Goal: Task Accomplishment & Management: Complete application form

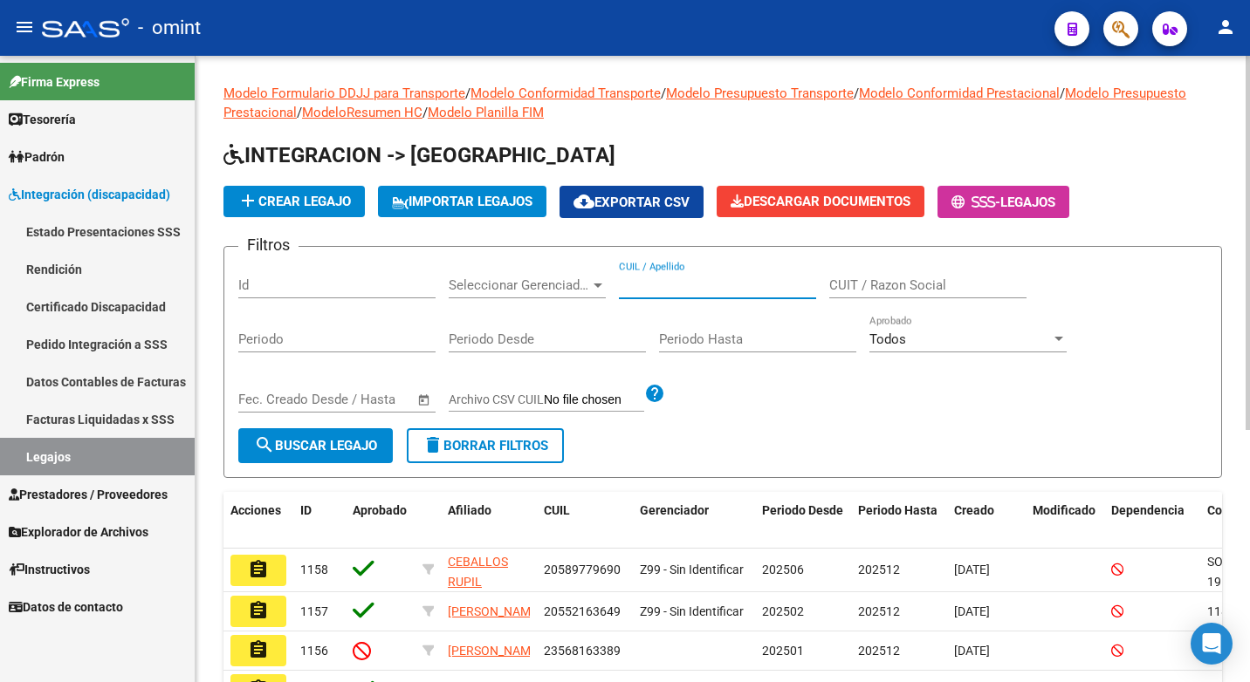
paste input "23553100259"
type input "23553100259"
click at [364, 452] on span "search Buscar Legajo" at bounding box center [315, 446] width 123 height 16
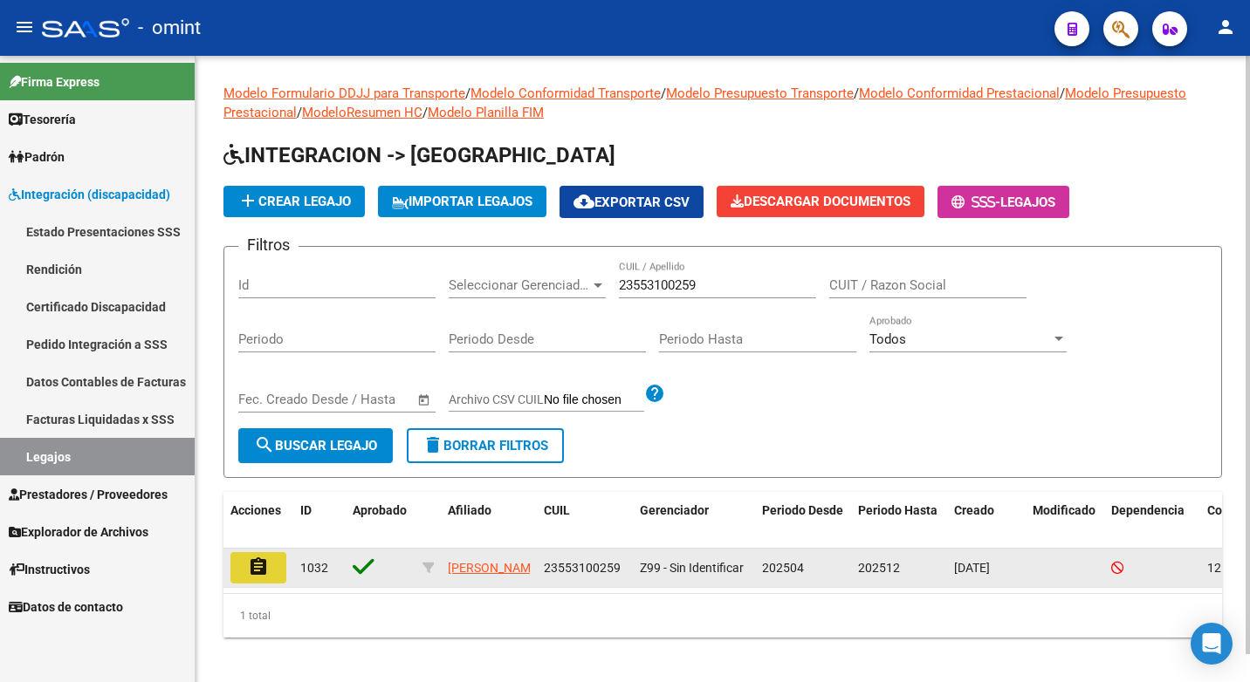
click at [256, 572] on mat-icon "assignment" at bounding box center [258, 567] width 21 height 21
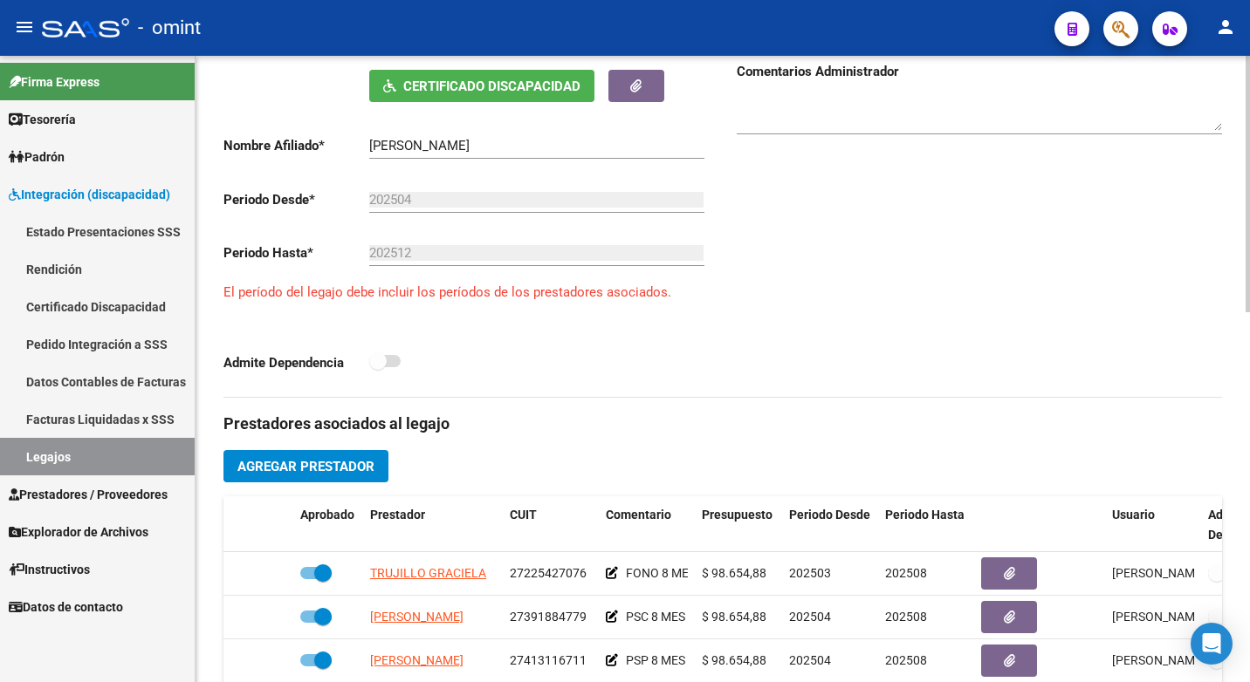
click at [966, 265] on div "Comentarios Comentarios Administrador" at bounding box center [972, 175] width 499 height 443
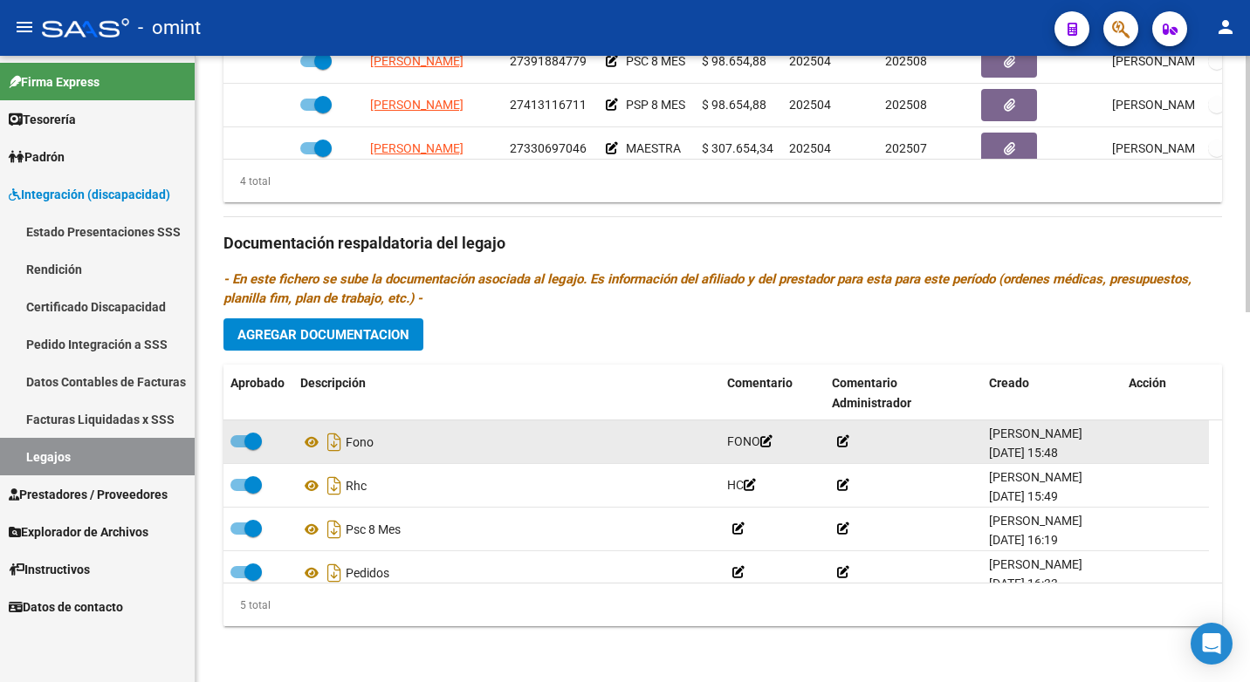
scroll to position [643, 0]
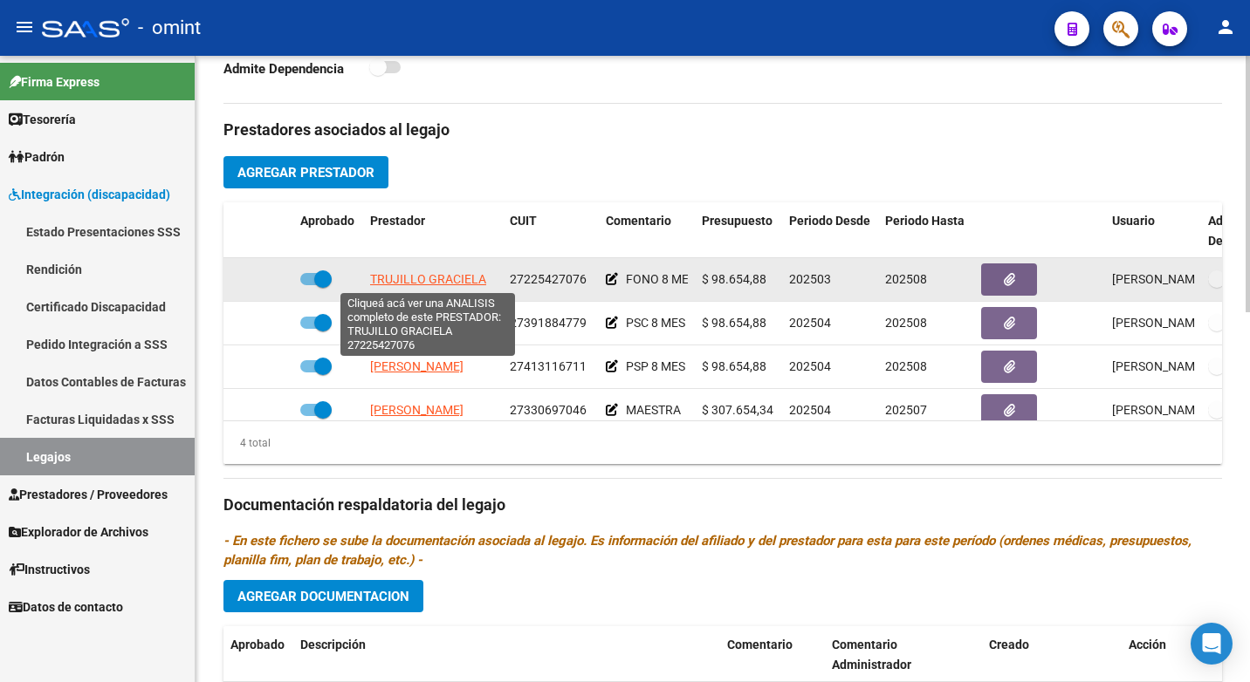
click at [462, 275] on span "TRUJILLO GRACIELA" at bounding box center [428, 279] width 116 height 14
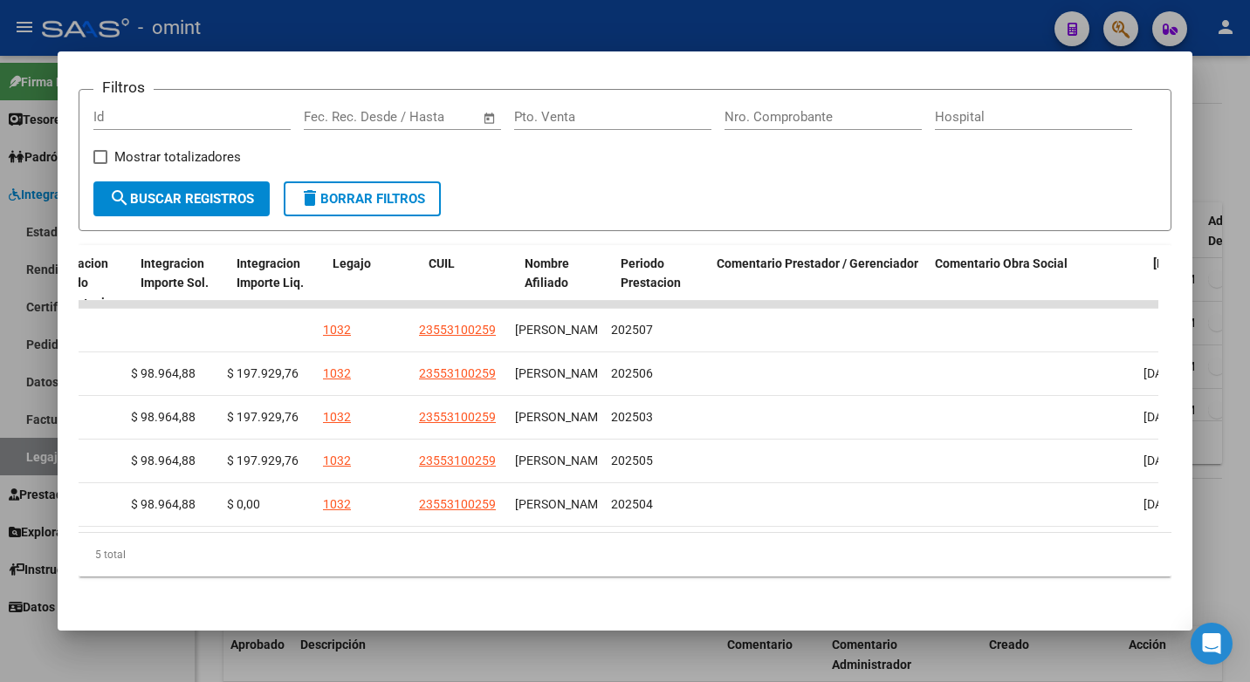
scroll to position [0, 2519]
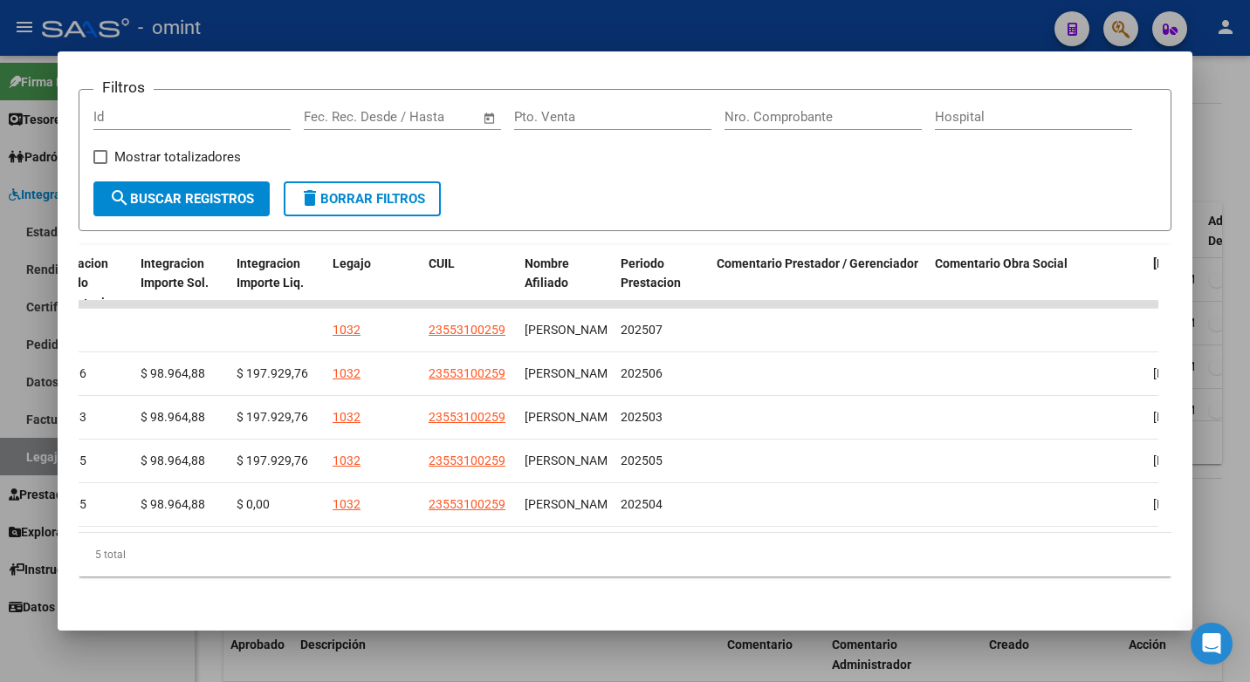
drag, startPoint x: 257, startPoint y: 568, endPoint x: 952, endPoint y: 574, distance: 694.7
click at [952, 574] on div "5 total" at bounding box center [625, 555] width 1093 height 44
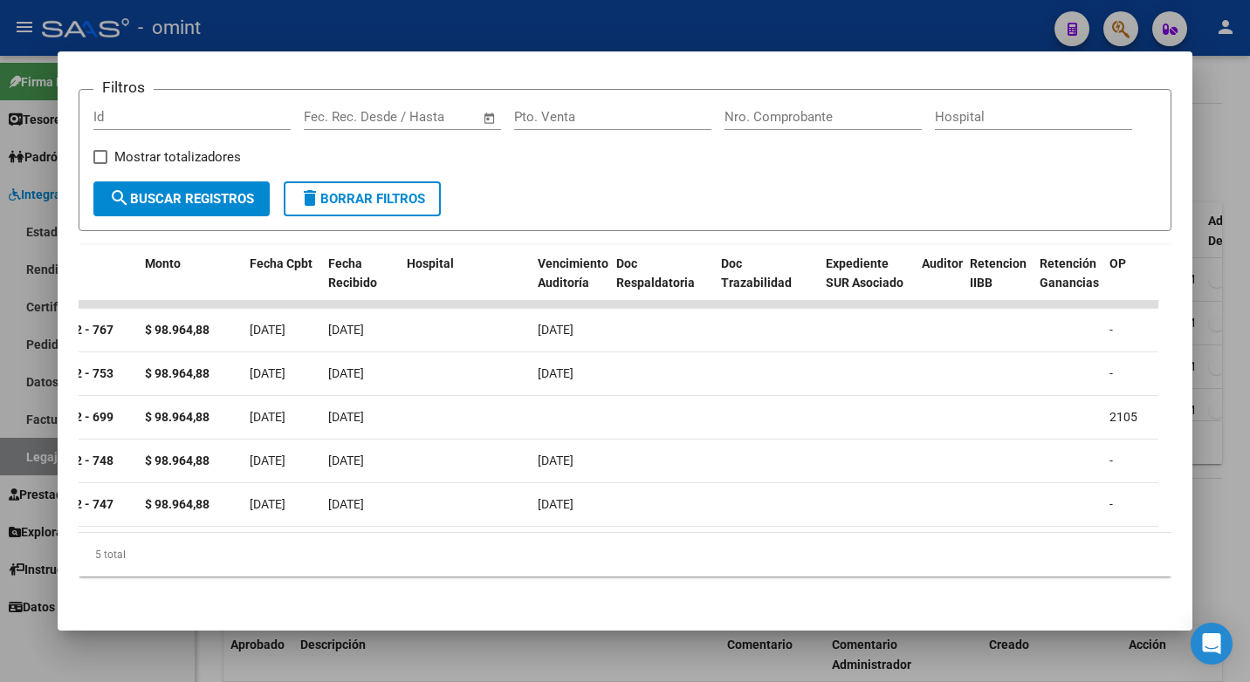
scroll to position [0, 0]
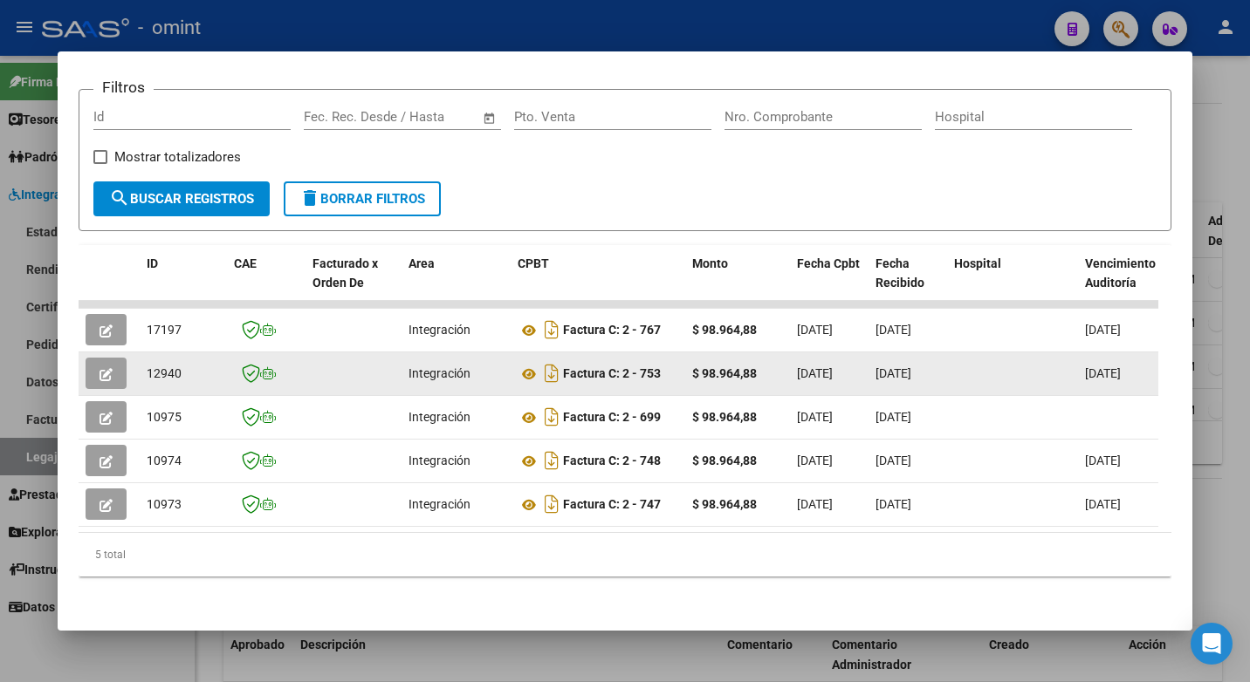
click at [113, 366] on button "button" at bounding box center [106, 373] width 41 height 31
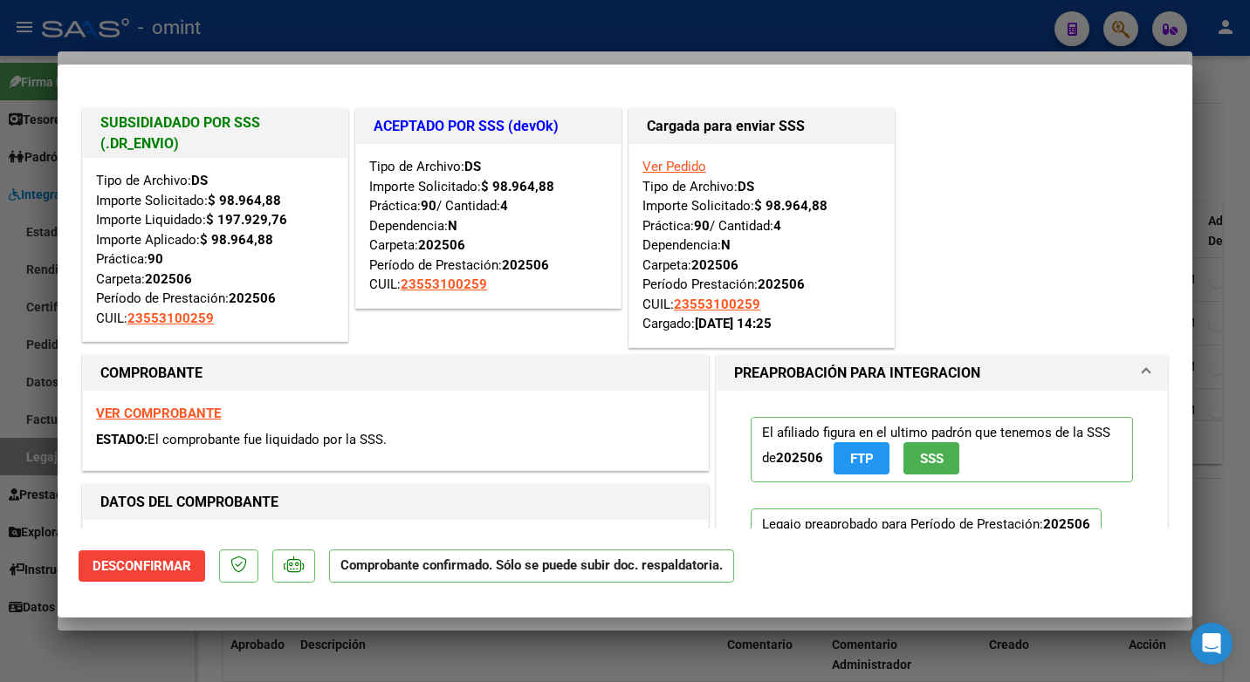
click at [750, 35] on div at bounding box center [625, 341] width 1250 height 682
type input "$ 0,00"
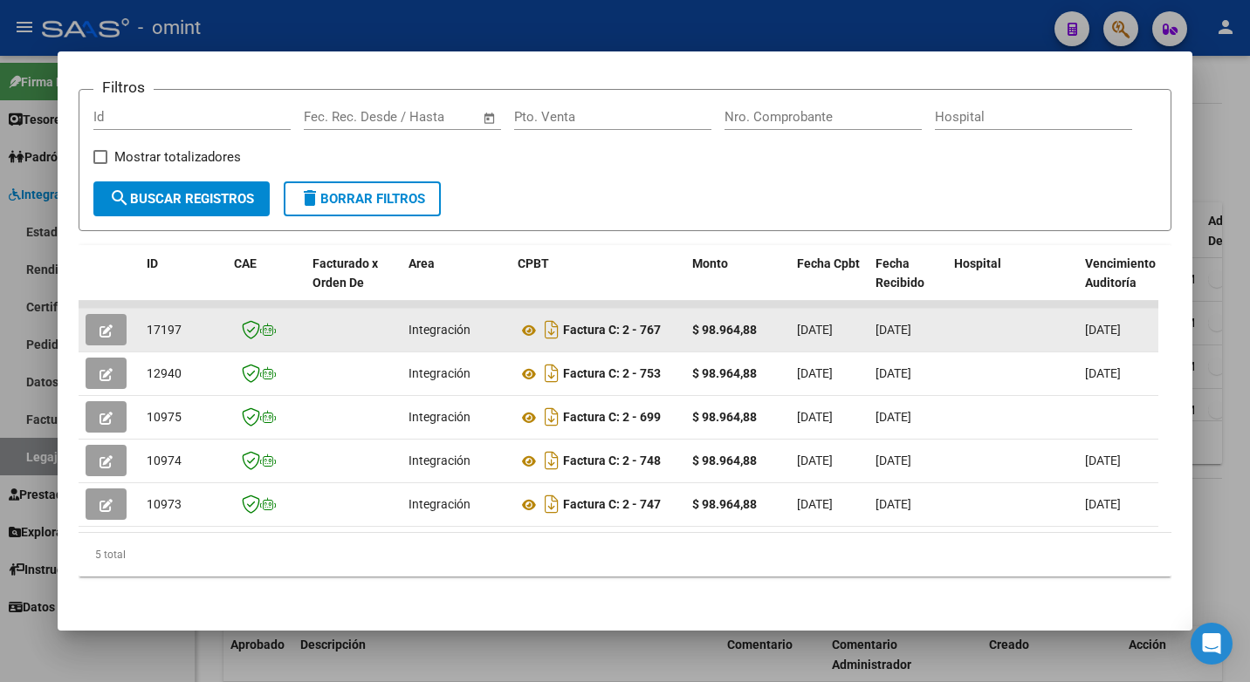
click at [162, 323] on span "17197" at bounding box center [164, 330] width 35 height 14
copy span "17197"
click at [112, 317] on button "button" at bounding box center [106, 329] width 41 height 31
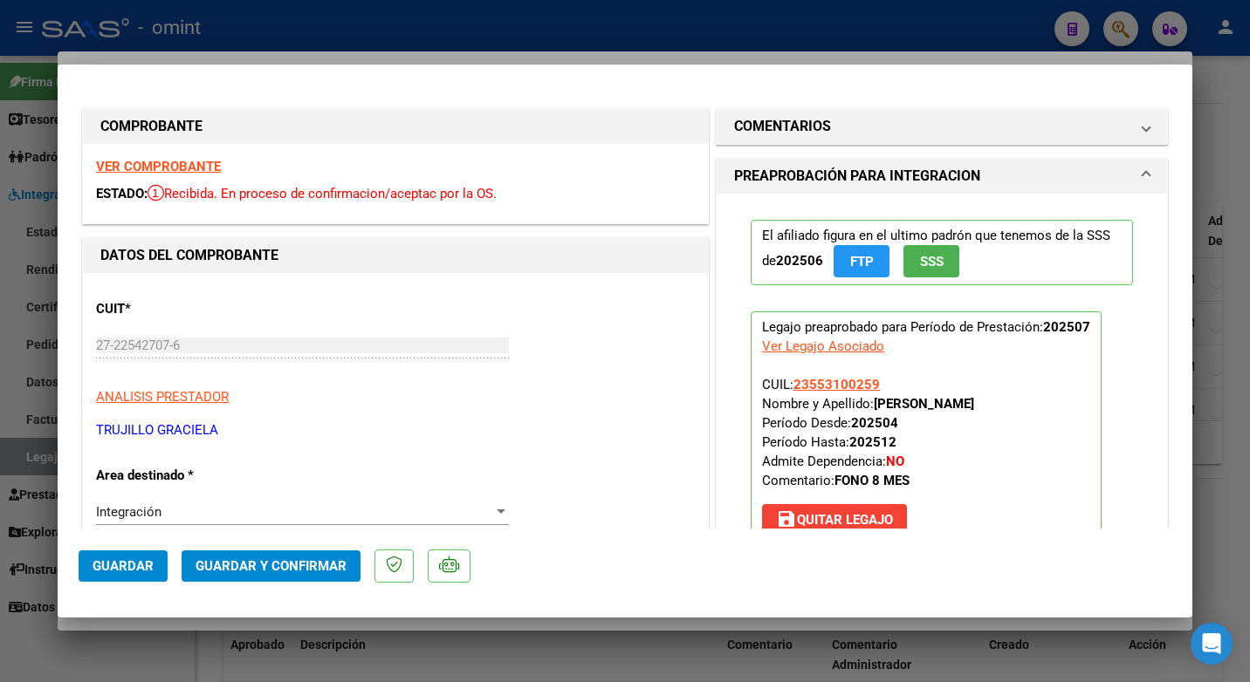
click at [121, 172] on strong "VER COMPROBANTE" at bounding box center [158, 167] width 125 height 16
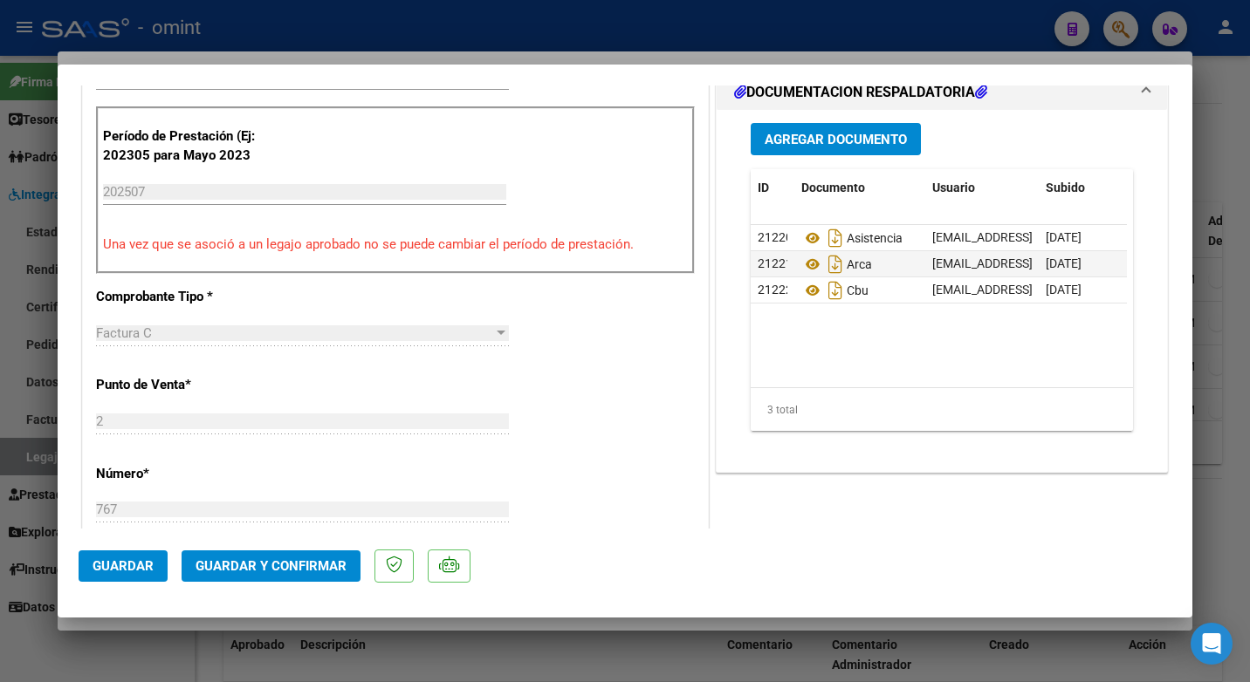
scroll to position [611, 0]
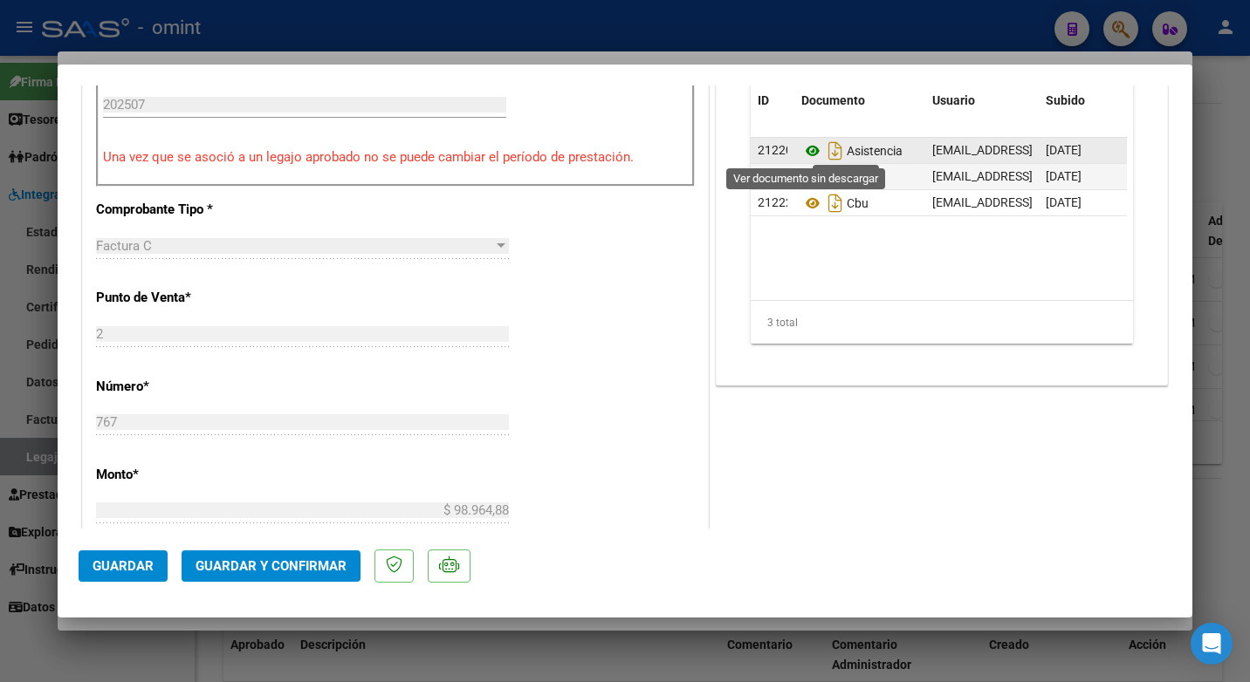
click at [801, 154] on icon at bounding box center [812, 151] width 23 height 21
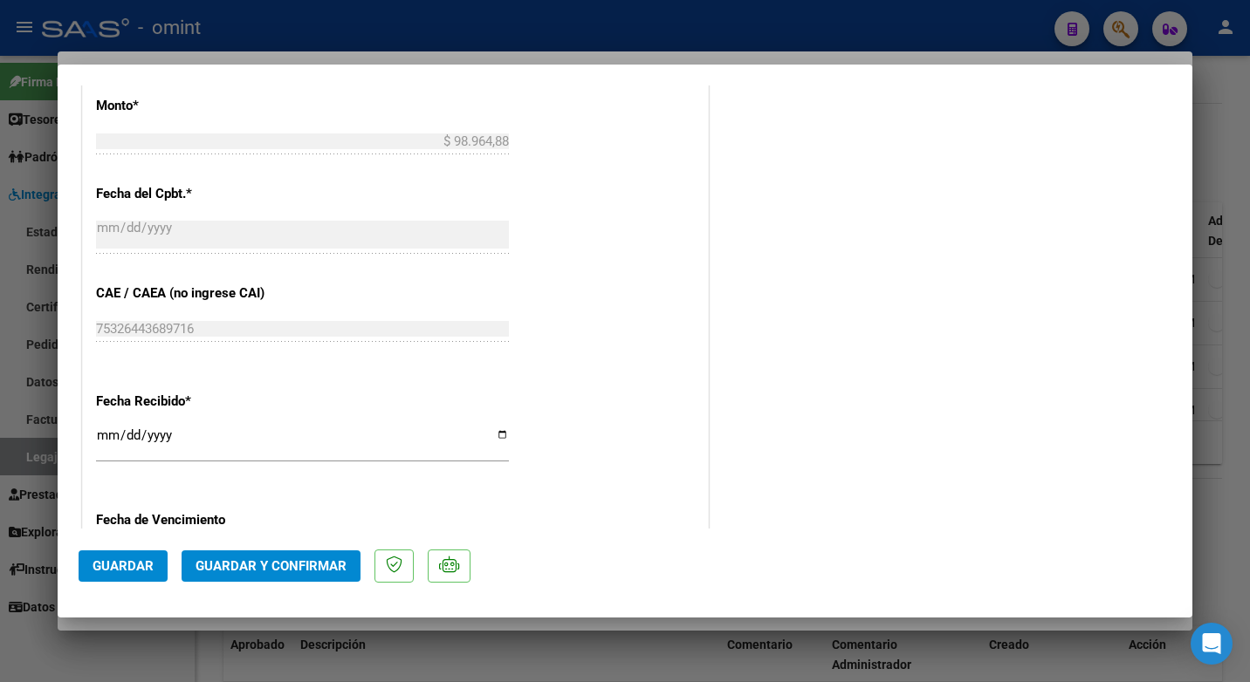
scroll to position [1242, 0]
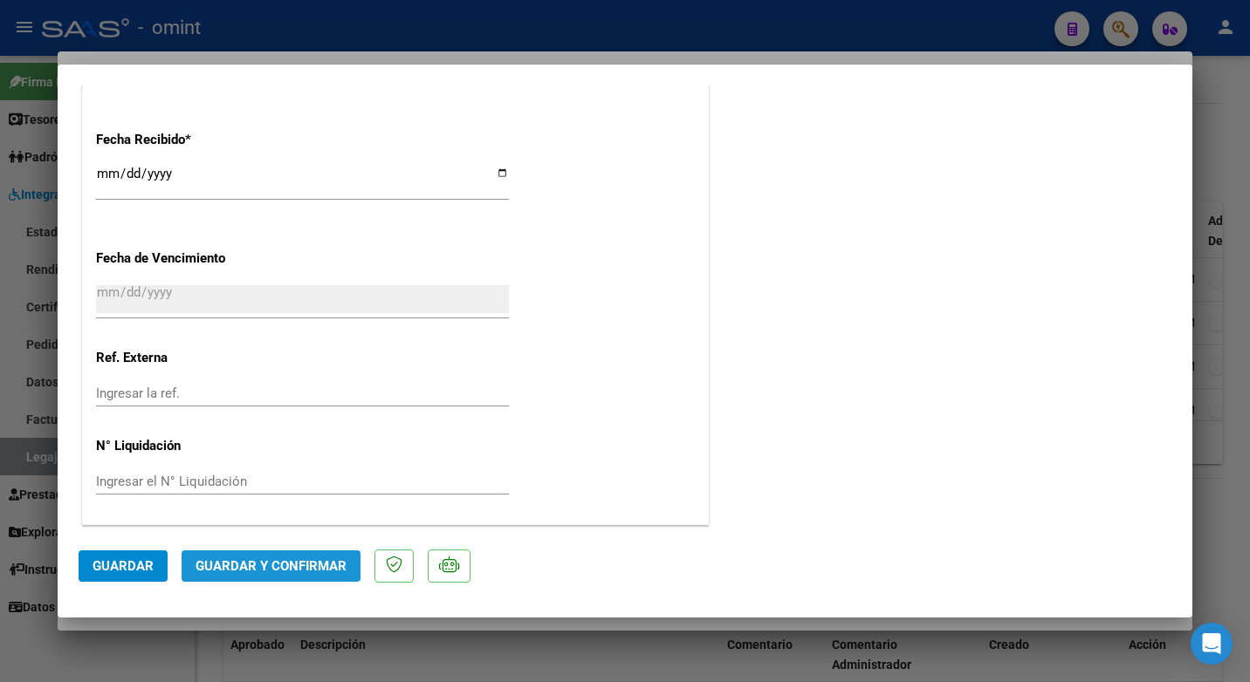
click at [277, 567] on span "Guardar y Confirmar" at bounding box center [270, 567] width 151 height 16
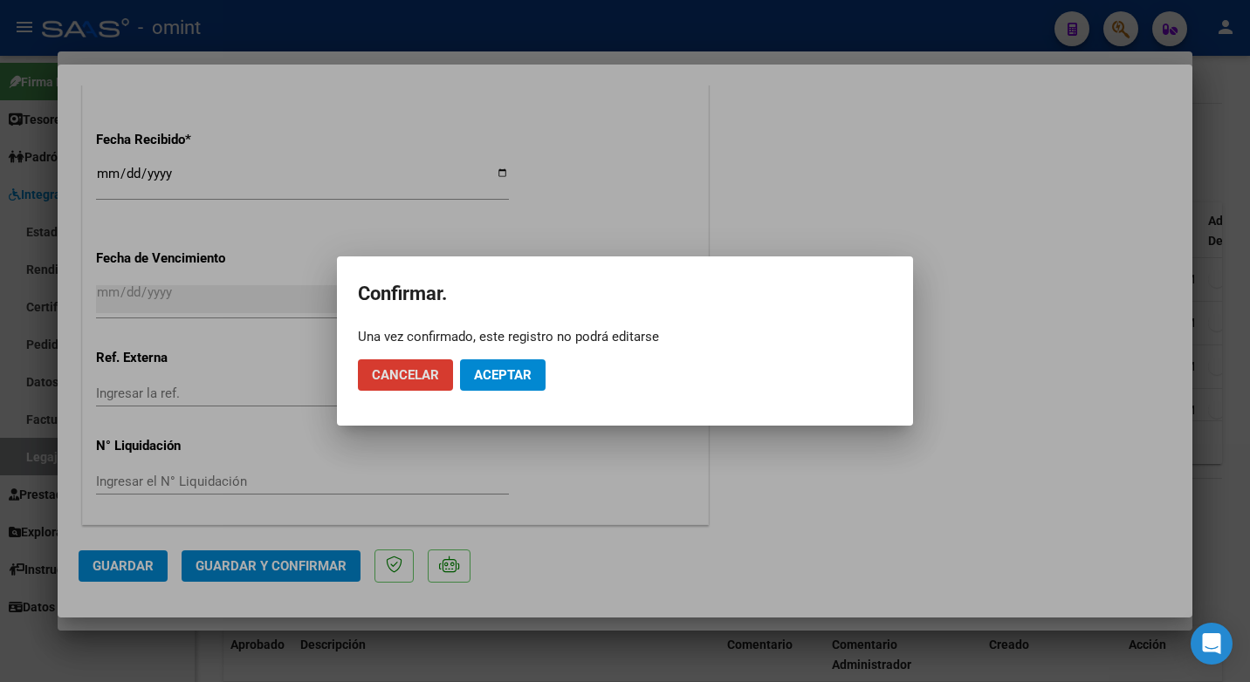
click at [496, 375] on span "Aceptar" at bounding box center [503, 375] width 58 height 16
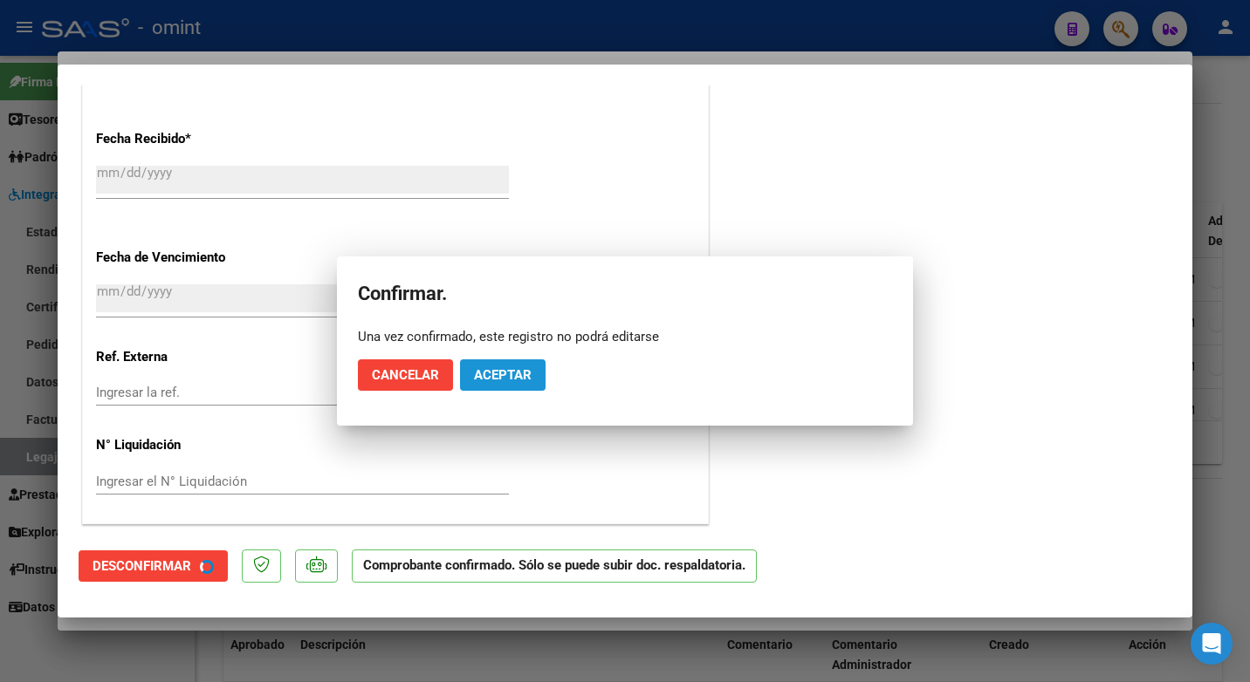
scroll to position [1134, 0]
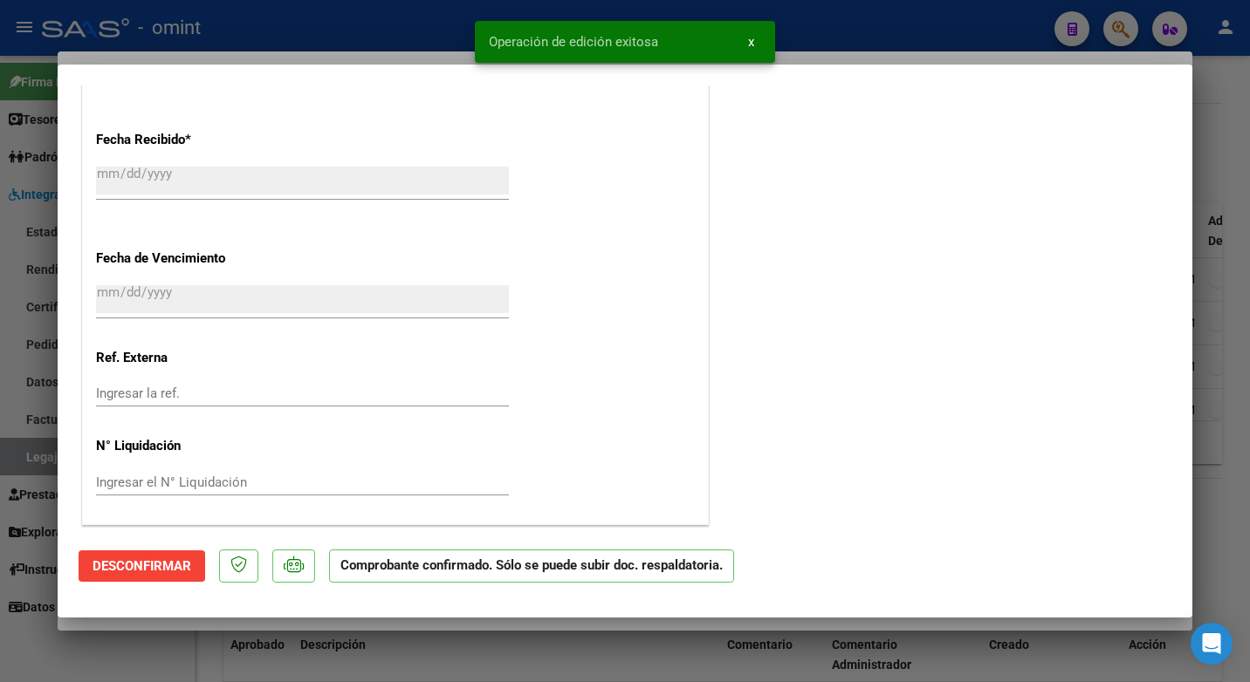
click at [283, 36] on div at bounding box center [625, 341] width 1250 height 682
type input "$ 0,00"
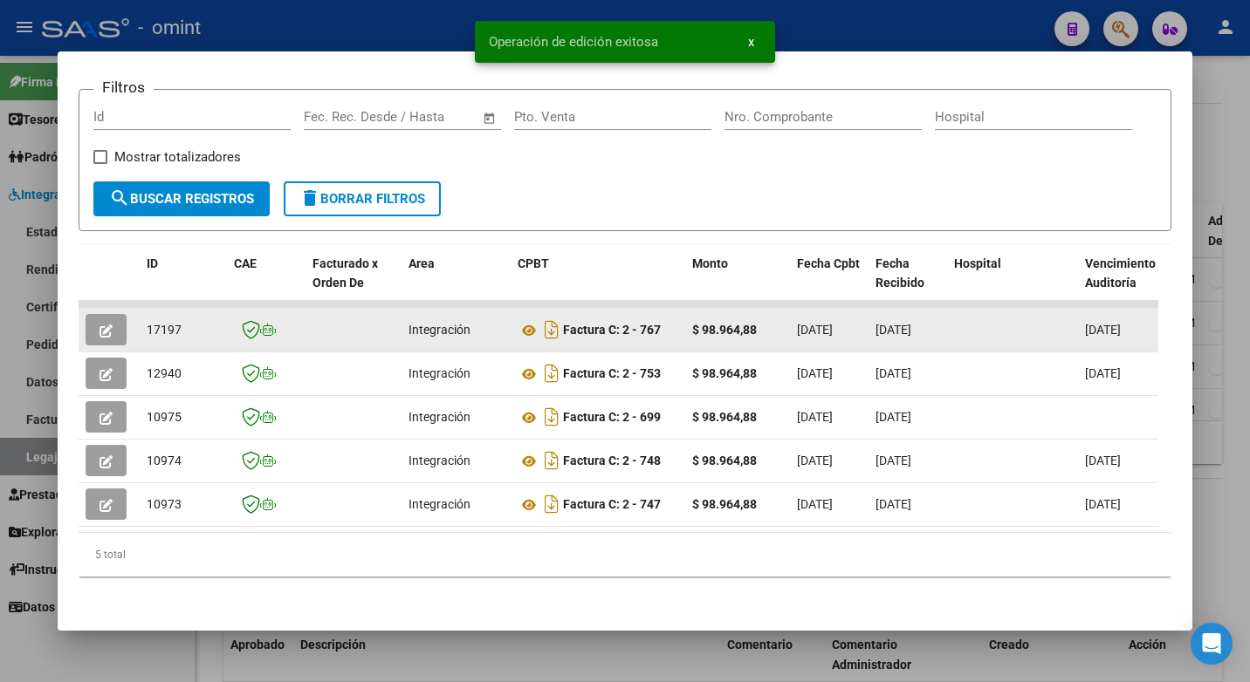
click at [161, 323] on span "17197" at bounding box center [164, 330] width 35 height 14
copy span "17197"
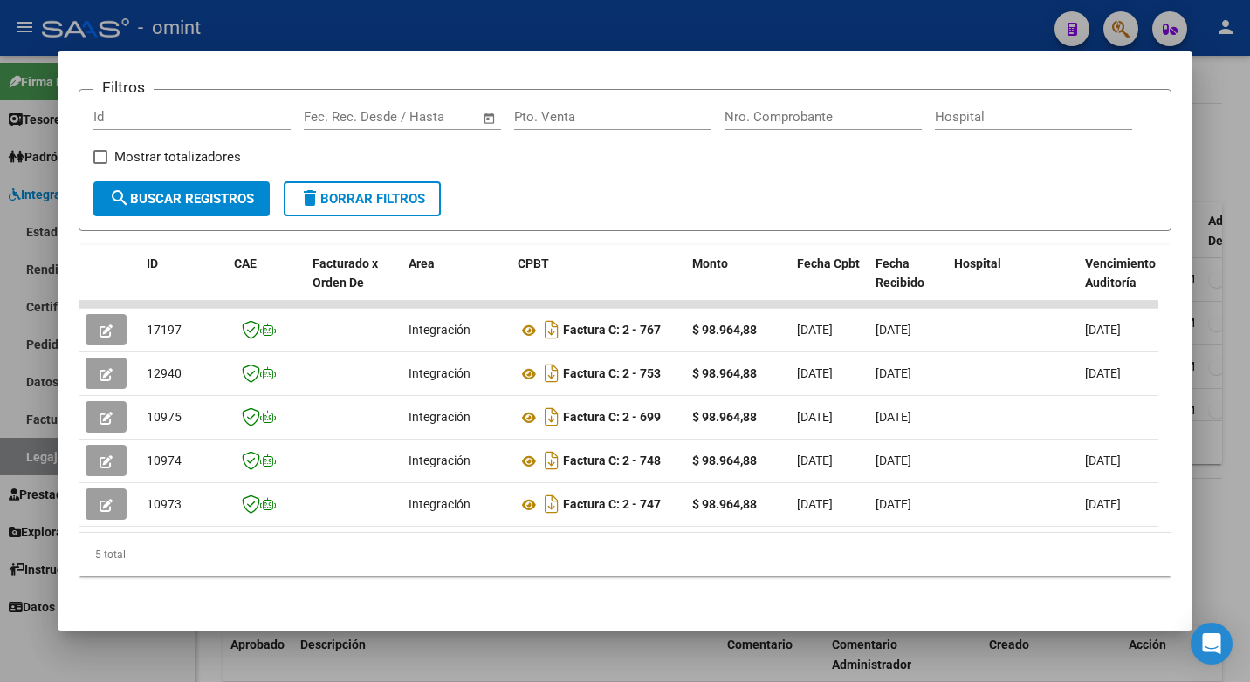
click at [243, 29] on div at bounding box center [625, 341] width 1250 height 682
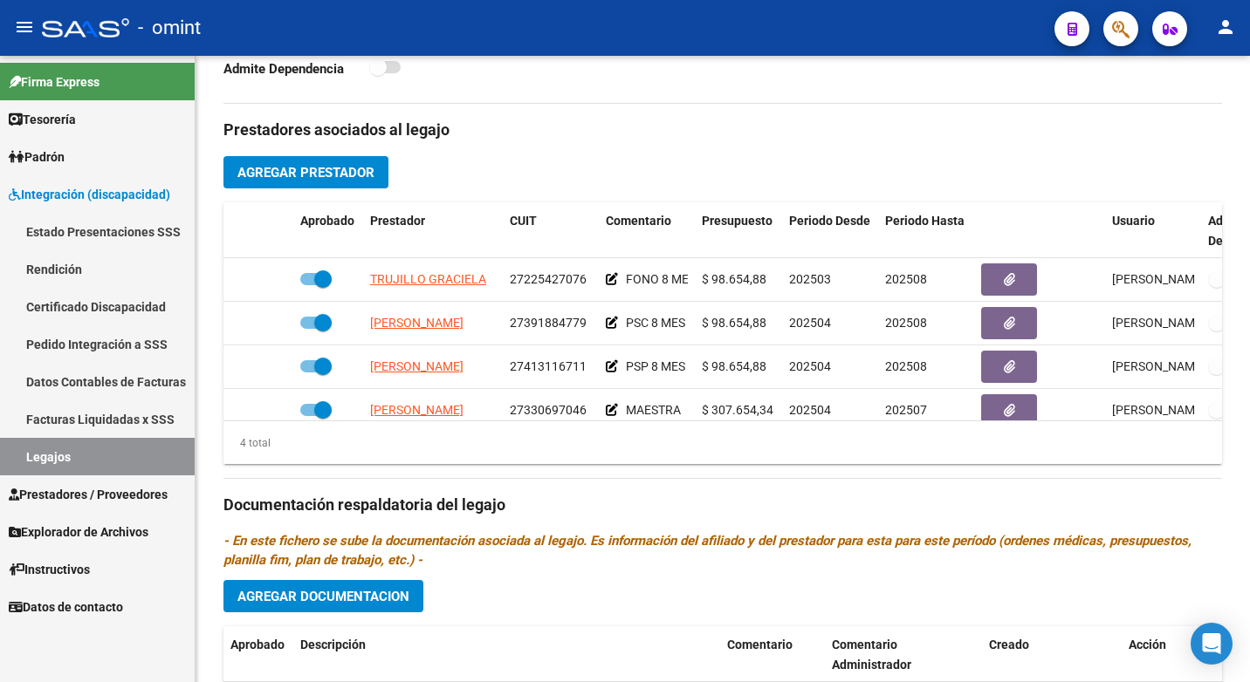
click at [70, 453] on link "Legajos" at bounding box center [97, 457] width 195 height 38
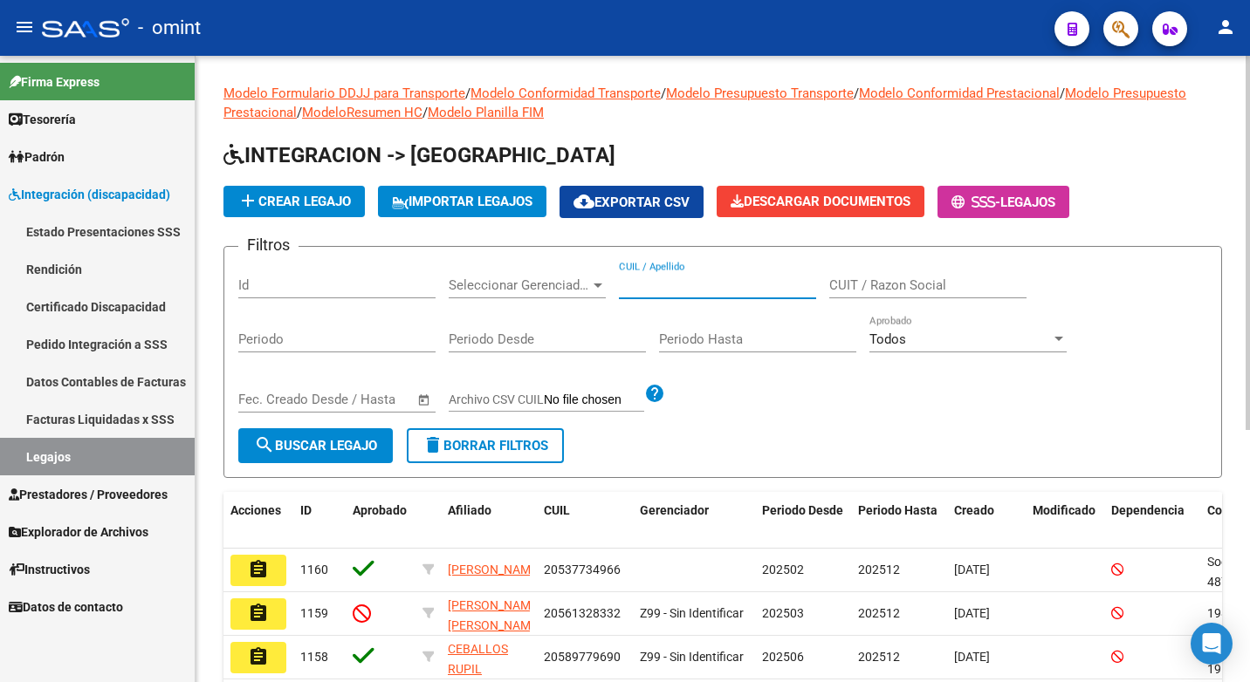
paste input "27566835490"
type input "27566835490"
click at [328, 458] on button "search Buscar Legajo" at bounding box center [315, 445] width 154 height 35
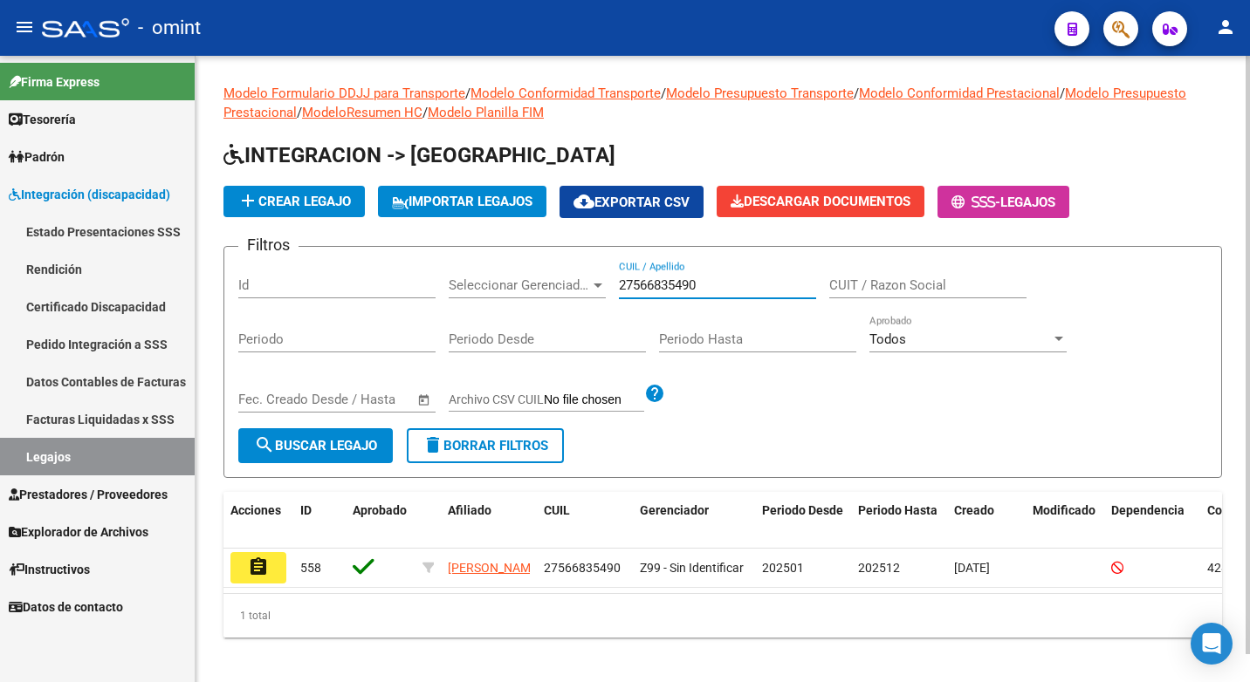
drag, startPoint x: 725, startPoint y: 285, endPoint x: 457, endPoint y: 250, distance: 270.3
click at [457, 250] on form "Filtros Id Seleccionar Gerenciador Seleccionar Gerenciador 27566835490 CUIL / A…" at bounding box center [722, 362] width 998 height 232
paste input "23553100259"
type input "23553100259"
click at [278, 462] on button "search Buscar Legajo" at bounding box center [315, 445] width 154 height 35
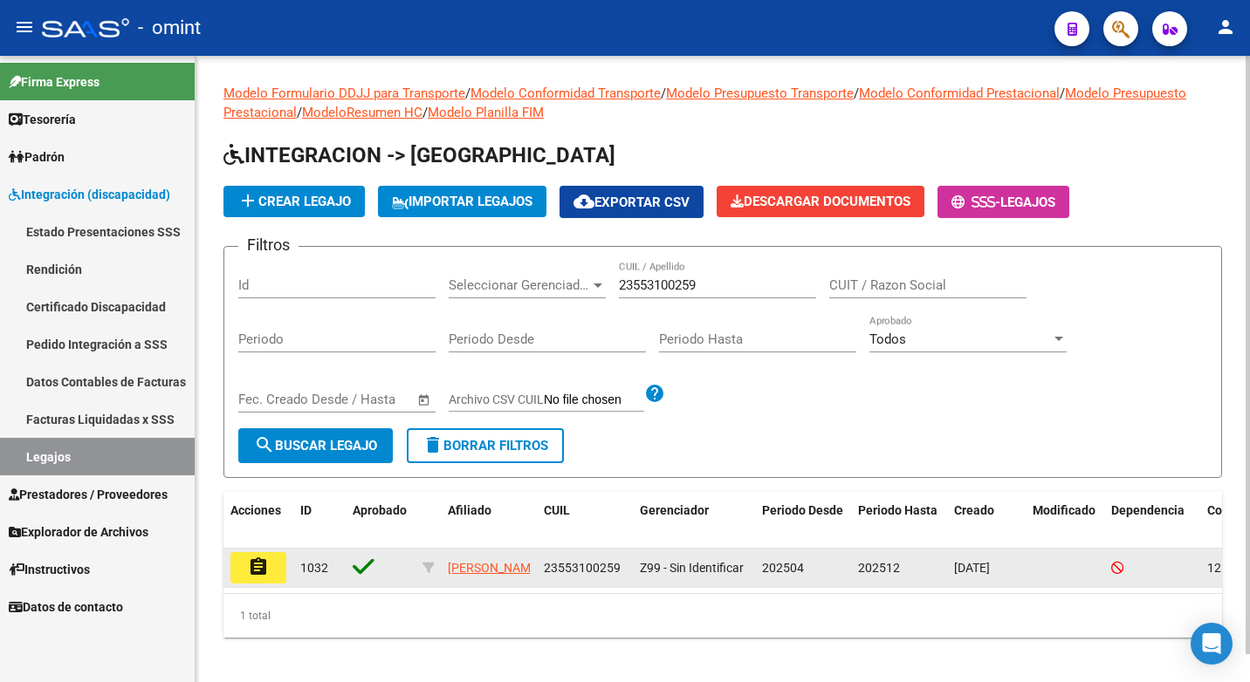
click at [263, 569] on mat-icon "assignment" at bounding box center [258, 567] width 21 height 21
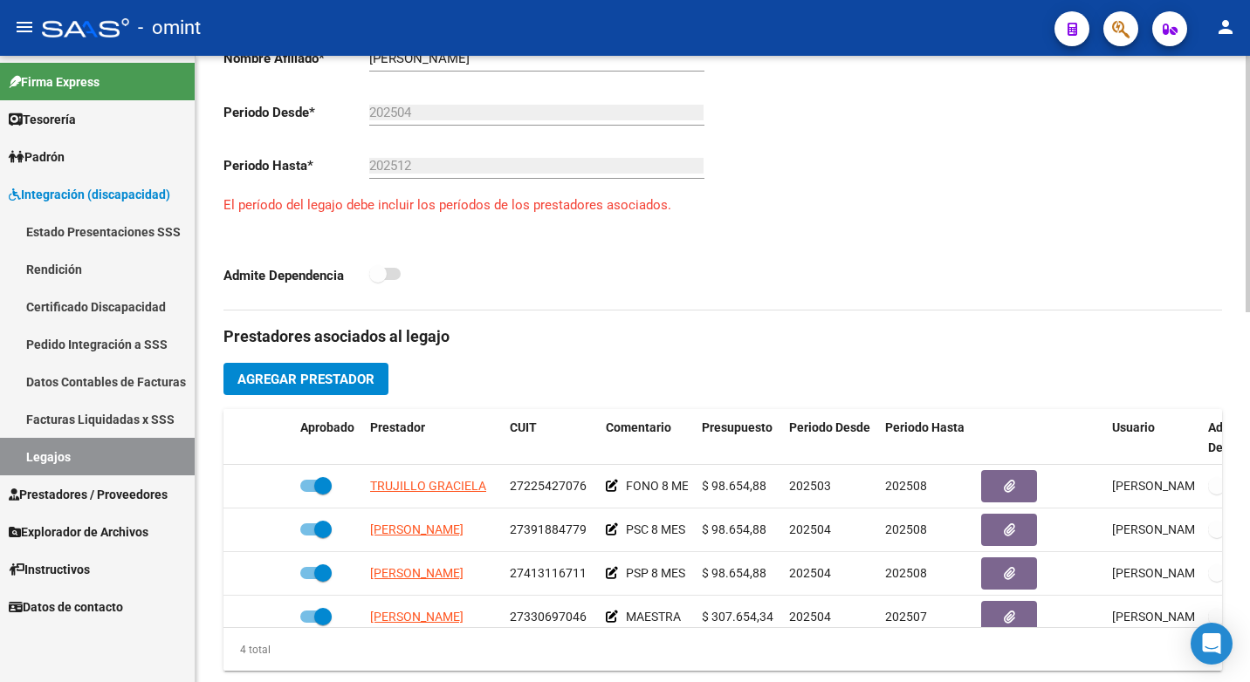
scroll to position [611, 0]
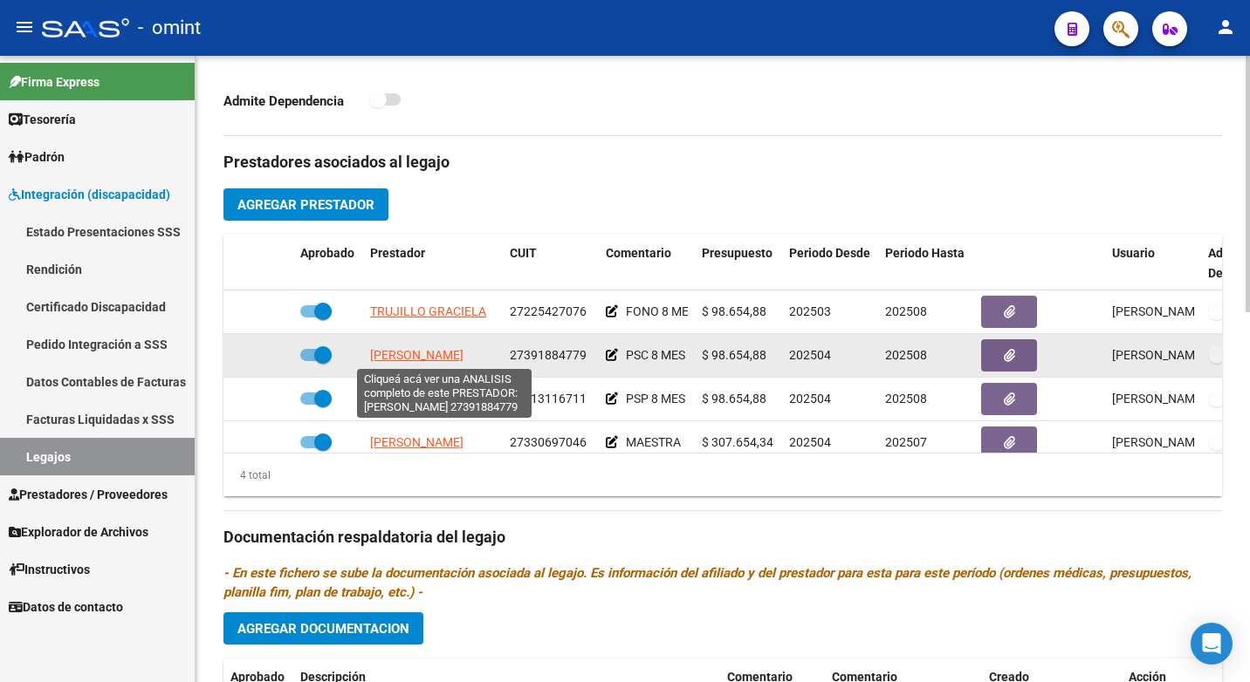
click at [428, 355] on span "[PERSON_NAME]" at bounding box center [416, 355] width 93 height 14
type textarea "27391884779"
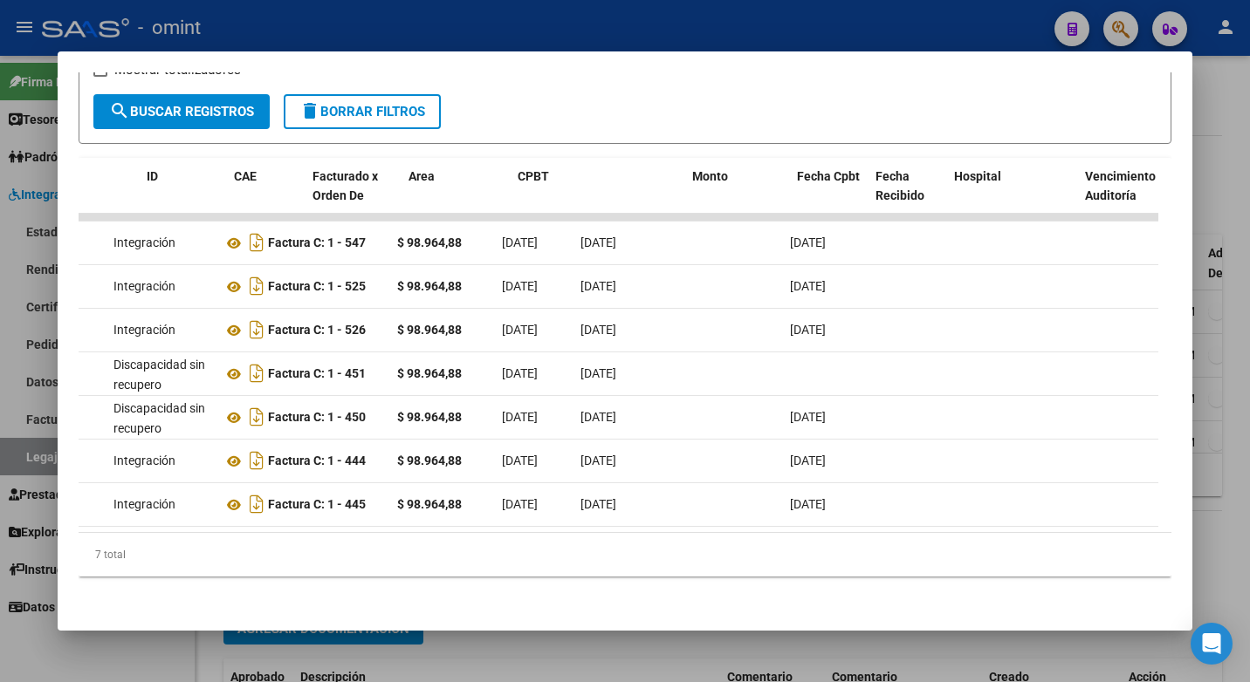
scroll to position [0, 0]
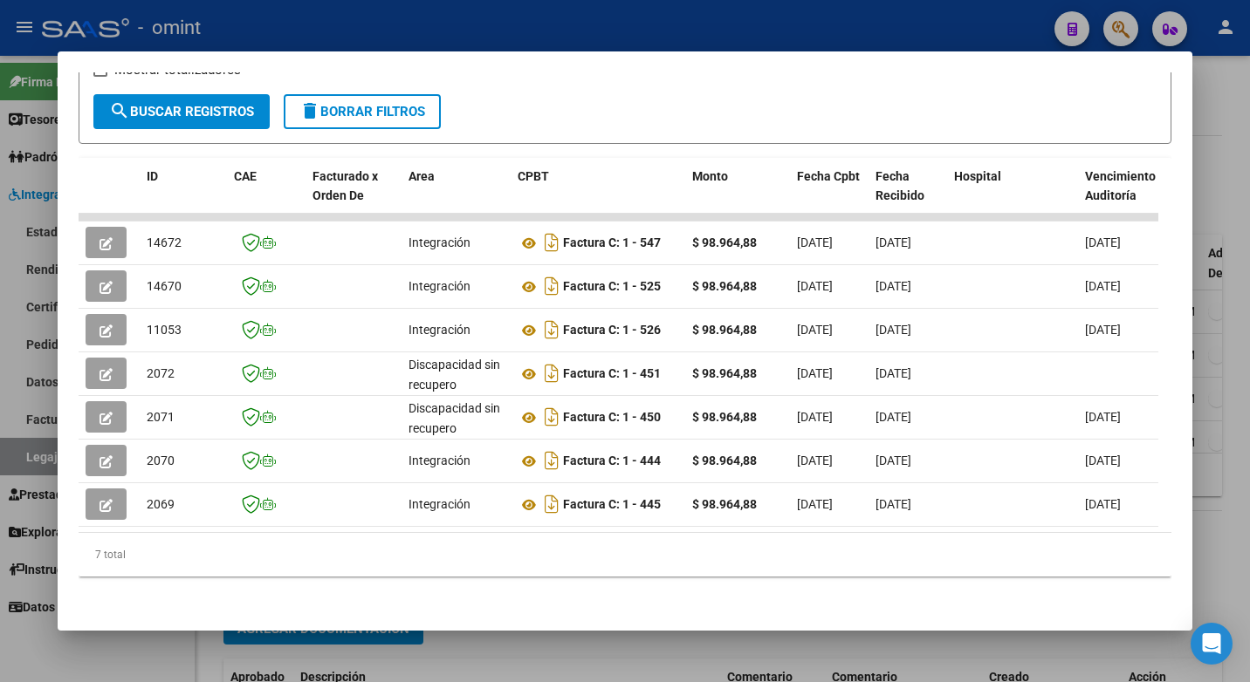
drag, startPoint x: 549, startPoint y: 312, endPoint x: 7, endPoint y: 318, distance: 542.0
click at [7, 318] on div "Análisis Prestador - CUIT: 27391884779 cloud_download Exportar CSV ABM ARCA Imp…" at bounding box center [625, 341] width 1250 height 682
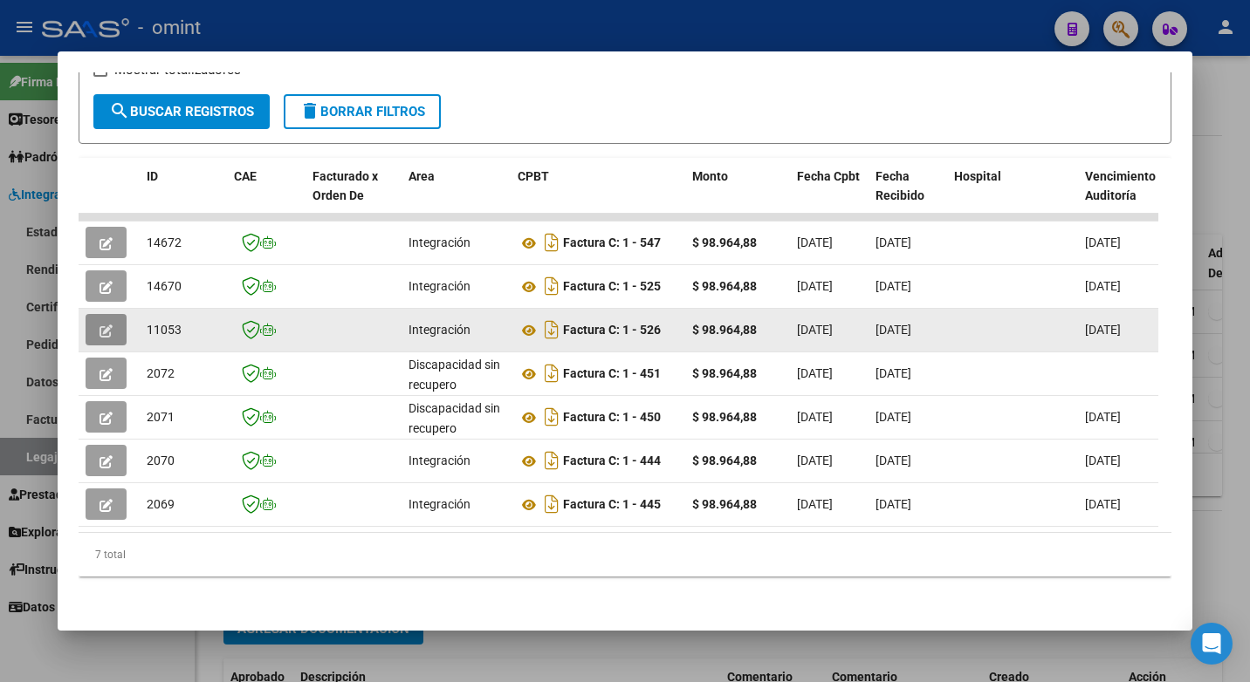
drag, startPoint x: 7, startPoint y: 318, endPoint x: 99, endPoint y: 316, distance: 91.6
click at [99, 316] on button "button" at bounding box center [106, 329] width 41 height 31
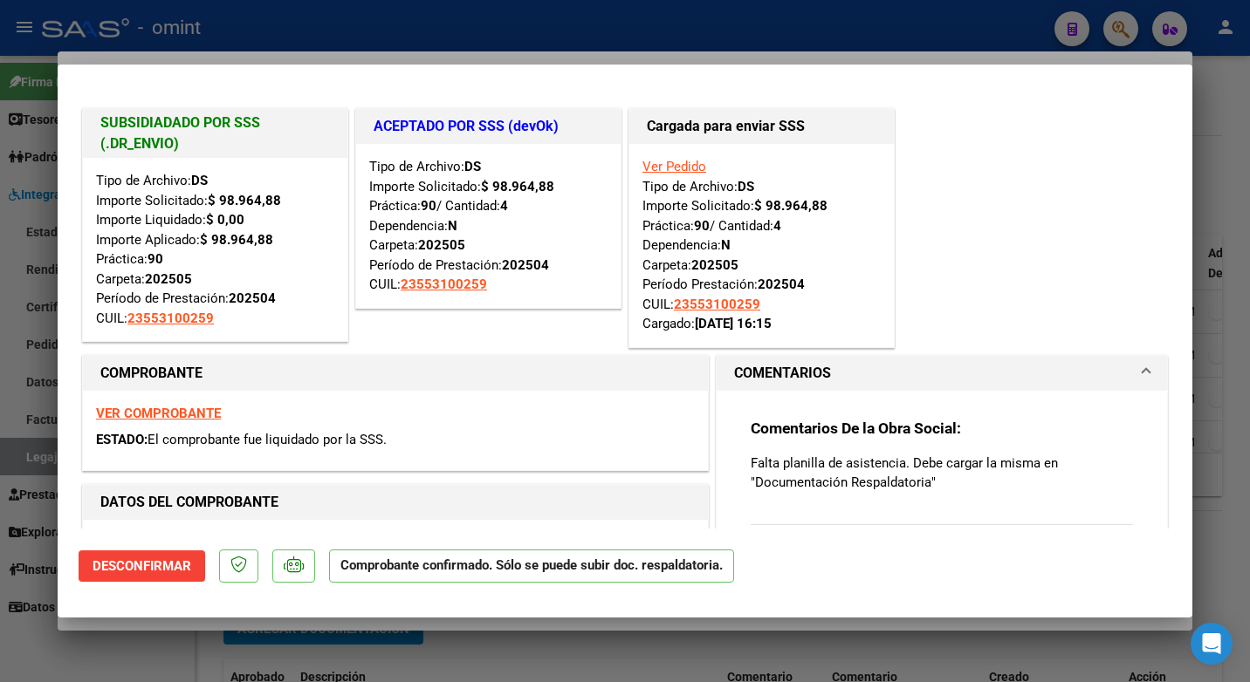
click at [500, 43] on div at bounding box center [625, 341] width 1250 height 682
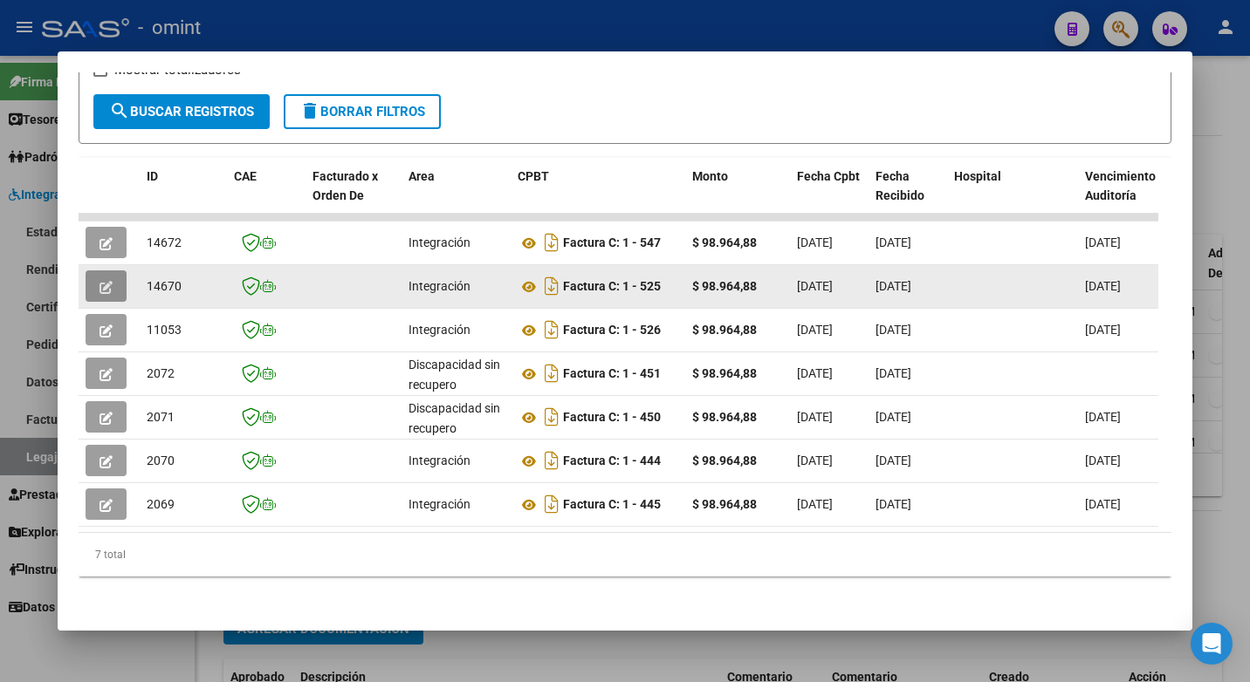
click at [106, 281] on icon "button" at bounding box center [105, 287] width 13 height 13
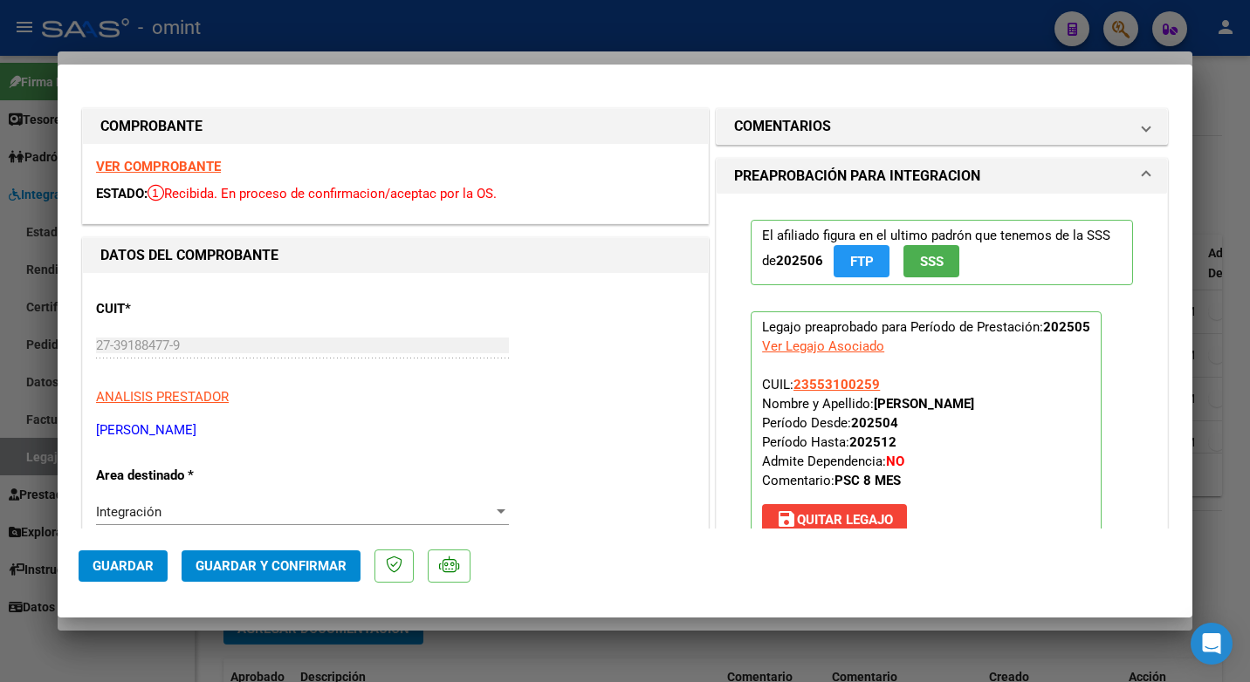
click at [194, 166] on strong "VER COMPROBANTE" at bounding box center [158, 167] width 125 height 16
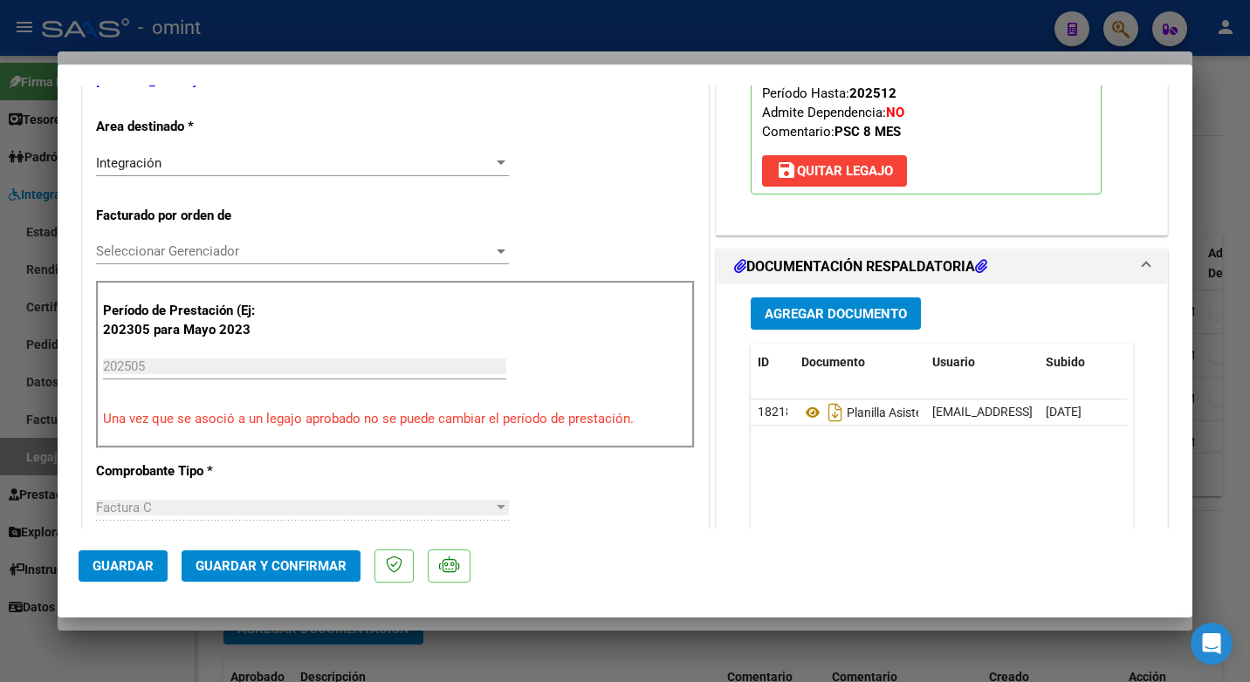
scroll to position [436, 0]
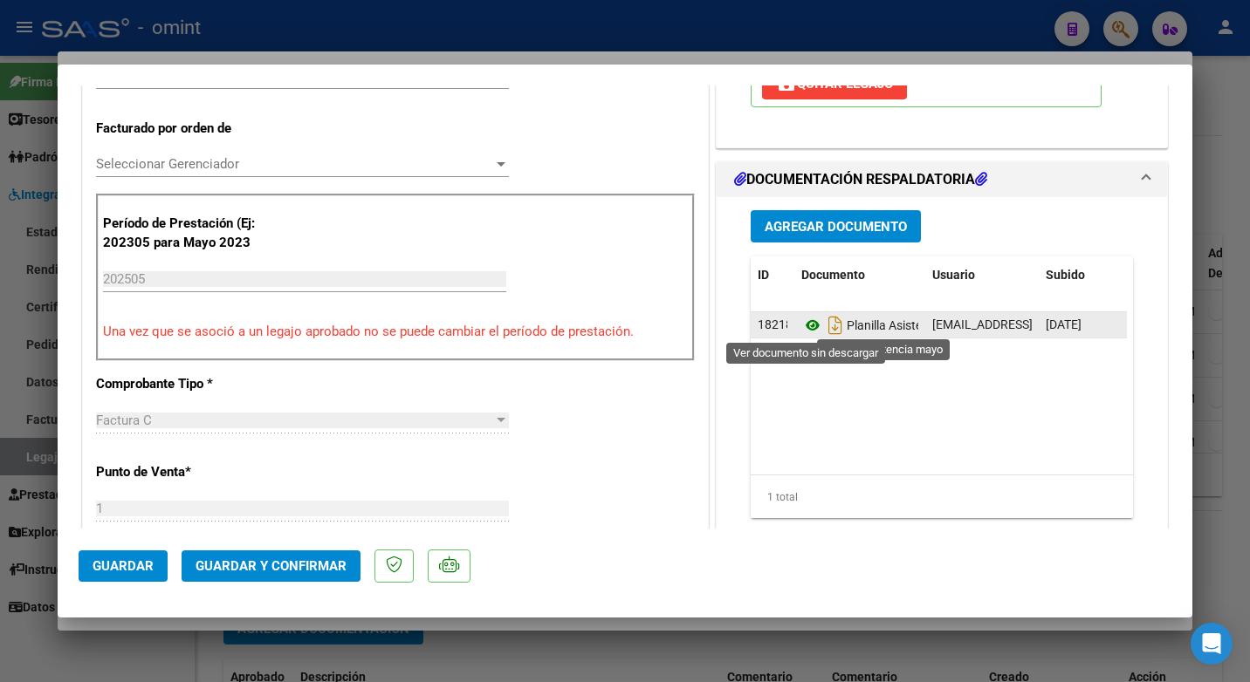
click at [811, 325] on icon at bounding box center [812, 325] width 23 height 21
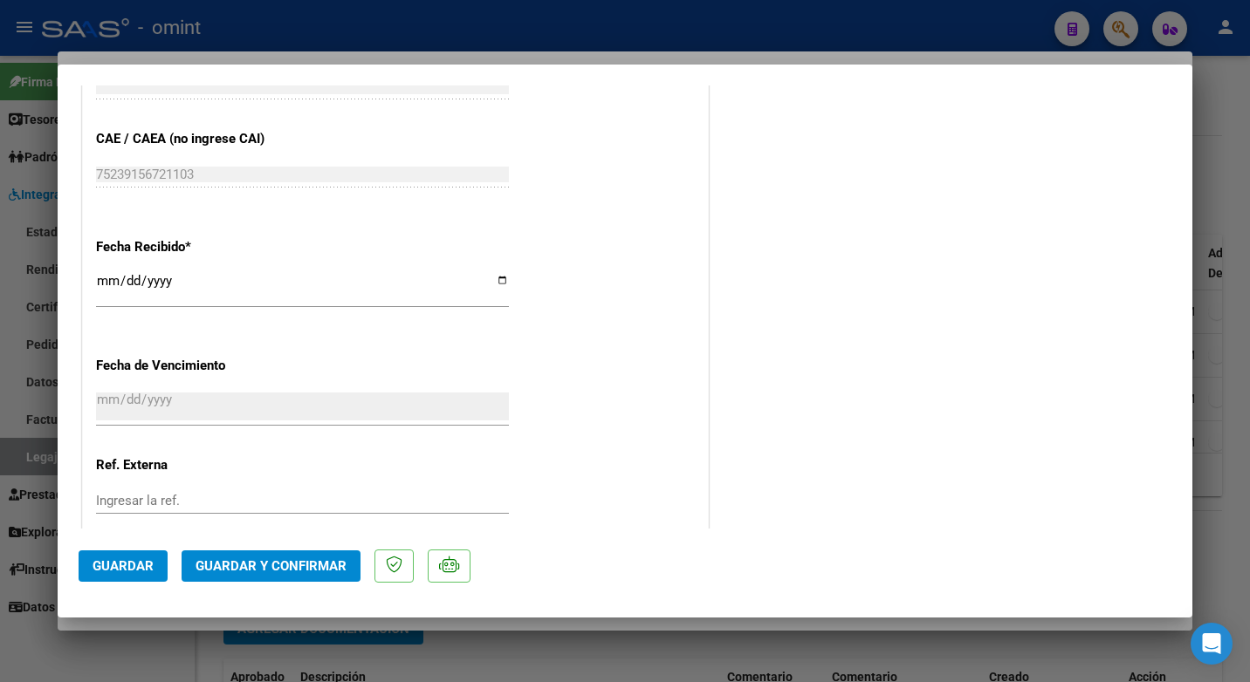
scroll to position [1242, 0]
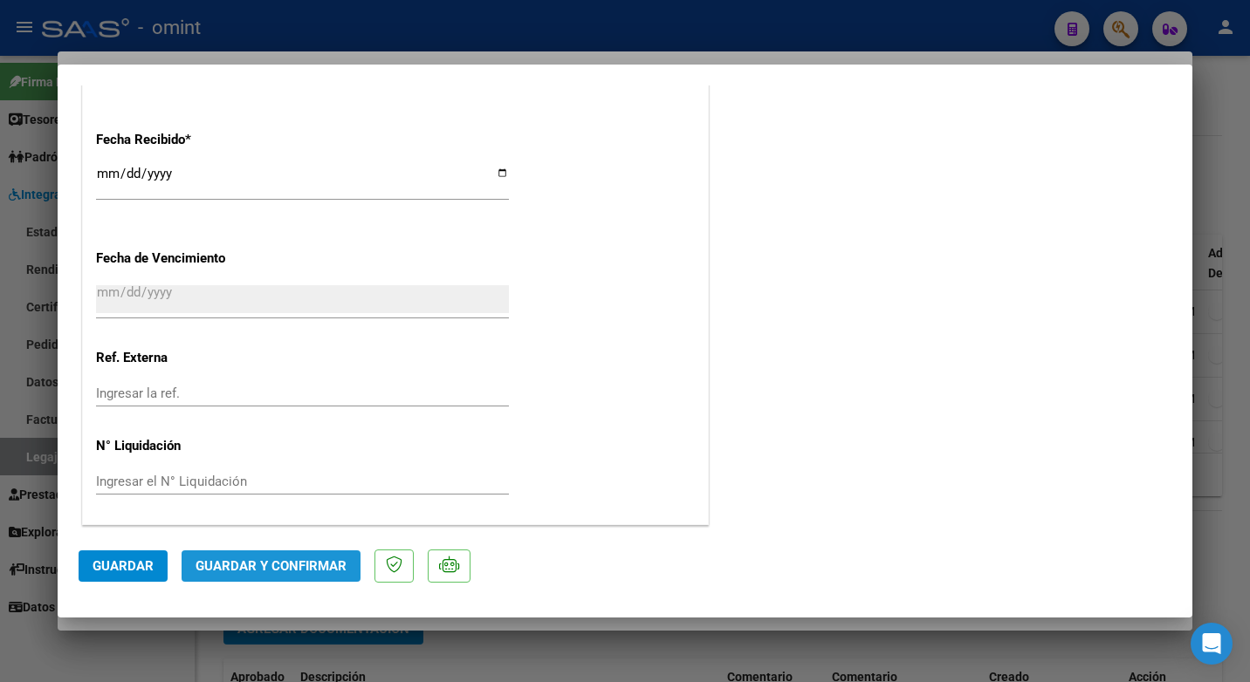
click at [280, 566] on span "Guardar y Confirmar" at bounding box center [270, 567] width 151 height 16
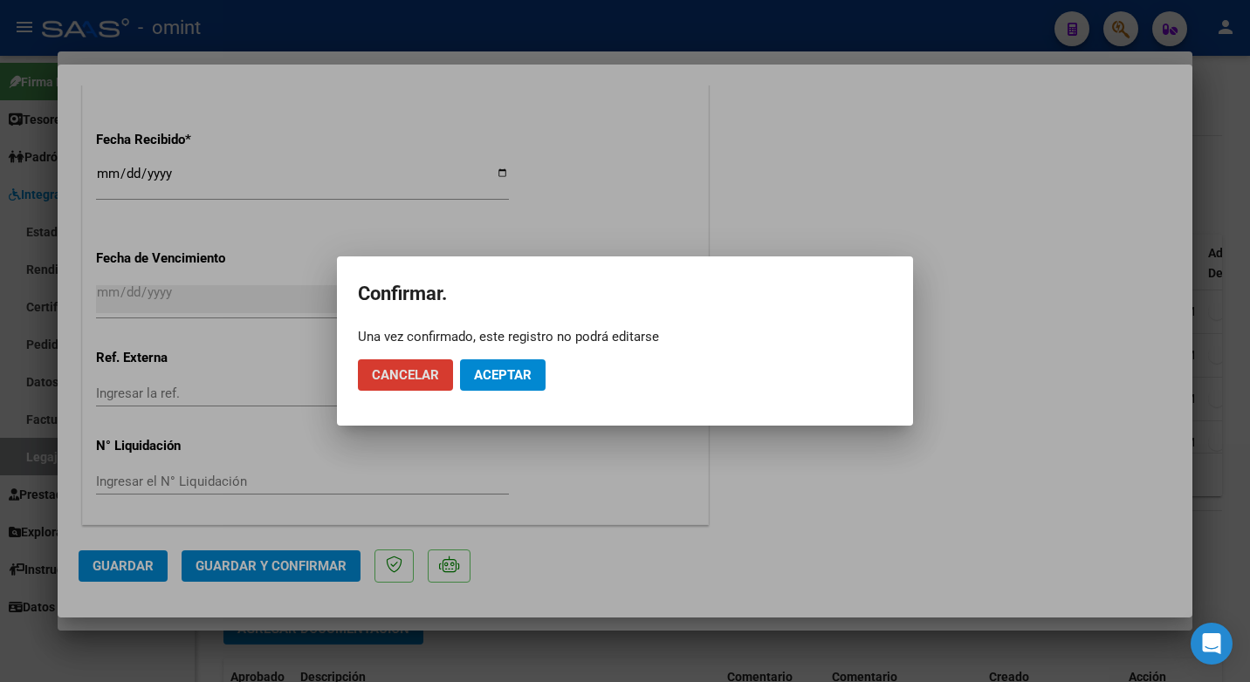
click at [509, 367] on span "Aceptar" at bounding box center [503, 375] width 58 height 16
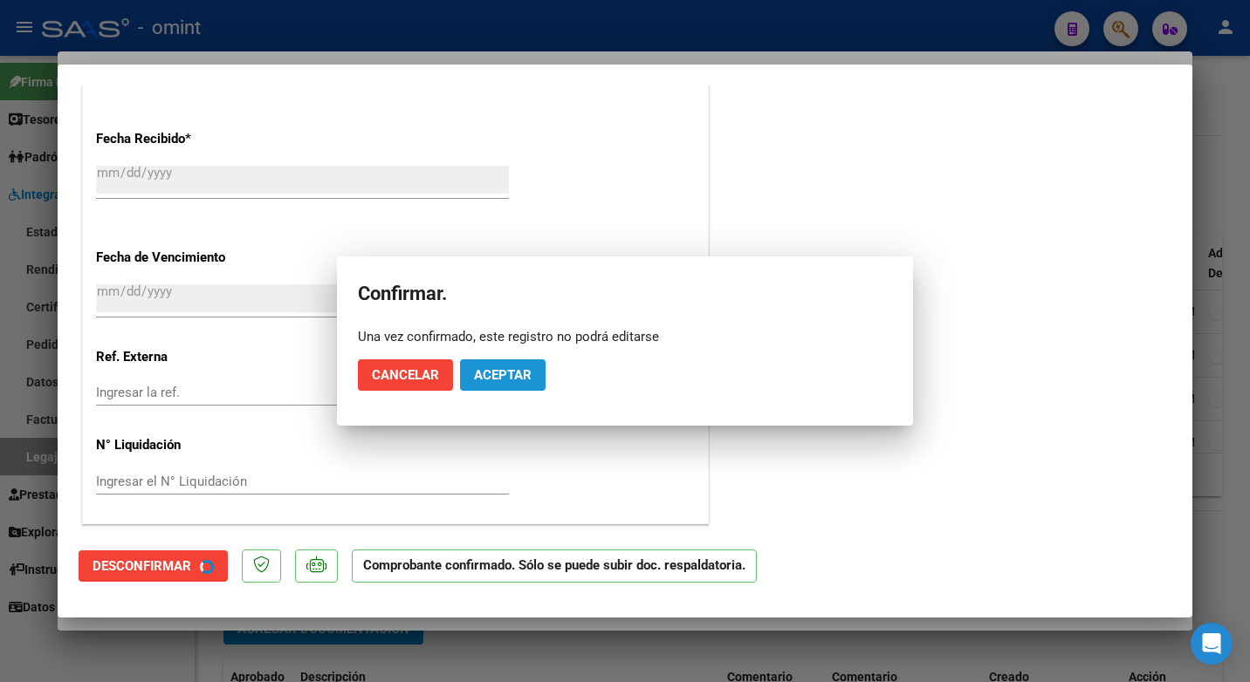
scroll to position [1134, 0]
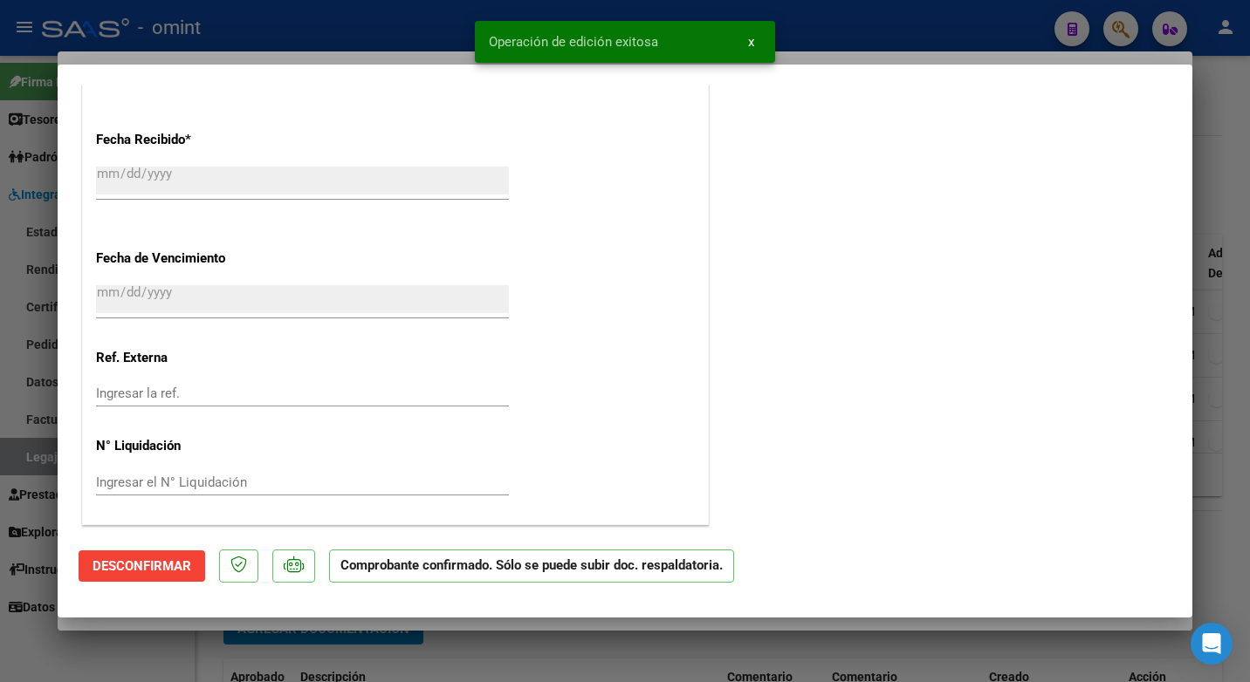
click at [344, 19] on div at bounding box center [625, 341] width 1250 height 682
type input "$ 0,00"
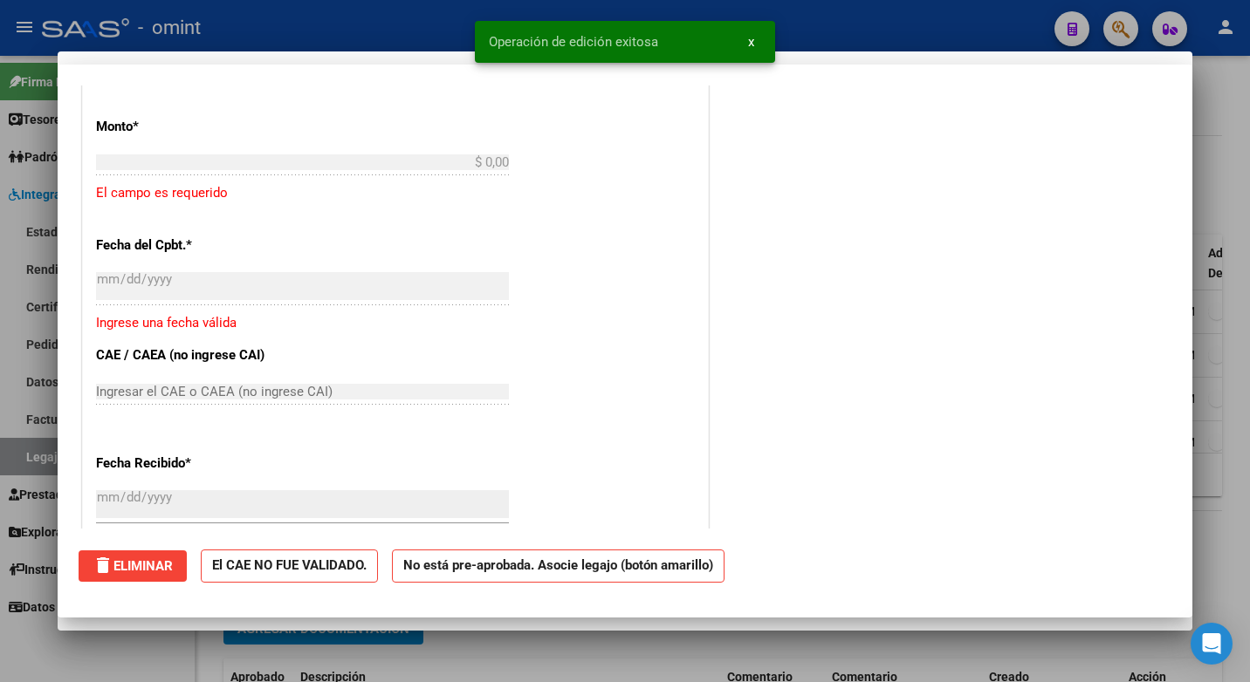
scroll to position [0, 0]
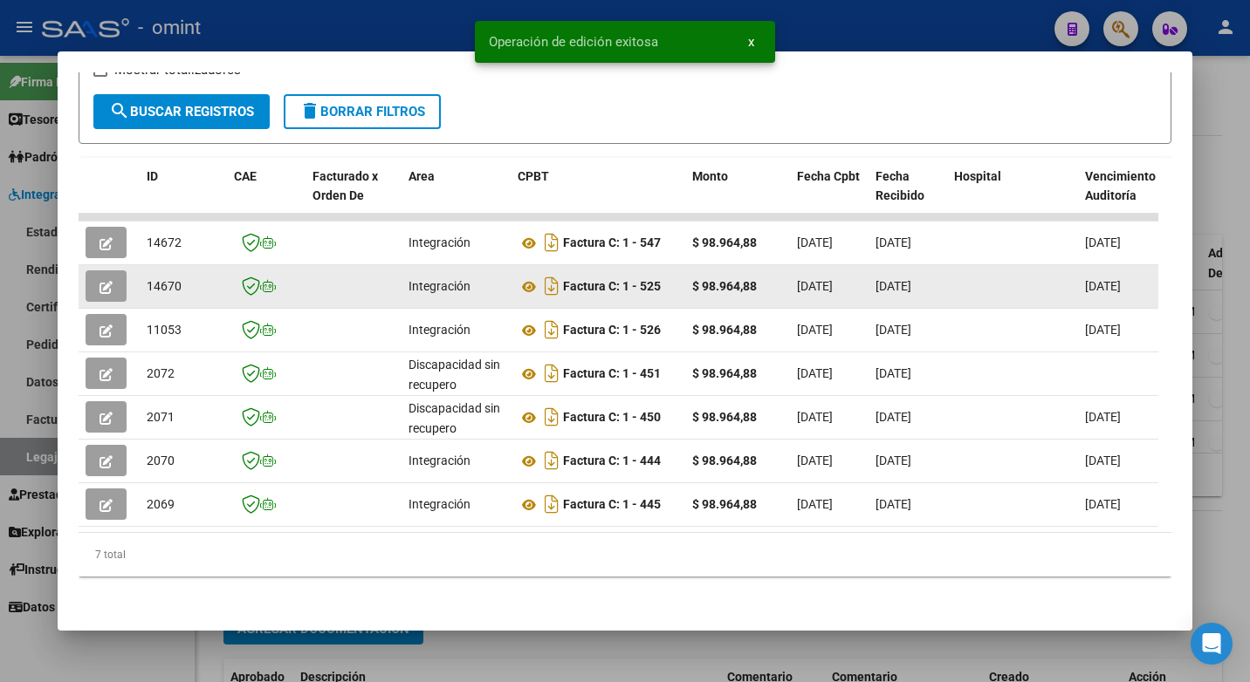
click at [158, 279] on span "14670" at bounding box center [164, 286] width 35 height 14
copy span "14670"
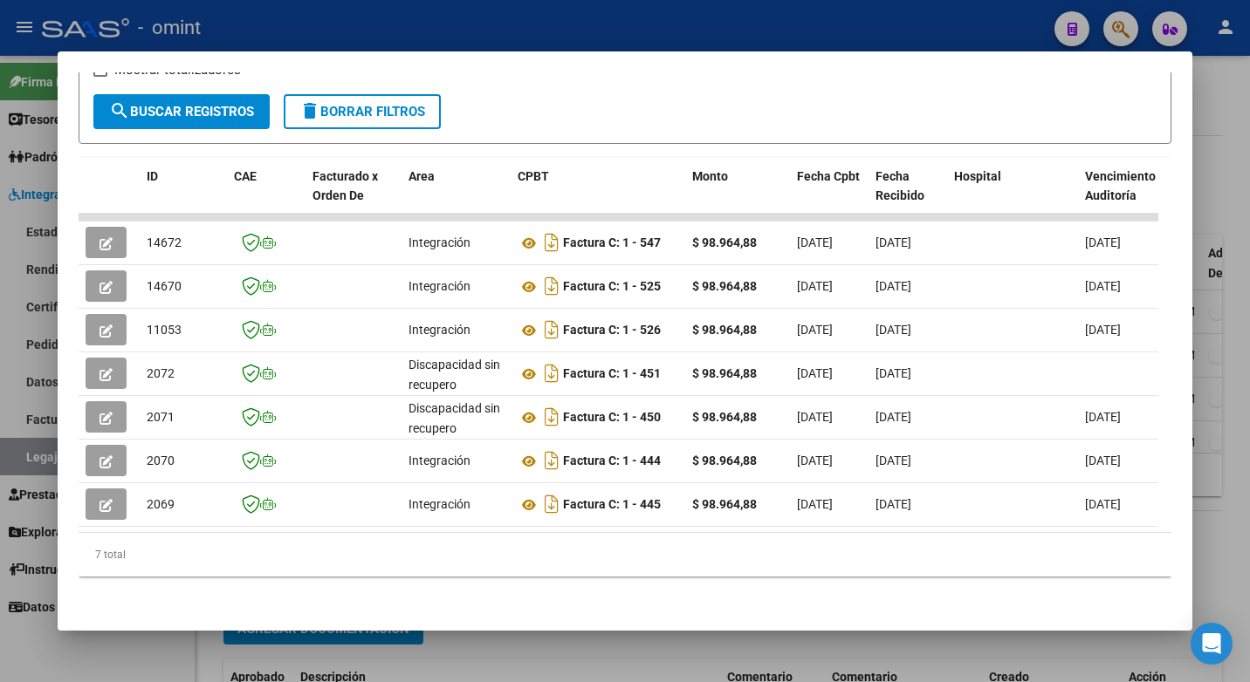
click at [455, 23] on div at bounding box center [625, 341] width 1250 height 682
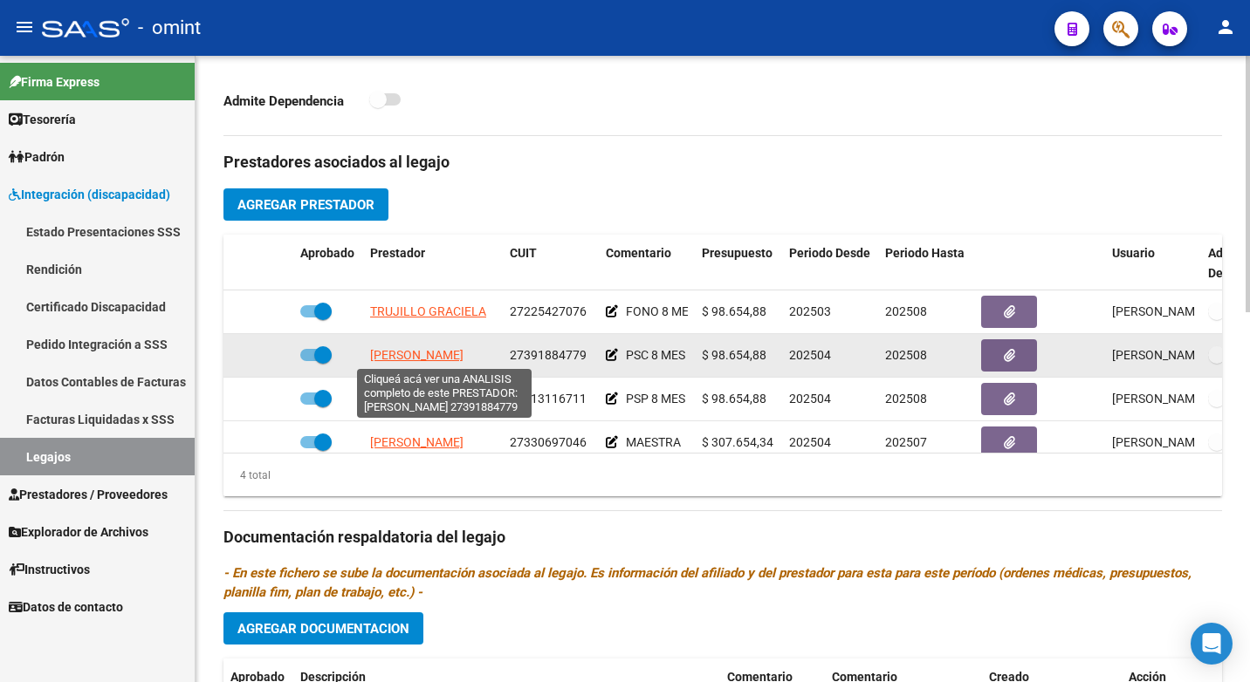
click at [411, 353] on span "[PERSON_NAME]" at bounding box center [416, 355] width 93 height 14
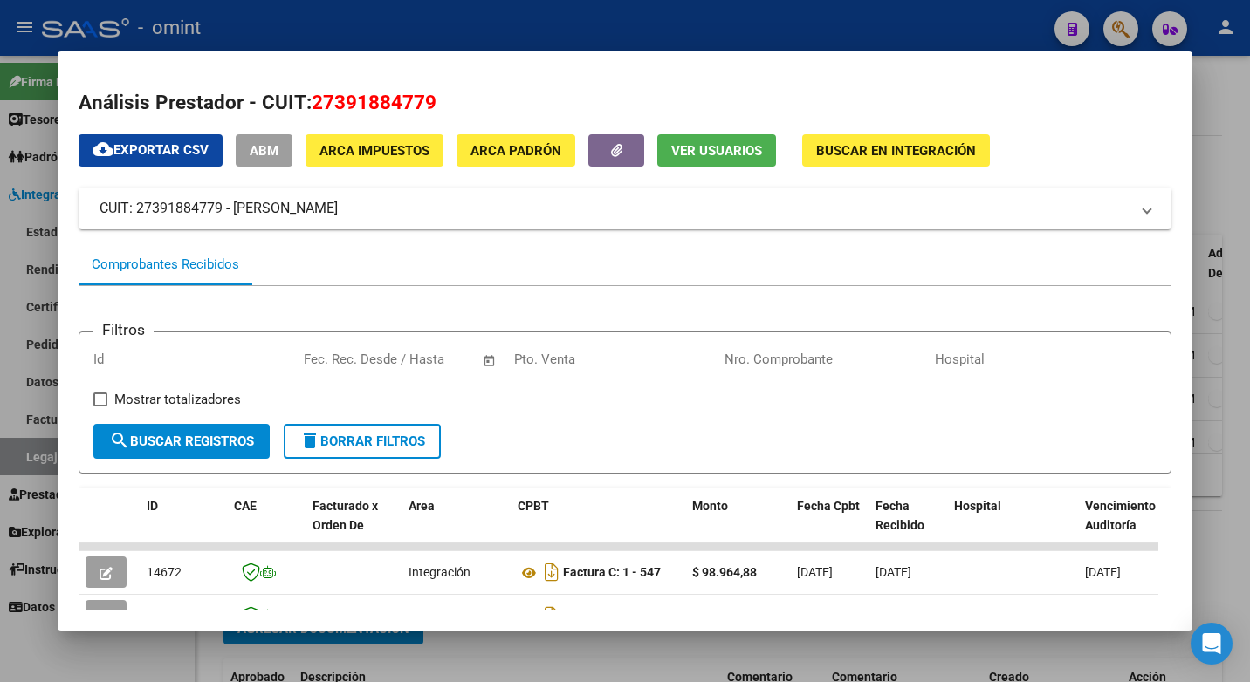
scroll to position [351, 0]
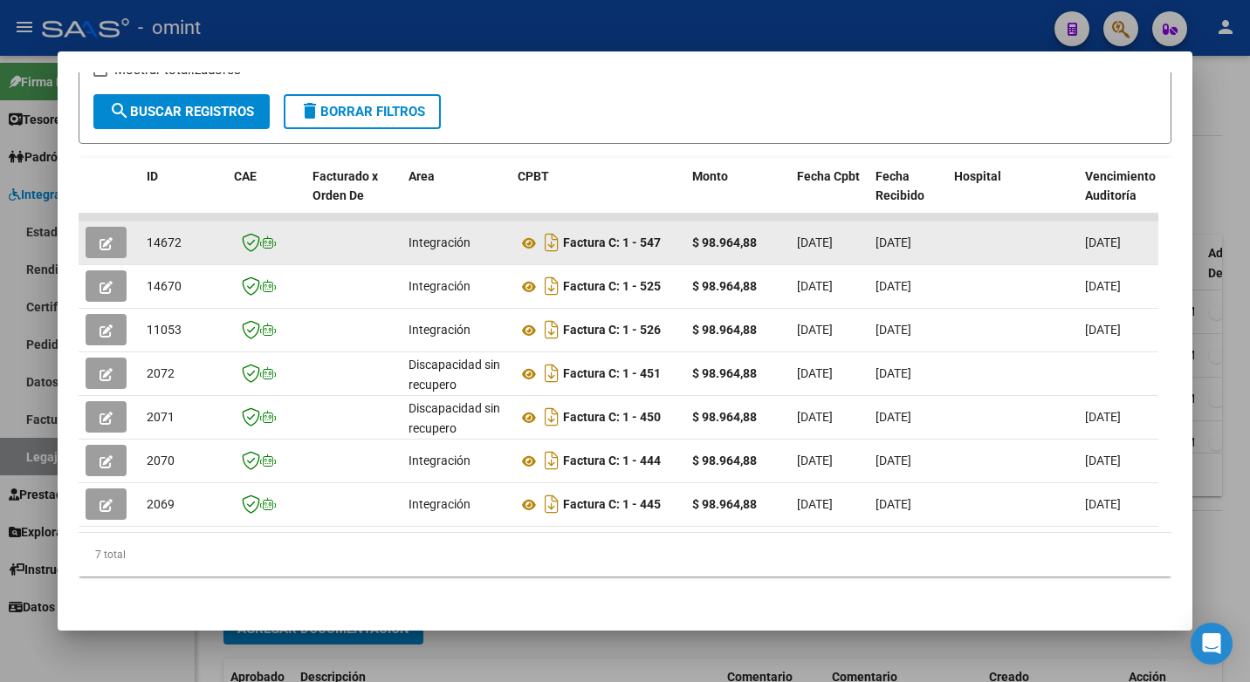
click at [109, 237] on icon "button" at bounding box center [105, 243] width 13 height 13
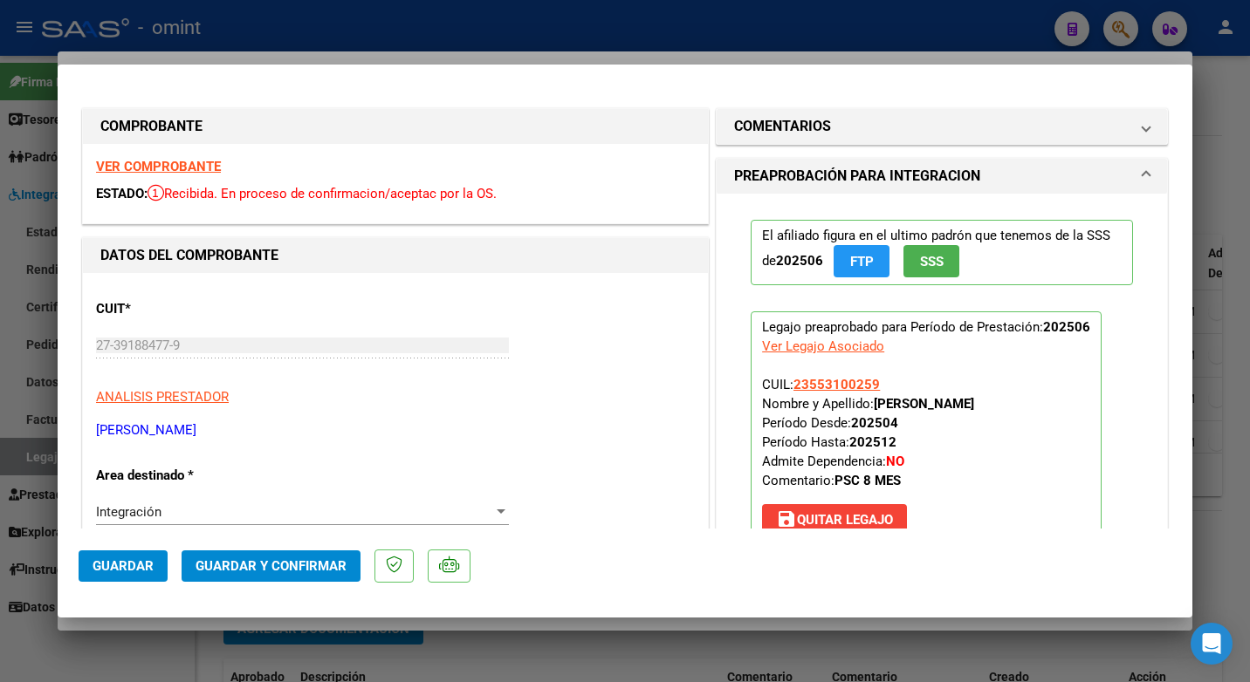
click at [188, 160] on strong "VER COMPROBANTE" at bounding box center [158, 167] width 125 height 16
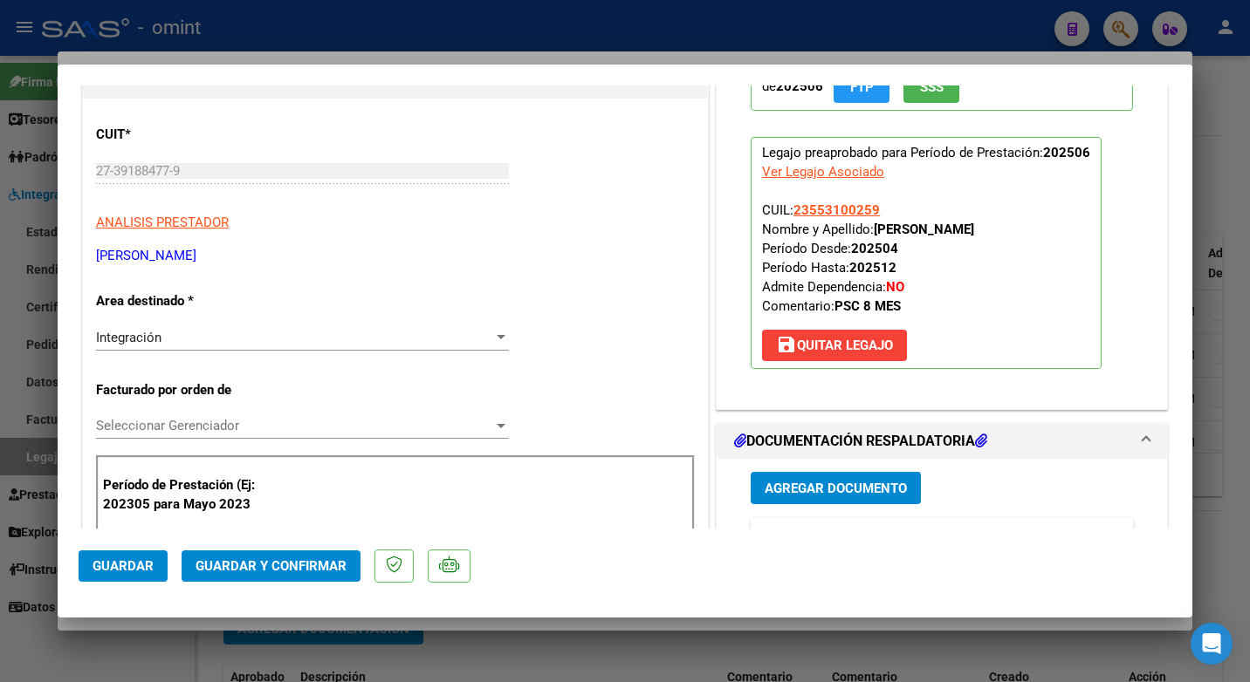
scroll to position [349, 0]
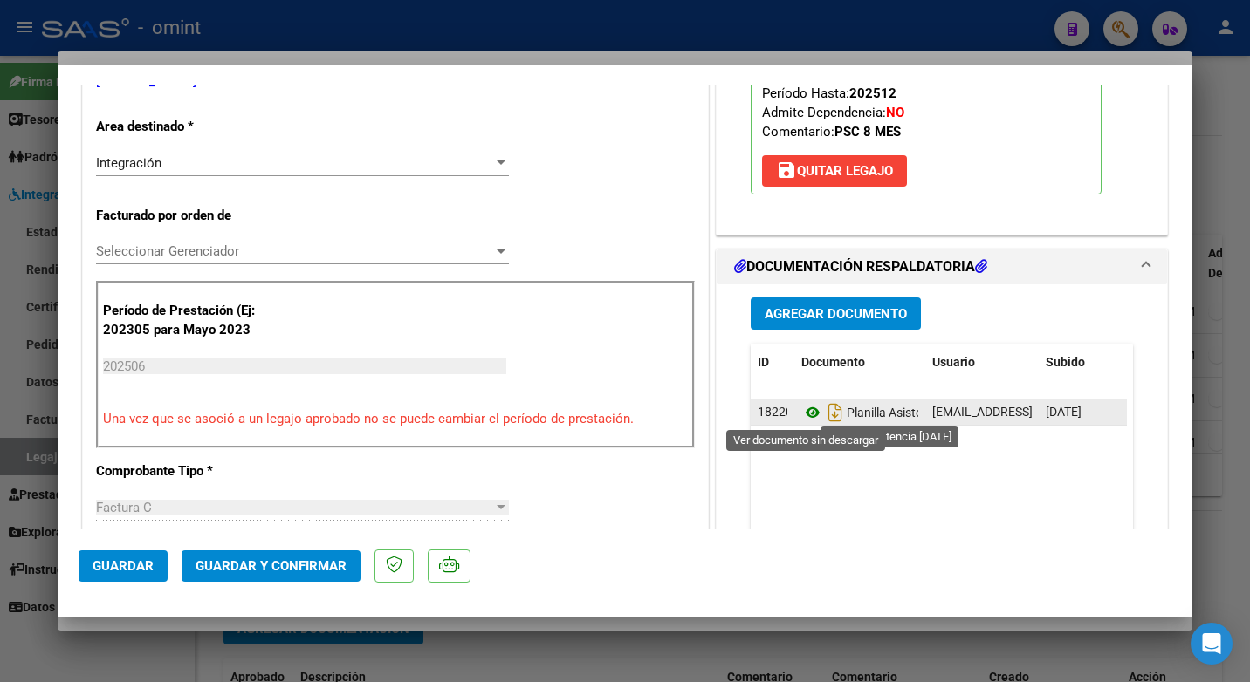
click at [808, 409] on icon at bounding box center [812, 412] width 23 height 21
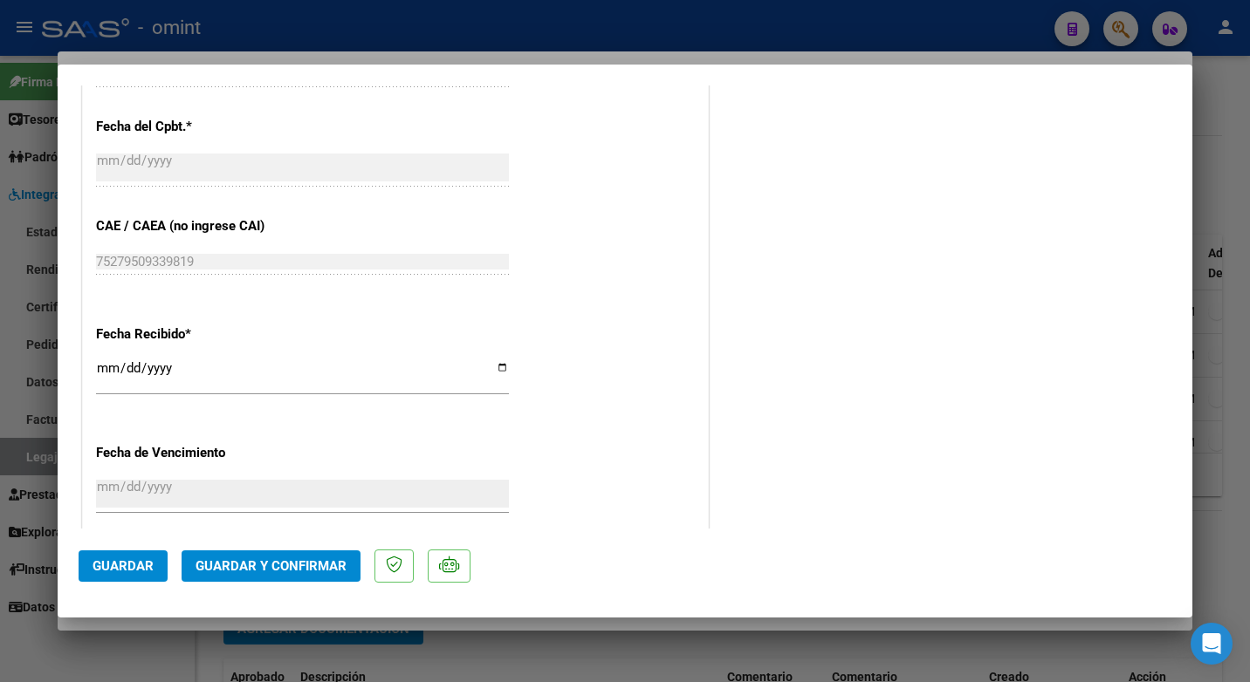
scroll to position [1242, 0]
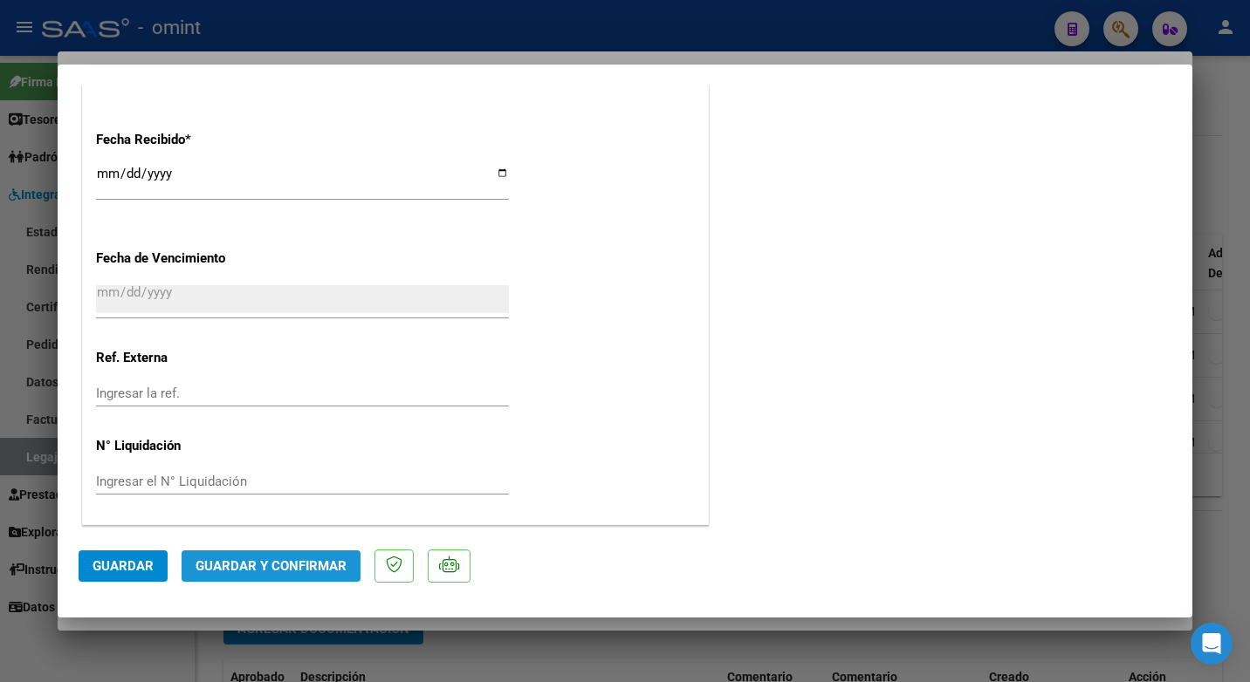
click at [292, 557] on button "Guardar y Confirmar" at bounding box center [271, 566] width 179 height 31
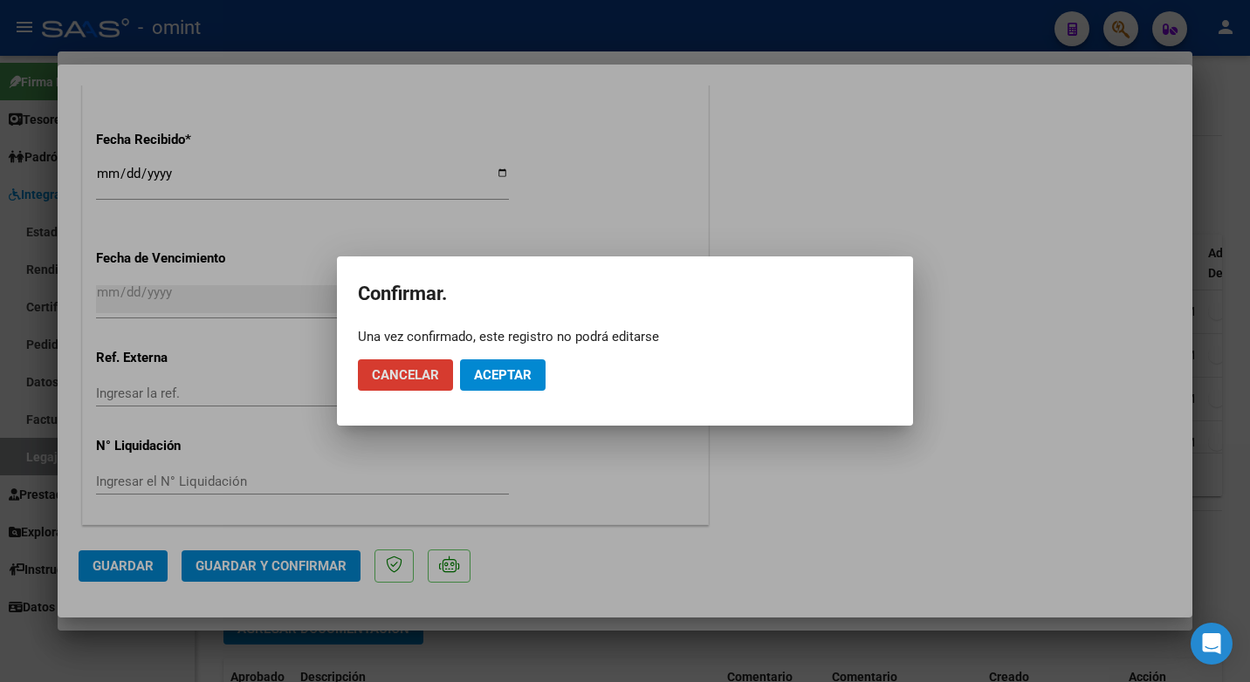
click at [487, 373] on span "Aceptar" at bounding box center [503, 375] width 58 height 16
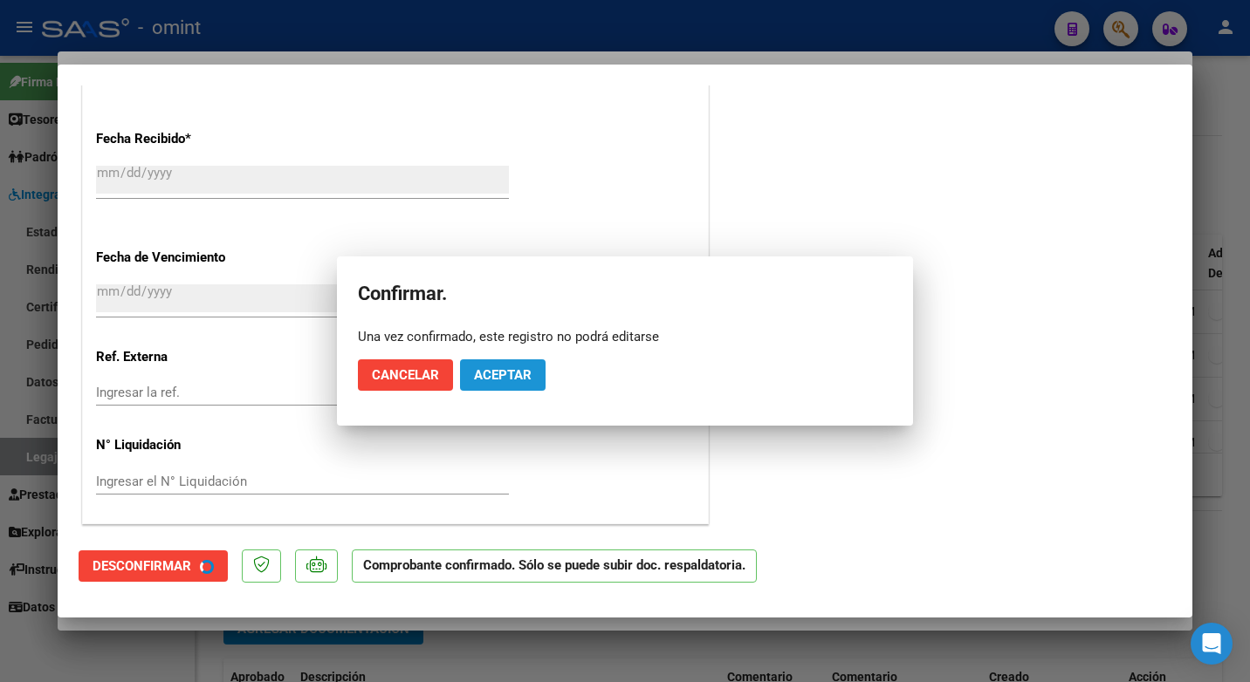
scroll to position [1134, 0]
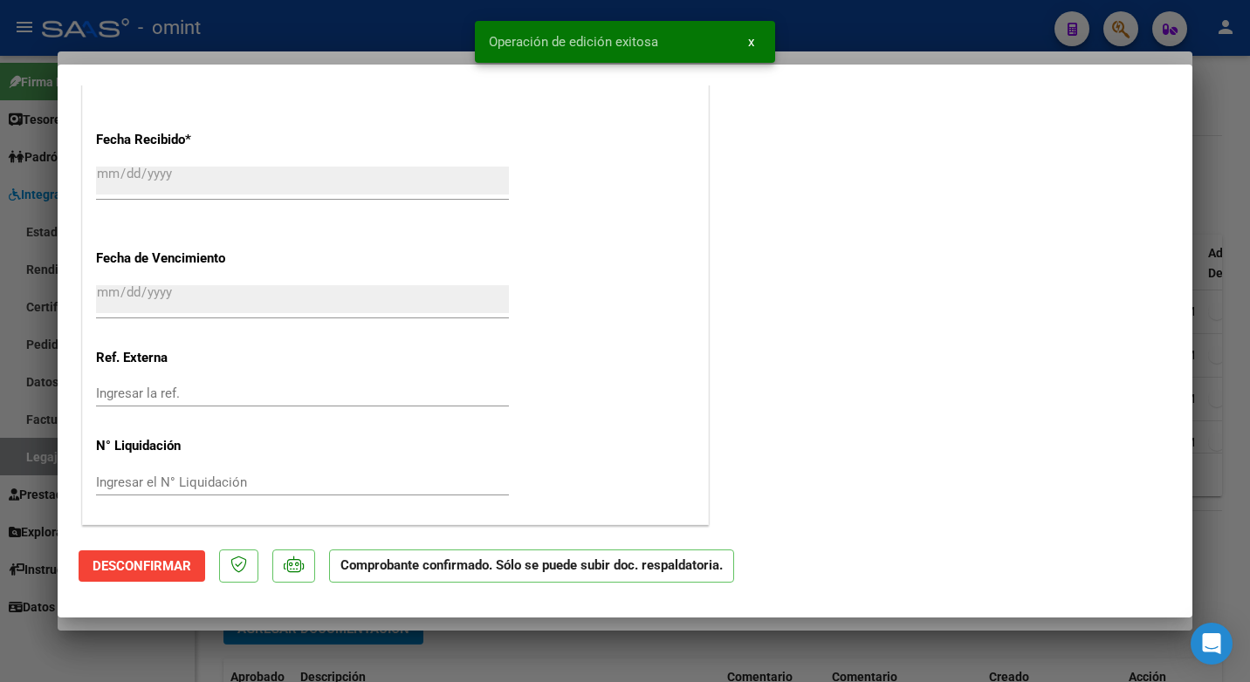
click at [351, 30] on div at bounding box center [625, 341] width 1250 height 682
type input "$ 0,00"
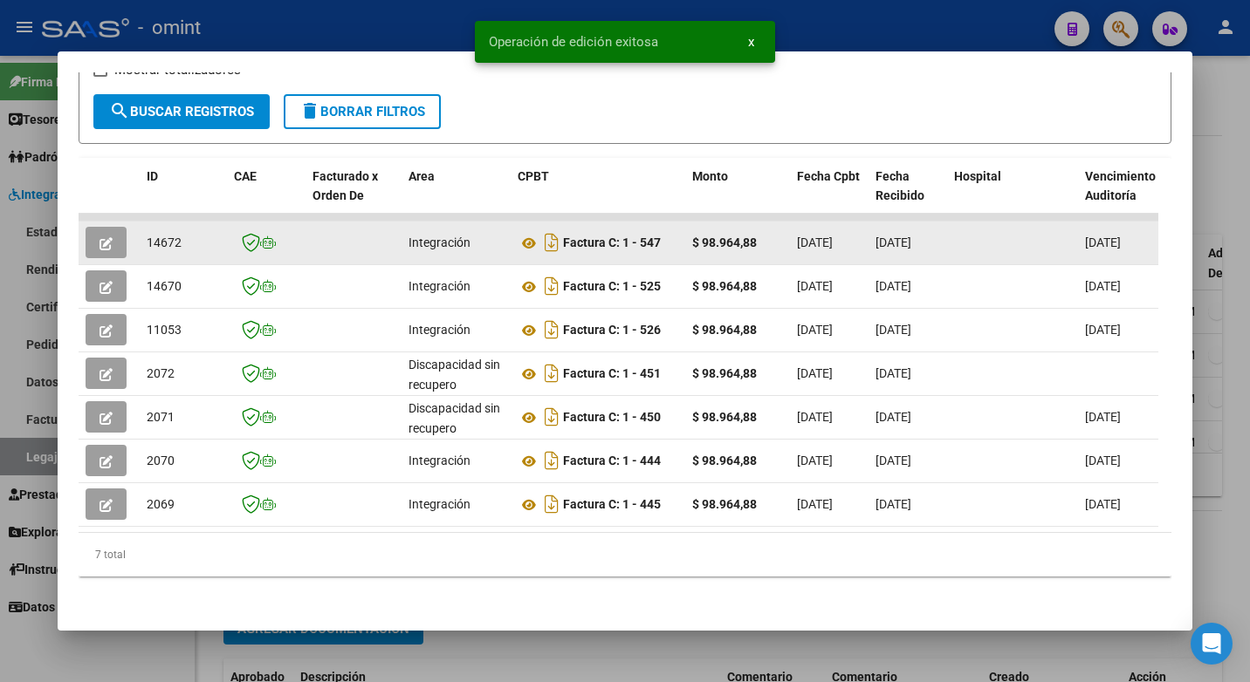
click at [155, 236] on span "14672" at bounding box center [164, 243] width 35 height 14
copy span "14672"
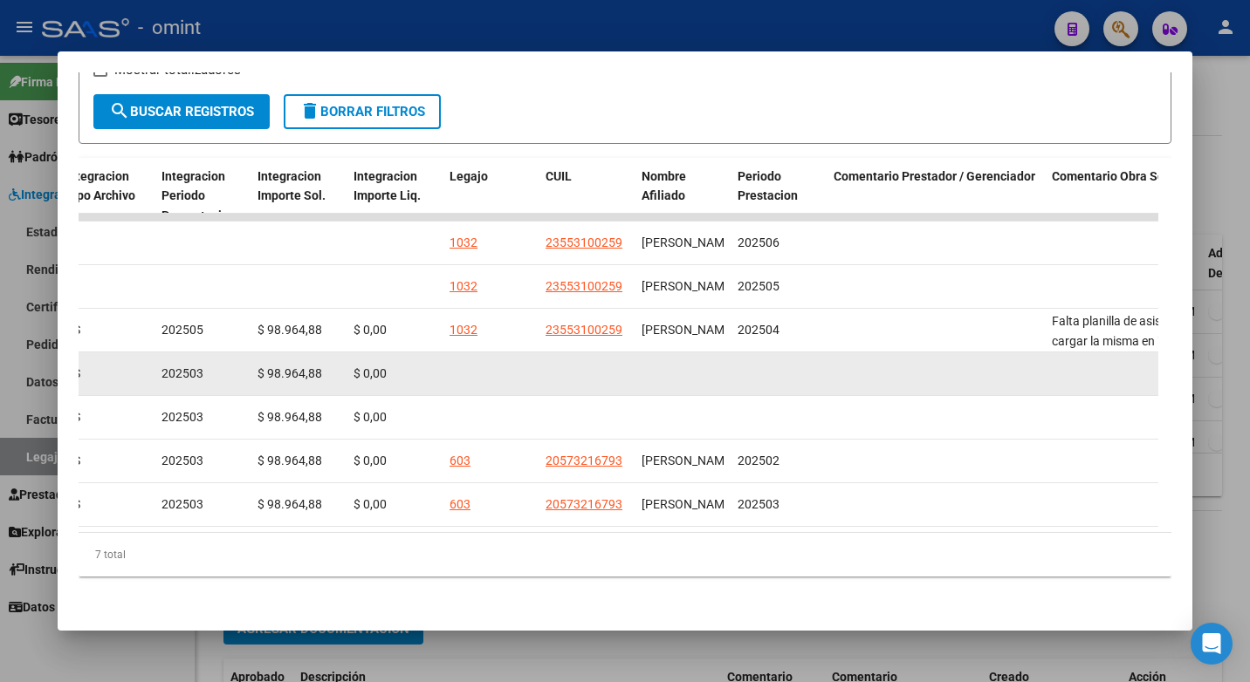
scroll to position [0, 0]
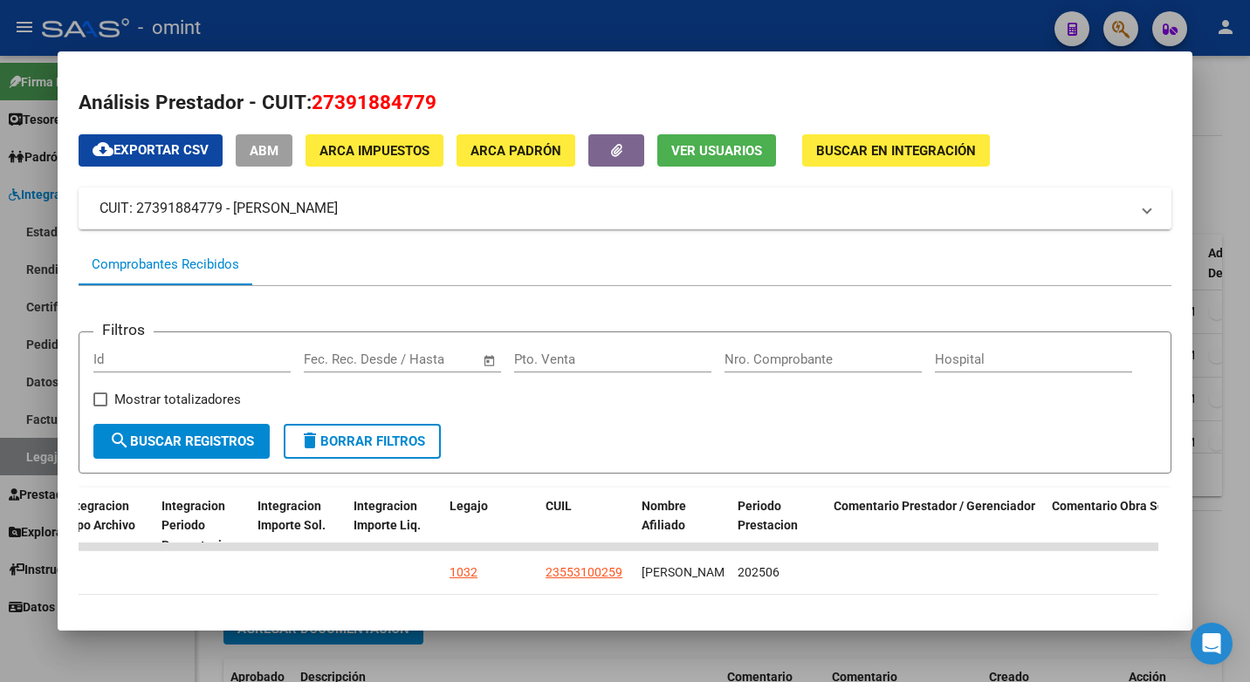
click at [518, 31] on div at bounding box center [625, 341] width 1250 height 682
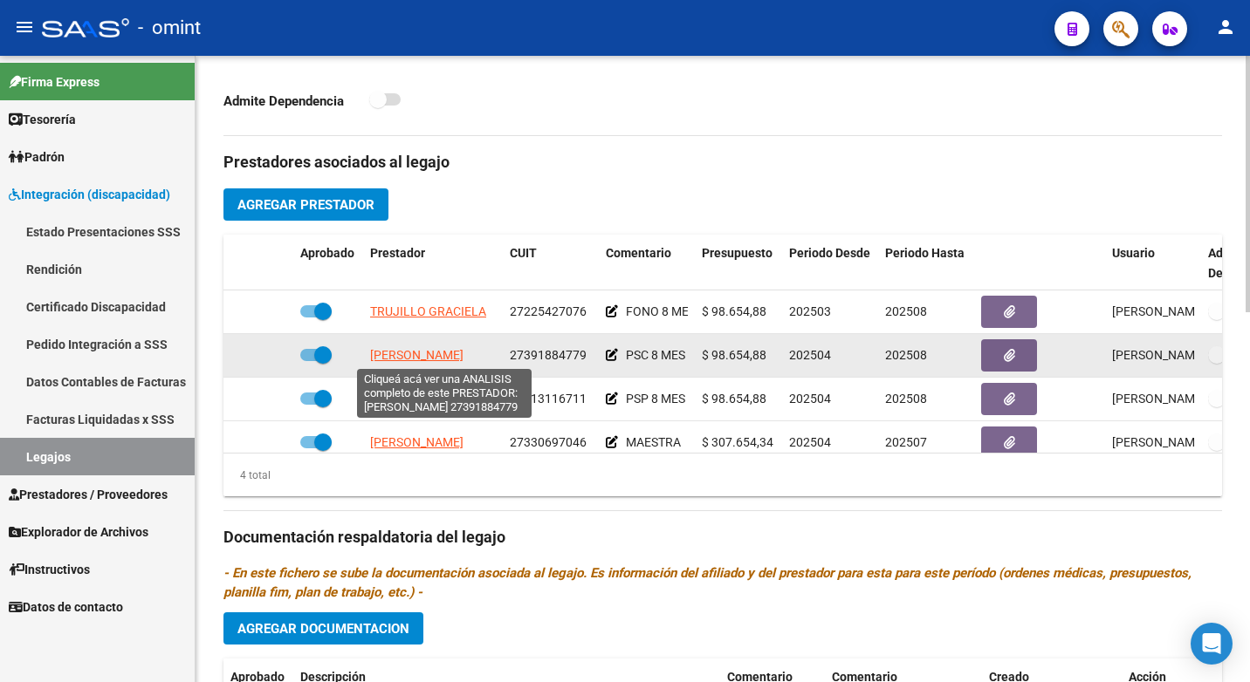
click at [406, 350] on span "[PERSON_NAME]" at bounding box center [416, 355] width 93 height 14
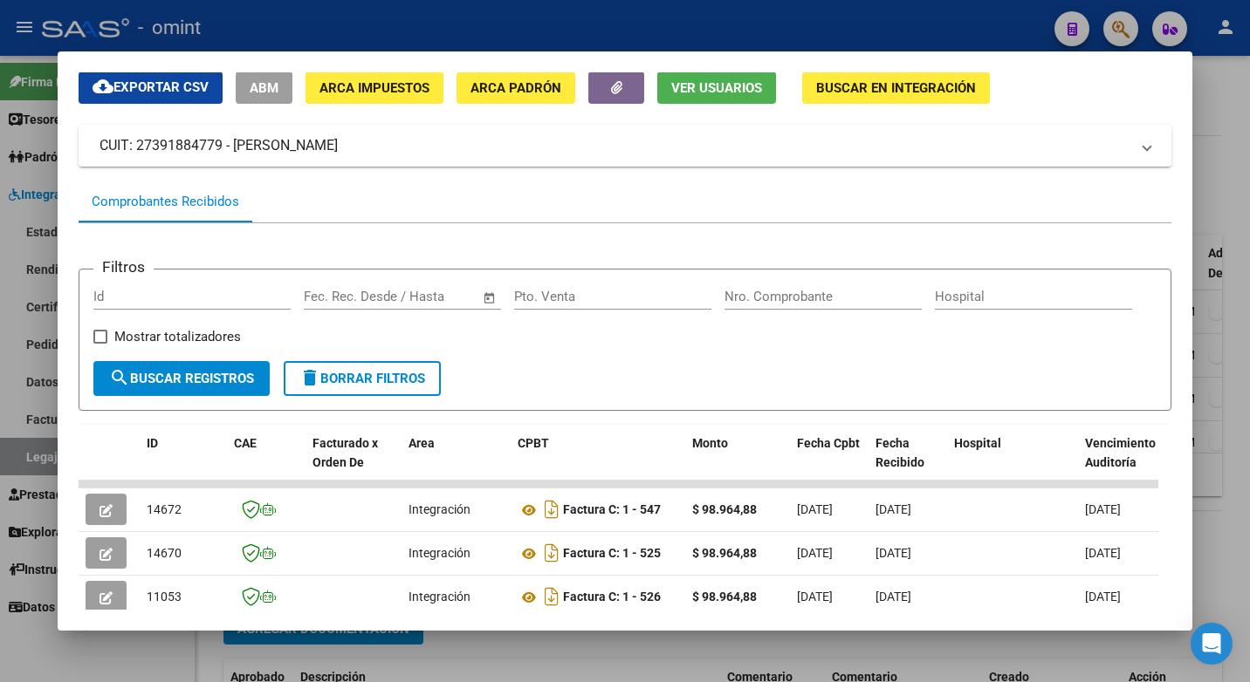
scroll to position [351, 0]
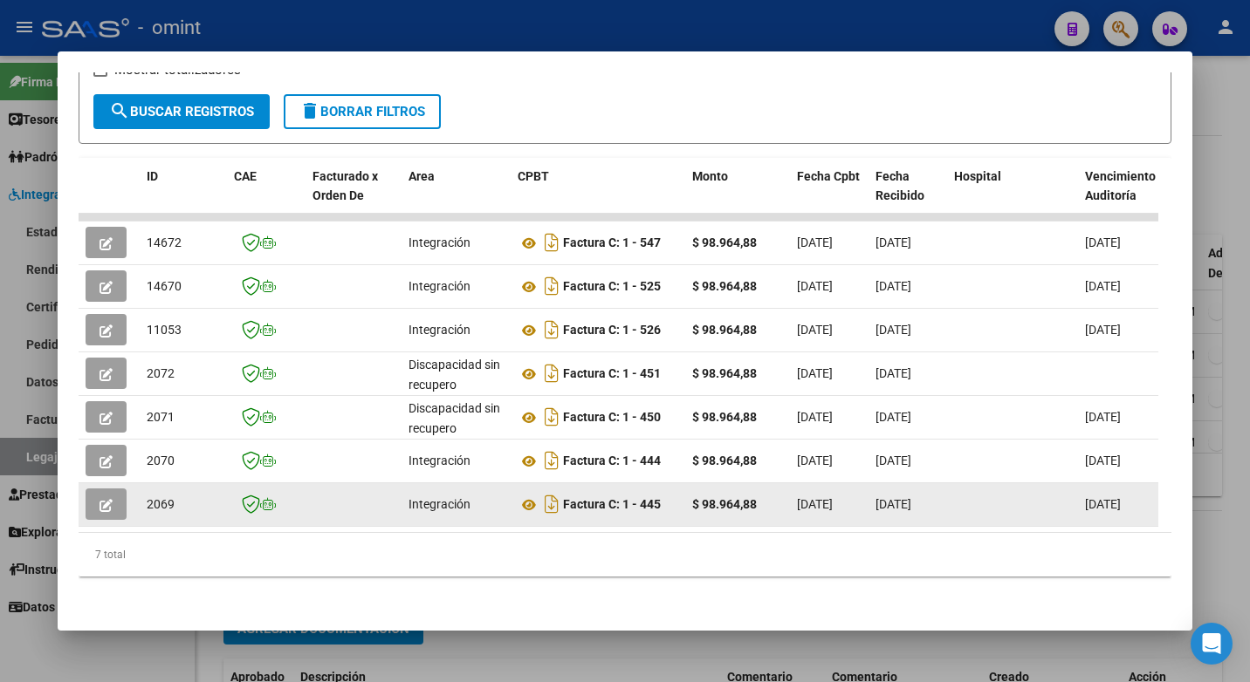
click at [298, 512] on datatable-body-cell at bounding box center [266, 504] width 79 height 43
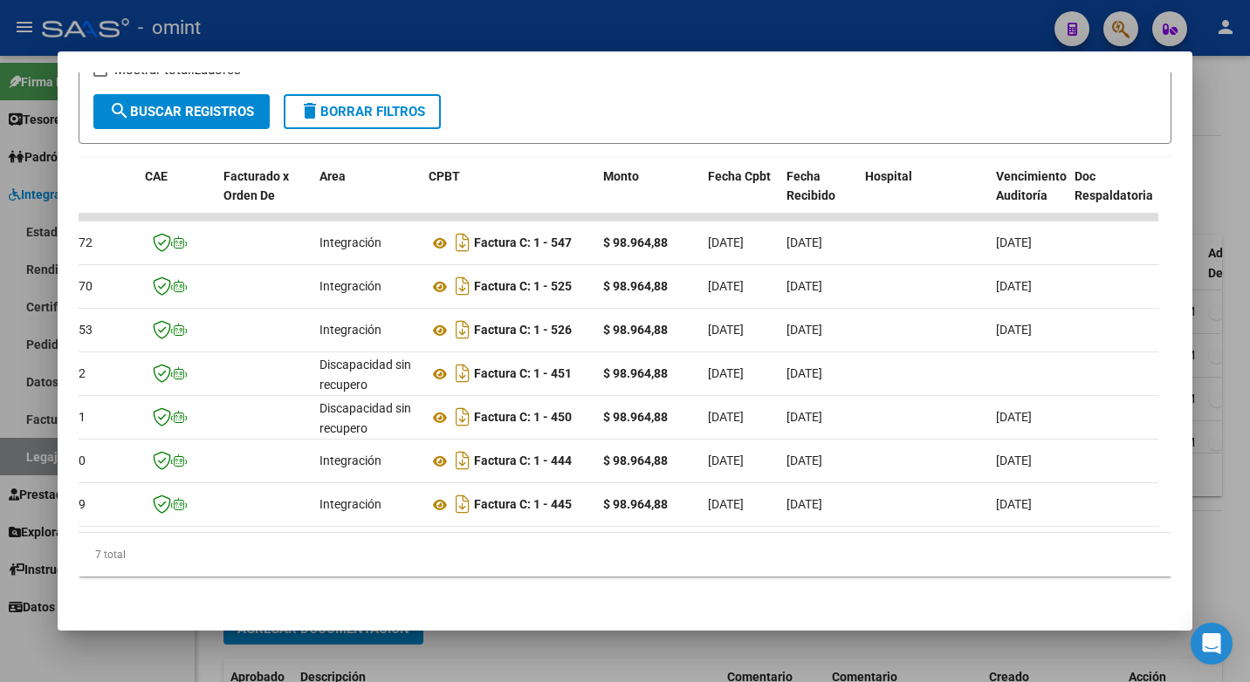
scroll to position [0, 0]
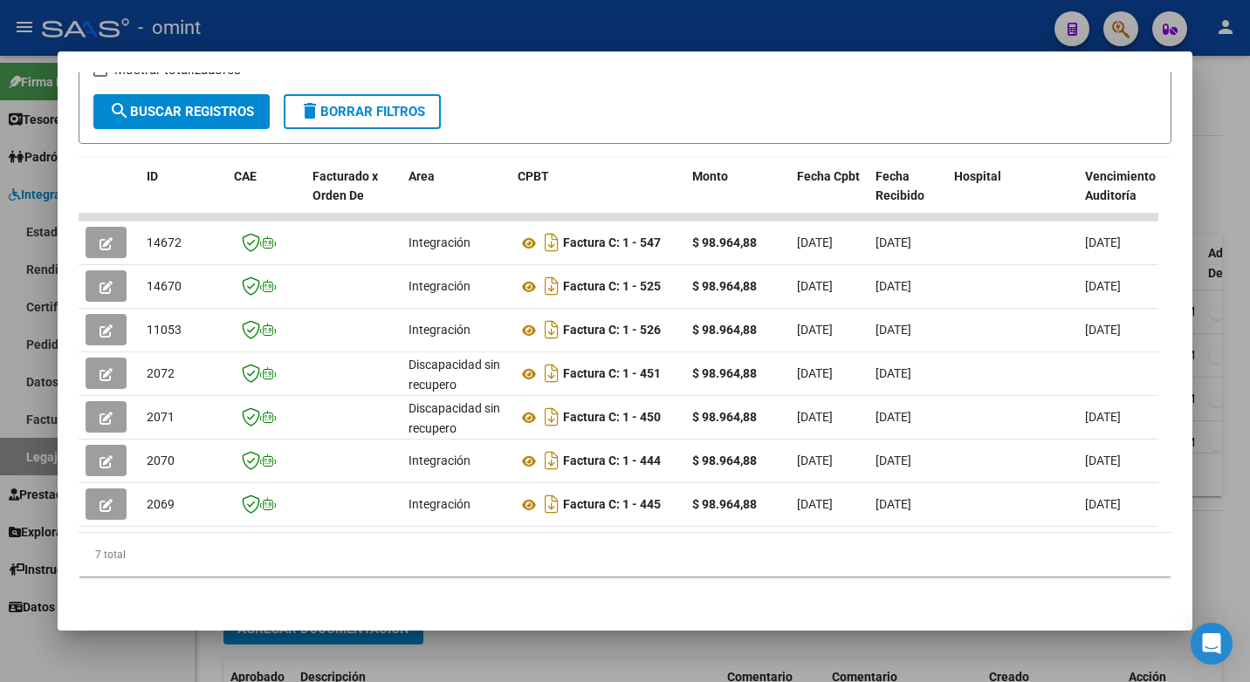
click at [303, 8] on div at bounding box center [625, 341] width 1250 height 682
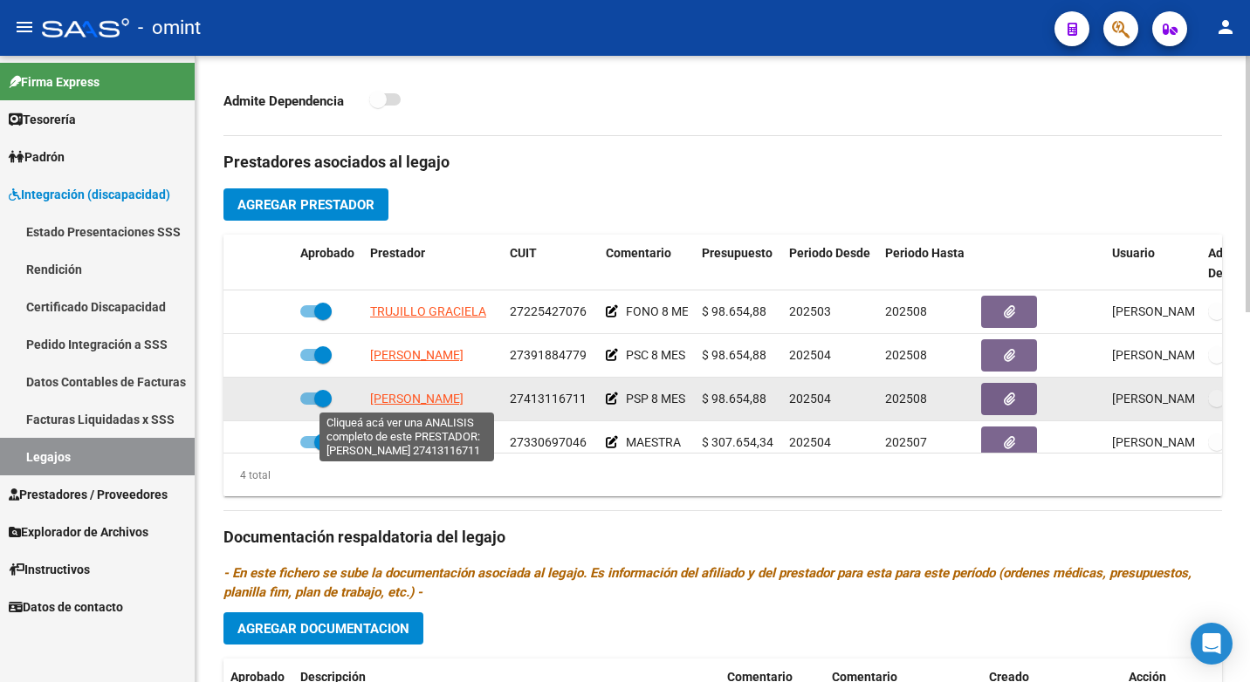
click at [388, 398] on span "[PERSON_NAME]" at bounding box center [416, 399] width 93 height 14
type textarea "27413116711"
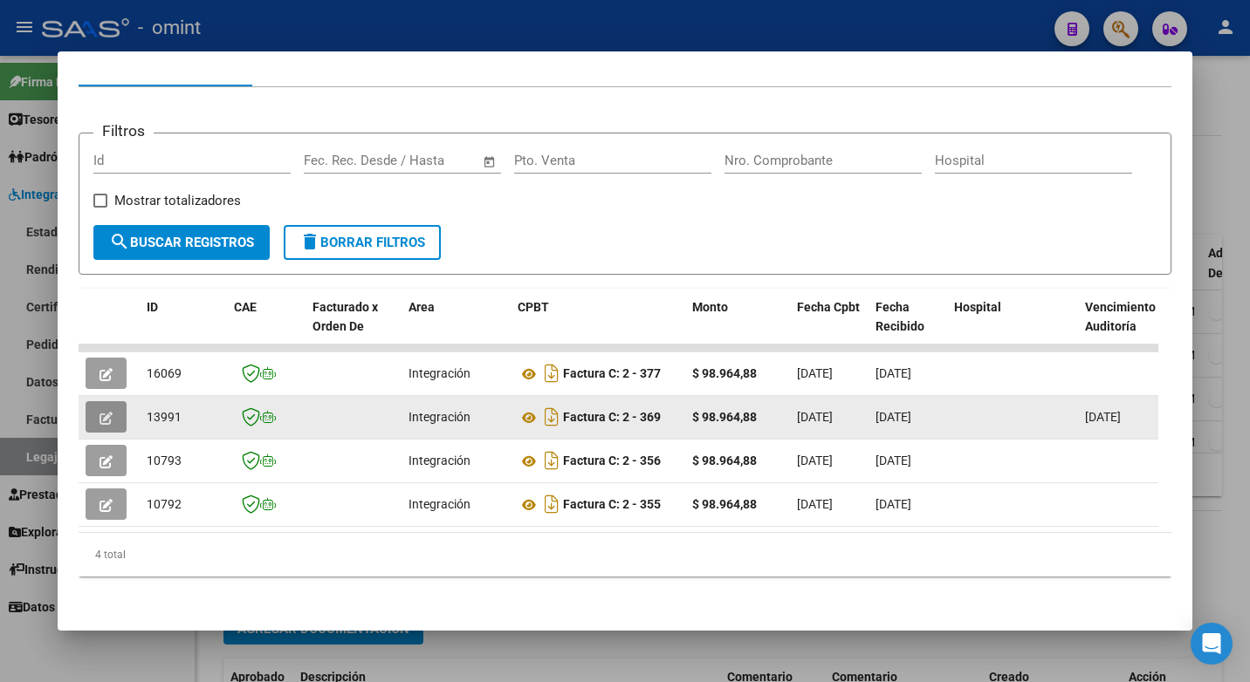
click at [97, 401] on button "button" at bounding box center [106, 416] width 41 height 31
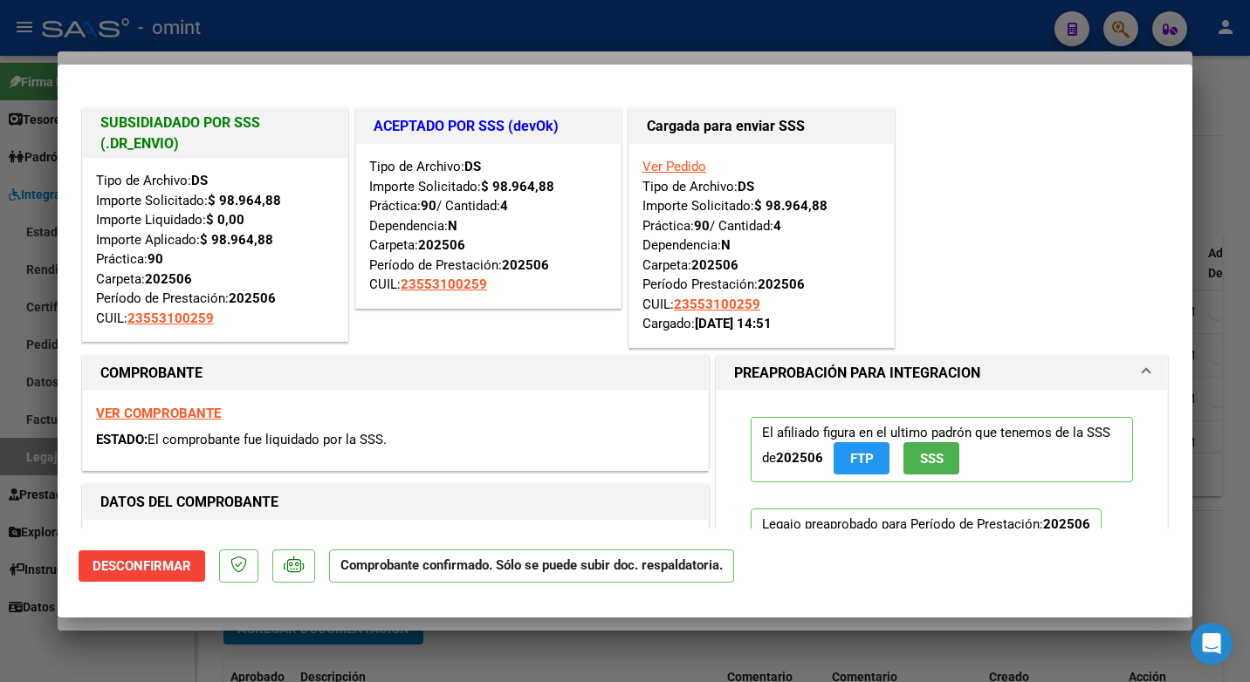
click at [223, 17] on div at bounding box center [625, 341] width 1250 height 682
type input "$ 0,00"
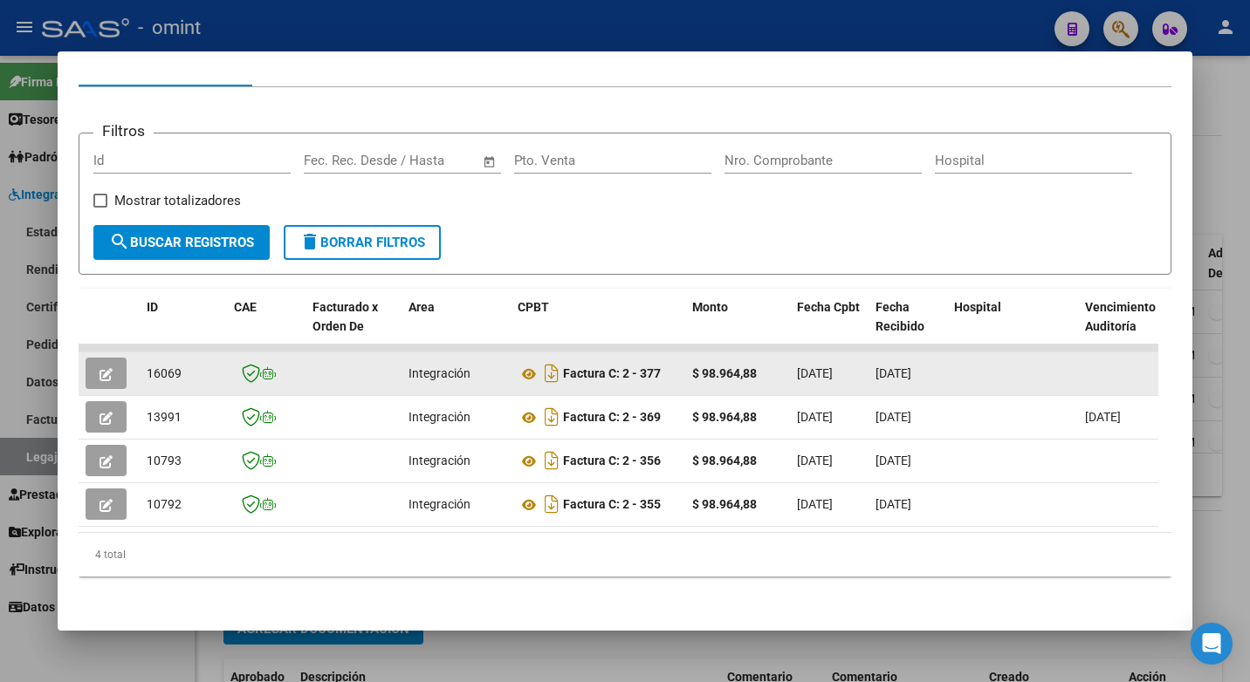
click at [100, 358] on button "button" at bounding box center [106, 373] width 41 height 31
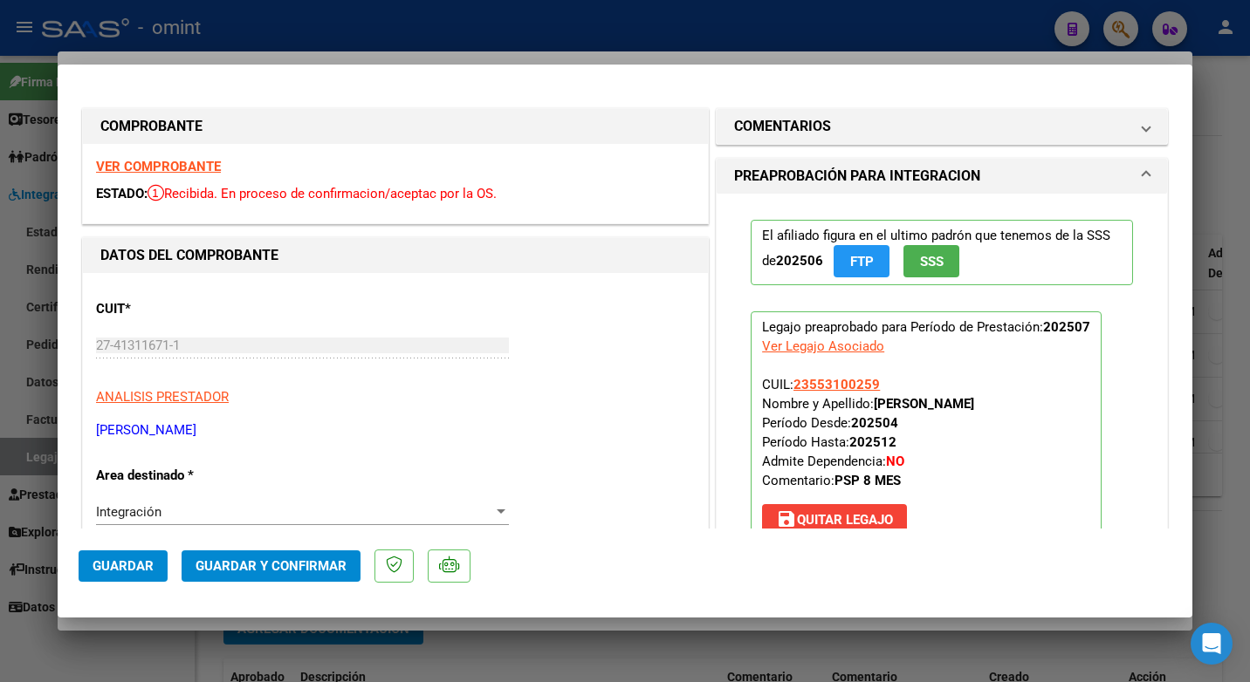
click at [165, 171] on strong "VER COMPROBANTE" at bounding box center [158, 167] width 125 height 16
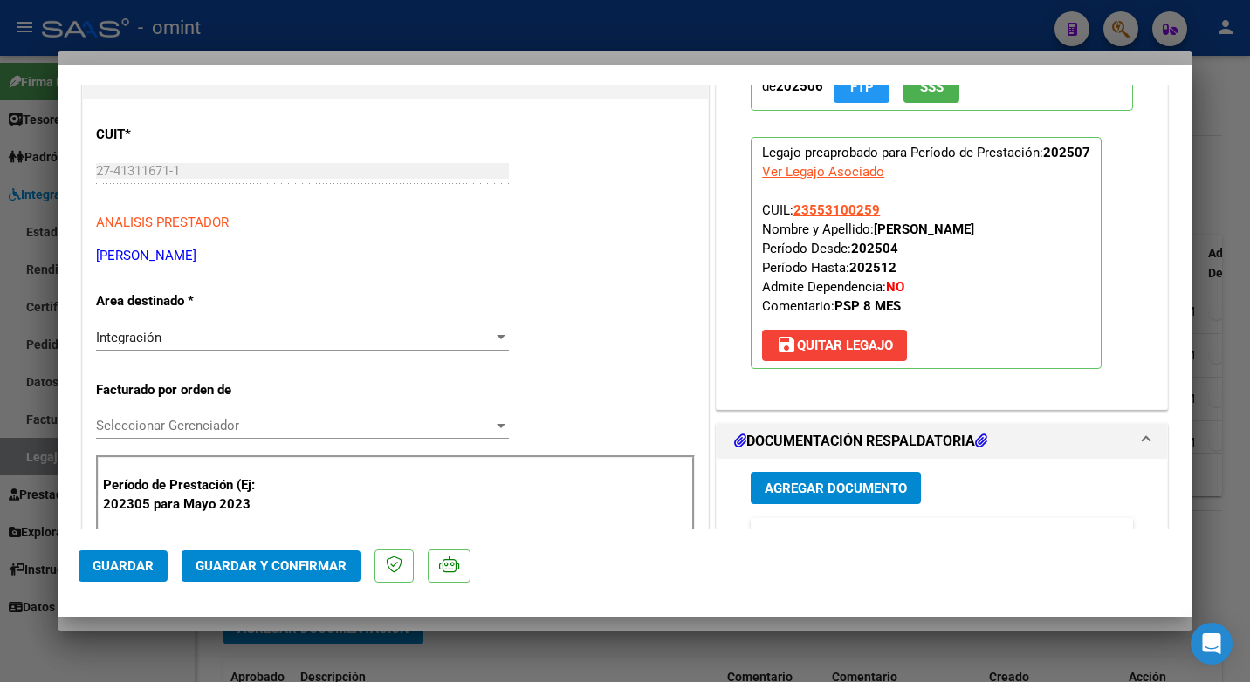
scroll to position [262, 0]
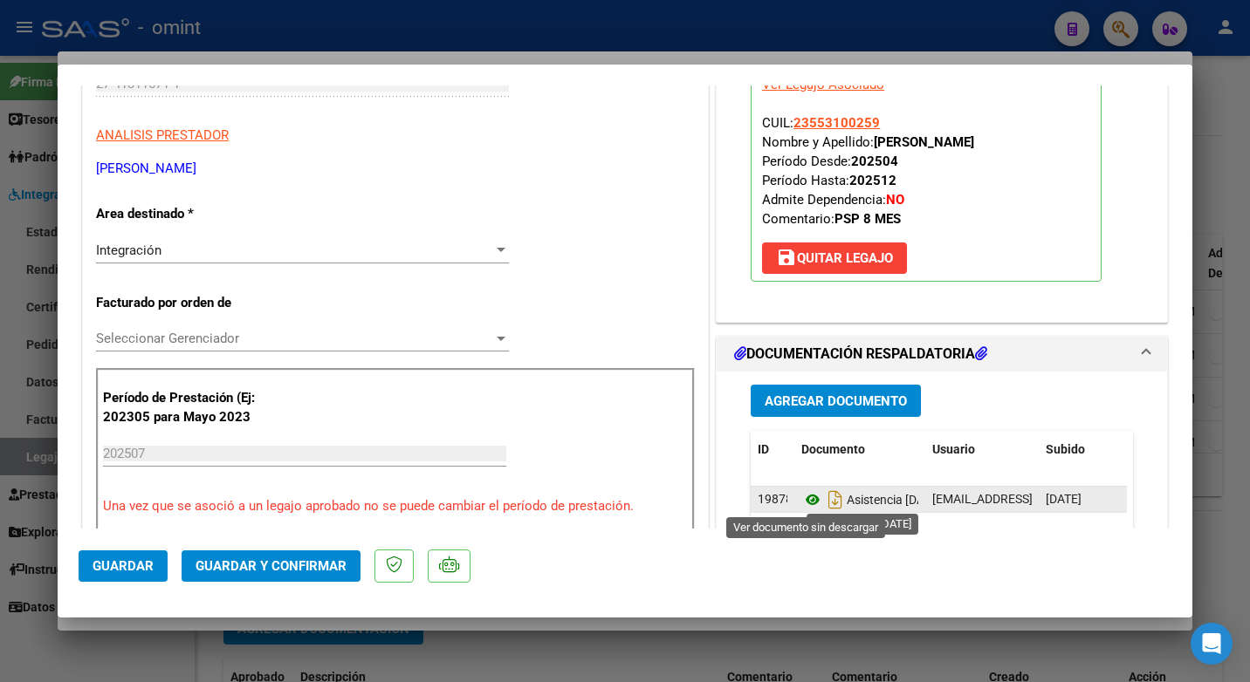
click at [812, 502] on icon at bounding box center [812, 500] width 23 height 21
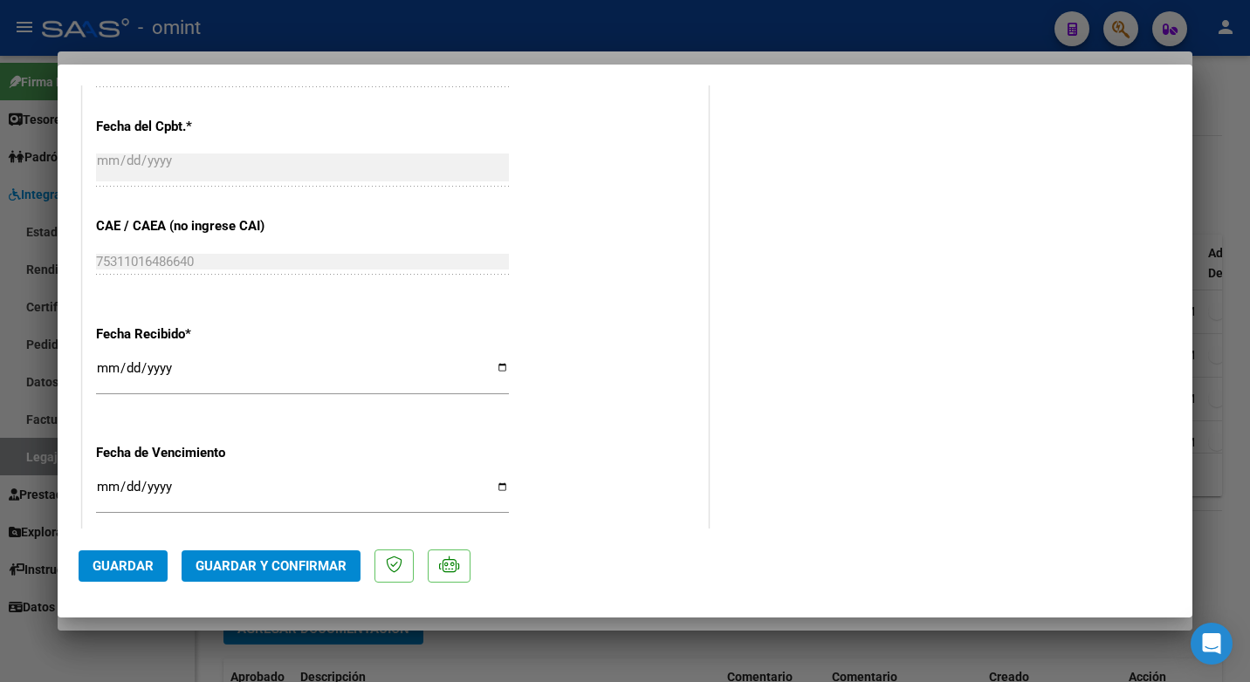
scroll to position [1242, 0]
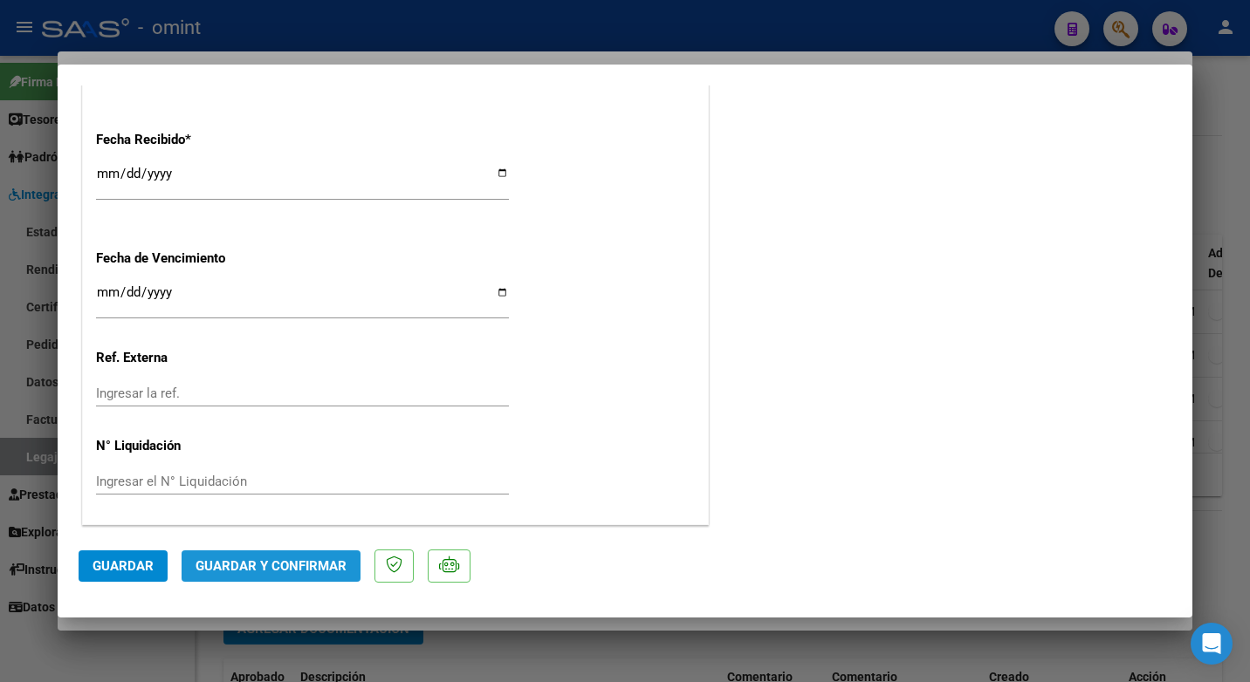
click at [266, 561] on span "Guardar y Confirmar" at bounding box center [270, 567] width 151 height 16
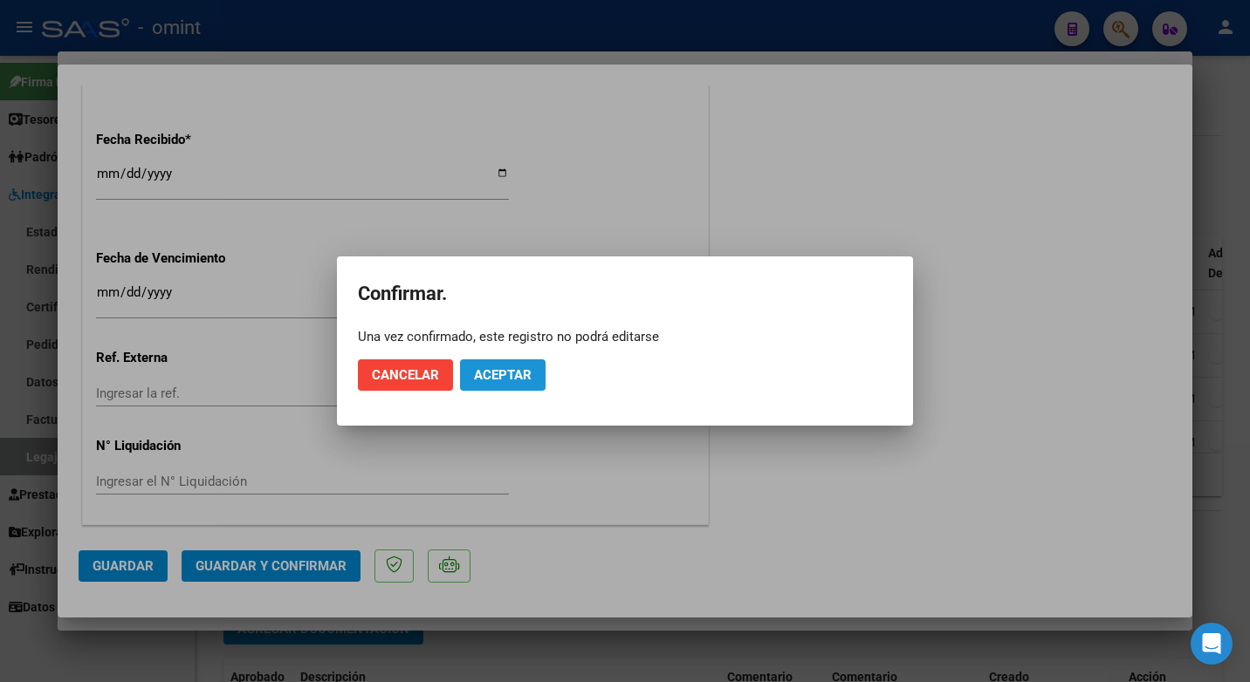
click at [519, 383] on button "Aceptar" at bounding box center [503, 375] width 86 height 31
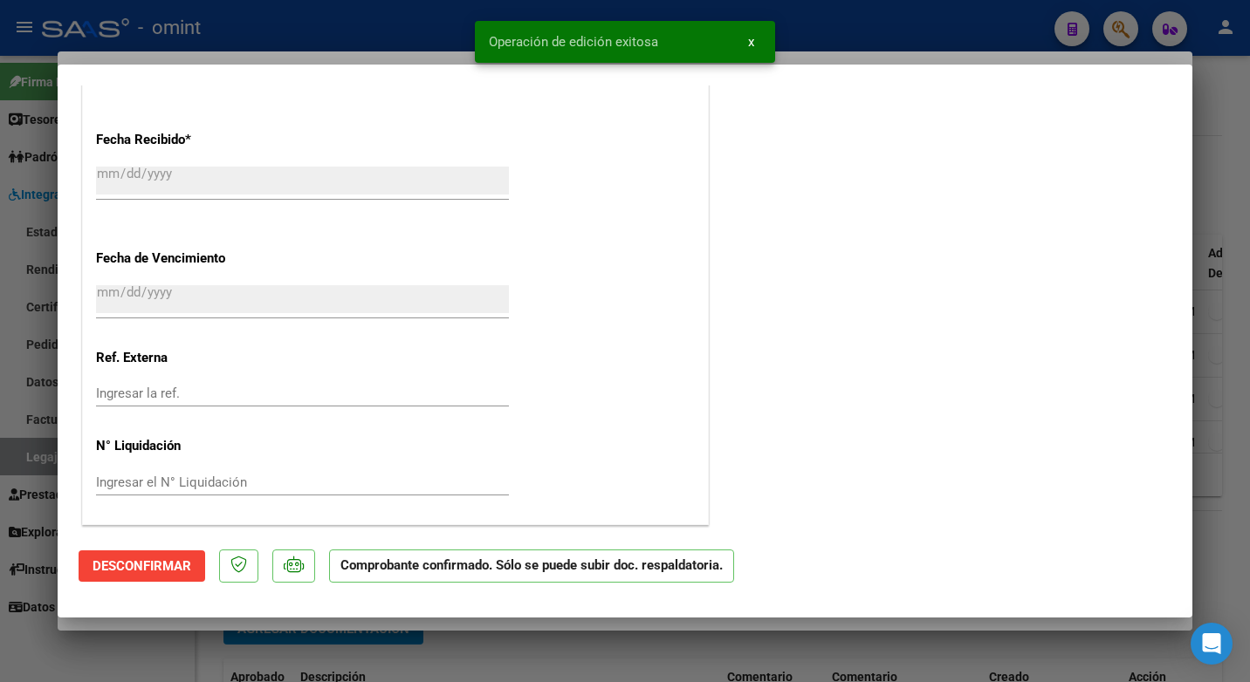
click at [408, 29] on div at bounding box center [625, 341] width 1250 height 682
type input "$ 0,00"
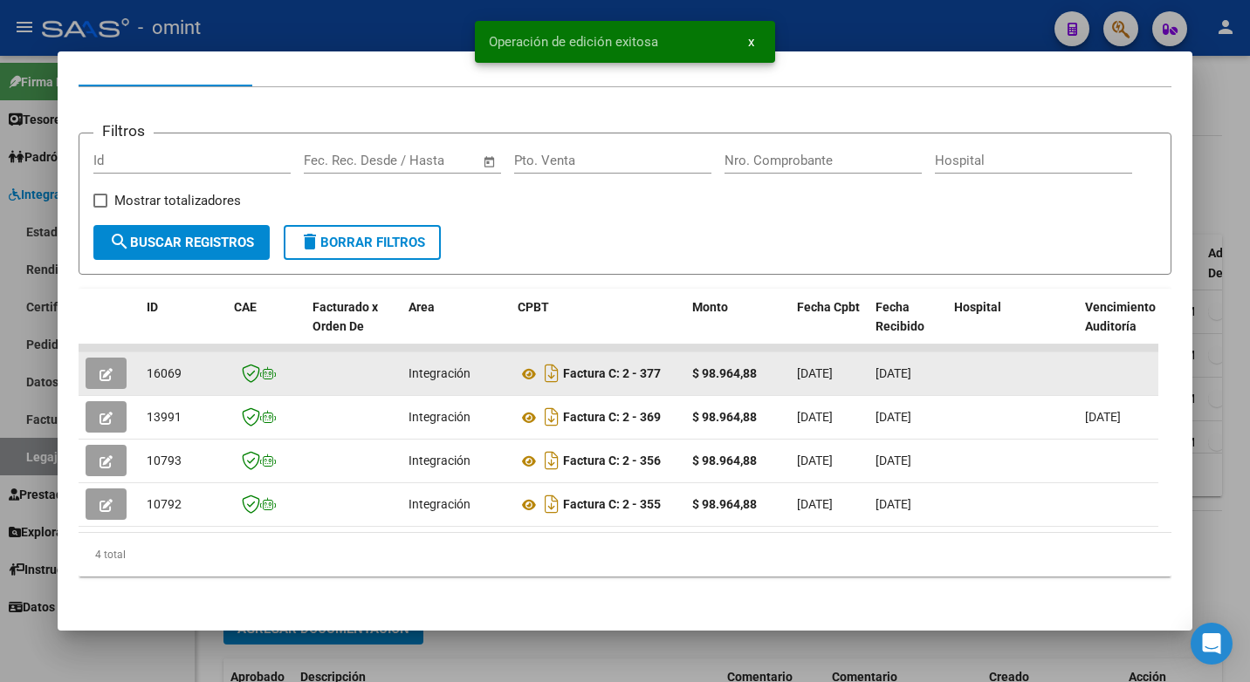
click at [159, 364] on div "16069" at bounding box center [183, 374] width 73 height 20
copy span "16069"
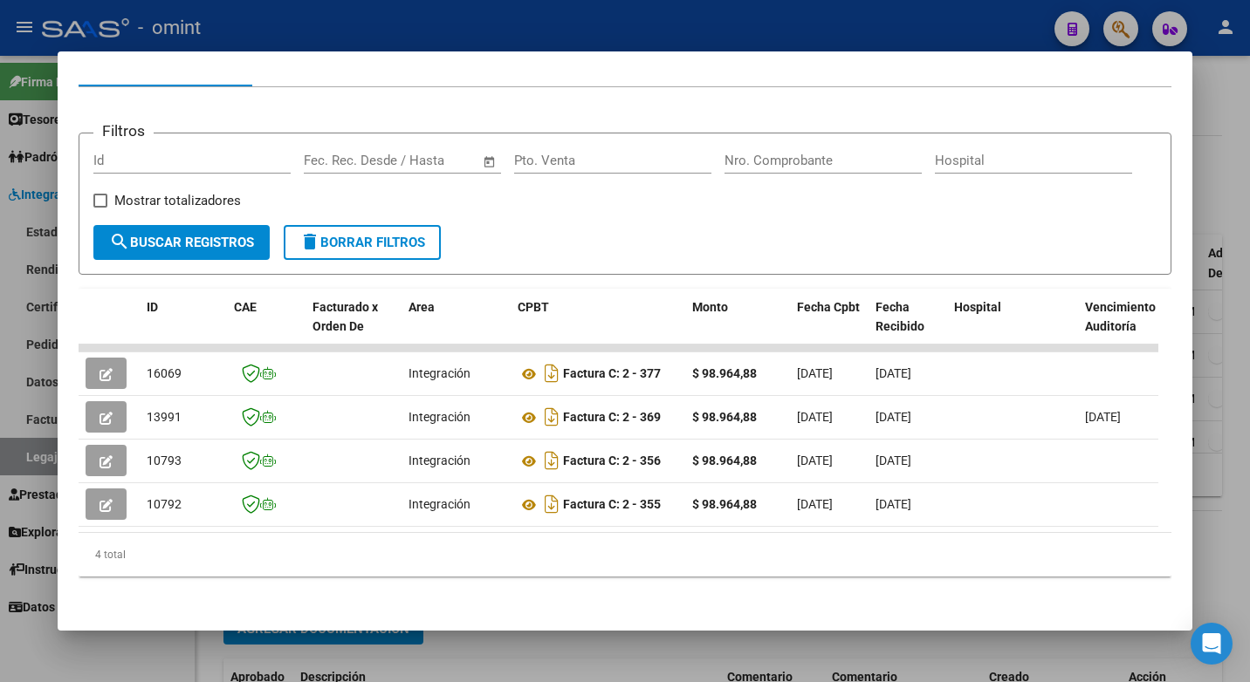
click at [345, 15] on div at bounding box center [625, 341] width 1250 height 682
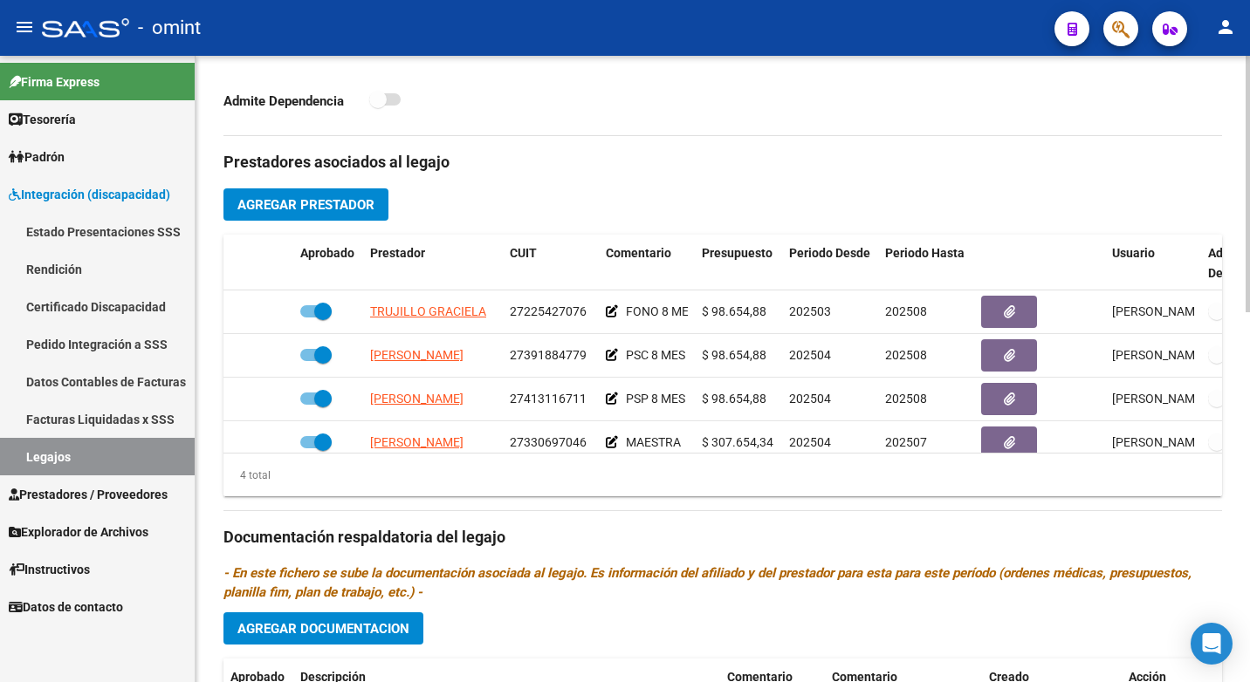
scroll to position [31, 0]
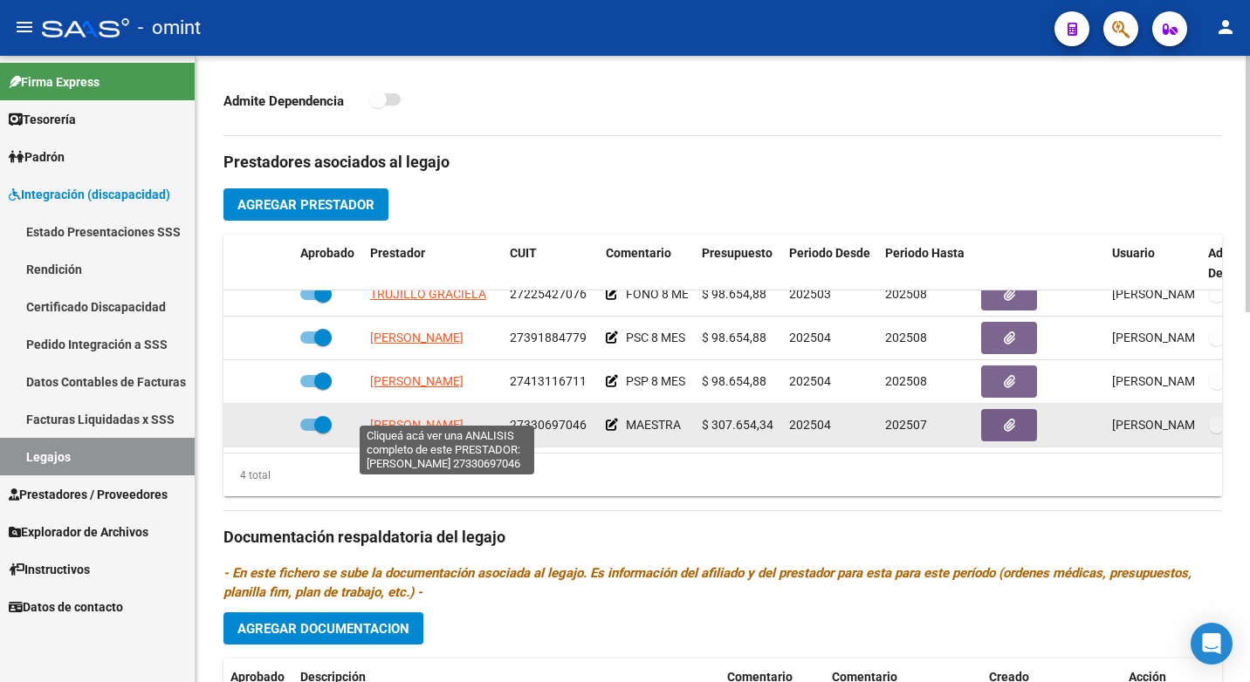
click at [434, 418] on span "[PERSON_NAME]" at bounding box center [416, 425] width 93 height 14
type textarea "27330697046"
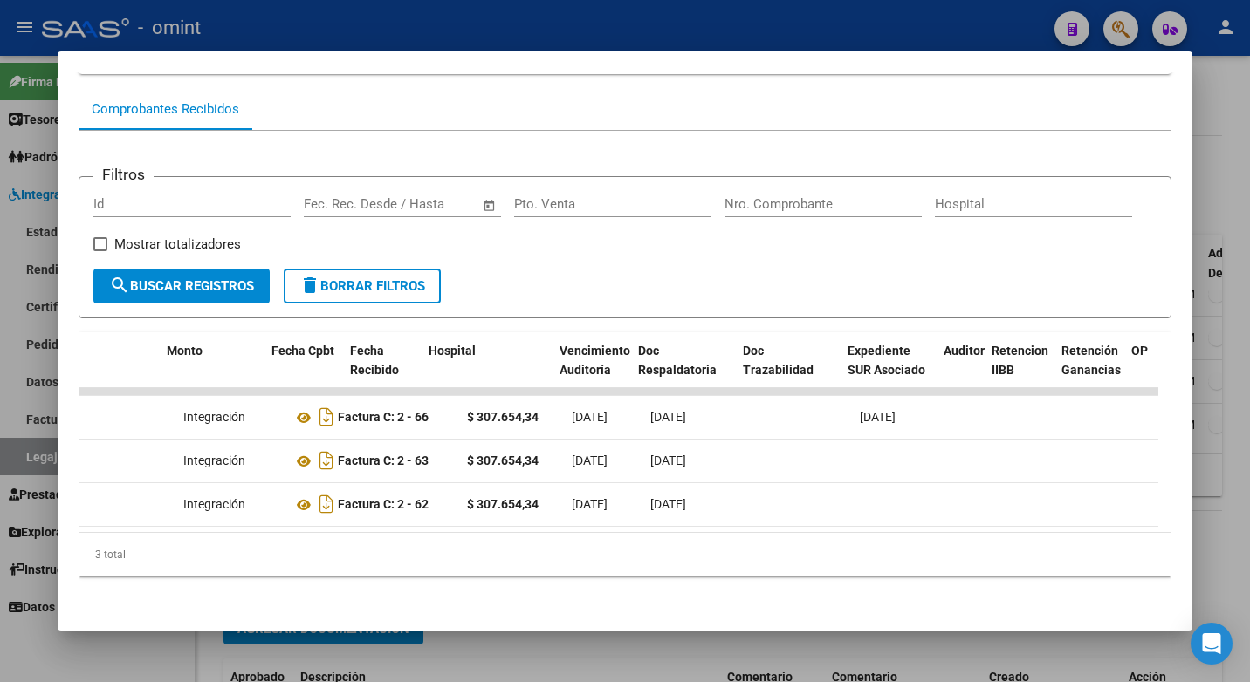
scroll to position [0, 0]
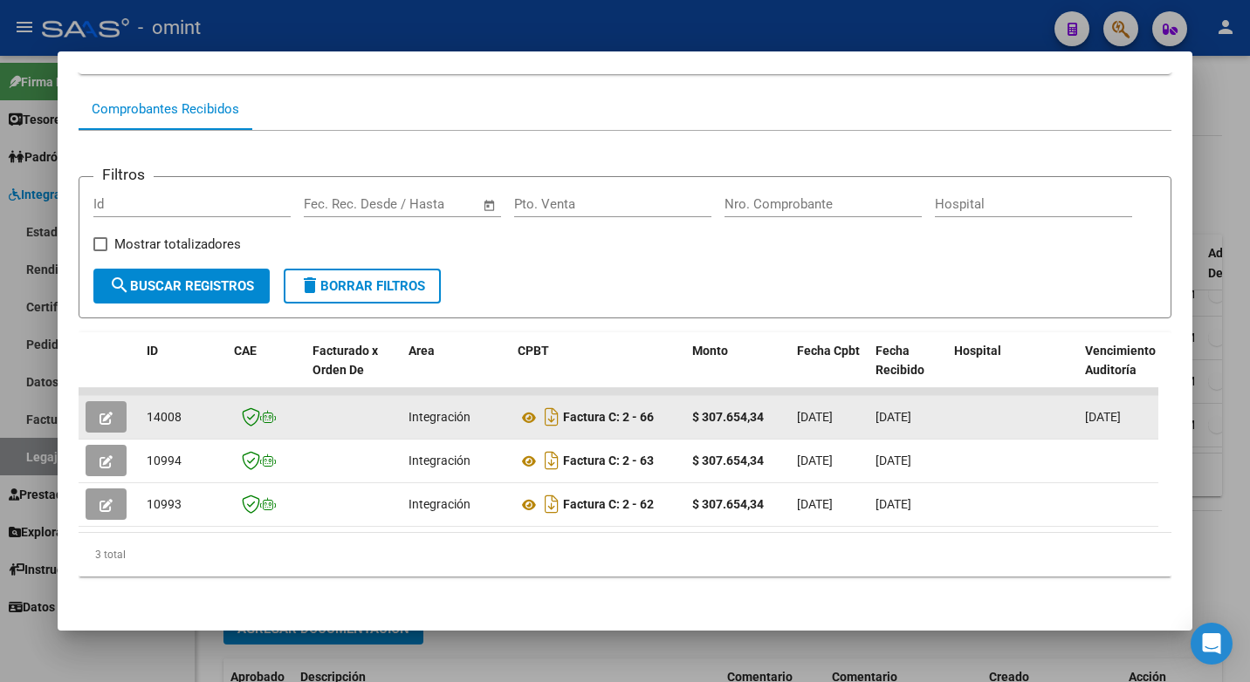
click at [102, 412] on icon "button" at bounding box center [105, 418] width 13 height 13
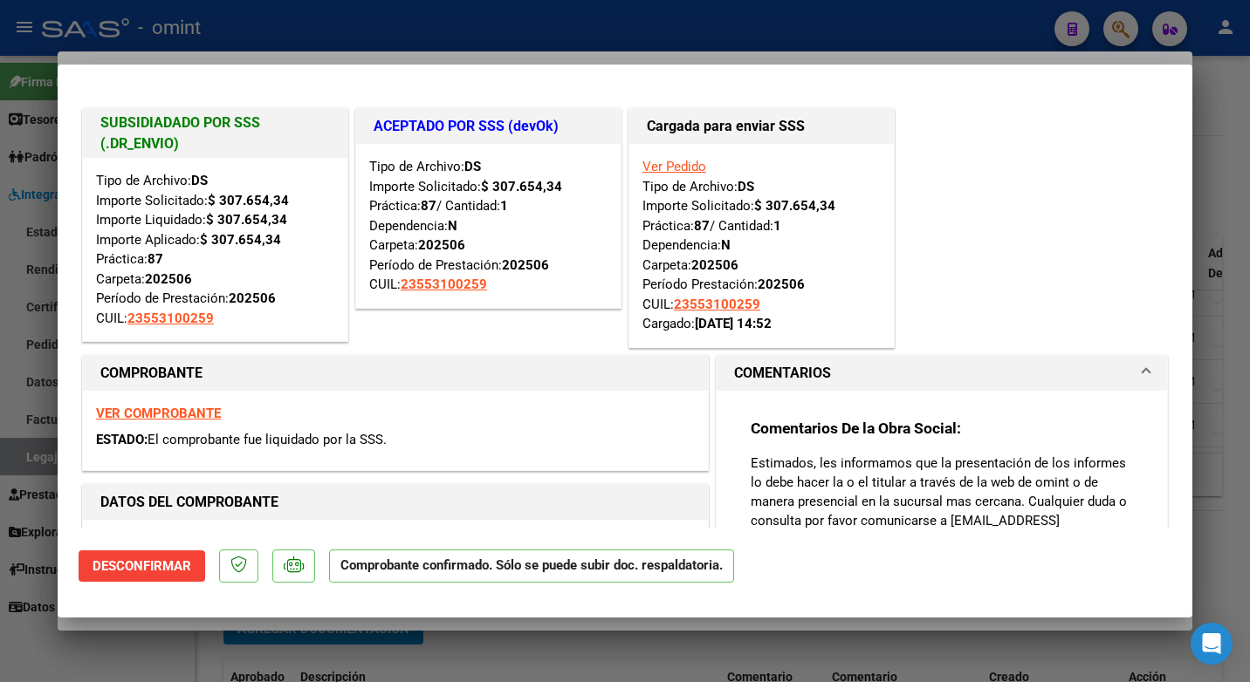
click at [276, 16] on div at bounding box center [625, 341] width 1250 height 682
type input "$ 0,00"
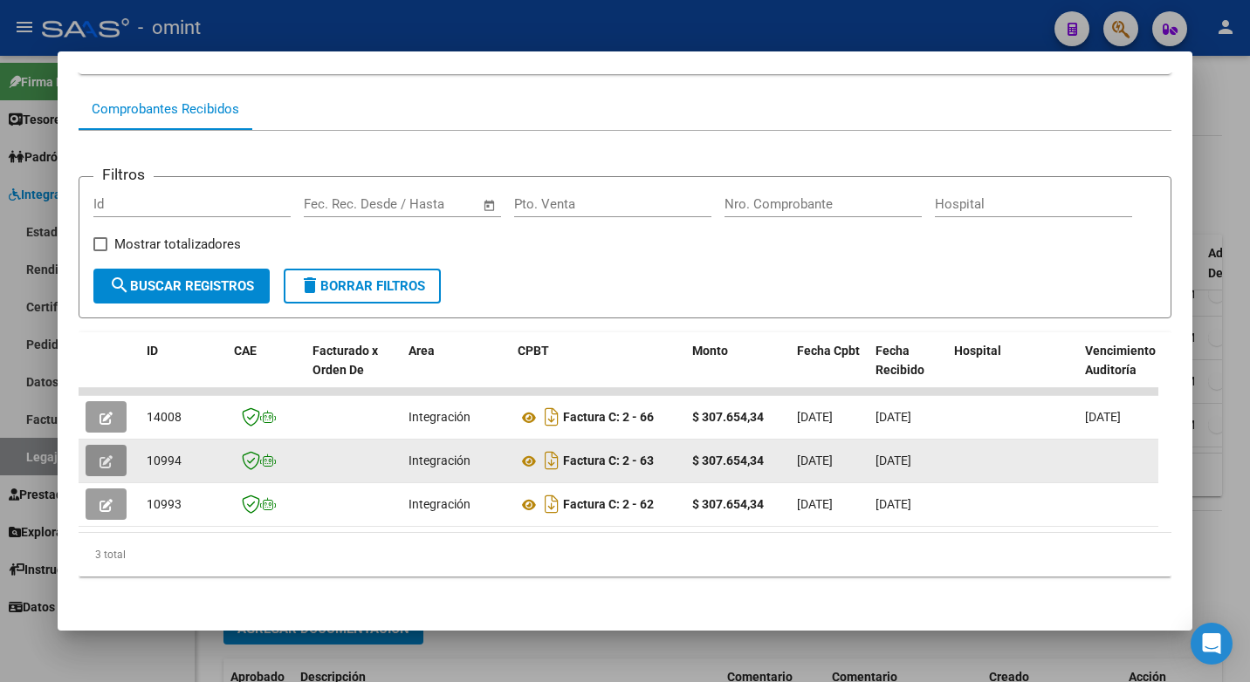
click at [110, 456] on icon "button" at bounding box center [105, 462] width 13 height 13
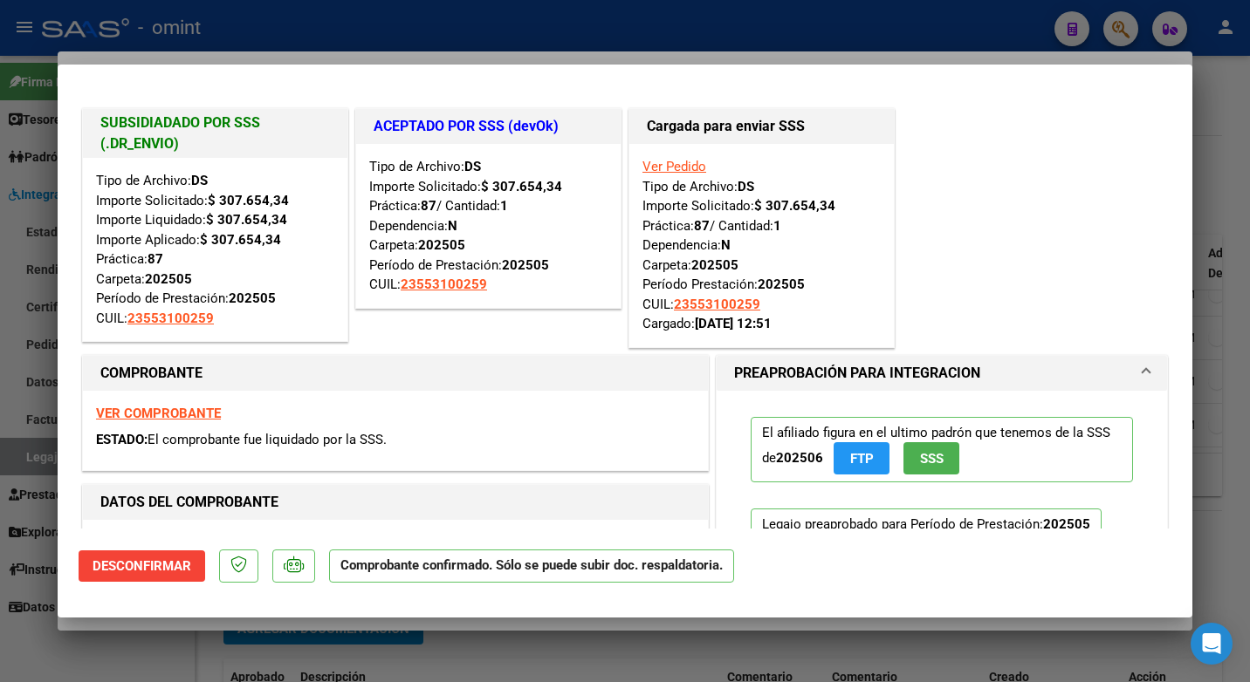
click at [285, 36] on div at bounding box center [625, 341] width 1250 height 682
type input "$ 0,00"
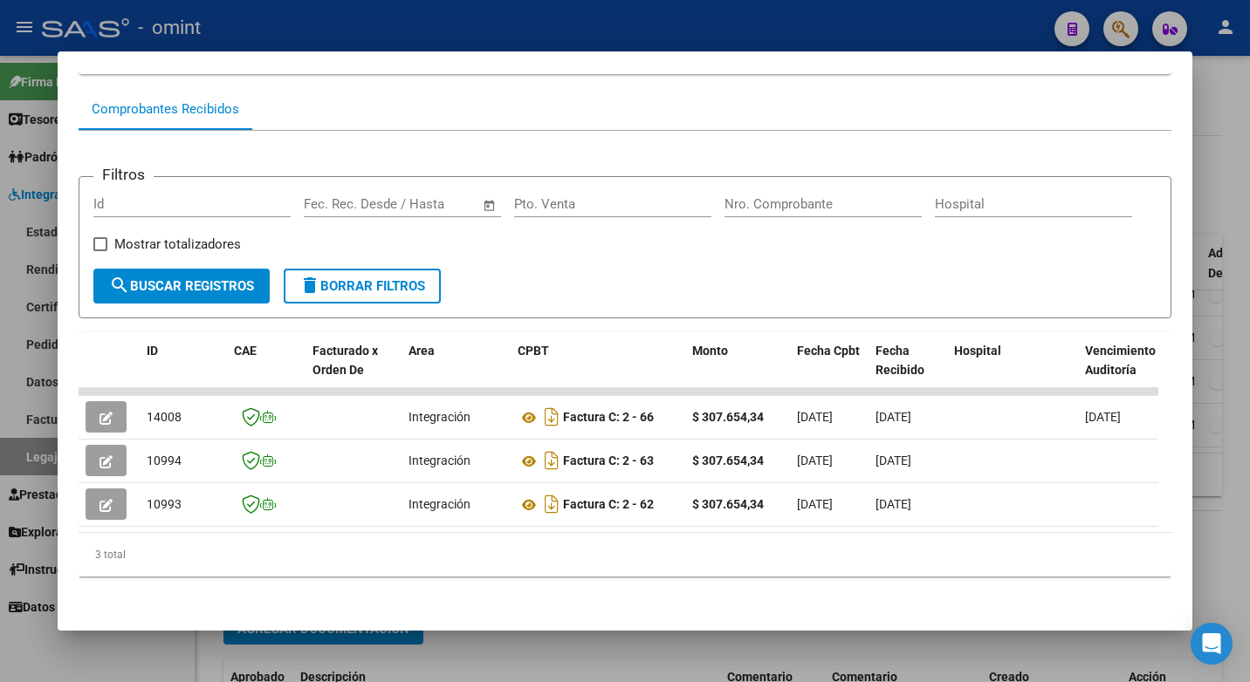
click at [491, 23] on div at bounding box center [625, 341] width 1250 height 682
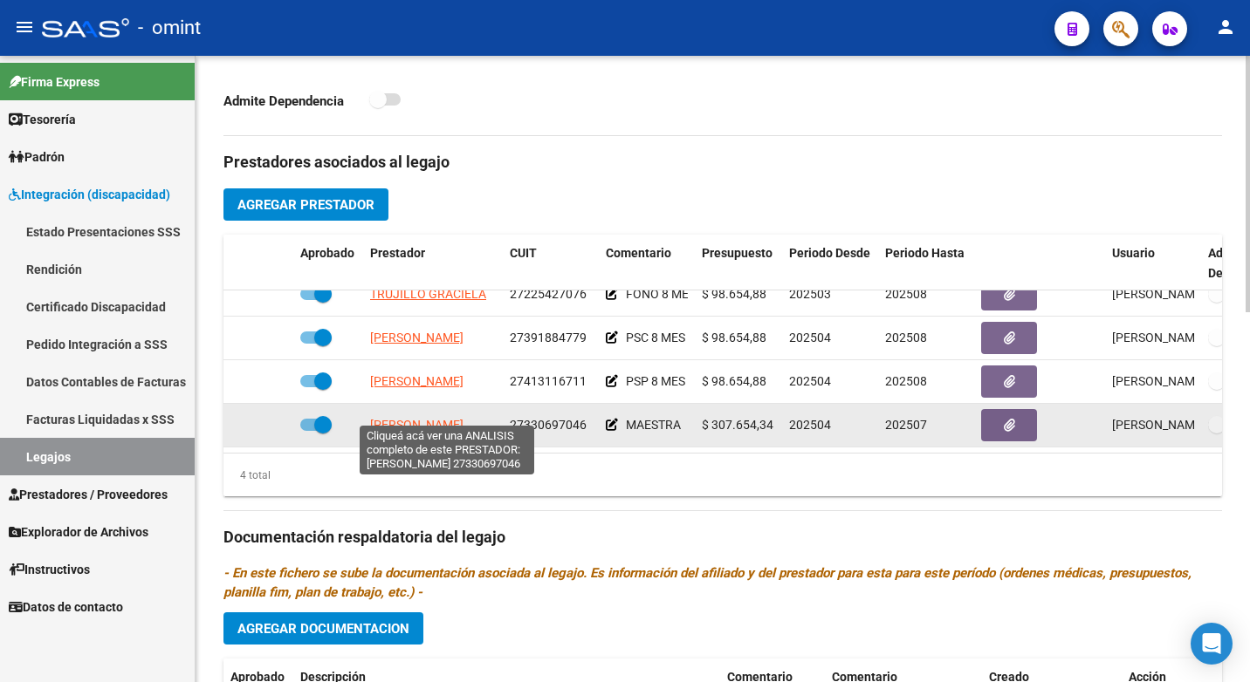
click at [456, 418] on span "[PERSON_NAME]" at bounding box center [416, 425] width 93 height 14
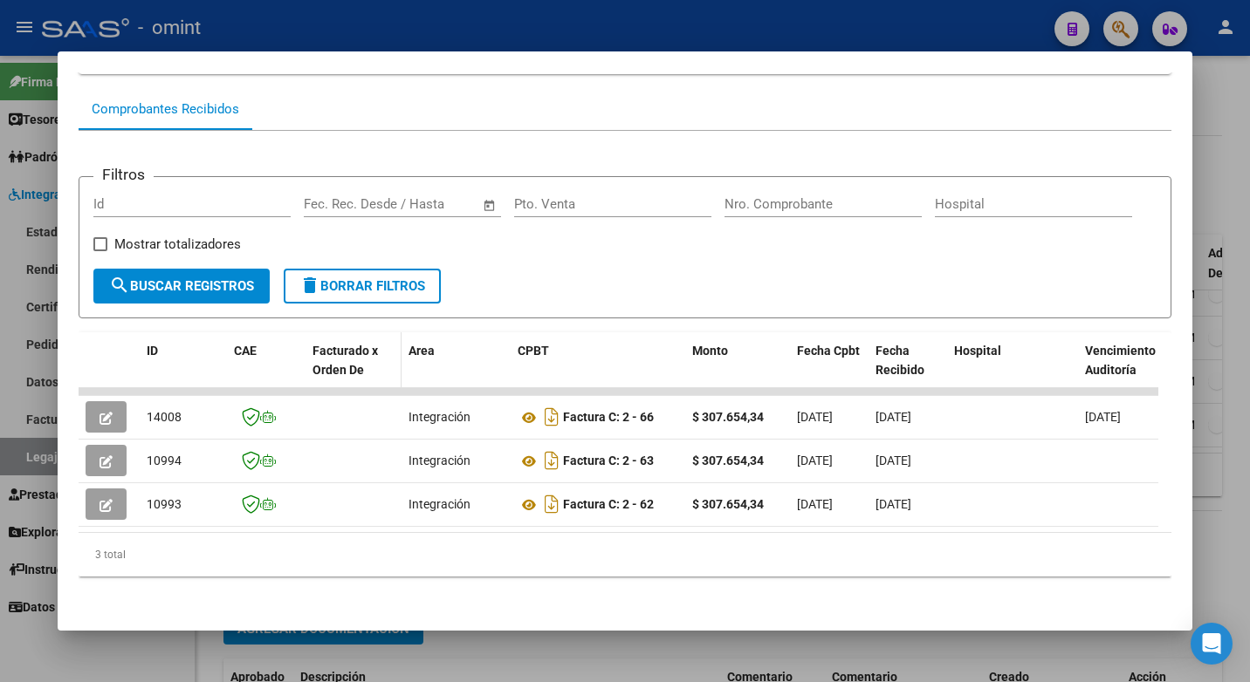
scroll to position [176, 0]
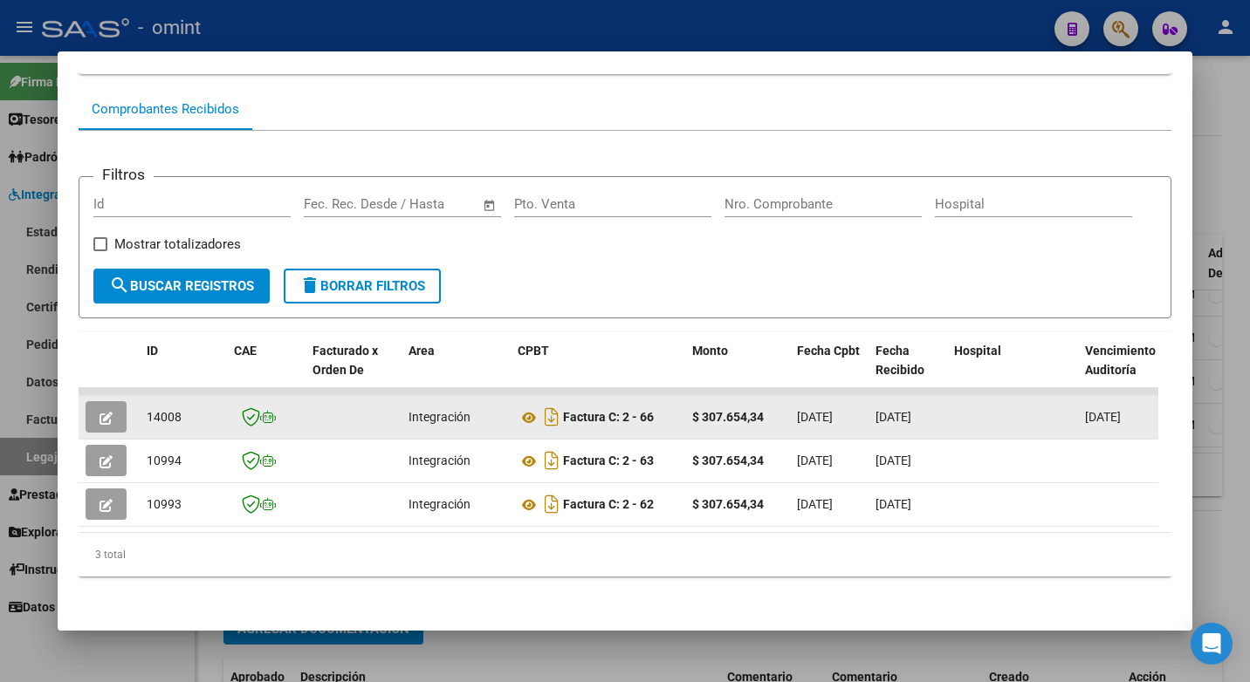
click at [108, 412] on icon "button" at bounding box center [105, 418] width 13 height 13
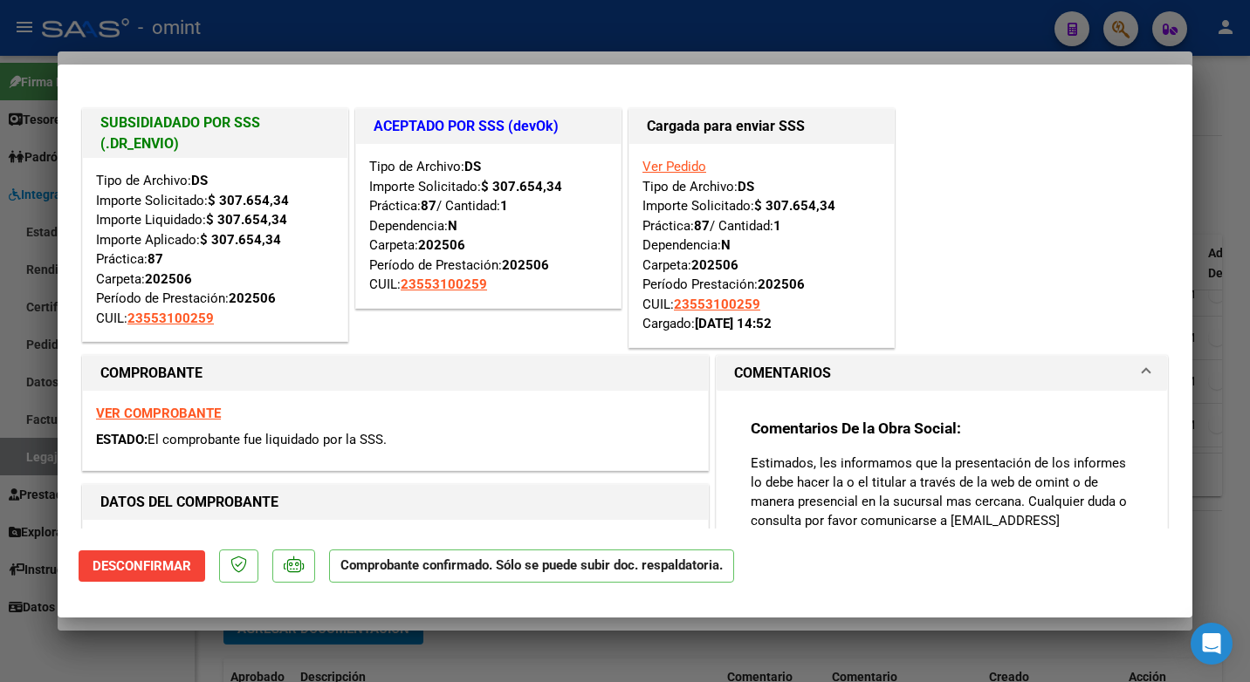
click at [463, 22] on div at bounding box center [625, 341] width 1250 height 682
type input "$ 0,00"
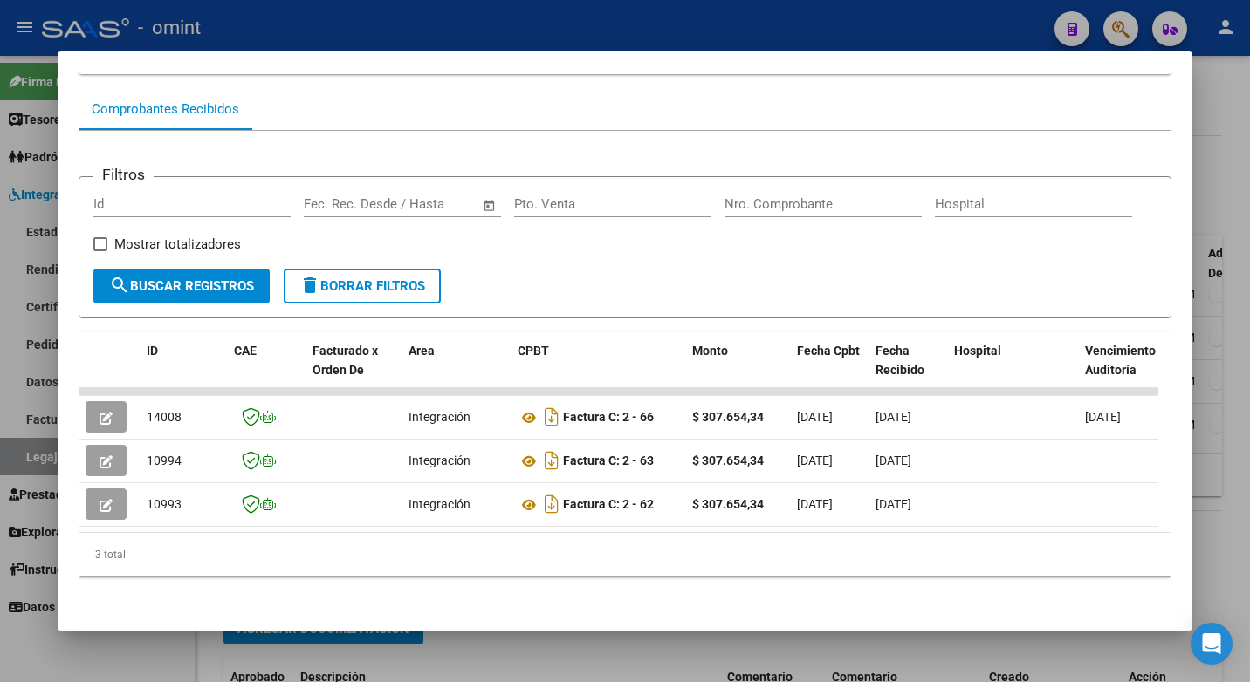
click at [293, 32] on div at bounding box center [625, 341] width 1250 height 682
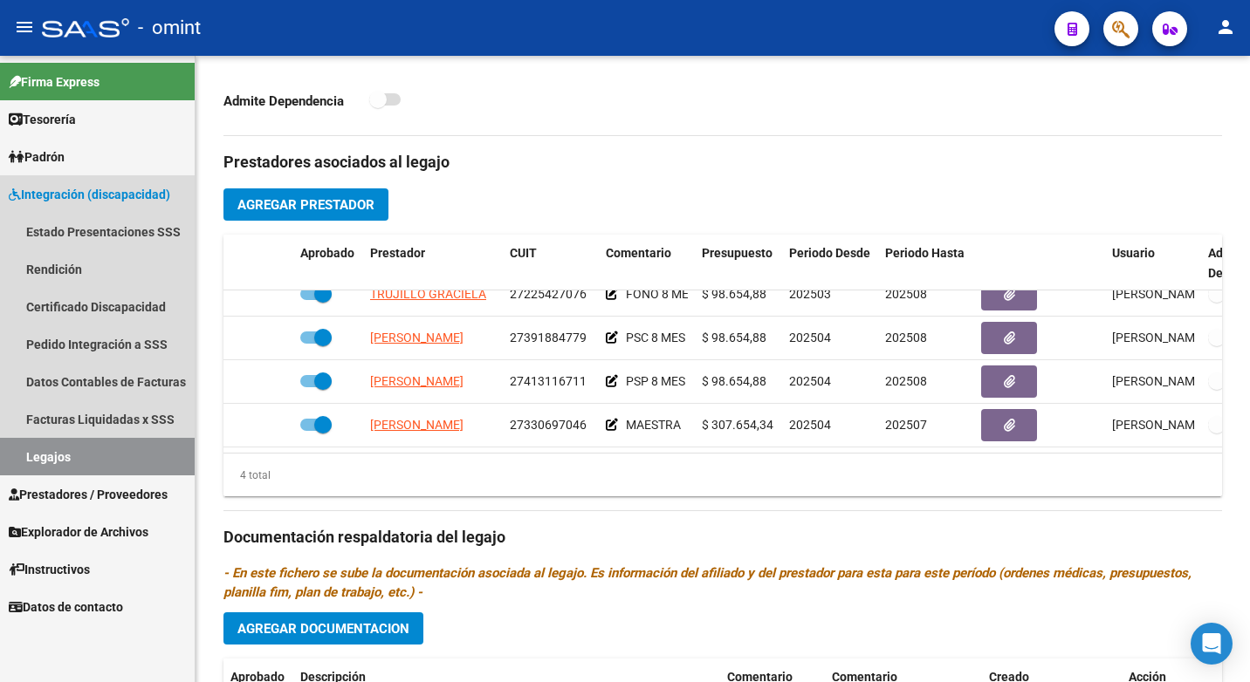
click at [123, 456] on link "Legajos" at bounding box center [97, 457] width 195 height 38
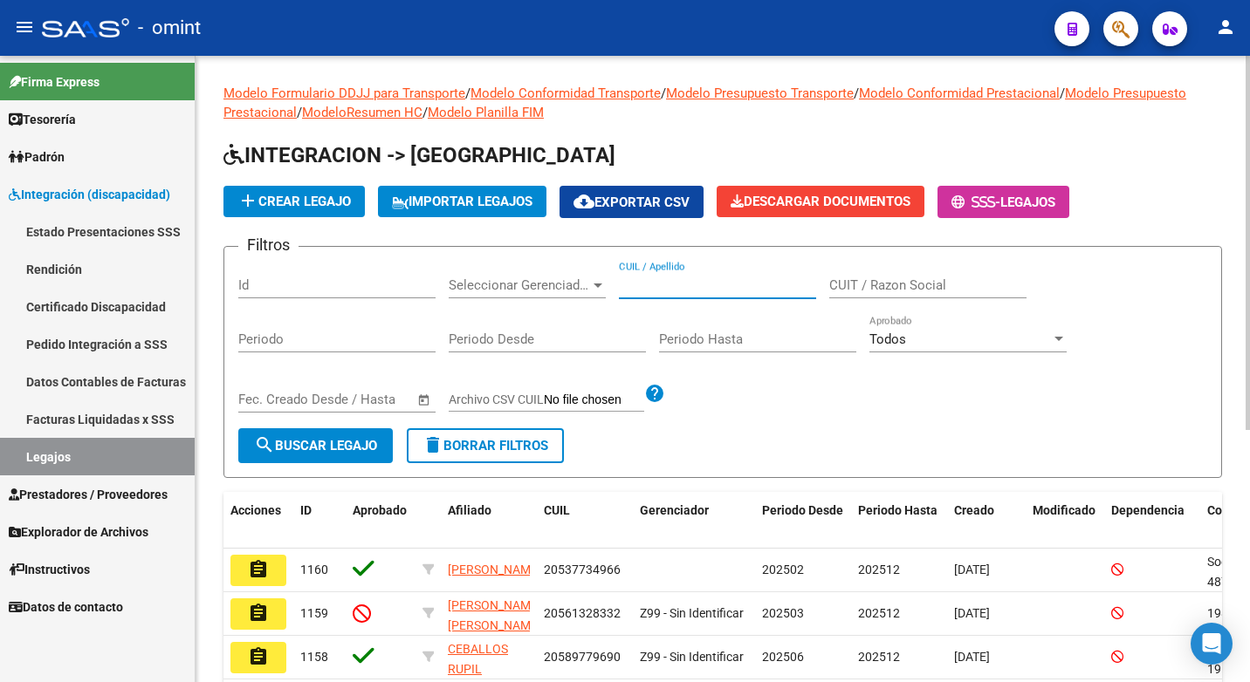
paste input "27566835490"
type input "27566835490"
click at [333, 454] on span "search Buscar Legajo" at bounding box center [315, 446] width 123 height 16
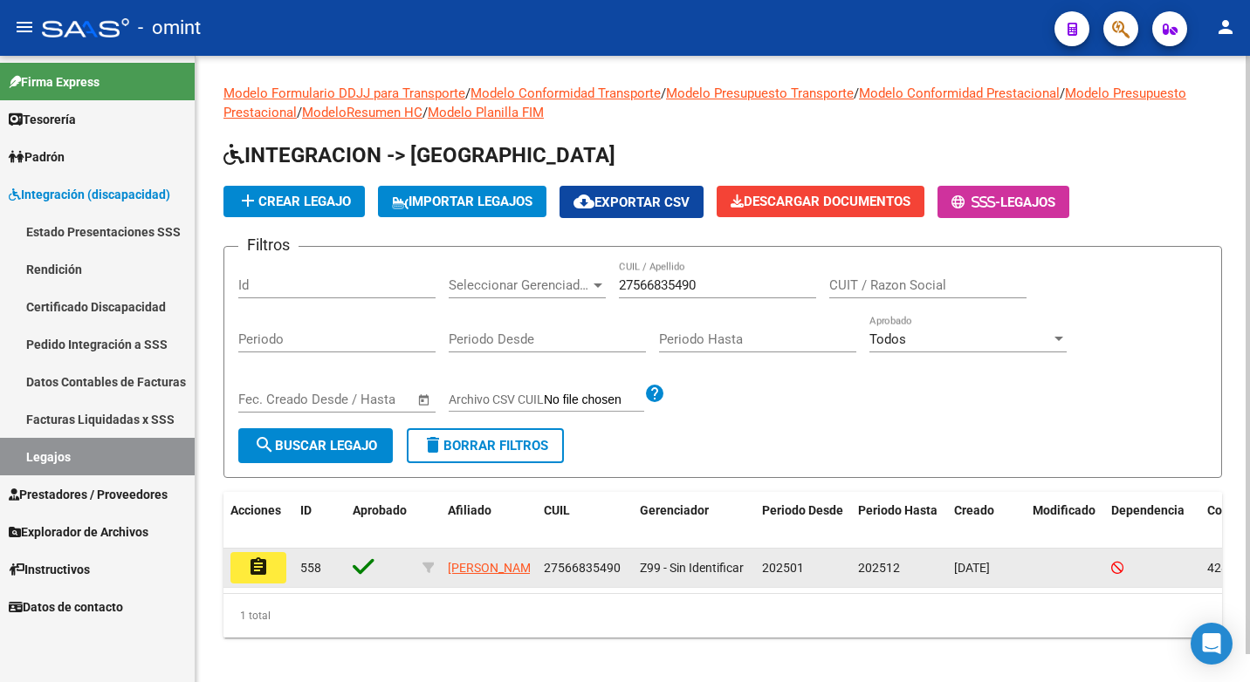
click at [262, 569] on mat-icon "assignment" at bounding box center [258, 567] width 21 height 21
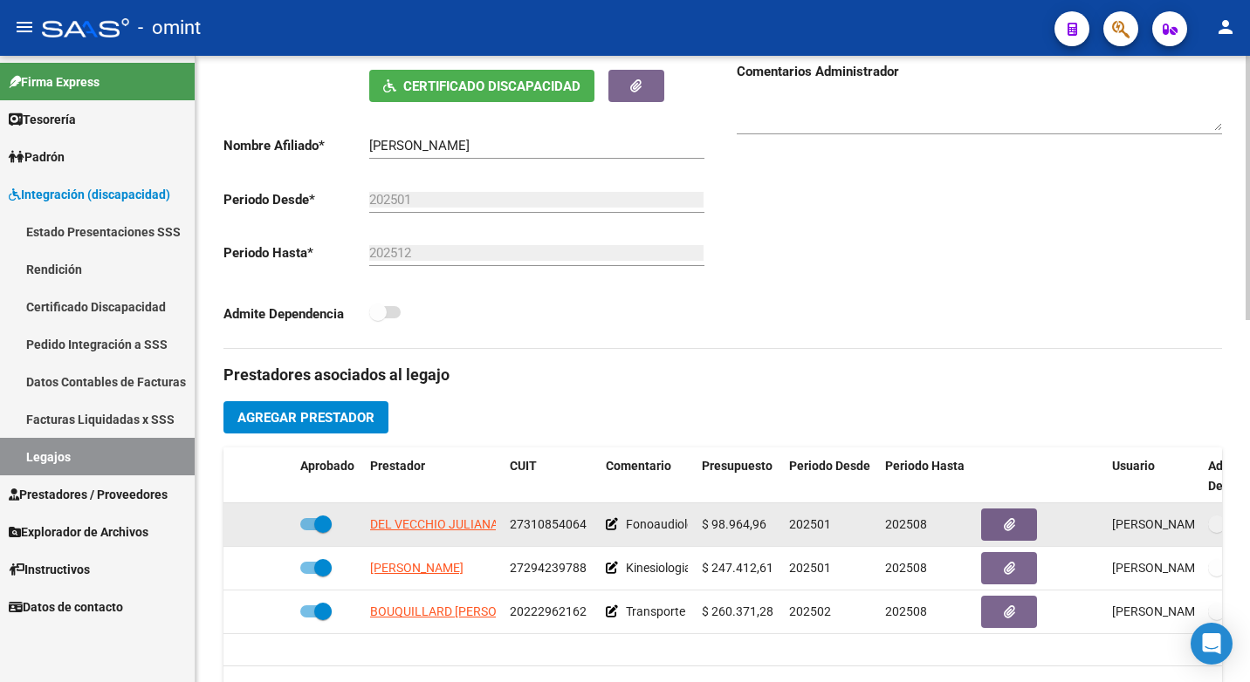
scroll to position [436, 0]
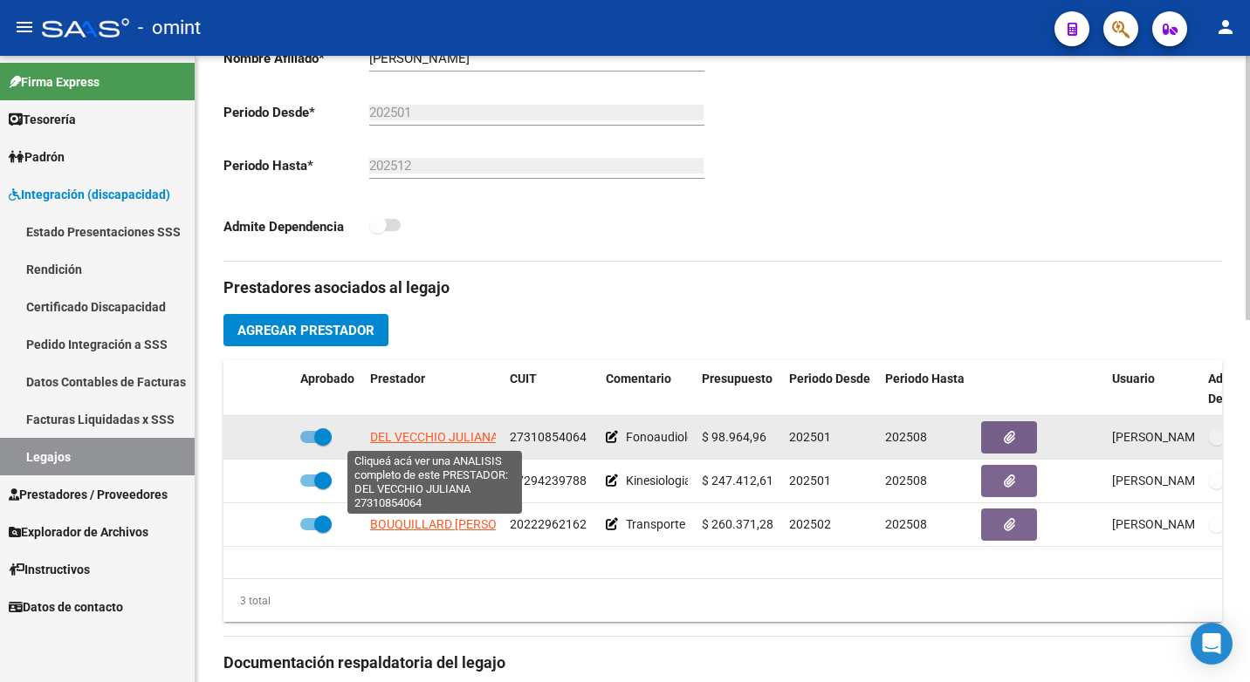
click at [410, 439] on span "DEL VECCHIO JULIANA" at bounding box center [434, 437] width 128 height 14
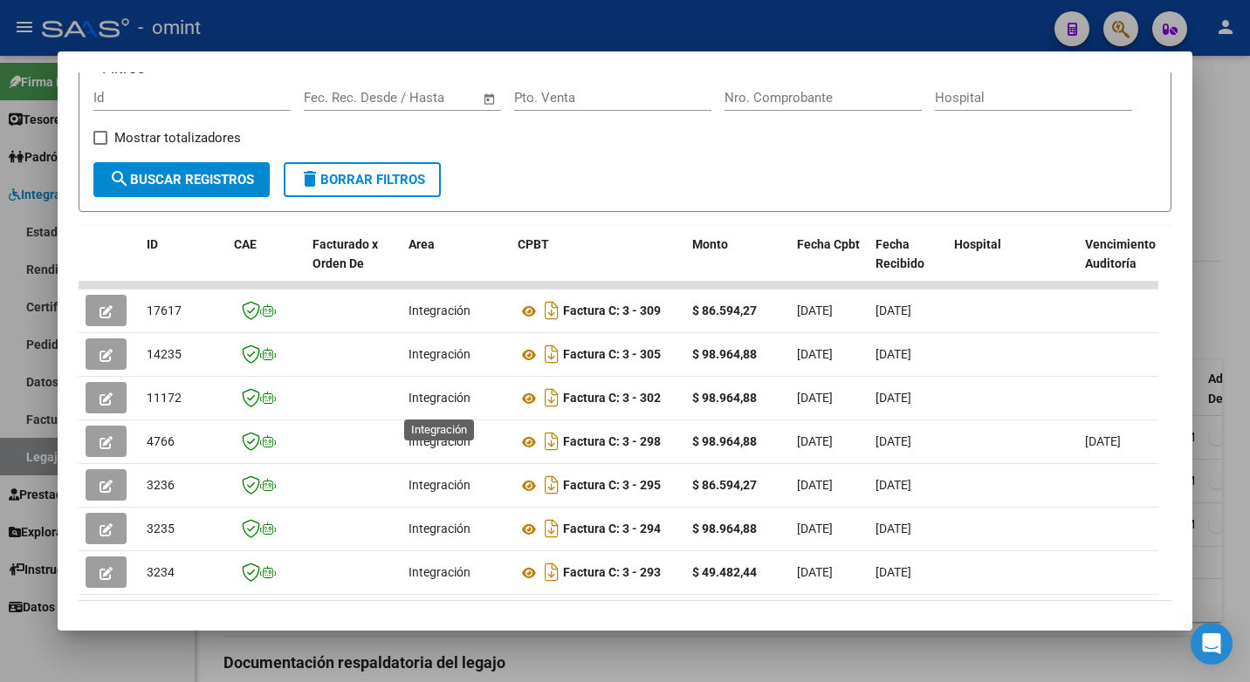
scroll to position [351, 0]
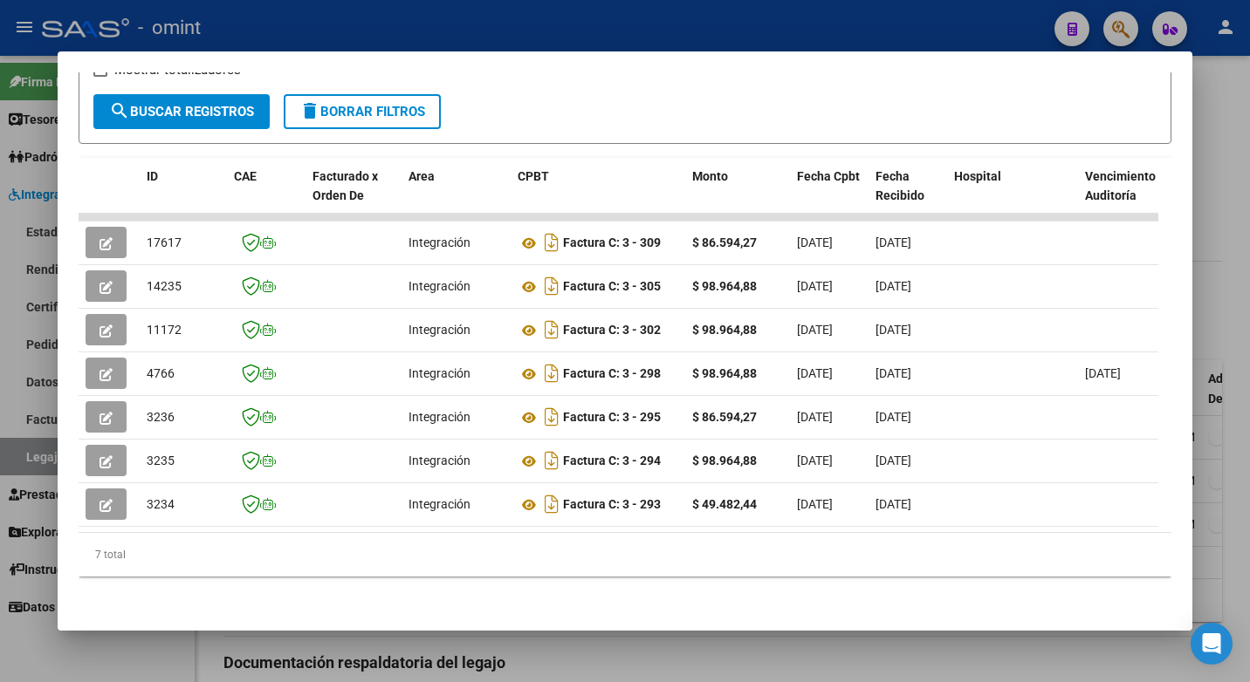
drag, startPoint x: 320, startPoint y: 518, endPoint x: 497, endPoint y: 528, distance: 177.5
click at [497, 529] on datatable-body "17617 Integración Factura C: 3 - 309 $ 86.594,27 [DATE] [DATE] - [DATE] [PERSON…" at bounding box center [619, 373] width 1080 height 319
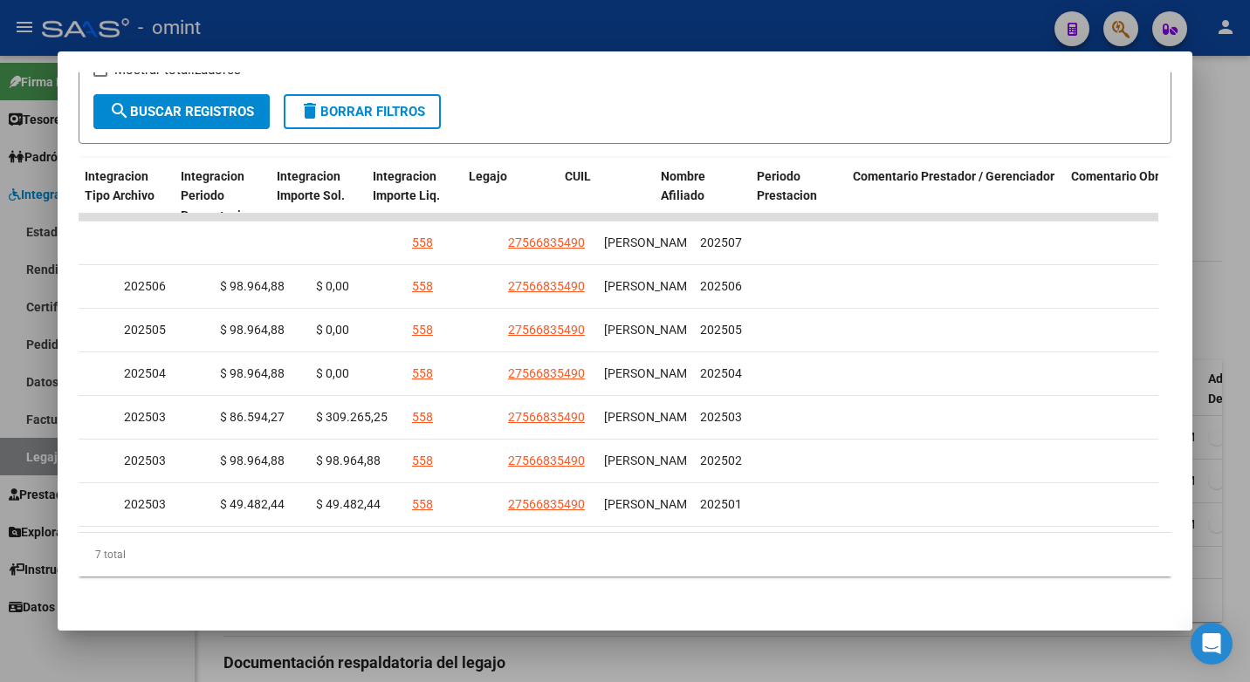
scroll to position [0, 2447]
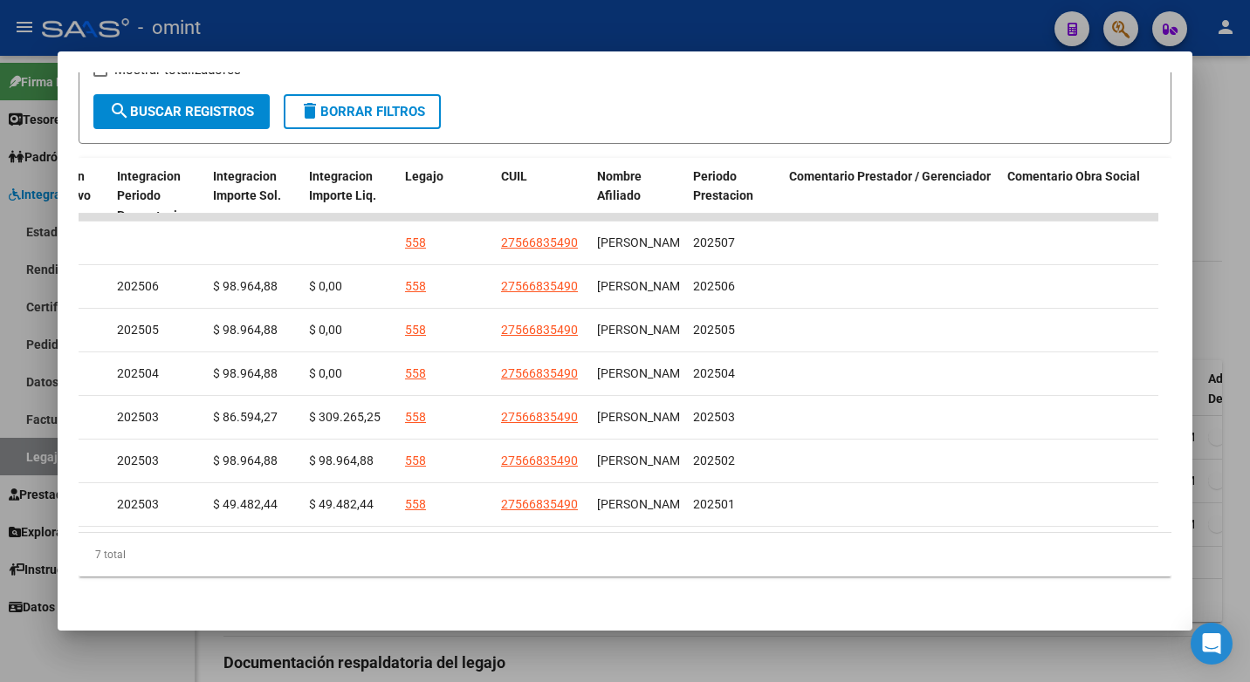
drag, startPoint x: 831, startPoint y: 518, endPoint x: 791, endPoint y: 514, distance: 40.3
click at [791, 514] on datatable-body "17617 Integración Factura C: 3 - 309 $ 86.594,27 [DATE] [DATE] - [DATE] [PERSON…" at bounding box center [619, 373] width 1080 height 319
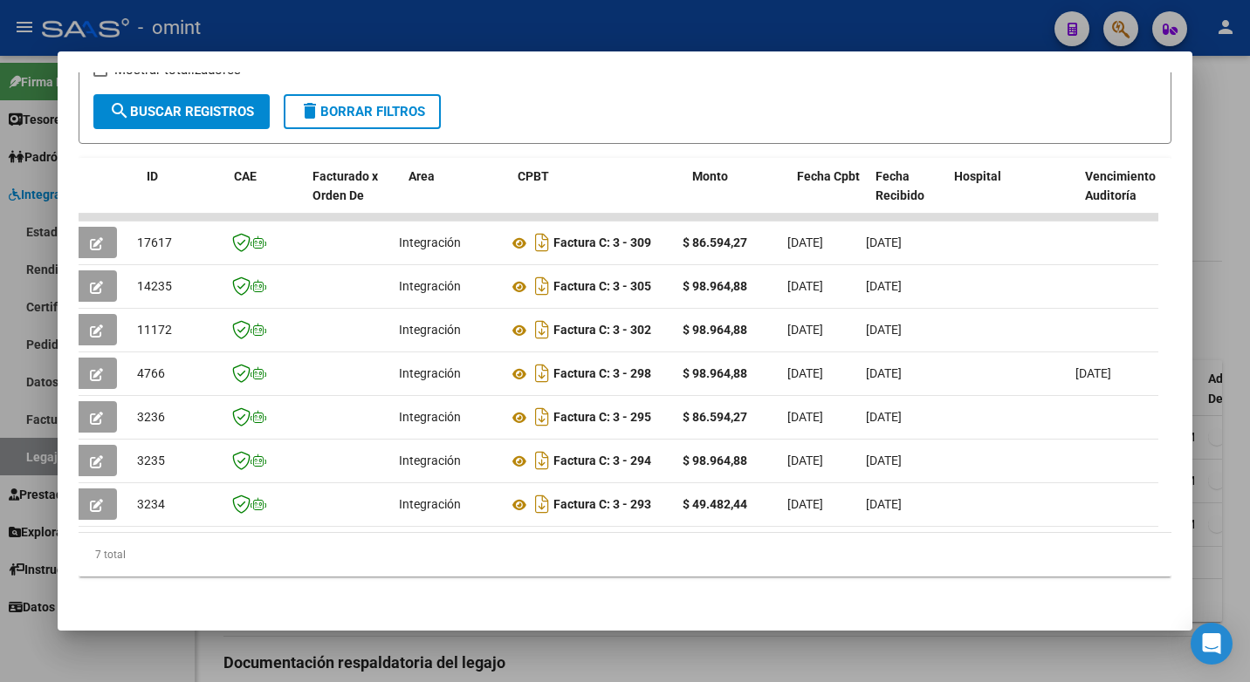
scroll to position [0, 0]
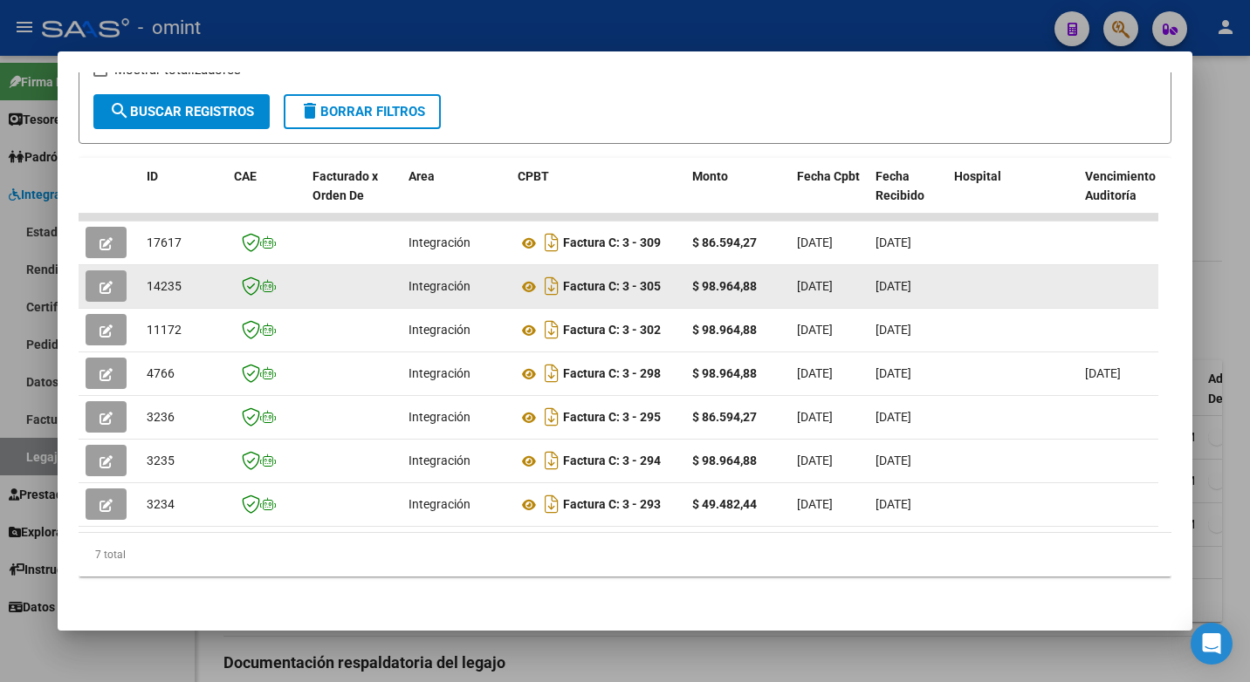
click at [115, 271] on button "button" at bounding box center [106, 286] width 41 height 31
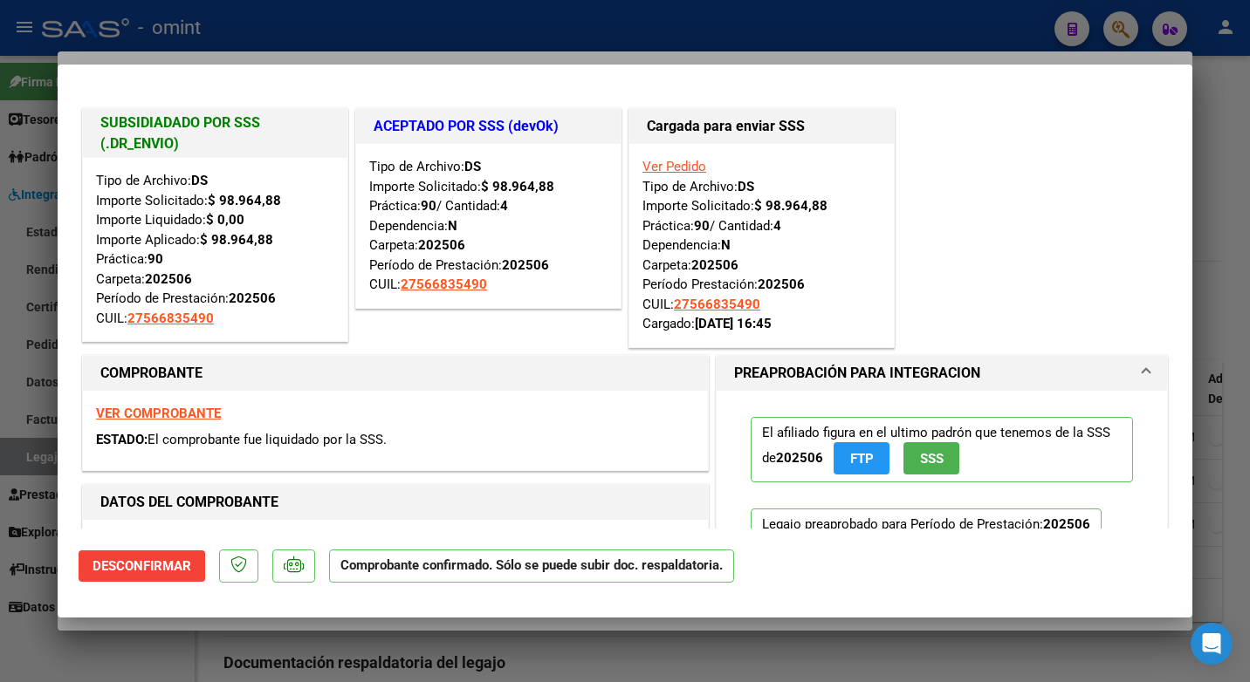
click at [419, 26] on div at bounding box center [625, 341] width 1250 height 682
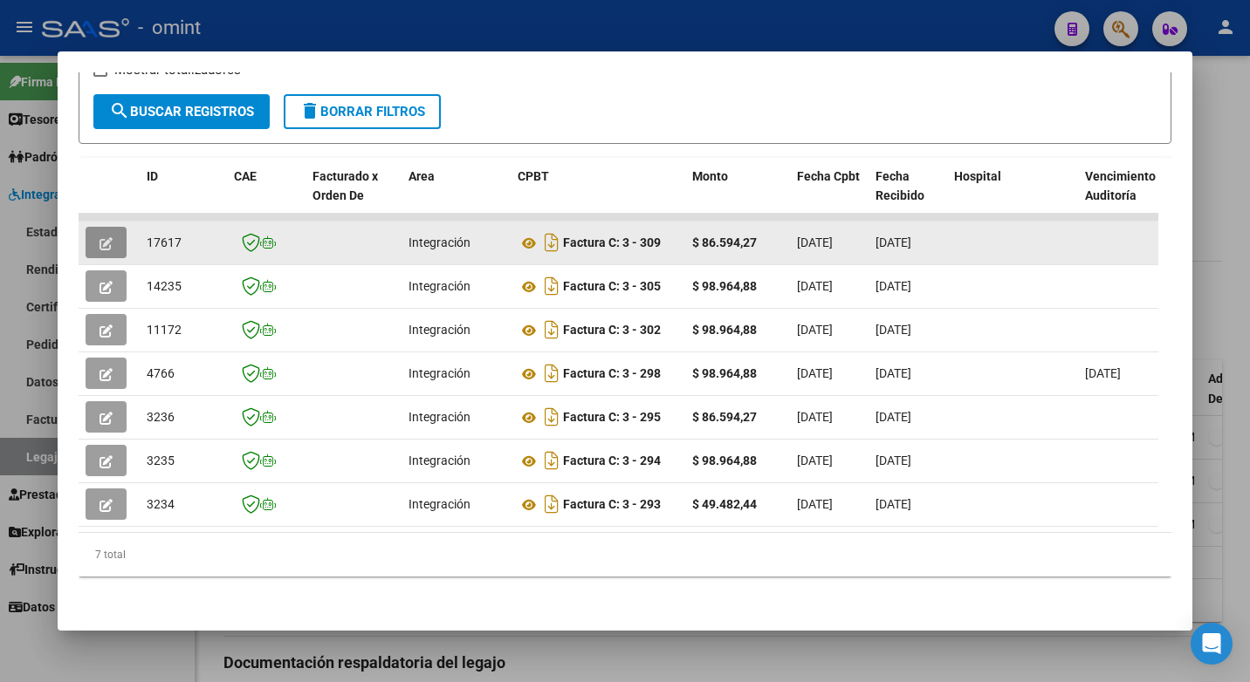
click at [95, 227] on button "button" at bounding box center [106, 242] width 41 height 31
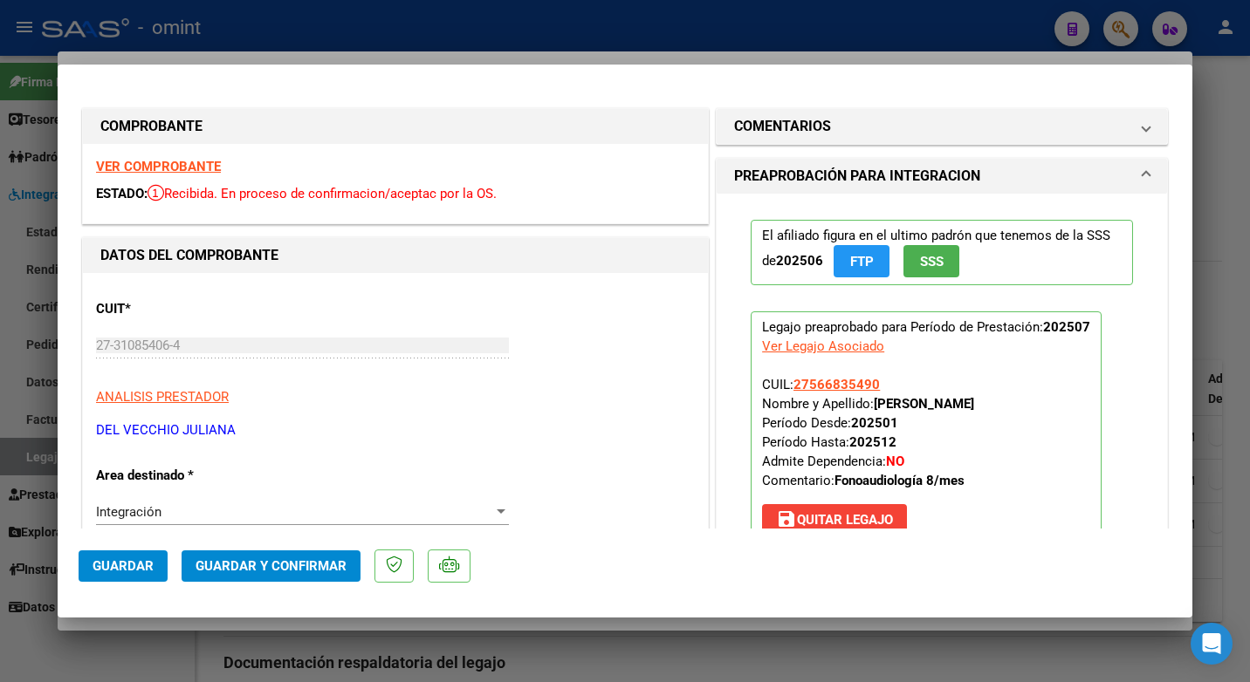
click at [163, 162] on strong "VER COMPROBANTE" at bounding box center [158, 167] width 125 height 16
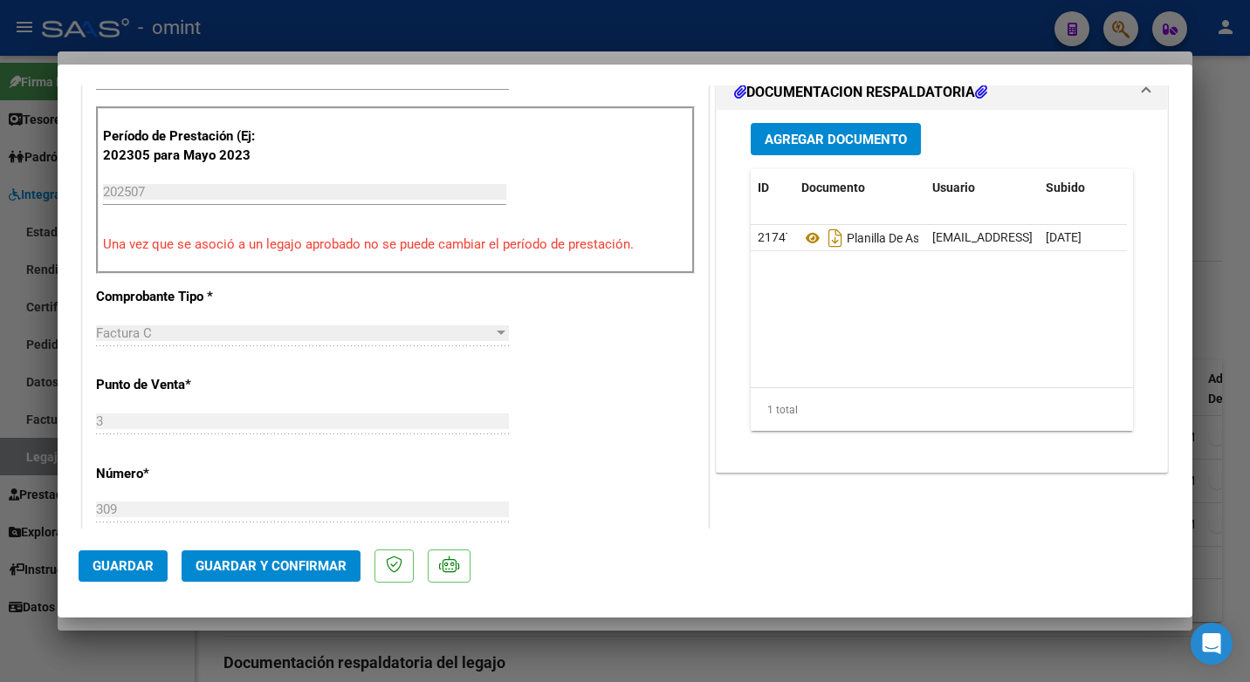
scroll to position [611, 0]
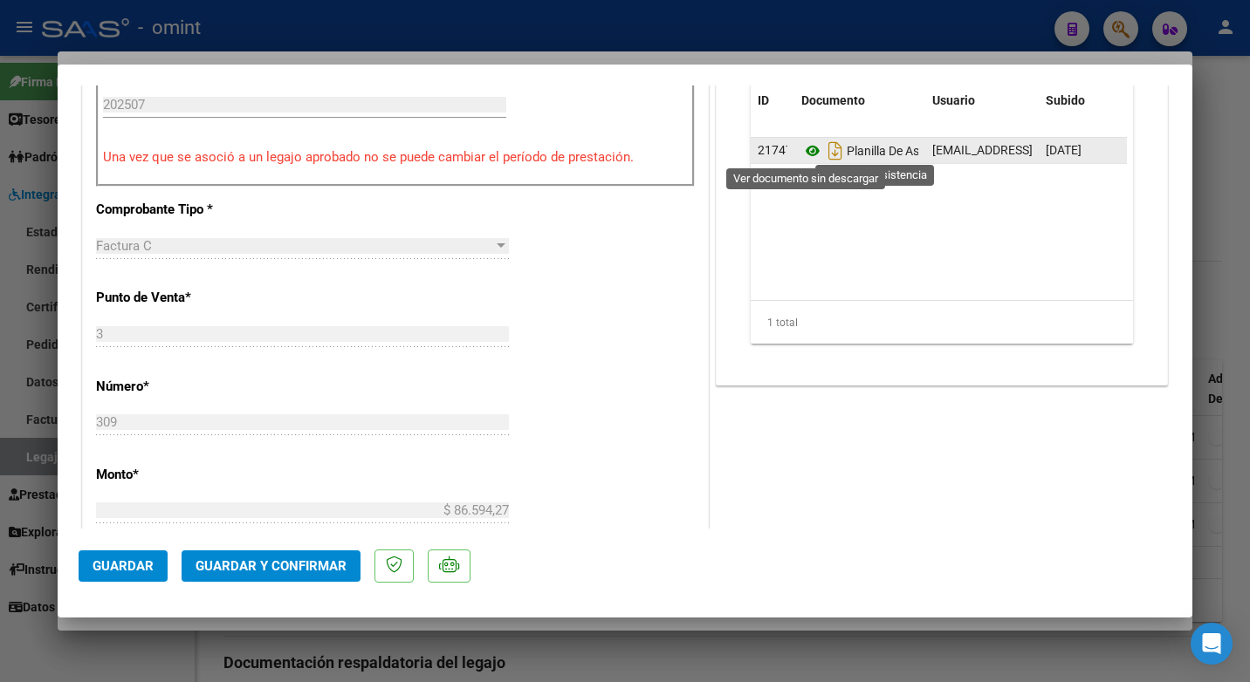
click at [811, 147] on icon at bounding box center [812, 151] width 23 height 21
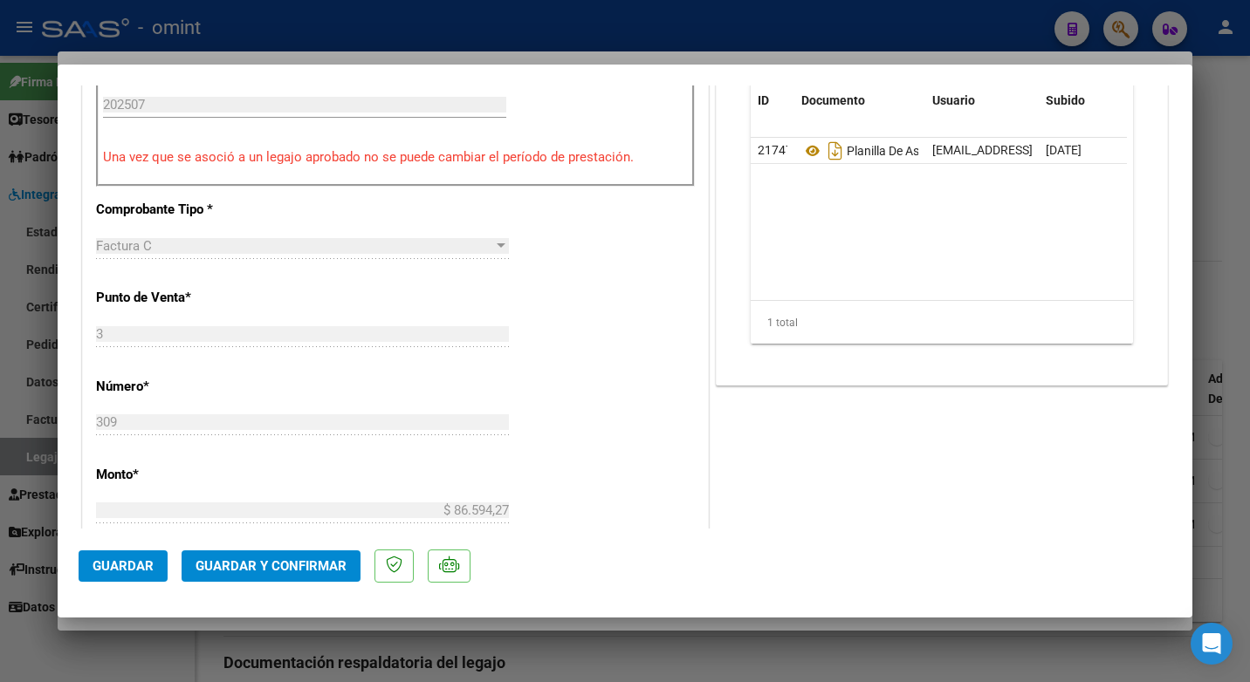
click at [295, 566] on span "Guardar y Confirmar" at bounding box center [270, 567] width 151 height 16
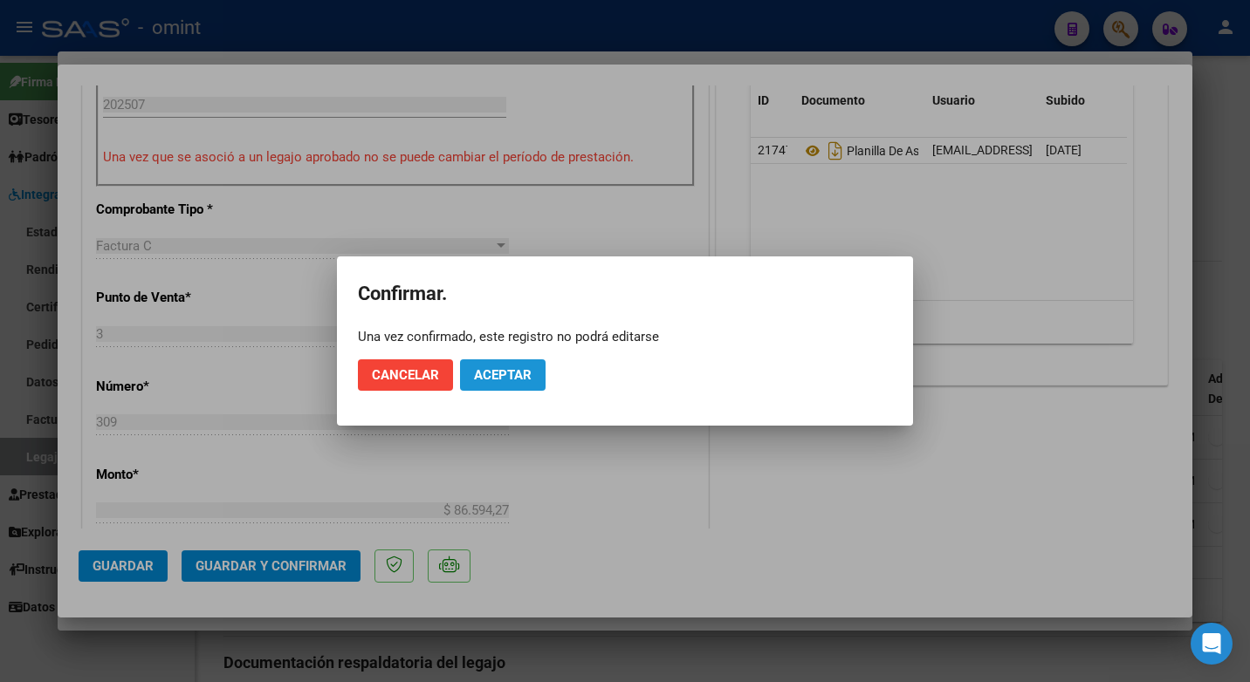
click at [524, 363] on button "Aceptar" at bounding box center [503, 375] width 86 height 31
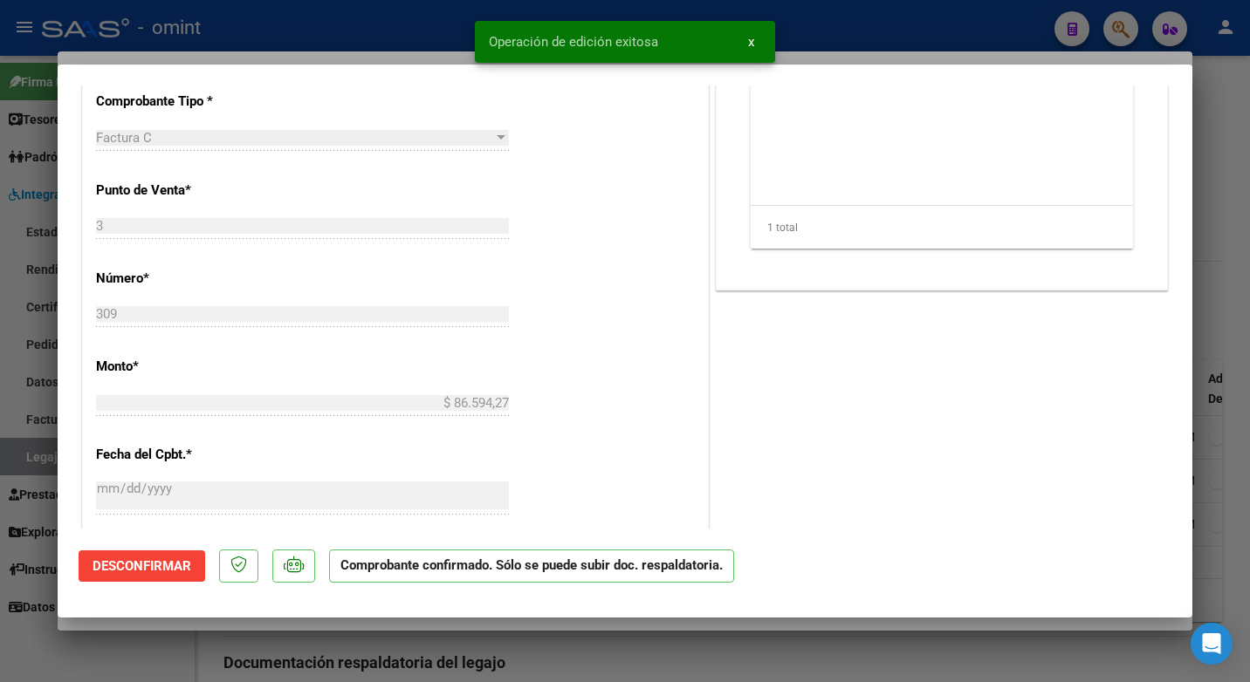
click at [296, 23] on div at bounding box center [625, 341] width 1250 height 682
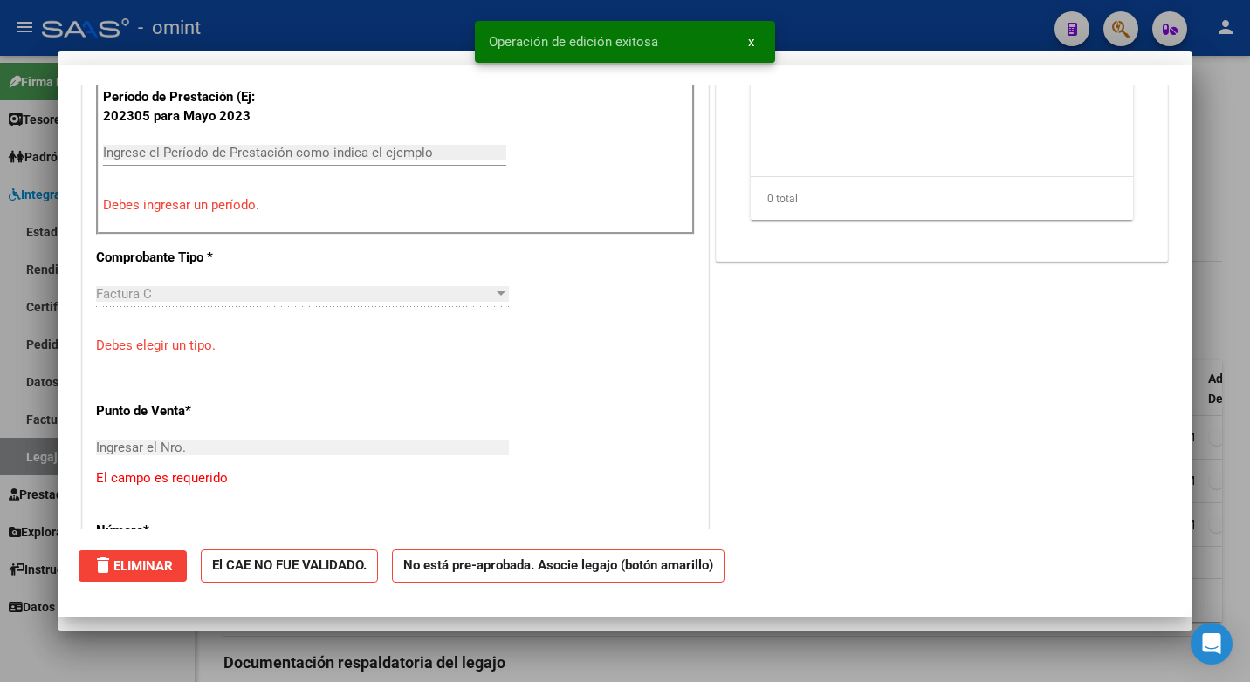
scroll to position [0, 0]
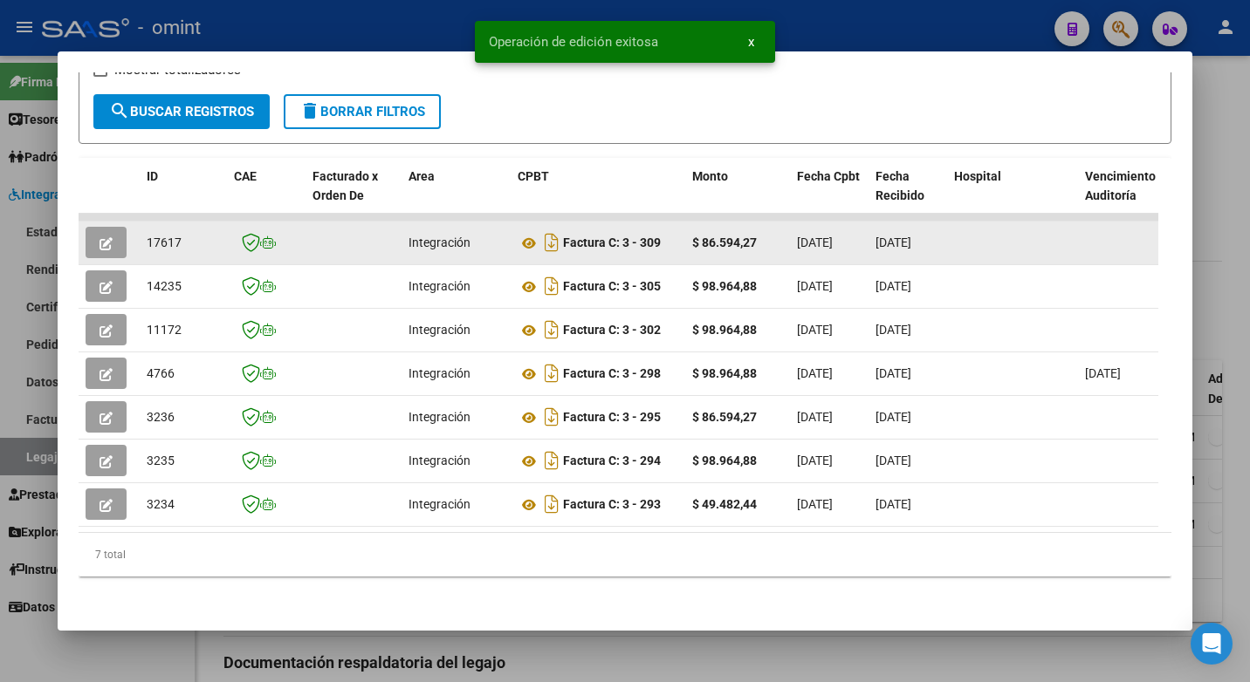
click at [166, 236] on span "17617" at bounding box center [164, 243] width 35 height 14
click at [167, 236] on span "17617" at bounding box center [164, 243] width 35 height 14
copy span "17617"
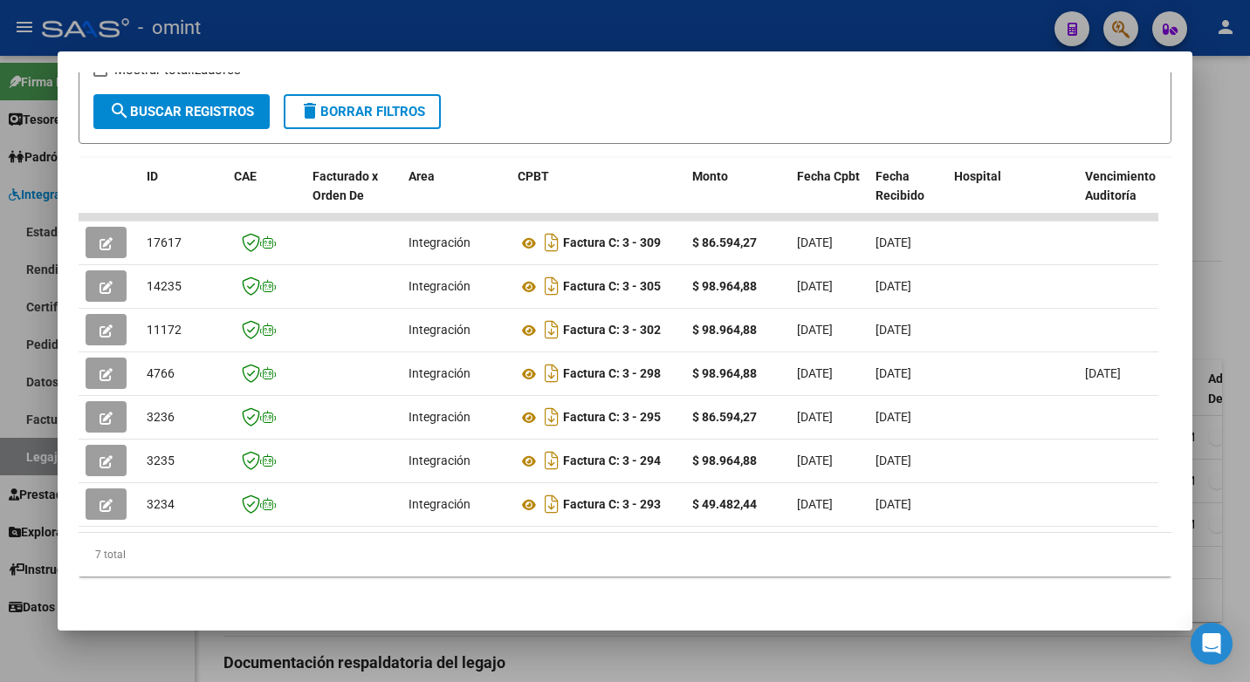
drag, startPoint x: 514, startPoint y: 19, endPoint x: 531, endPoint y: 24, distance: 18.0
click at [516, 19] on div at bounding box center [625, 341] width 1250 height 682
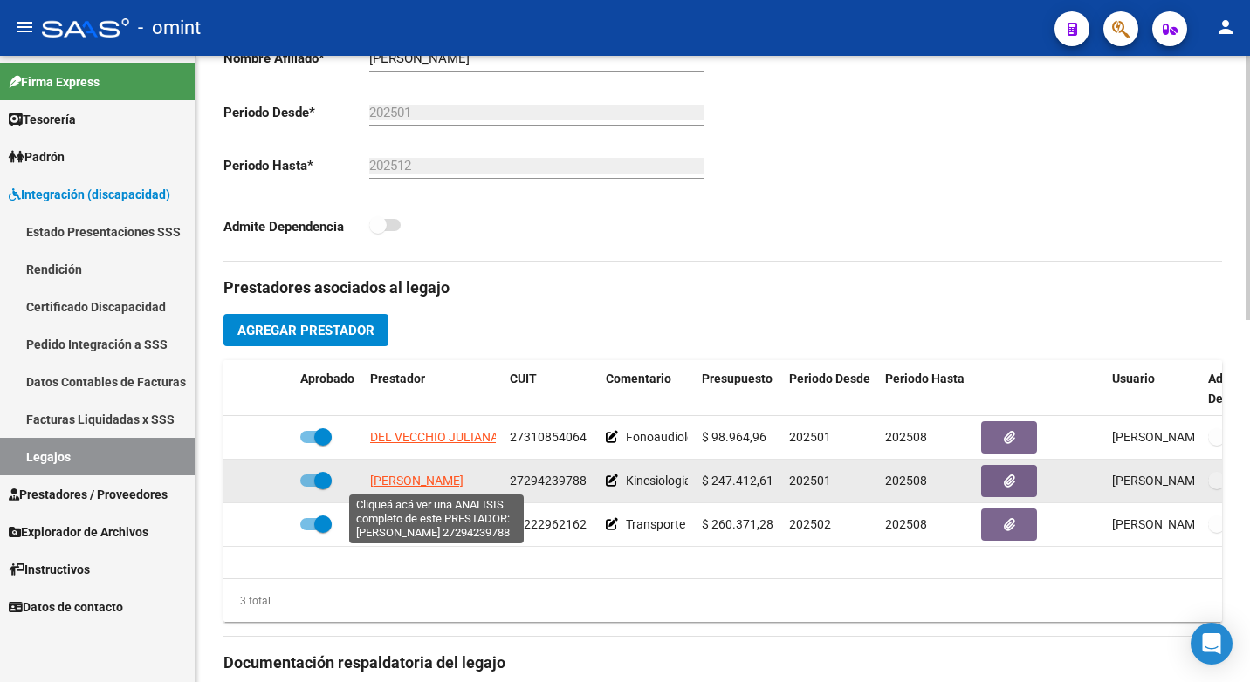
click at [420, 486] on span "[PERSON_NAME]" at bounding box center [416, 481] width 93 height 14
type textarea "27294239788"
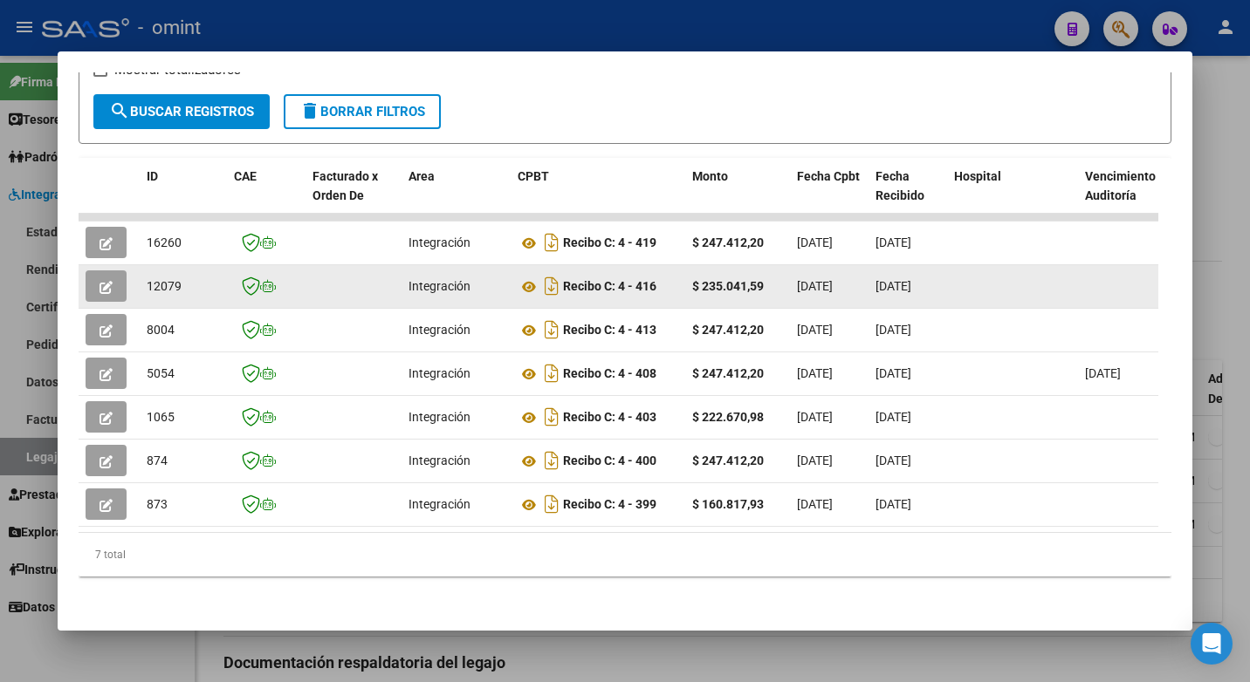
click at [103, 281] on icon "button" at bounding box center [105, 287] width 13 height 13
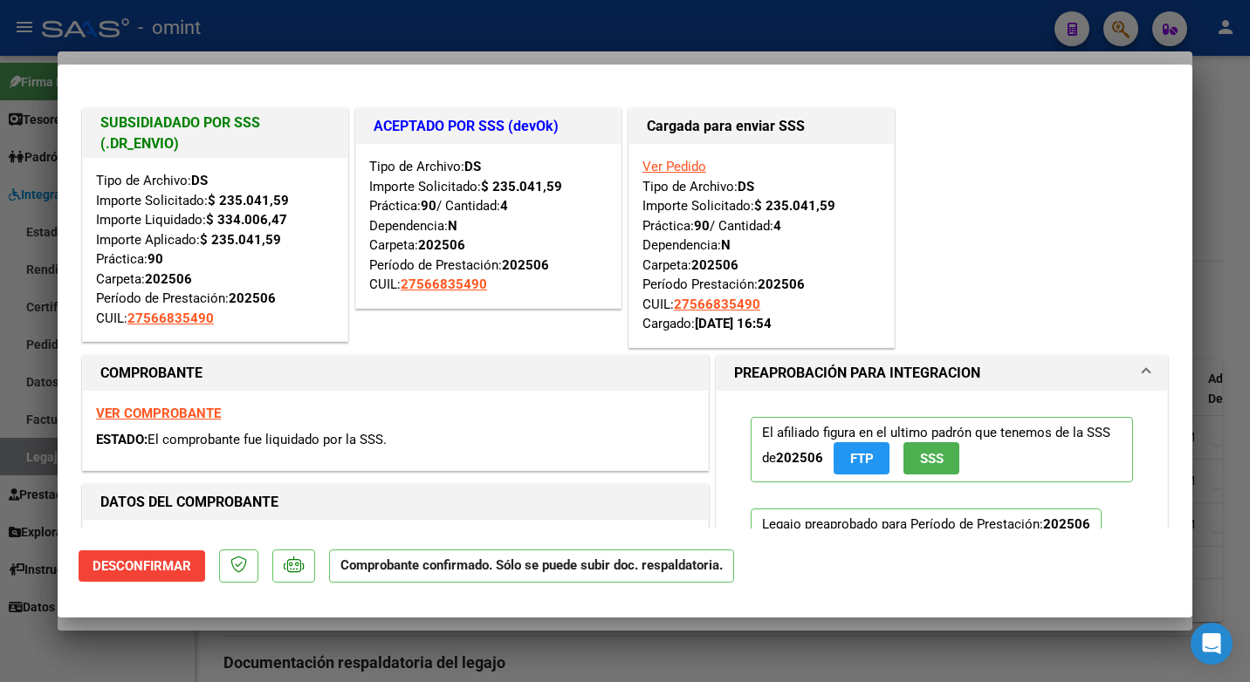
click at [508, 31] on div at bounding box center [625, 341] width 1250 height 682
type input "$ 0,00"
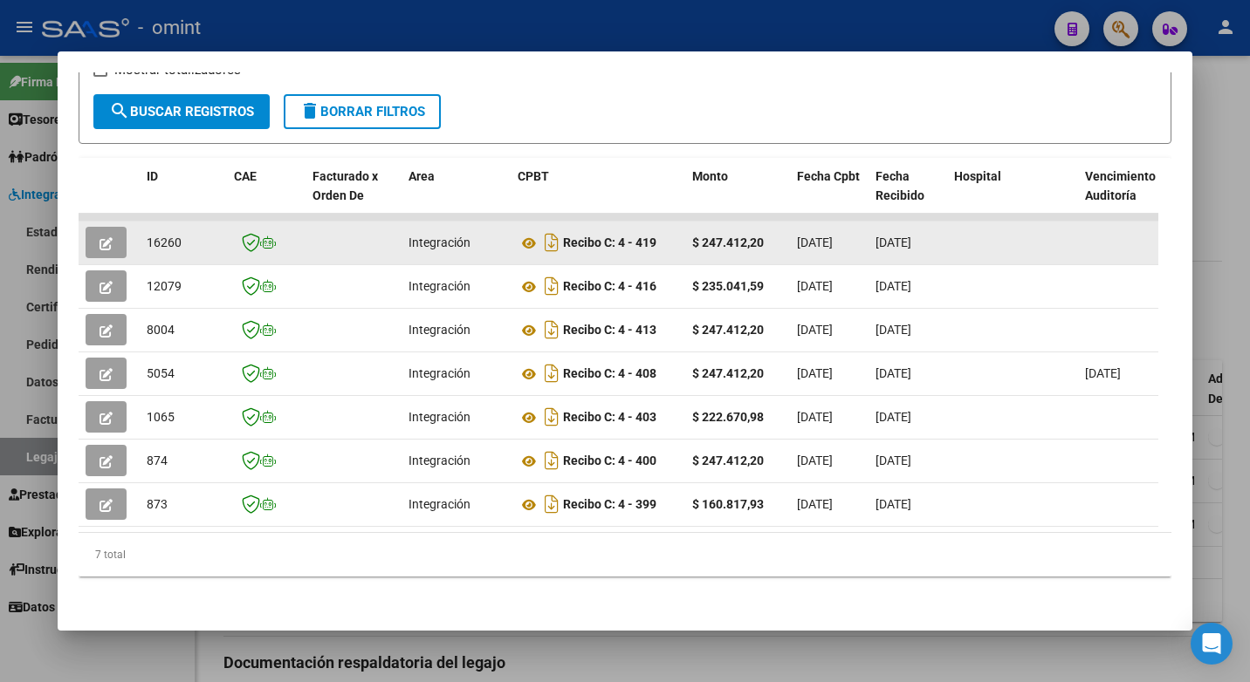
click at [85, 235] on datatable-body-cell at bounding box center [109, 243] width 61 height 43
click at [93, 230] on button "button" at bounding box center [106, 242] width 41 height 31
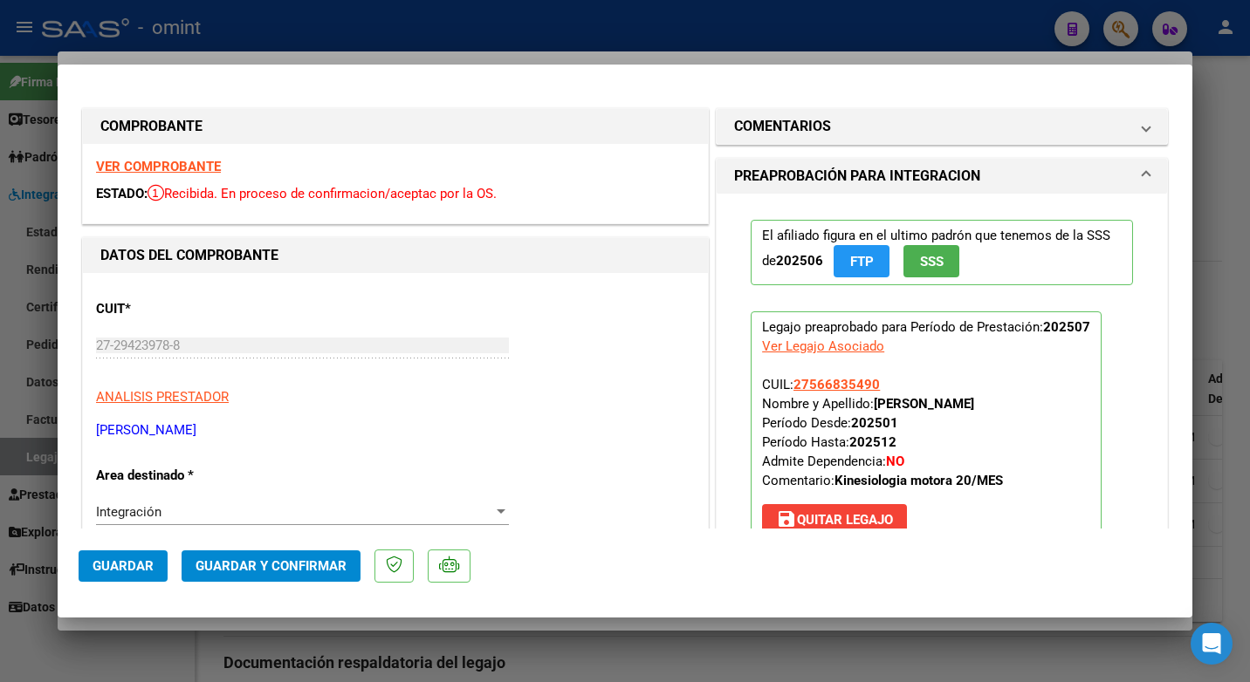
click at [141, 161] on strong "VER COMPROBANTE" at bounding box center [158, 167] width 125 height 16
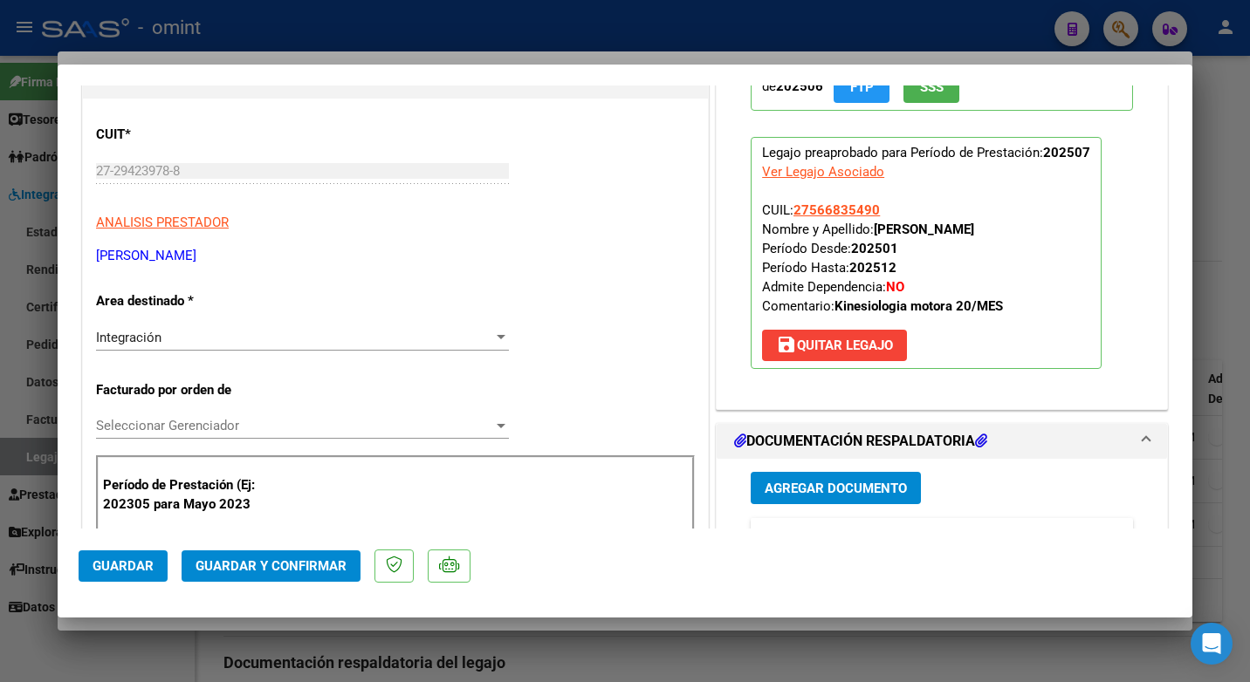
scroll to position [262, 0]
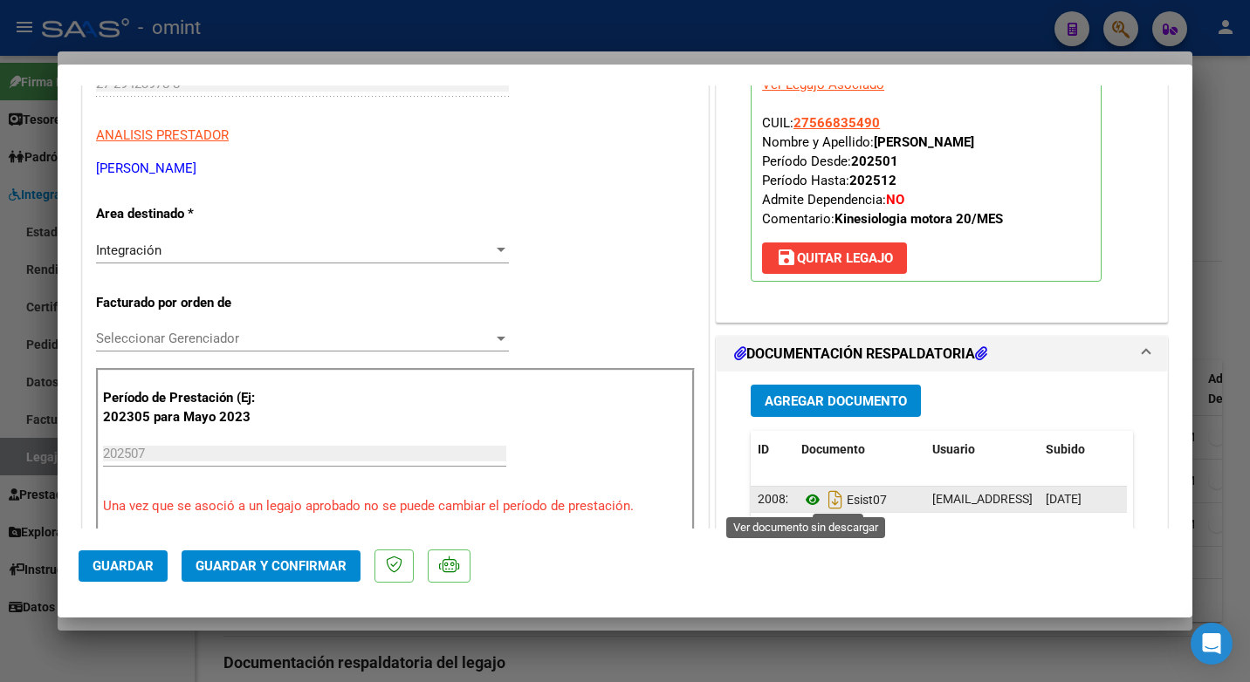
click at [801, 494] on icon at bounding box center [812, 500] width 23 height 21
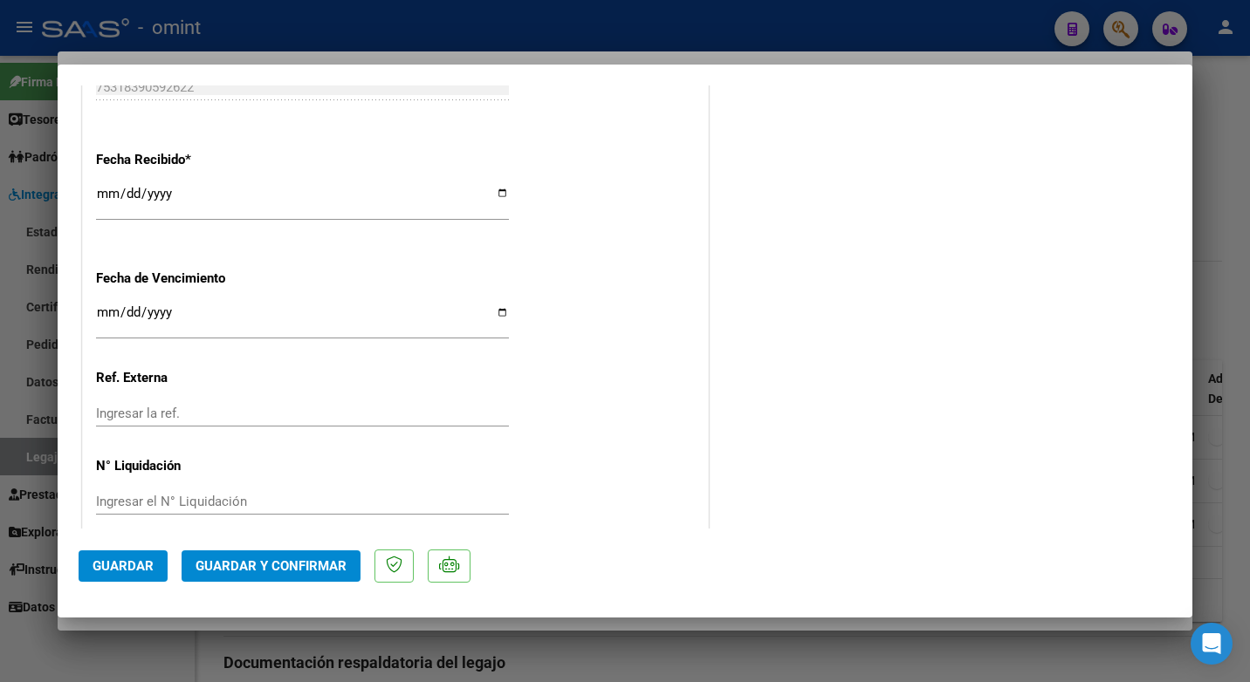
scroll to position [1242, 0]
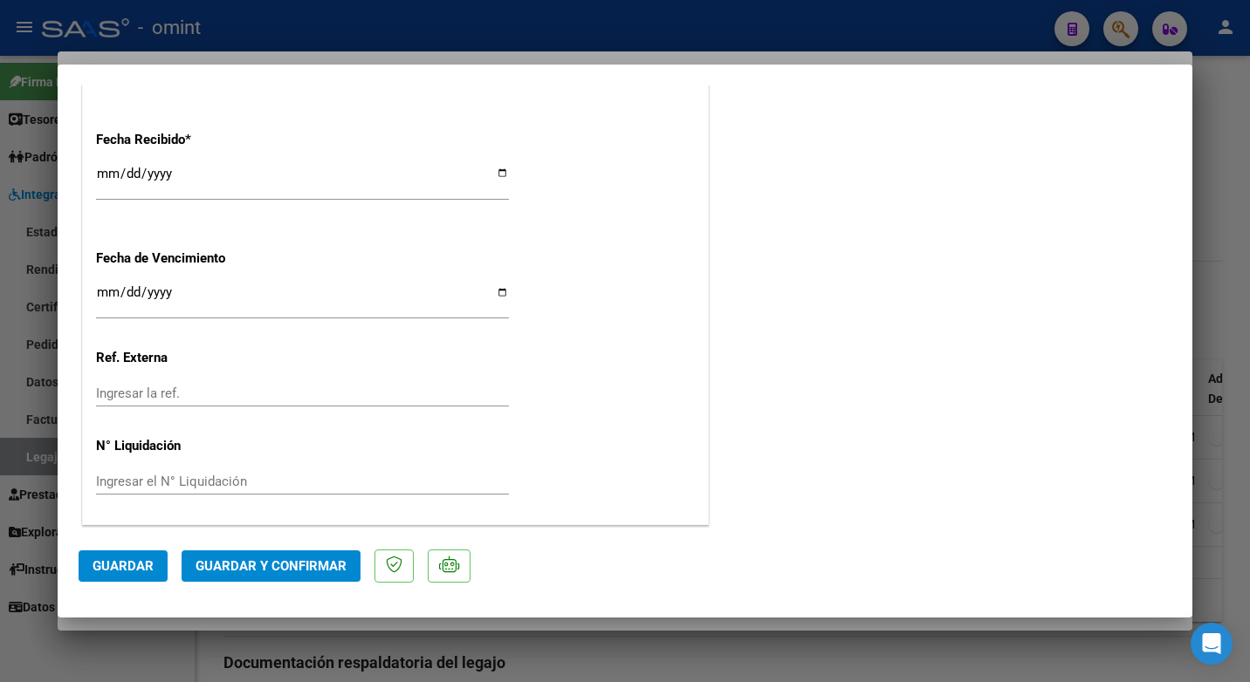
click at [303, 554] on button "Guardar y Confirmar" at bounding box center [271, 566] width 179 height 31
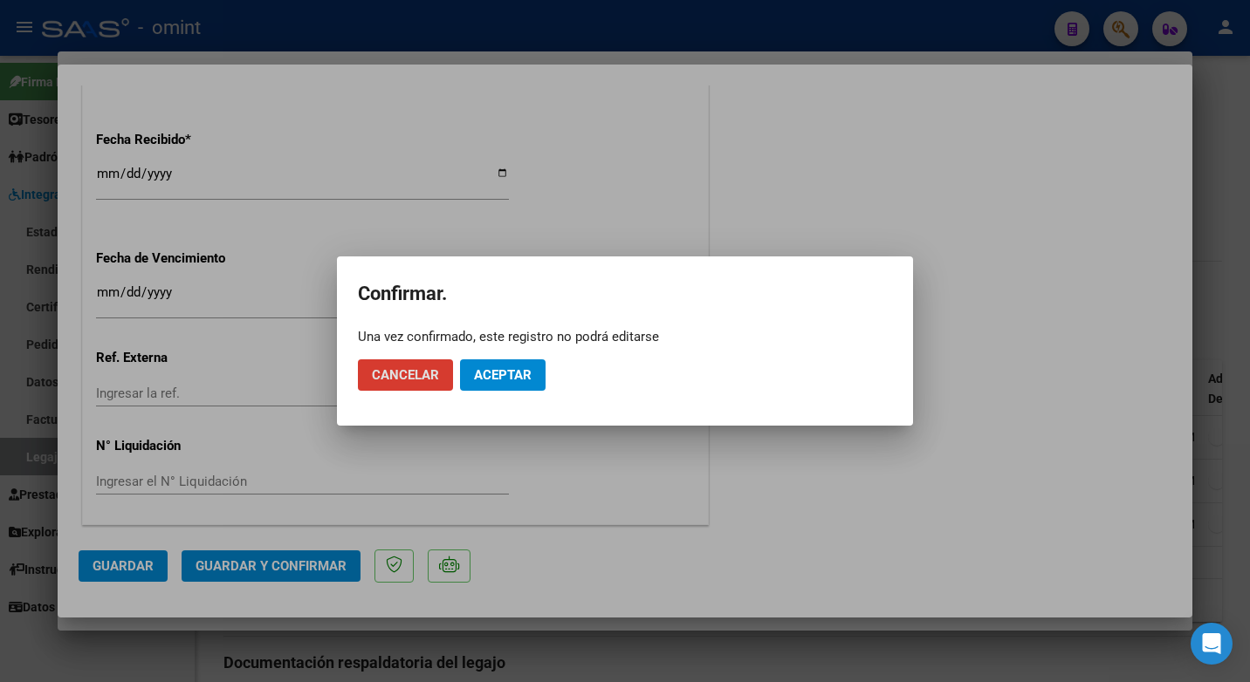
click at [497, 372] on span "Aceptar" at bounding box center [503, 375] width 58 height 16
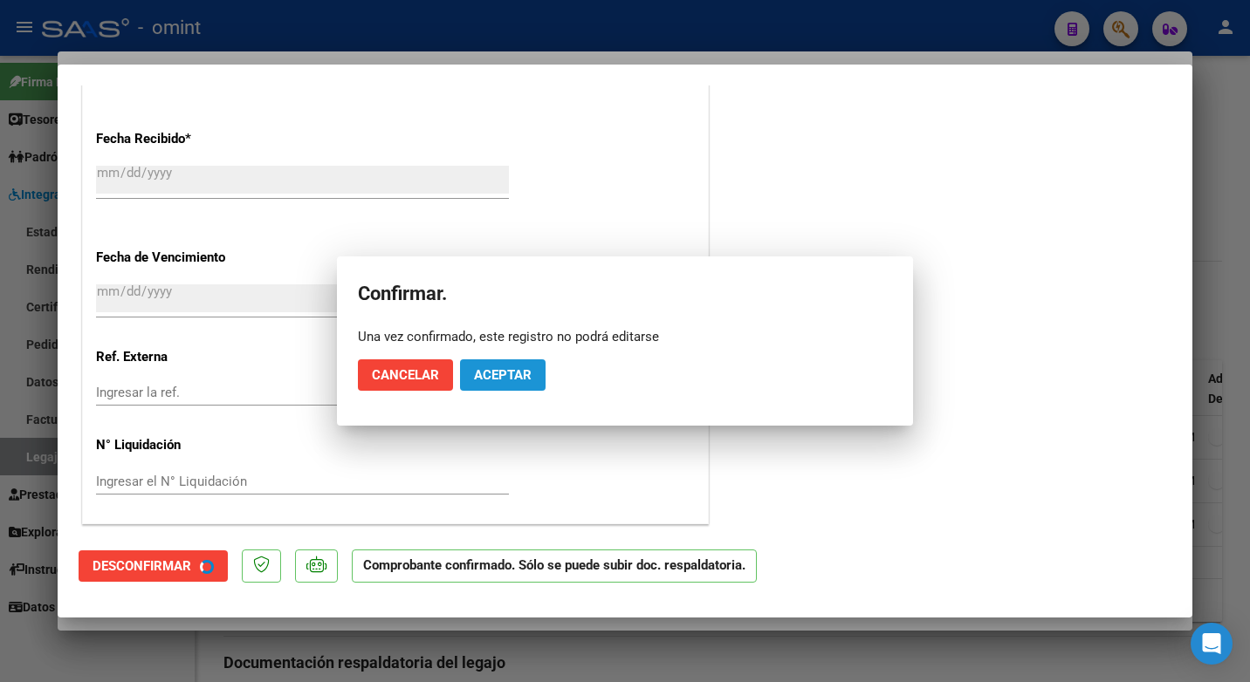
scroll to position [1134, 0]
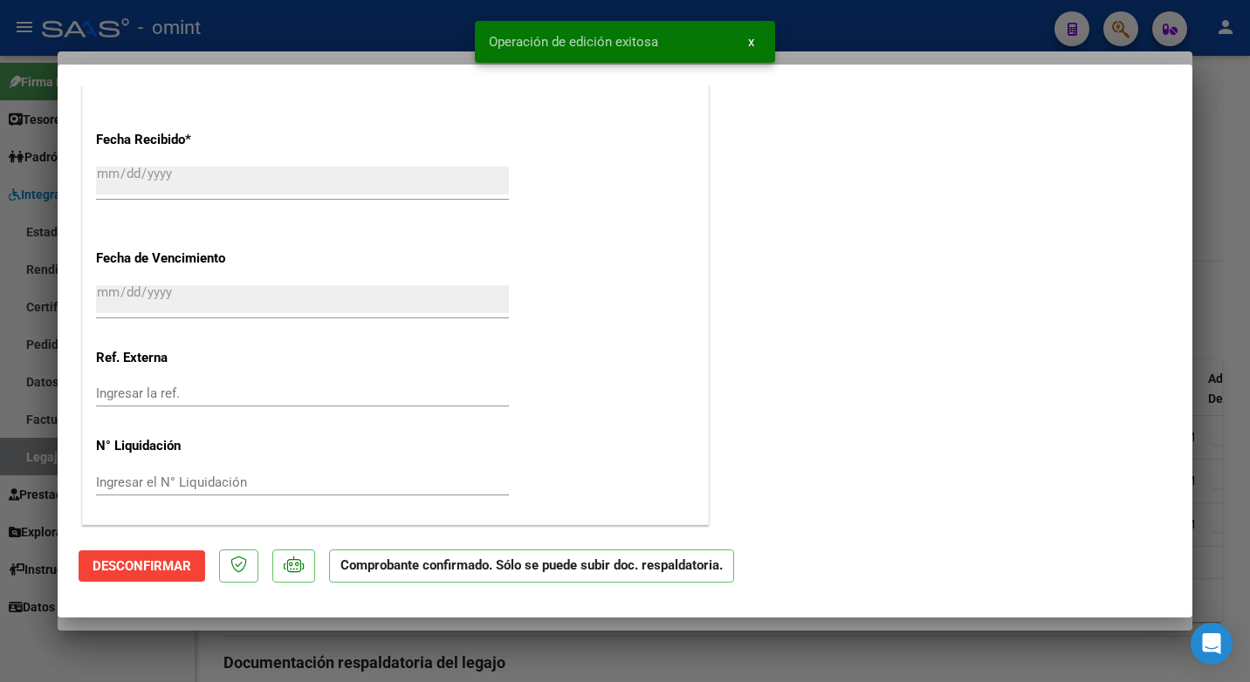
click at [360, 33] on div at bounding box center [625, 341] width 1250 height 682
type input "$ 0,00"
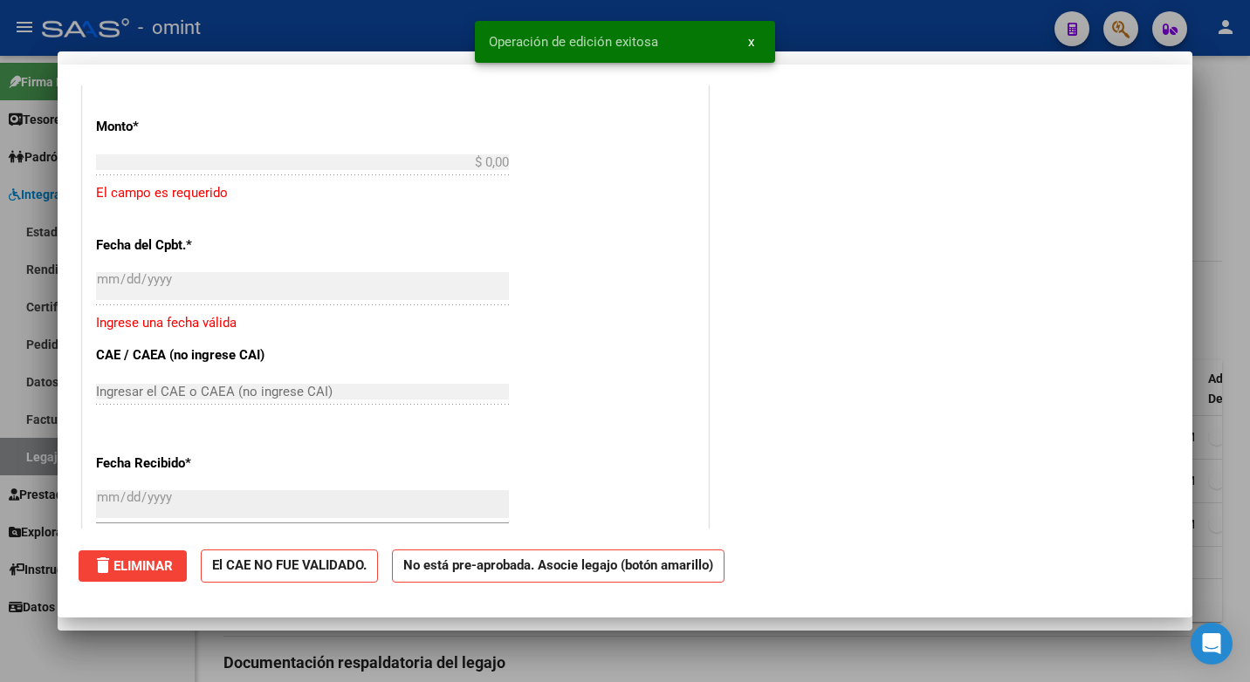
scroll to position [1458, 0]
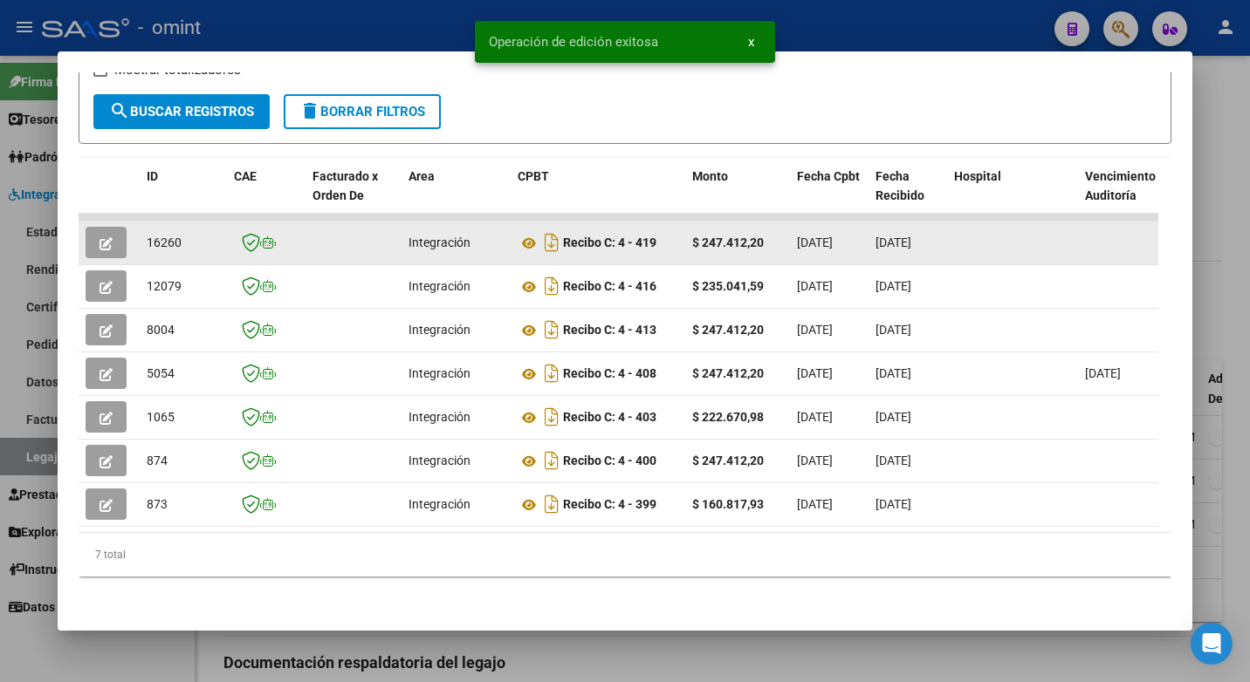
click at [161, 236] on span "16260" at bounding box center [164, 243] width 35 height 14
copy span "16260"
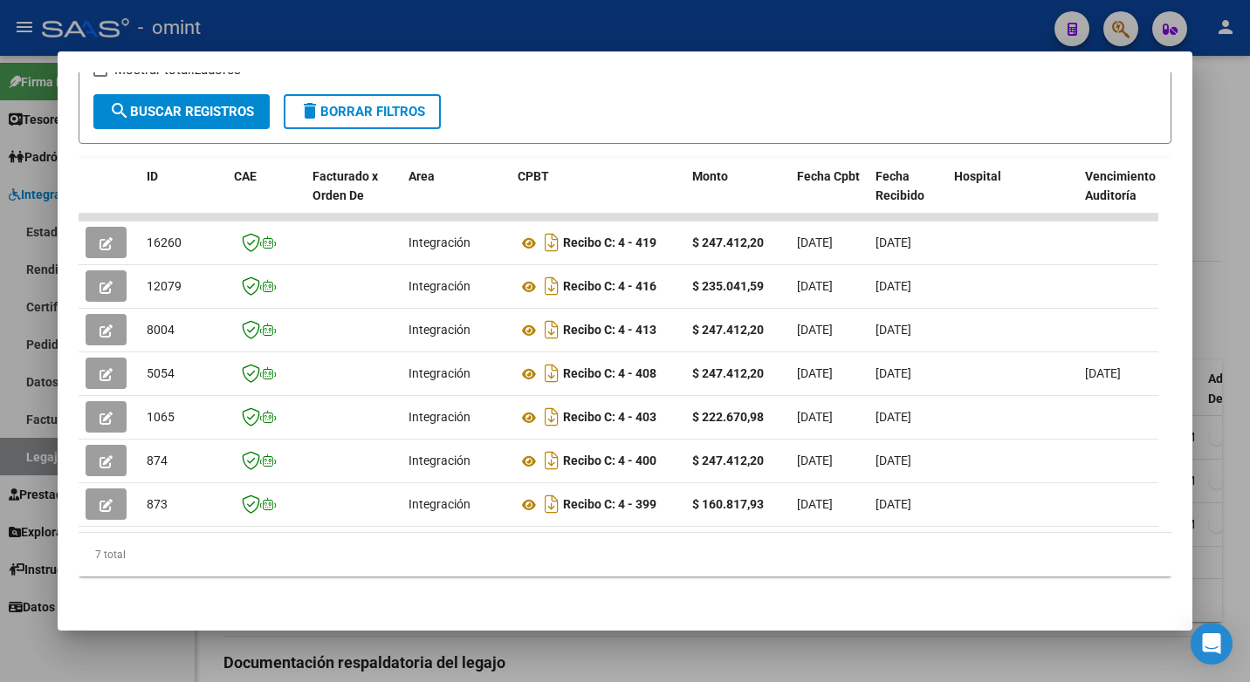
click at [392, 20] on div at bounding box center [625, 341] width 1250 height 682
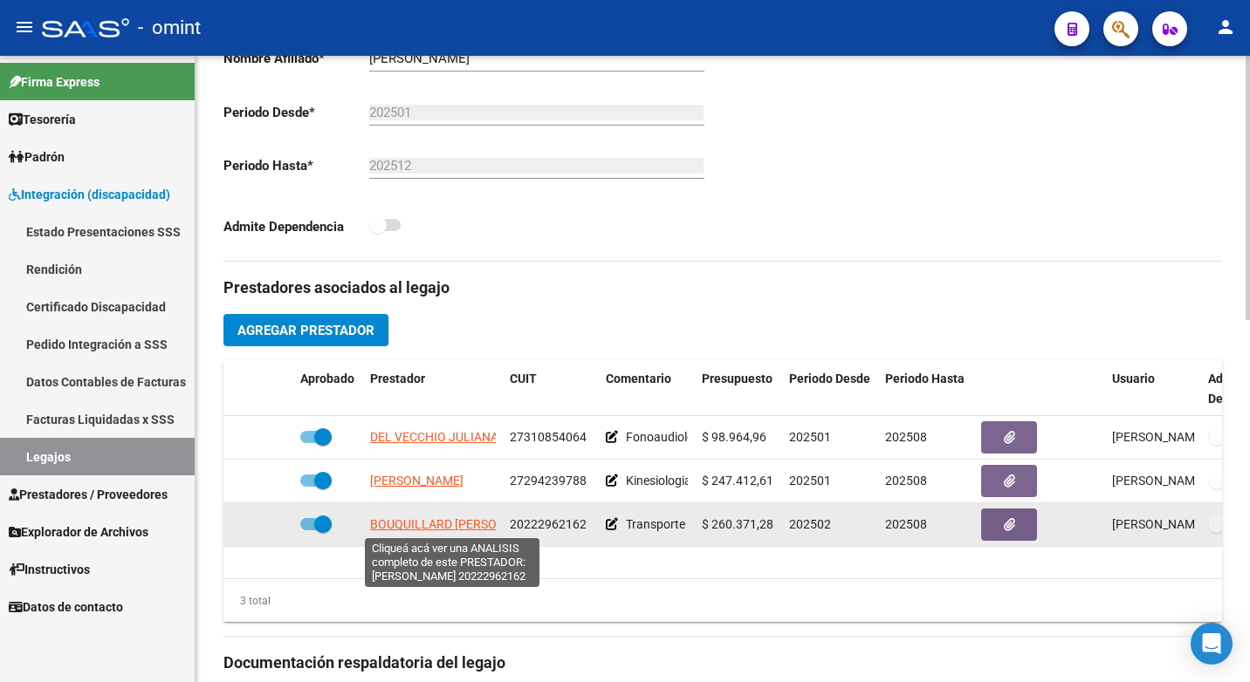
click at [426, 528] on span "BOUQUILLARD [PERSON_NAME]" at bounding box center [459, 525] width 178 height 14
type textarea "20222962162"
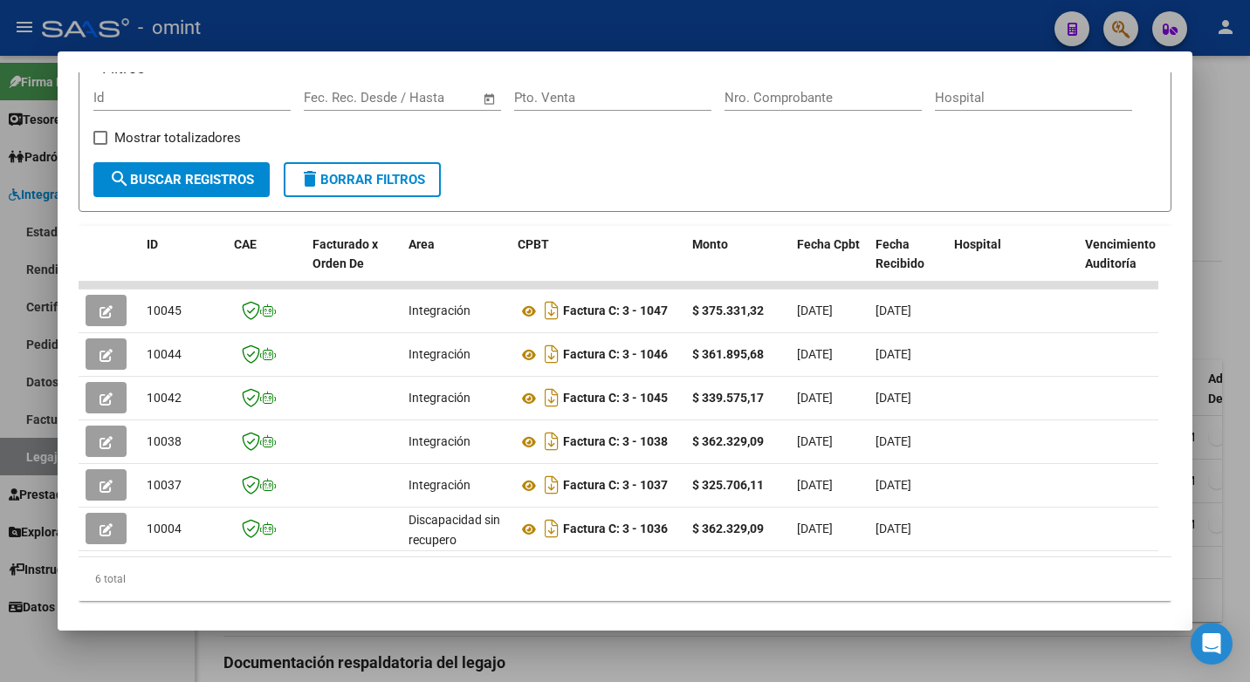
scroll to position [307, 0]
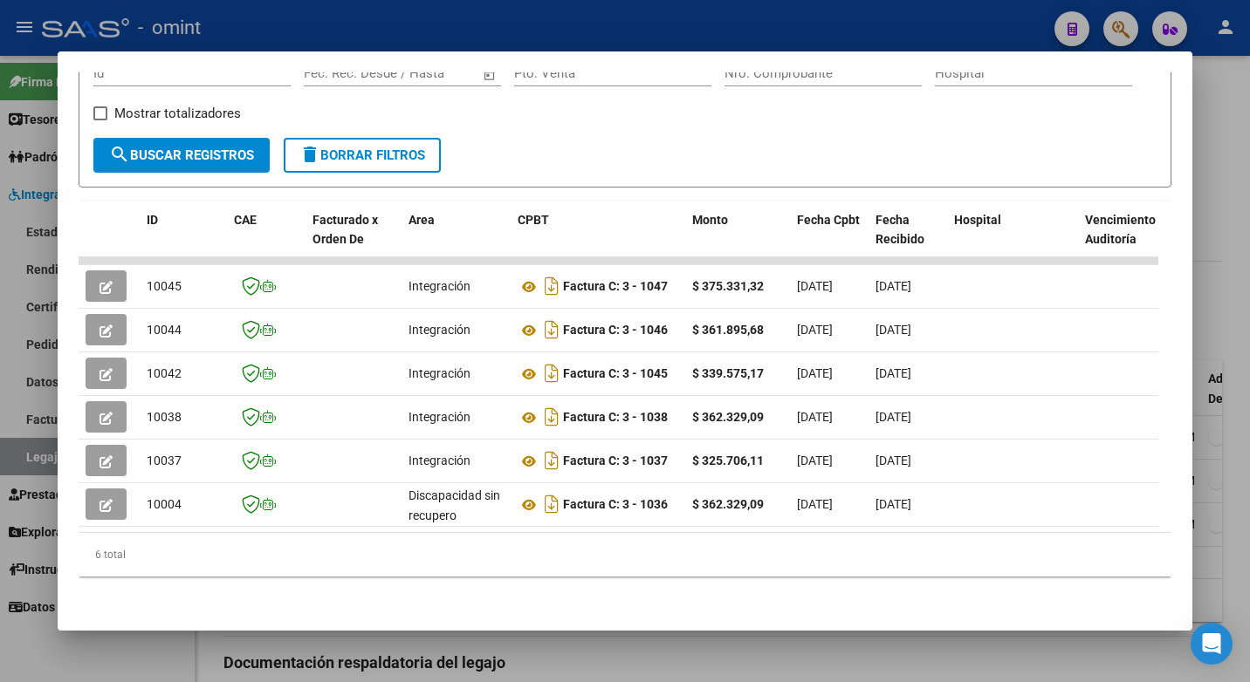
drag, startPoint x: 264, startPoint y: 516, endPoint x: 627, endPoint y: 517, distance: 363.0
click at [627, 517] on datatable-selection "10045 Integración Factura C: 3 - 1047 $ 375.331,32 [DATE] [DATE] - [DATE] [PERS…" at bounding box center [619, 523] width 1080 height 16
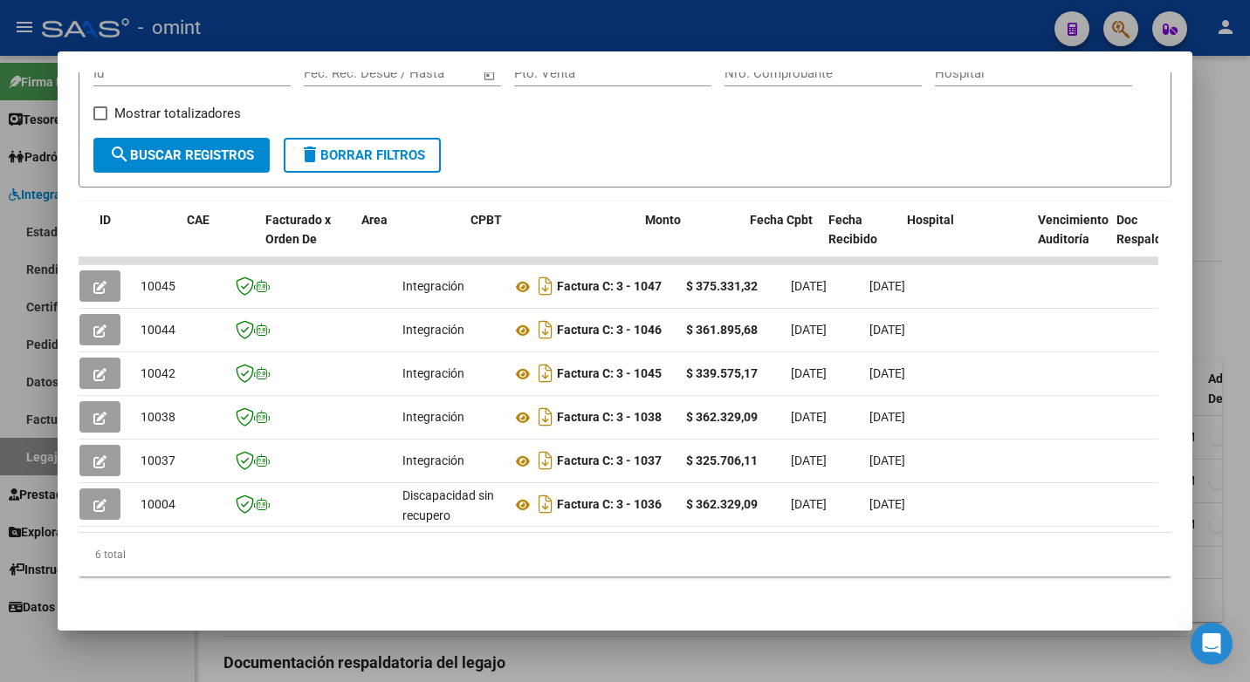
scroll to position [0, 0]
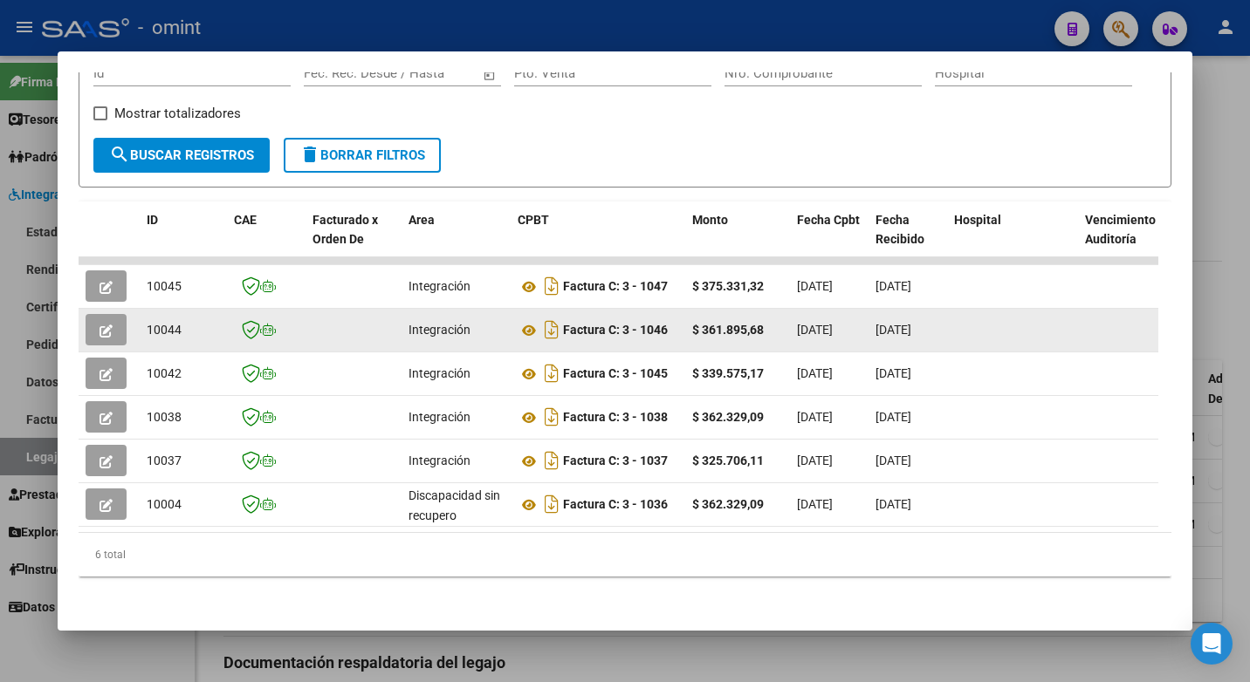
click at [103, 325] on icon "button" at bounding box center [105, 331] width 13 height 13
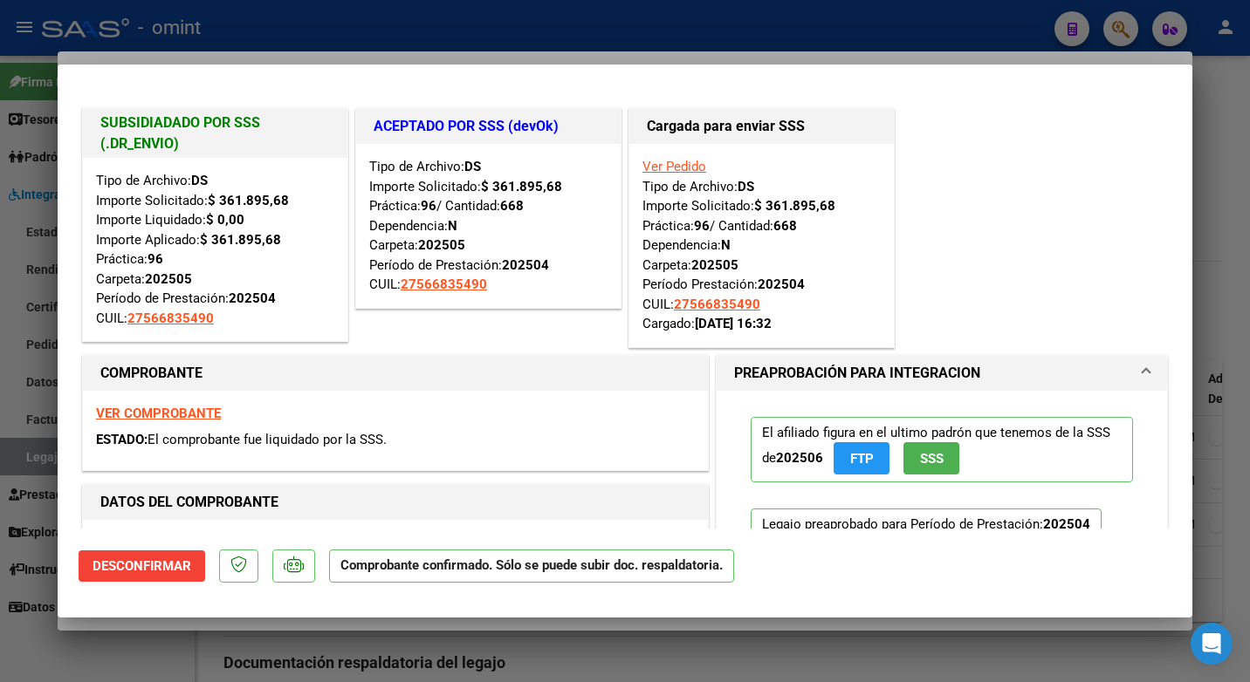
click at [716, 25] on div at bounding box center [625, 341] width 1250 height 682
type input "$ 0,00"
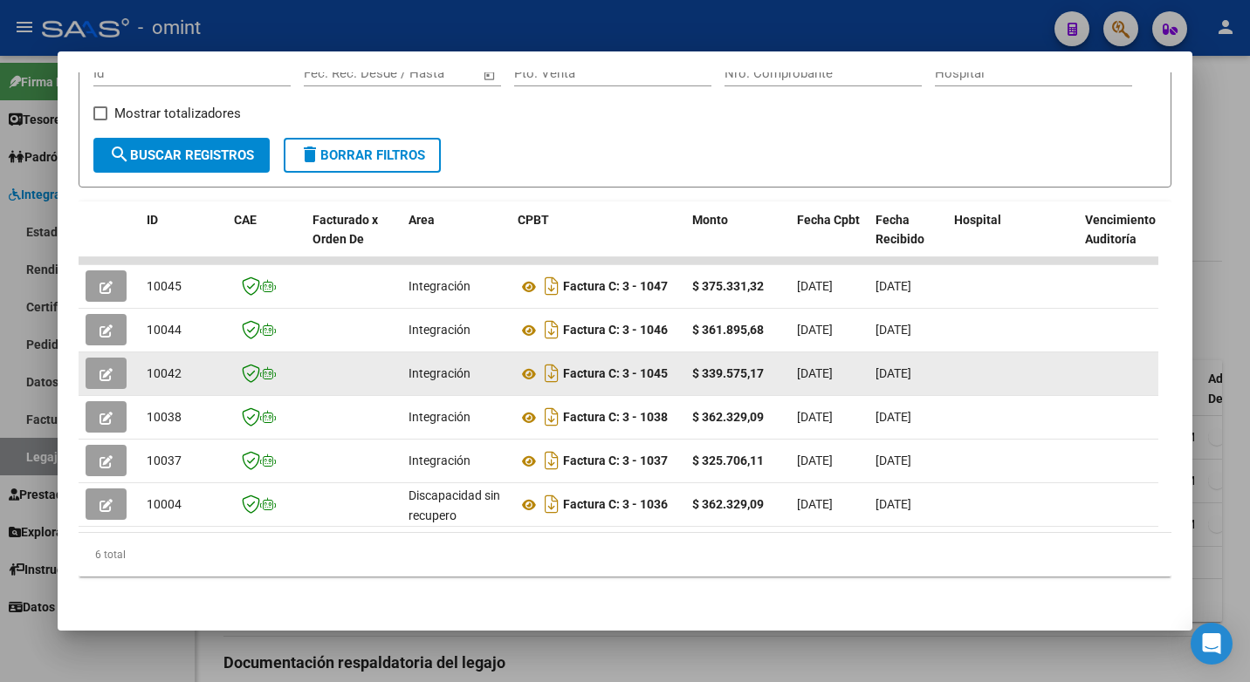
click at [106, 368] on icon "button" at bounding box center [105, 374] width 13 height 13
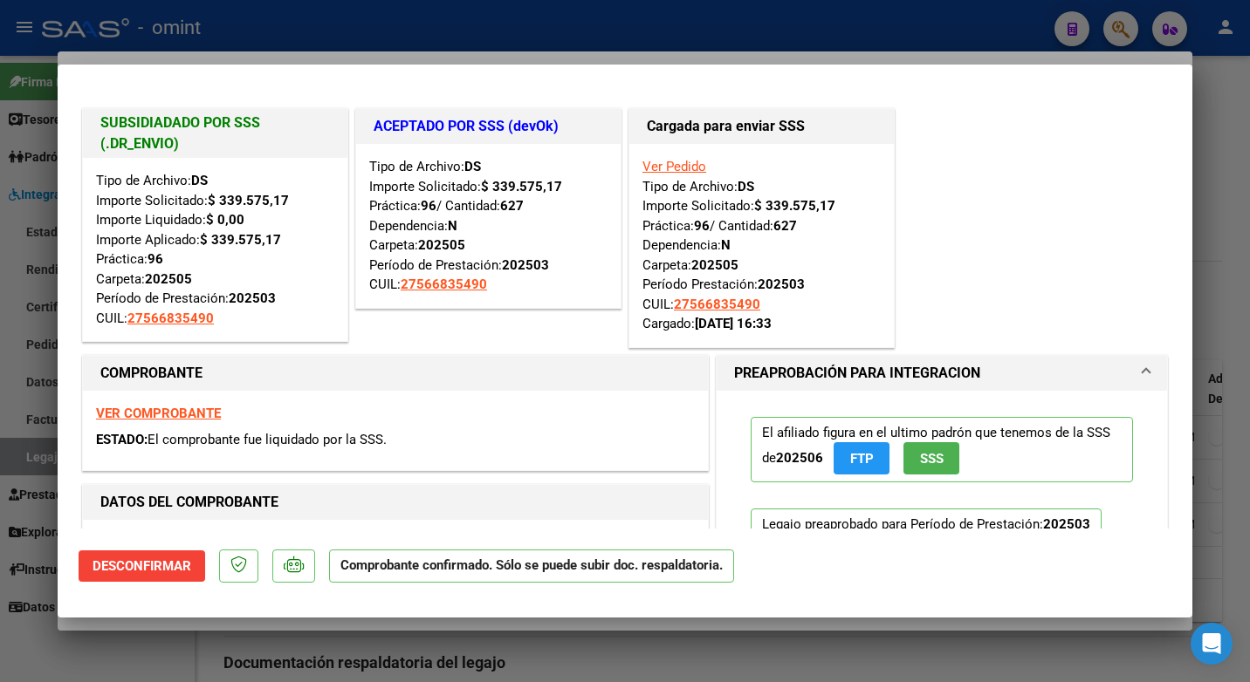
click at [394, 18] on div at bounding box center [625, 341] width 1250 height 682
type input "$ 0,00"
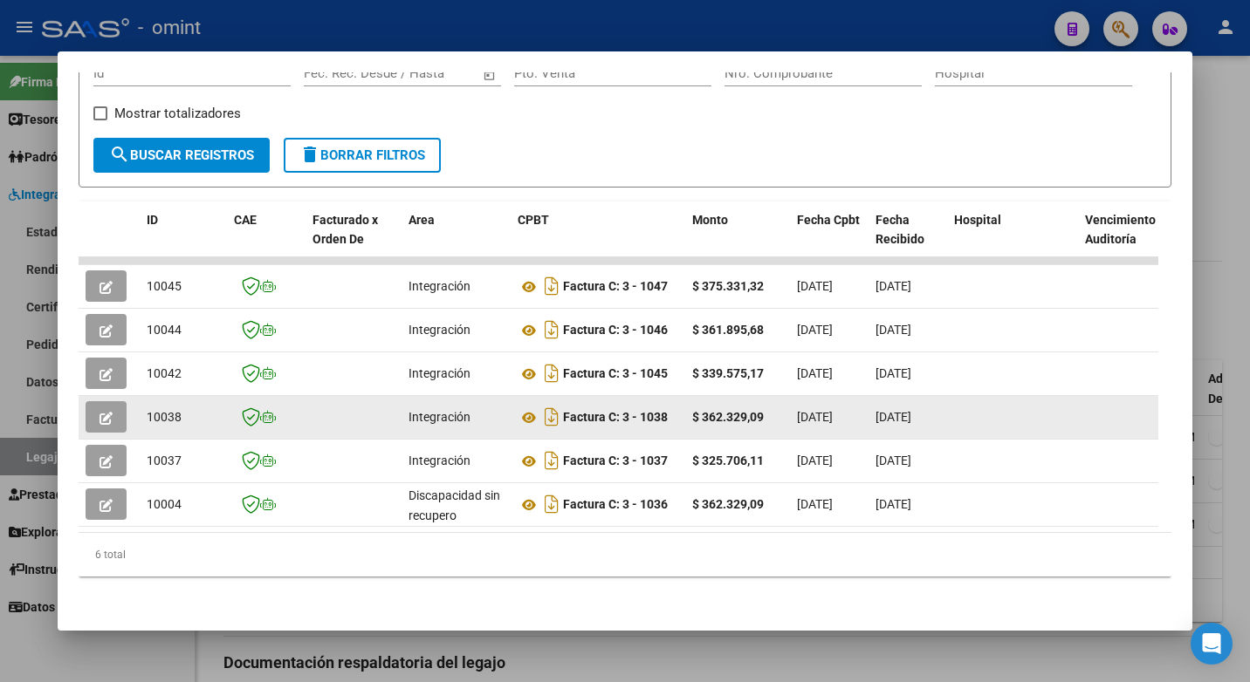
click at [100, 415] on button "button" at bounding box center [106, 416] width 41 height 31
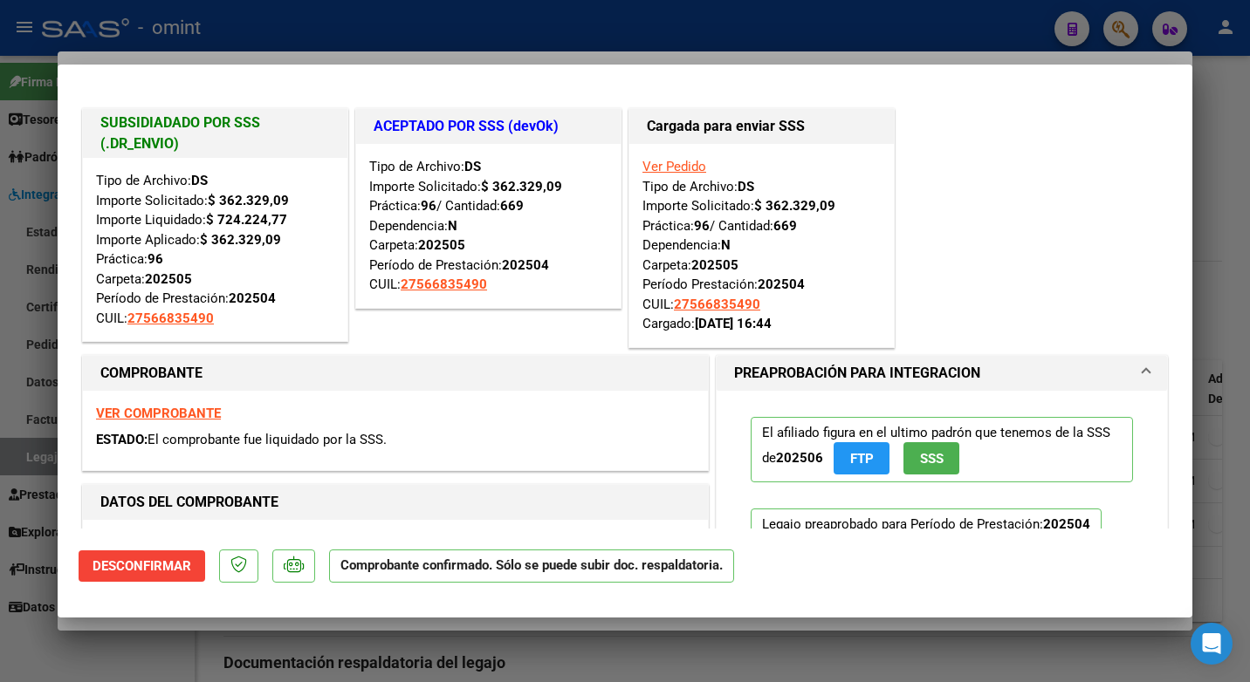
click at [435, 31] on div at bounding box center [625, 341] width 1250 height 682
type input "$ 0,00"
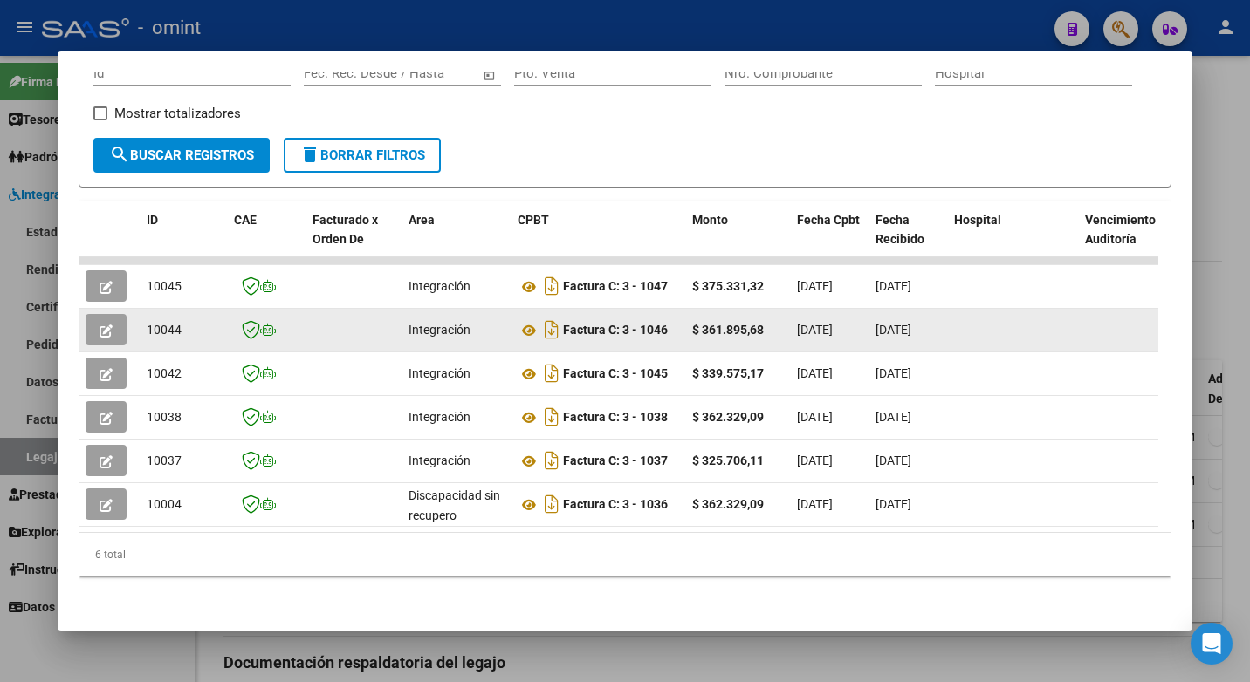
click at [117, 319] on button "button" at bounding box center [106, 329] width 41 height 31
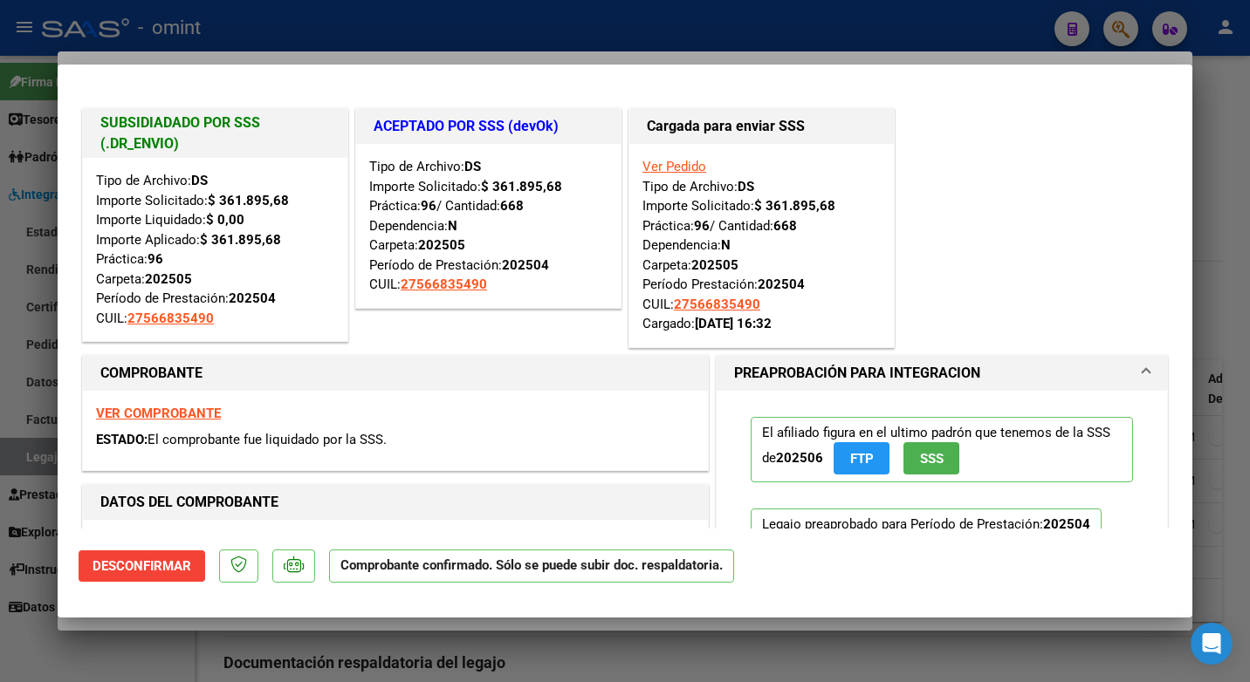
click at [337, 26] on div at bounding box center [625, 341] width 1250 height 682
type input "$ 0,00"
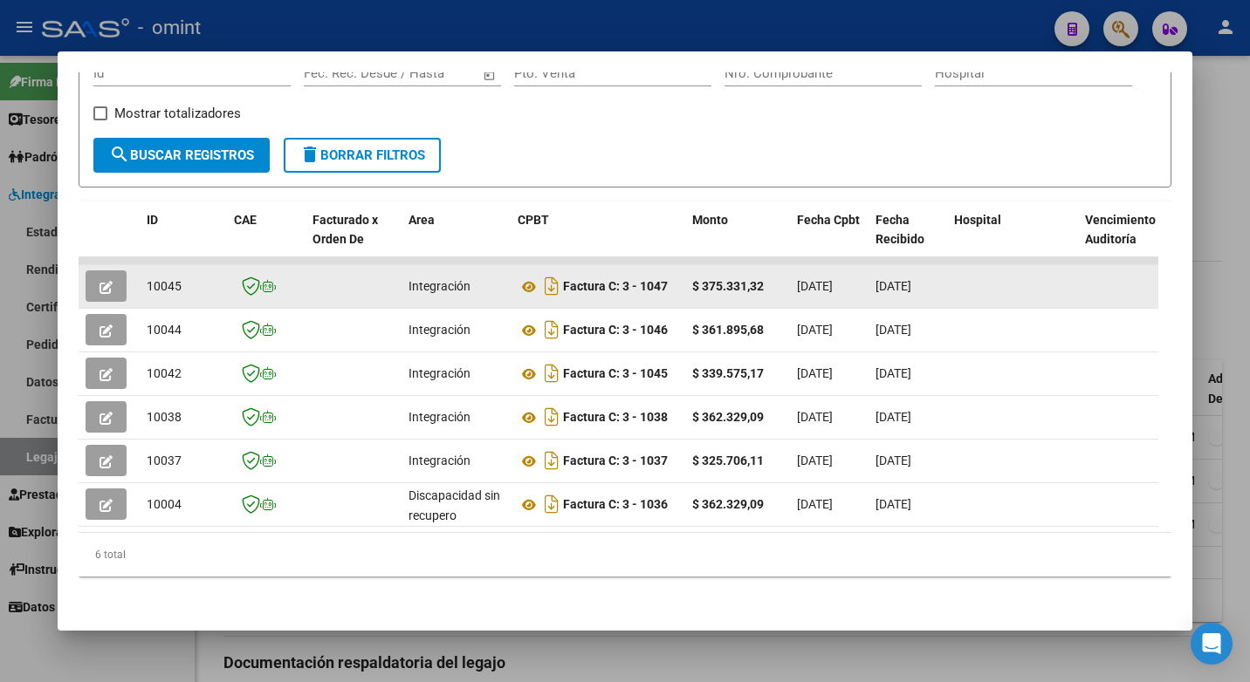
click at [106, 283] on button "button" at bounding box center [106, 286] width 41 height 31
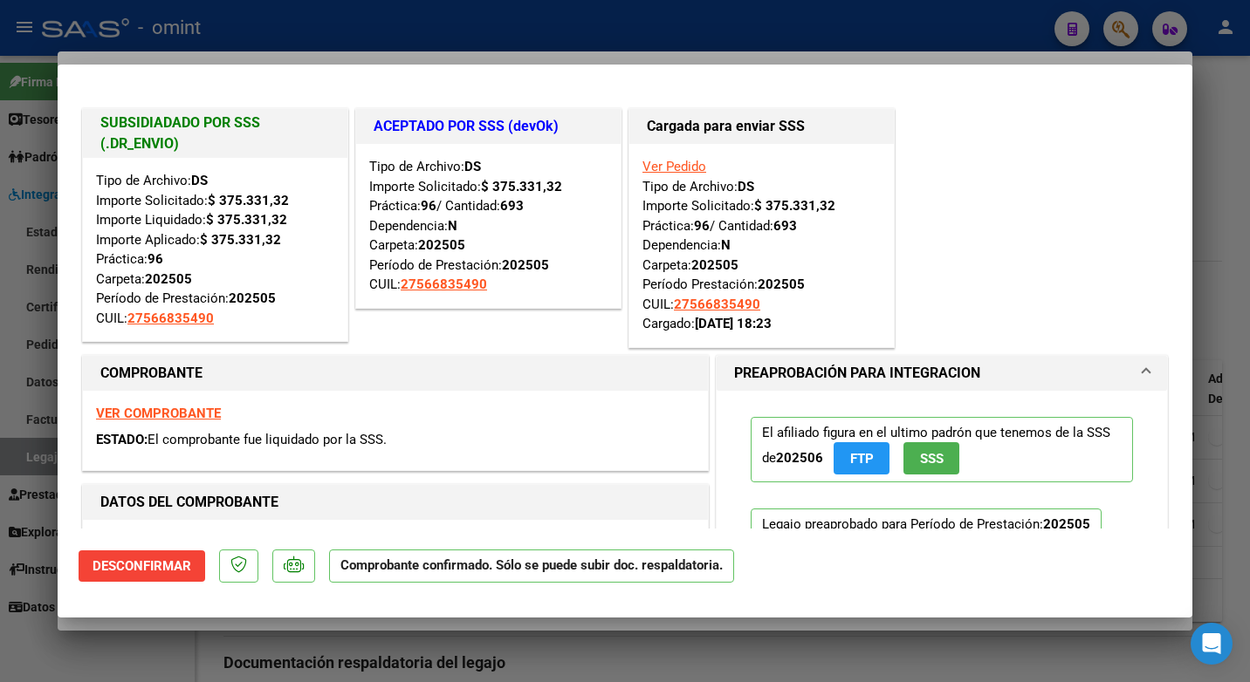
drag, startPoint x: 449, startPoint y: 29, endPoint x: 480, endPoint y: 31, distance: 31.5
click at [449, 28] on div at bounding box center [625, 341] width 1250 height 682
type input "$ 0,00"
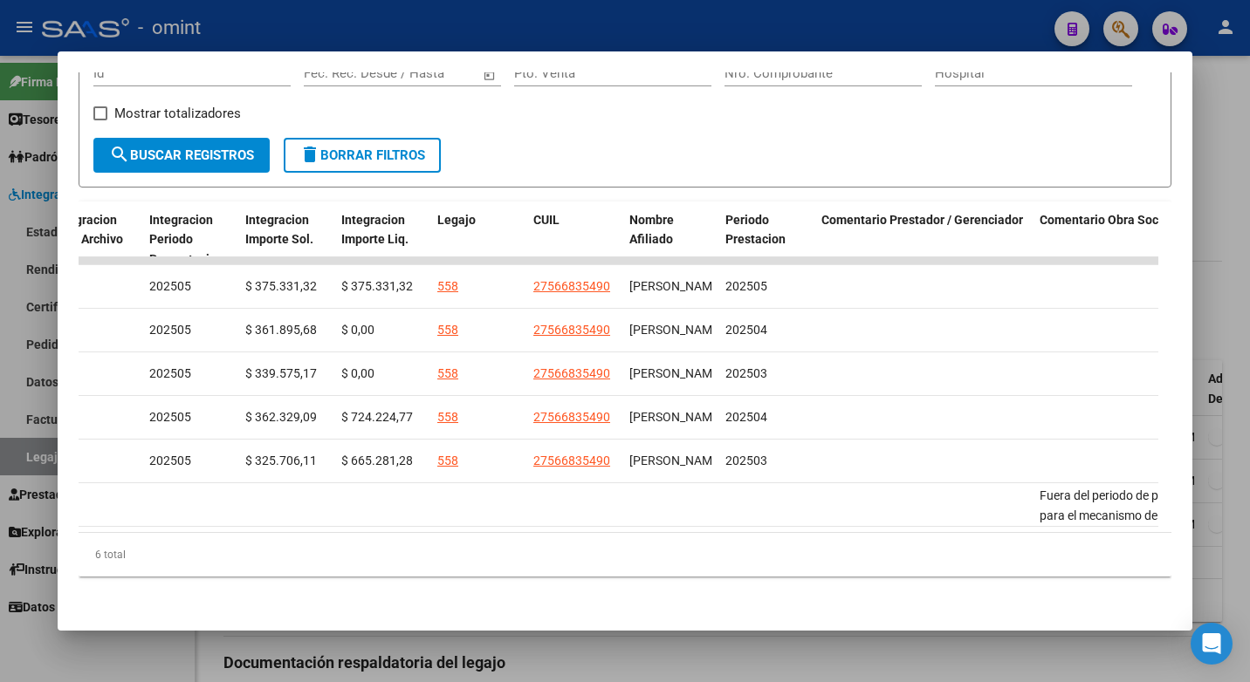
scroll to position [0, 2437]
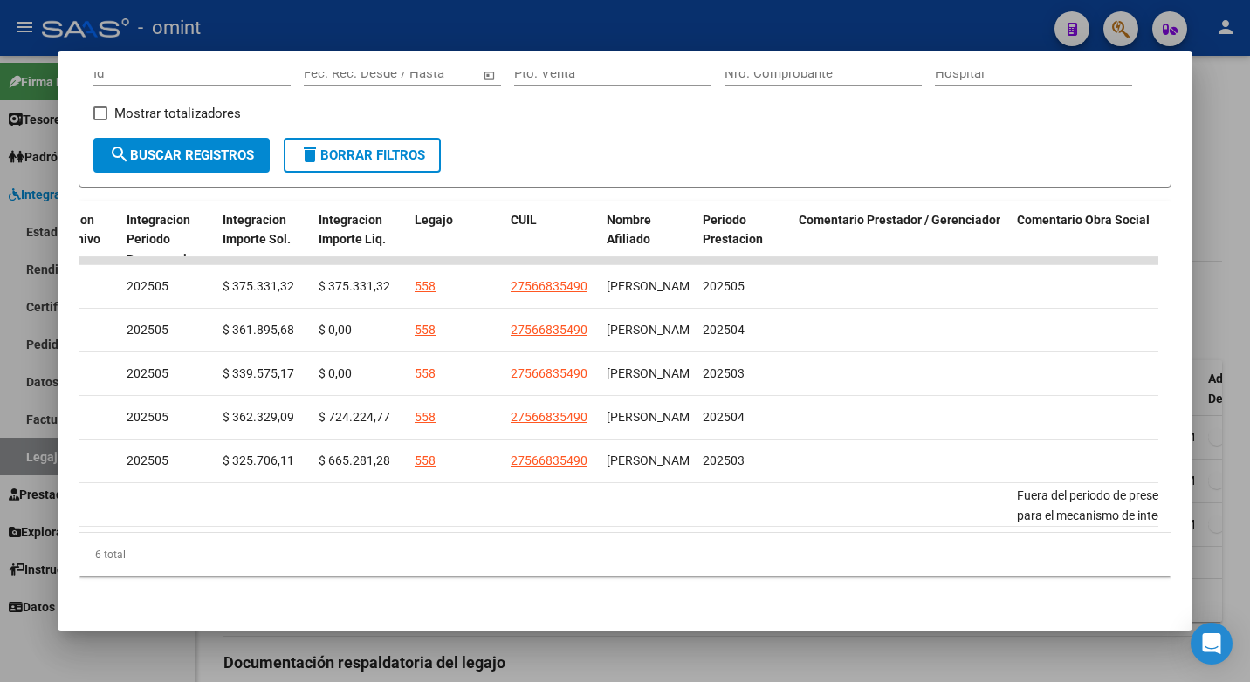
drag, startPoint x: 760, startPoint y: 18, endPoint x: 764, endPoint y: 34, distance: 16.3
click at [760, 19] on div at bounding box center [625, 341] width 1250 height 682
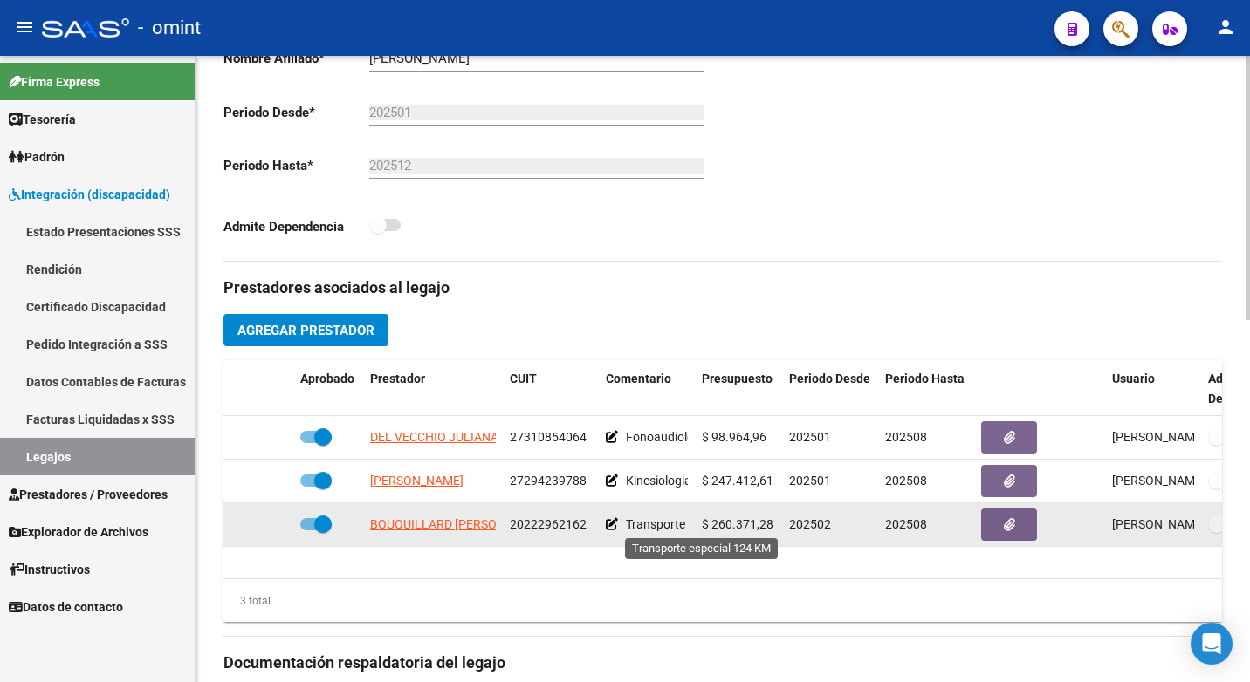
scroll to position [524, 0]
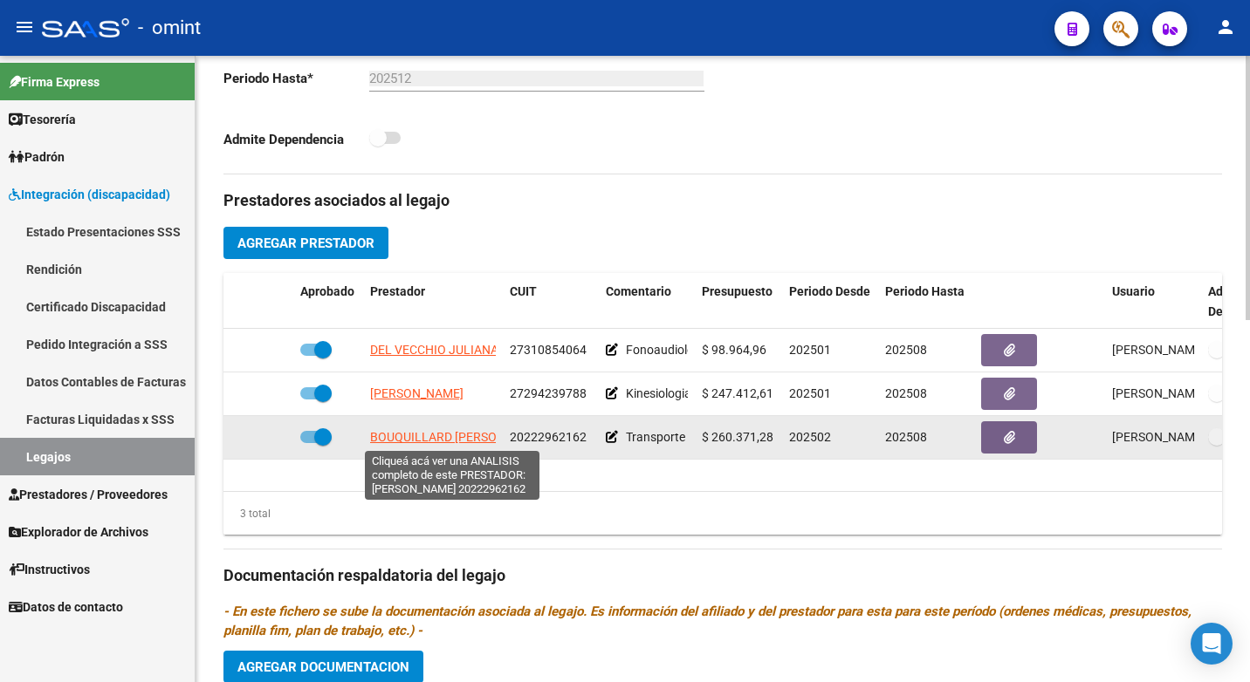
click at [459, 441] on span "BOUQUILLARD [PERSON_NAME]" at bounding box center [459, 437] width 178 height 14
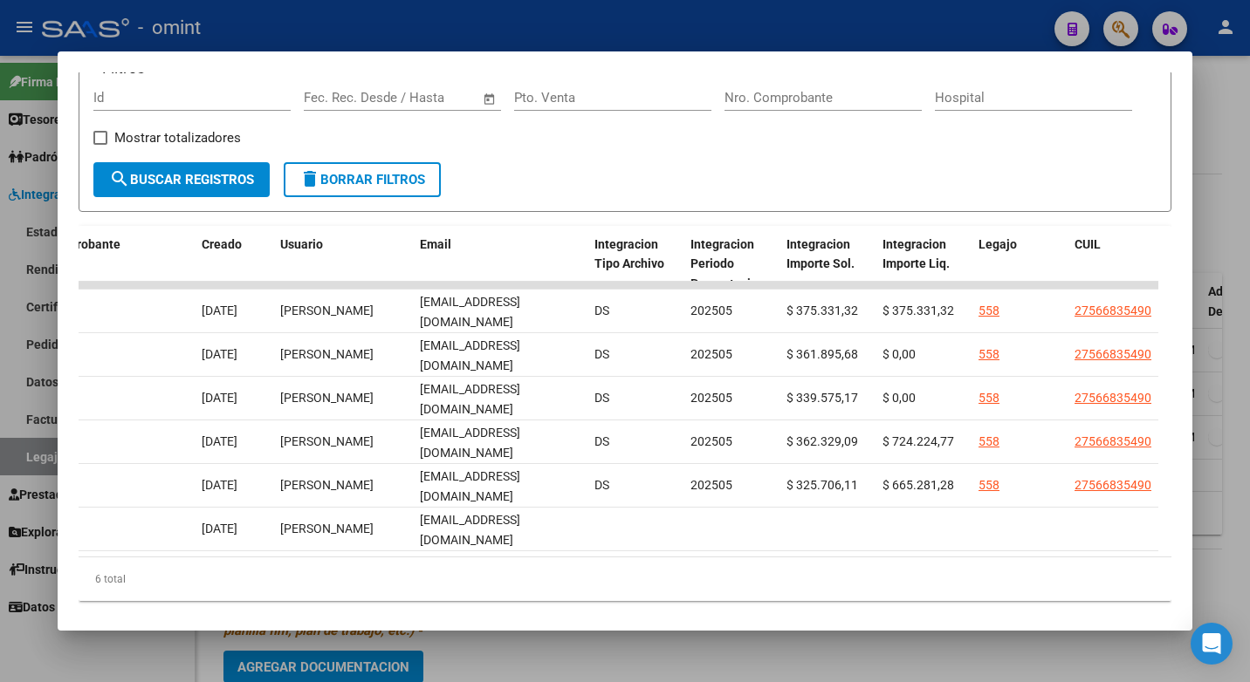
scroll to position [0, 1668]
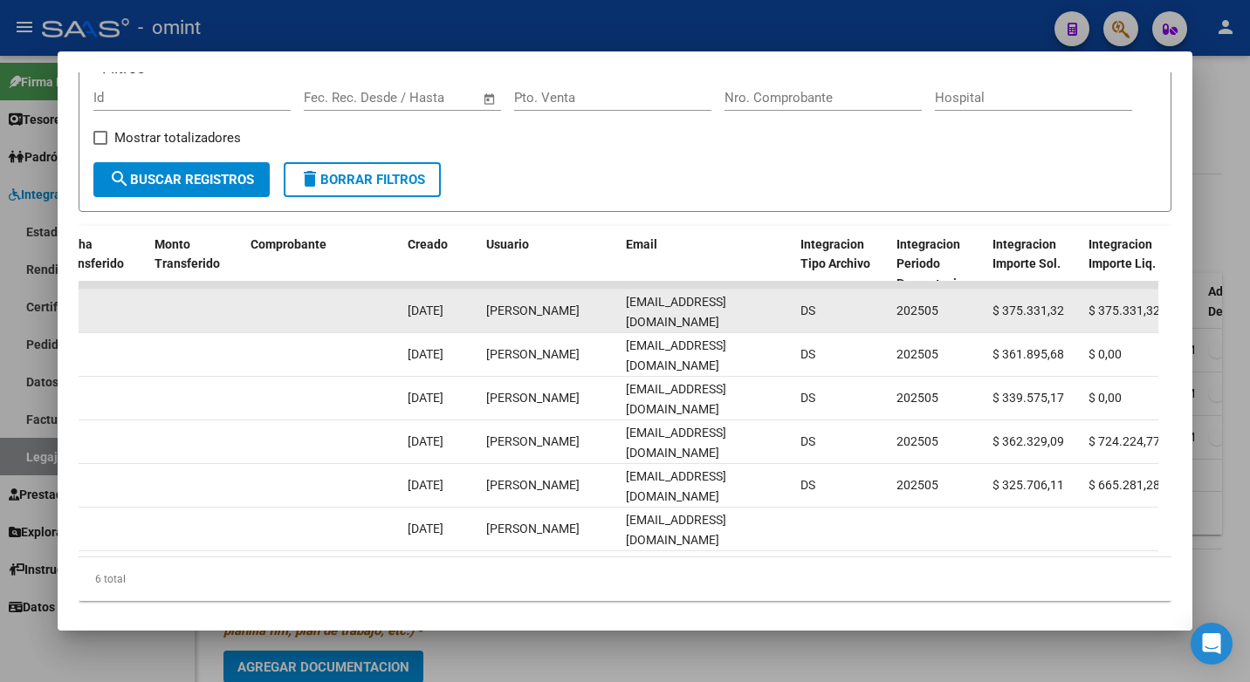
click at [642, 325] on div "[EMAIL_ADDRESS][DOMAIN_NAME]" at bounding box center [706, 310] width 161 height 37
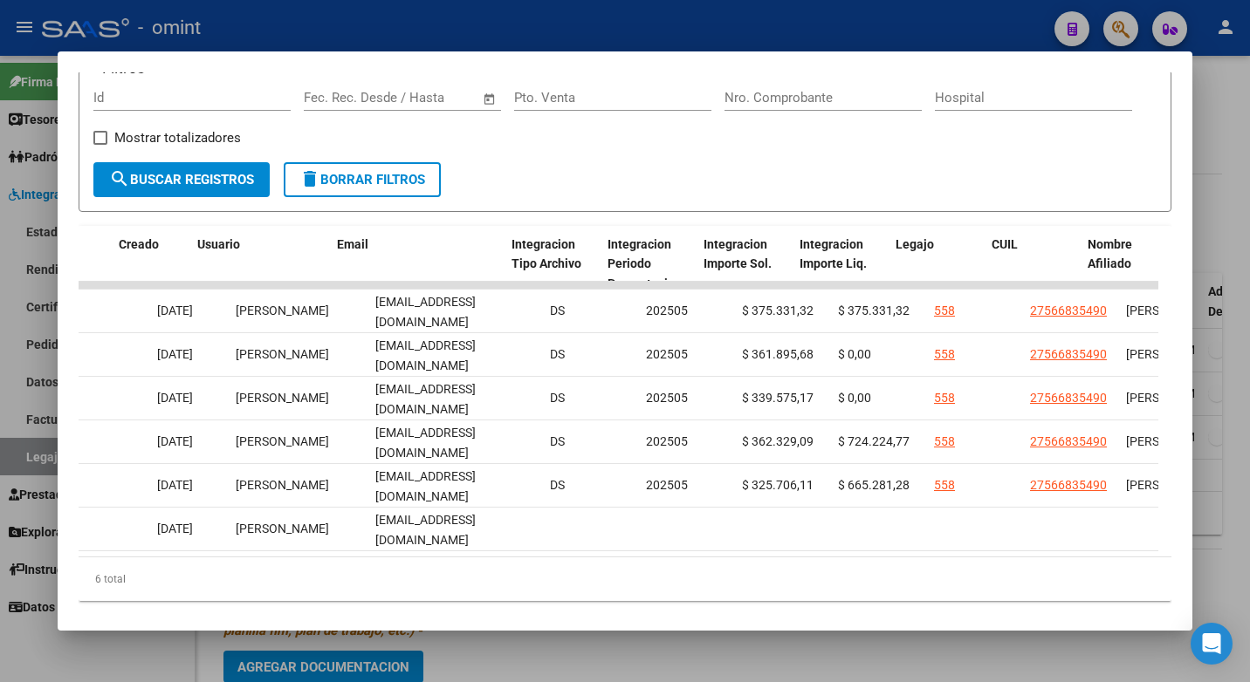
scroll to position [0, 1959]
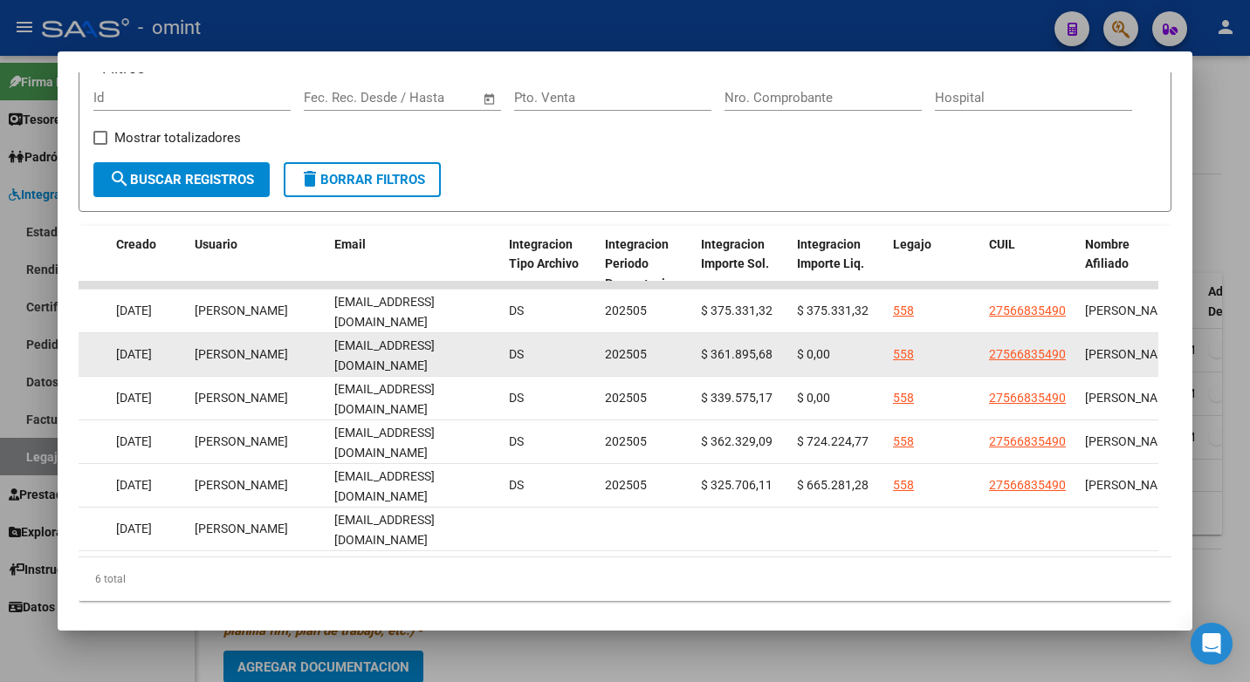
click at [446, 345] on datatable-body-cell "[EMAIL_ADDRESS][DOMAIN_NAME]" at bounding box center [414, 354] width 175 height 43
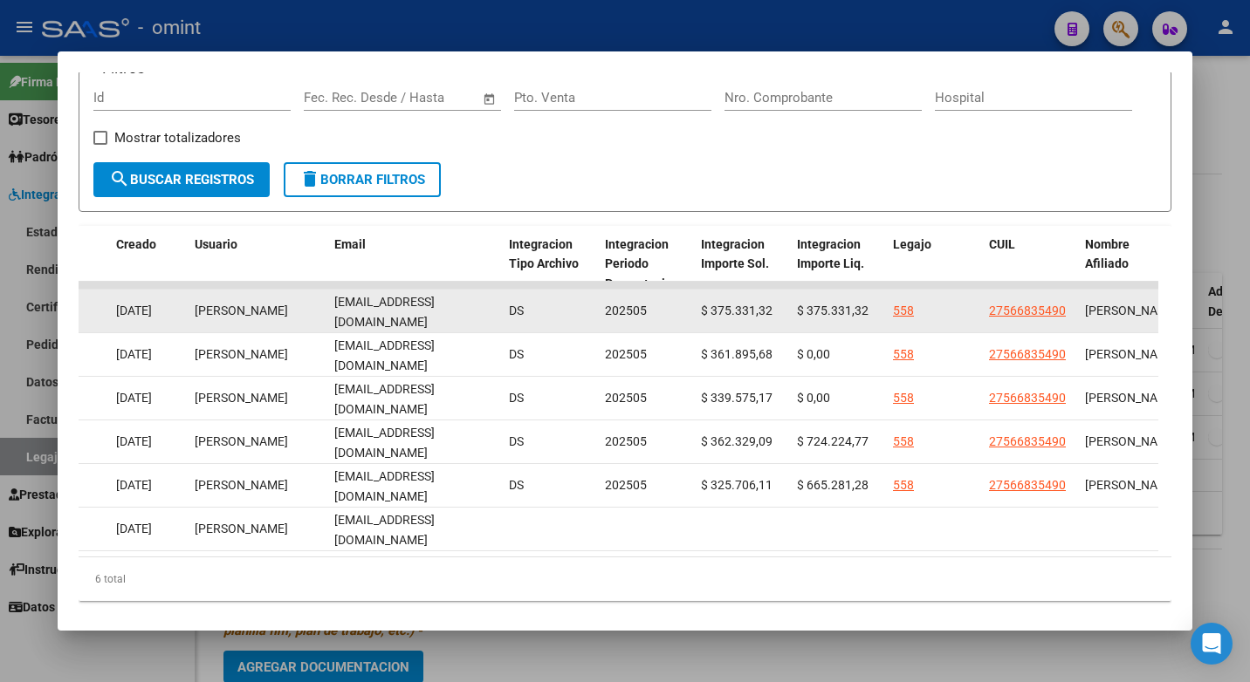
drag, startPoint x: 488, startPoint y: 319, endPoint x: 321, endPoint y: 316, distance: 166.7
click at [321, 316] on div "10045 Integración Factura C: 3 - 1047 $ 375.331,32 [DATE] [DATE] - [DATE] [PERS…" at bounding box center [4, 312] width 3770 height 44
drag, startPoint x: 321, startPoint y: 316, endPoint x: 365, endPoint y: 313, distance: 43.7
click at [365, 313] on span "[EMAIL_ADDRESS][DOMAIN_NAME]" at bounding box center [384, 312] width 100 height 34
drag, startPoint x: 487, startPoint y: 319, endPoint x: 334, endPoint y: 318, distance: 152.7
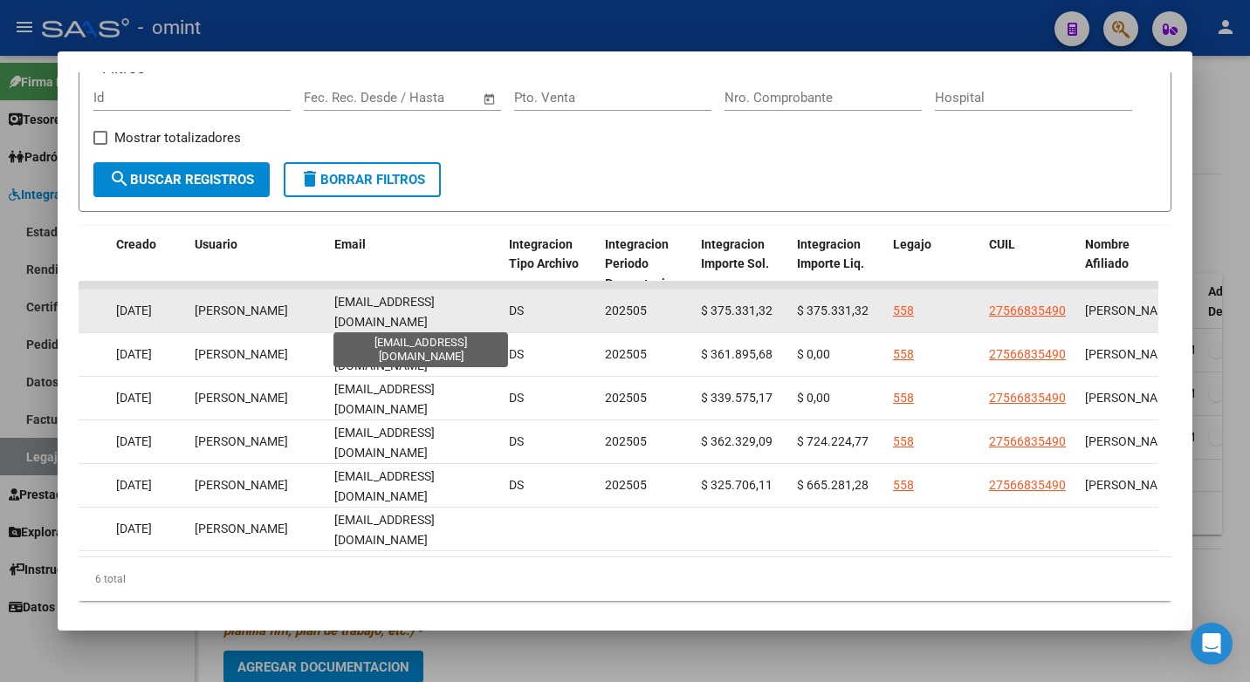
click at [334, 318] on div "[EMAIL_ADDRESS][DOMAIN_NAME]" at bounding box center [414, 310] width 161 height 37
drag, startPoint x: 334, startPoint y: 318, endPoint x: 353, endPoint y: 312, distance: 19.9
copy span "[EMAIL_ADDRESS][DOMAIN_NAME]"
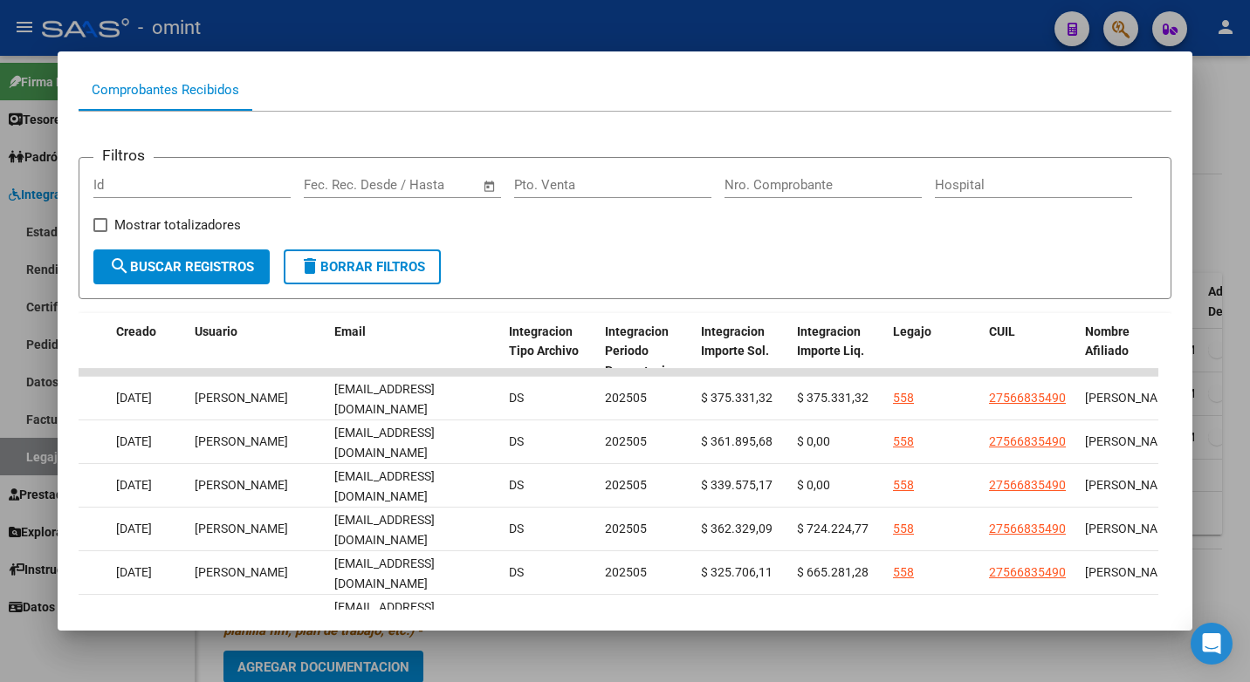
scroll to position [0, 0]
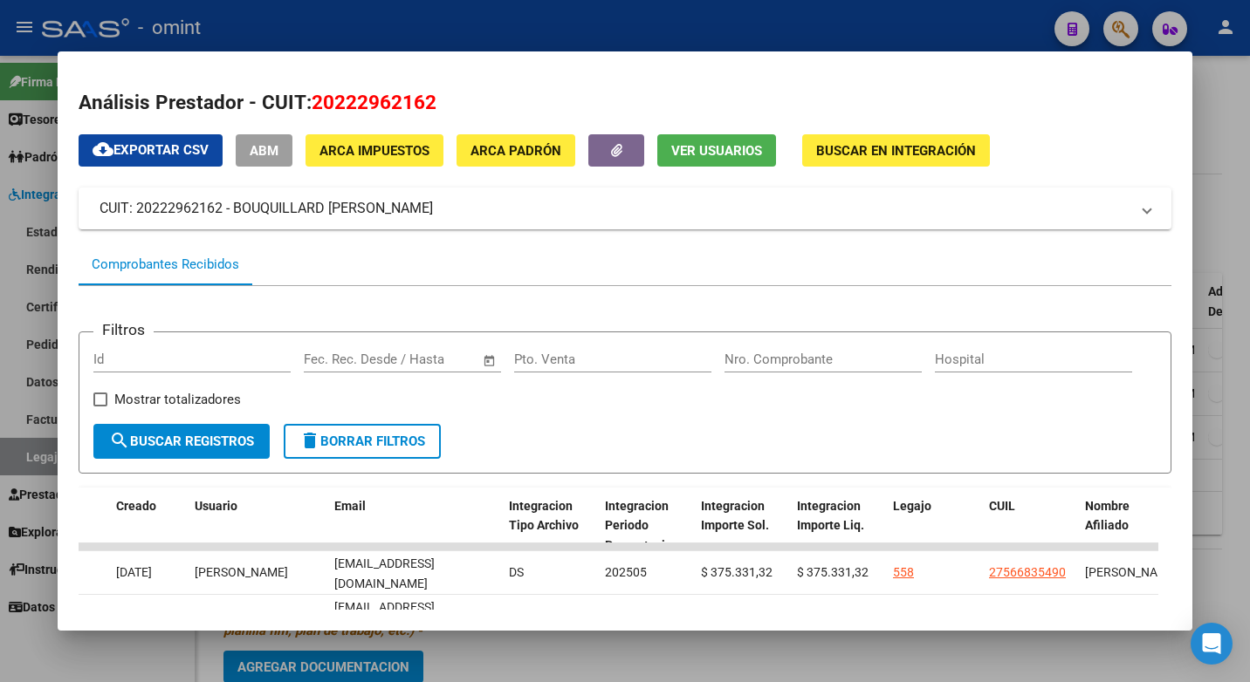
click at [428, 12] on div at bounding box center [625, 341] width 1250 height 682
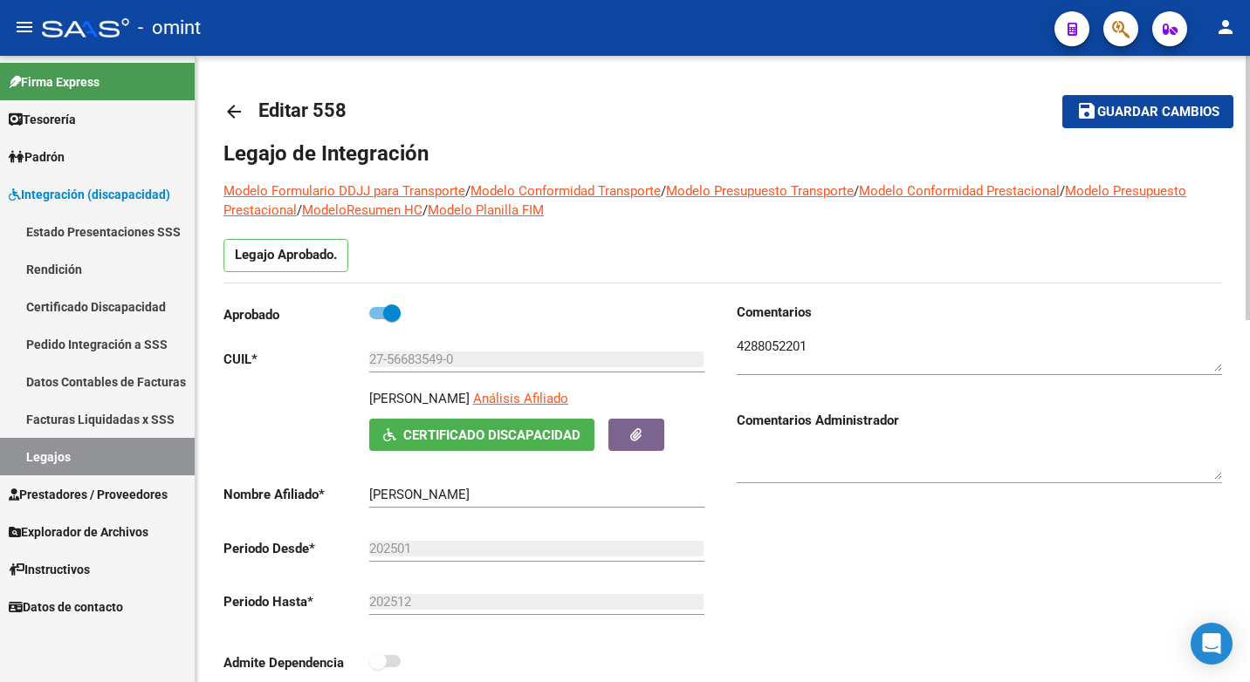
drag, startPoint x: 529, startPoint y: 401, endPoint x: 367, endPoint y: 395, distance: 162.4
click at [367, 395] on div "[PERSON_NAME] Análisis Afiliado Certificado Discapacidad ARCA Padrón" at bounding box center [465, 420] width 485 height 62
drag, startPoint x: 367, startPoint y: 395, endPoint x: 386, endPoint y: 404, distance: 21.1
copy p "[PERSON_NAME]"
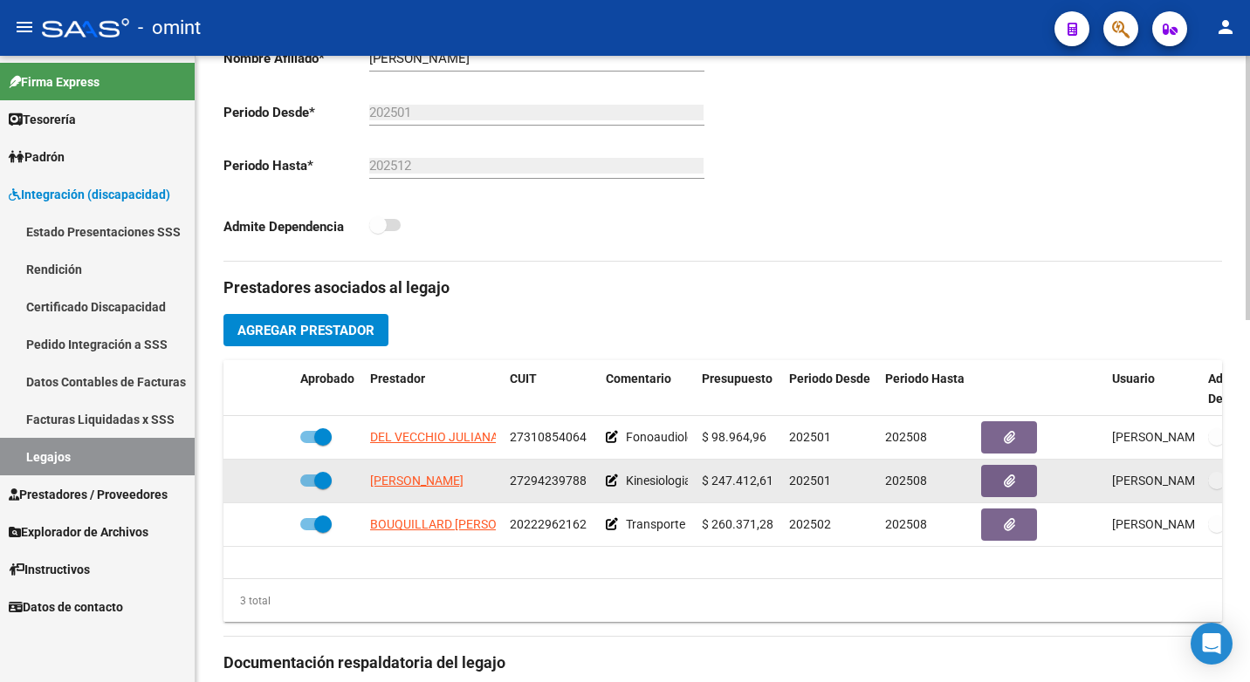
scroll to position [524, 0]
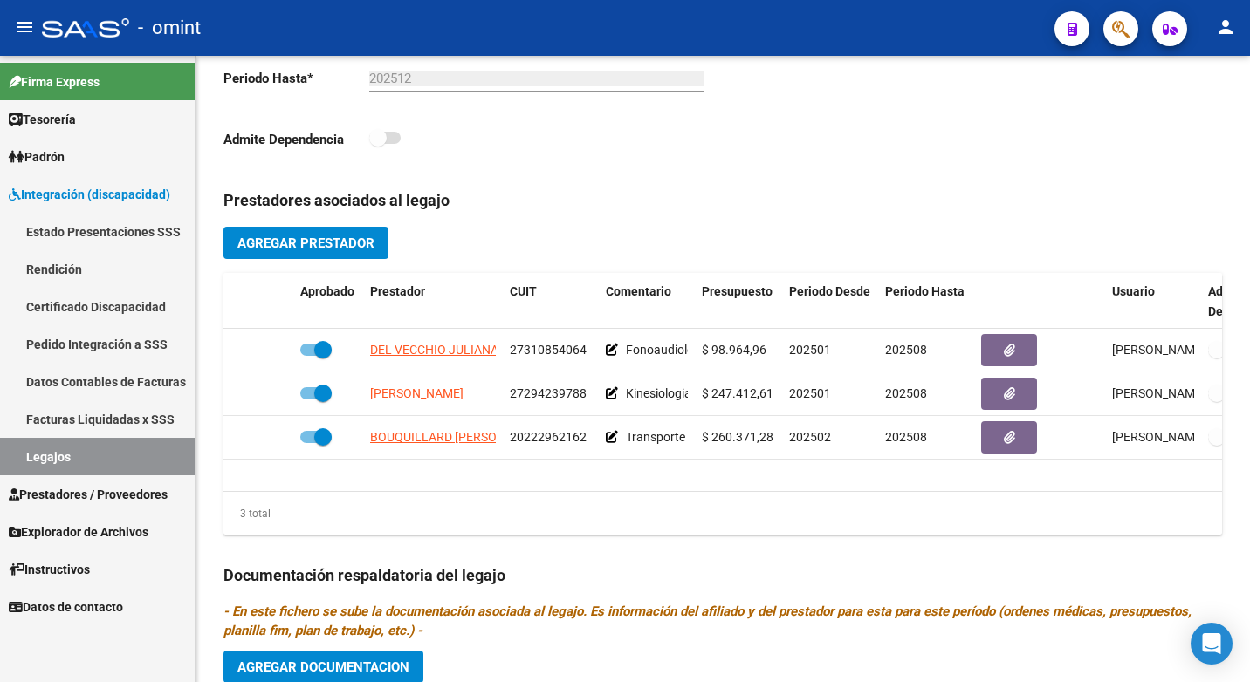
click at [104, 444] on link "Legajos" at bounding box center [97, 457] width 195 height 38
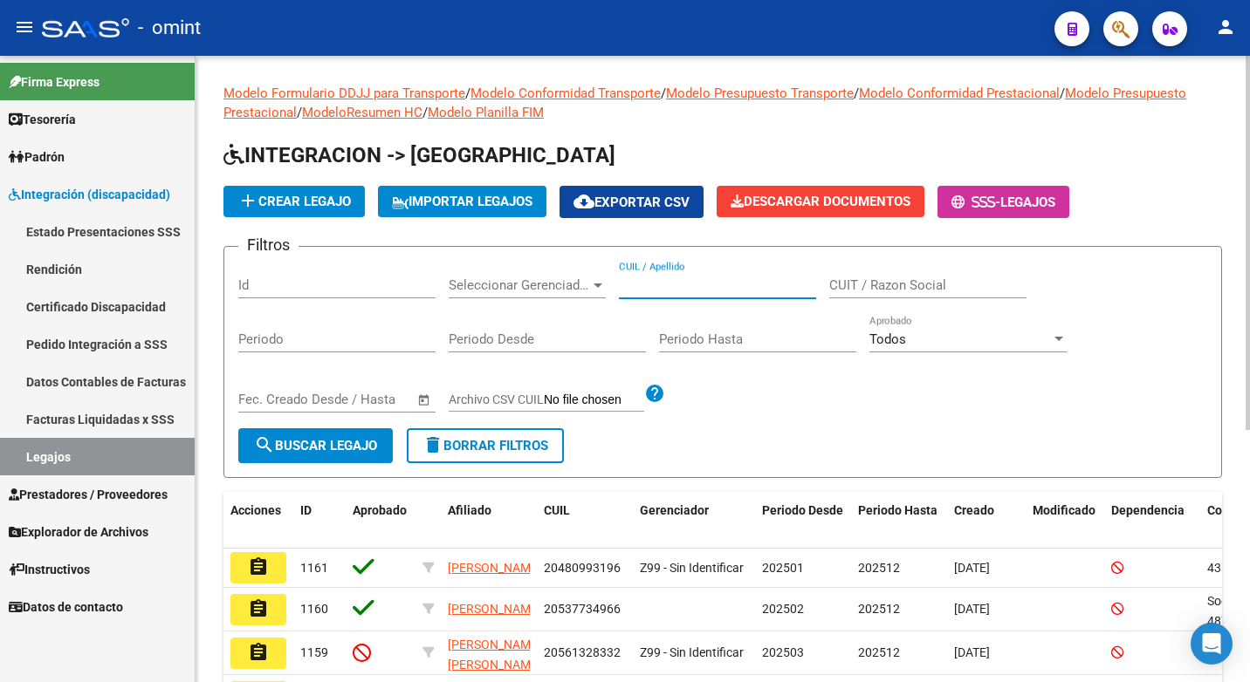
paste input "27567622237"
type input "27567622237"
click at [371, 442] on span "search Buscar Legajo" at bounding box center [315, 446] width 123 height 16
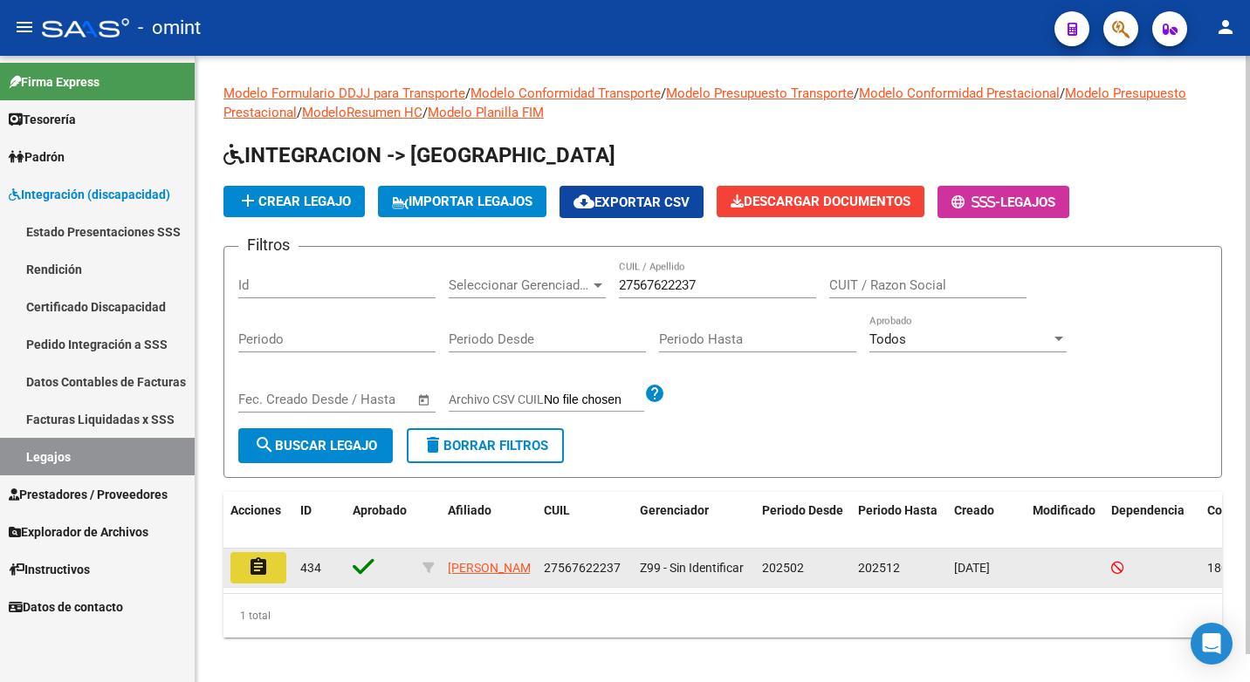
click at [265, 573] on mat-icon "assignment" at bounding box center [258, 567] width 21 height 21
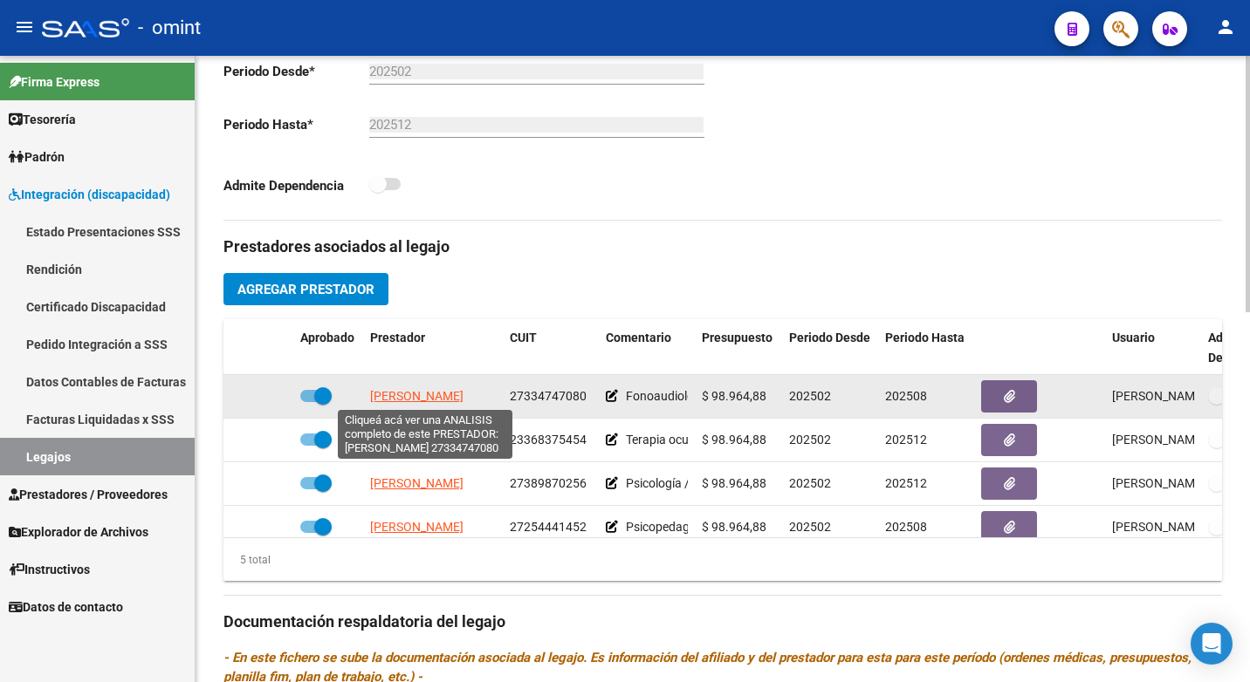
click at [459, 390] on span "[PERSON_NAME]" at bounding box center [416, 396] width 93 height 14
type textarea "27334747080"
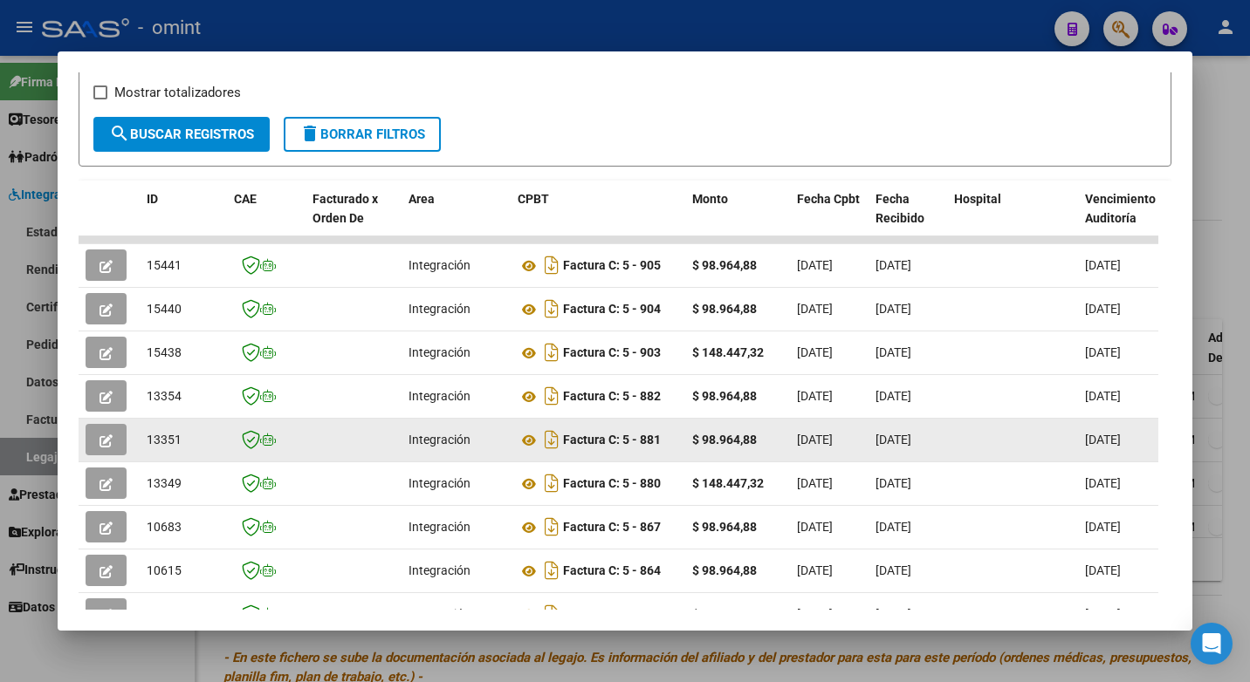
scroll to position [1, 0]
drag, startPoint x: 379, startPoint y: 449, endPoint x: 138, endPoint y: 453, distance: 240.9
drag, startPoint x: 138, startPoint y: 453, endPoint x: 102, endPoint y: 441, distance: 37.8
click at [102, 441] on span "button" at bounding box center [105, 440] width 13 height 16
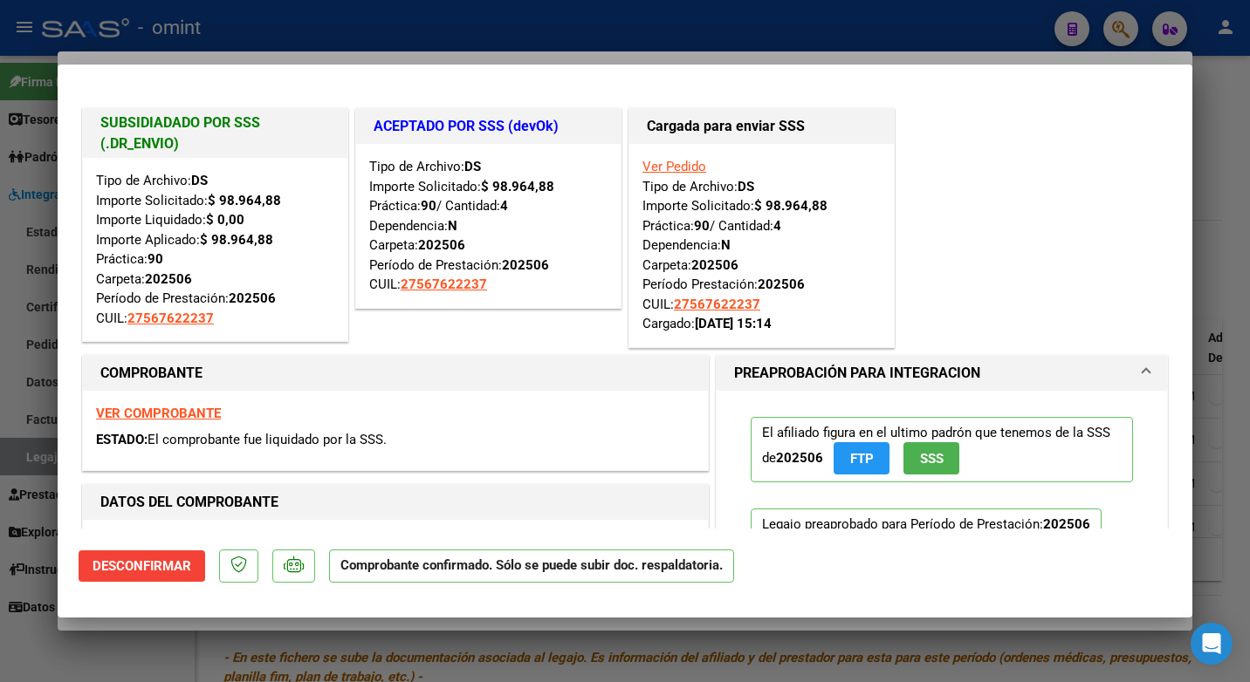
click at [292, 40] on div at bounding box center [625, 341] width 1250 height 682
type input "$ 0,00"
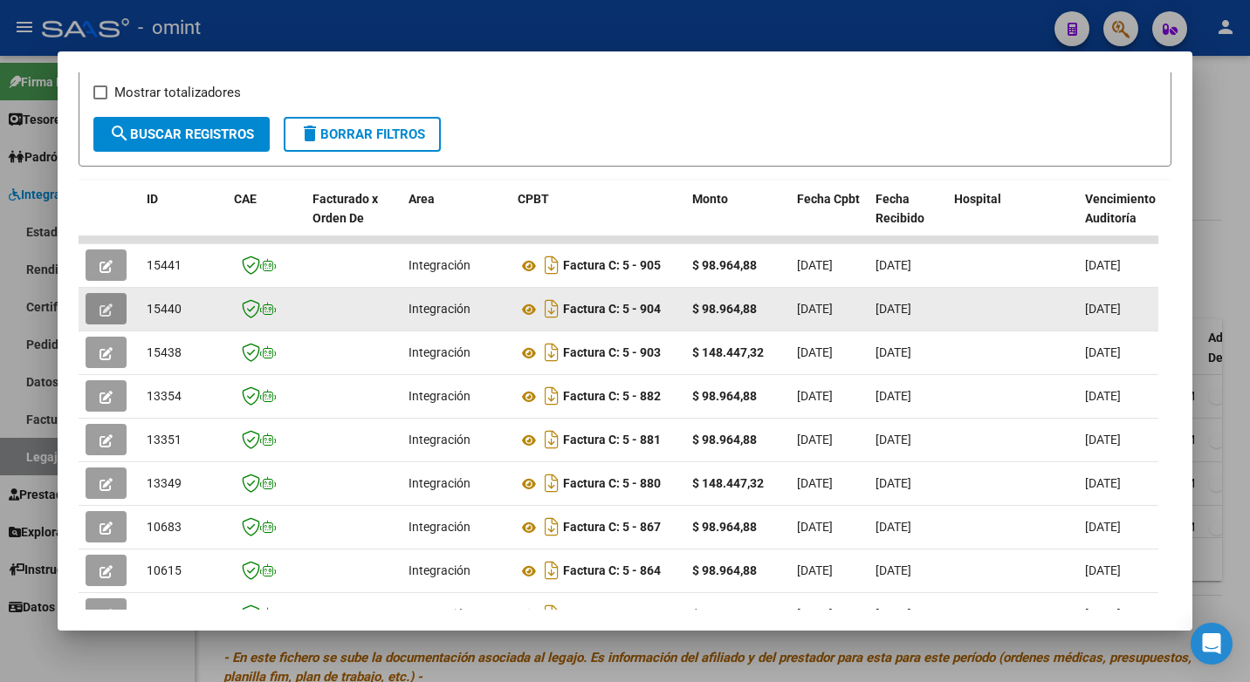
click at [112, 315] on icon "button" at bounding box center [105, 310] width 13 height 13
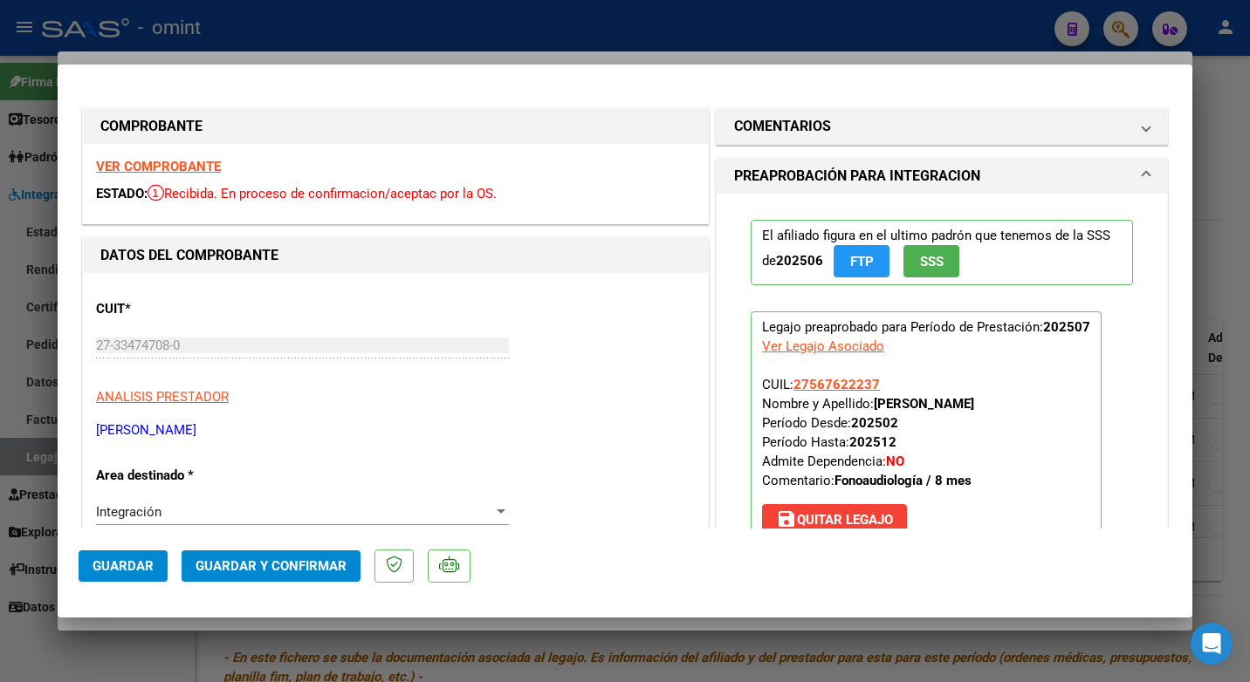
click at [195, 167] on strong "VER COMPROBANTE" at bounding box center [158, 167] width 125 height 16
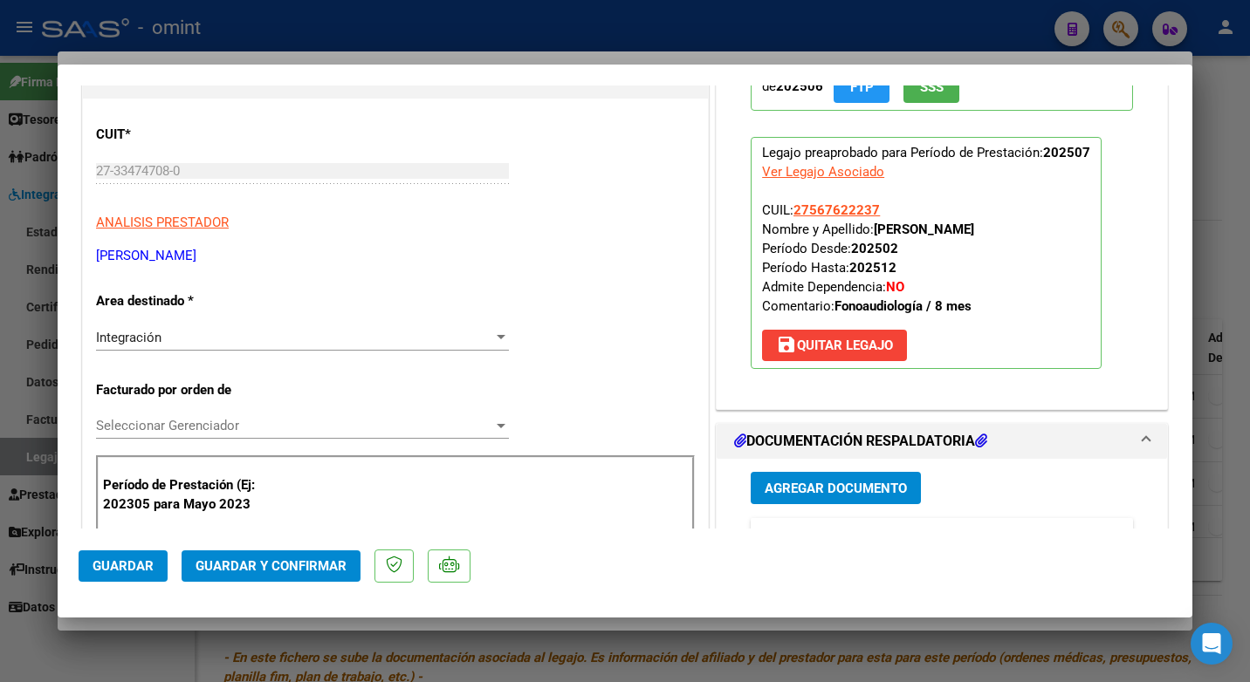
scroll to position [262, 0]
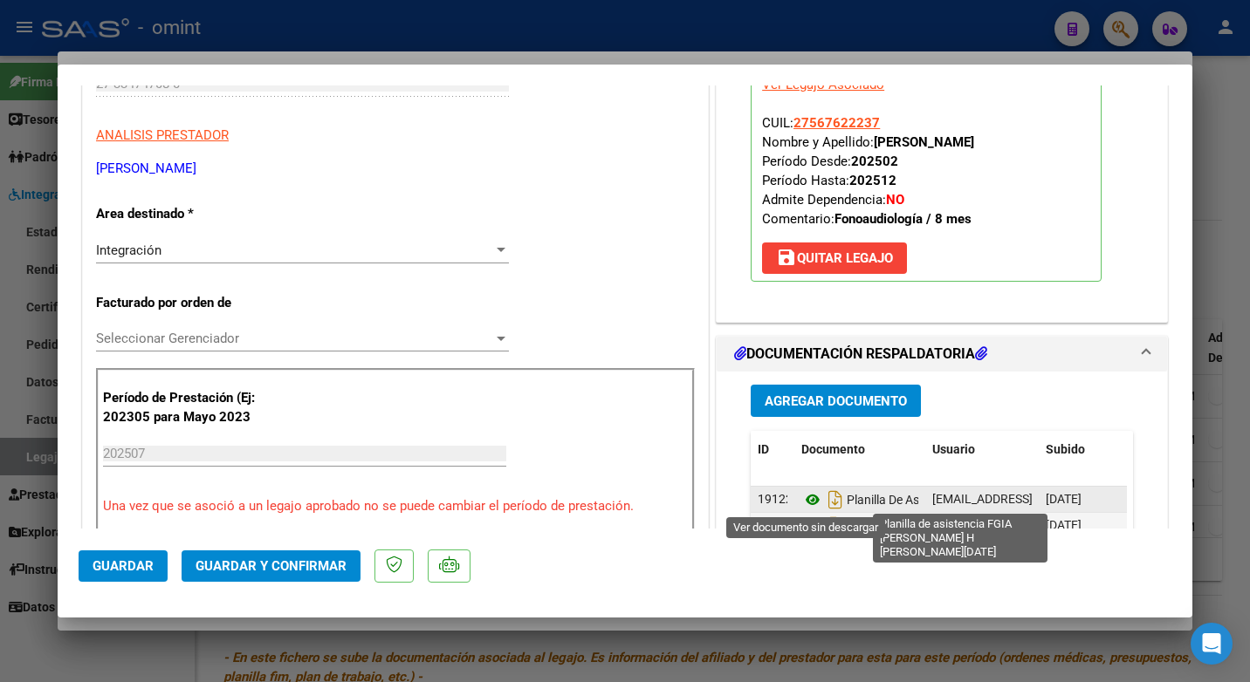
click at [805, 495] on icon at bounding box center [812, 500] width 23 height 21
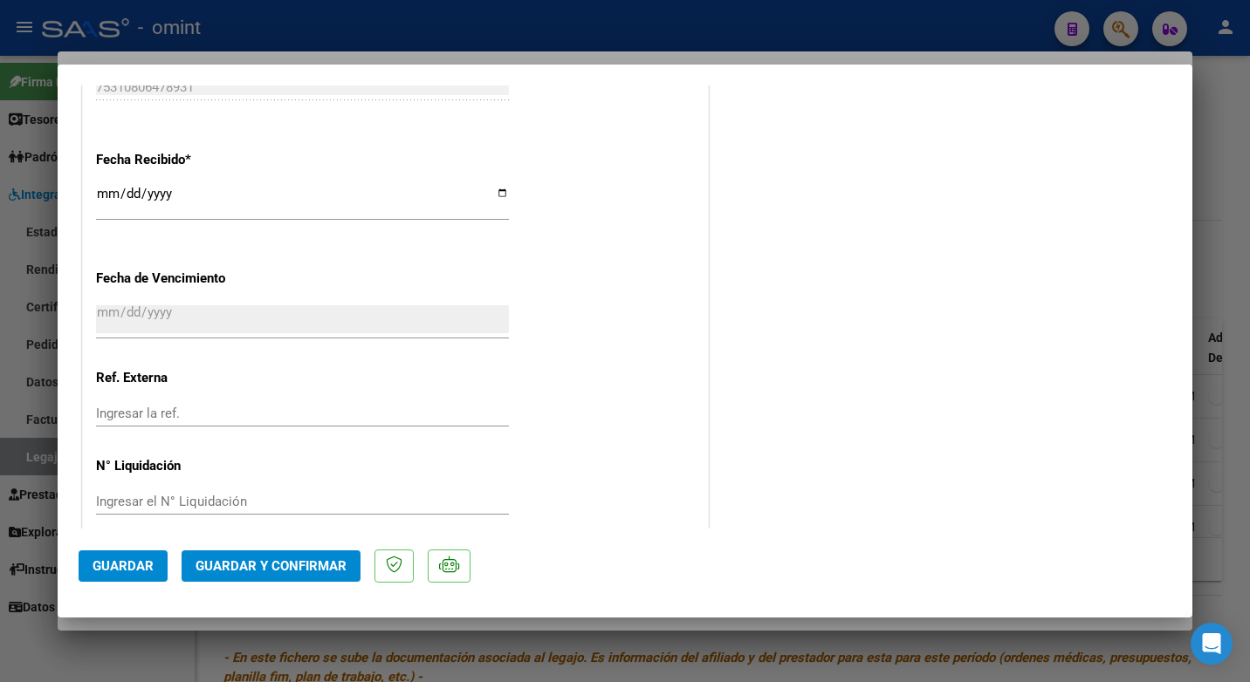
scroll to position [1242, 0]
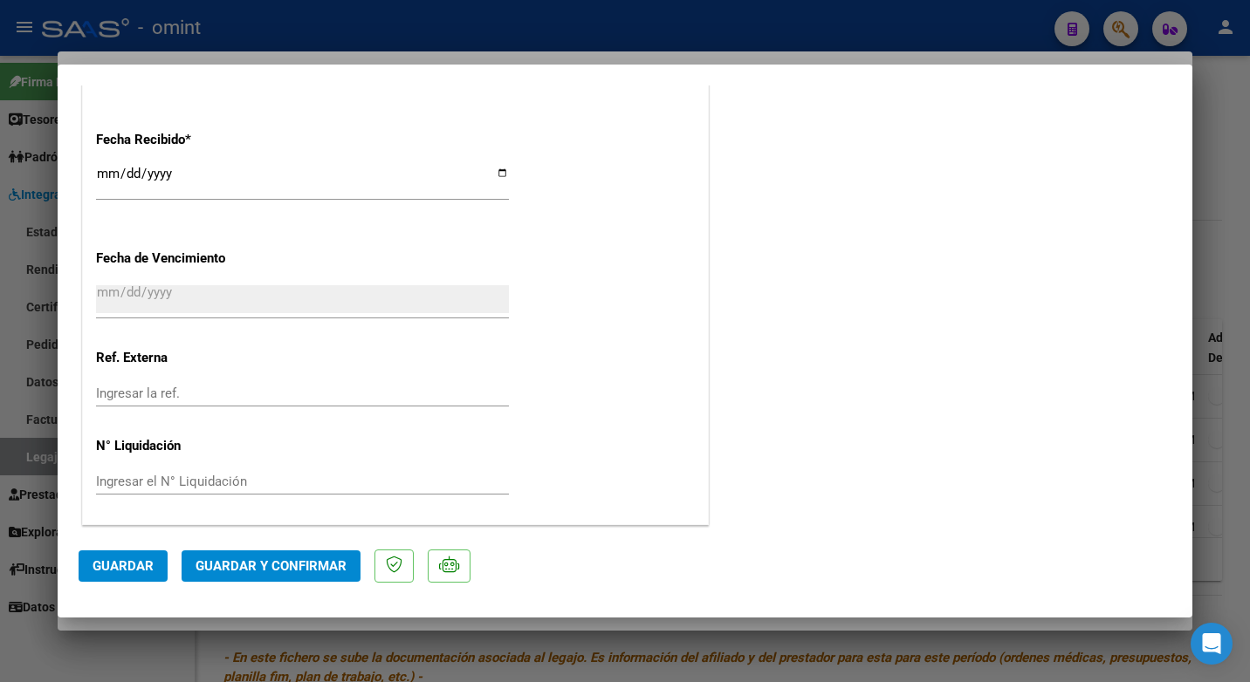
click at [297, 565] on span "Guardar y Confirmar" at bounding box center [270, 567] width 151 height 16
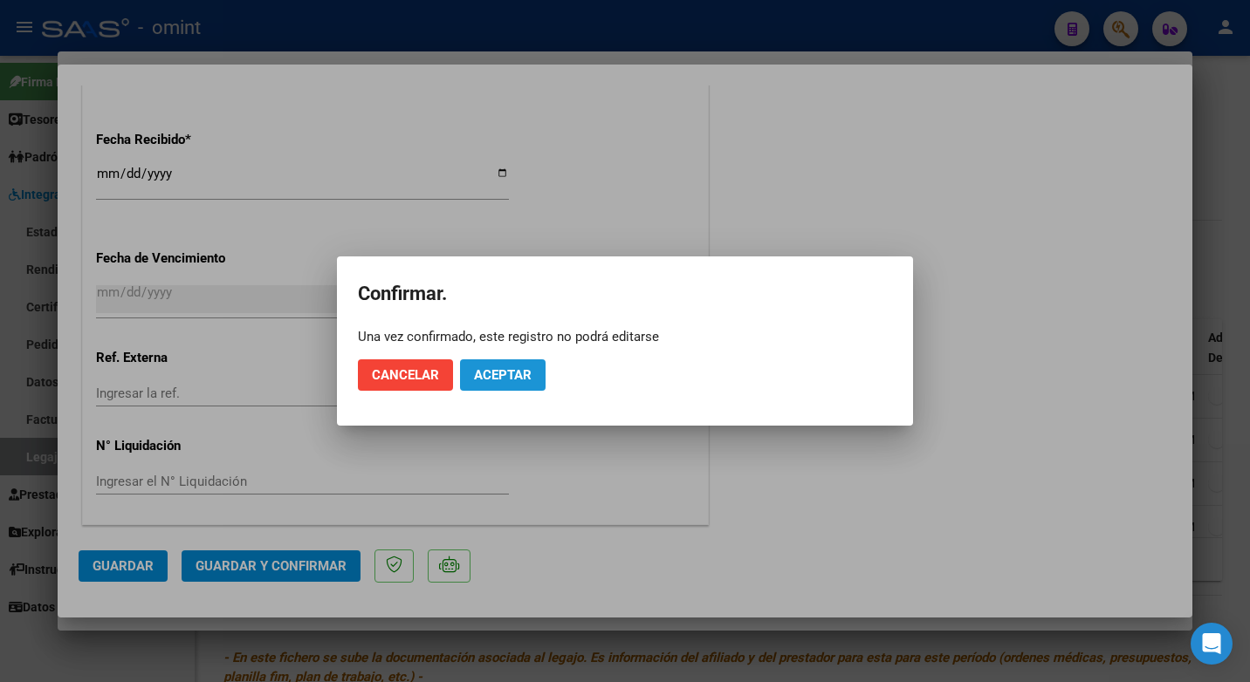
drag, startPoint x: 518, startPoint y: 380, endPoint x: 515, endPoint y: 370, distance: 11.0
click at [518, 380] on span "Aceptar" at bounding box center [503, 375] width 58 height 16
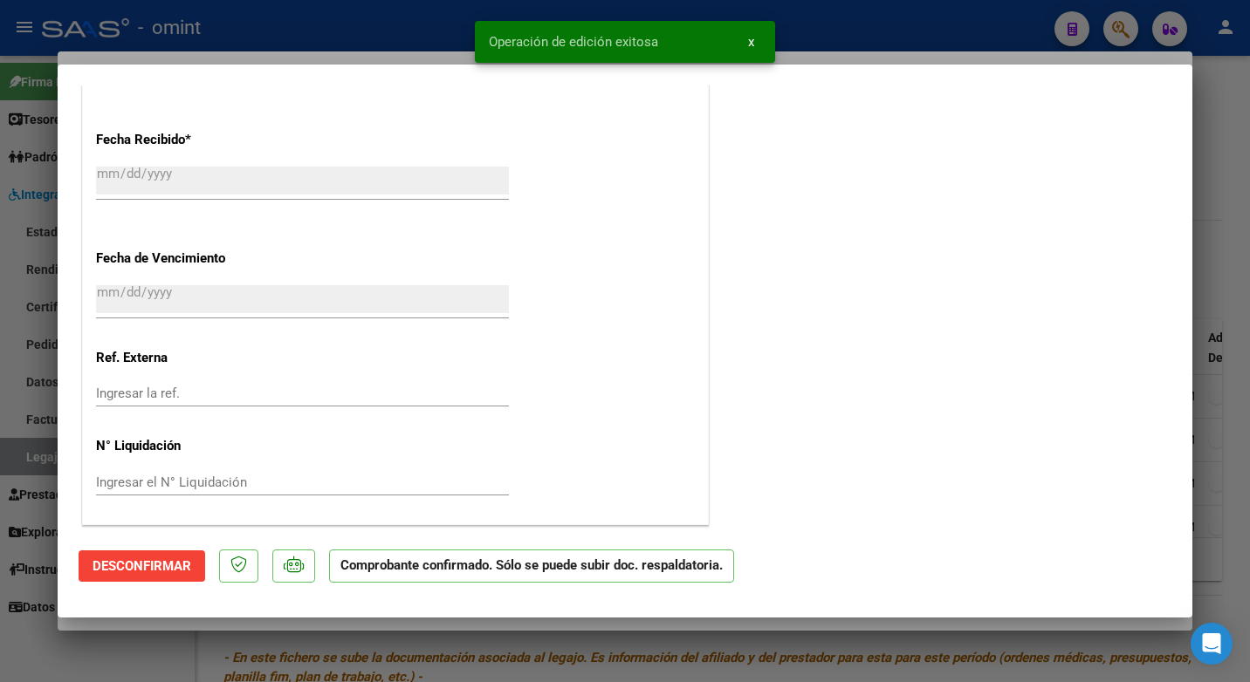
click at [361, 44] on div at bounding box center [625, 341] width 1250 height 682
type input "$ 0,00"
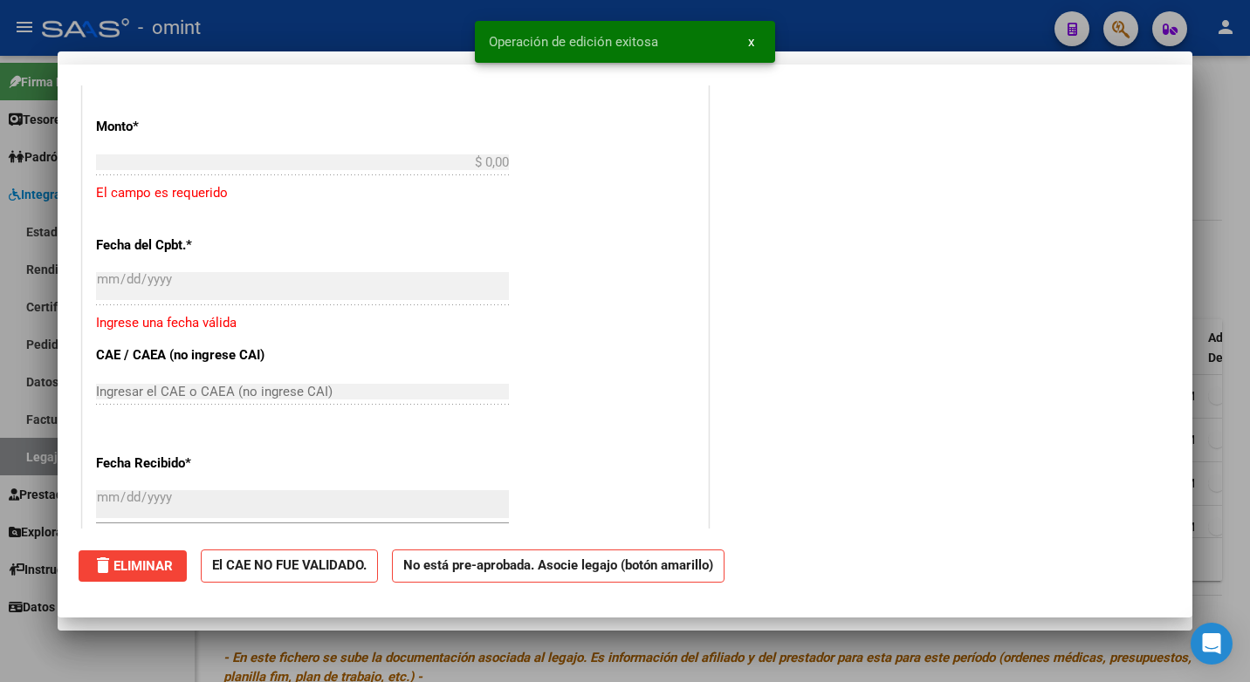
scroll to position [1458, 0]
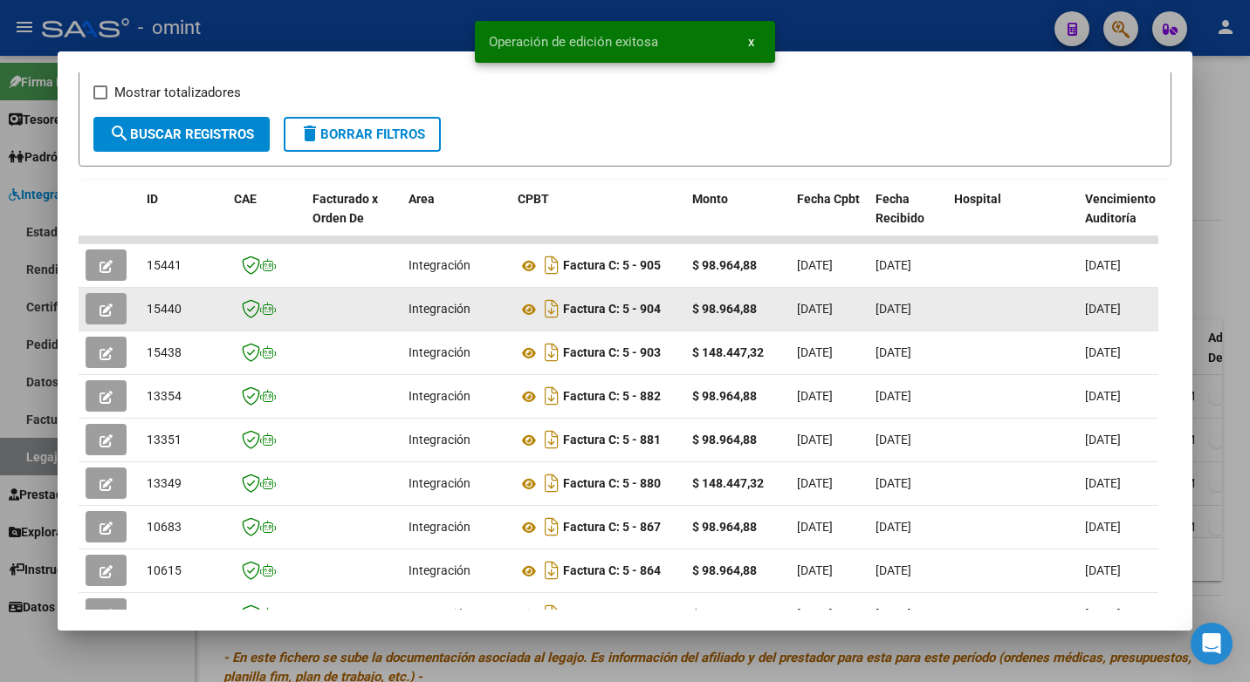
click at [160, 315] on span "15440" at bounding box center [164, 309] width 35 height 14
click at [161, 314] on span "15440" at bounding box center [164, 309] width 35 height 14
copy span "15440"
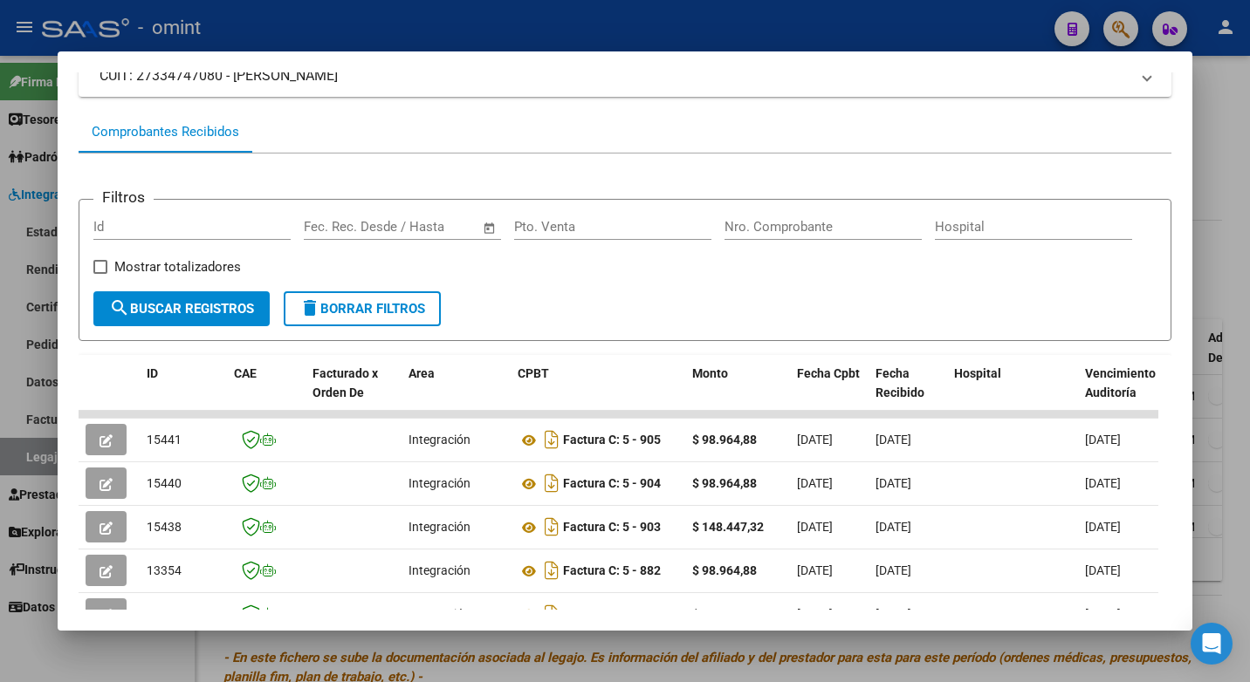
scroll to position [0, 0]
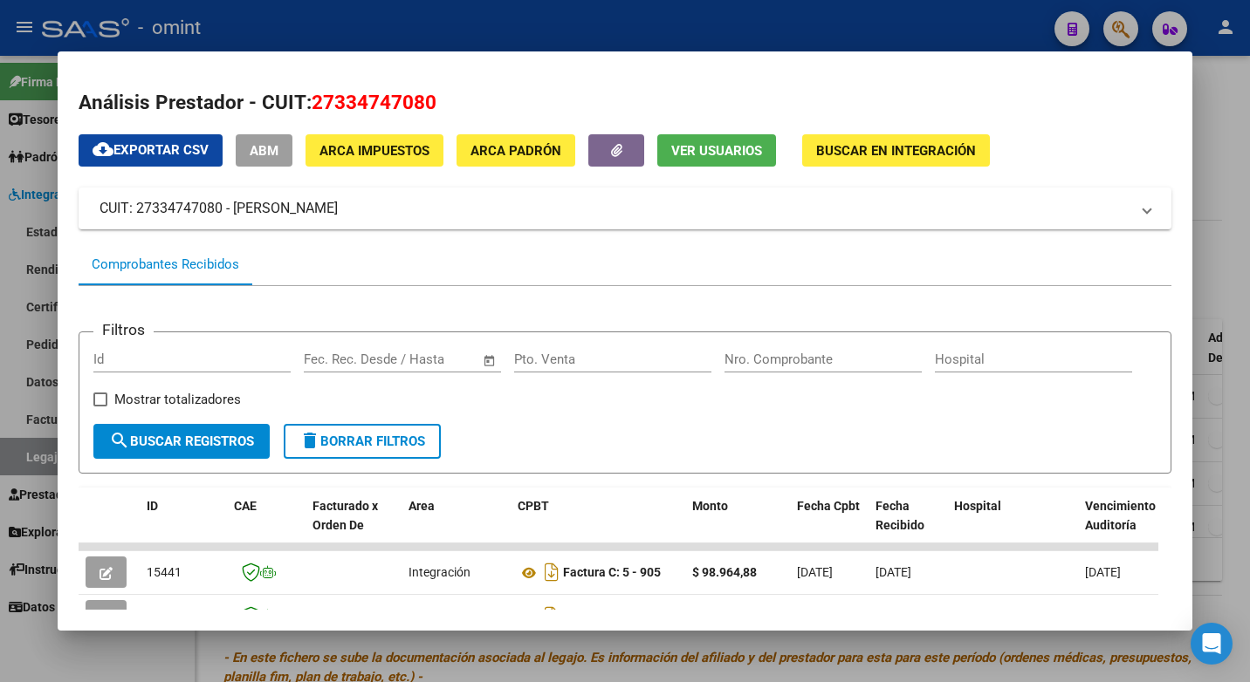
click at [531, 24] on div at bounding box center [625, 341] width 1250 height 682
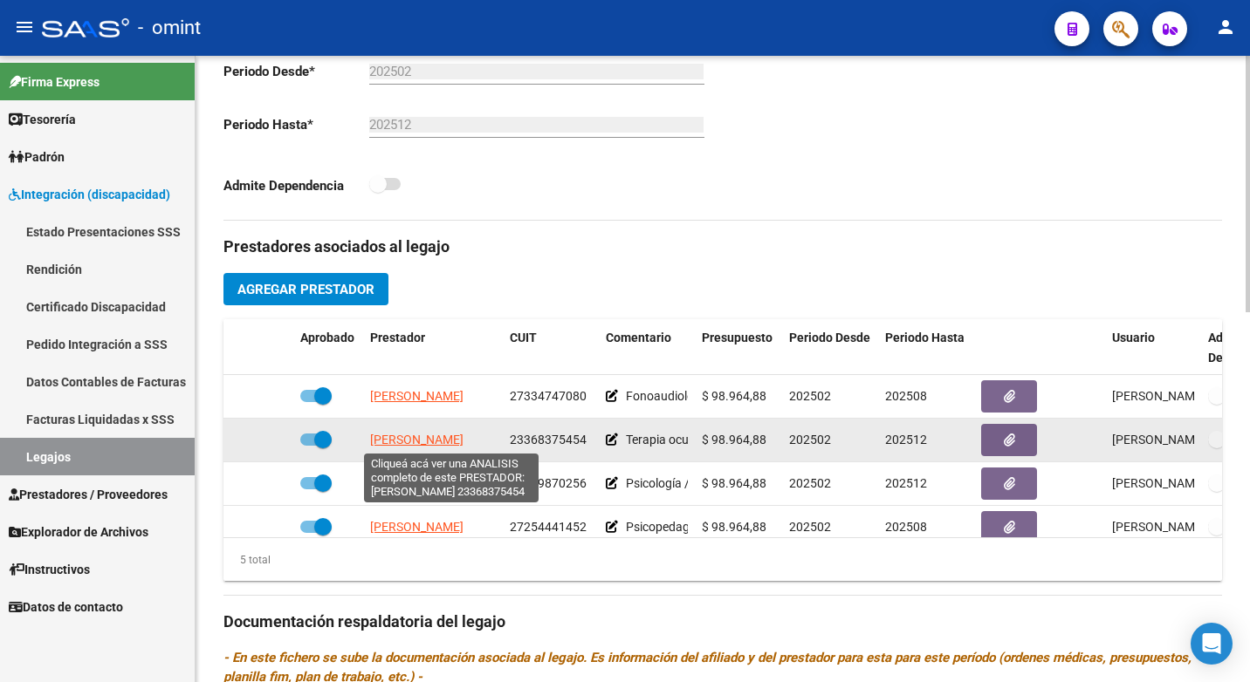
click at [450, 443] on span "[PERSON_NAME]" at bounding box center [416, 440] width 93 height 14
type textarea "23368375454"
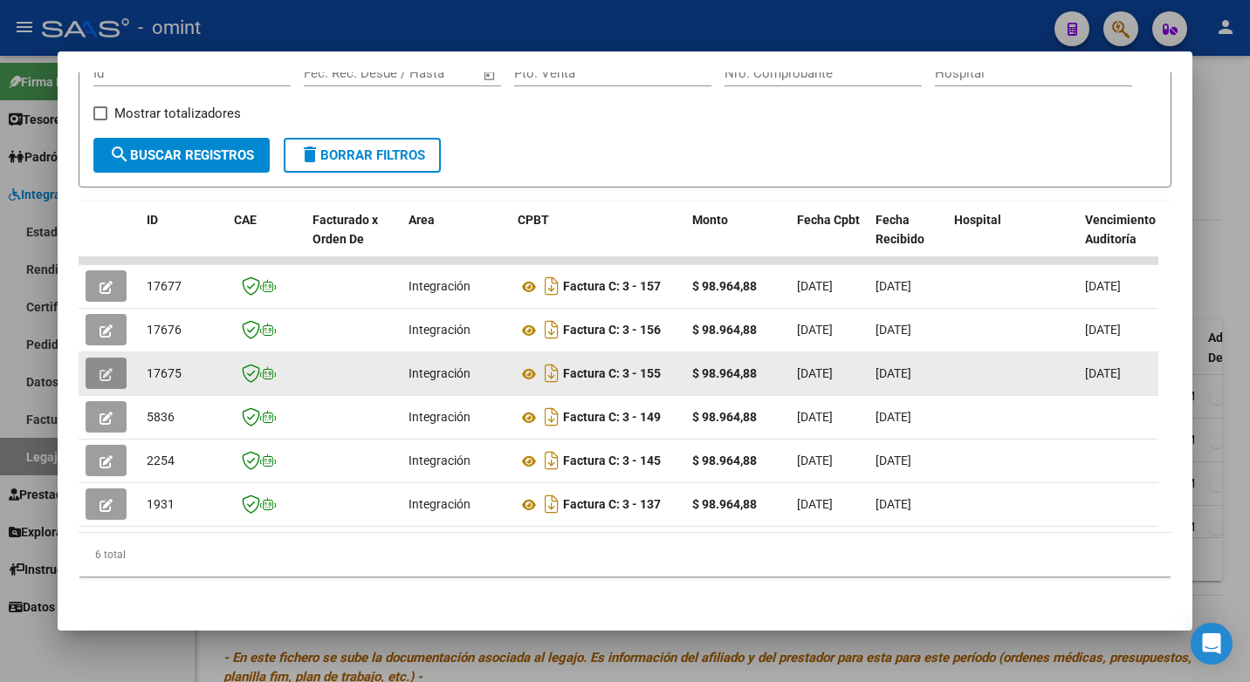
click at [106, 368] on icon "button" at bounding box center [105, 374] width 13 height 13
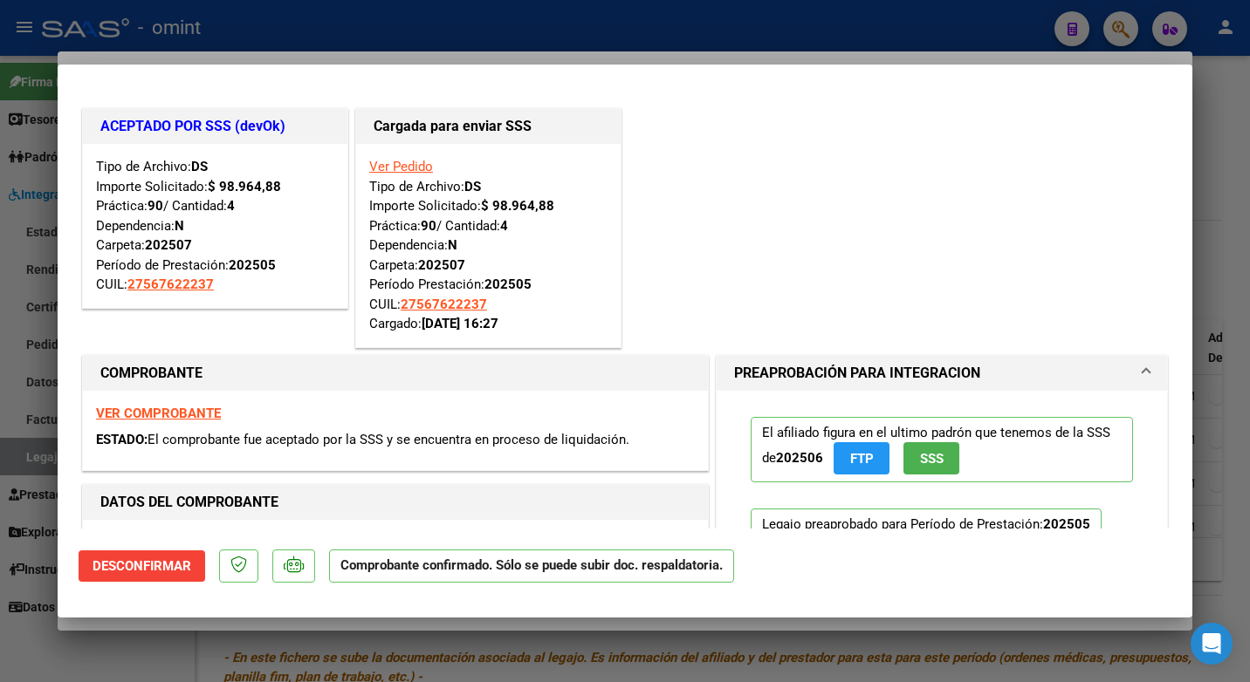
click at [281, 17] on div at bounding box center [625, 341] width 1250 height 682
type input "$ 0,00"
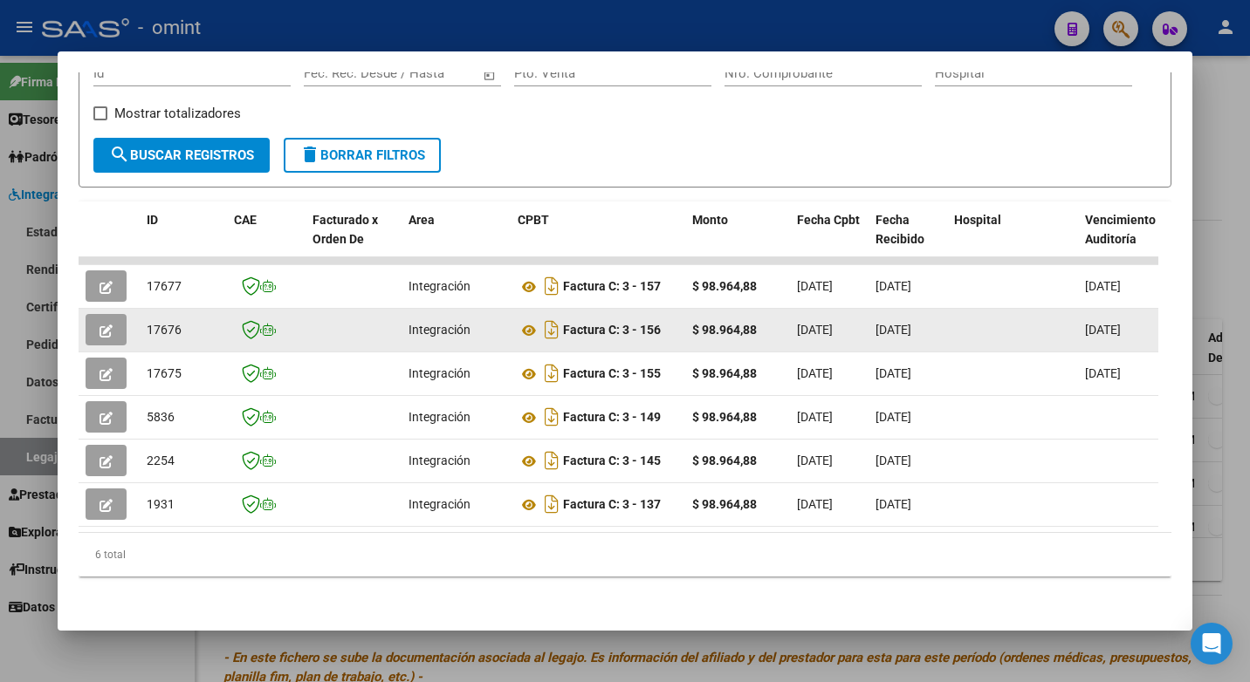
click at [110, 325] on icon "button" at bounding box center [105, 331] width 13 height 13
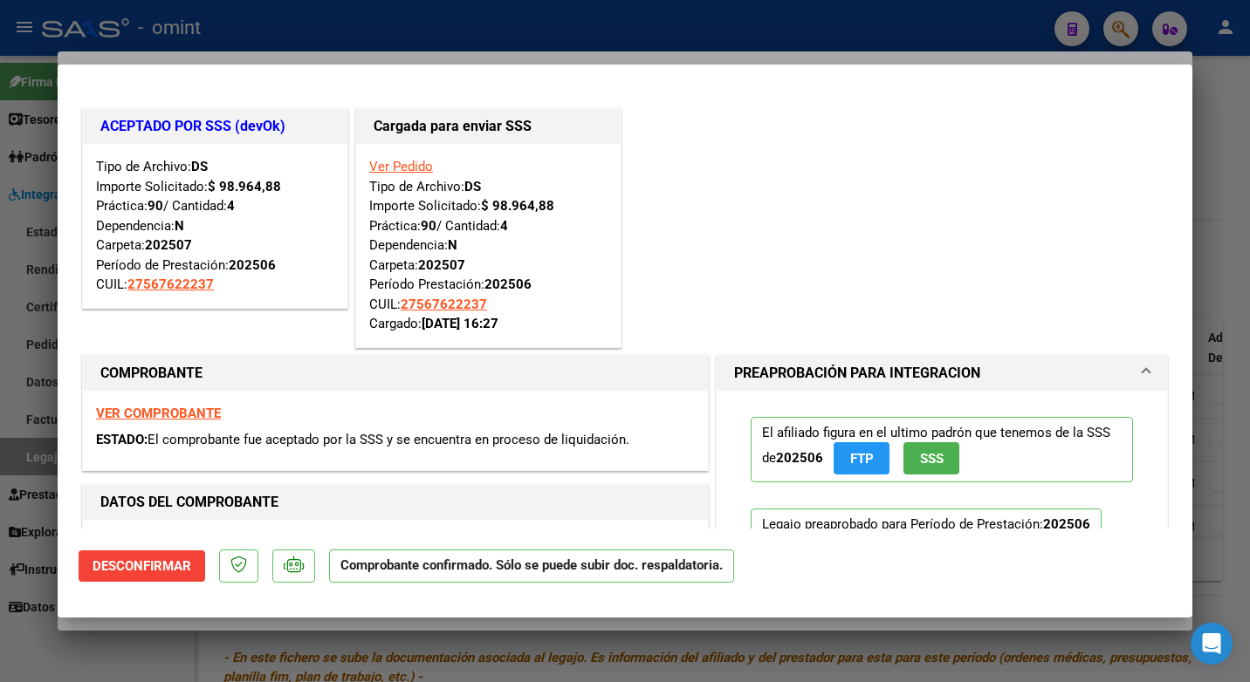
click at [321, 38] on div at bounding box center [625, 341] width 1250 height 682
type input "$ 0,00"
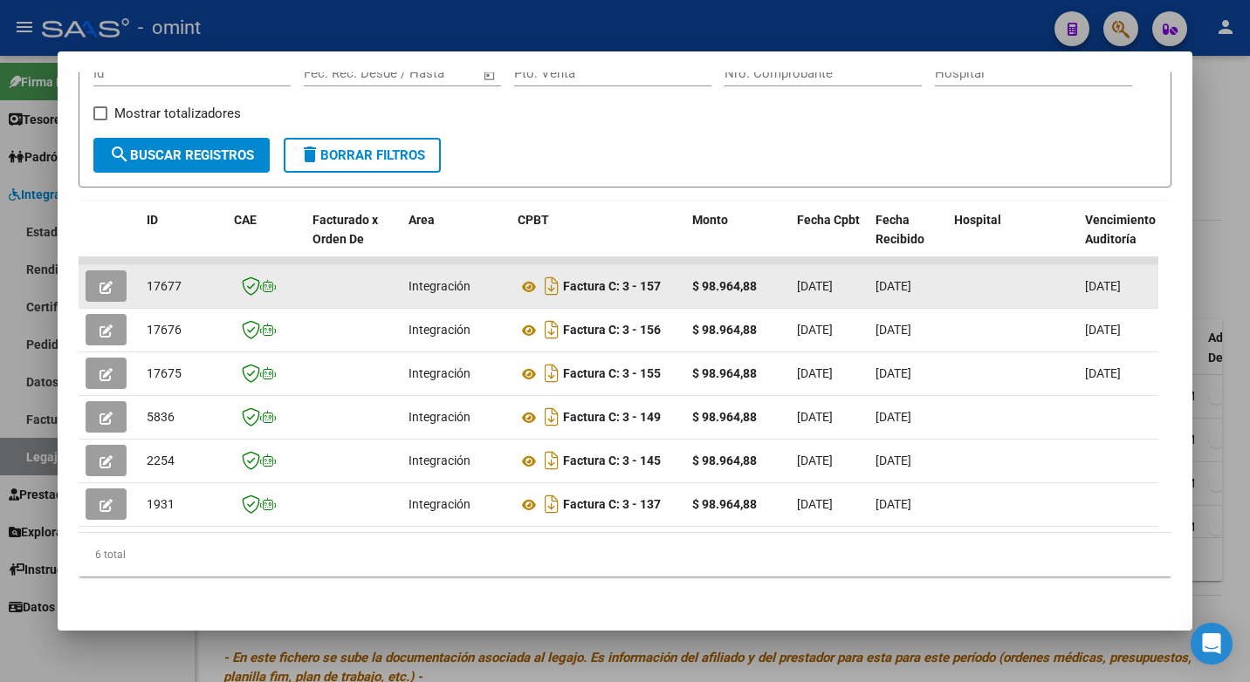
click at [106, 281] on icon "button" at bounding box center [105, 287] width 13 height 13
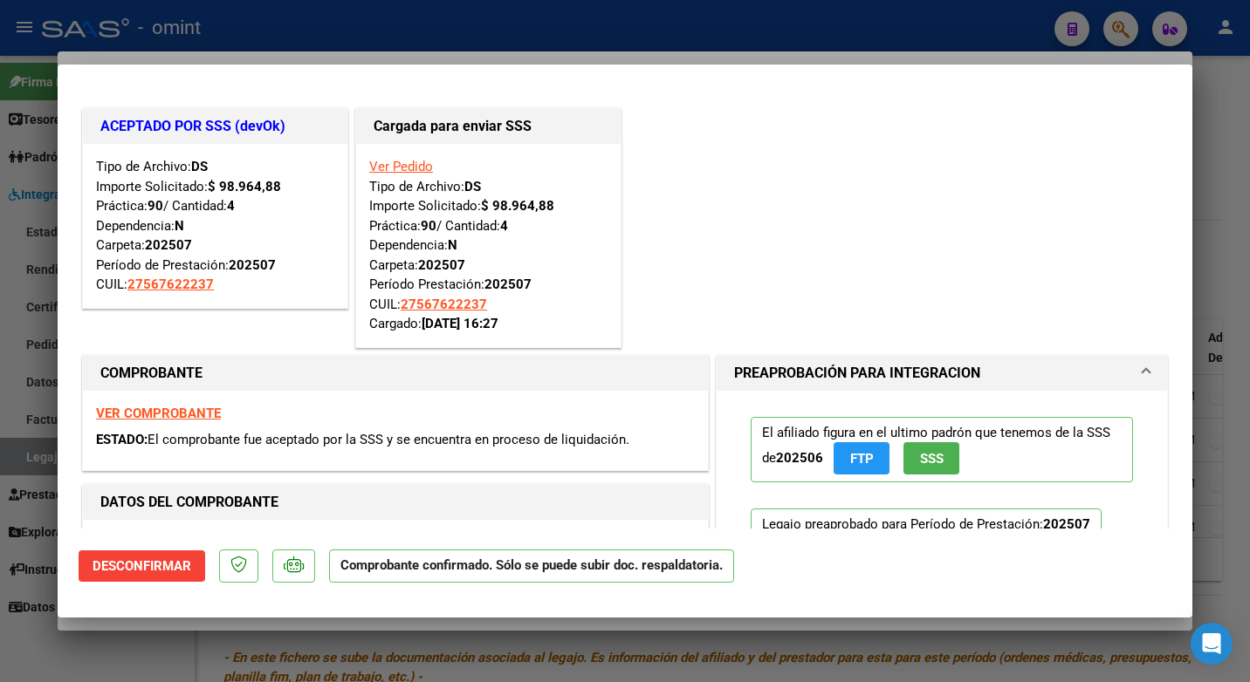
click at [360, 17] on div at bounding box center [625, 341] width 1250 height 682
type input "$ 0,00"
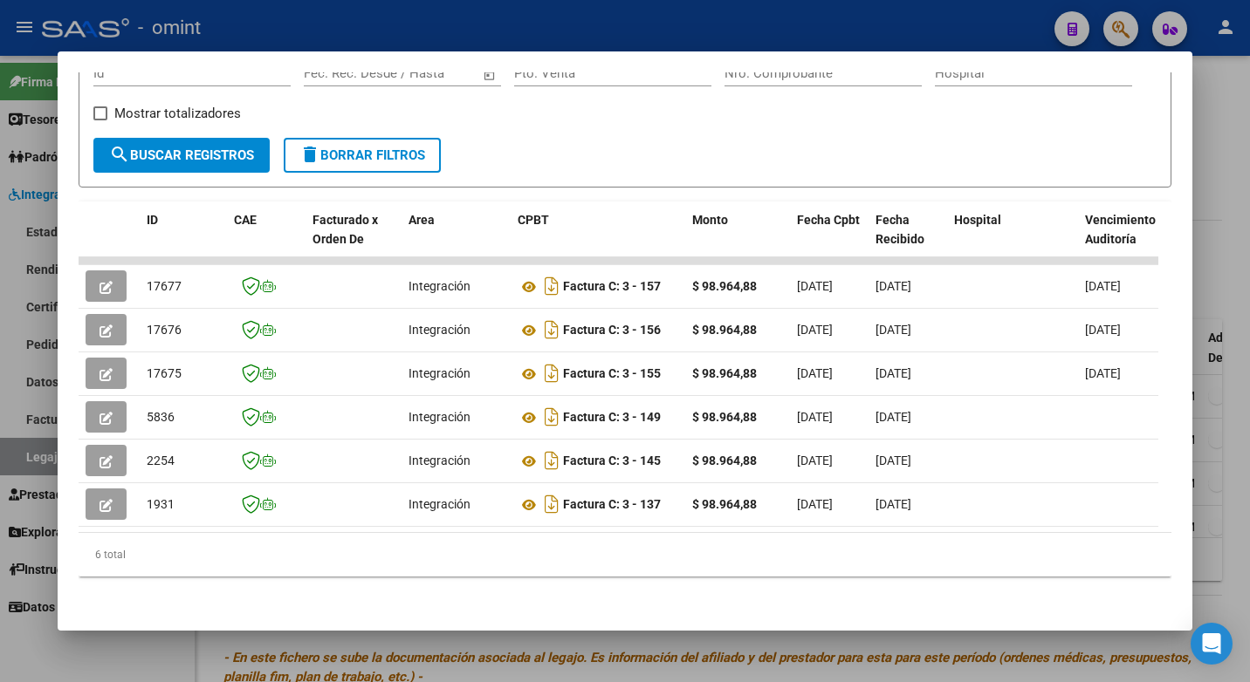
click at [284, 17] on div at bounding box center [625, 341] width 1250 height 682
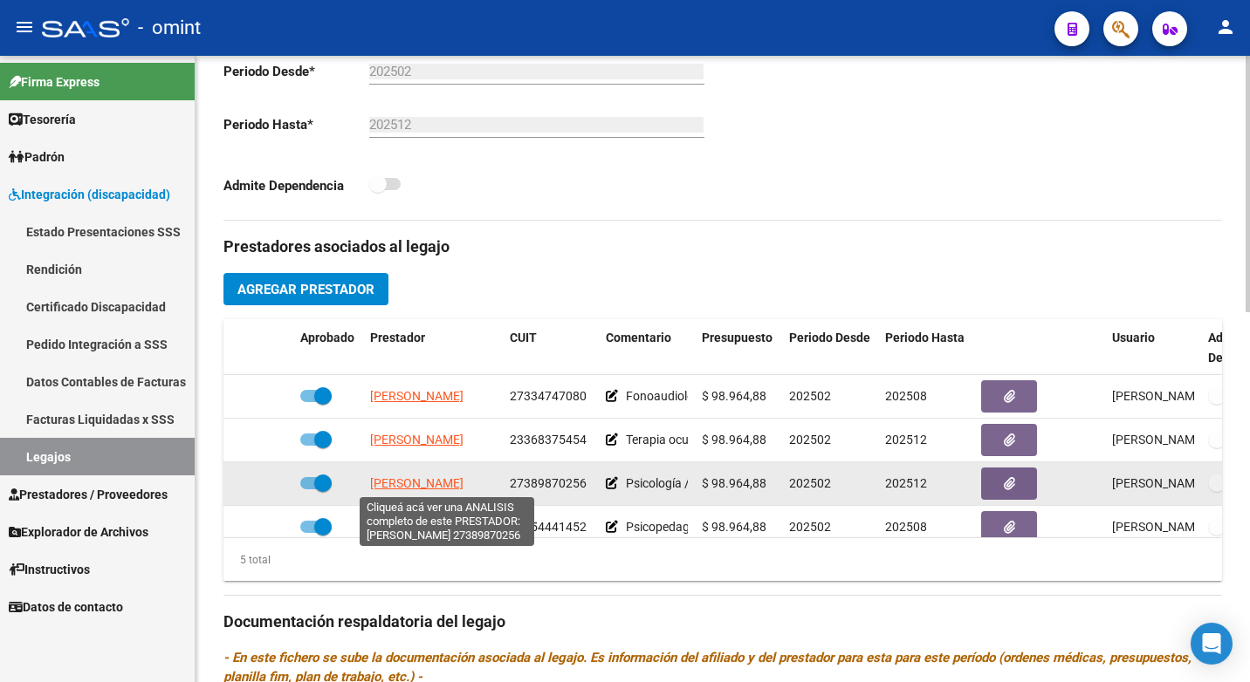
click at [431, 482] on span "[PERSON_NAME]" at bounding box center [416, 483] width 93 height 14
type textarea "27389870256"
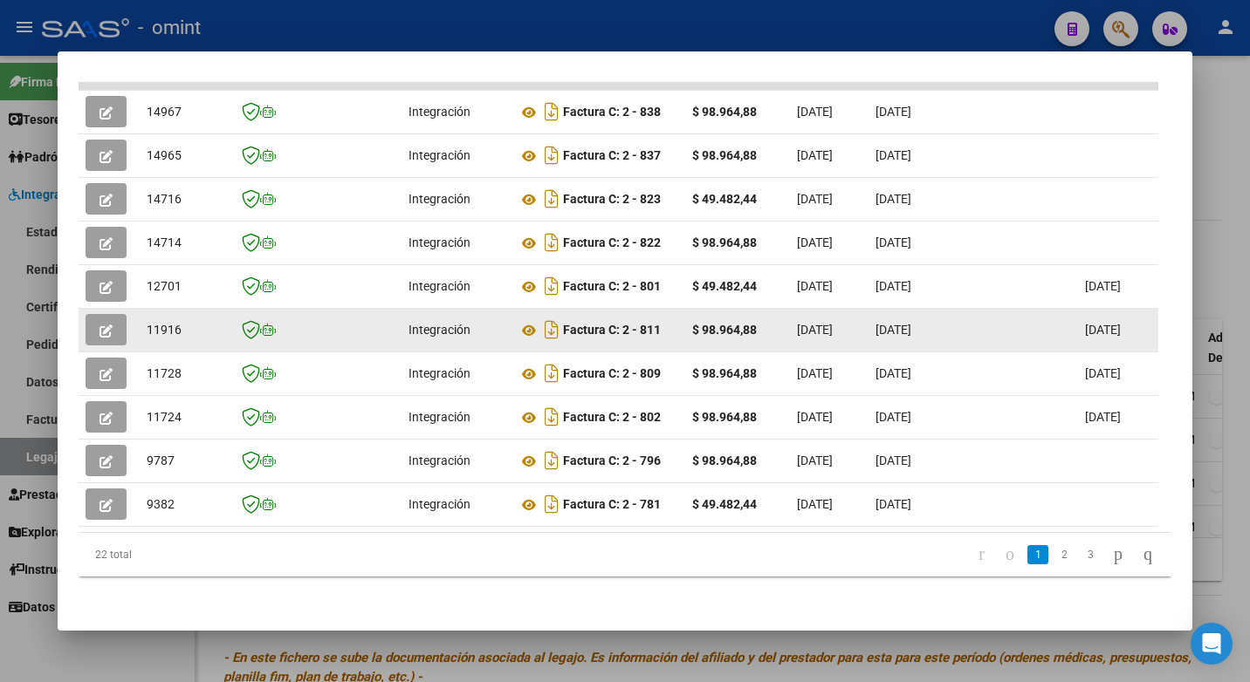
drag, startPoint x: 683, startPoint y: 321, endPoint x: 97, endPoint y: 324, distance: 586.5
drag, startPoint x: 97, startPoint y: 324, endPoint x: 113, endPoint y: 315, distance: 18.0
click at [113, 315] on button "button" at bounding box center [106, 329] width 41 height 31
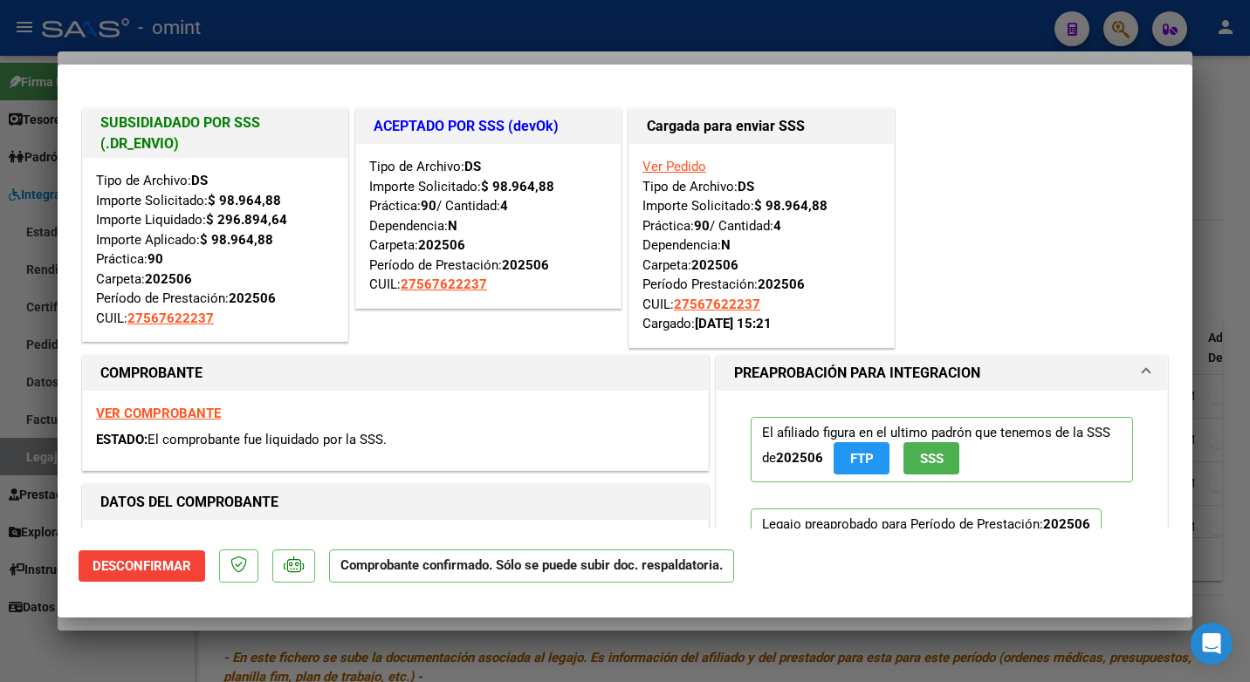
drag, startPoint x: 261, startPoint y: 31, endPoint x: 419, endPoint y: 78, distance: 164.8
click at [262, 31] on div at bounding box center [625, 341] width 1250 height 682
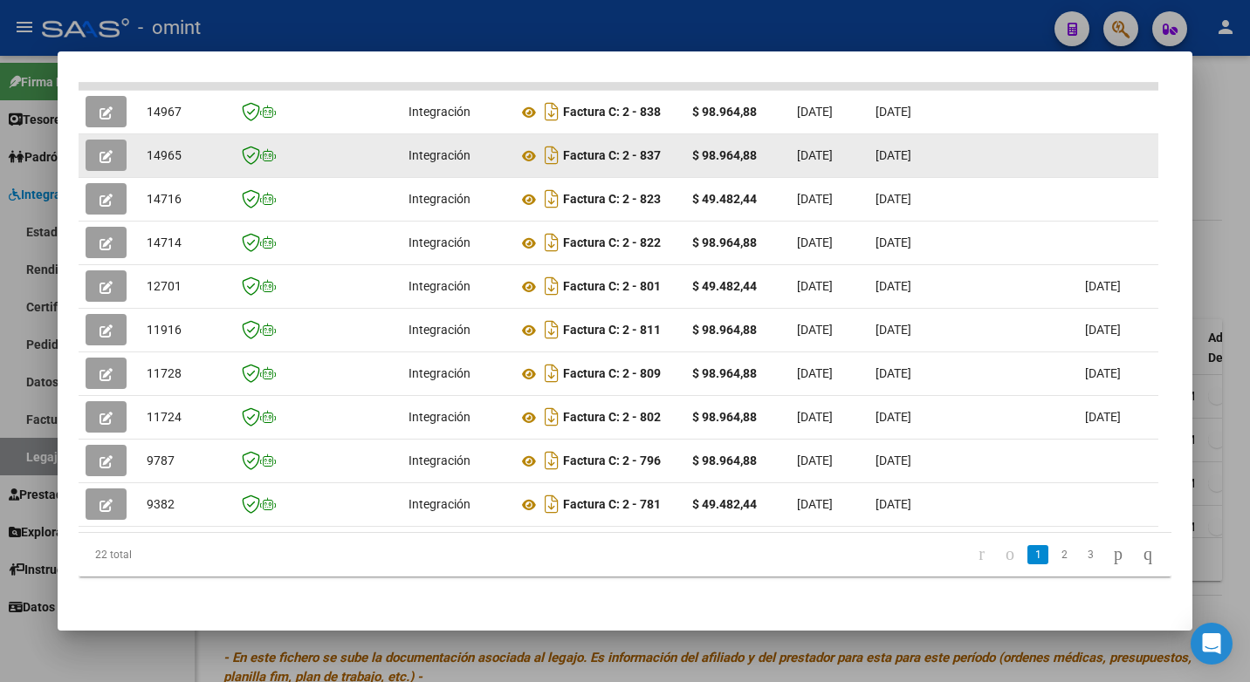
drag, startPoint x: 709, startPoint y: 143, endPoint x: 91, endPoint y: 138, distance: 617.9
drag, startPoint x: 91, startPoint y: 138, endPoint x: 107, endPoint y: 146, distance: 18.3
click at [107, 150] on icon "button" at bounding box center [105, 156] width 13 height 13
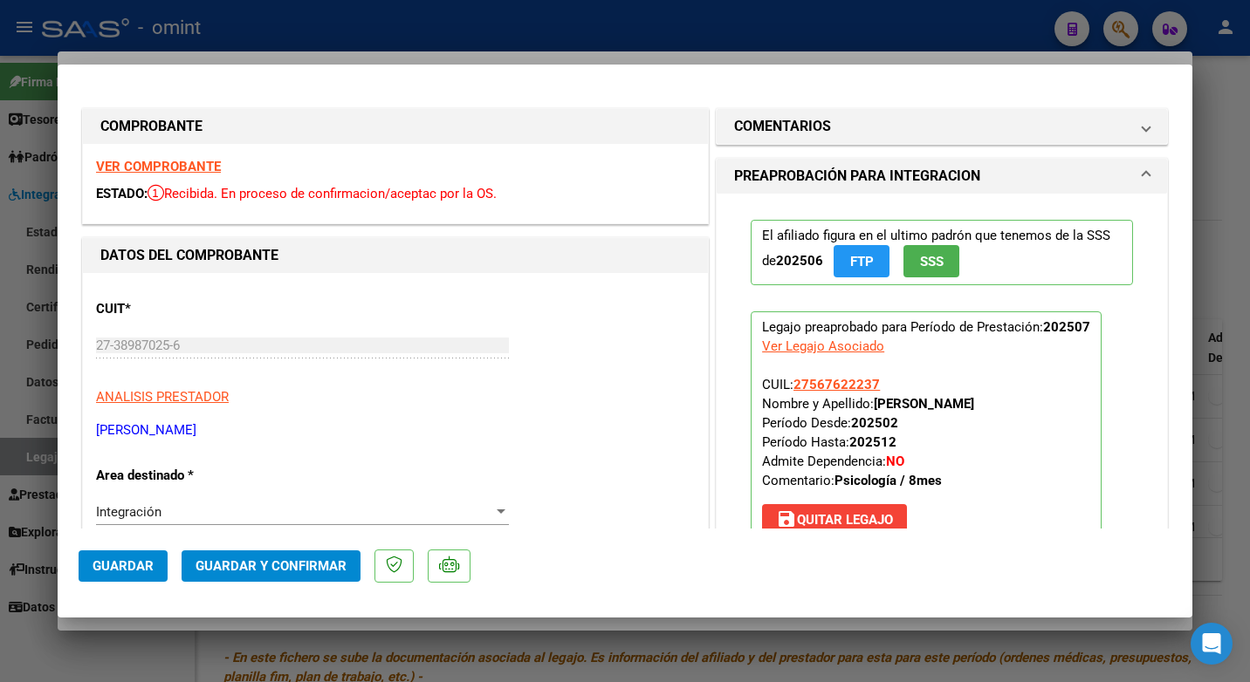
click at [165, 162] on strong "VER COMPROBANTE" at bounding box center [158, 167] width 125 height 16
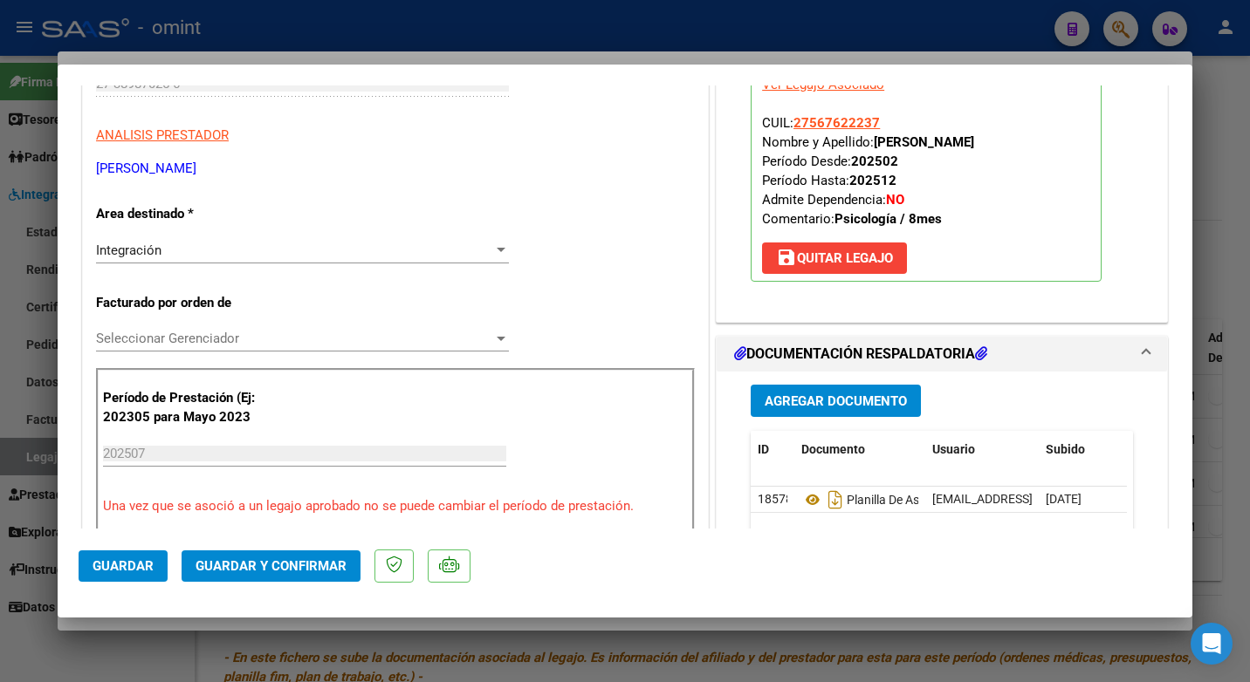
scroll to position [349, 0]
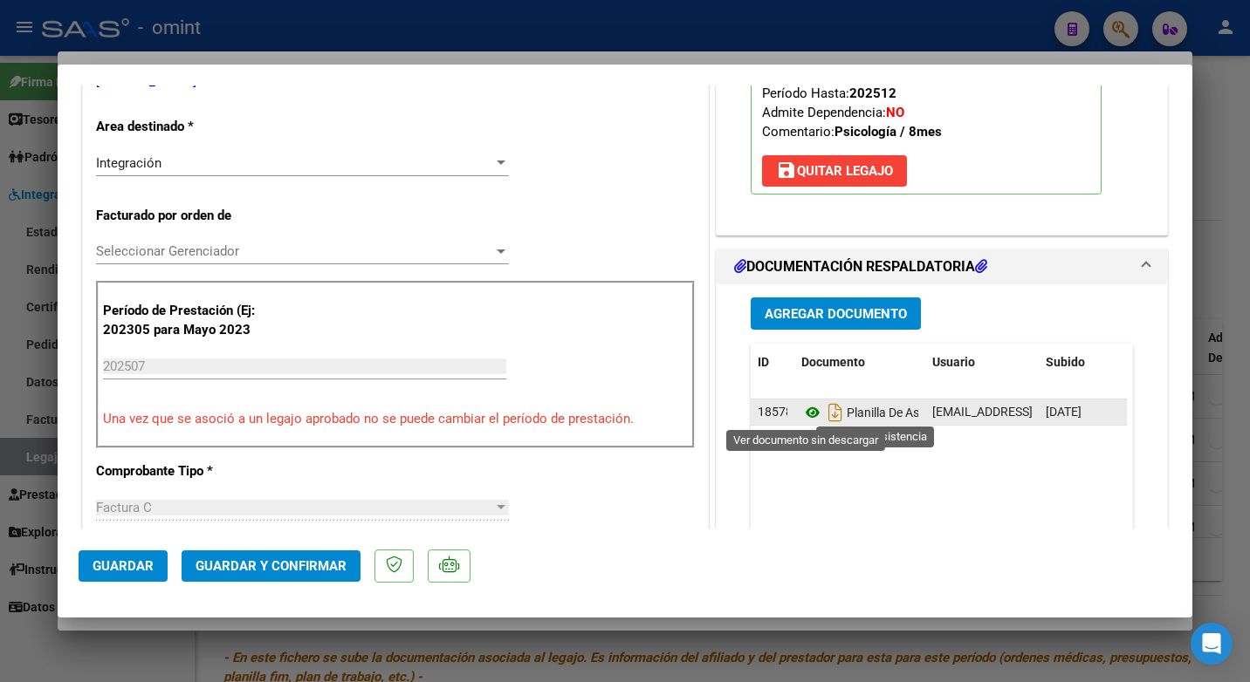
click at [805, 406] on icon at bounding box center [812, 412] width 23 height 21
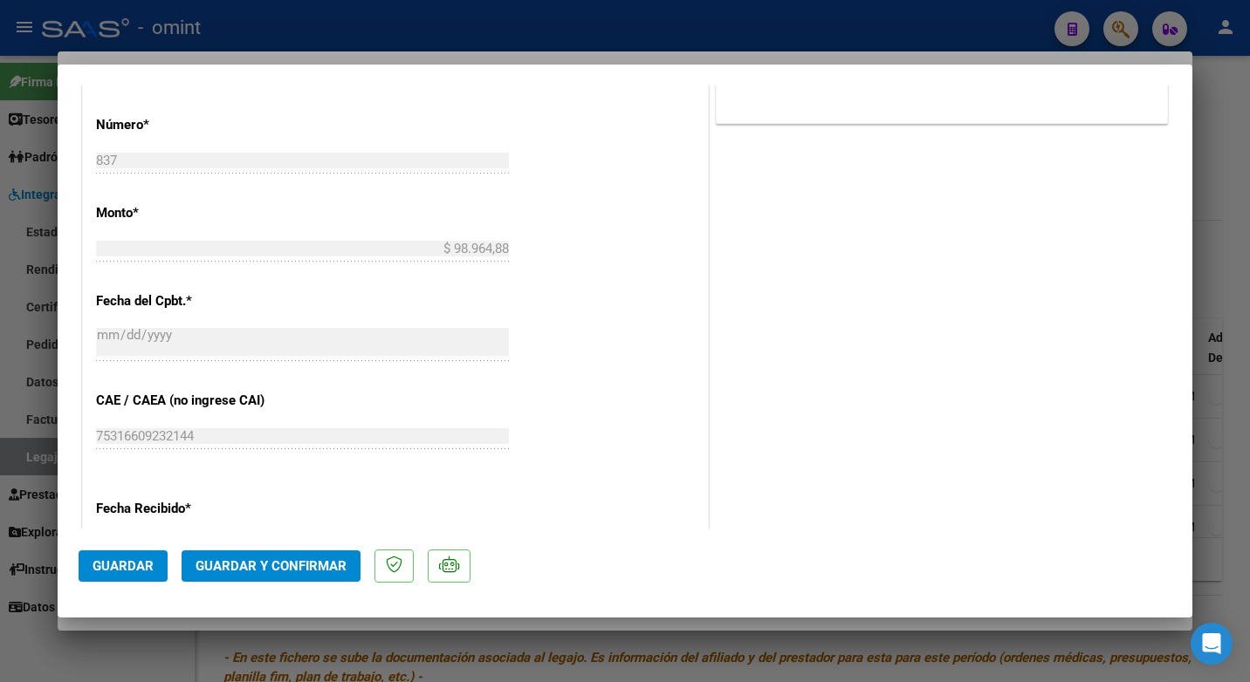
scroll to position [1134, 0]
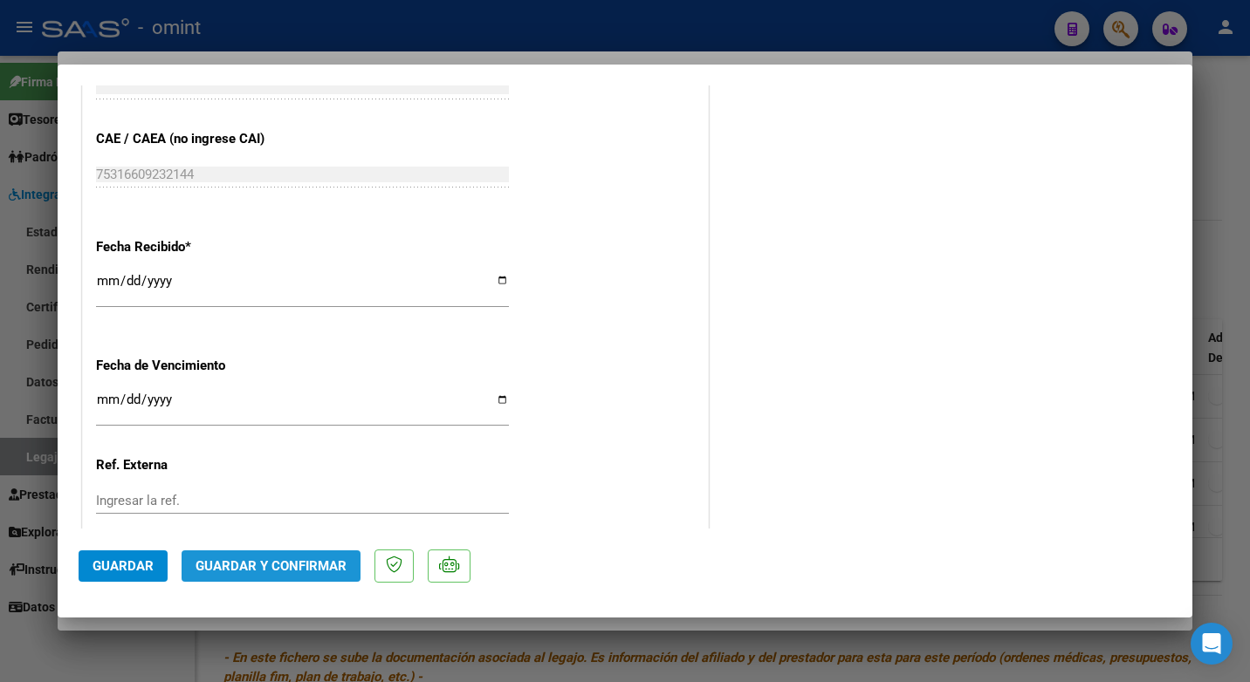
click at [259, 559] on span "Guardar y Confirmar" at bounding box center [270, 567] width 151 height 16
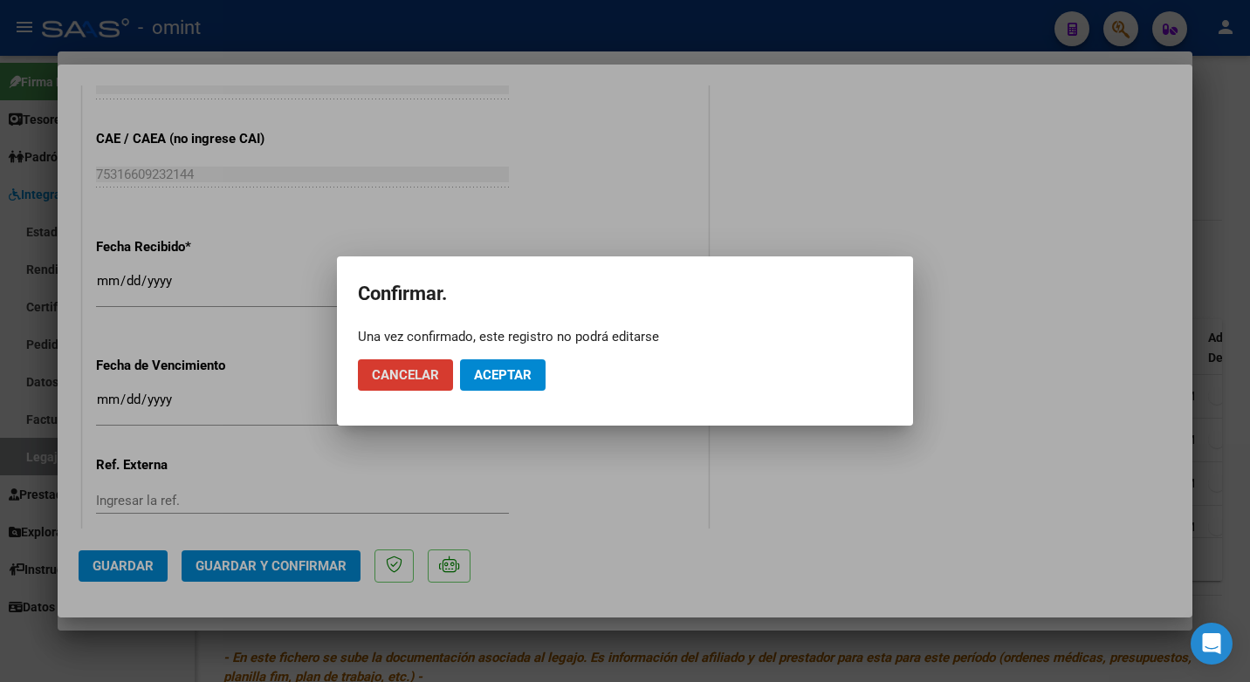
click at [509, 375] on span "Aceptar" at bounding box center [503, 375] width 58 height 16
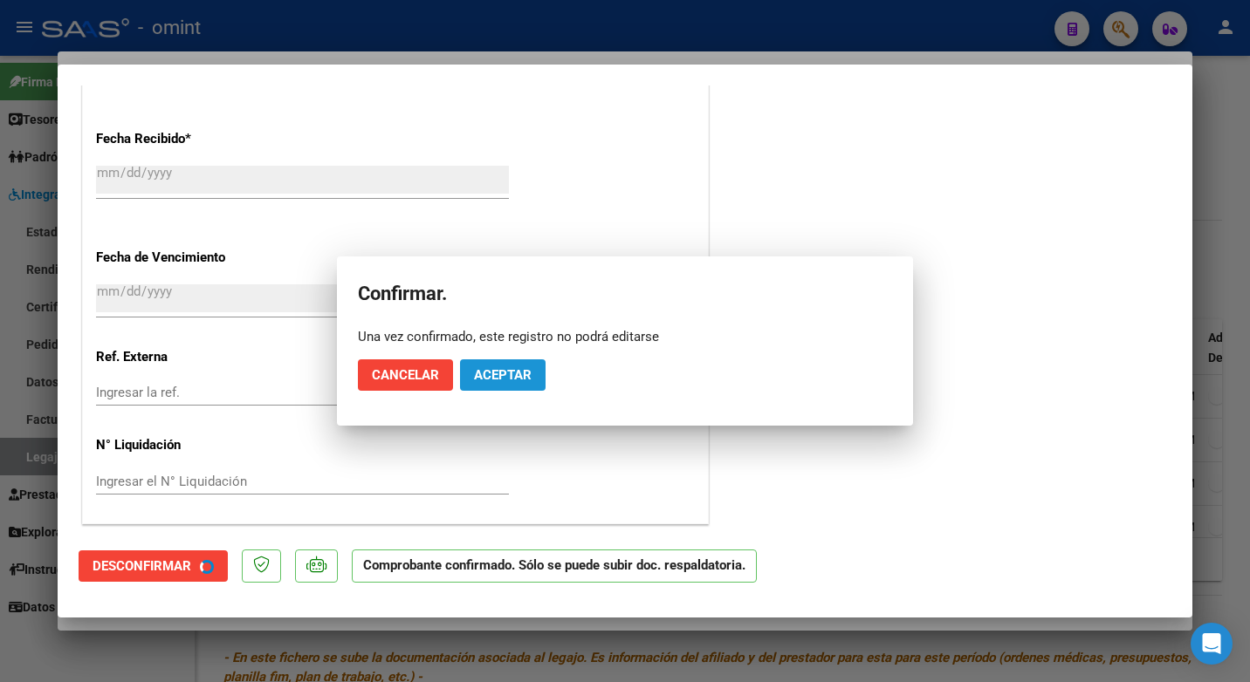
scroll to position [1026, 0]
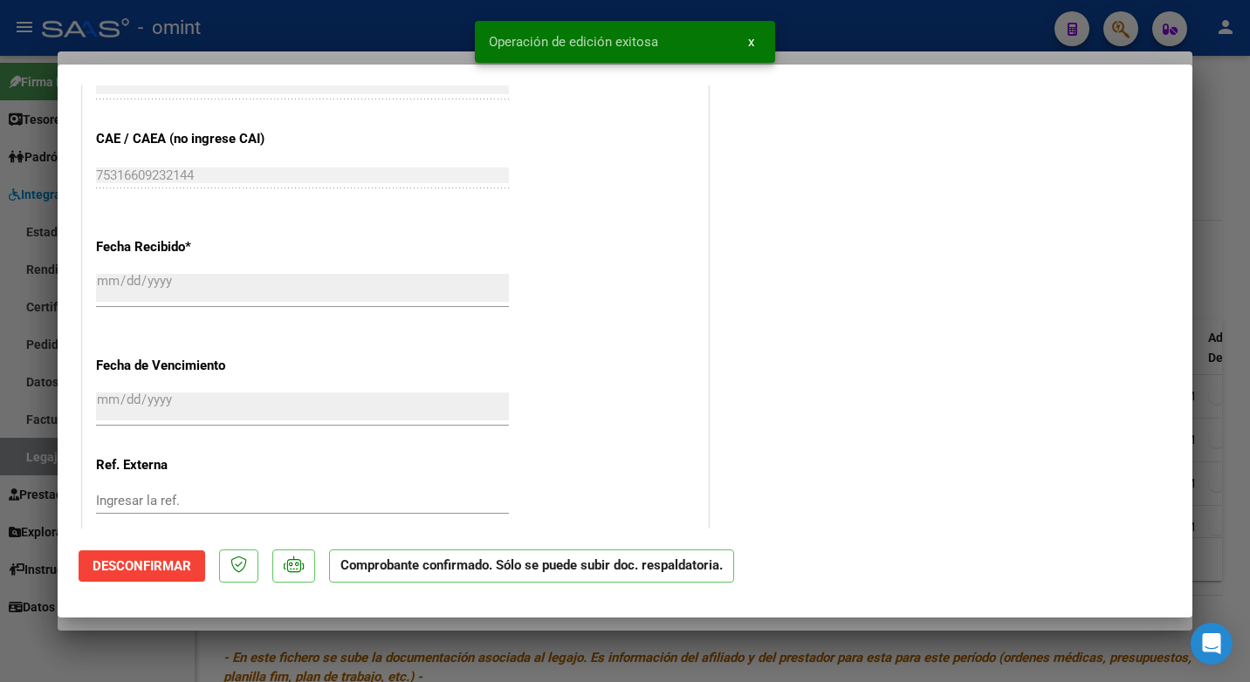
click at [414, 37] on div at bounding box center [625, 341] width 1250 height 682
type input "$ 0,00"
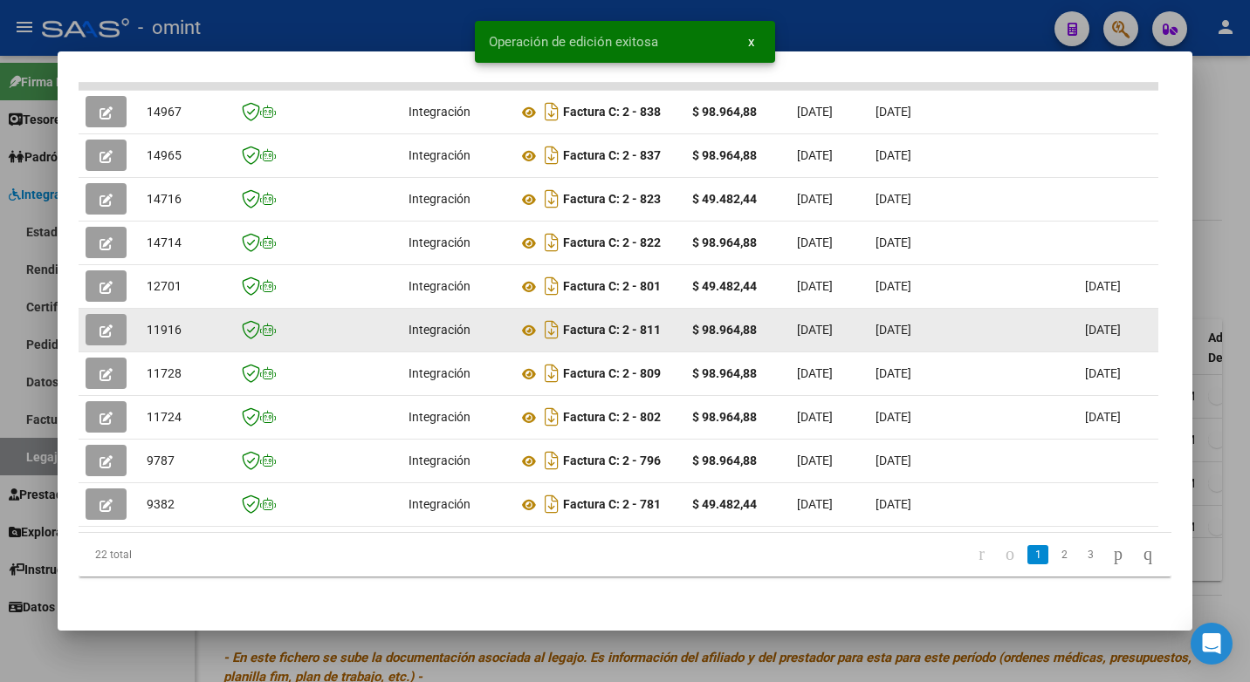
scroll to position [394, 0]
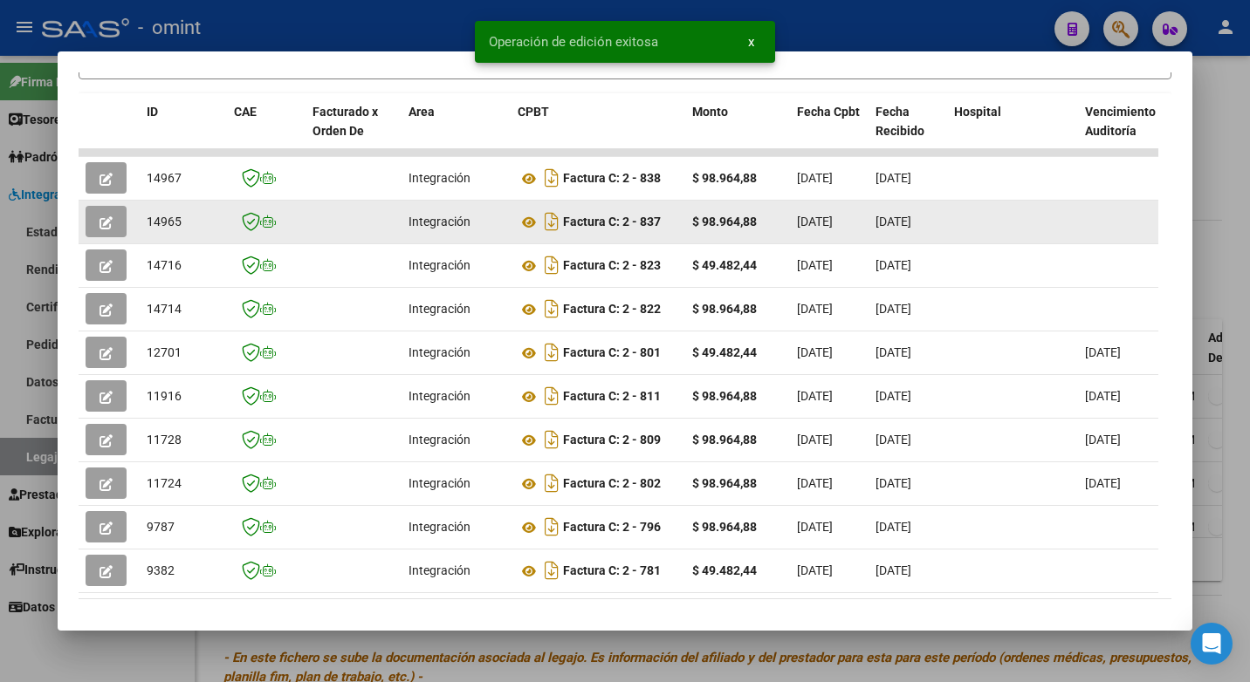
click at [157, 229] on span "14965" at bounding box center [164, 222] width 35 height 14
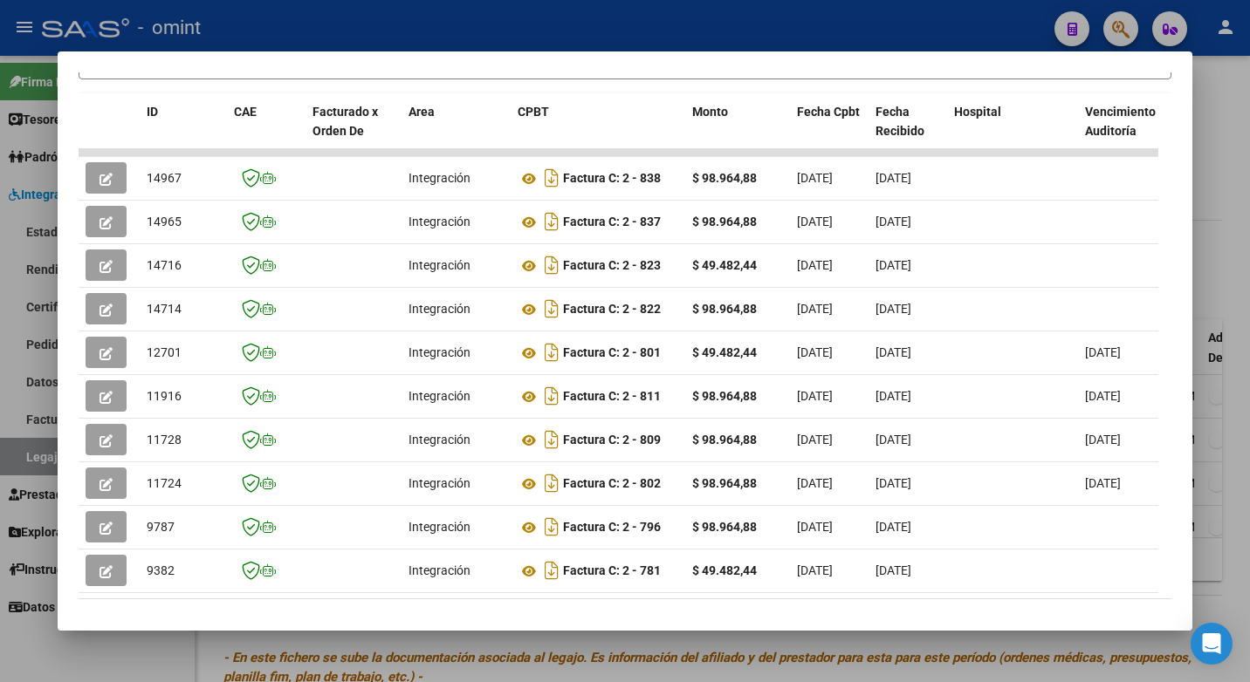
drag, startPoint x: 347, startPoint y: 10, endPoint x: 377, endPoint y: 24, distance: 32.8
click at [348, 10] on div at bounding box center [625, 341] width 1250 height 682
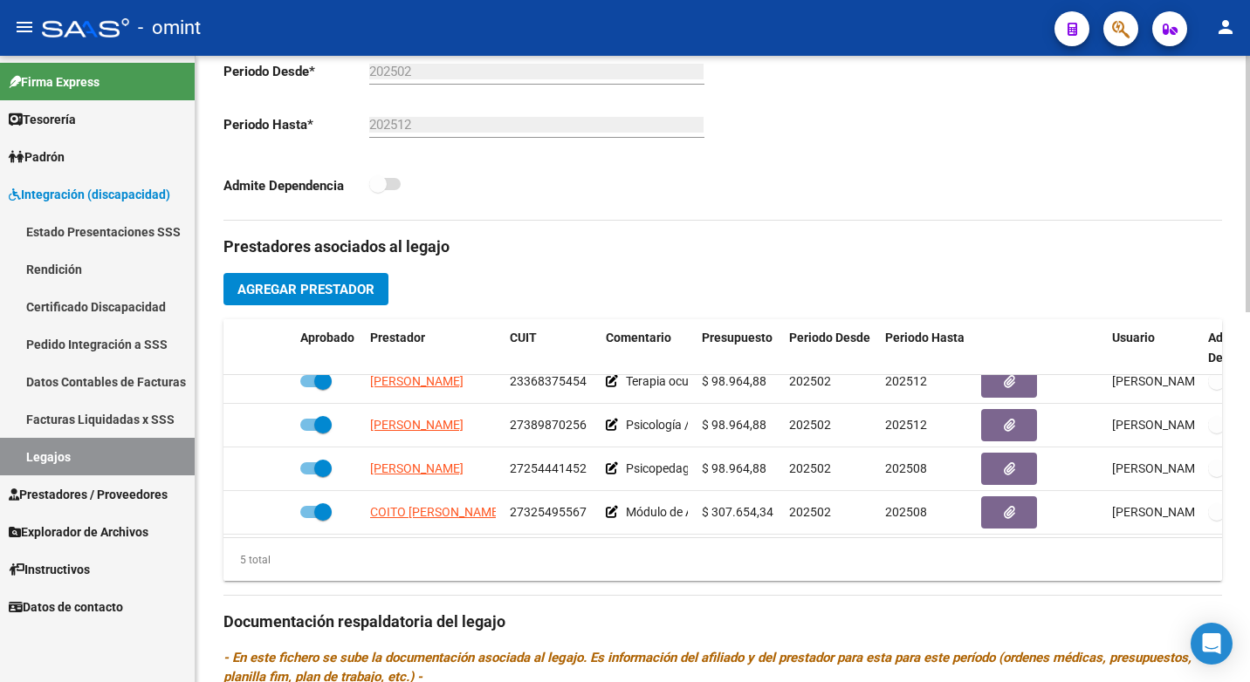
scroll to position [59, 0]
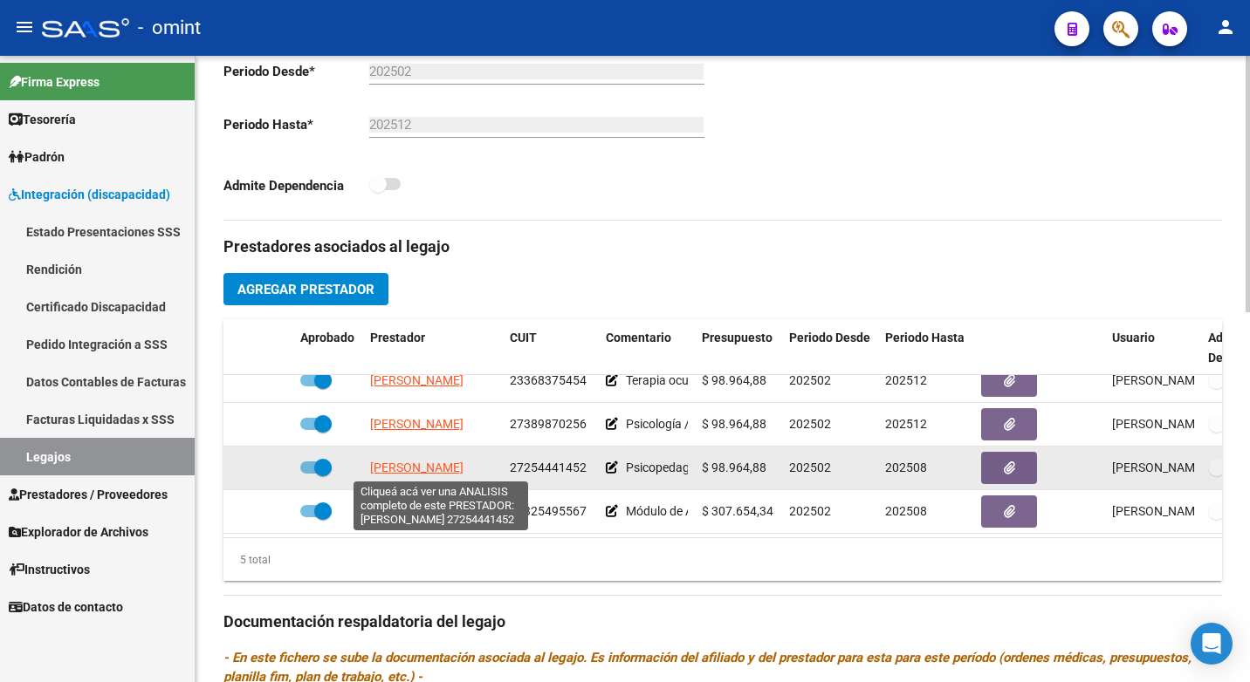
click at [424, 467] on span "[PERSON_NAME]" at bounding box center [416, 468] width 93 height 14
type textarea "27254441452"
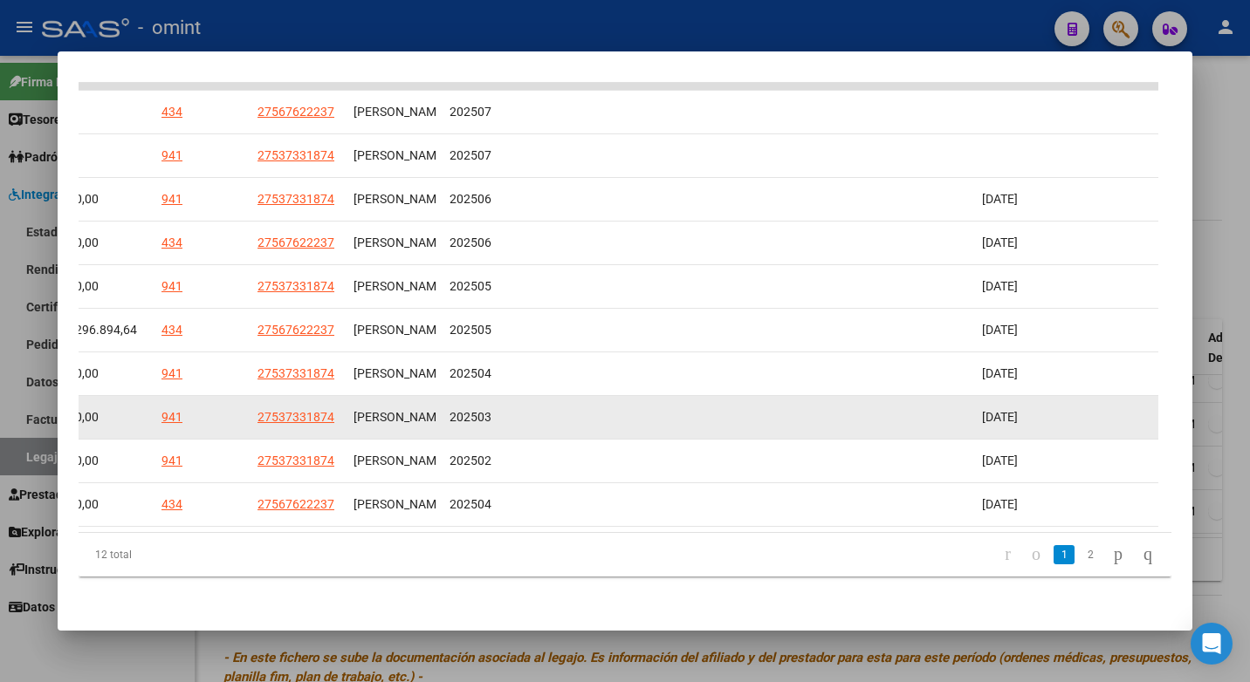
scroll to position [394, 0]
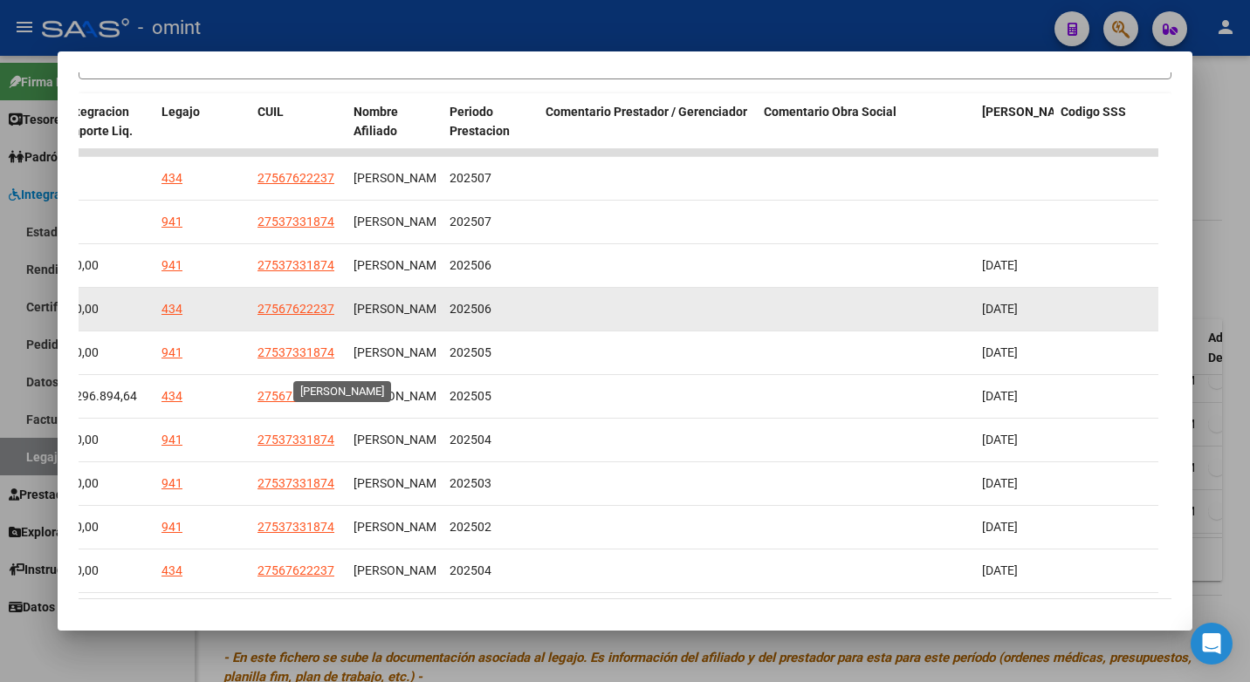
click at [384, 316] on span "[PERSON_NAME]" at bounding box center [399, 309] width 93 height 14
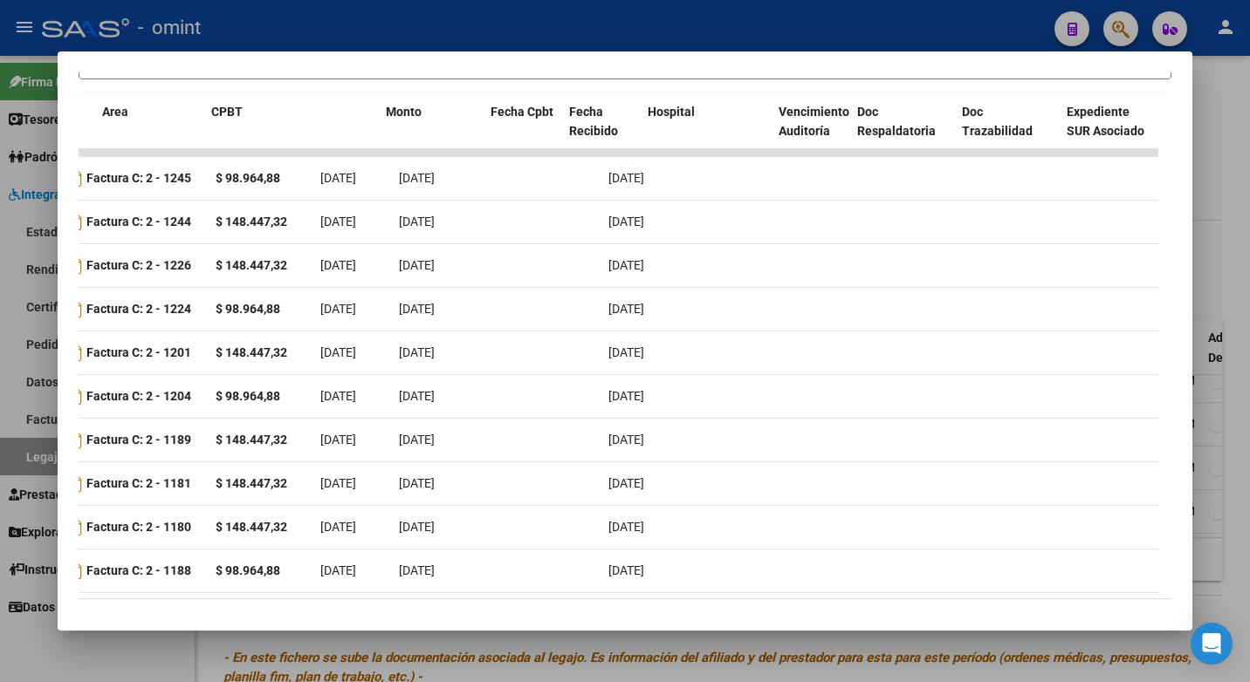
scroll to position [0, 0]
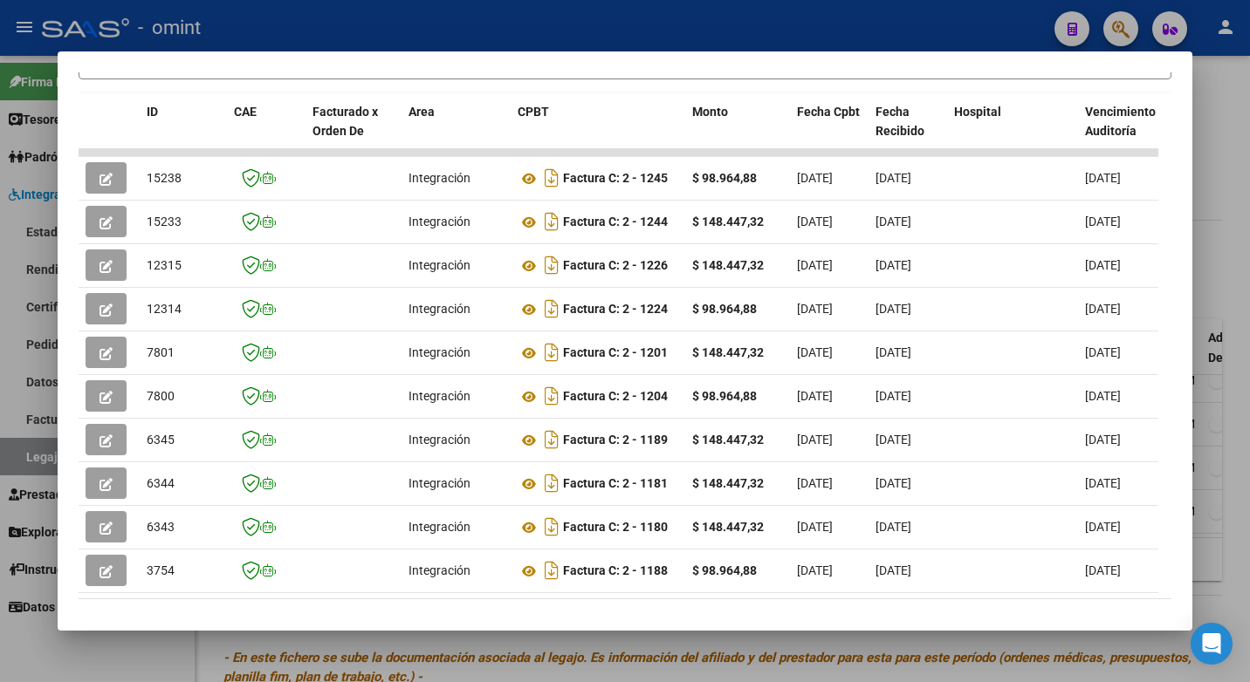
drag, startPoint x: 380, startPoint y: 316, endPoint x: 39, endPoint y: 308, distance: 341.3
click at [39, 308] on div "Análisis Prestador - CUIT: 27254441452 cloud_download Exportar CSV ABM ARCA Imp…" at bounding box center [625, 341] width 1250 height 682
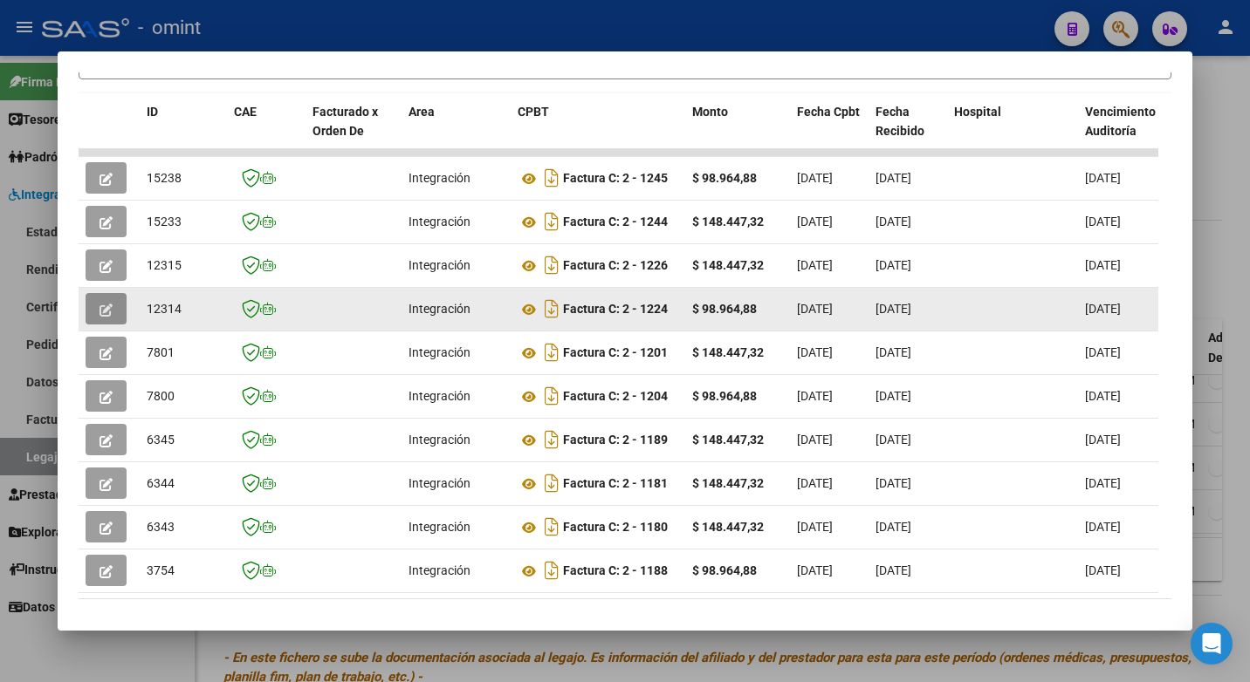
drag, startPoint x: 39, startPoint y: 308, endPoint x: 107, endPoint y: 311, distance: 68.1
click at [107, 311] on span "button" at bounding box center [105, 309] width 13 height 16
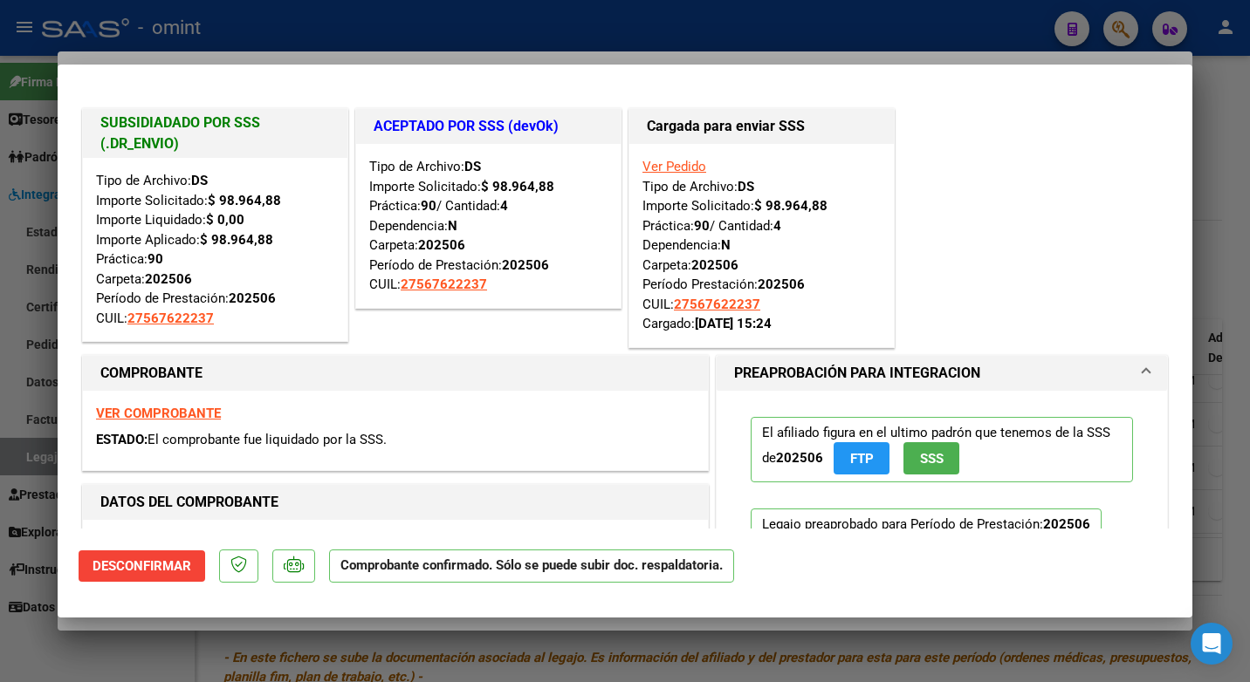
click at [294, 19] on div at bounding box center [625, 341] width 1250 height 682
type input "$ 0,00"
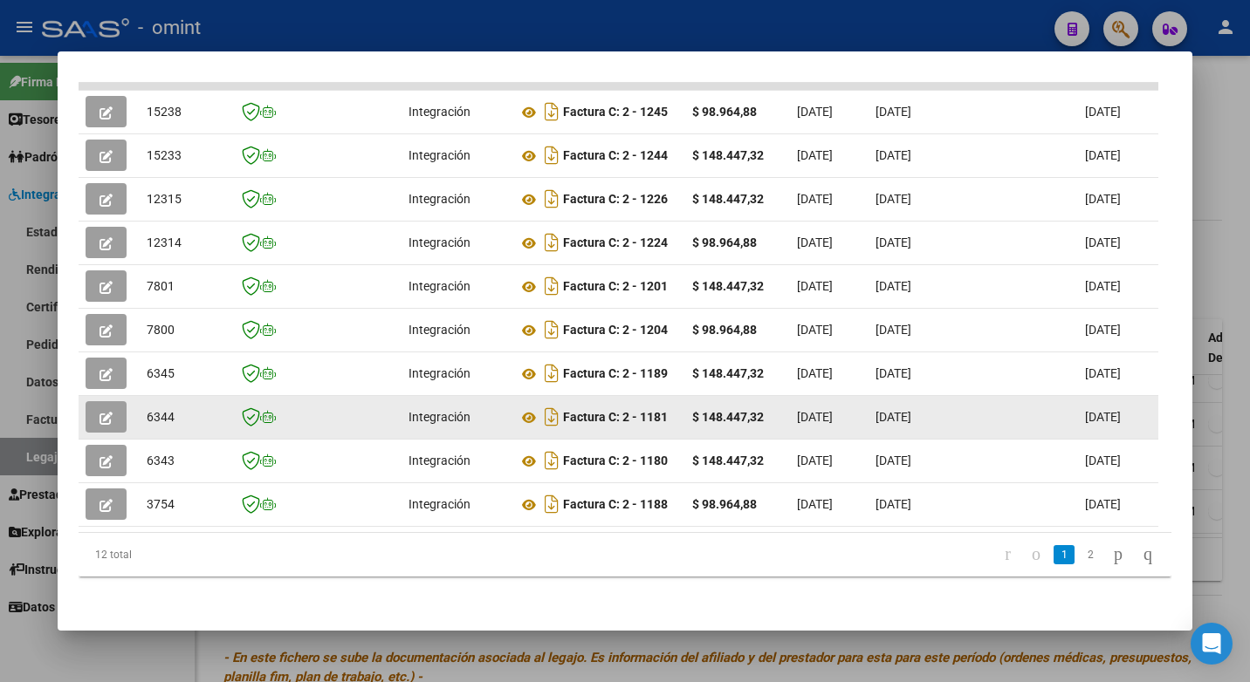
scroll to position [133, 0]
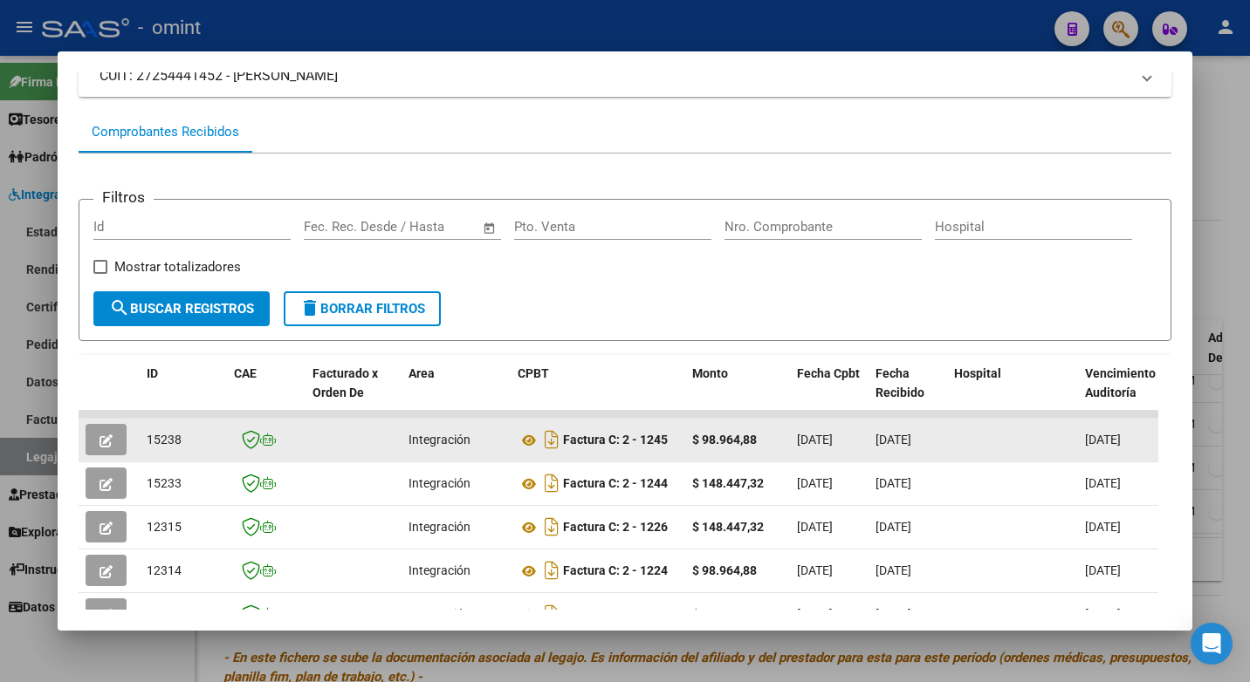
click at [88, 443] on button "button" at bounding box center [106, 439] width 41 height 31
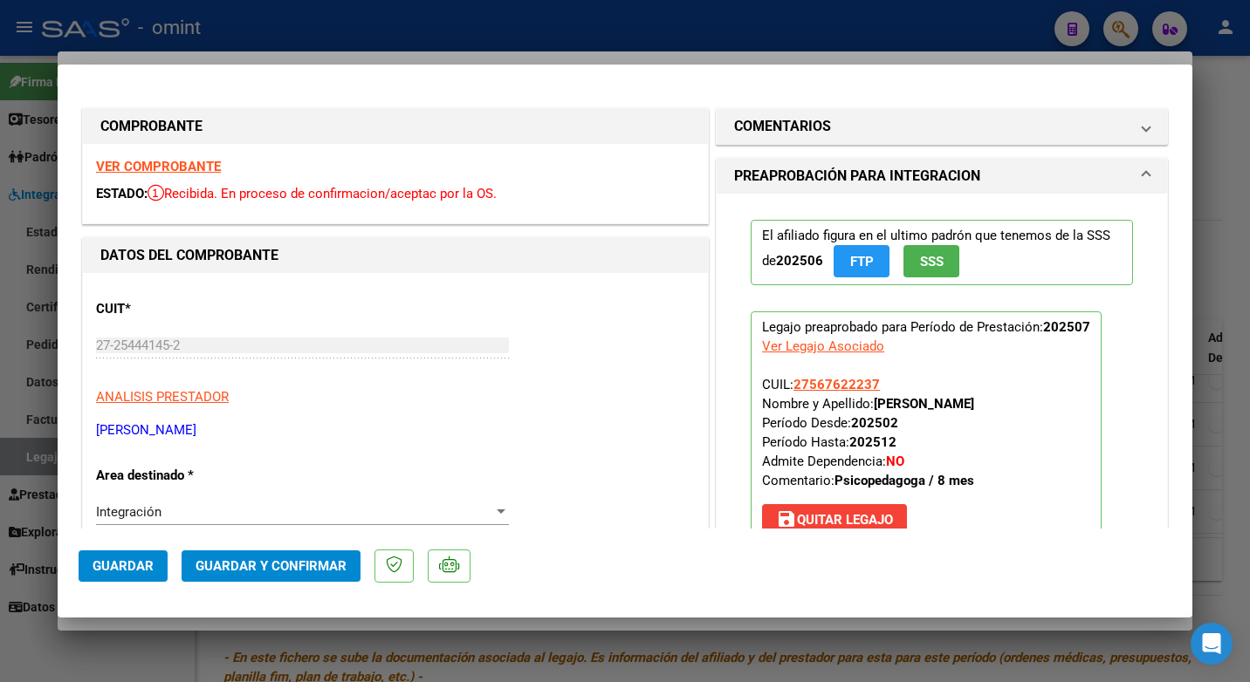
click at [173, 173] on strong "VER COMPROBANTE" at bounding box center [158, 167] width 125 height 16
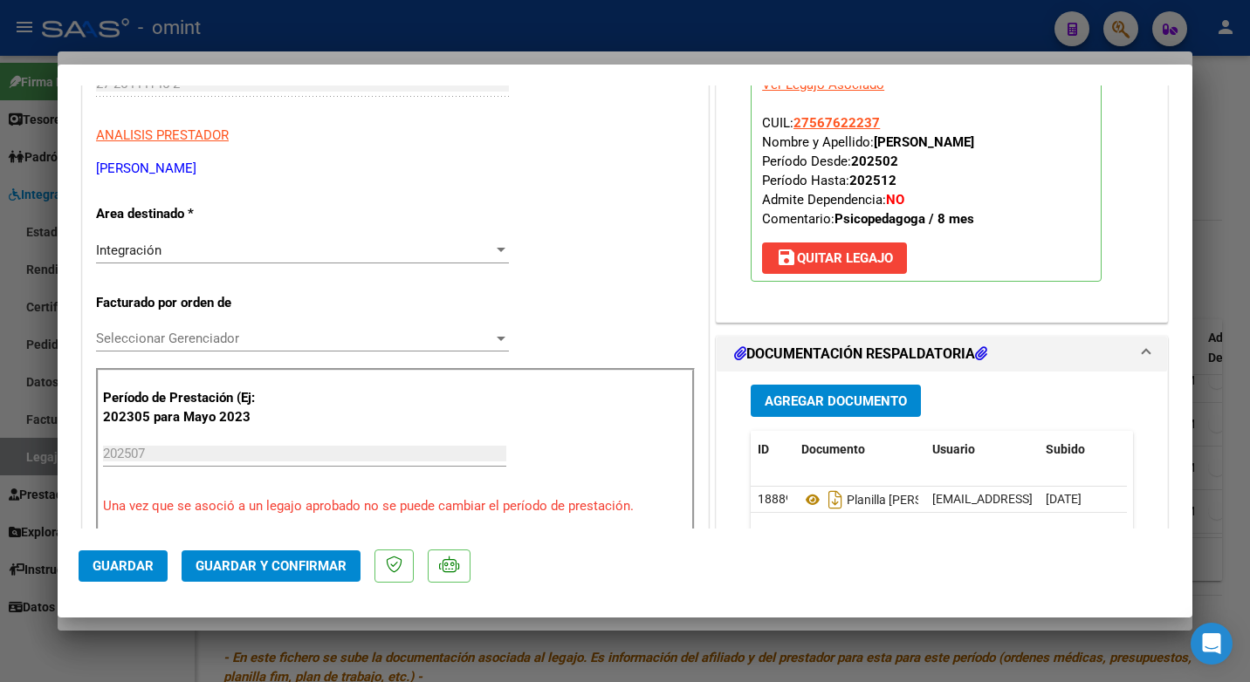
scroll to position [349, 0]
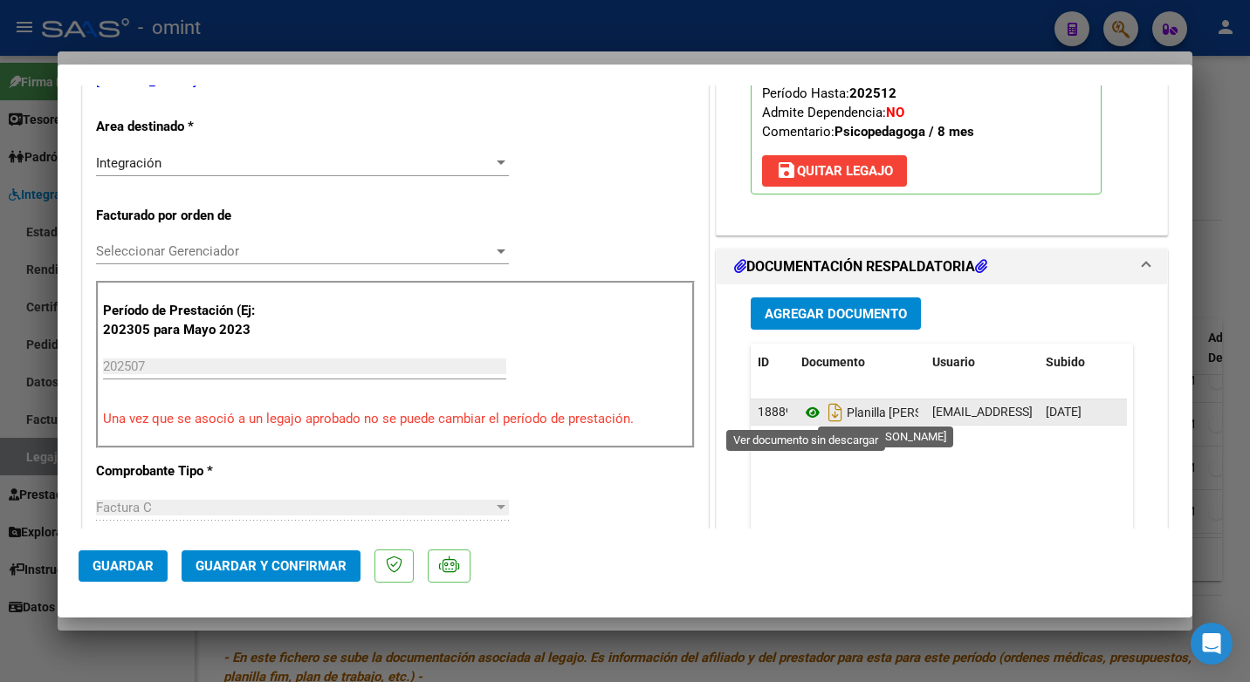
click at [808, 415] on icon at bounding box center [812, 412] width 23 height 21
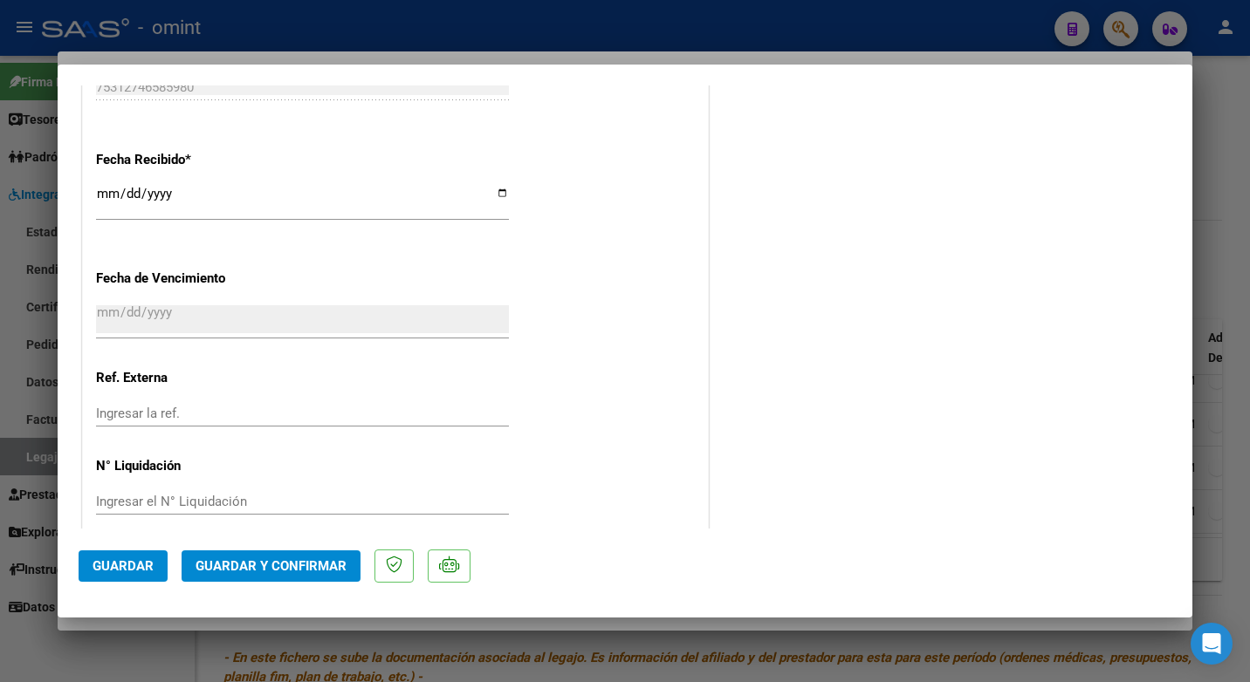
scroll to position [1242, 0]
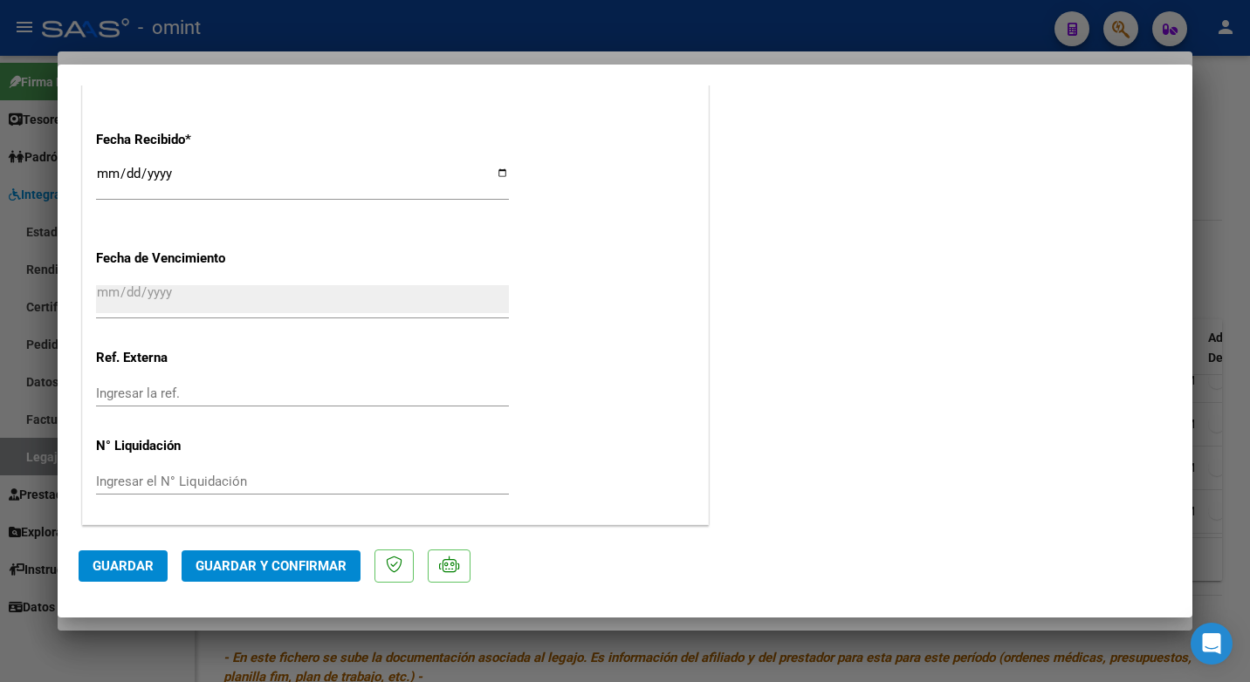
drag, startPoint x: 282, startPoint y: 590, endPoint x: 279, endPoint y: 574, distance: 15.9
click at [283, 590] on mat-dialog-actions "Guardar Guardar y Confirmar" at bounding box center [625, 563] width 1093 height 69
click at [284, 568] on span "Guardar y Confirmar" at bounding box center [270, 567] width 151 height 16
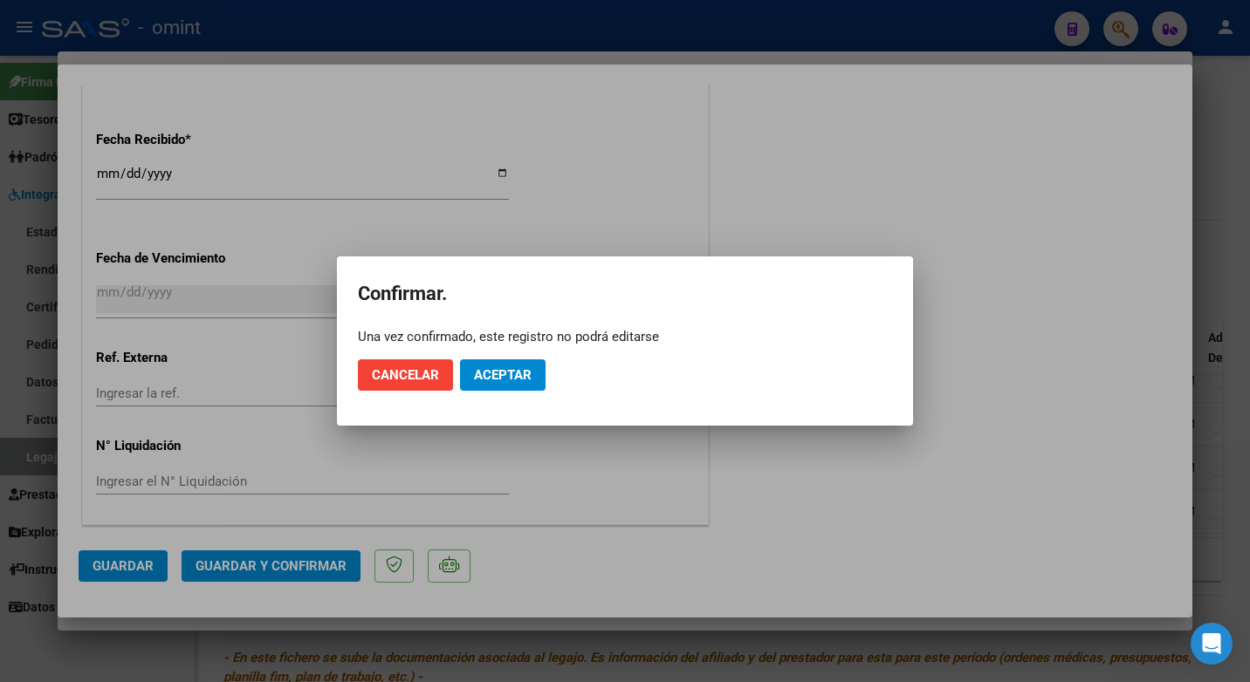
click at [554, 375] on mat-dialog-actions "Cancelar Aceptar" at bounding box center [625, 375] width 534 height 59
click at [539, 377] on button "Aceptar" at bounding box center [503, 375] width 86 height 31
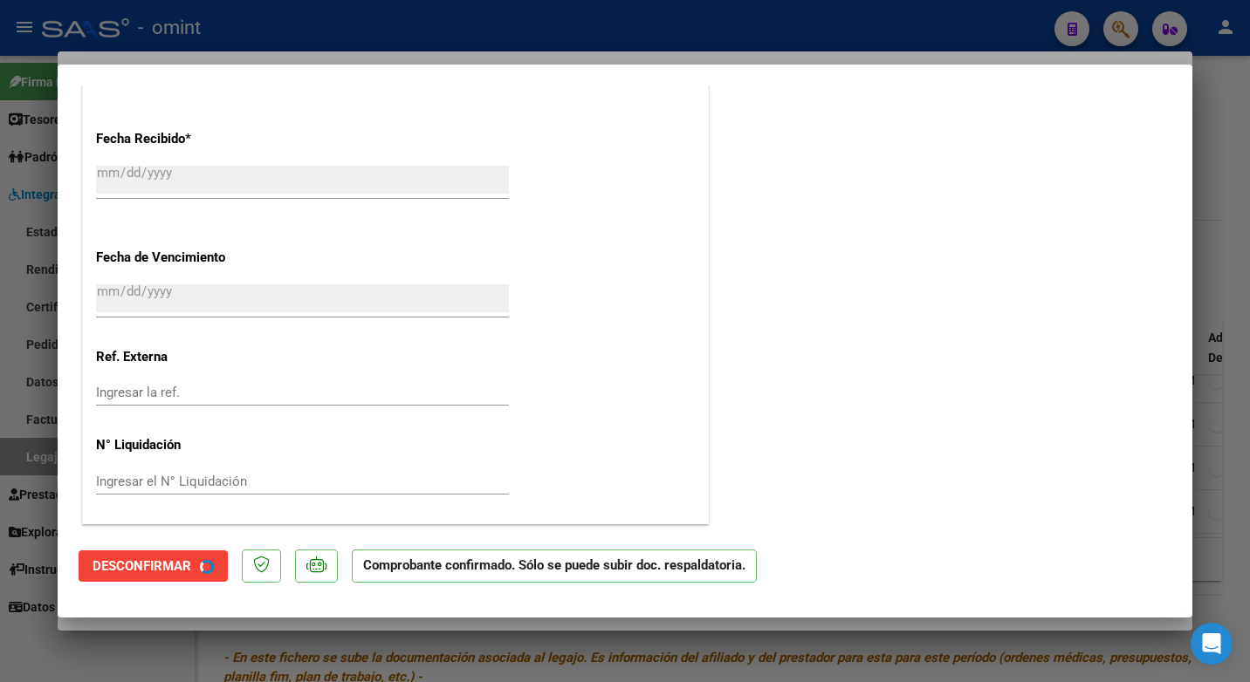
scroll to position [1134, 0]
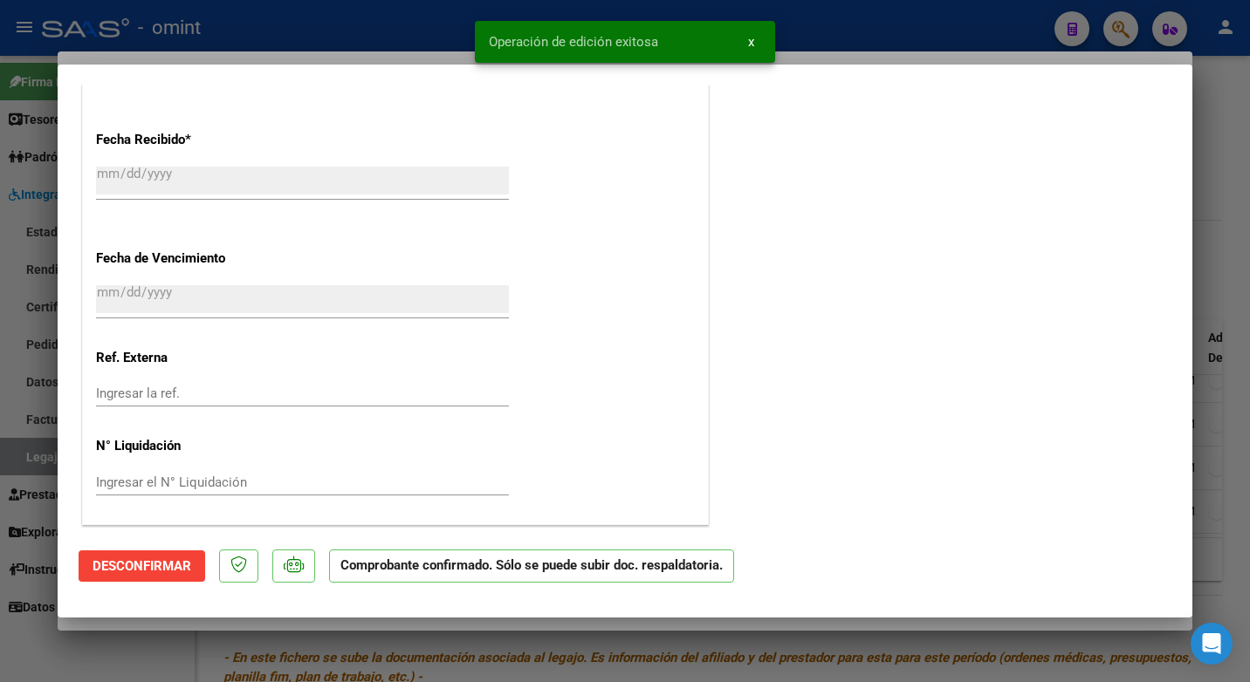
click at [271, 31] on div at bounding box center [625, 341] width 1250 height 682
type input "$ 0,00"
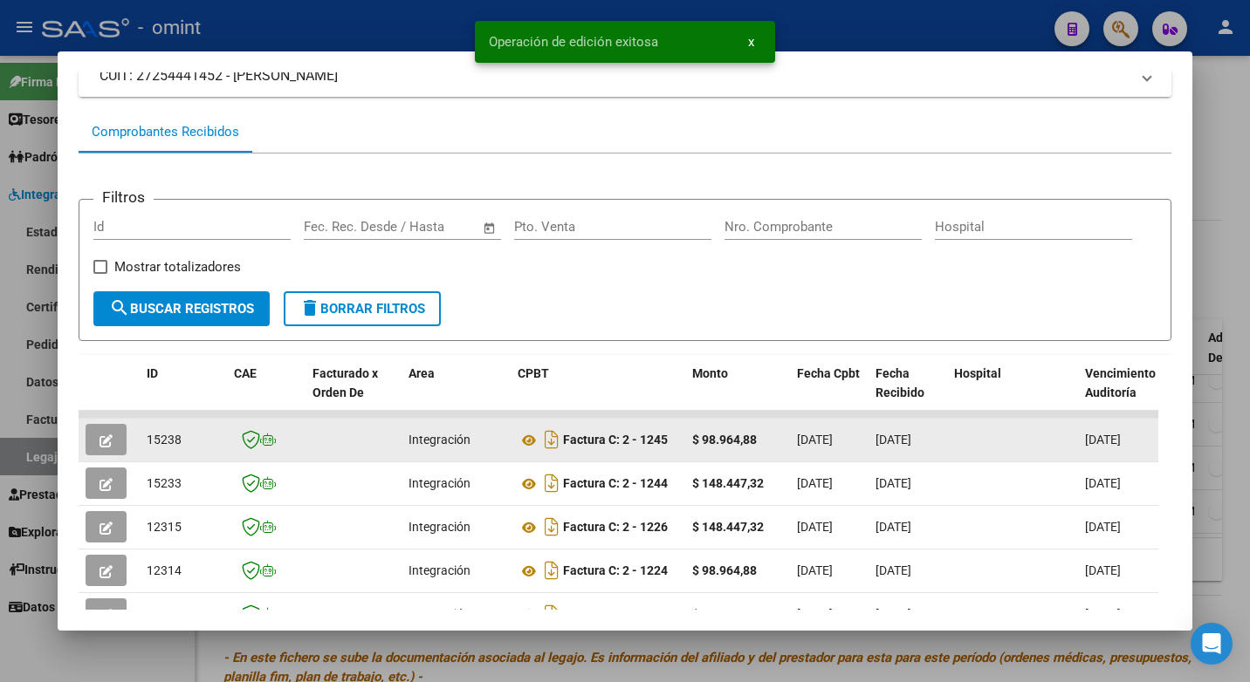
click at [172, 447] on span "15238" at bounding box center [164, 440] width 35 height 14
click at [170, 447] on span "15238" at bounding box center [164, 440] width 35 height 14
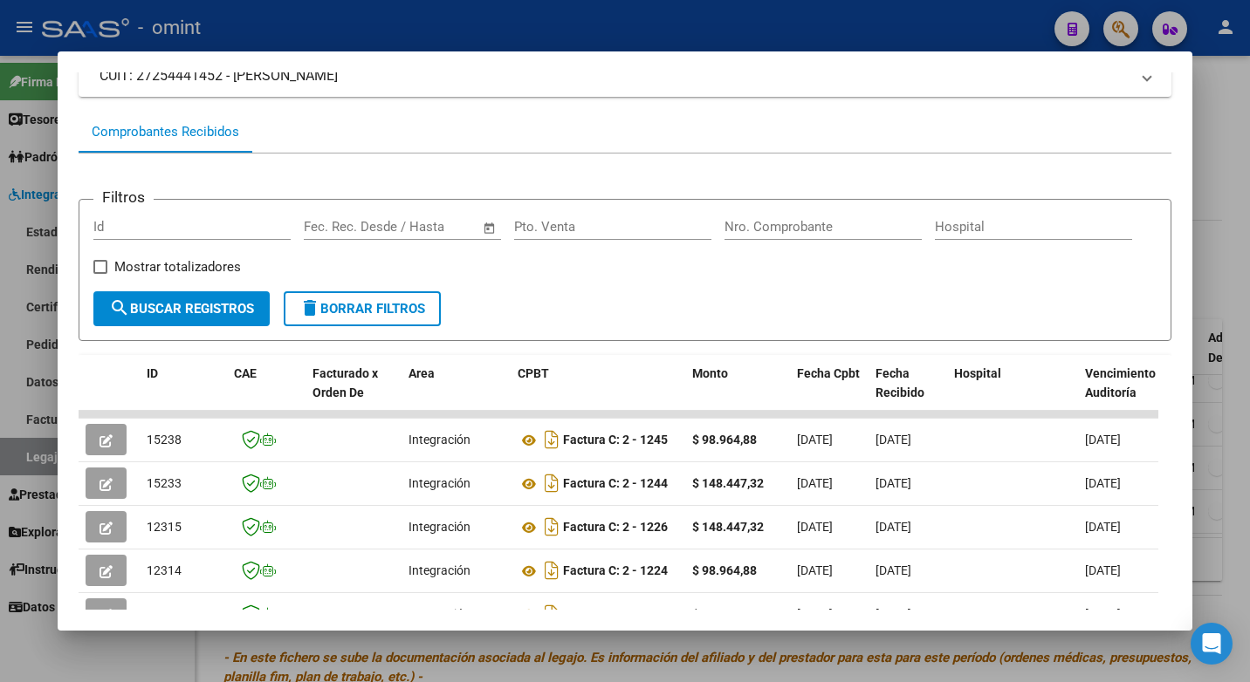
click at [380, 31] on div at bounding box center [625, 341] width 1250 height 682
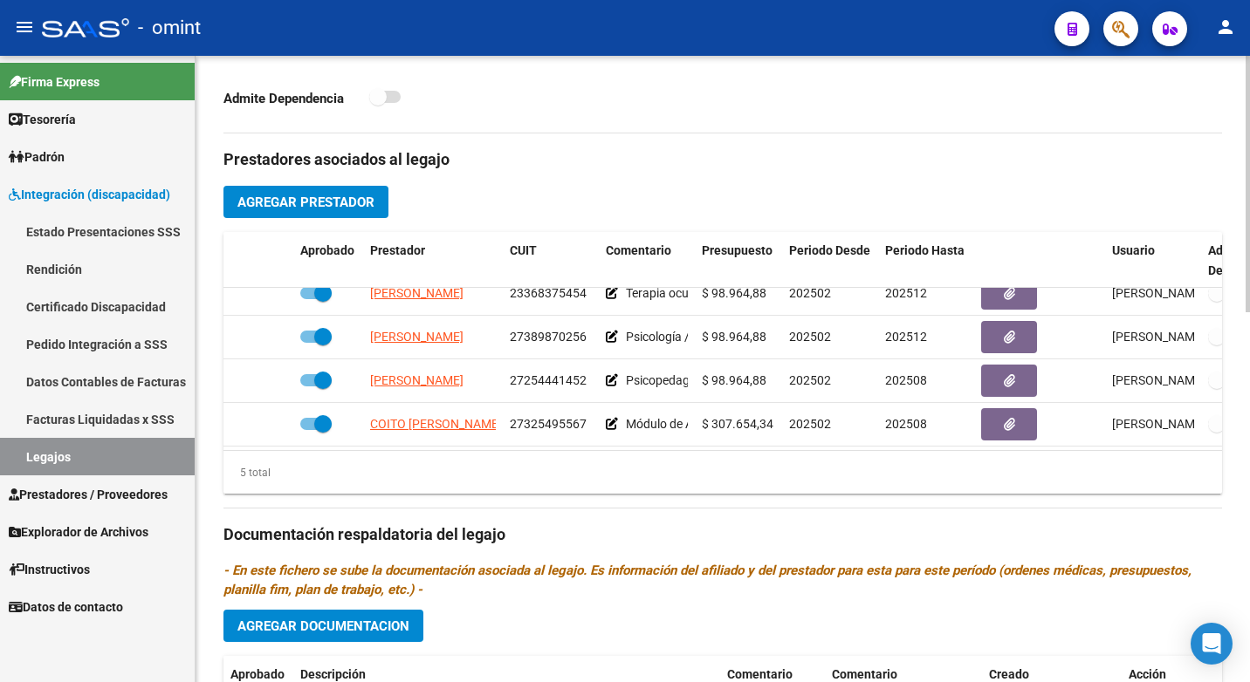
scroll to position [74, 0]
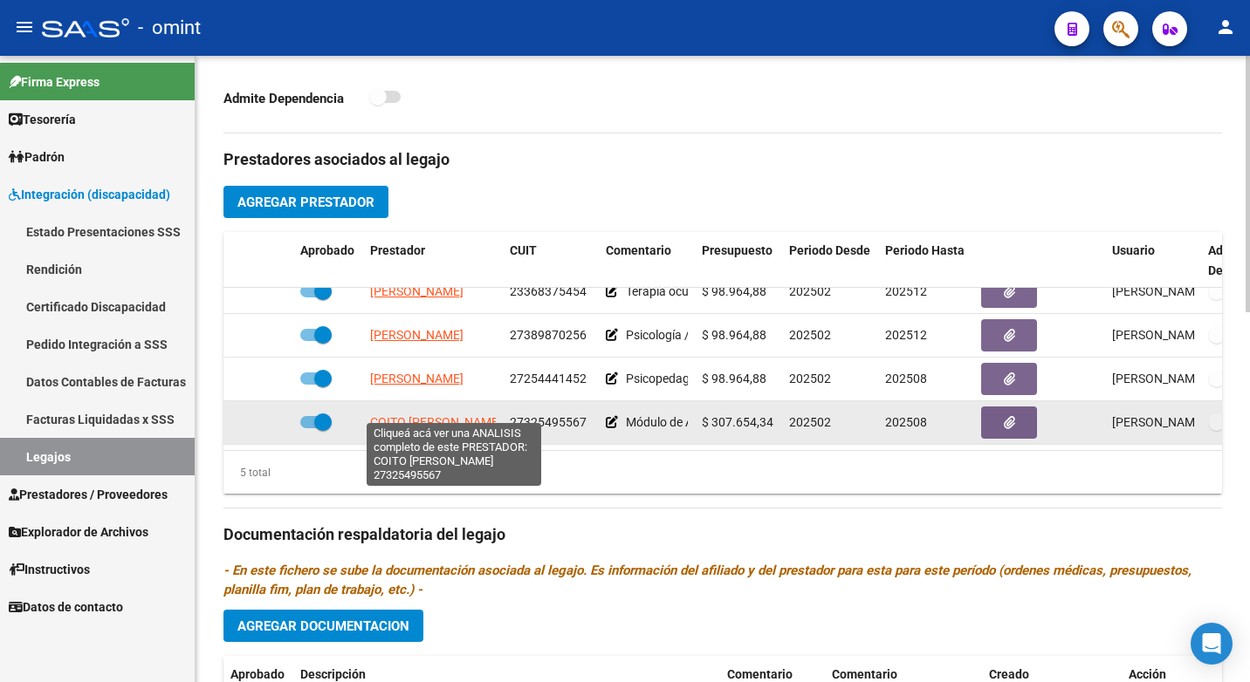
click at [422, 415] on span "COITO [PERSON_NAME]" at bounding box center [436, 422] width 132 height 14
type textarea "27325495567"
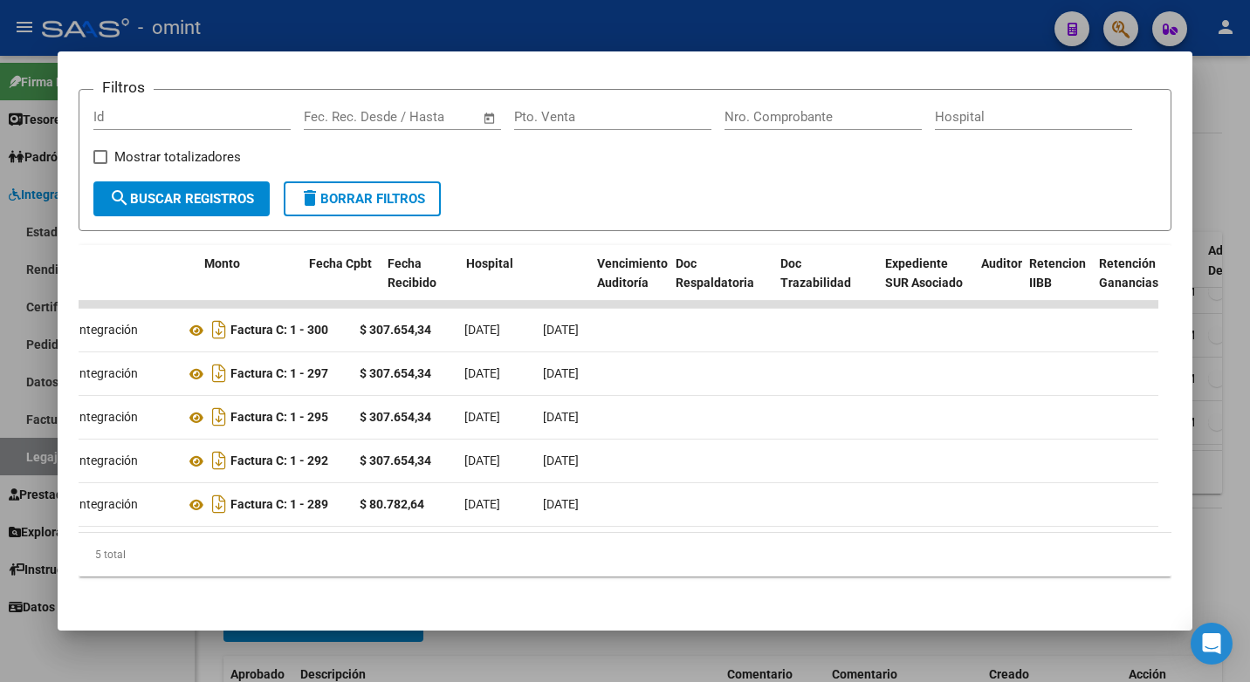
scroll to position [0, 0]
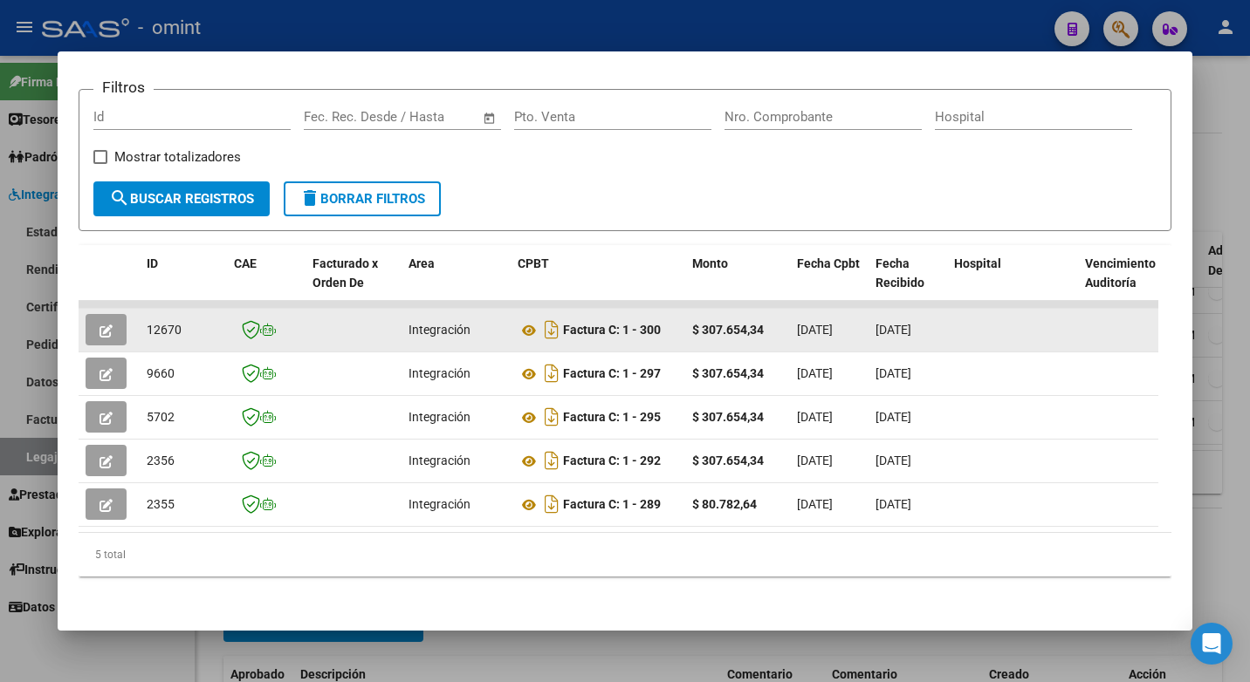
click at [103, 325] on icon "button" at bounding box center [105, 331] width 13 height 13
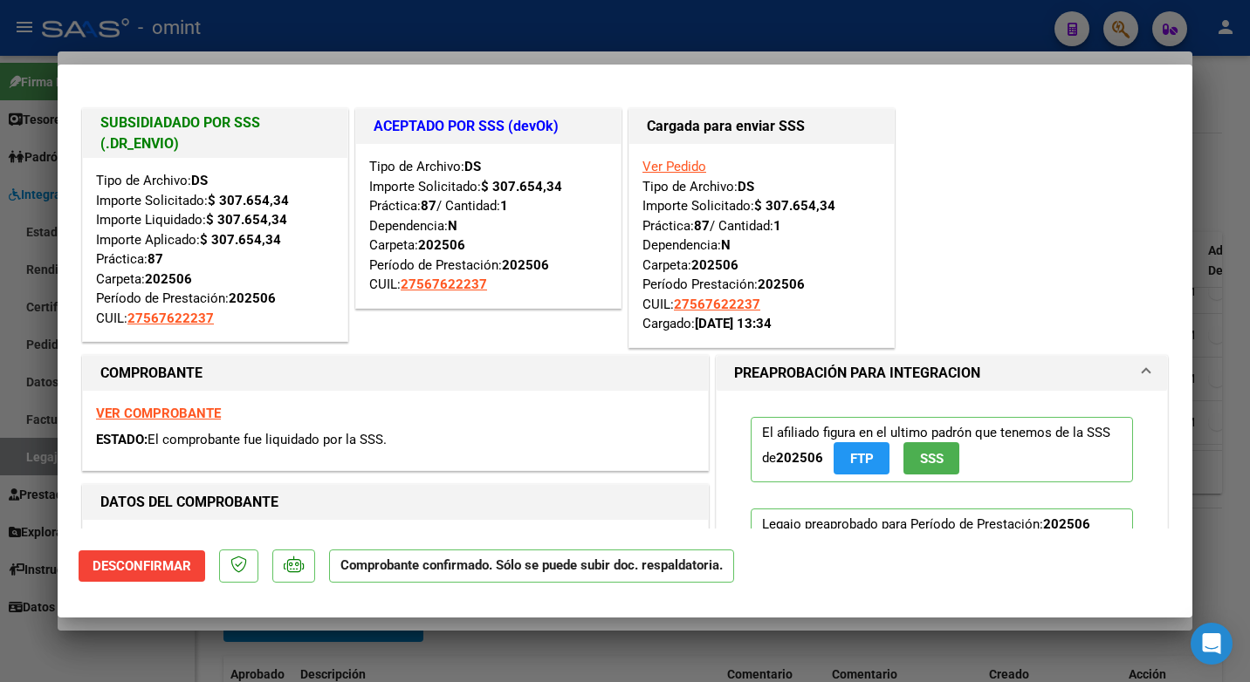
click at [490, 38] on div at bounding box center [625, 341] width 1250 height 682
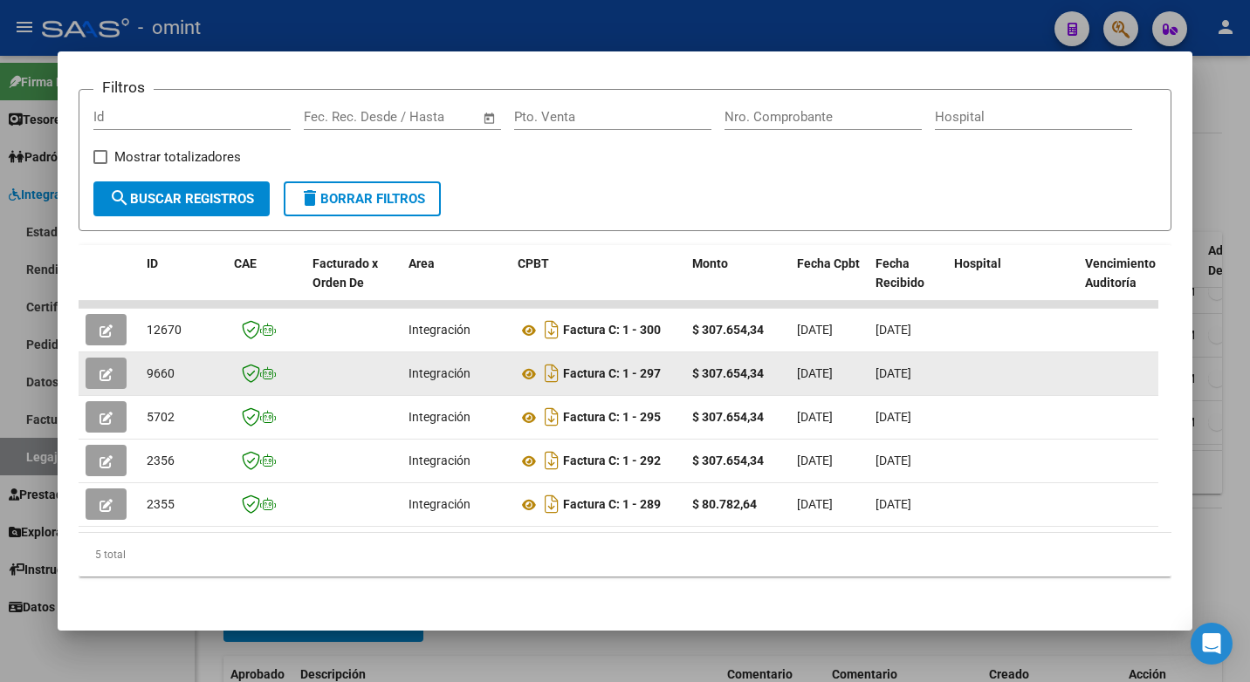
click at [98, 360] on button "button" at bounding box center [106, 373] width 41 height 31
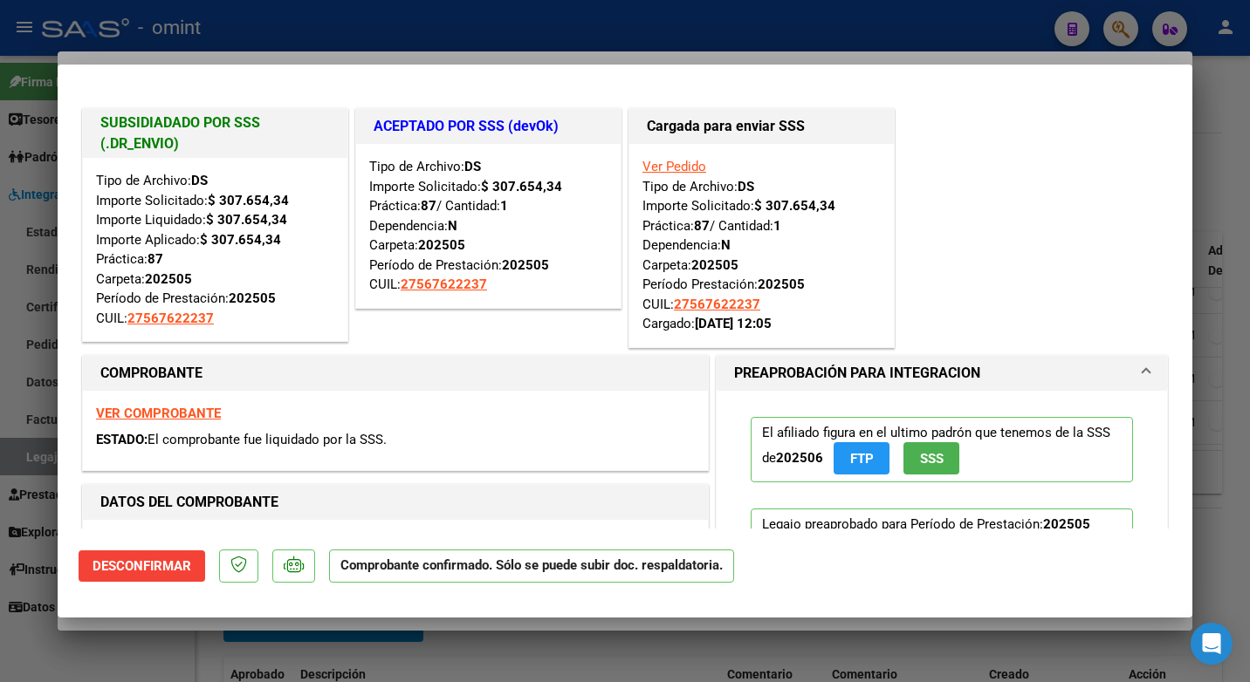
click at [424, 16] on div at bounding box center [625, 341] width 1250 height 682
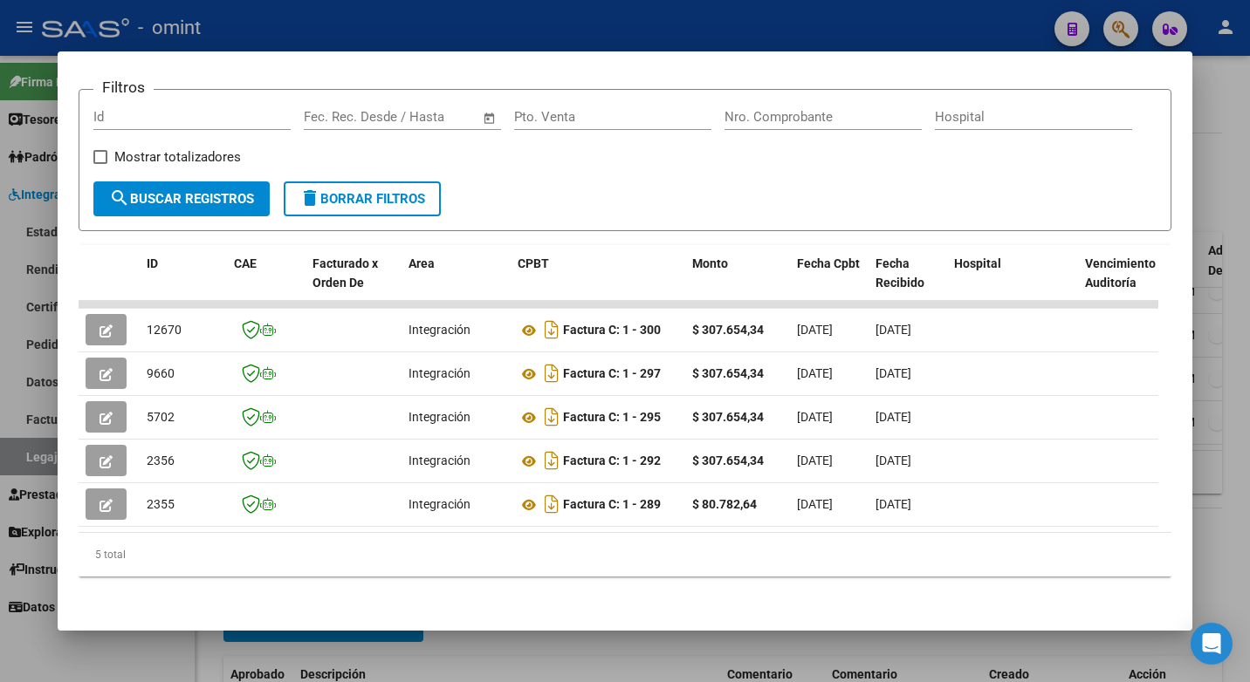
drag, startPoint x: 344, startPoint y: 518, endPoint x: 950, endPoint y: 557, distance: 607.7
click at [950, 557] on div "ID CAE Facturado x Orden De Area CPBT Monto Fecha Cpbt Fecha Recibido Hospital …" at bounding box center [625, 411] width 1093 height 332
click at [297, 19] on div at bounding box center [625, 341] width 1250 height 682
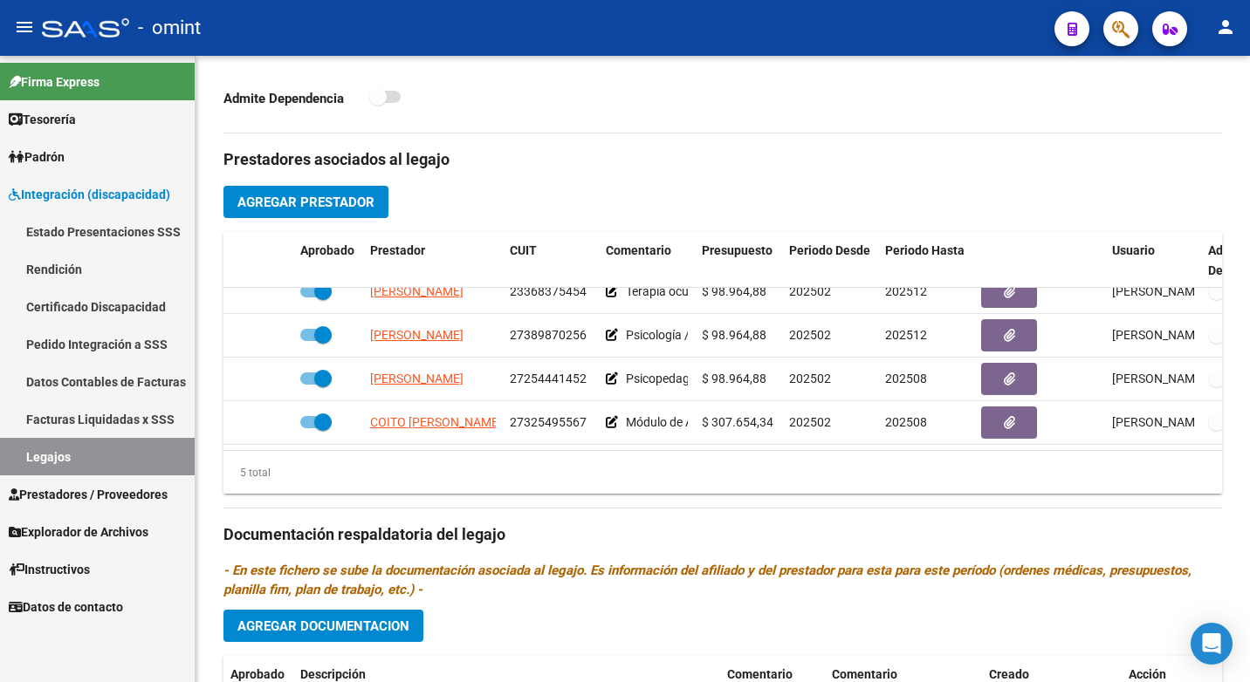
drag, startPoint x: 132, startPoint y: 448, endPoint x: 165, endPoint y: 437, distance: 34.8
click at [131, 448] on link "Legajos" at bounding box center [97, 457] width 195 height 38
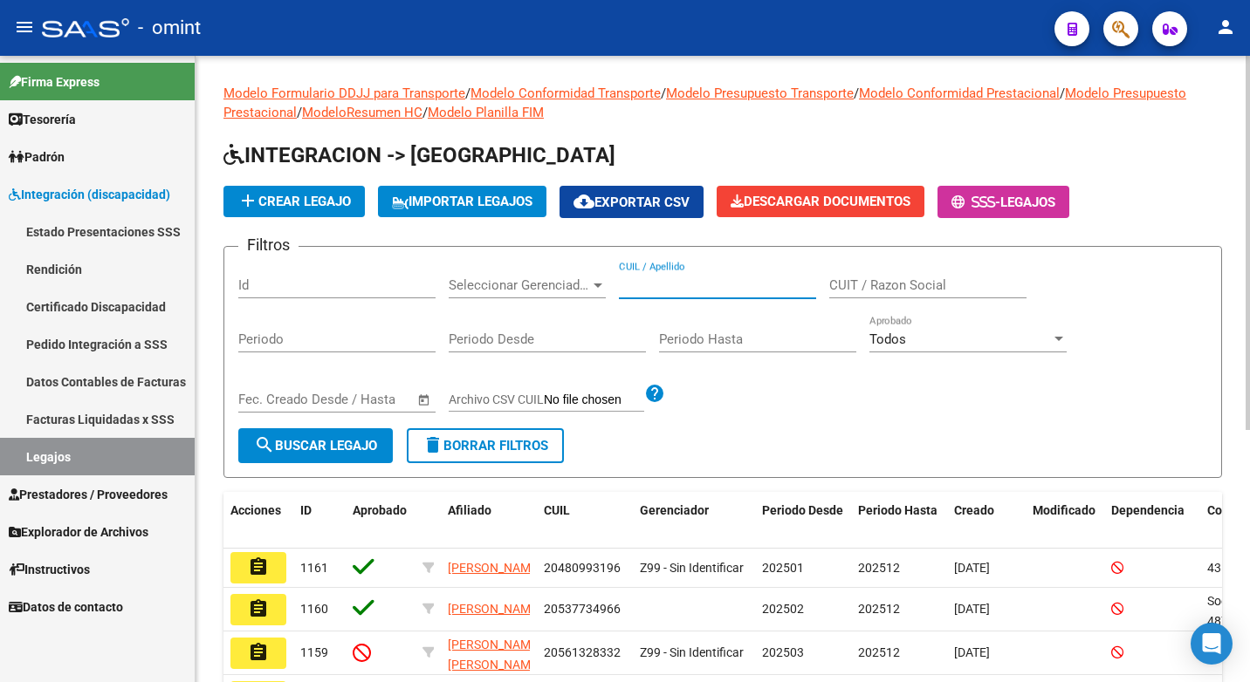
paste input "20490807145"
click at [367, 446] on button "search Buscar Legajo" at bounding box center [315, 445] width 154 height 35
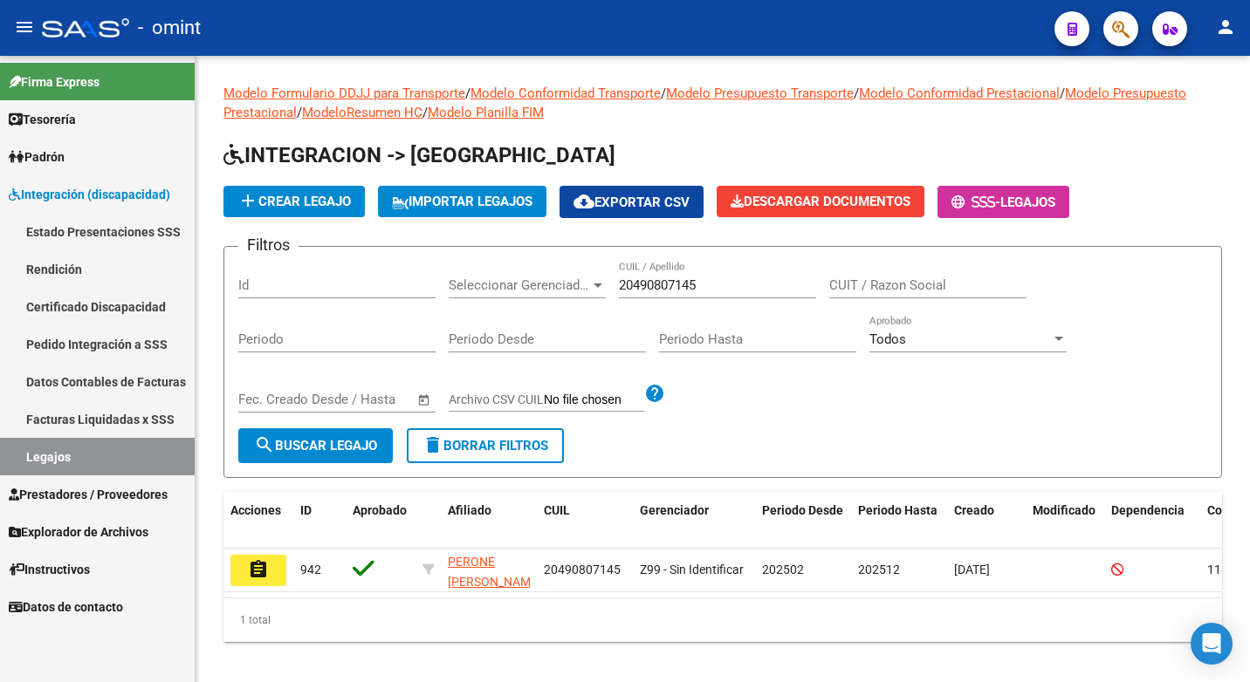
click at [275, 565] on button "assignment" at bounding box center [258, 570] width 56 height 31
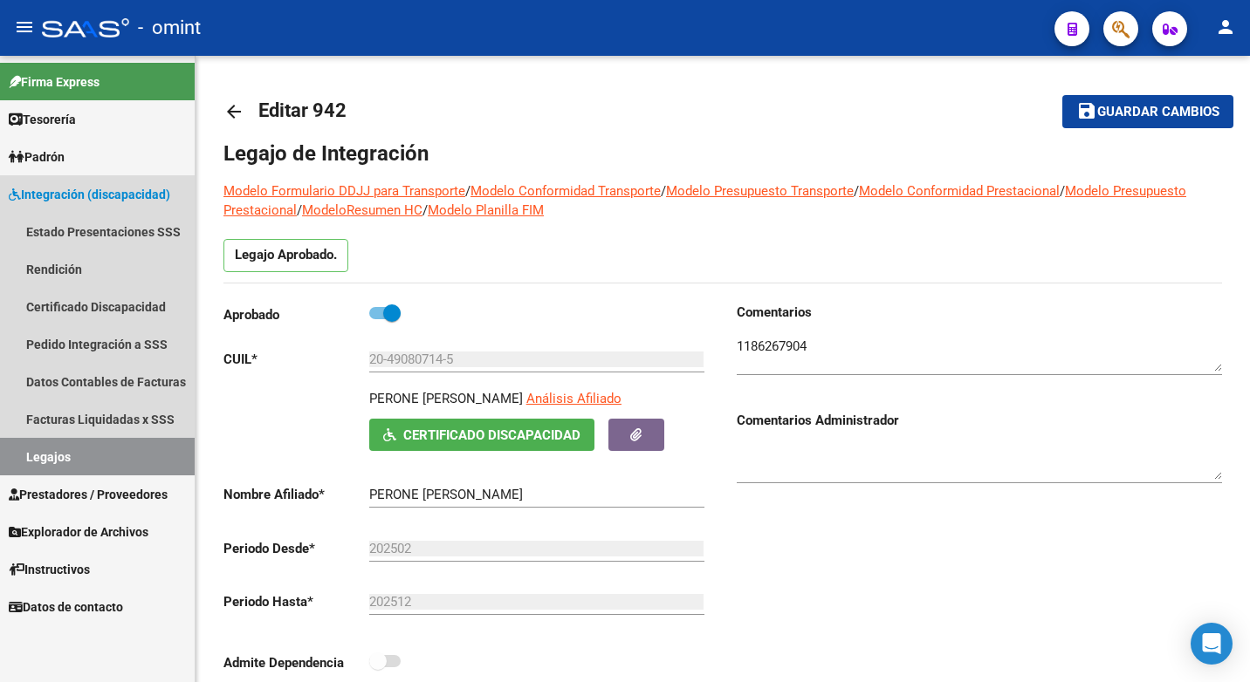
click at [143, 462] on link "Legajos" at bounding box center [97, 457] width 195 height 38
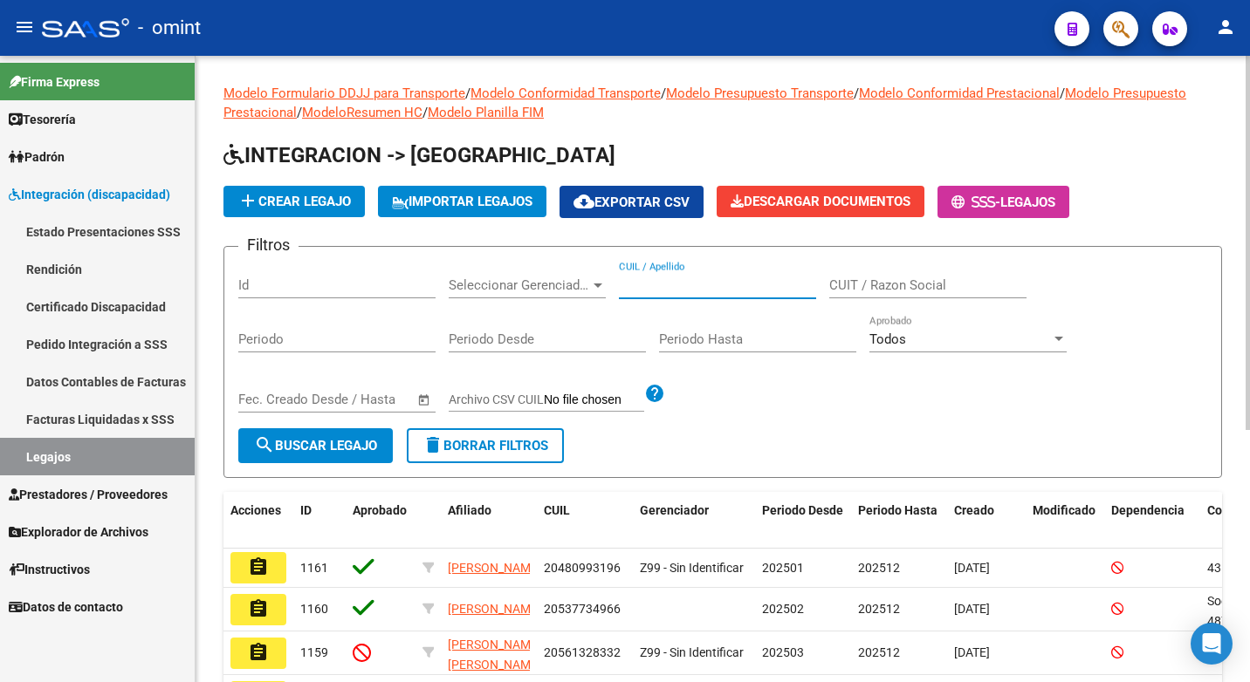
paste input "20490807145"
click at [319, 454] on span "search Buscar Legajo" at bounding box center [315, 446] width 123 height 16
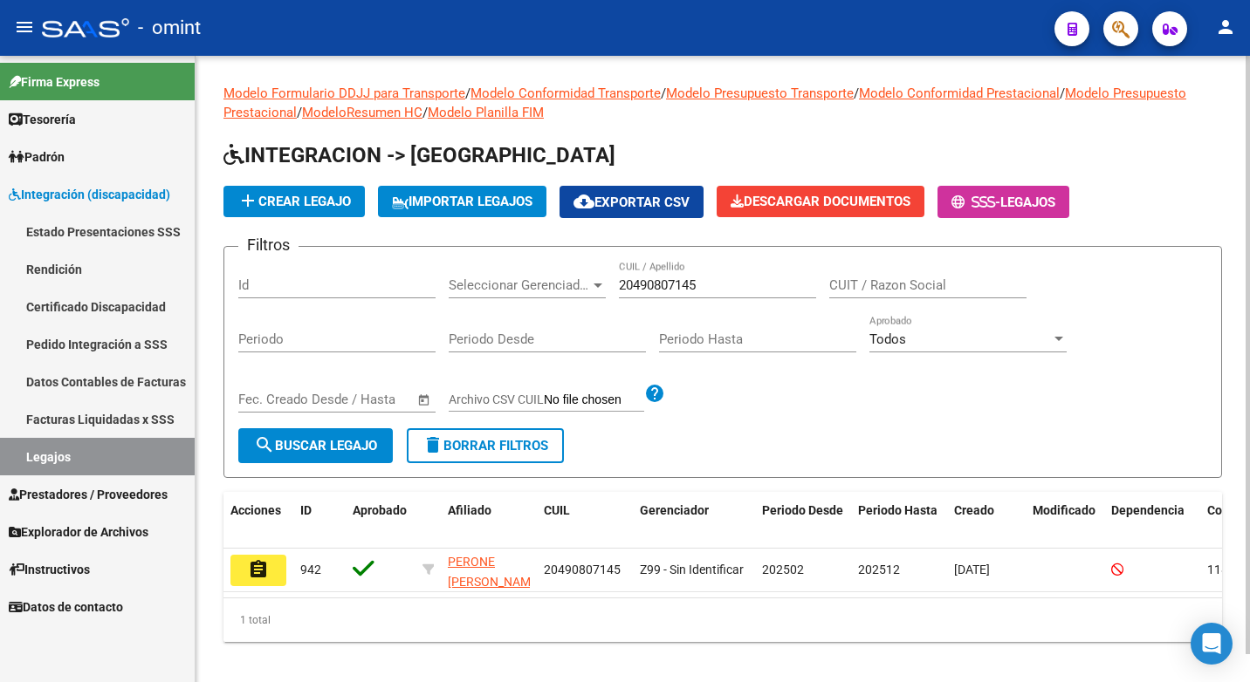
scroll to position [29, 0]
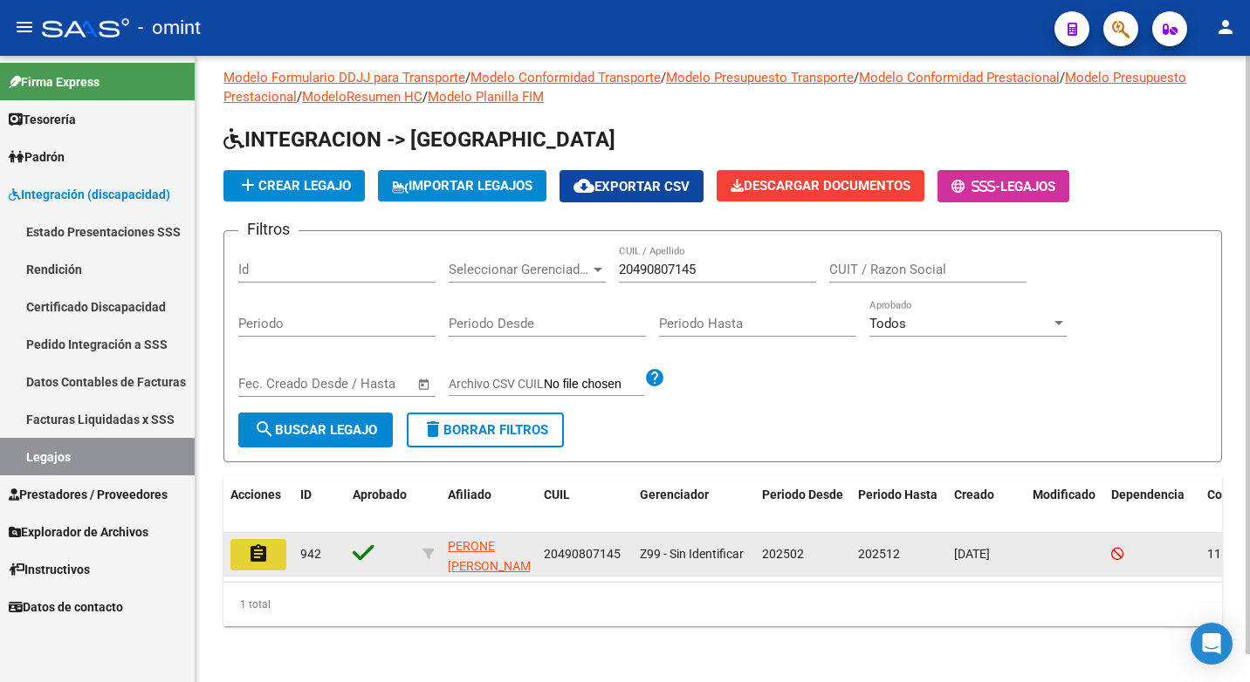
click at [255, 544] on mat-icon "assignment" at bounding box center [258, 554] width 21 height 21
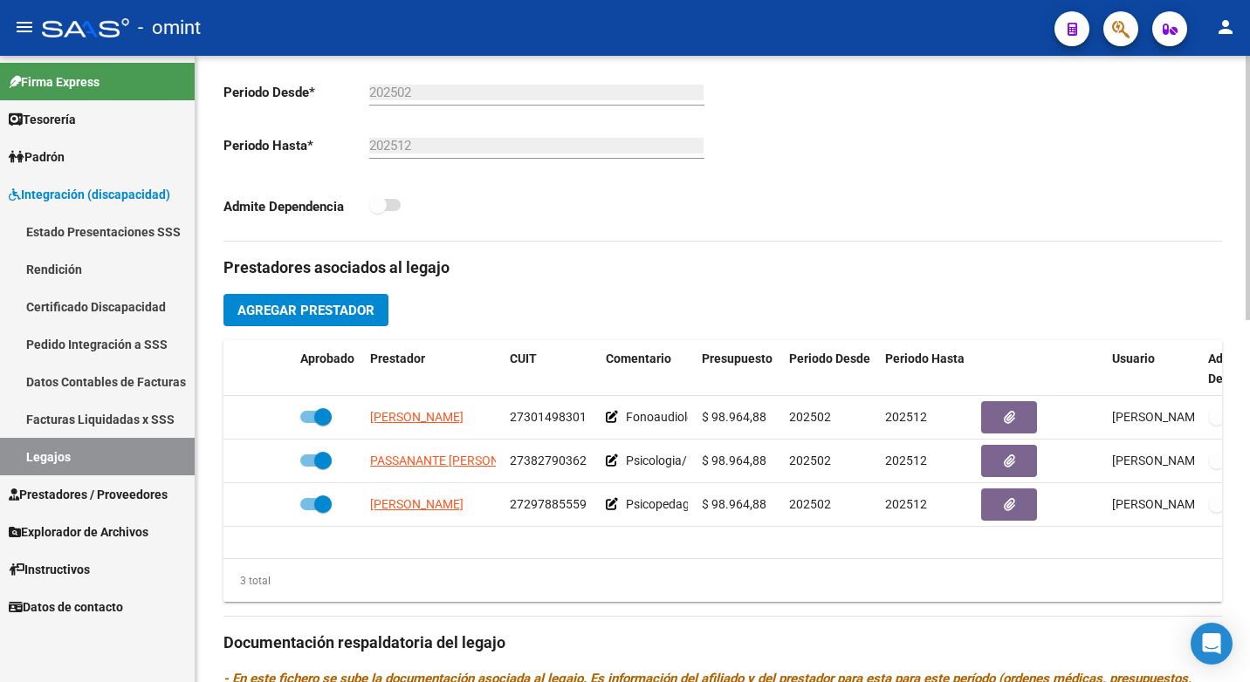
scroll to position [477, 0]
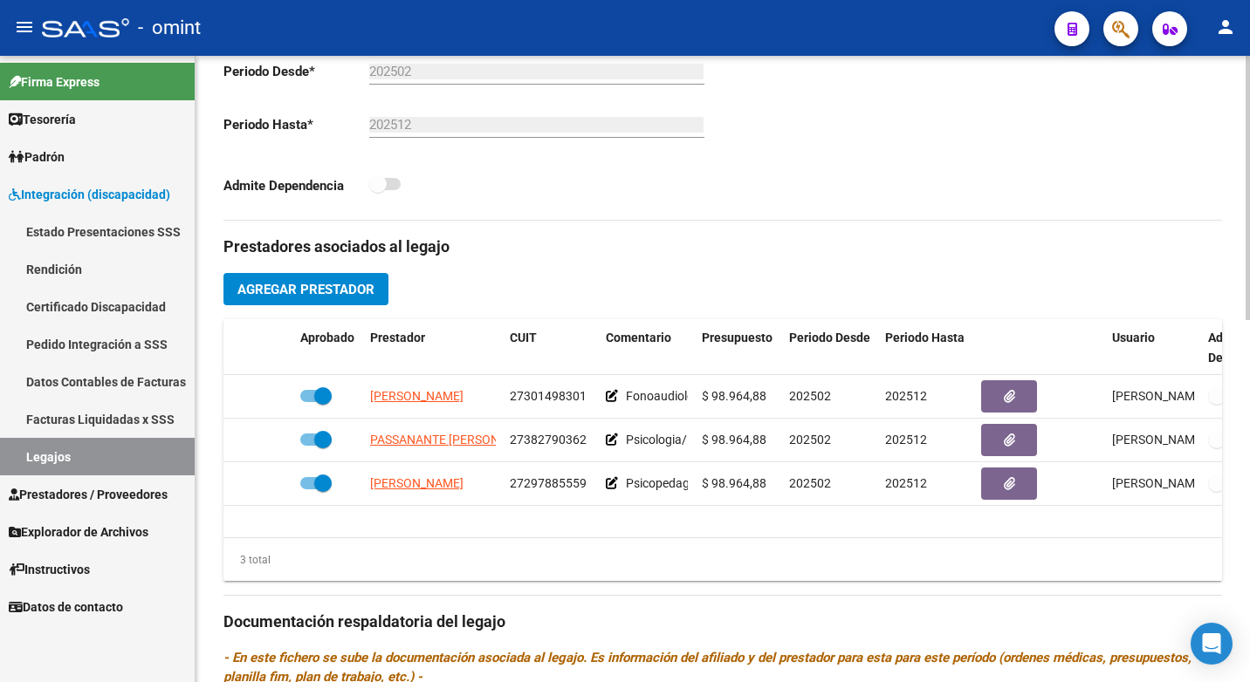
click at [1249, 463] on html "menu - omint person Firma Express Tesorería Extractos Procesados (csv) Extracto…" at bounding box center [625, 341] width 1250 height 682
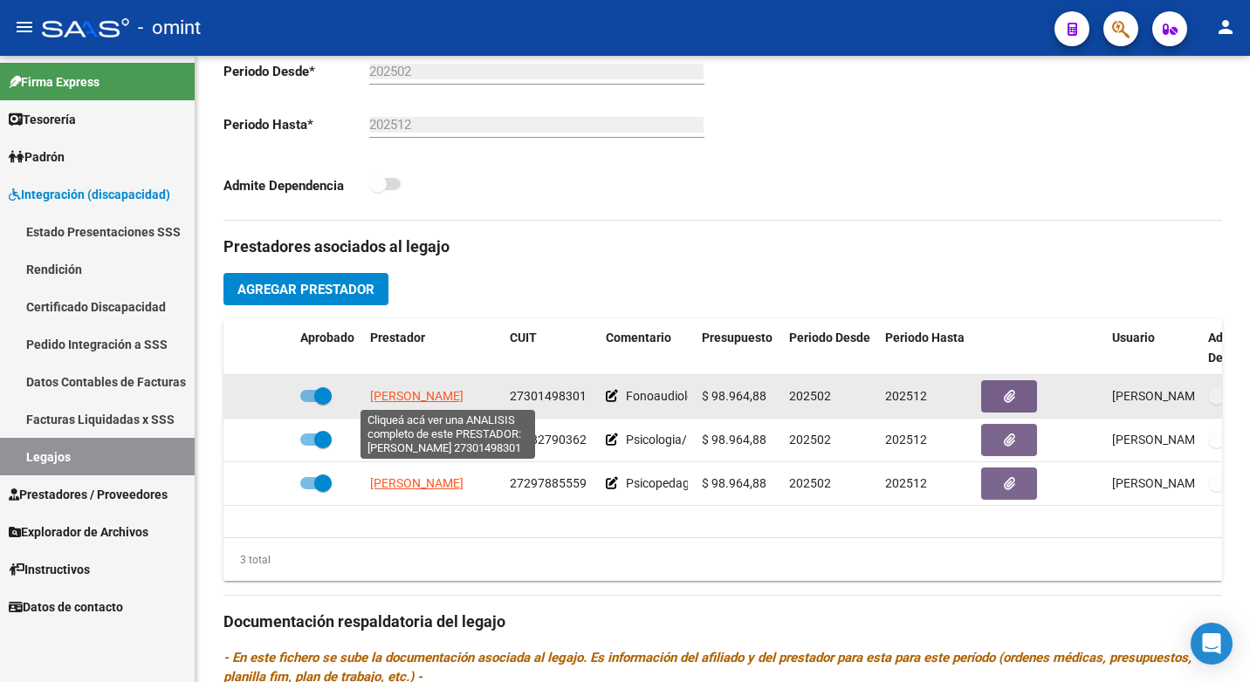
click at [447, 394] on span "[PERSON_NAME]" at bounding box center [416, 396] width 93 height 14
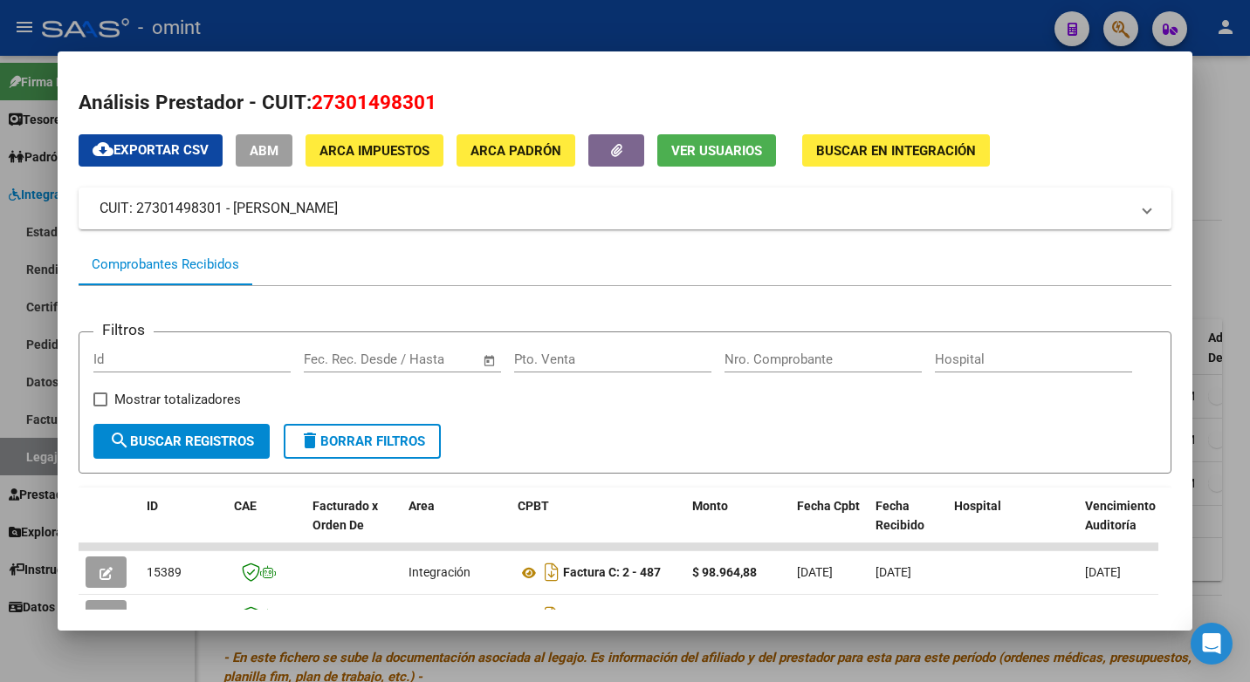
scroll to position [307, 0]
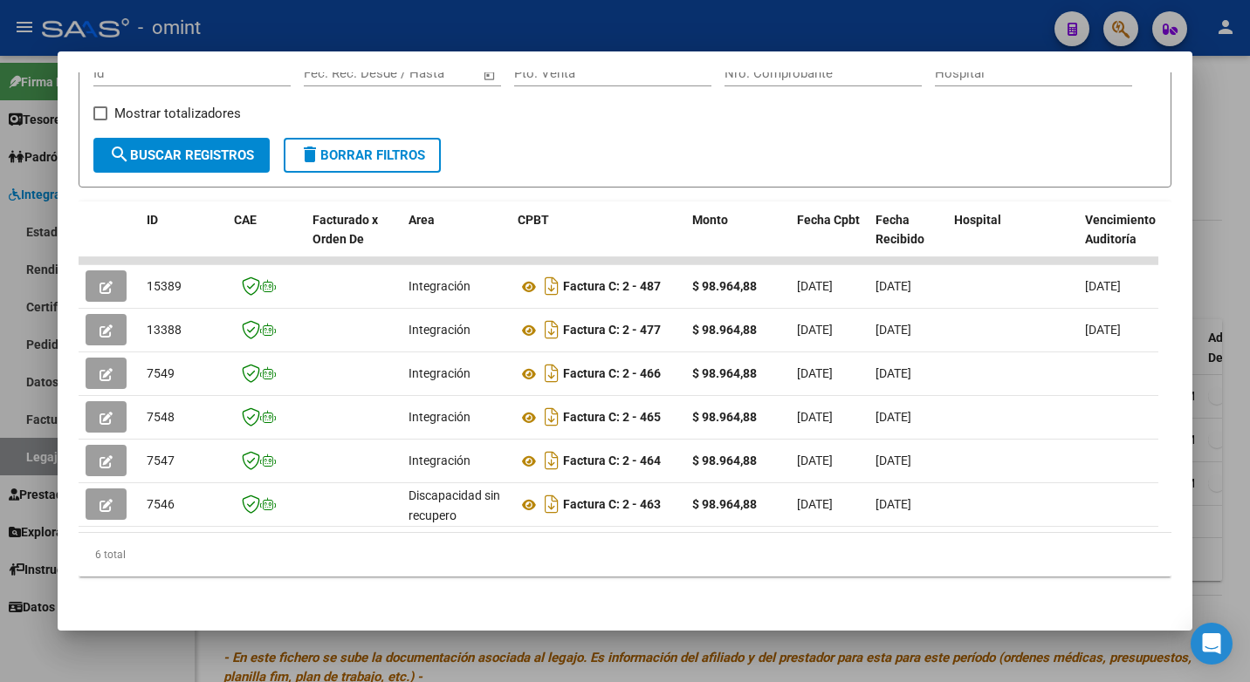
drag, startPoint x: 232, startPoint y: 518, endPoint x: 497, endPoint y: 538, distance: 265.3
click at [497, 538] on div "ID CAE Facturado x Orden De Area CPBT Monto Fecha Cpbt Fecha Recibido Hospital …" at bounding box center [625, 390] width 1093 height 376
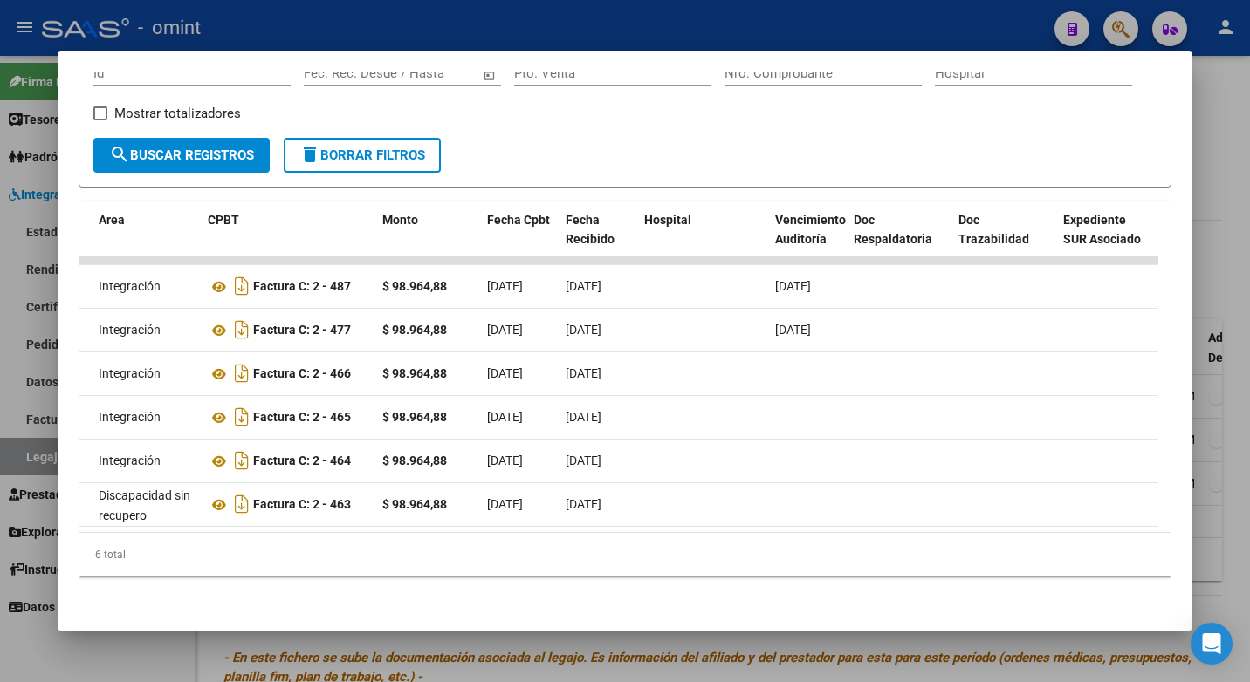
scroll to position [0, 0]
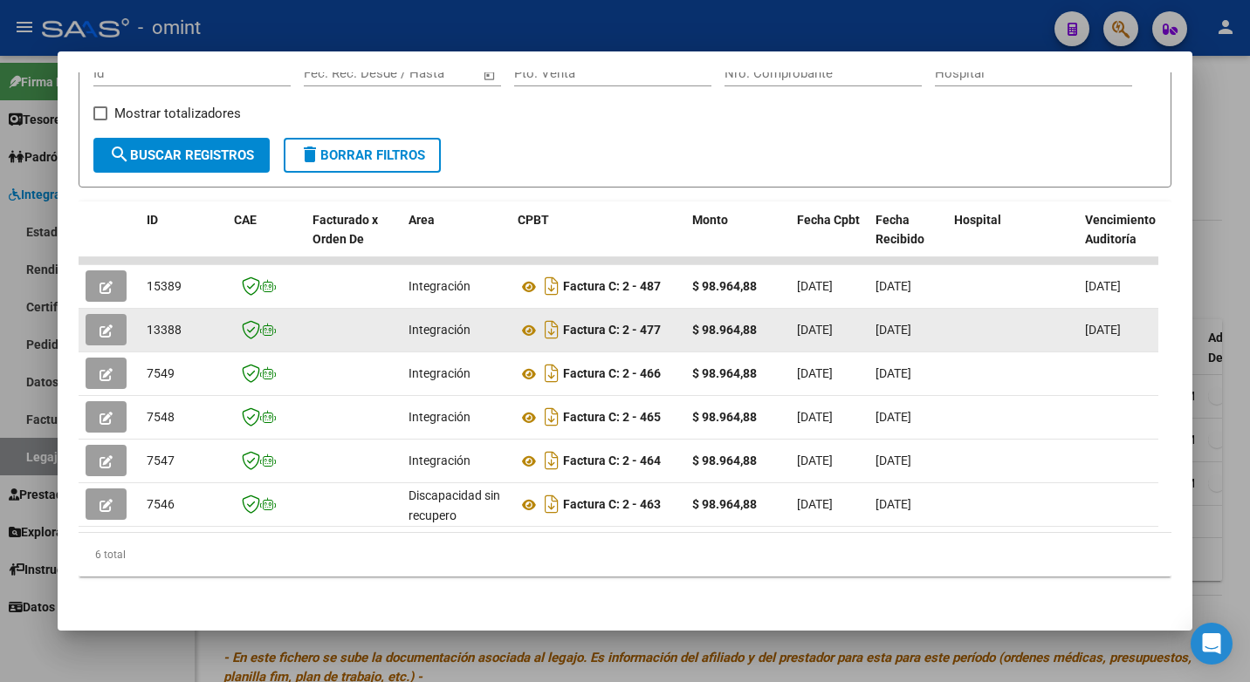
click at [107, 330] on button "button" at bounding box center [106, 329] width 41 height 31
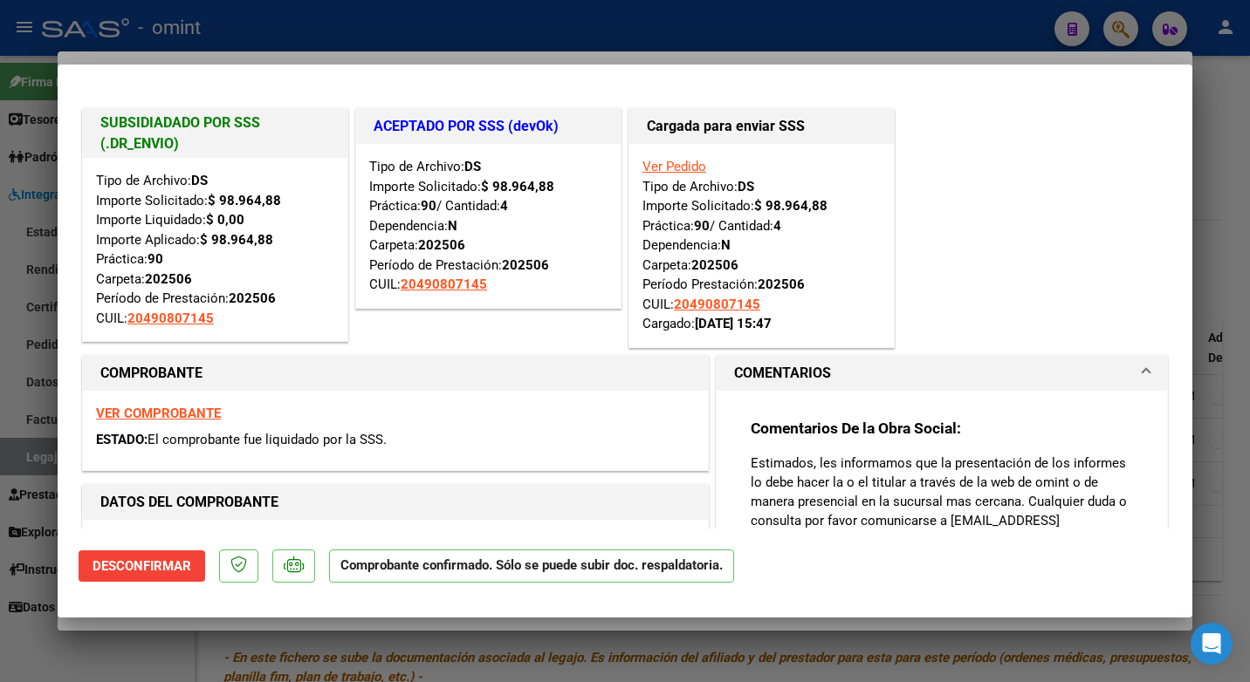
click at [392, 33] on div at bounding box center [625, 341] width 1250 height 682
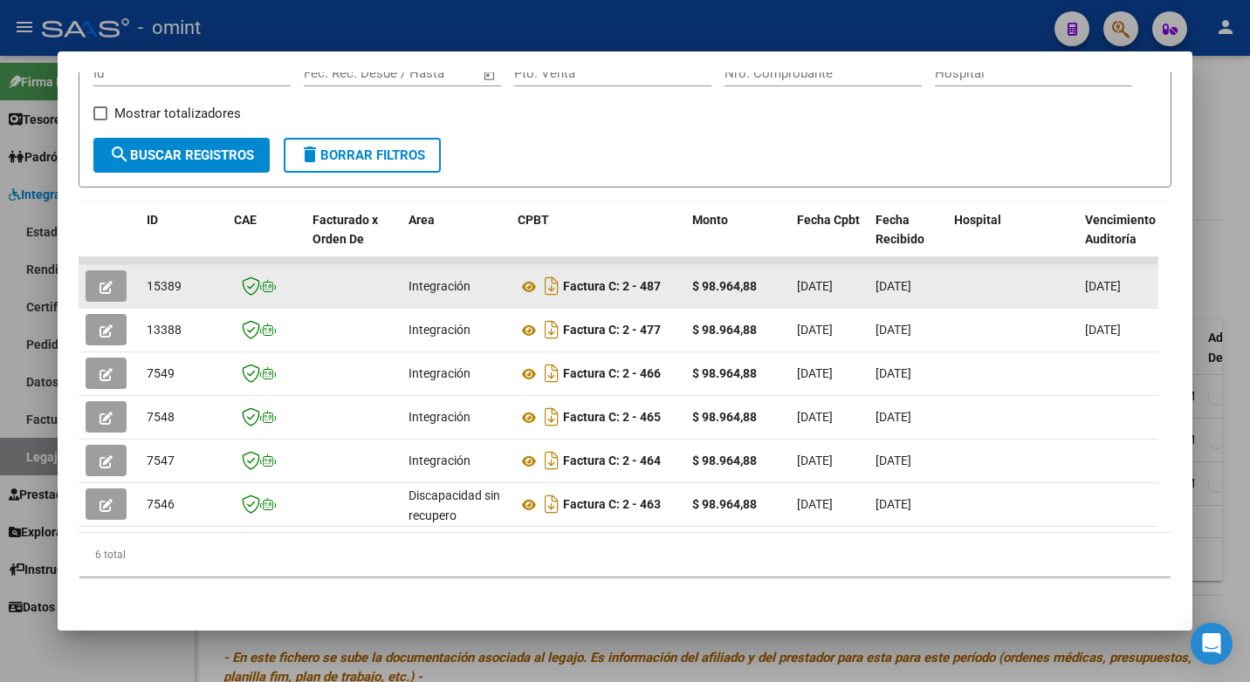
click at [106, 281] on icon "button" at bounding box center [105, 287] width 13 height 13
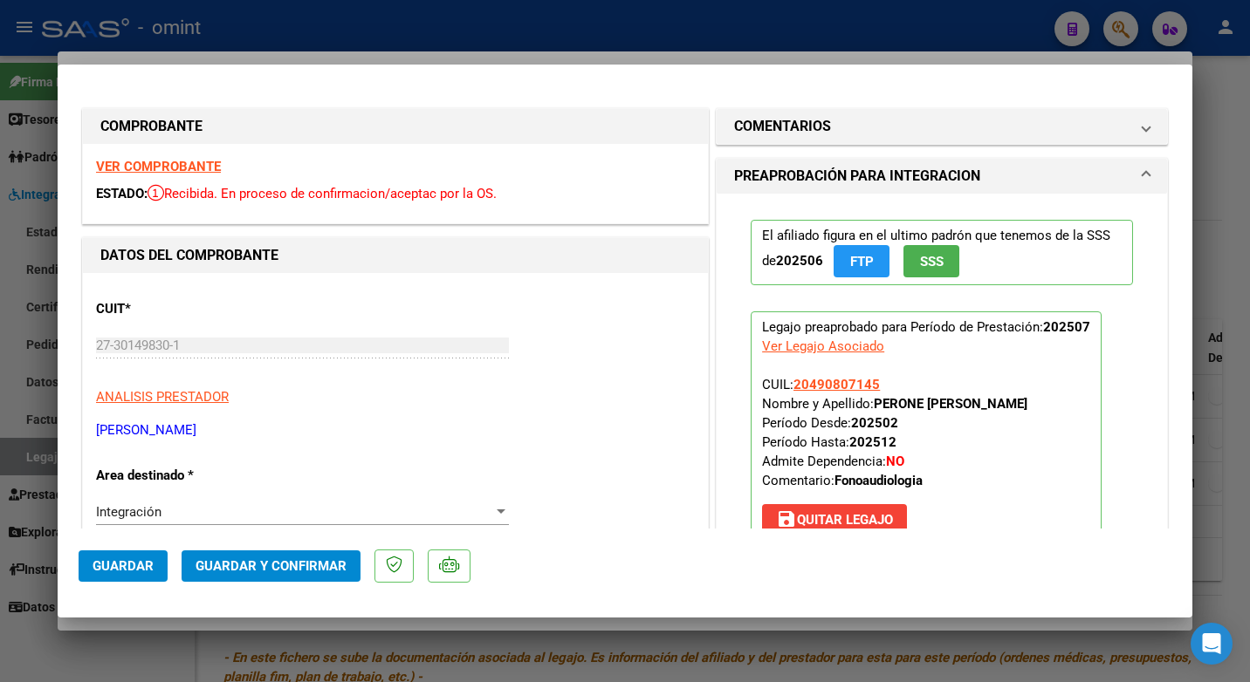
click at [118, 165] on strong "VER COMPROBANTE" at bounding box center [158, 167] width 125 height 16
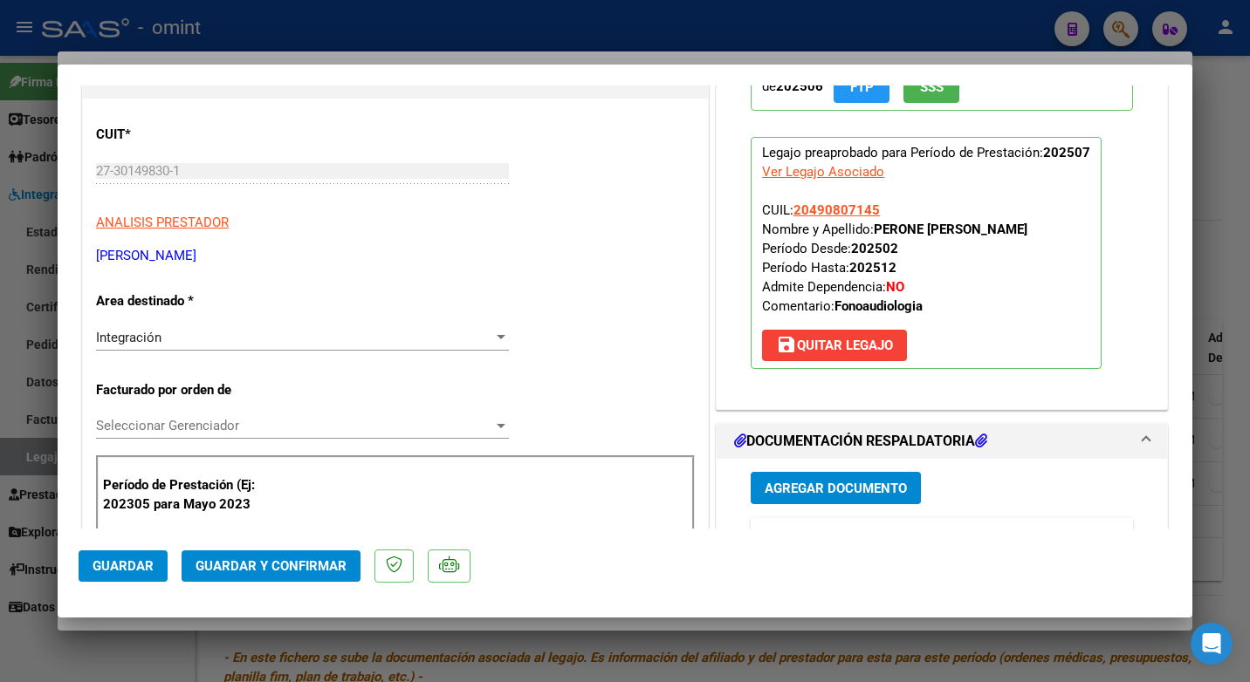
scroll to position [262, 0]
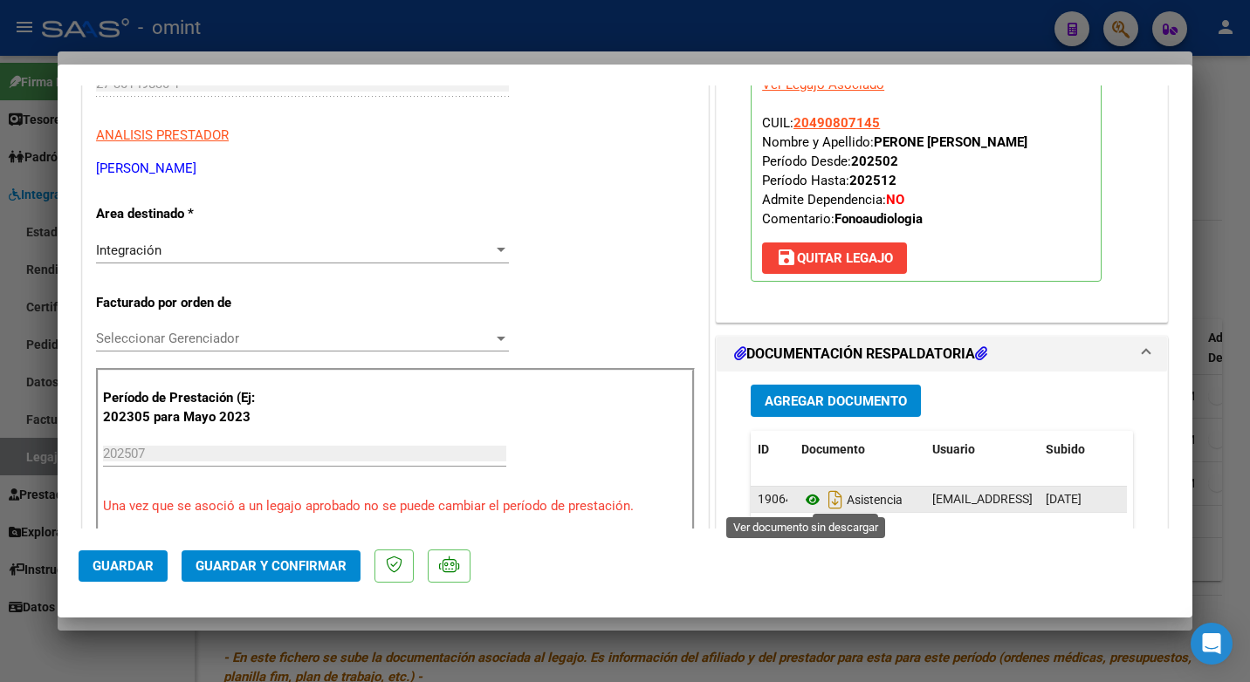
click at [805, 498] on icon at bounding box center [812, 500] width 23 height 21
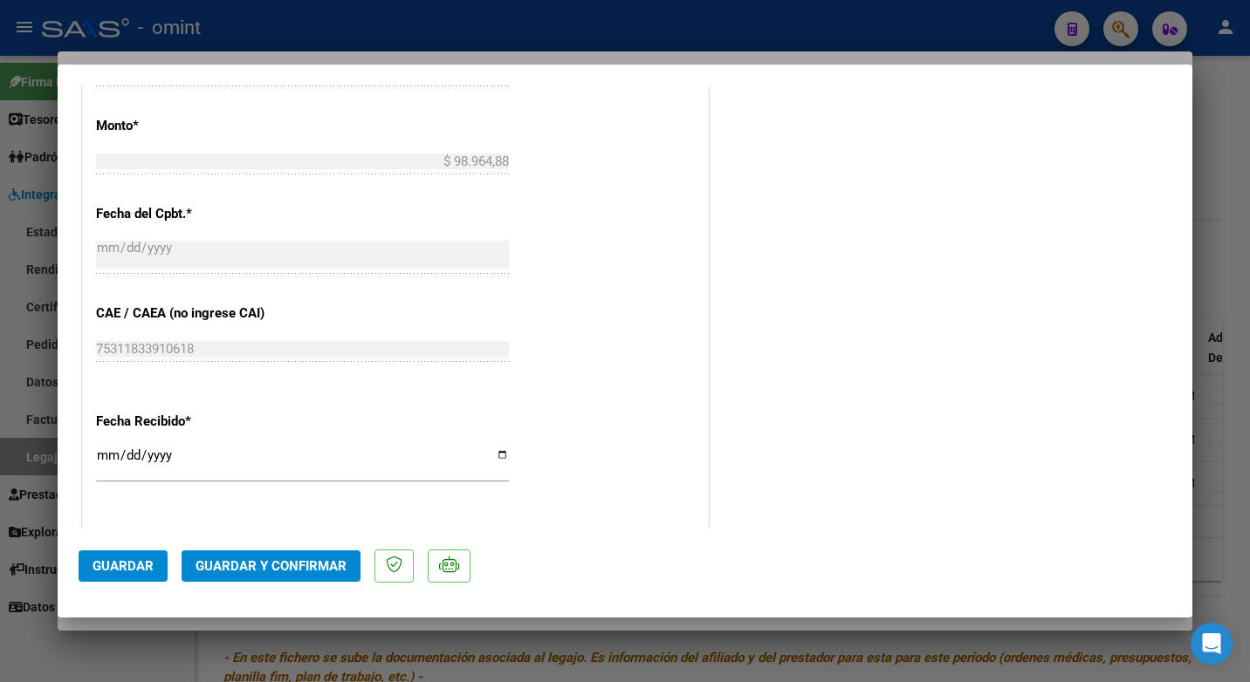
scroll to position [1242, 0]
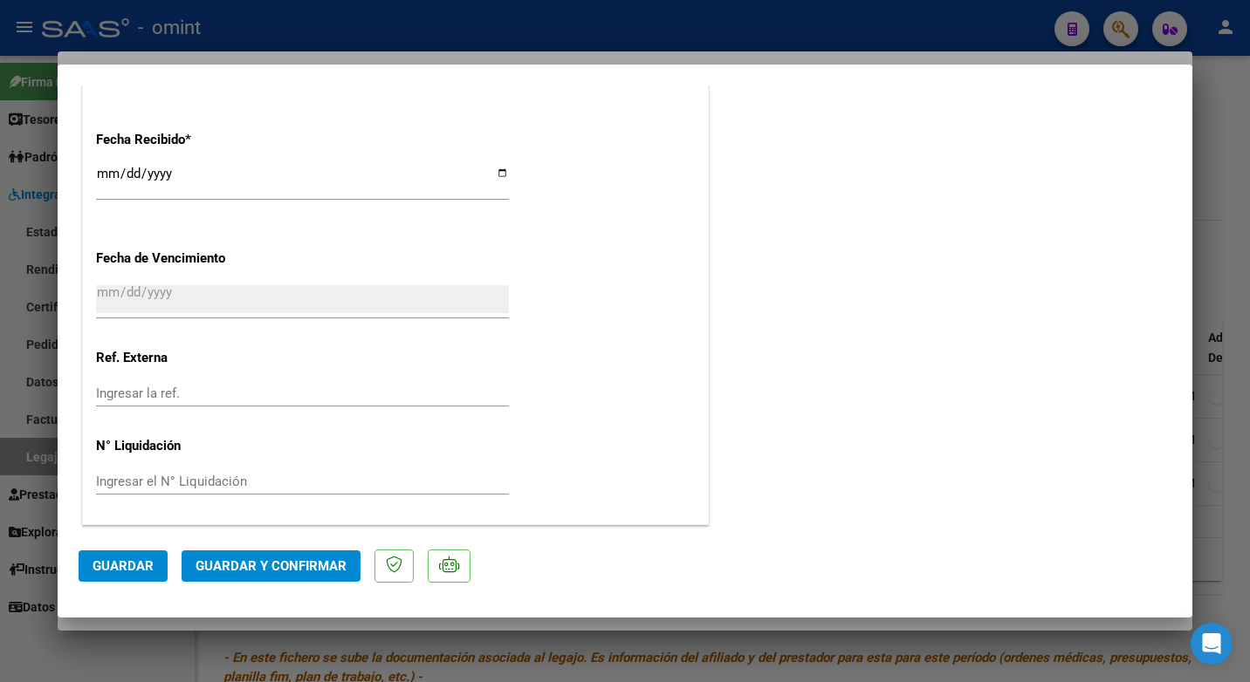
click at [300, 565] on span "Guardar y Confirmar" at bounding box center [270, 567] width 151 height 16
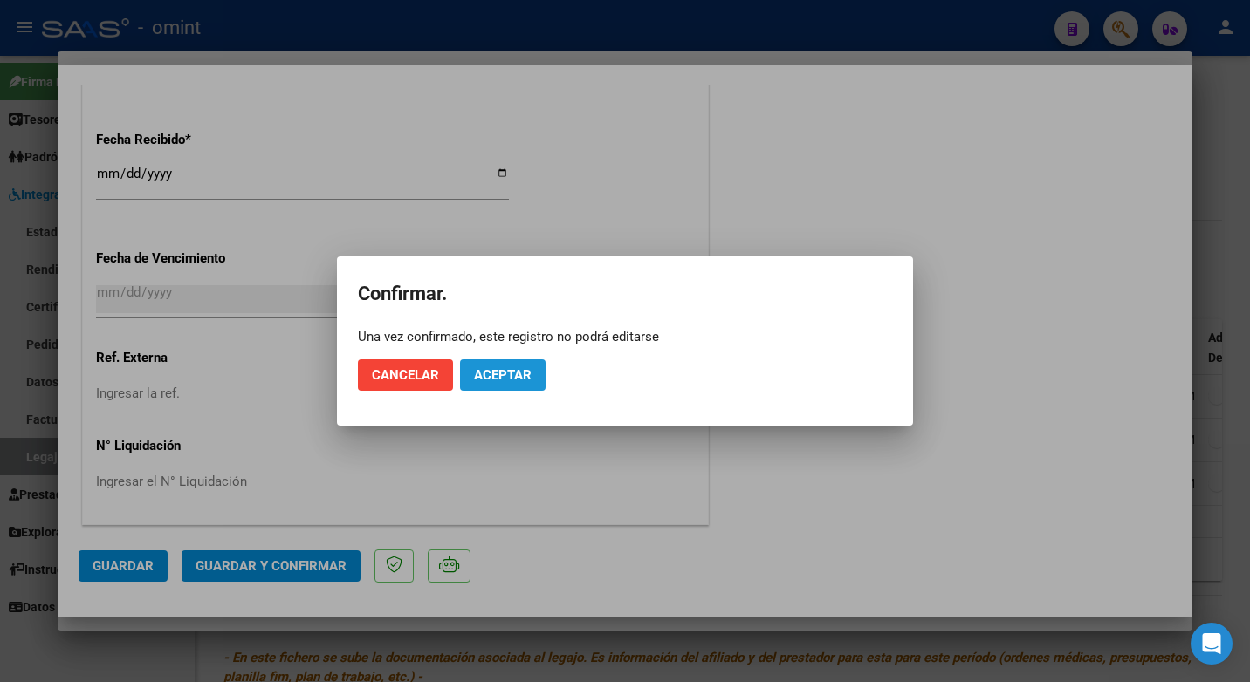
click at [504, 368] on span "Aceptar" at bounding box center [503, 375] width 58 height 16
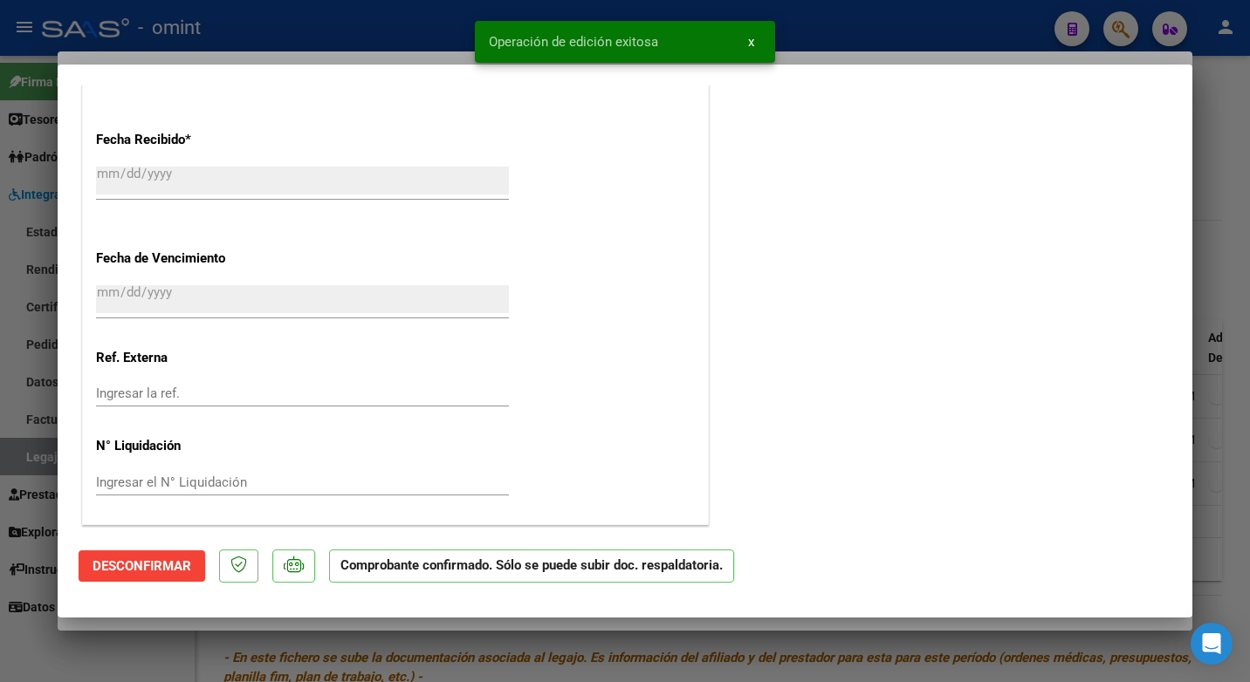
click at [407, 49] on div at bounding box center [625, 341] width 1250 height 682
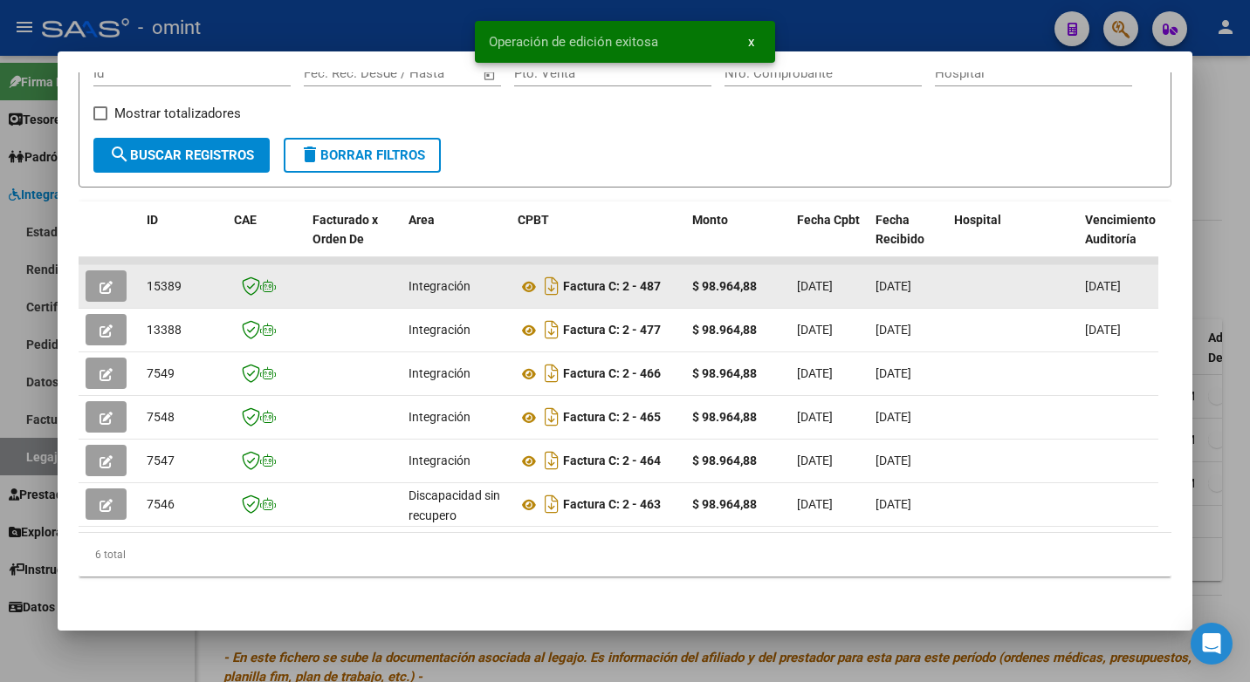
click at [169, 279] on span "15389" at bounding box center [164, 286] width 35 height 14
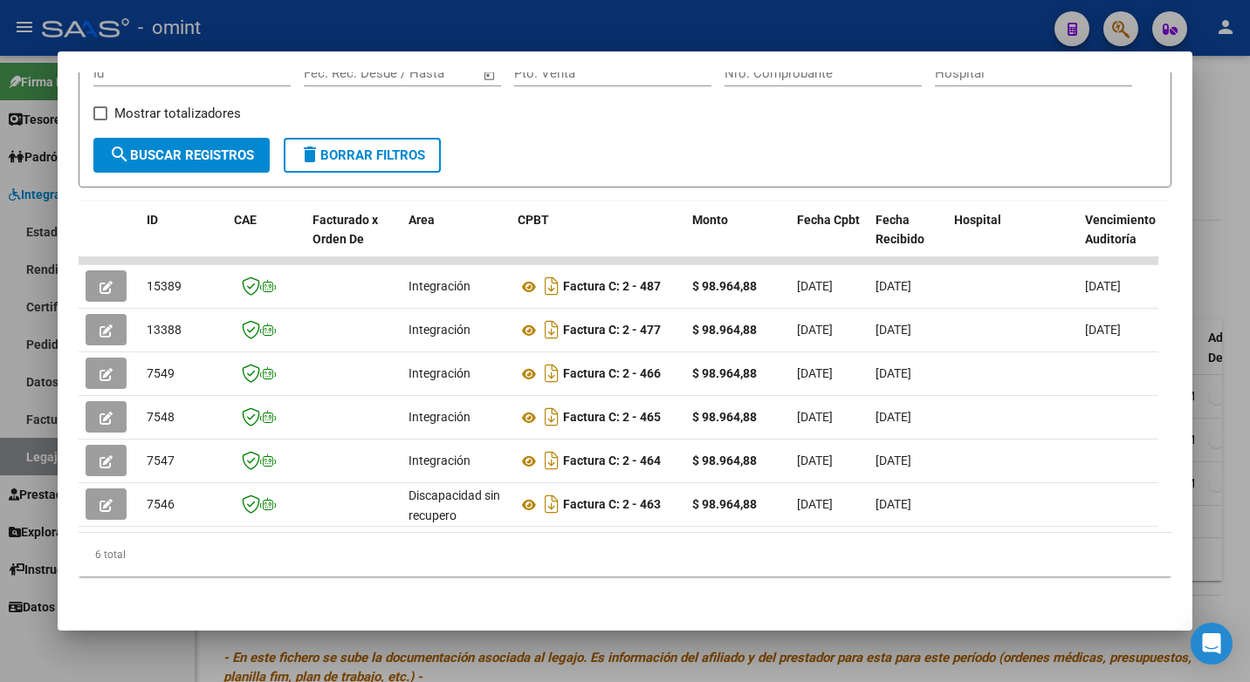
click at [257, 25] on div at bounding box center [625, 341] width 1250 height 682
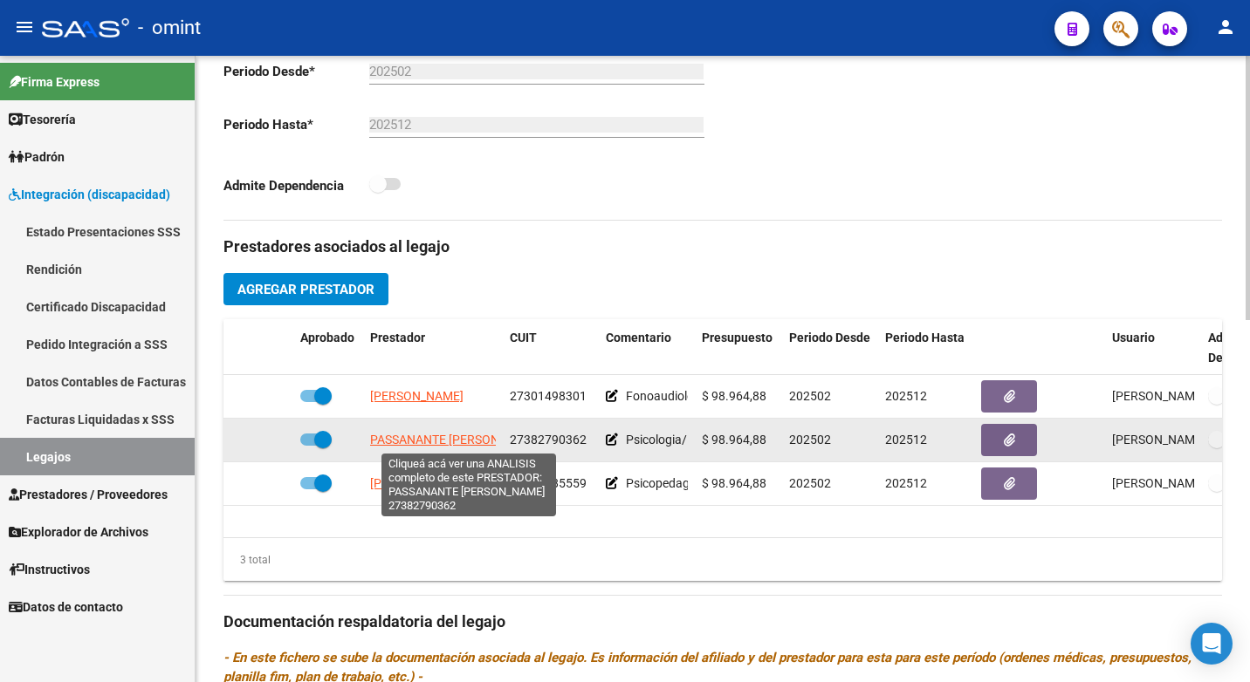
click at [402, 435] on span "PASSANANTE [PERSON_NAME]" at bounding box center [456, 440] width 172 height 14
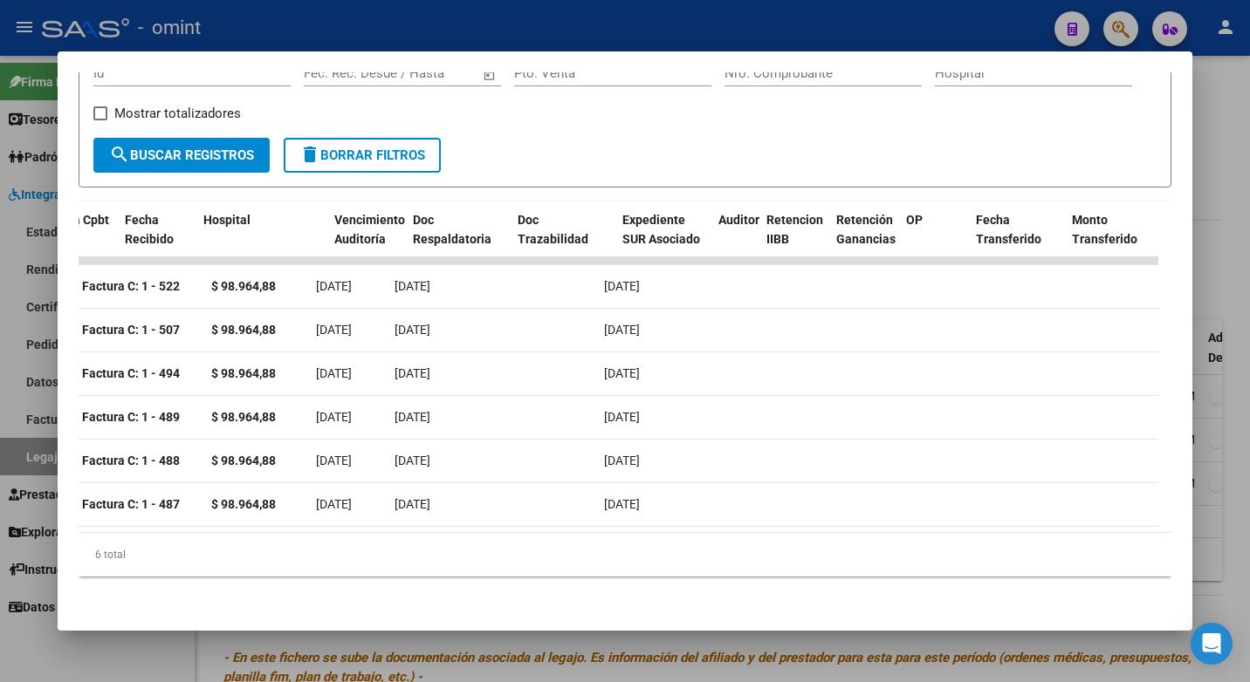
scroll to position [0, 0]
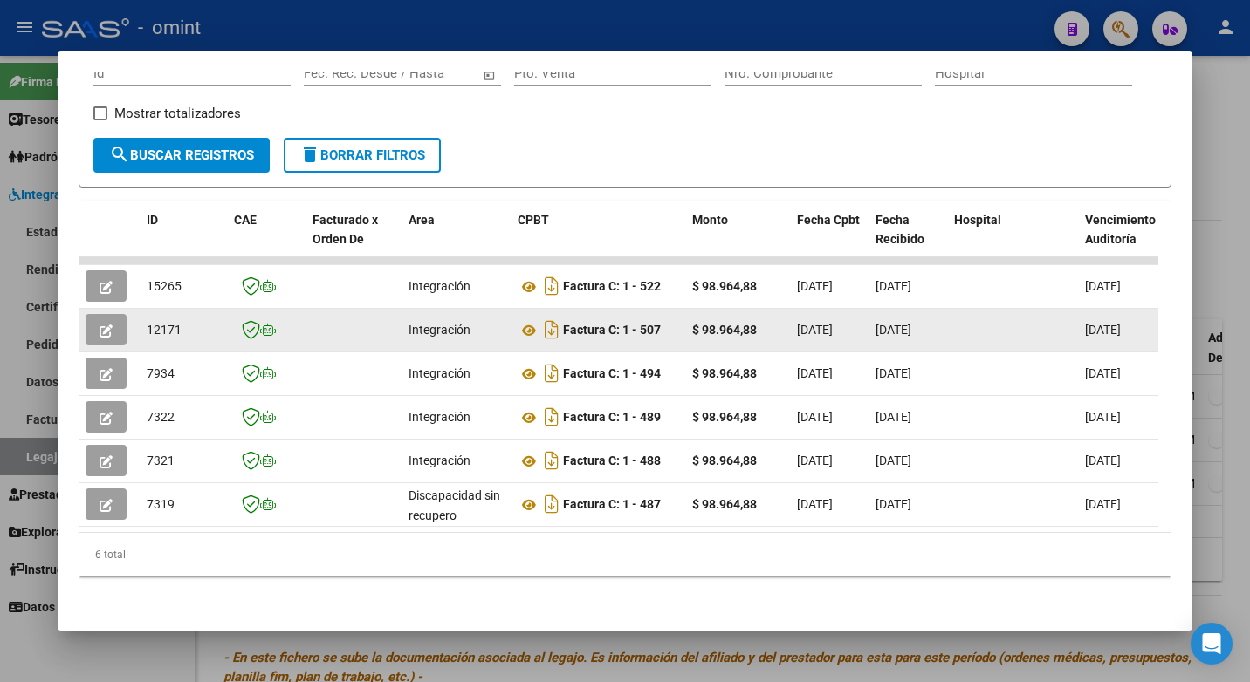
click at [113, 314] on button "button" at bounding box center [106, 329] width 41 height 31
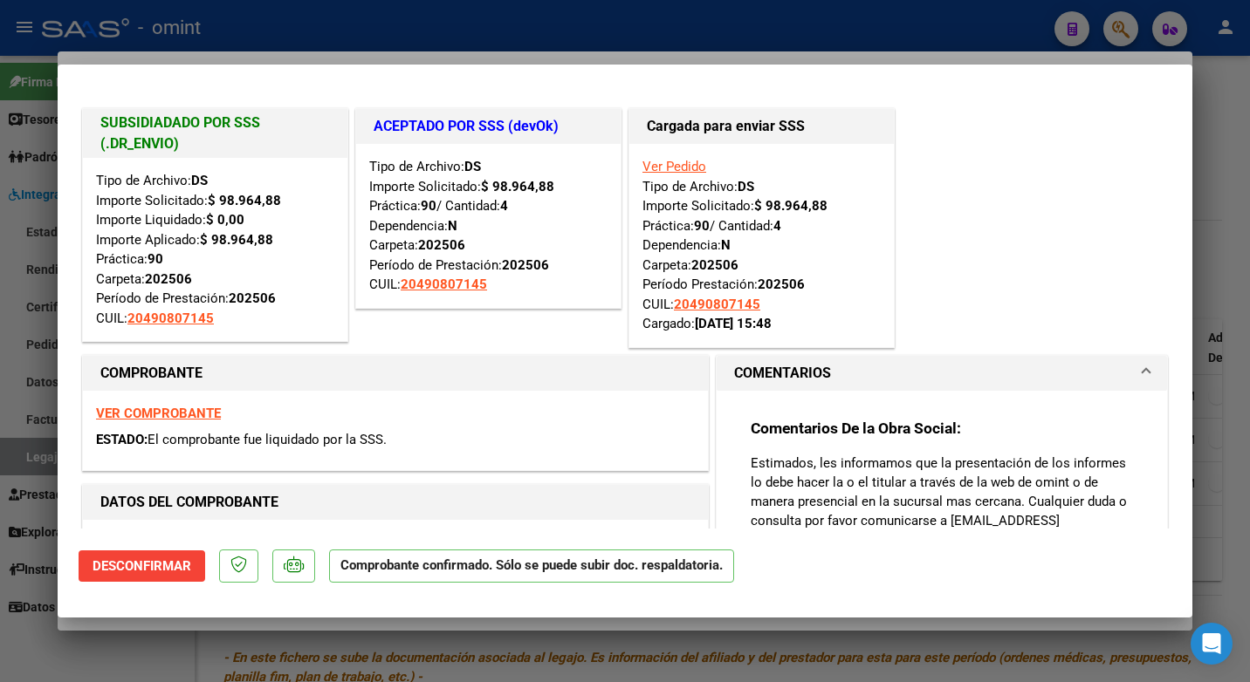
click at [345, 18] on div at bounding box center [625, 341] width 1250 height 682
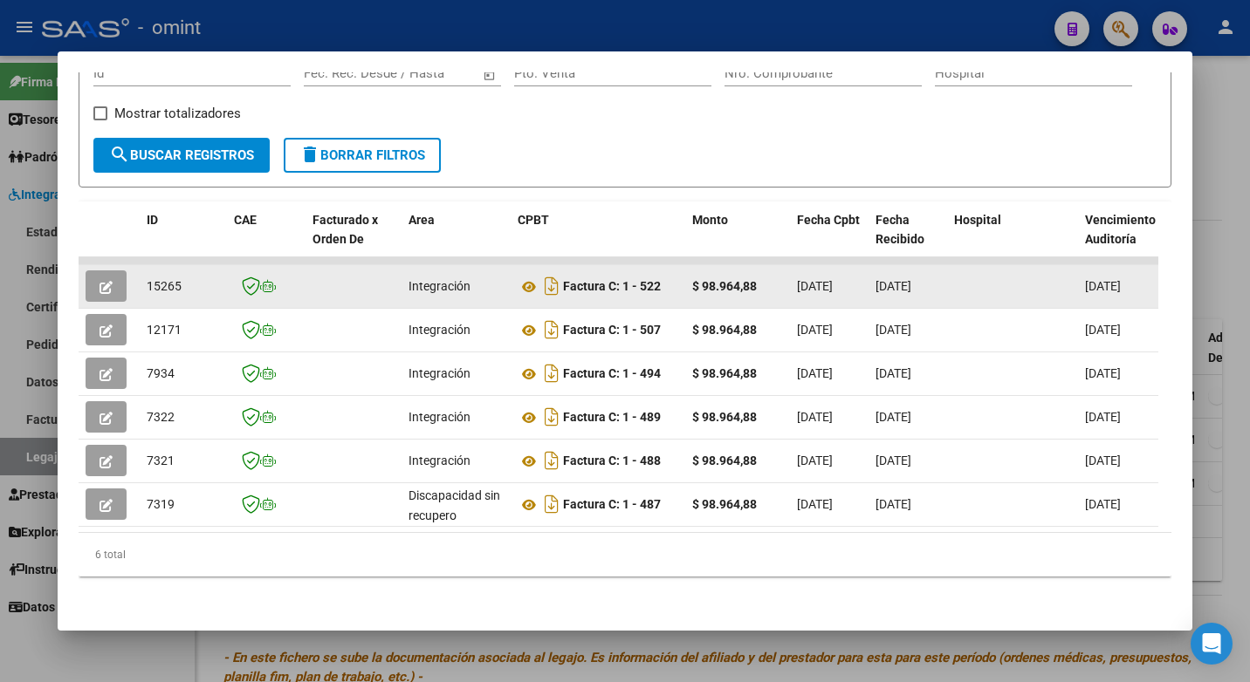
click at [106, 281] on icon "button" at bounding box center [105, 287] width 13 height 13
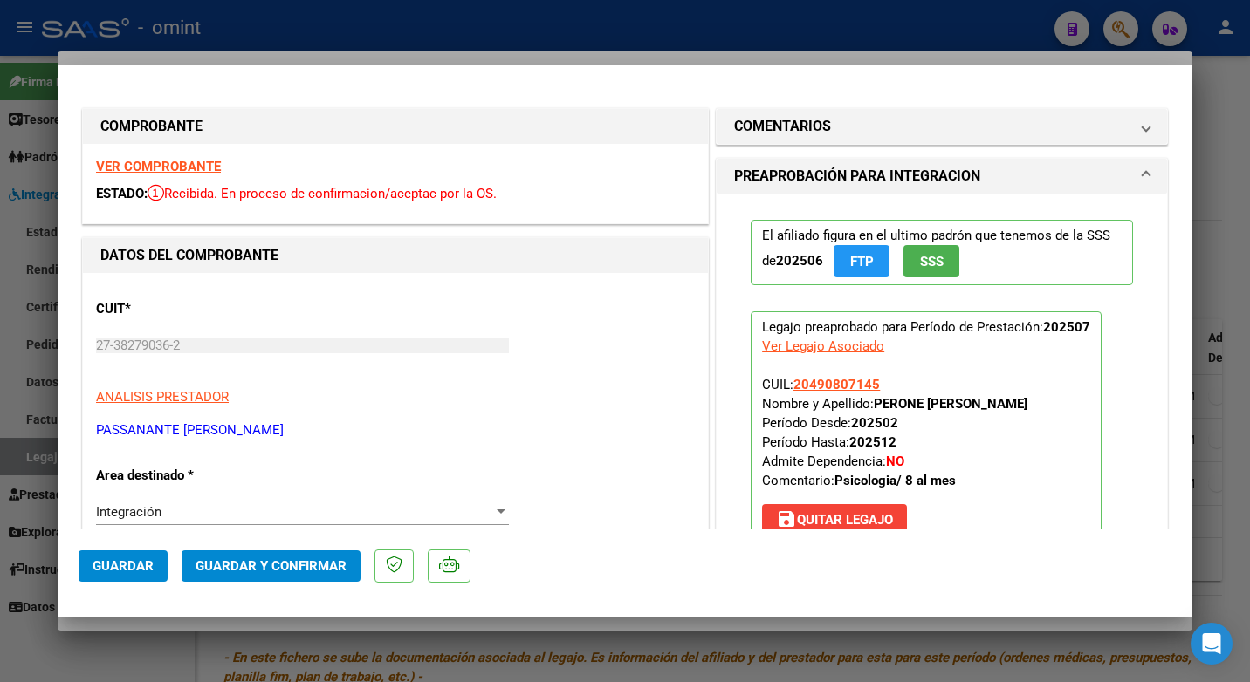
click at [208, 164] on strong "VER COMPROBANTE" at bounding box center [158, 167] width 125 height 16
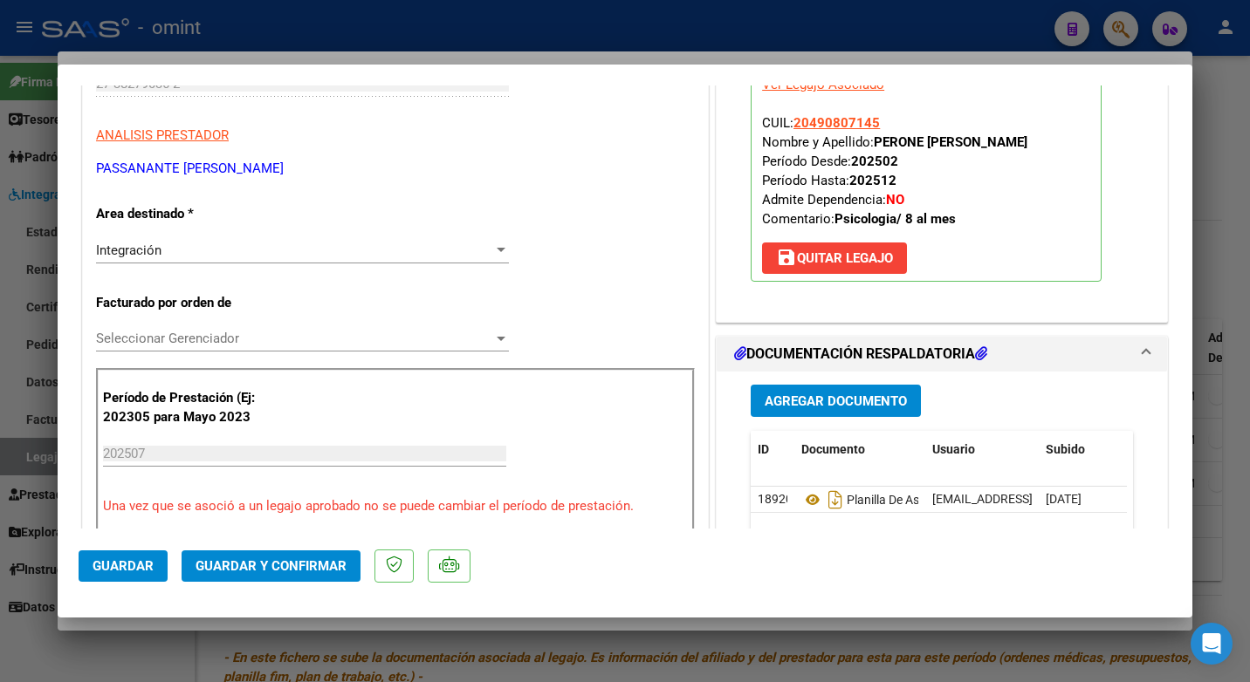
scroll to position [349, 0]
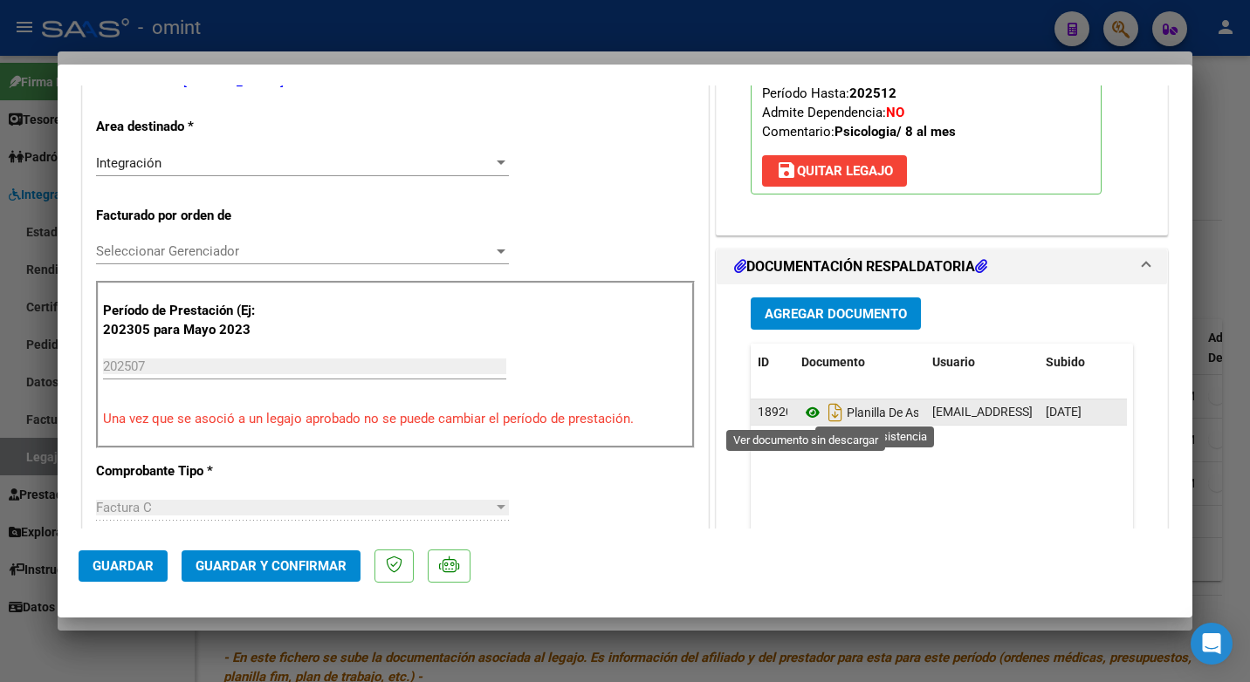
click at [810, 413] on icon at bounding box center [812, 412] width 23 height 21
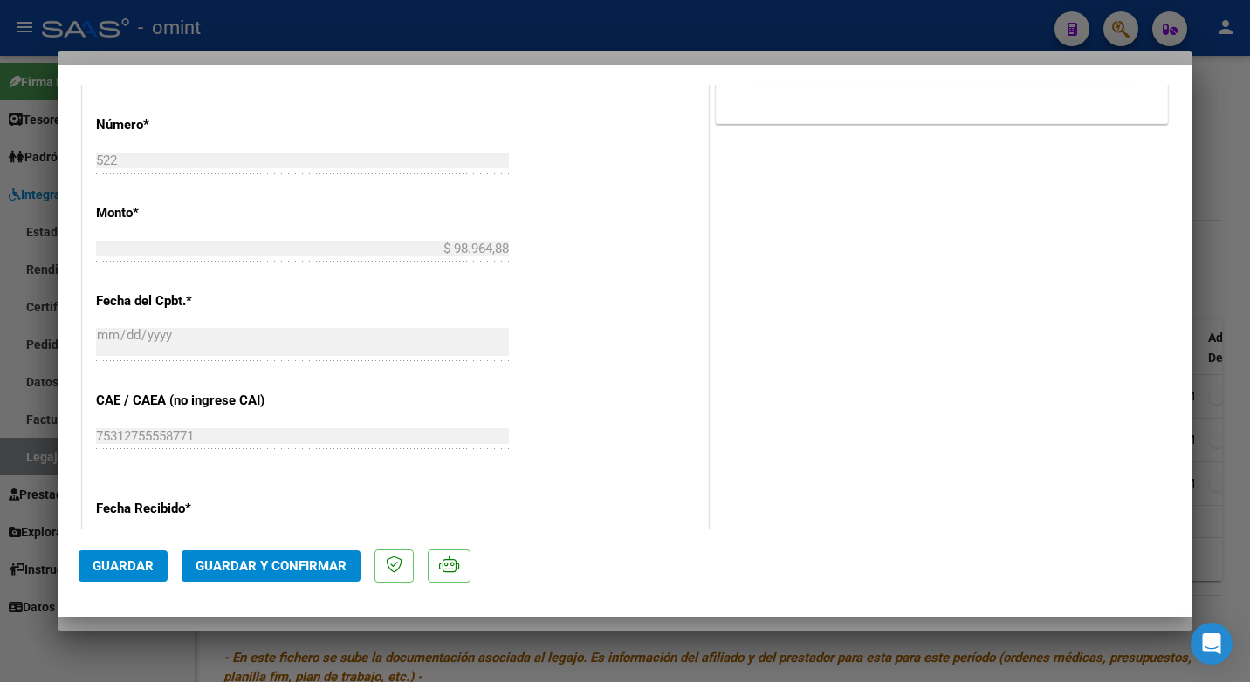
scroll to position [1242, 0]
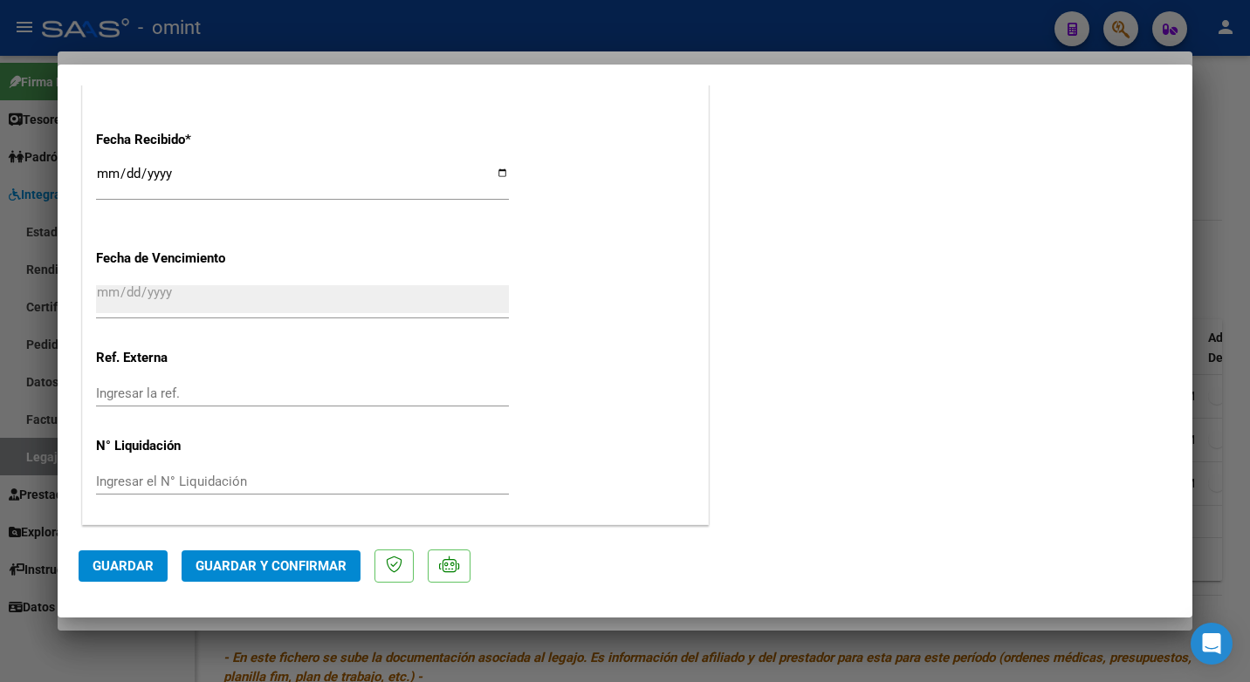
click at [250, 565] on span "Guardar y Confirmar" at bounding box center [270, 567] width 151 height 16
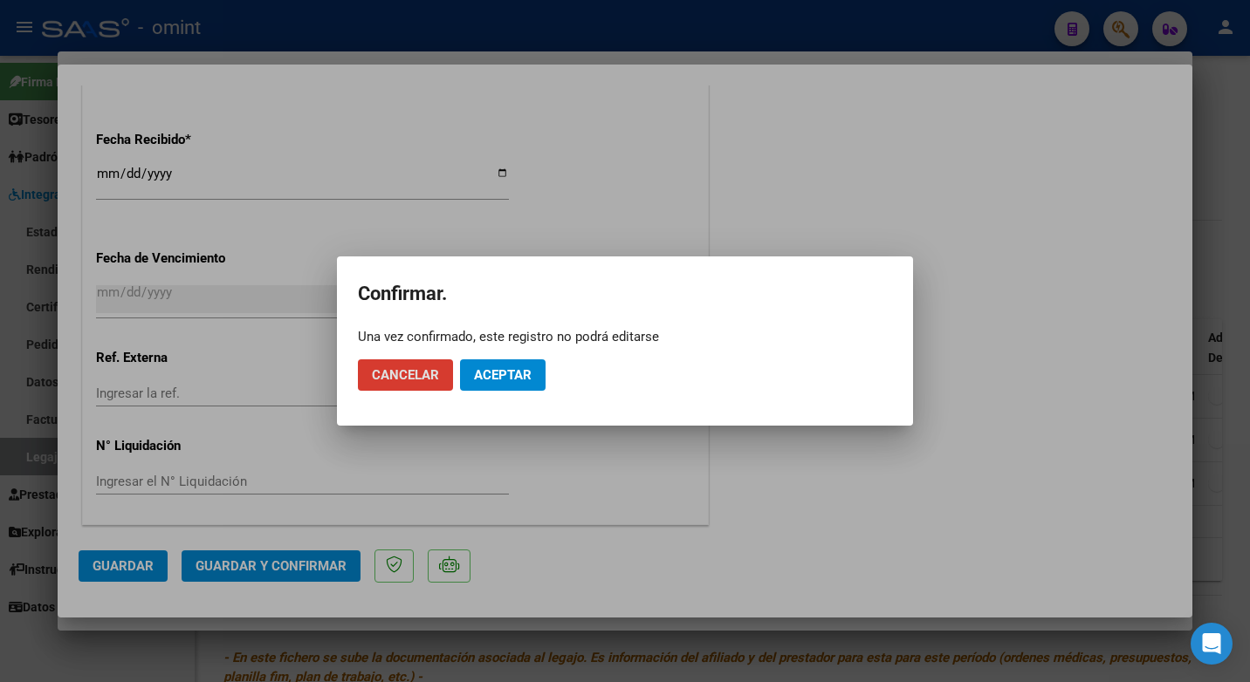
click at [518, 360] on button "Aceptar" at bounding box center [503, 375] width 86 height 31
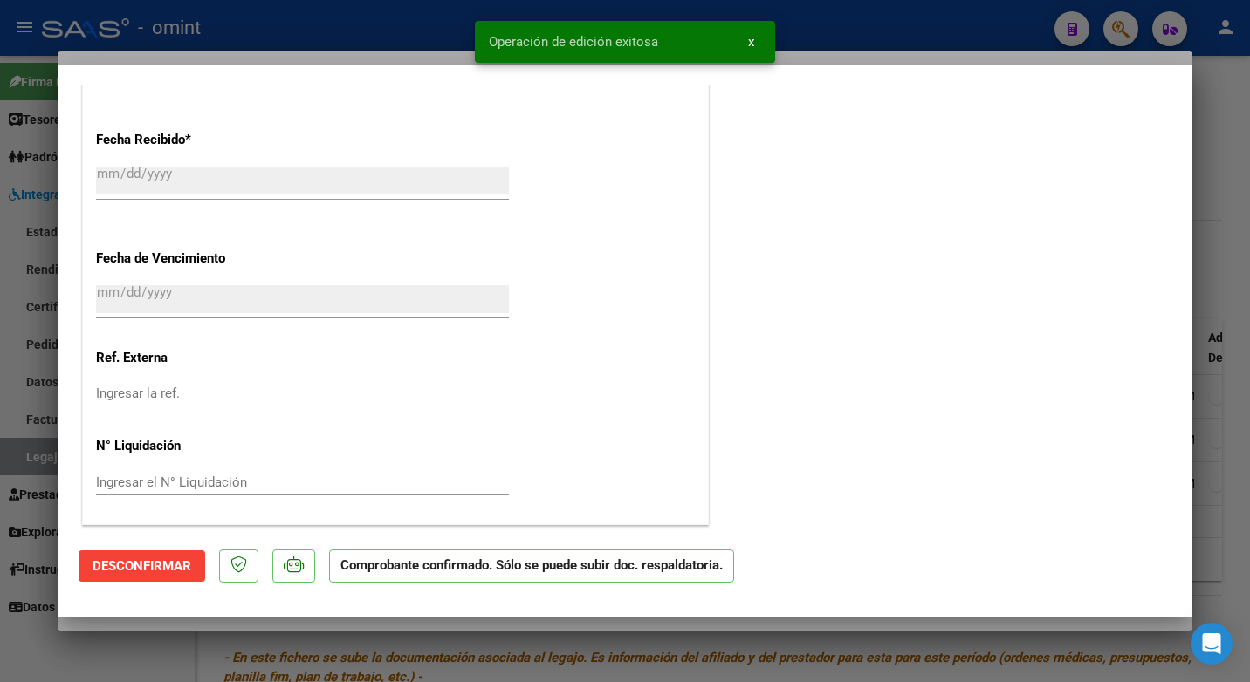
click at [311, 24] on div at bounding box center [625, 341] width 1250 height 682
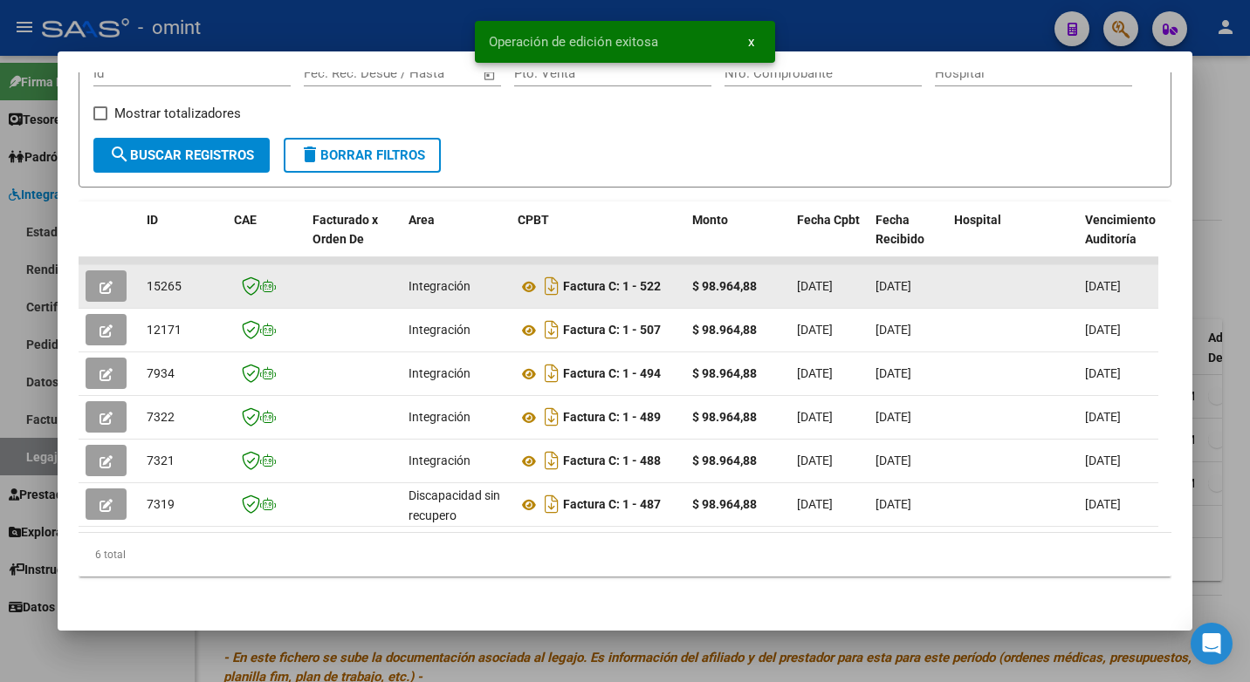
click at [158, 279] on span "15265" at bounding box center [164, 286] width 35 height 14
drag, startPoint x: 158, startPoint y: 269, endPoint x: 145, endPoint y: 278, distance: 16.2
click at [145, 278] on datatable-body-cell "15265" at bounding box center [183, 286] width 87 height 43
click at [160, 279] on span "15265" at bounding box center [164, 286] width 35 height 14
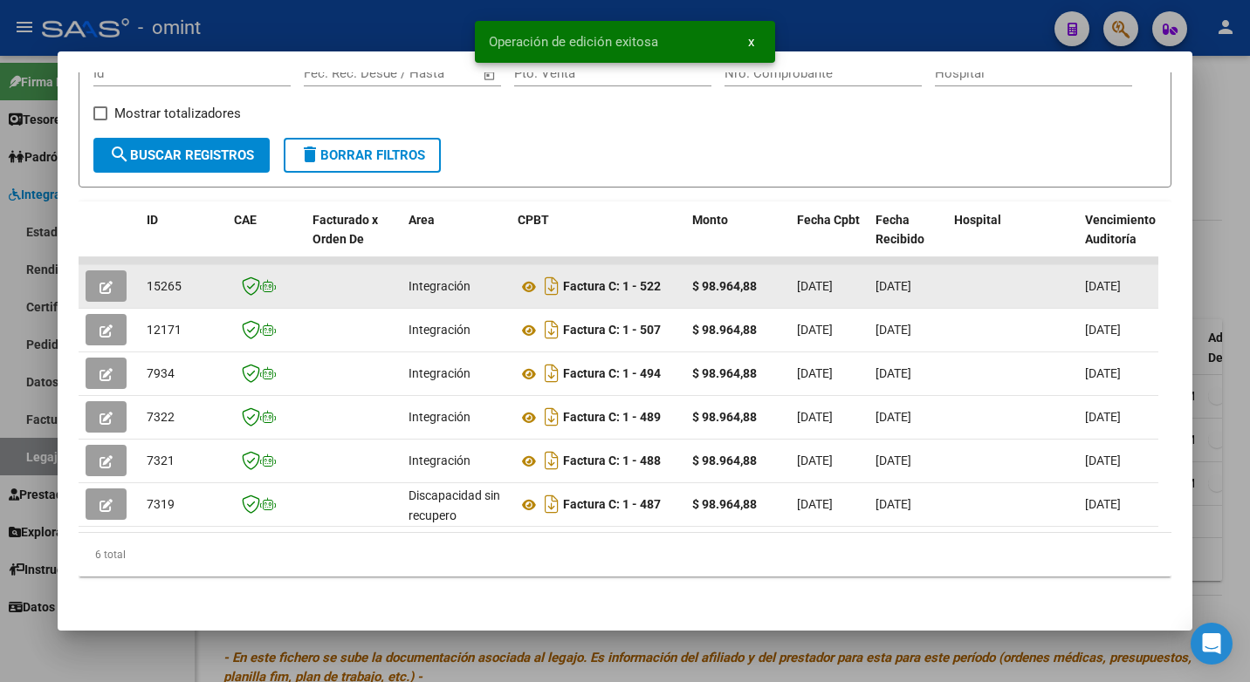
click at [160, 279] on span "15265" at bounding box center [164, 286] width 35 height 14
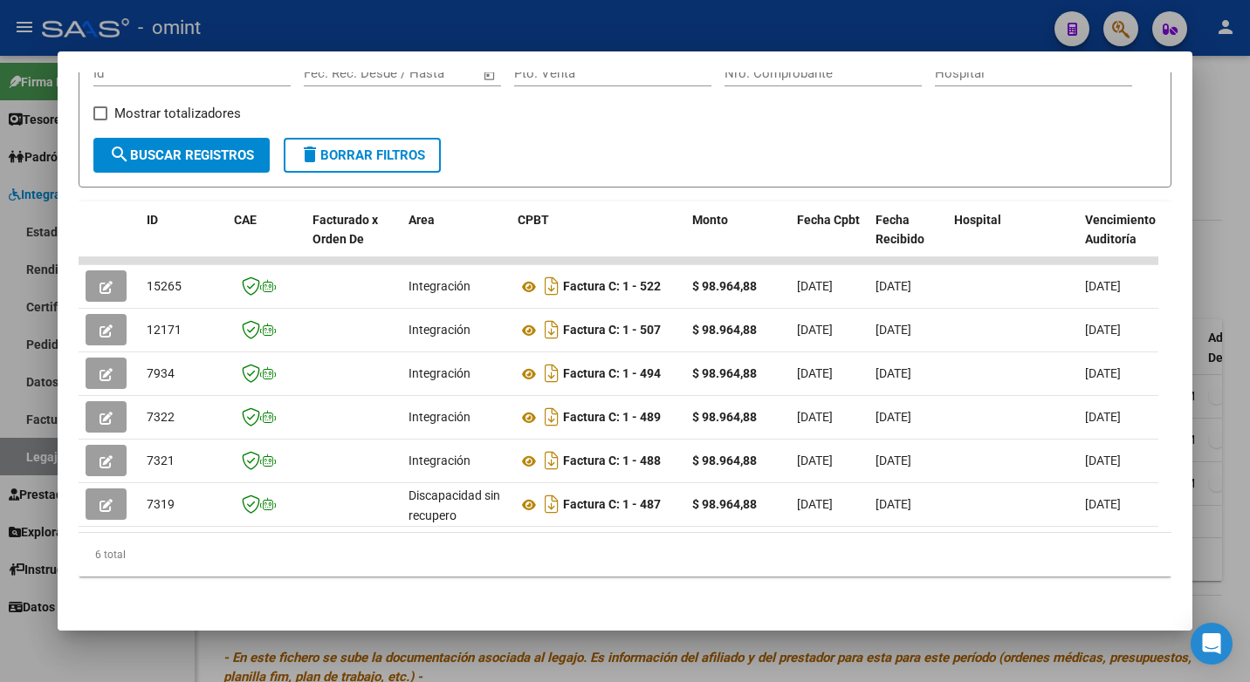
click at [361, 11] on div at bounding box center [625, 341] width 1250 height 682
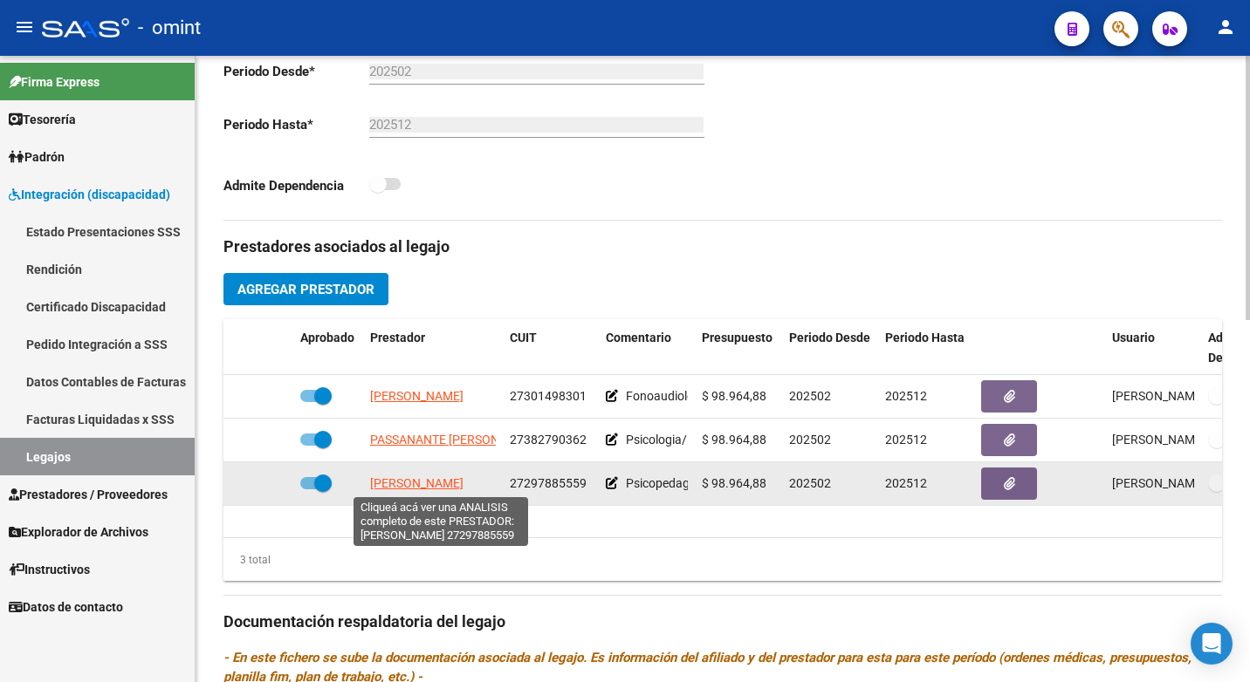
click at [433, 482] on span "[PERSON_NAME]" at bounding box center [416, 483] width 93 height 14
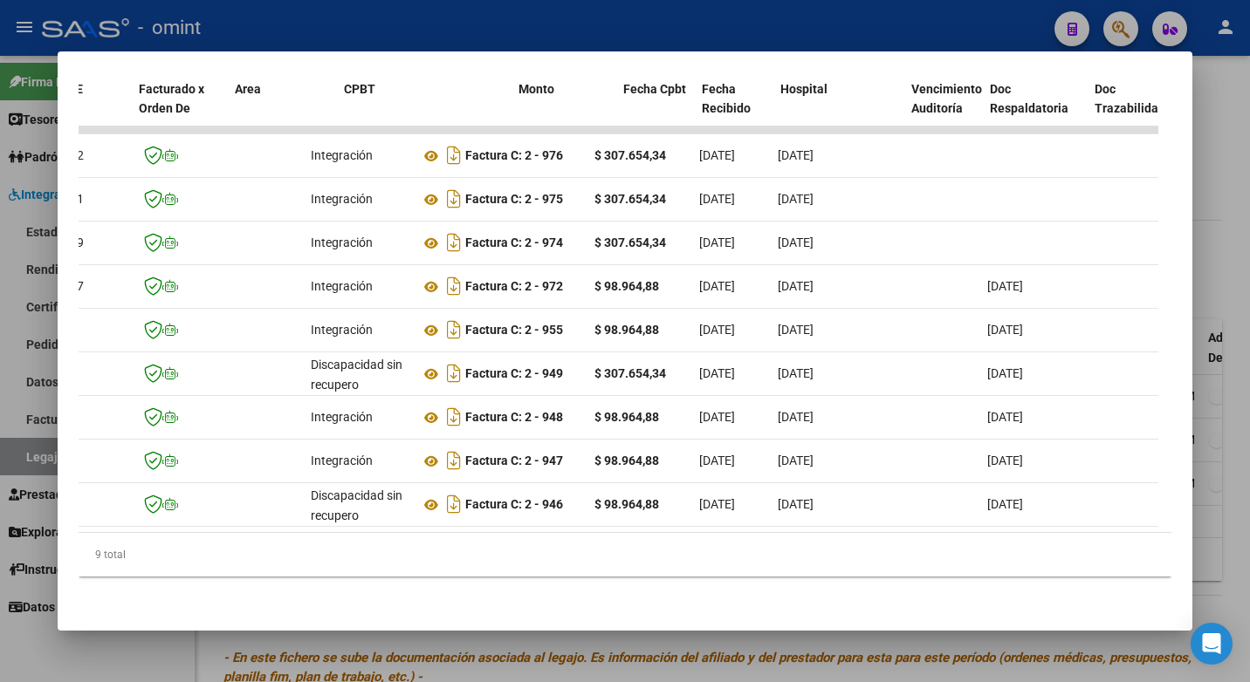
scroll to position [0, 0]
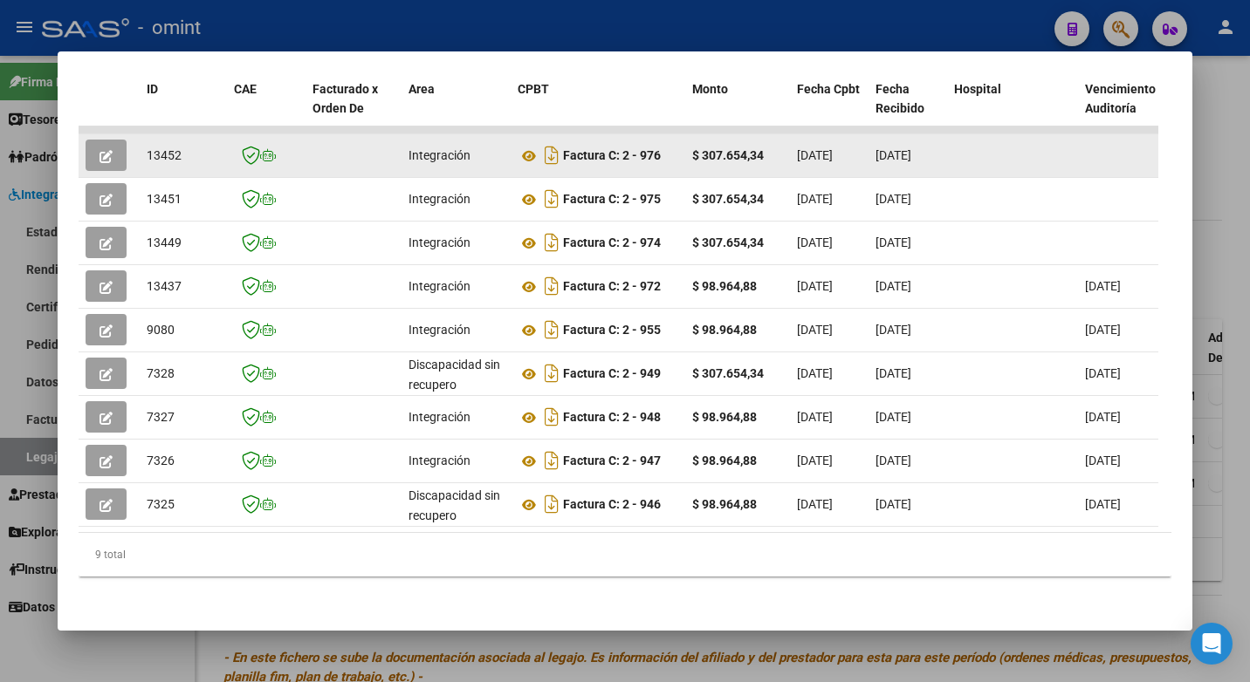
click at [105, 140] on button "button" at bounding box center [106, 155] width 41 height 31
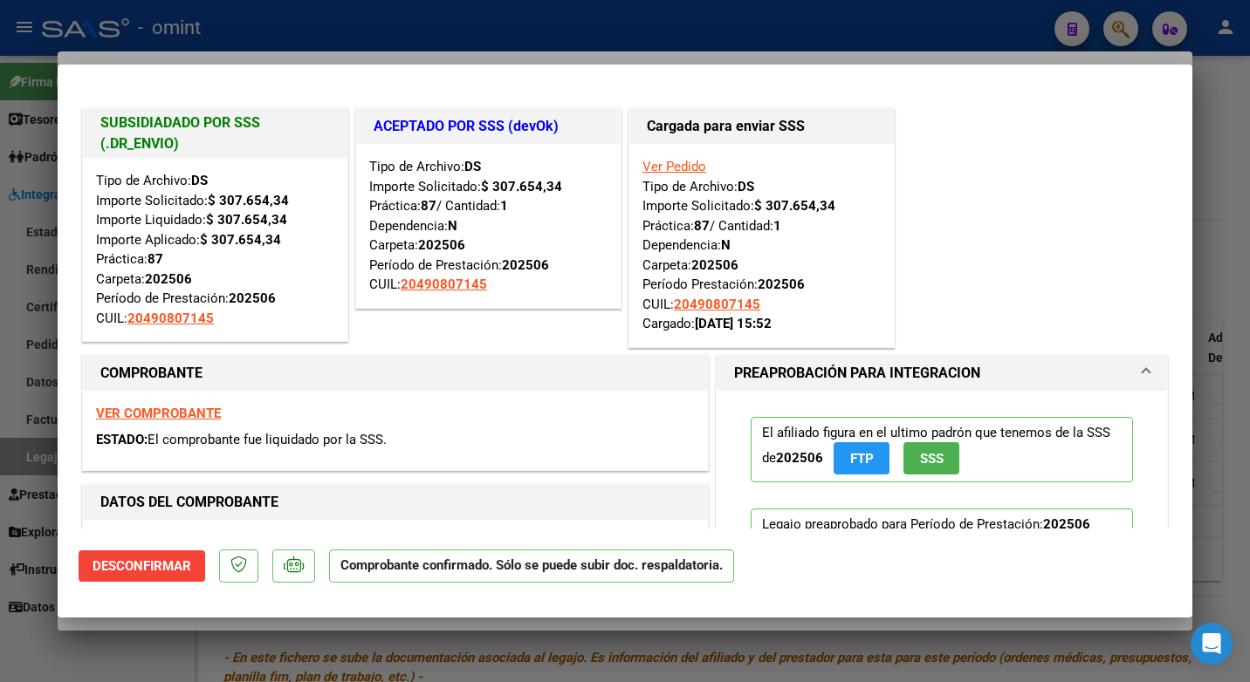
click at [165, 42] on div at bounding box center [625, 341] width 1250 height 682
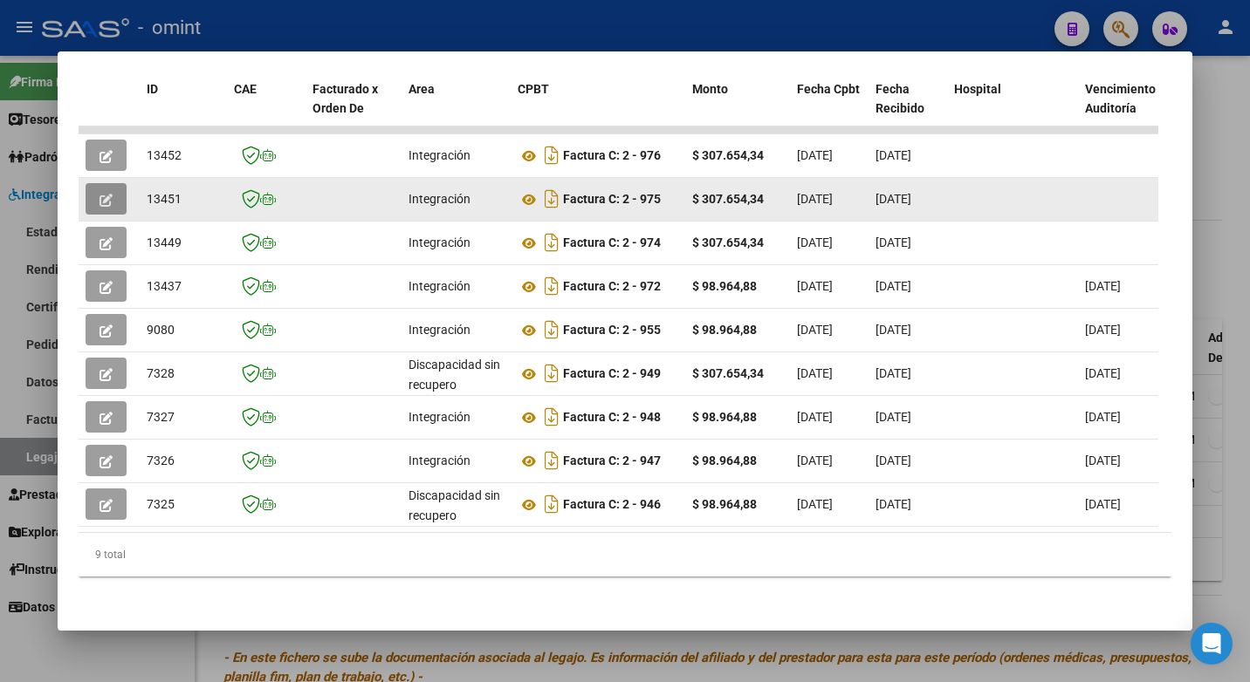
click at [114, 183] on button "button" at bounding box center [106, 198] width 41 height 31
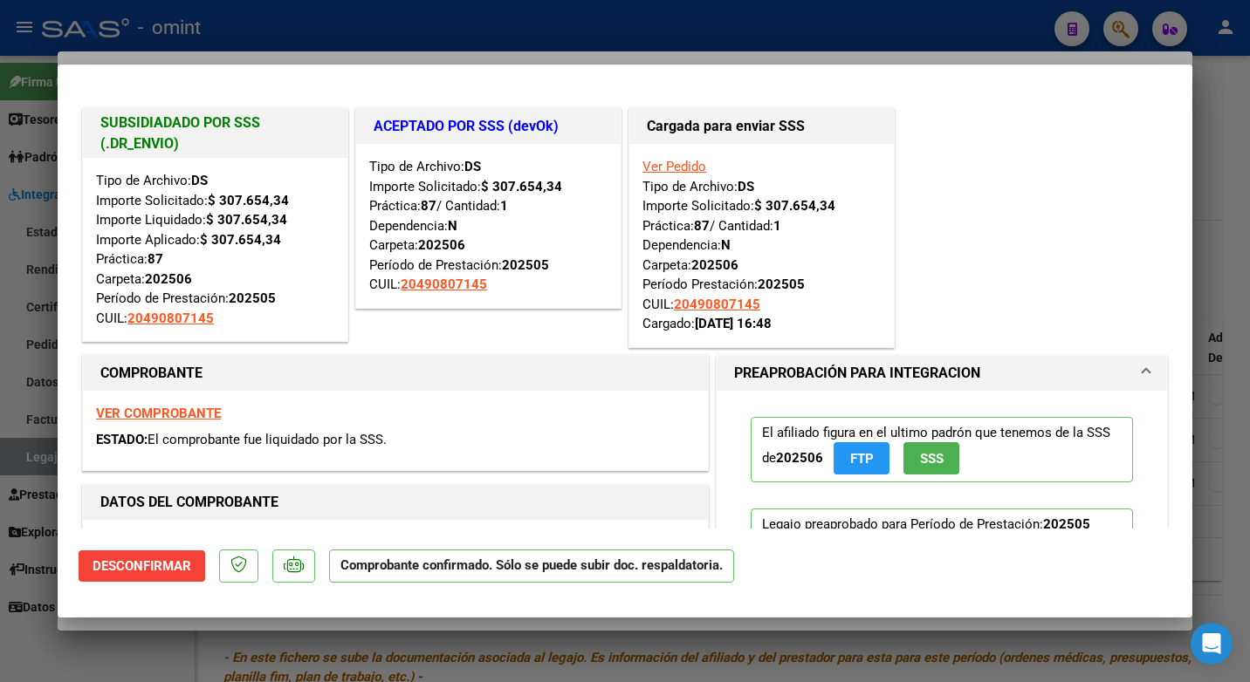
click at [523, 4] on div at bounding box center [625, 341] width 1250 height 682
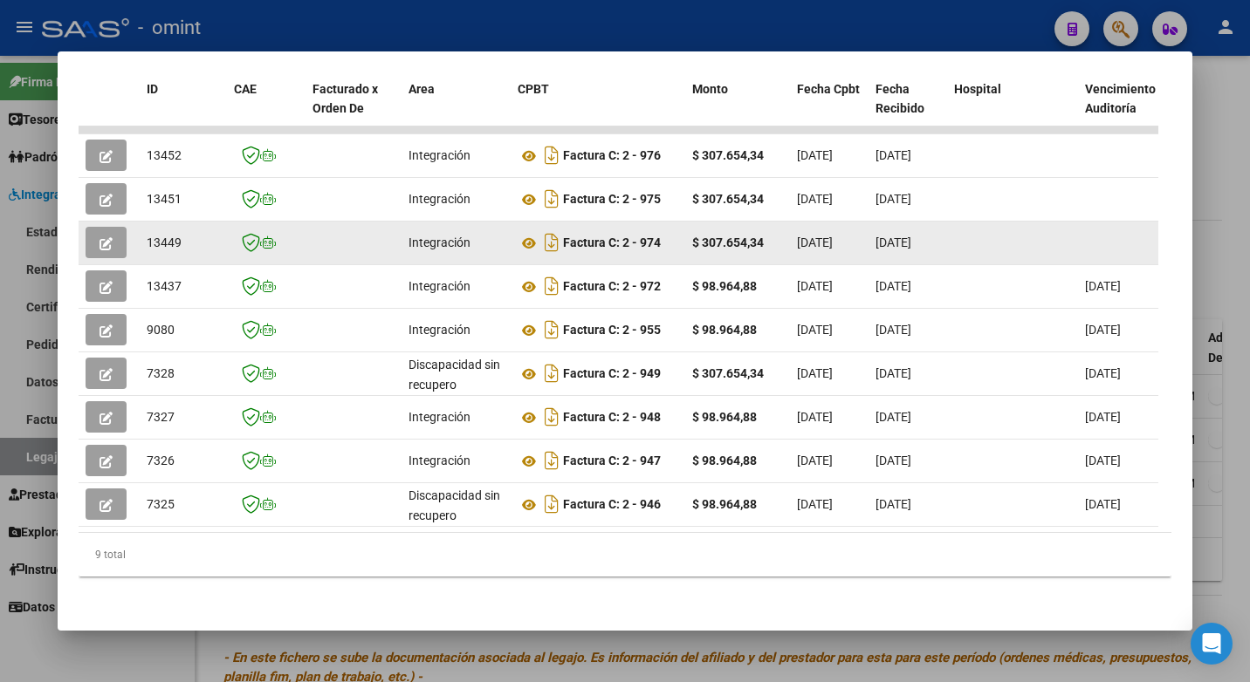
click at [101, 238] on icon "button" at bounding box center [105, 243] width 13 height 13
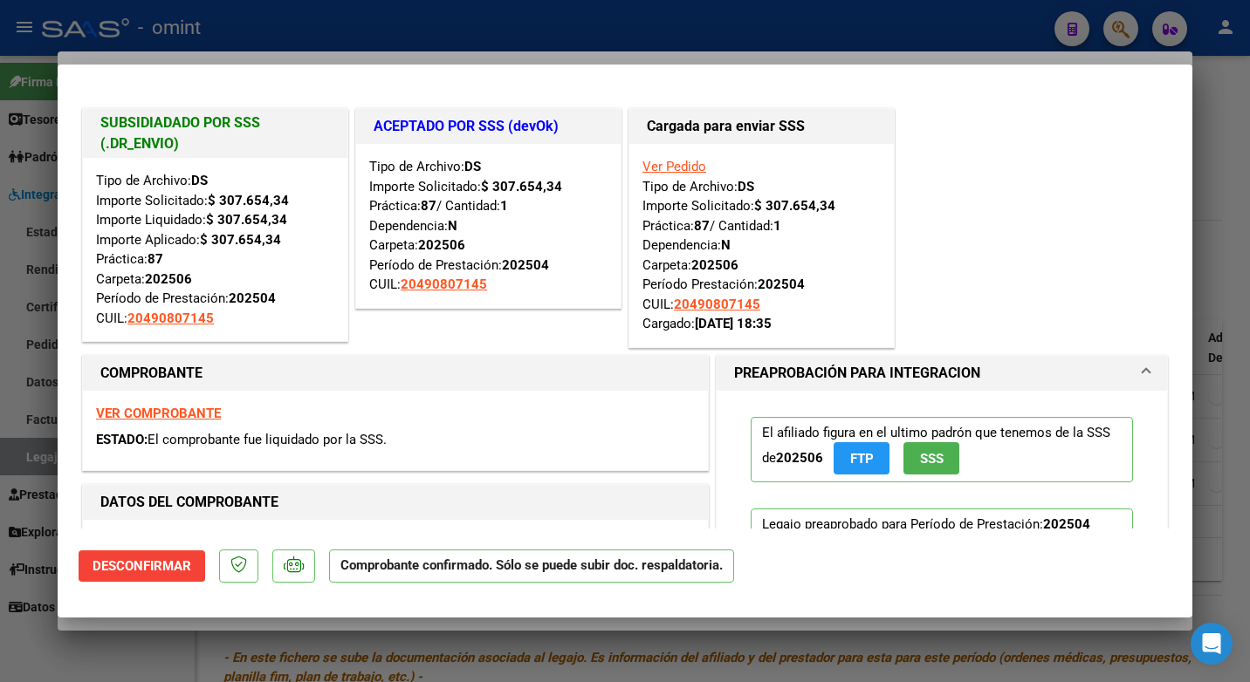
click at [435, 20] on div at bounding box center [625, 341] width 1250 height 682
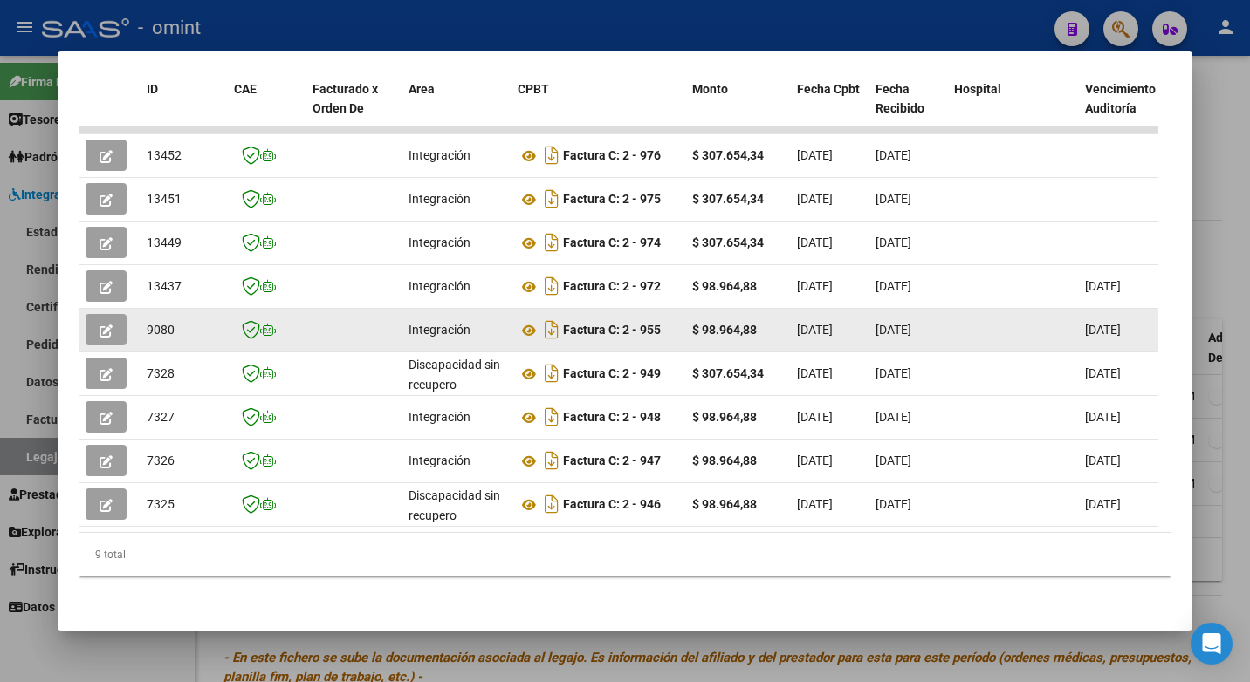
click at [82, 309] on datatable-body-cell at bounding box center [109, 330] width 61 height 43
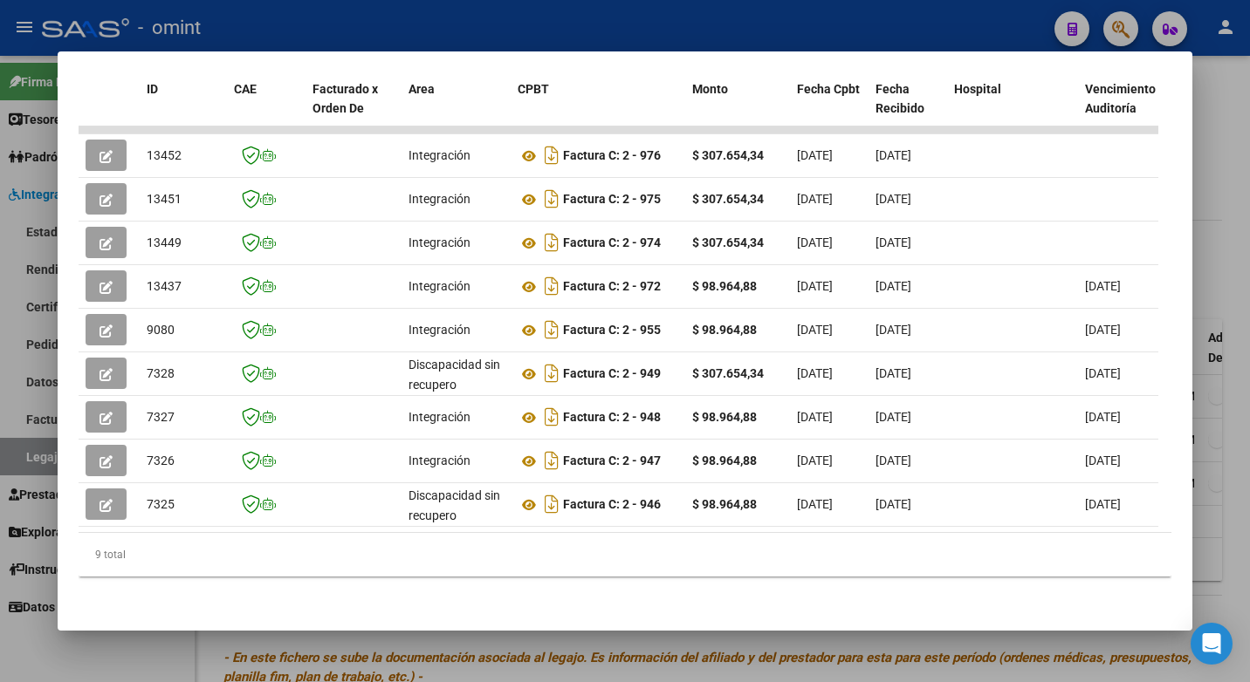
click at [341, 29] on div at bounding box center [625, 341] width 1250 height 682
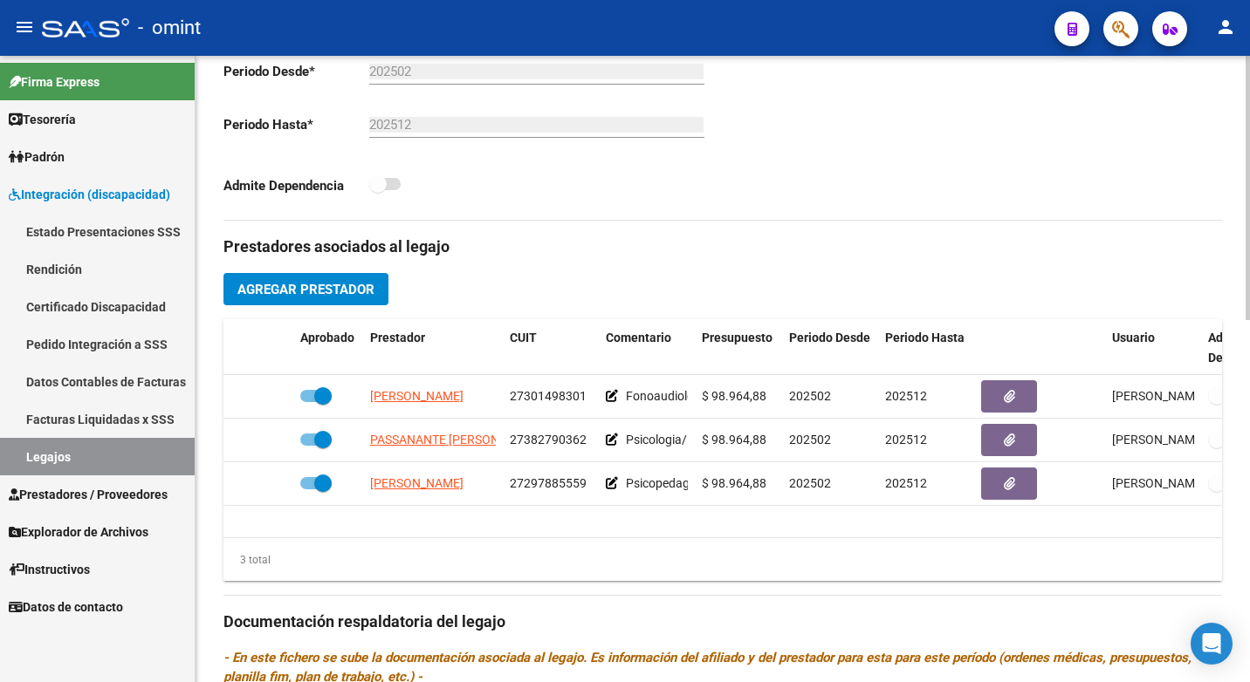
click at [114, 451] on link "Legajos" at bounding box center [97, 457] width 195 height 38
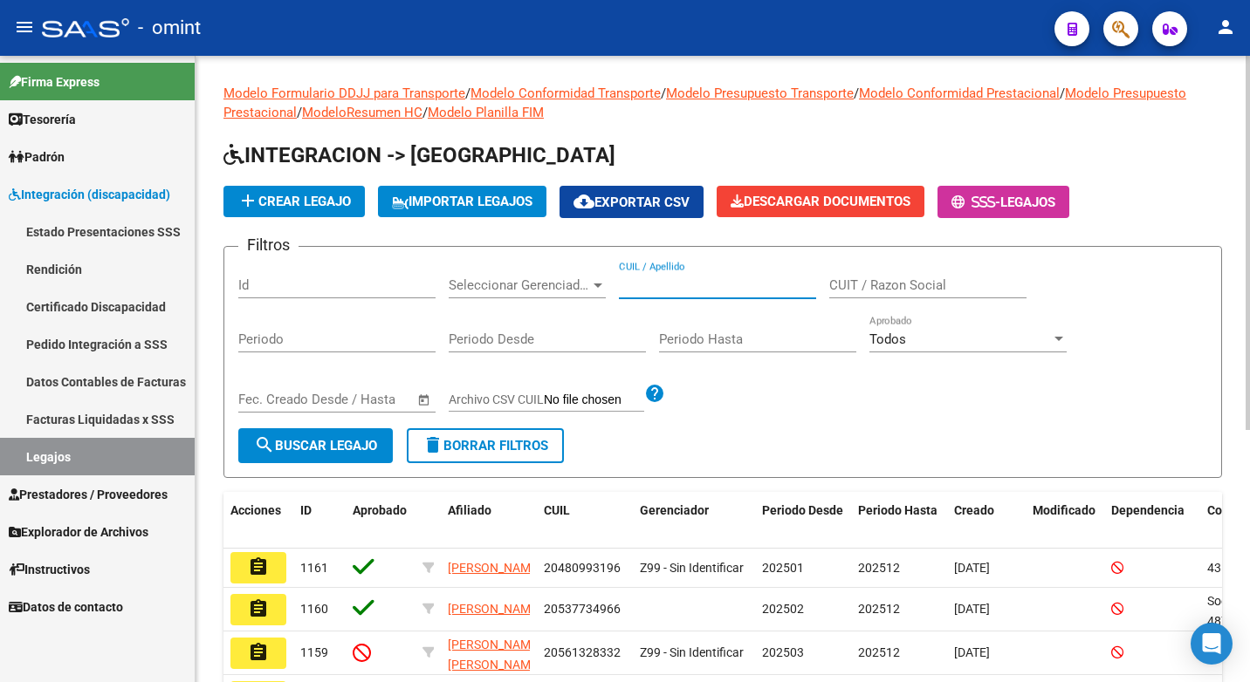
paste input "27529370801"
click at [360, 442] on span "search Buscar Legajo" at bounding box center [315, 446] width 123 height 16
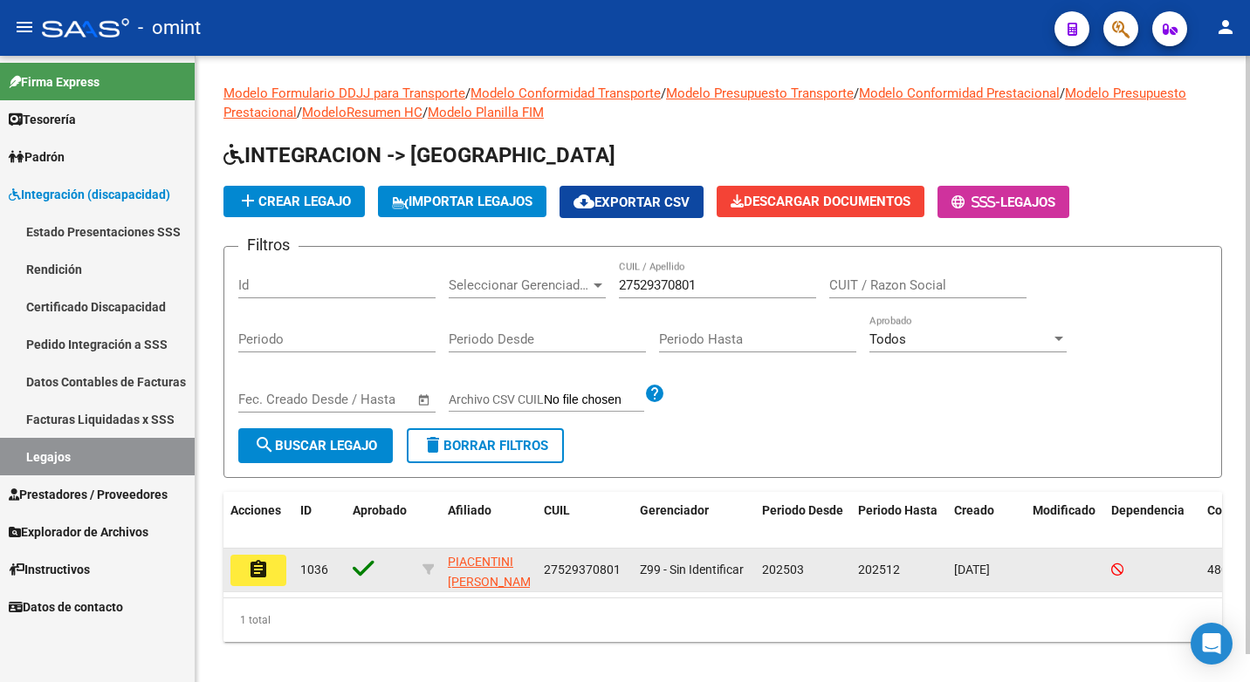
click at [250, 570] on mat-icon "assignment" at bounding box center [258, 569] width 21 height 21
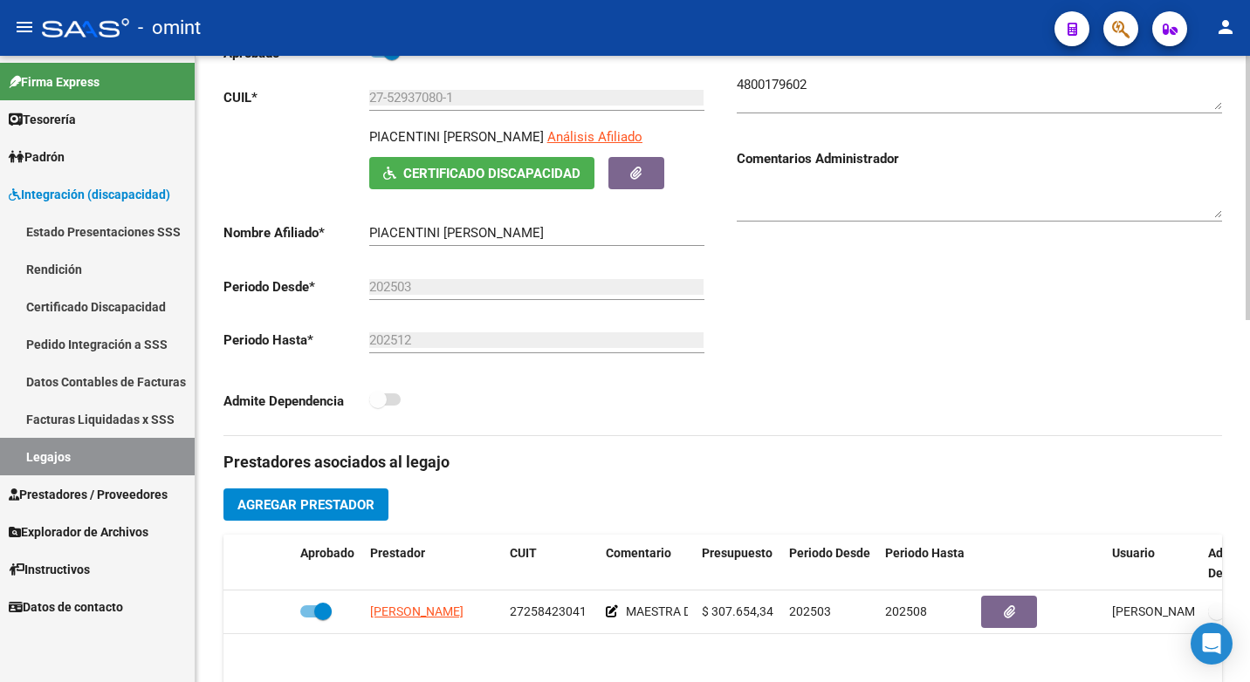
scroll to position [436, 0]
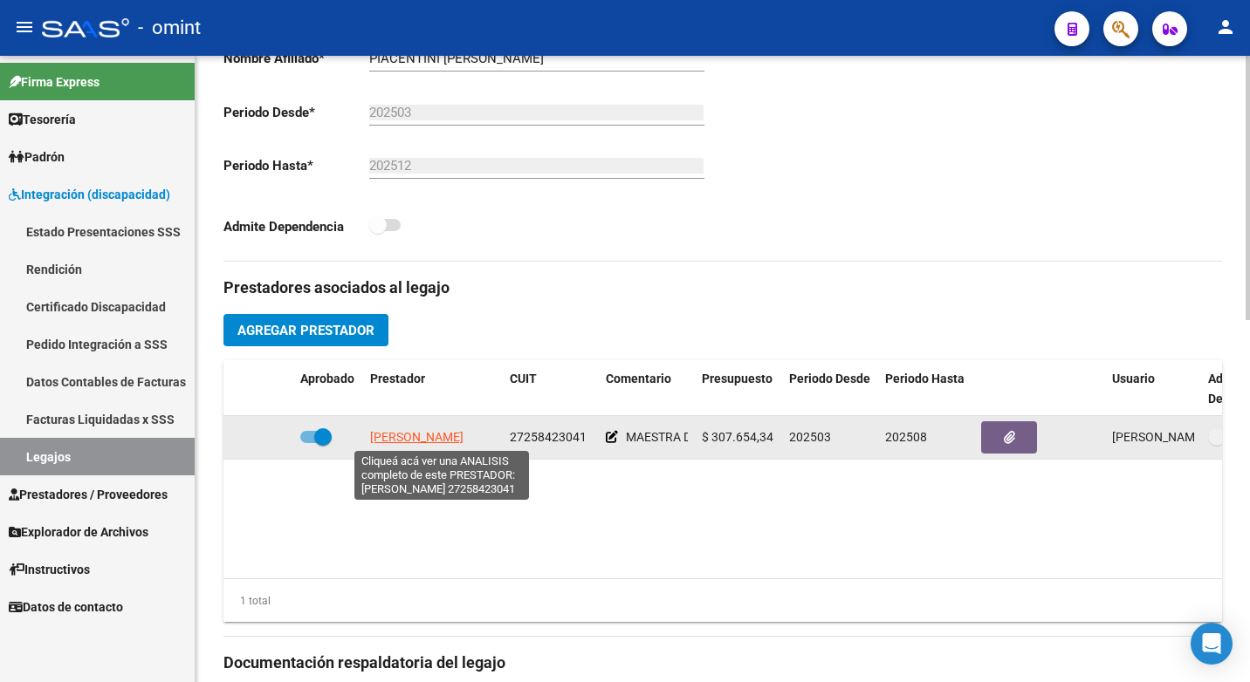
click at [418, 433] on span "[PERSON_NAME]" at bounding box center [416, 437] width 93 height 14
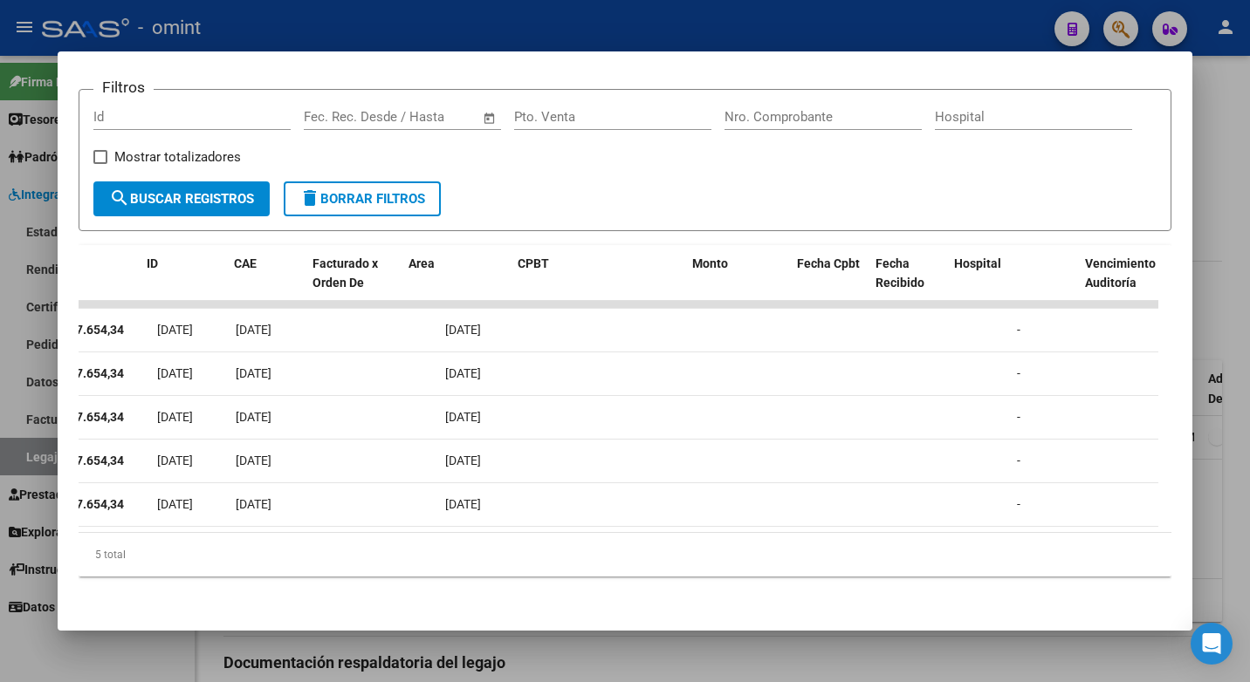
scroll to position [0, 0]
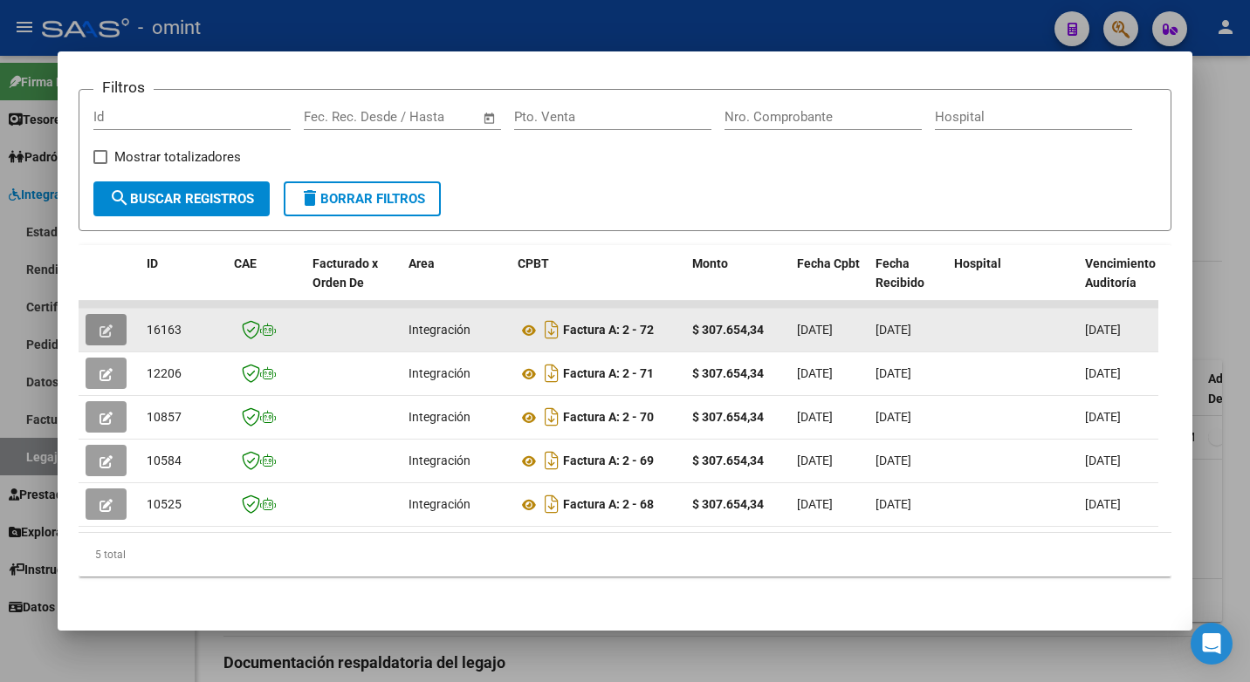
click at [111, 325] on icon "button" at bounding box center [105, 331] width 13 height 13
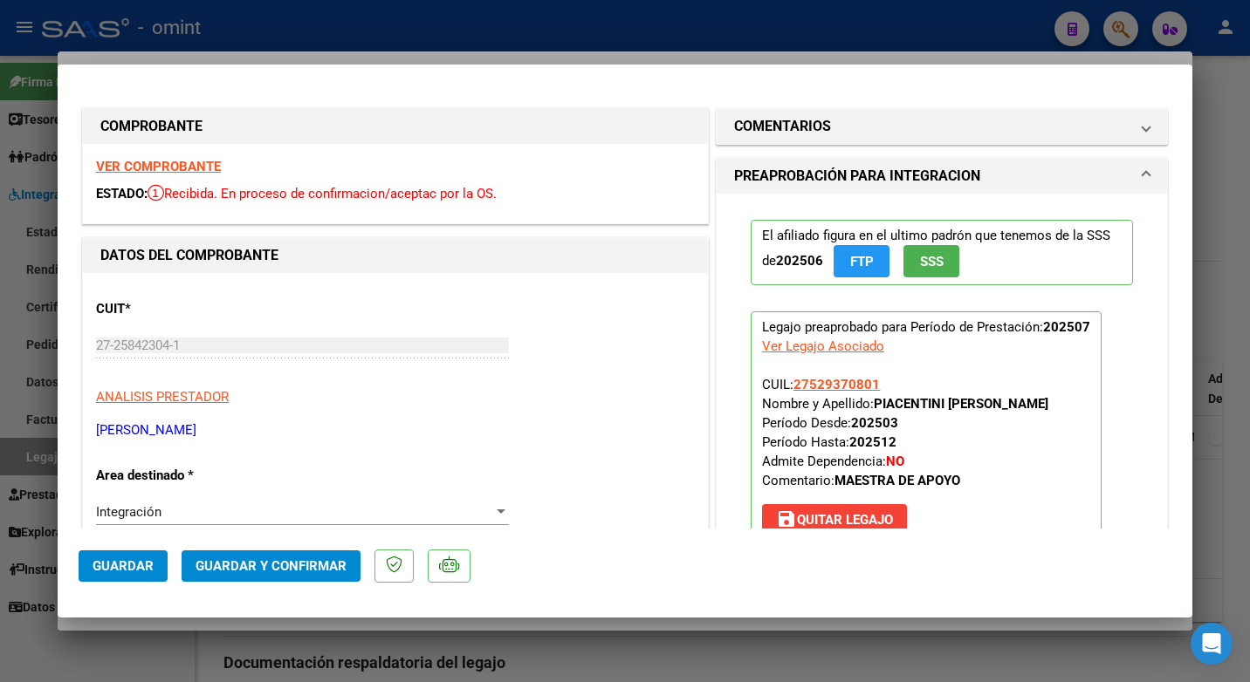
drag, startPoint x: 215, startPoint y: 32, endPoint x: 227, endPoint y: 34, distance: 12.3
click at [216, 32] on div at bounding box center [625, 341] width 1250 height 682
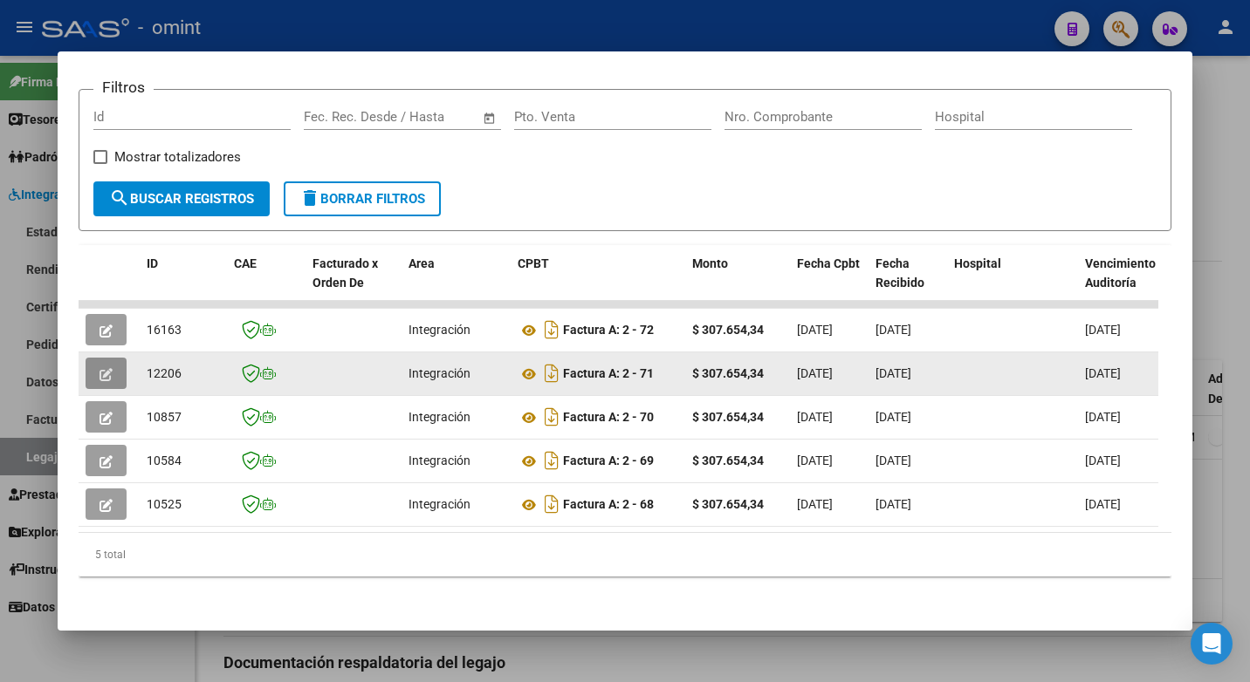
click at [111, 368] on icon "button" at bounding box center [105, 374] width 13 height 13
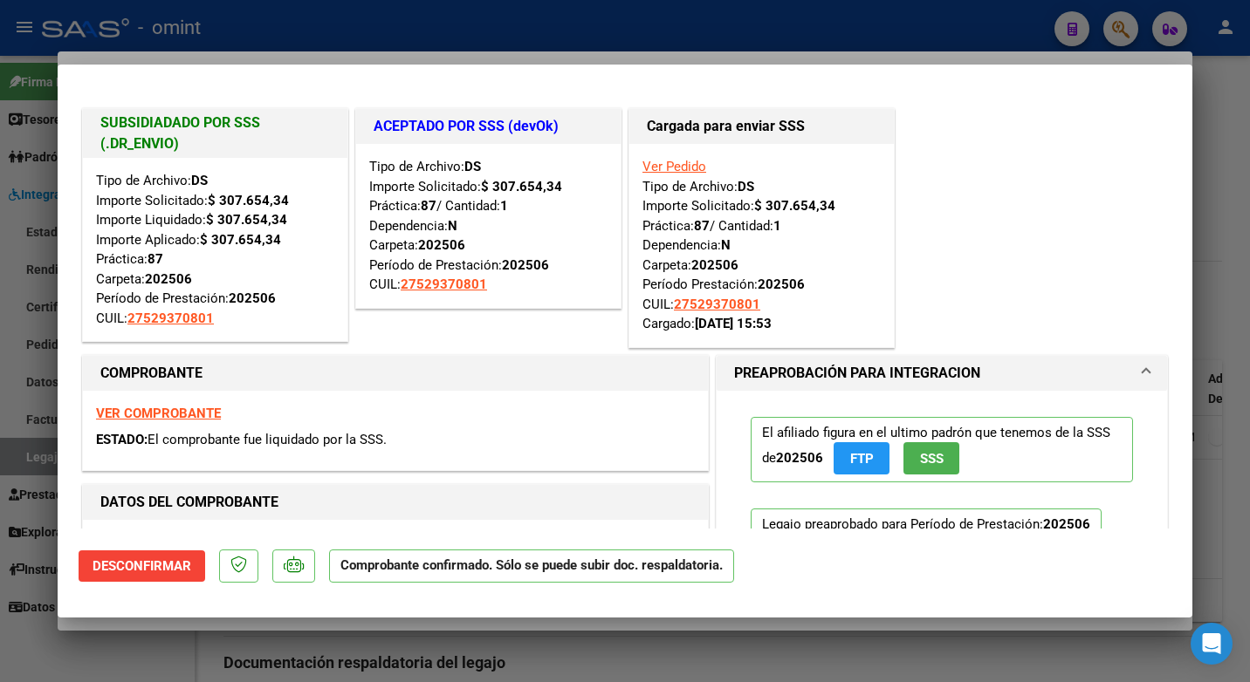
click at [485, 21] on div at bounding box center [625, 341] width 1250 height 682
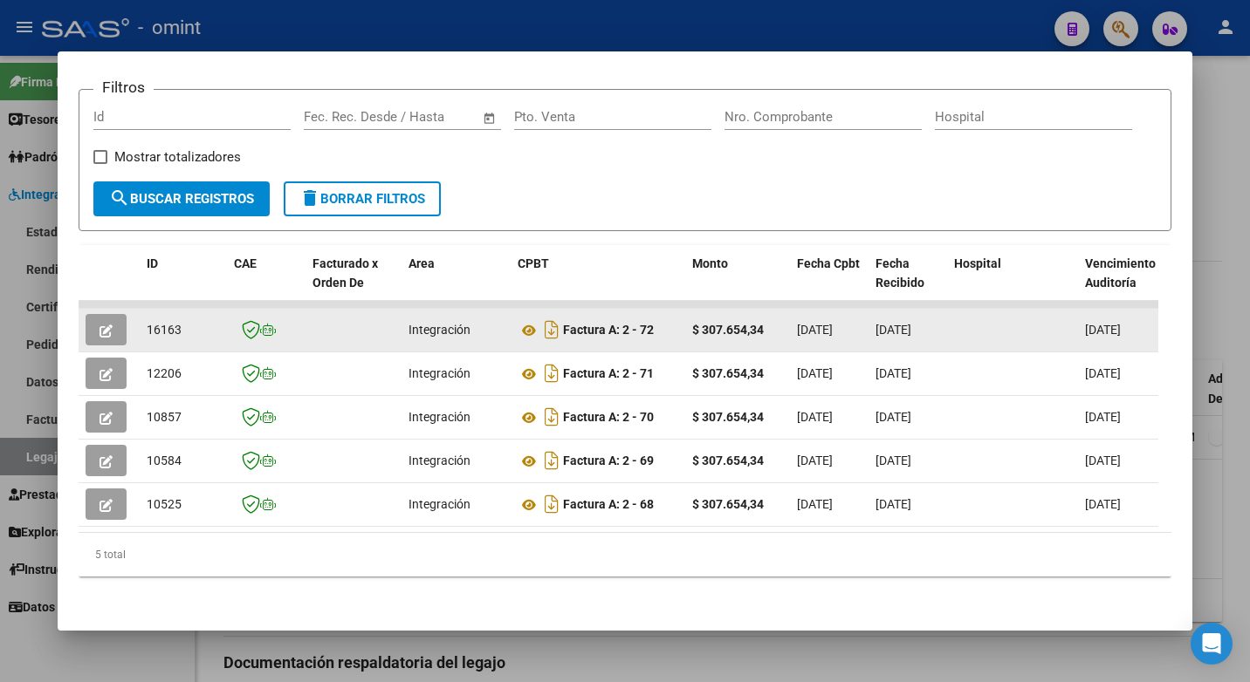
click at [107, 325] on icon "button" at bounding box center [105, 331] width 13 height 13
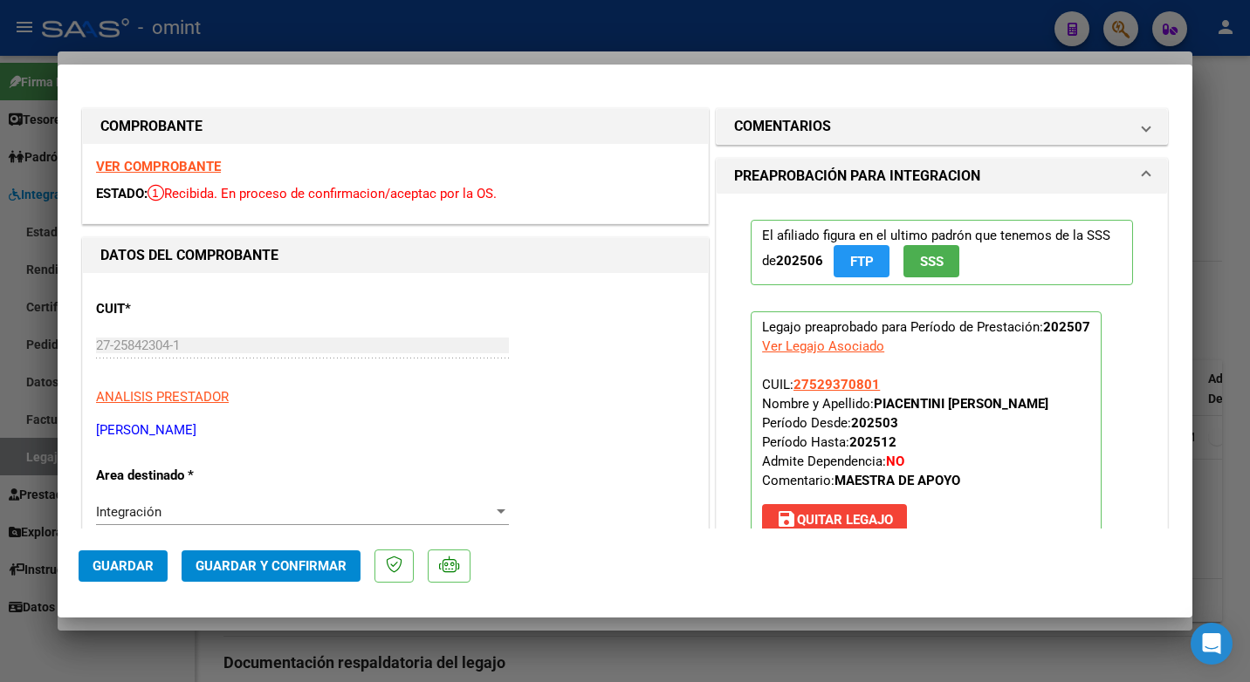
click at [156, 165] on strong "VER COMPROBANTE" at bounding box center [158, 167] width 125 height 16
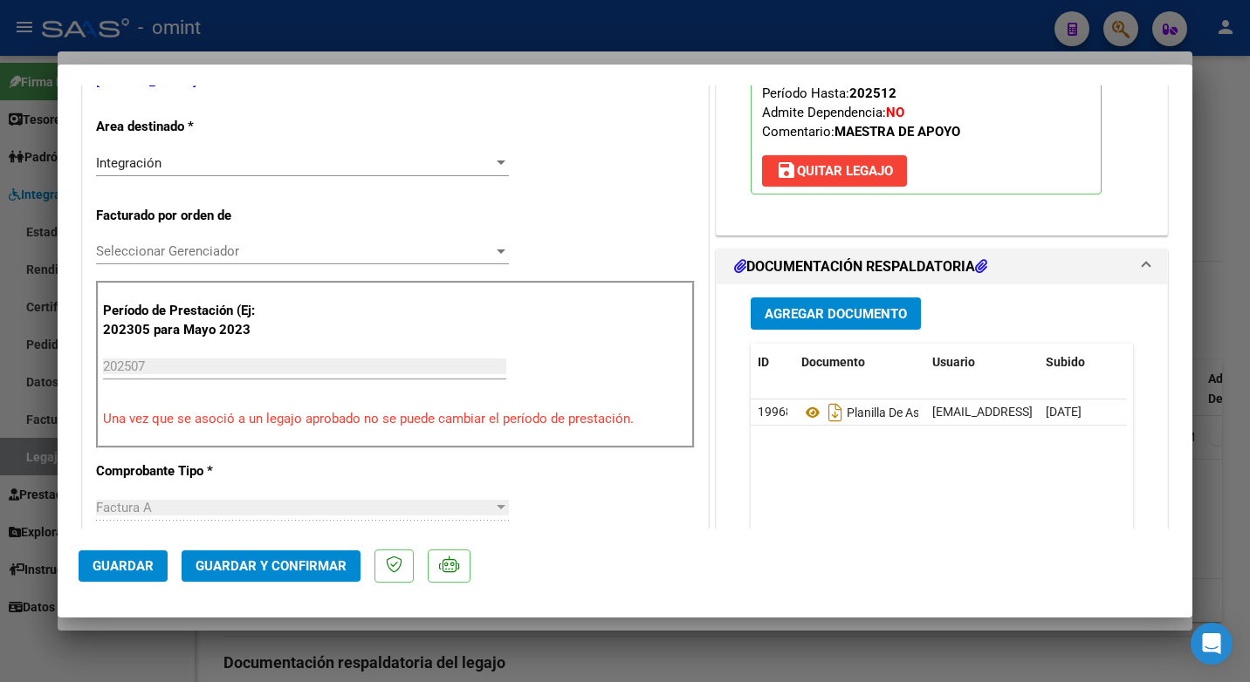
scroll to position [436, 0]
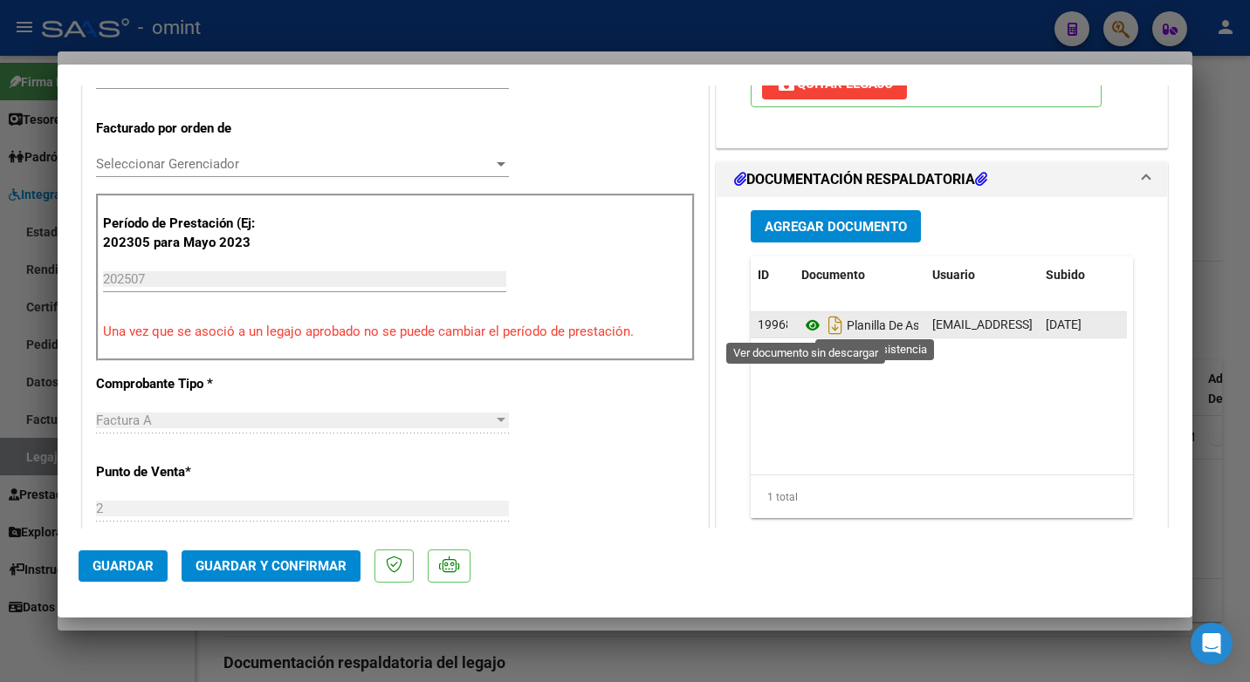
click at [811, 325] on icon at bounding box center [812, 325] width 23 height 21
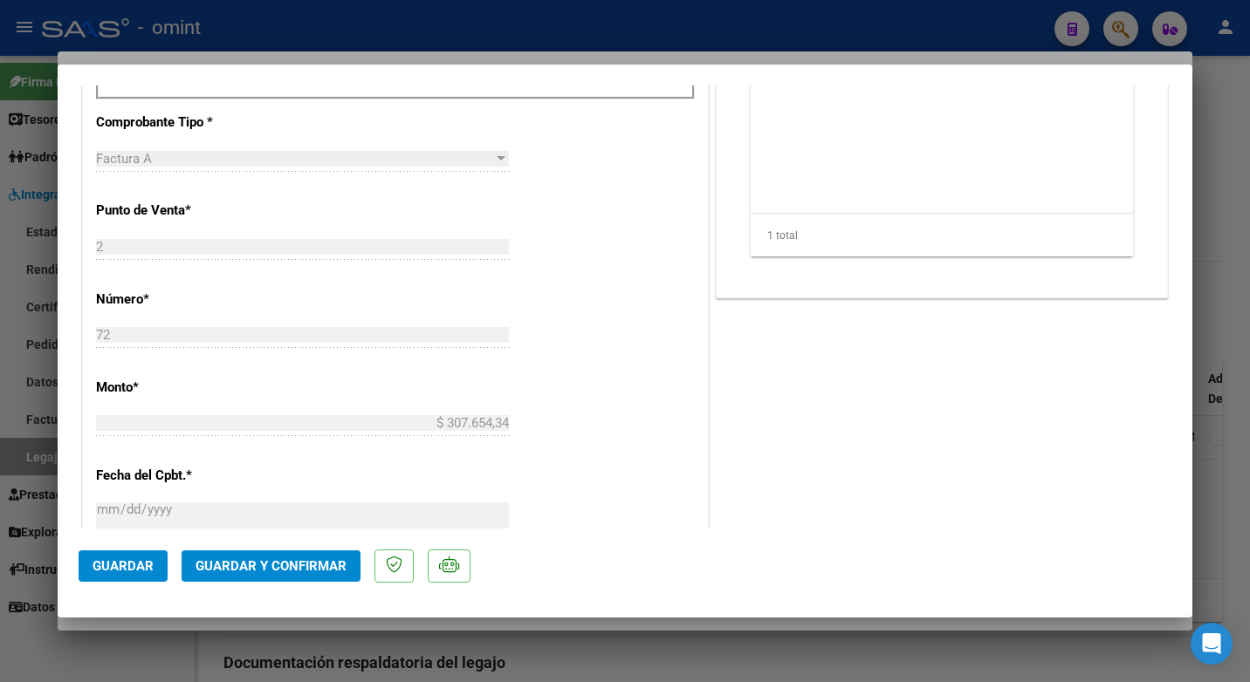
scroll to position [1242, 0]
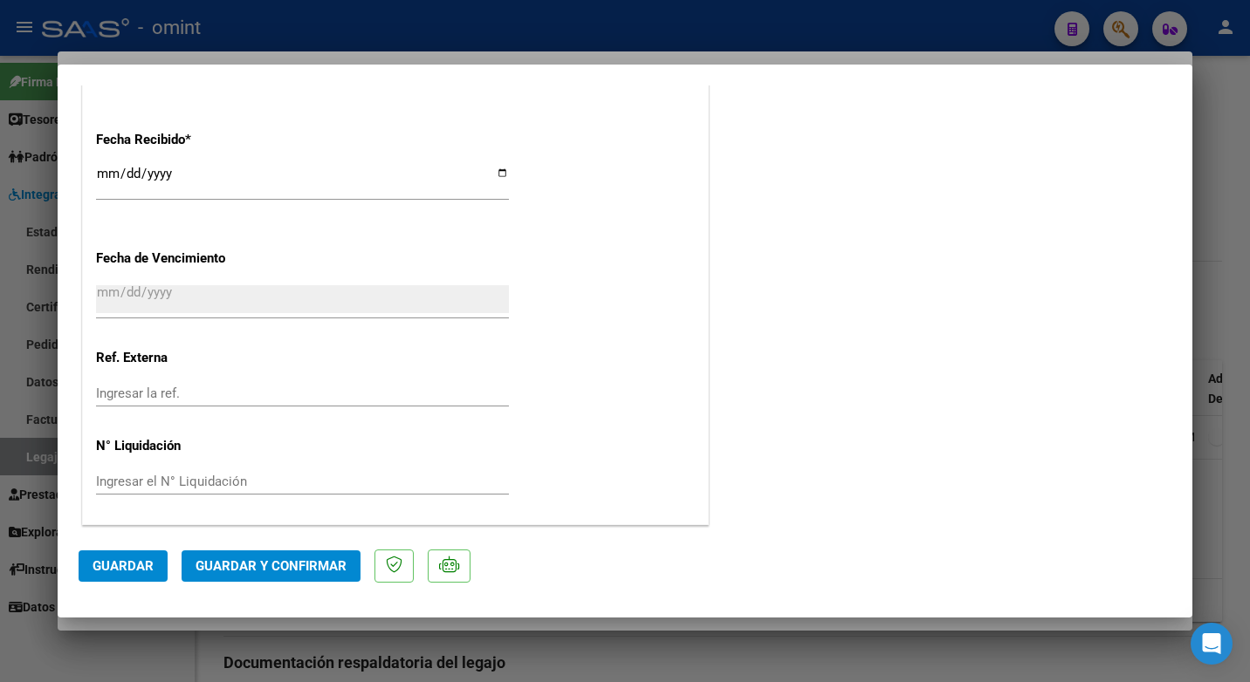
click at [304, 554] on button "Guardar y Confirmar" at bounding box center [271, 566] width 179 height 31
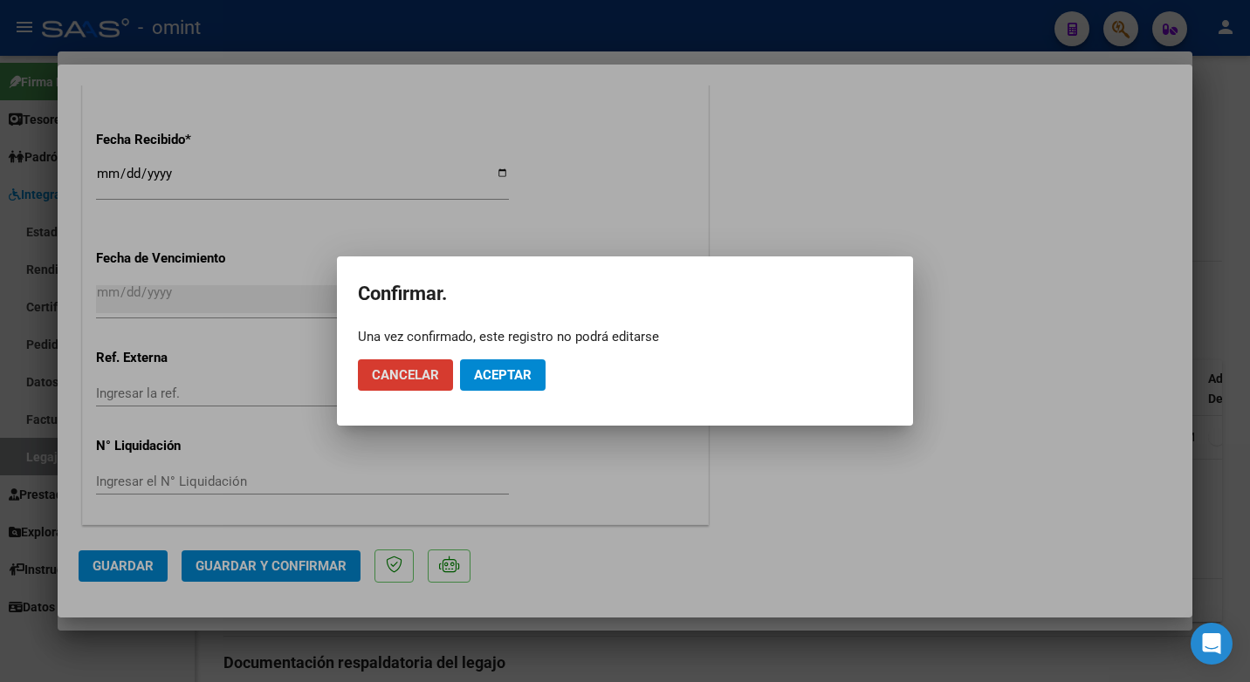
click at [527, 383] on button "Aceptar" at bounding box center [503, 375] width 86 height 31
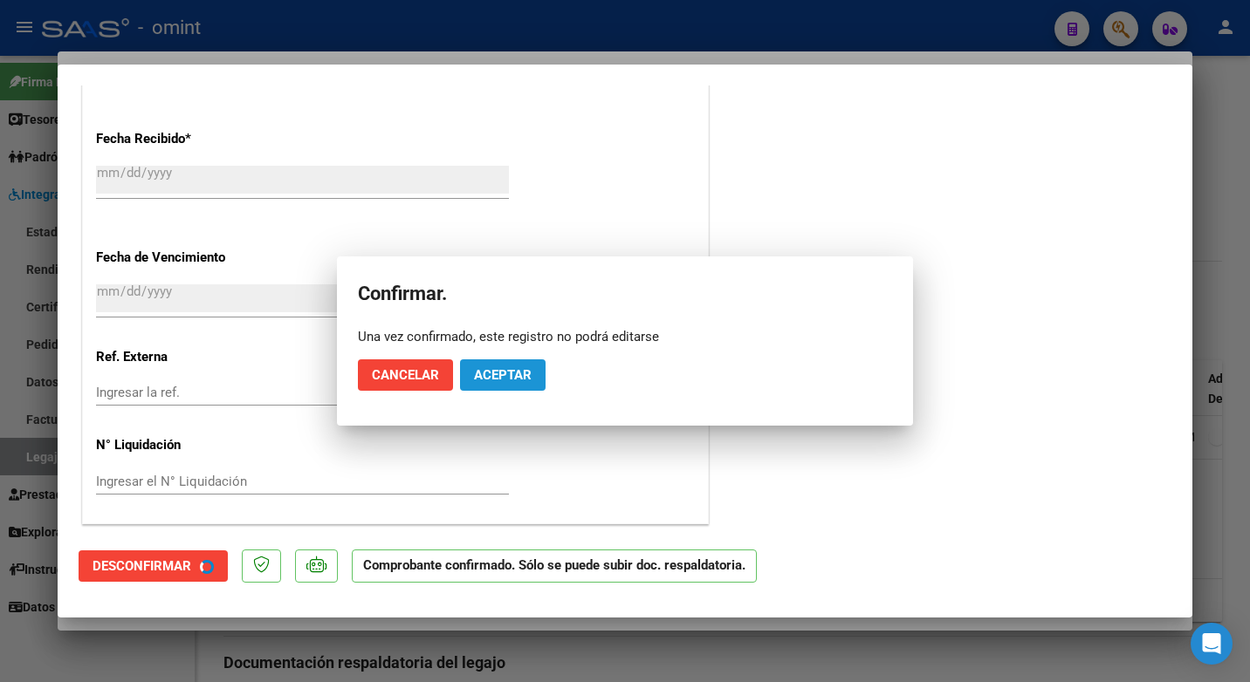
scroll to position [1134, 0]
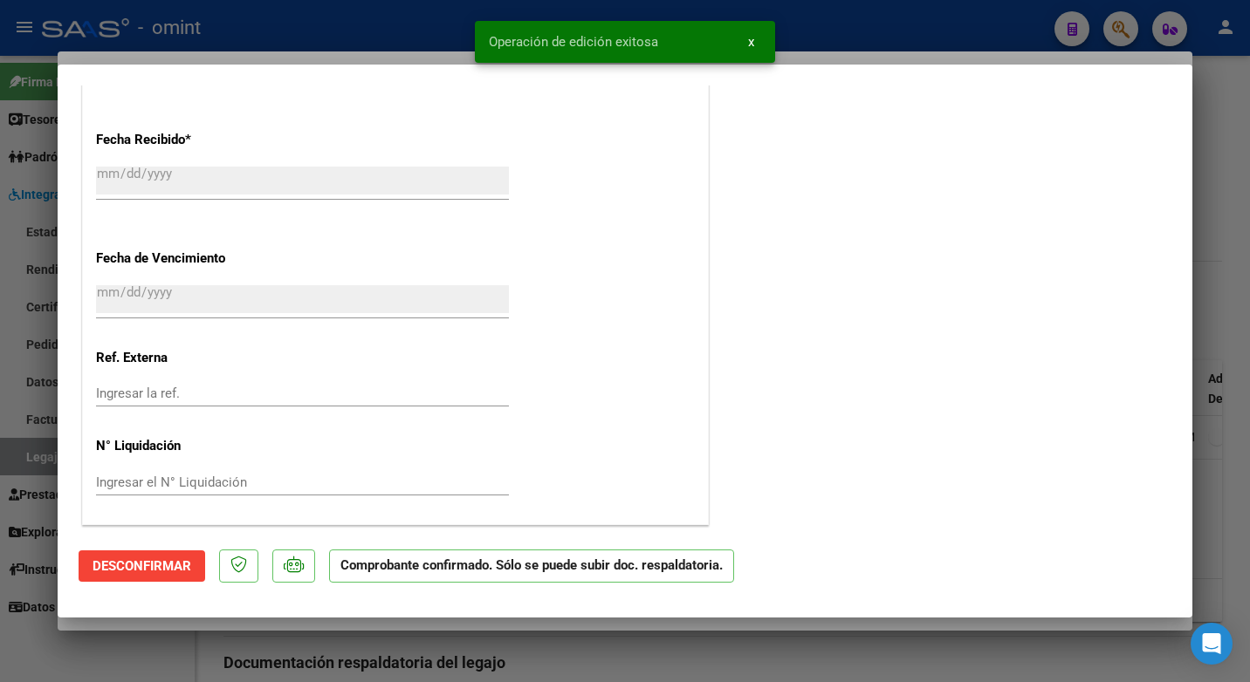
click at [332, 3] on div at bounding box center [625, 341] width 1250 height 682
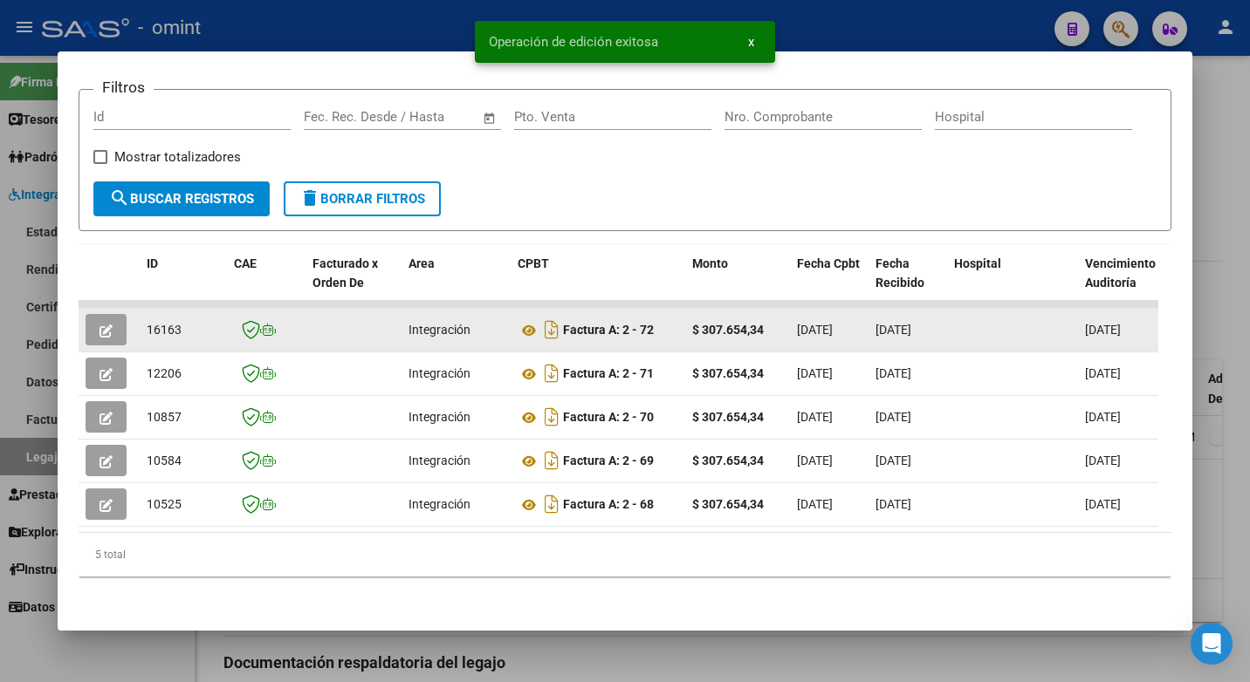
click at [156, 323] on span "16163" at bounding box center [164, 330] width 35 height 14
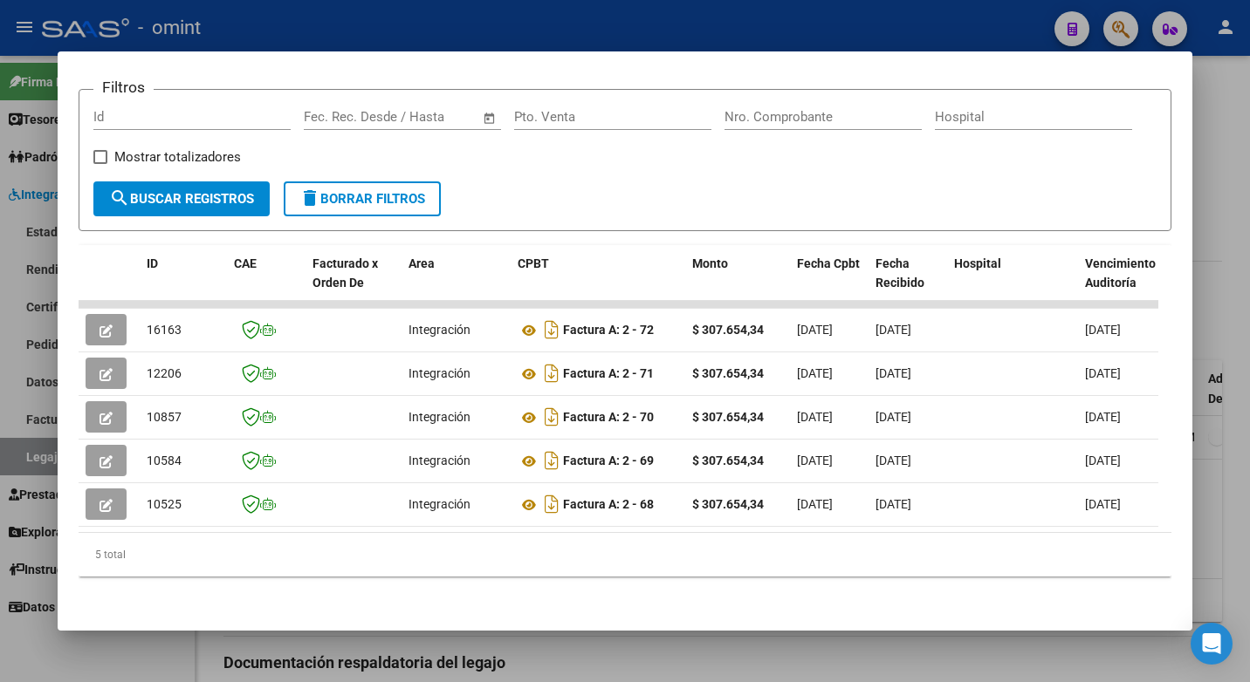
click at [263, 23] on div at bounding box center [625, 341] width 1250 height 682
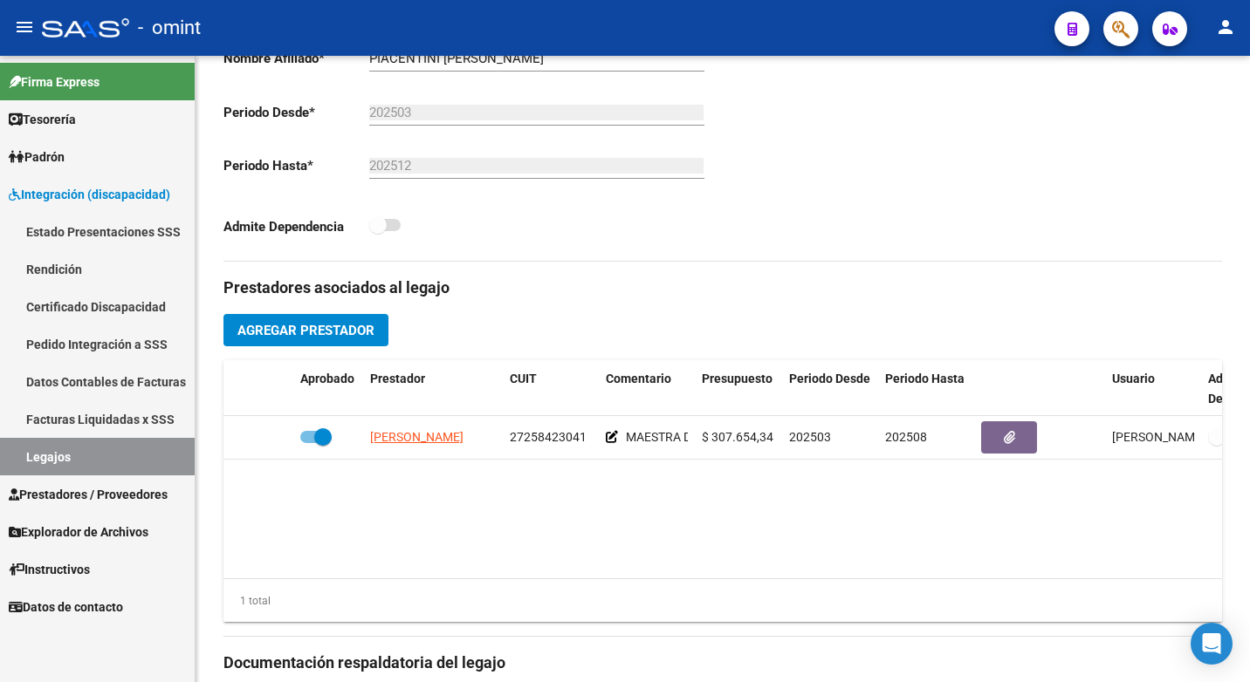
click at [72, 443] on link "Legajos" at bounding box center [97, 457] width 195 height 38
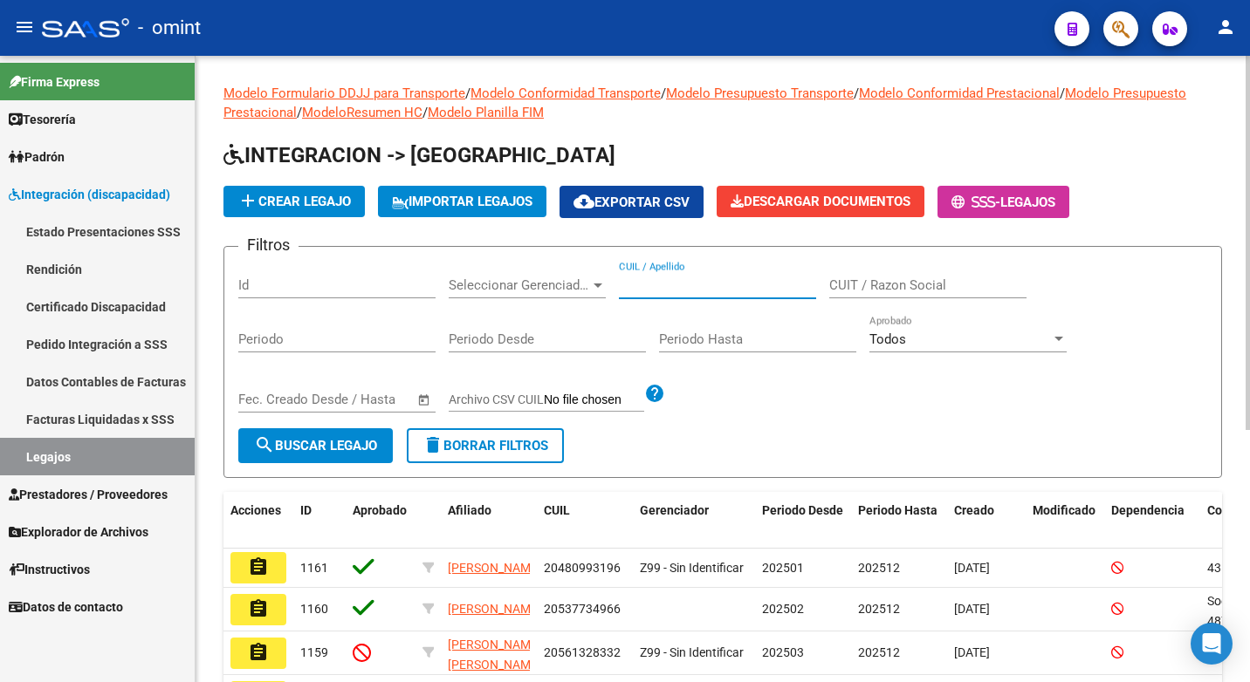
paste input "27528877171"
click at [292, 447] on span "search Buscar Legajo" at bounding box center [315, 446] width 123 height 16
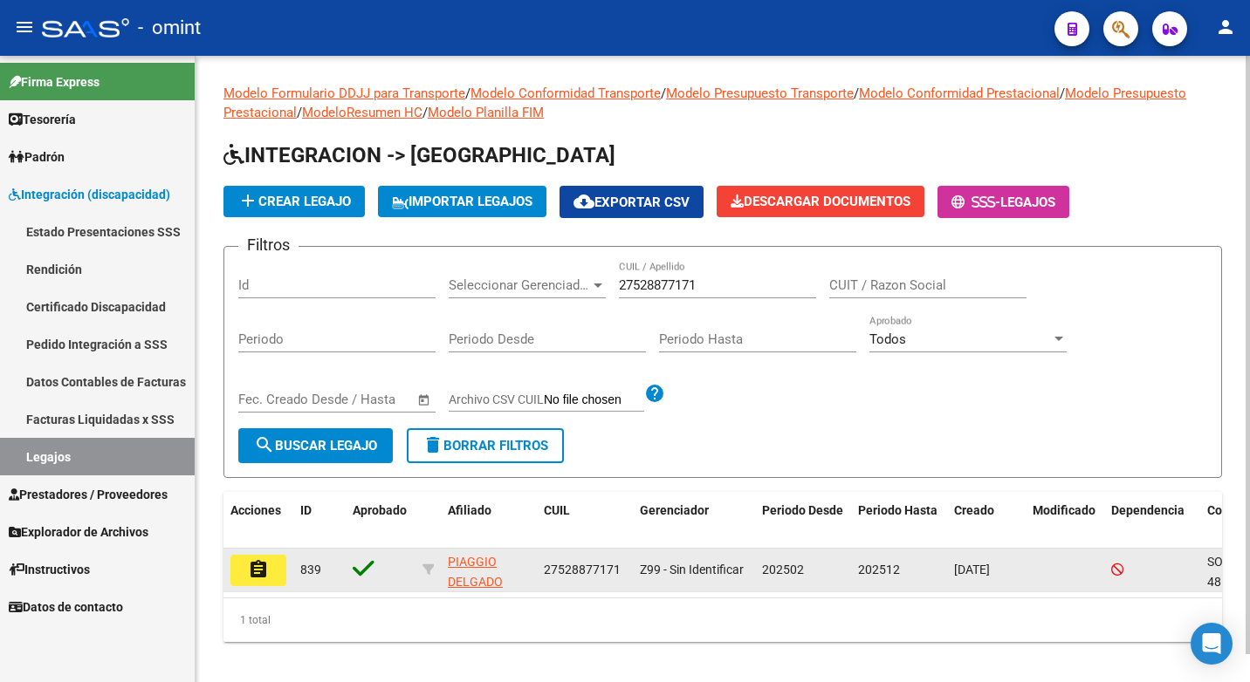
click at [253, 568] on mat-icon "assignment" at bounding box center [258, 569] width 21 height 21
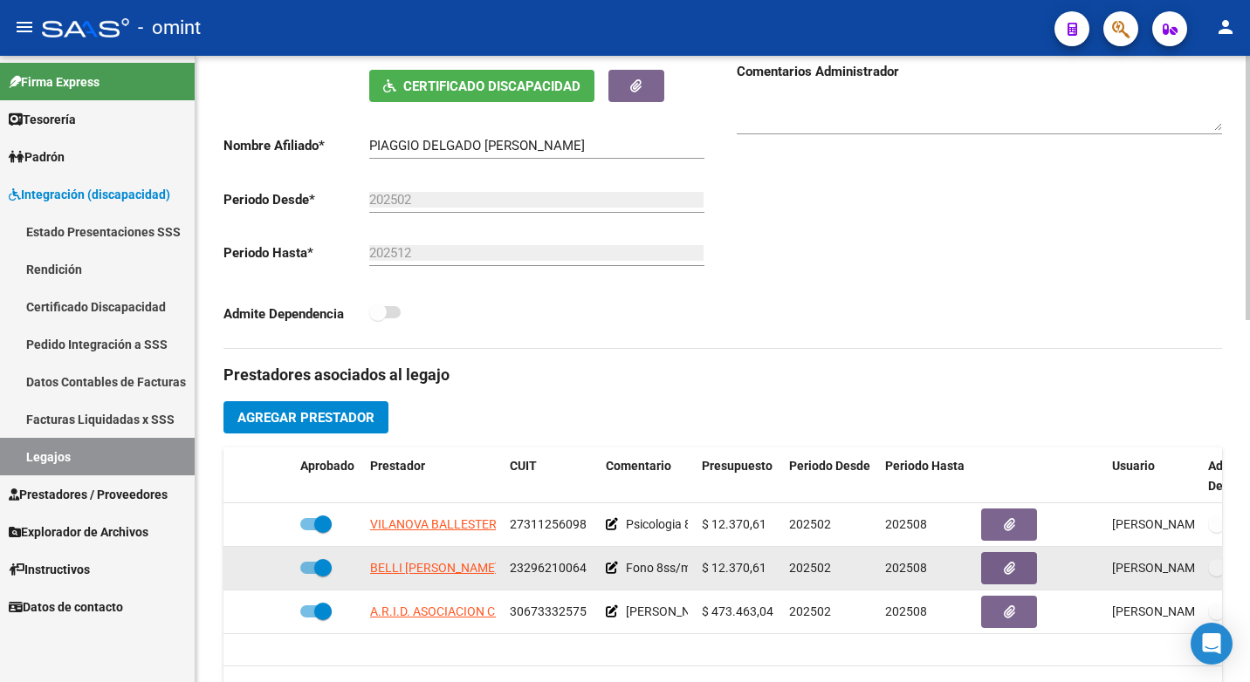
scroll to position [524, 0]
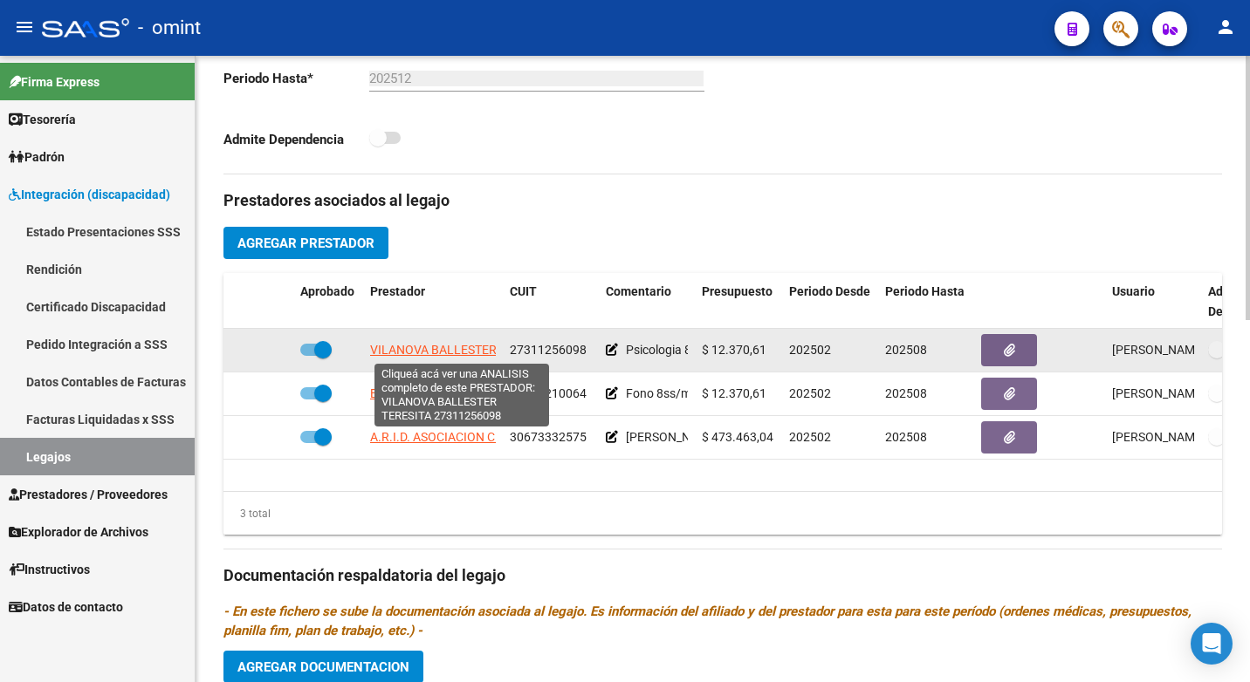
click at [476, 346] on span "VILANOVA BALLESTER TERESITA" at bounding box center [461, 350] width 182 height 14
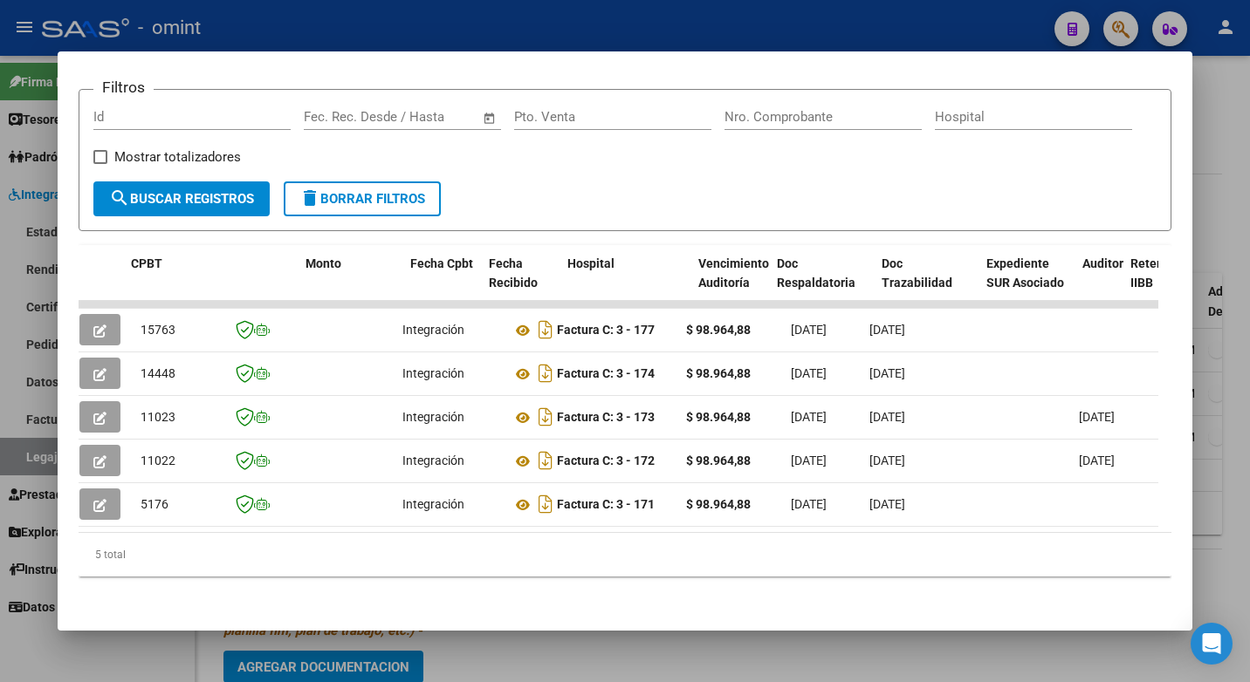
scroll to position [0, 0]
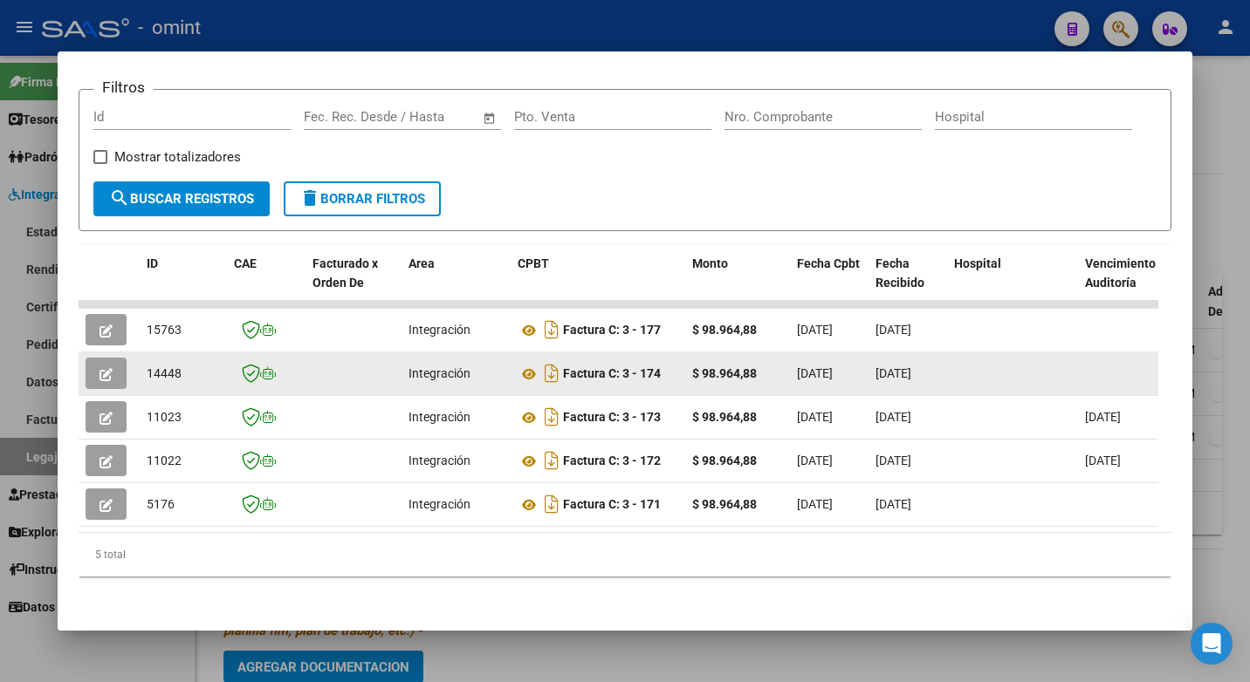
click at [104, 371] on button "button" at bounding box center [106, 373] width 41 height 31
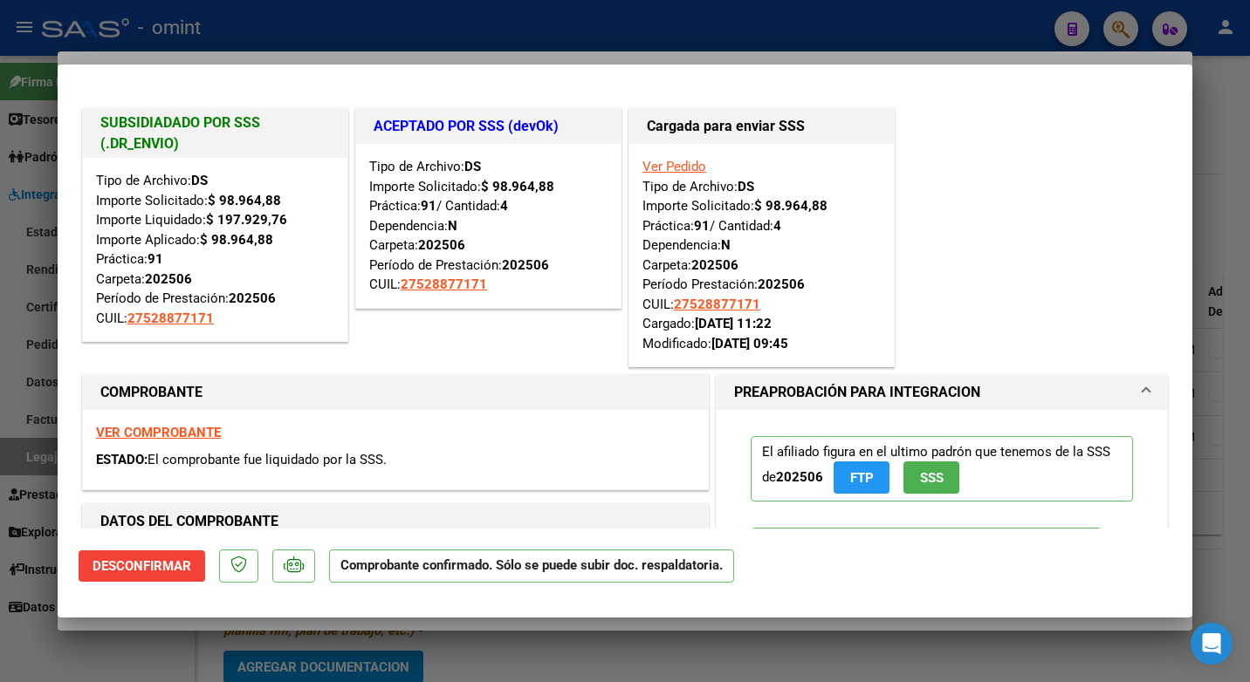
click at [252, 31] on div at bounding box center [625, 341] width 1250 height 682
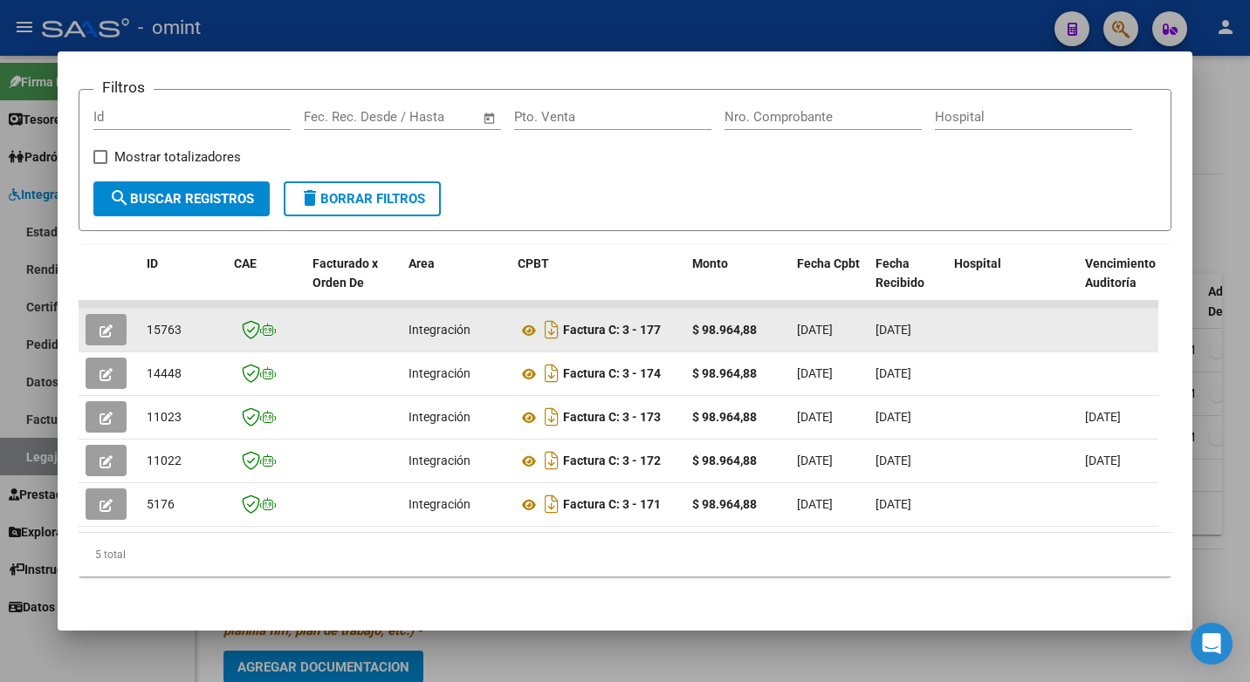
click at [106, 325] on icon "button" at bounding box center [105, 331] width 13 height 13
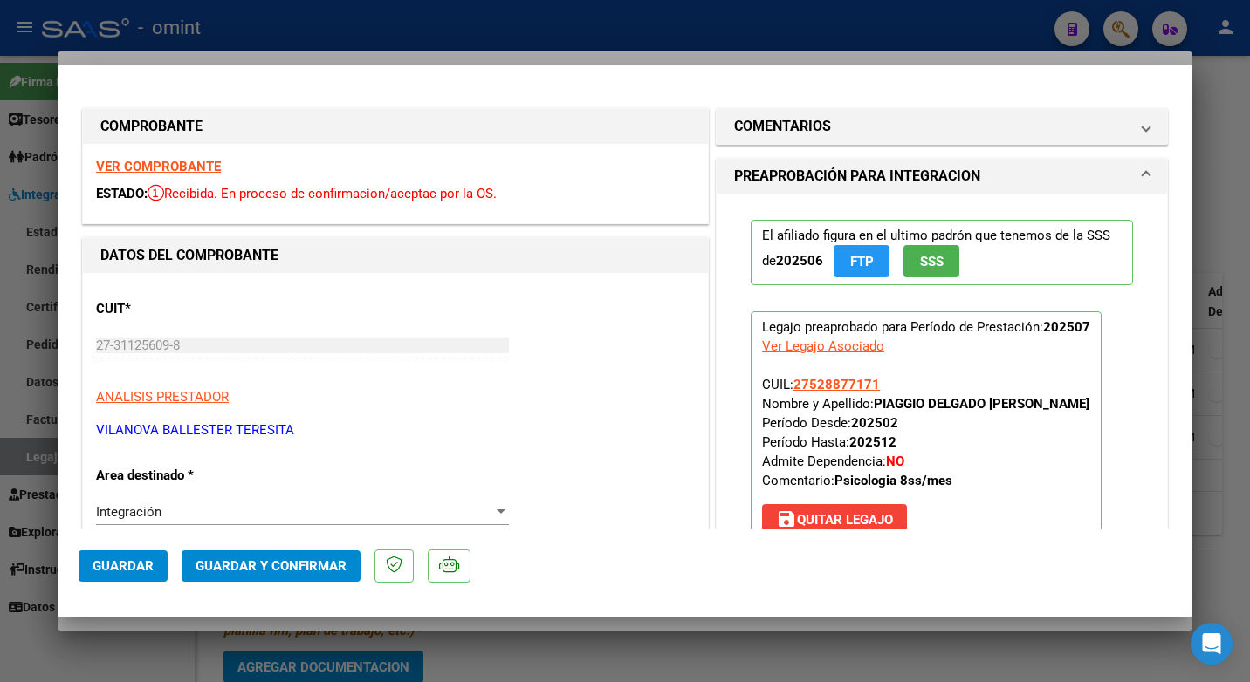
click at [171, 170] on strong "VER COMPROBANTE" at bounding box center [158, 167] width 125 height 16
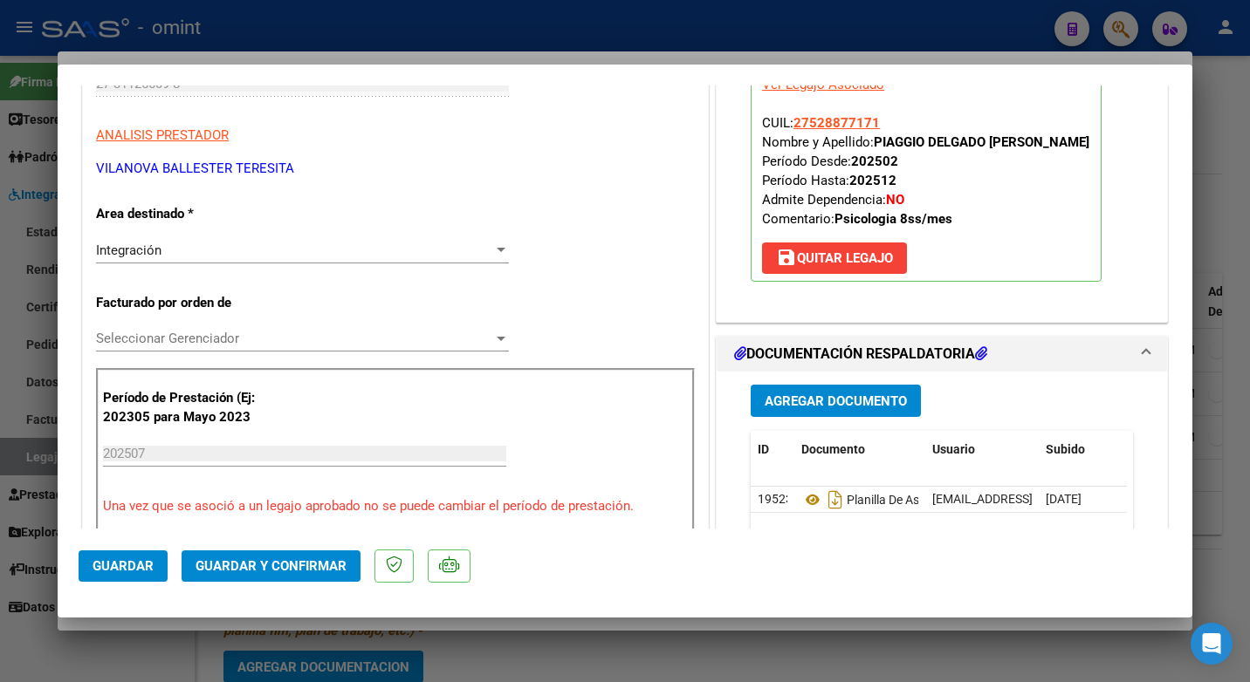
scroll to position [349, 0]
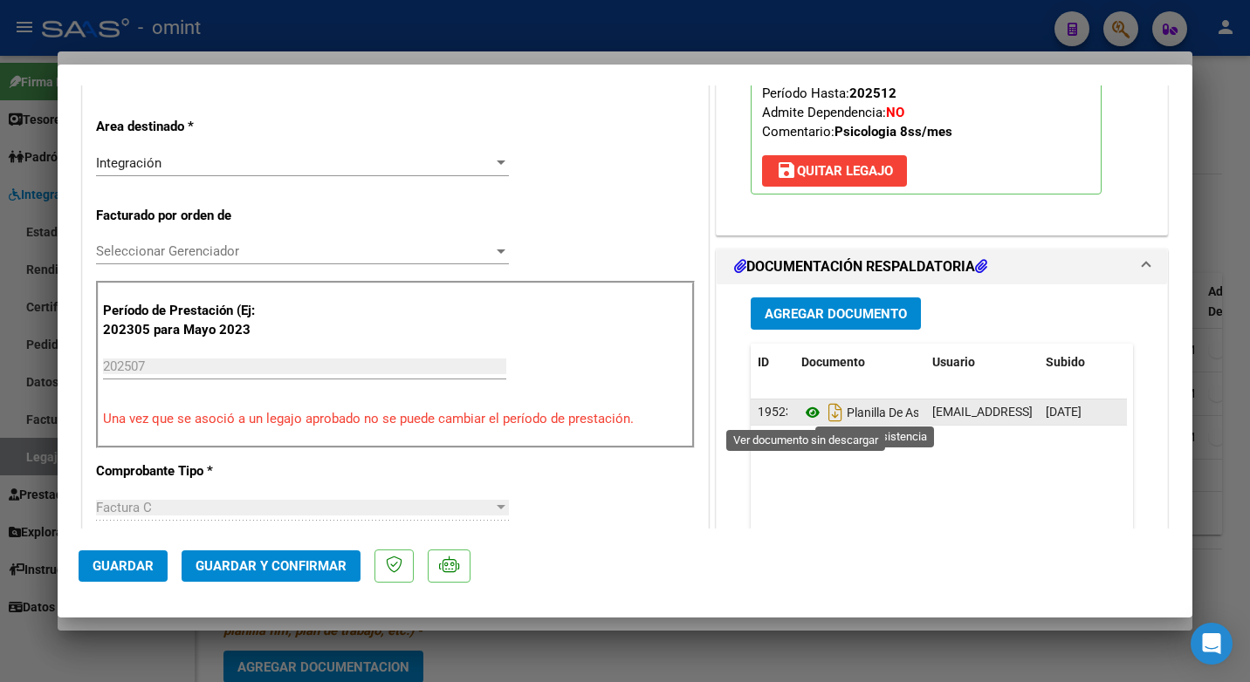
click at [801, 410] on icon at bounding box center [812, 412] width 23 height 21
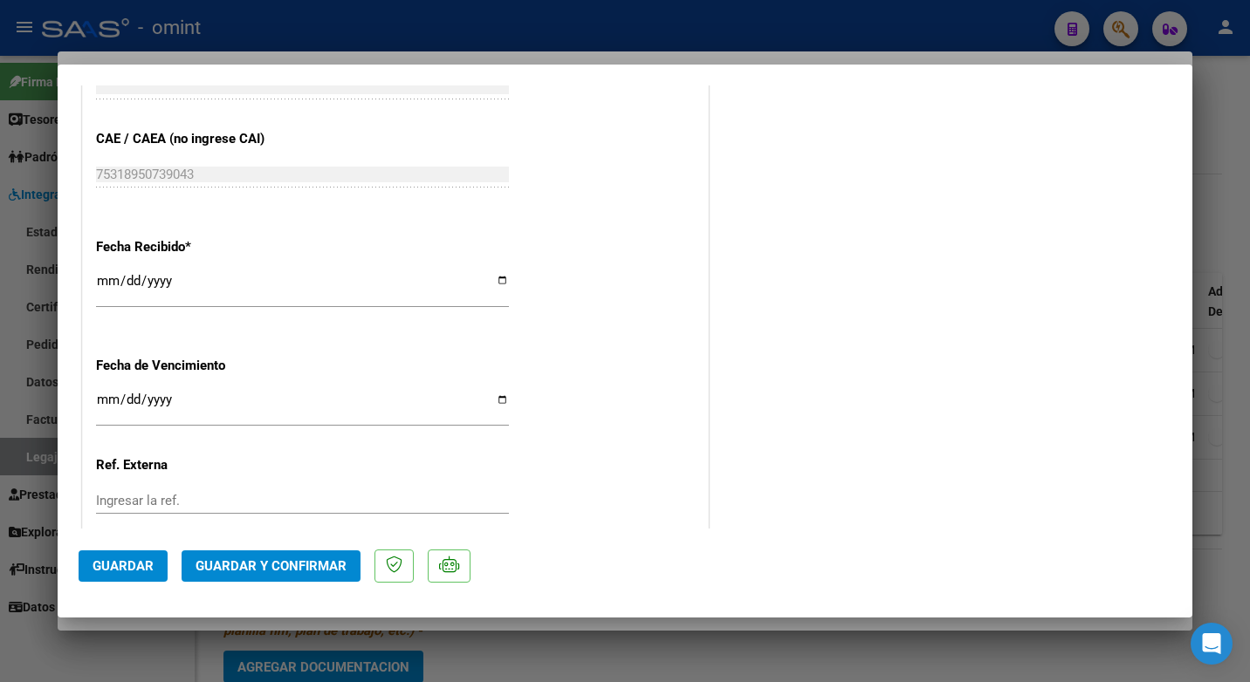
scroll to position [1242, 0]
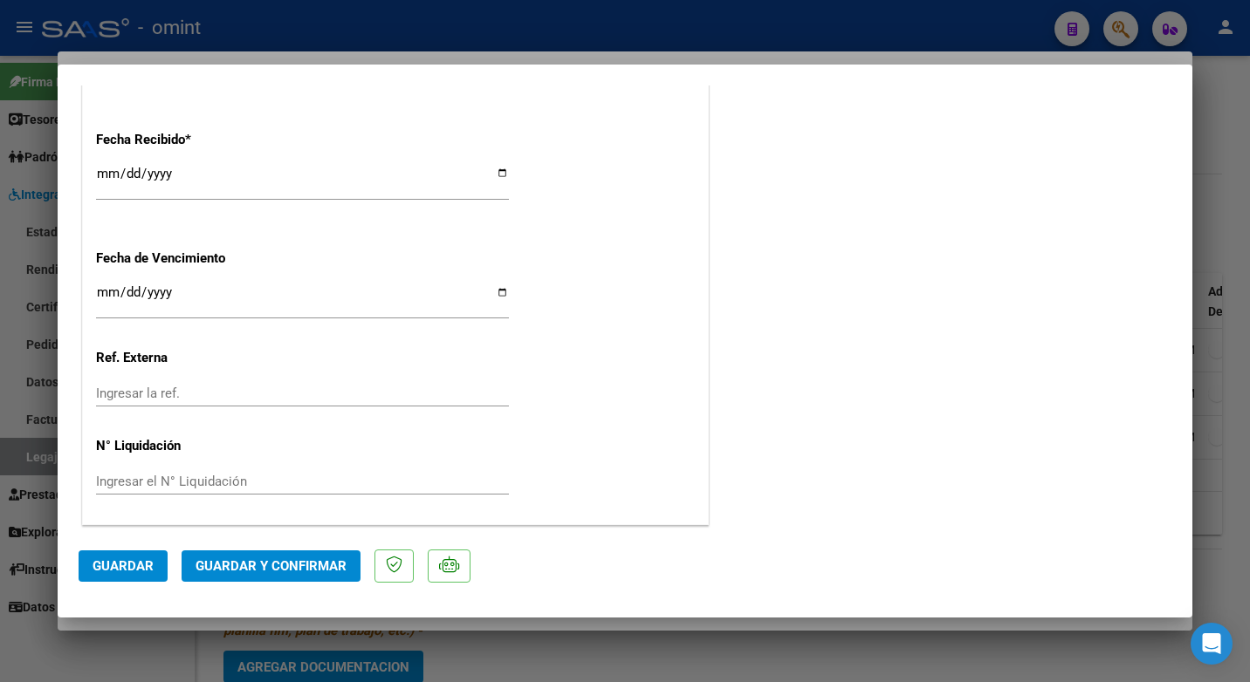
click at [268, 571] on span "Guardar y Confirmar" at bounding box center [270, 567] width 151 height 16
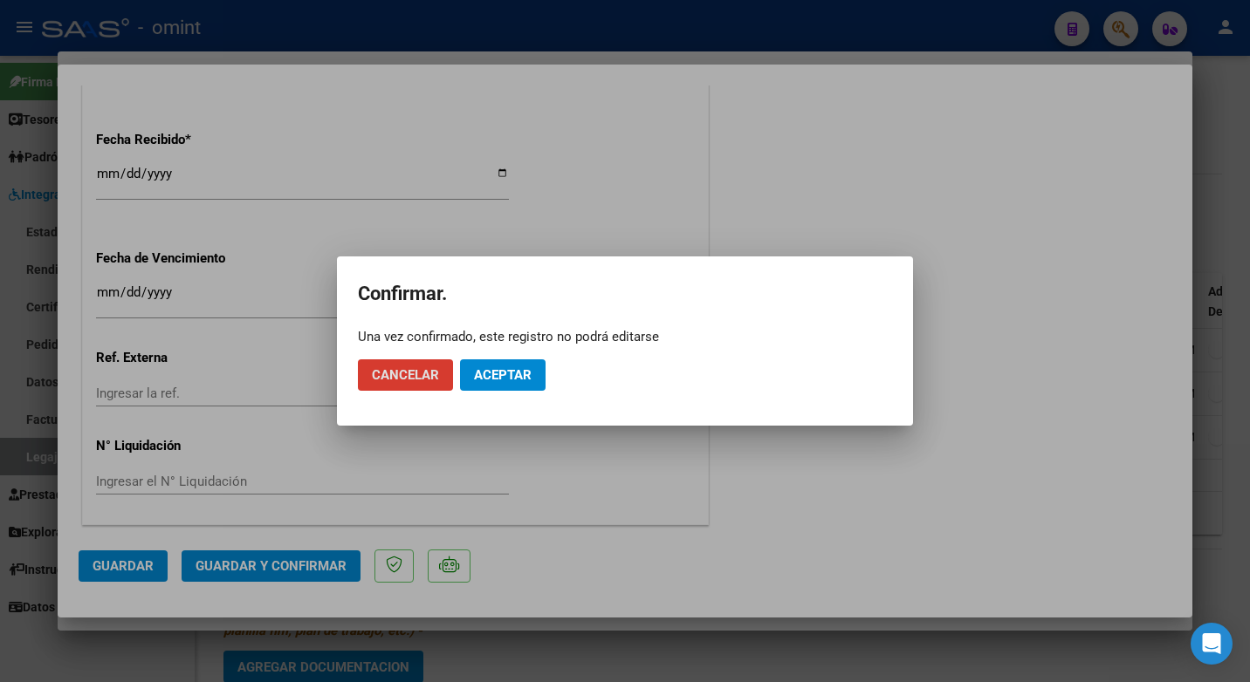
click at [510, 372] on span "Aceptar" at bounding box center [503, 375] width 58 height 16
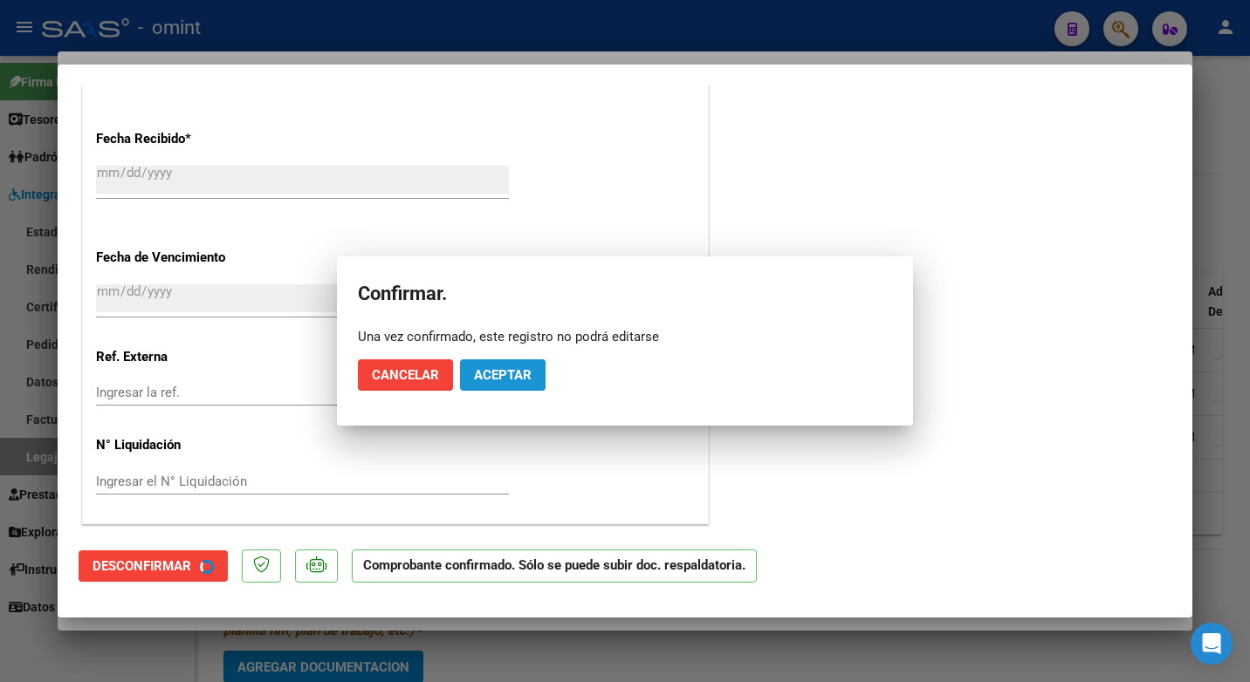
scroll to position [1134, 0]
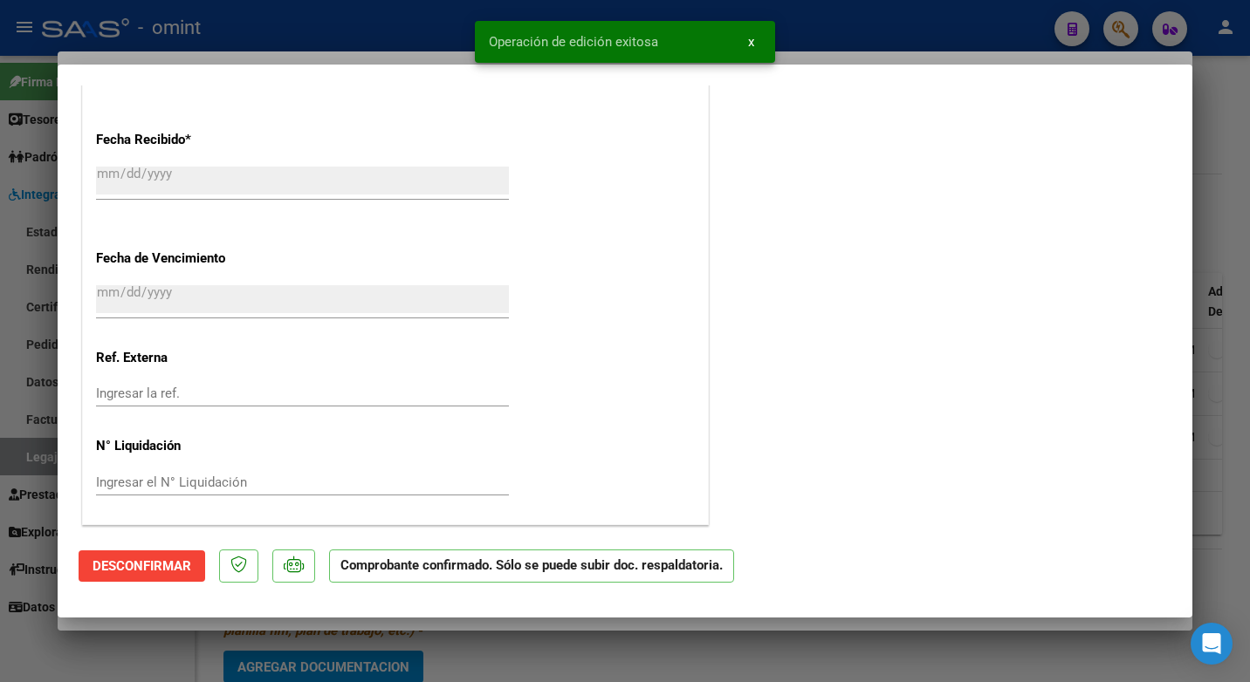
click at [329, 35] on div at bounding box center [625, 341] width 1250 height 682
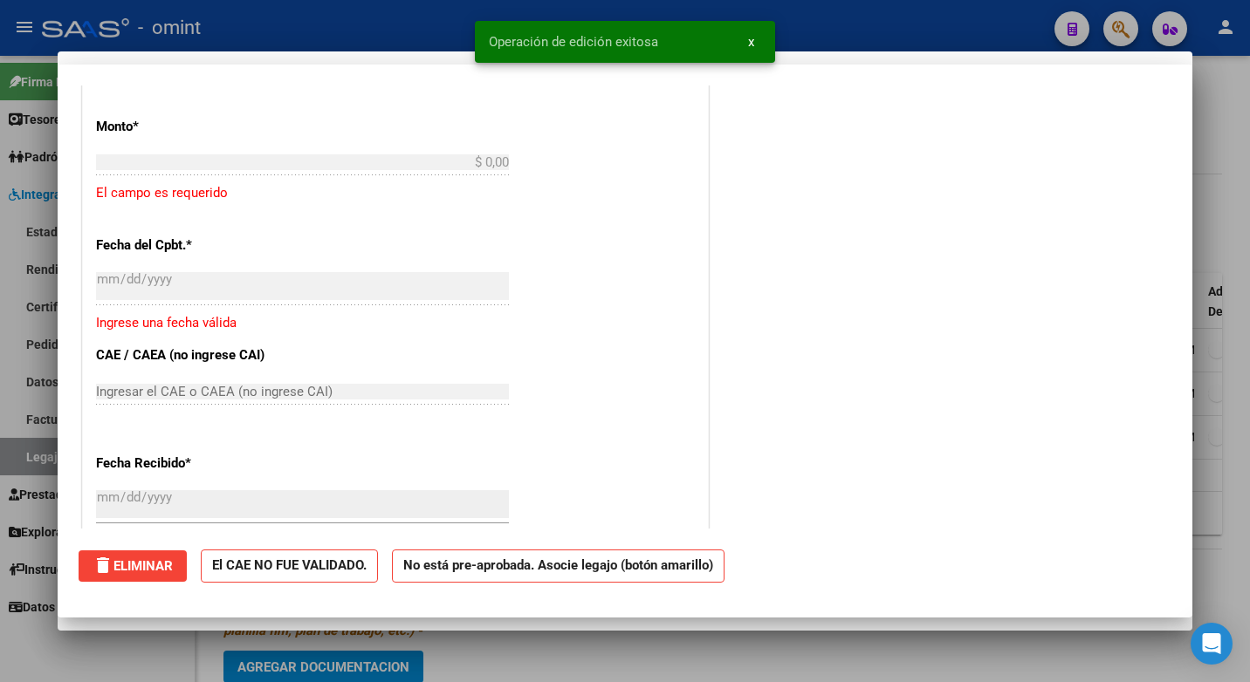
scroll to position [1458, 0]
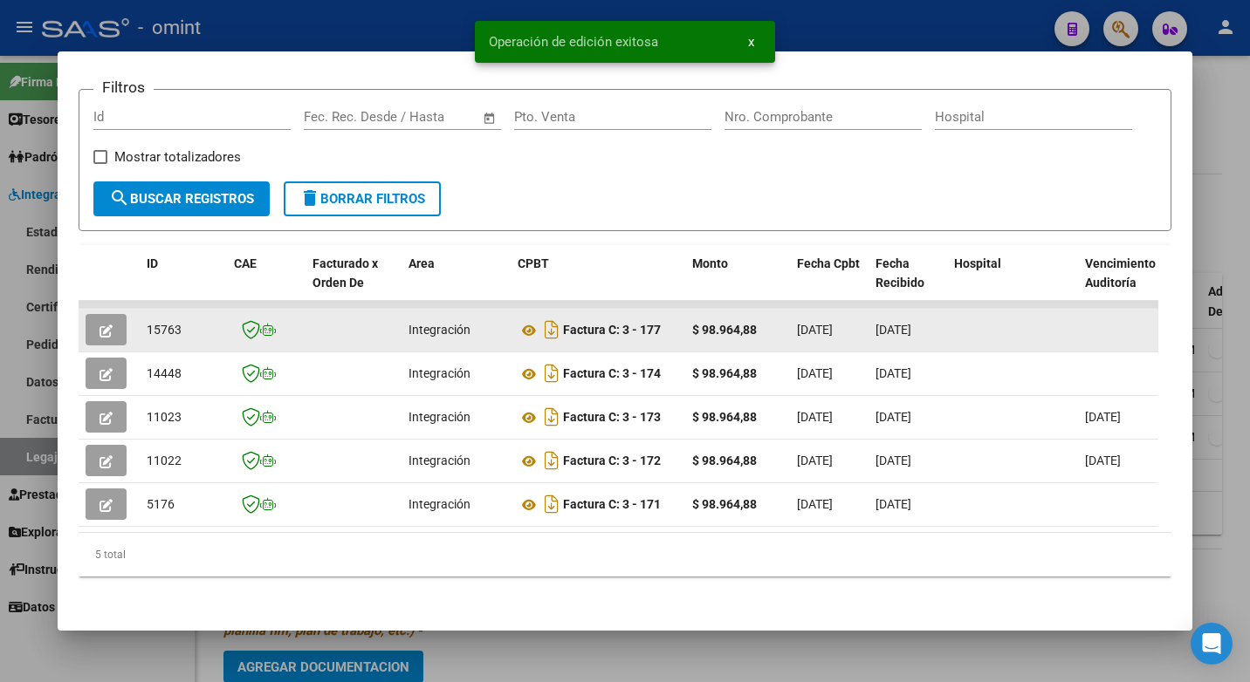
click at [169, 323] on span "15763" at bounding box center [164, 330] width 35 height 14
click at [170, 323] on span "15763" at bounding box center [164, 330] width 35 height 14
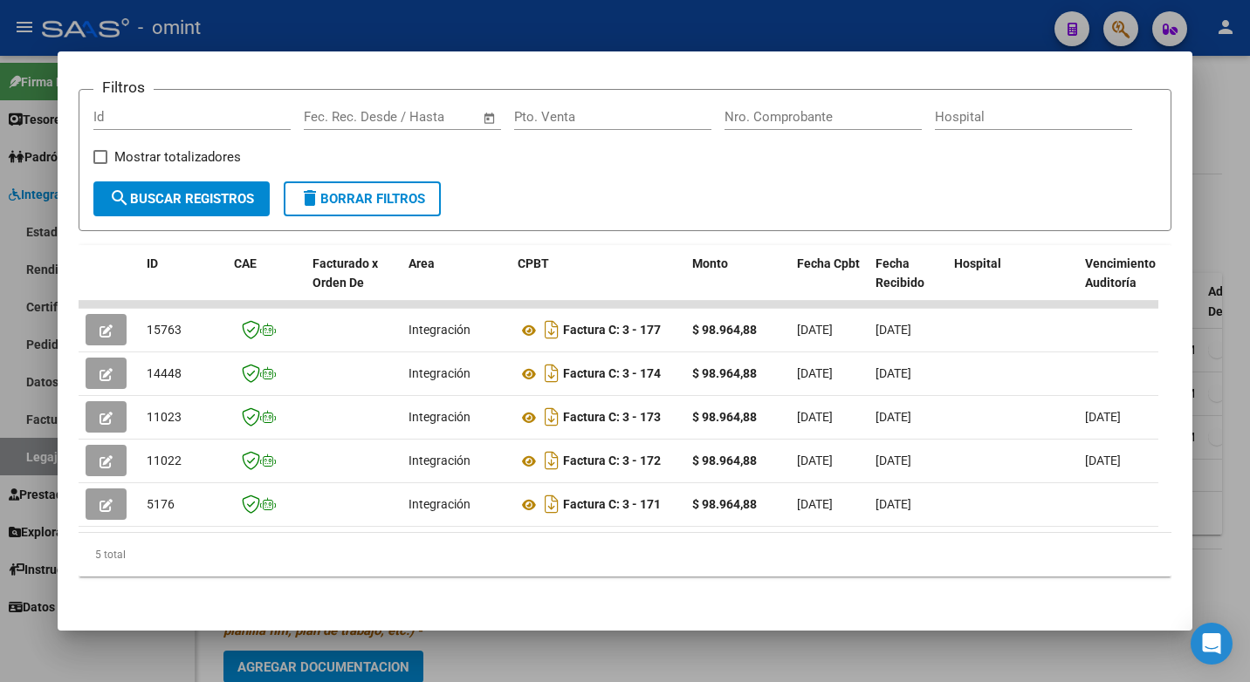
click at [372, 25] on div at bounding box center [625, 341] width 1250 height 682
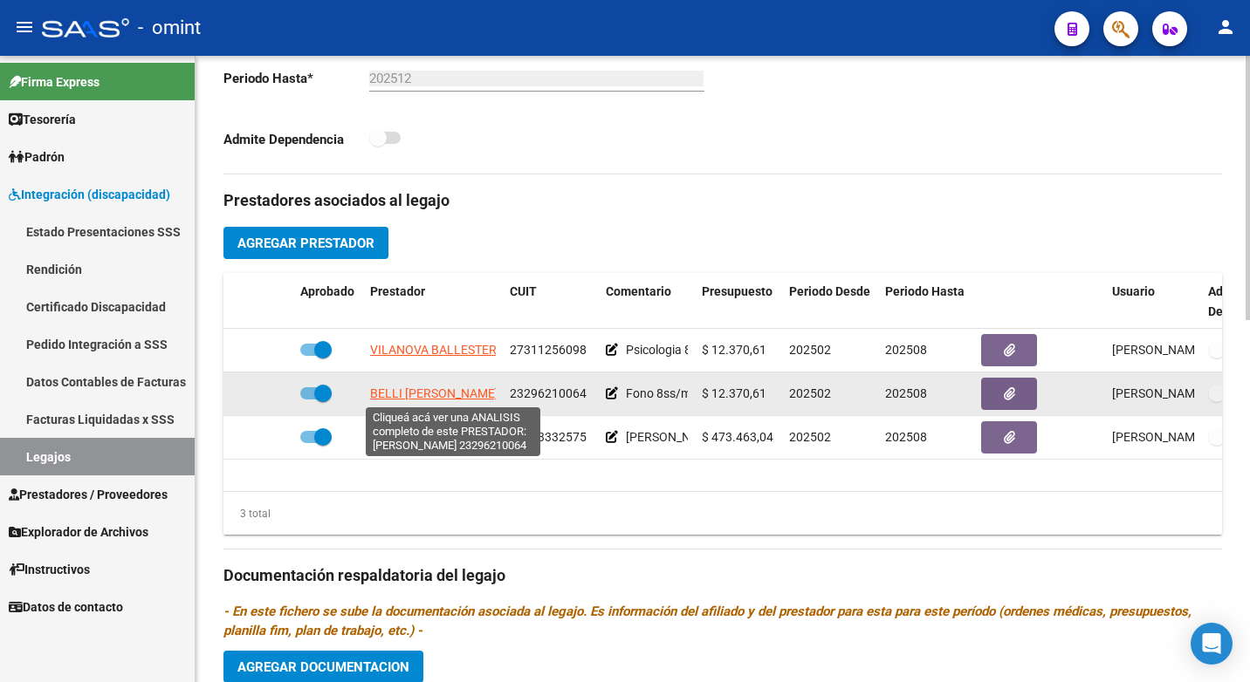
click at [444, 392] on span "BELLI [PERSON_NAME]" at bounding box center [434, 394] width 128 height 14
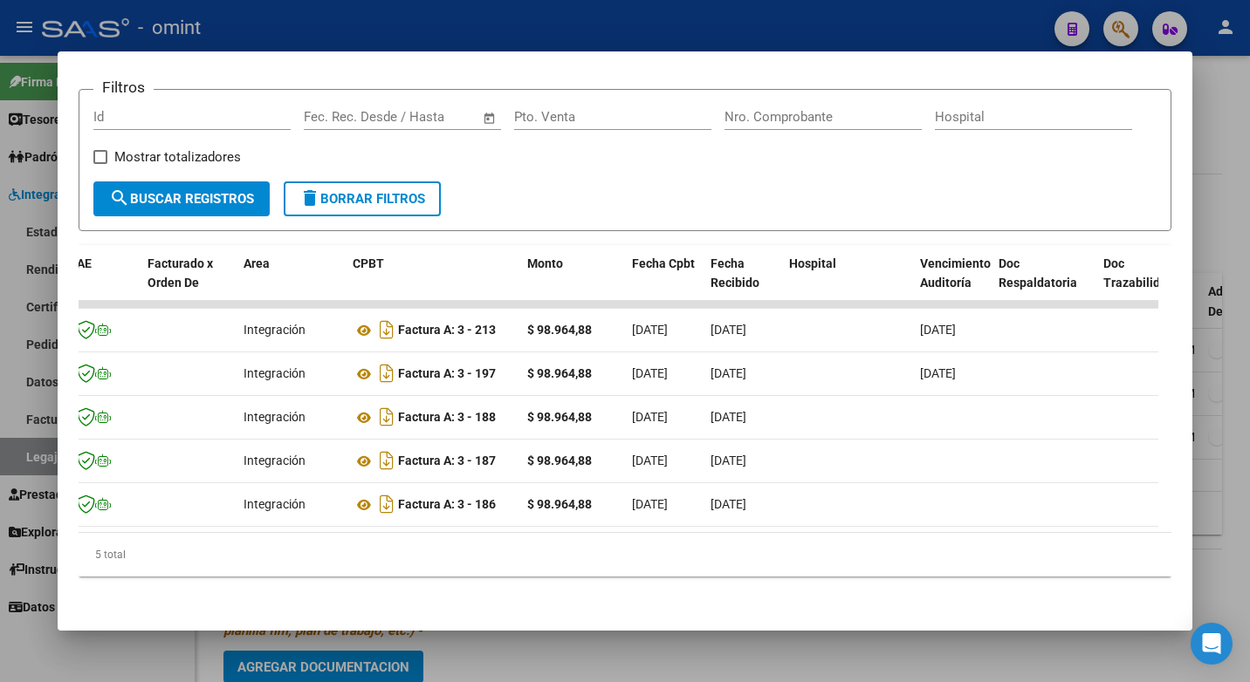
scroll to position [0, 0]
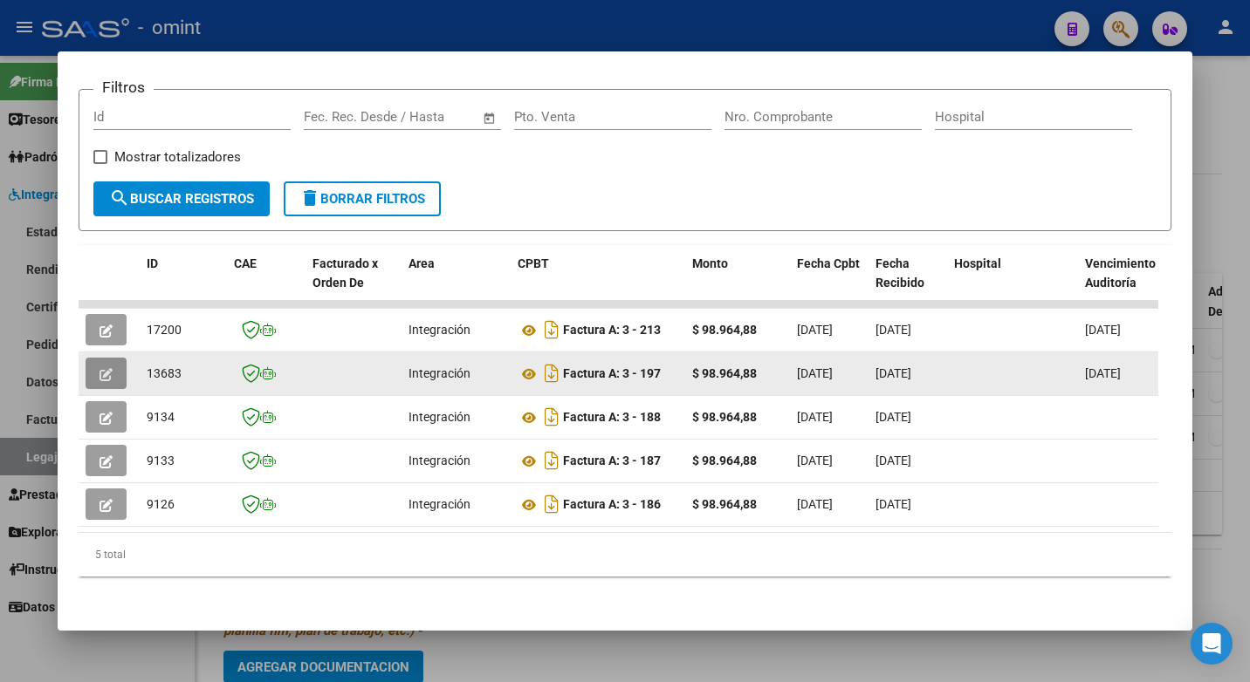
click at [93, 369] on button "button" at bounding box center [106, 373] width 41 height 31
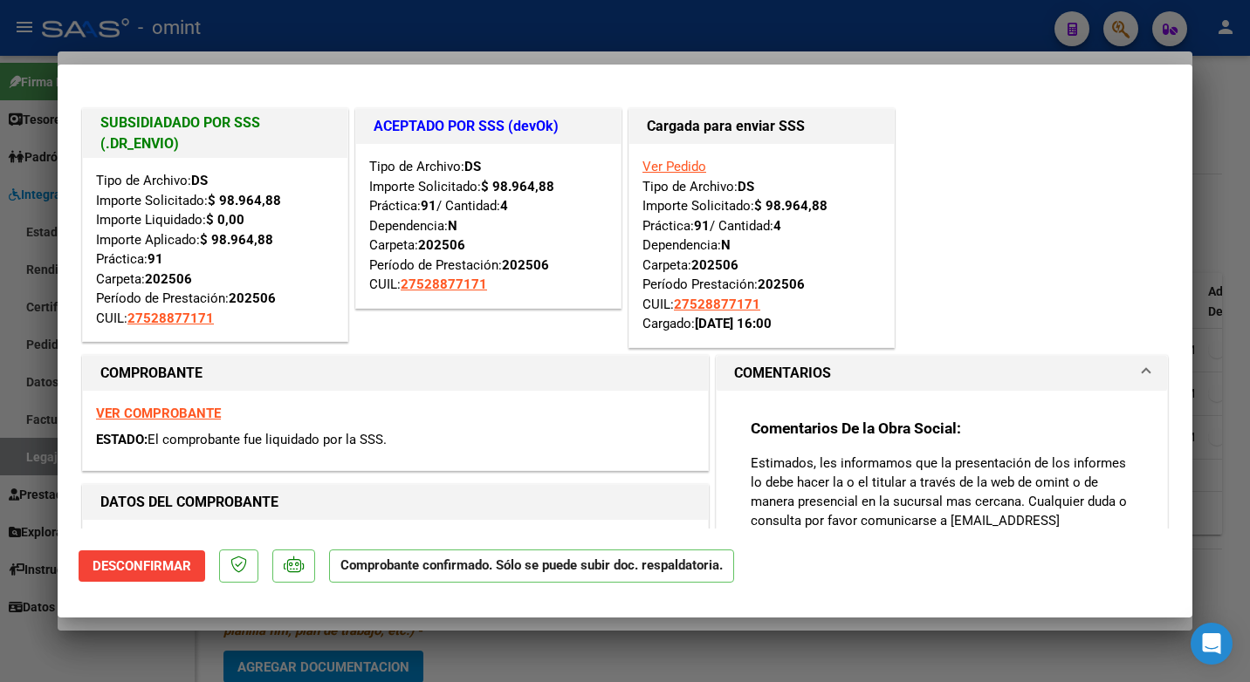
click at [408, 19] on div at bounding box center [625, 341] width 1250 height 682
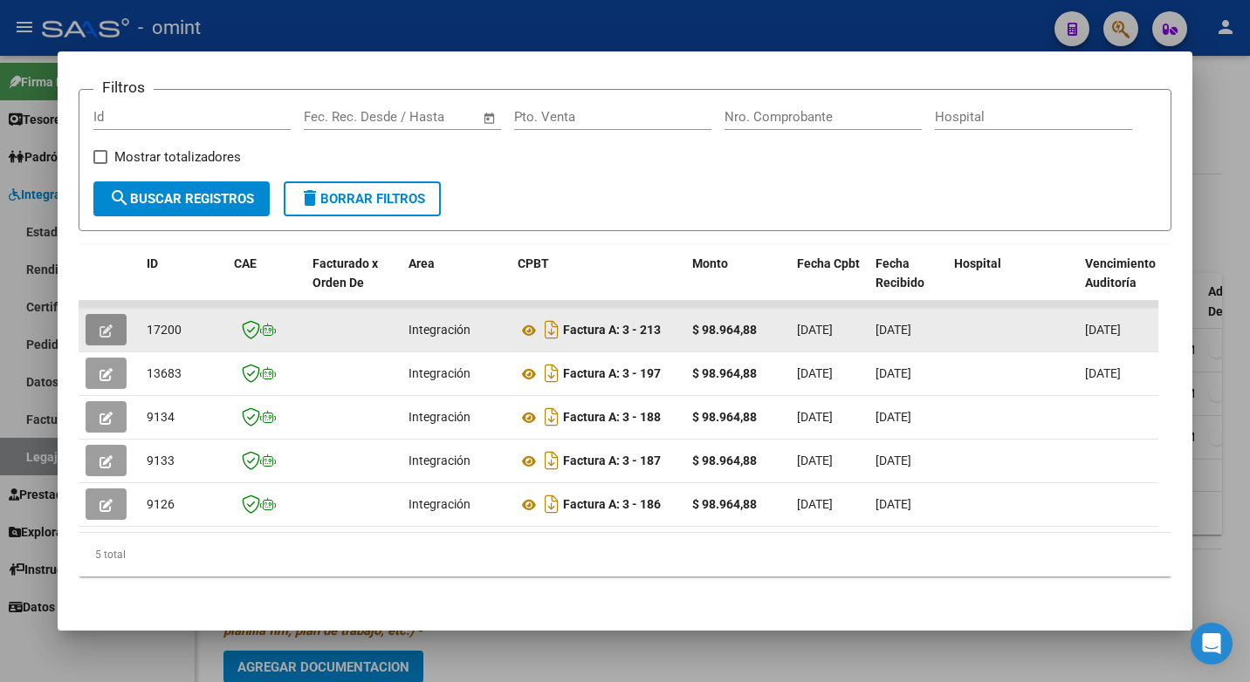
click at [113, 315] on button "button" at bounding box center [106, 329] width 41 height 31
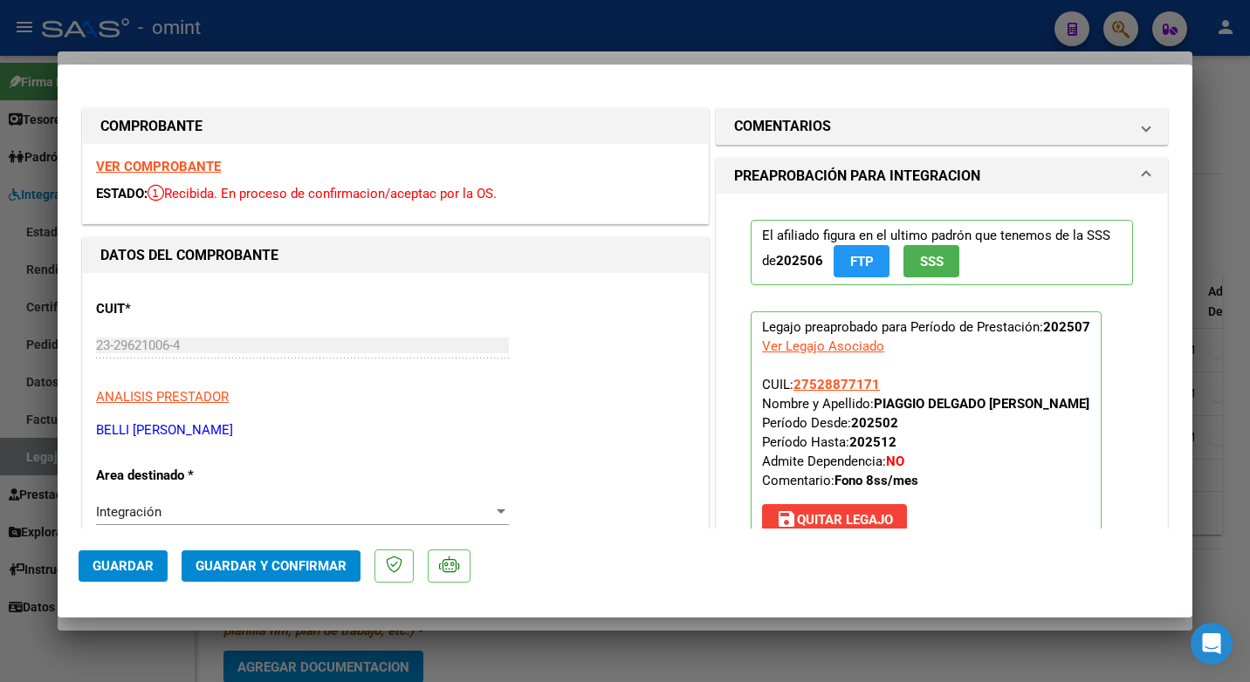
click at [219, 167] on strong "VER COMPROBANTE" at bounding box center [158, 167] width 125 height 16
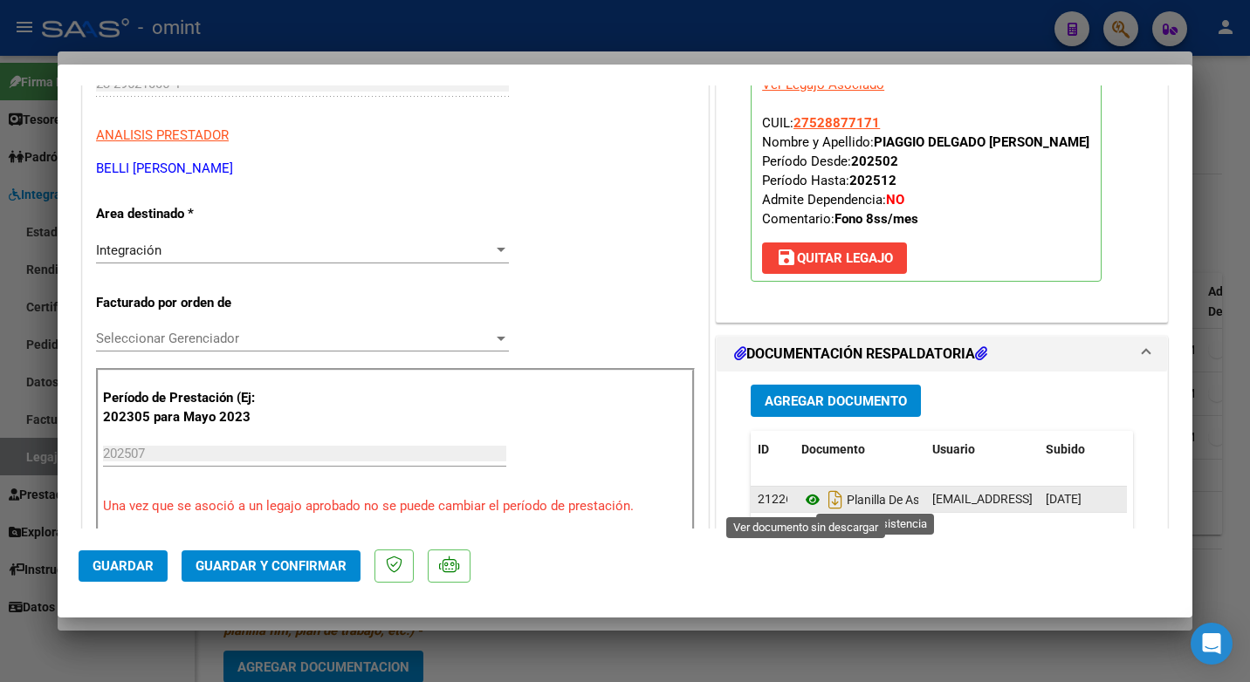
click at [812, 501] on icon at bounding box center [812, 500] width 23 height 21
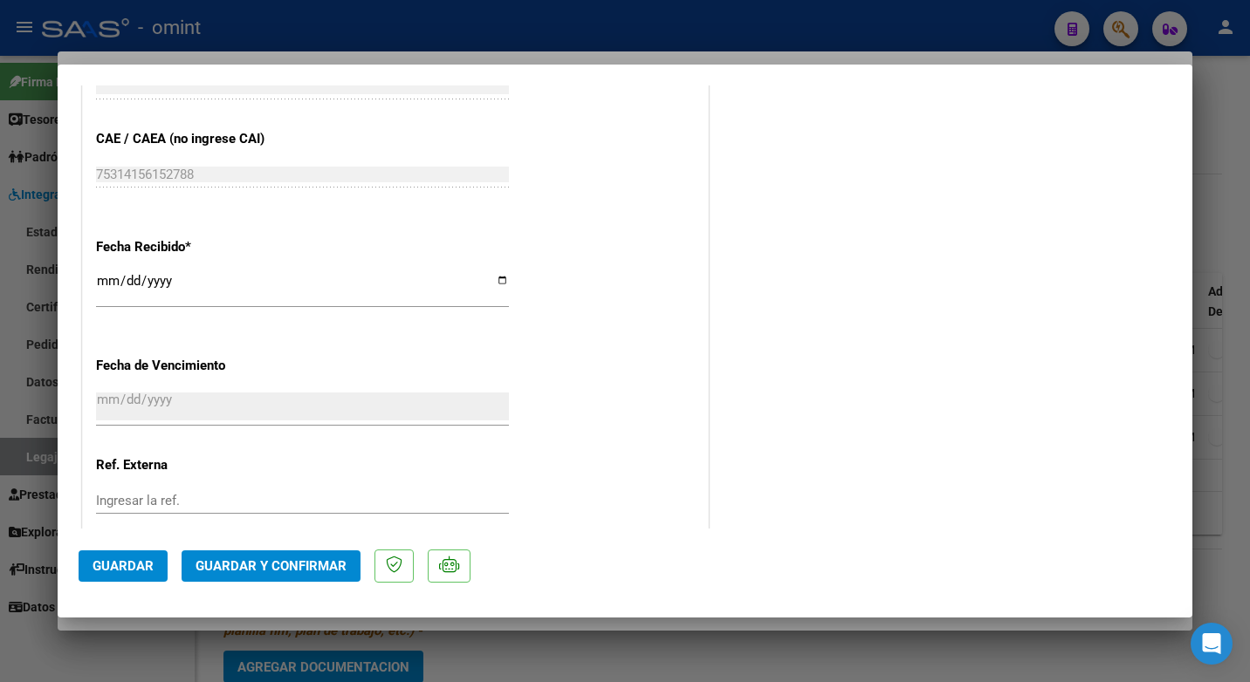
scroll to position [1242, 0]
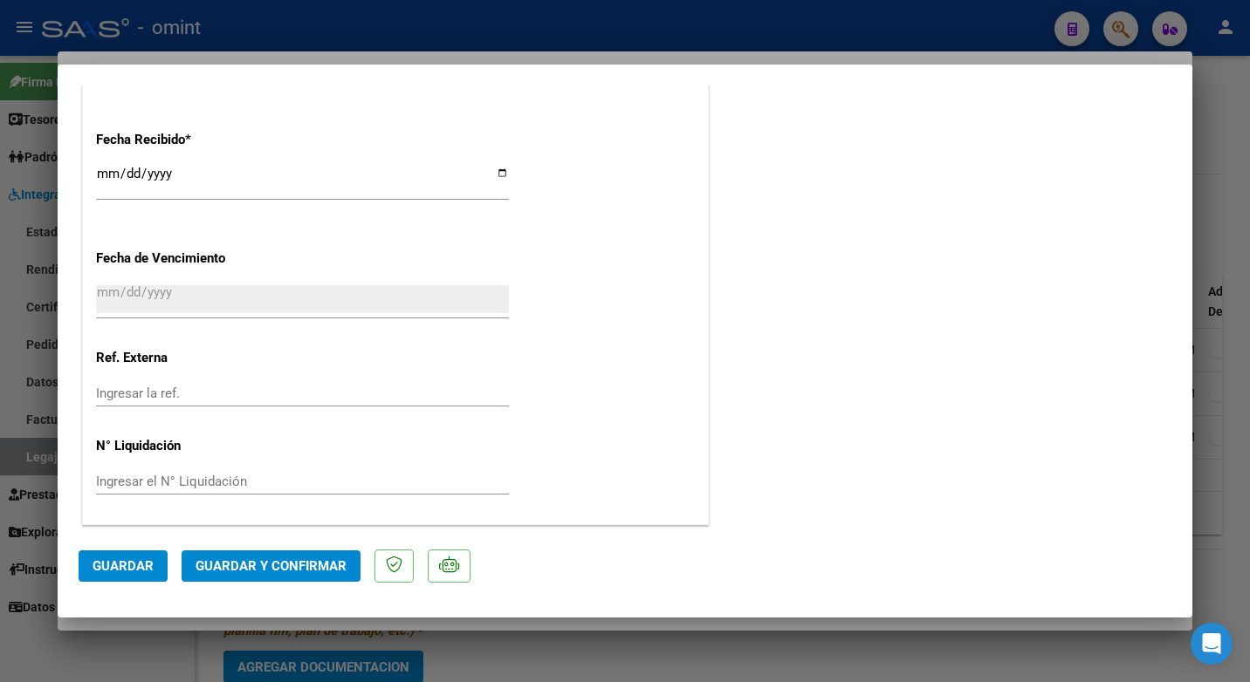
click at [242, 572] on span "Guardar y Confirmar" at bounding box center [270, 567] width 151 height 16
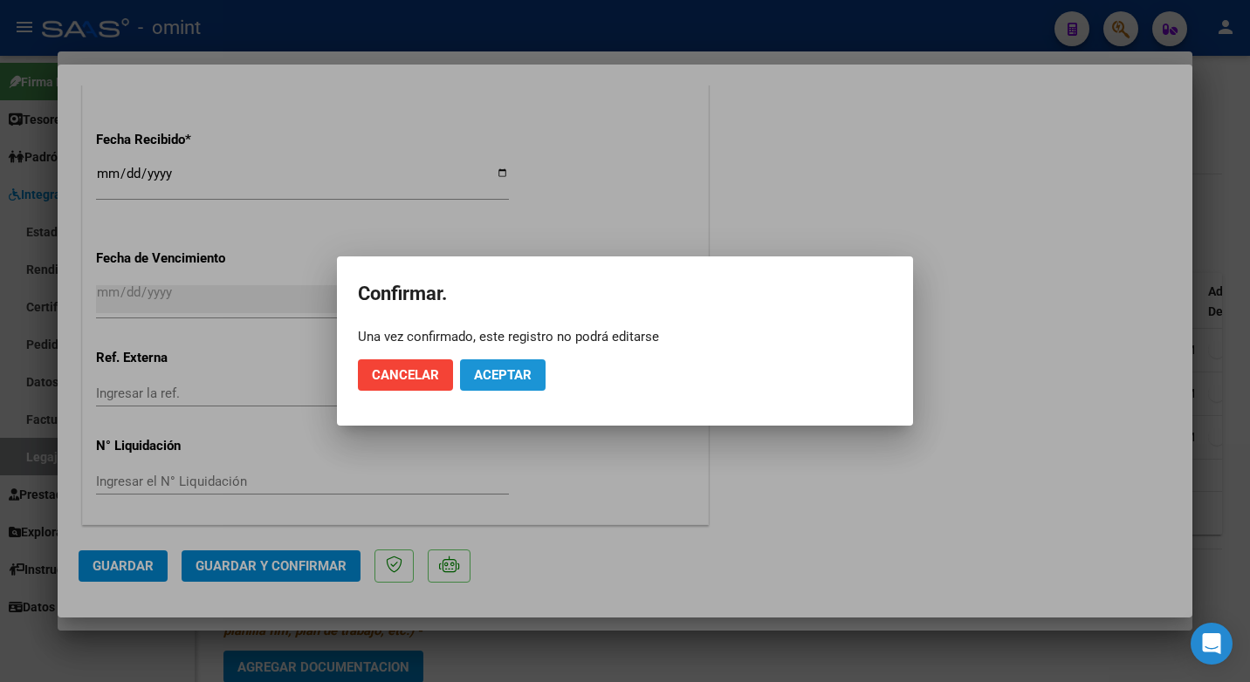
click at [514, 378] on span "Aceptar" at bounding box center [503, 375] width 58 height 16
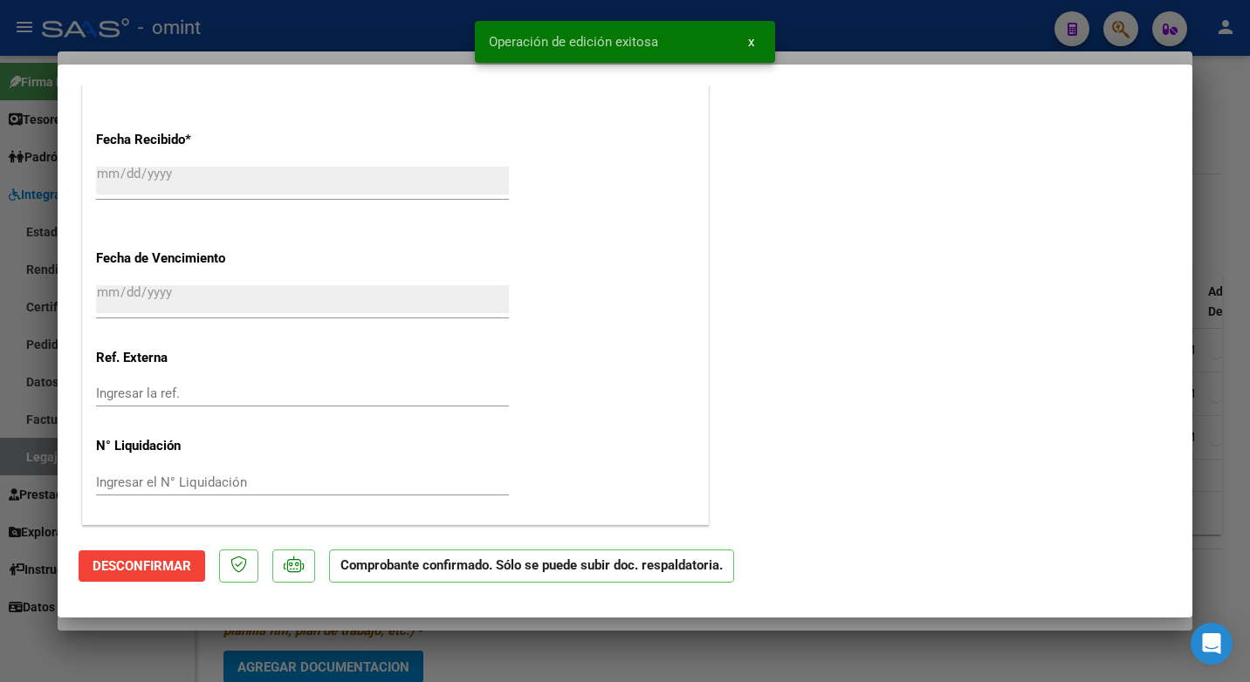
click at [417, 40] on div at bounding box center [625, 341] width 1250 height 682
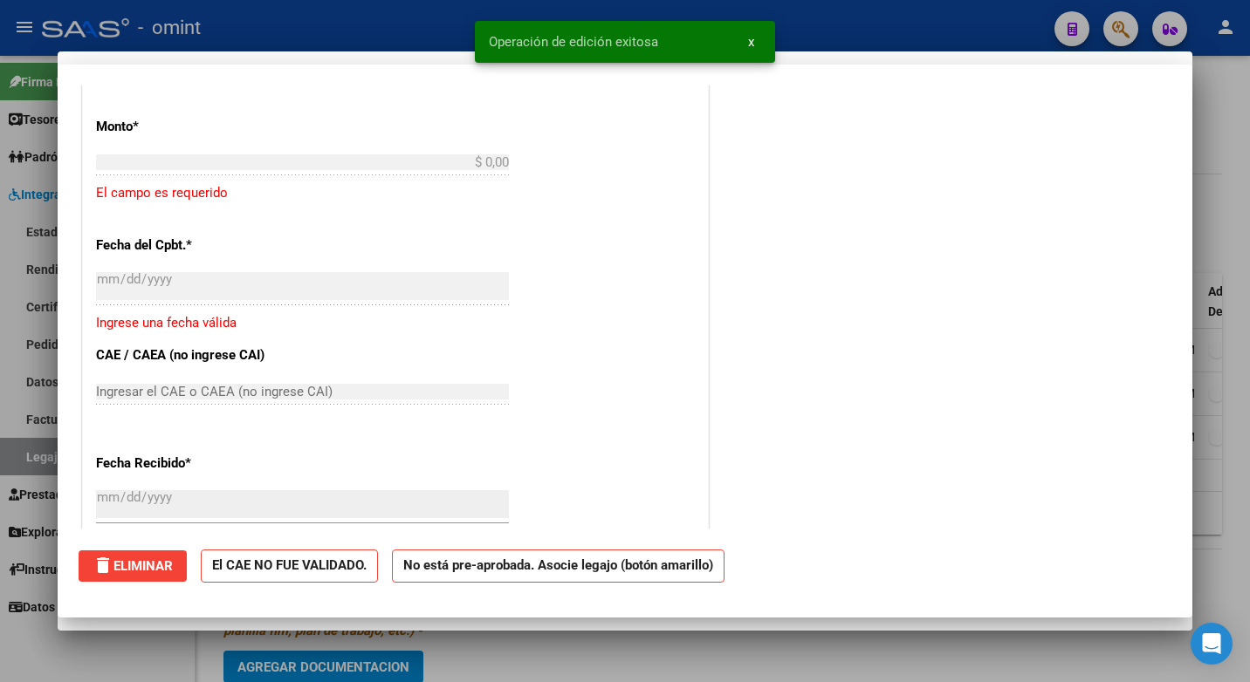
scroll to position [0, 0]
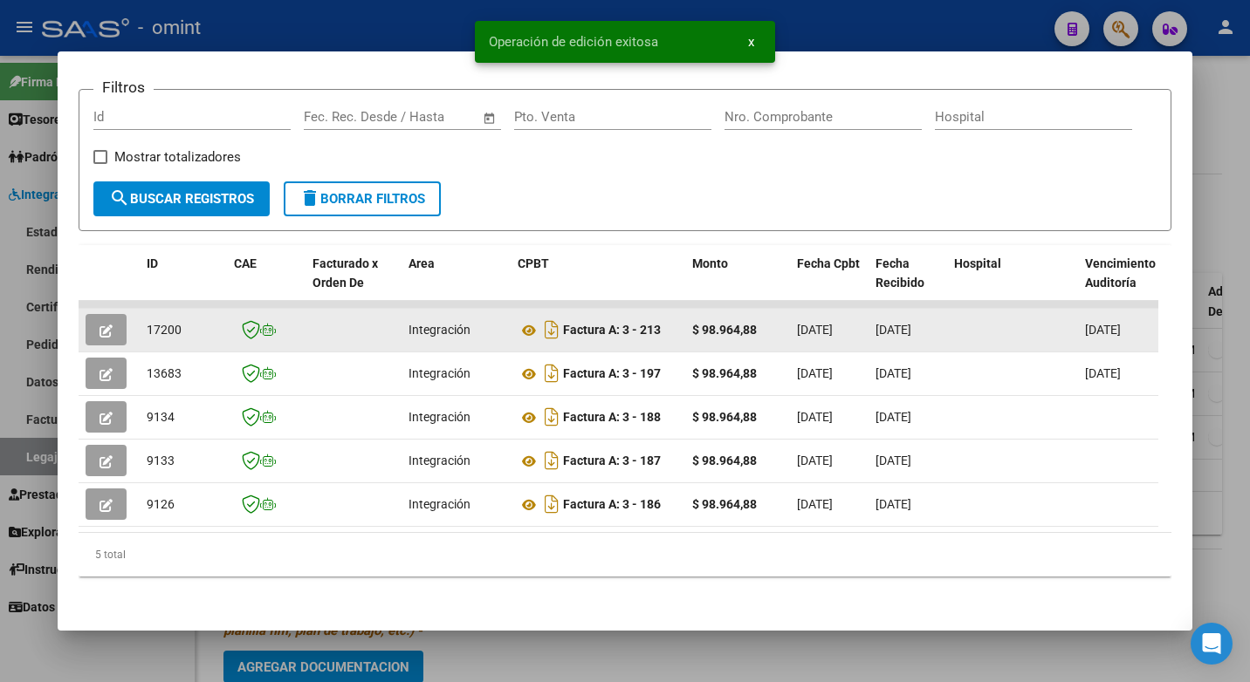
click at [173, 323] on span "17200" at bounding box center [164, 330] width 35 height 14
click at [174, 323] on span "17200" at bounding box center [164, 330] width 35 height 14
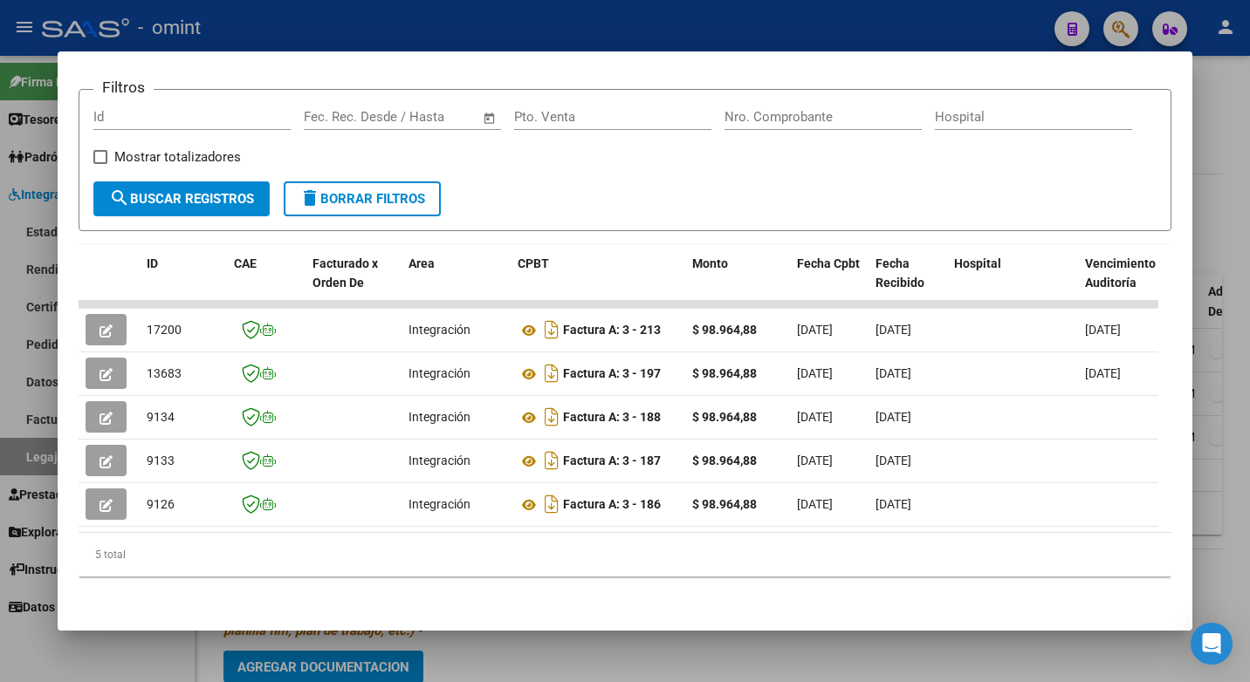
click at [492, 29] on div at bounding box center [625, 341] width 1250 height 682
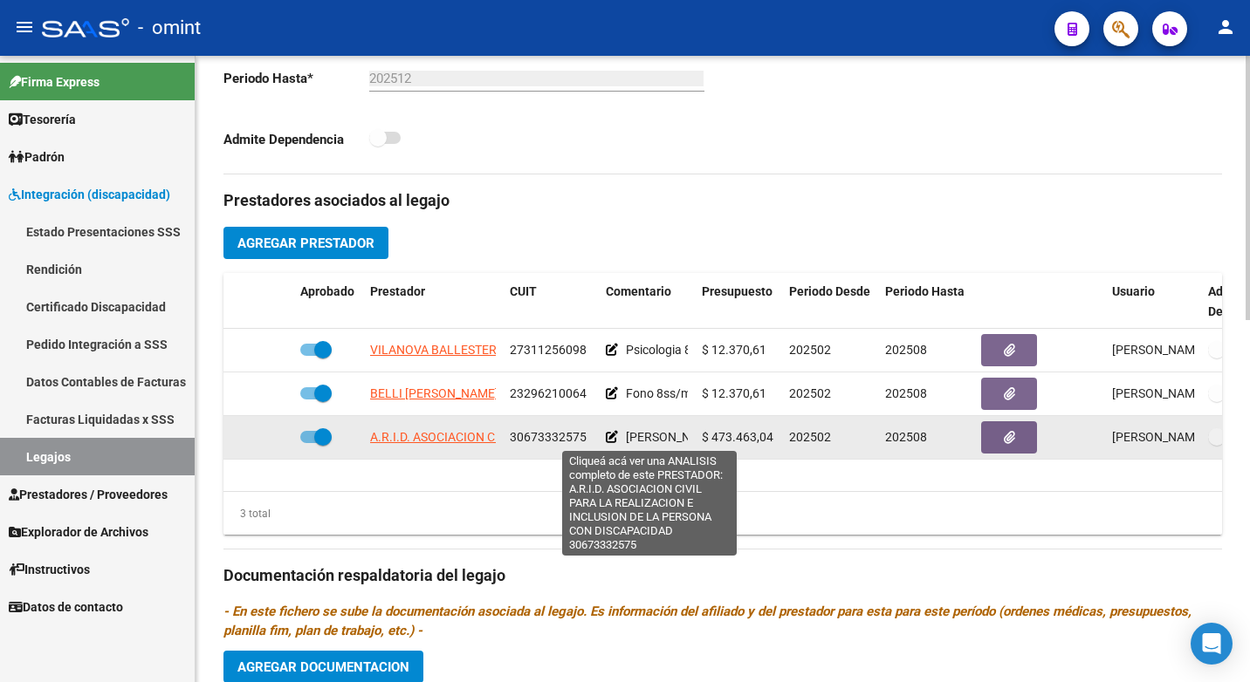
click at [444, 439] on span "A.R.I.D. ASOCIACION CIVIL PARA LA REALIZACION E INCLUSION DE LA PERSONA CON DIS…" at bounding box center [649, 437] width 559 height 14
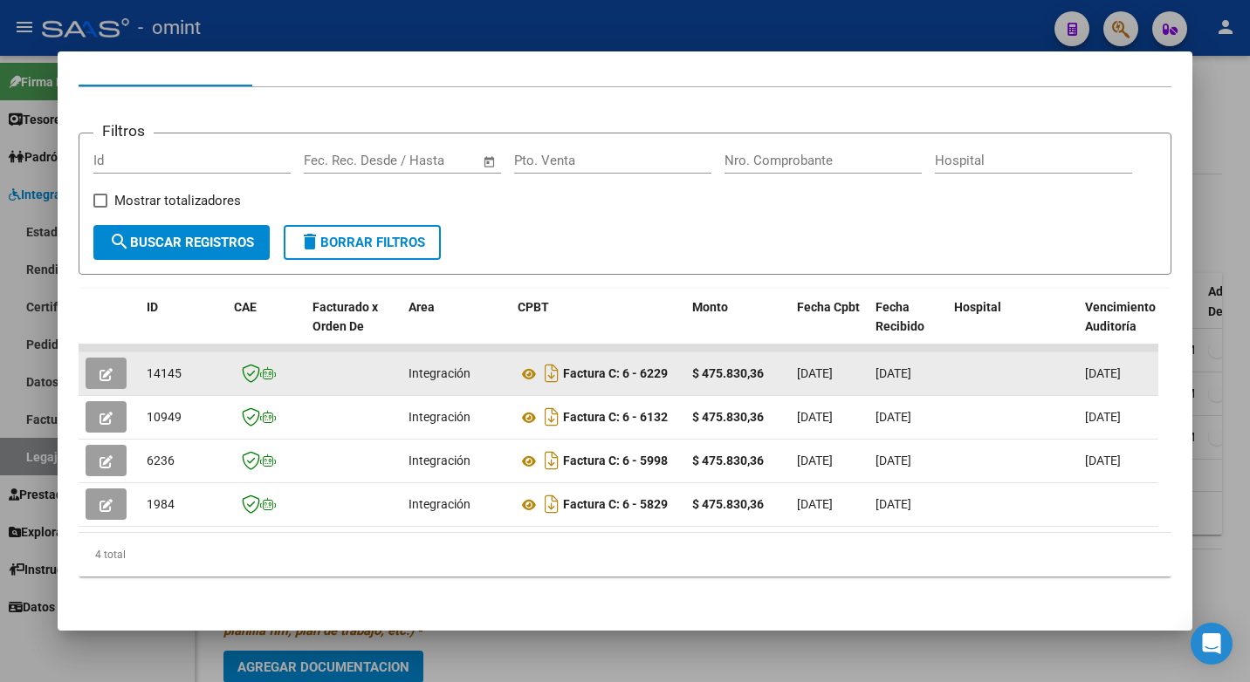
click at [115, 358] on button "button" at bounding box center [106, 373] width 41 height 31
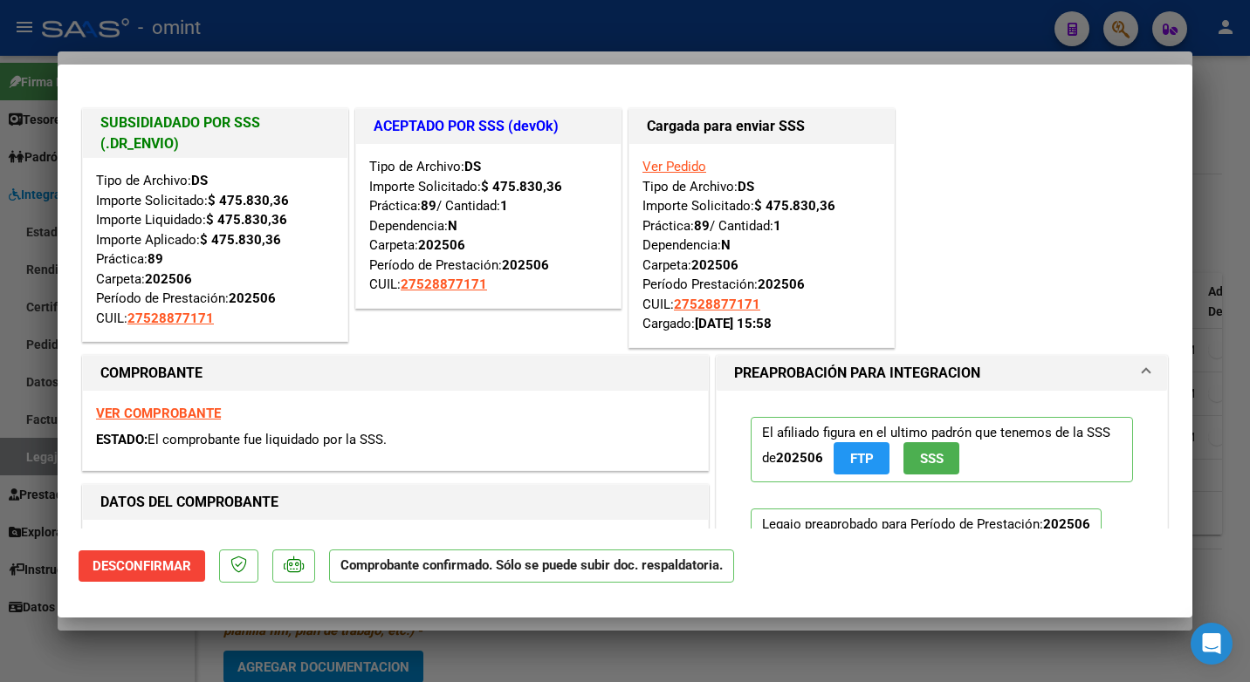
drag, startPoint x: 327, startPoint y: 24, endPoint x: 398, endPoint y: 33, distance: 71.3
click at [328, 24] on div at bounding box center [625, 341] width 1250 height 682
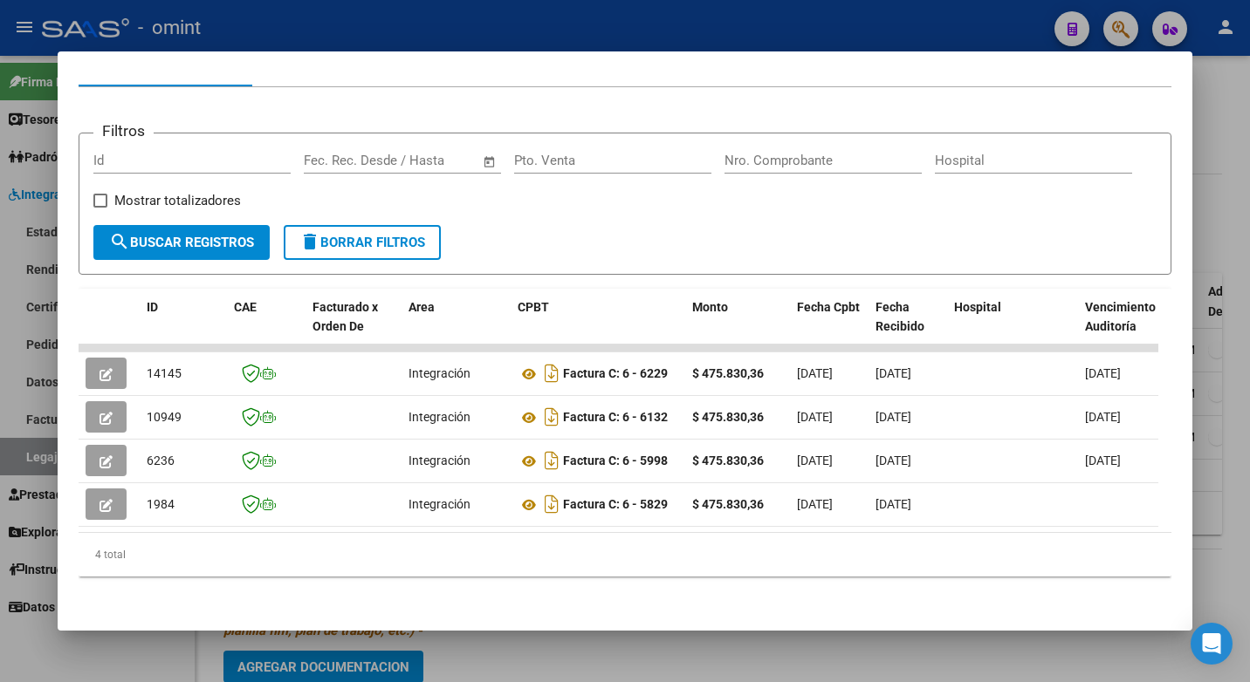
click at [345, 21] on div at bounding box center [625, 341] width 1250 height 682
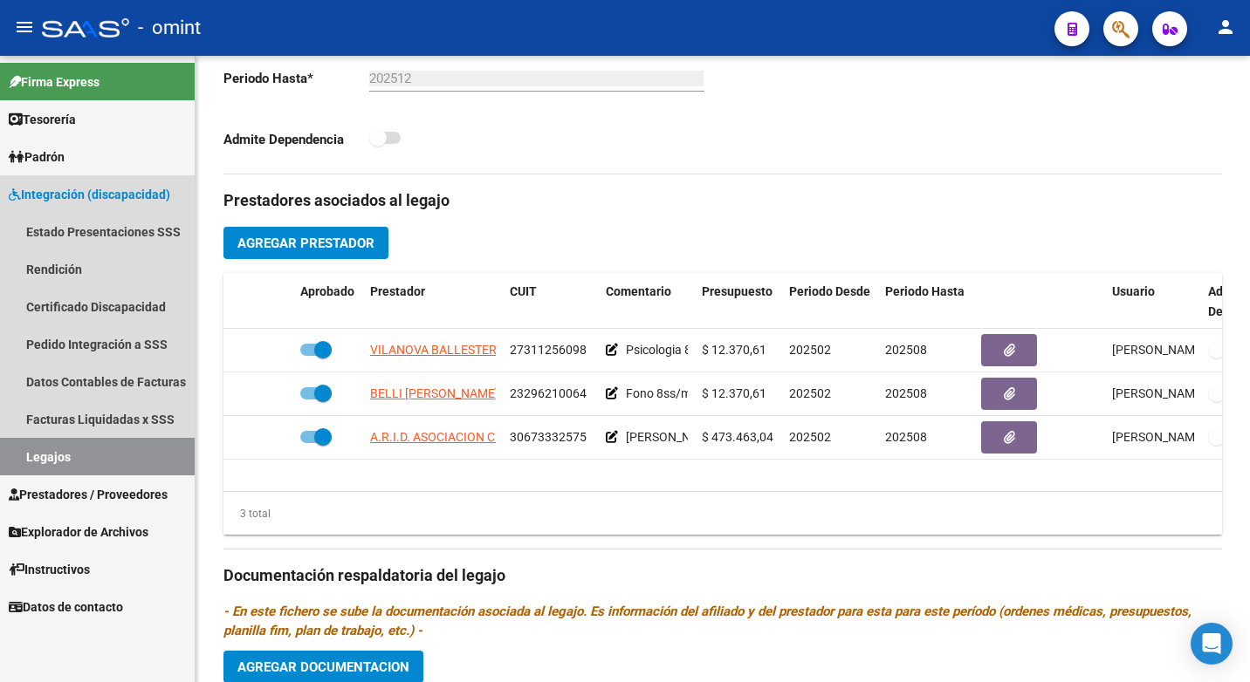
click at [103, 461] on link "Legajos" at bounding box center [97, 457] width 195 height 38
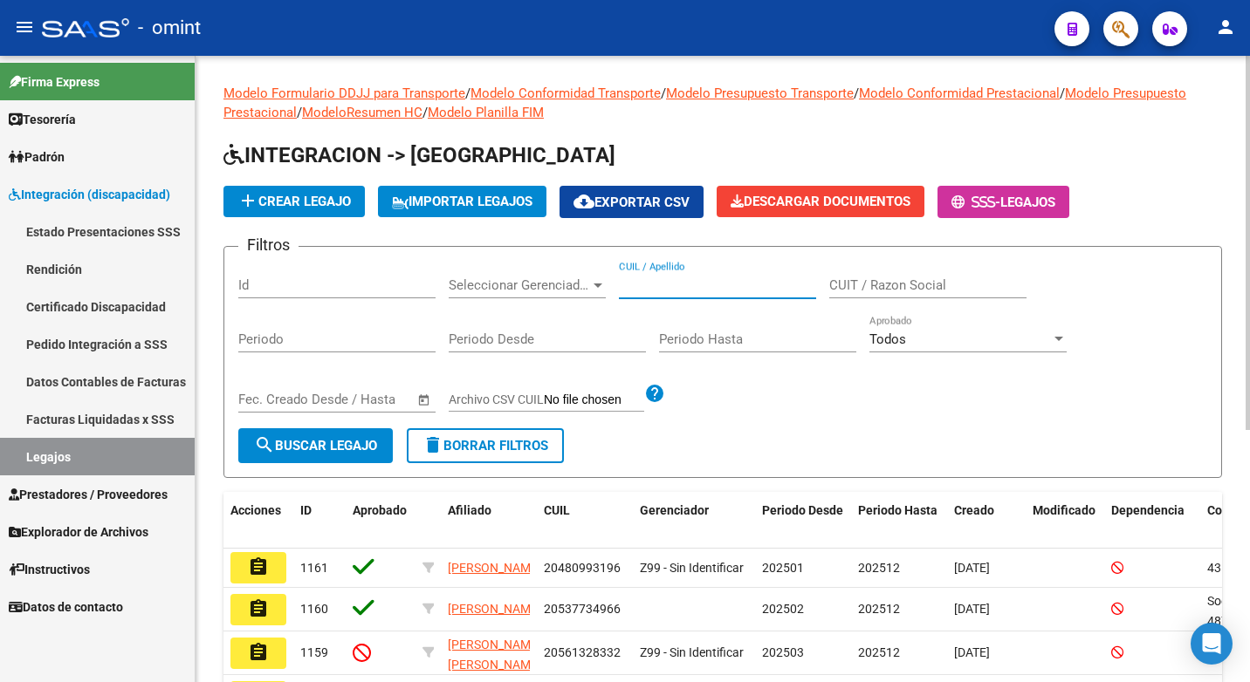
paste input "20595655278"
click at [348, 448] on span "search Buscar Legajo" at bounding box center [315, 446] width 123 height 16
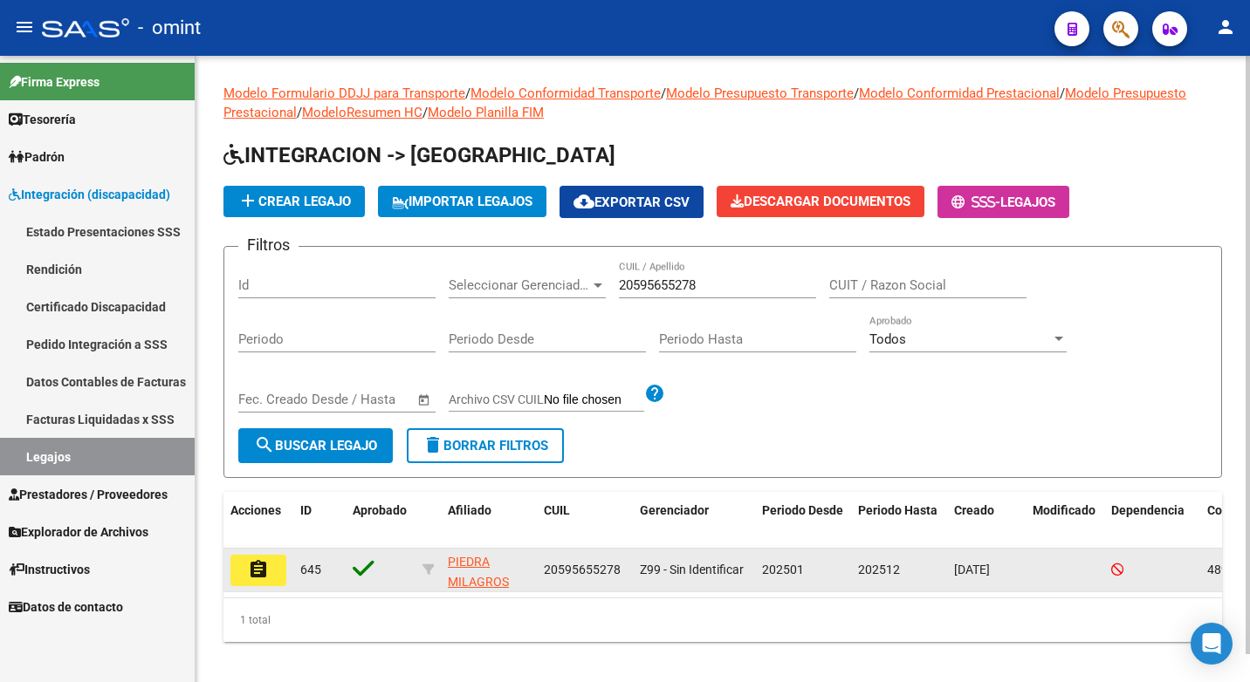
click at [243, 574] on button "assignment" at bounding box center [258, 570] width 56 height 31
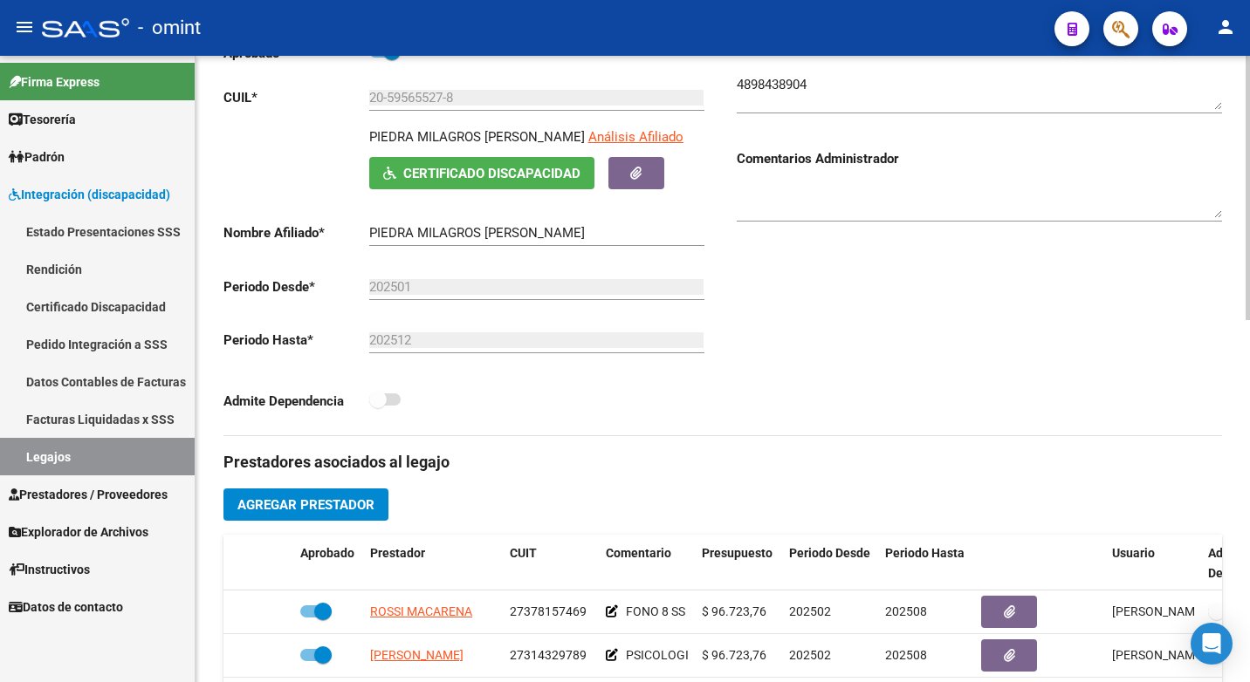
scroll to position [524, 0]
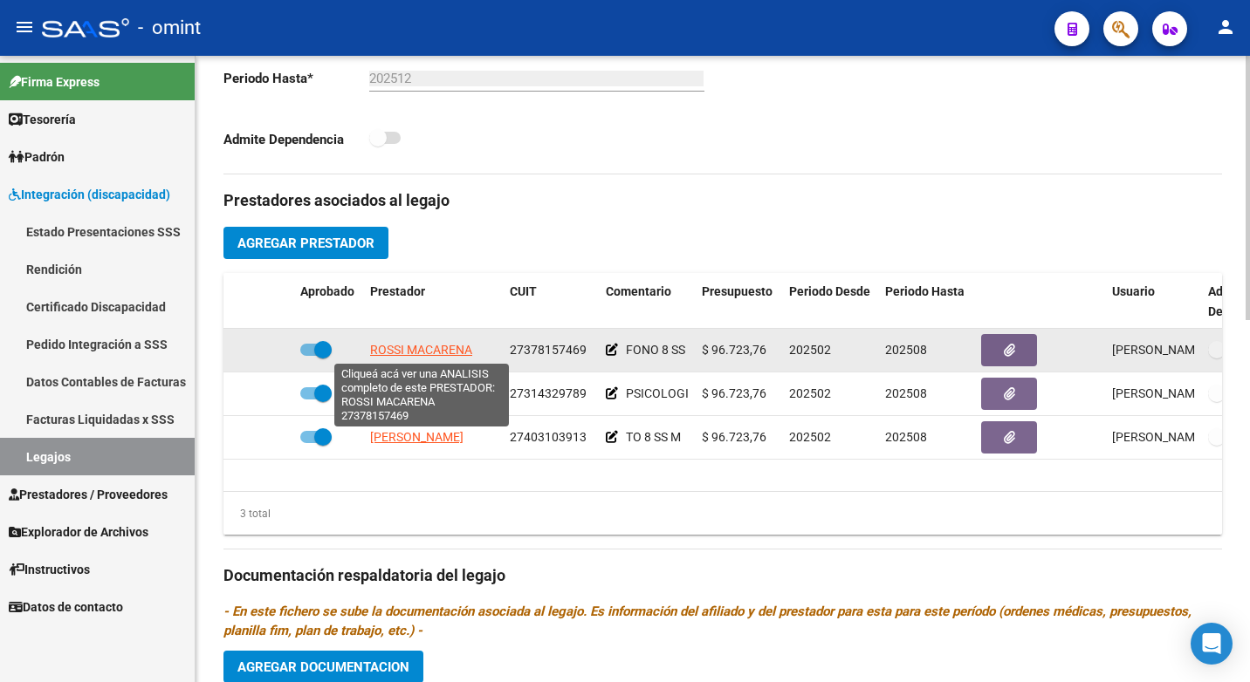
click at [421, 351] on span "ROSSI MACARENA" at bounding box center [421, 350] width 102 height 14
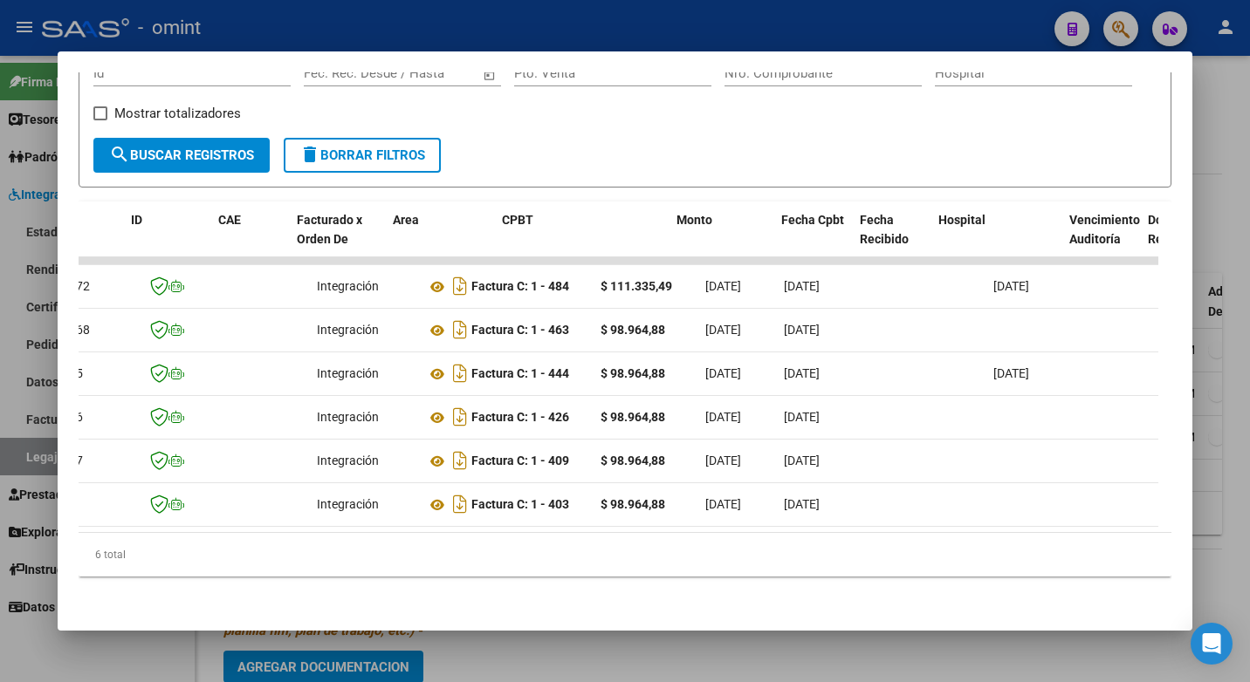
scroll to position [0, 0]
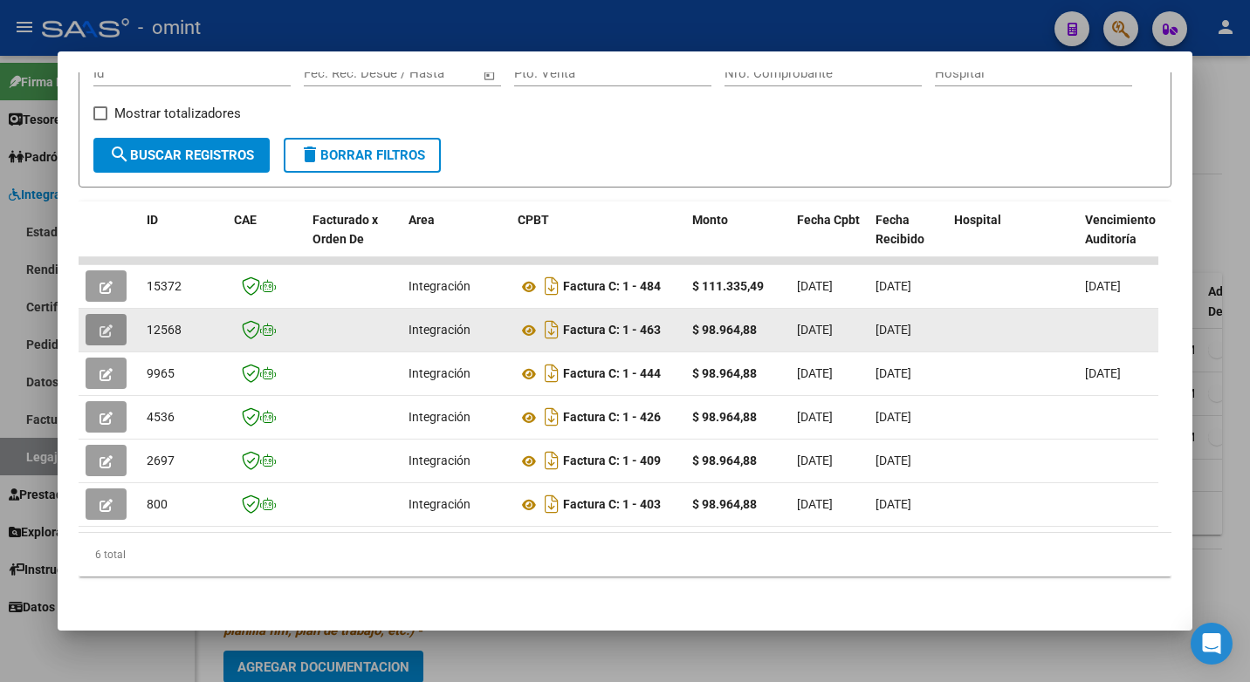
click at [106, 322] on span "button" at bounding box center [105, 330] width 13 height 16
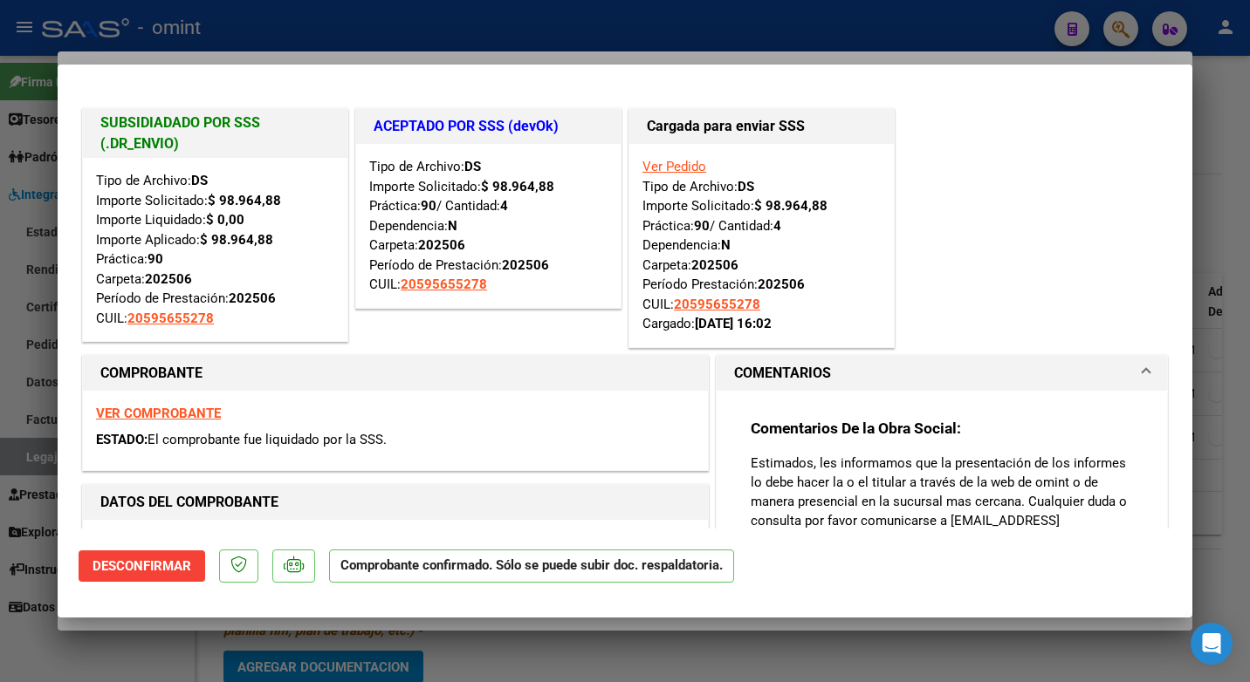
click at [484, 24] on div at bounding box center [625, 341] width 1250 height 682
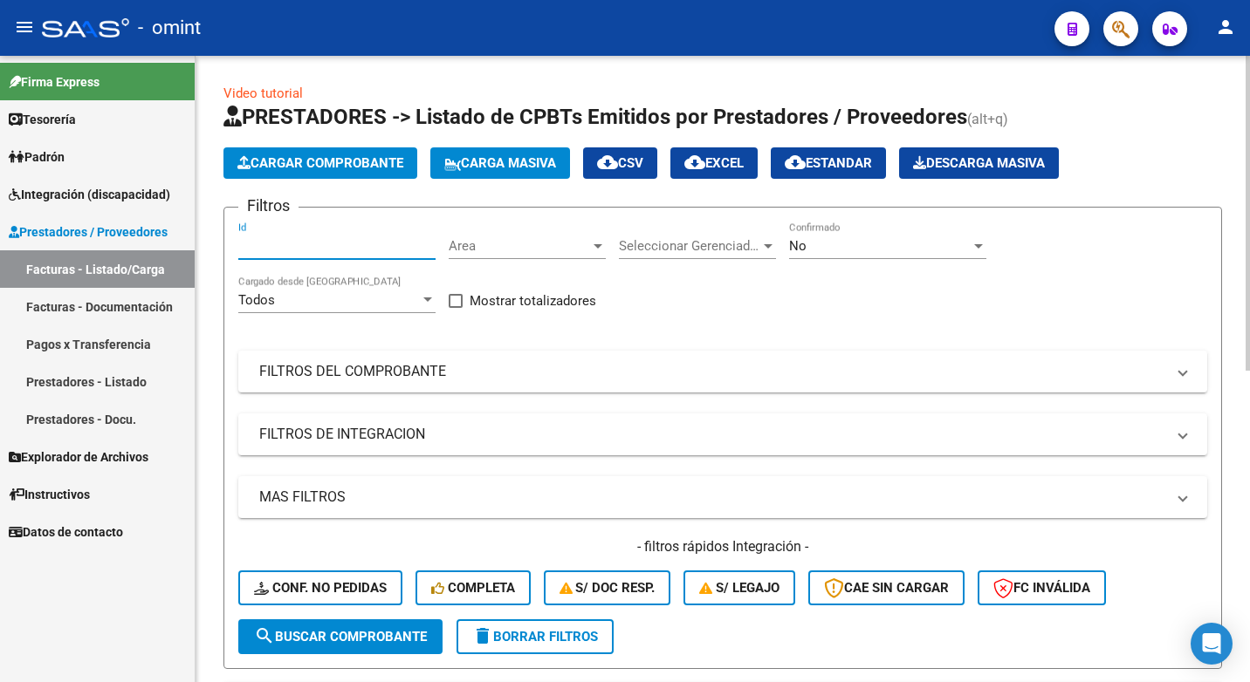
paste input "17197"
type input "17197"
click at [329, 646] on button "search Buscar Comprobante" at bounding box center [340, 637] width 204 height 35
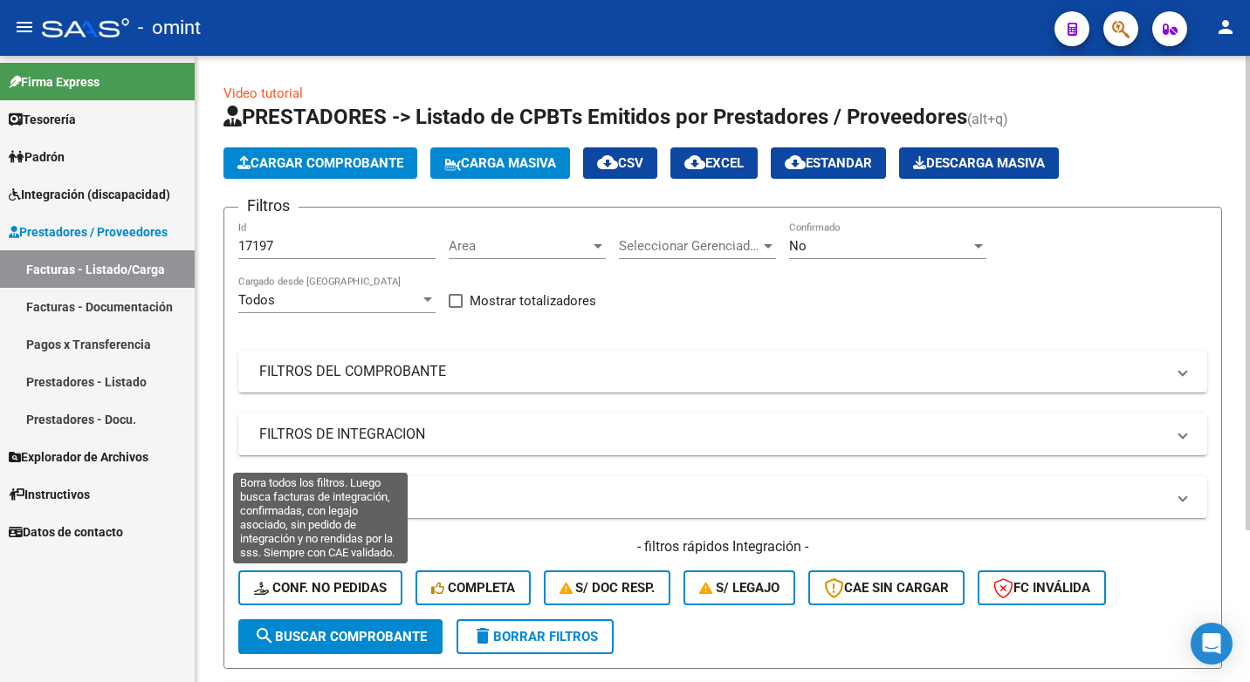
click at [346, 590] on span "Conf. no pedidas" at bounding box center [320, 588] width 133 height 16
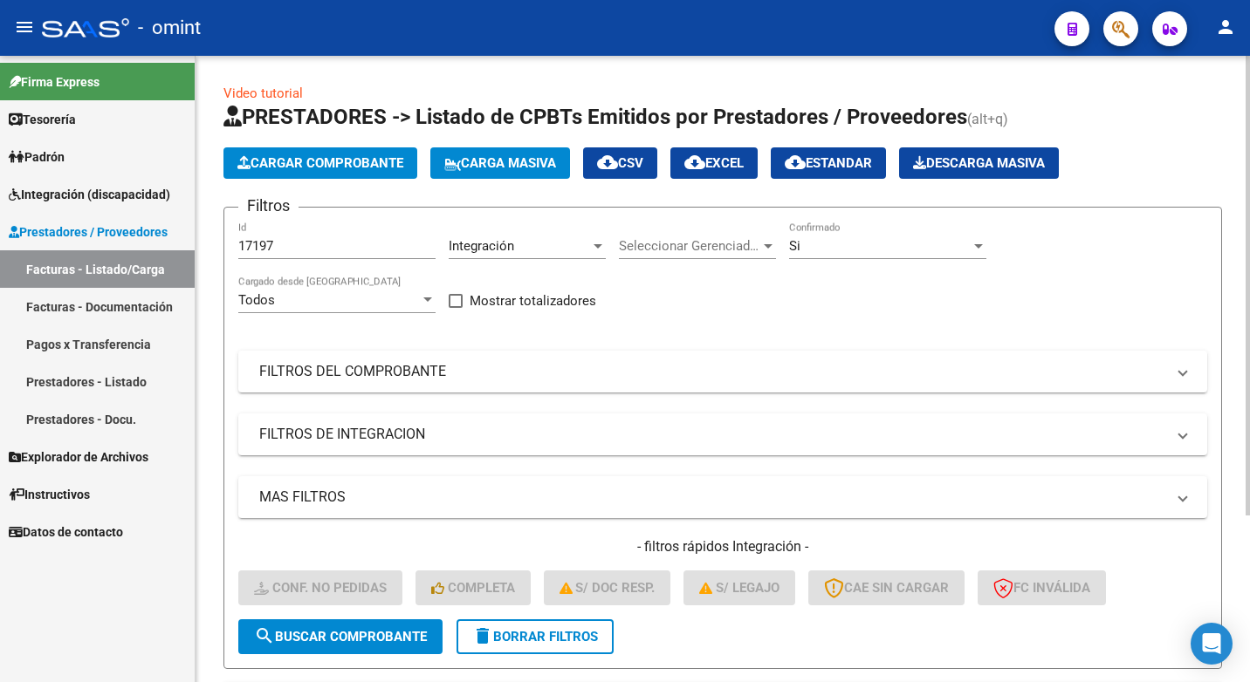
click at [332, 636] on span "search Buscar Comprobante" at bounding box center [340, 637] width 173 height 16
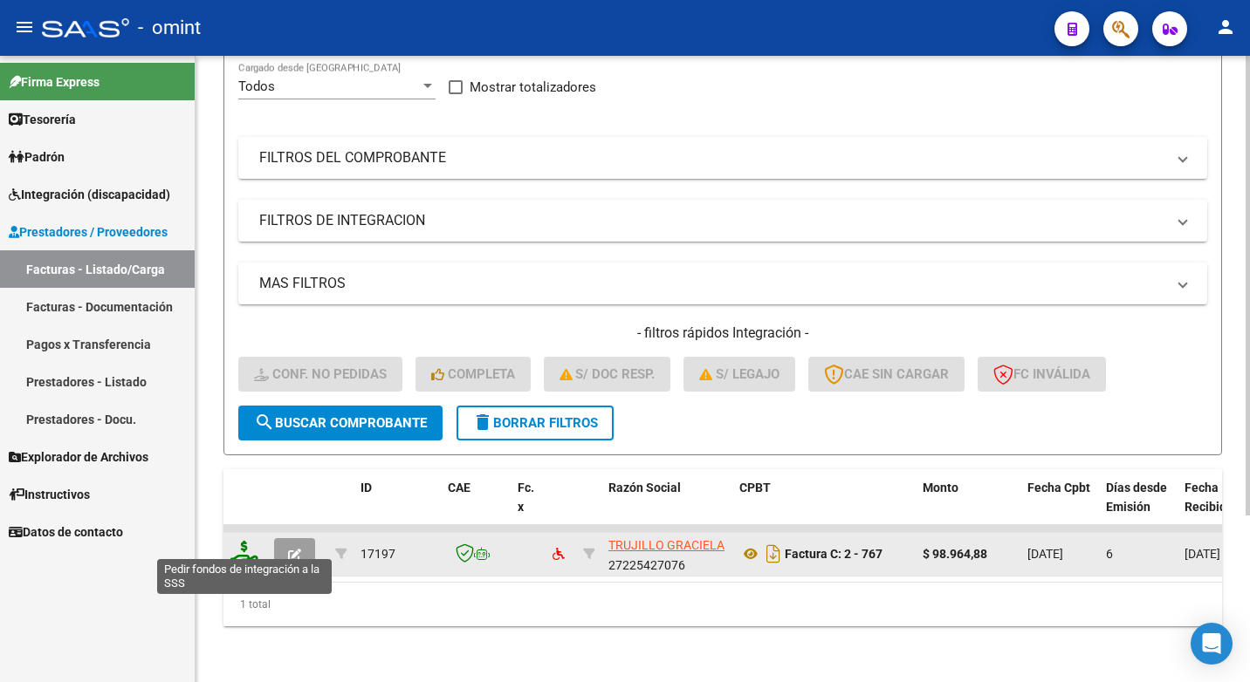
click at [241, 545] on icon at bounding box center [244, 553] width 28 height 24
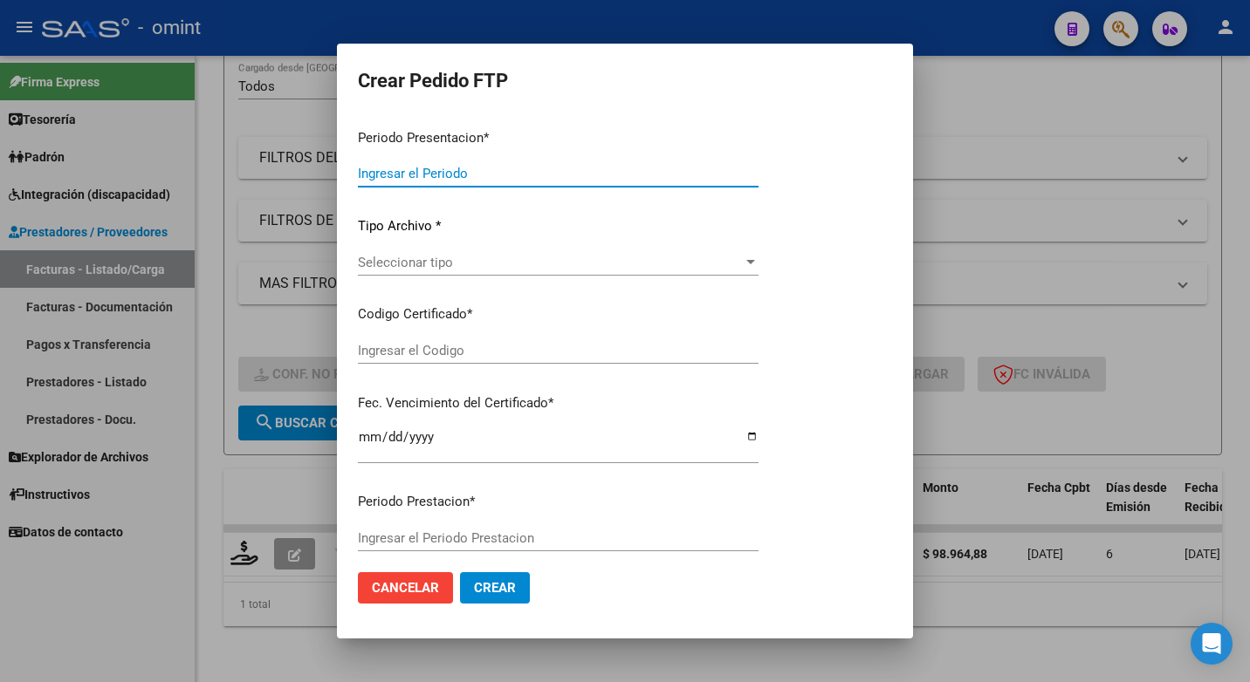
type input "202507"
type input "$ 98.964,88"
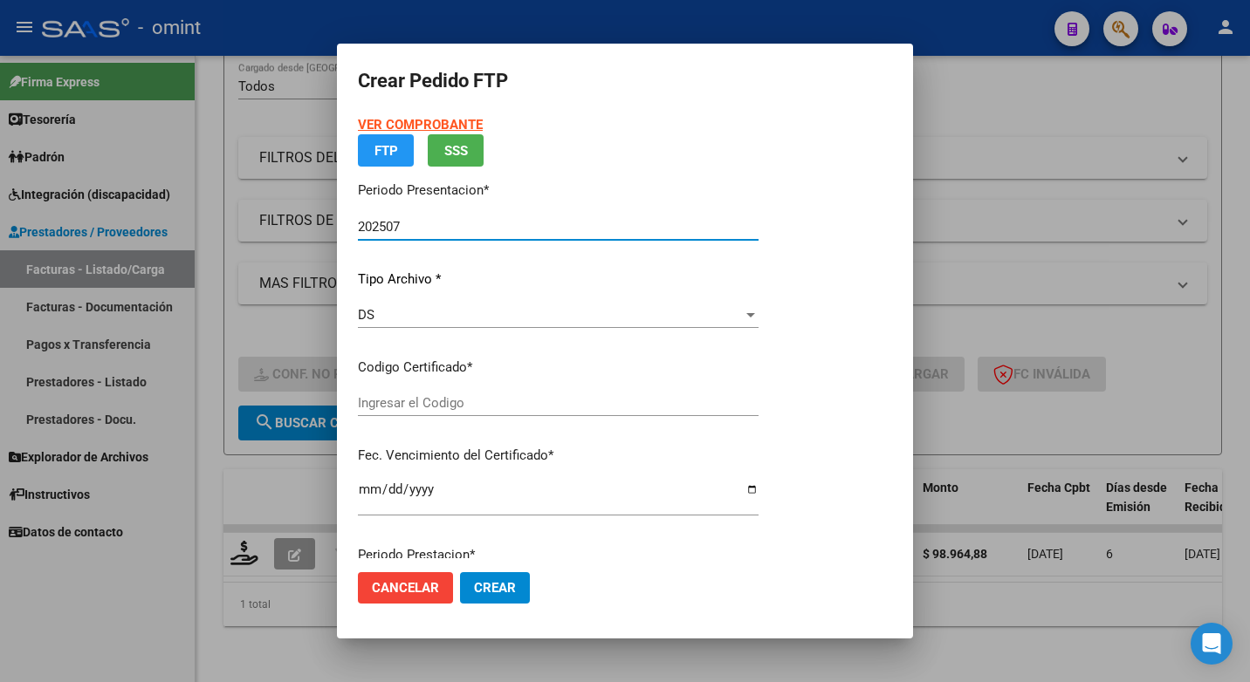
type input "5038024734"
type input "2027-03-27"
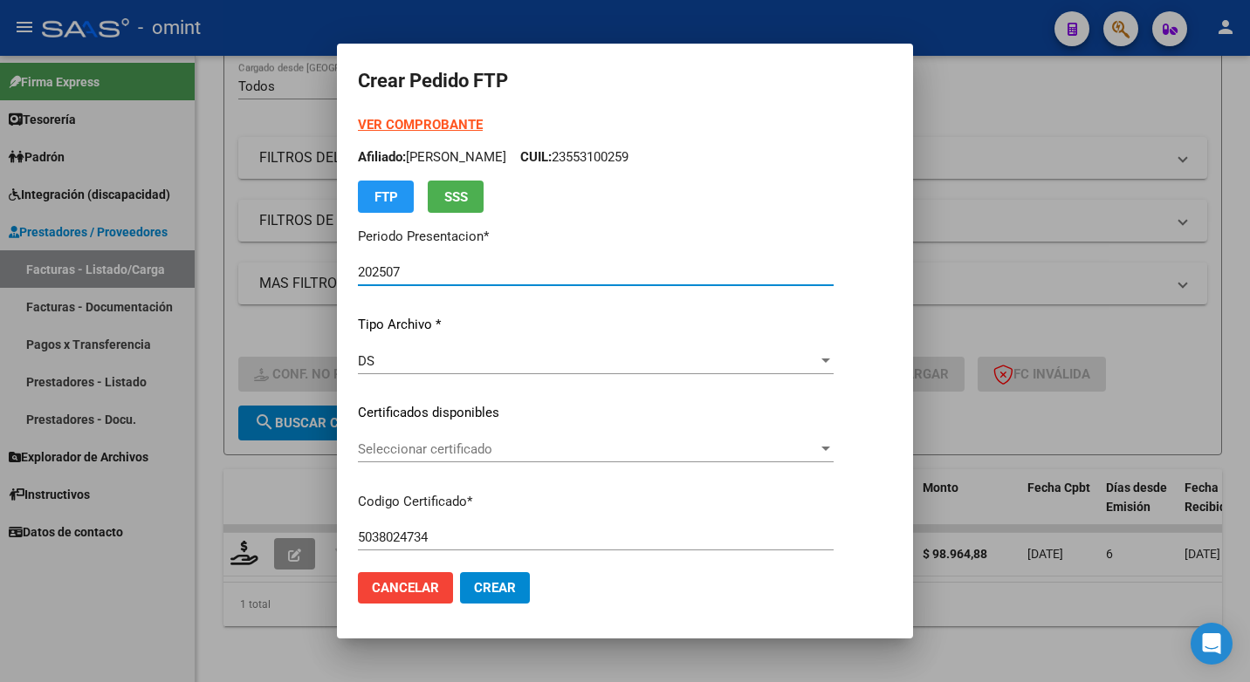
click at [833, 444] on div at bounding box center [826, 449] width 16 height 14
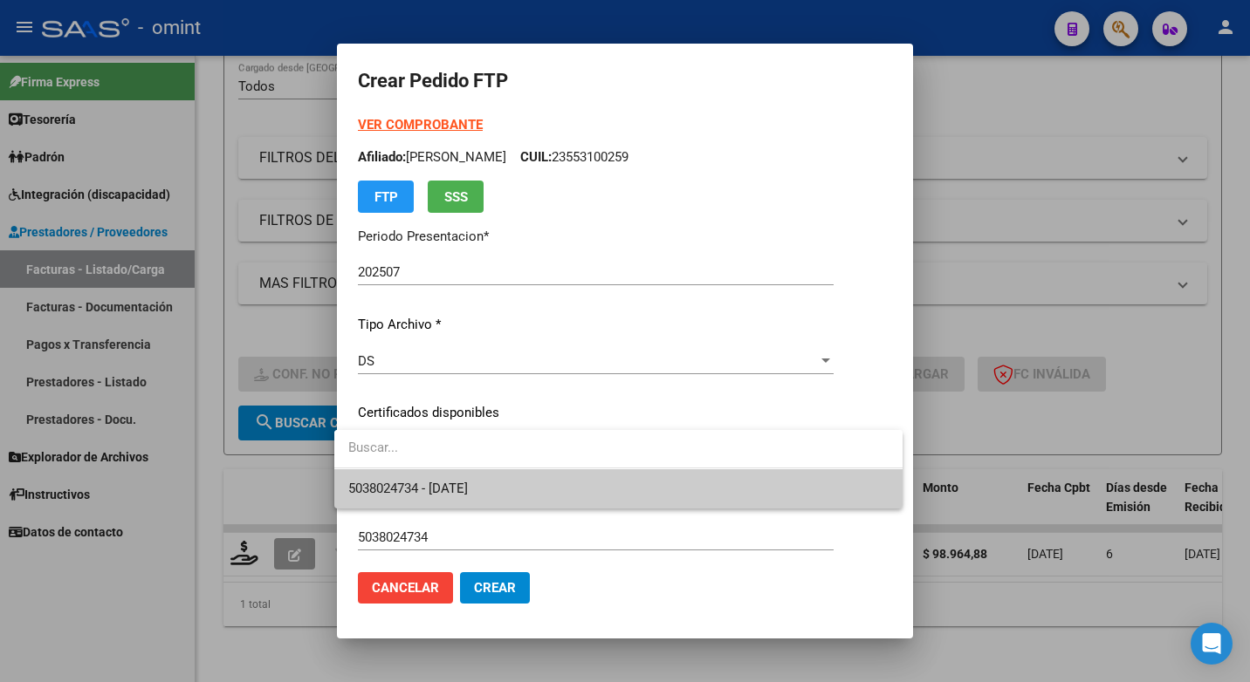
click at [756, 489] on span "5038024734 - 2027-03-27" at bounding box center [618, 489] width 540 height 39
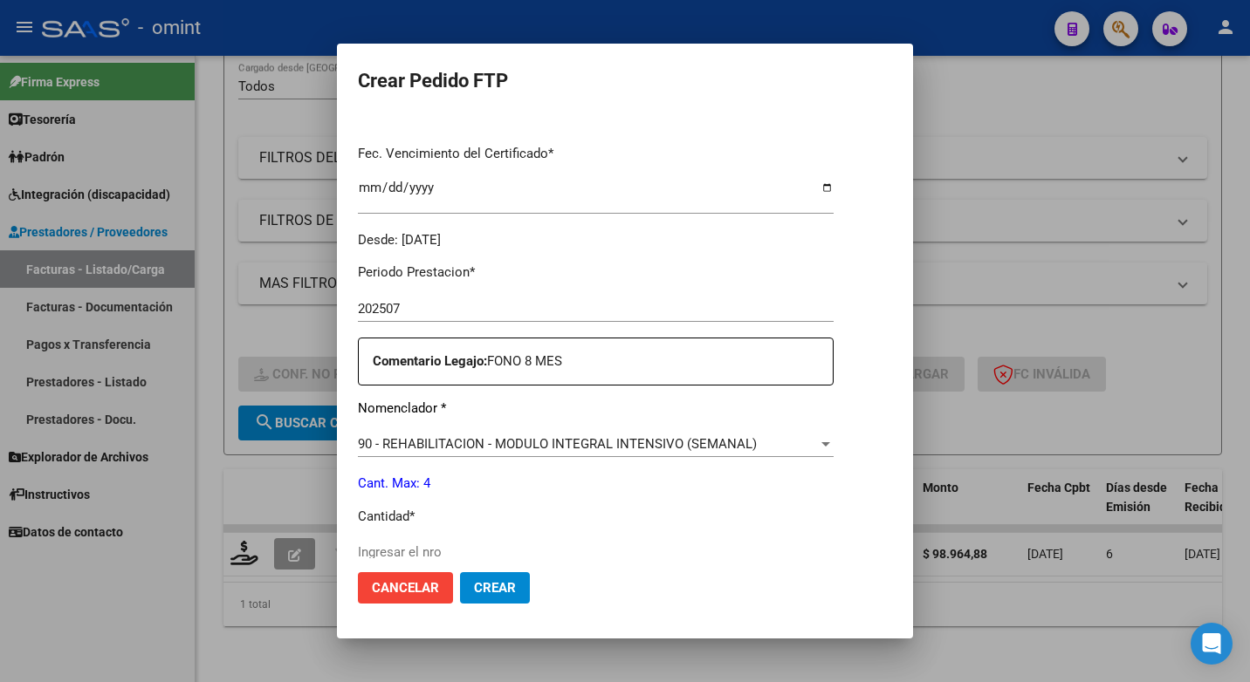
scroll to position [524, 0]
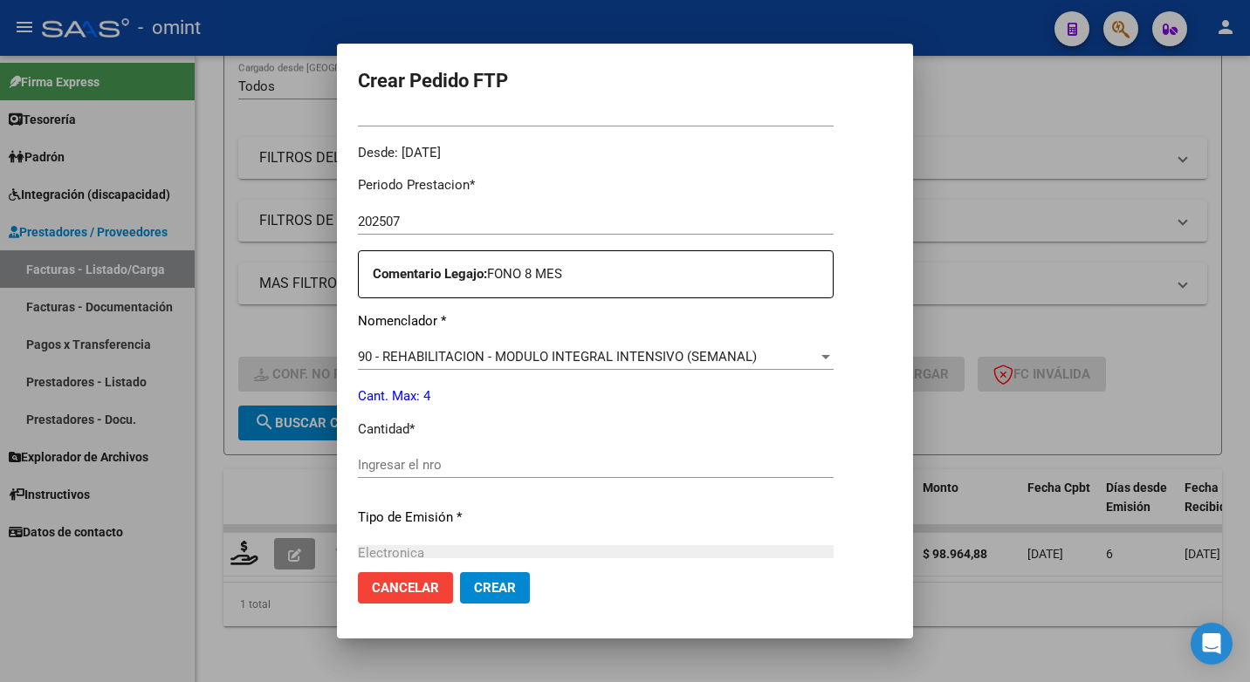
click at [418, 464] on input "Ingresar el nro" at bounding box center [596, 465] width 476 height 16
type input "4"
click at [625, 542] on div "Electronica Seleccionar tipo" at bounding box center [596, 553] width 476 height 26
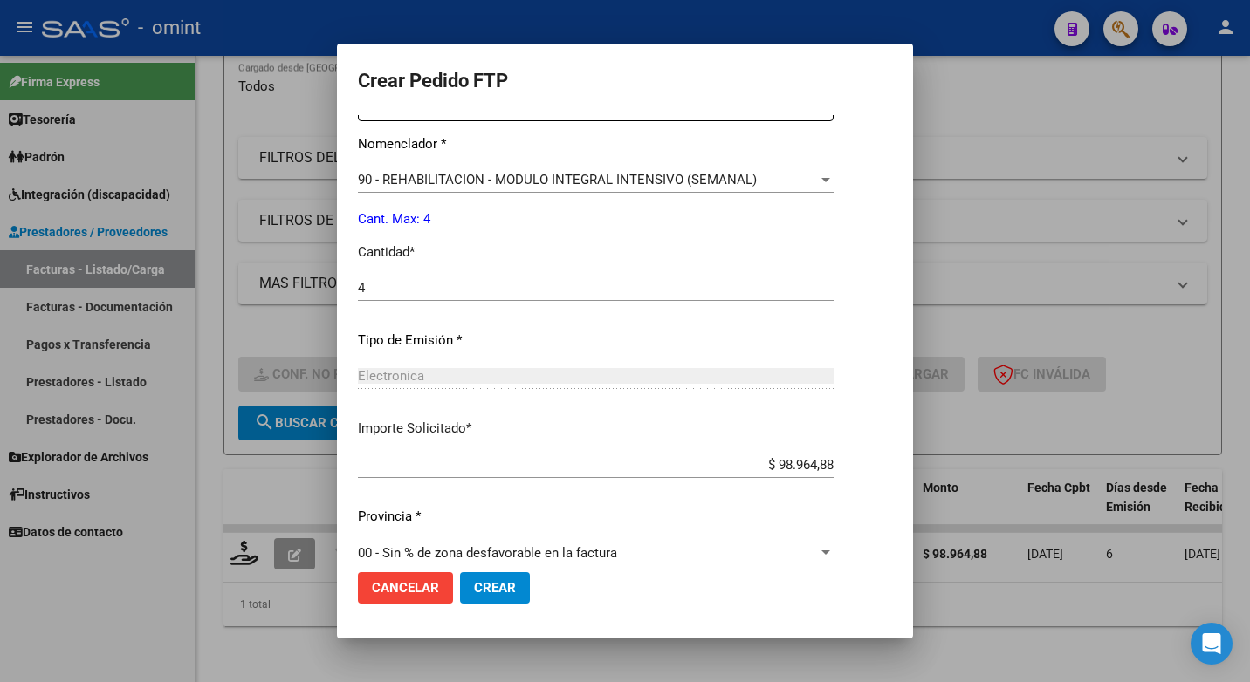
scroll to position [725, 0]
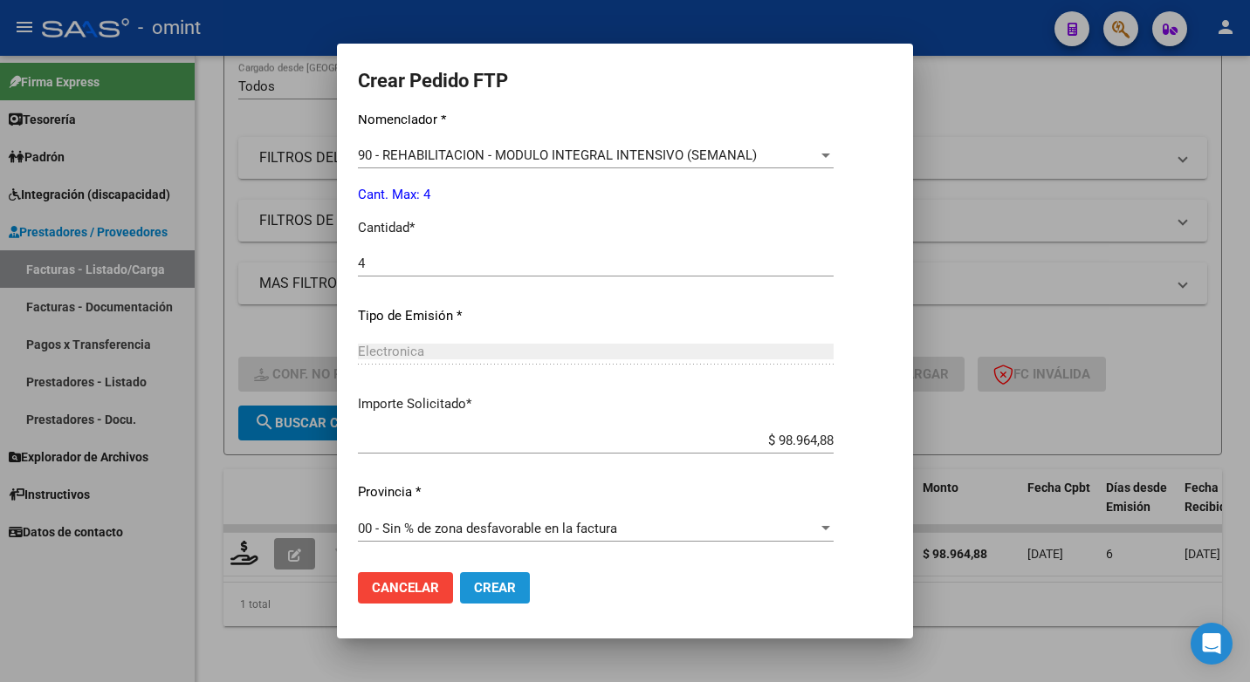
click at [498, 585] on span "Crear" at bounding box center [495, 588] width 42 height 16
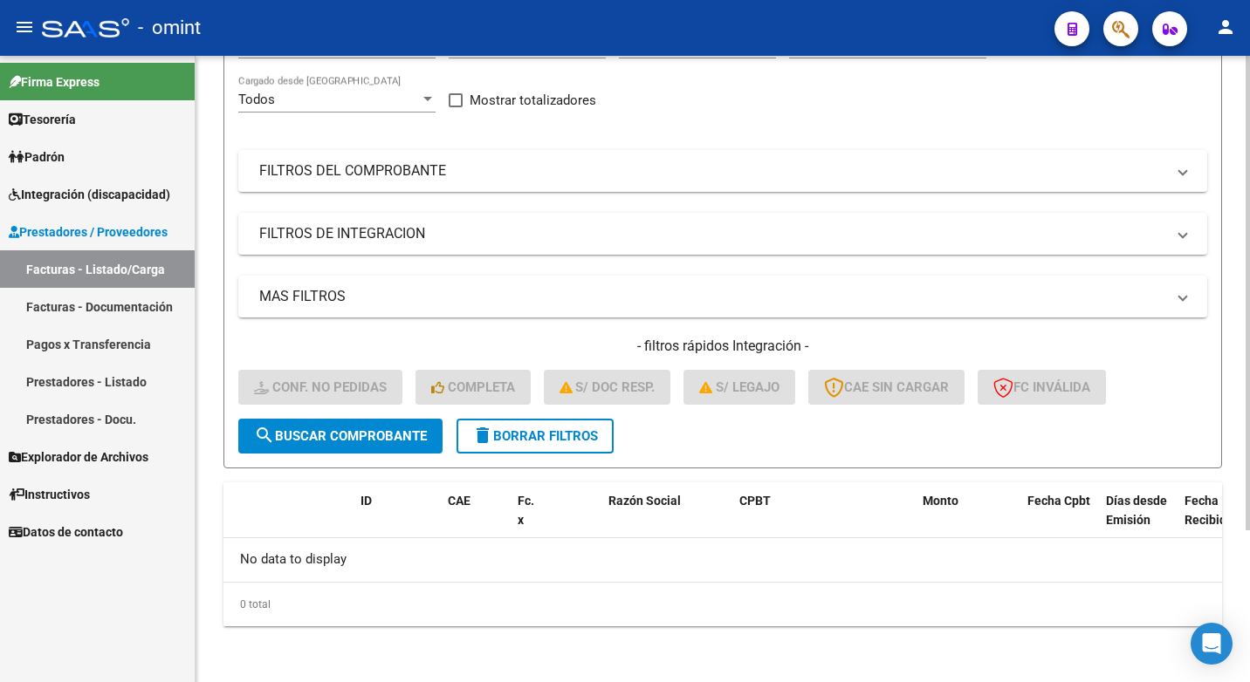
scroll to position [0, 0]
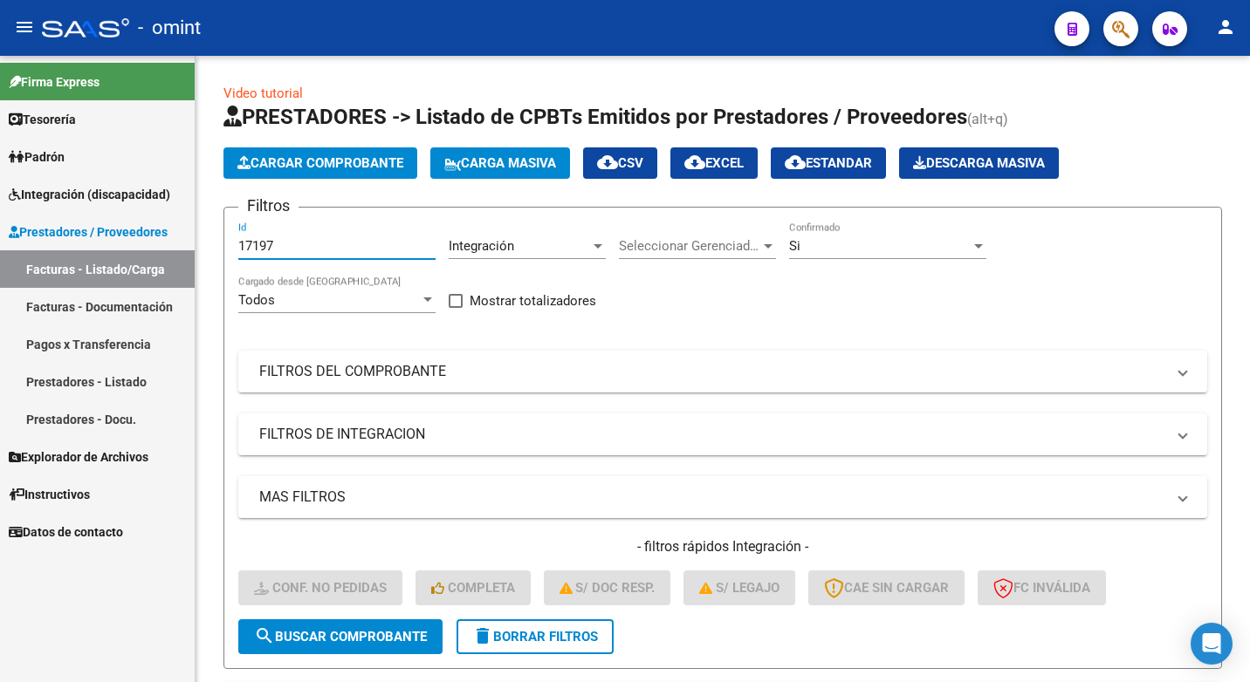
drag, startPoint x: 299, startPoint y: 242, endPoint x: 18, endPoint y: 217, distance: 282.1
click at [18, 217] on mat-sidenav-container "Firma Express Tesorería Extractos Procesados (csv) Extractos Originales (pdf) P…" at bounding box center [625, 369] width 1250 height 627
paste input "14670"
type input "14670"
click at [332, 634] on span "search Buscar Comprobante" at bounding box center [340, 637] width 173 height 16
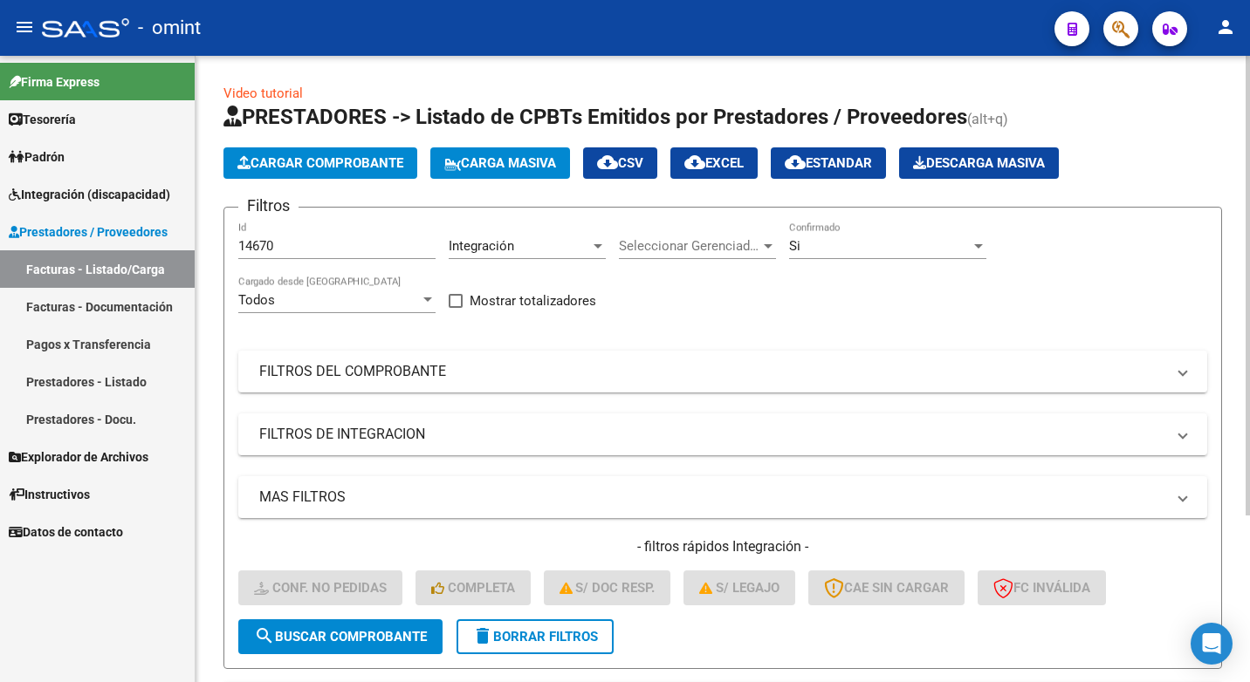
scroll to position [227, 0]
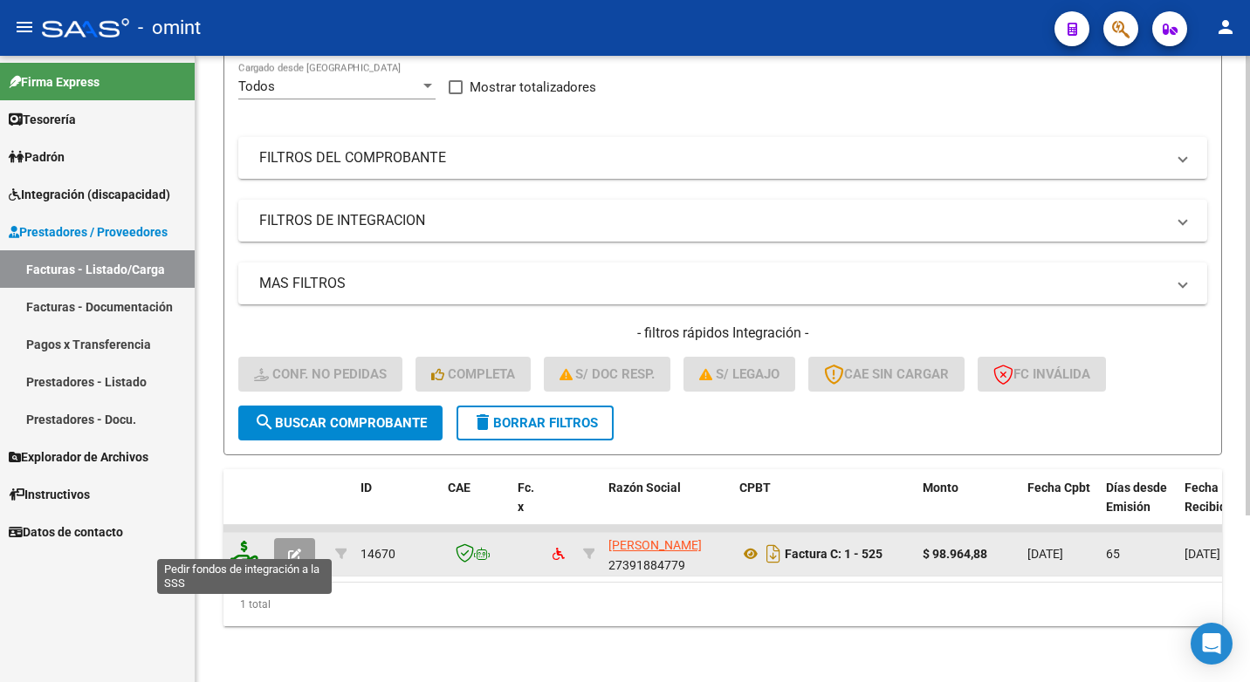
click at [239, 541] on icon at bounding box center [244, 553] width 28 height 24
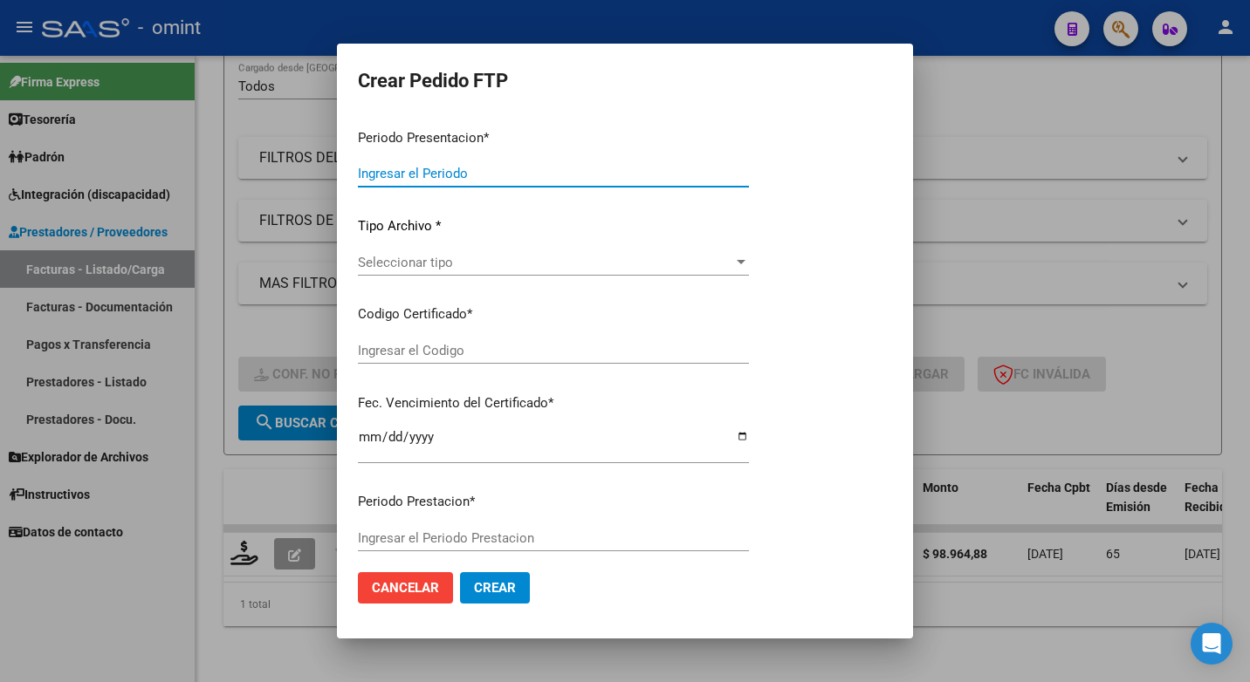
type input "202507"
type input "202505"
type input "$ 98.964,88"
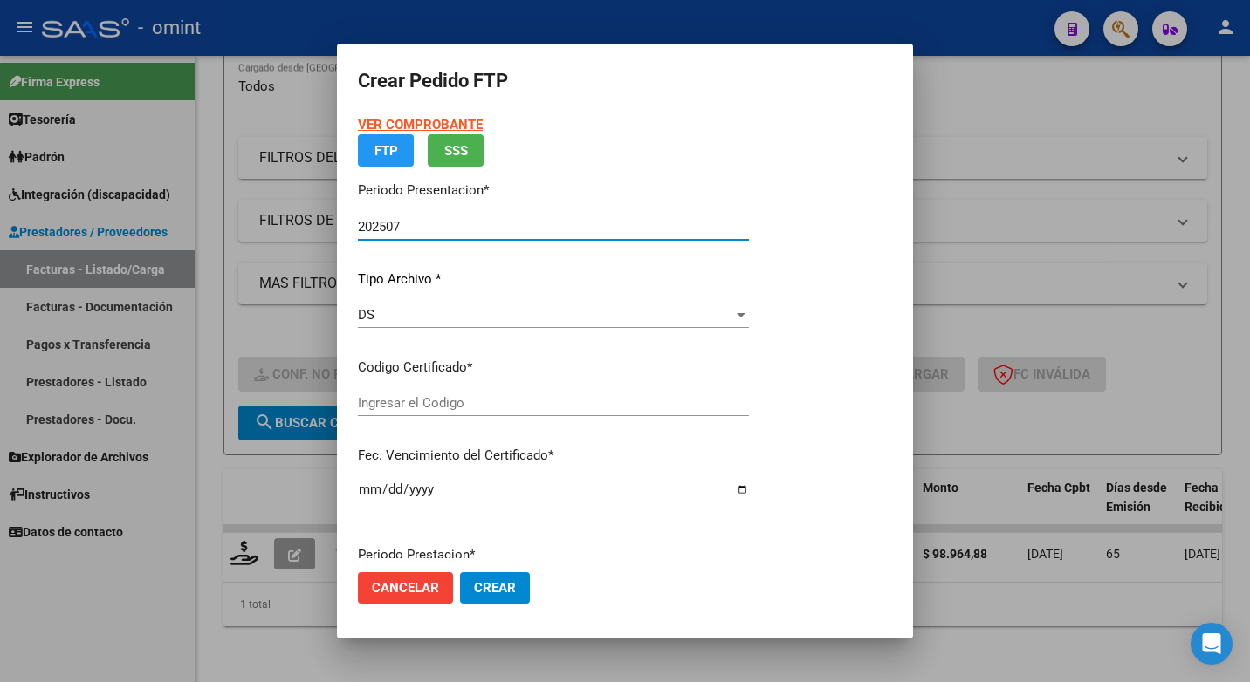
type input "5038024734"
type input "2027-03-27"
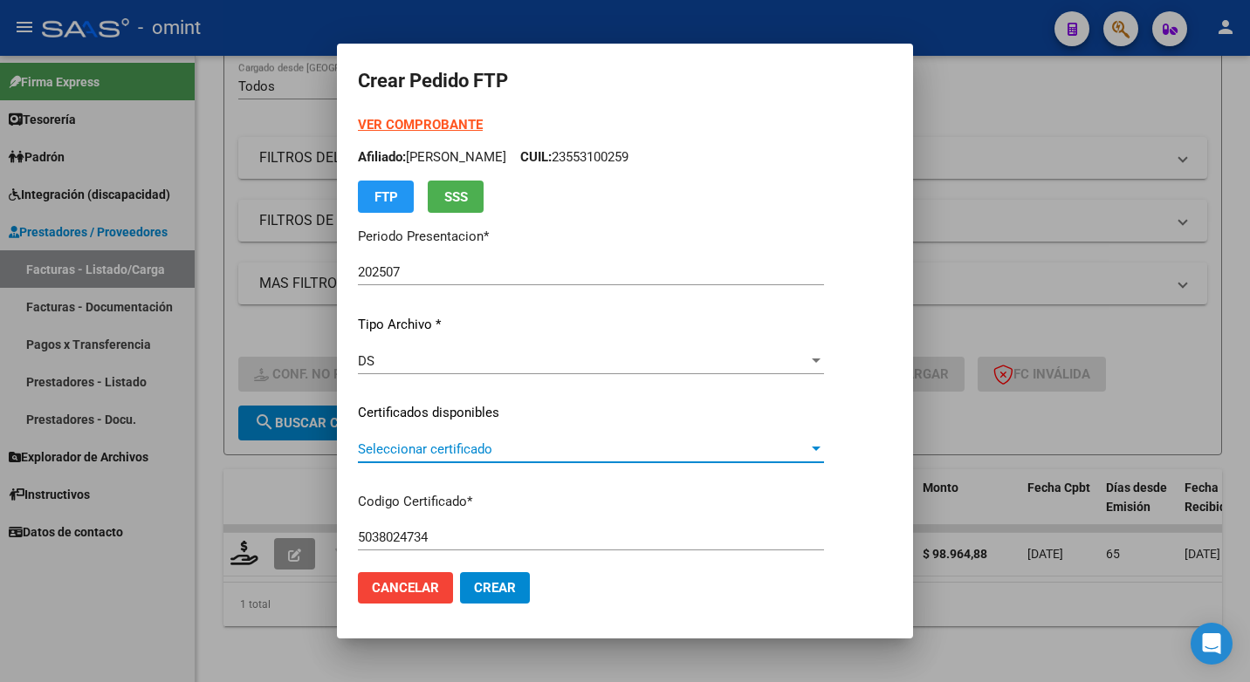
click at [824, 443] on div at bounding box center [816, 449] width 16 height 14
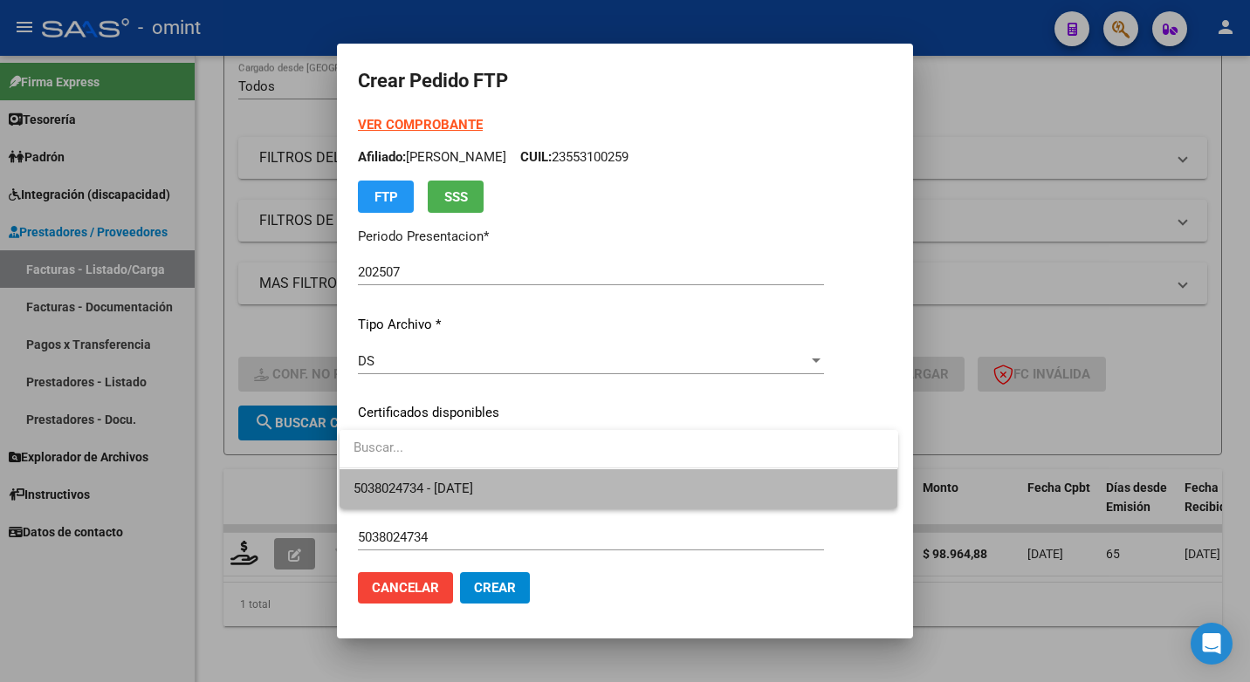
click at [661, 484] on span "5038024734 - 2027-03-27" at bounding box center [618, 489] width 531 height 39
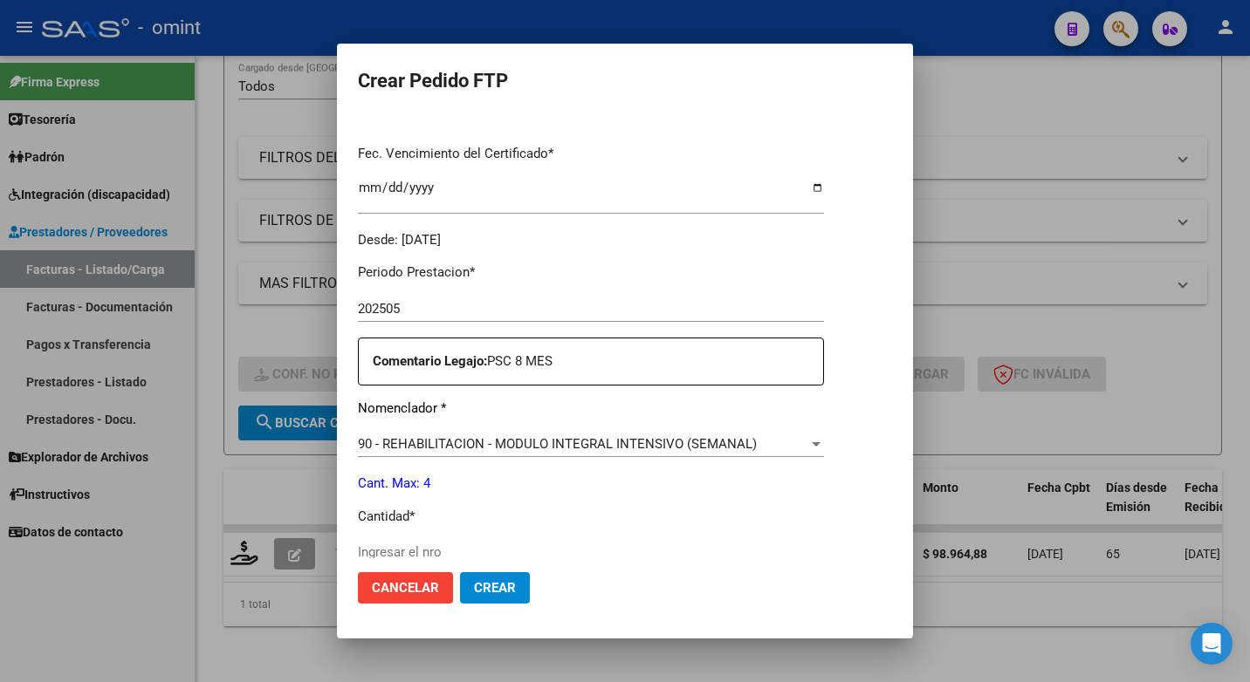
scroll to position [524, 0]
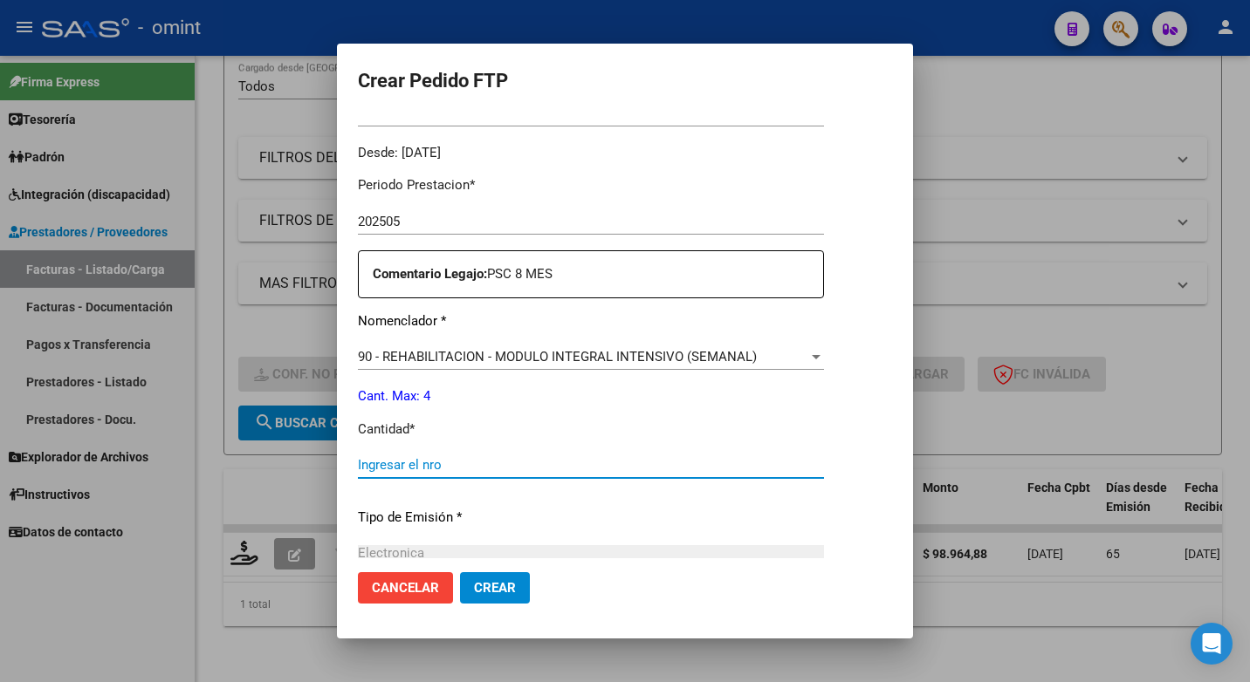
click at [388, 463] on input "Ingresar el nro" at bounding box center [591, 465] width 466 height 16
type input "4"
click at [747, 542] on div "Electronica Seleccionar tipo" at bounding box center [591, 553] width 466 height 26
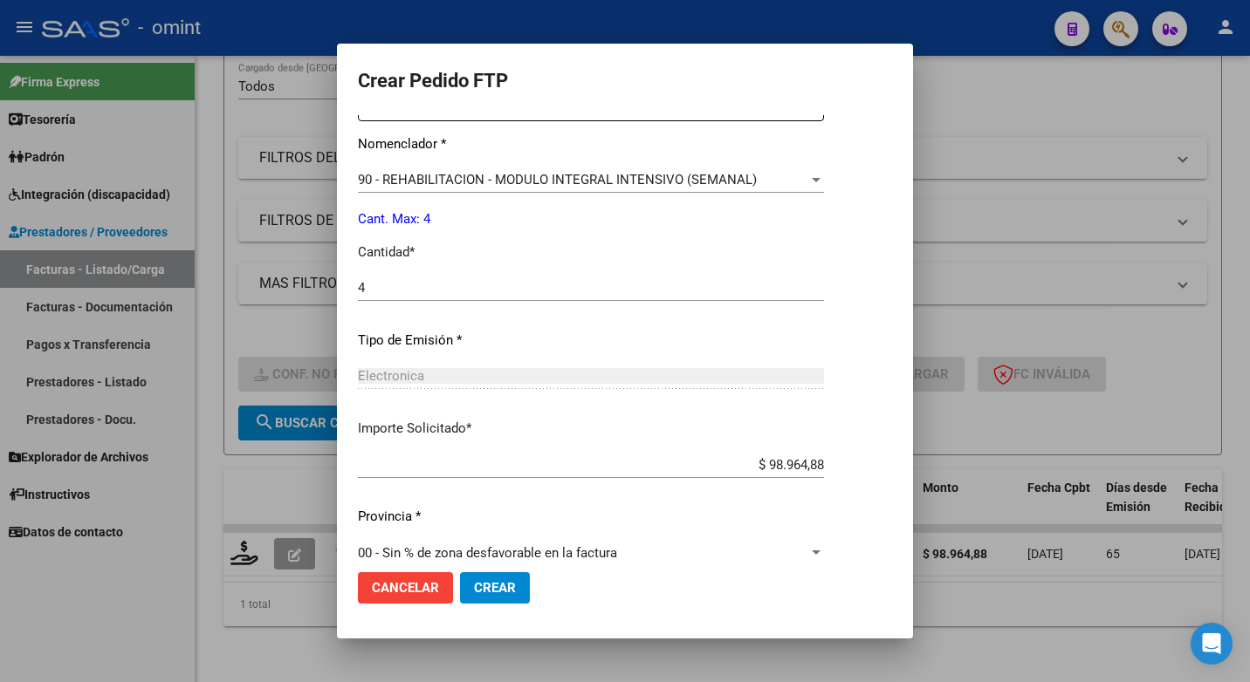
scroll to position [725, 0]
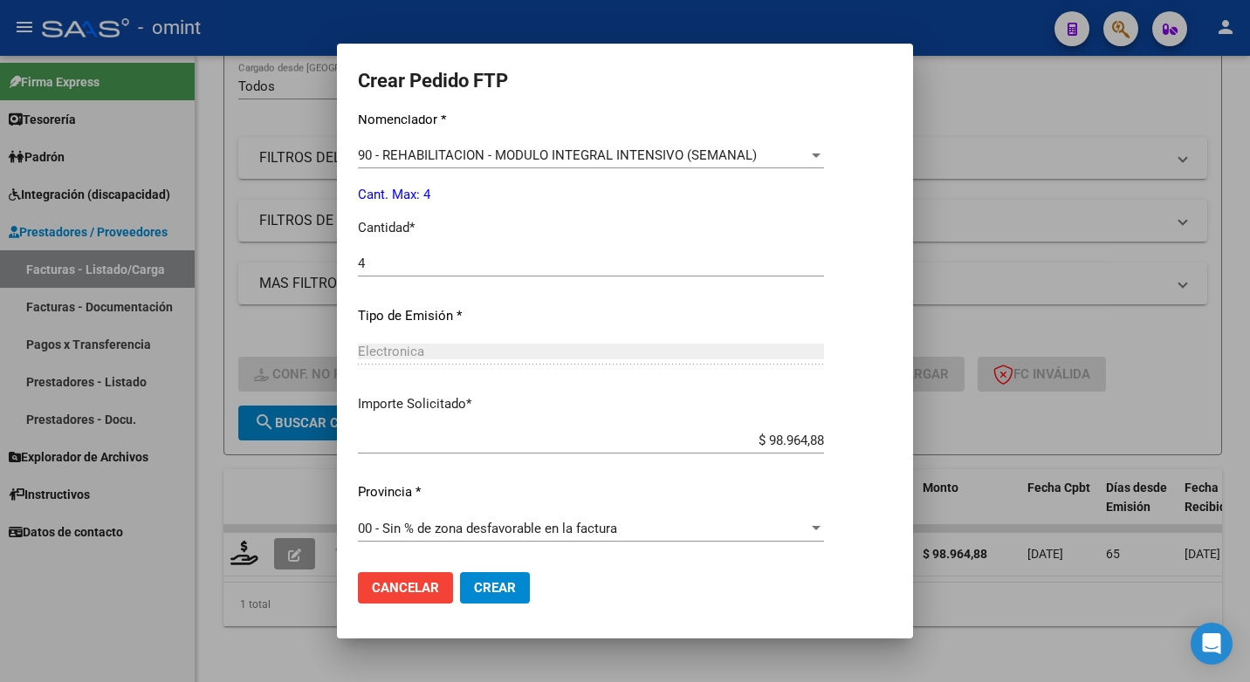
click at [493, 586] on span "Crear" at bounding box center [495, 588] width 42 height 16
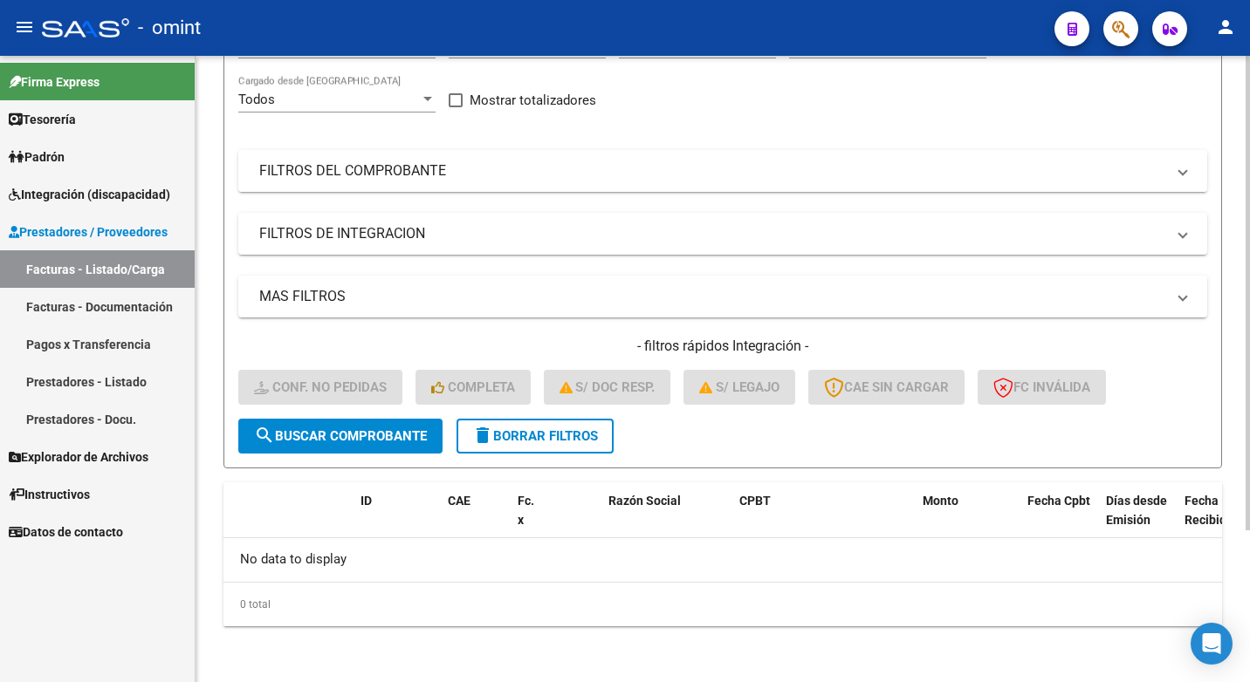
scroll to position [0, 0]
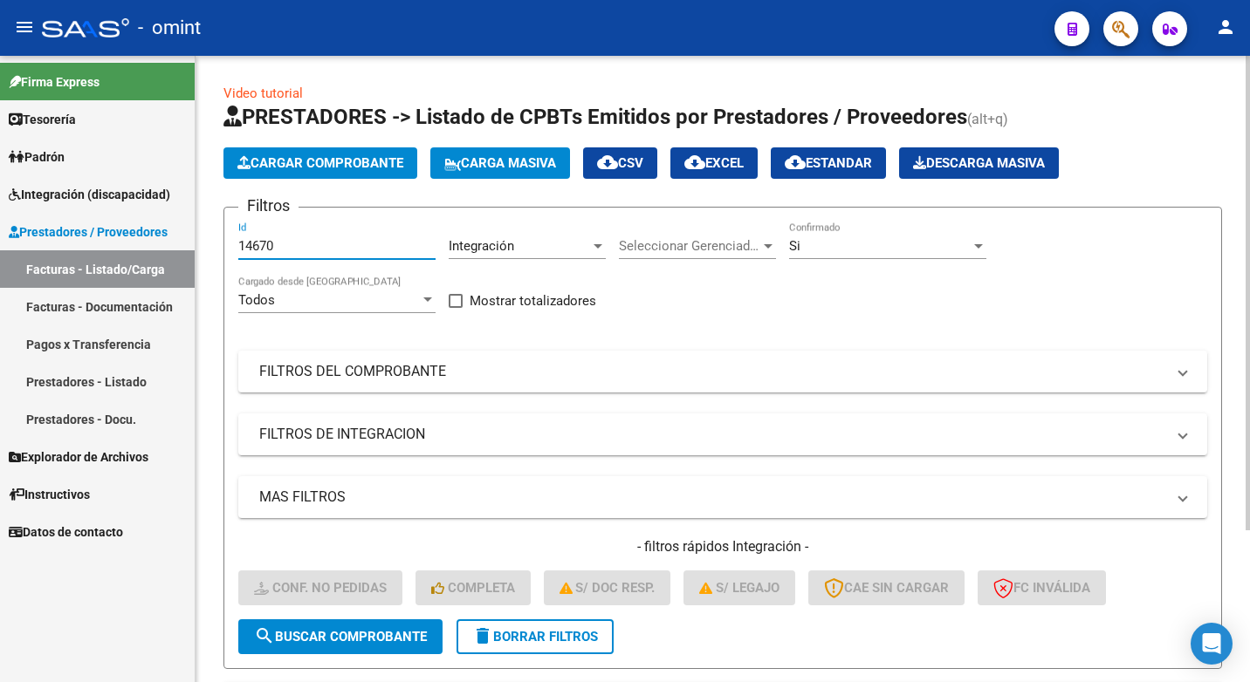
drag, startPoint x: 289, startPoint y: 238, endPoint x: 206, endPoint y: 249, distance: 83.6
click at [206, 249] on div "Video tutorial PRESTADORES -> Listado de CPBTs Emitidos por Prestadores / Prove…" at bounding box center [722, 469] width 1054 height 827
paste input "14672"
type input "14672"
click at [355, 639] on span "search Buscar Comprobante" at bounding box center [340, 637] width 173 height 16
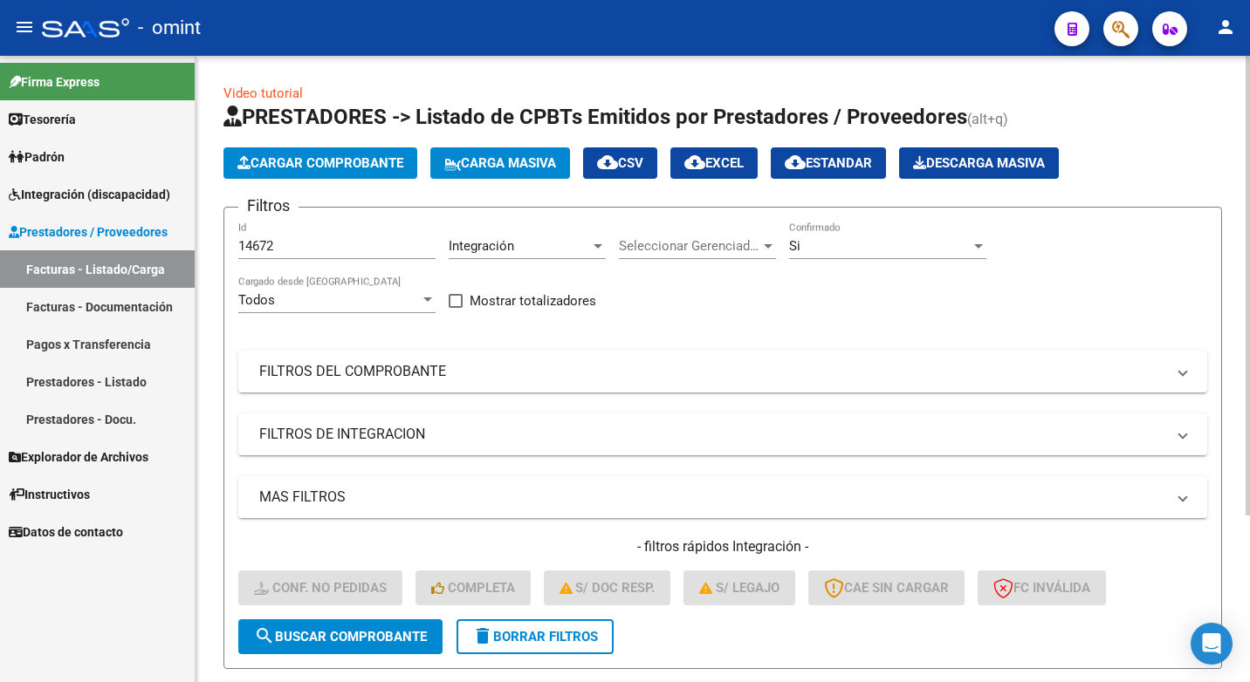
scroll to position [227, 0]
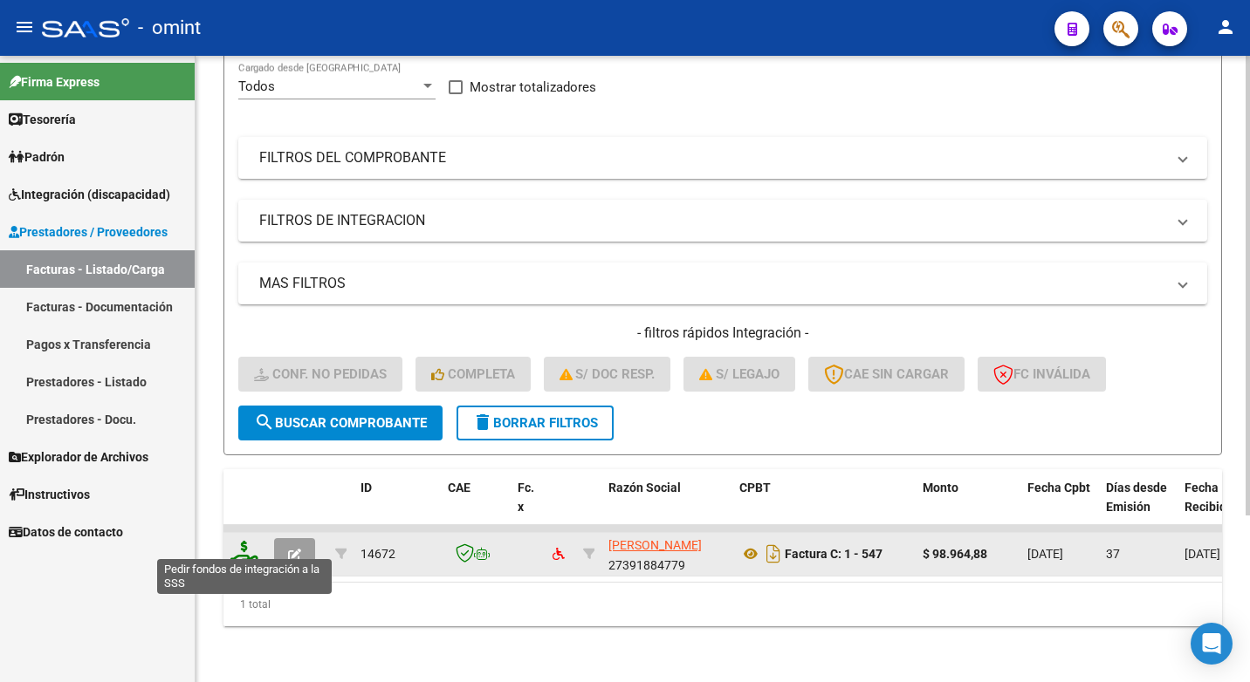
click at [250, 546] on icon at bounding box center [244, 553] width 28 height 24
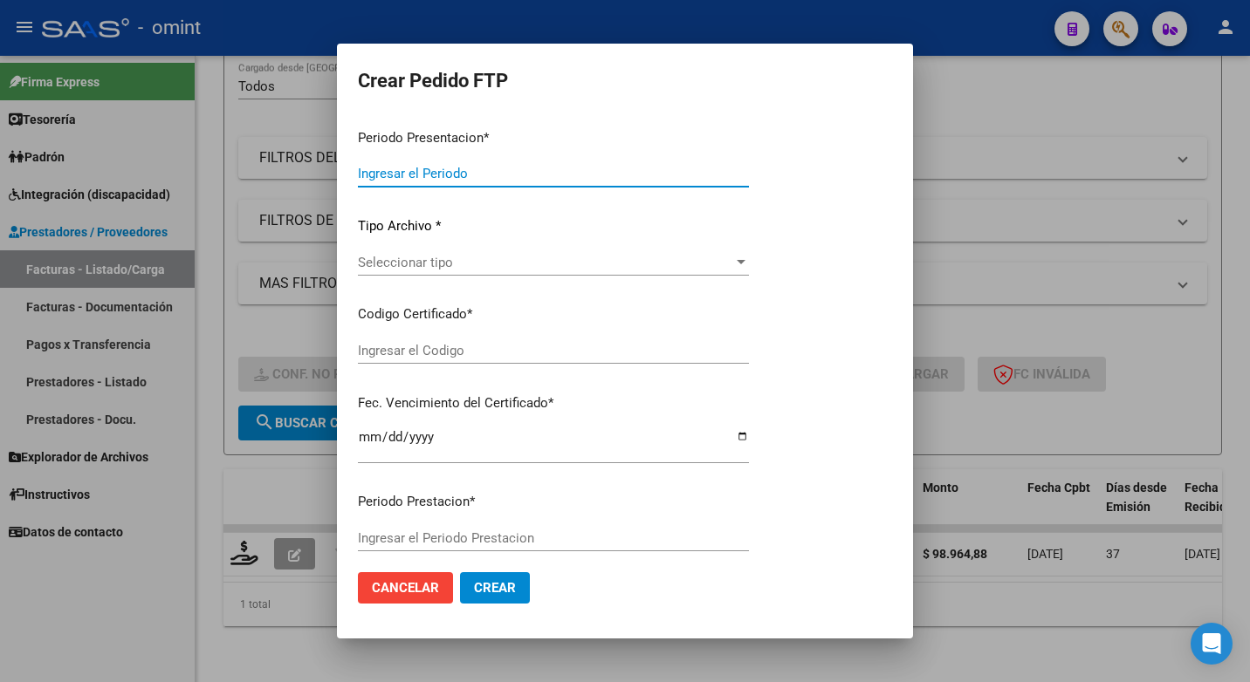
type input "202507"
type input "202506"
type input "$ 98.964,88"
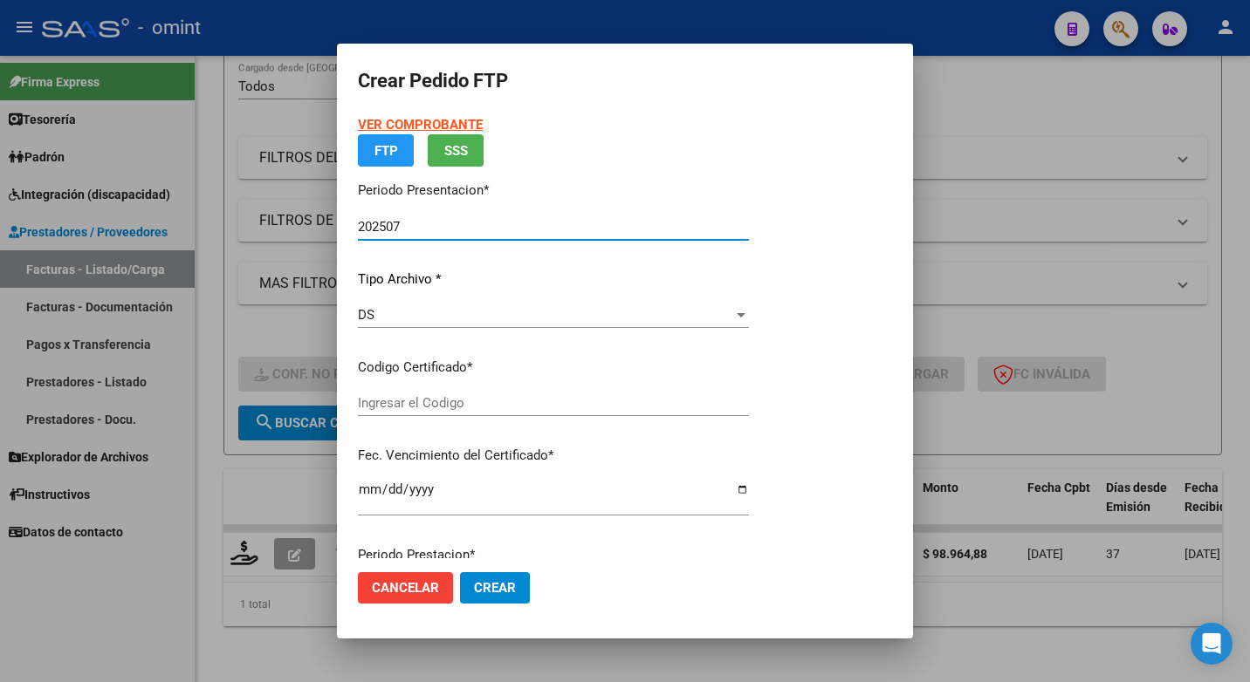
type input "5038024734"
type input "2027-03-27"
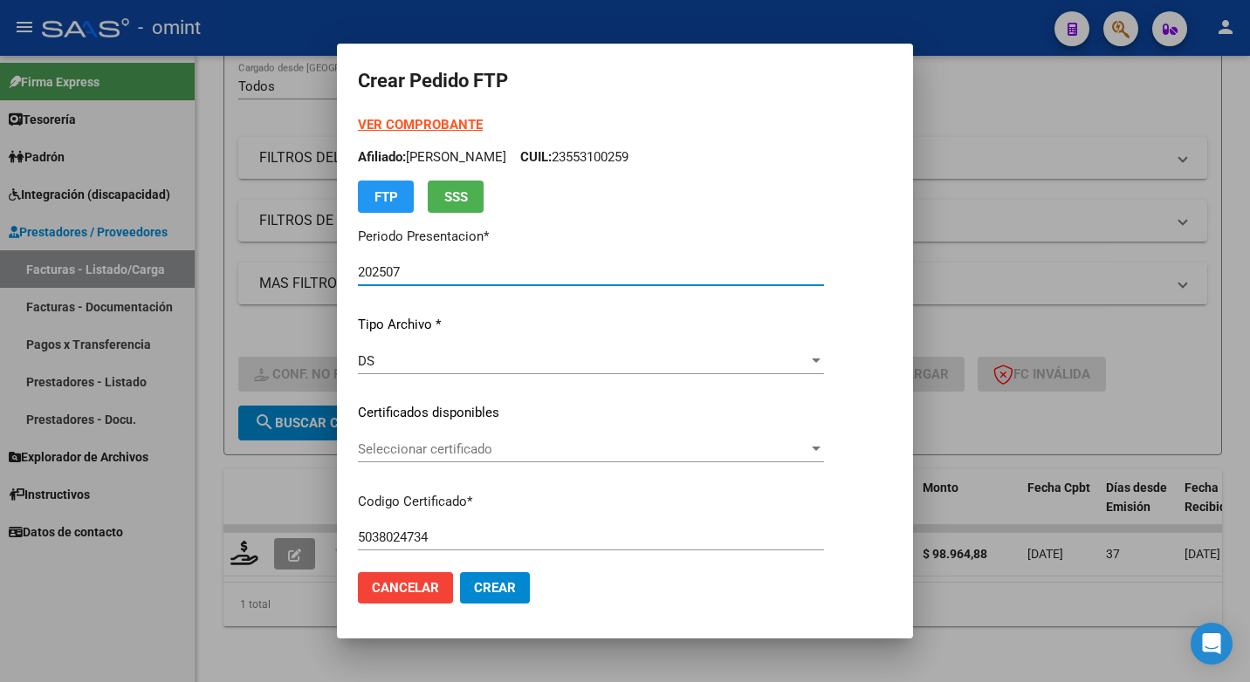
click at [824, 444] on div at bounding box center [816, 449] width 16 height 14
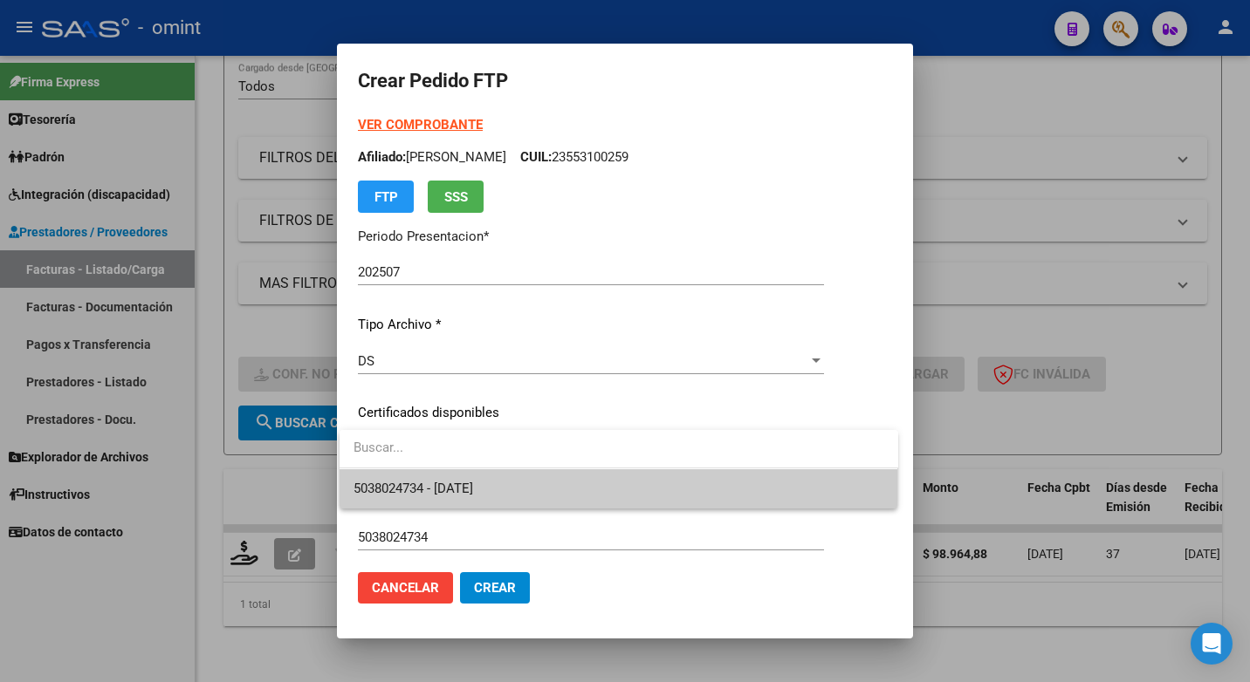
click at [673, 499] on span "5038024734 - 2027-03-27" at bounding box center [618, 489] width 531 height 39
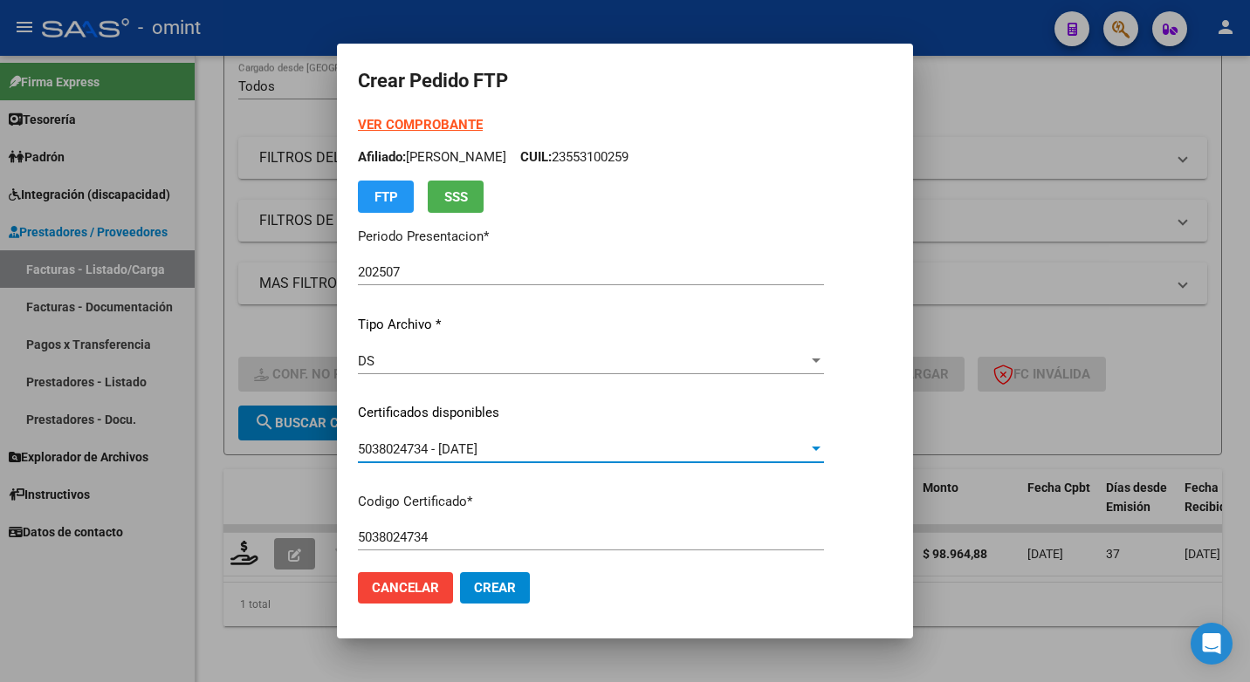
click at [821, 504] on p "Codigo Certificado *" at bounding box center [591, 502] width 466 height 20
click at [392, 279] on input "202507" at bounding box center [591, 272] width 466 height 16
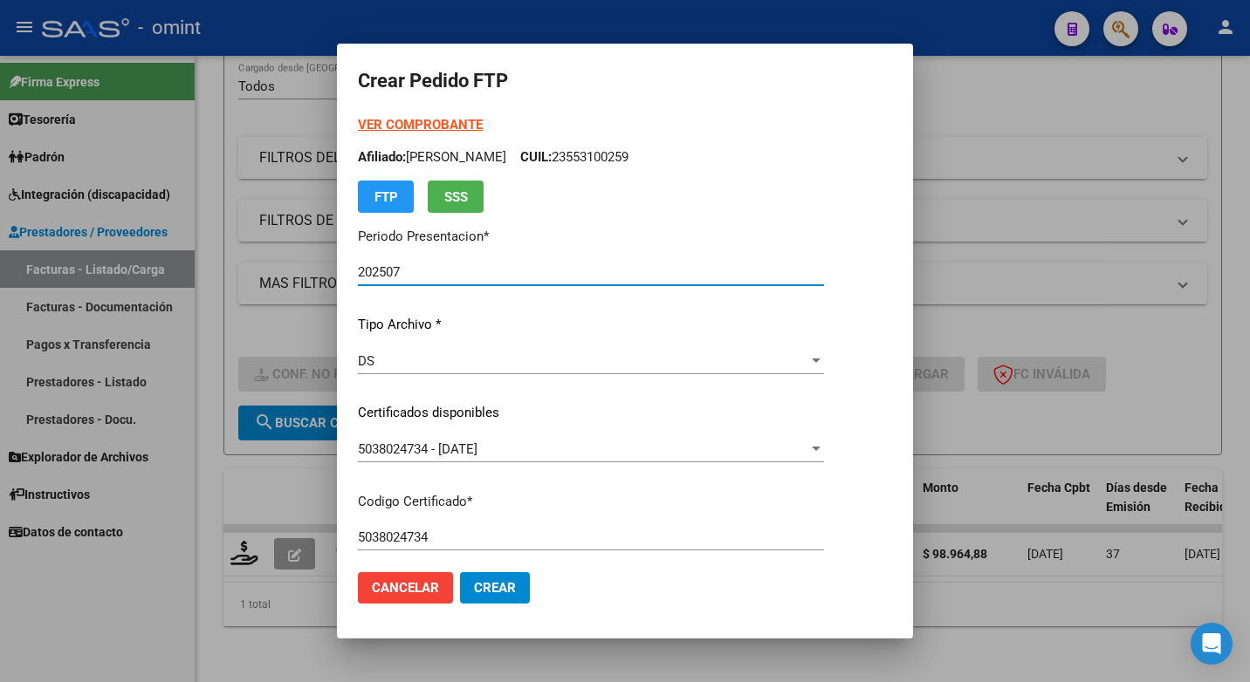
click at [500, 352] on div "DS Seleccionar tipo" at bounding box center [591, 361] width 466 height 26
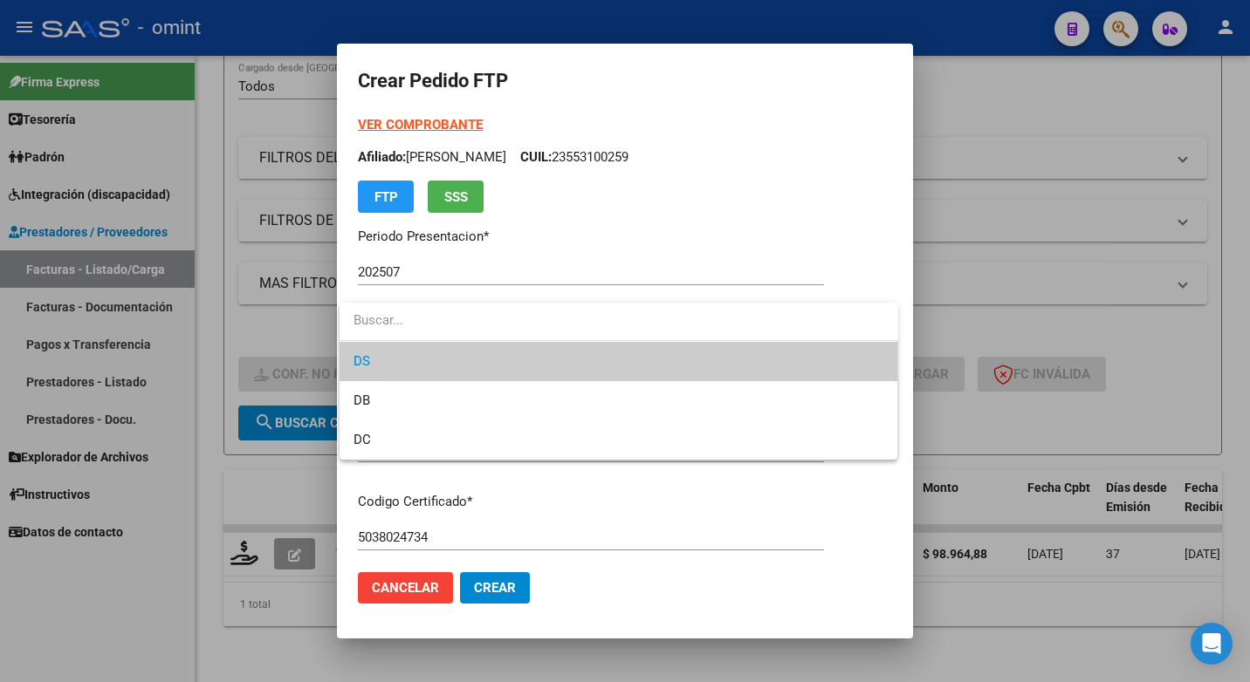
click at [496, 318] on input "dropdown search" at bounding box center [618, 320] width 559 height 39
click at [586, 286] on div at bounding box center [625, 341] width 1250 height 682
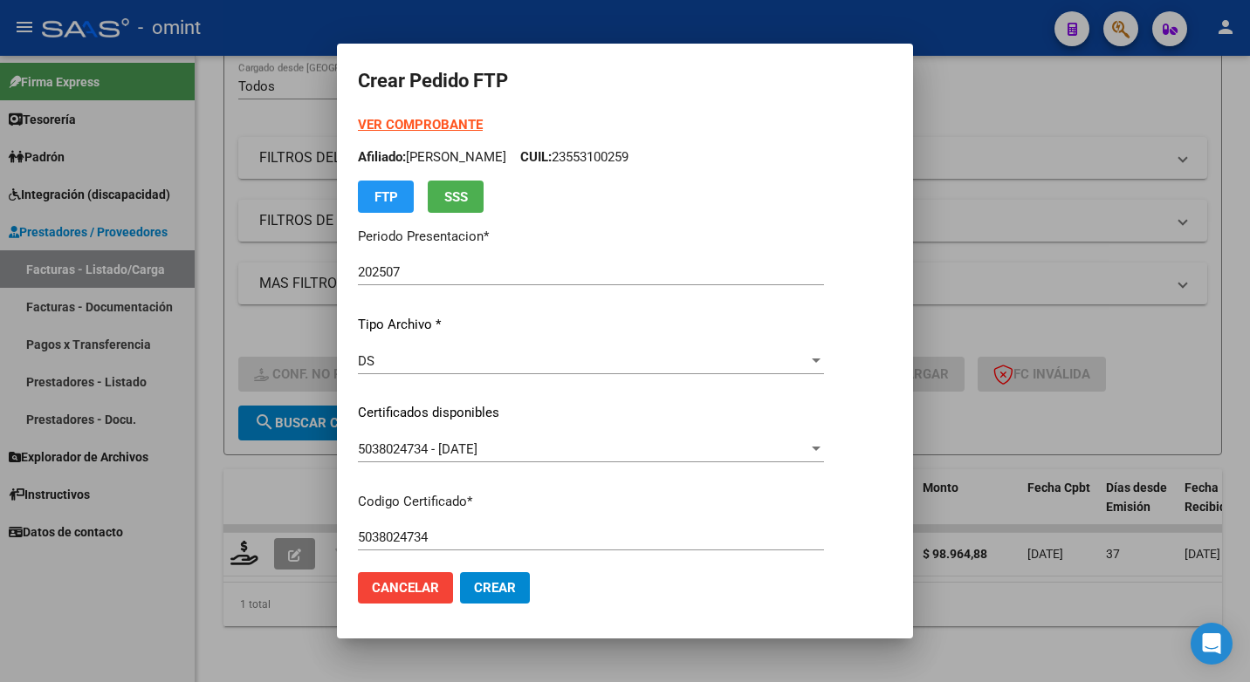
click at [986, 95] on div at bounding box center [625, 341] width 1250 height 682
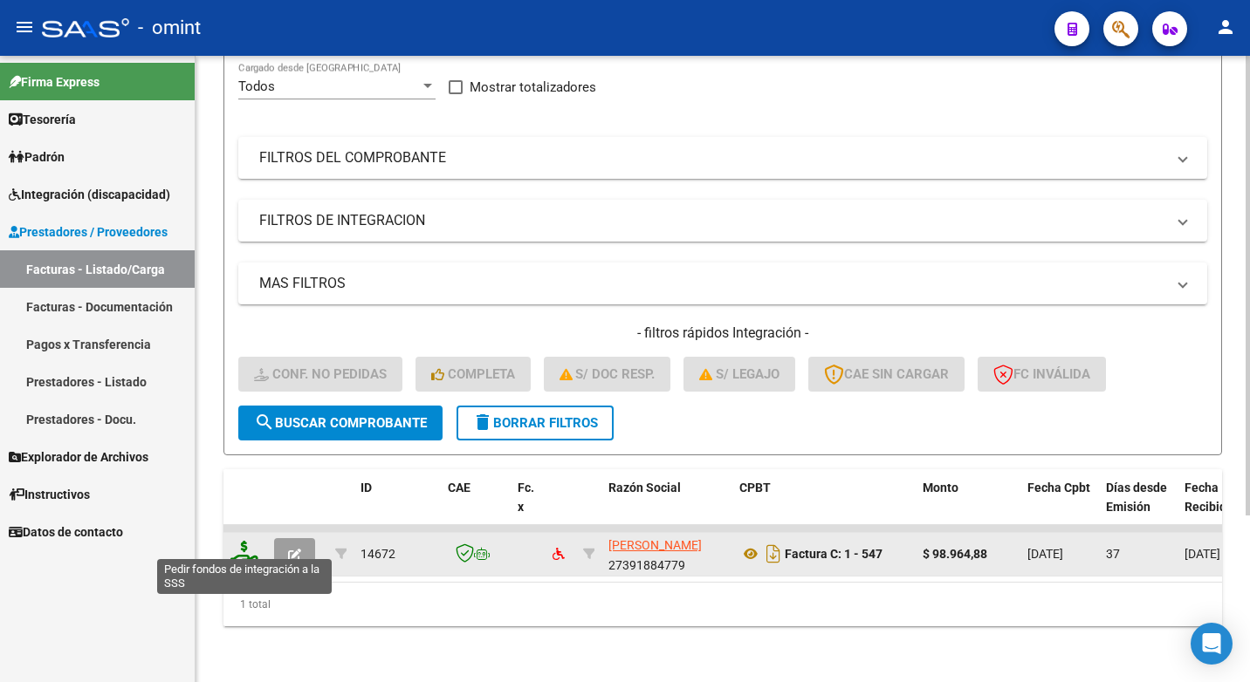
click at [243, 541] on icon at bounding box center [244, 553] width 28 height 24
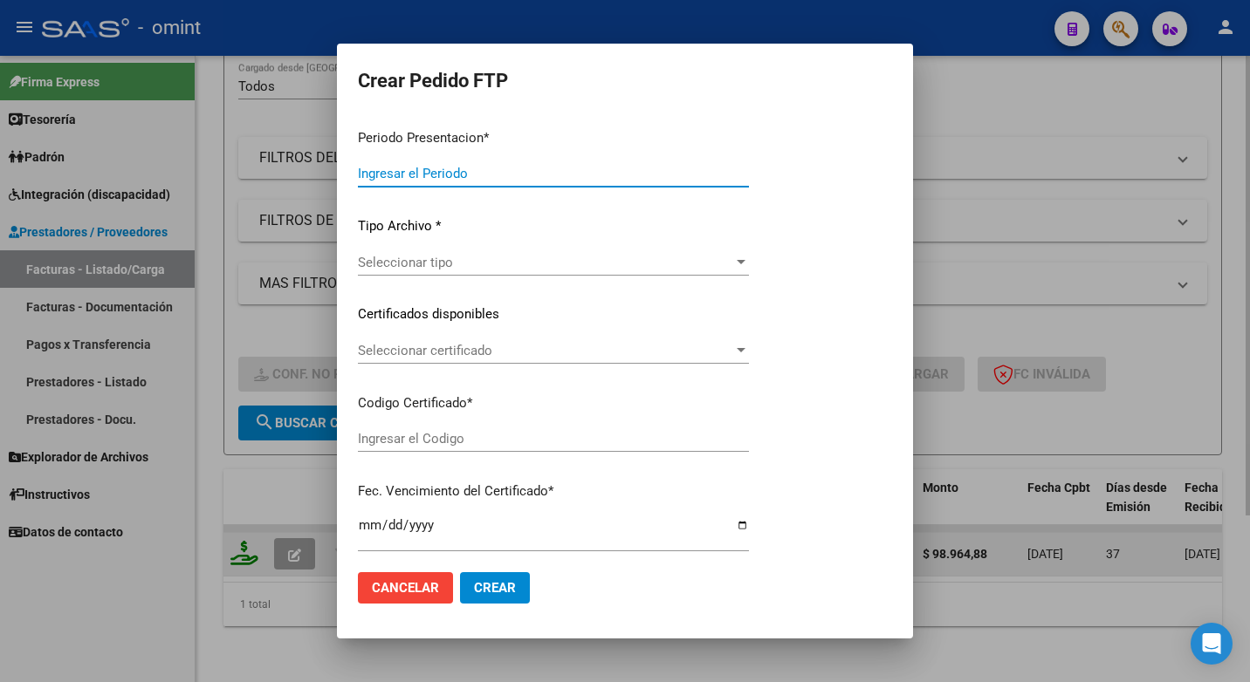
type input "202507"
type input "202506"
type input "$ 98.964,88"
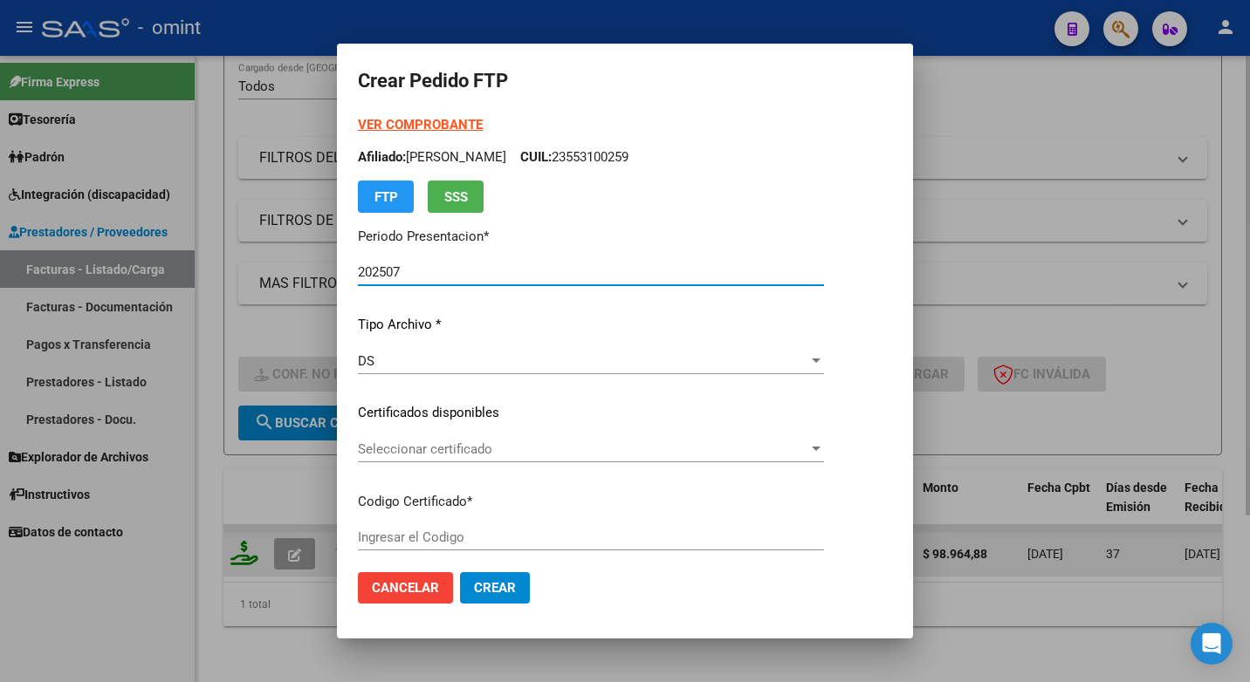
type input "5038024734"
type input "2027-03-27"
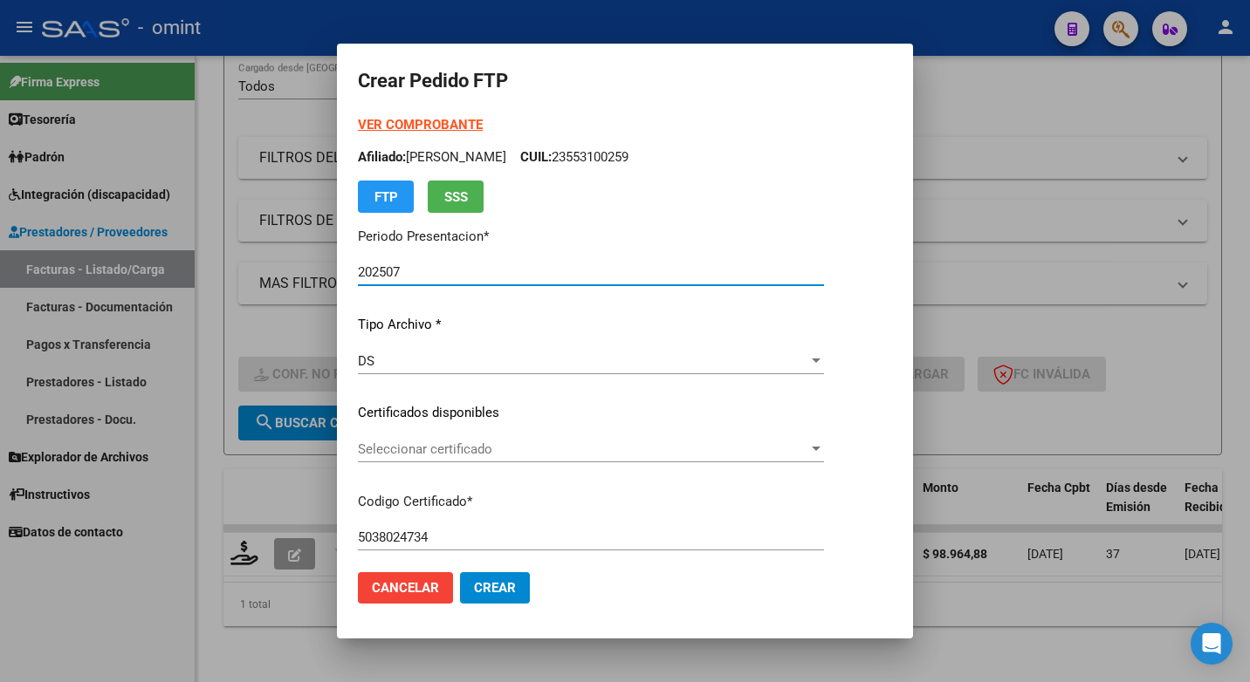
scroll to position [175, 0]
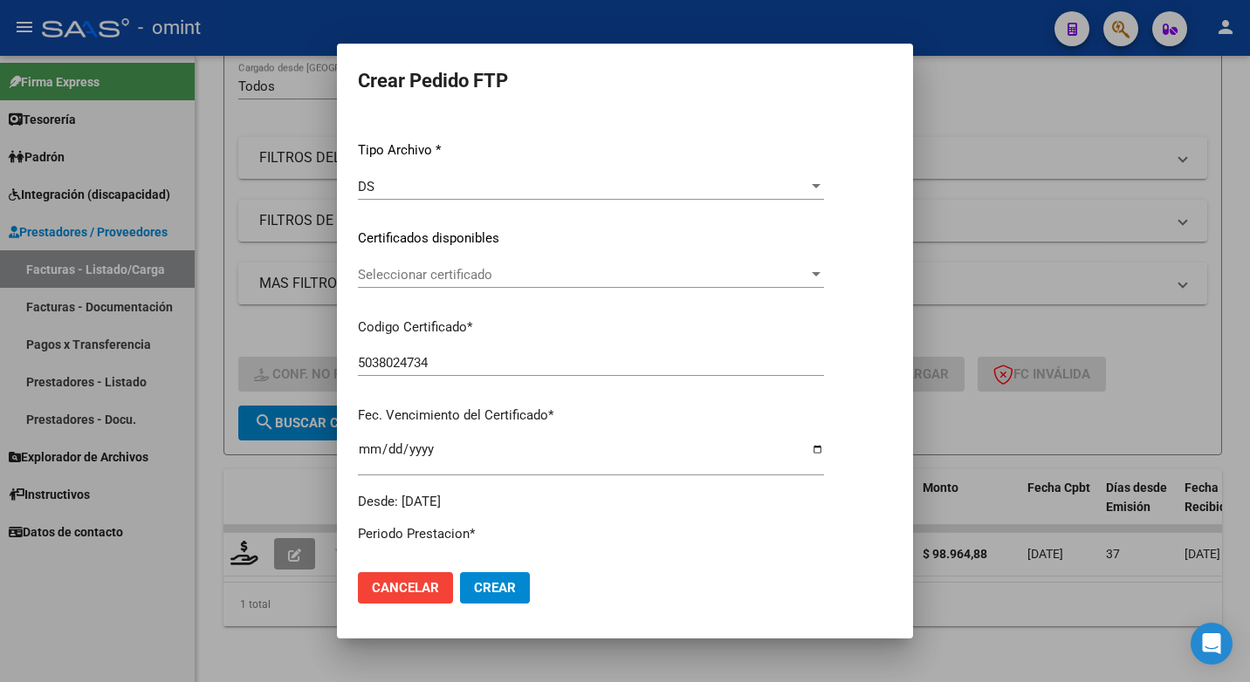
click at [824, 264] on div "Seleccionar certificado Seleccionar certificado" at bounding box center [591, 275] width 466 height 26
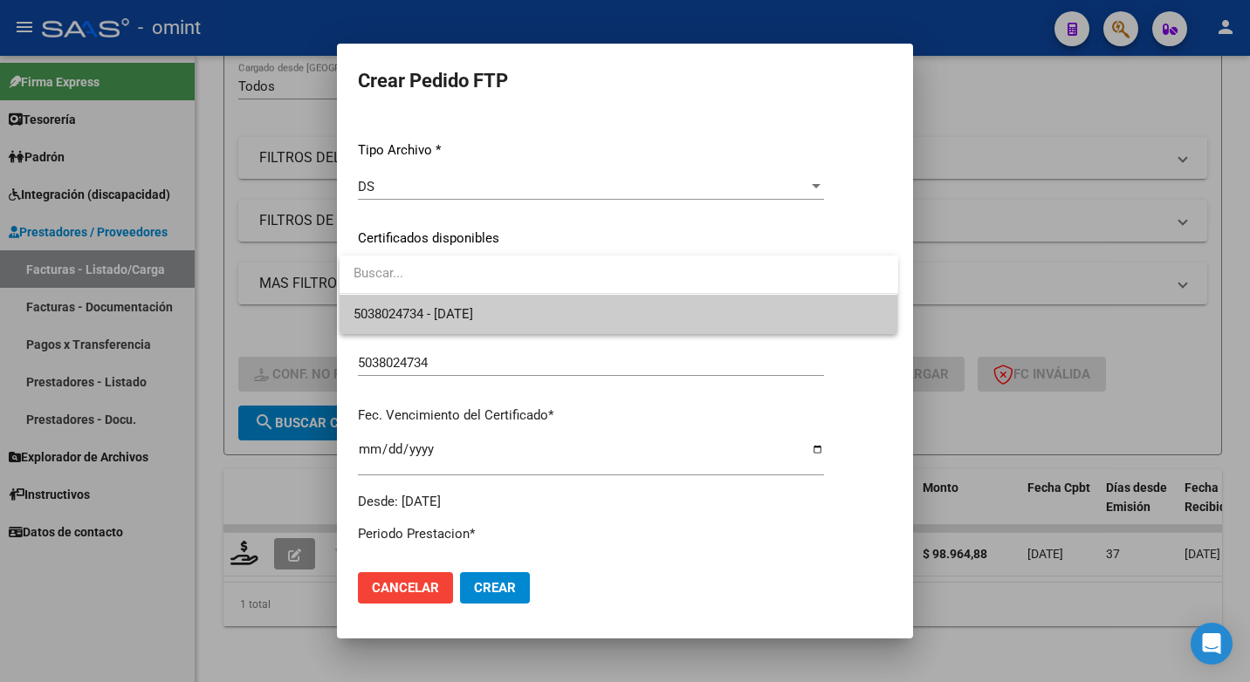
click at [725, 332] on span "5038024734 - 2027-03-27" at bounding box center [618, 314] width 531 height 39
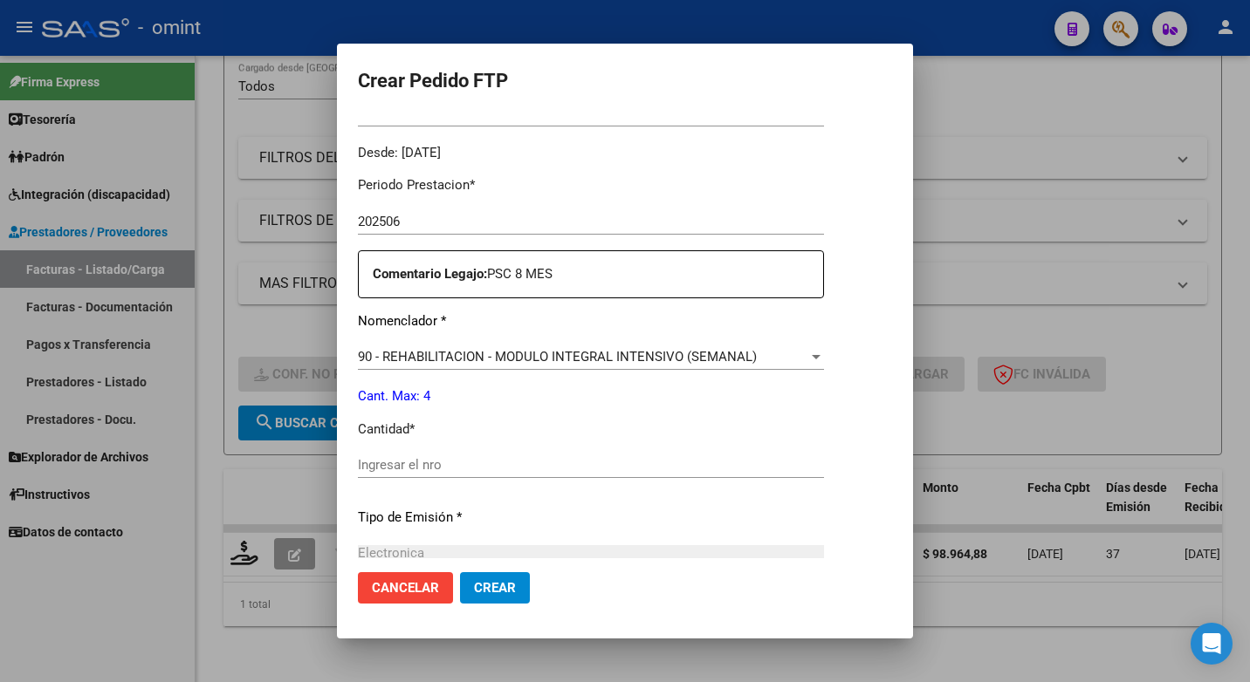
scroll to position [611, 0]
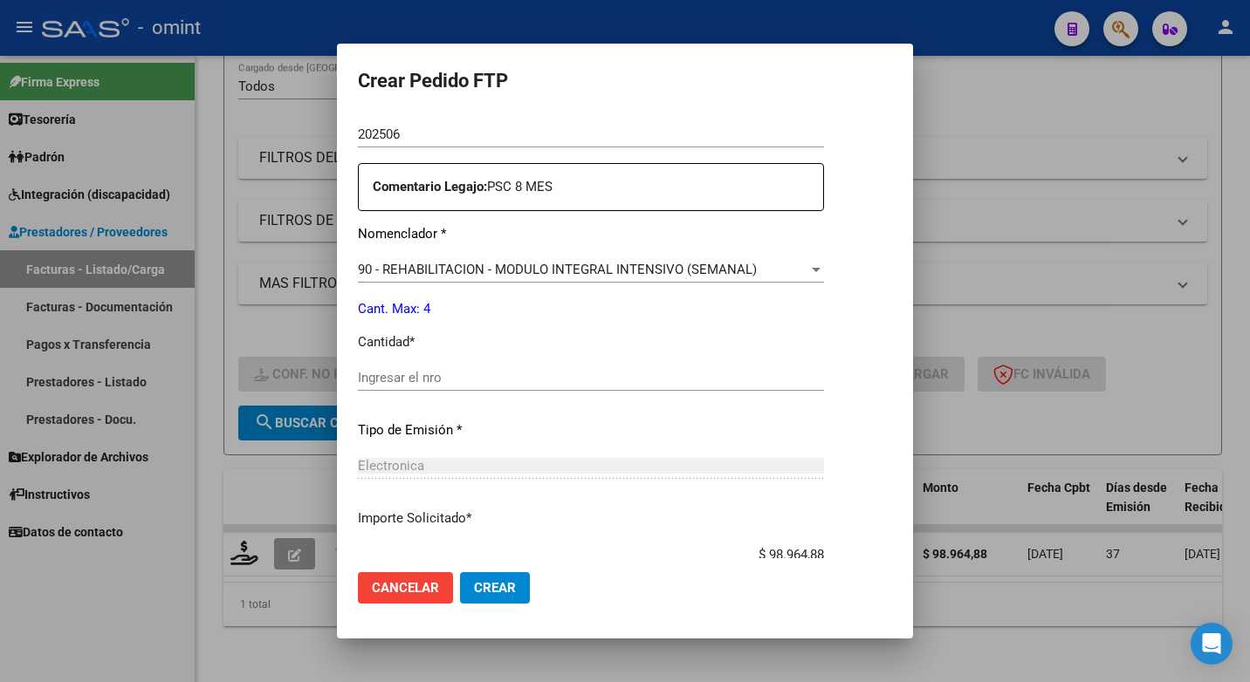
click at [408, 376] on input "Ingresar el nro" at bounding box center [591, 378] width 466 height 16
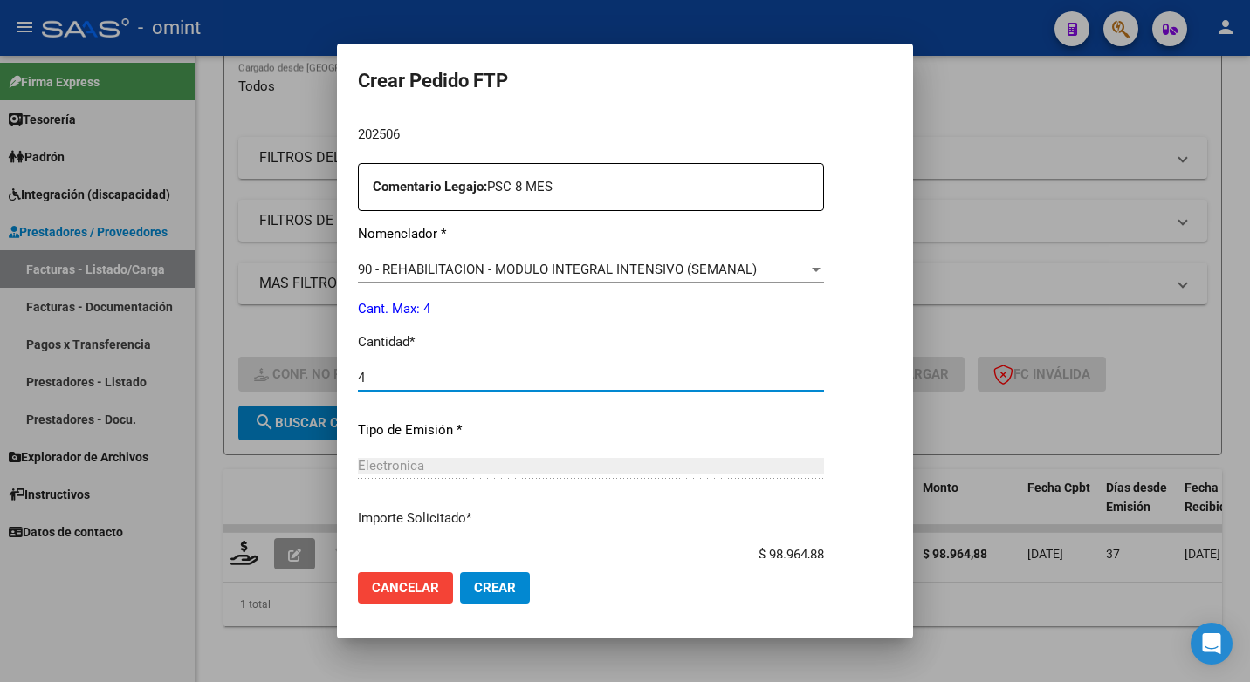
type input "4"
click at [472, 452] on div "Periodo Prestacion * 202506 Ingresar el Periodo Prestacion Comentario Legajo: P…" at bounding box center [591, 374] width 466 height 598
click at [424, 463] on div "Electronica" at bounding box center [591, 466] width 466 height 16
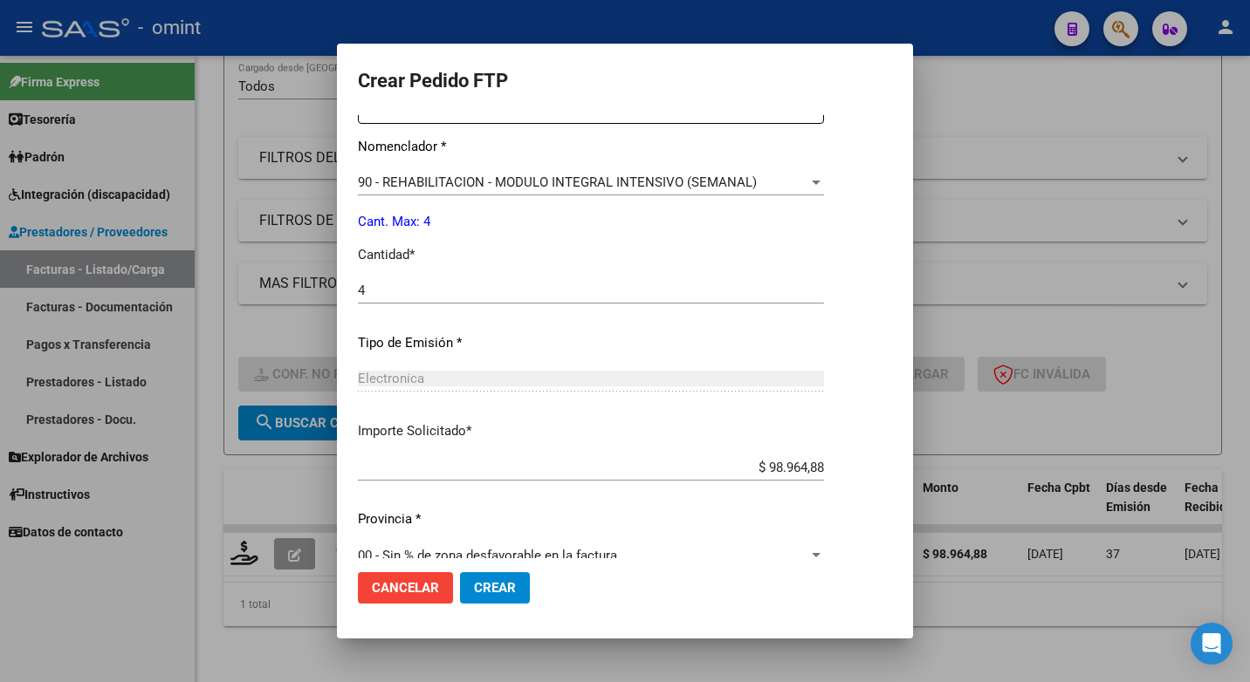
scroll to position [725, 0]
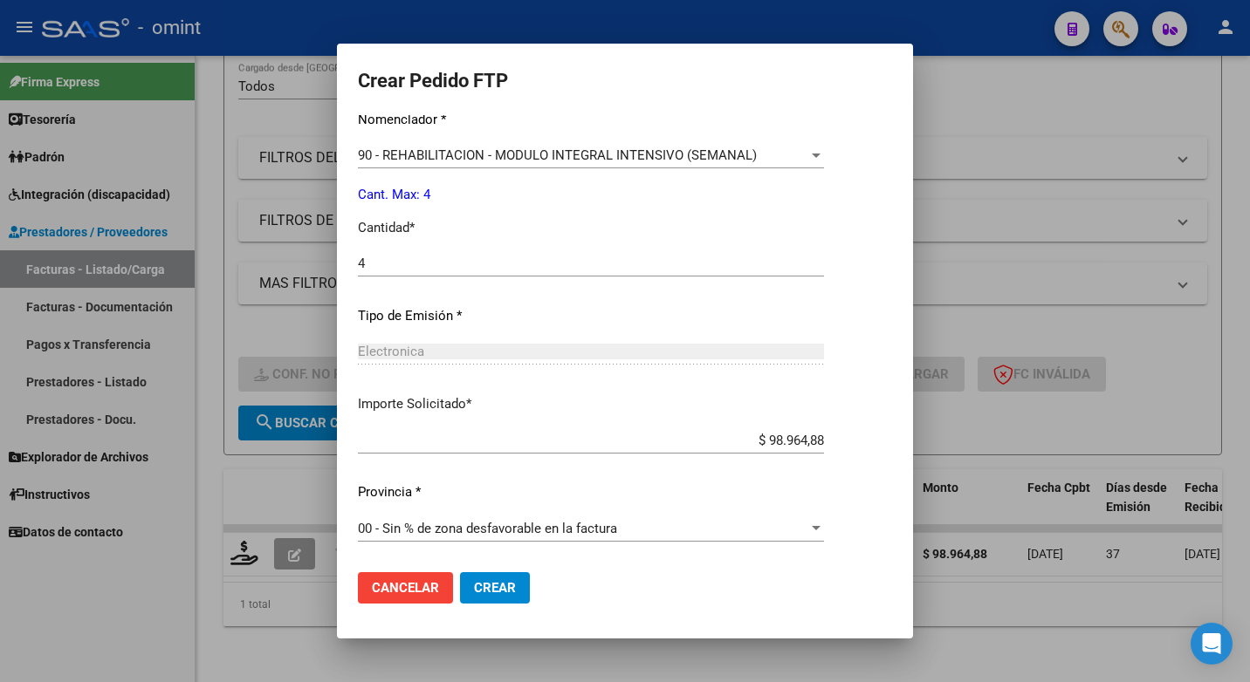
click at [483, 586] on span "Crear" at bounding box center [495, 588] width 42 height 16
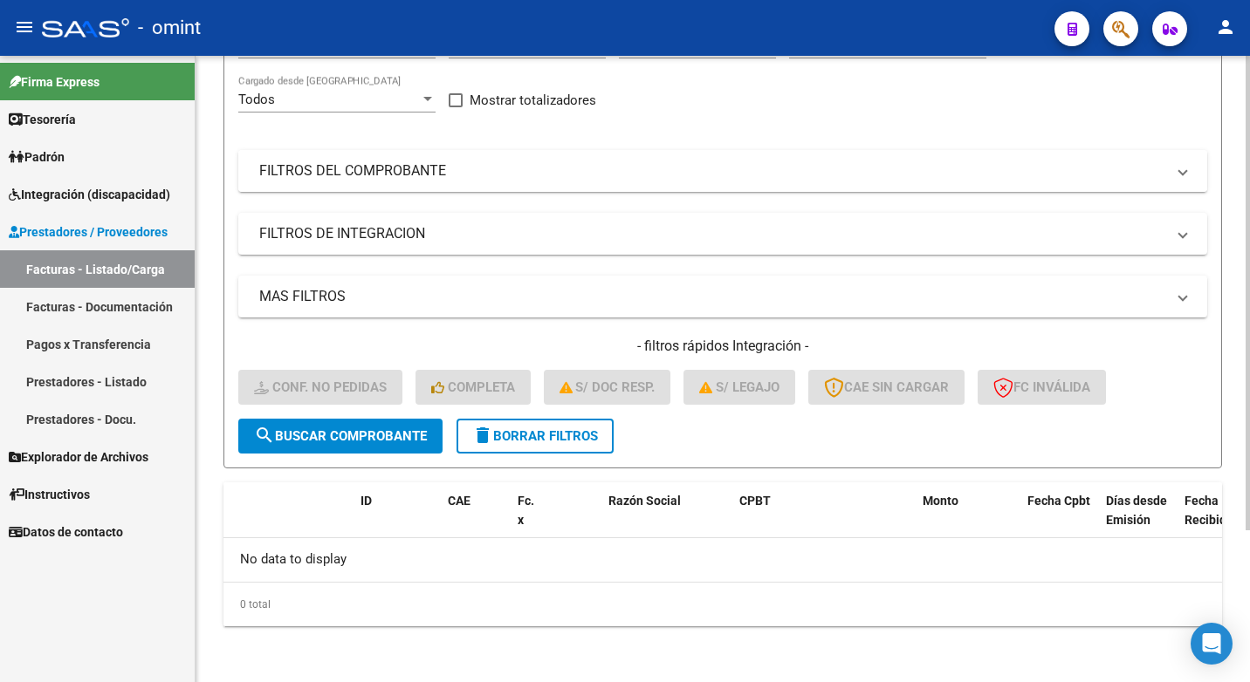
scroll to position [0, 0]
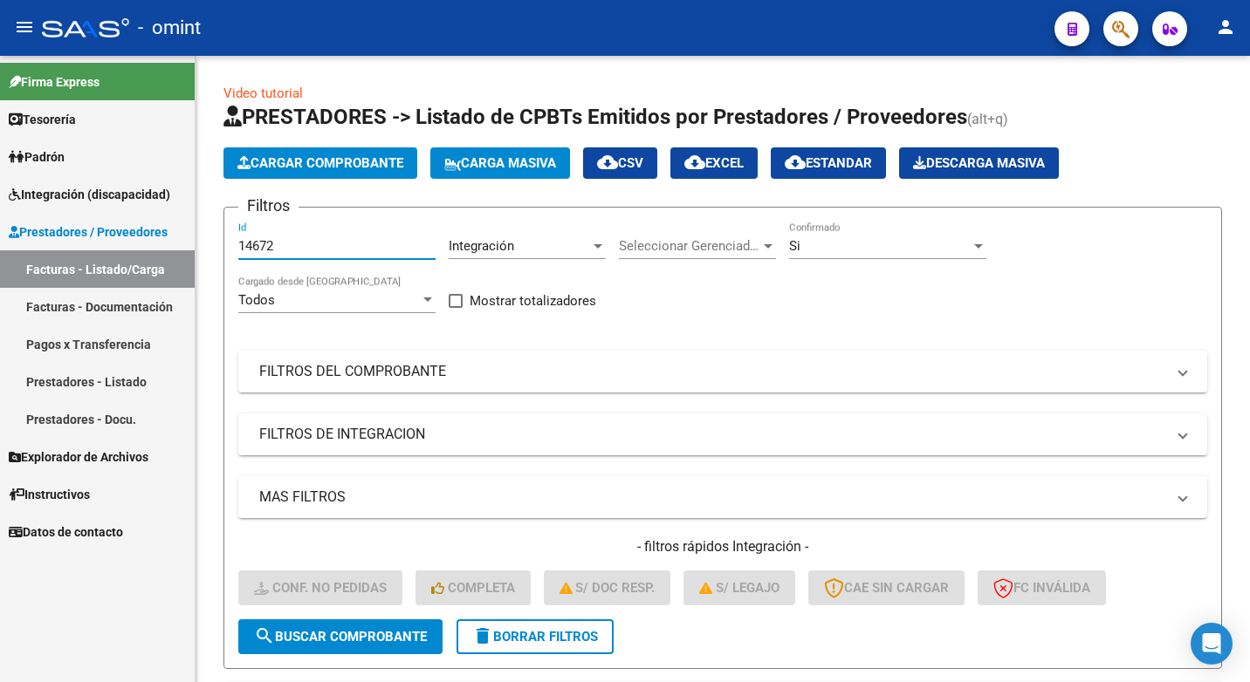
drag, startPoint x: 302, startPoint y: 246, endPoint x: 0, endPoint y: 172, distance: 310.9
click at [0, 174] on html "menu - omint person Firma Express Tesorería Extractos Procesados (csv) Extracto…" at bounding box center [625, 341] width 1250 height 682
paste input "16069"
type input "16069"
click at [311, 633] on span "search Buscar Comprobante" at bounding box center [340, 637] width 173 height 16
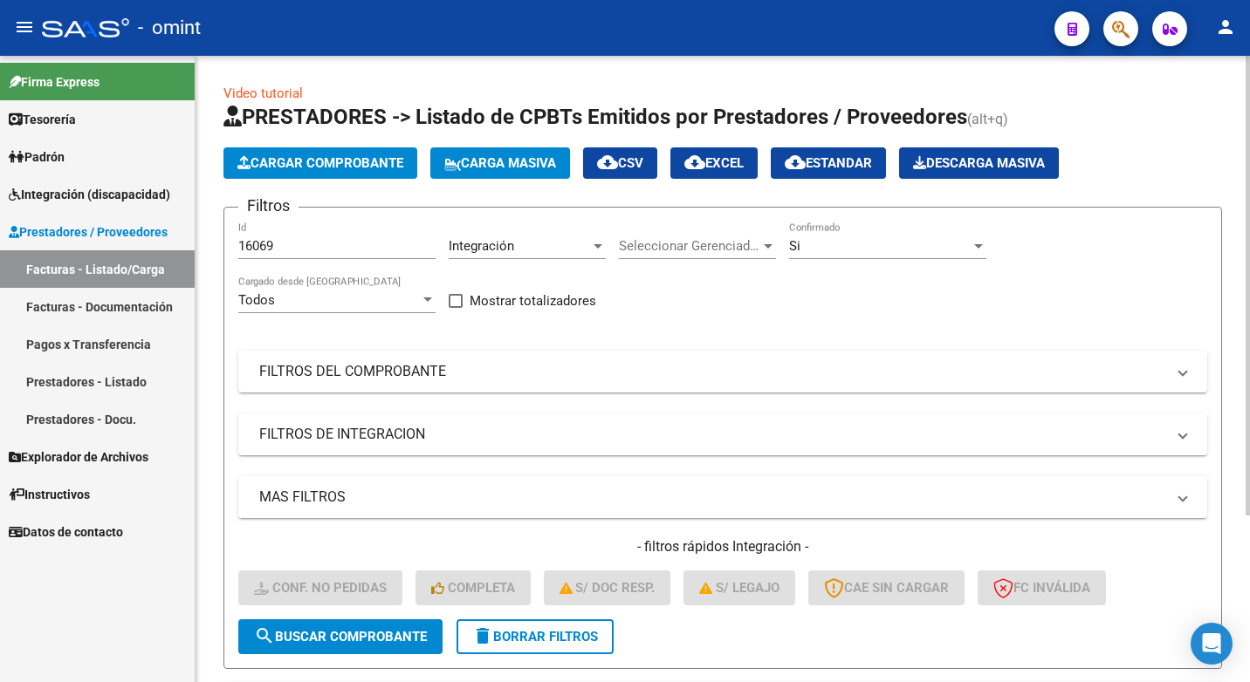
scroll to position [175, 0]
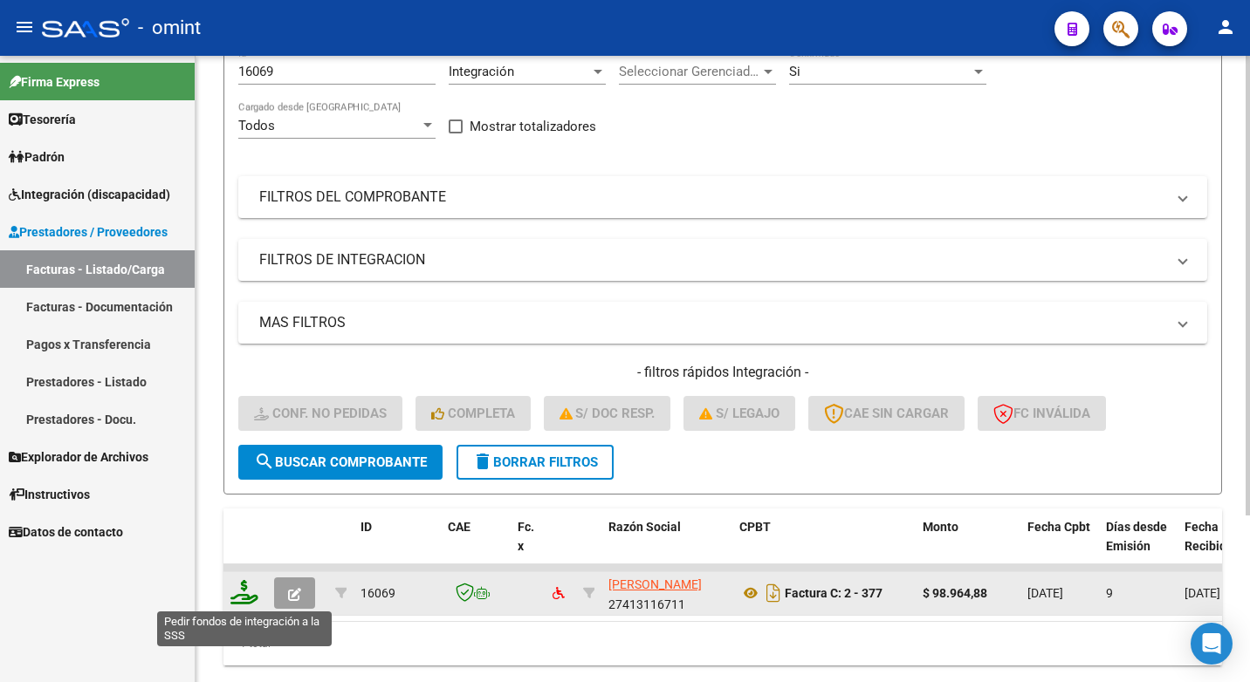
click at [239, 602] on icon at bounding box center [244, 592] width 28 height 24
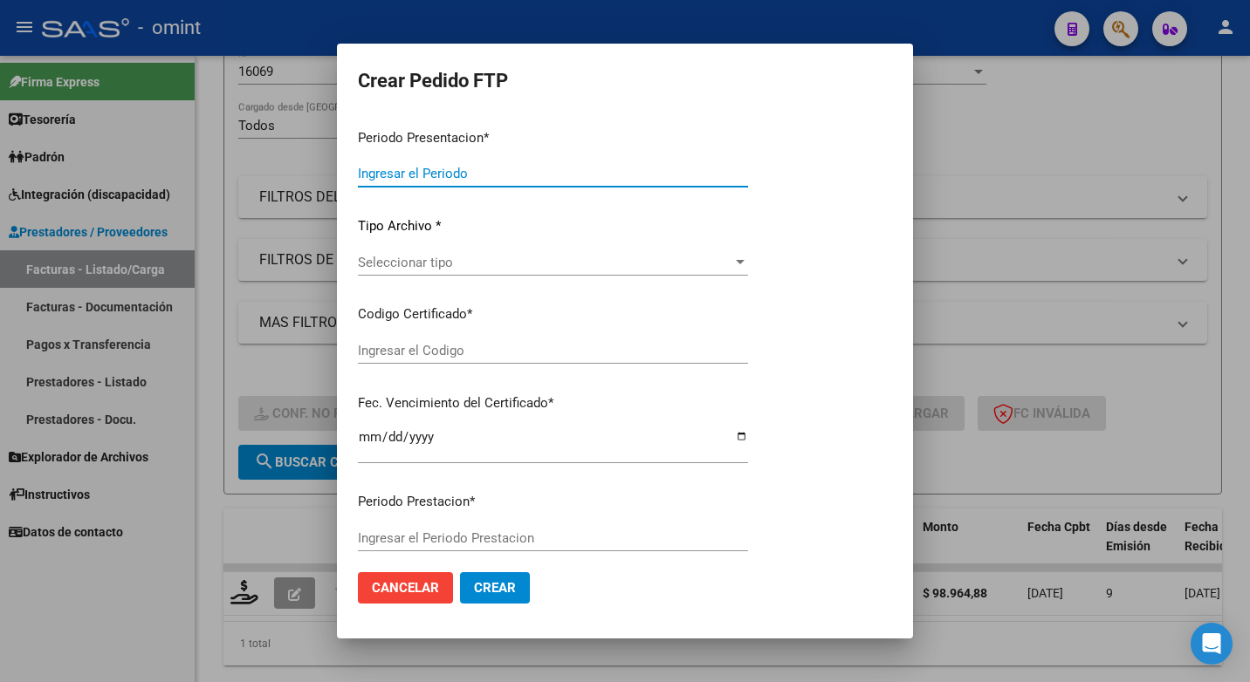
type input "202507"
type input "$ 98.964,88"
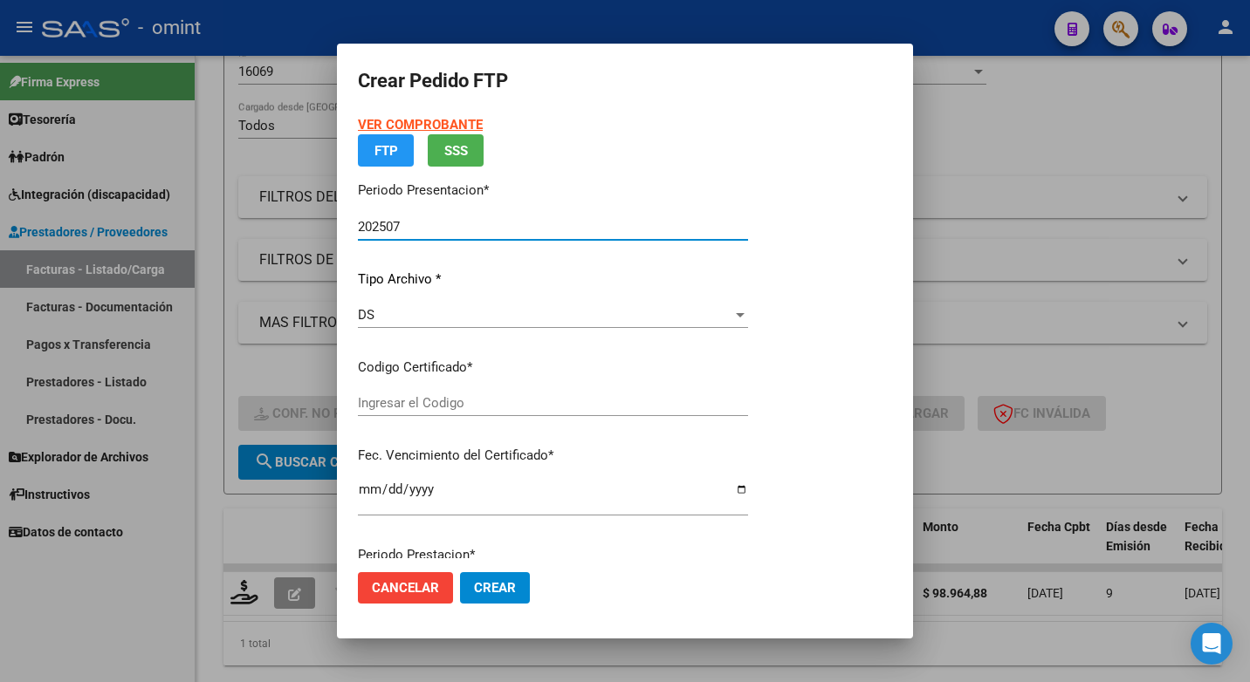
type input "5038024734"
type input "2027-03-27"
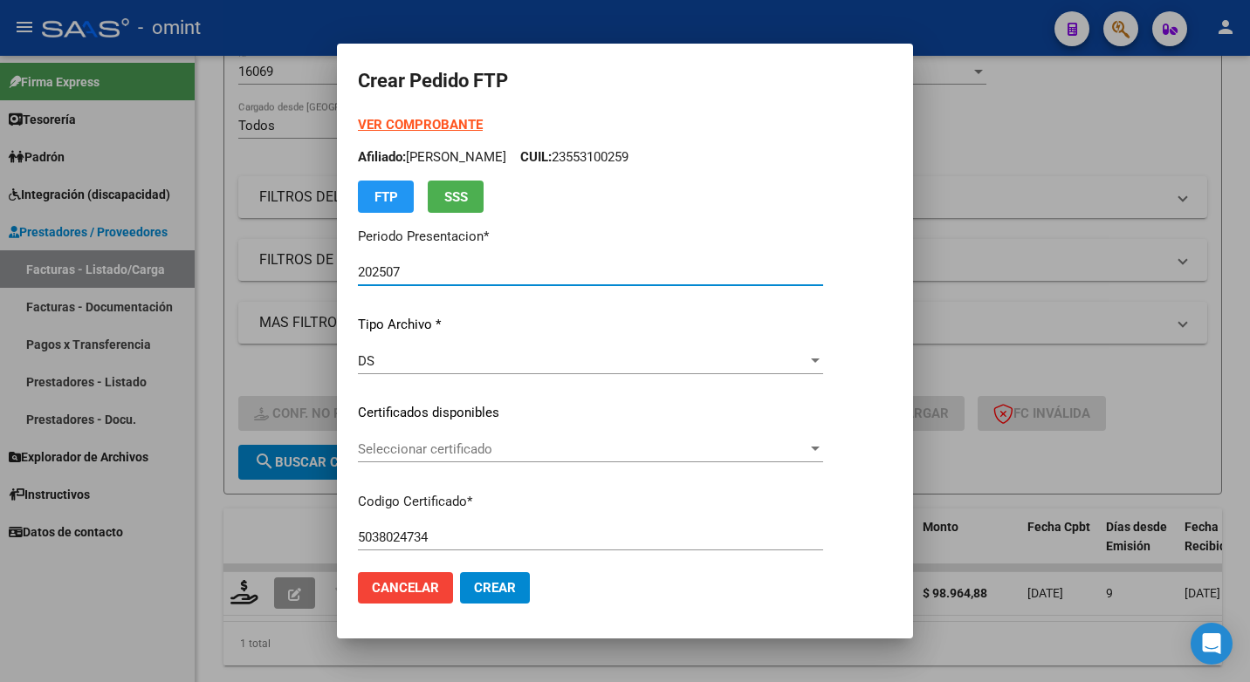
scroll to position [87, 0]
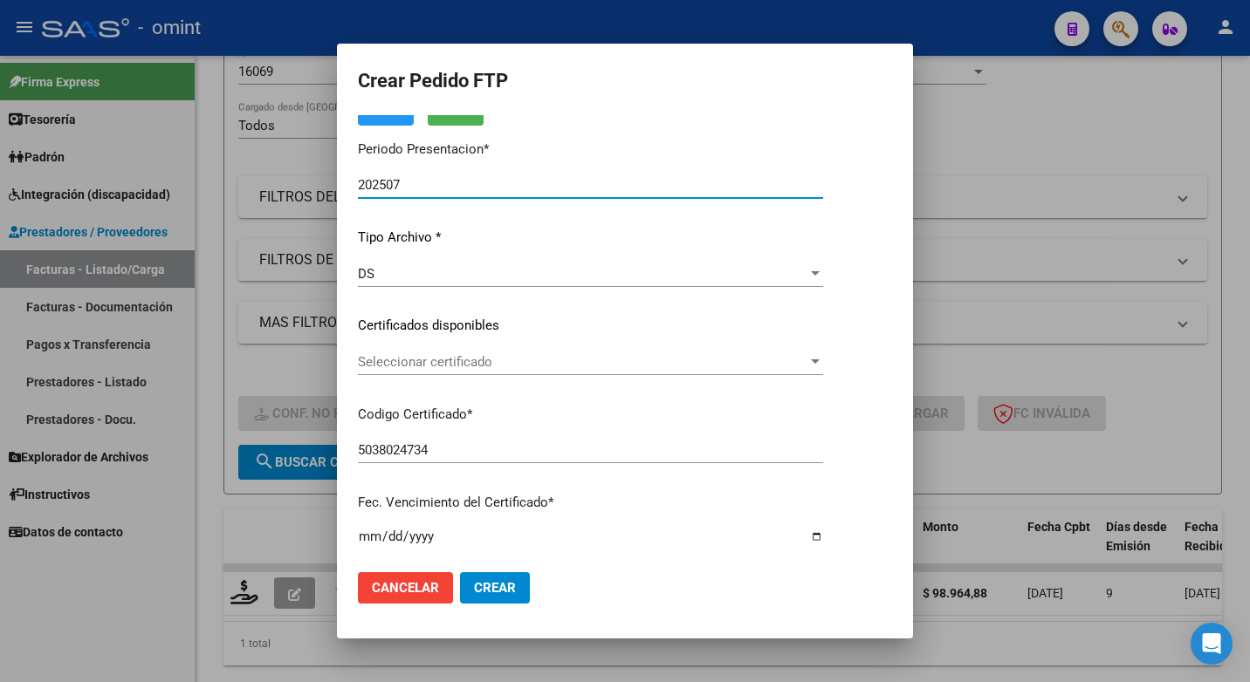
click at [823, 359] on div at bounding box center [815, 362] width 16 height 14
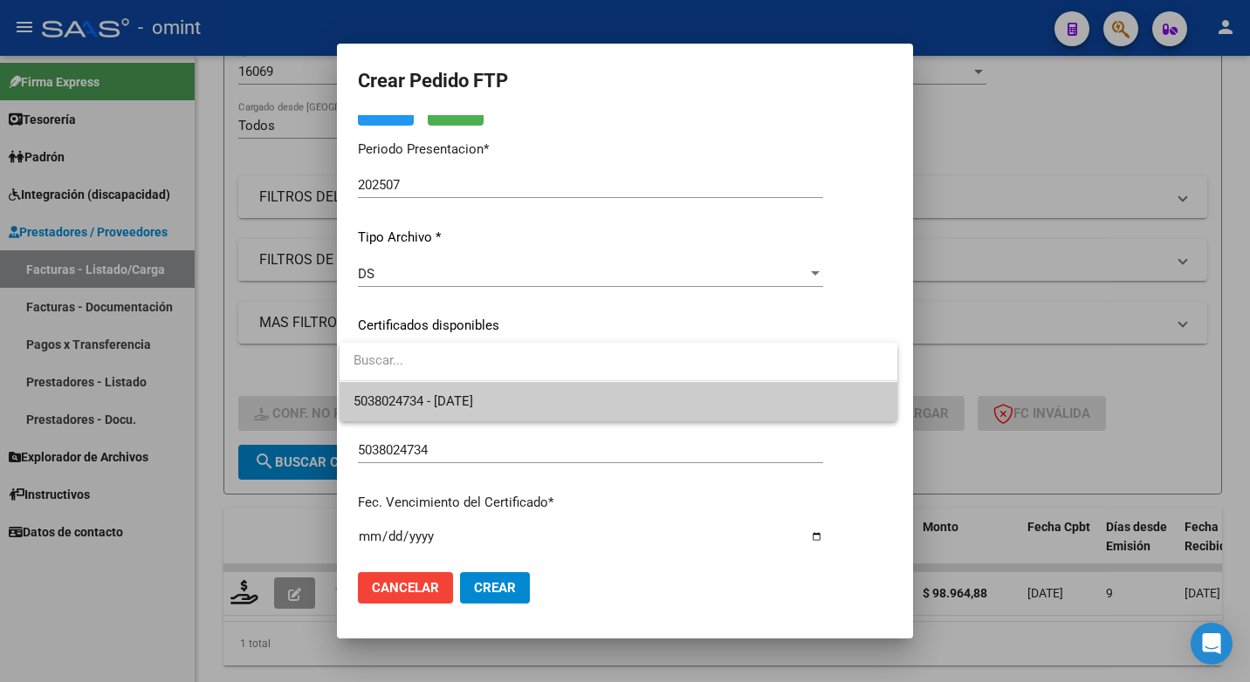
click at [676, 409] on span "5038024734 - 2027-03-27" at bounding box center [618, 401] width 530 height 39
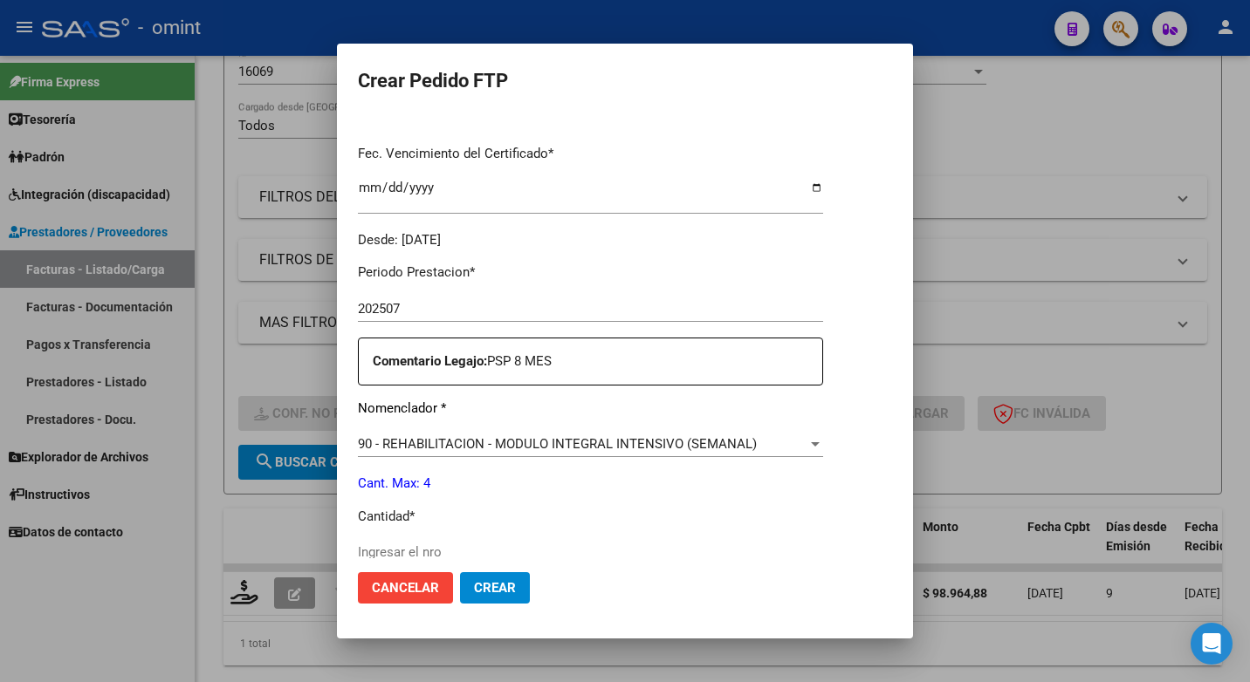
scroll to position [524, 0]
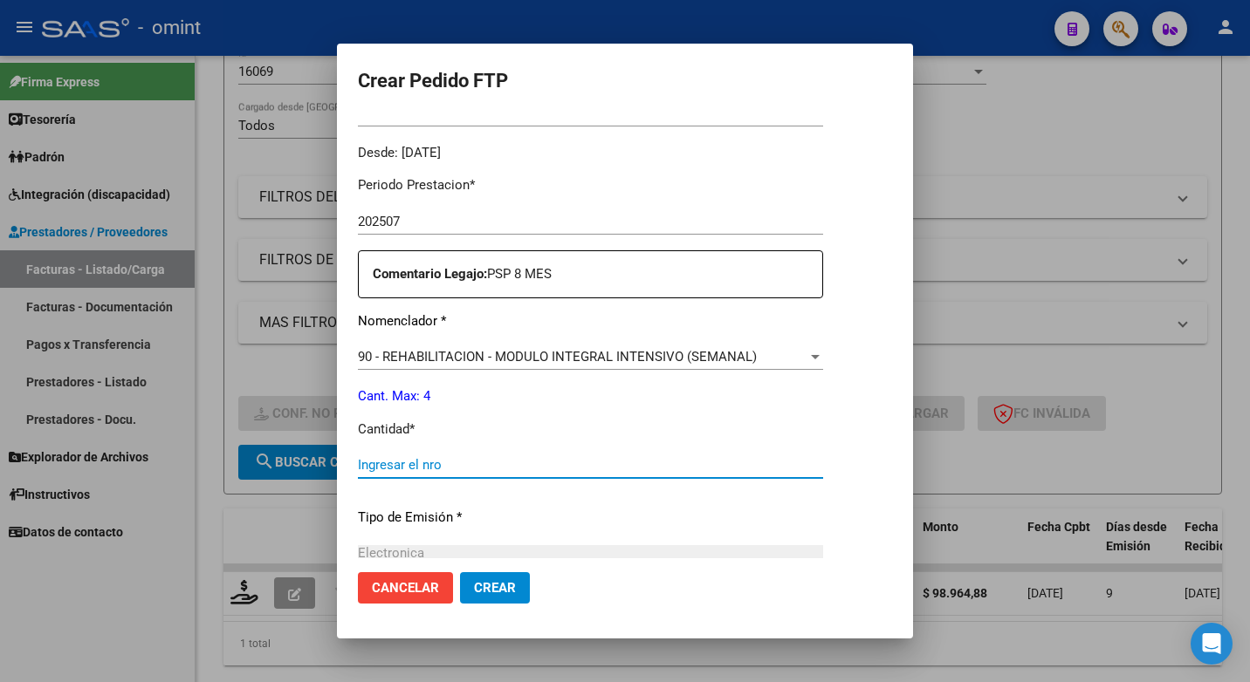
click at [403, 459] on input "Ingresar el nro" at bounding box center [590, 465] width 465 height 16
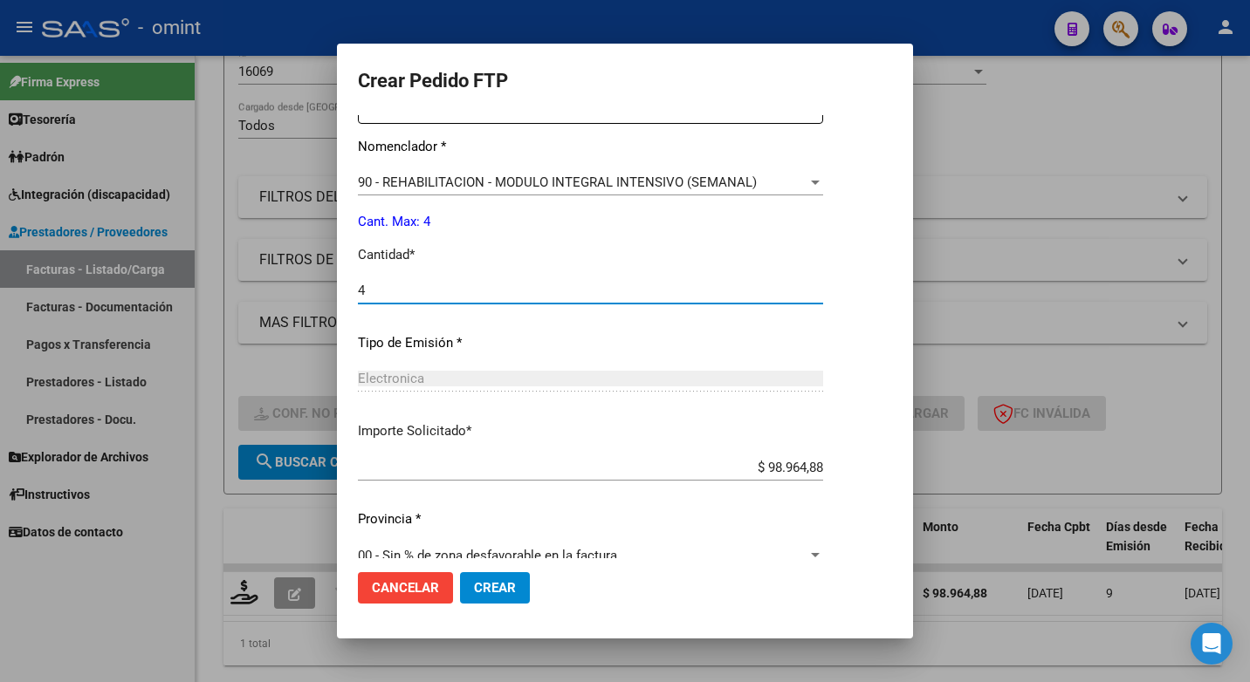
scroll to position [725, 0]
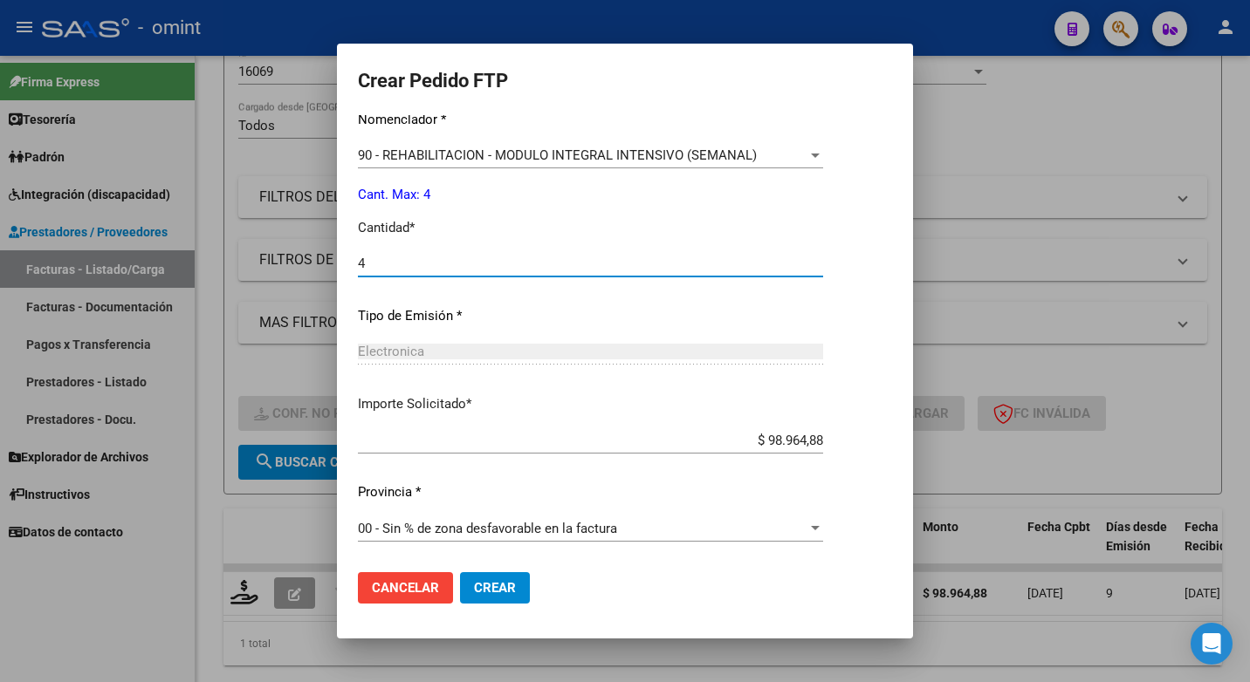
type input "4"
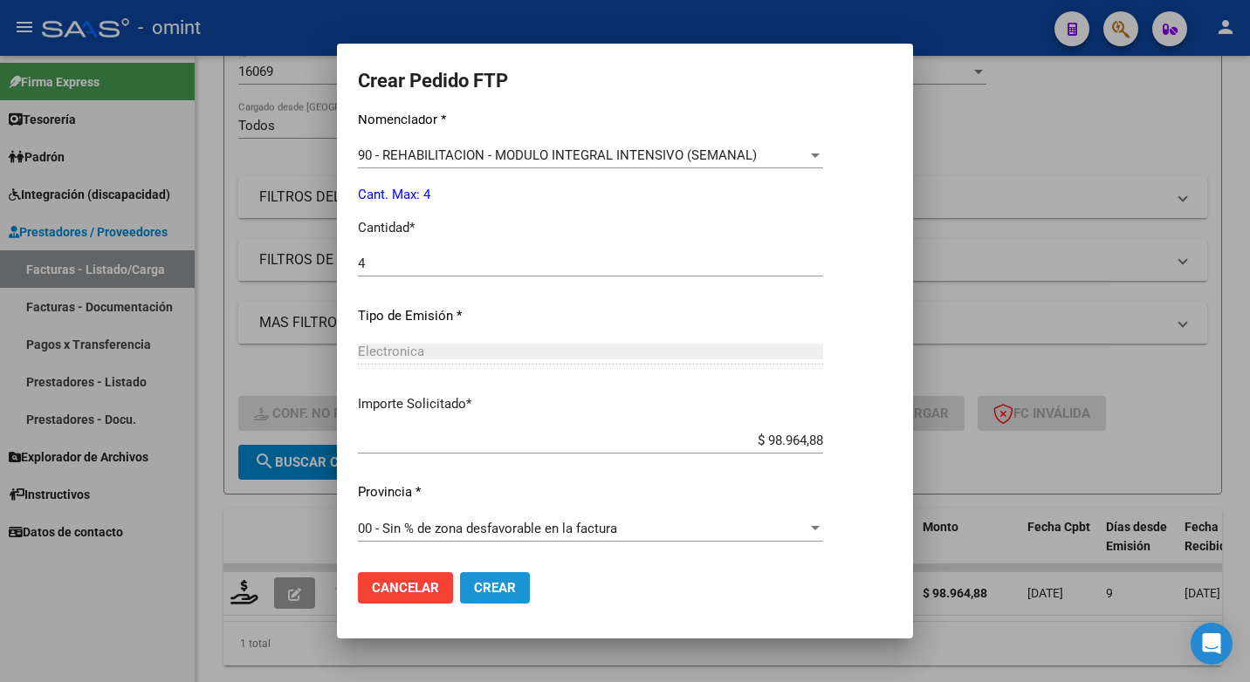
click at [480, 584] on span "Crear" at bounding box center [495, 588] width 42 height 16
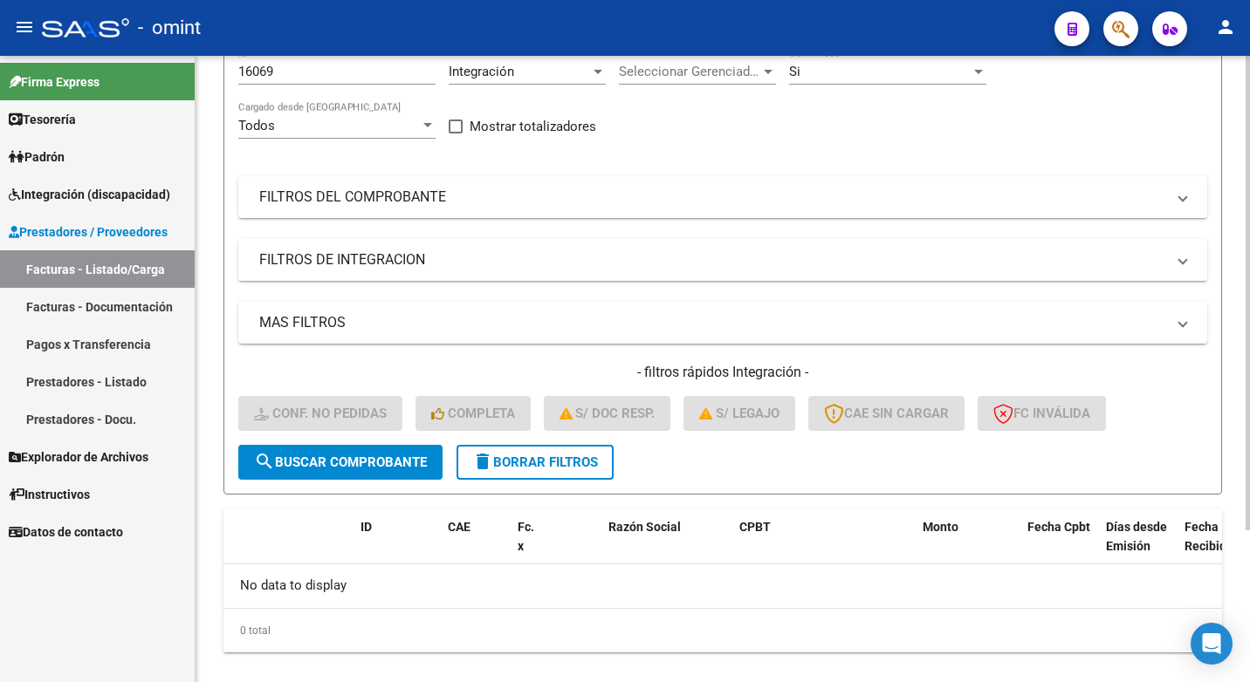
scroll to position [0, 0]
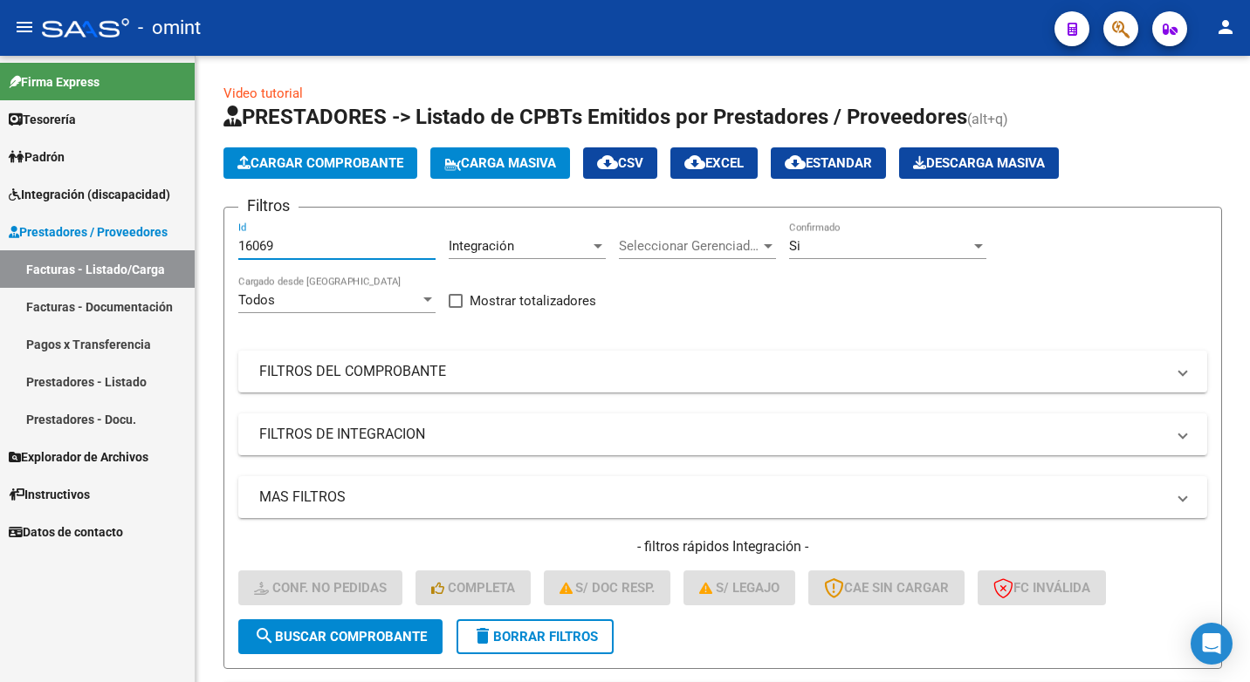
drag, startPoint x: 289, startPoint y: 243, endPoint x: 72, endPoint y: 230, distance: 217.7
click at [72, 230] on mat-sidenav-container "Firma Express Tesorería Extractos Procesados (csv) Extractos Originales (pdf) P…" at bounding box center [625, 369] width 1250 height 627
paste input "17617"
type input "17617"
click at [361, 627] on button "search Buscar Comprobante" at bounding box center [340, 637] width 204 height 35
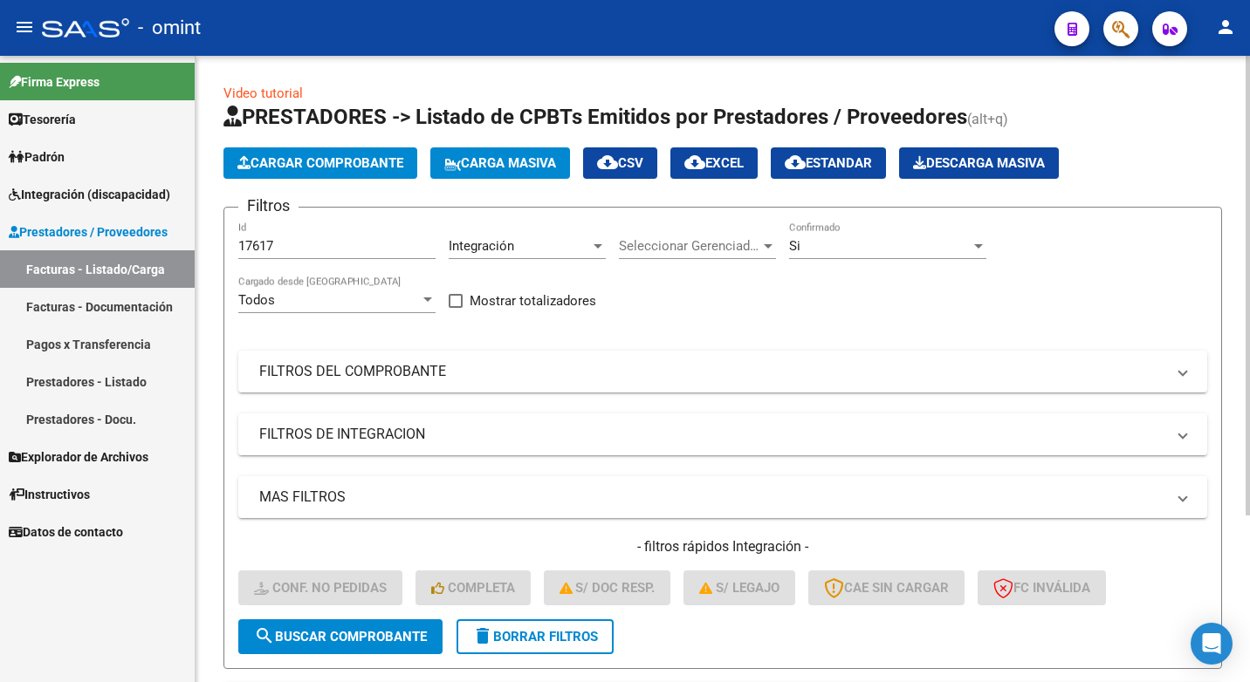
scroll to position [227, 0]
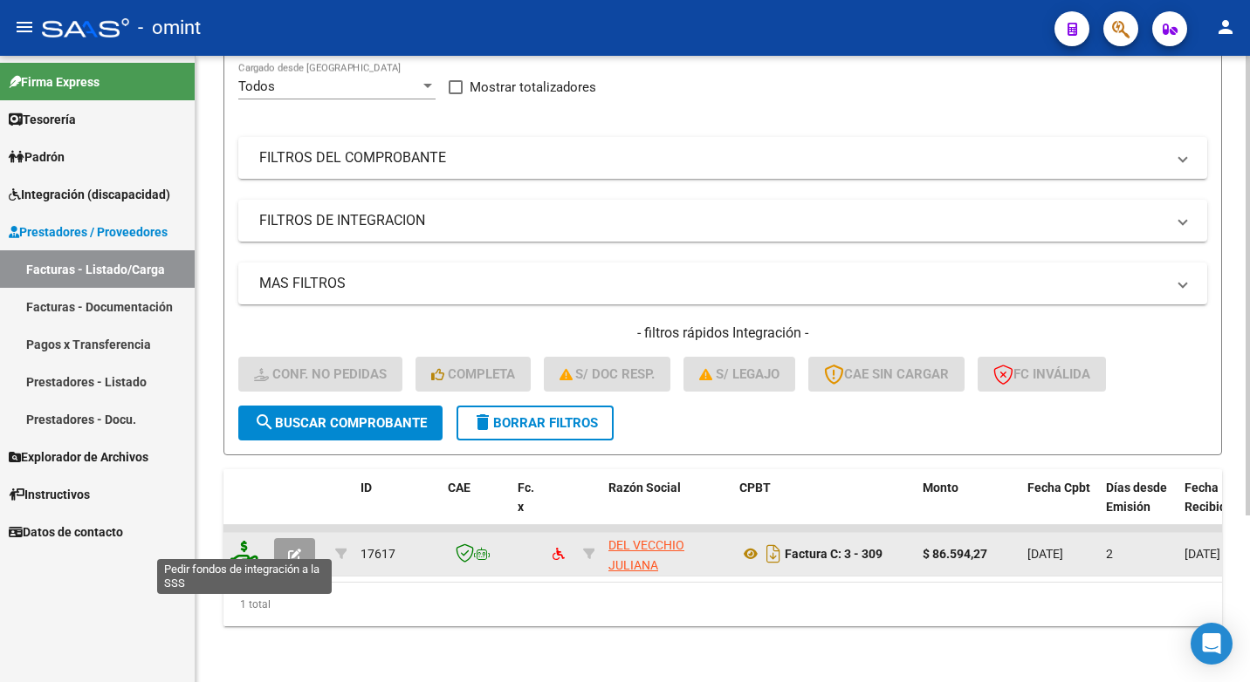
click at [243, 541] on div at bounding box center [245, 554] width 30 height 27
click at [247, 541] on icon at bounding box center [244, 553] width 28 height 24
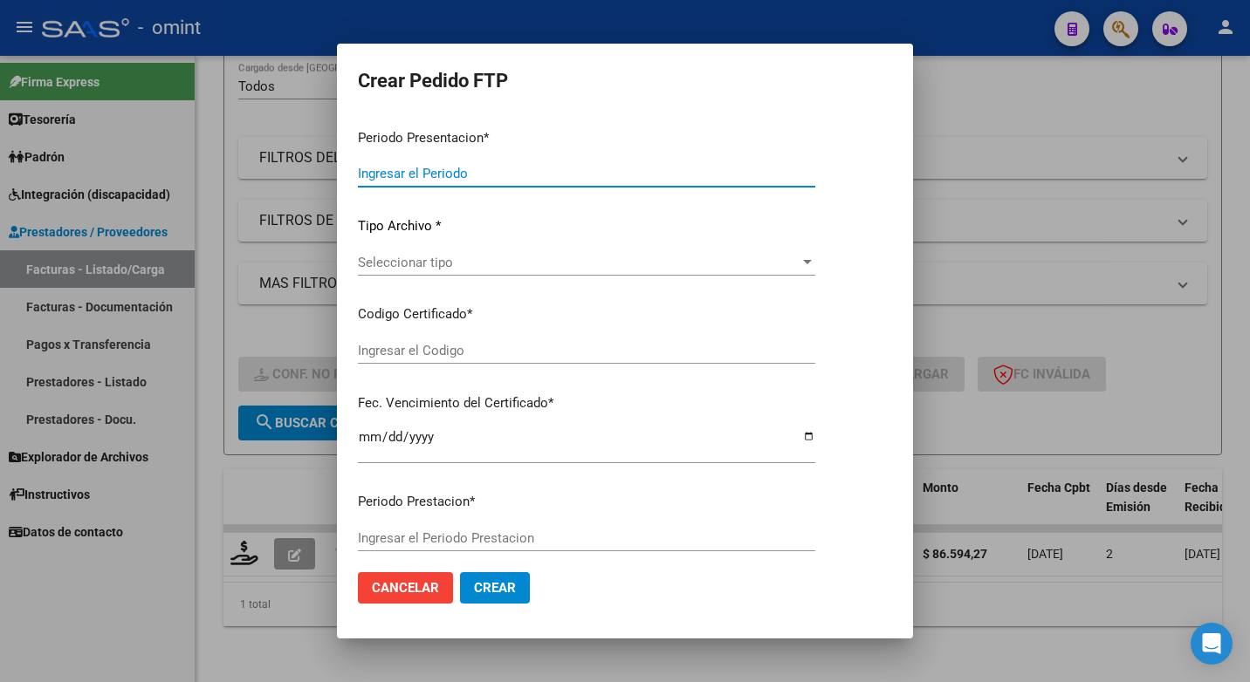
type input "202507"
type input "$ 86.594,27"
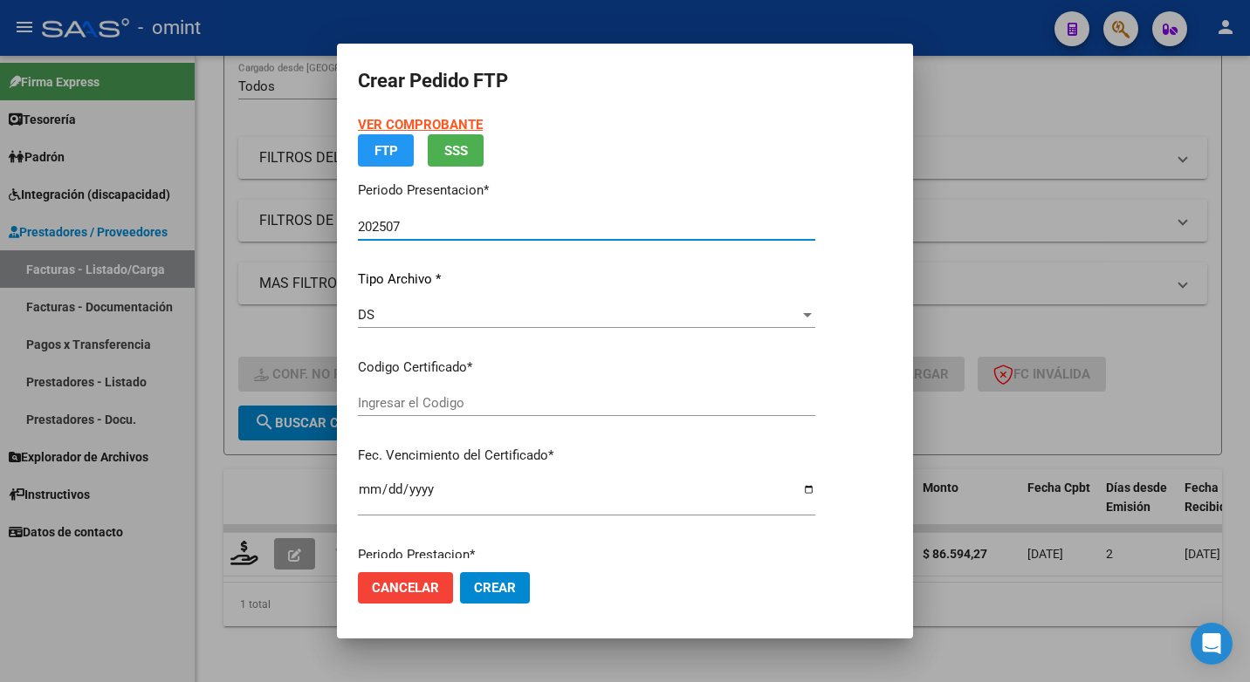
type input "53754502"
type input "2027-05-03"
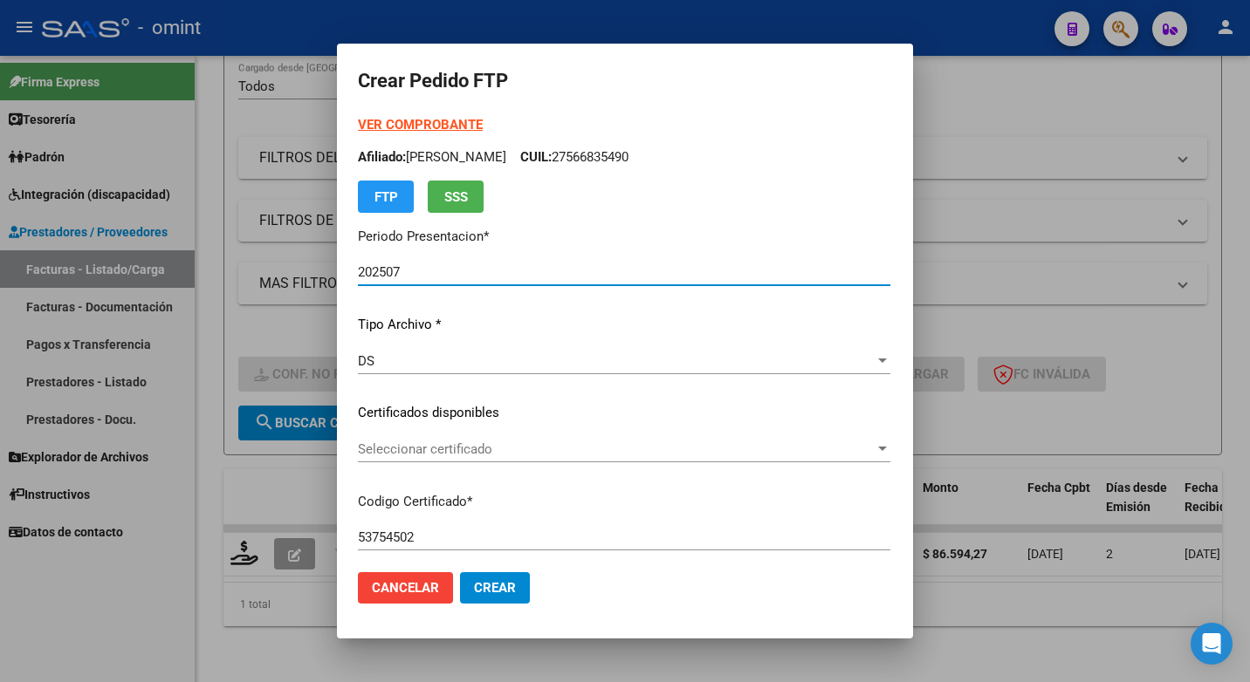
scroll to position [87, 0]
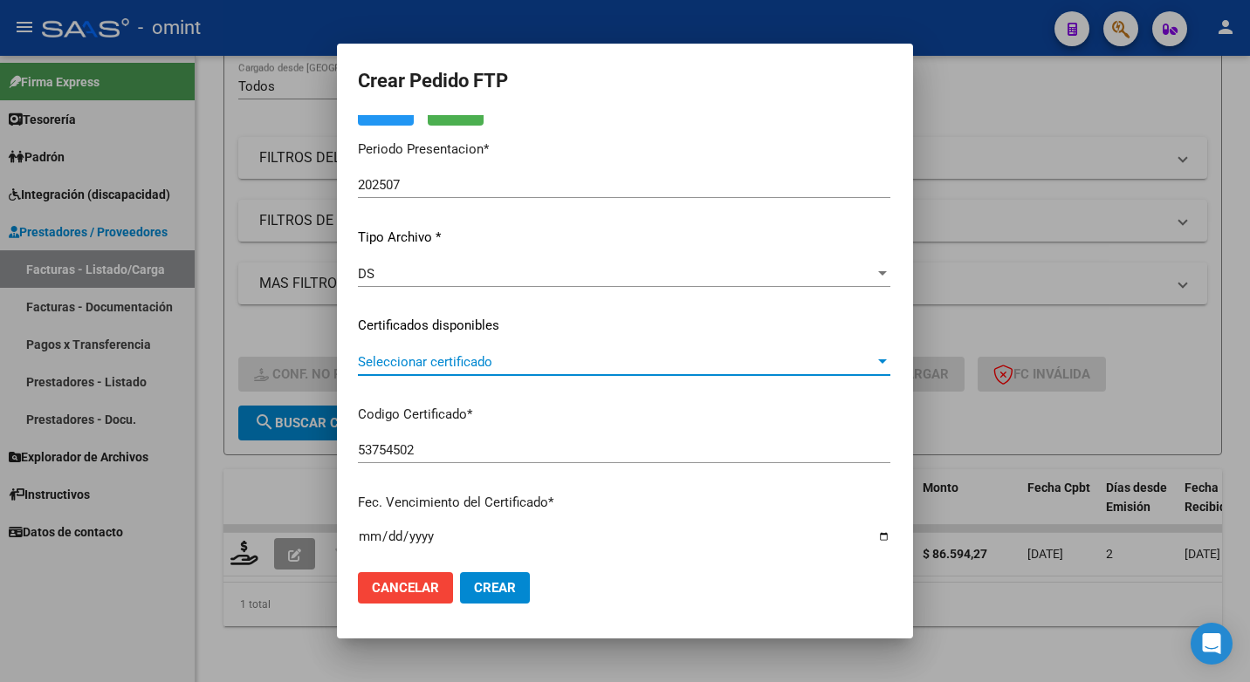
click at [890, 365] on div at bounding box center [882, 362] width 16 height 14
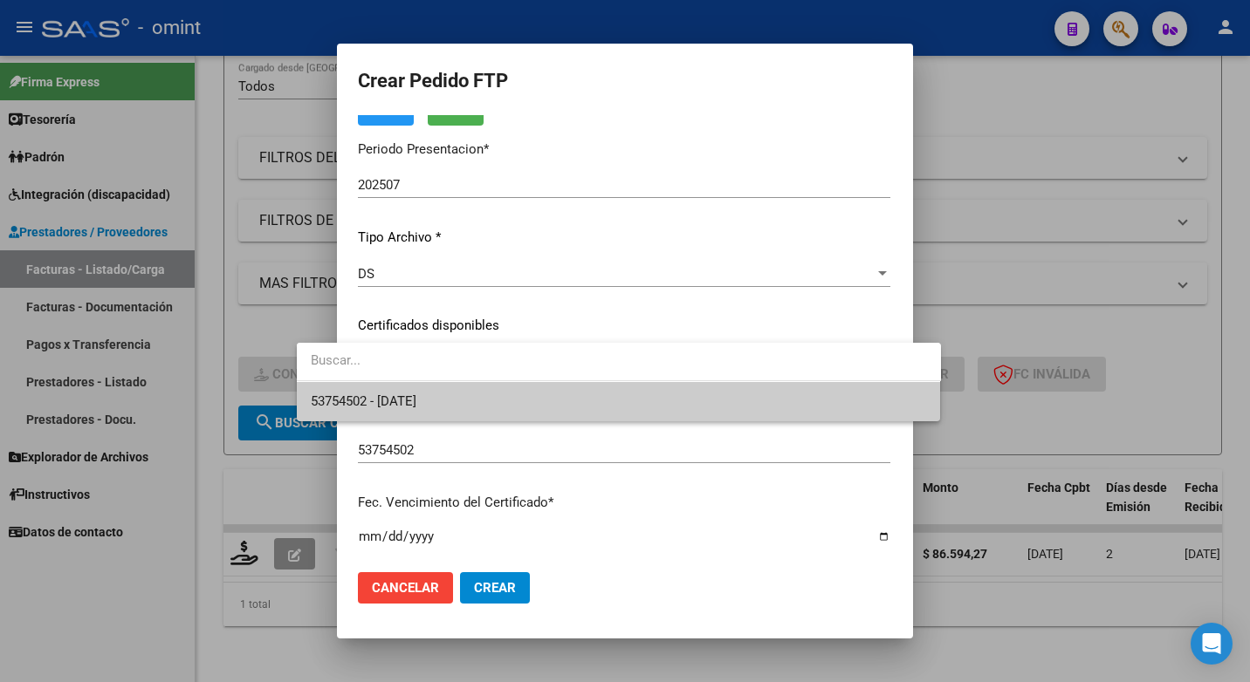
click at [735, 409] on span "53754502 - 2027-05-03" at bounding box center [619, 401] width 616 height 39
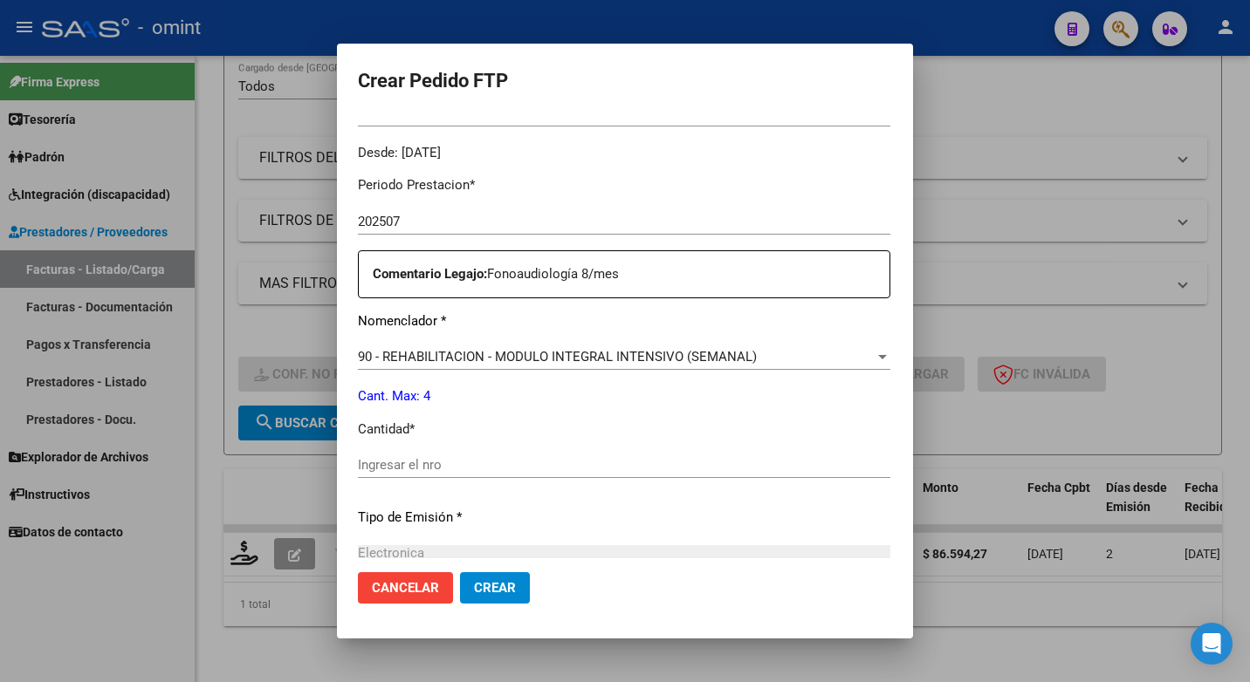
scroll to position [611, 0]
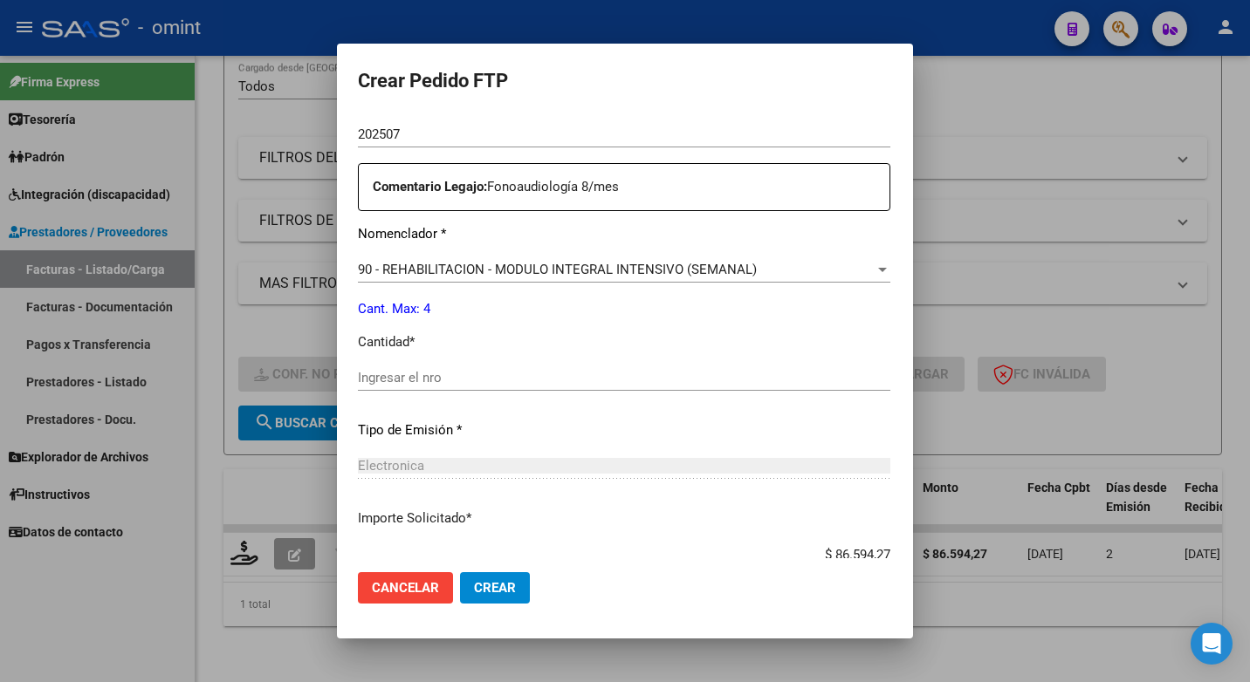
click at [366, 379] on input "Ingresar el nro" at bounding box center [624, 378] width 532 height 16
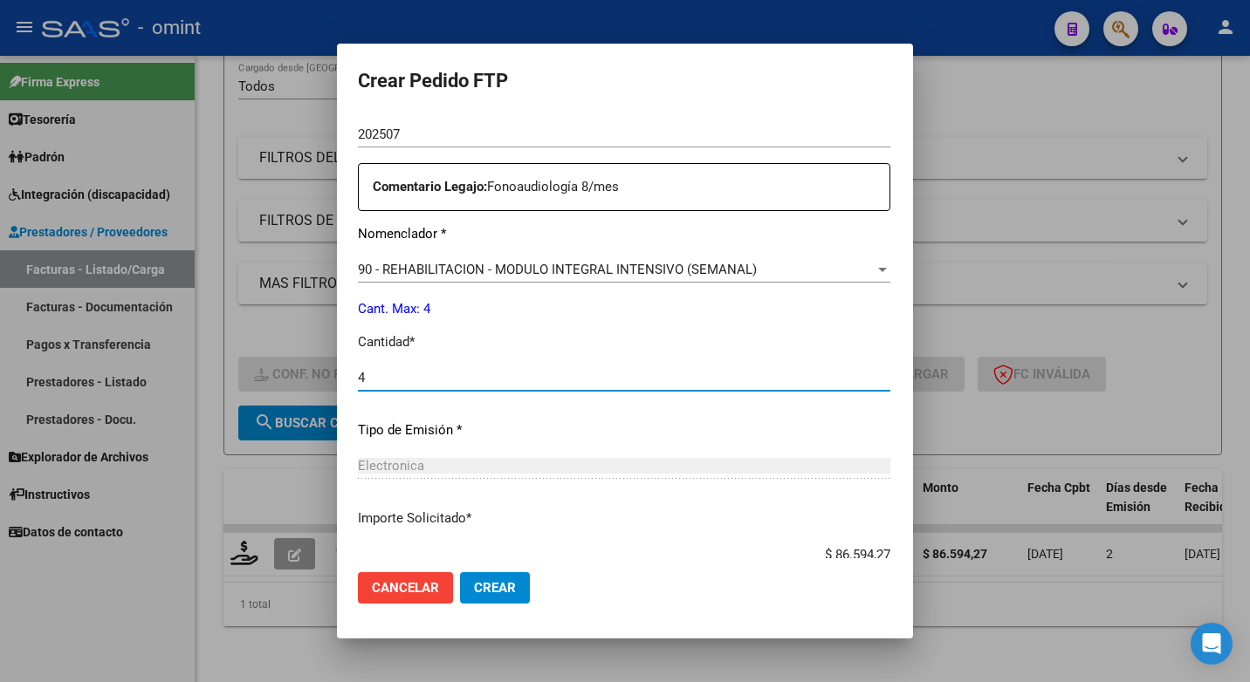
type input "4"
click at [601, 493] on div "Electronica Seleccionar tipo" at bounding box center [624, 474] width 532 height 43
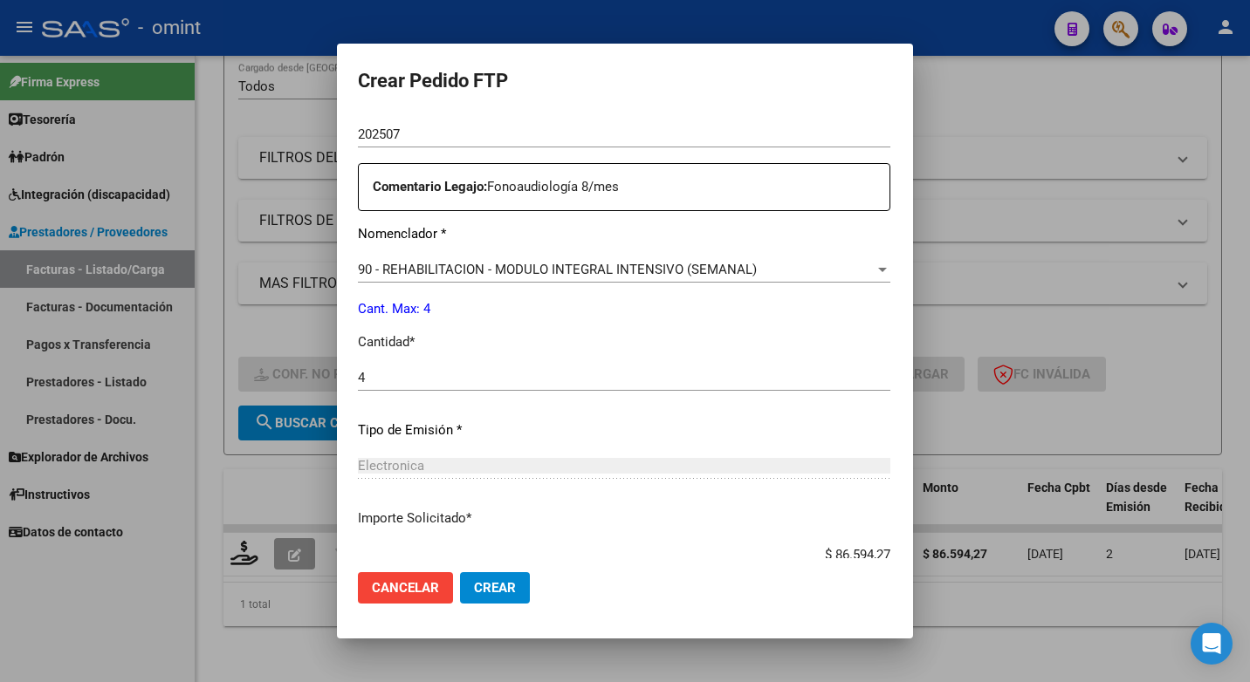
scroll to position [725, 0]
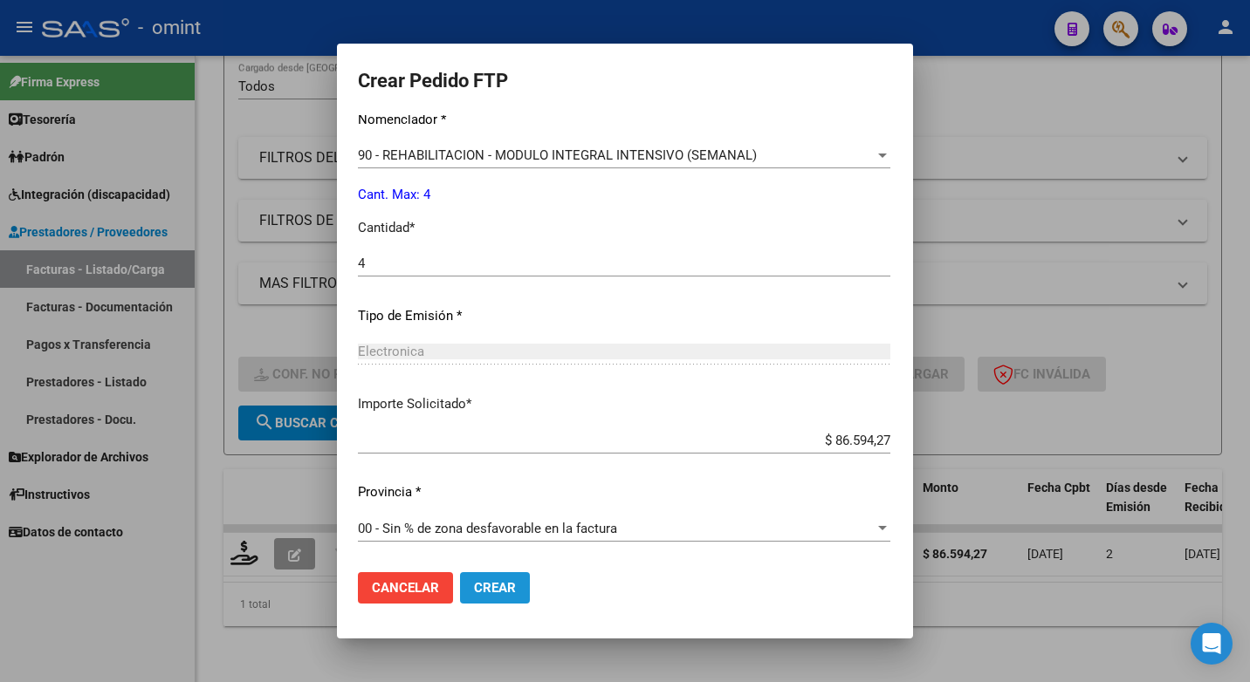
click at [471, 590] on button "Crear" at bounding box center [495, 587] width 70 height 31
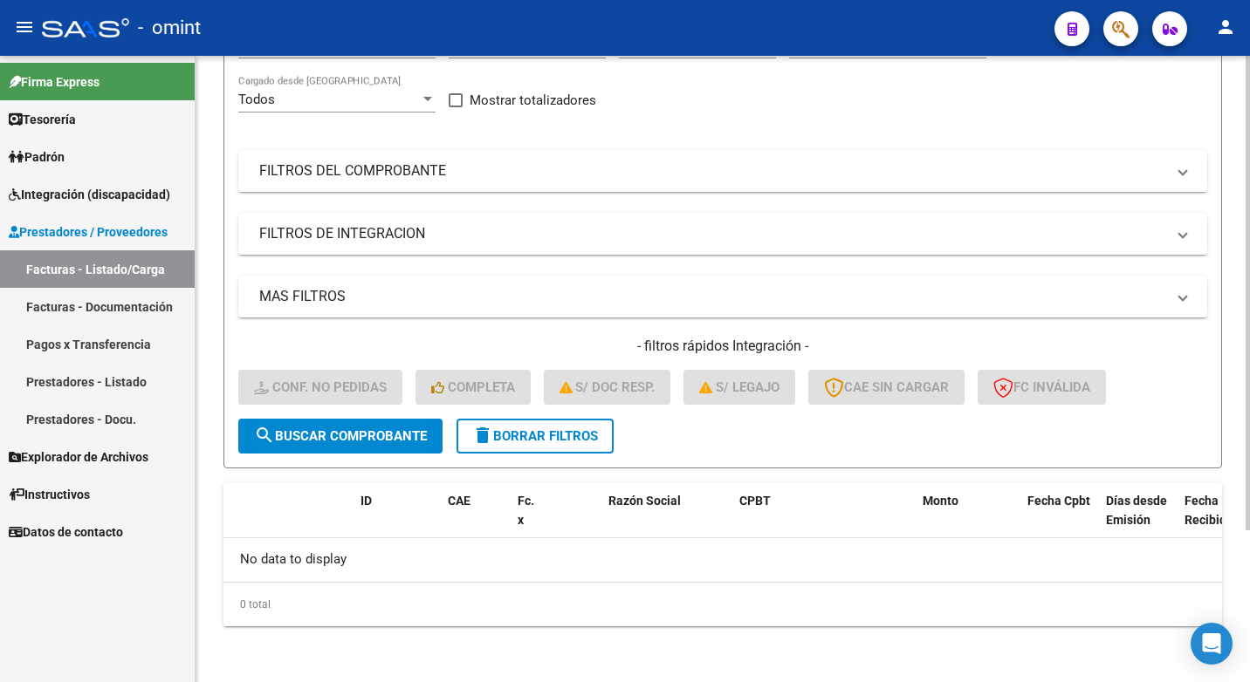
scroll to position [0, 0]
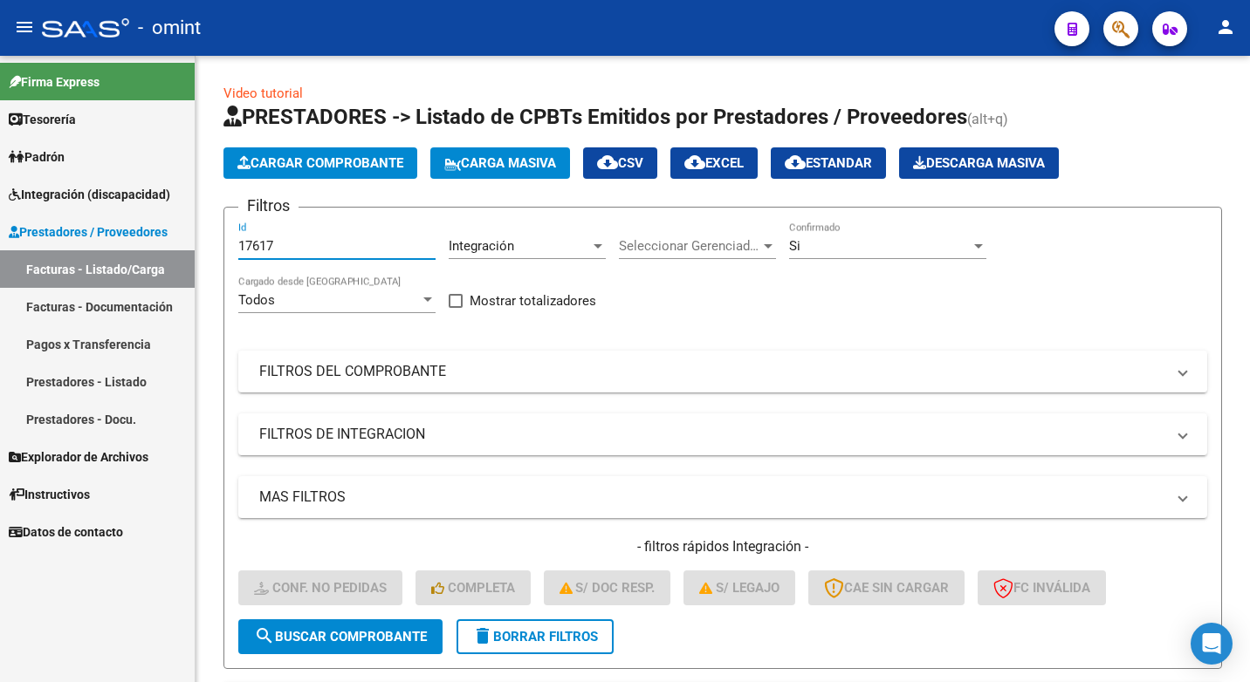
drag, startPoint x: 295, startPoint y: 247, endPoint x: 316, endPoint y: 298, distance: 55.6
click at [0, 186] on html "menu - omint person Firma Express Tesorería Extractos Procesados (csv) Extracto…" at bounding box center [625, 341] width 1250 height 682
drag, startPoint x: 269, startPoint y: 256, endPoint x: 279, endPoint y: 243, distance: 16.1
paste input "16260"
type input "16260"
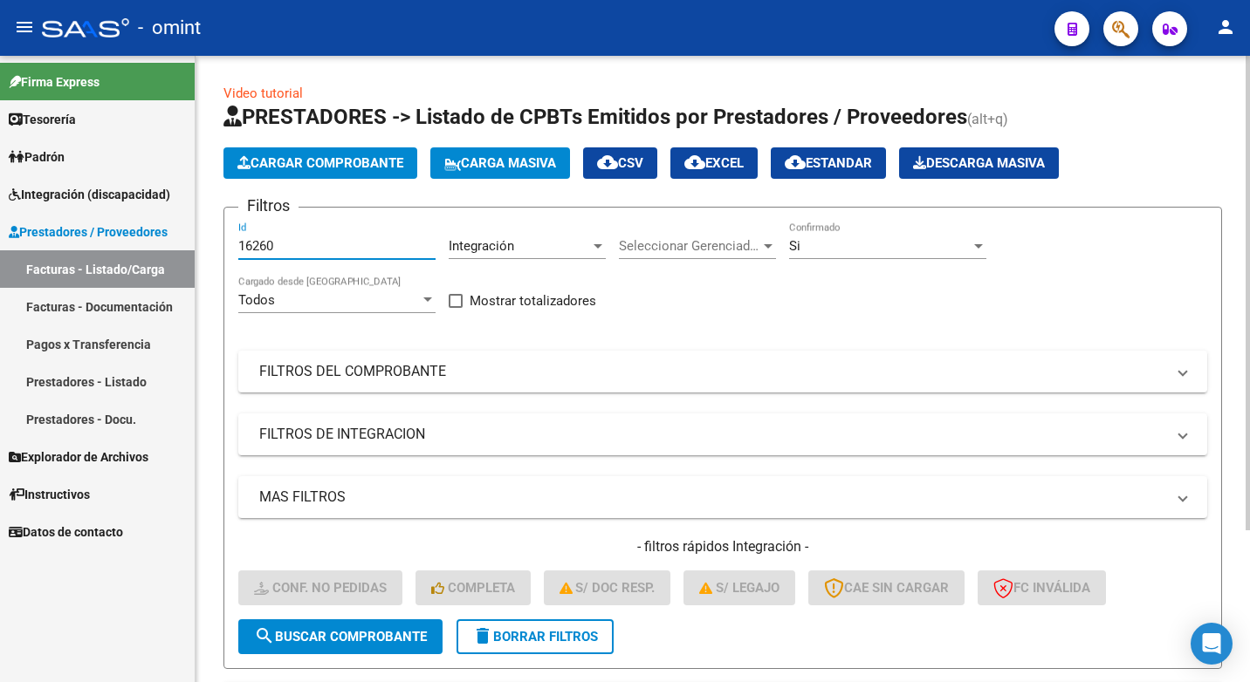
click at [328, 641] on span "search Buscar Comprobante" at bounding box center [340, 637] width 173 height 16
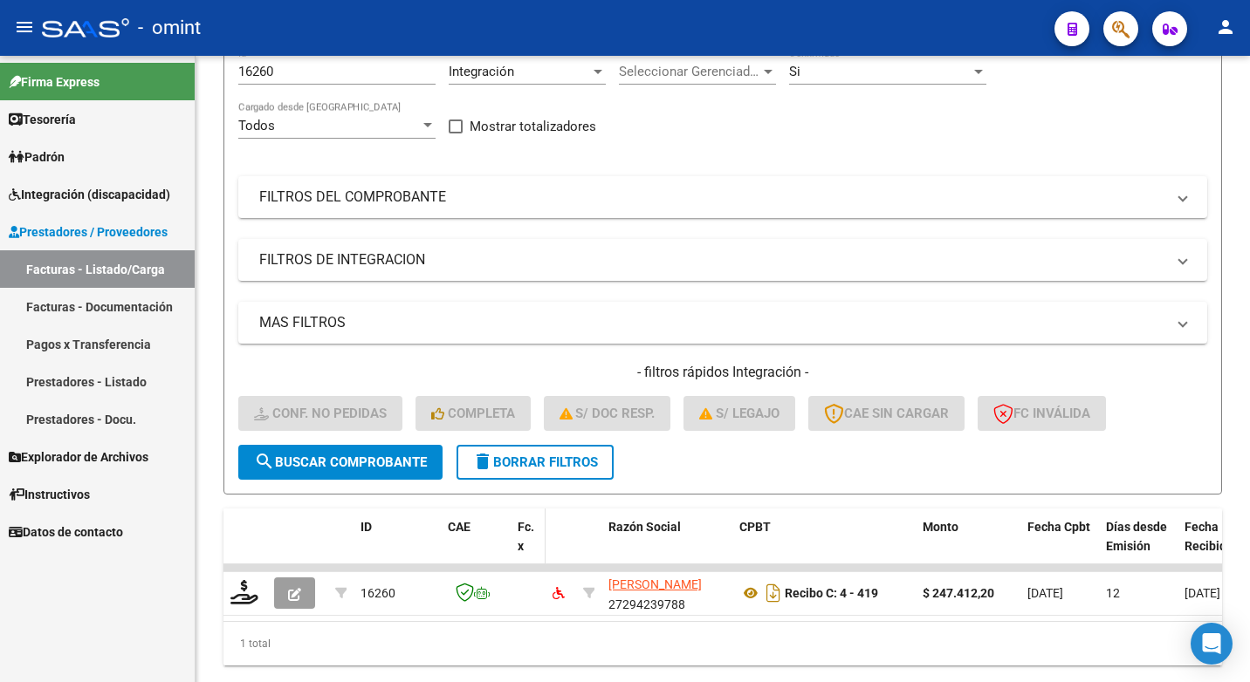
scroll to position [227, 0]
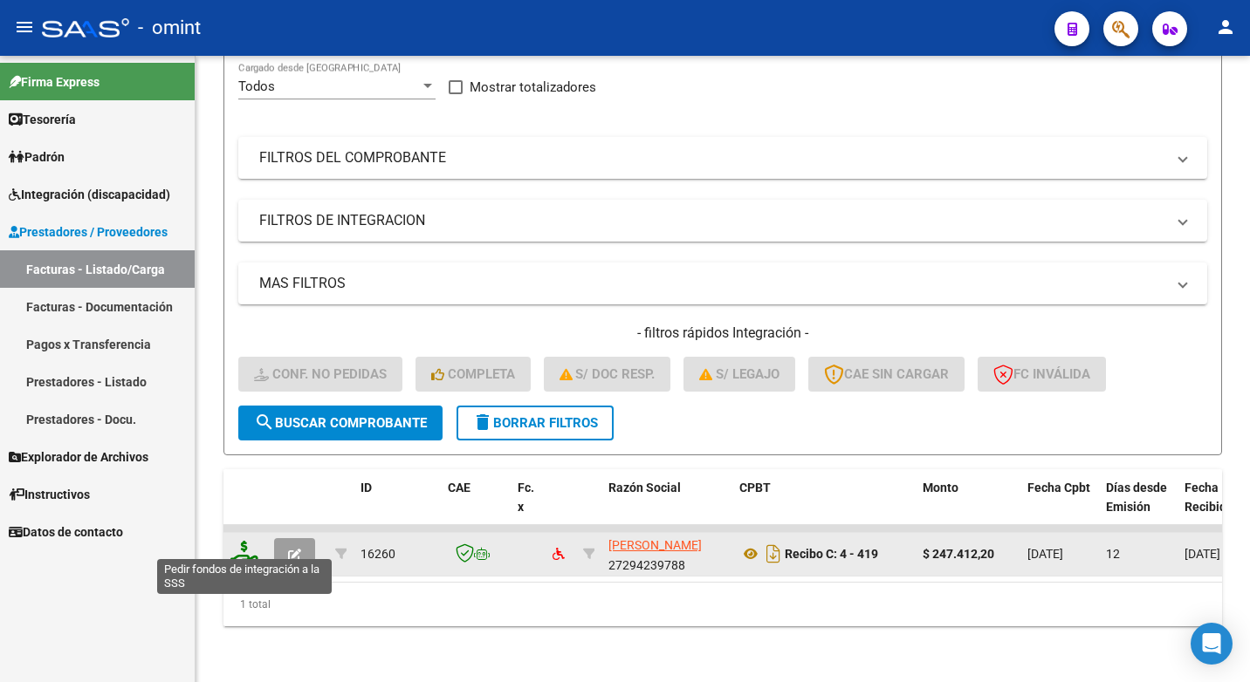
click at [237, 545] on icon at bounding box center [244, 553] width 28 height 24
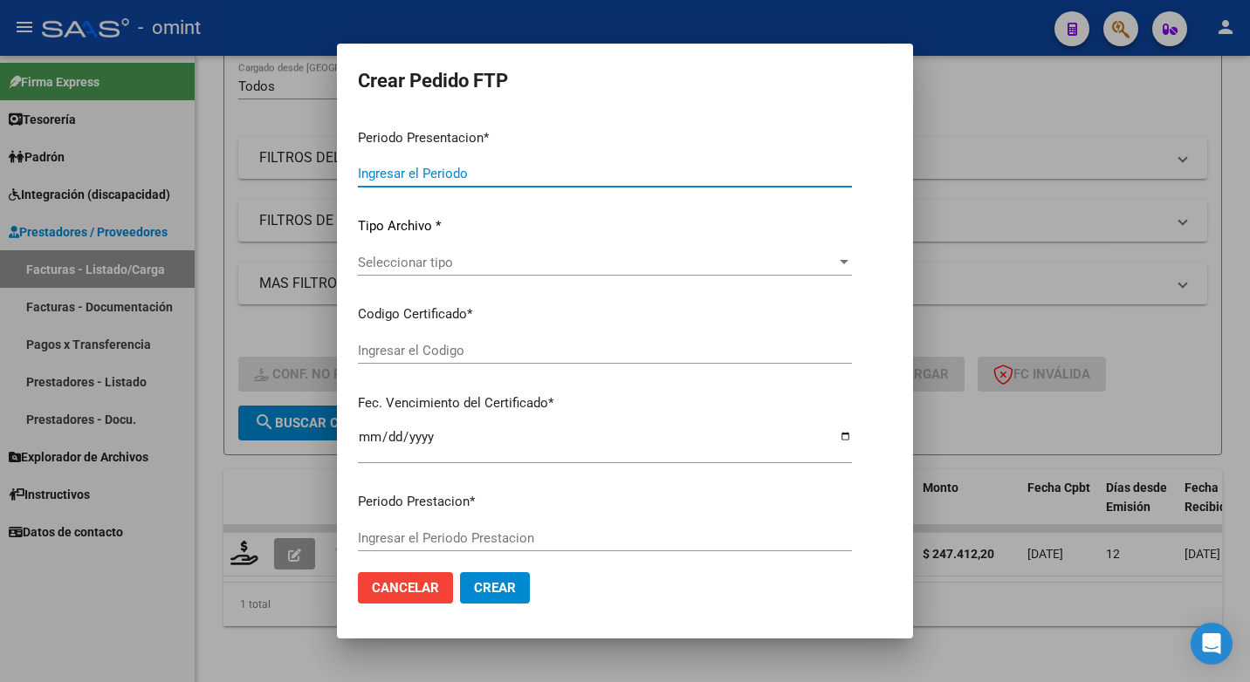
type input "202507"
type input "$ 247.412,20"
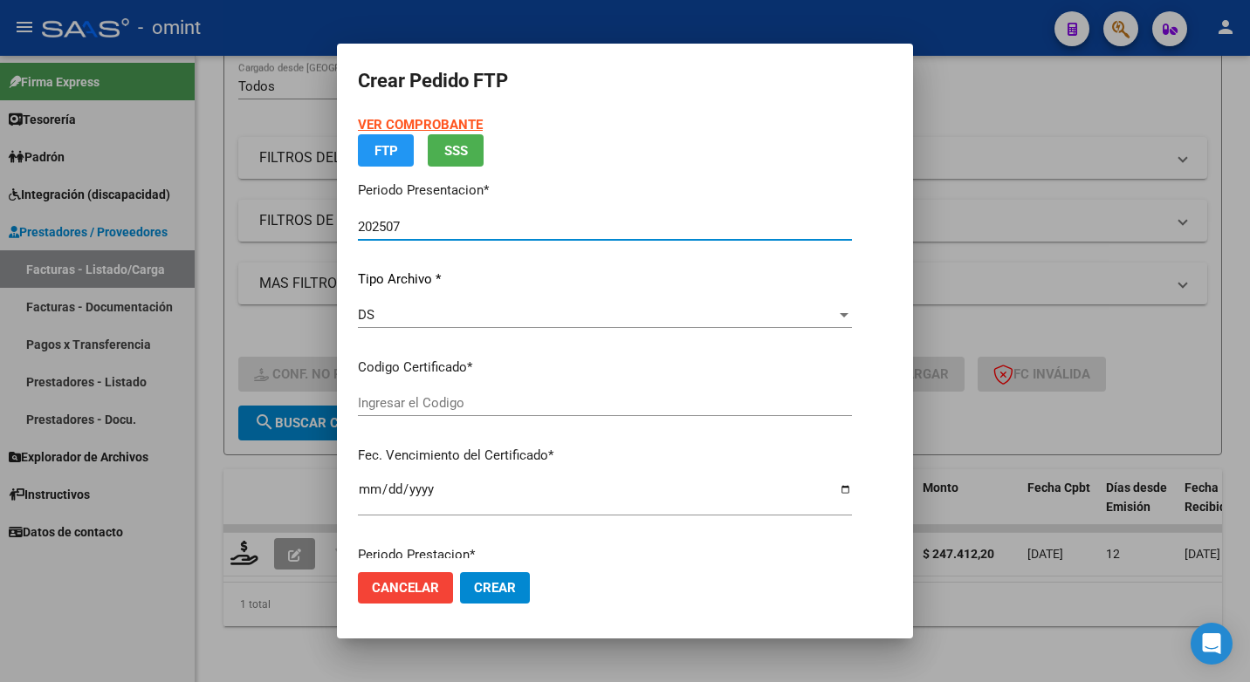
type input "53754502"
type input "2027-05-03"
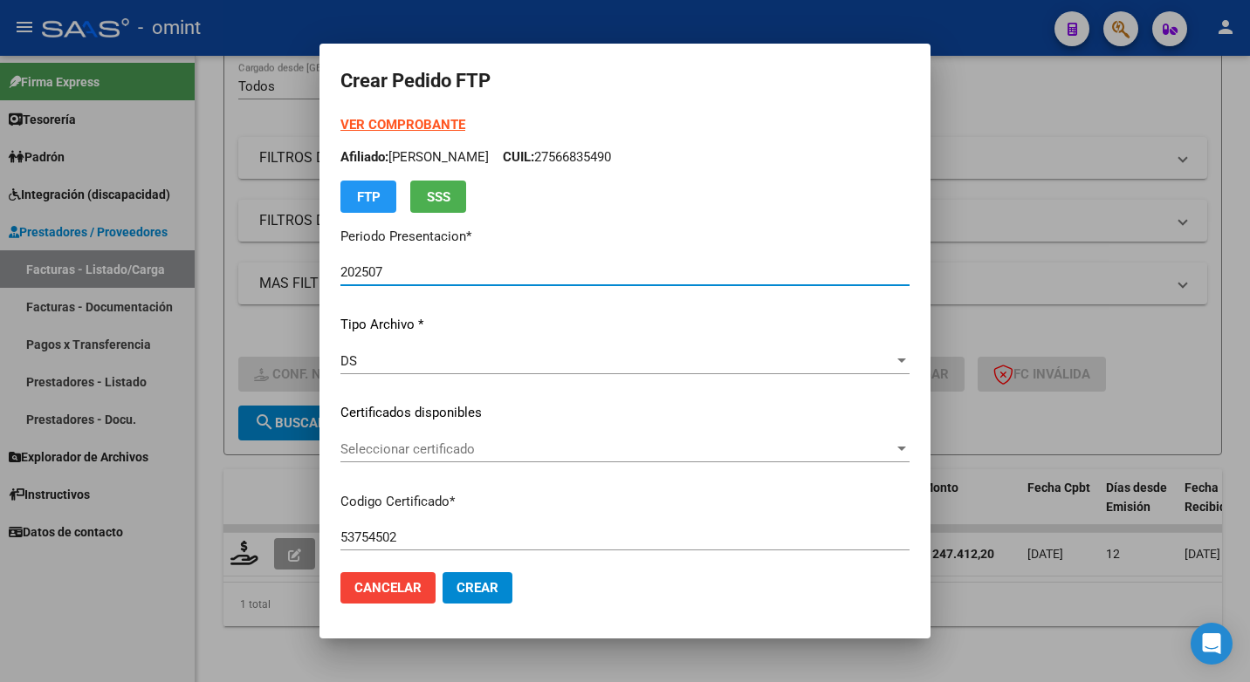
click at [909, 444] on div at bounding box center [902, 449] width 16 height 14
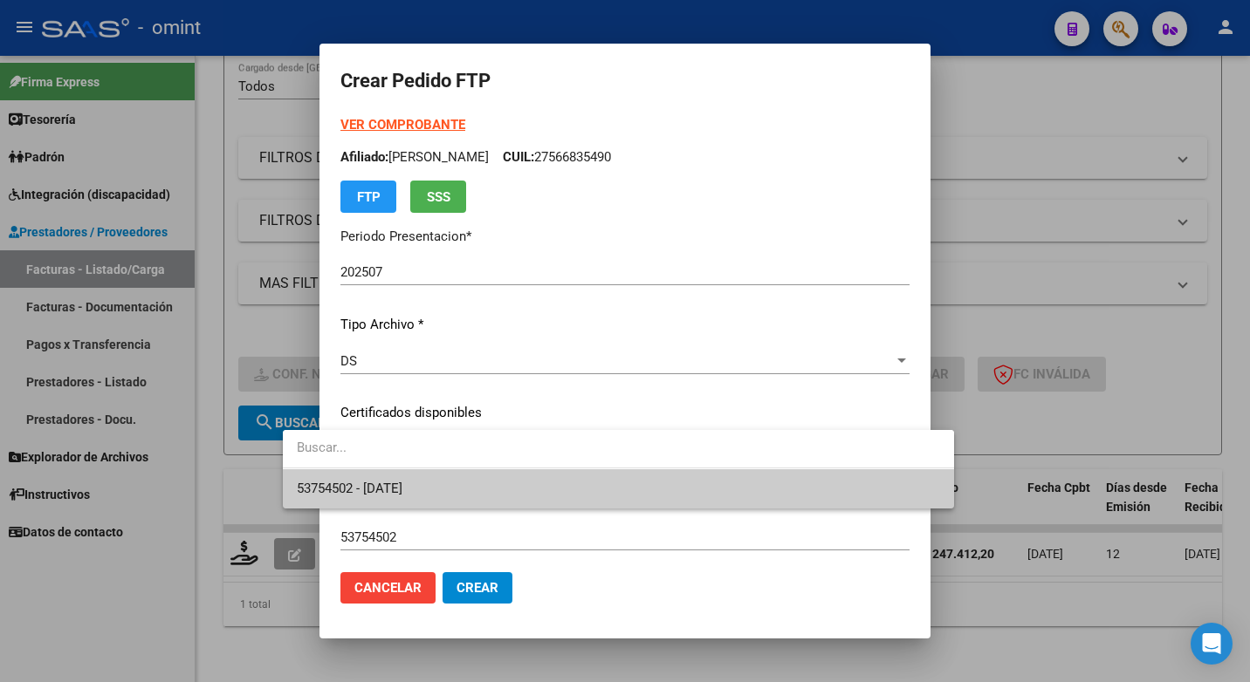
click at [778, 496] on span "53754502 - 2027-05-03" at bounding box center [618, 489] width 643 height 39
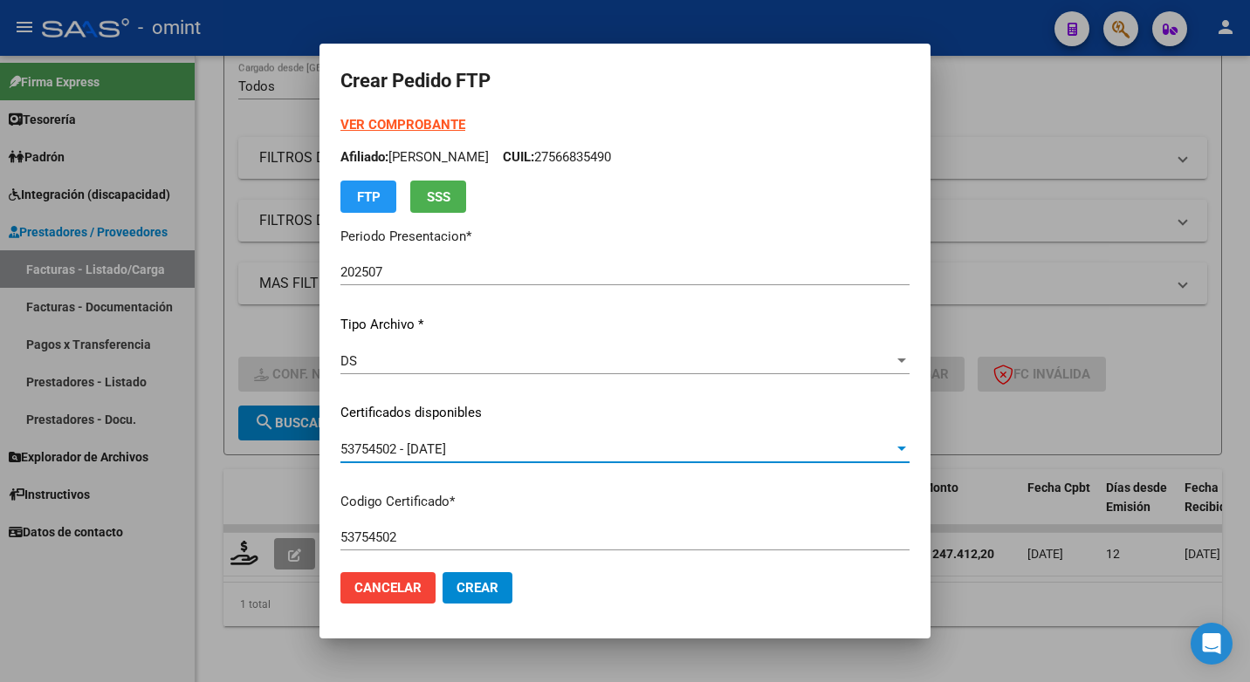
click at [630, 524] on div "53754502 Ingresar el Codigo" at bounding box center [624, 537] width 569 height 26
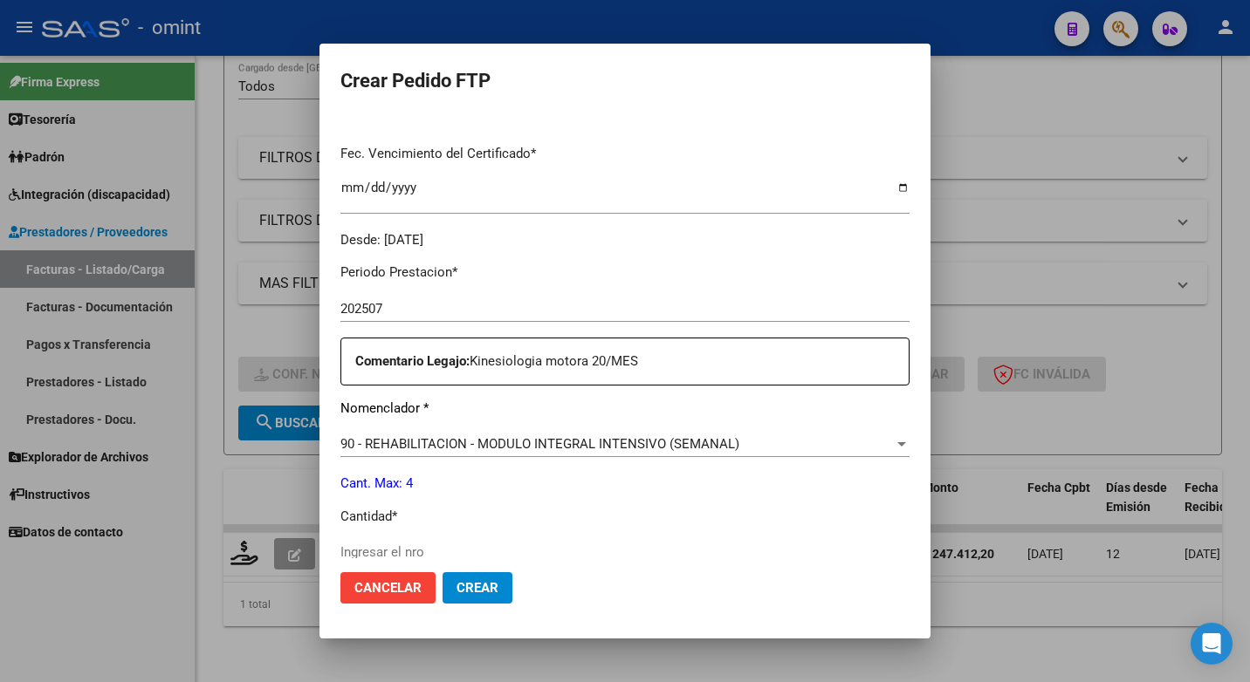
scroll to position [524, 0]
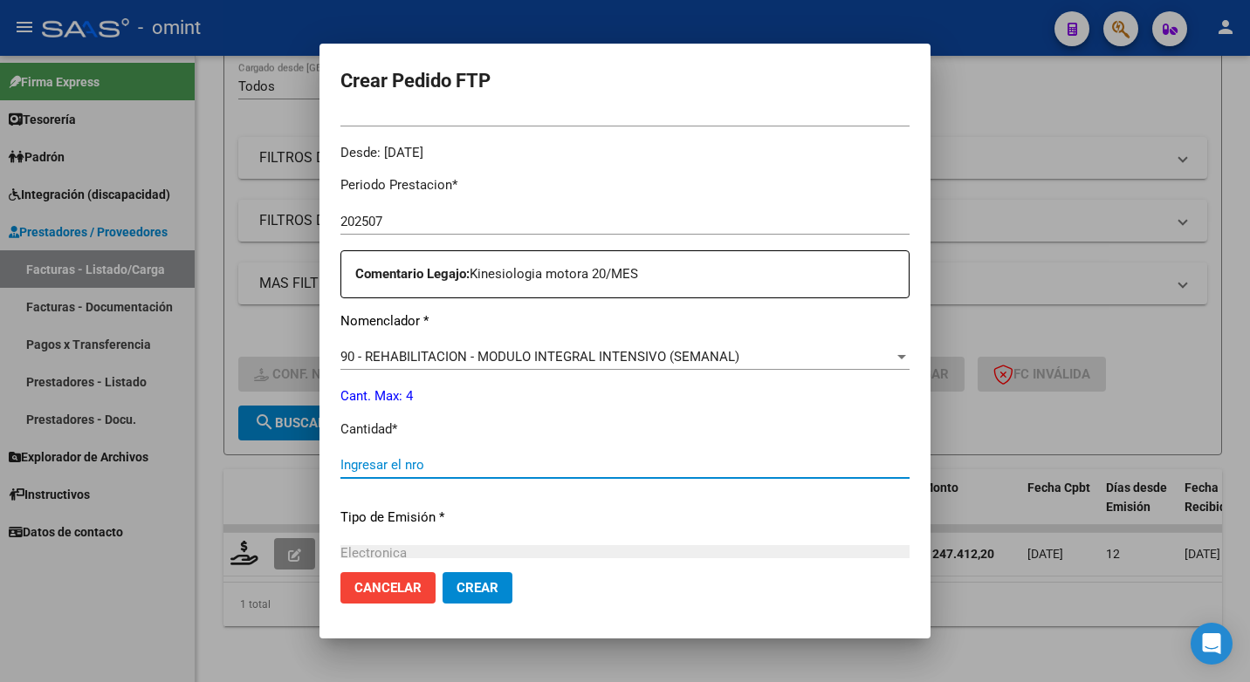
click at [340, 466] on input "Ingresar el nro" at bounding box center [624, 465] width 569 height 16
type input "4"
click at [701, 525] on p "Tipo de Emisión *" at bounding box center [624, 518] width 569 height 20
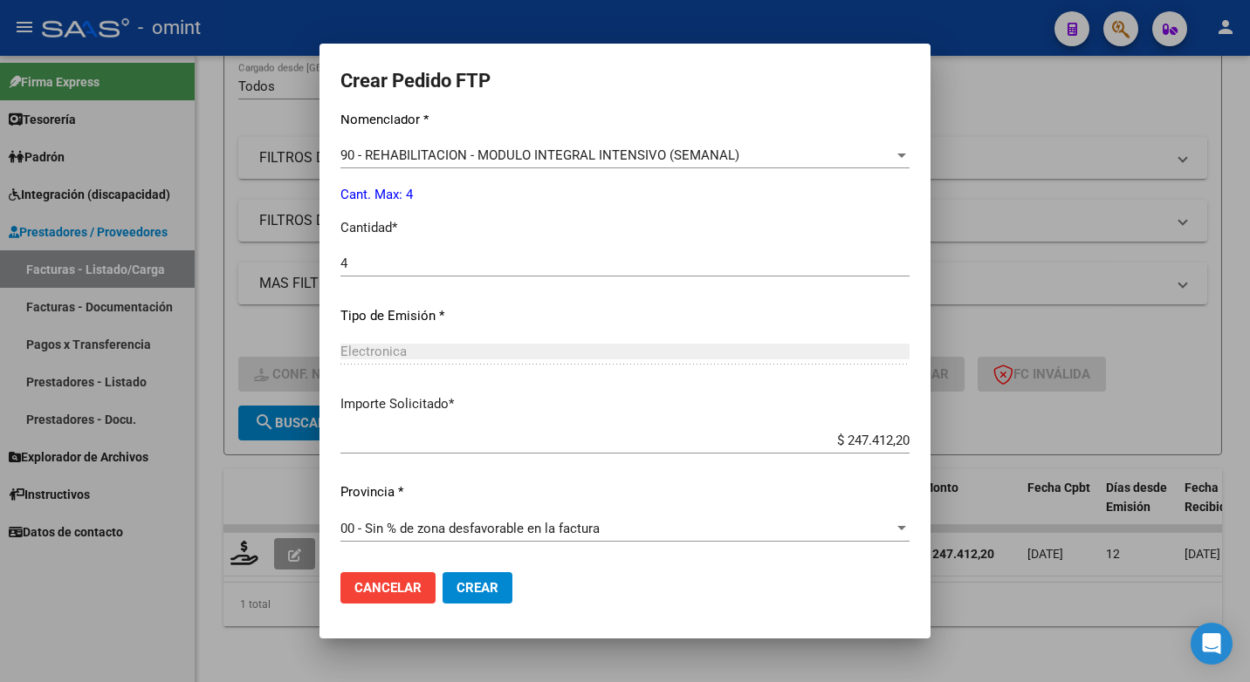
click at [456, 584] on span "Crear" at bounding box center [477, 588] width 42 height 16
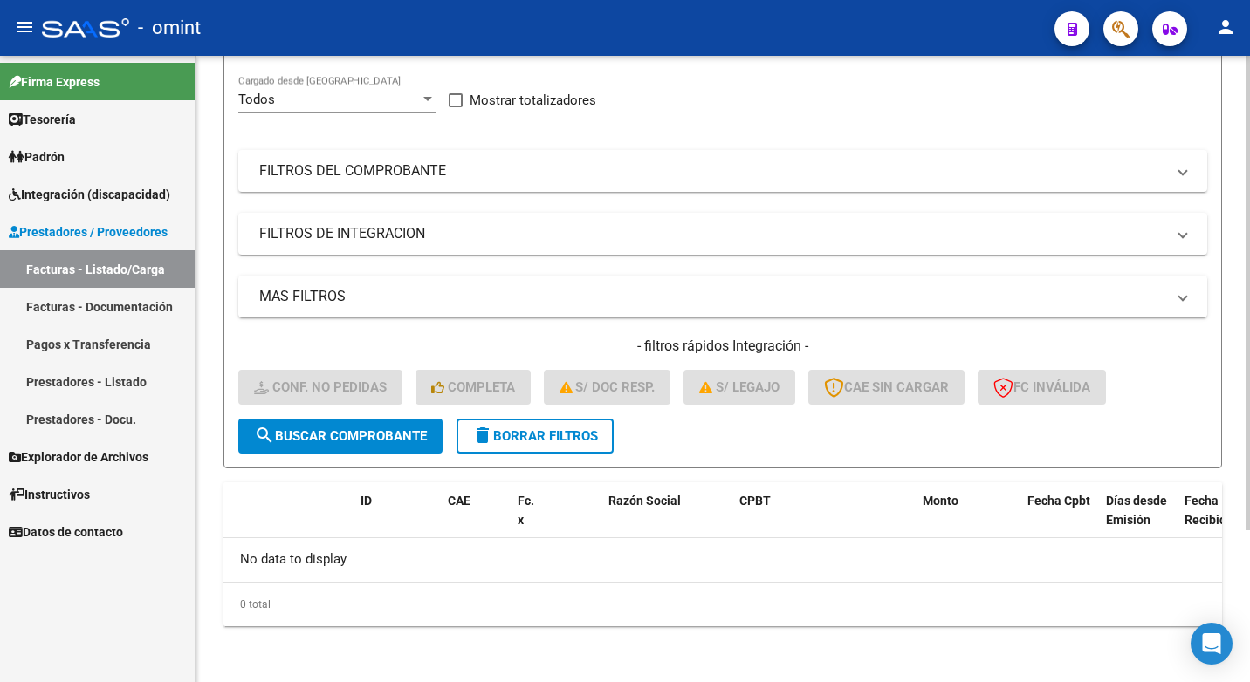
scroll to position [0, 0]
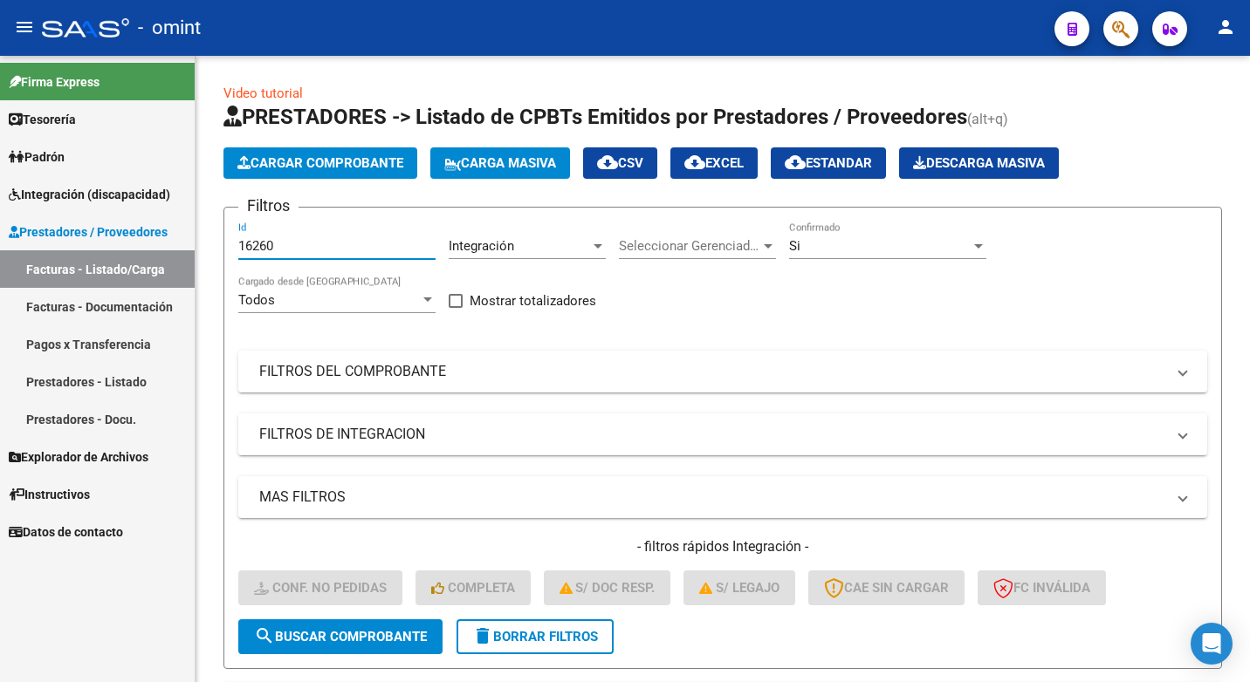
drag, startPoint x: 288, startPoint y: 243, endPoint x: 80, endPoint y: 208, distance: 210.6
click at [80, 208] on mat-sidenav-container "Firma Express Tesorería Extractos Procesados (csv) Extractos Originales (pdf) P…" at bounding box center [625, 369] width 1250 height 627
paste input "15440"
type input "15440"
click at [371, 636] on span "search Buscar Comprobante" at bounding box center [340, 637] width 173 height 16
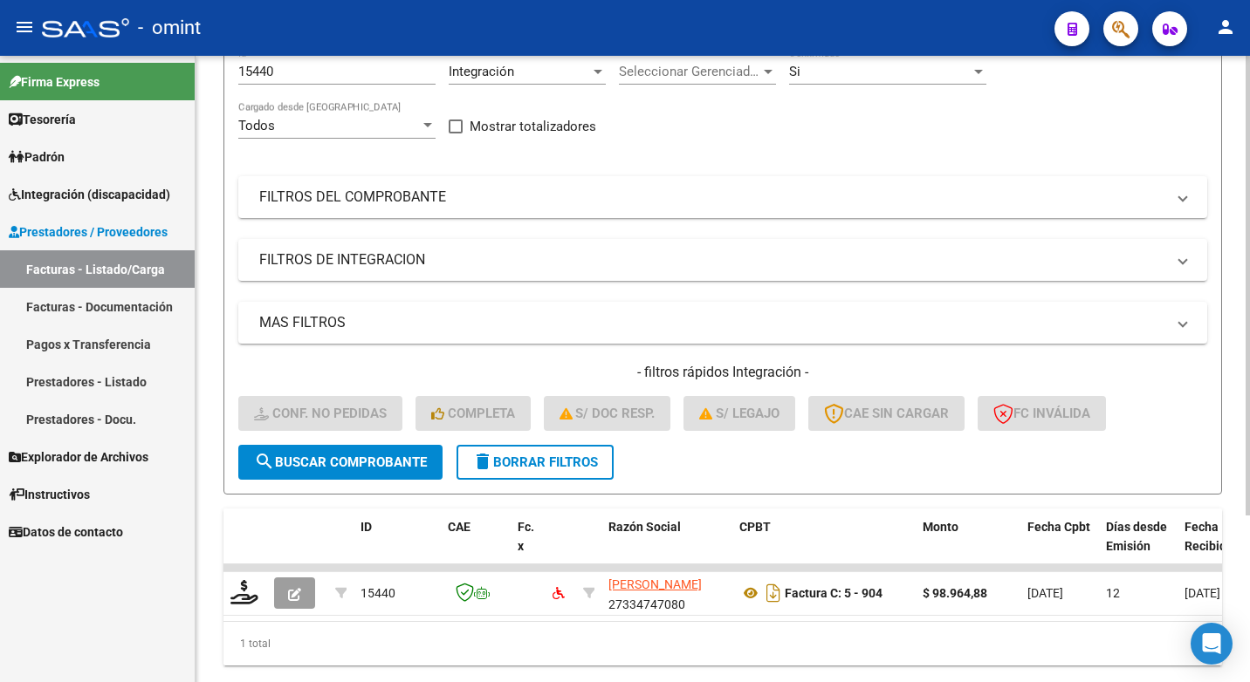
scroll to position [227, 0]
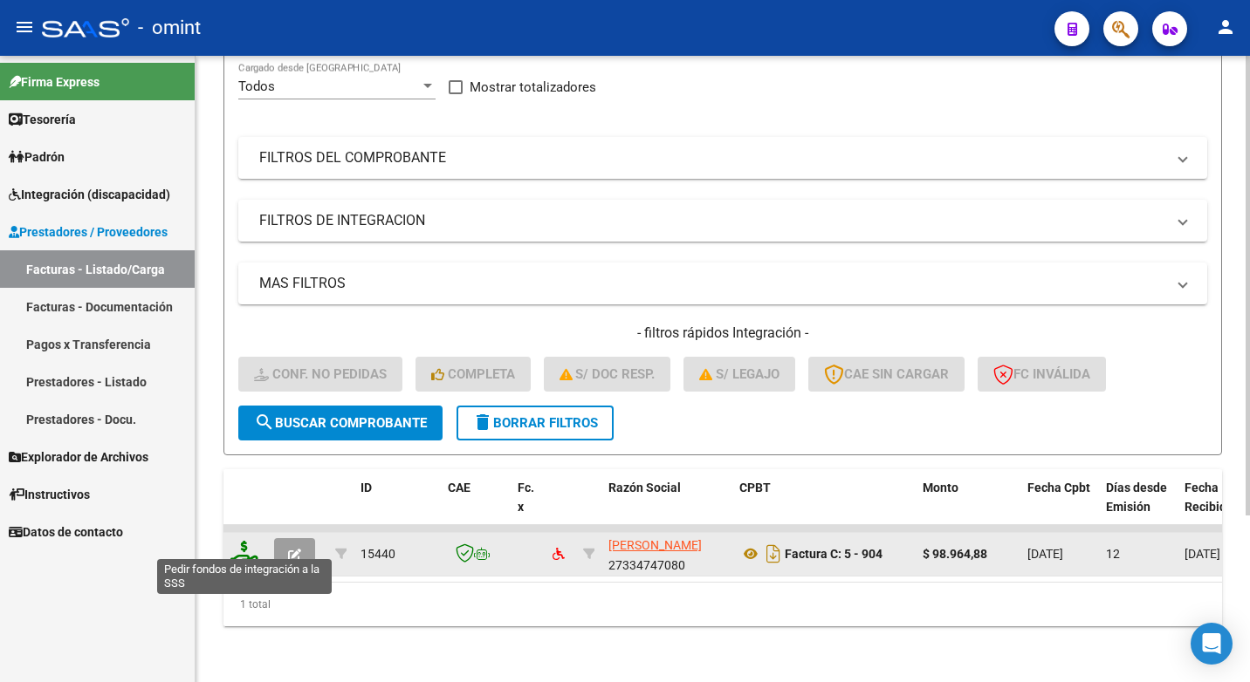
click at [238, 541] on icon at bounding box center [244, 553] width 28 height 24
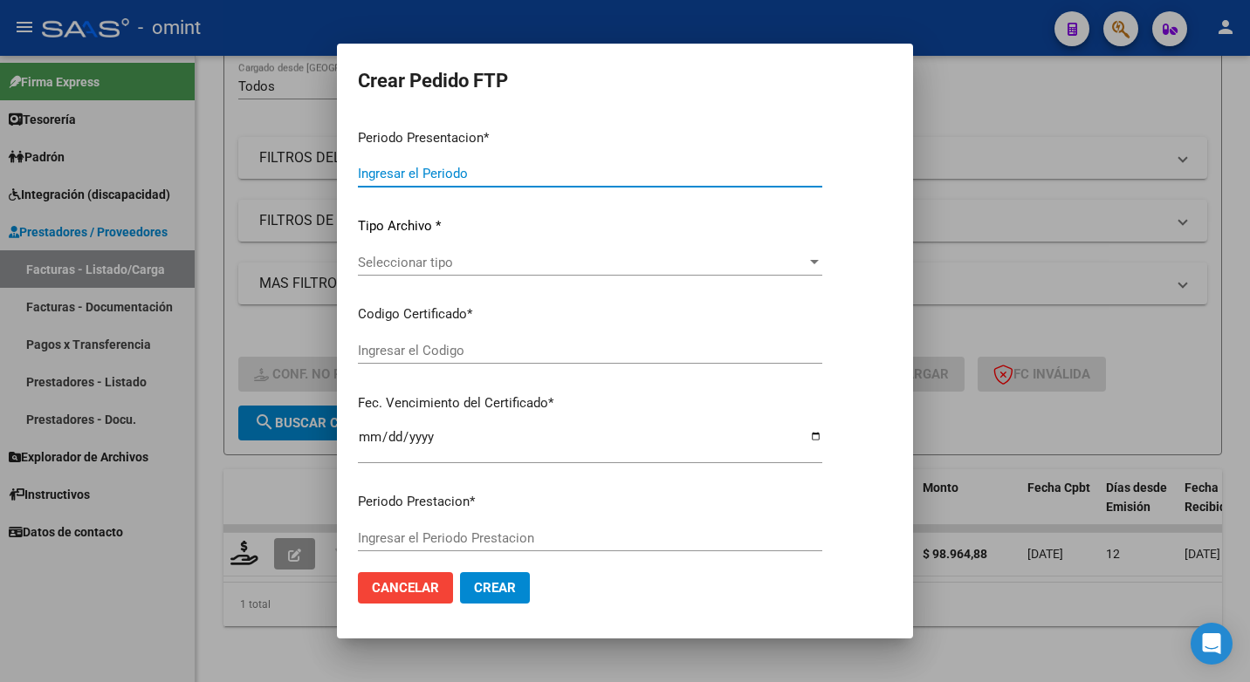
type input "202507"
type input "$ 98.964,88"
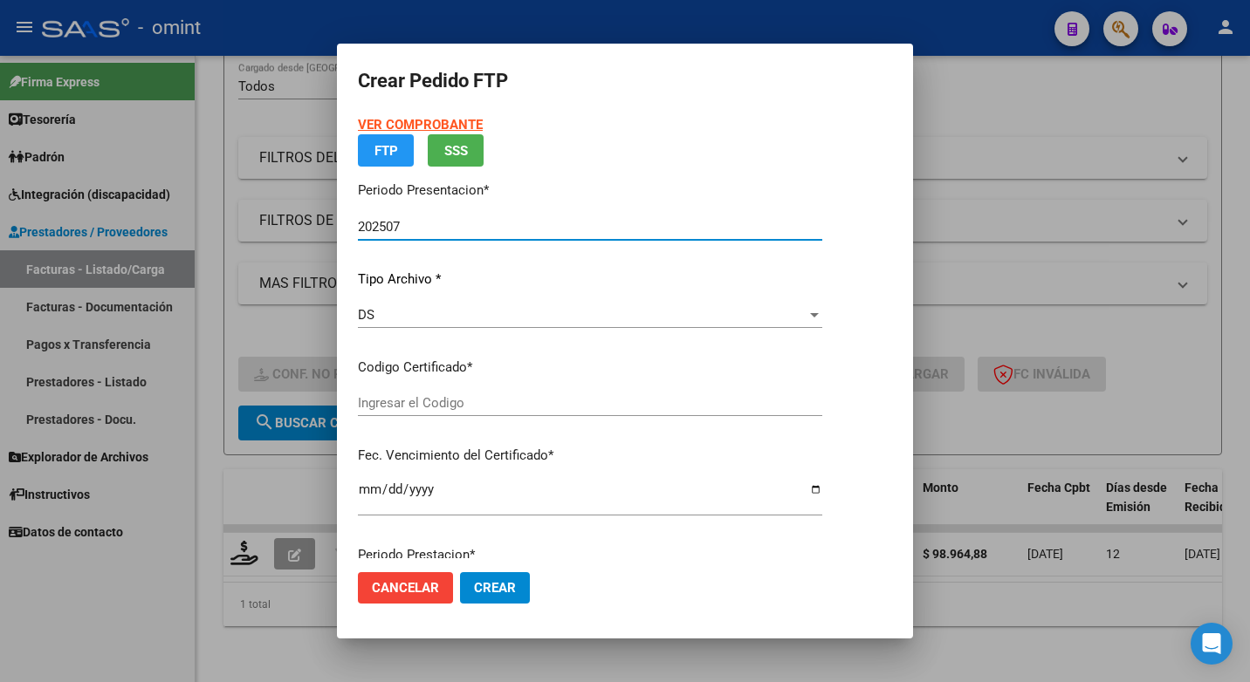
type input "1806261500"
type input "2022-06-19"
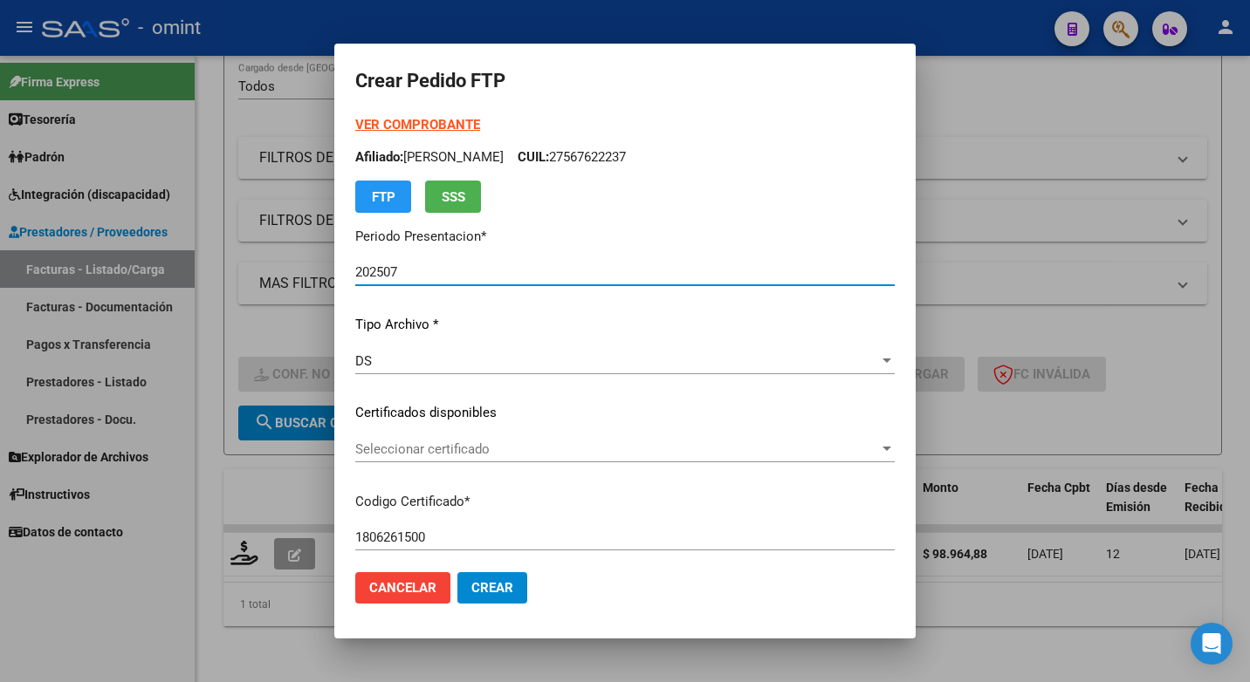
click at [879, 447] on span "Seleccionar certificado" at bounding box center [617, 450] width 524 height 16
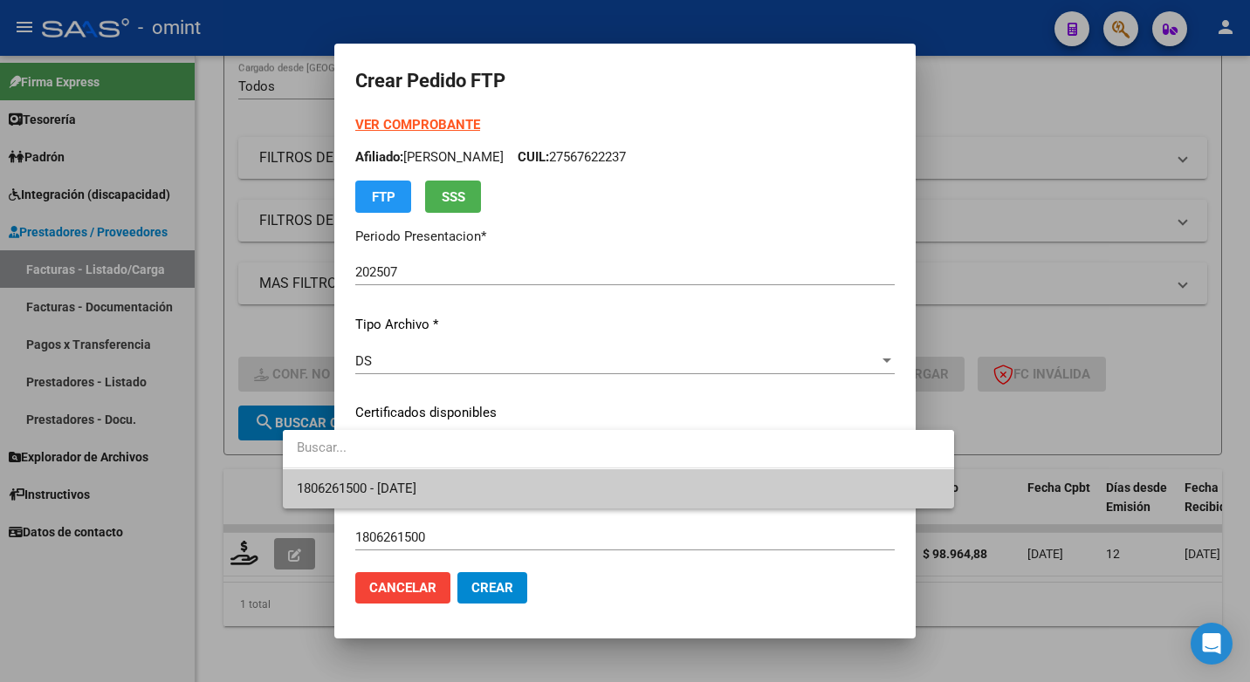
click at [788, 492] on span "1806261500 - 2022-06-19" at bounding box center [618, 489] width 643 height 39
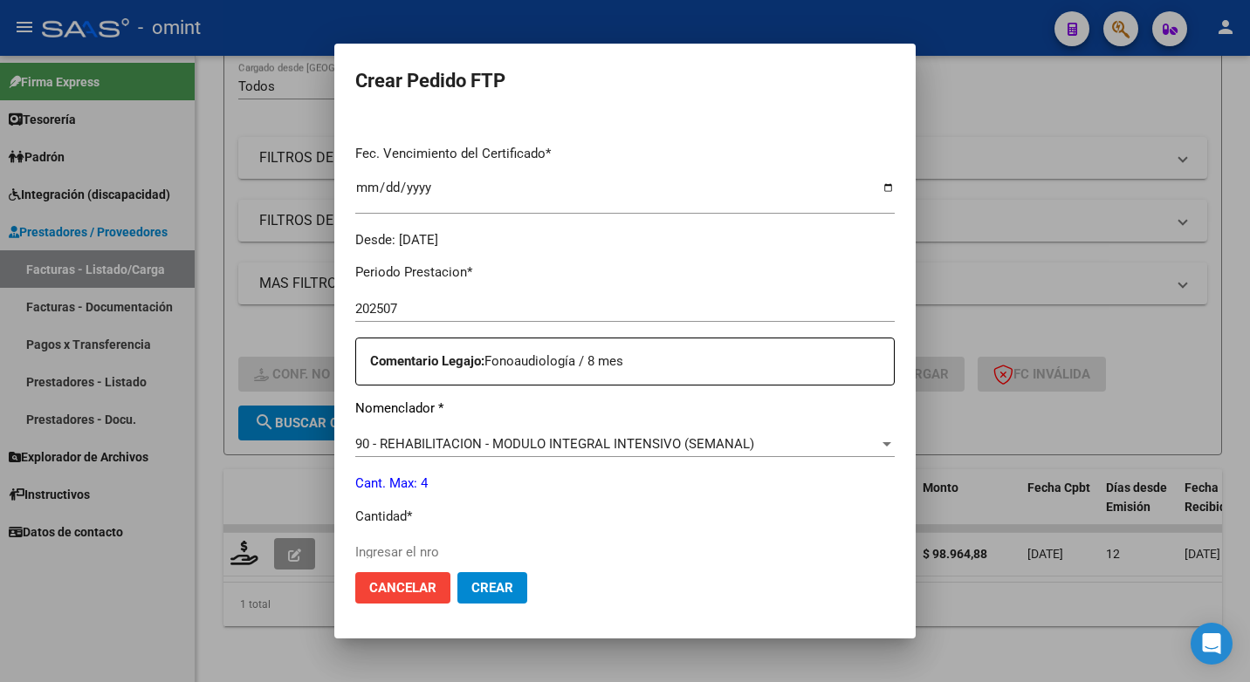
scroll to position [524, 0]
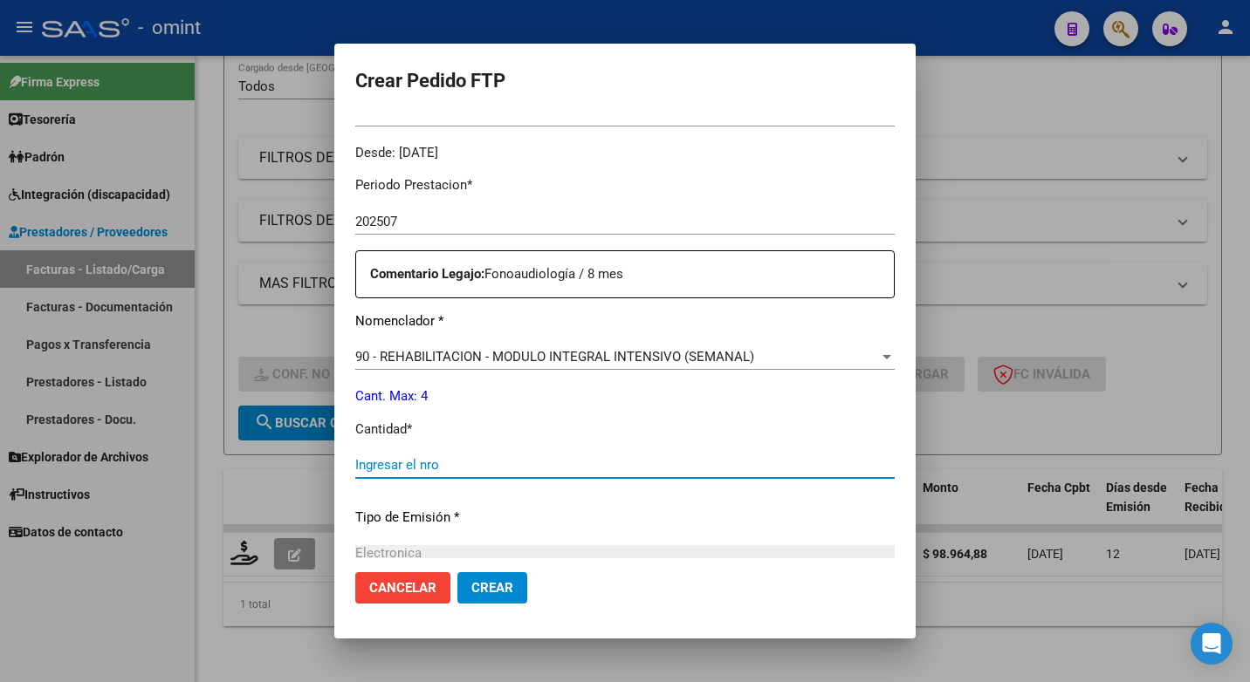
click at [373, 463] on input "Ingresar el nro" at bounding box center [624, 465] width 539 height 16
type input "4"
click at [463, 511] on p "Tipo de Emisión *" at bounding box center [624, 518] width 539 height 20
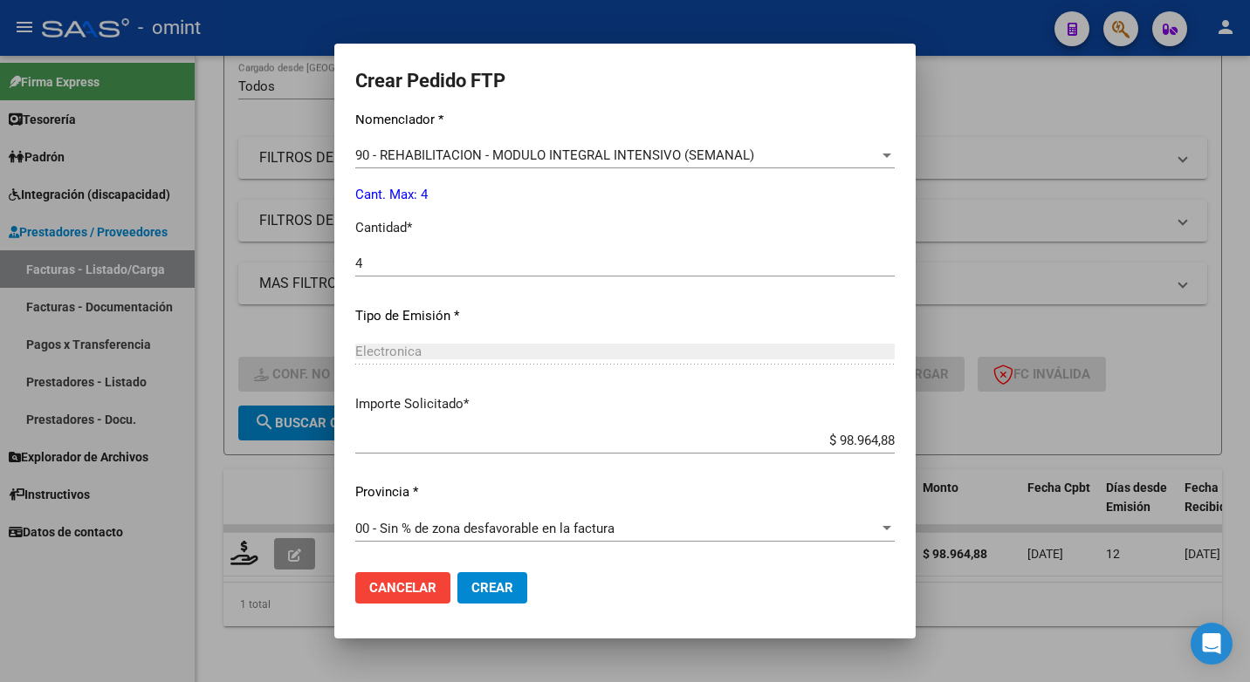
click at [471, 584] on span "Crear" at bounding box center [492, 588] width 42 height 16
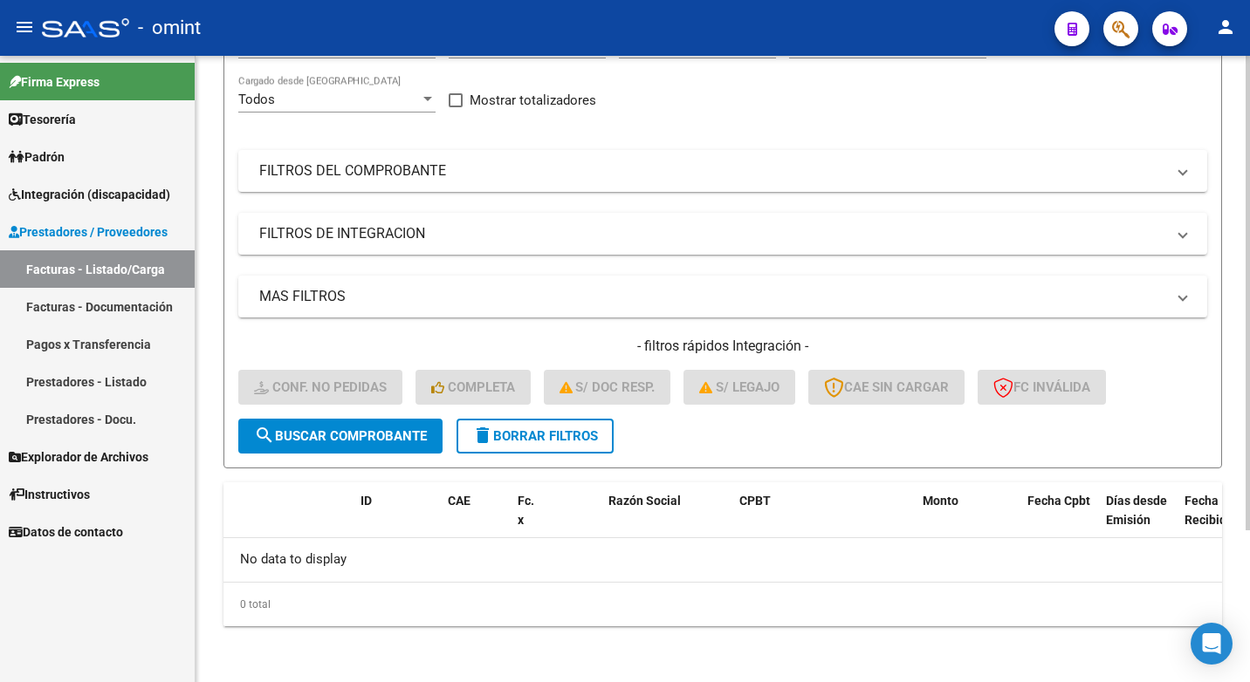
scroll to position [0, 0]
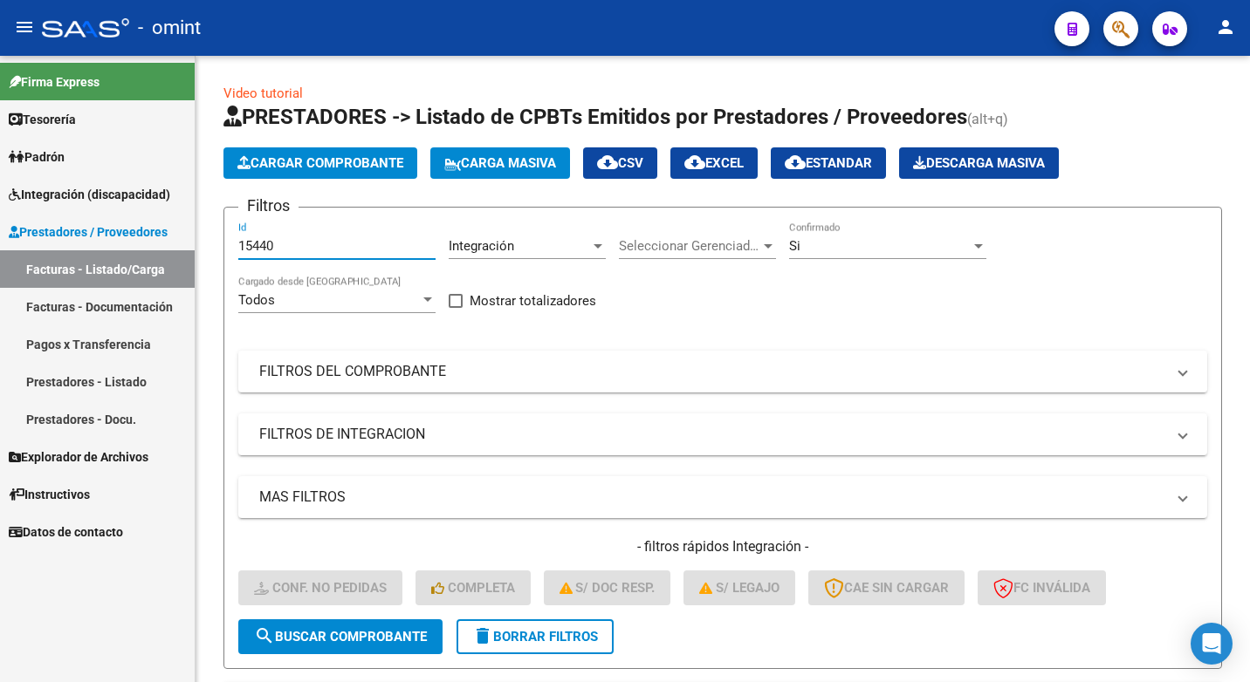
drag, startPoint x: 291, startPoint y: 250, endPoint x: 168, endPoint y: 216, distance: 128.7
click at [156, 219] on mat-sidenav-container "Firma Express Tesorería Extractos Procesados (csv) Extractos Originales (pdf) P…" at bounding box center [625, 369] width 1250 height 627
paste input "14965"
type input "14965"
click at [323, 633] on span "search Buscar Comprobante" at bounding box center [340, 637] width 173 height 16
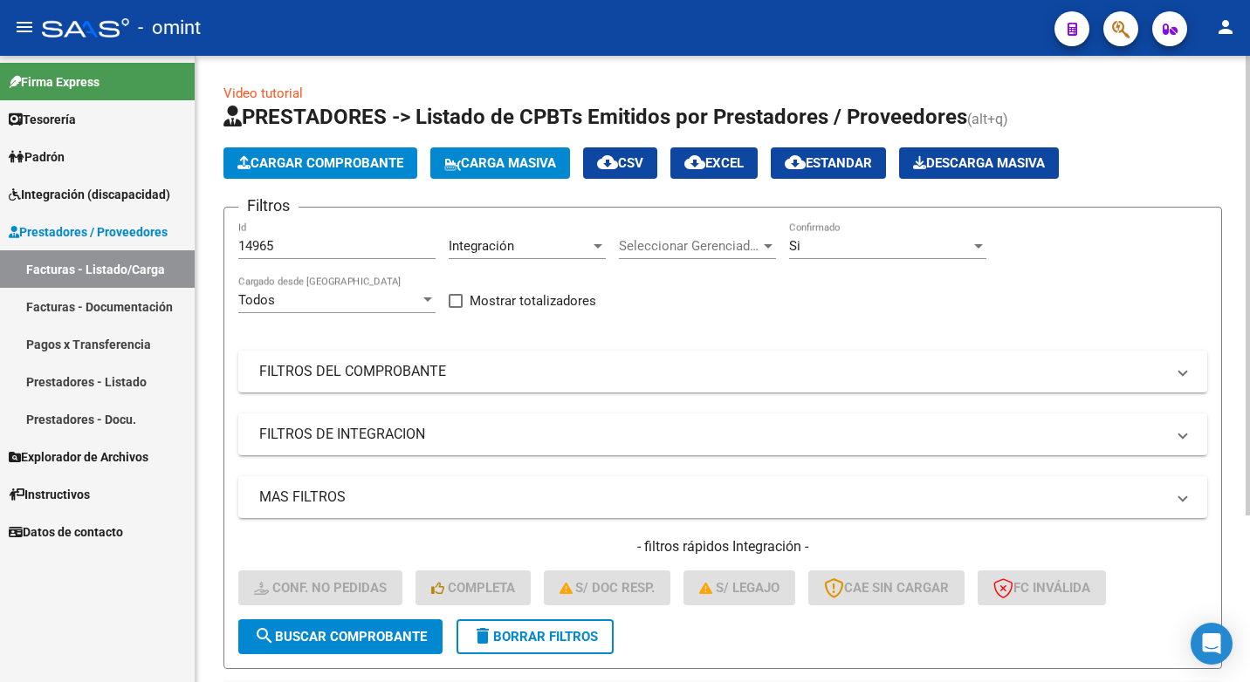
scroll to position [227, 0]
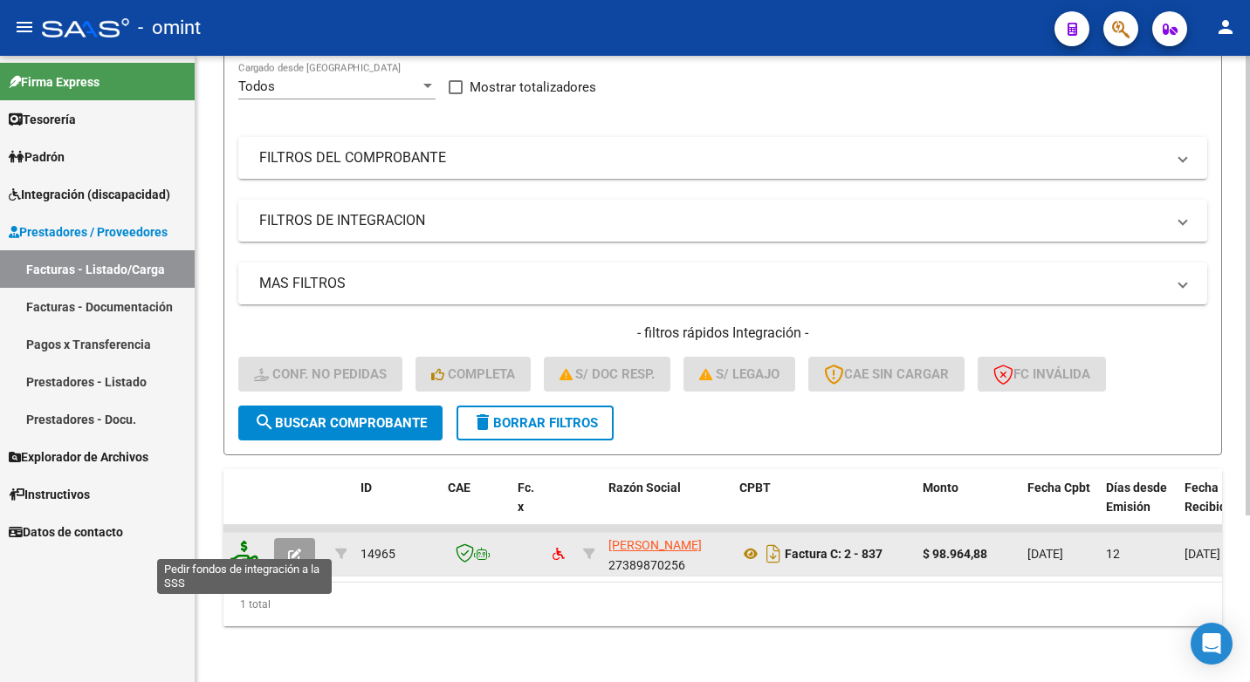
click at [241, 544] on icon at bounding box center [244, 553] width 28 height 24
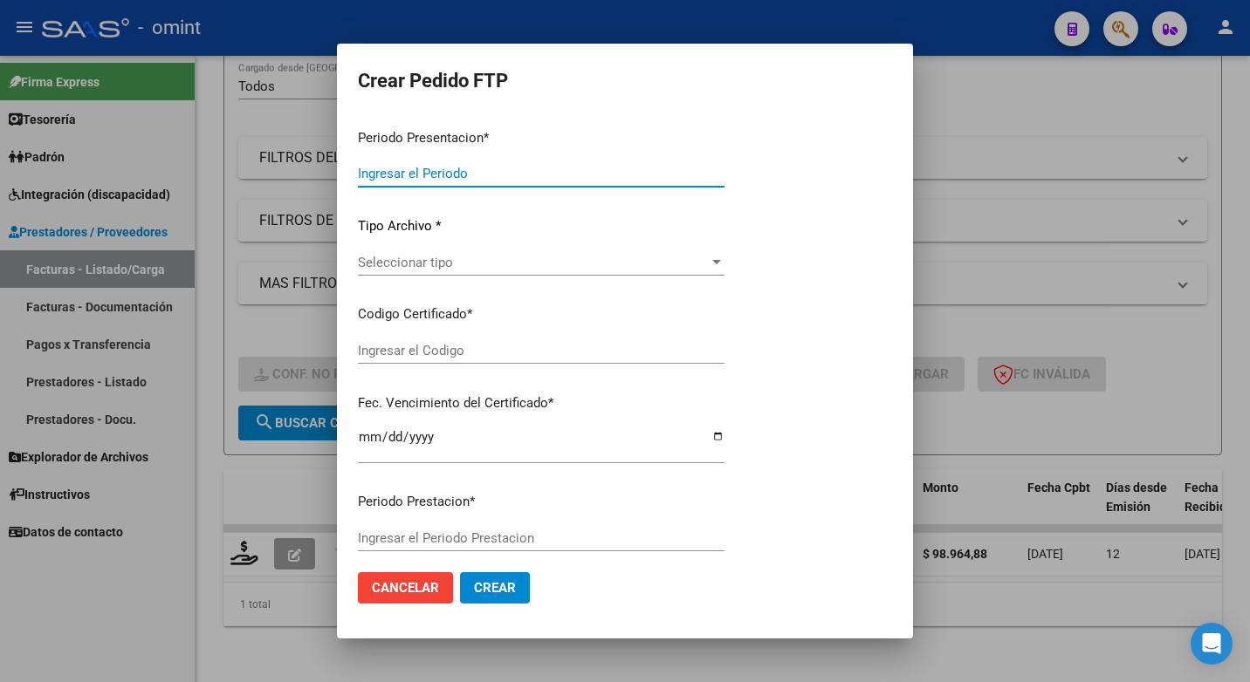
type input "202507"
type input "$ 98.964,88"
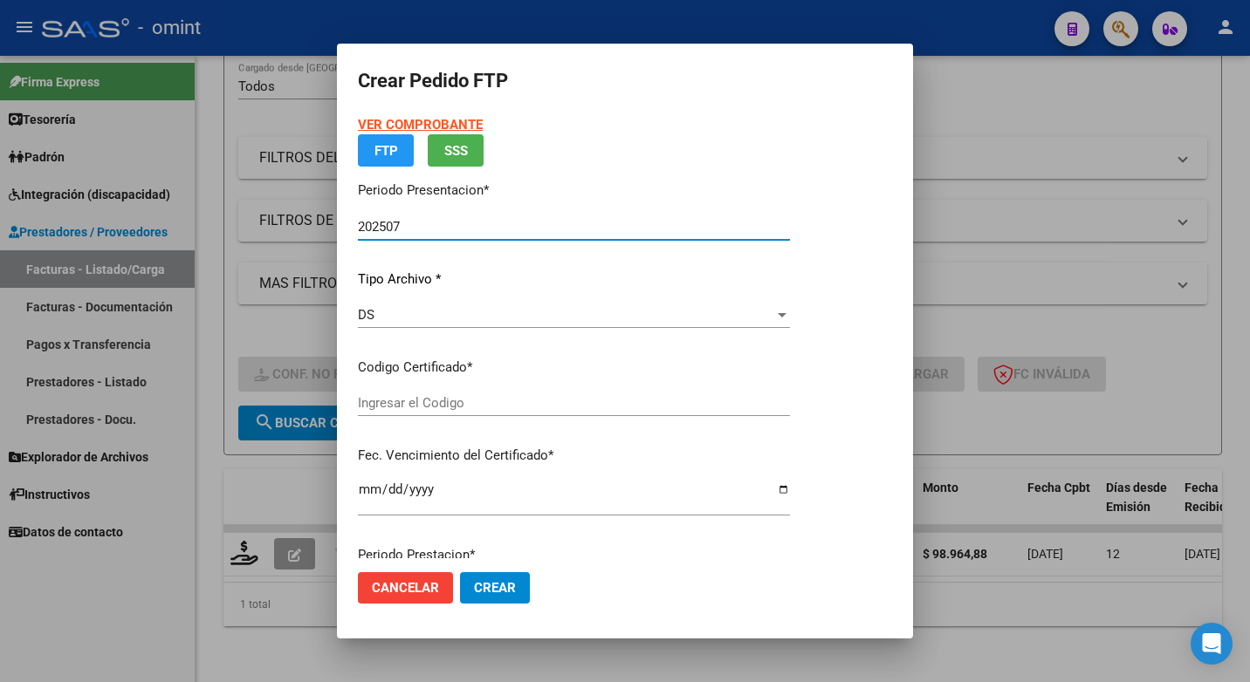
type input "1806261500"
type input "2022-06-19"
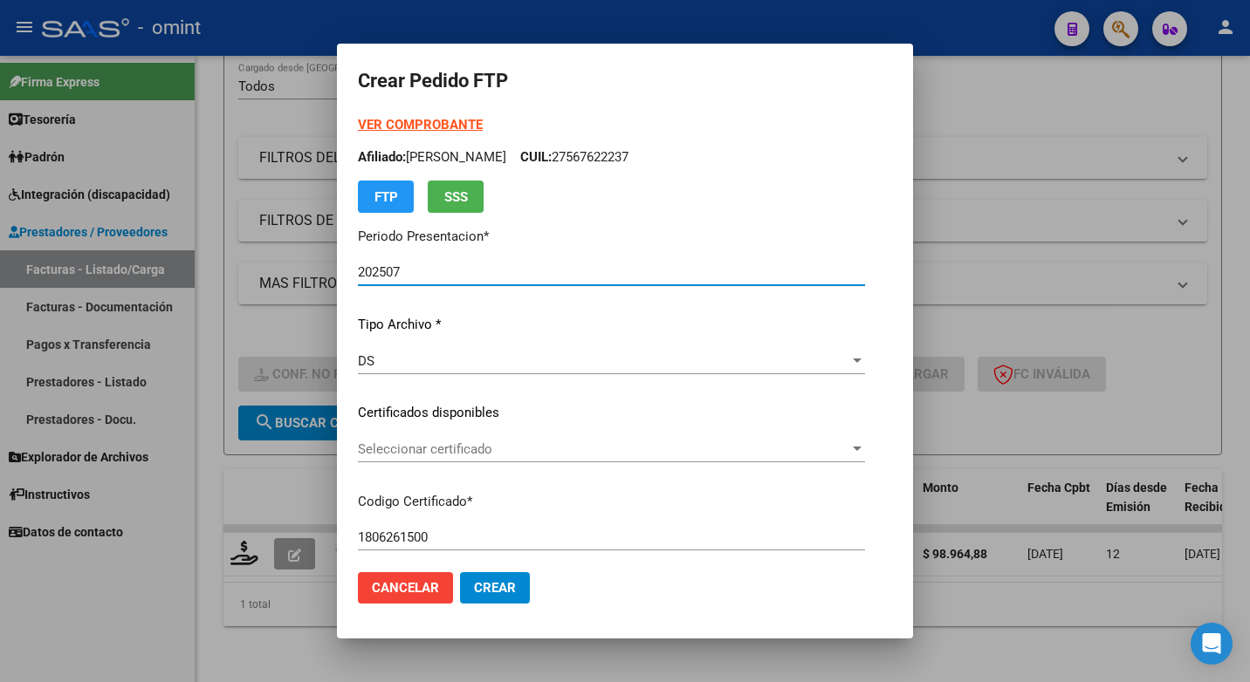
click at [865, 452] on div at bounding box center [857, 449] width 16 height 14
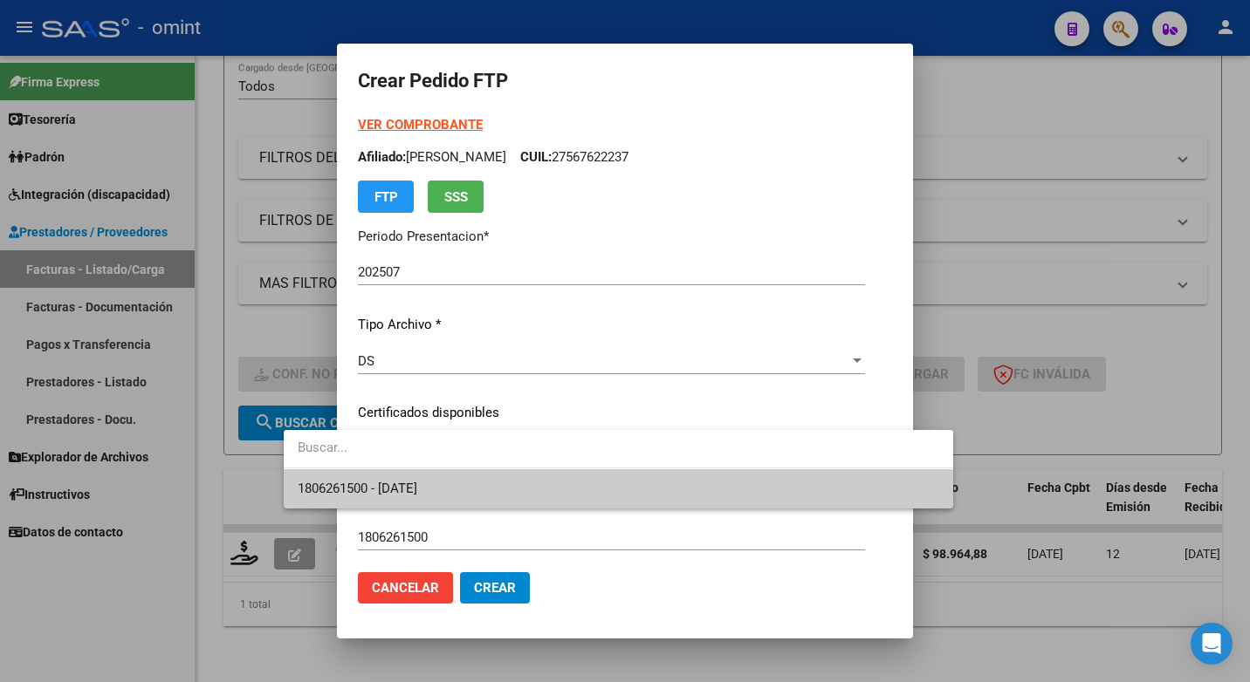
click at [764, 500] on span "1806261500 - 2022-06-19" at bounding box center [618, 489] width 641 height 39
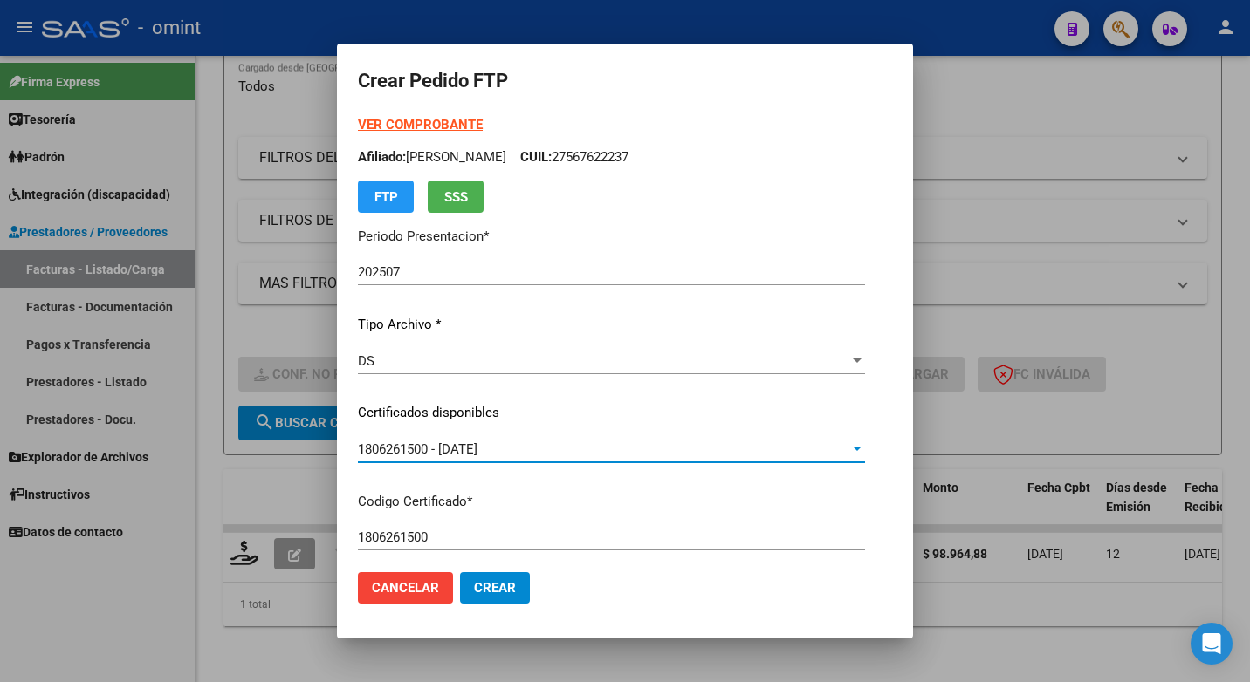
click at [627, 532] on input "1806261500" at bounding box center [611, 538] width 507 height 16
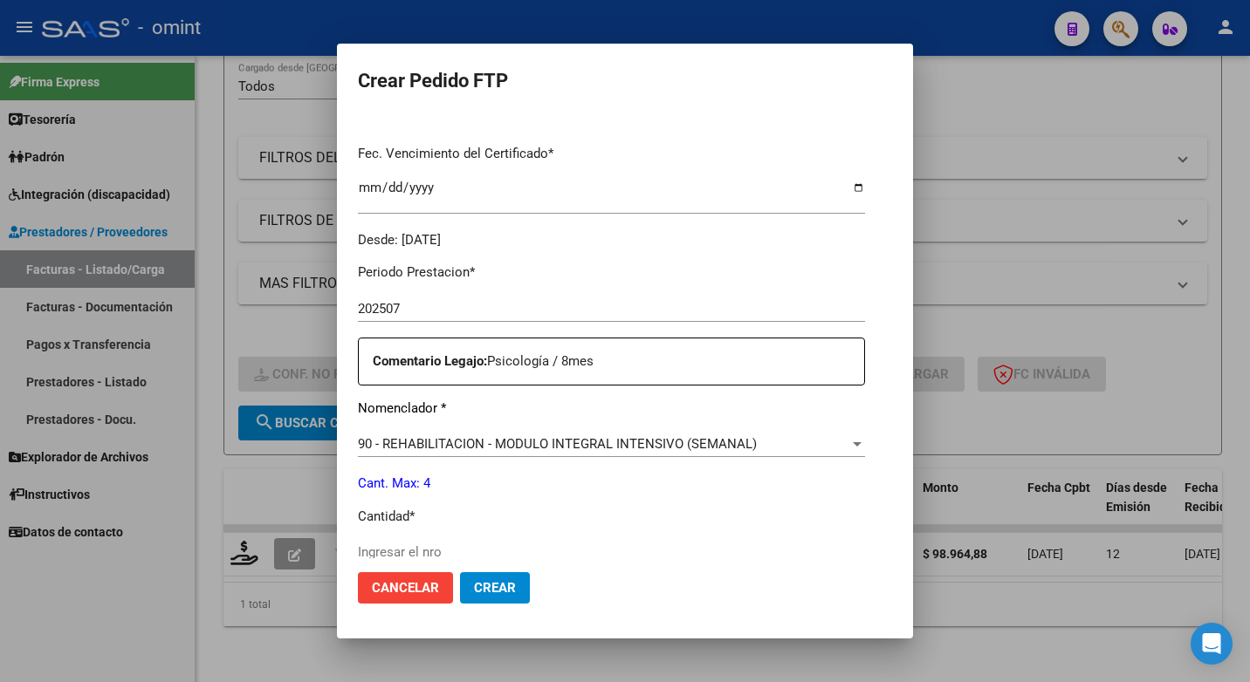
scroll to position [524, 0]
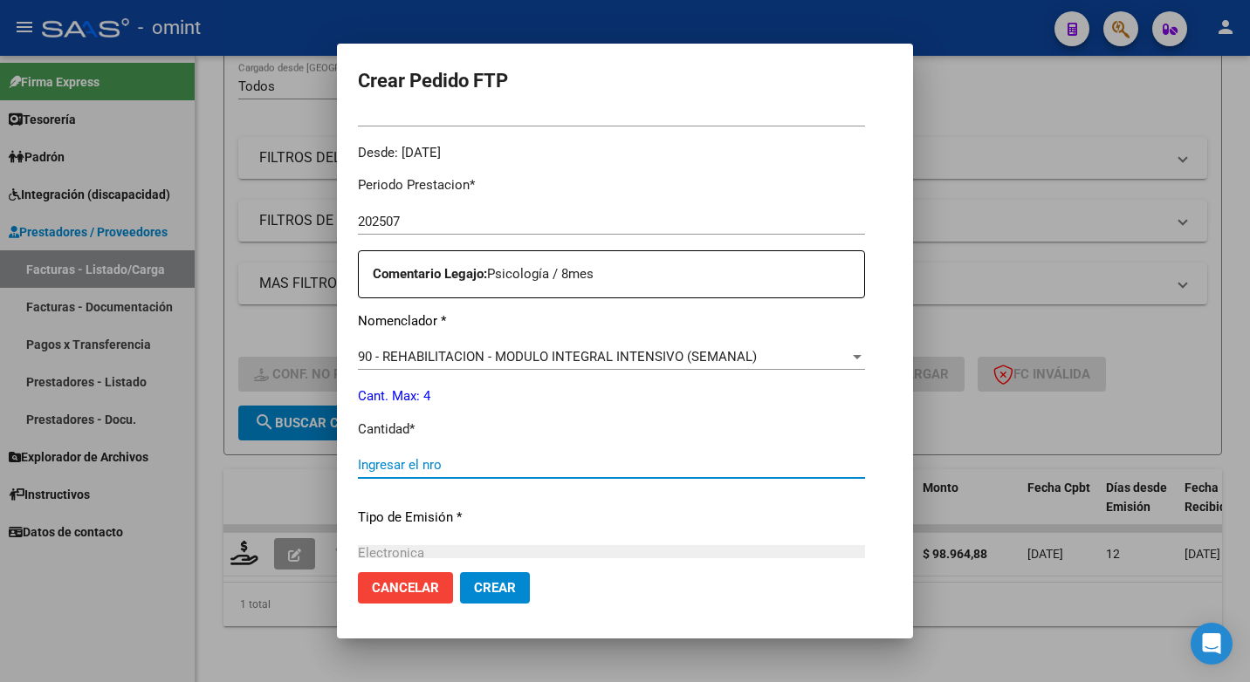
drag, startPoint x: 406, startPoint y: 467, endPoint x: 428, endPoint y: 454, distance: 25.4
click at [406, 467] on input "Ingresar el nro" at bounding box center [611, 465] width 507 height 16
click at [391, 459] on input "4" at bounding box center [611, 465] width 507 height 16
type input "4"
click at [581, 497] on div "Periodo Prestacion * 202507 Ingresar el Periodo Prestacion Comentario Legajo: P…" at bounding box center [611, 461] width 507 height 598
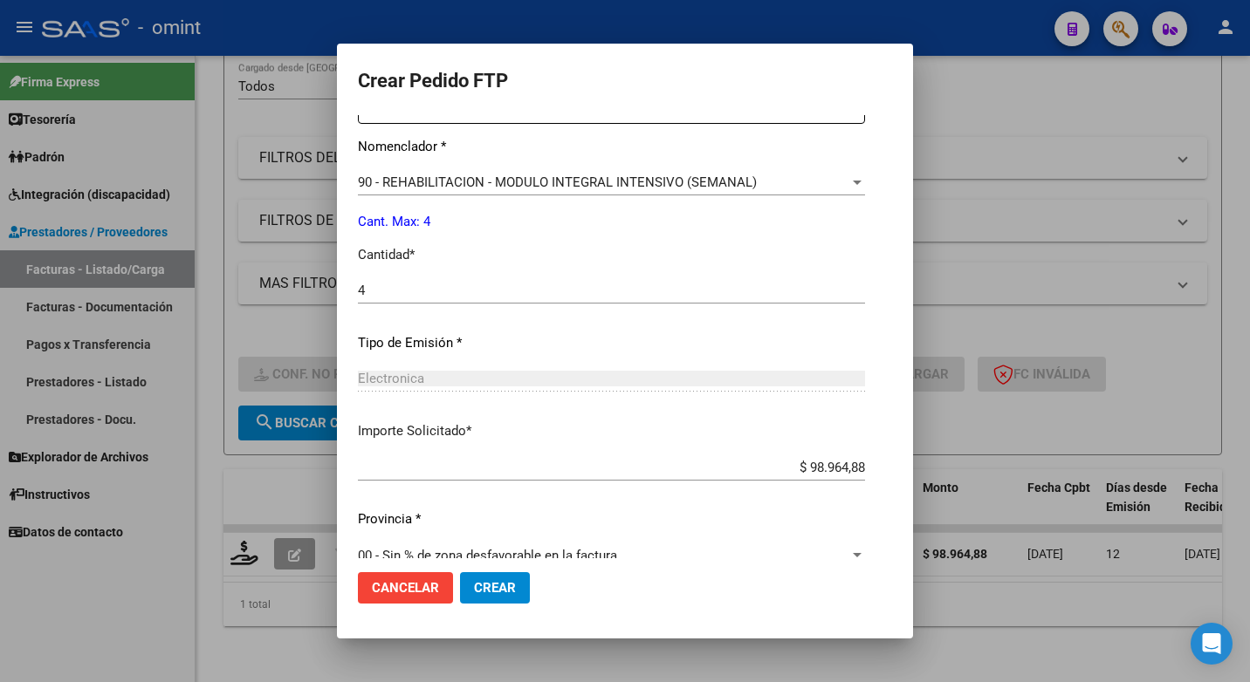
scroll to position [725, 0]
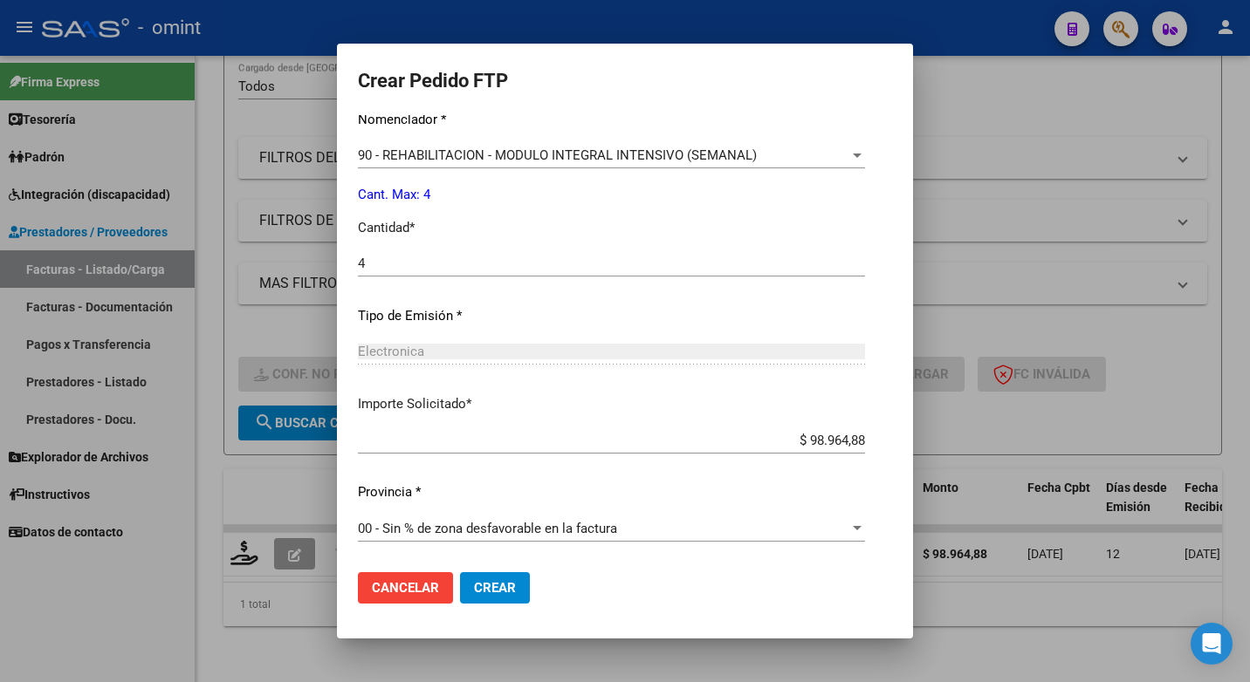
click at [474, 580] on span "Crear" at bounding box center [495, 588] width 42 height 16
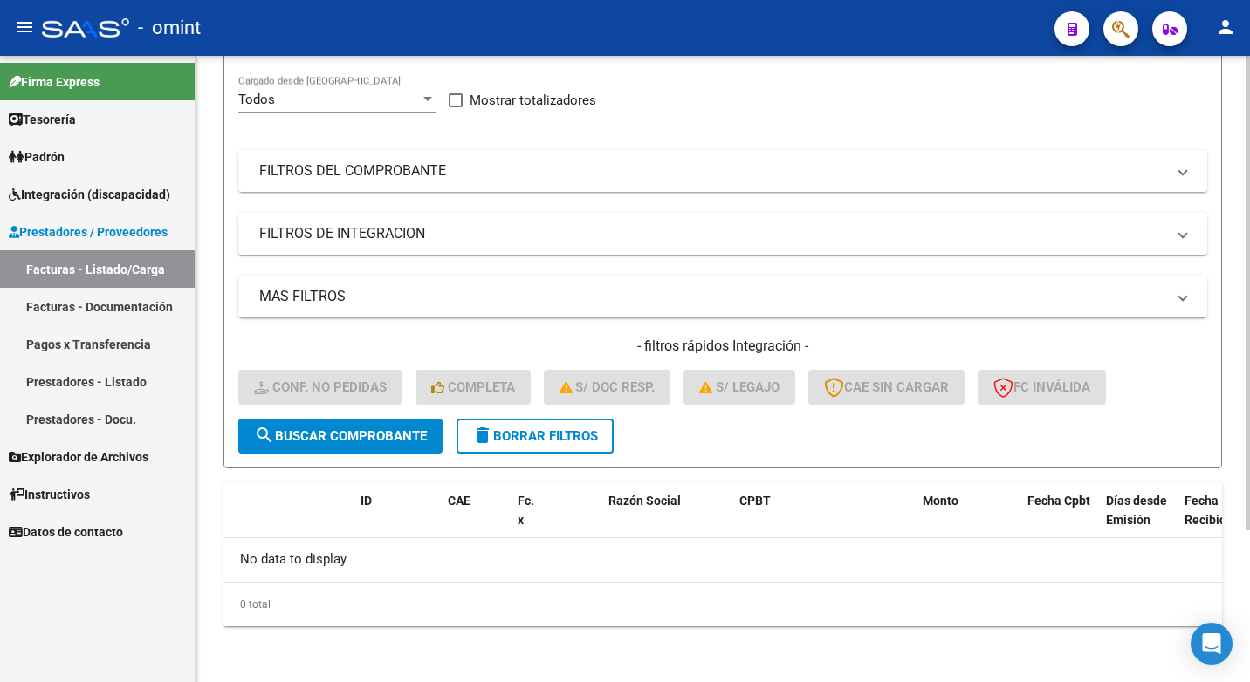
scroll to position [0, 0]
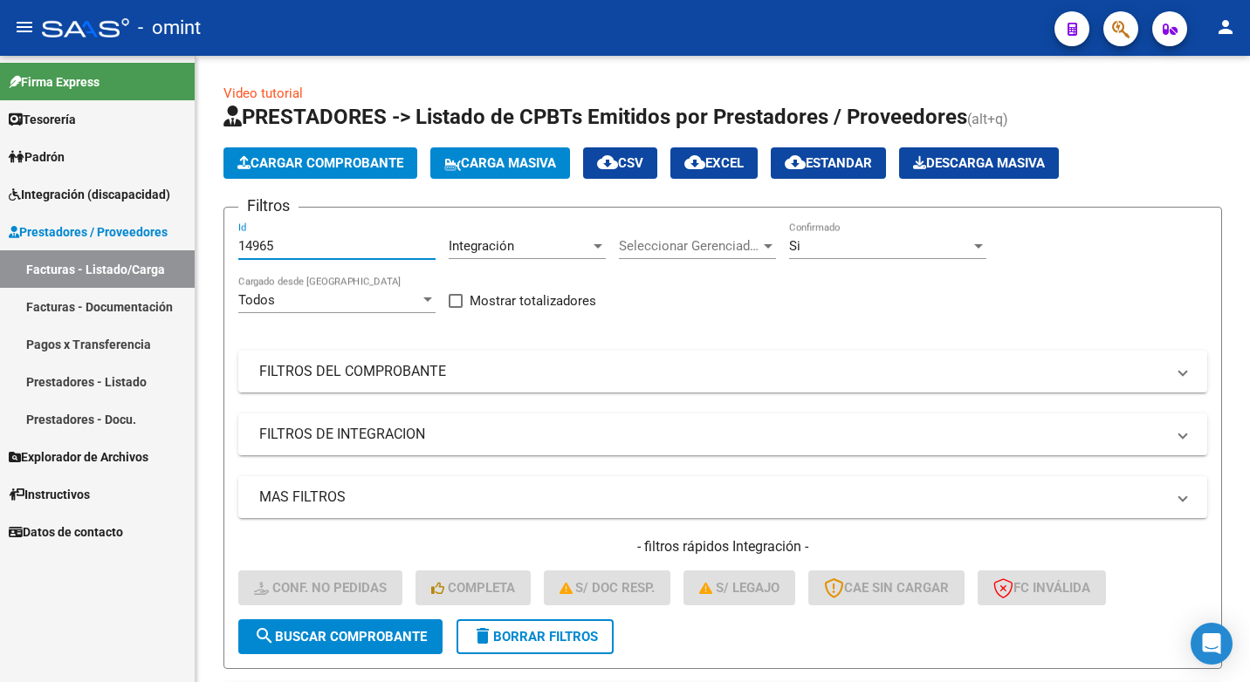
drag, startPoint x: 299, startPoint y: 241, endPoint x: 188, endPoint y: 237, distance: 111.8
click at [197, 243] on div "Video tutorial PRESTADORES -> Listado de CPBTs Emitidos por Prestadores / Prove…" at bounding box center [722, 469] width 1054 height 827
paste input "15238"
type input "15238"
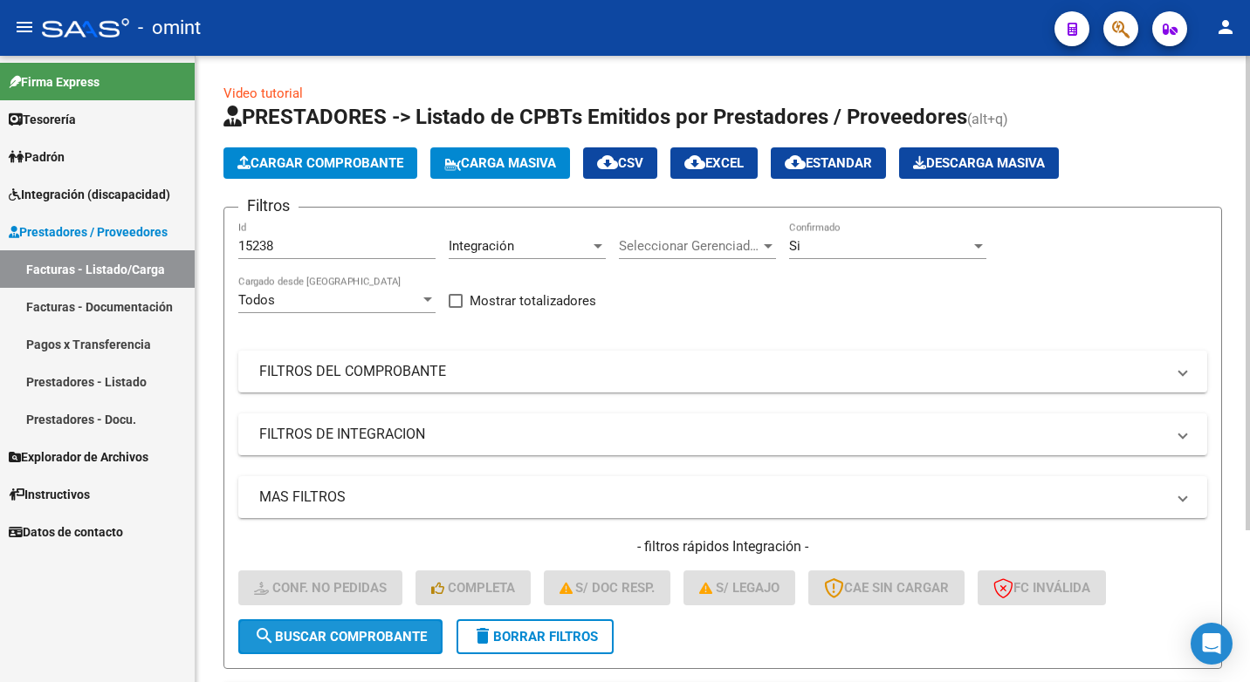
click at [373, 639] on span "search Buscar Comprobante" at bounding box center [340, 637] width 173 height 16
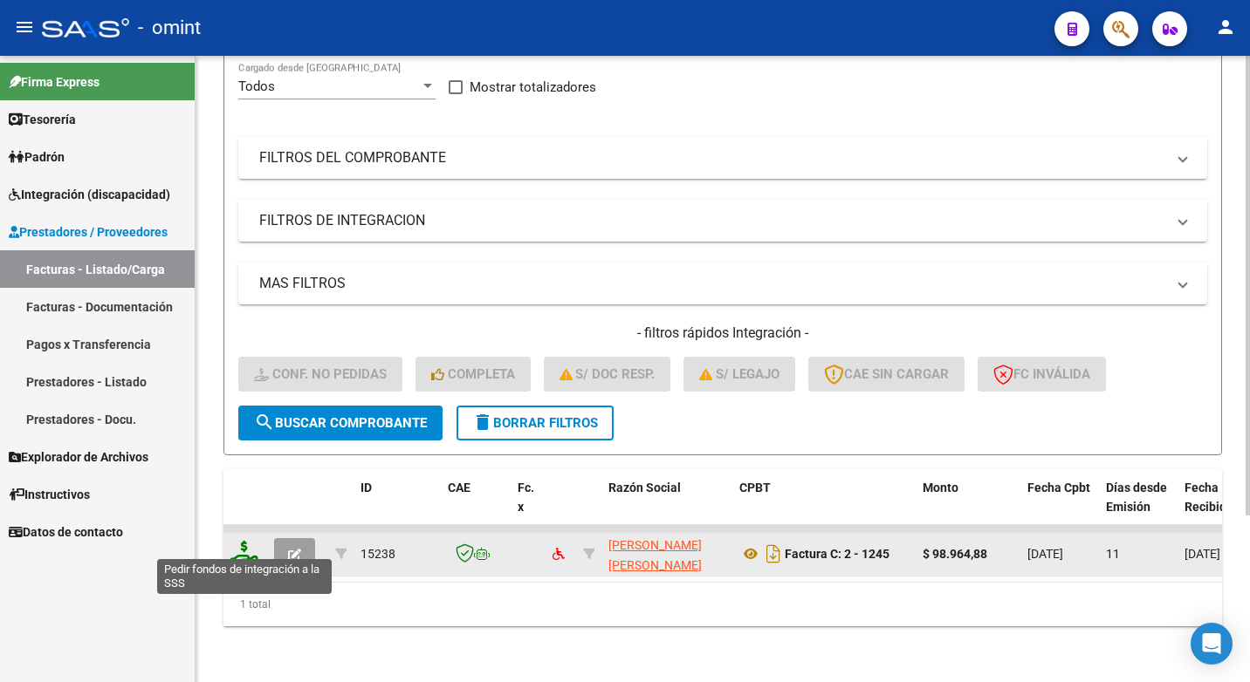
click at [232, 541] on icon at bounding box center [244, 553] width 28 height 24
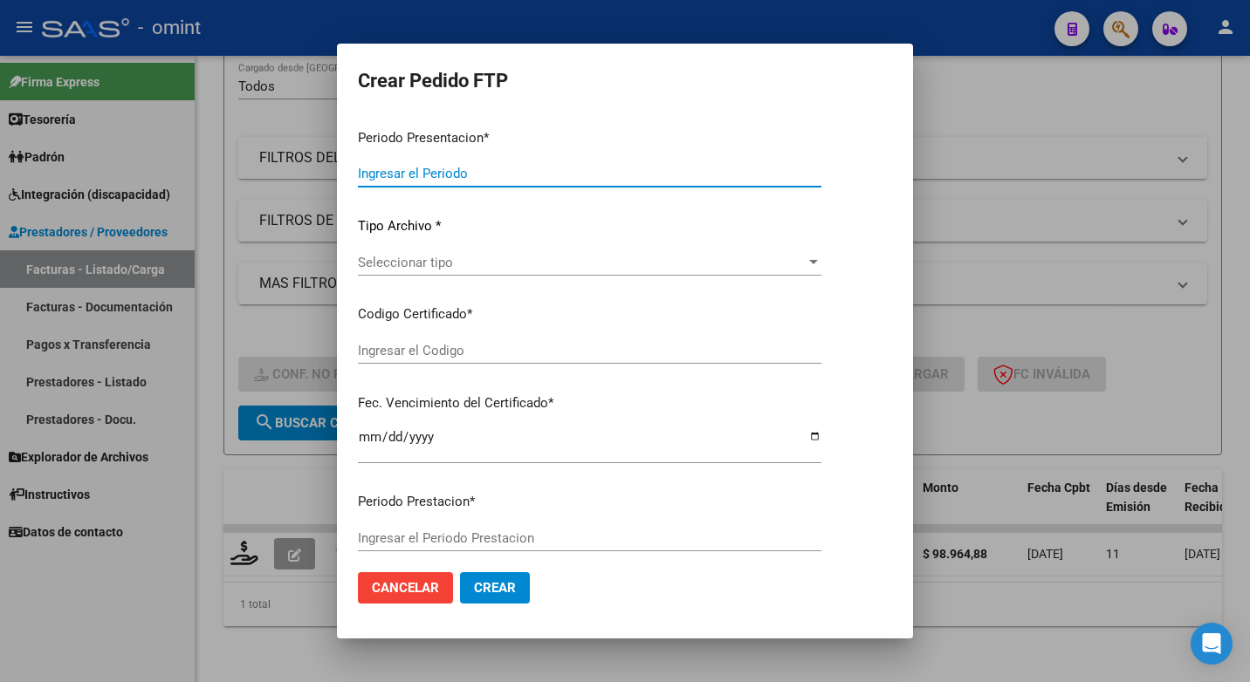
type input "202507"
type input "$ 98.964,88"
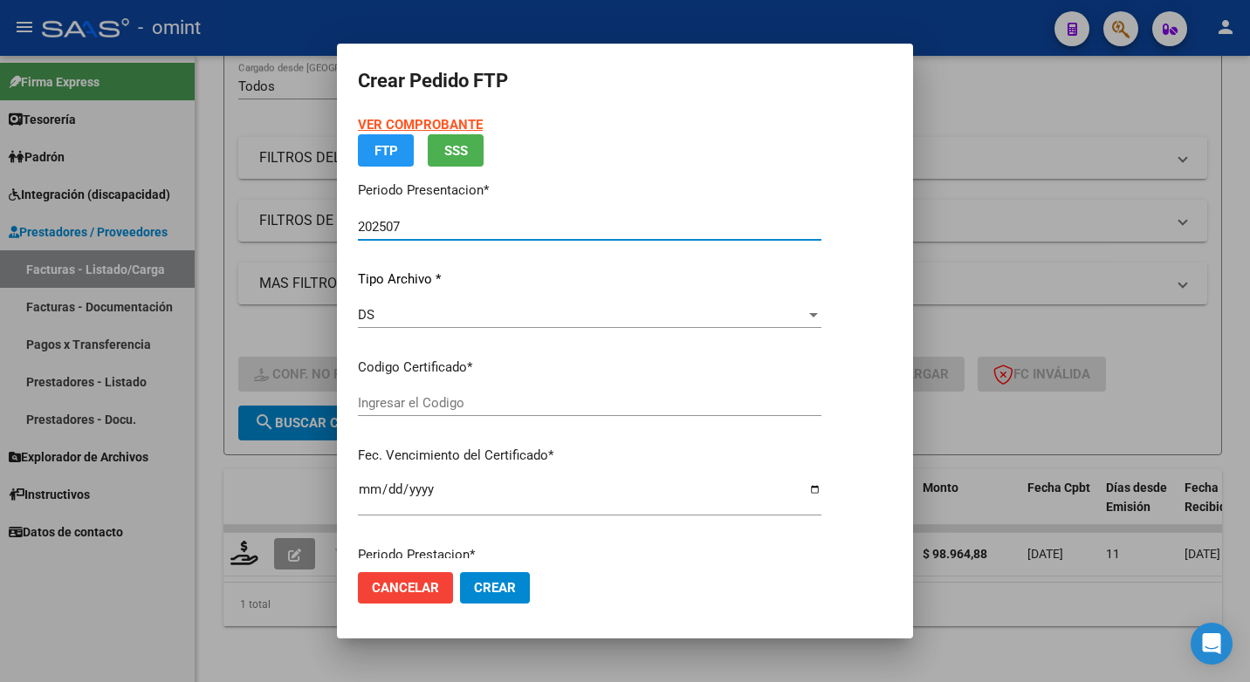
type input "1806261500"
type input "2022-06-19"
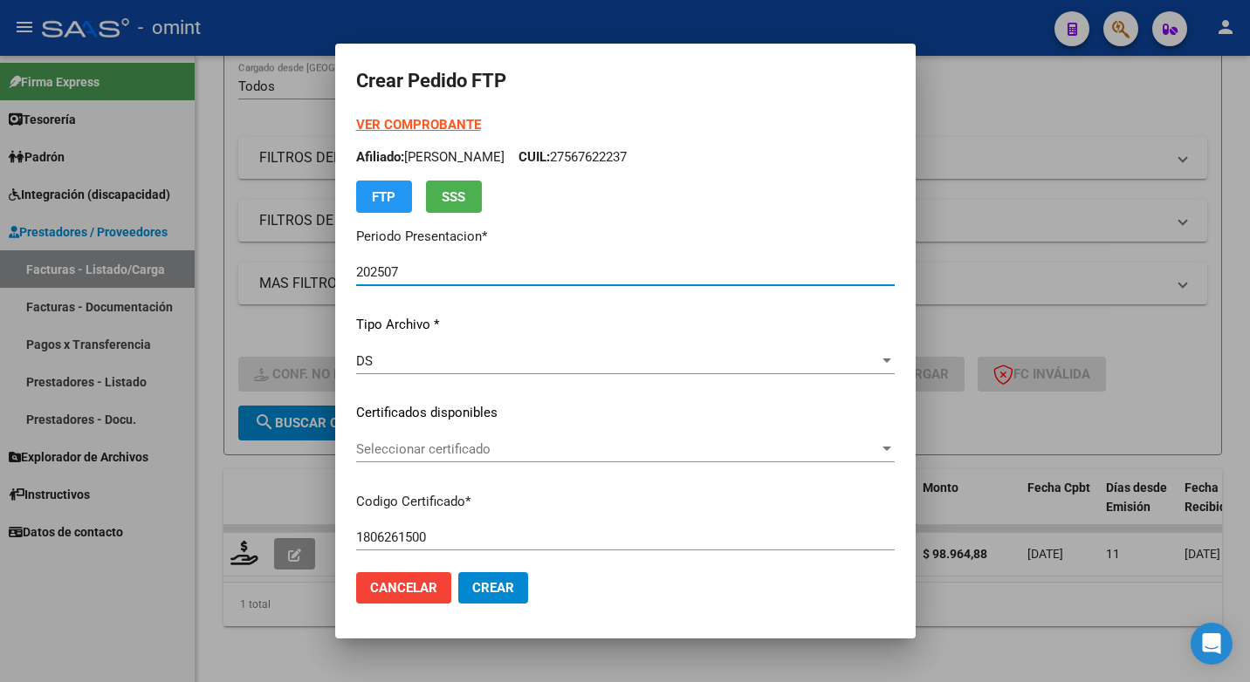
scroll to position [87, 0]
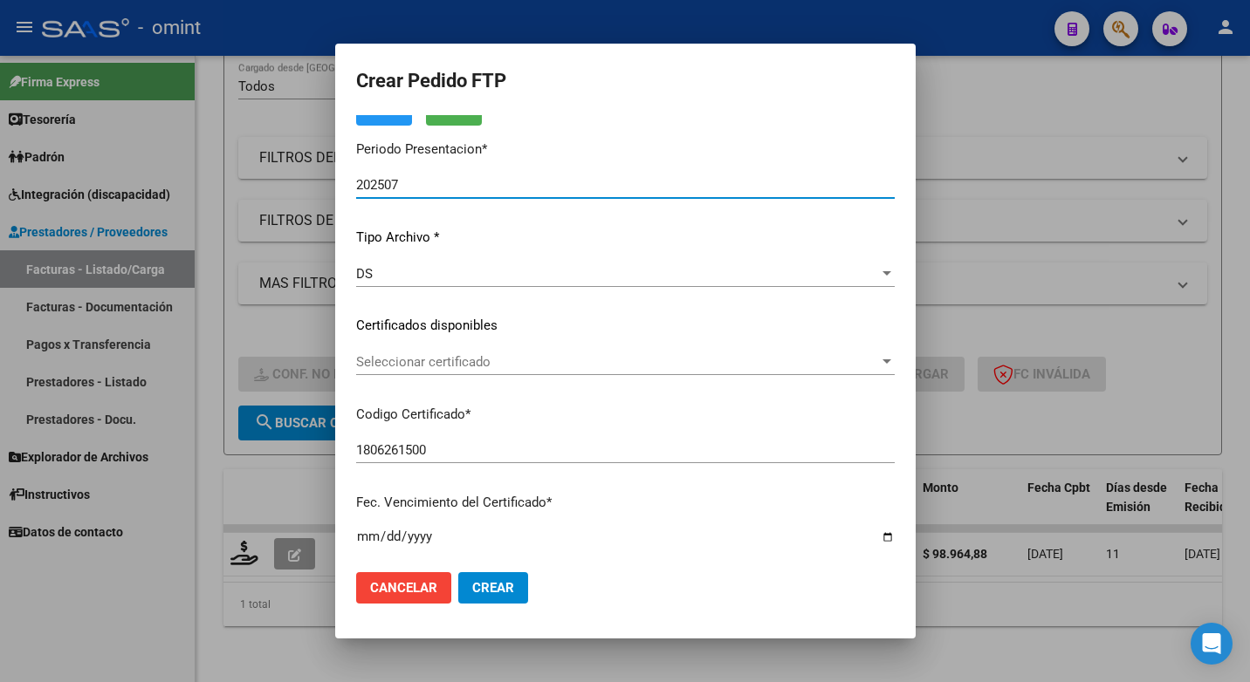
click at [895, 364] on div at bounding box center [887, 362] width 16 height 14
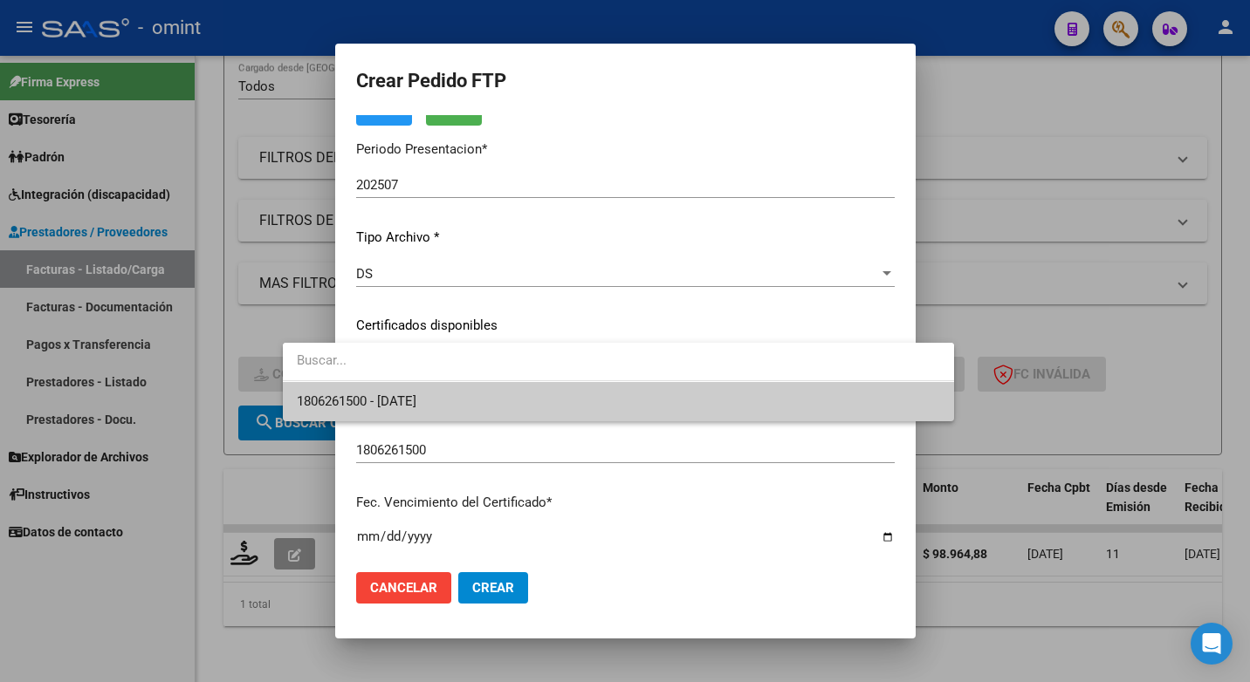
click at [837, 414] on span "1806261500 - 2022-06-19" at bounding box center [618, 401] width 643 height 39
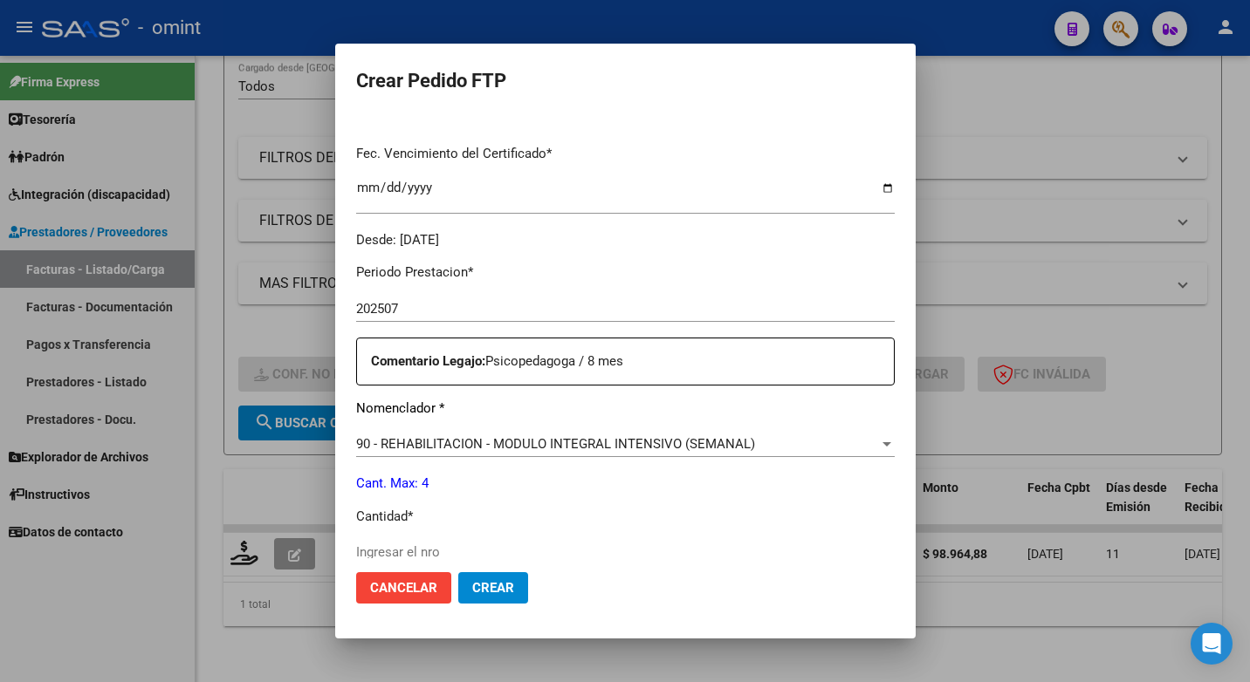
scroll to position [524, 0]
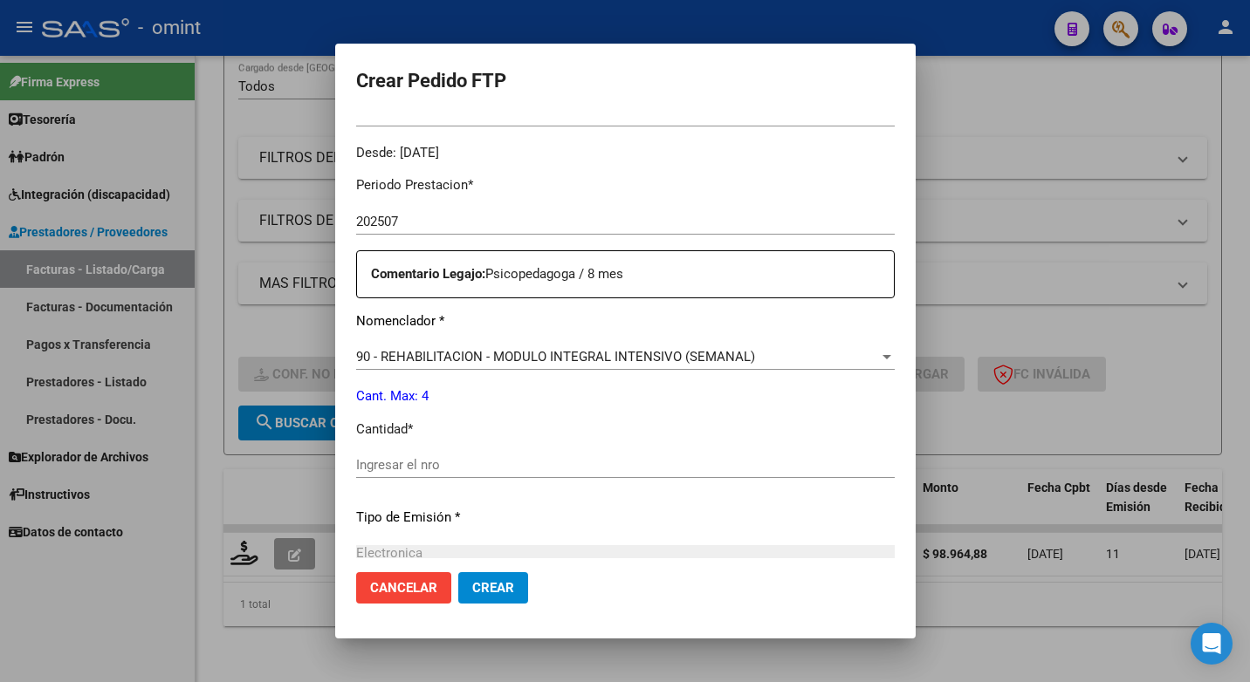
click at [356, 457] on input "Ingresar el nro" at bounding box center [625, 465] width 538 height 16
type input "4"
drag, startPoint x: 545, startPoint y: 538, endPoint x: 566, endPoint y: 526, distance: 24.2
click at [545, 539] on div "Periodo Prestacion * 202507 Ingresar el Periodo Prestacion Comentario Legajo: P…" at bounding box center [625, 461] width 538 height 598
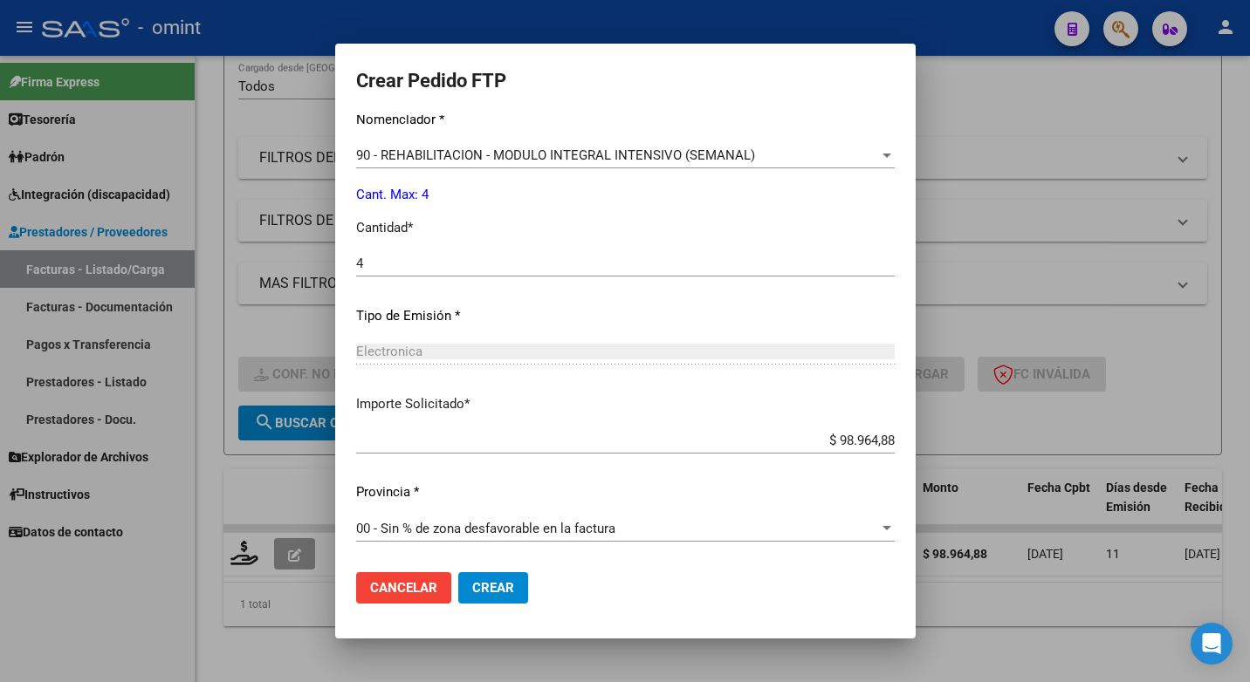
click at [472, 593] on span "Crear" at bounding box center [493, 588] width 42 height 16
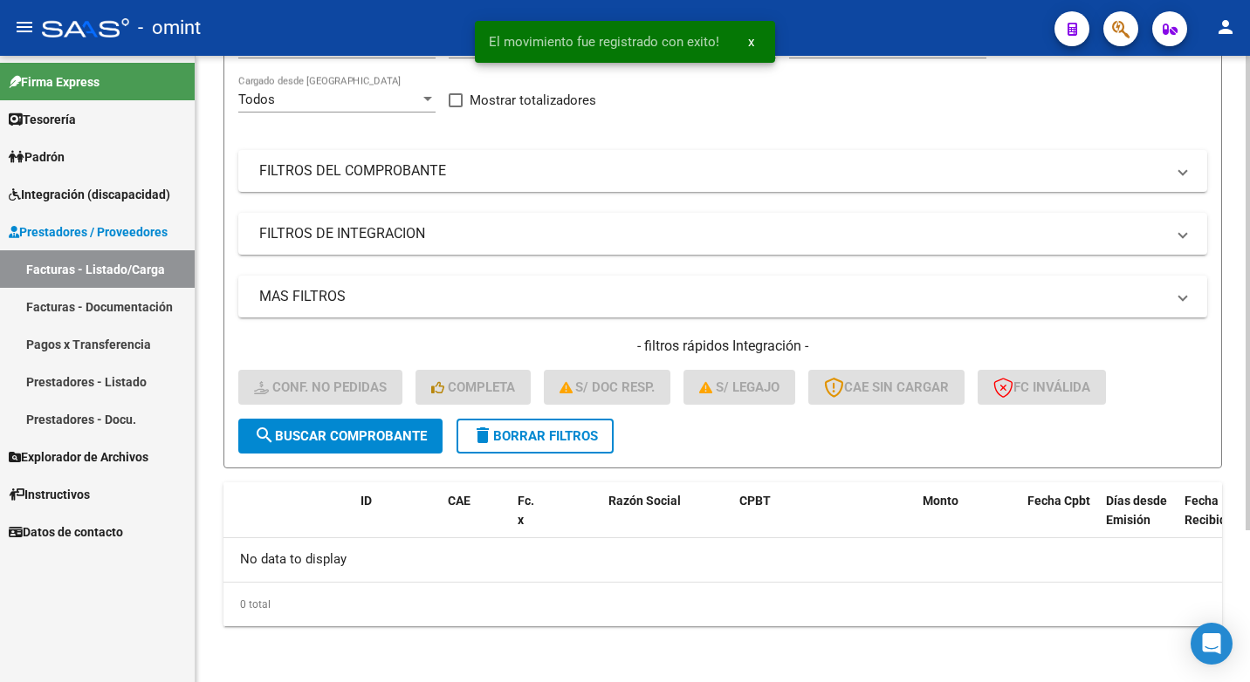
scroll to position [201, 0]
click at [305, 36] on div "- omint" at bounding box center [541, 28] width 998 height 38
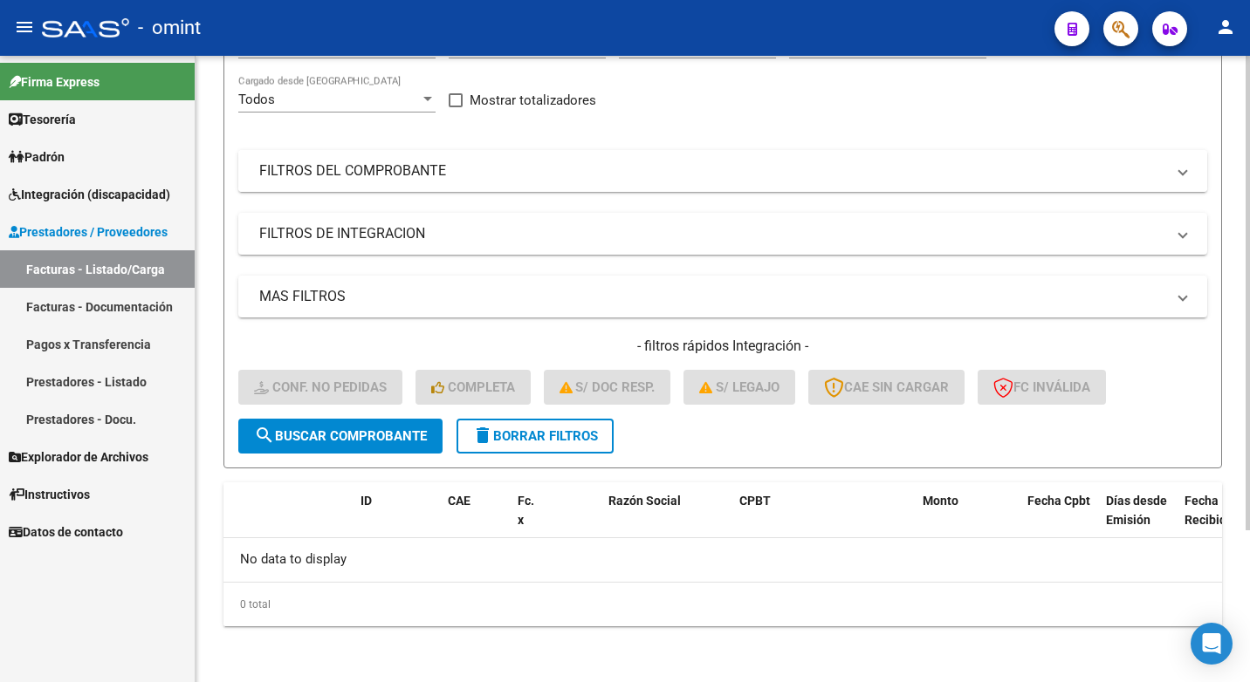
scroll to position [0, 0]
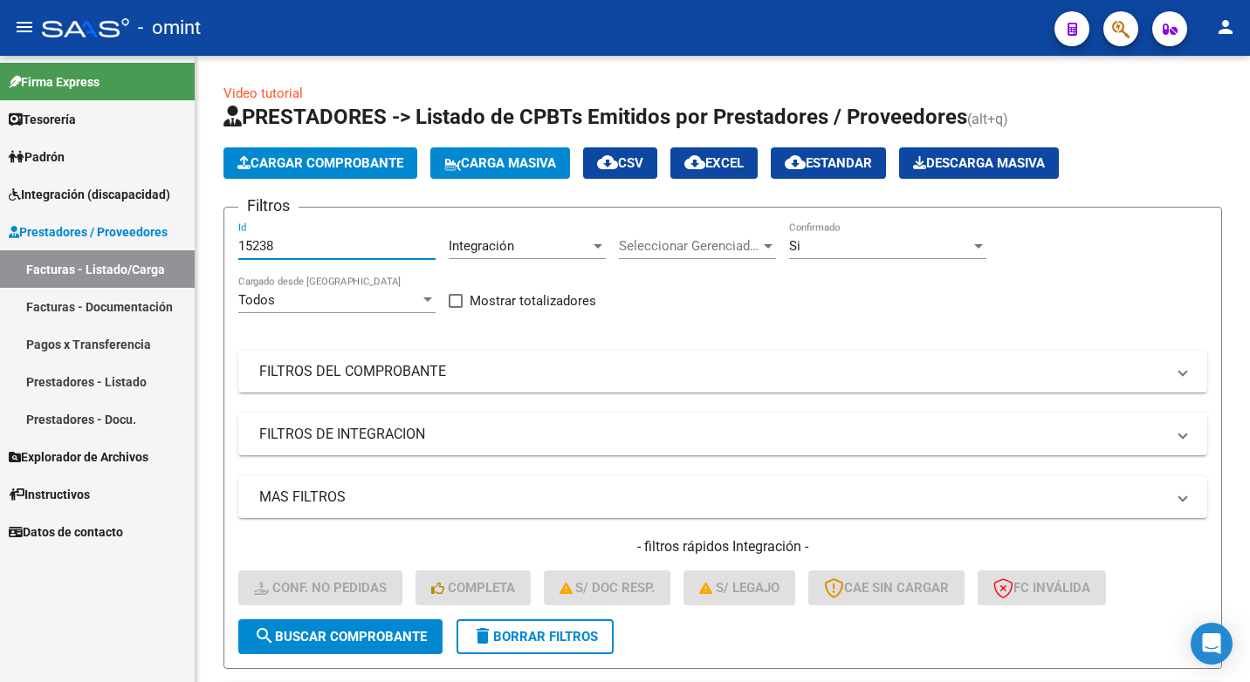
drag, startPoint x: 289, startPoint y: 245, endPoint x: 160, endPoint y: 234, distance: 129.7
click at [162, 237] on mat-sidenav-container "Firma Express Tesorería Extractos Procesados (csv) Extractos Originales (pdf) P…" at bounding box center [625, 369] width 1250 height 627
paste input "15389"
type input "15389"
click at [388, 640] on span "search Buscar Comprobante" at bounding box center [340, 637] width 173 height 16
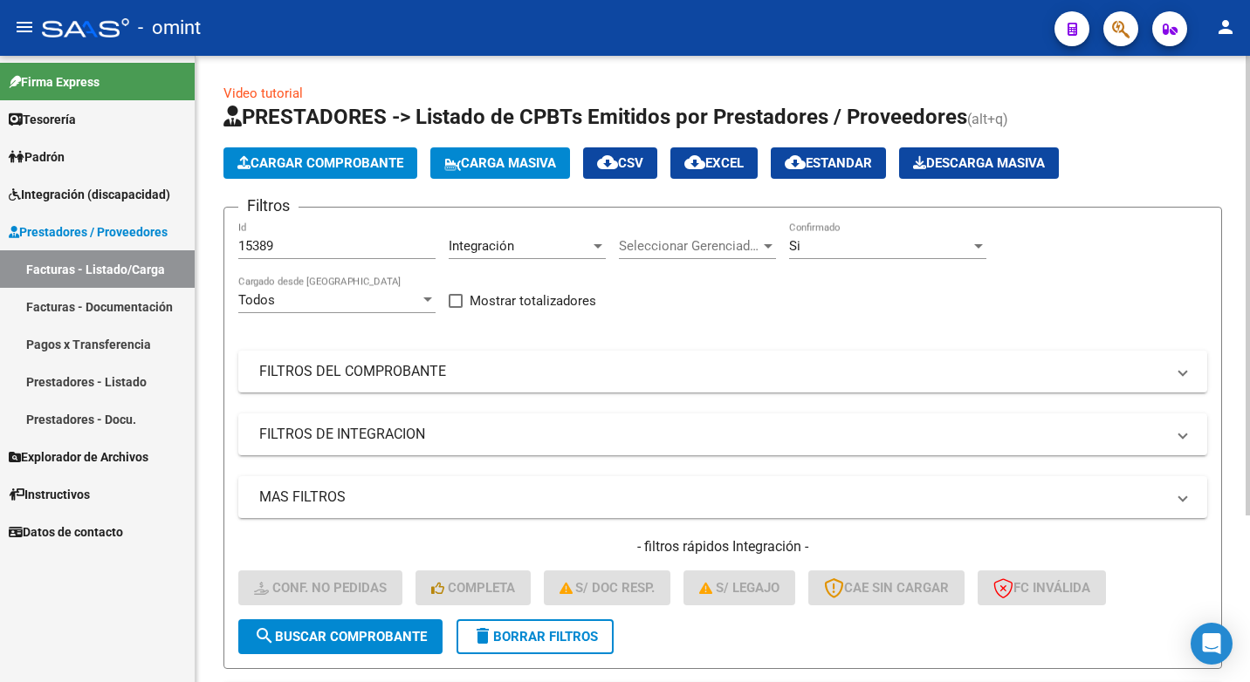
scroll to position [227, 0]
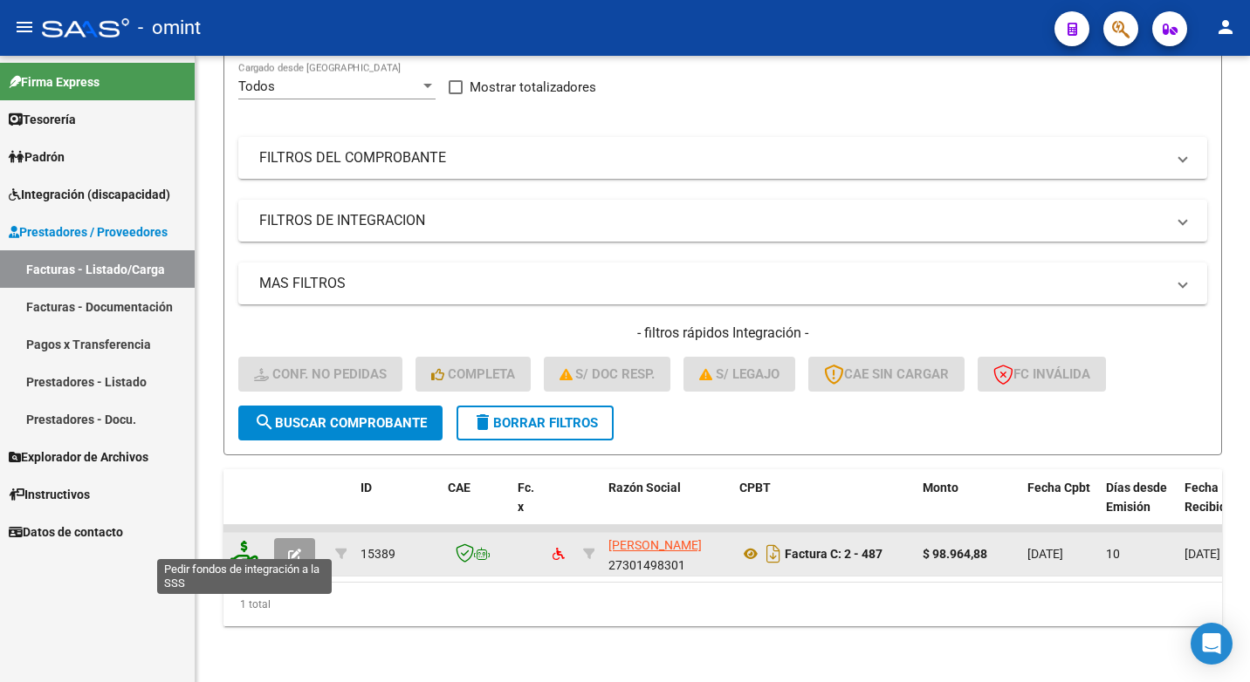
click at [243, 545] on icon at bounding box center [244, 553] width 28 height 24
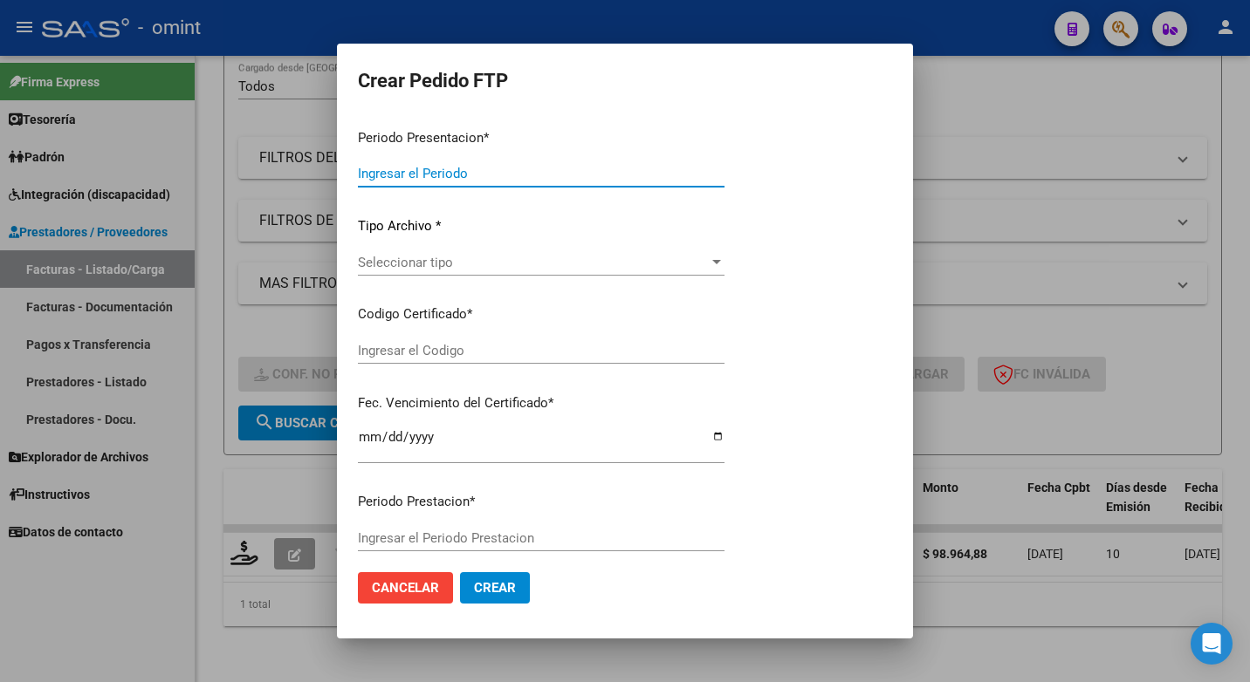
type input "202507"
type input "$ 98.964,88"
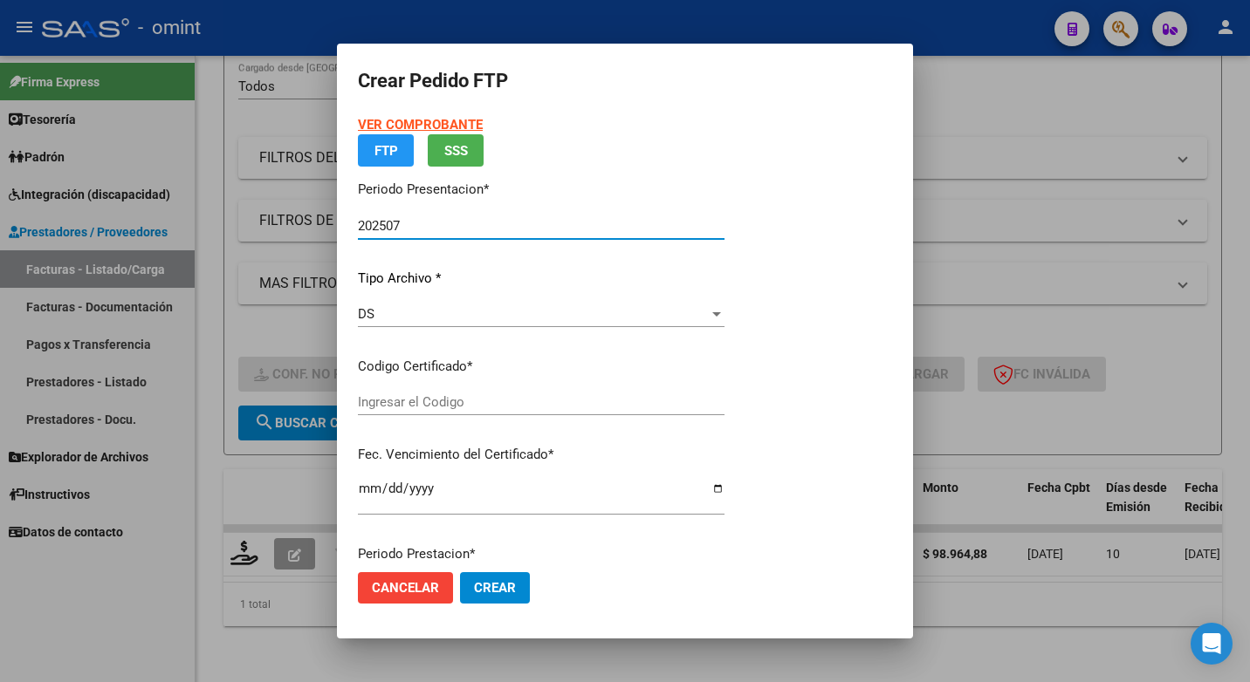
type input "6678255014"
type input "2028-03-01"
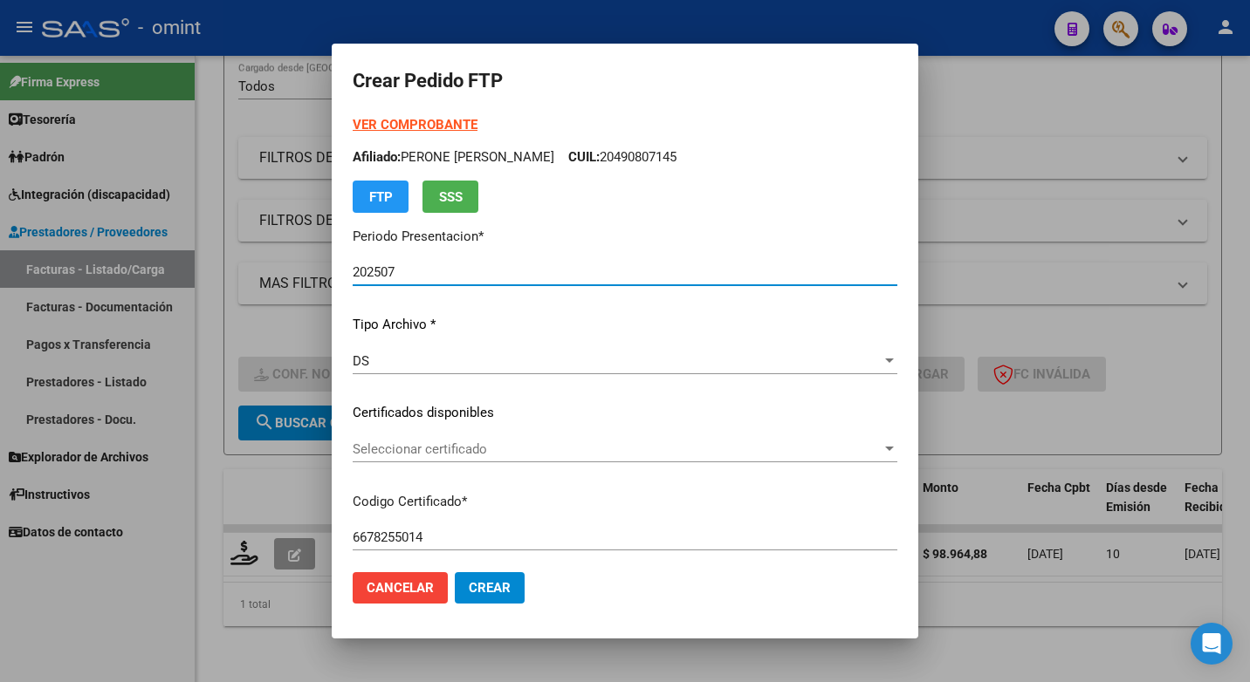
click at [891, 442] on div at bounding box center [889, 449] width 16 height 14
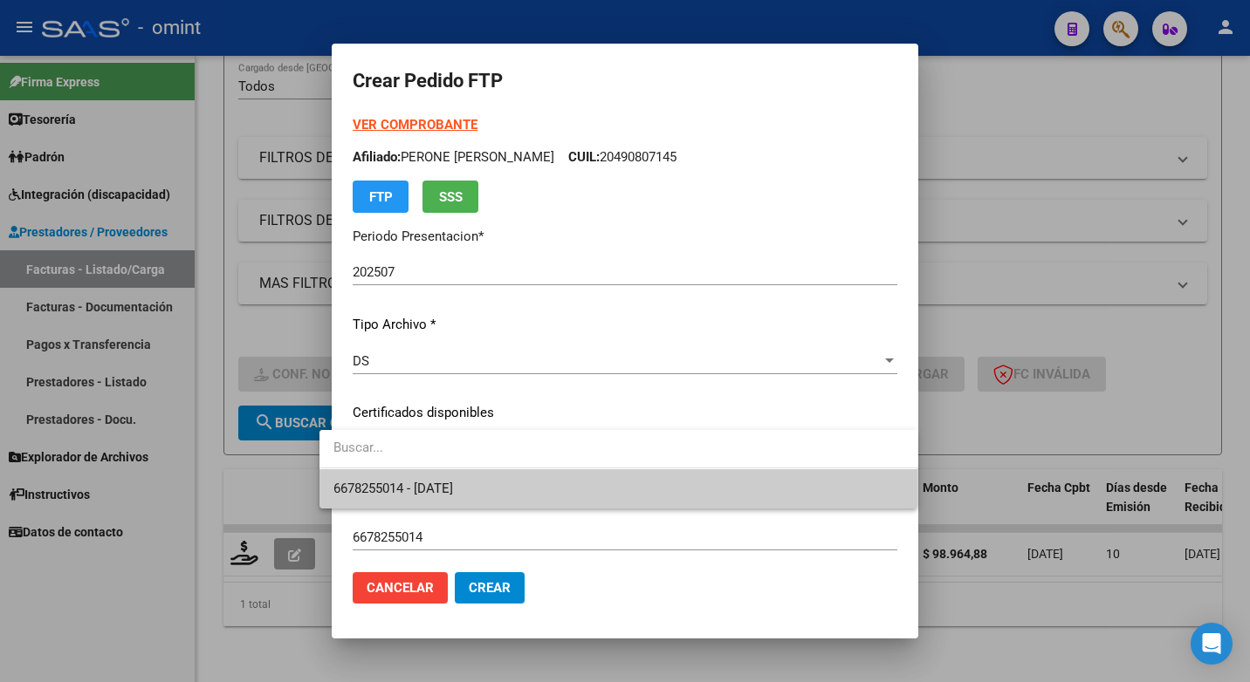
click at [807, 487] on span "6678255014 - 2028-03-01" at bounding box center [618, 489] width 571 height 39
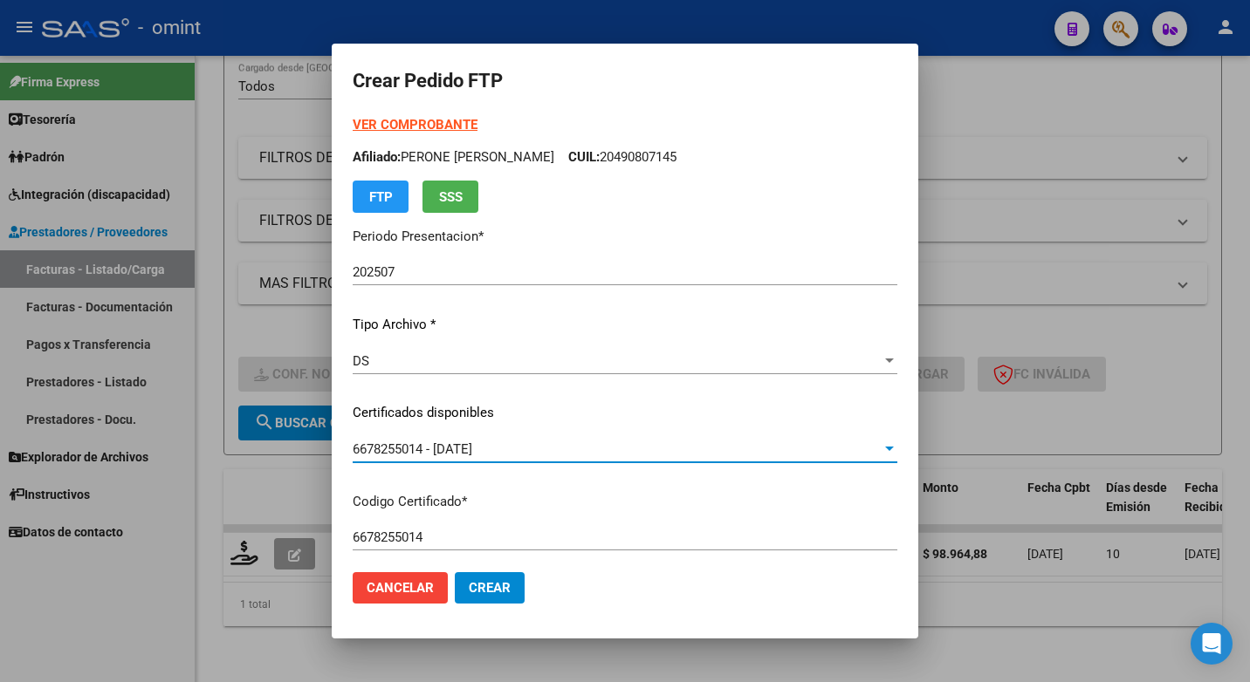
click at [620, 517] on div "VER COMPROBANTE ARCA Padrón Afiliado: PERONE FRANCISCO JOSE CUIL: 20490807145 F…" at bounding box center [625, 400] width 545 height 571
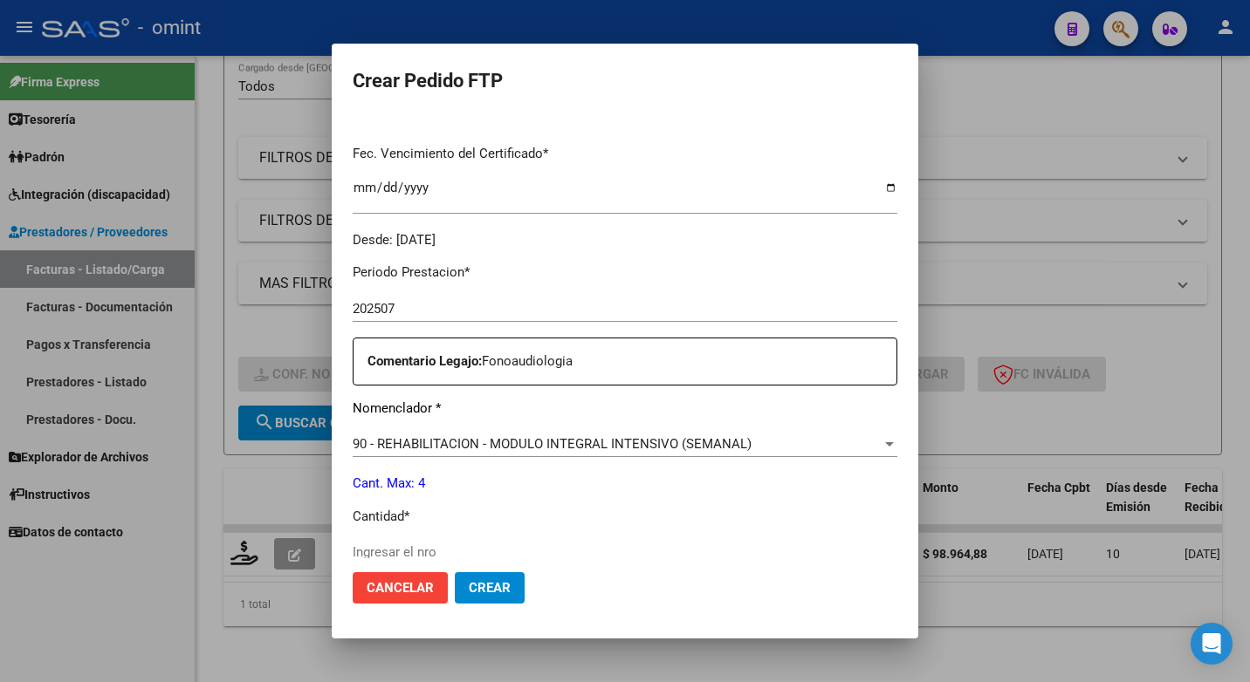
scroll to position [524, 0]
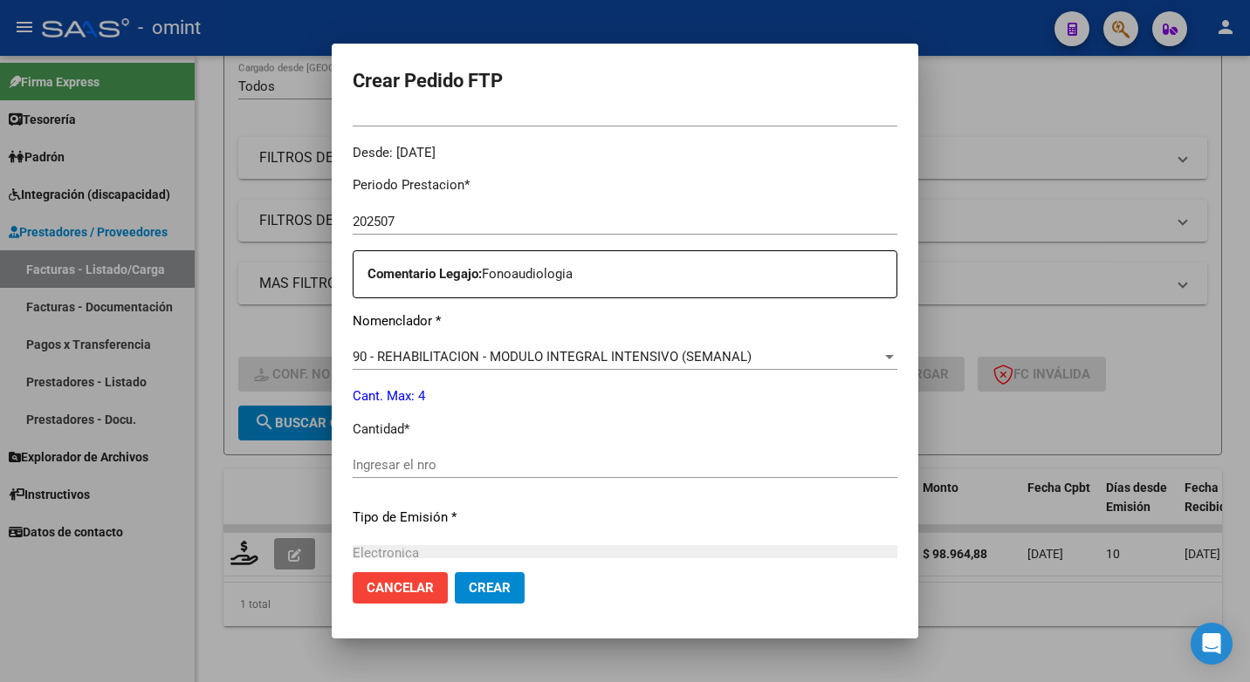
click at [435, 459] on input "Ingresar el nro" at bounding box center [625, 465] width 545 height 16
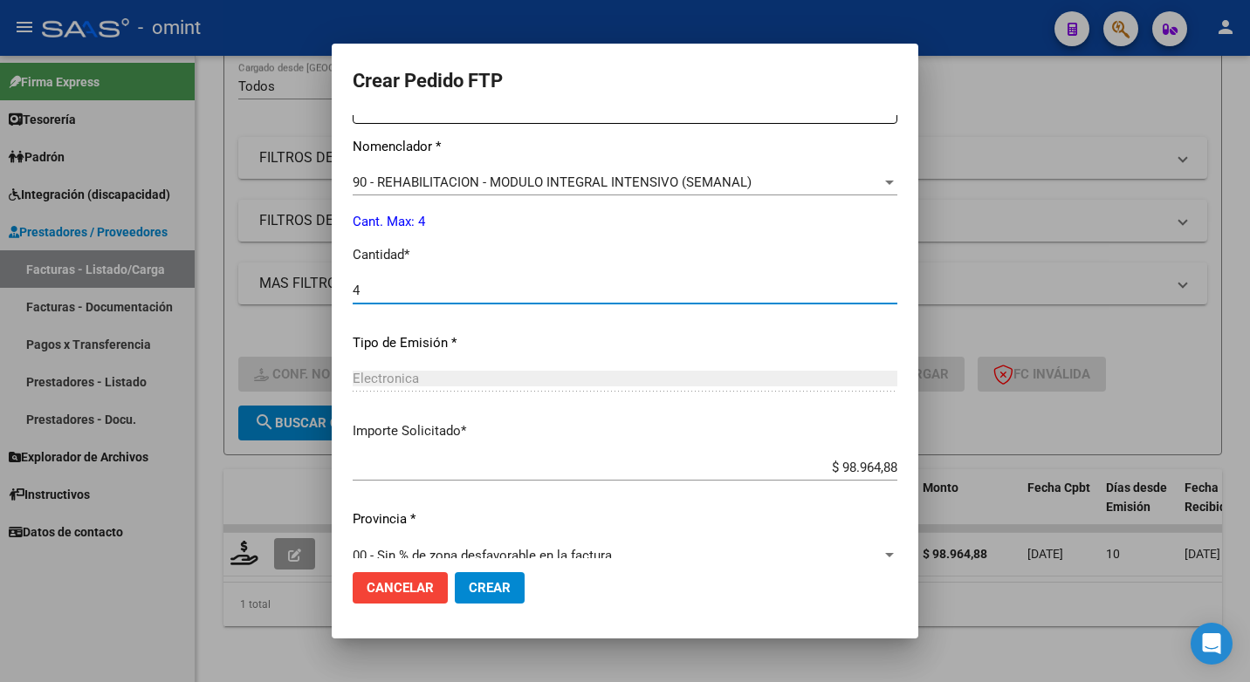
scroll to position [725, 0]
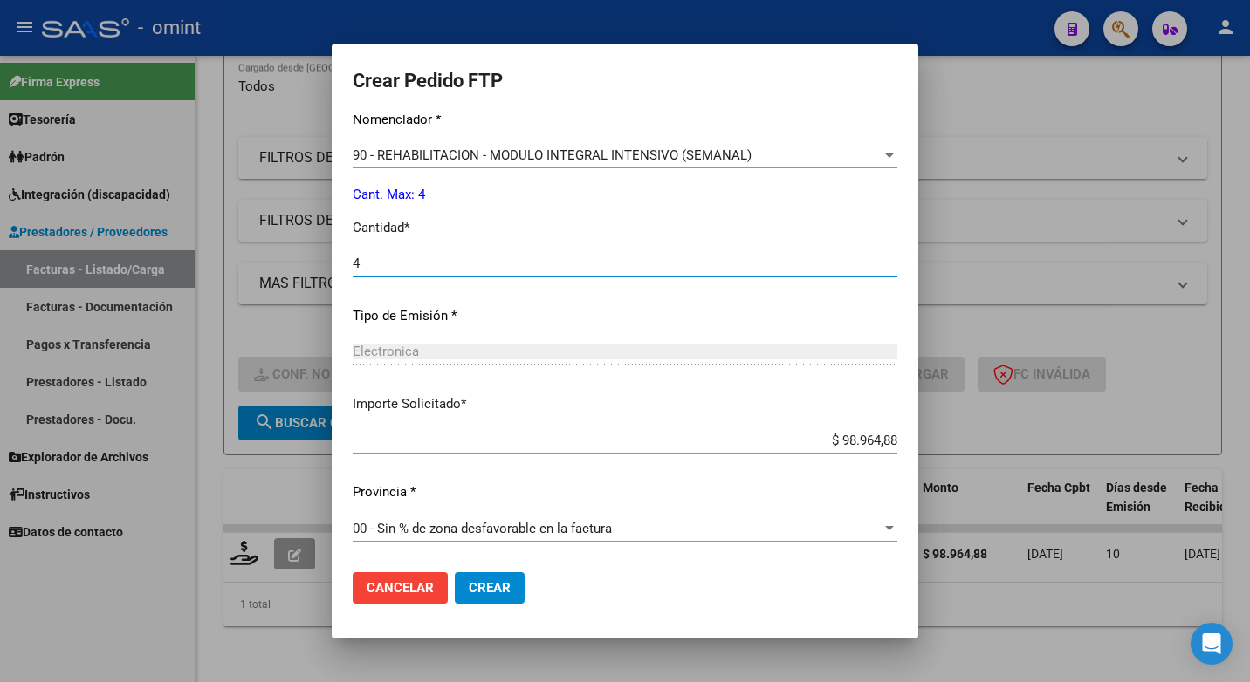
type input "4"
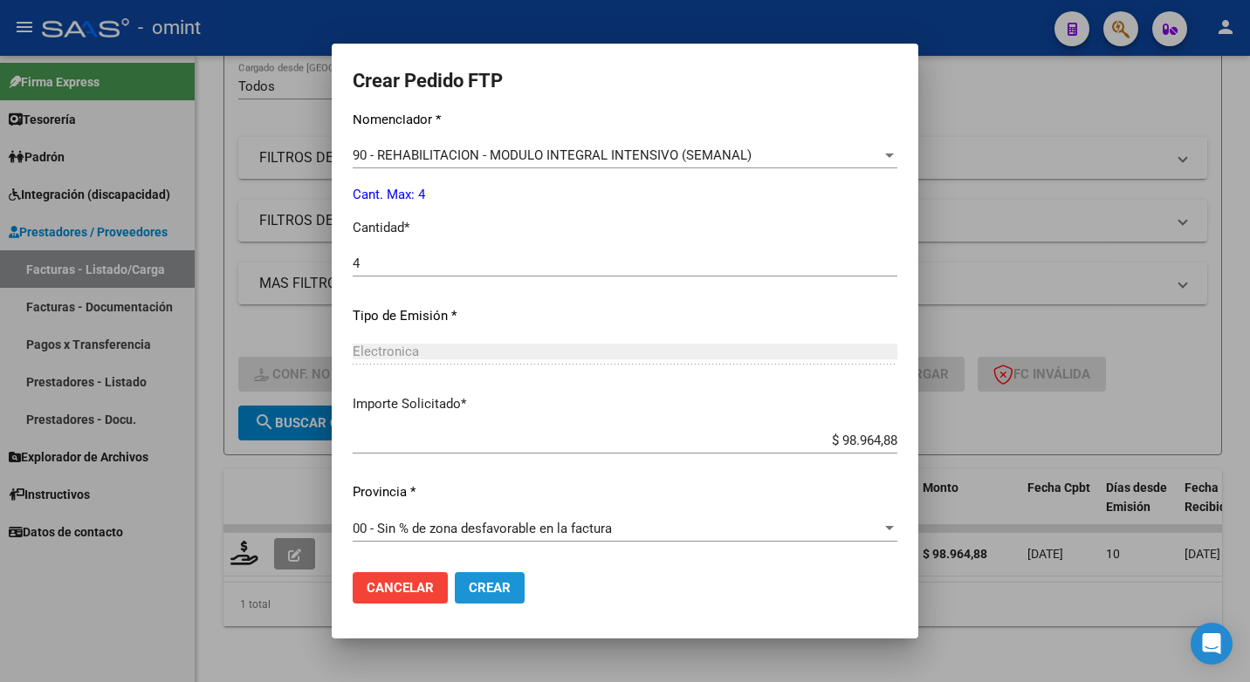
click at [479, 589] on span "Crear" at bounding box center [490, 588] width 42 height 16
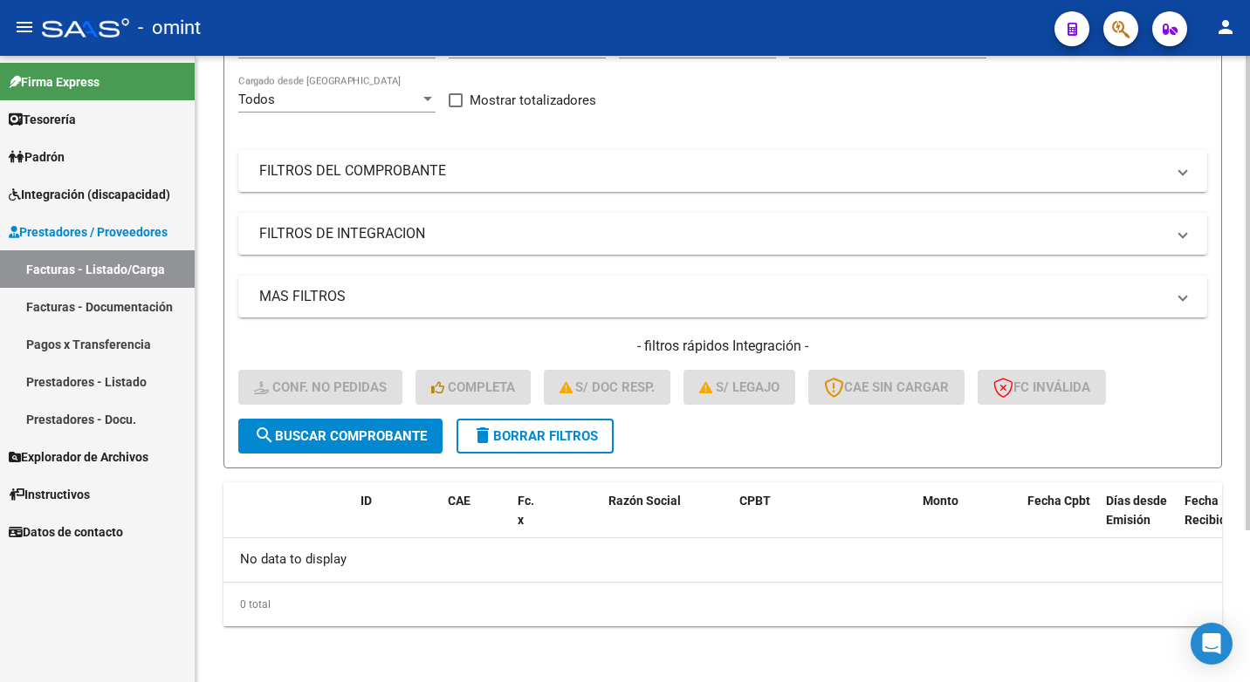
scroll to position [0, 0]
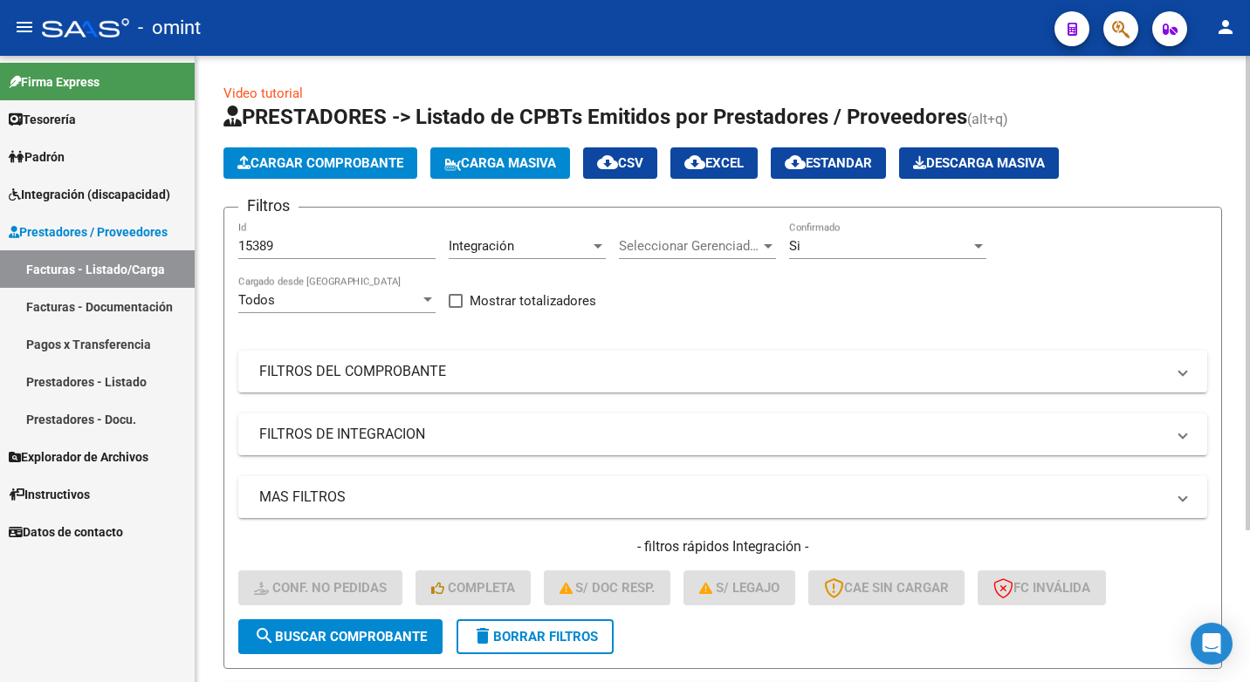
drag, startPoint x: 278, startPoint y: 236, endPoint x: 215, endPoint y: 229, distance: 64.2
click at [216, 229] on div "Video tutorial PRESTADORES -> Listado de CPBTs Emitidos por Prestadores / Prove…" at bounding box center [722, 469] width 1054 height 827
drag, startPoint x: 276, startPoint y: 243, endPoint x: 192, endPoint y: 241, distance: 83.8
click at [195, 243] on mat-sidenav-container "Firma Express Tesorería Extractos Procesados (csv) Extractos Originales (pdf) P…" at bounding box center [625, 369] width 1250 height 627
paste input "15265"
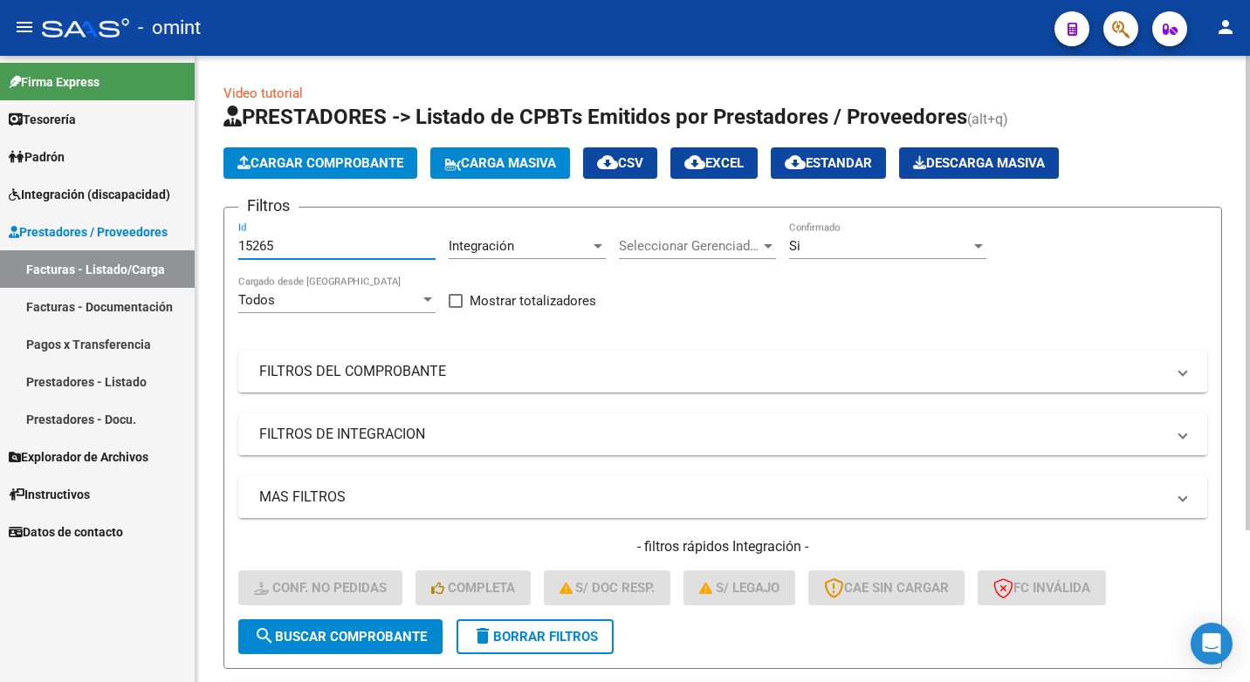
type input "15265"
click at [332, 640] on span "search Buscar Comprobante" at bounding box center [340, 637] width 173 height 16
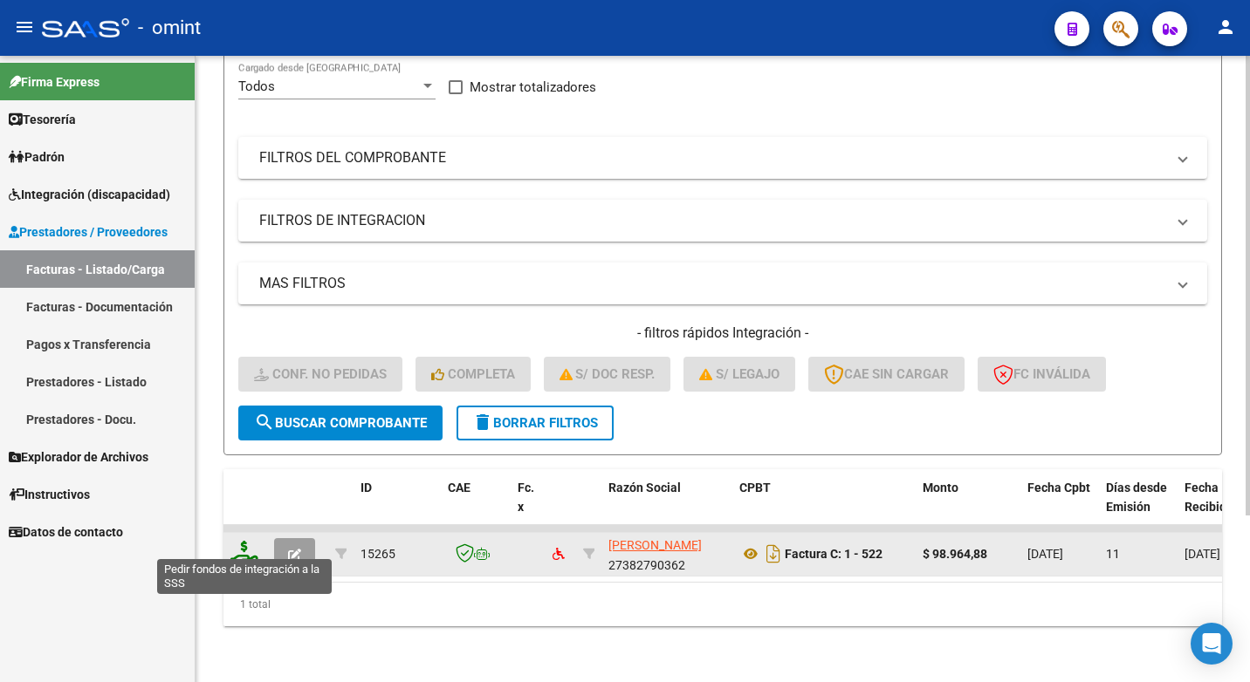
click at [236, 541] on icon at bounding box center [244, 553] width 28 height 24
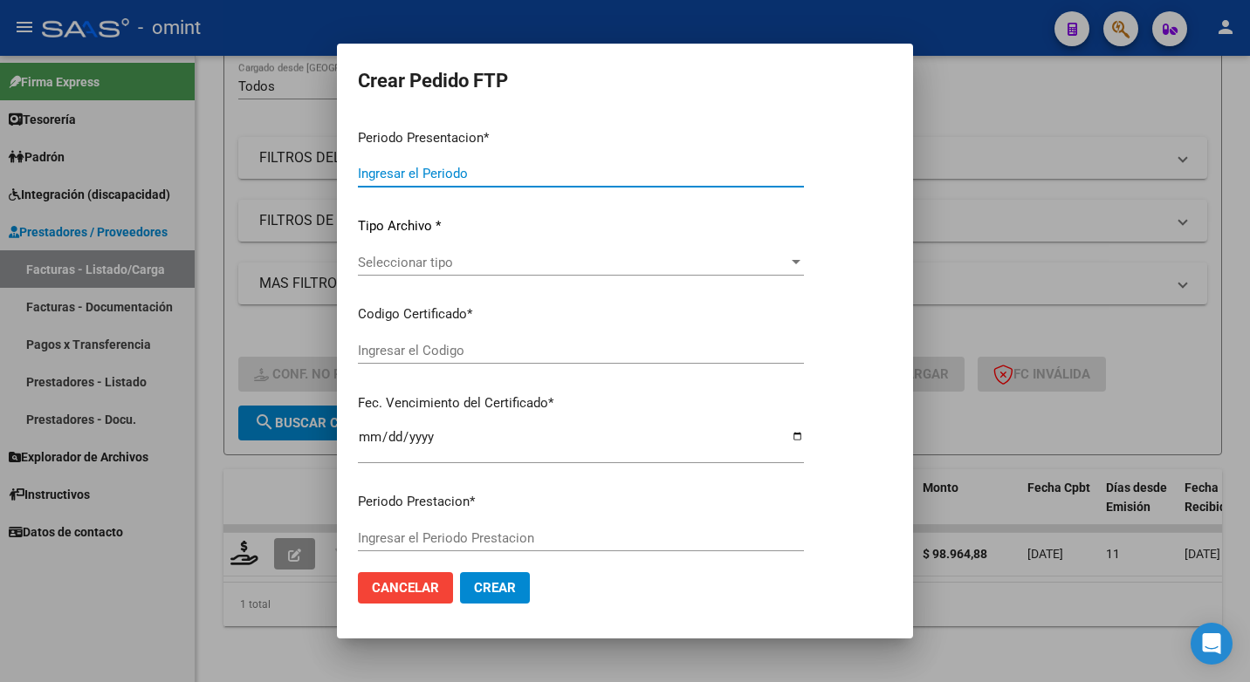
type input "202507"
type input "$ 98.964,88"
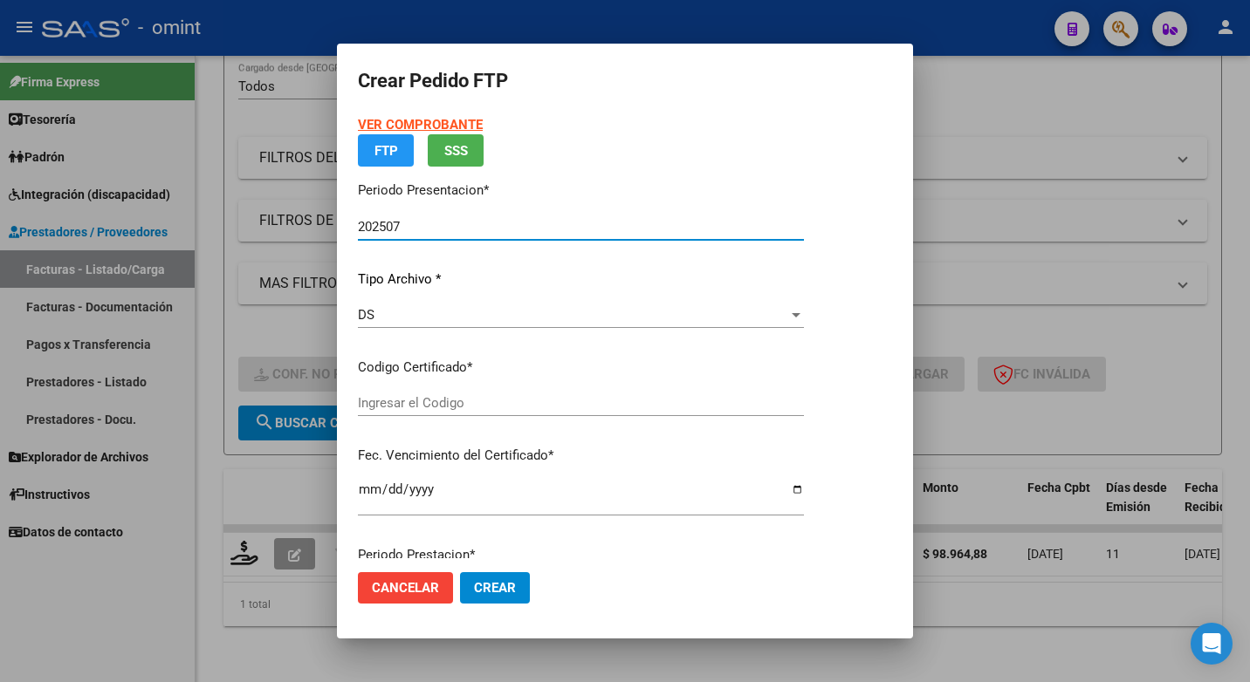
type input "6678255014"
type input "2028-03-01"
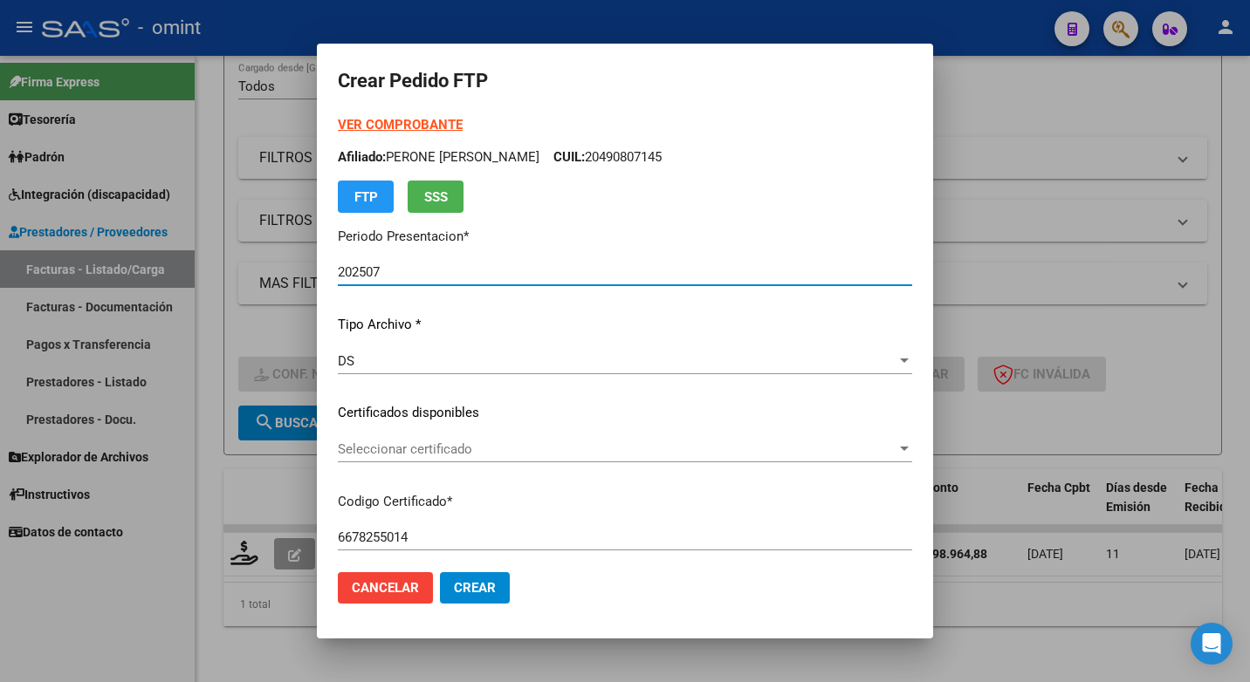
click at [907, 449] on div at bounding box center [904, 449] width 9 height 4
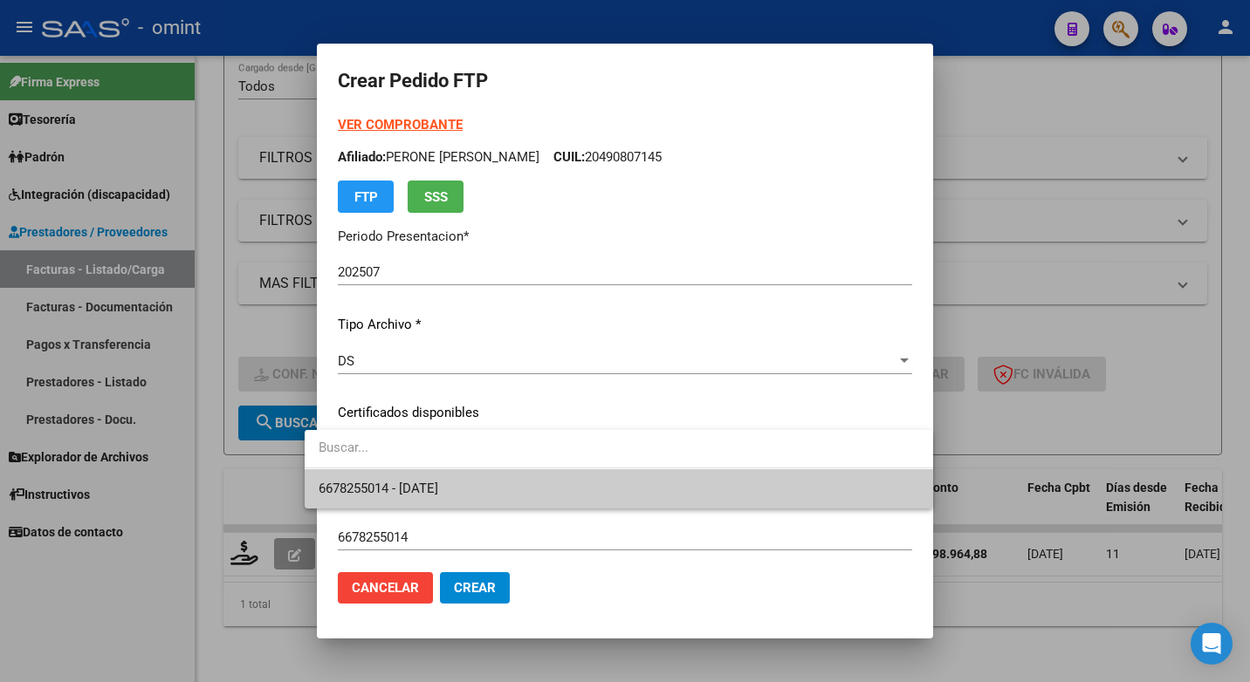
click at [813, 489] on span "6678255014 - 2028-03-01" at bounding box center [619, 489] width 600 height 39
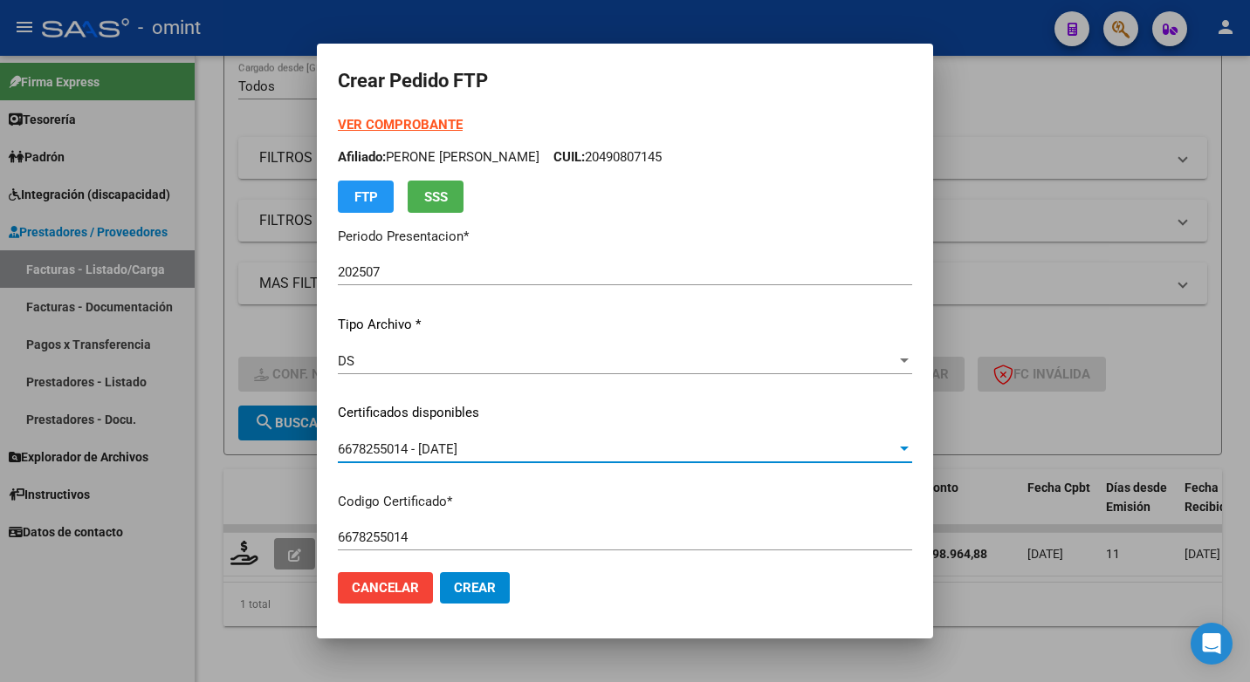
click at [709, 513] on div "VER COMPROBANTE ARCA Padrón Afiliado: PERONE FRANCISCO JOSE CUIL: 20490807145 F…" at bounding box center [625, 400] width 574 height 571
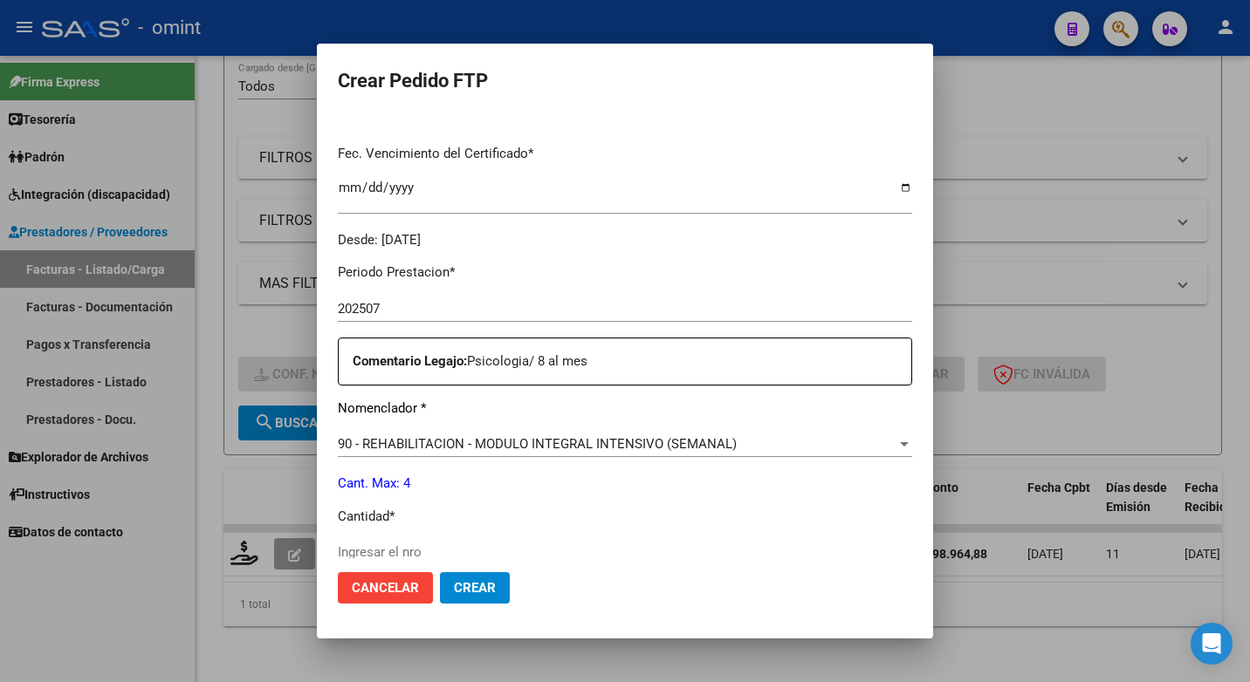
scroll to position [524, 0]
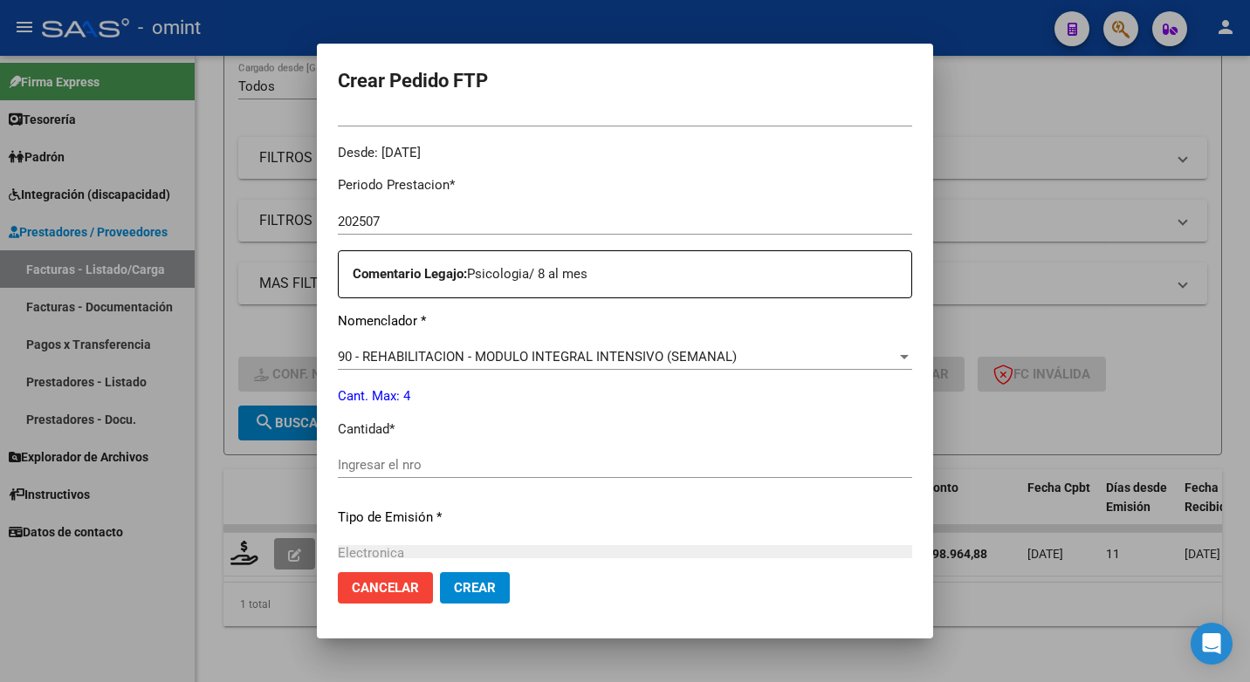
click at [385, 459] on input "Ingresar el nro" at bounding box center [625, 465] width 574 height 16
type input "4"
click at [591, 547] on div "Electronica" at bounding box center [625, 553] width 574 height 16
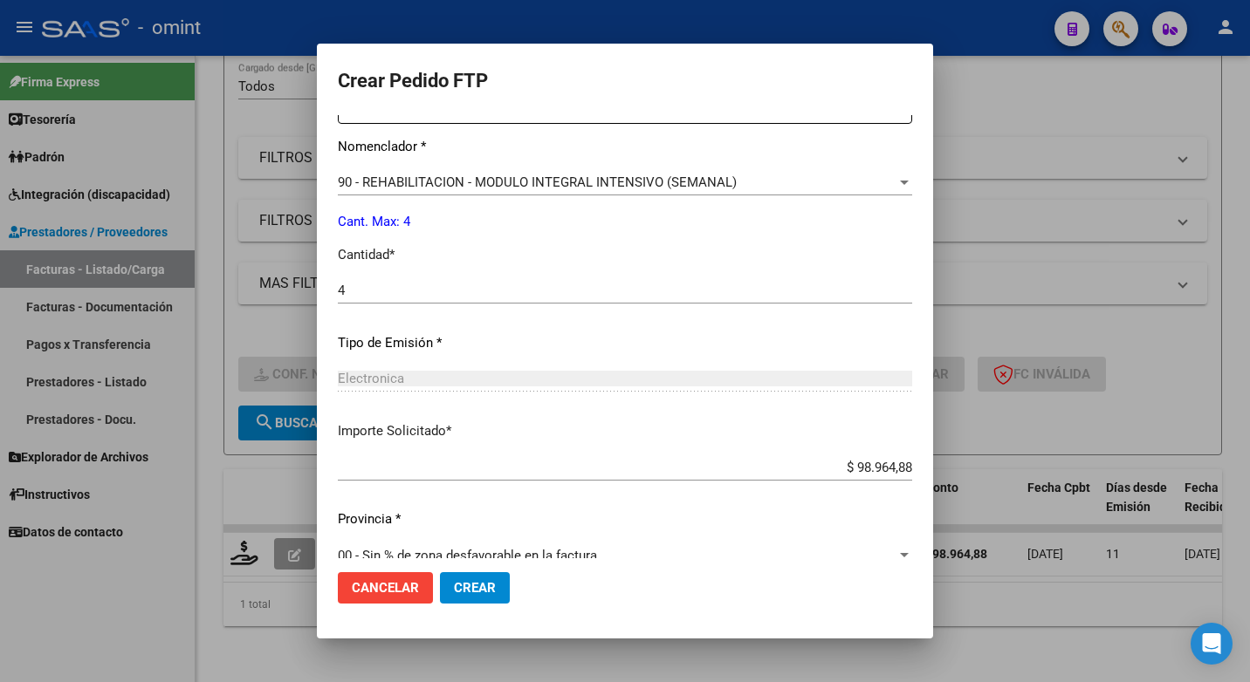
scroll to position [725, 0]
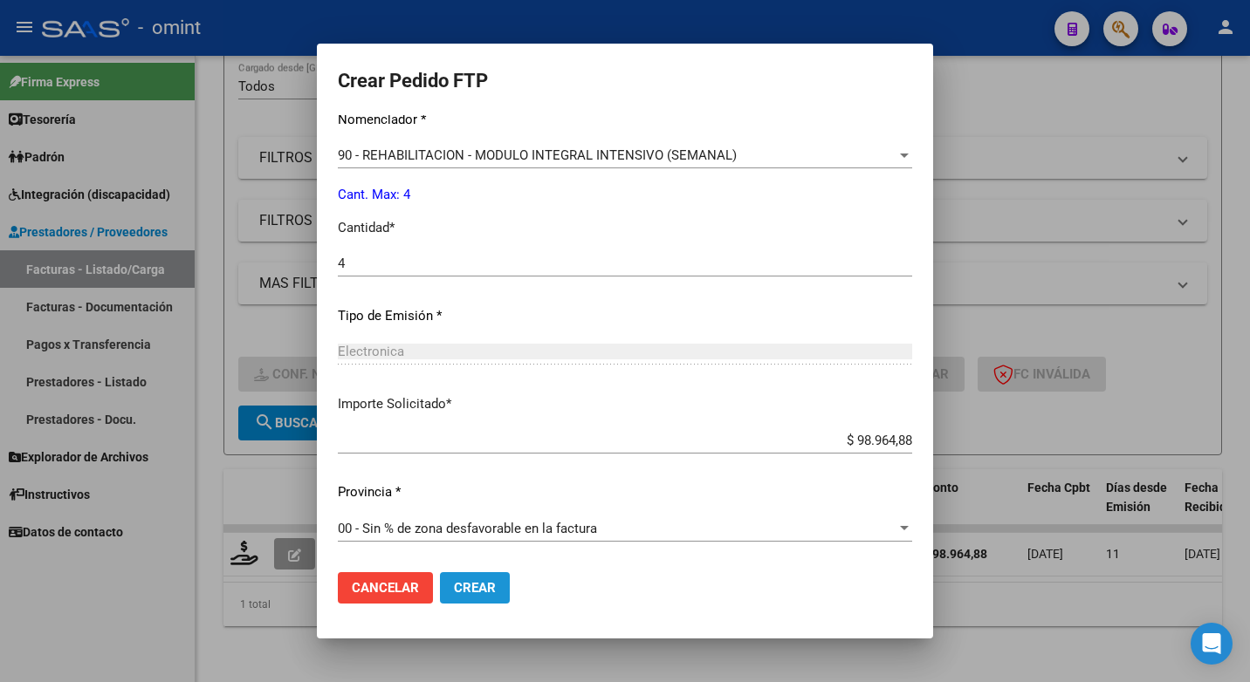
click at [476, 587] on span "Crear" at bounding box center [475, 588] width 42 height 16
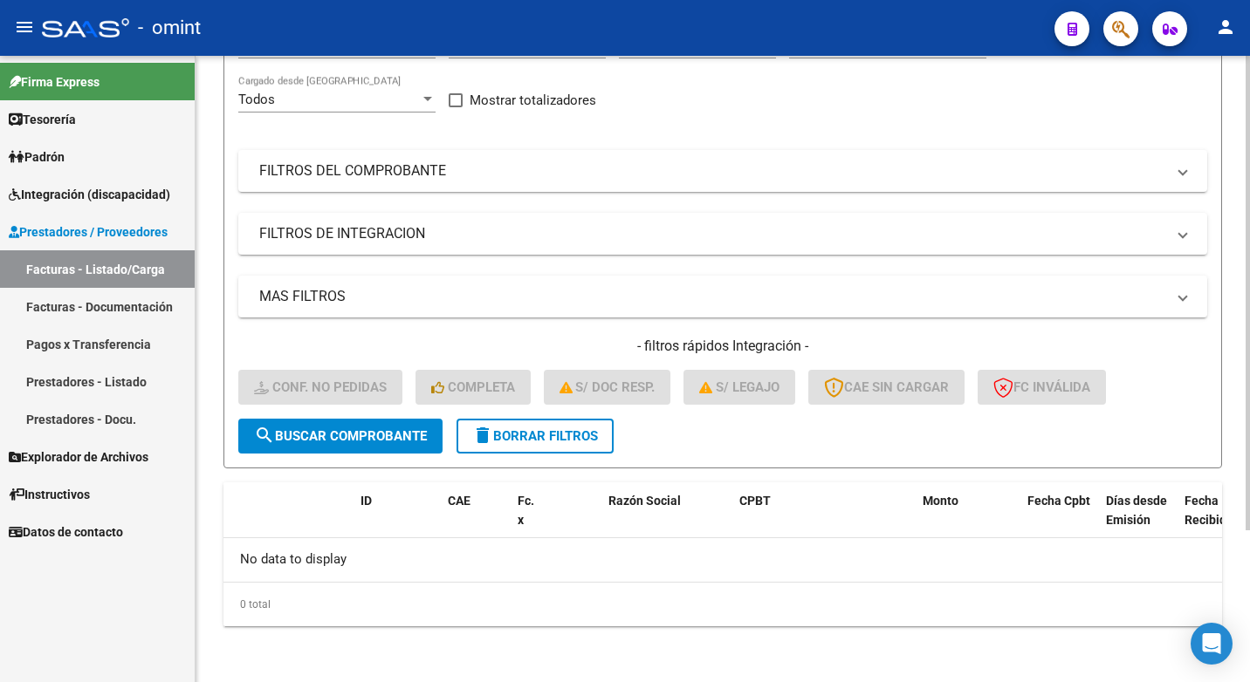
scroll to position [0, 0]
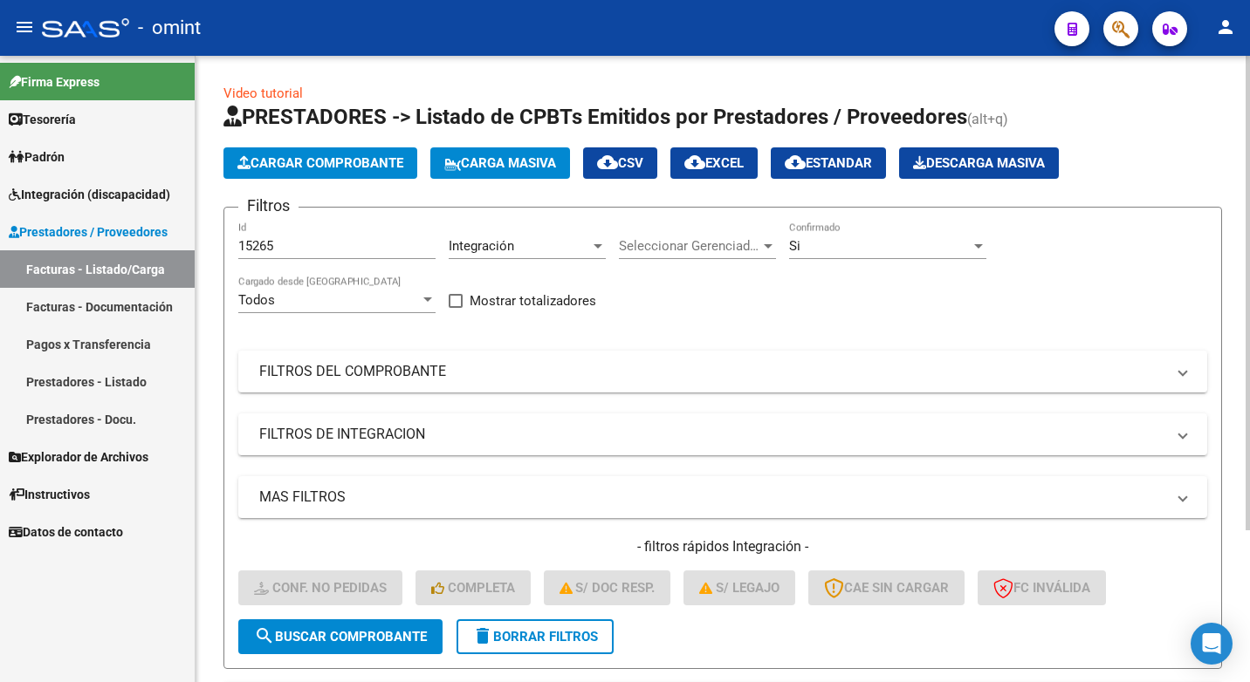
click at [280, 246] on div "15265 Id" at bounding box center [336, 241] width 197 height 38
drag, startPoint x: 278, startPoint y: 246, endPoint x: 146, endPoint y: 219, distance: 135.4
click at [153, 219] on mat-sidenav-container "Firma Express Tesorería Extractos Procesados (csv) Extractos Originales (pdf) P…" at bounding box center [625, 369] width 1250 height 627
paste input "16163"
type input "16163"
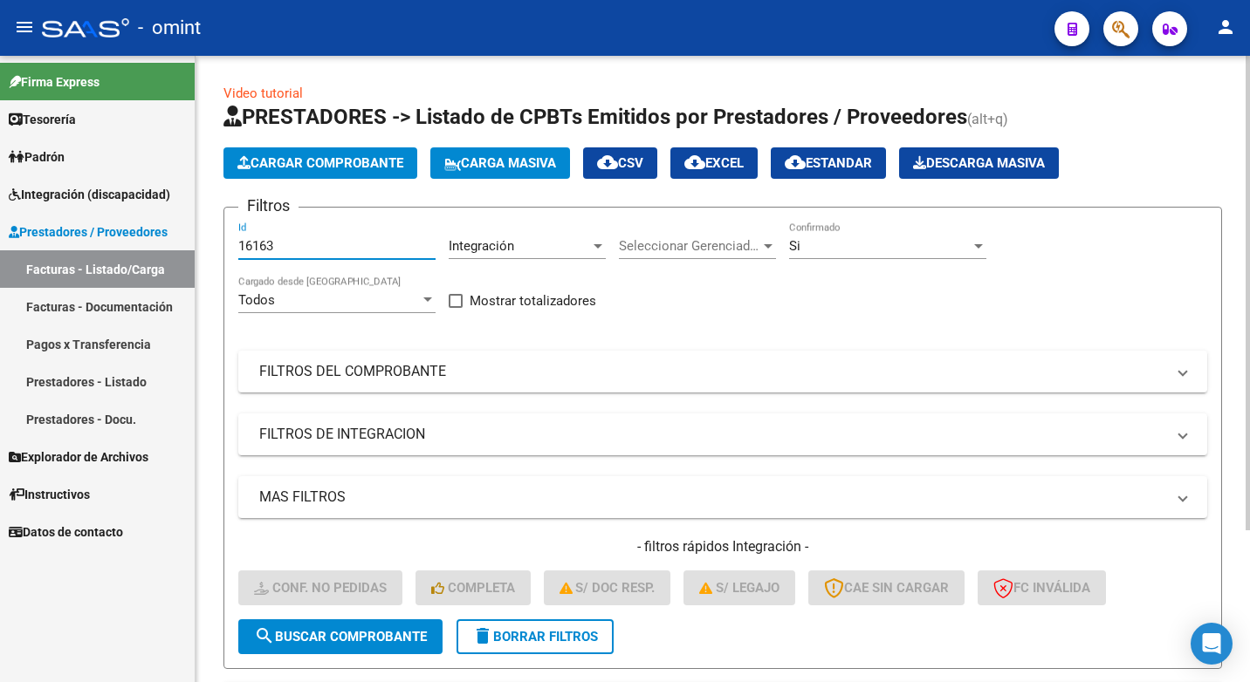
drag, startPoint x: 321, startPoint y: 647, endPoint x: 334, endPoint y: 647, distance: 13.1
click at [322, 648] on button "search Buscar Comprobante" at bounding box center [340, 637] width 204 height 35
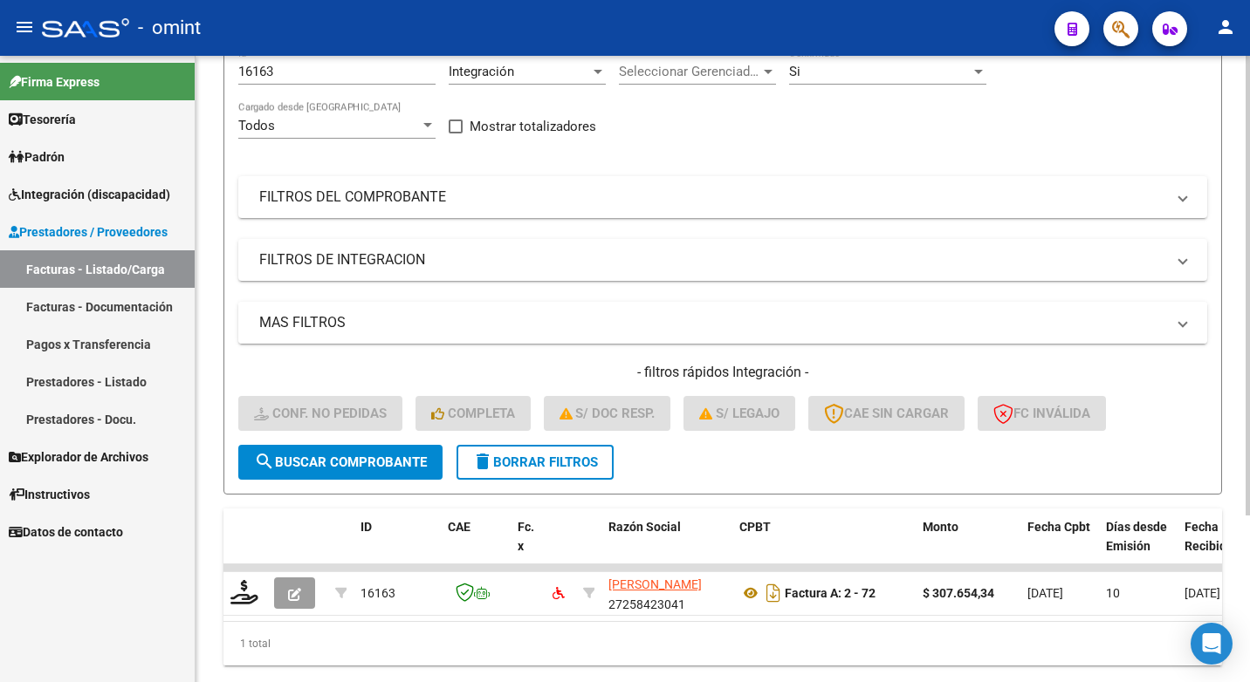
scroll to position [227, 0]
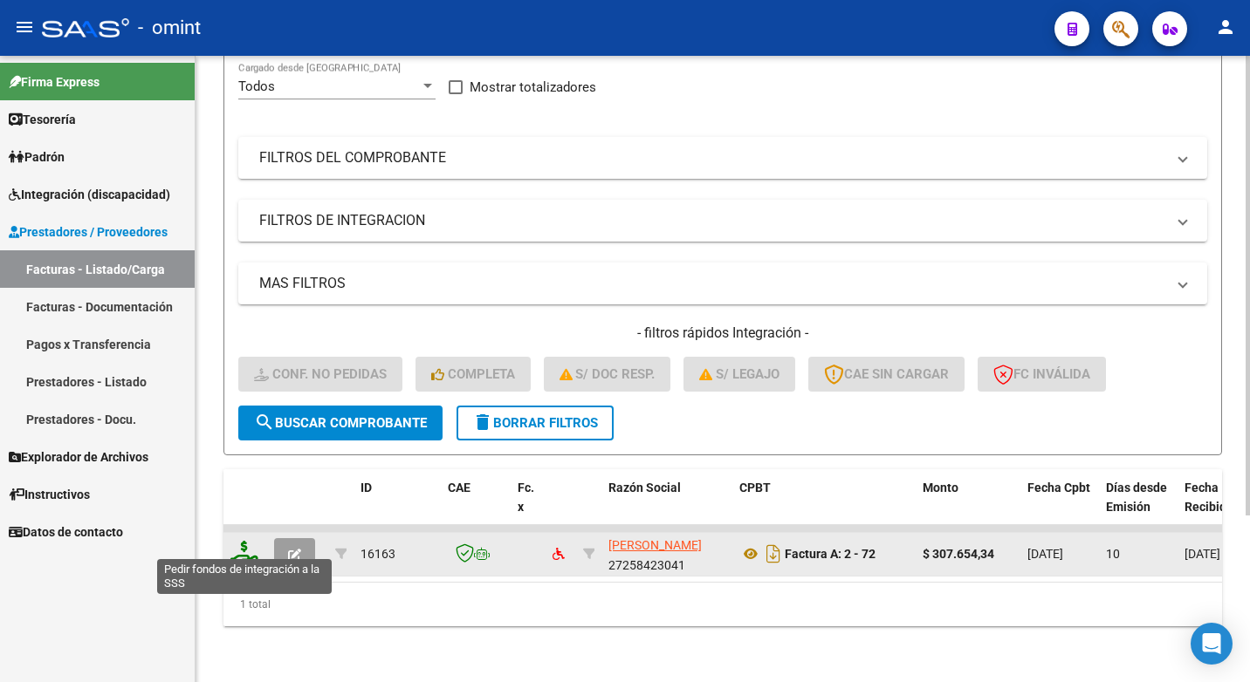
click at [245, 541] on icon at bounding box center [244, 553] width 28 height 24
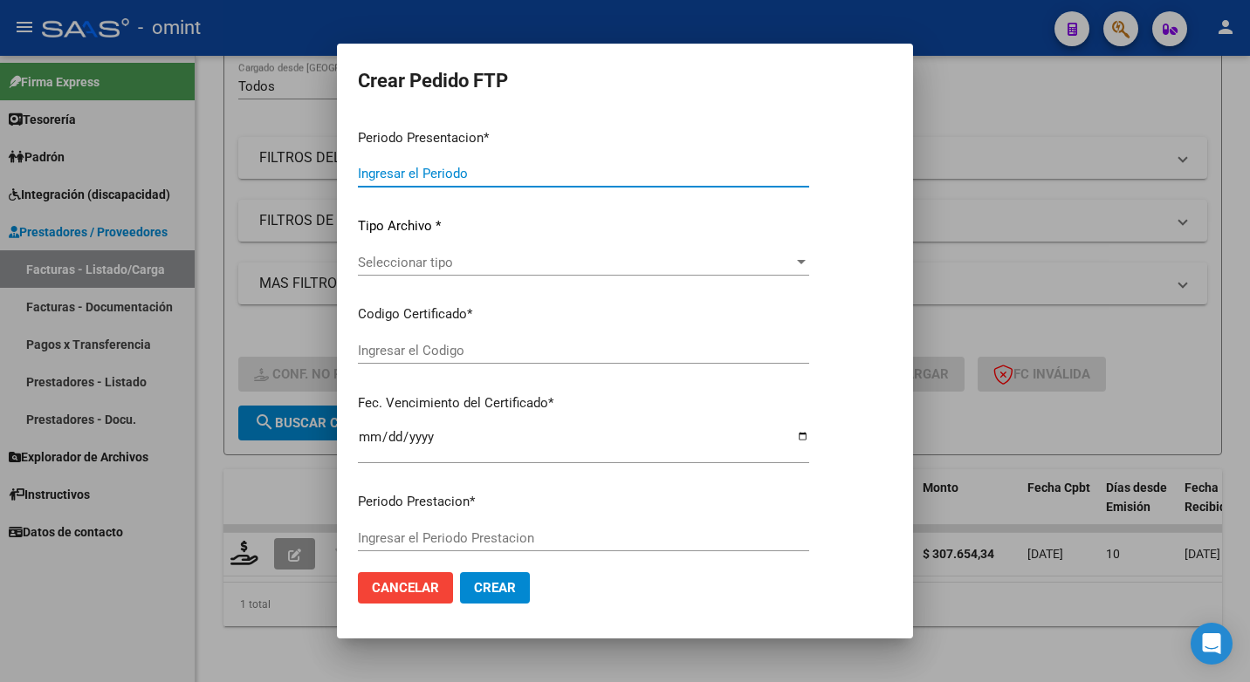
type input "202507"
type input "$ 307.654,34"
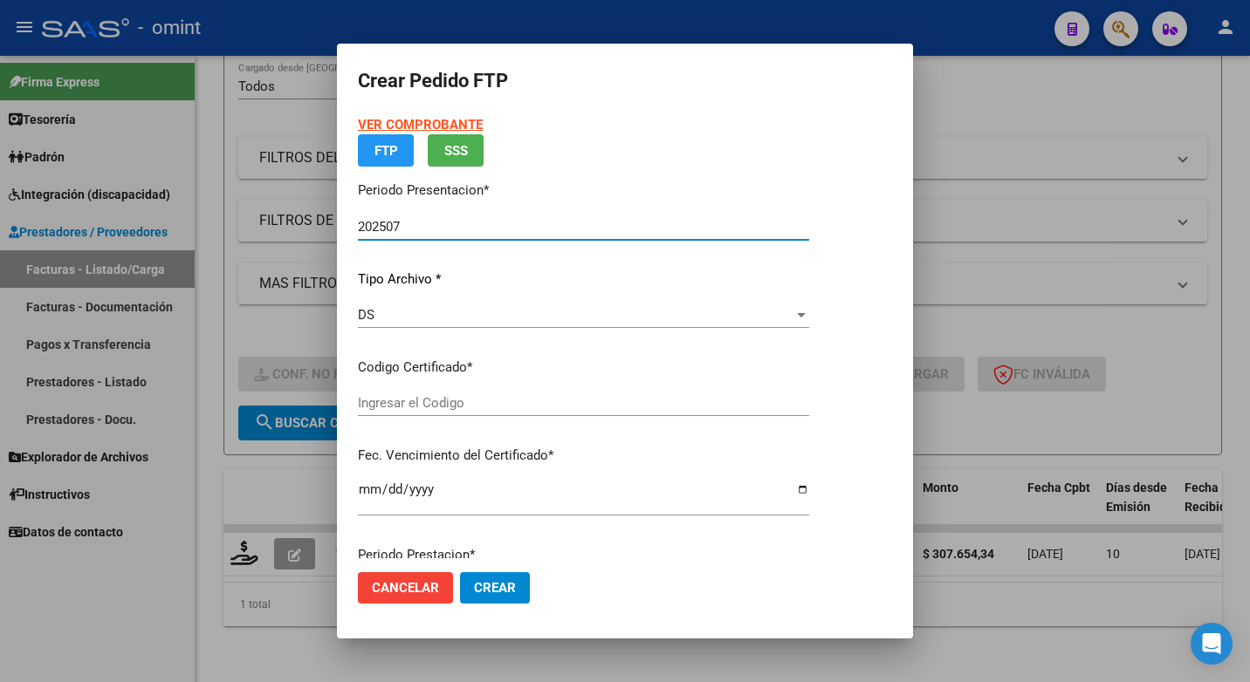
type input "6206580276"
type input "2028-08-25"
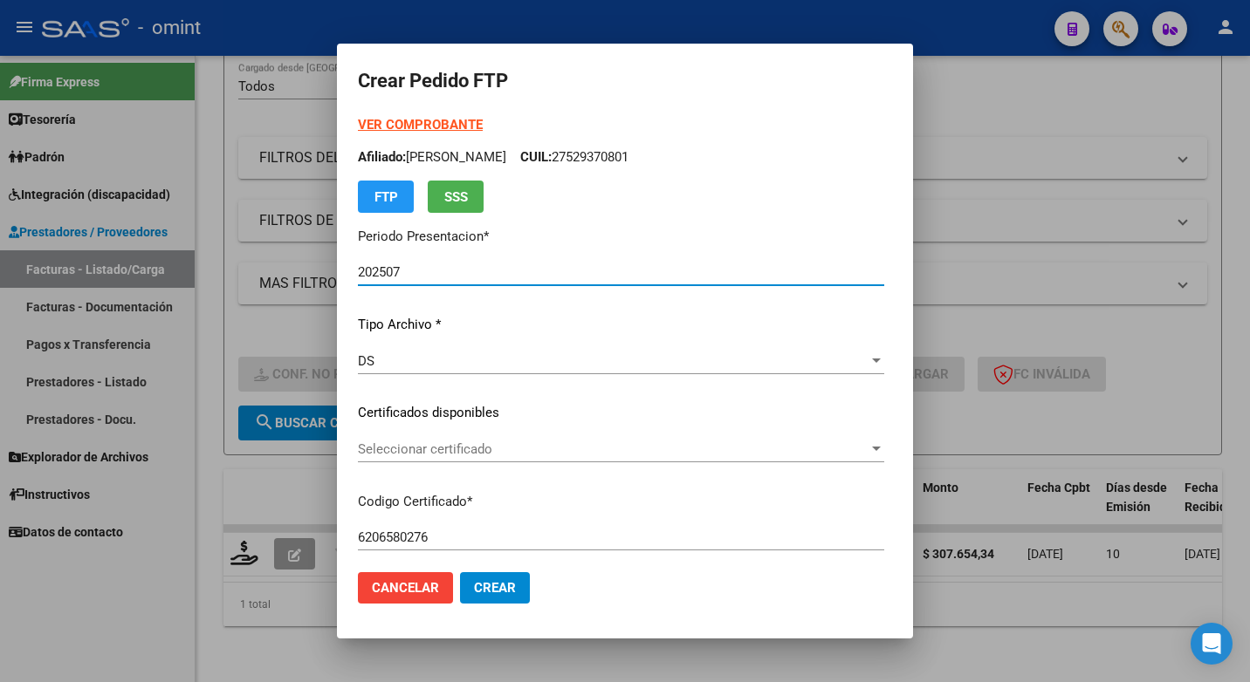
click at [881, 450] on div at bounding box center [876, 449] width 9 height 4
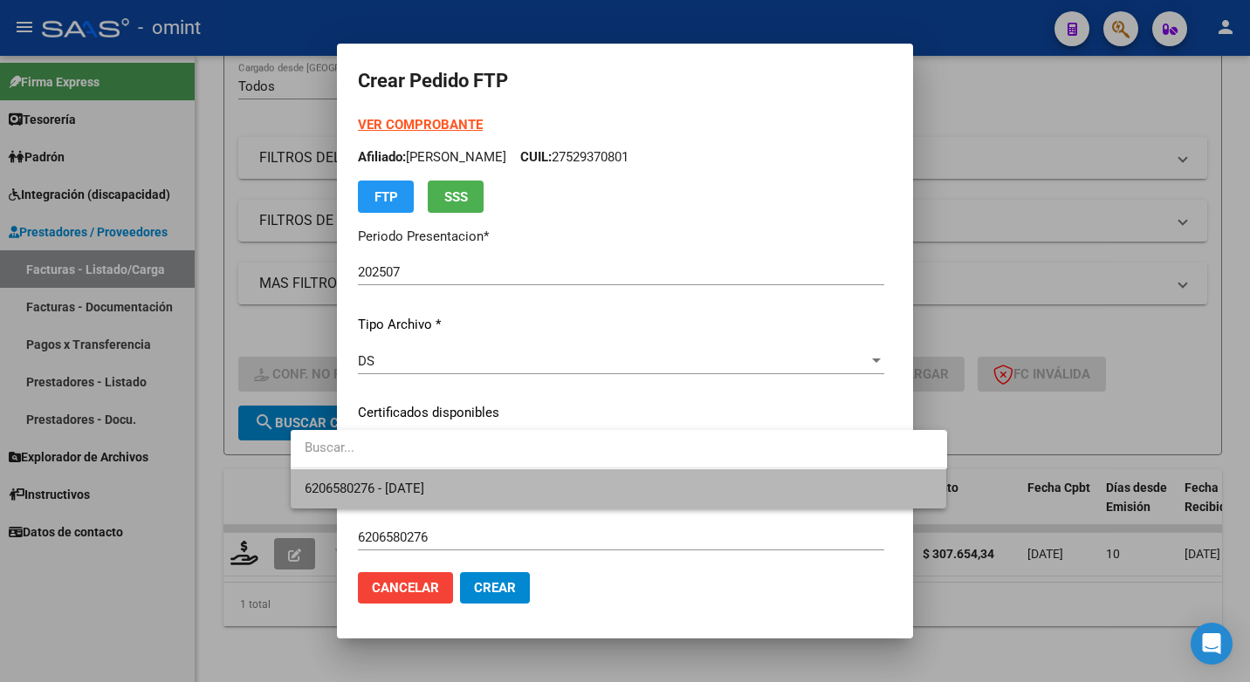
click at [864, 491] on span "6206580276 - 2028-08-25" at bounding box center [619, 489] width 628 height 39
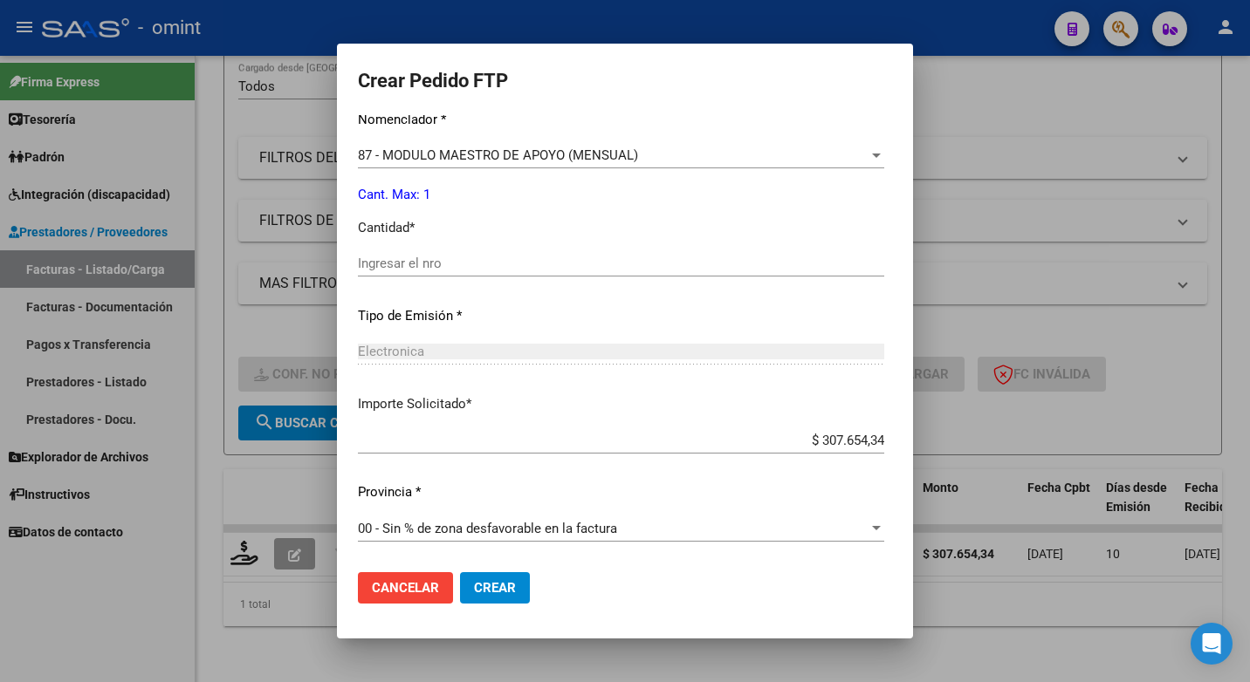
scroll to position [638, 0]
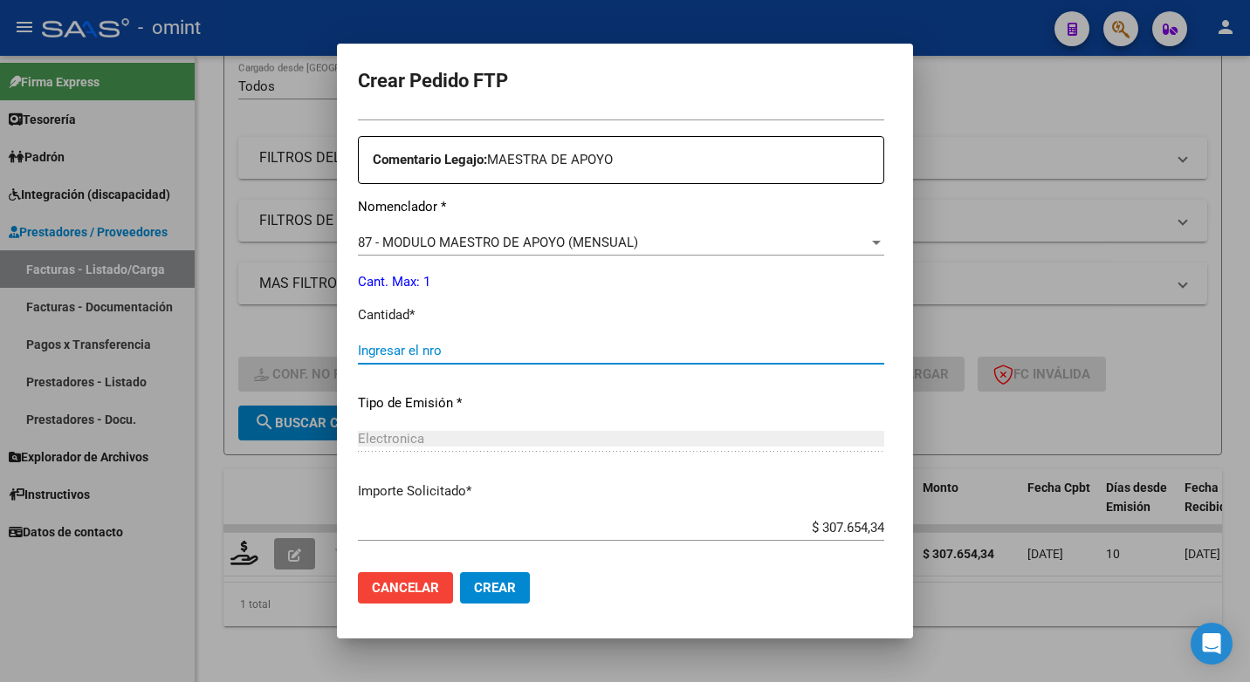
click at [358, 351] on input "Ingresar el nro" at bounding box center [621, 351] width 526 height 16
type input "1"
click at [562, 404] on p "Tipo de Emisión *" at bounding box center [621, 404] width 526 height 20
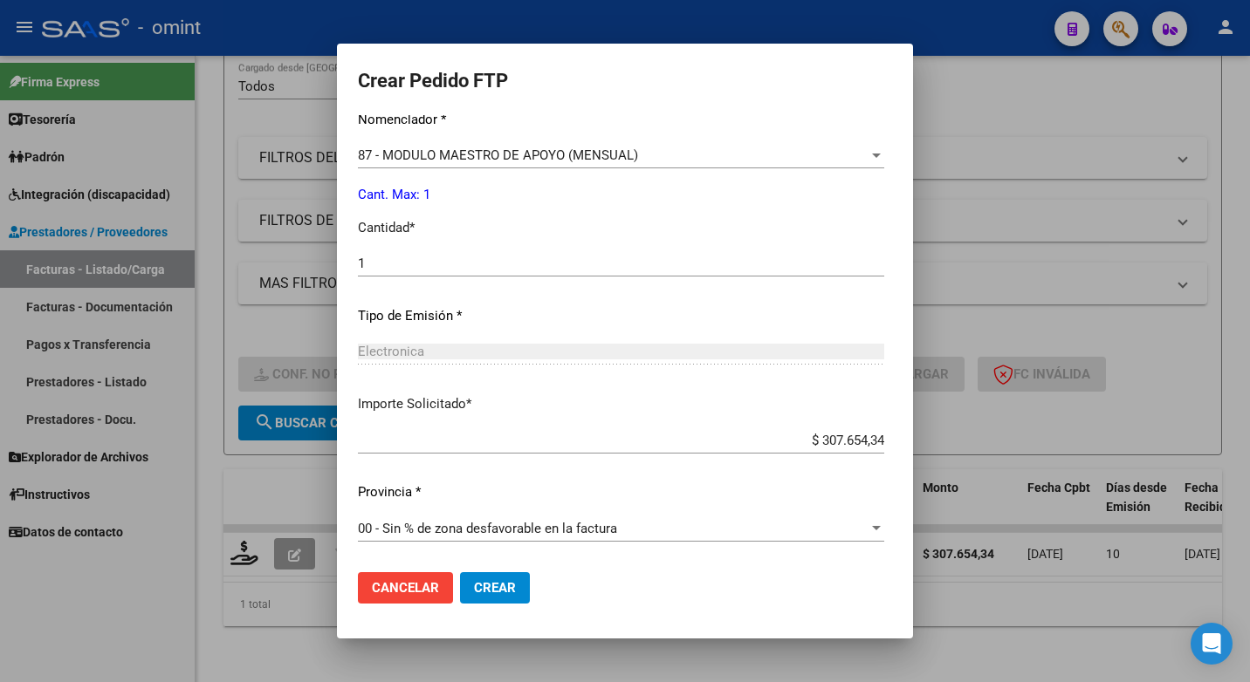
click at [474, 589] on span "Crear" at bounding box center [495, 588] width 42 height 16
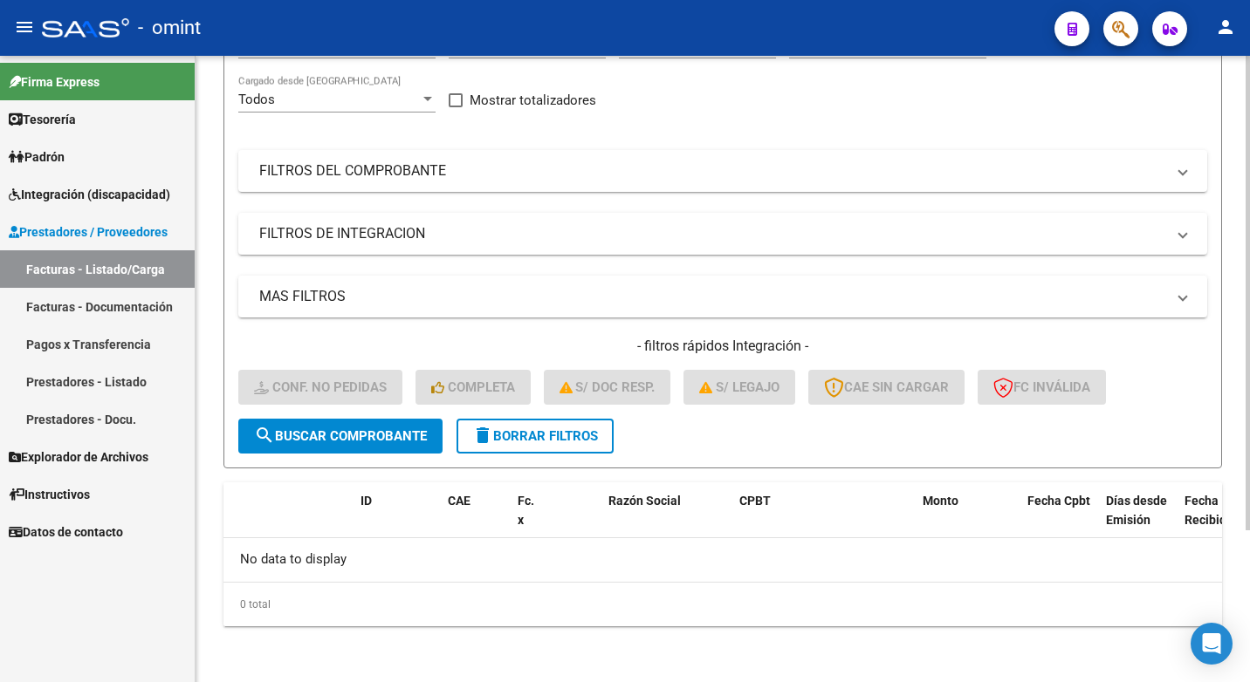
scroll to position [0, 0]
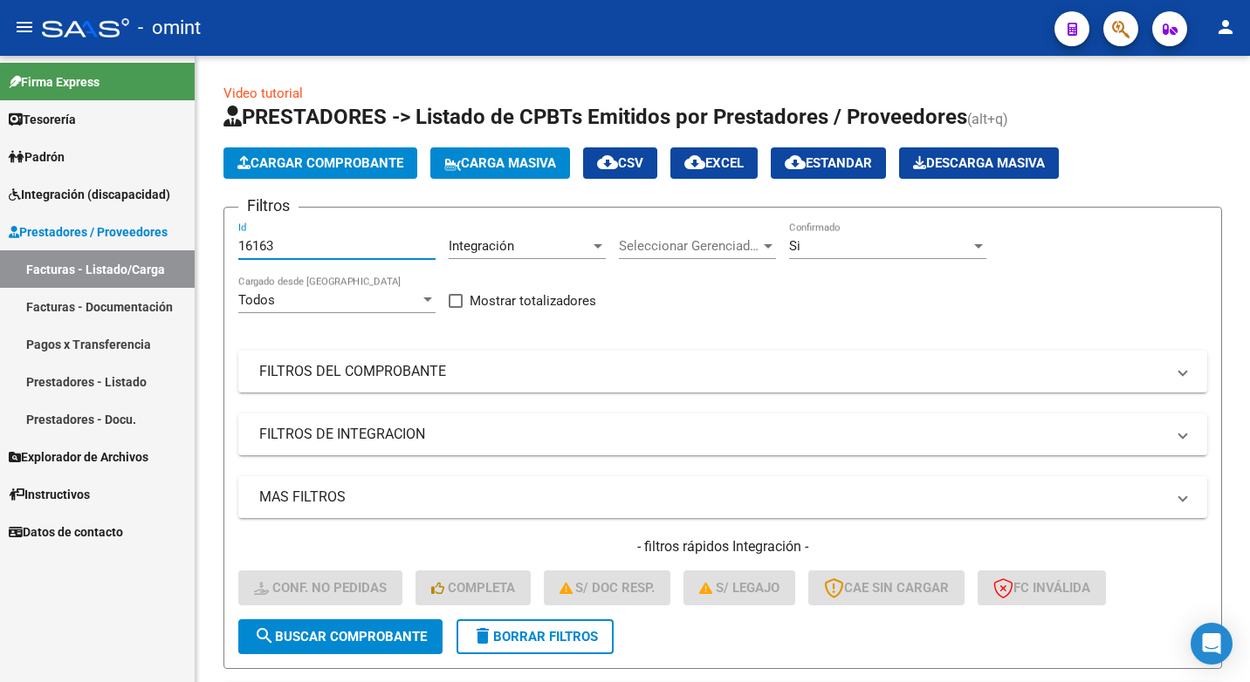
drag, startPoint x: 298, startPoint y: 241, endPoint x: 72, endPoint y: 206, distance: 229.6
click at [76, 209] on mat-sidenav-container "Firma Express Tesorería Extractos Procesados (csv) Extractos Originales (pdf) P…" at bounding box center [625, 369] width 1250 height 627
drag, startPoint x: 246, startPoint y: 256, endPoint x: 290, endPoint y: 236, distance: 48.0
click at [290, 236] on div "Id" at bounding box center [336, 241] width 197 height 38
paste input "15763"
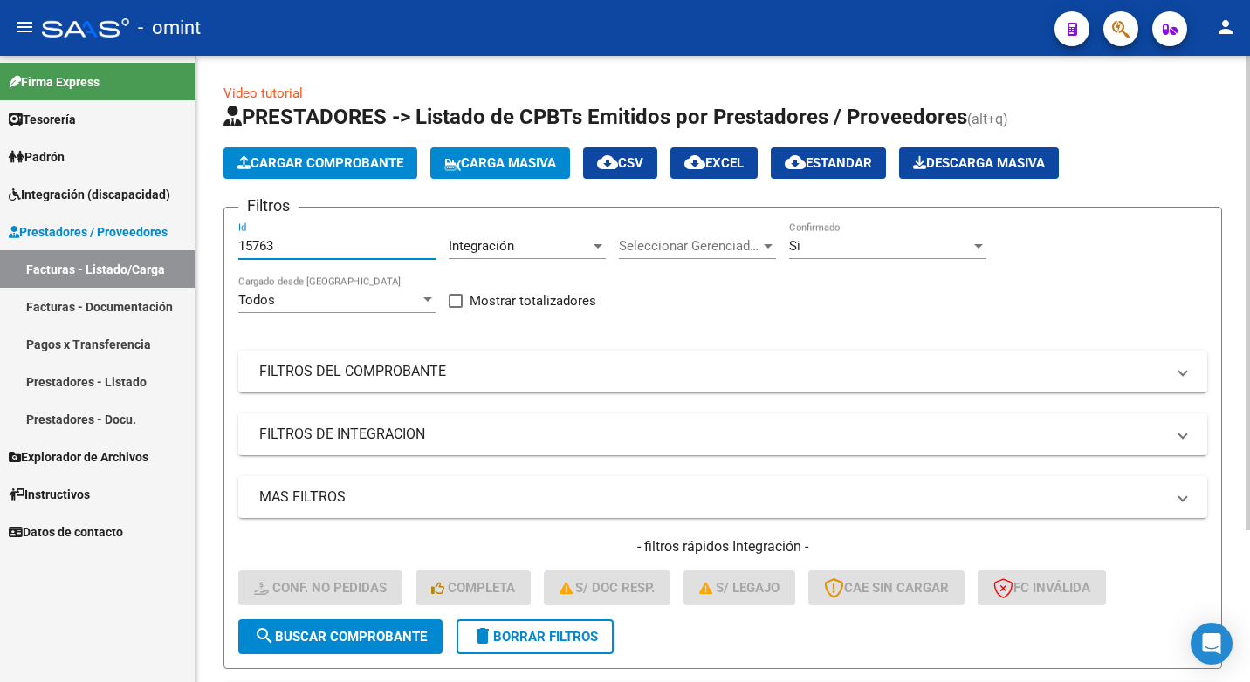
type input "15763"
click at [311, 641] on span "search Buscar Comprobante" at bounding box center [340, 637] width 173 height 16
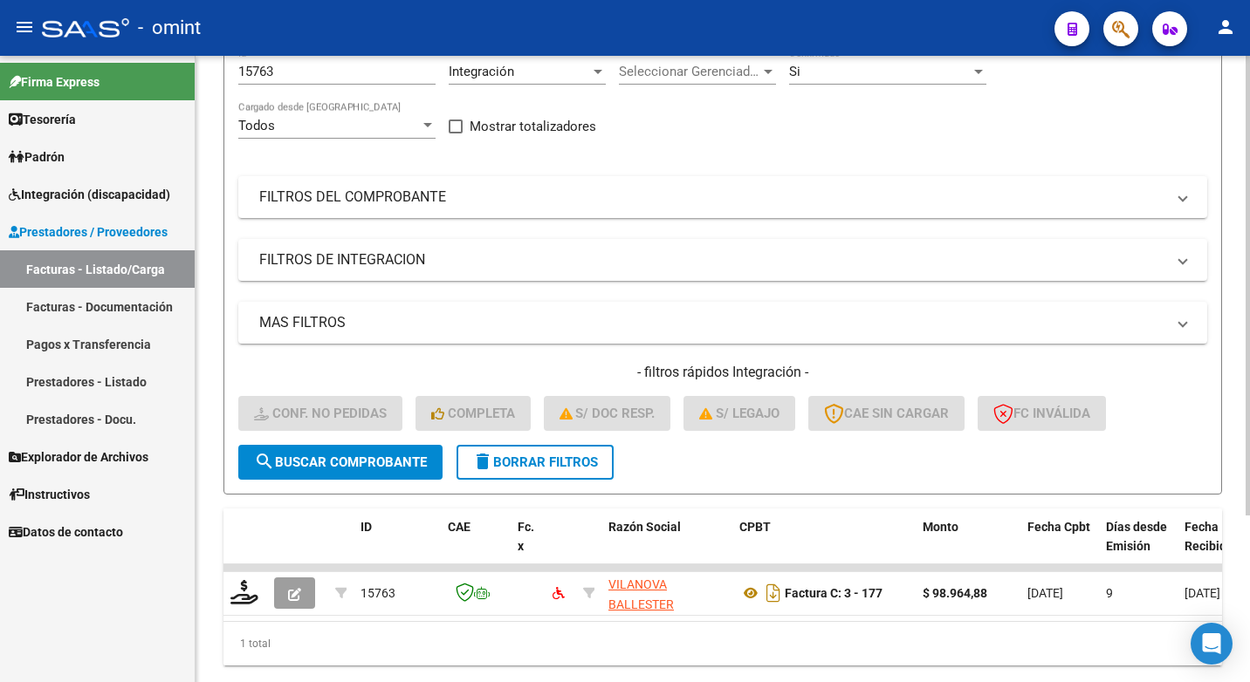
scroll to position [227, 0]
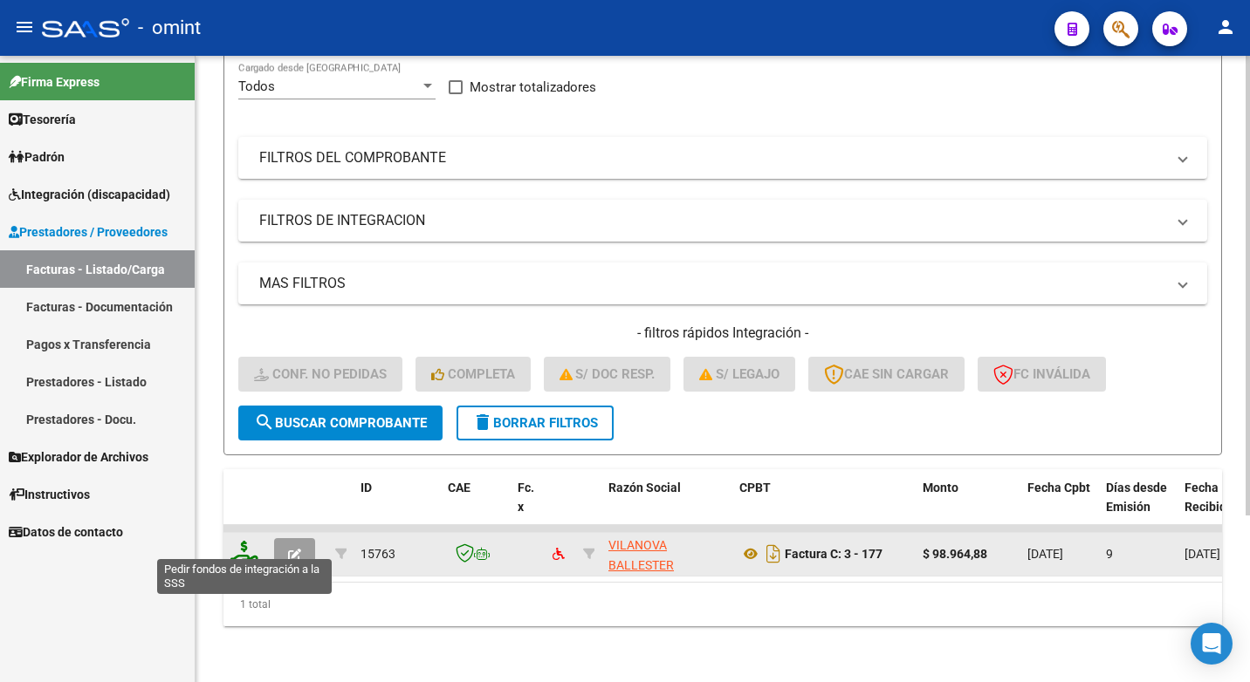
click at [234, 541] on icon at bounding box center [244, 553] width 28 height 24
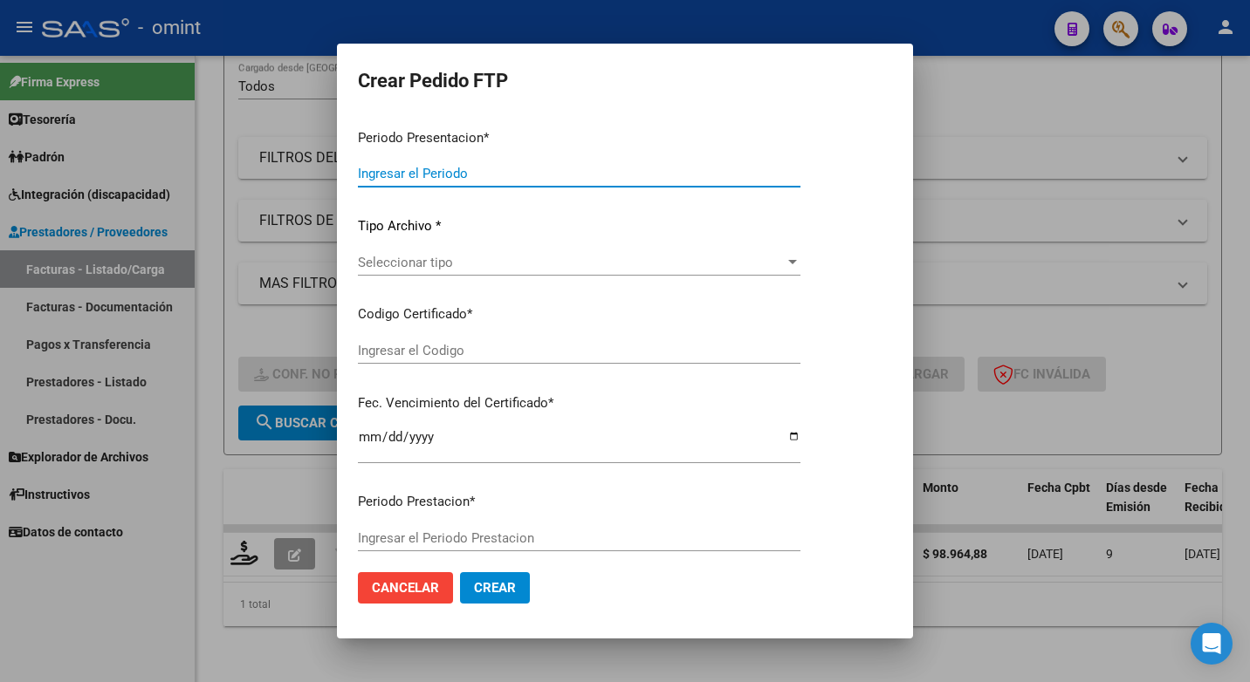
type input "202507"
type input "$ 98.964,88"
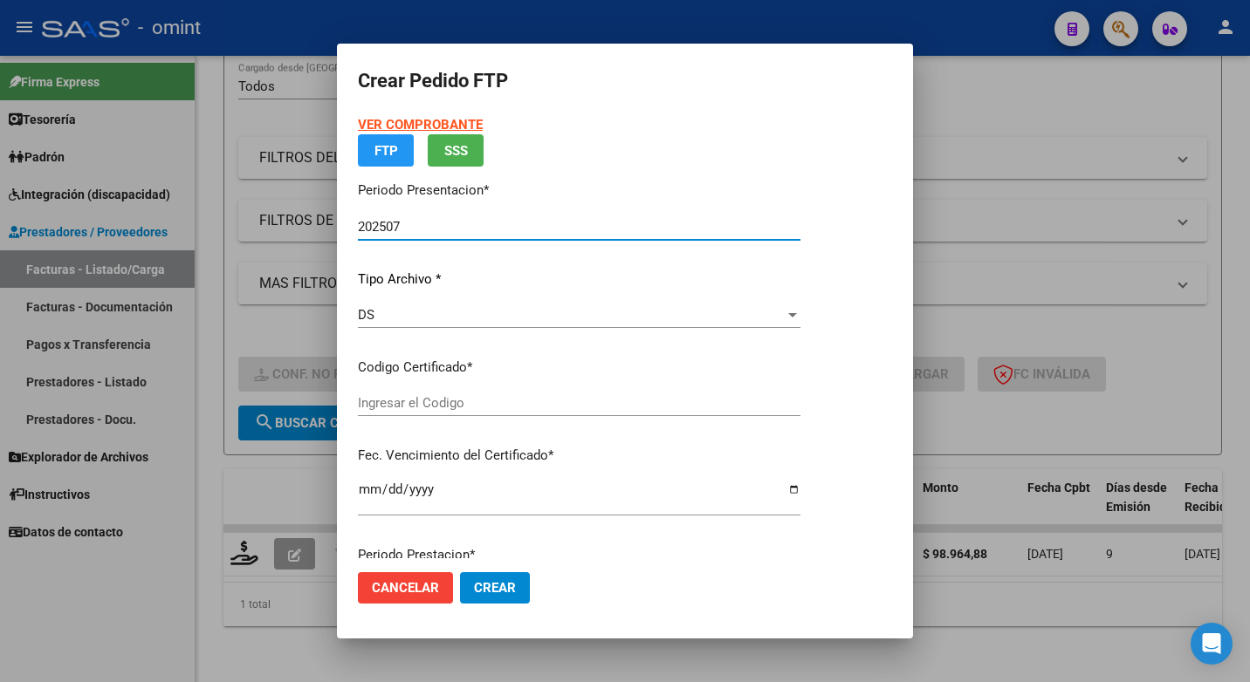
type input "6816786053"
type input "2027-10-24"
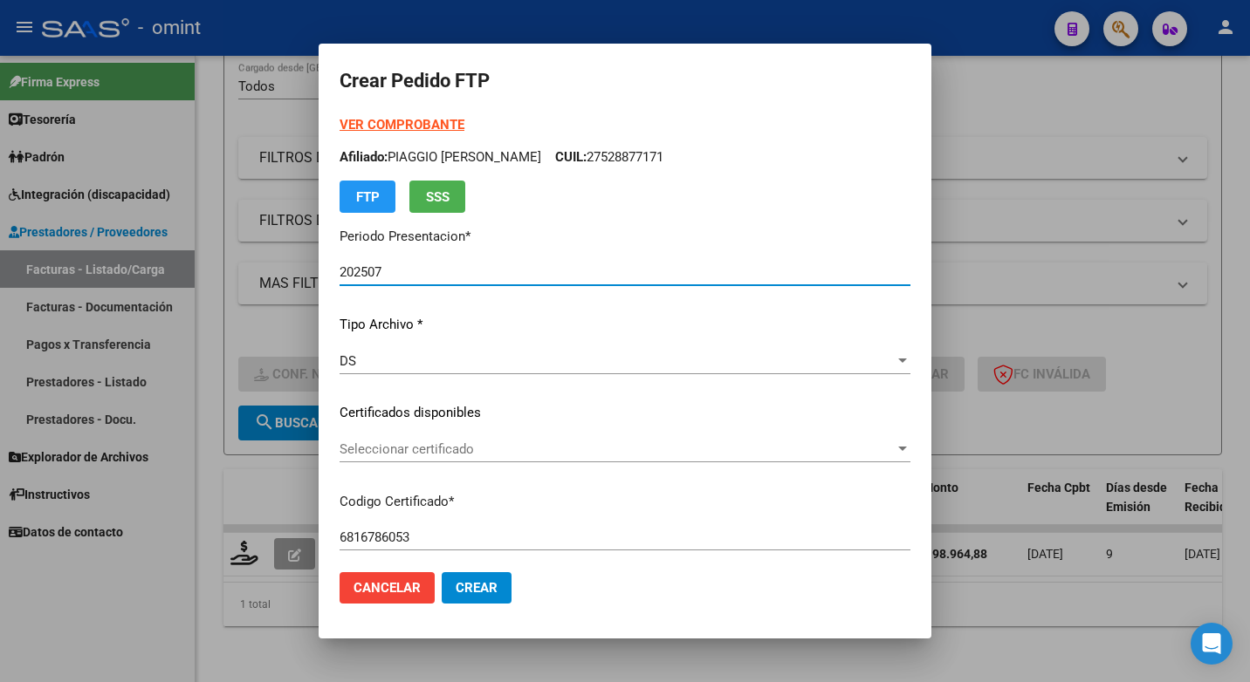
scroll to position [87, 0]
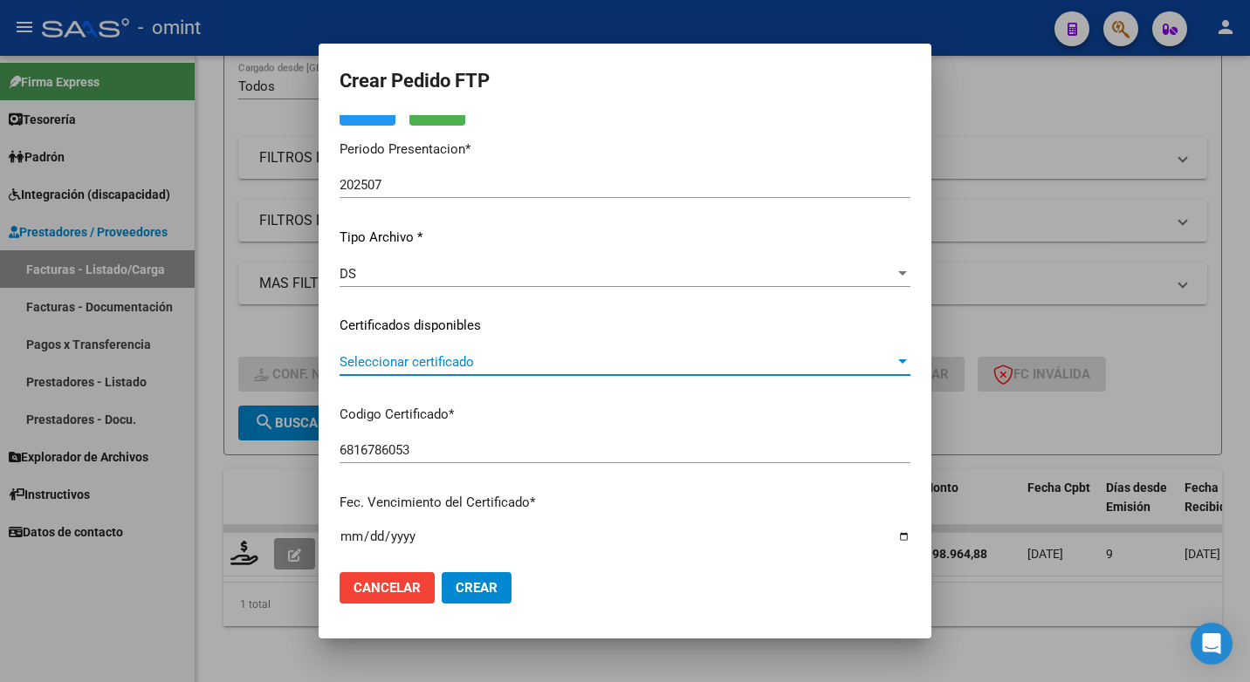
click at [910, 355] on div at bounding box center [903, 362] width 16 height 14
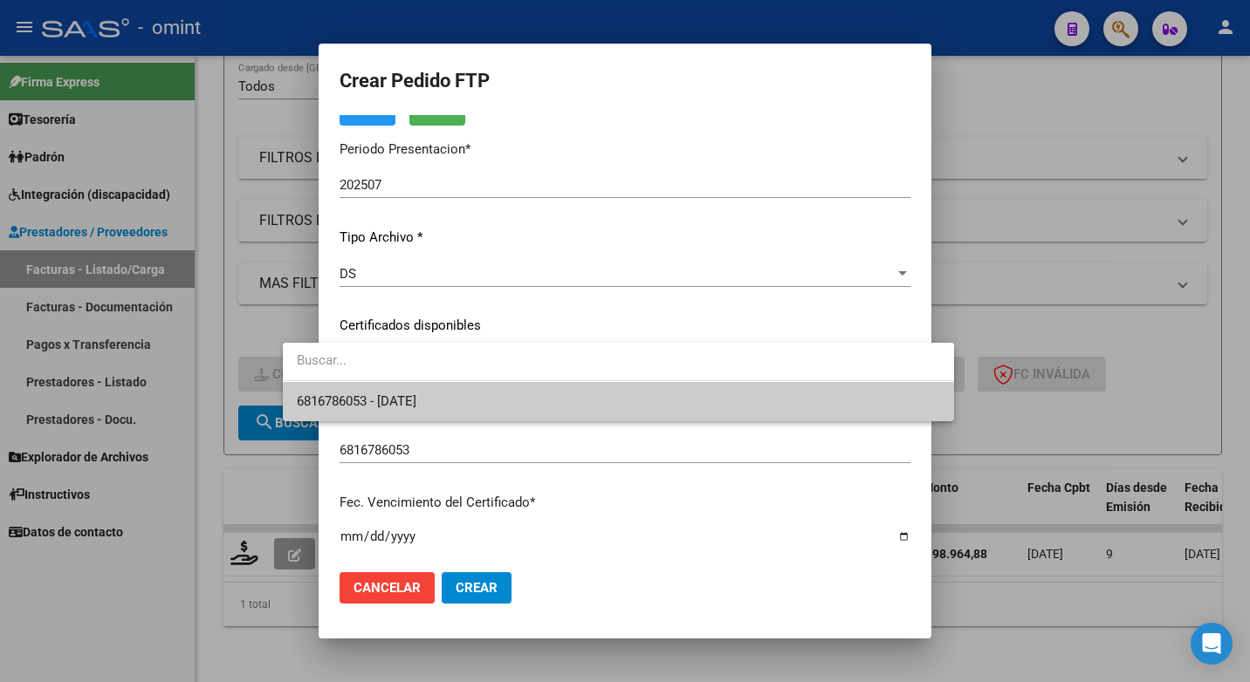
click at [854, 397] on span "6816786053 - 2027-10-24" at bounding box center [618, 401] width 643 height 39
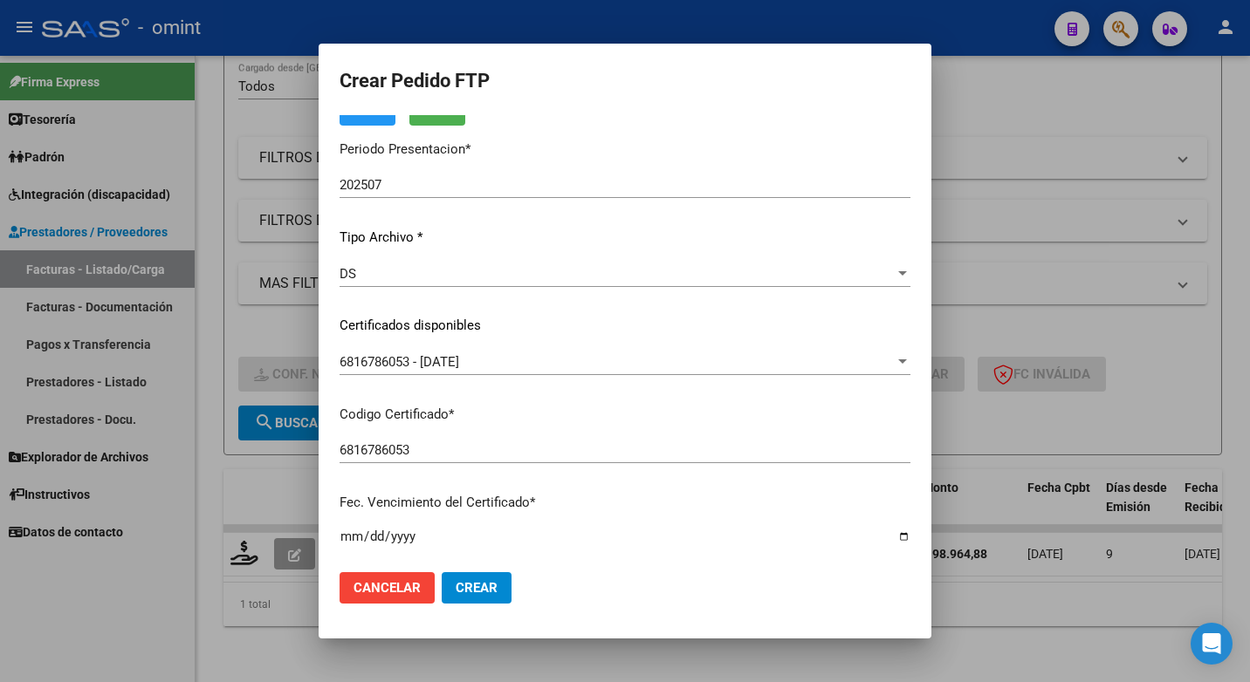
click at [580, 436] on div "VER COMPROBANTE ARCA Padrón Afiliado: PIAGGIO DELGADO BIANCA MARIA CUIL: 275288…" at bounding box center [624, 313] width 571 height 571
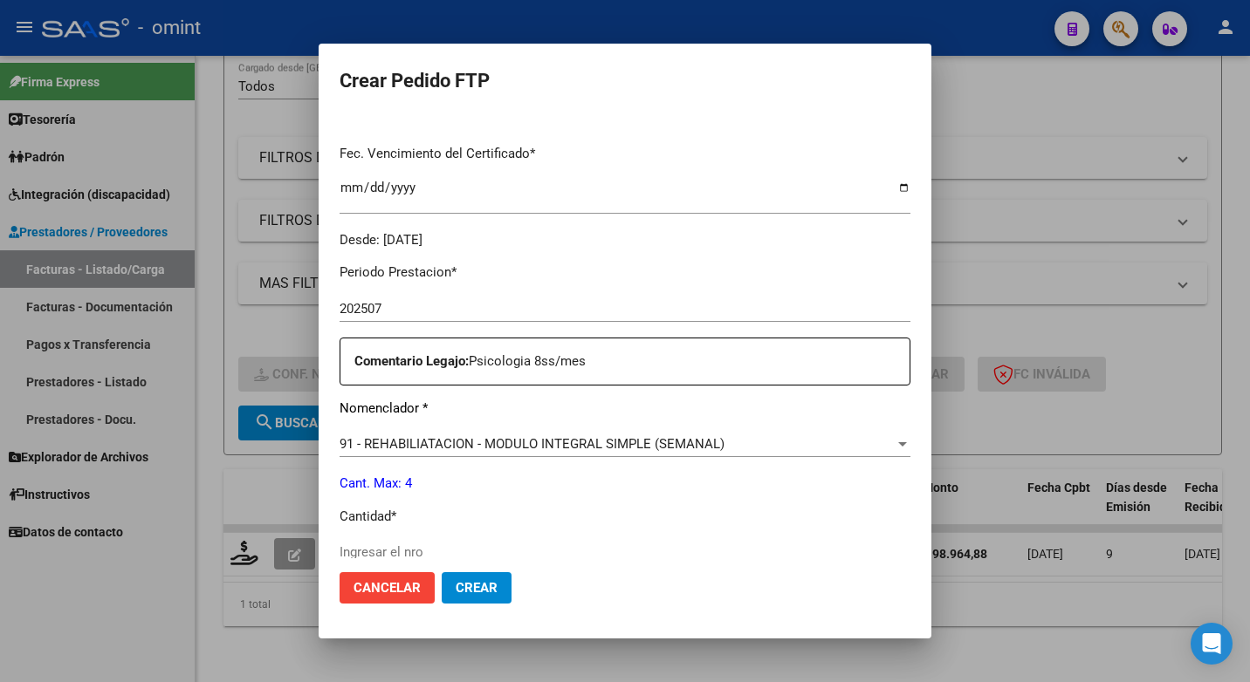
scroll to position [524, 0]
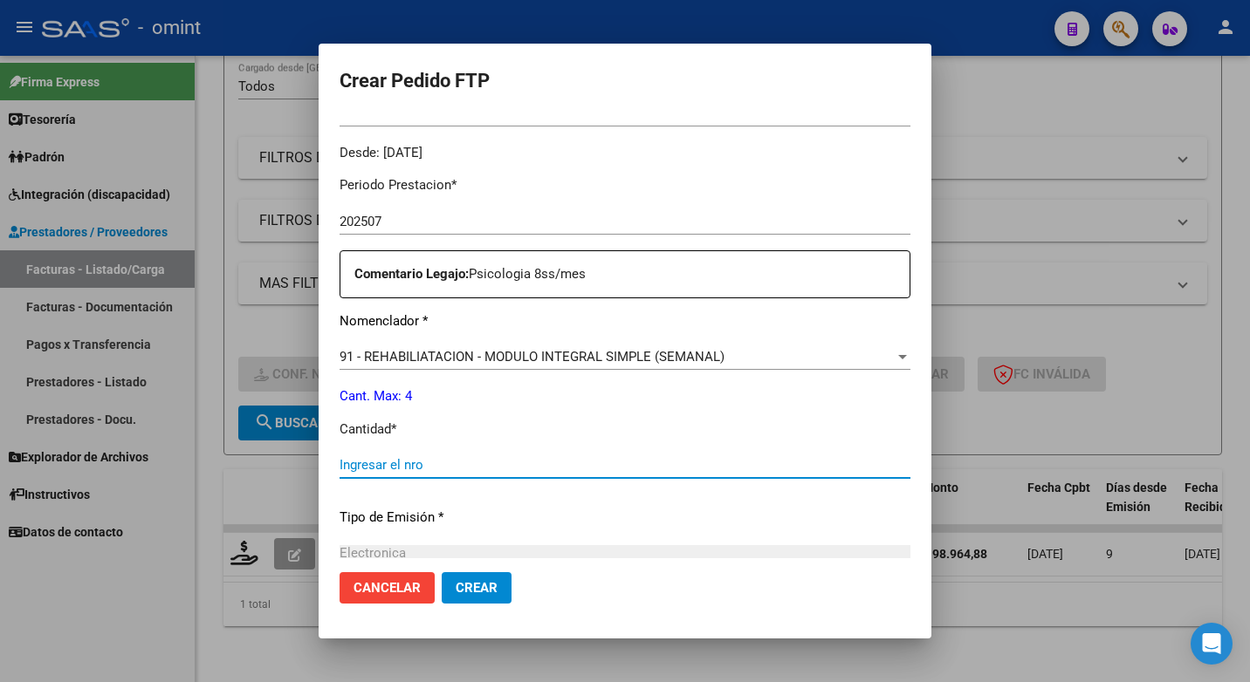
click at [350, 467] on input "Ingresar el nro" at bounding box center [624, 465] width 571 height 16
type input "4"
click at [610, 539] on div "Periodo Prestacion * 202507 Ingresar el Periodo Prestacion Comentario Legajo: P…" at bounding box center [624, 461] width 571 height 598
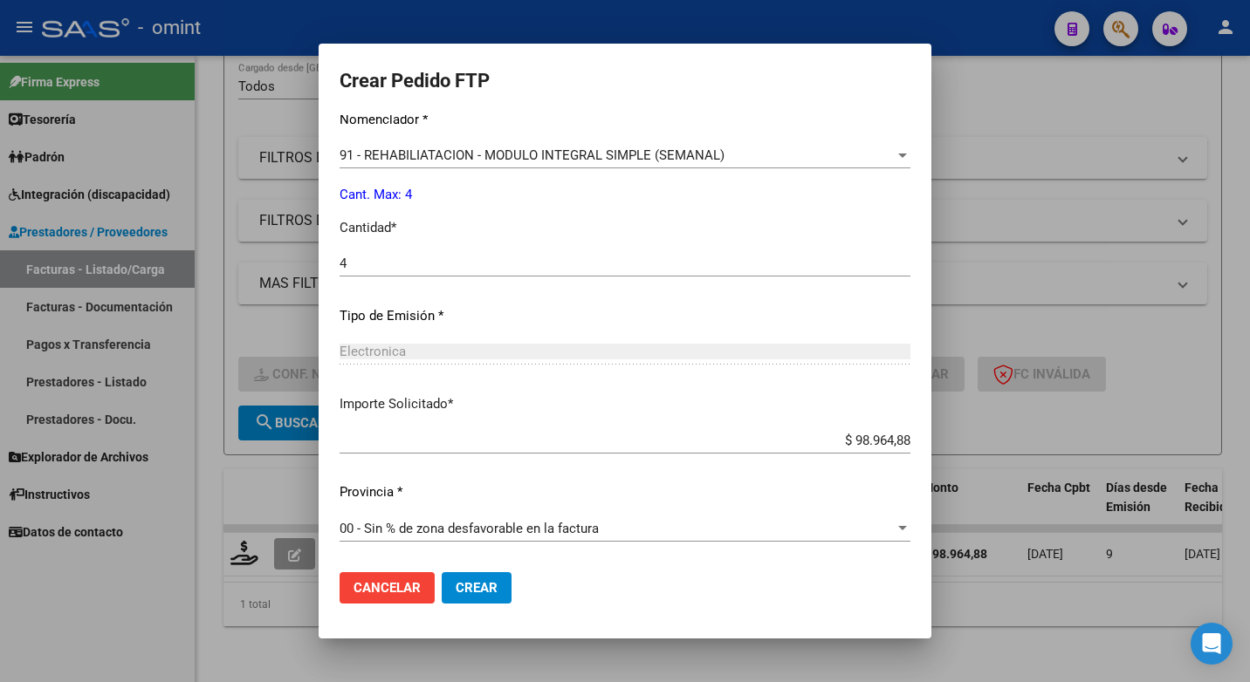
click at [456, 589] on span "Crear" at bounding box center [477, 588] width 42 height 16
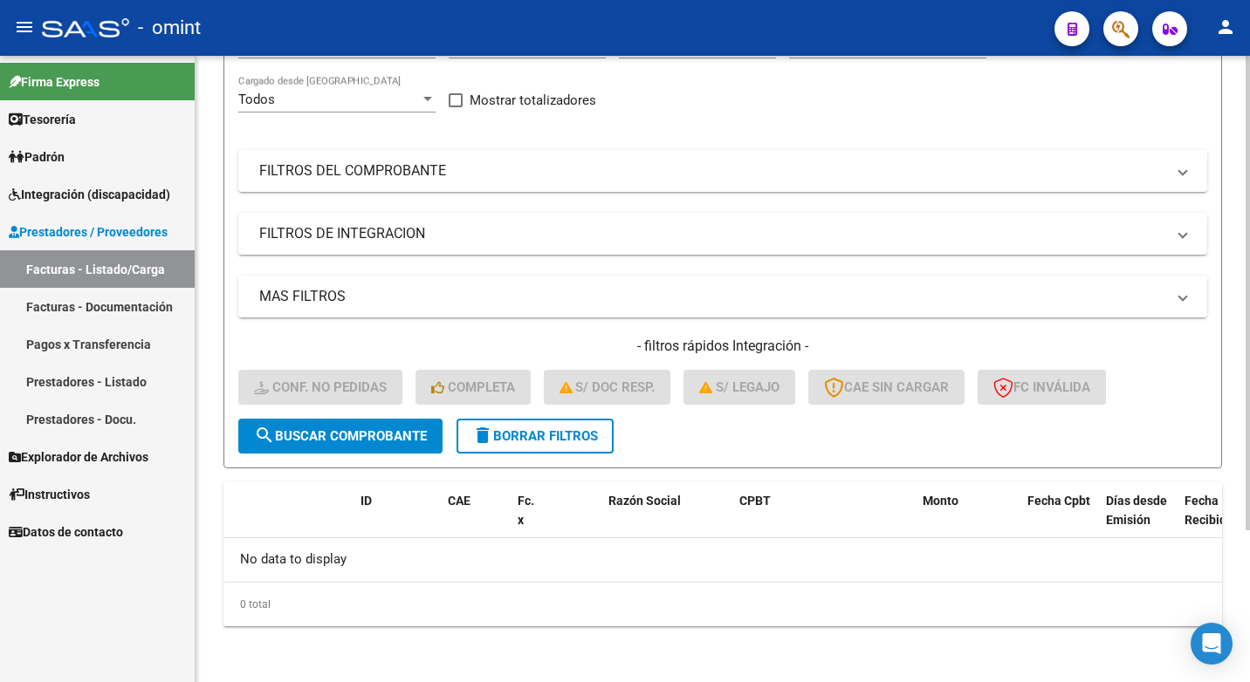
scroll to position [0, 0]
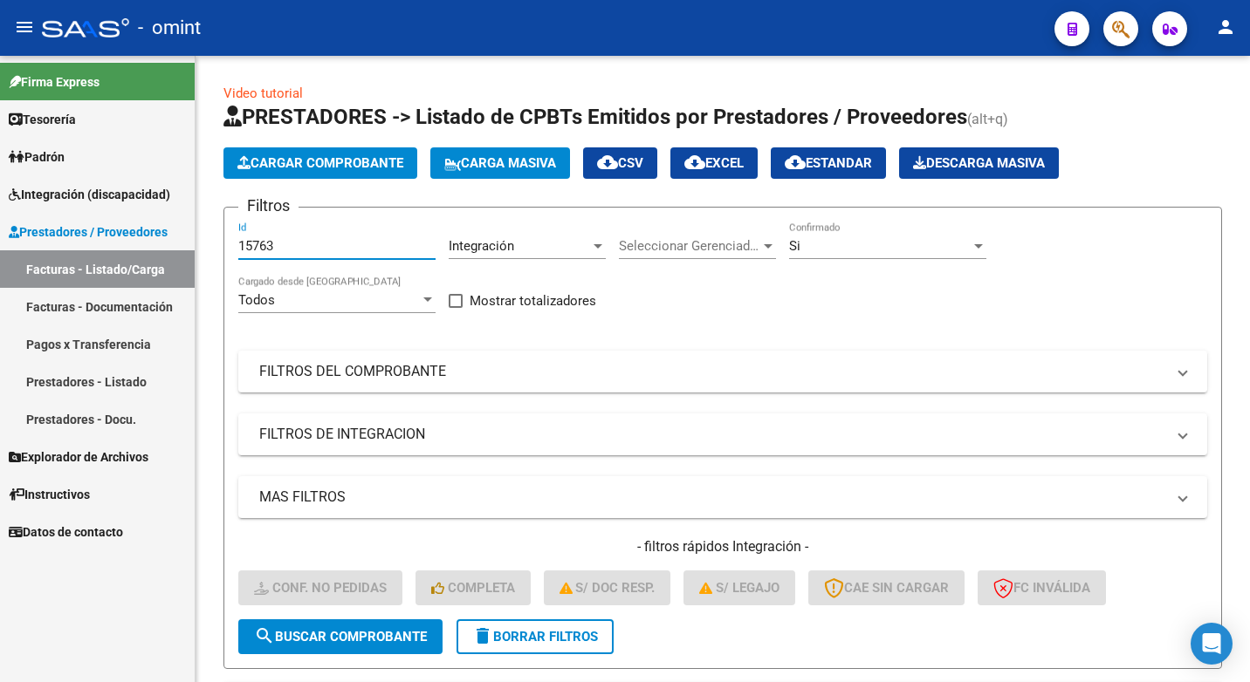
drag, startPoint x: 296, startPoint y: 245, endPoint x: 154, endPoint y: 222, distance: 143.3
click at [154, 222] on mat-sidenav-container "Firma Express Tesorería Extractos Procesados (csv) Extractos Originales (pdf) P…" at bounding box center [625, 369] width 1250 height 627
paste input "17200"
type input "17200"
click at [332, 646] on button "search Buscar Comprobante" at bounding box center [340, 637] width 204 height 35
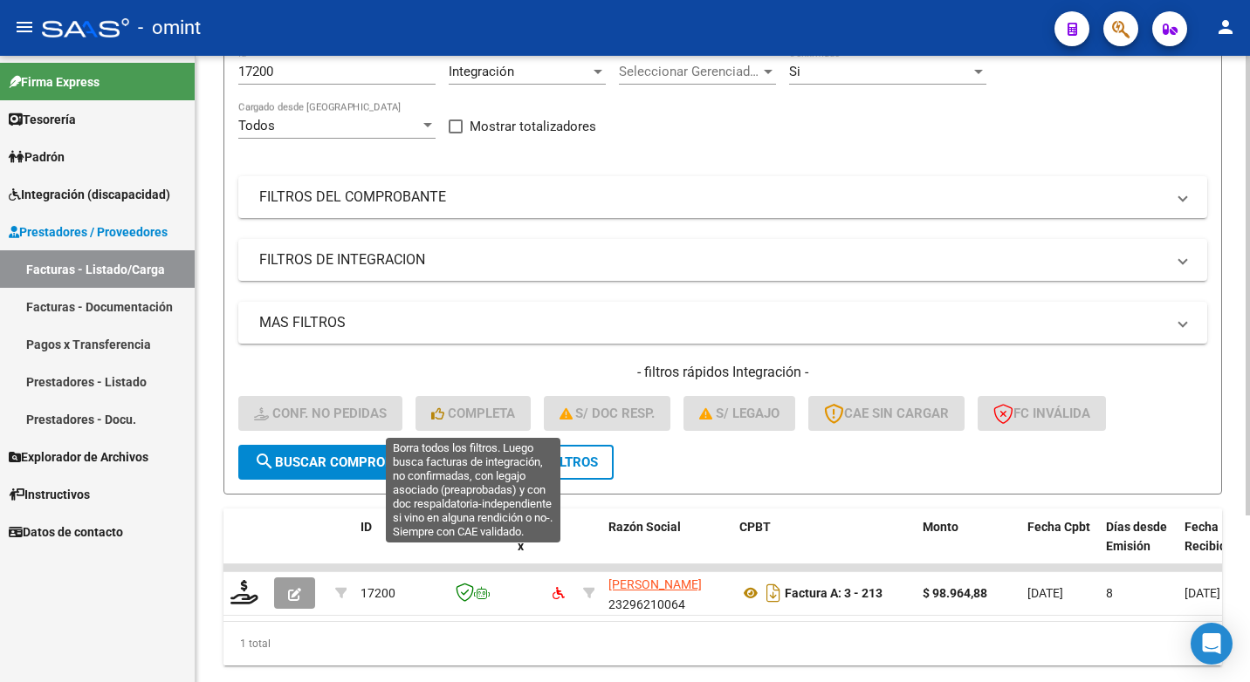
scroll to position [227, 0]
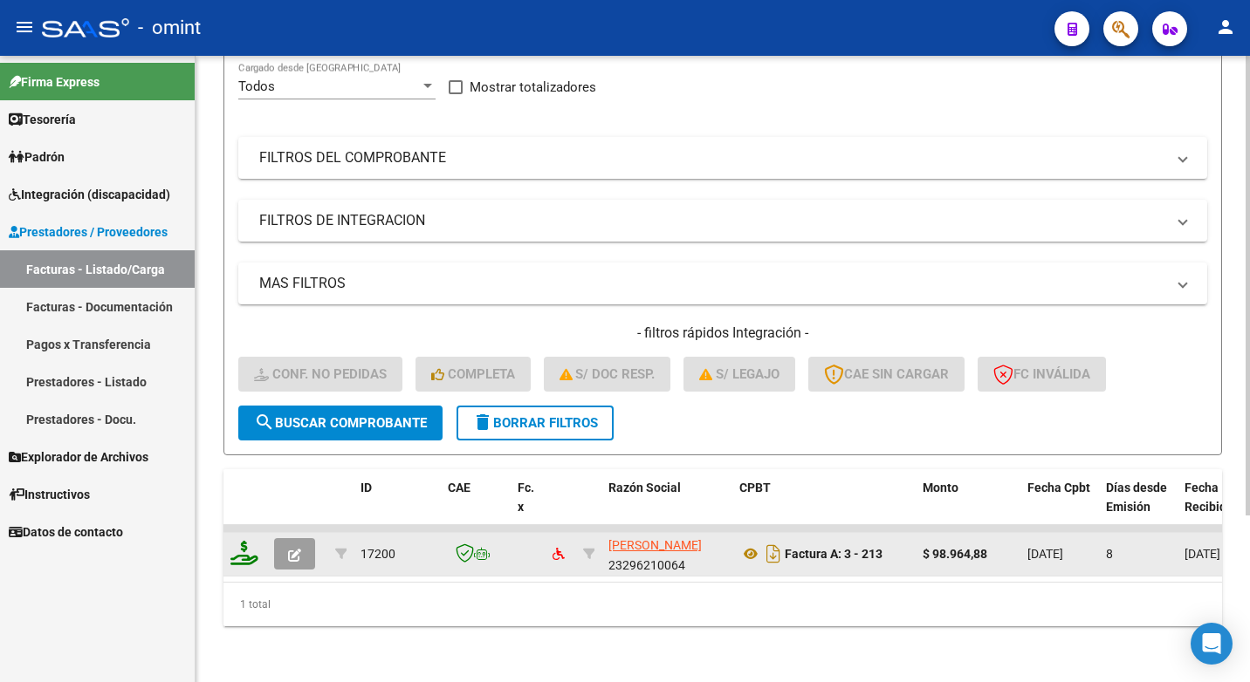
click at [232, 543] on icon at bounding box center [244, 553] width 28 height 24
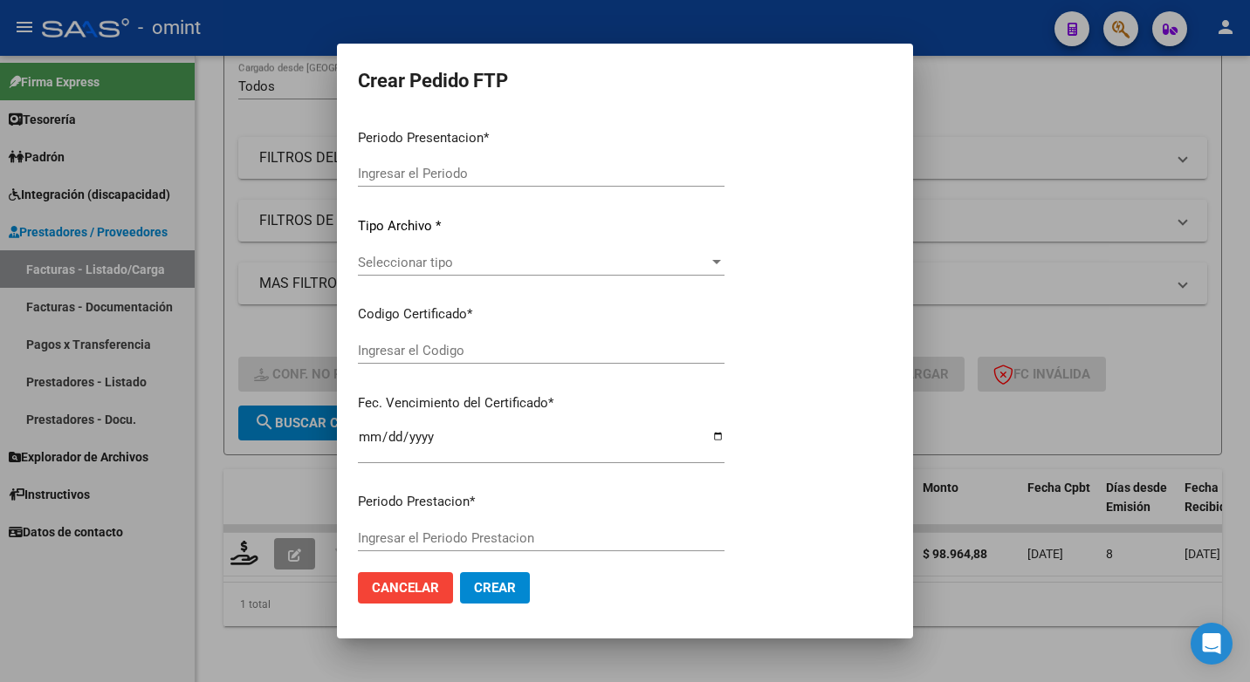
type input "202507"
type input "$ 98.964,88"
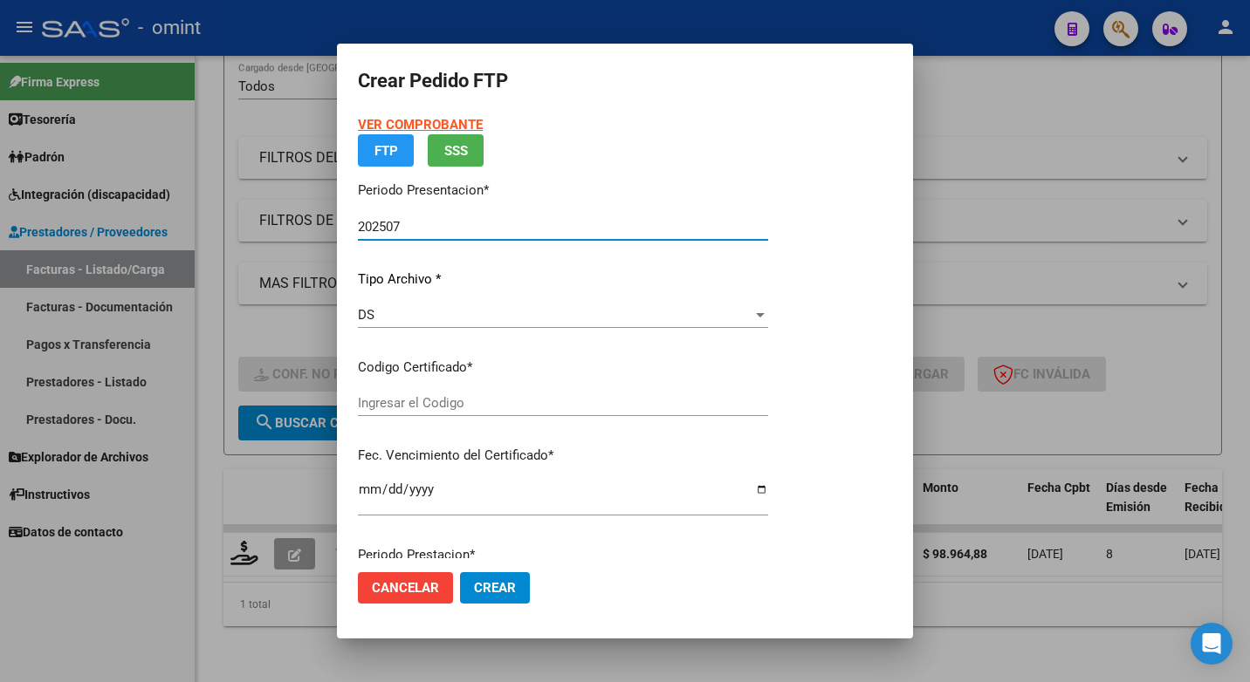
type input "6816786053"
type input "2027-10-24"
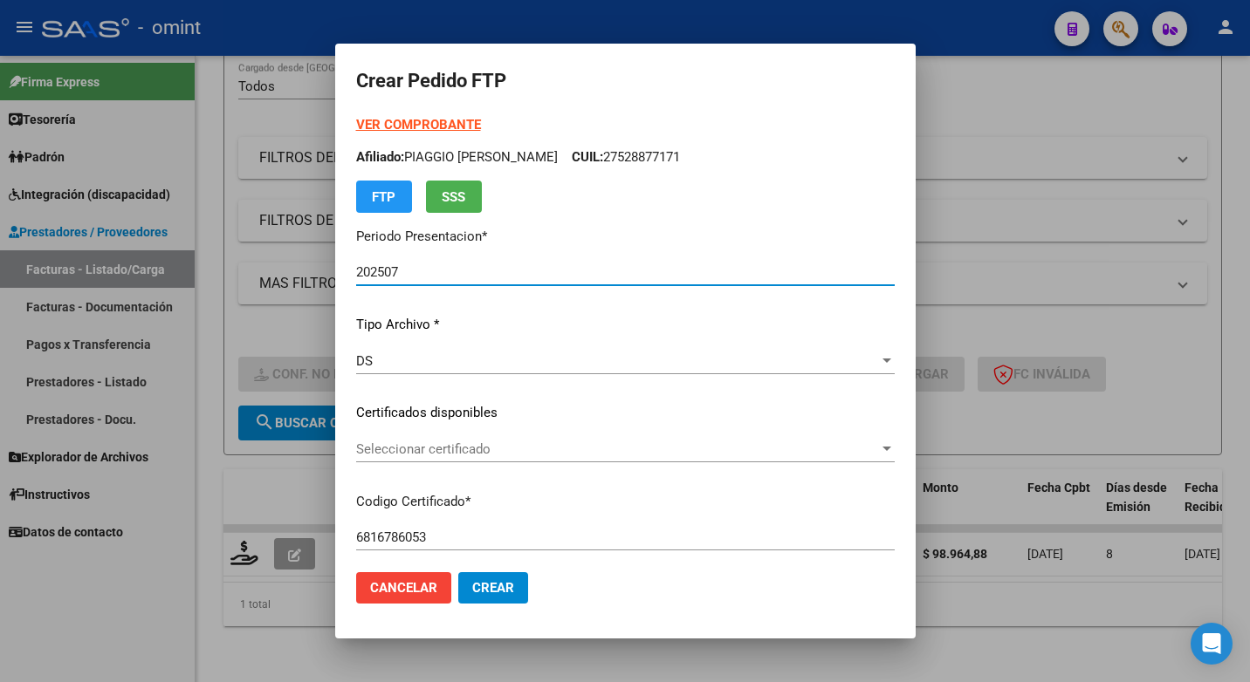
click at [895, 455] on div at bounding box center [887, 449] width 16 height 14
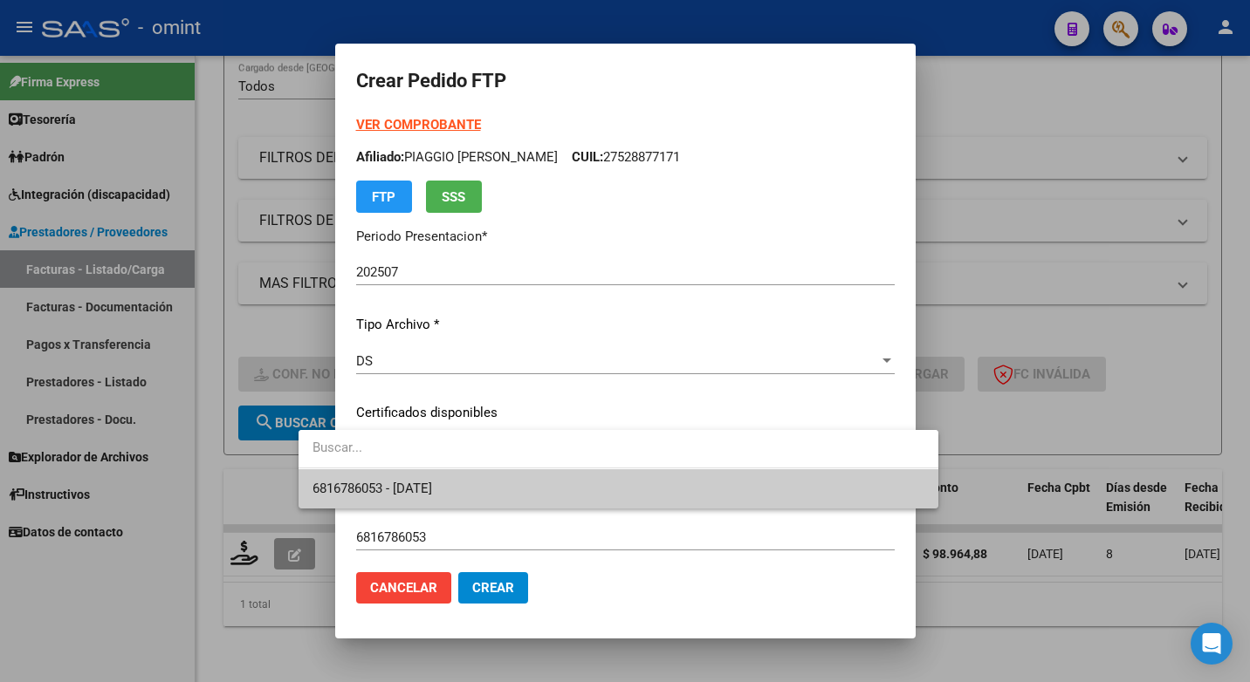
click at [796, 483] on span "6816786053 - 2027-10-24" at bounding box center [618, 489] width 612 height 39
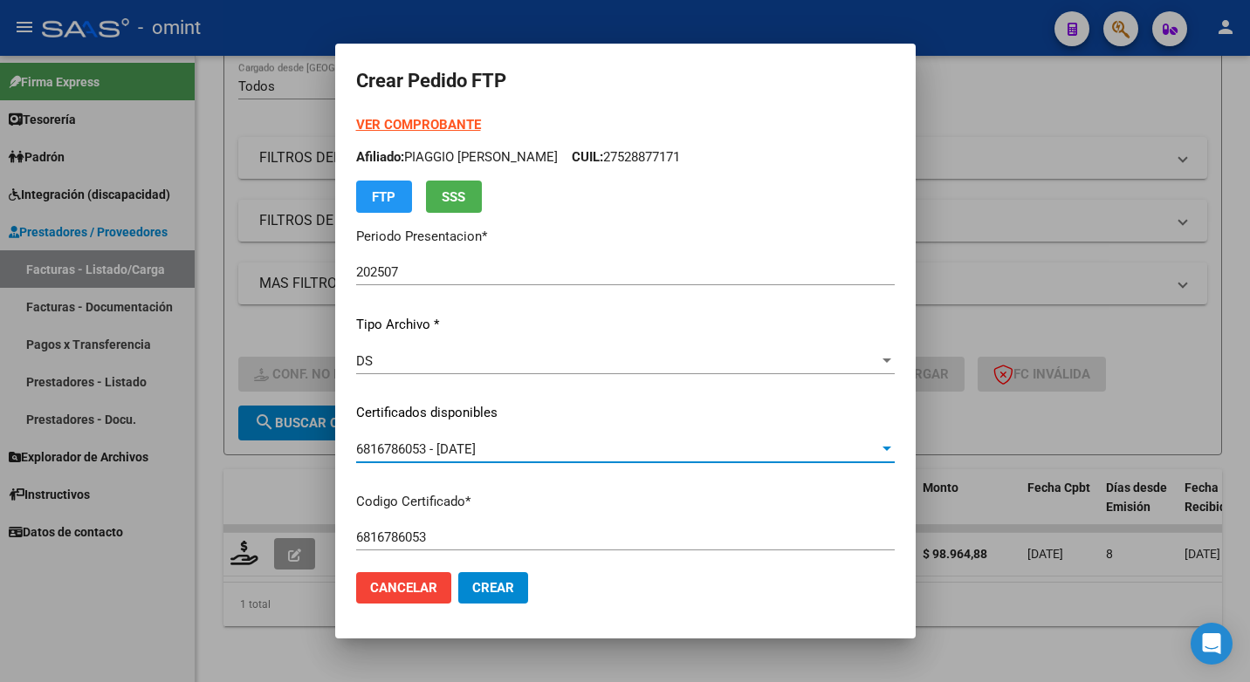
click at [768, 406] on p "Certificados disponibles" at bounding box center [625, 413] width 538 height 20
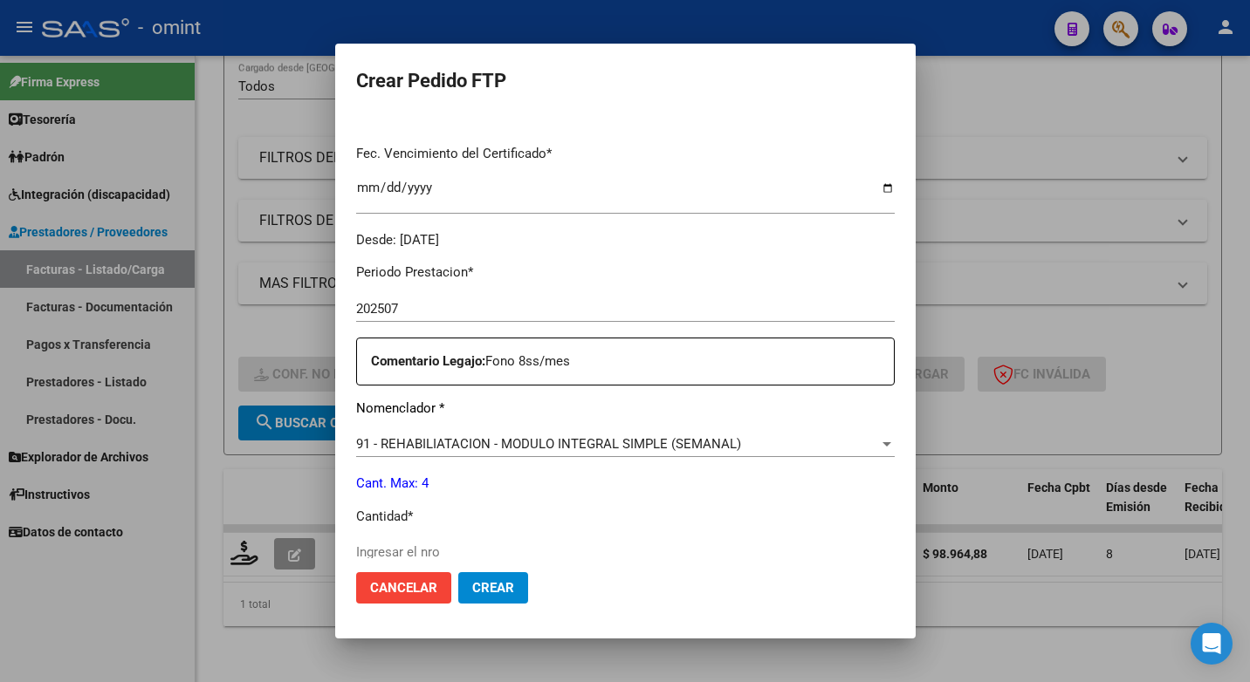
scroll to position [524, 0]
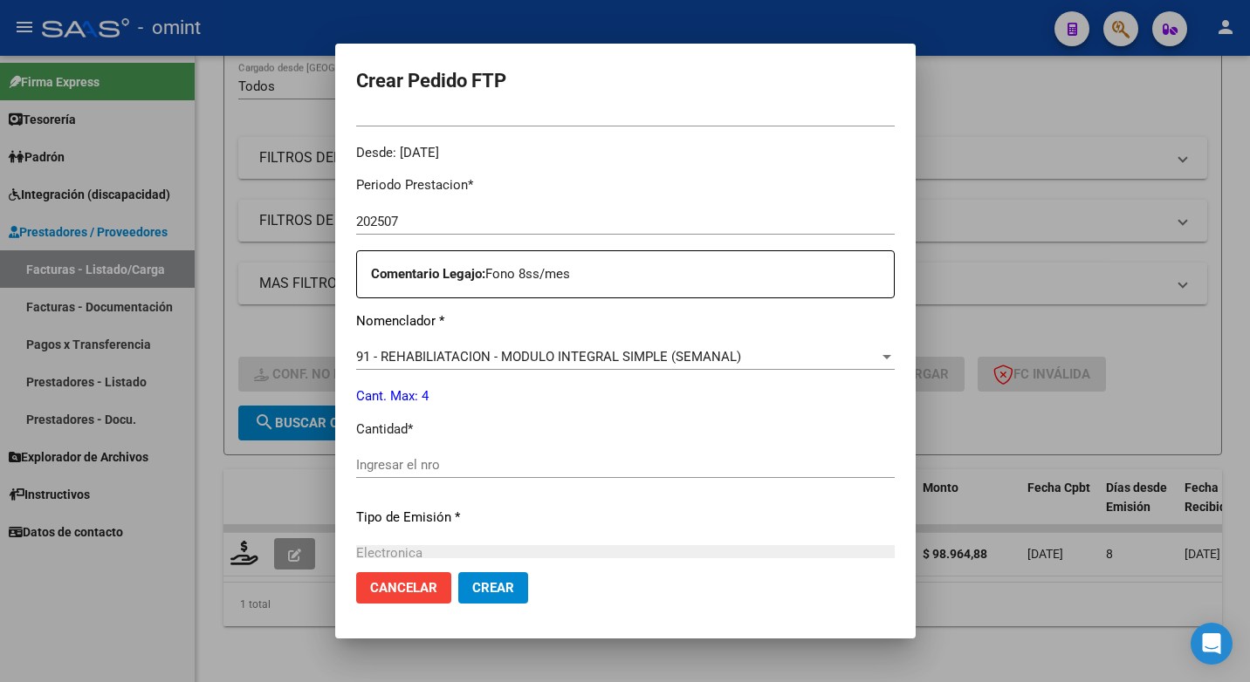
click at [356, 465] on input "Ingresar el nro" at bounding box center [625, 465] width 538 height 16
type input "4"
click at [750, 521] on p "Tipo de Emisión *" at bounding box center [625, 518] width 538 height 20
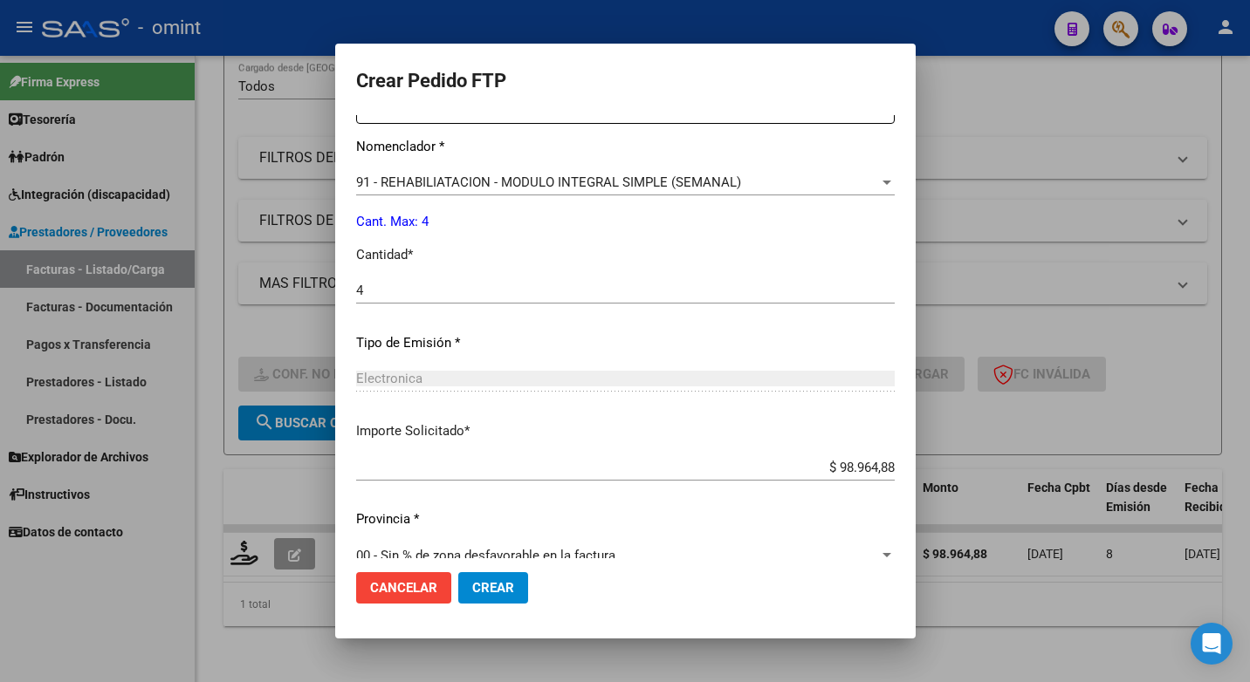
scroll to position [725, 0]
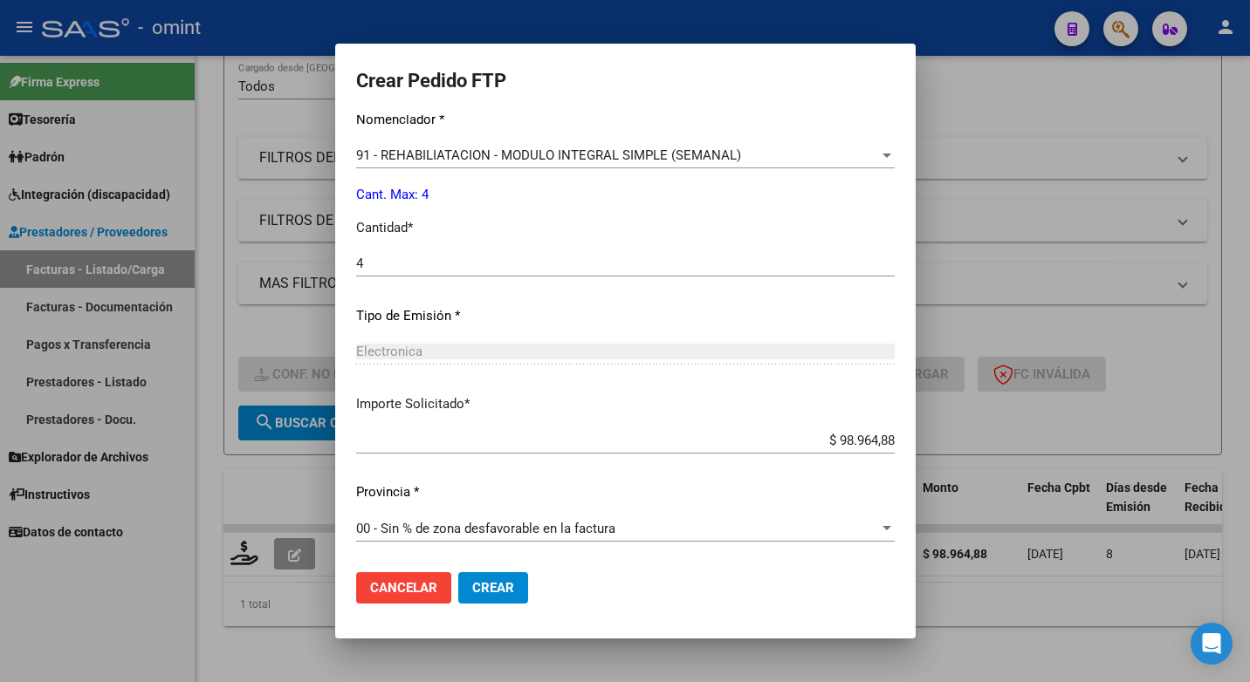
click at [472, 583] on span "Crear" at bounding box center [493, 588] width 42 height 16
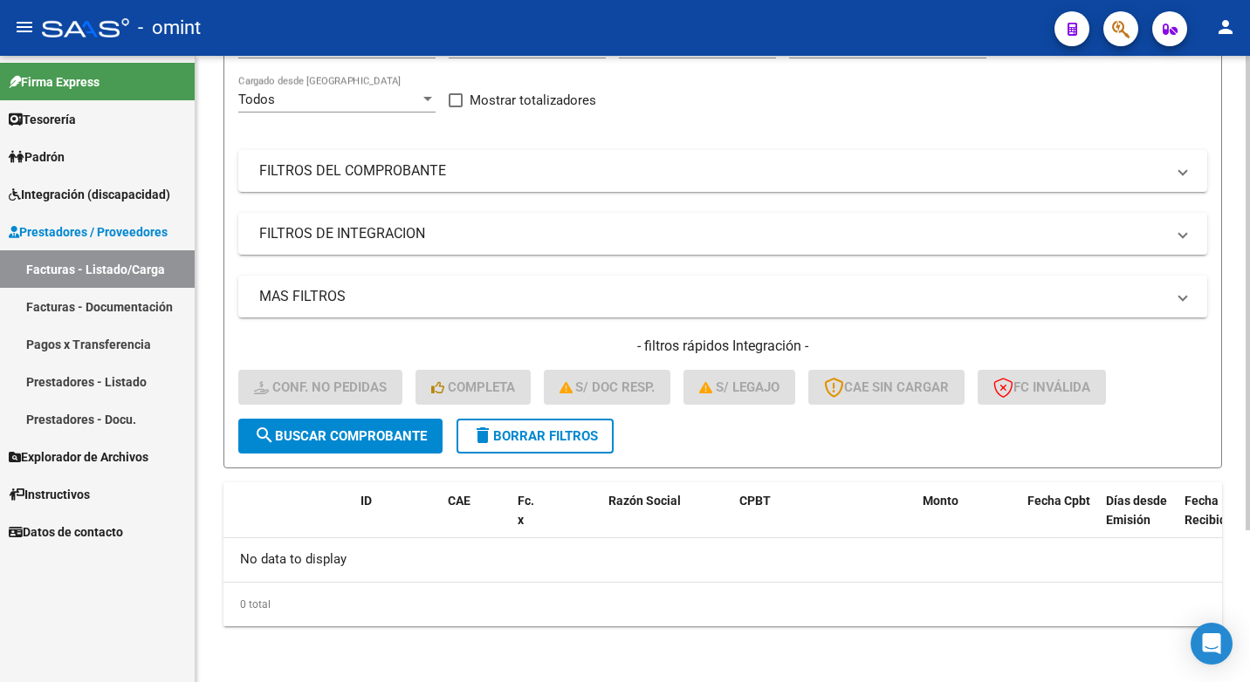
scroll to position [0, 0]
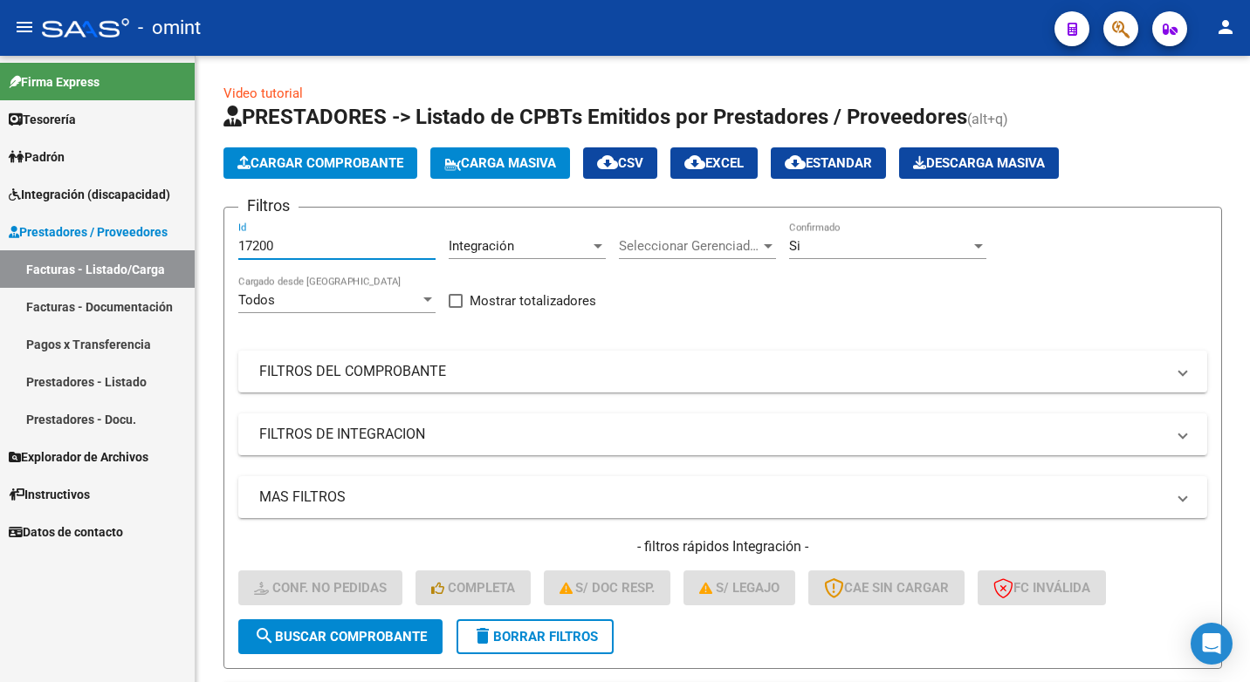
drag, startPoint x: 284, startPoint y: 244, endPoint x: 34, endPoint y: 191, distance: 256.1
click at [56, 195] on mat-sidenav-container "Firma Express Tesorería Extractos Procesados (csv) Extractos Originales (pdf) P…" at bounding box center [625, 369] width 1250 height 627
paste input "15372"
type input "15372"
click at [374, 640] on span "search Buscar Comprobante" at bounding box center [340, 637] width 173 height 16
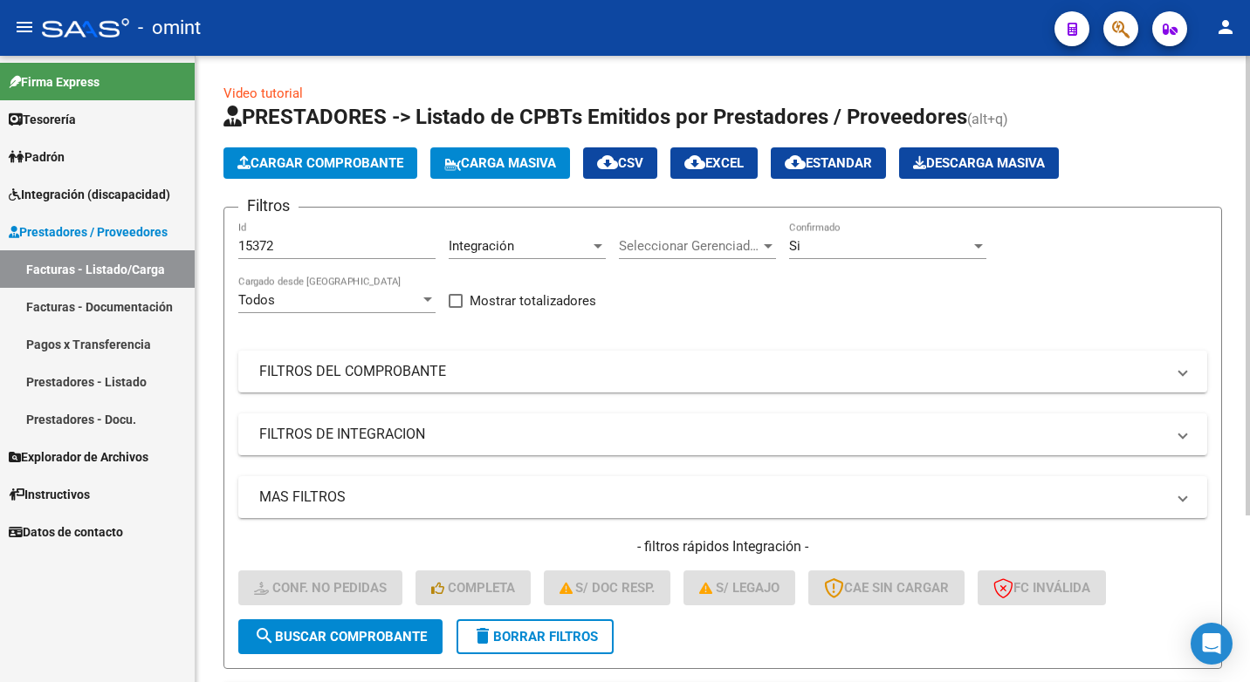
scroll to position [227, 0]
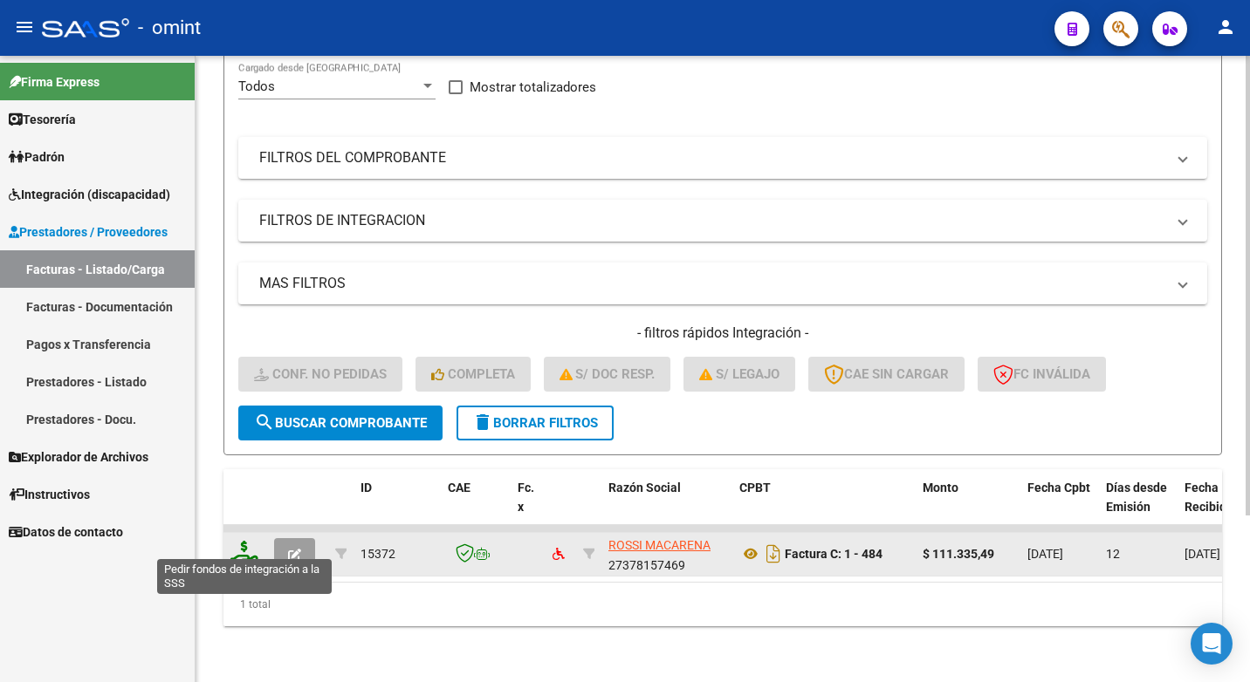
click at [240, 541] on icon at bounding box center [244, 553] width 28 height 24
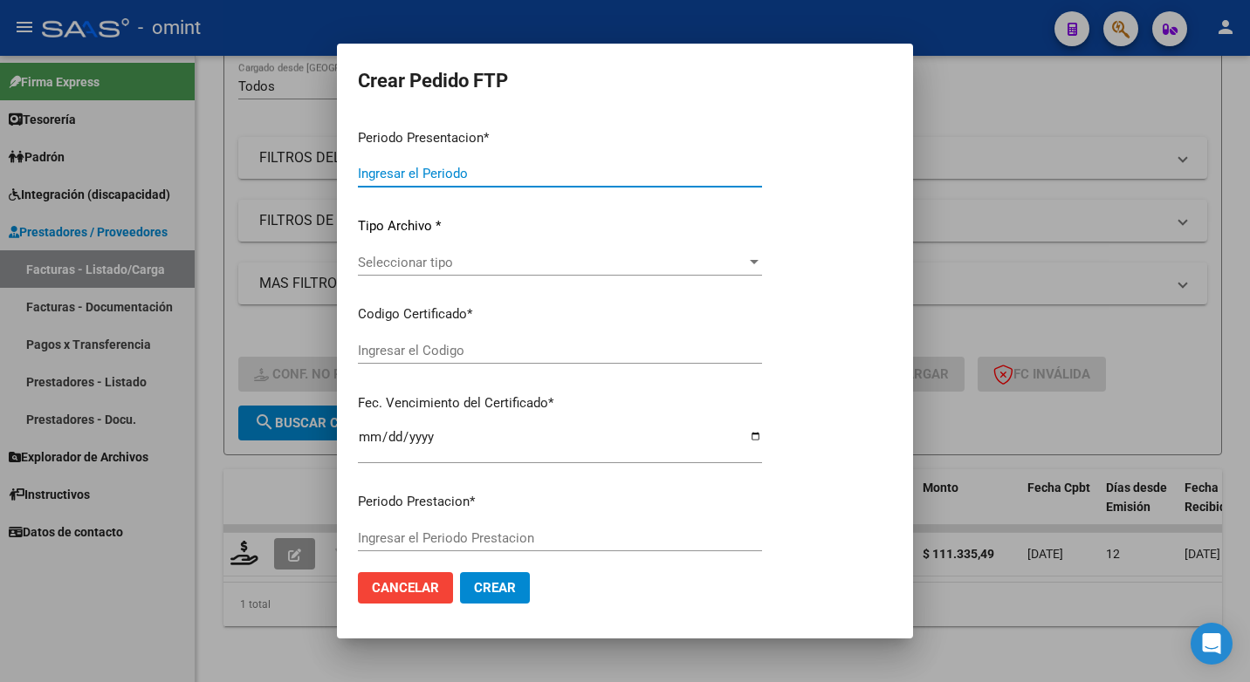
type input "202507"
type input "$ 111.335,49"
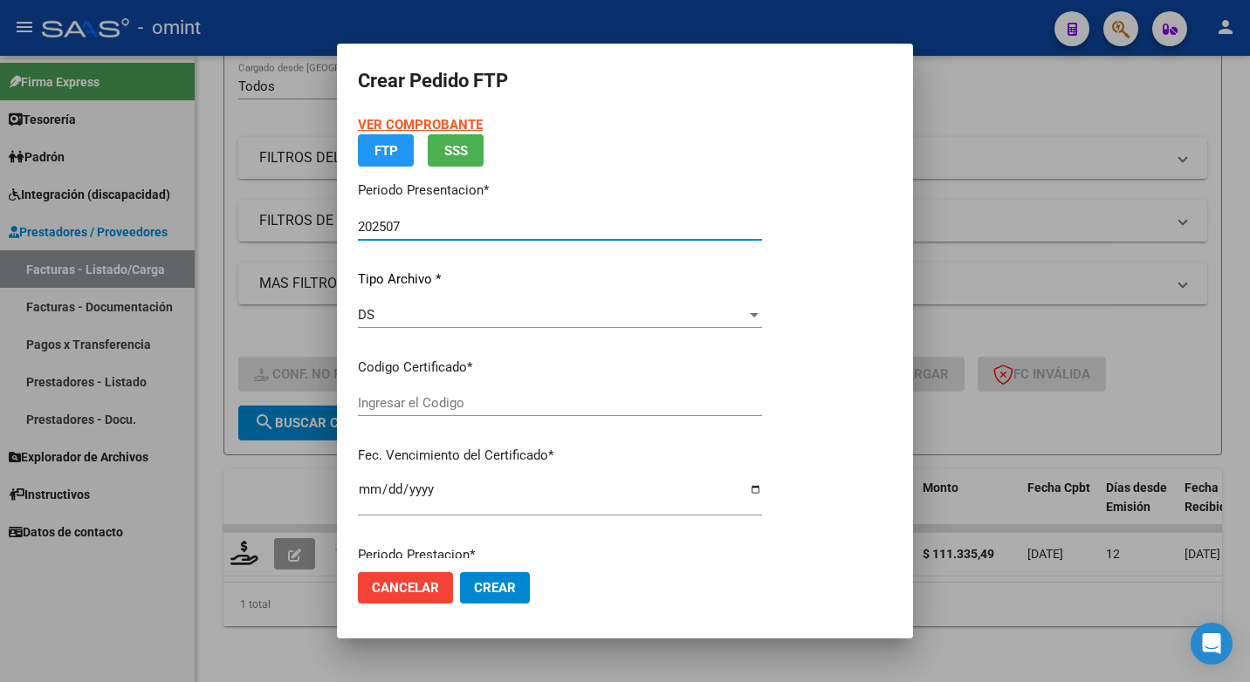
type input "6242498874"
type input "2026-01-12"
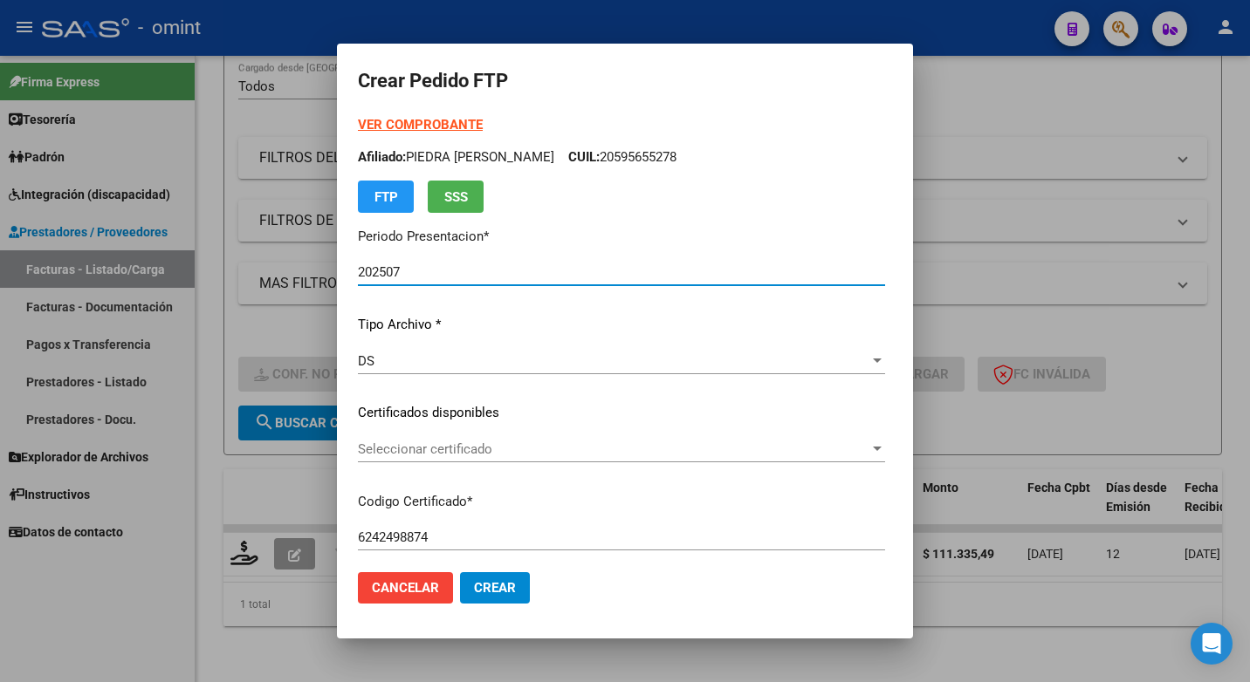
click at [885, 446] on div at bounding box center [877, 449] width 16 height 14
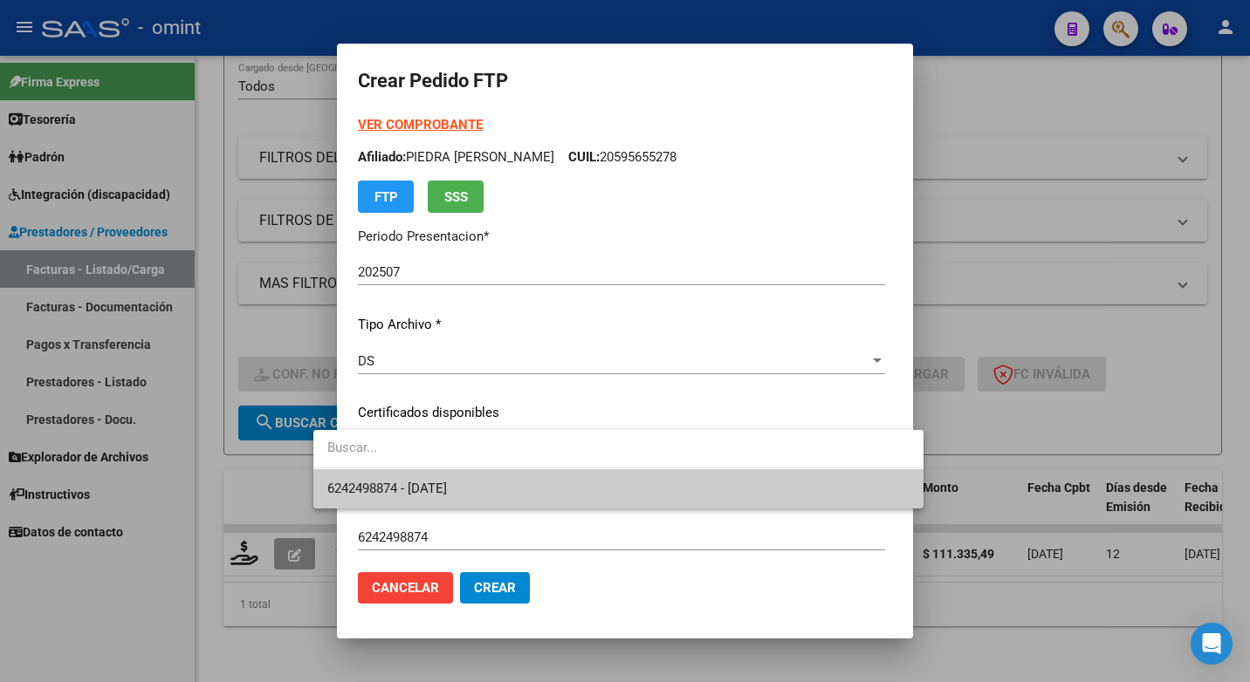
click at [811, 494] on span "6242498874 - 2026-01-12" at bounding box center [618, 489] width 582 height 39
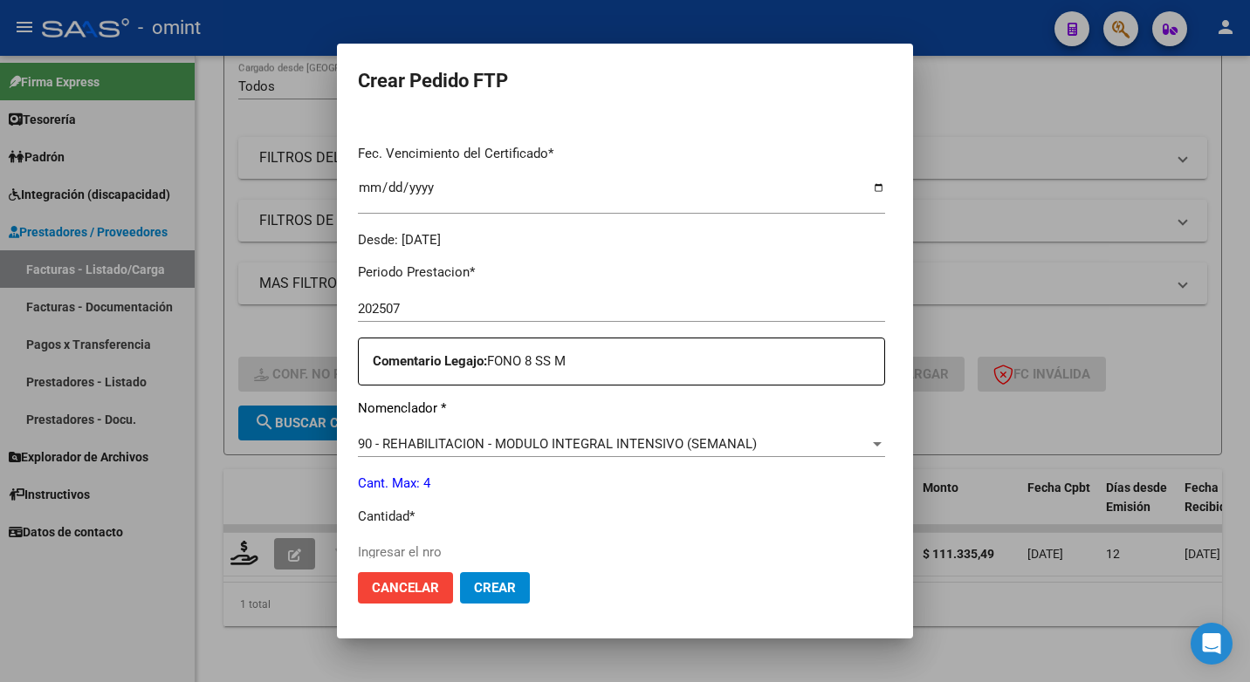
scroll to position [524, 0]
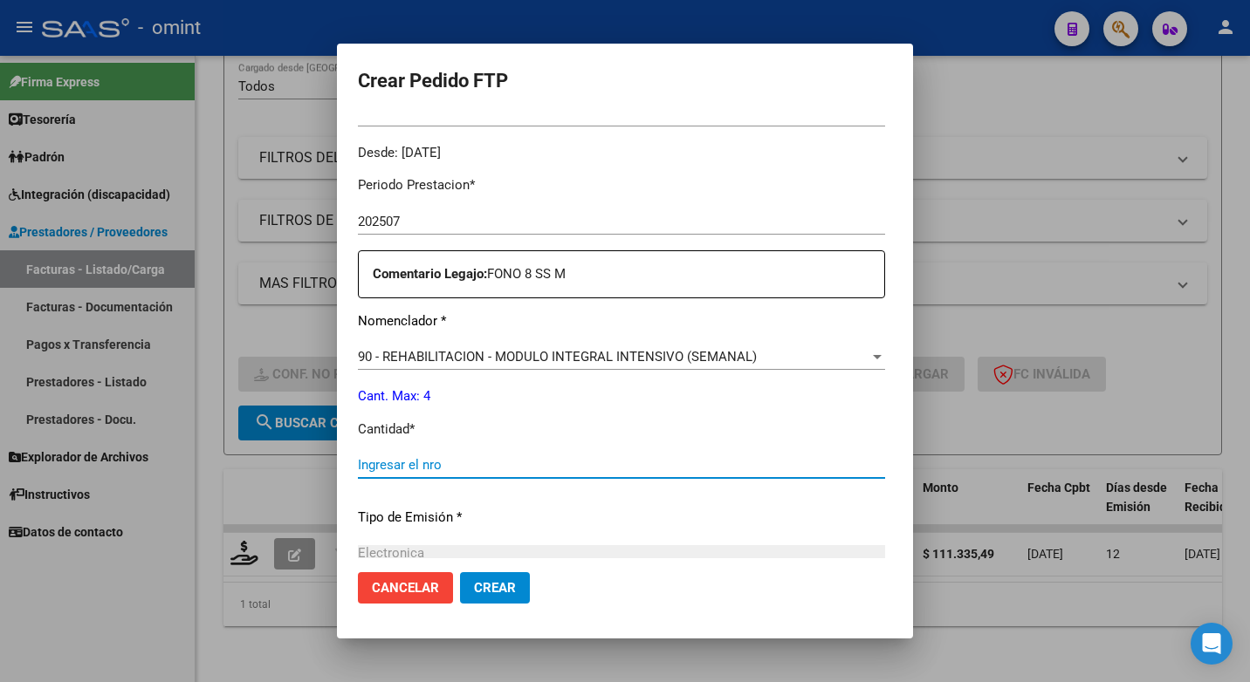
click at [398, 468] on input "Ingresar el nro" at bounding box center [621, 465] width 527 height 16
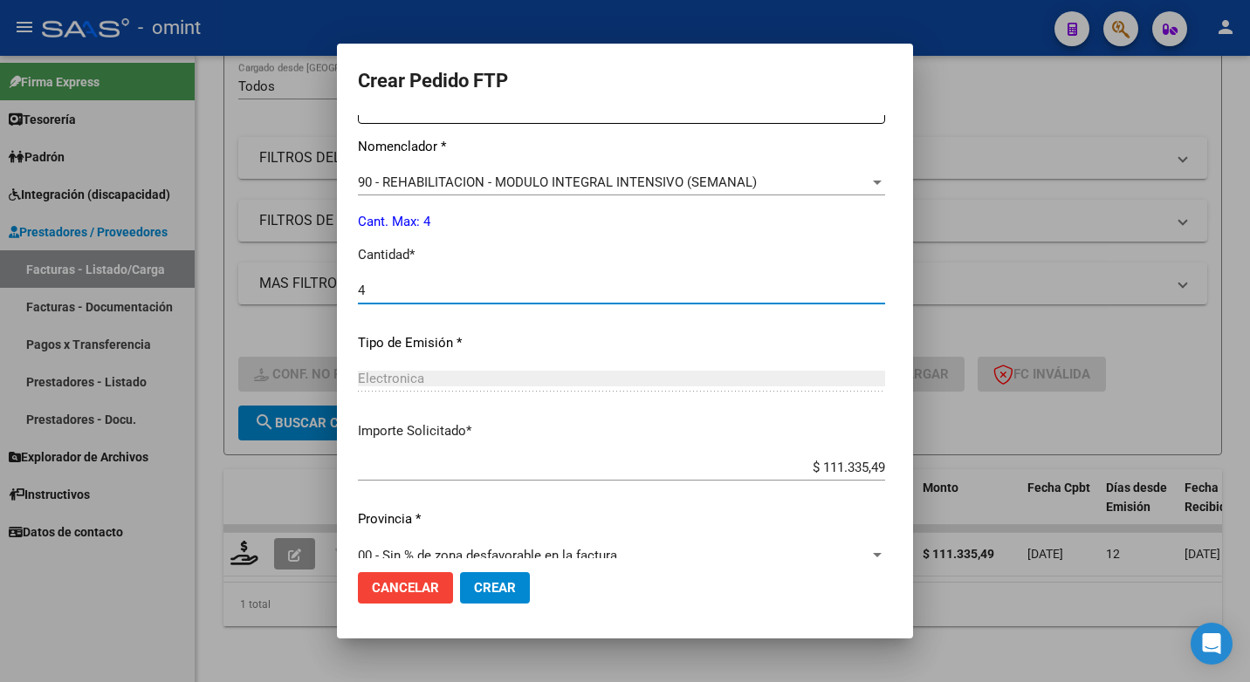
type input "4"
click at [881, 466] on input "$ 111.335,49" at bounding box center [621, 468] width 527 height 16
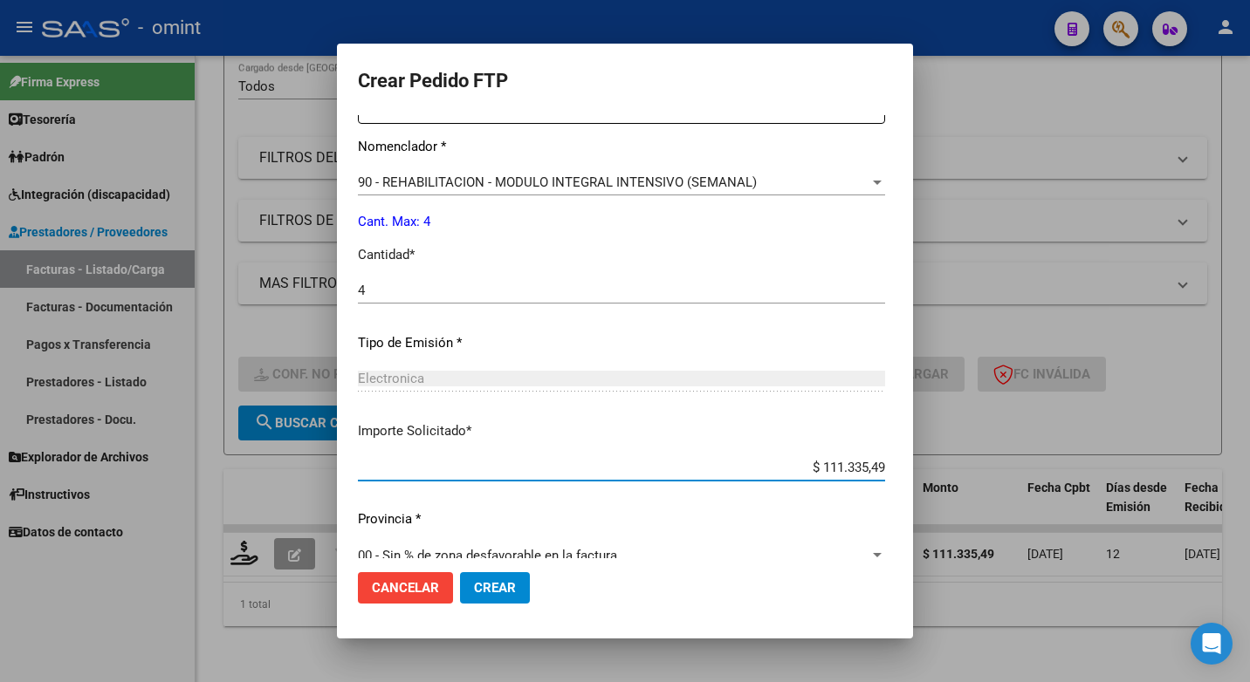
click at [881, 466] on input "$ 111.335,49" at bounding box center [621, 468] width 527 height 16
type input "$ 98.964,88"
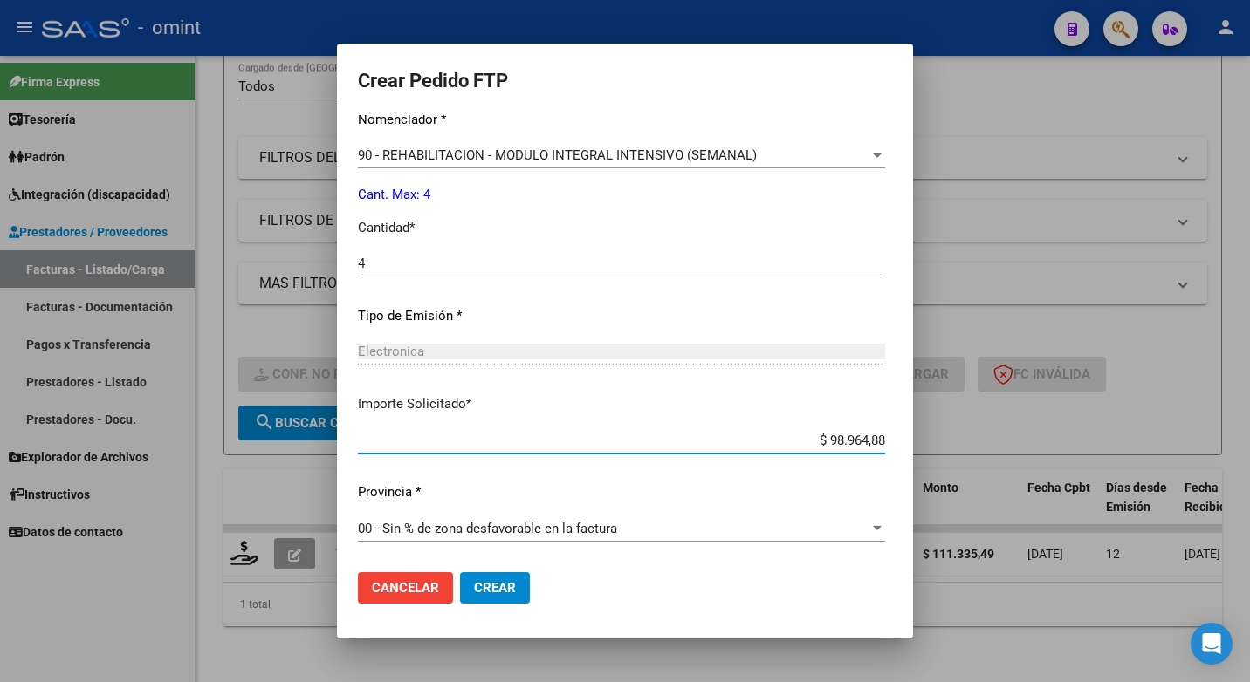
click at [471, 582] on button "Crear" at bounding box center [495, 587] width 70 height 31
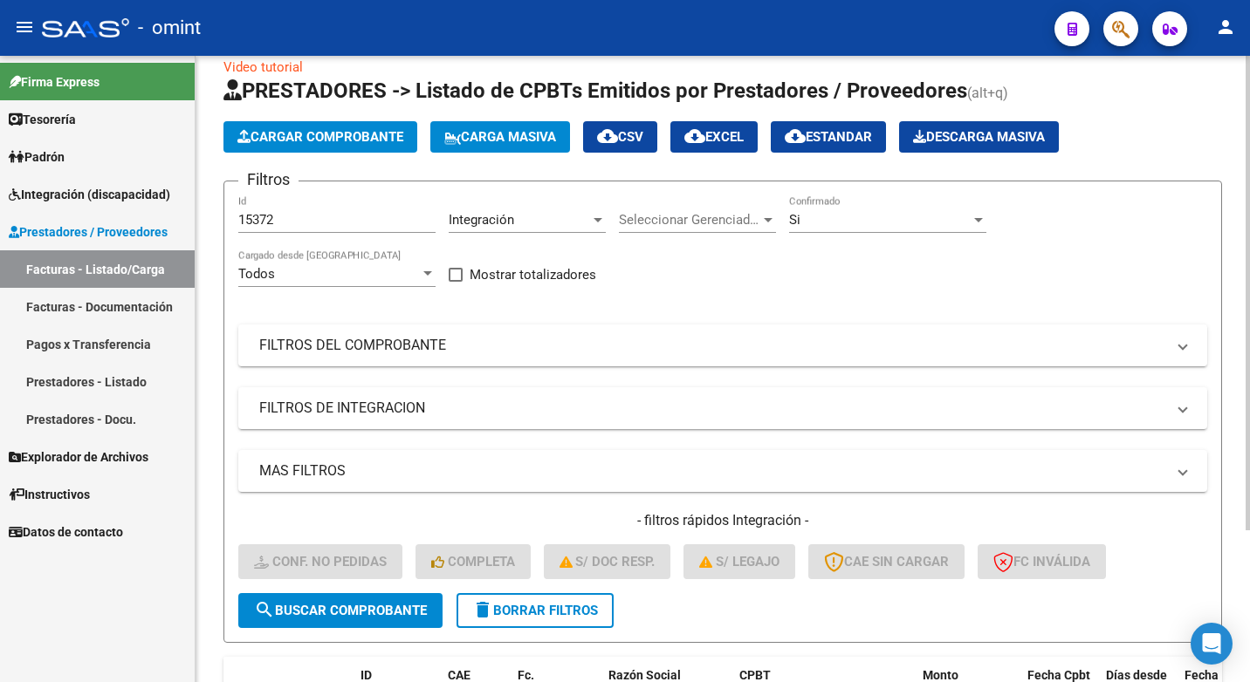
scroll to position [0, 0]
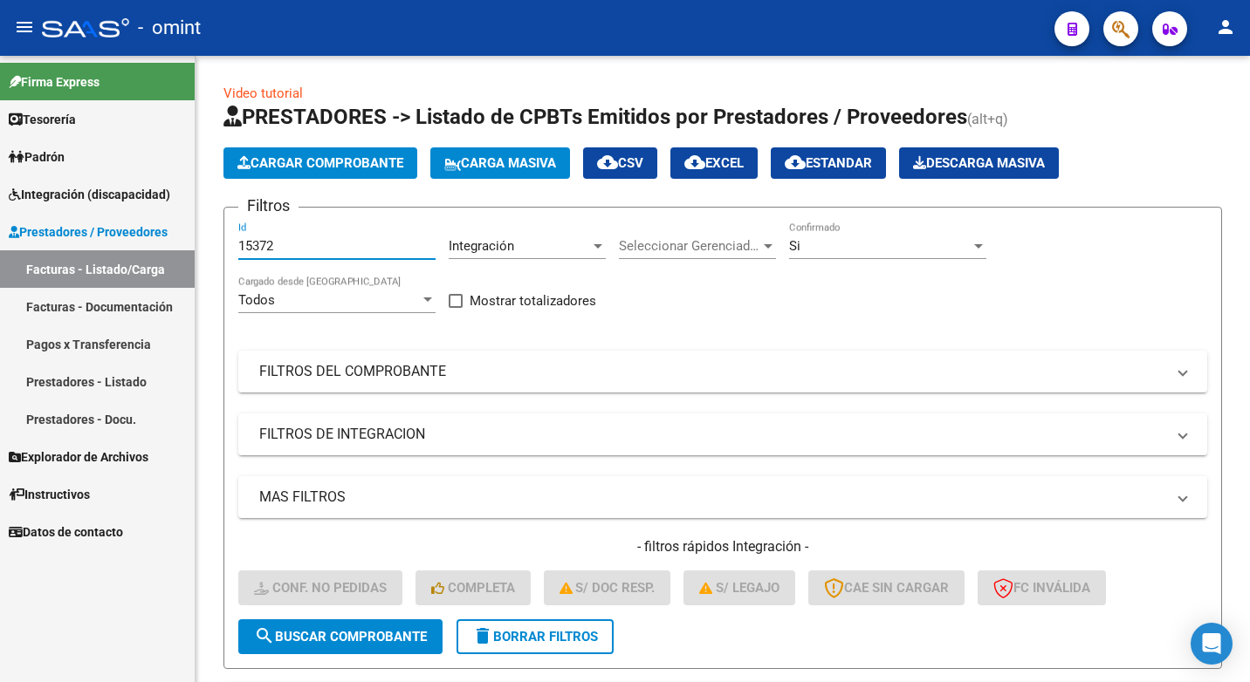
drag, startPoint x: 304, startPoint y: 243, endPoint x: 162, endPoint y: 223, distance: 142.8
click at [162, 223] on mat-sidenav-container "Firma Express Tesorería Extractos Procesados (csv) Extractos Originales (pdf) P…" at bounding box center [625, 369] width 1250 height 627
paste input "15373"
type input "15373"
click at [343, 634] on span "search Buscar Comprobante" at bounding box center [340, 637] width 173 height 16
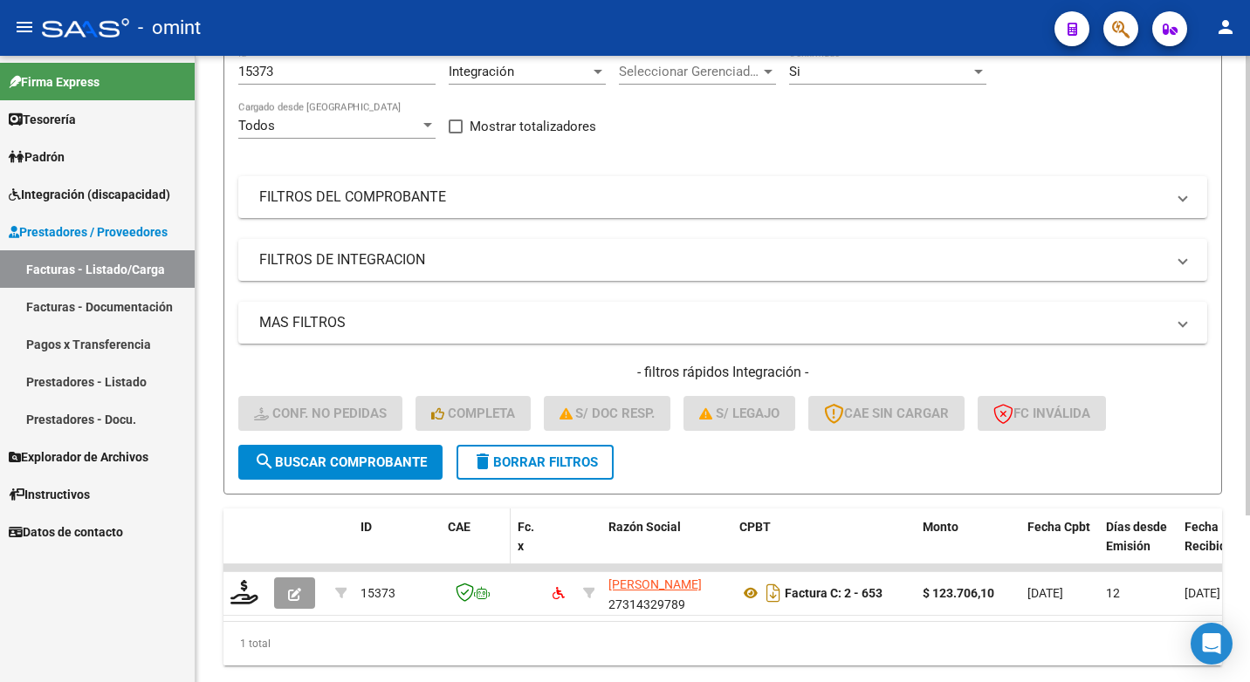
scroll to position [227, 0]
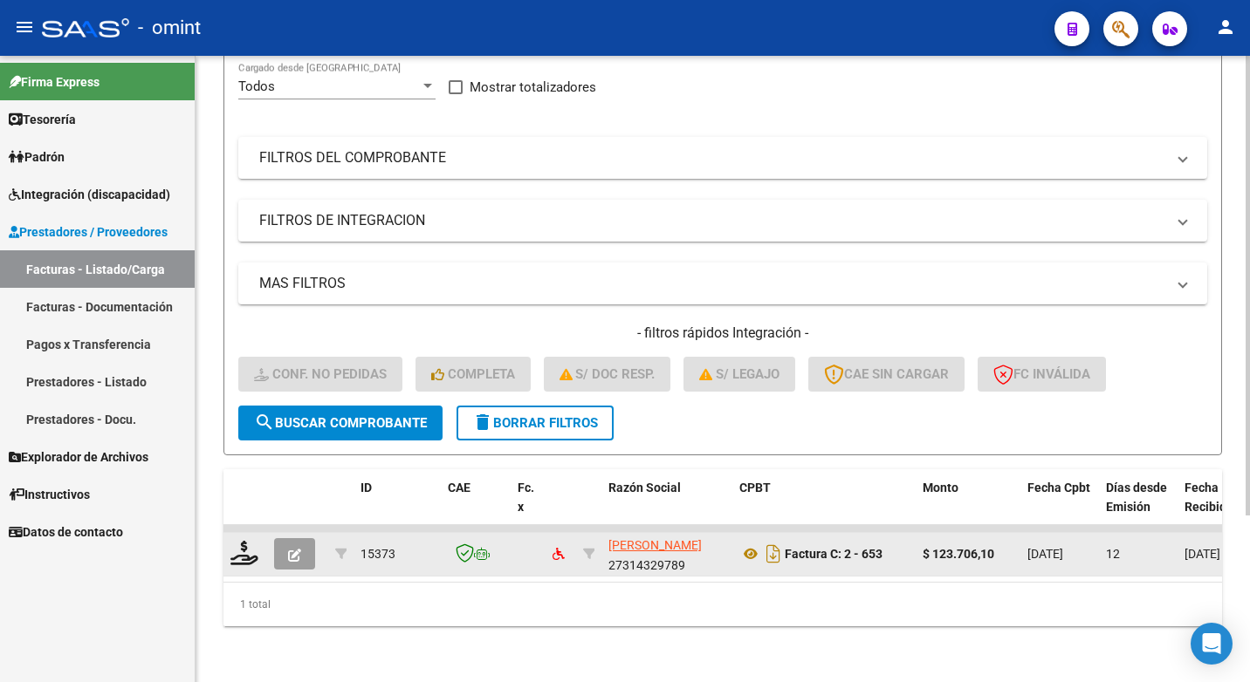
click at [258, 541] on div at bounding box center [245, 554] width 30 height 27
click at [233, 541] on icon at bounding box center [244, 553] width 28 height 24
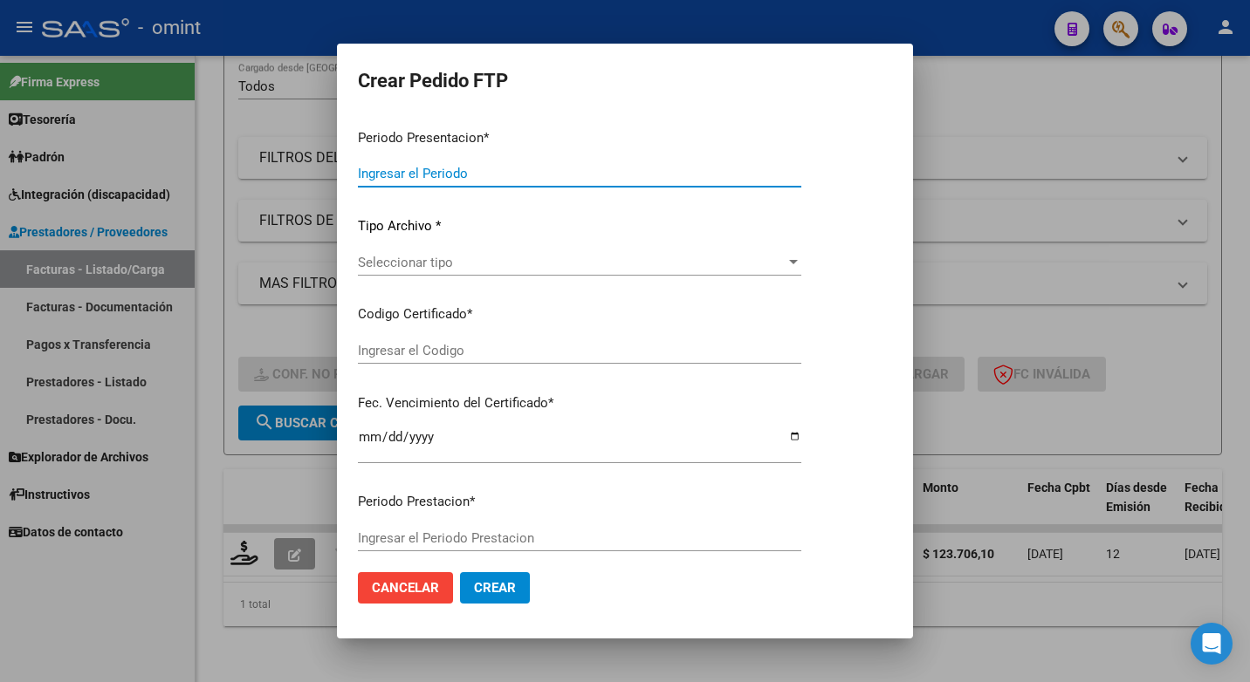
type input "202507"
type input "$ 123.706,10"
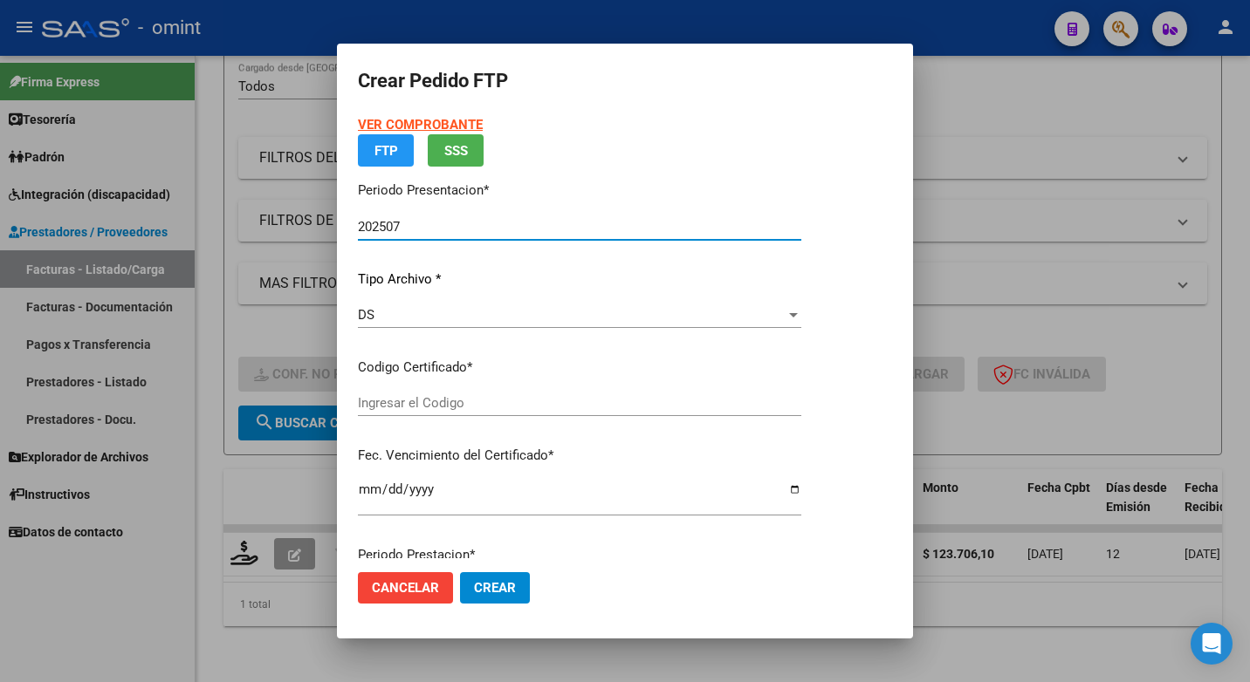
type input "6242498874"
type input "2026-01-12"
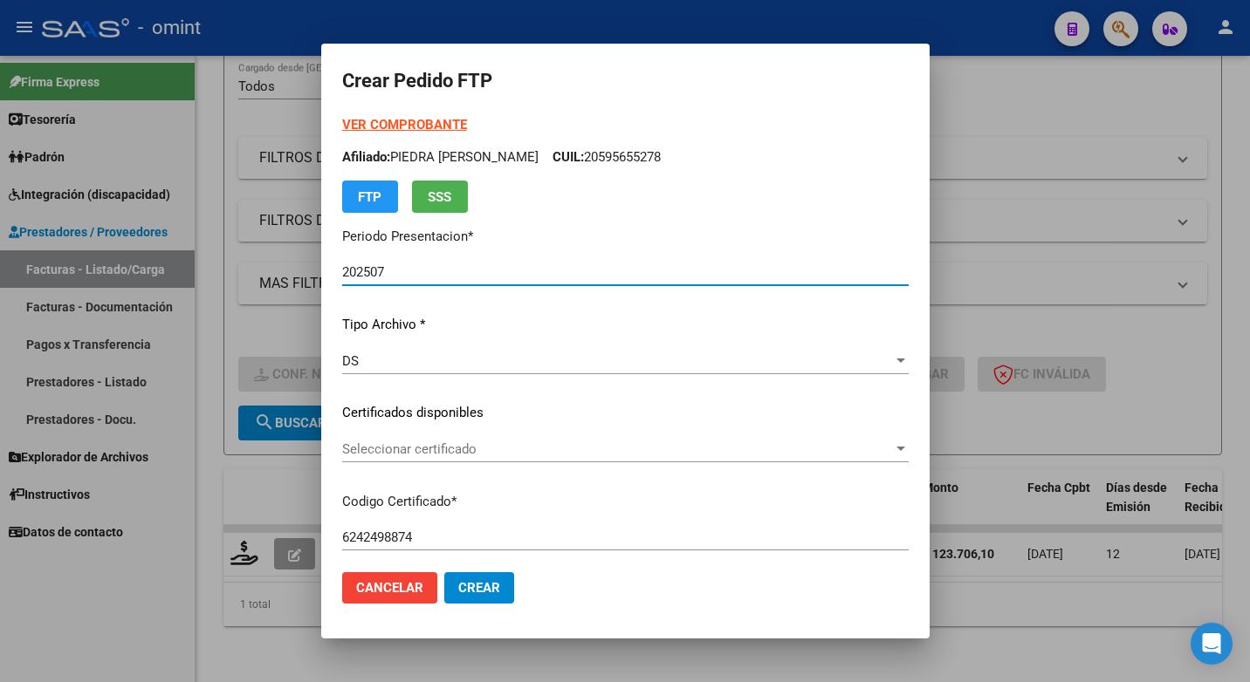
click at [893, 442] on span "Seleccionar certificado" at bounding box center [617, 450] width 551 height 16
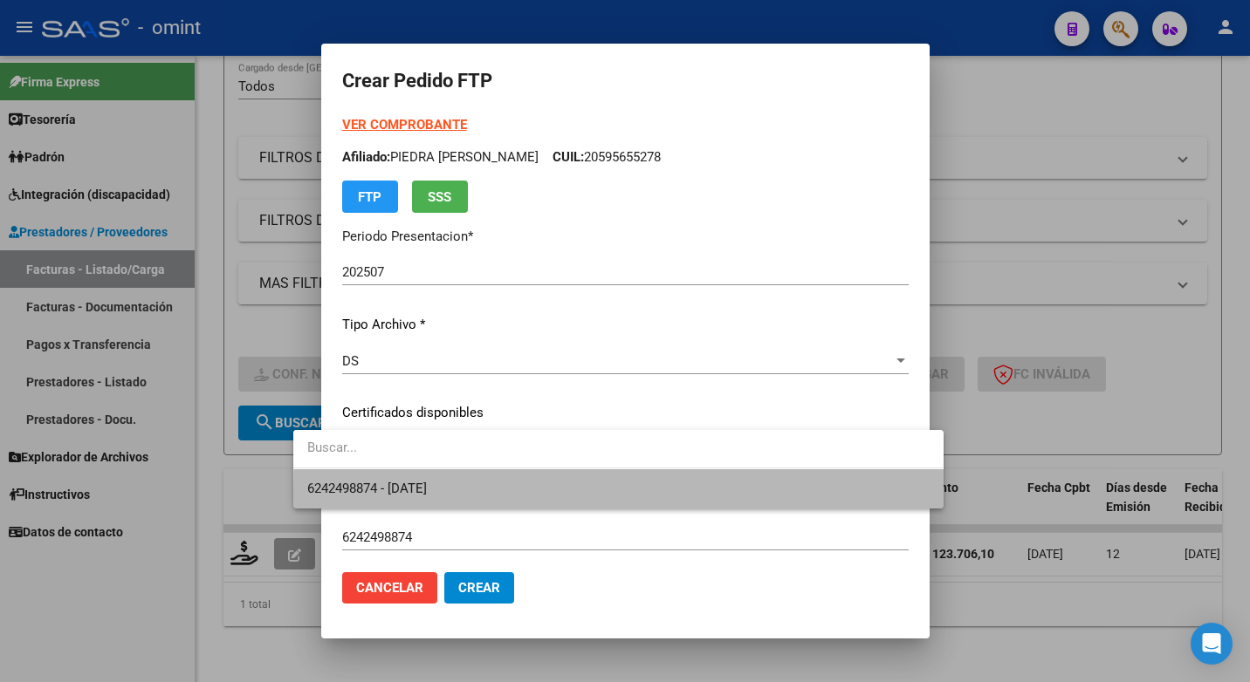
click at [840, 497] on span "6242498874 - 2026-01-12" at bounding box center [617, 489] width 621 height 39
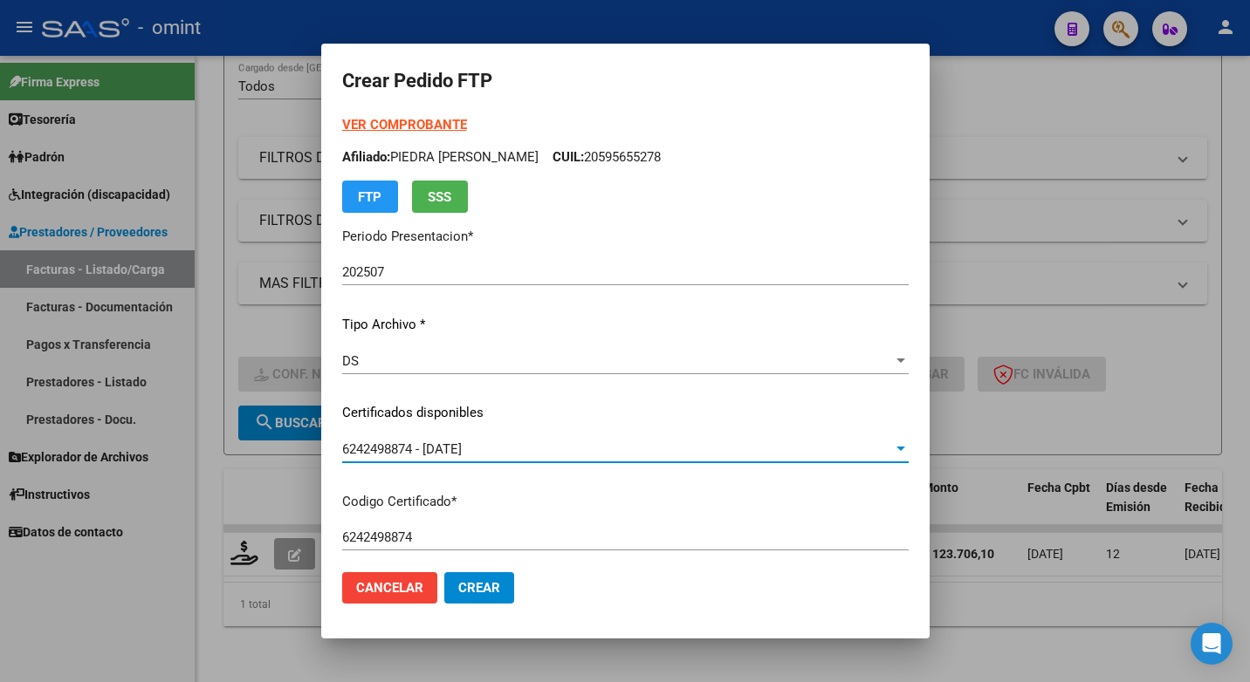
click at [737, 357] on div "DS" at bounding box center [617, 361] width 551 height 16
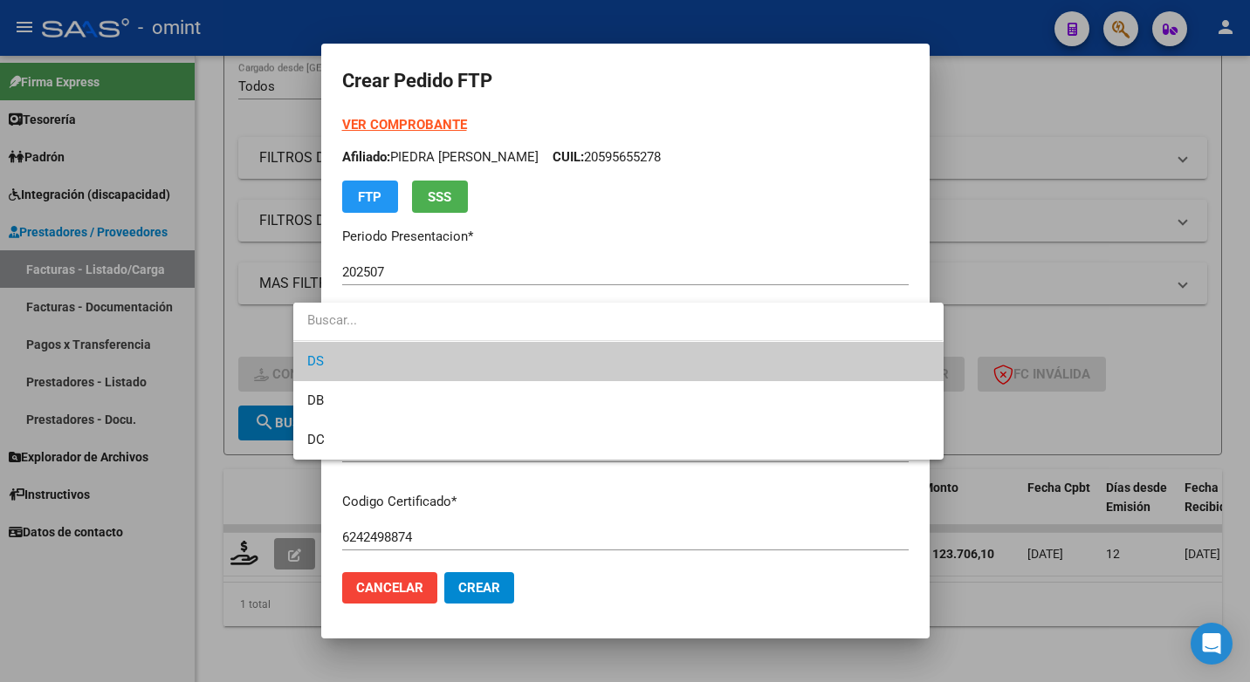
drag, startPoint x: 752, startPoint y: 322, endPoint x: 780, endPoint y: 316, distance: 28.6
click at [753, 320] on input "dropdown search" at bounding box center [617, 320] width 649 height 39
click at [849, 193] on div at bounding box center [625, 341] width 1250 height 682
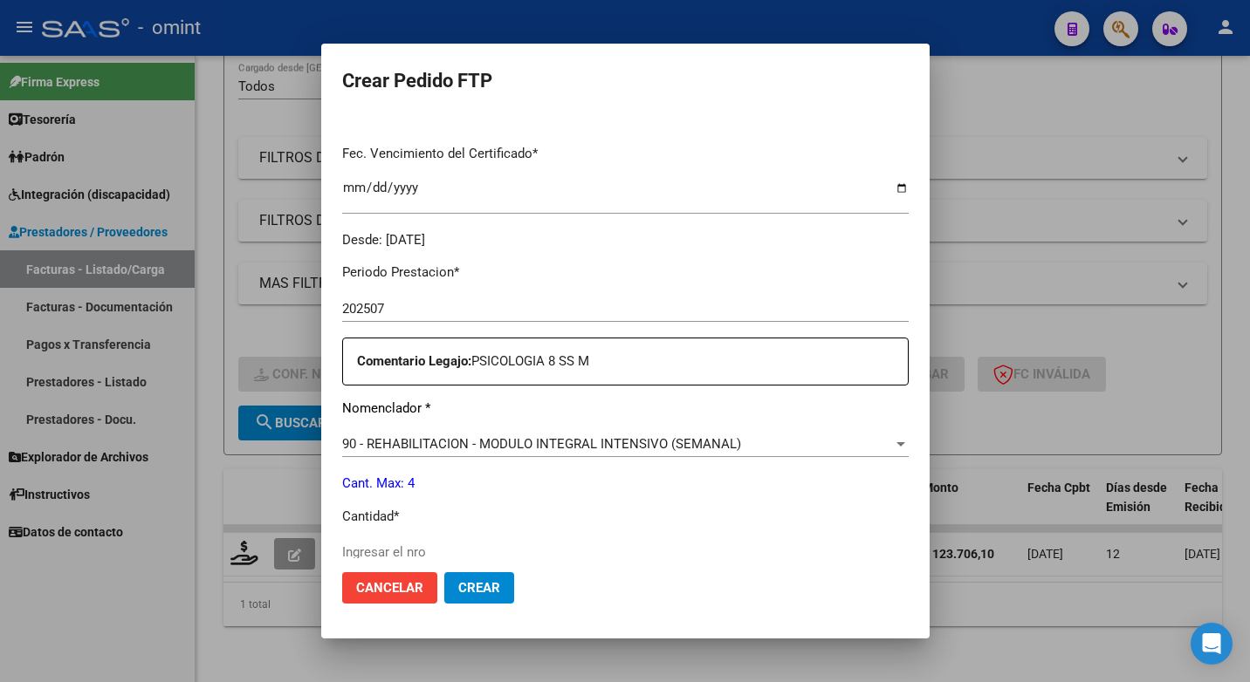
scroll to position [524, 0]
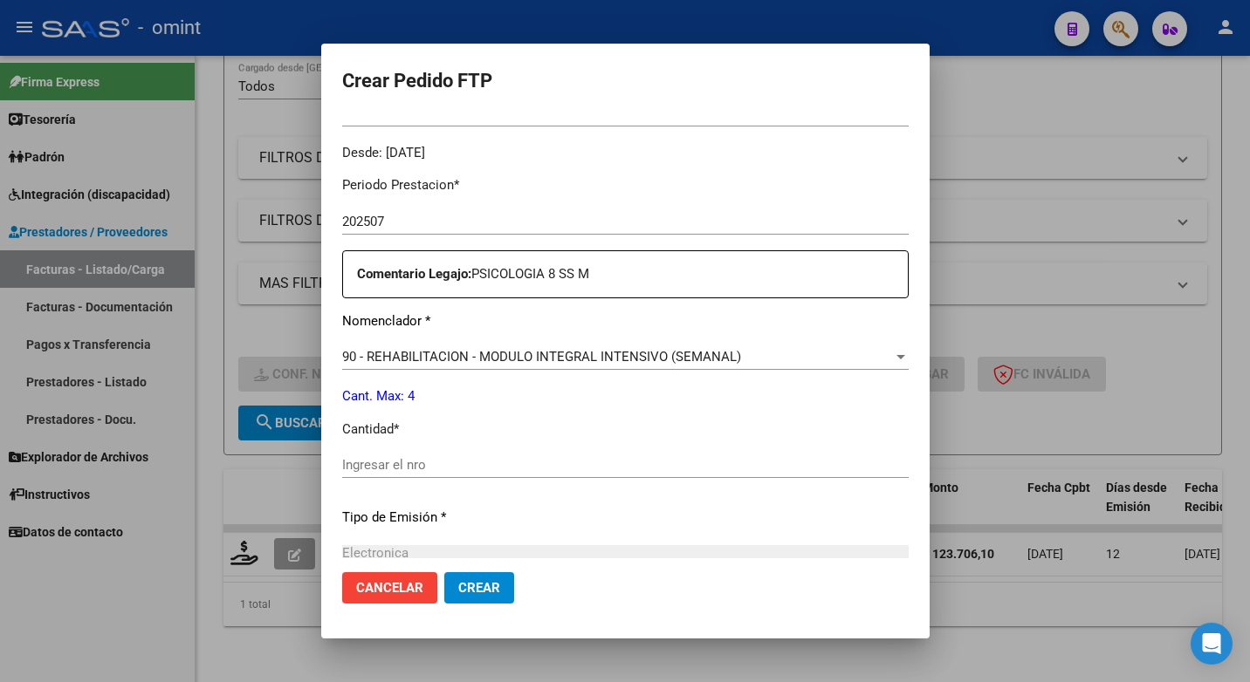
click at [346, 471] on input "Ingresar el nro" at bounding box center [625, 465] width 566 height 16
type input "4"
click at [690, 525] on div "Periodo Prestacion * 202507 Ingresar el Periodo Prestacion Comentario Legajo: P…" at bounding box center [625, 461] width 566 height 598
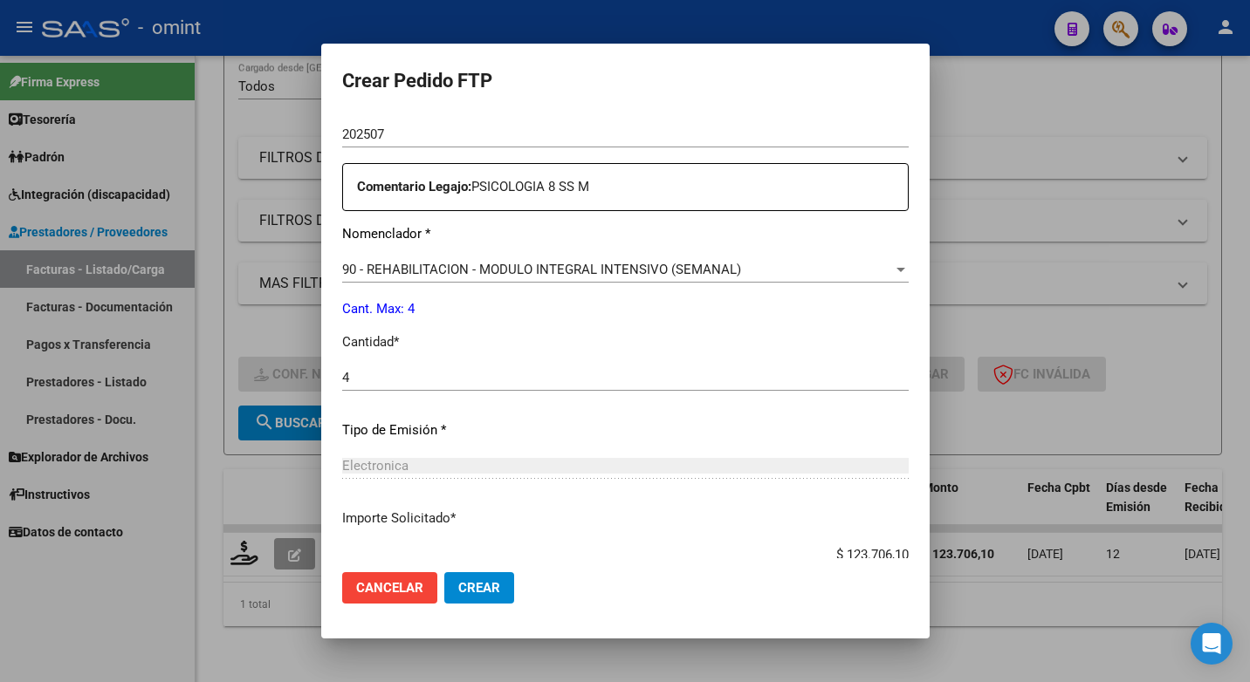
scroll to position [698, 0]
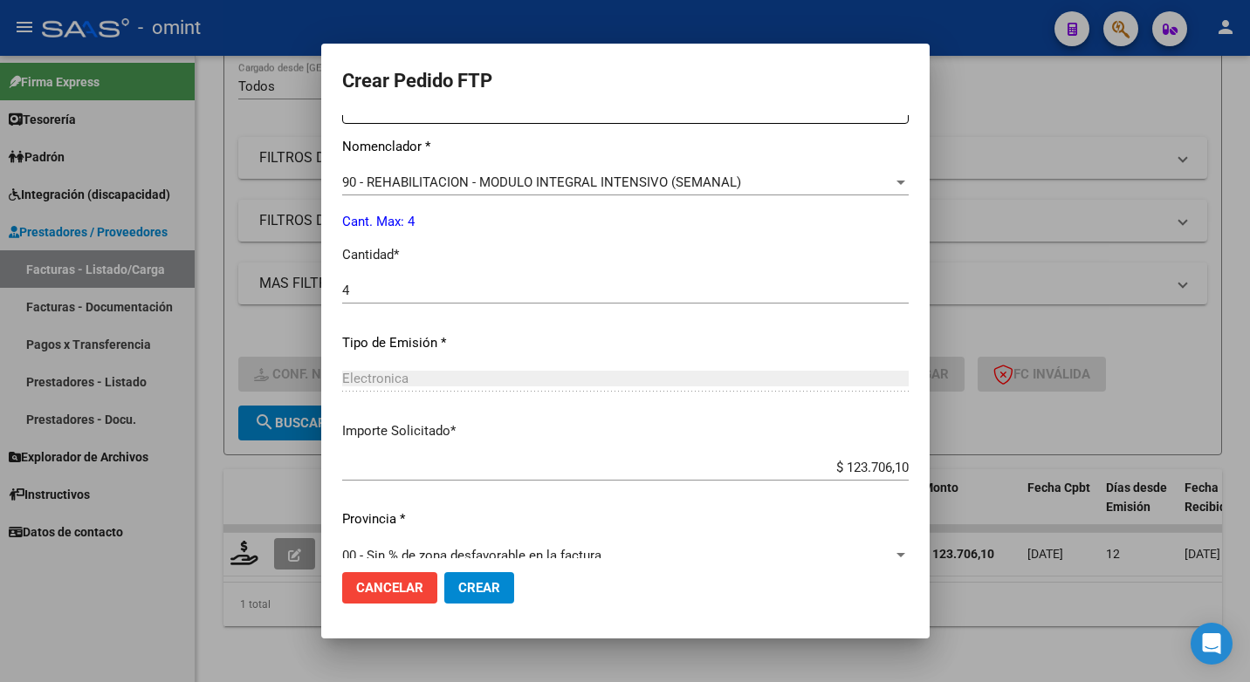
click at [908, 464] on input "$ 123.706,10" at bounding box center [625, 468] width 566 height 16
click at [898, 470] on input "$ 123.706,10" at bounding box center [625, 468] width 566 height 16
type input "$ 98.964,88"
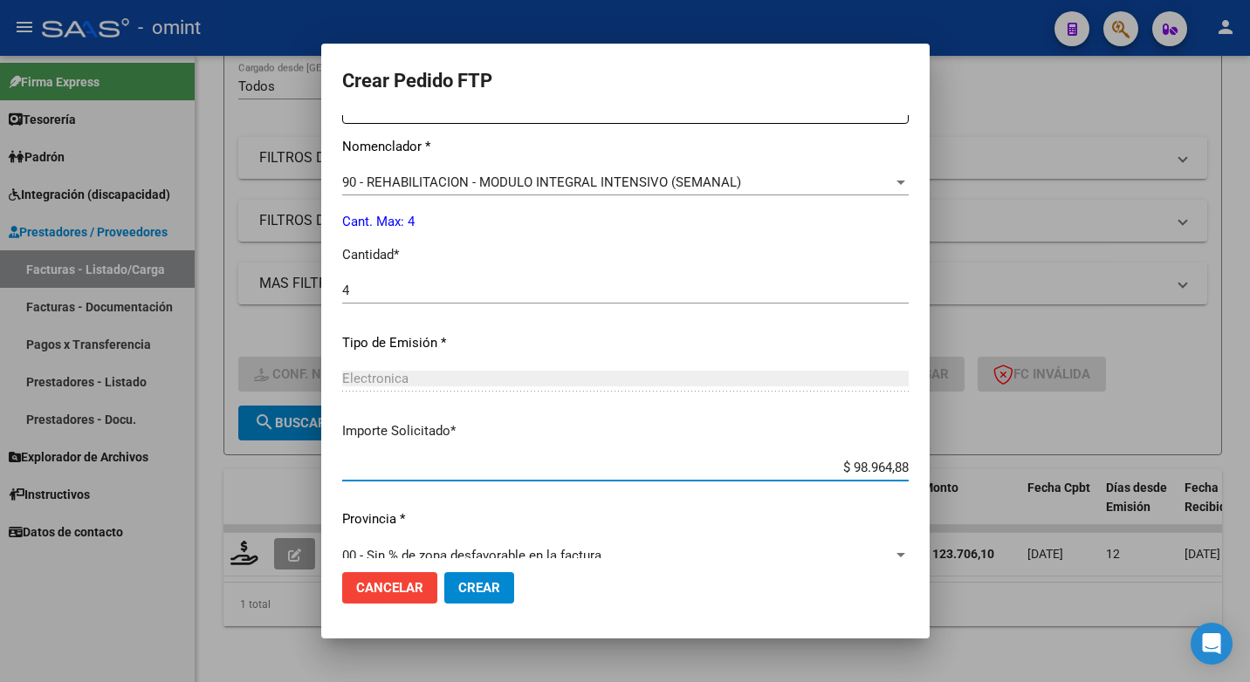
scroll to position [725, 0]
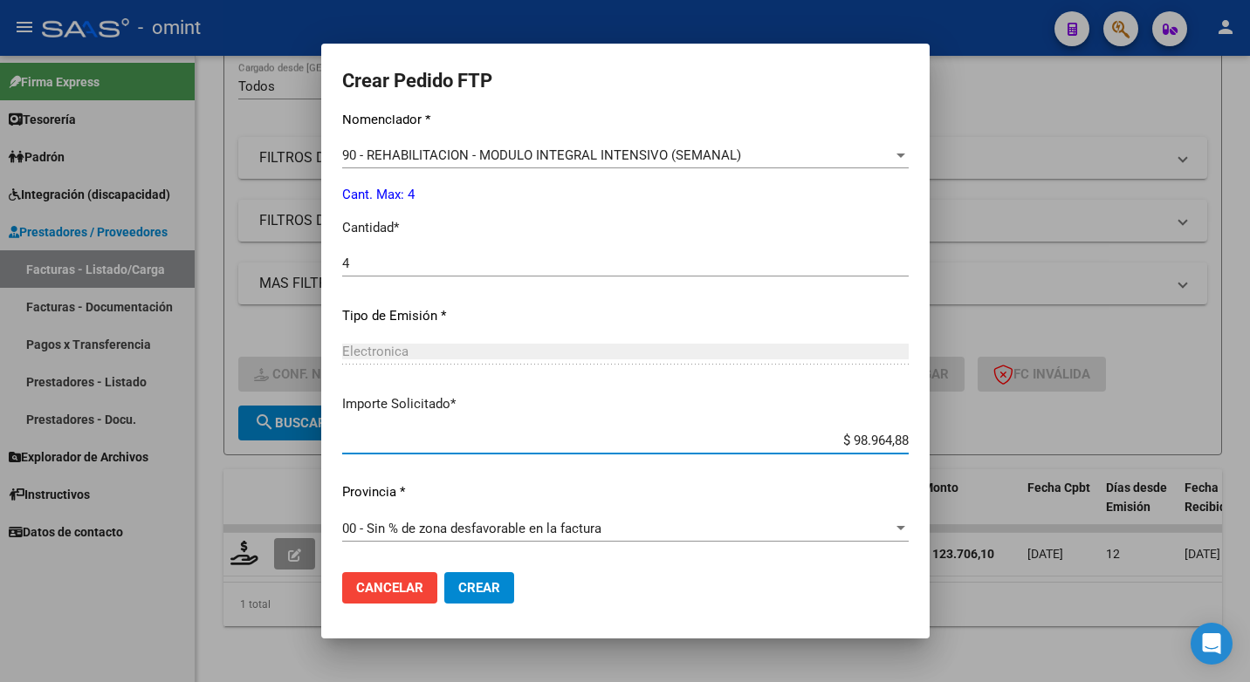
click at [458, 593] on span "Crear" at bounding box center [479, 588] width 42 height 16
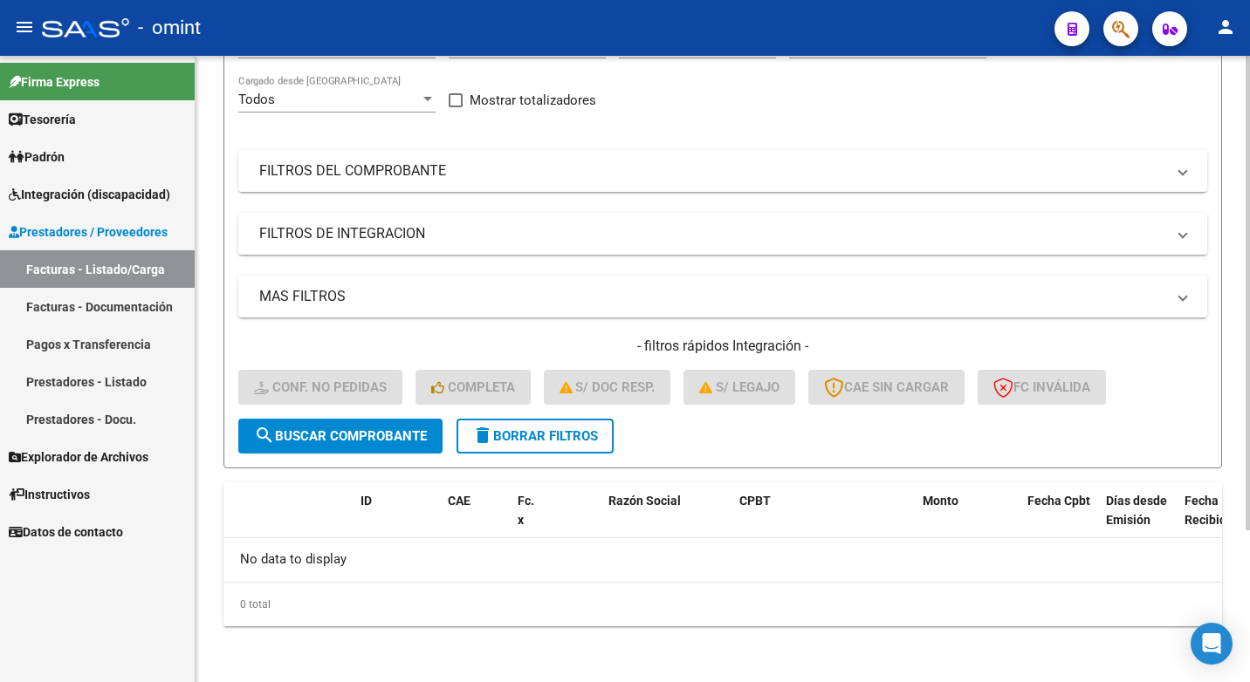
scroll to position [0, 0]
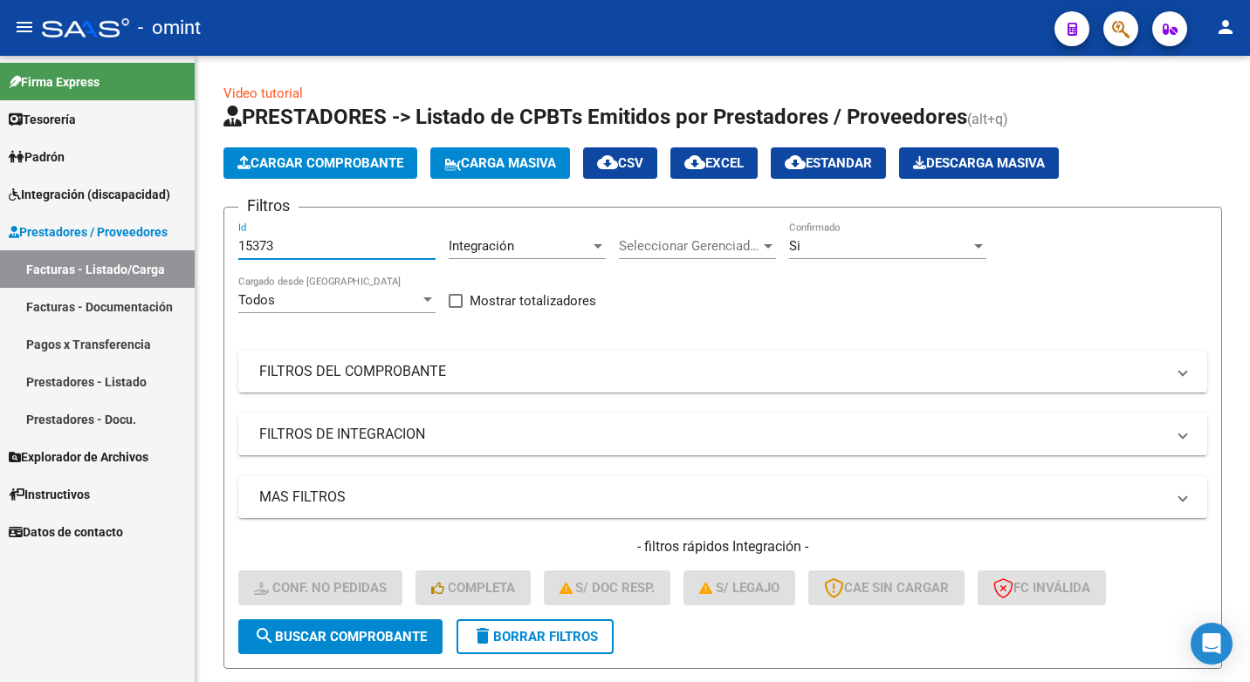
drag, startPoint x: 290, startPoint y: 239, endPoint x: 112, endPoint y: 216, distance: 179.6
click at [112, 216] on mat-sidenav-container "Firma Express Tesorería Extractos Procesados (csv) Extractos Originales (pdf) P…" at bounding box center [625, 369] width 1250 height 627
paste input "15374"
type input "15374"
click at [327, 653] on button "search Buscar Comprobante" at bounding box center [340, 637] width 204 height 35
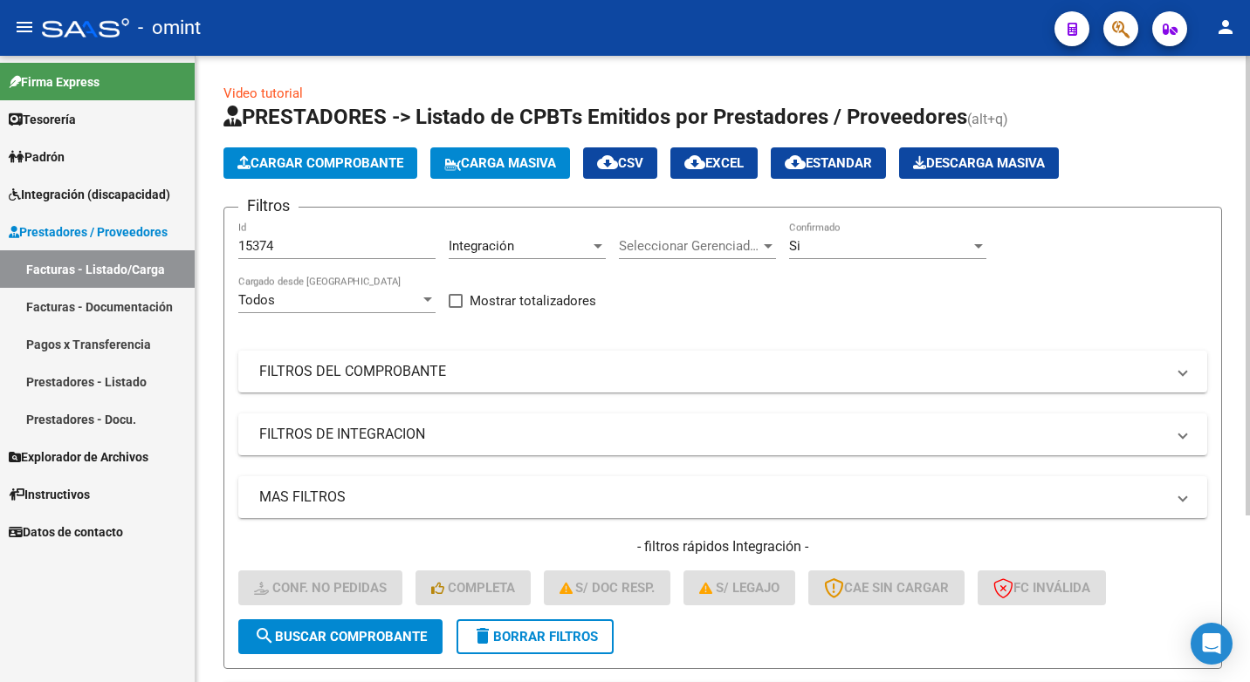
click at [334, 641] on span "search Buscar Comprobante" at bounding box center [340, 637] width 173 height 16
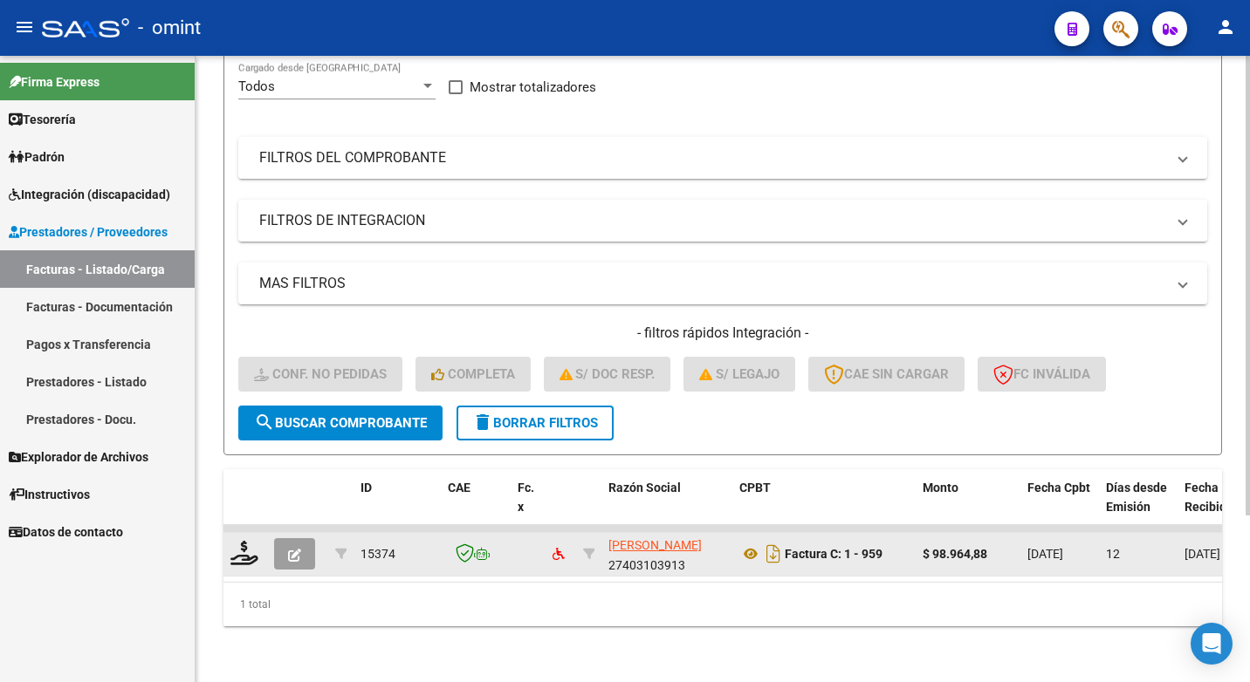
click at [240, 533] on datatable-body-cell at bounding box center [245, 554] width 44 height 43
click at [241, 545] on icon at bounding box center [244, 553] width 28 height 24
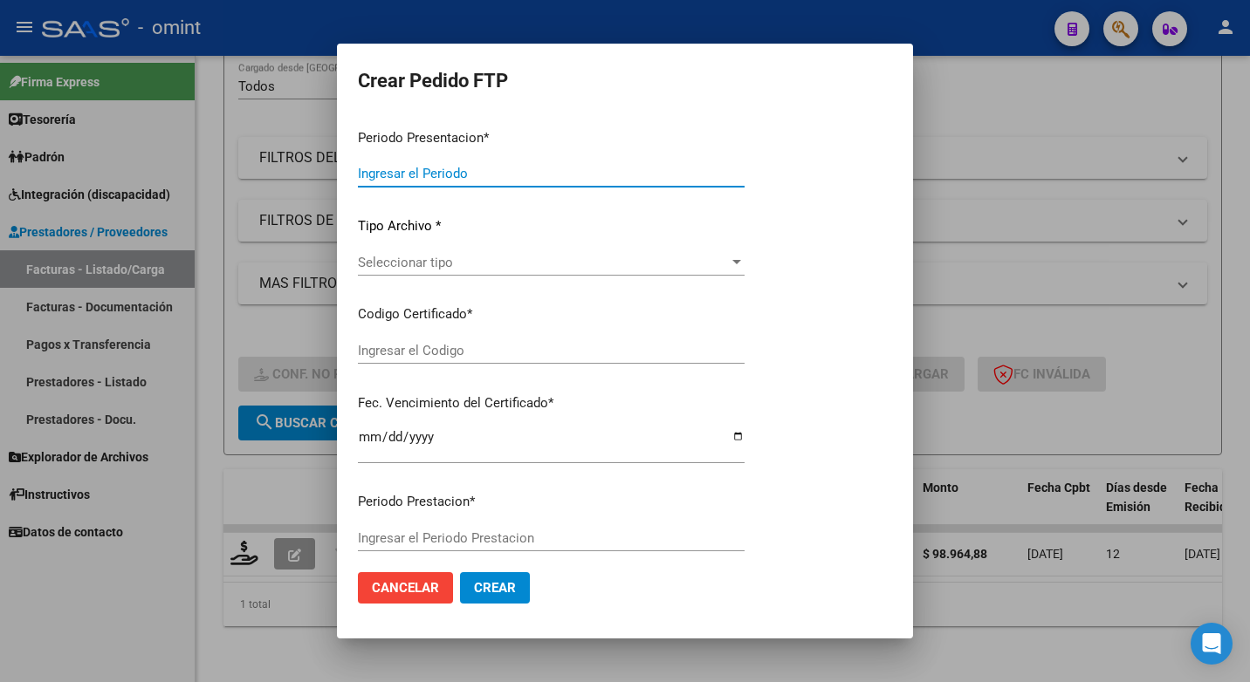
type input "202507"
type input "$ 98.964,88"
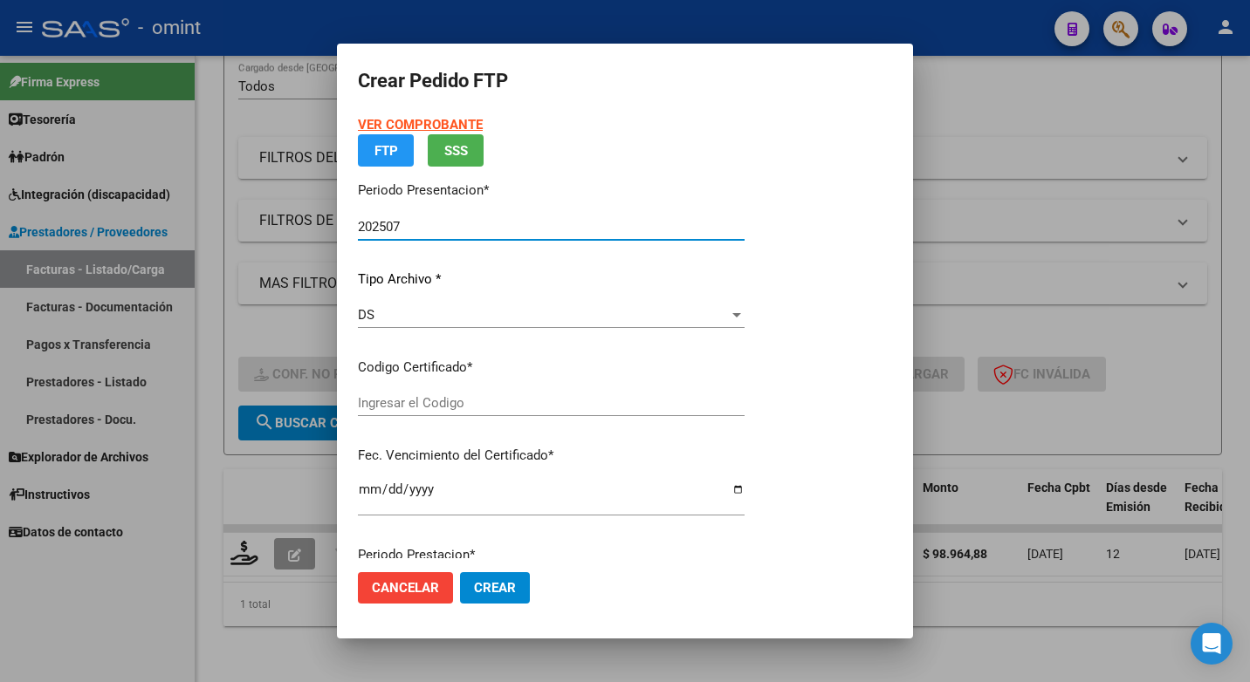
type input "6242498874"
type input "2026-01-12"
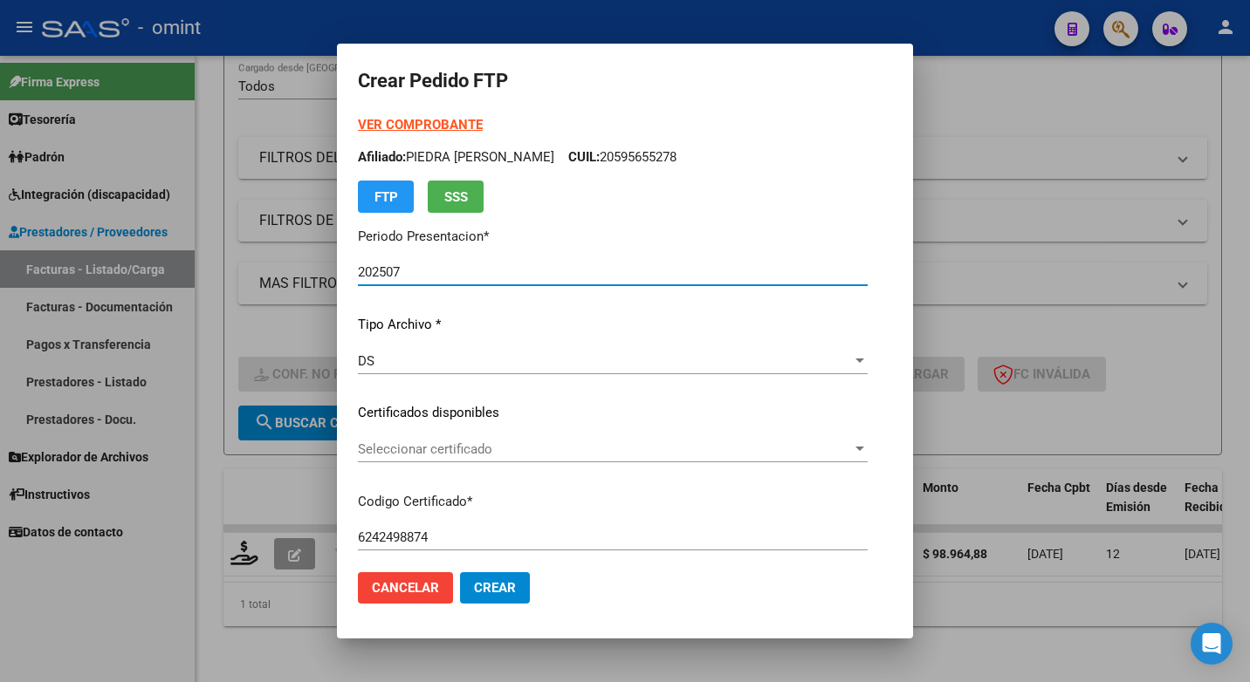
scroll to position [87, 0]
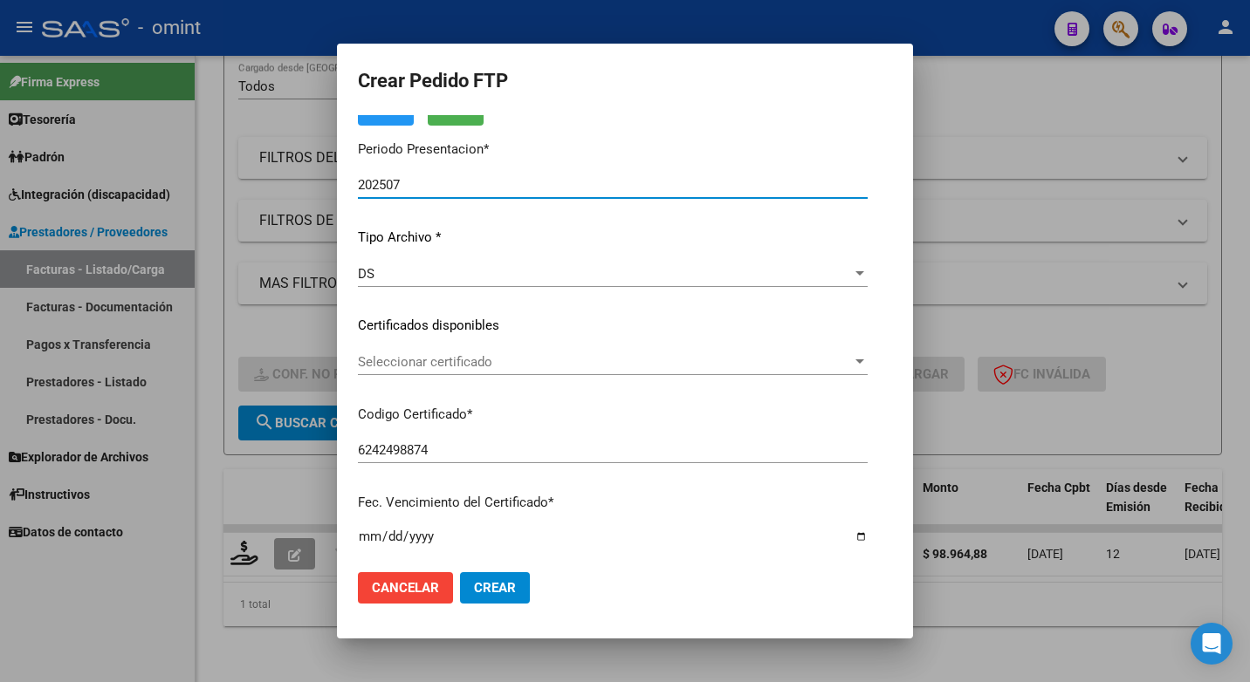
click at [852, 361] on span "Seleccionar certificado" at bounding box center [605, 362] width 494 height 16
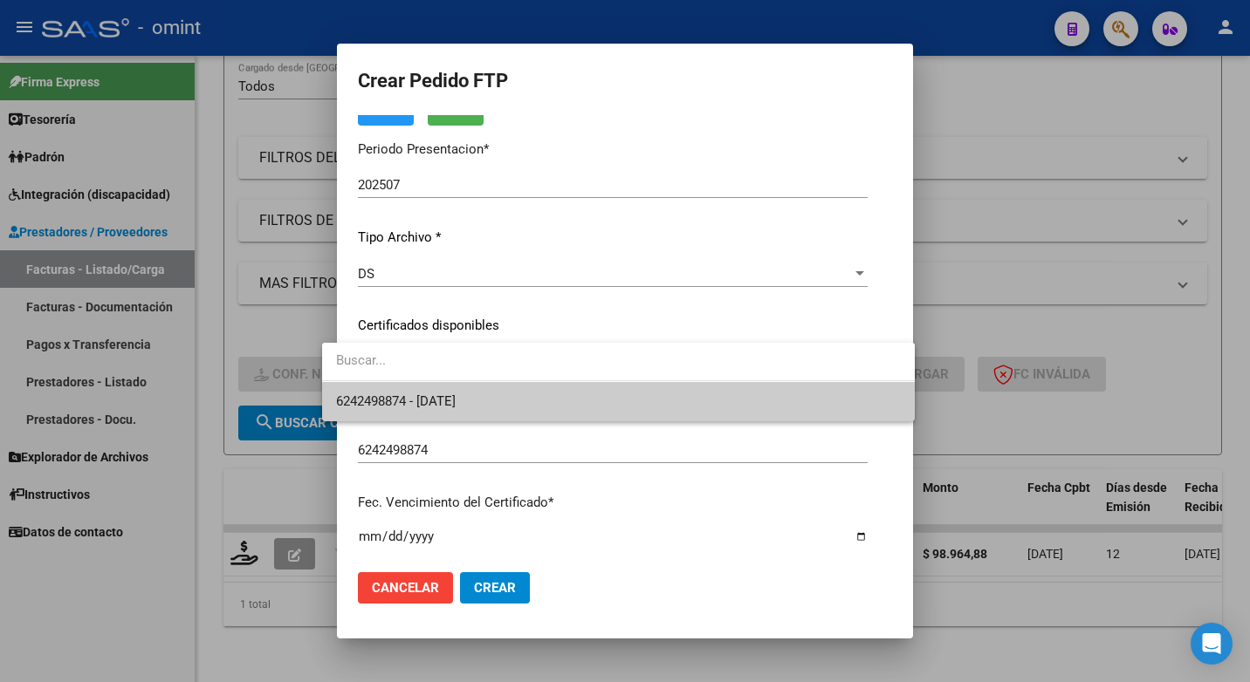
click at [757, 410] on span "6242498874 - 2026-01-12" at bounding box center [618, 401] width 565 height 39
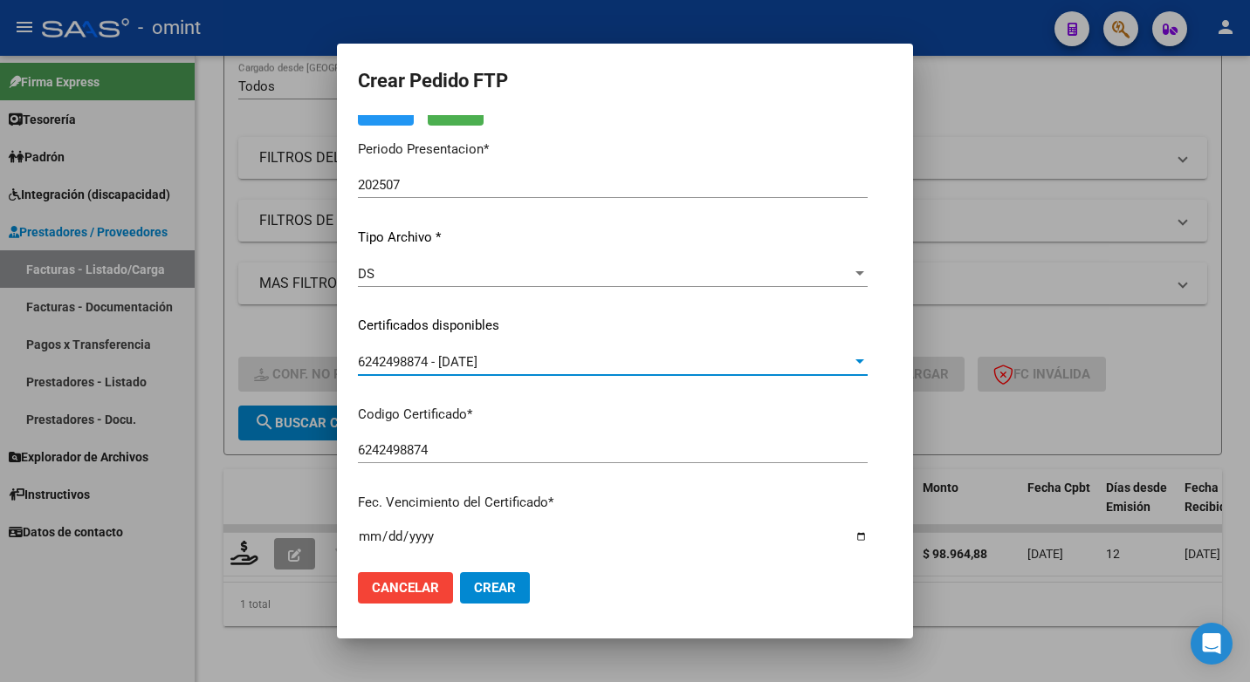
click at [702, 469] on div "6242498874 Ingresar el Codigo" at bounding box center [613, 458] width 510 height 43
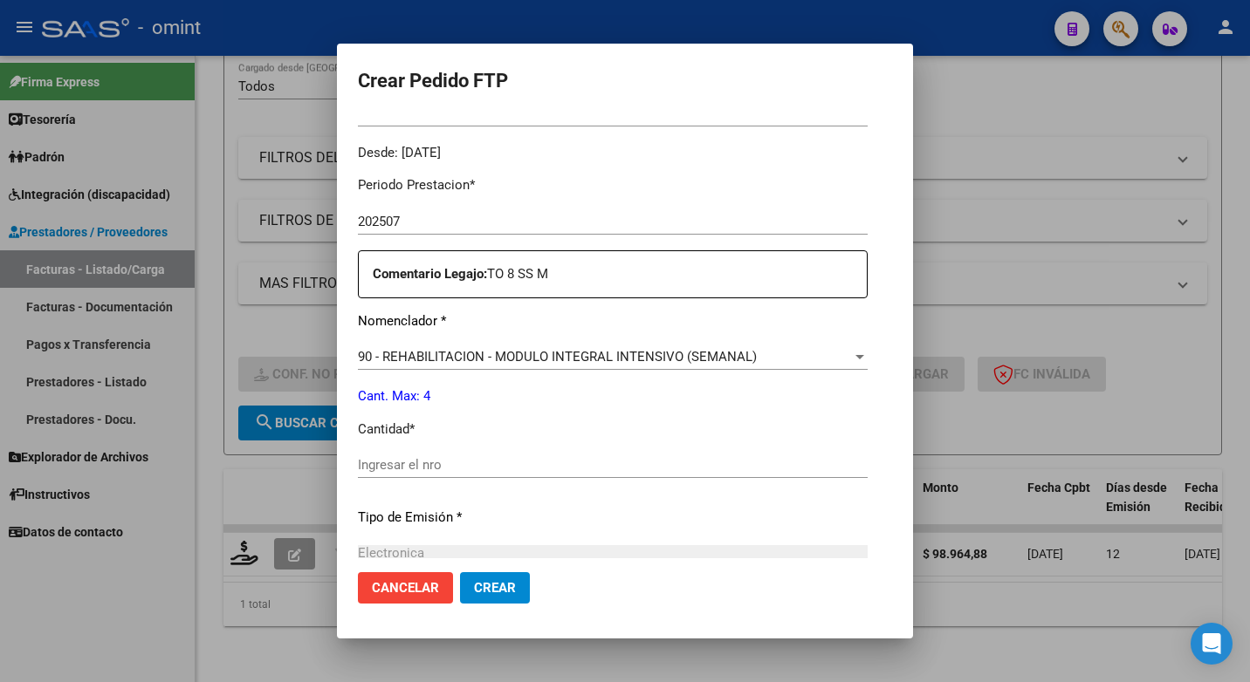
scroll to position [611, 0]
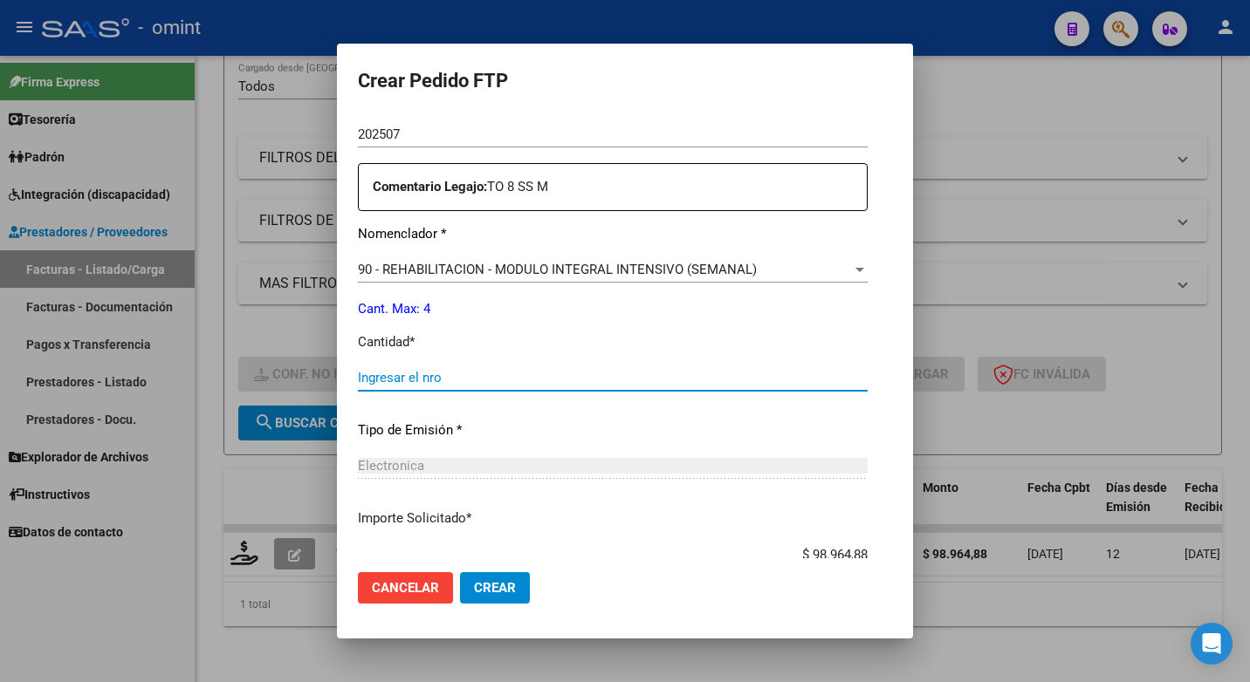
click at [386, 380] on input "Ingresar el nro" at bounding box center [613, 378] width 510 height 16
type input "4"
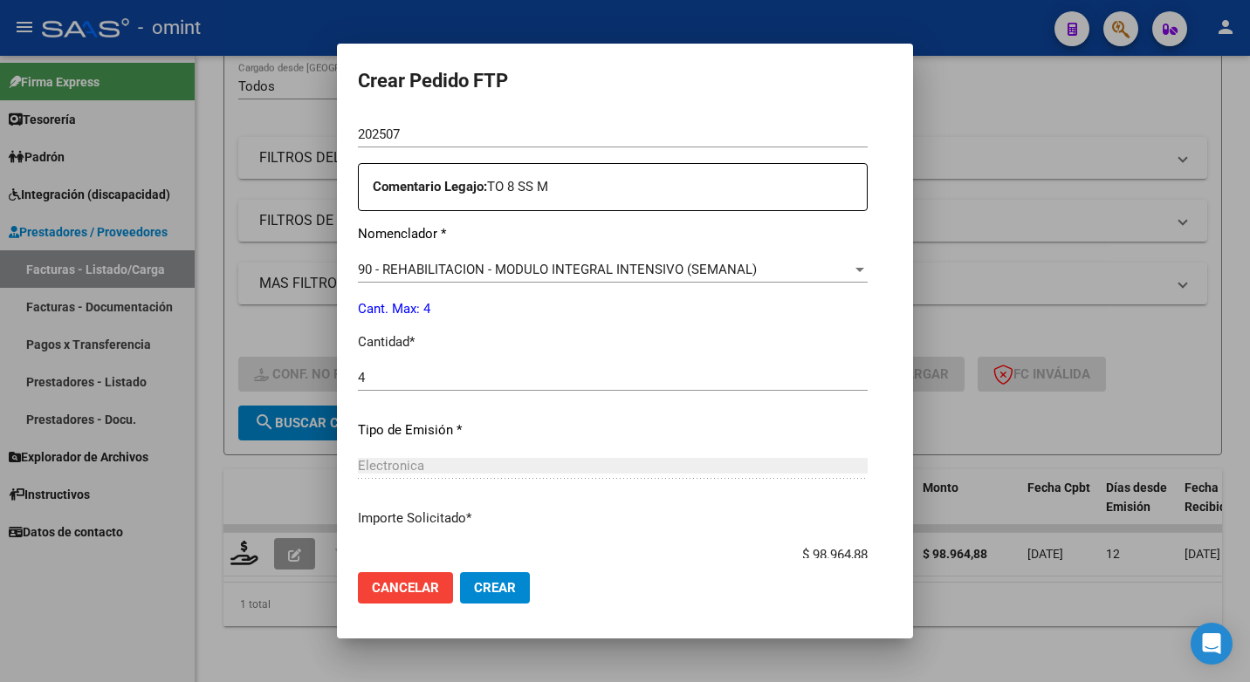
click at [567, 436] on p "Tipo de Emisión *" at bounding box center [613, 431] width 510 height 20
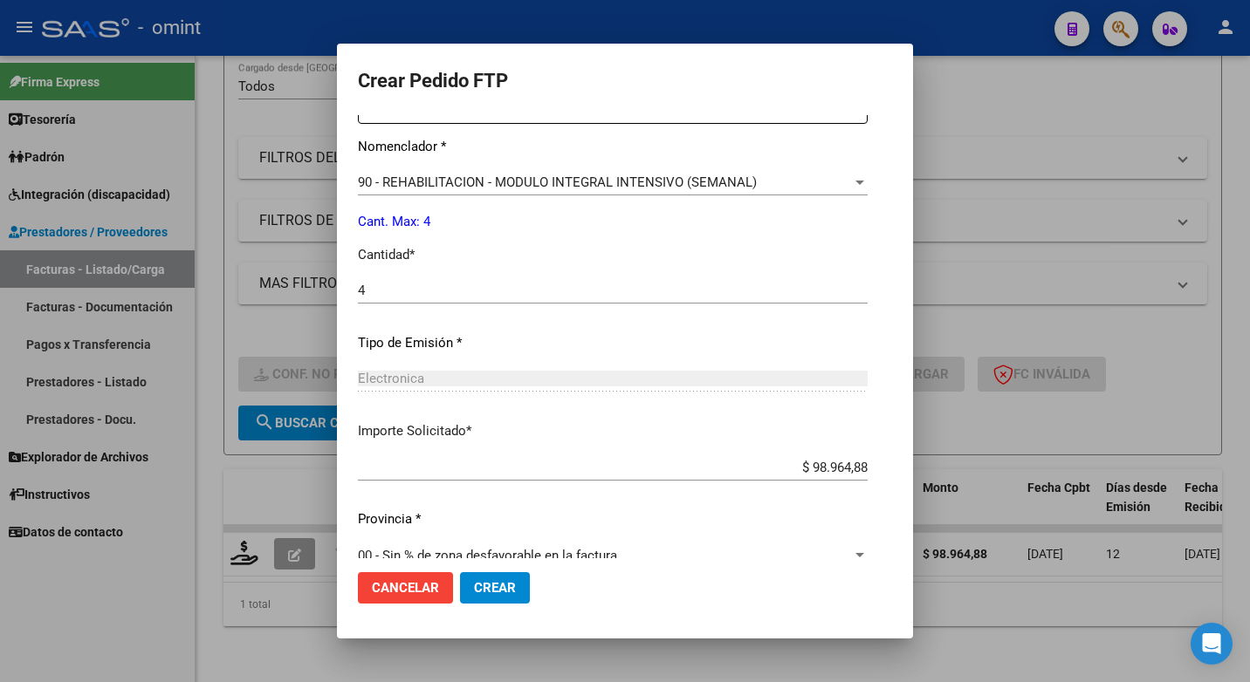
scroll to position [725, 0]
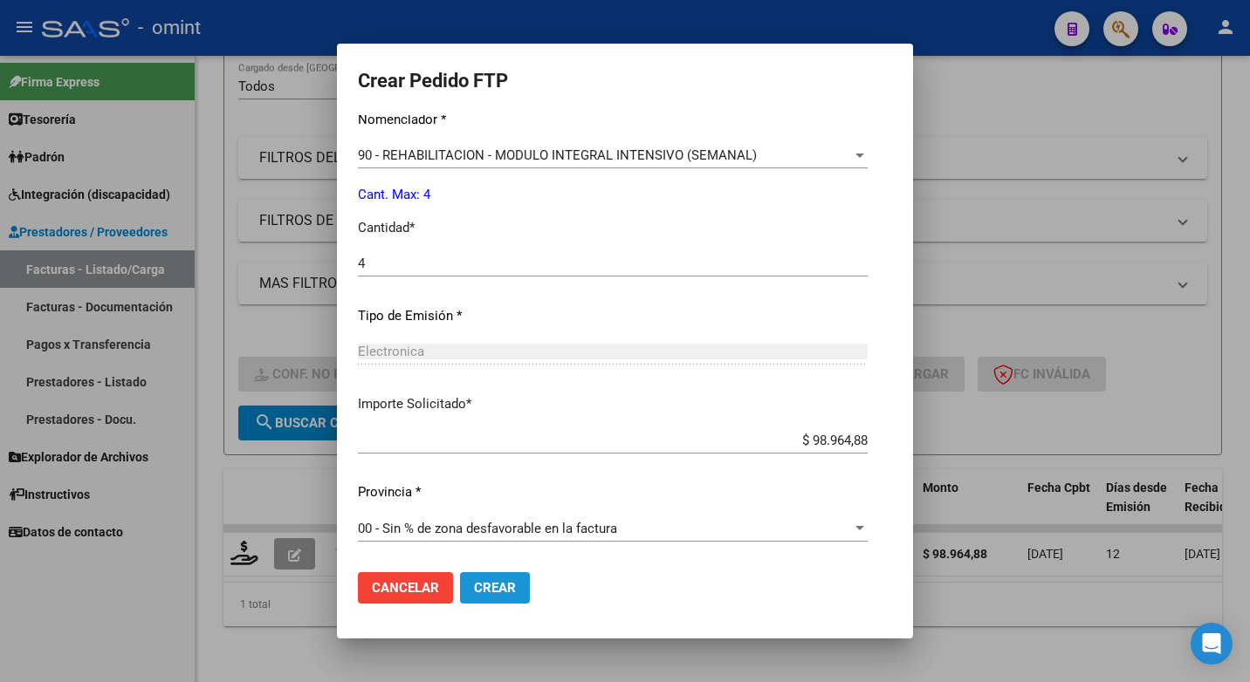
drag, startPoint x: 474, startPoint y: 591, endPoint x: 524, endPoint y: 570, distance: 54.0
click at [474, 592] on span "Crear" at bounding box center [495, 588] width 42 height 16
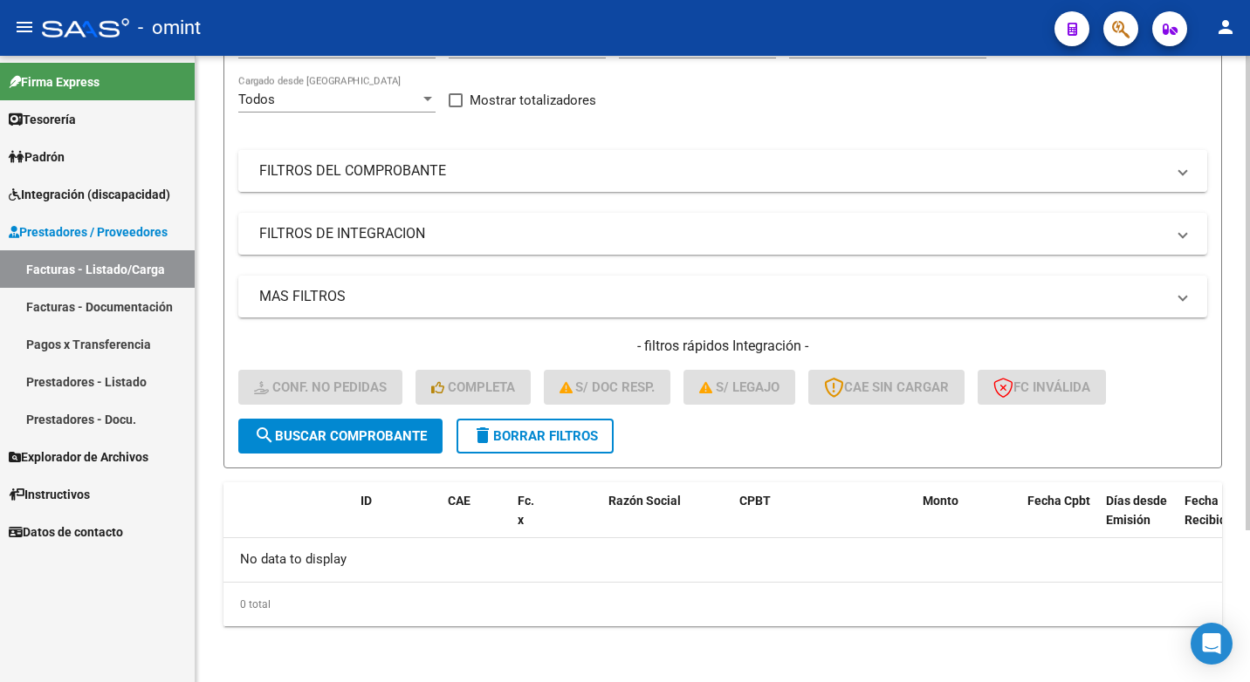
scroll to position [0, 0]
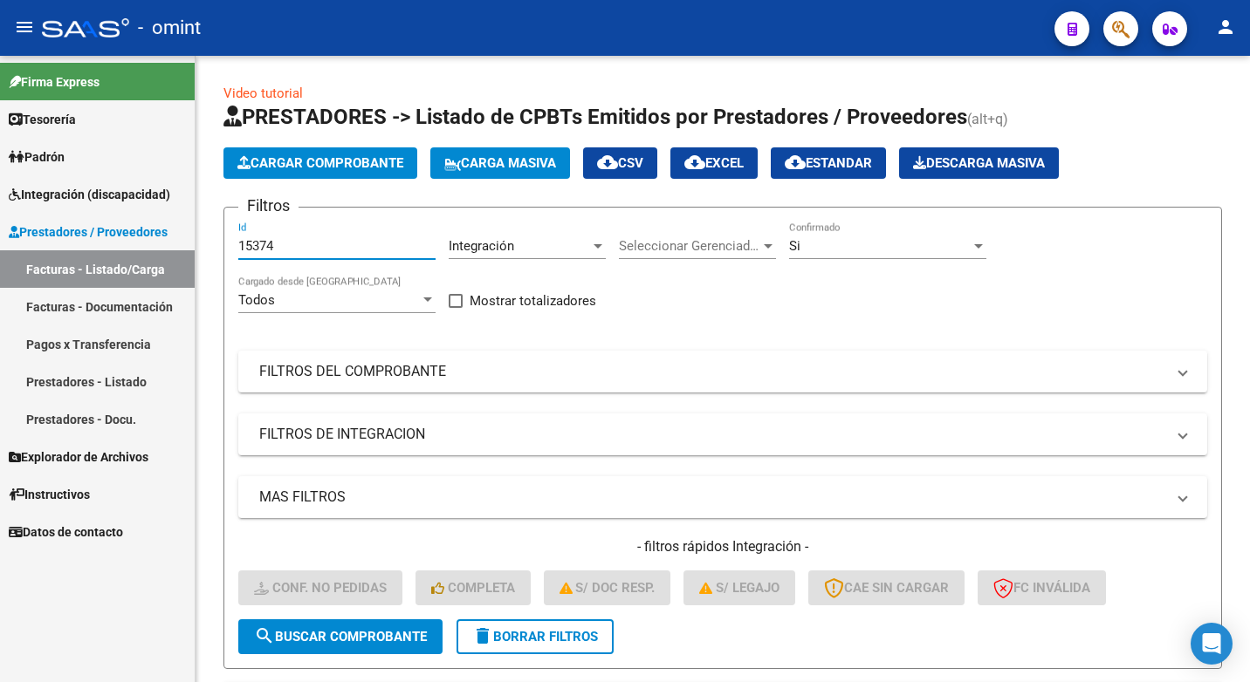
drag, startPoint x: 330, startPoint y: 246, endPoint x: 132, endPoint y: 221, distance: 199.7
click at [132, 221] on mat-sidenav-container "Firma Express Tesorería Extractos Procesados (csv) Extractos Originales (pdf) P…" at bounding box center [625, 369] width 1250 height 627
paste input "15099"
type input "15099"
click at [332, 627] on button "search Buscar Comprobante" at bounding box center [340, 637] width 204 height 35
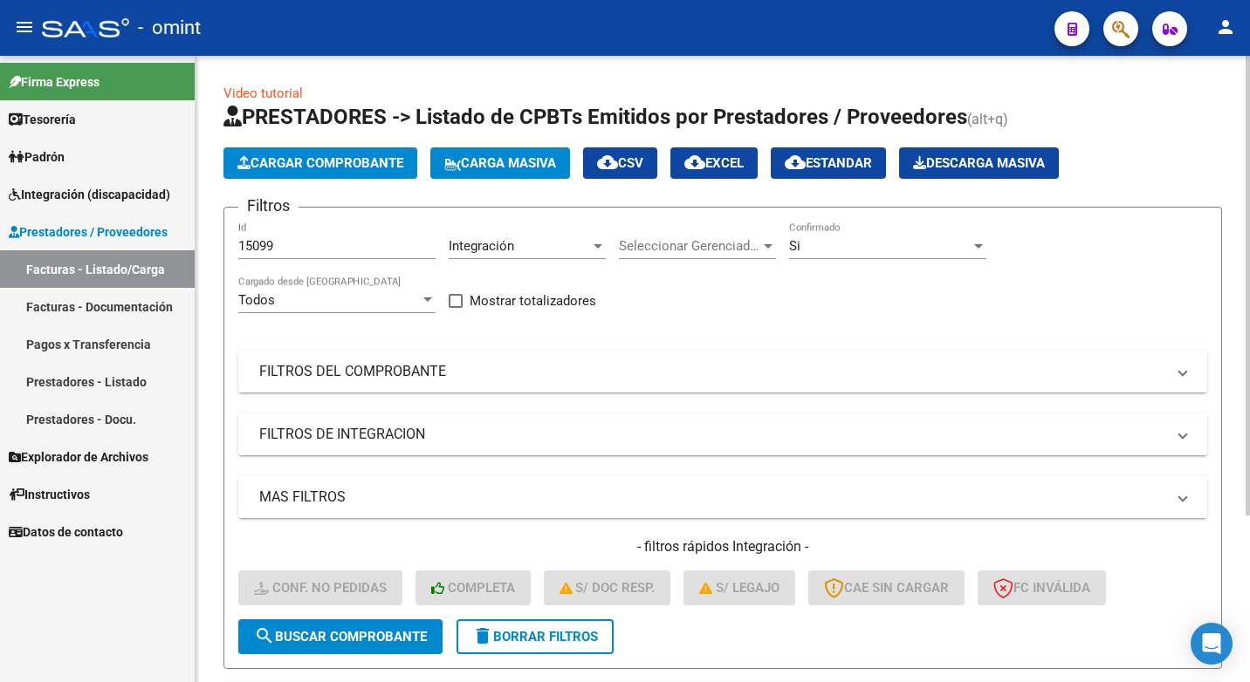
scroll to position [227, 0]
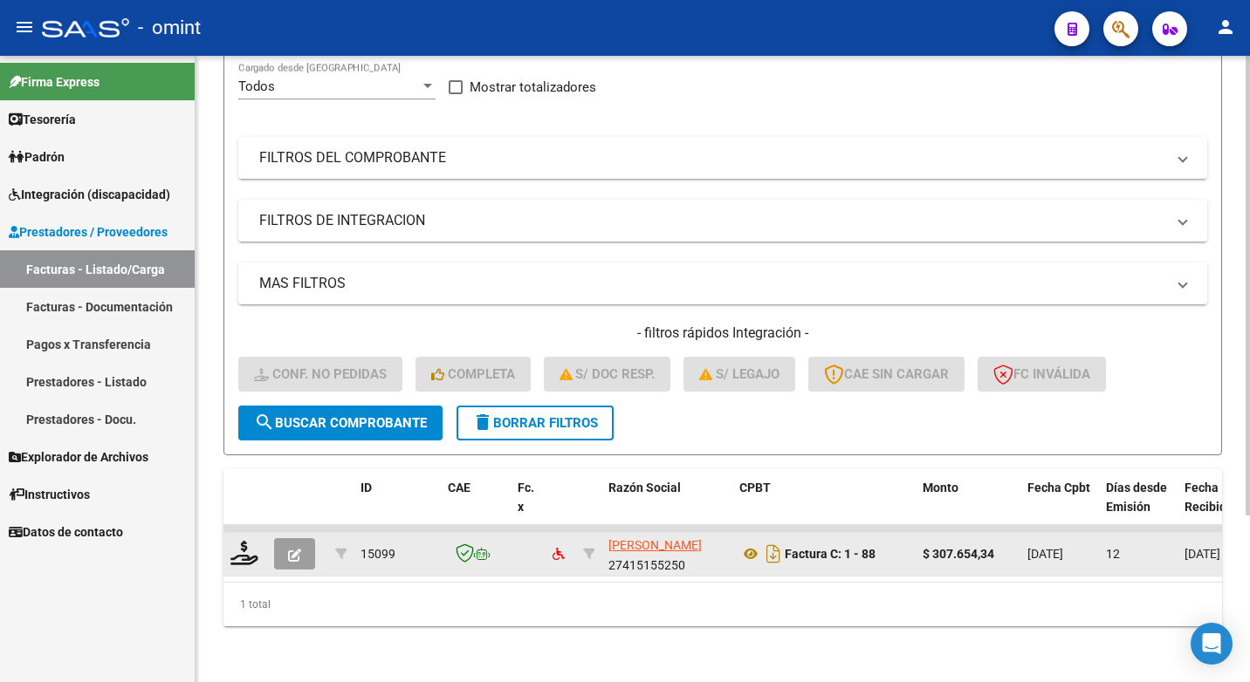
click at [258, 547] on div at bounding box center [245, 554] width 30 height 27
click at [238, 541] on icon at bounding box center [244, 553] width 28 height 24
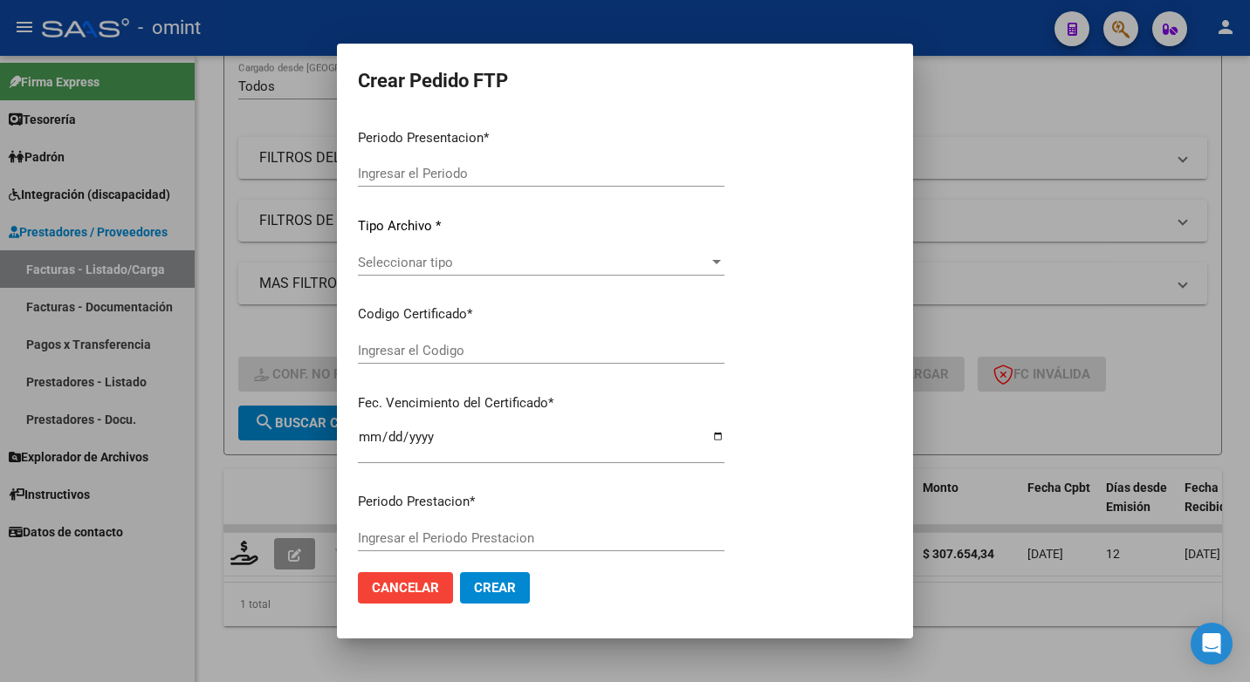
type input "202507"
type input "$ 307.654,34"
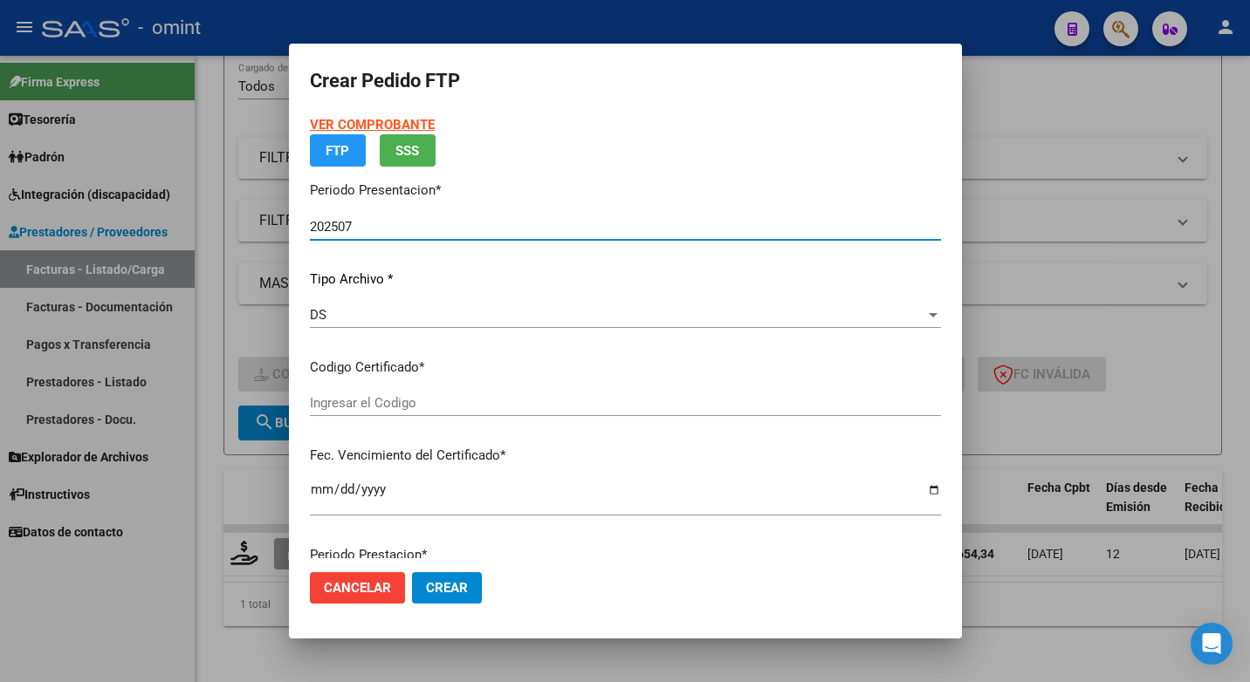
type input "6032468601"
type input "2027-02-03"
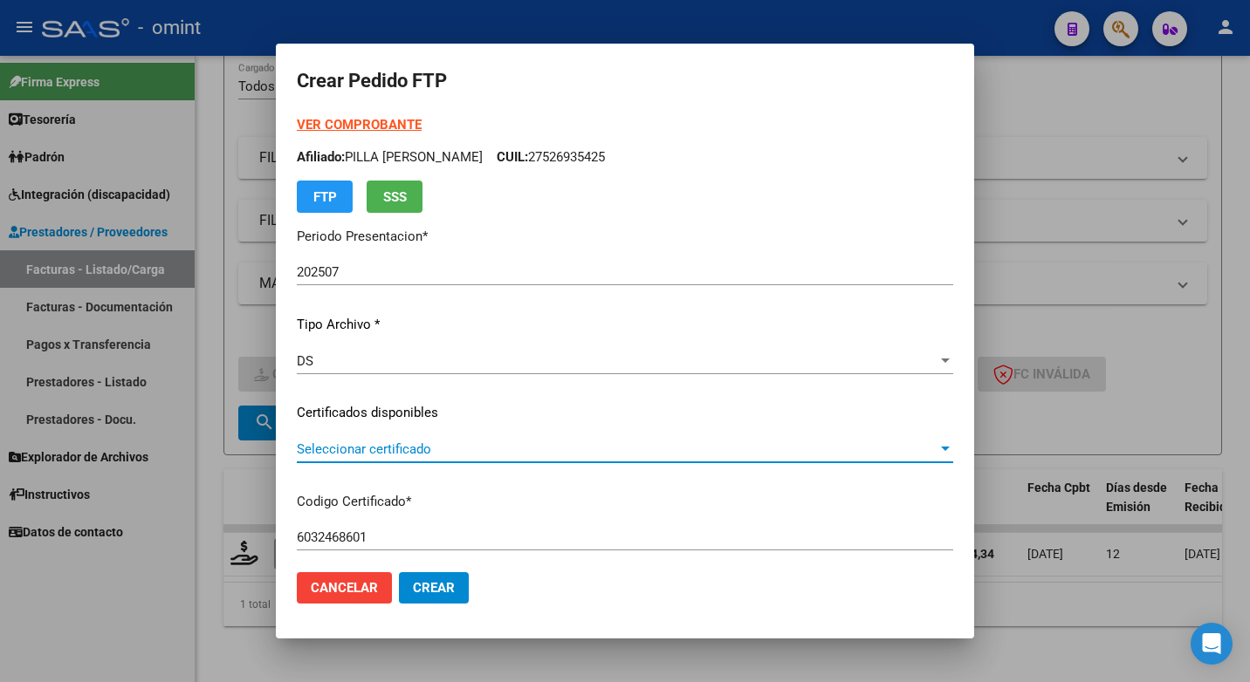
click at [937, 452] on div at bounding box center [945, 449] width 16 height 14
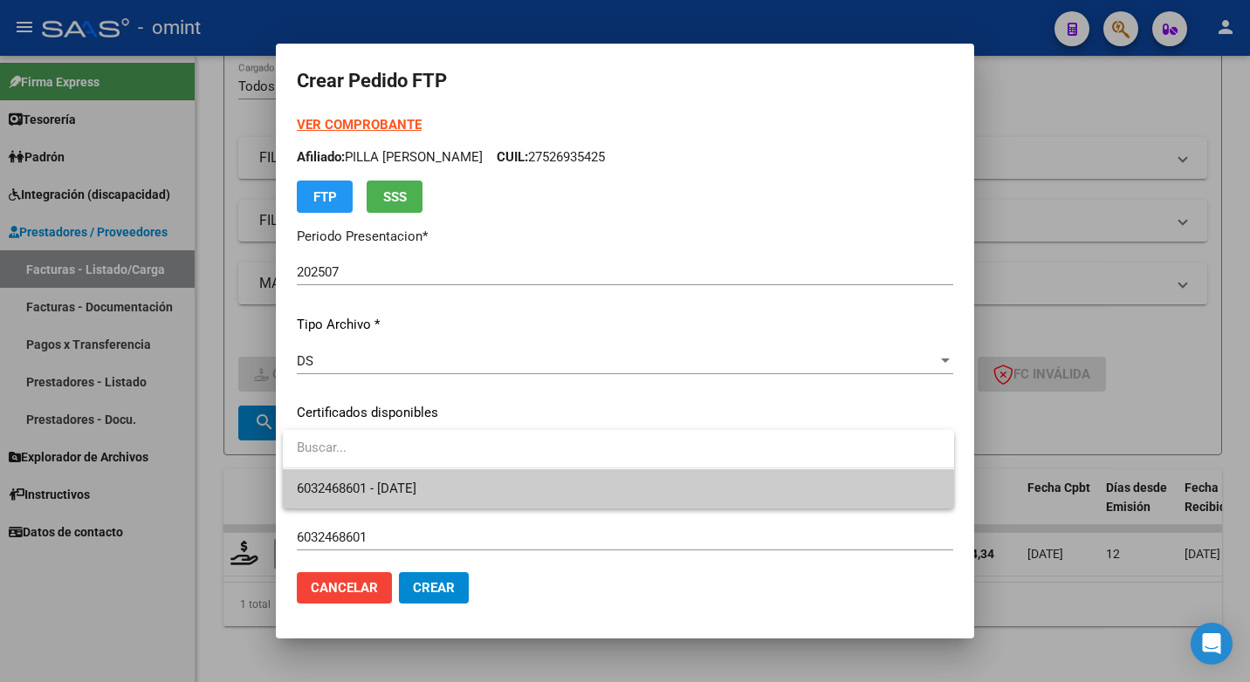
click at [749, 509] on div "Crear Pedido FTP VER COMPROBANTE ARCA Padrón Afiliado: PILLA LETICIA CUIL: 2752…" at bounding box center [625, 341] width 1250 height 682
drag, startPoint x: 749, startPoint y: 509, endPoint x: 853, endPoint y: 494, distance: 105.8
click at [853, 494] on span "6032468601 - 2027-02-03" at bounding box center [618, 489] width 643 height 39
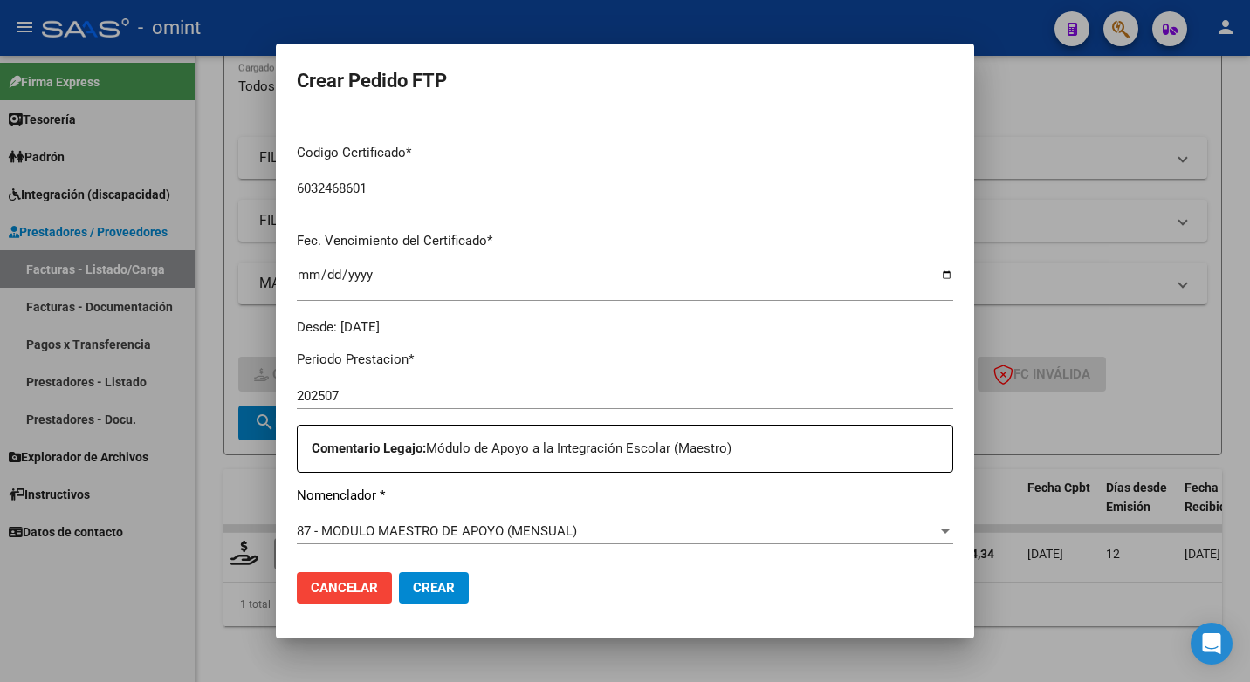
scroll to position [436, 0]
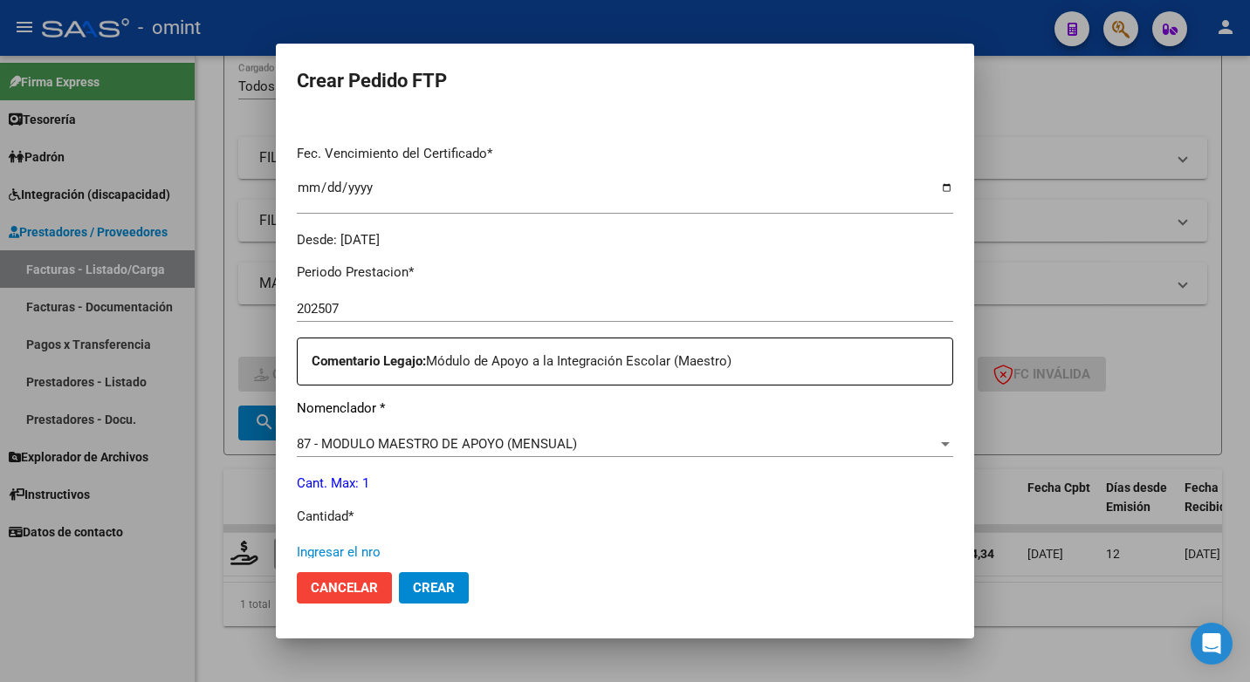
click at [380, 546] on input "Ingresar el nro" at bounding box center [625, 553] width 656 height 16
type input "1"
click at [564, 508] on p "Cantidad *" at bounding box center [625, 515] width 656 height 20
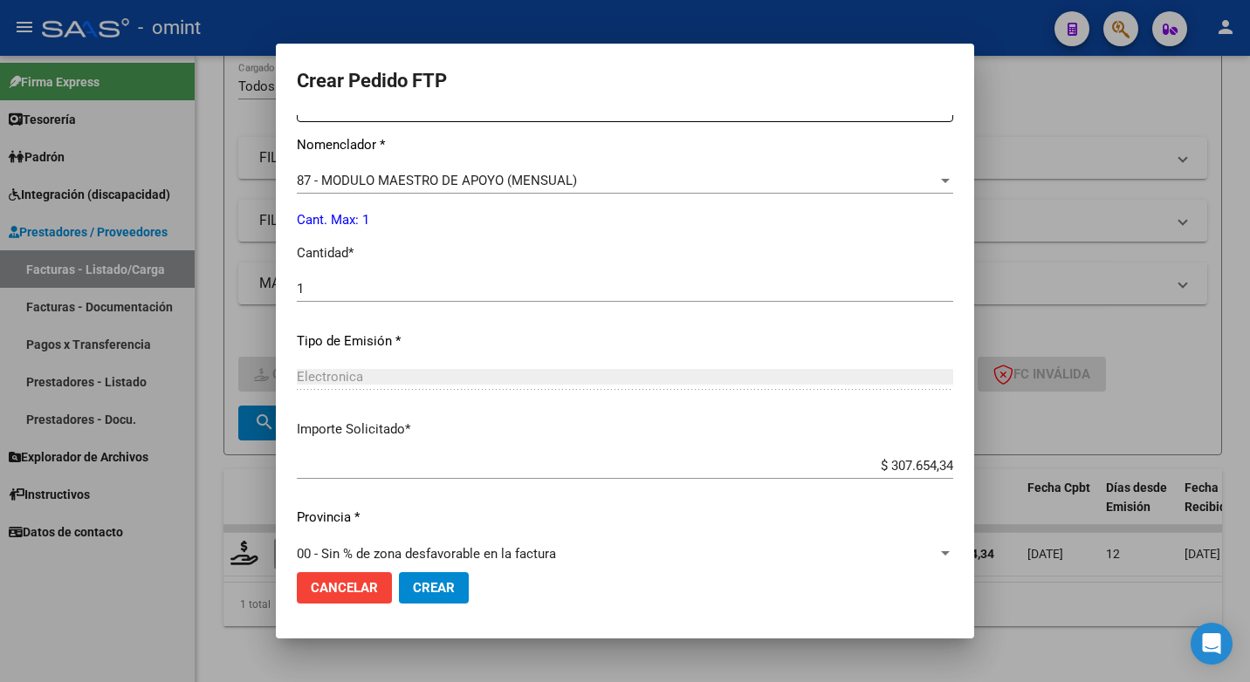
scroll to position [725, 0]
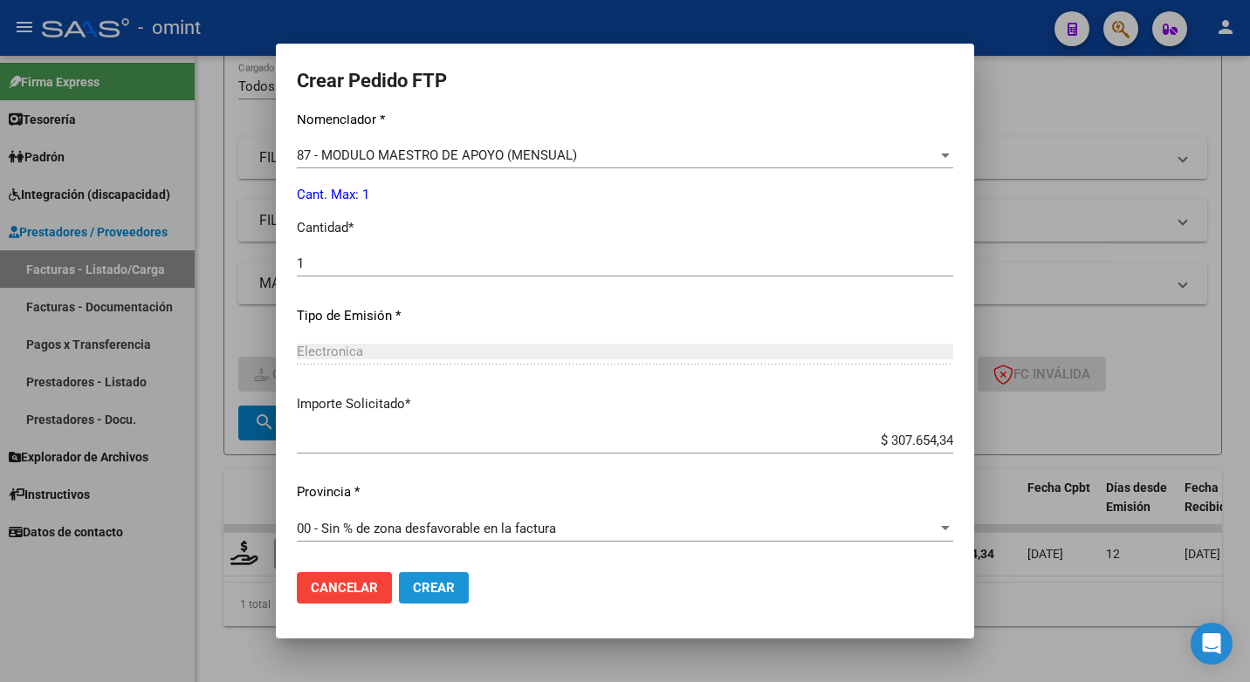
click at [464, 594] on button "Crear" at bounding box center [434, 587] width 70 height 31
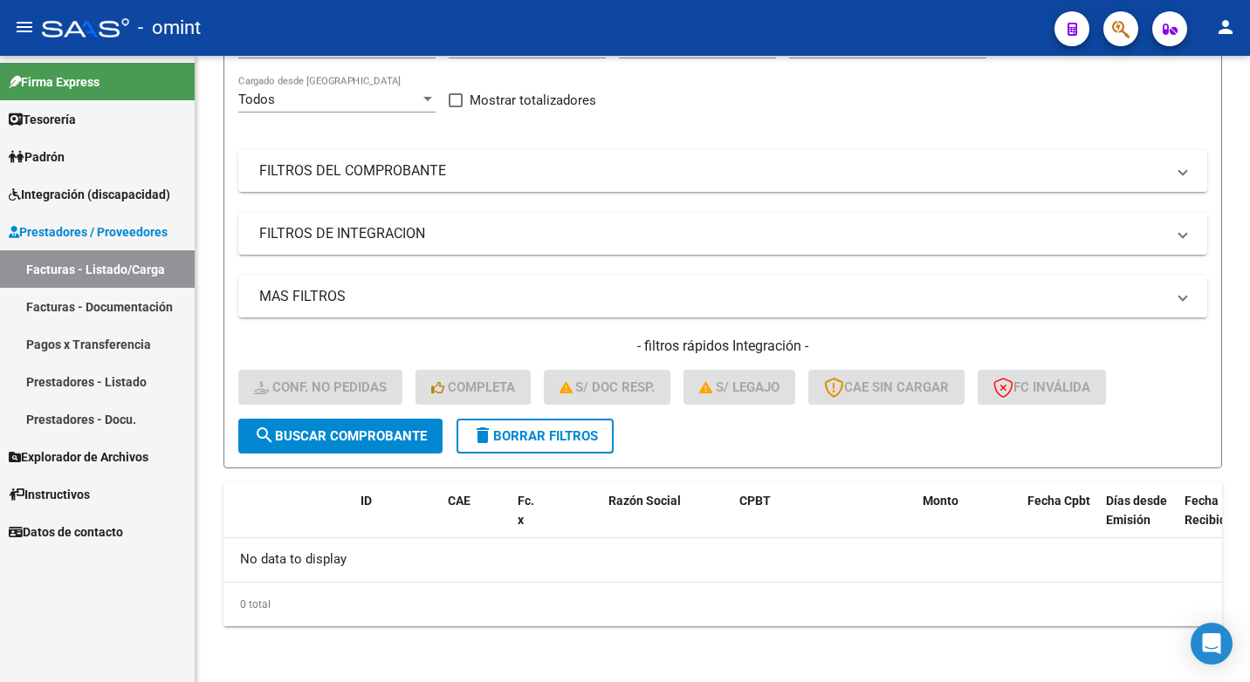
scroll to position [113, 0]
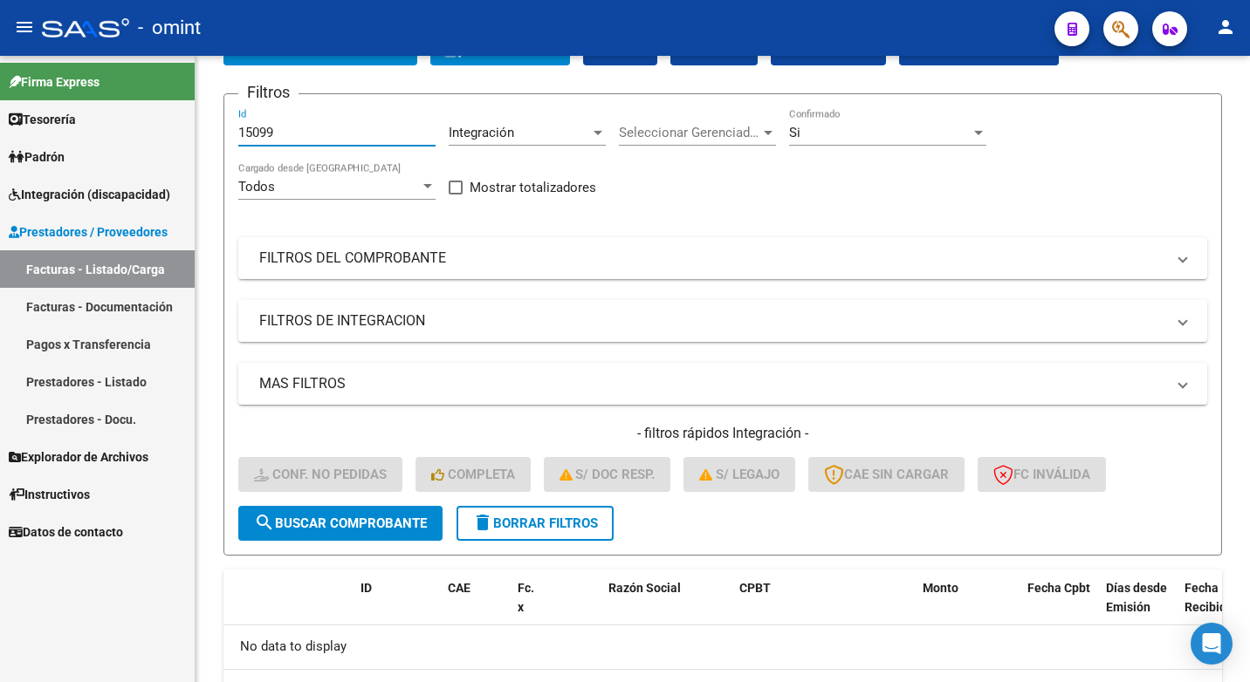
drag, startPoint x: 292, startPoint y: 138, endPoint x: 29, endPoint y: 109, distance: 265.1
click at [32, 109] on mat-sidenav-container "Firma Express Tesorería Extractos Procesados (csv) Extractos Originales (pdf) P…" at bounding box center [625, 369] width 1250 height 627
paste input "15411"
type input "15411"
click at [325, 528] on span "search Buscar Comprobante" at bounding box center [340, 524] width 173 height 16
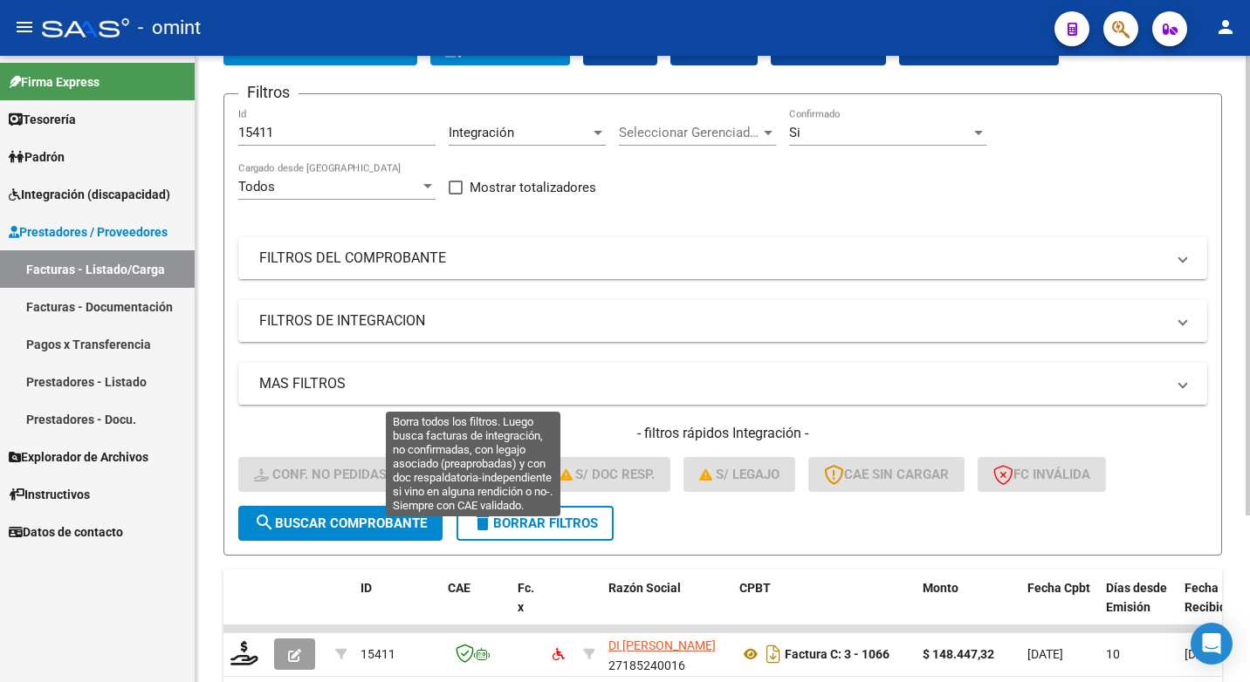
scroll to position [227, 0]
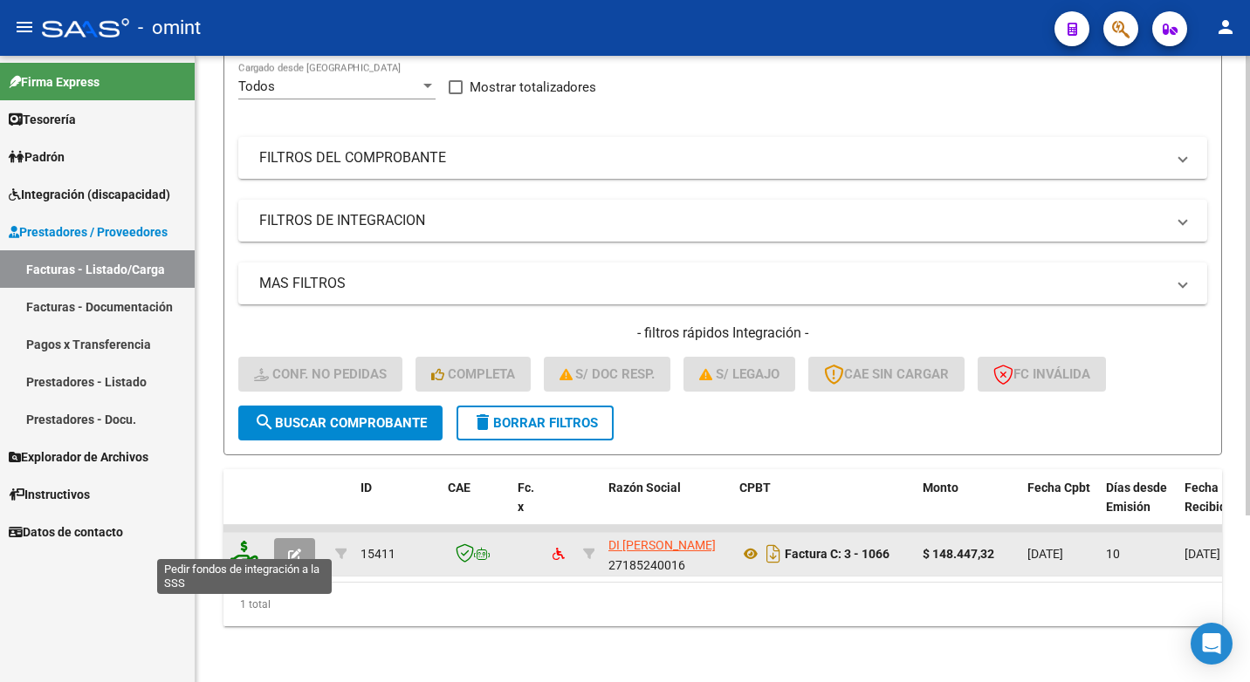
click at [243, 547] on icon at bounding box center [244, 553] width 28 height 24
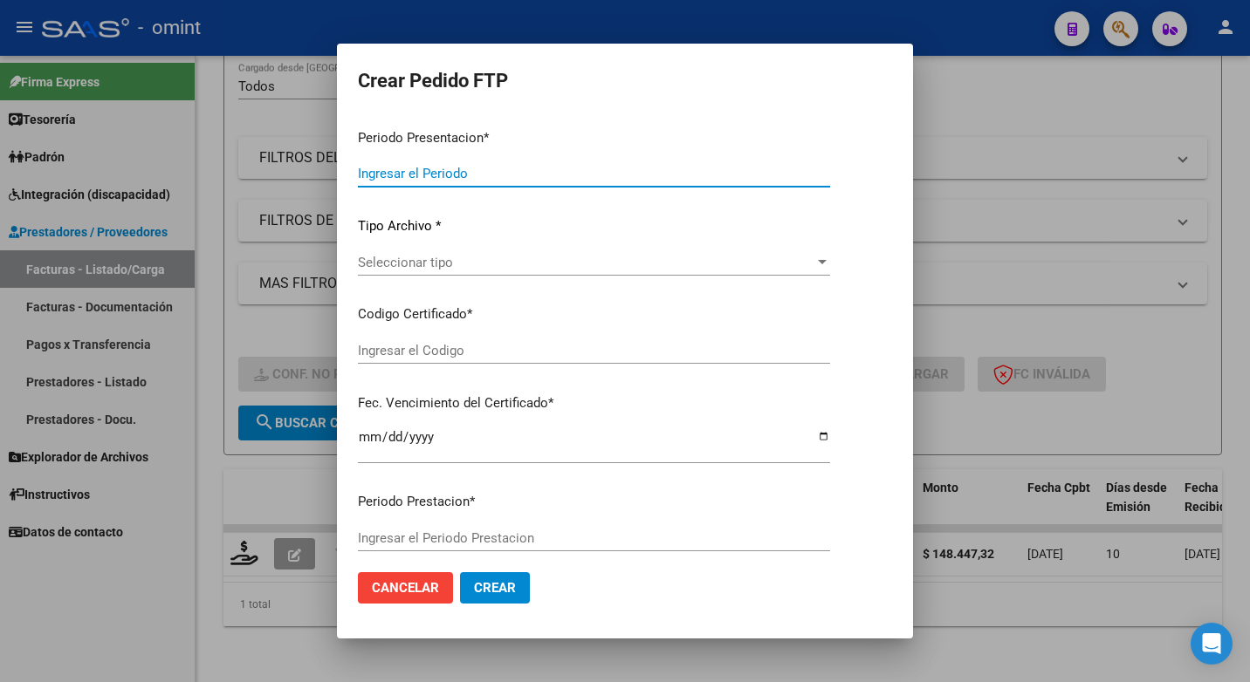
type input "202507"
type input "$ 148.447,32"
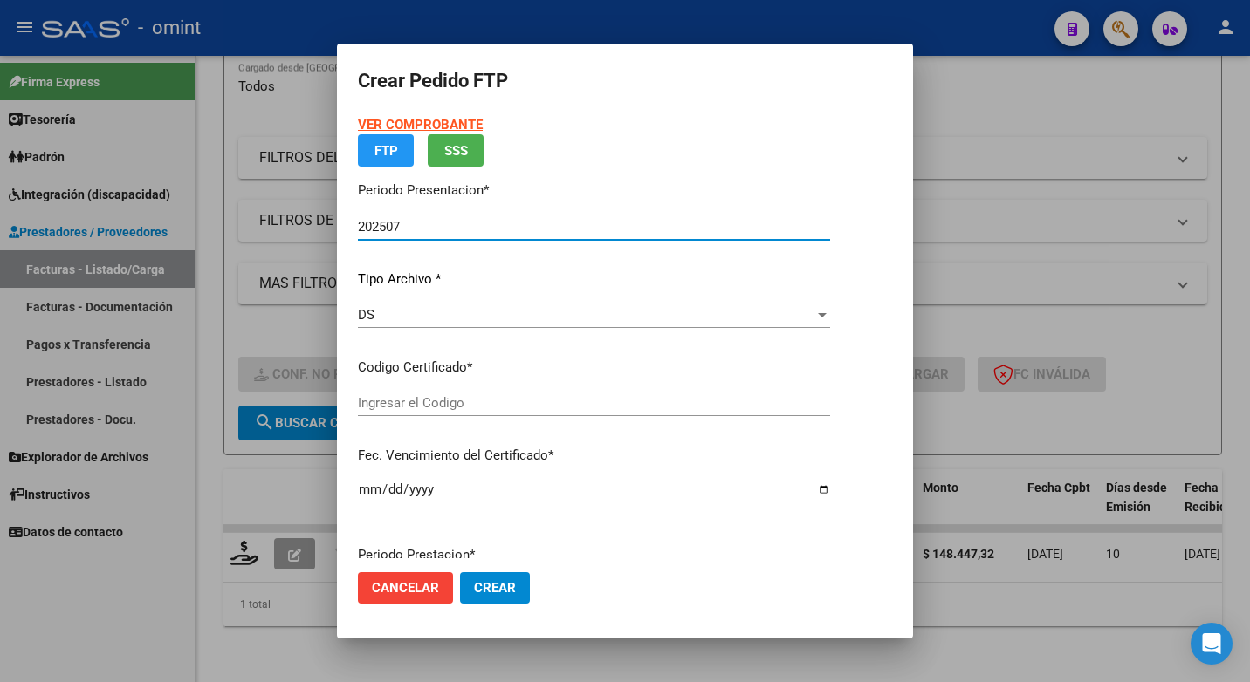
type input "6032468601"
type input "2027-02-03"
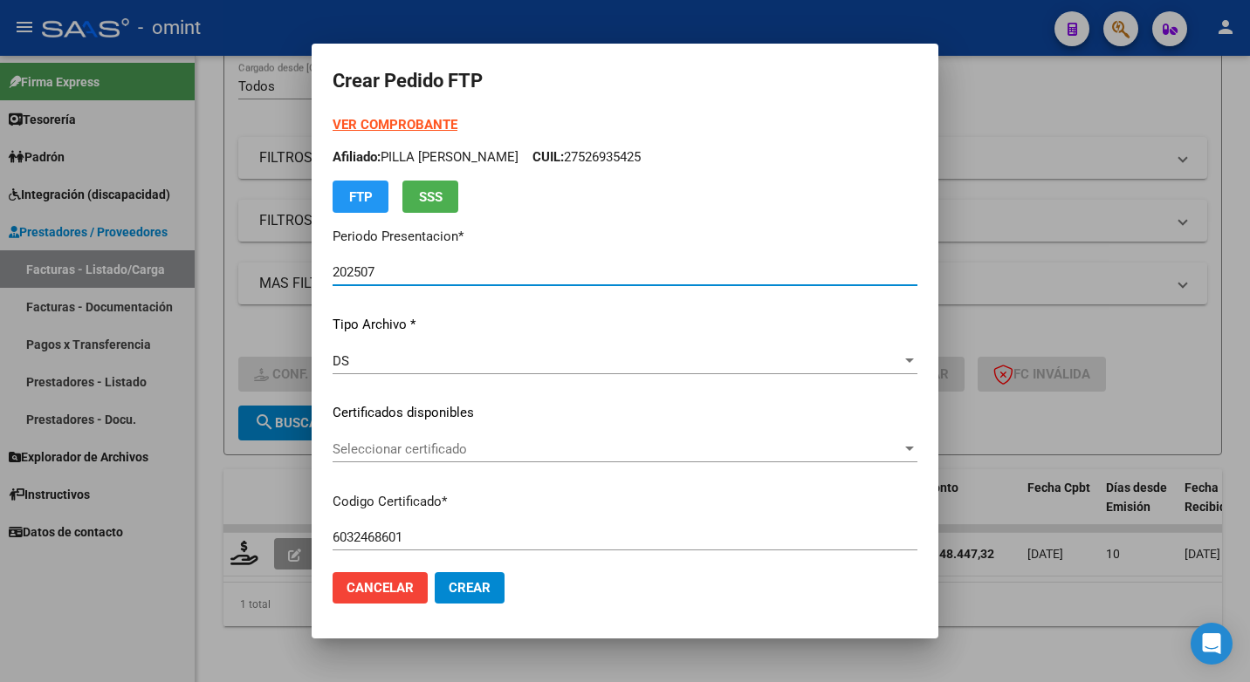
click at [897, 440] on mat-dialog-content "VER COMPROBANTE ARCA Padrón Afiliado: PILLA LETICIA CUIL: 27526935425 FTP SSS P…" at bounding box center [625, 336] width 627 height 443
click at [869, 448] on span "Seleccionar certificado" at bounding box center [616, 450] width 569 height 16
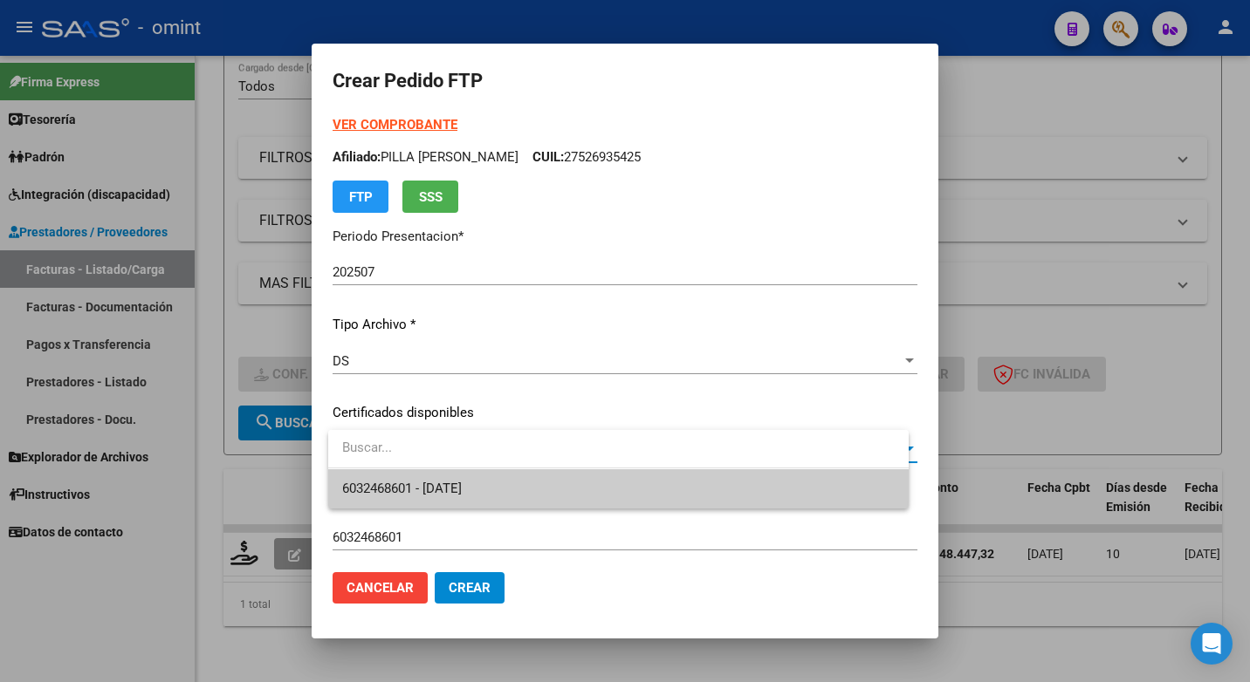
click at [771, 492] on span "6032468601 - 2027-02-03" at bounding box center [618, 489] width 552 height 39
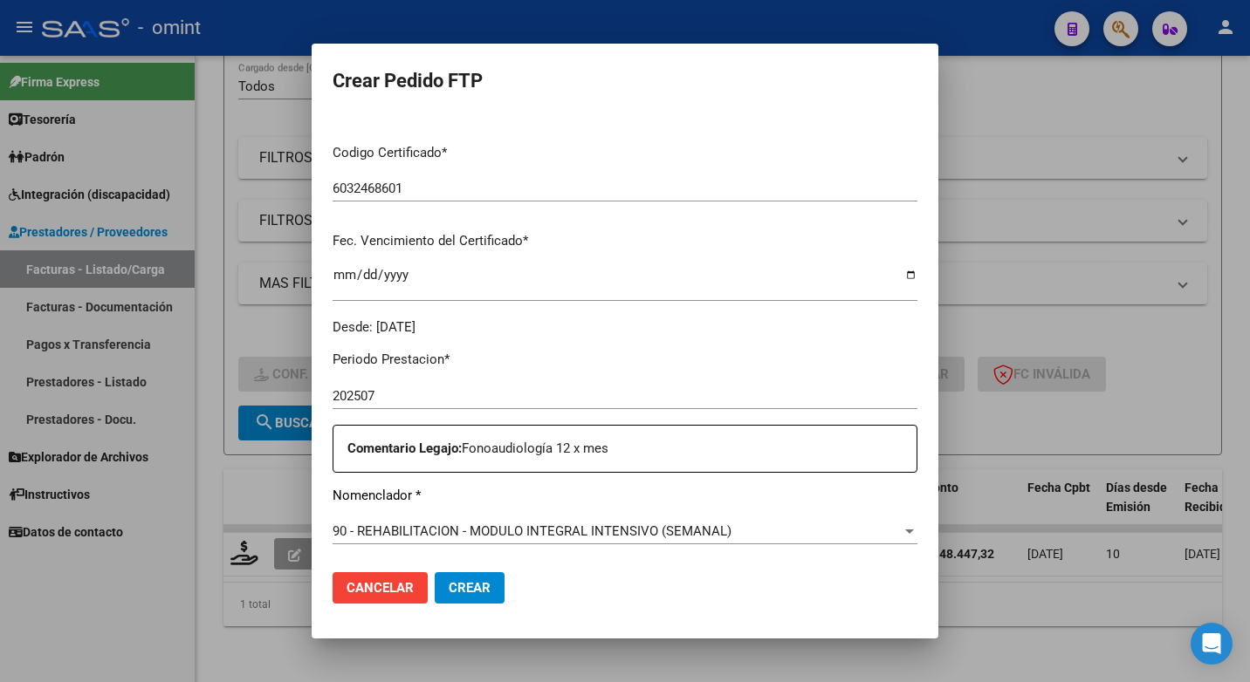
scroll to position [436, 0]
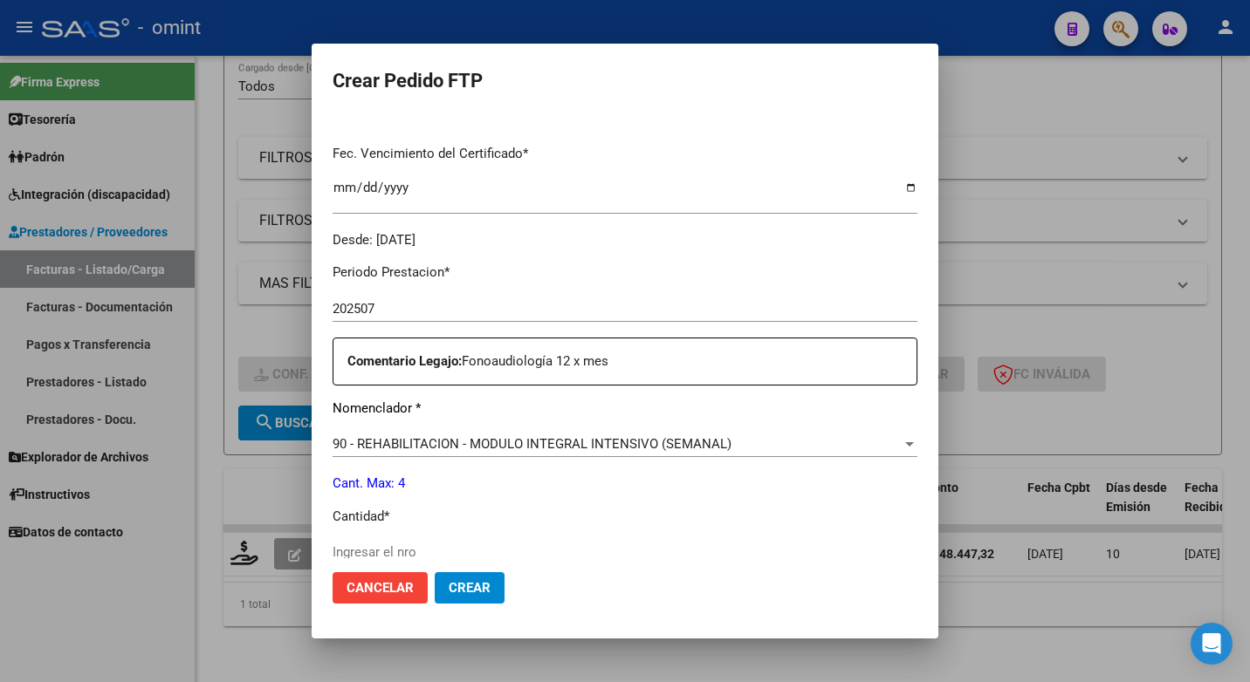
click at [389, 550] on input "Ingresar el nro" at bounding box center [624, 553] width 585 height 16
type input "4"
click at [556, 497] on div "Periodo Prestacion * 202507 Ingresar el Periodo Prestacion Comentario Legajo: F…" at bounding box center [624, 547] width 585 height 598
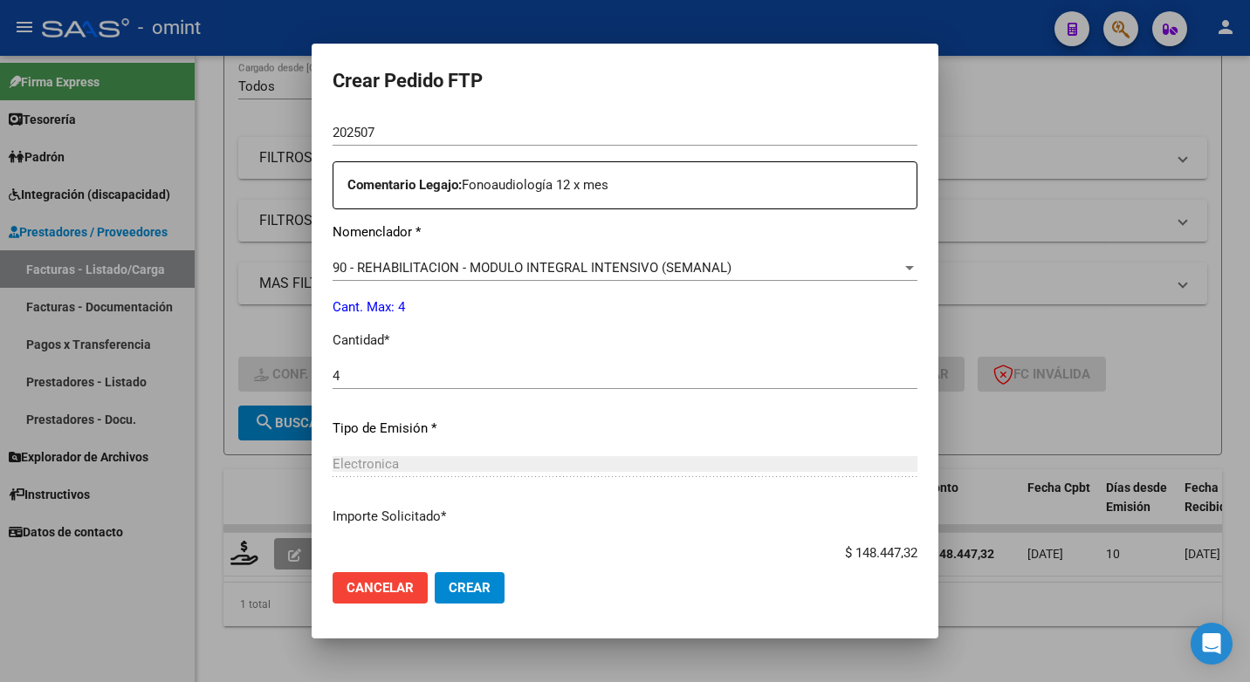
scroll to position [725, 0]
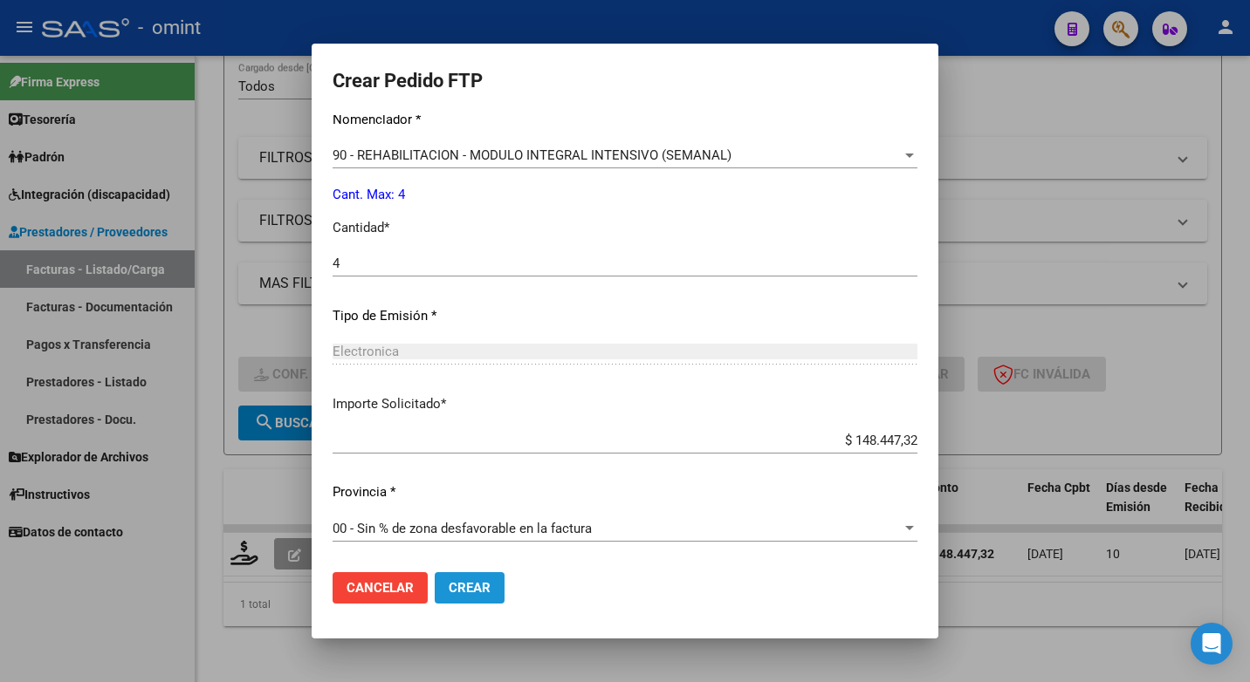
click at [481, 593] on span "Crear" at bounding box center [470, 588] width 42 height 16
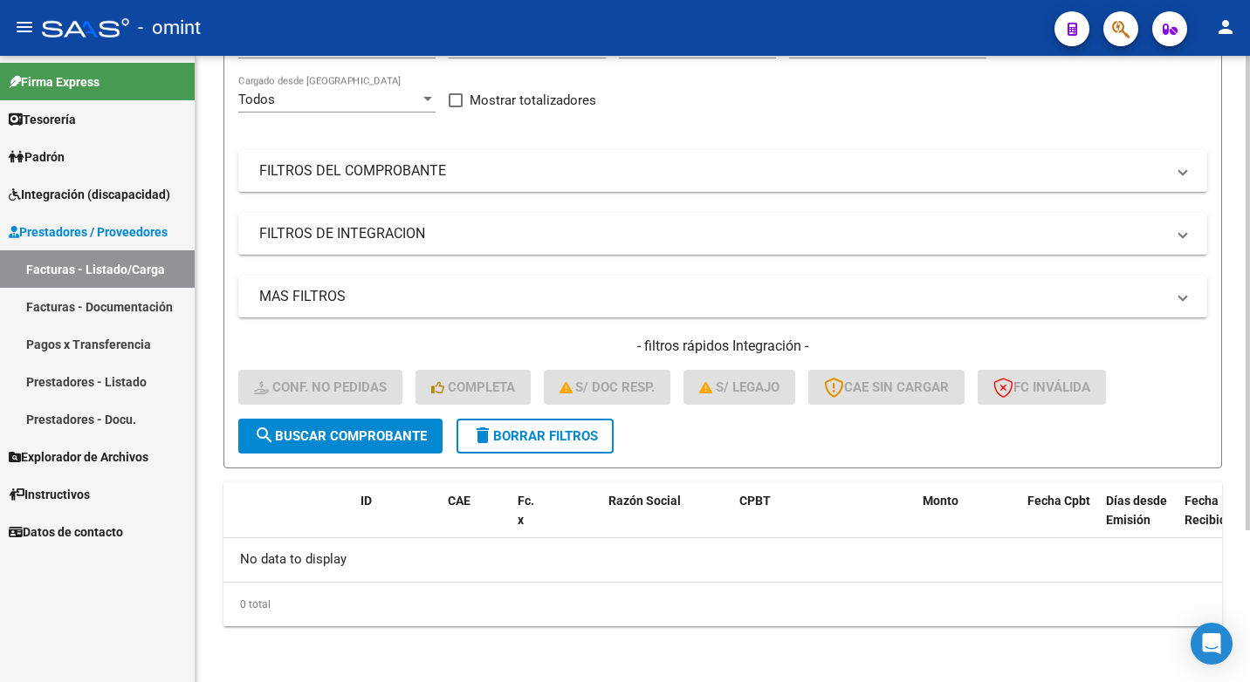
scroll to position [26, 0]
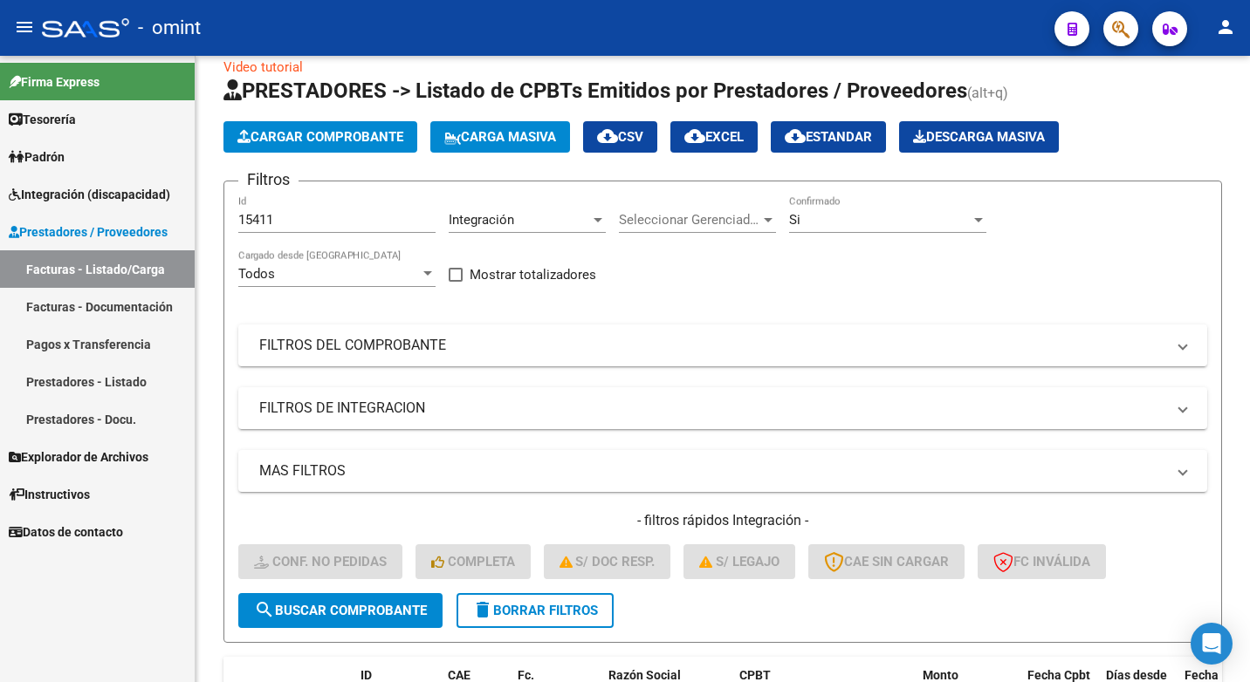
drag, startPoint x: 287, startPoint y: 217, endPoint x: 66, endPoint y: 177, distance: 224.4
click at [66, 177] on mat-sidenav-container "Firma Express Tesorería Extractos Procesados (csv) Extractos Originales (pdf) P…" at bounding box center [625, 369] width 1250 height 627
paste input "16479"
type input "16479"
click at [333, 612] on span "search Buscar Comprobante" at bounding box center [340, 611] width 173 height 16
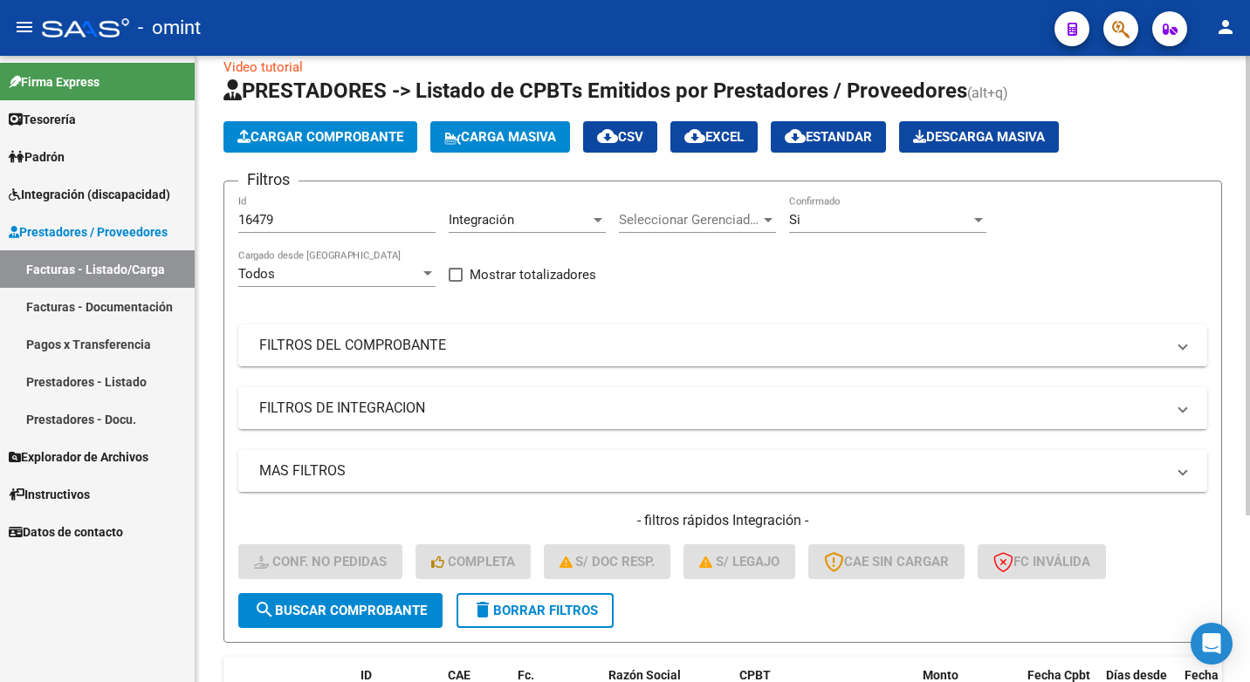
scroll to position [227, 0]
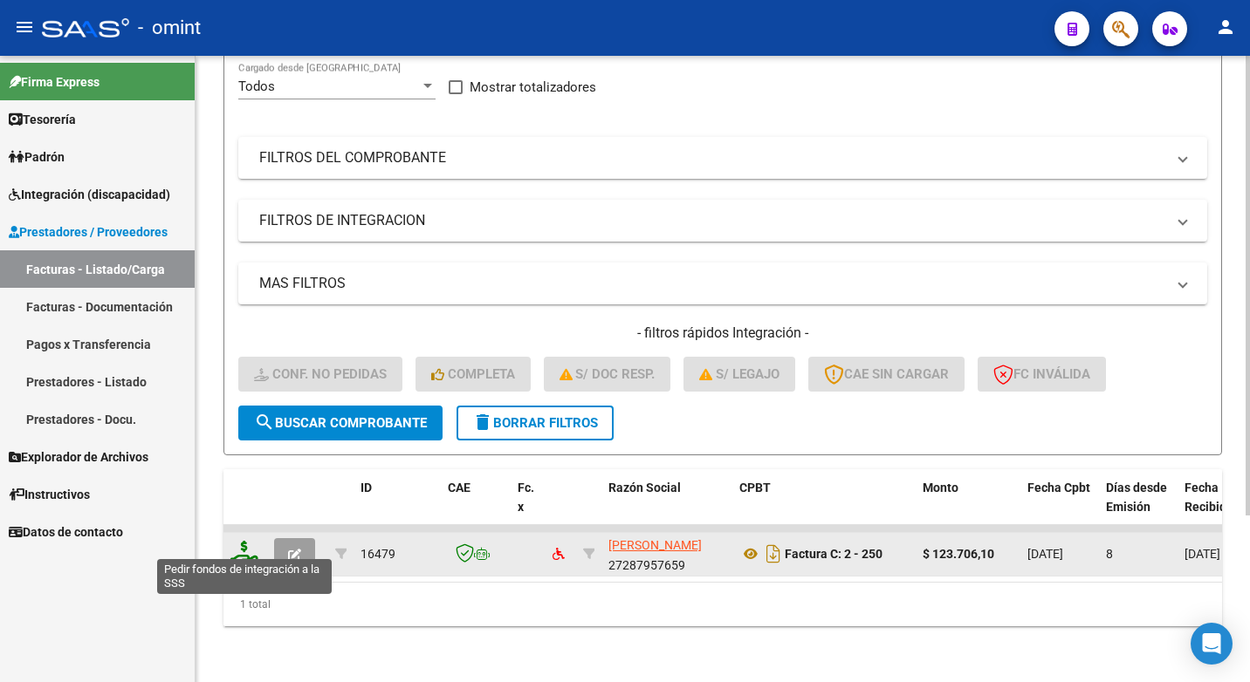
click at [235, 543] on icon at bounding box center [244, 553] width 28 height 24
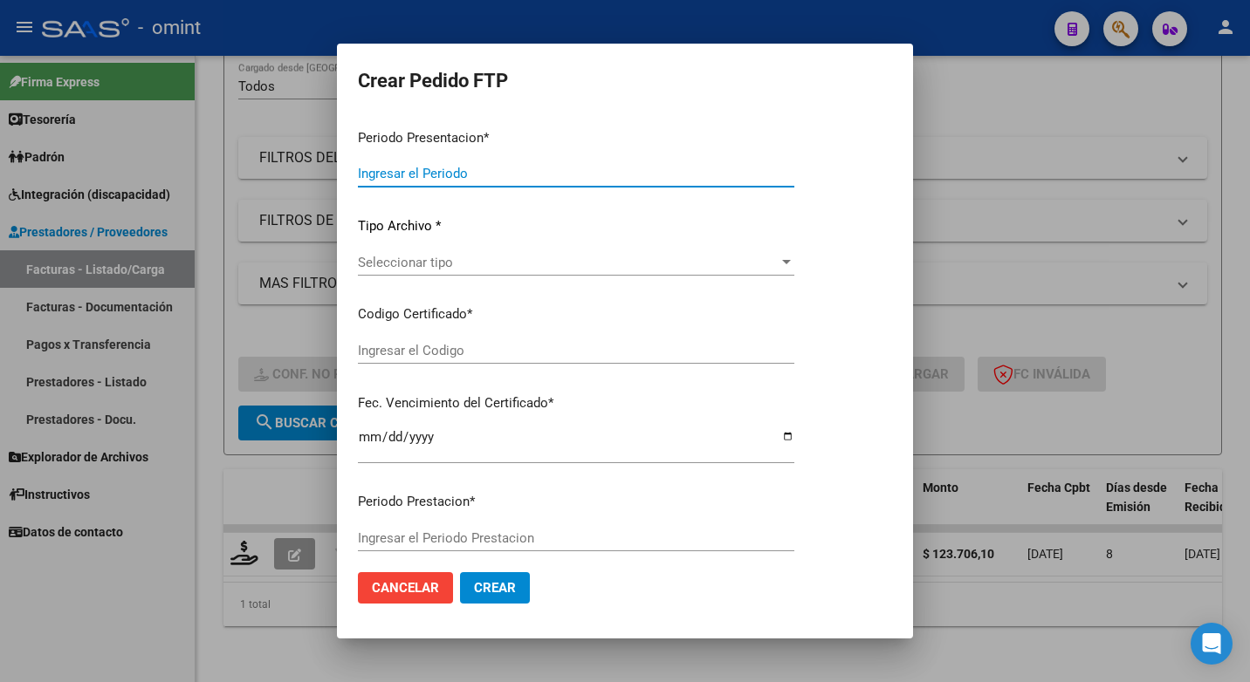
type input "202507"
type input "$ 123.706,10"
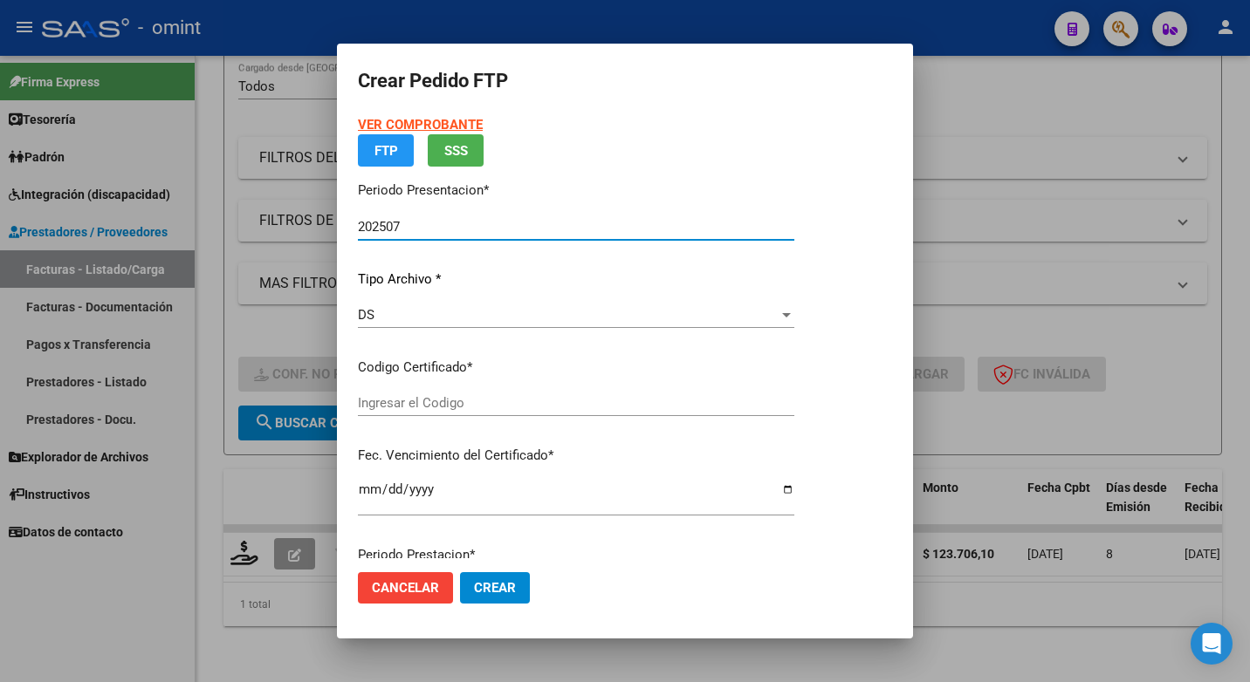
type input "6032468601"
type input "2027-02-03"
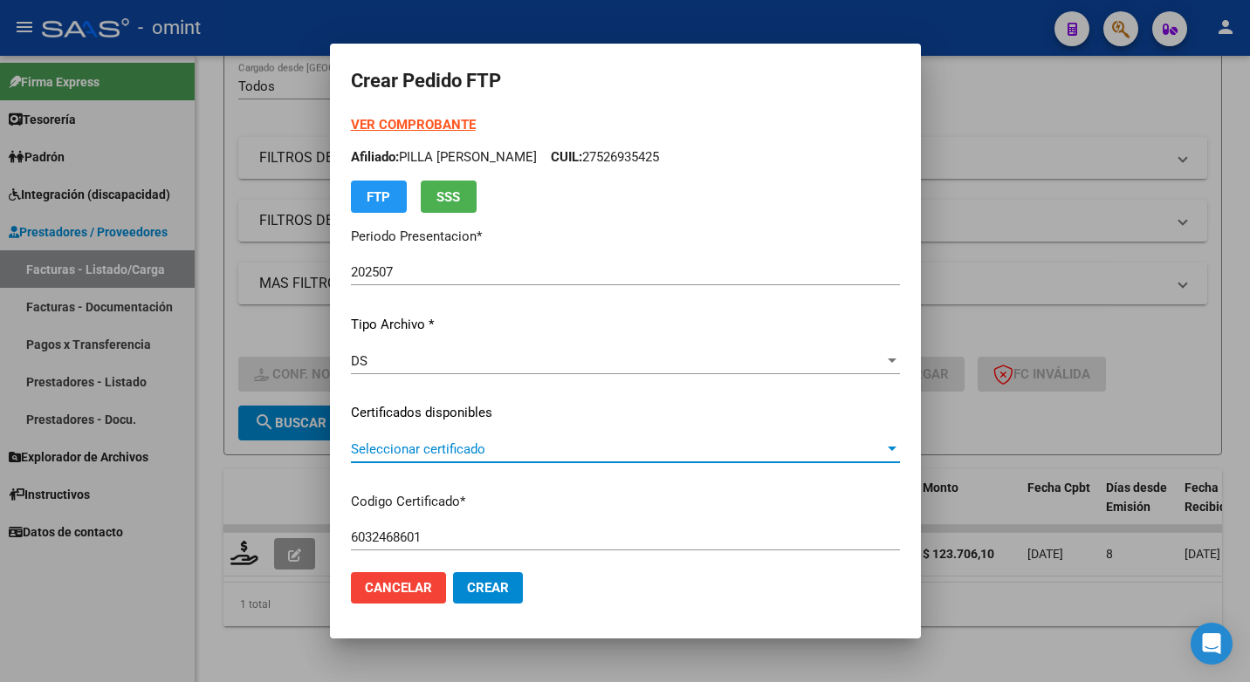
click at [858, 453] on span "Seleccionar certificado" at bounding box center [617, 450] width 533 height 16
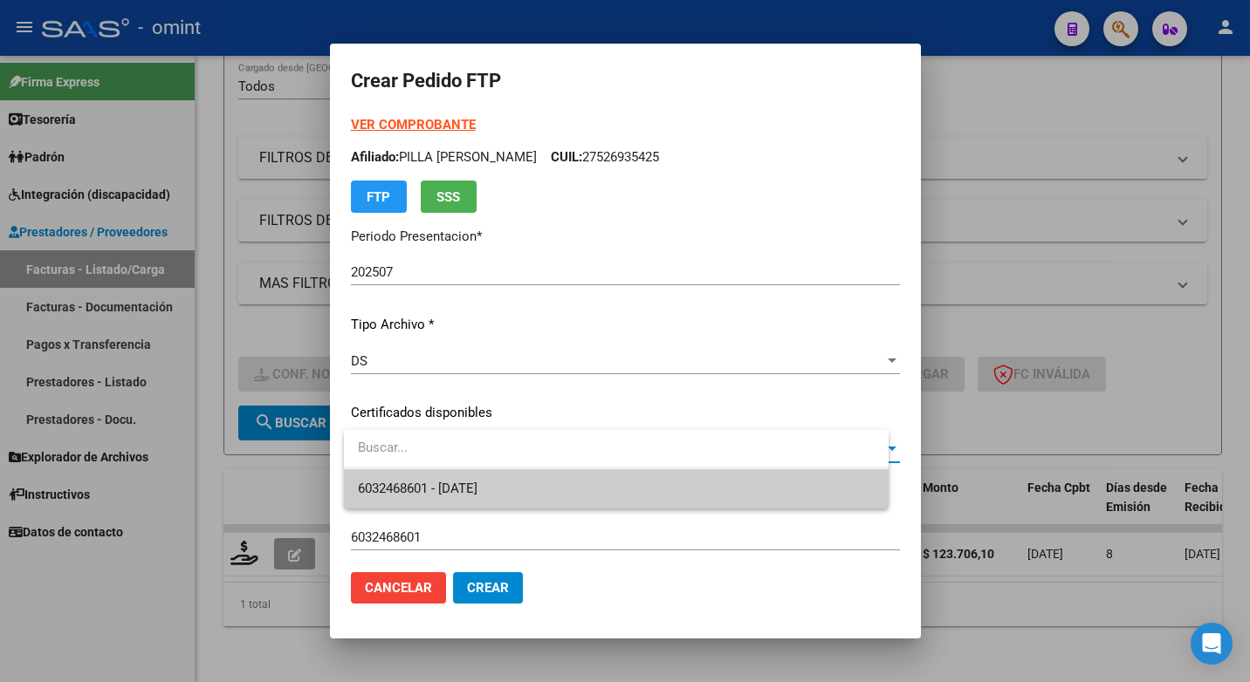
click at [754, 499] on span "6032468601 - 2027-02-03" at bounding box center [616, 489] width 517 height 39
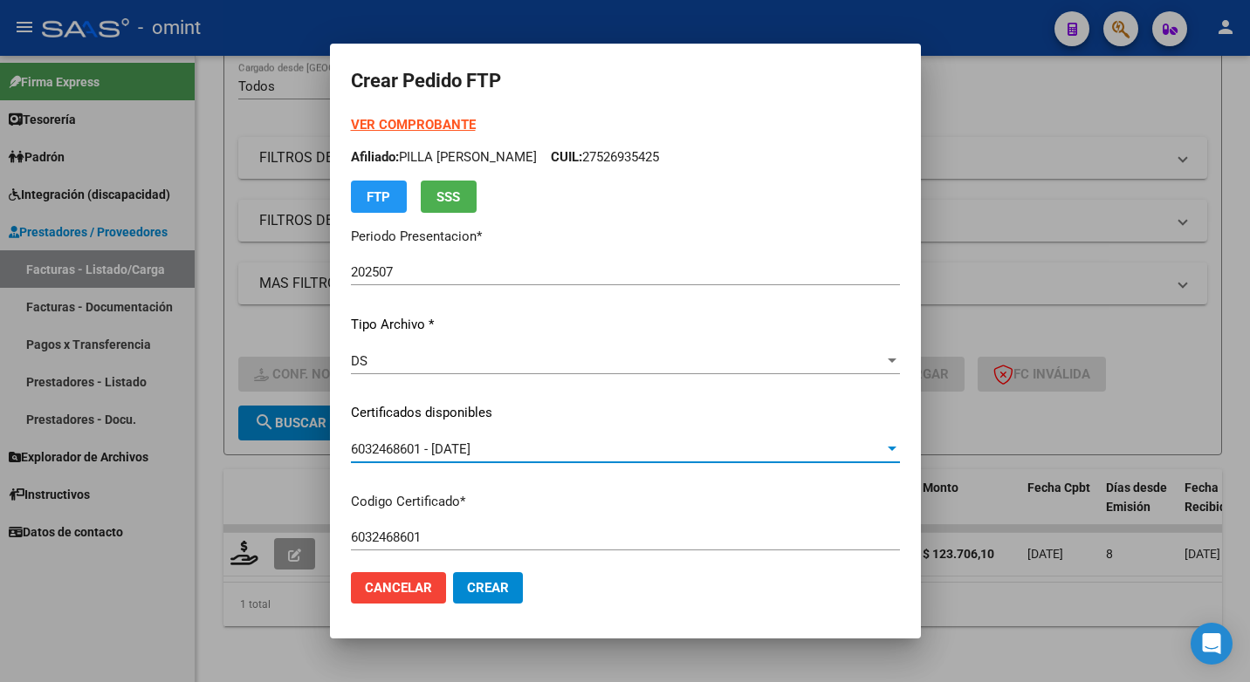
click at [1018, 403] on div at bounding box center [625, 341] width 1250 height 682
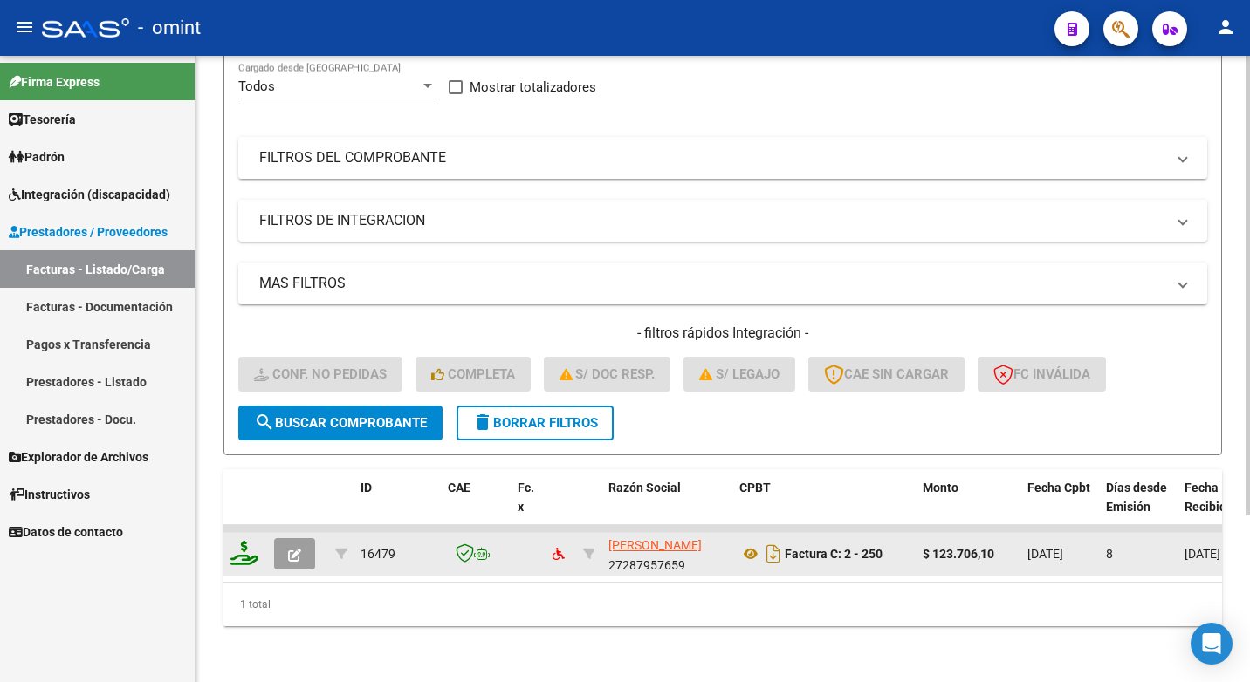
click at [242, 543] on icon at bounding box center [244, 553] width 28 height 24
drag, startPoint x: 152, startPoint y: 627, endPoint x: 243, endPoint y: 538, distance: 127.1
click at [243, 541] on icon at bounding box center [244, 553] width 28 height 24
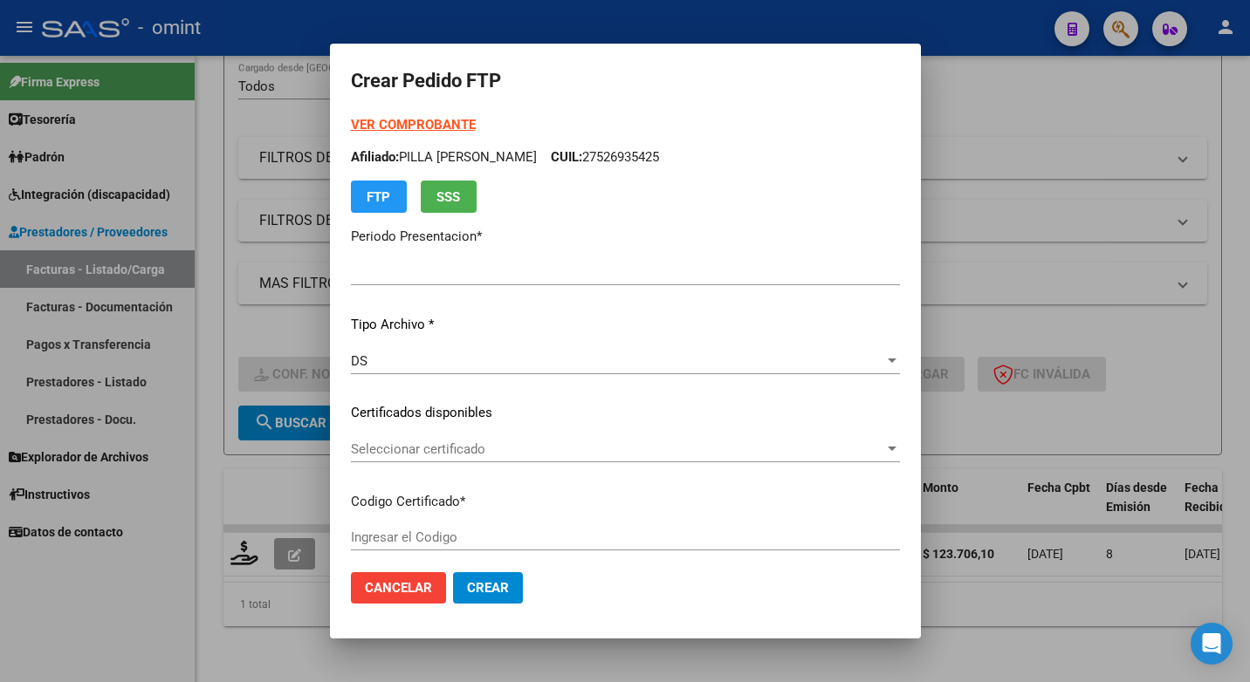
type input "202507"
type input "$ 123.706,10"
type input "6032468601"
type input "2027-02-03"
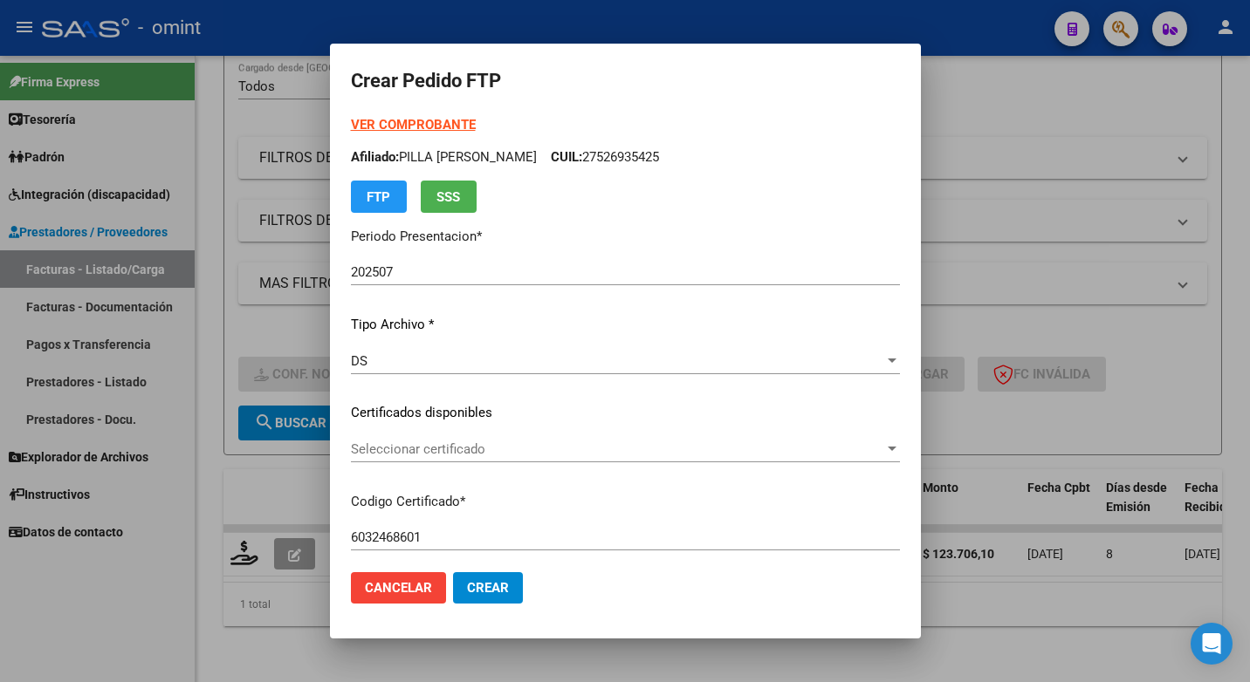
scroll to position [87, 0]
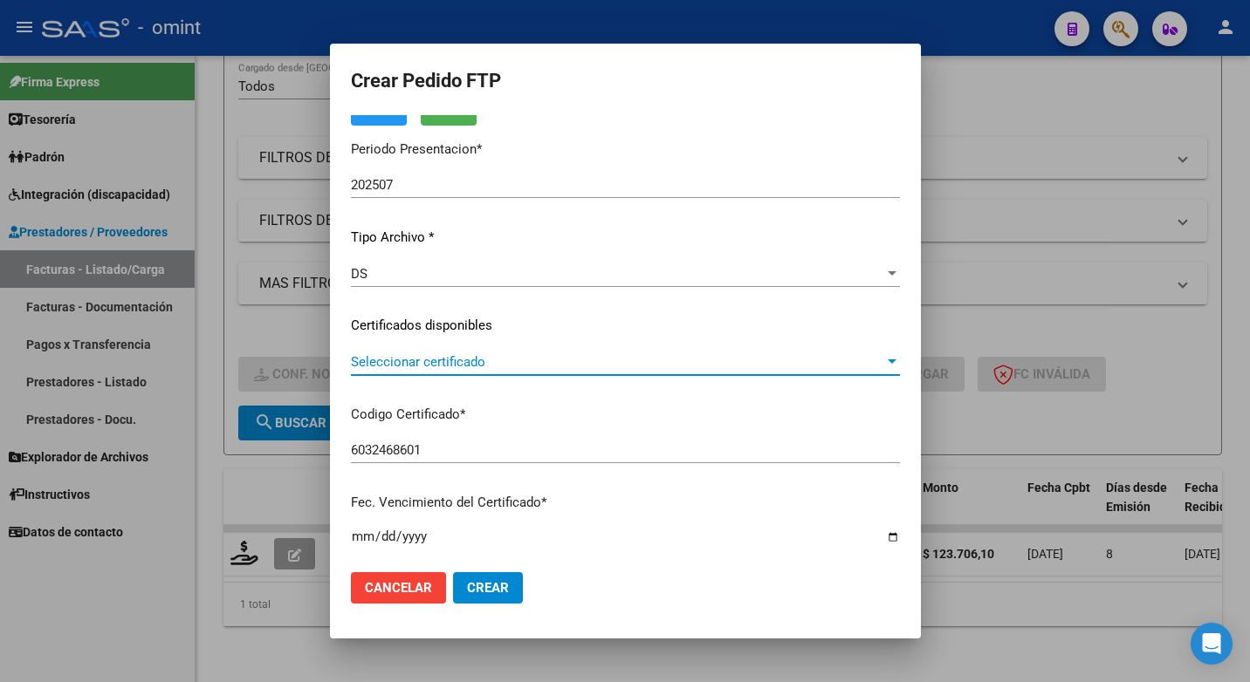
click at [867, 354] on div "Seleccionar certificado" at bounding box center [625, 362] width 549 height 16
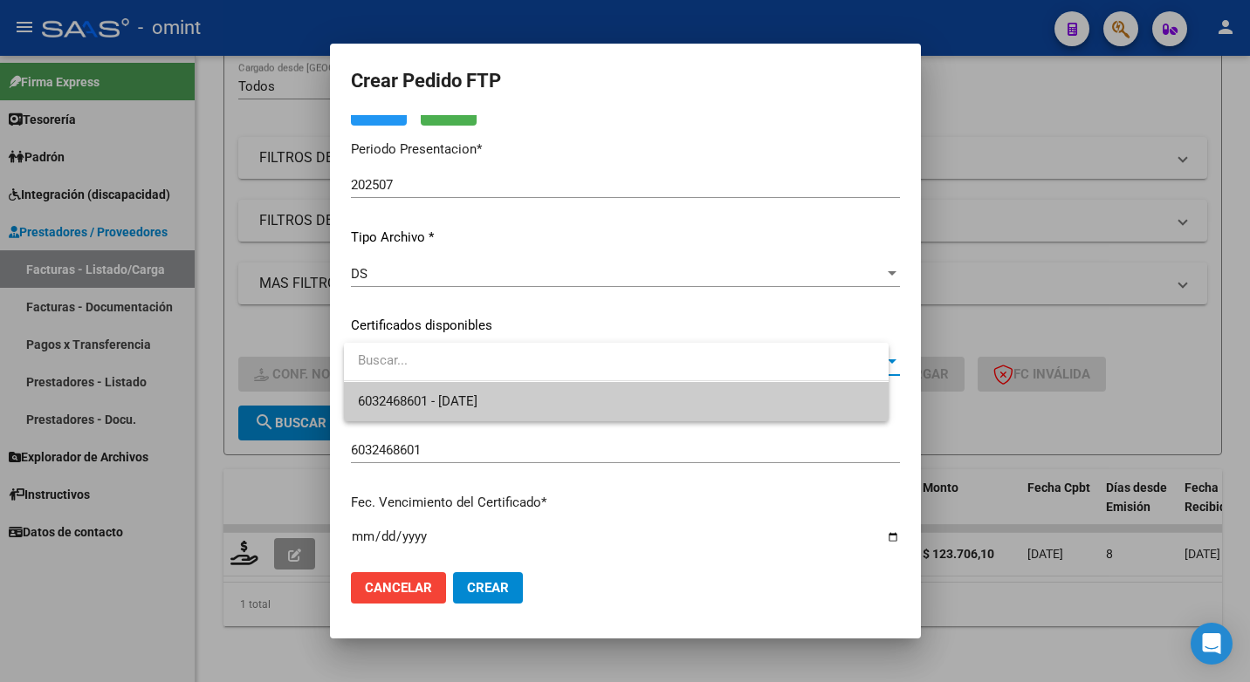
click at [721, 411] on span "6032468601 - 2027-02-03" at bounding box center [616, 401] width 517 height 39
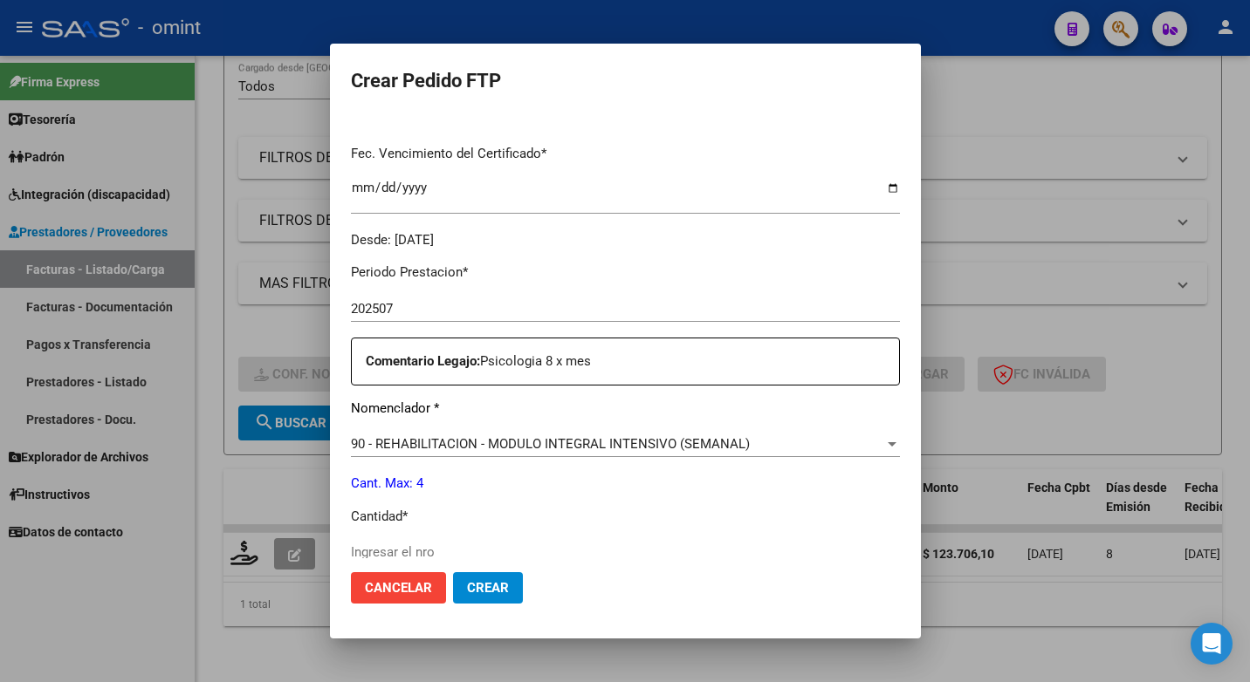
scroll to position [524, 0]
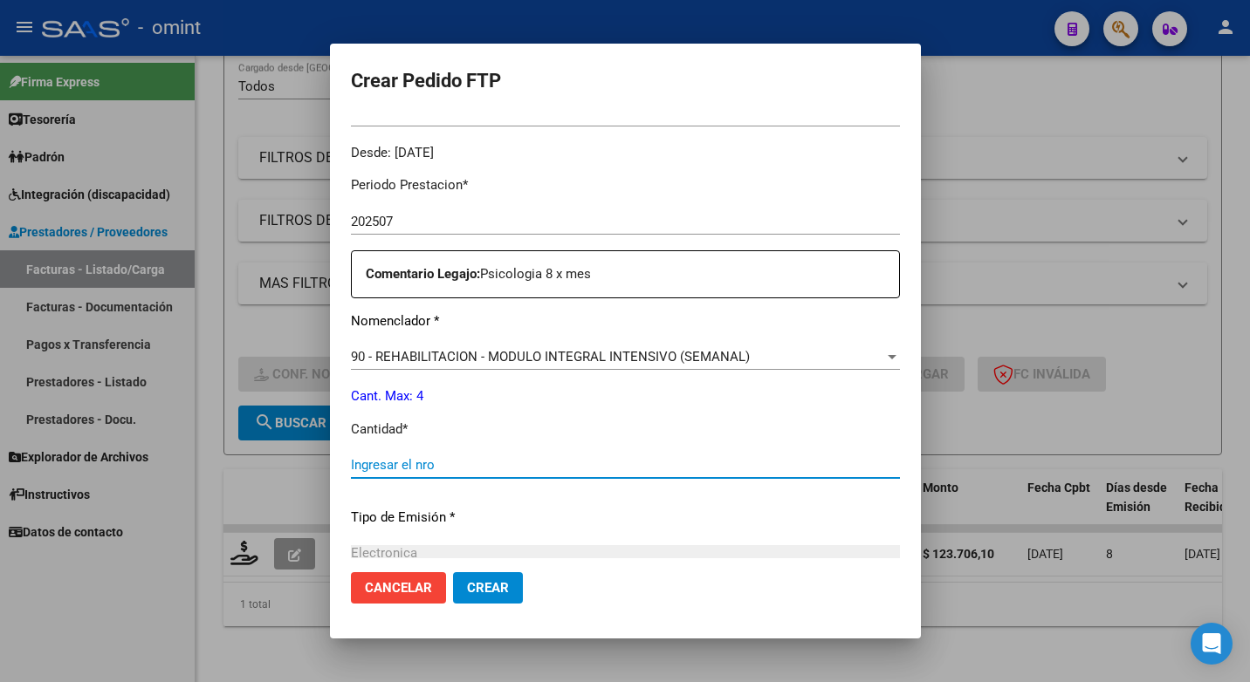
click at [431, 469] on input "Ingresar el nro" at bounding box center [625, 465] width 549 height 16
type input "4"
click at [743, 483] on div "4 Ingresar el nro" at bounding box center [625, 473] width 549 height 43
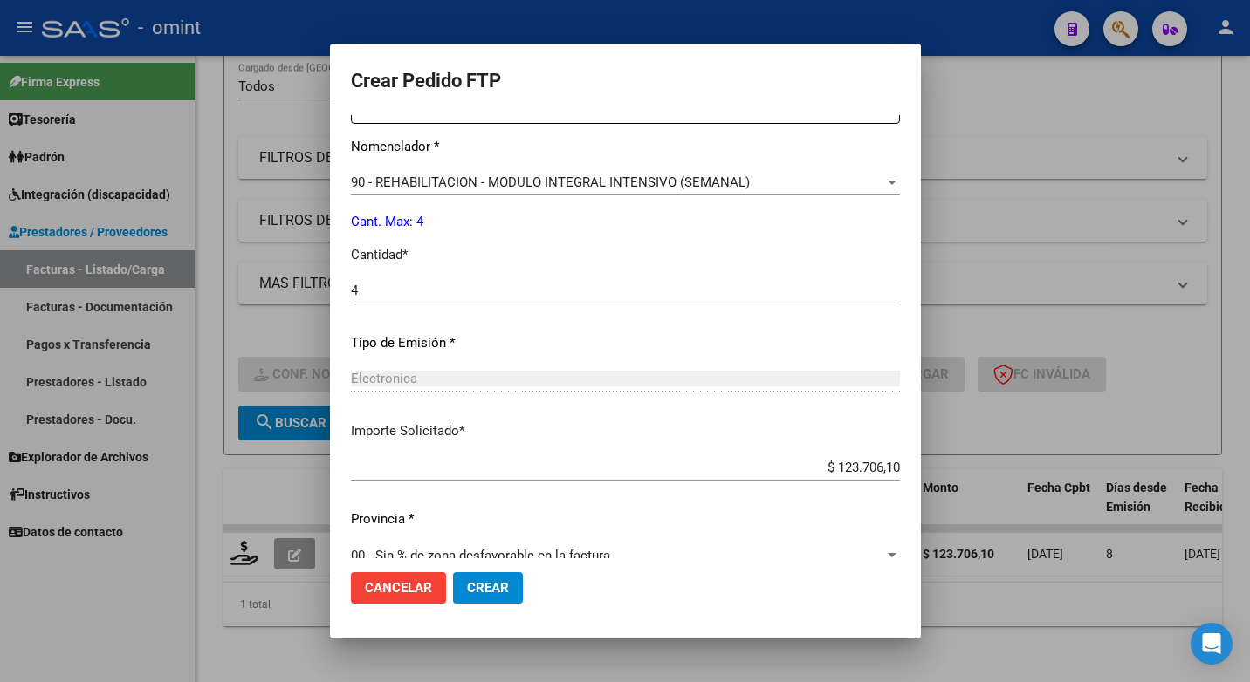
scroll to position [725, 0]
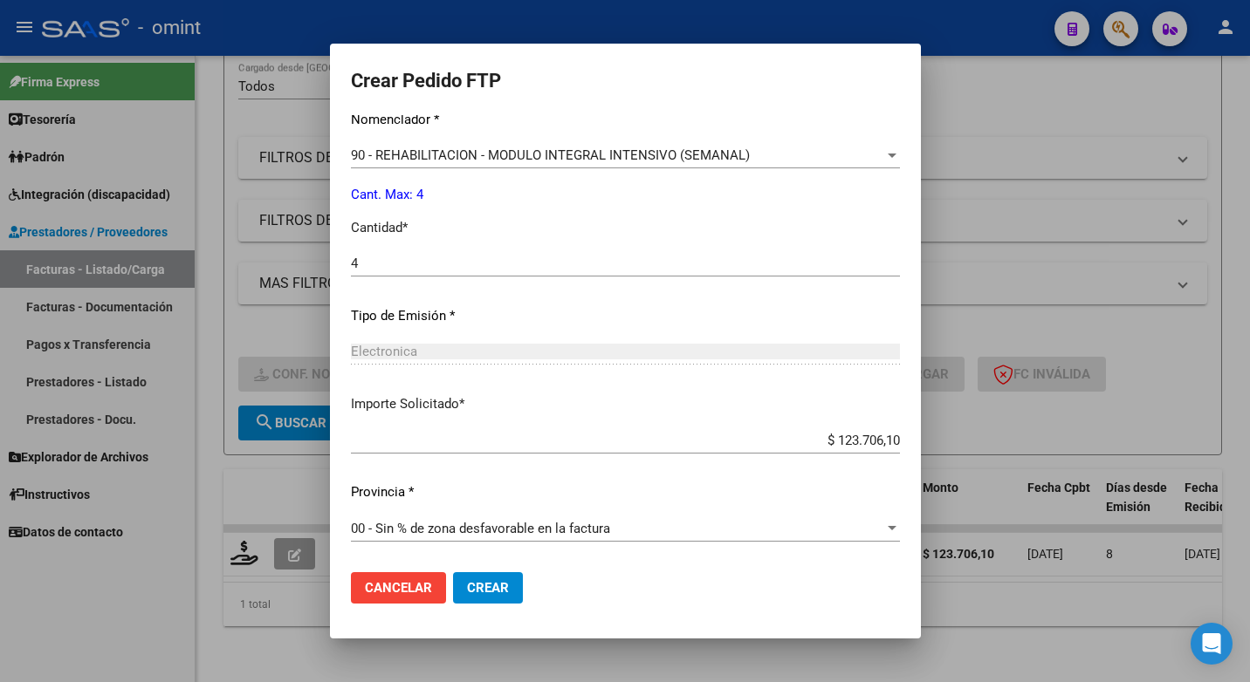
click at [846, 441] on input "$ 123.706,10" at bounding box center [625, 441] width 549 height 16
type input "$ 98.964,88"
click at [483, 593] on span "Crear" at bounding box center [488, 588] width 42 height 16
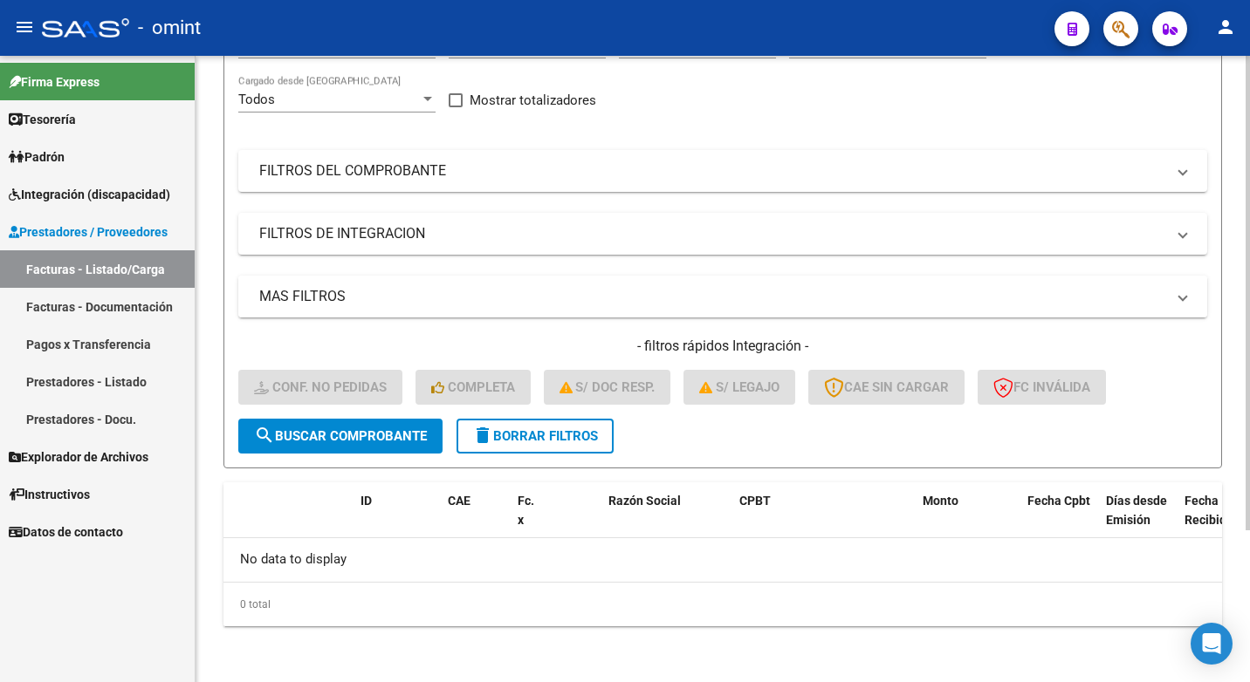
scroll to position [0, 0]
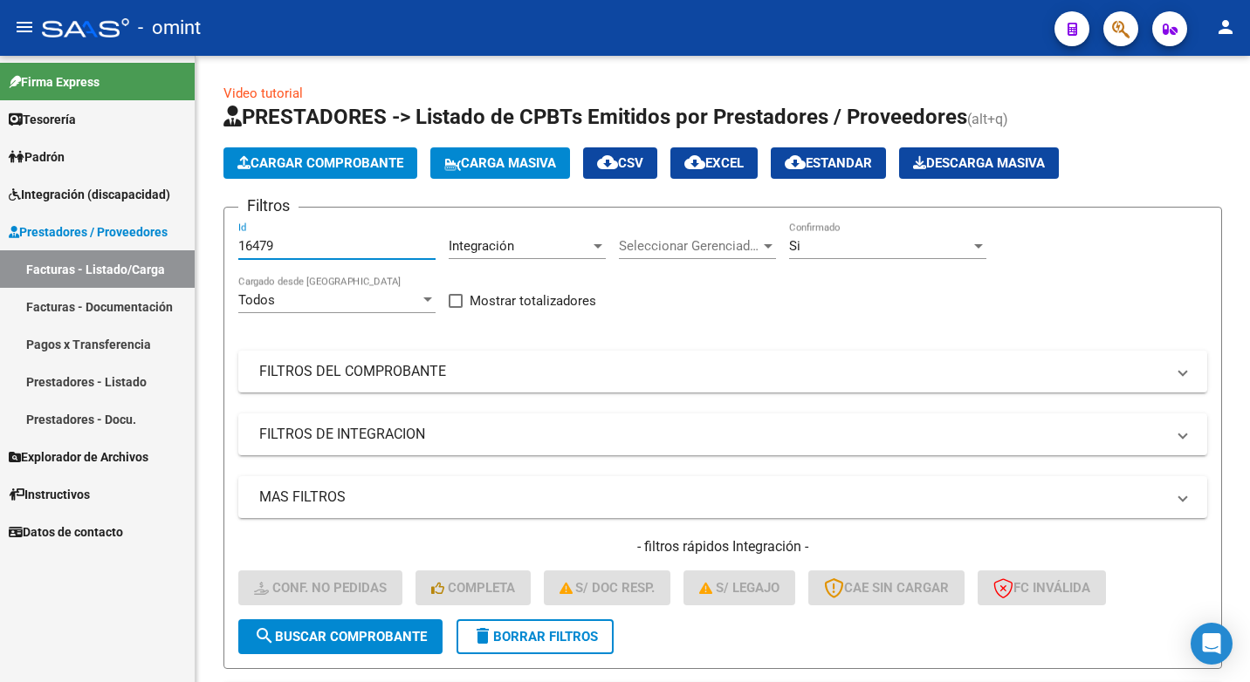
drag, startPoint x: 285, startPoint y: 244, endPoint x: 10, endPoint y: 203, distance: 277.9
click at [10, 203] on mat-sidenav-container "Firma Express Tesorería Extractos Procesados (csv) Extractos Originales (pdf) P…" at bounding box center [625, 369] width 1250 height 627
paste input "15334"
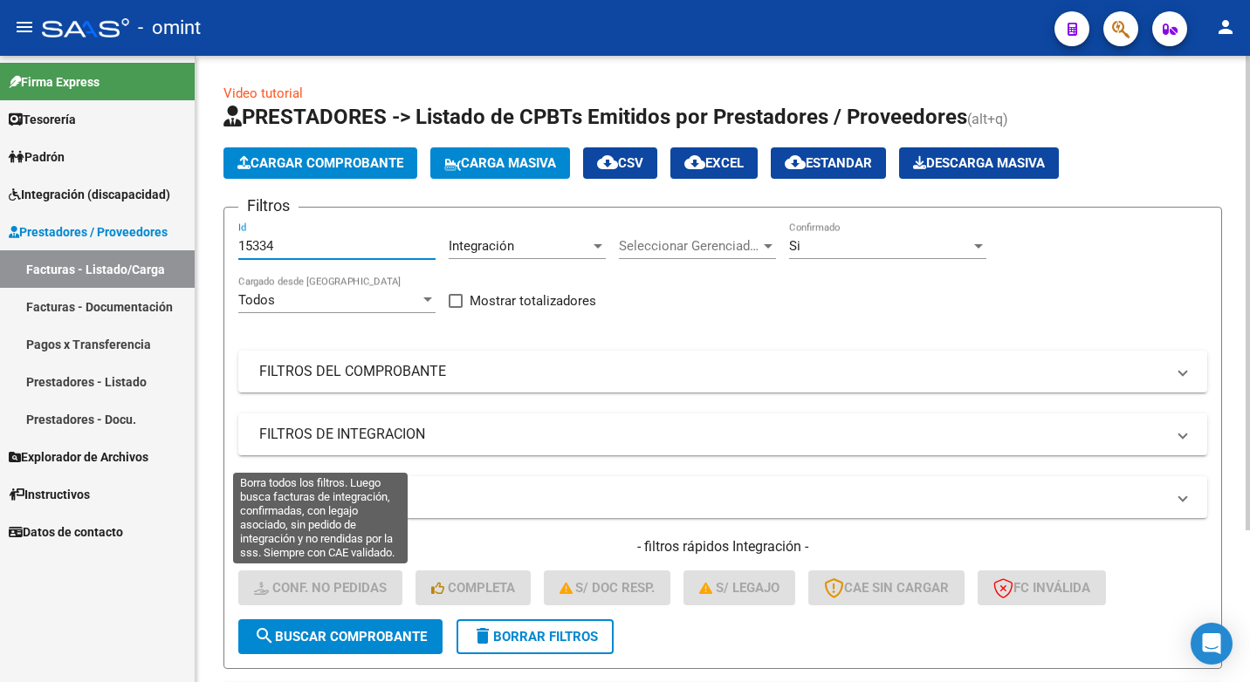
type input "15334"
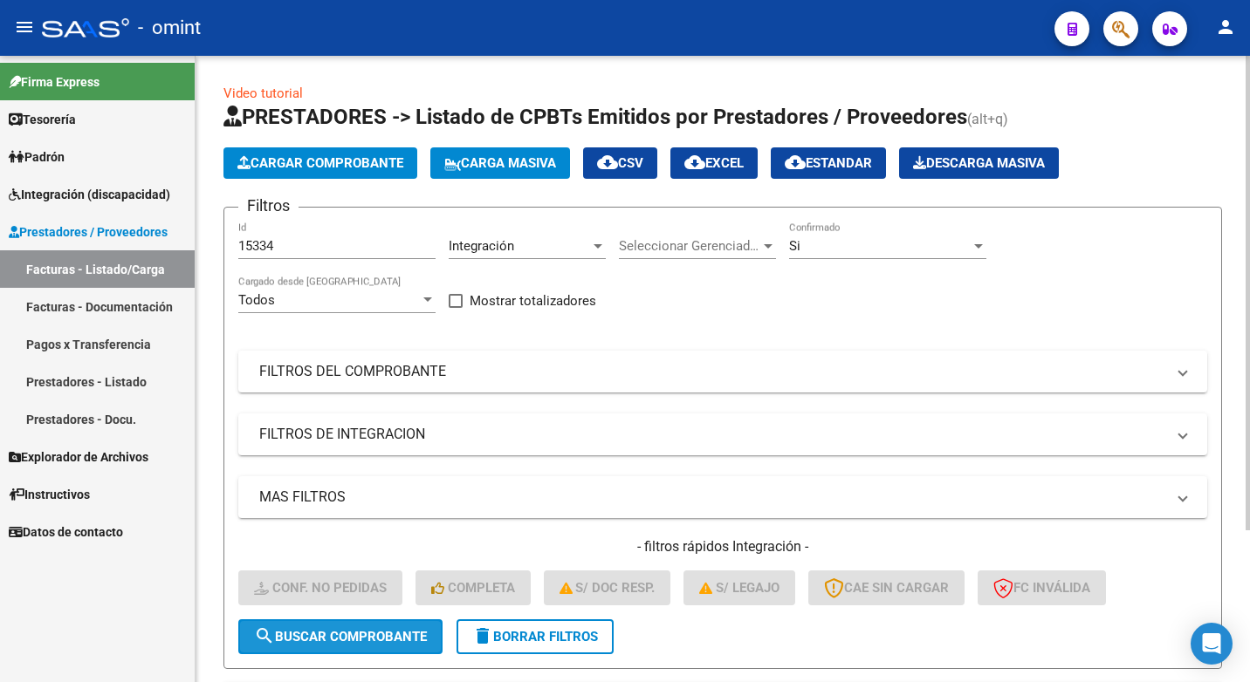
click at [294, 644] on span "search Buscar Comprobante" at bounding box center [340, 637] width 173 height 16
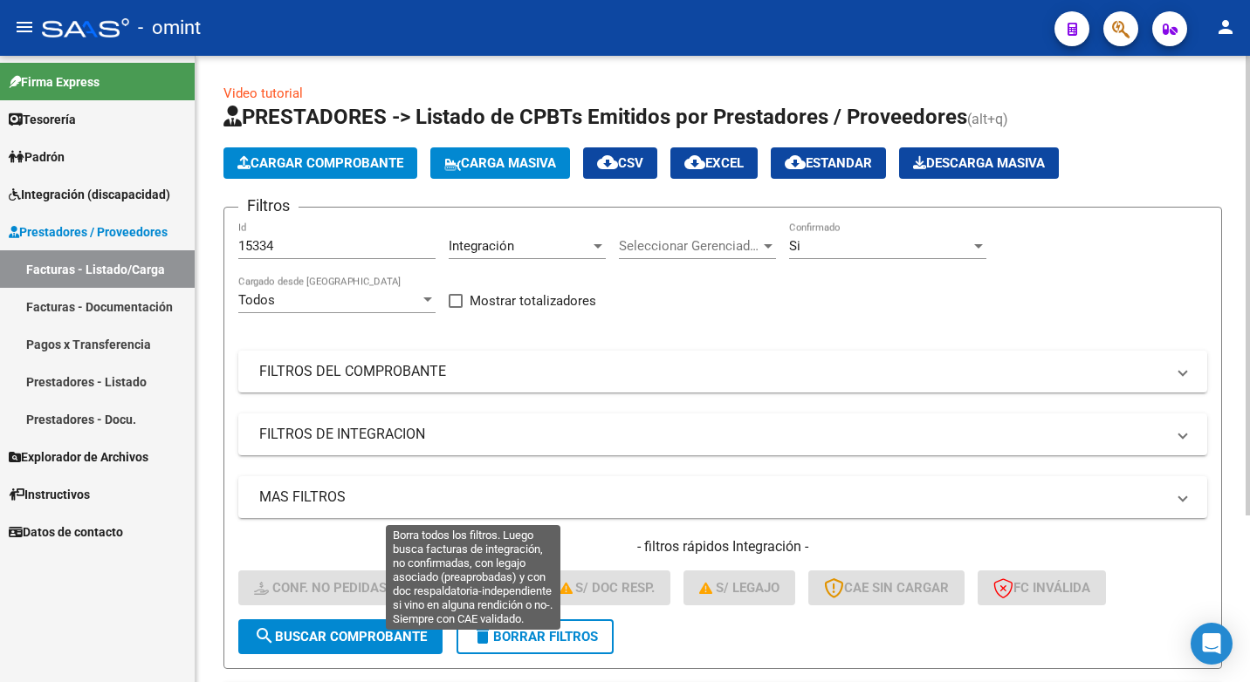
scroll to position [227, 0]
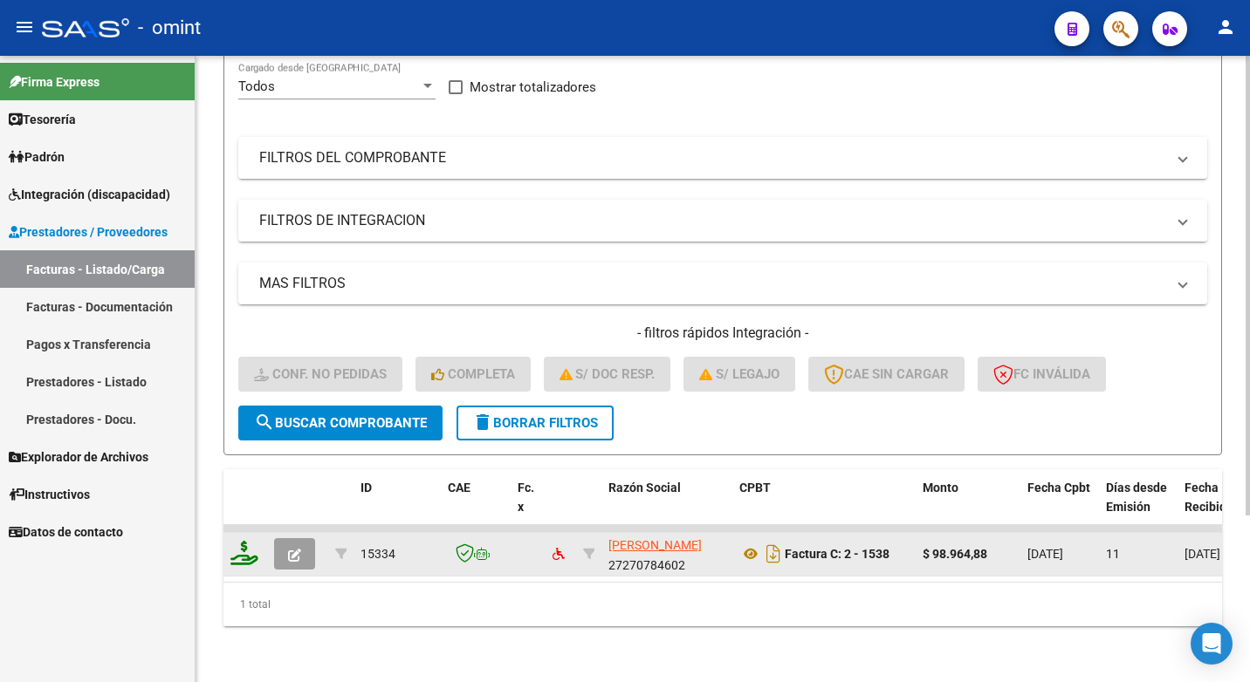
click at [257, 541] on icon at bounding box center [244, 553] width 28 height 24
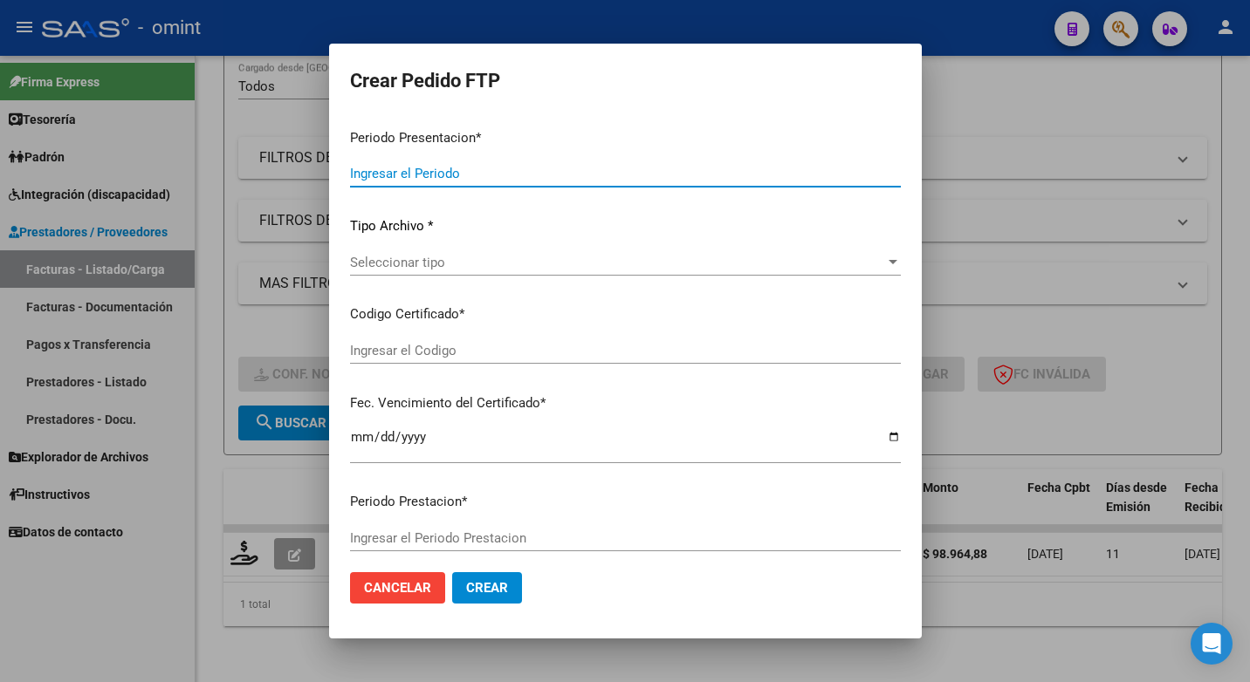
type input "202507"
type input "$ 98.964,88"
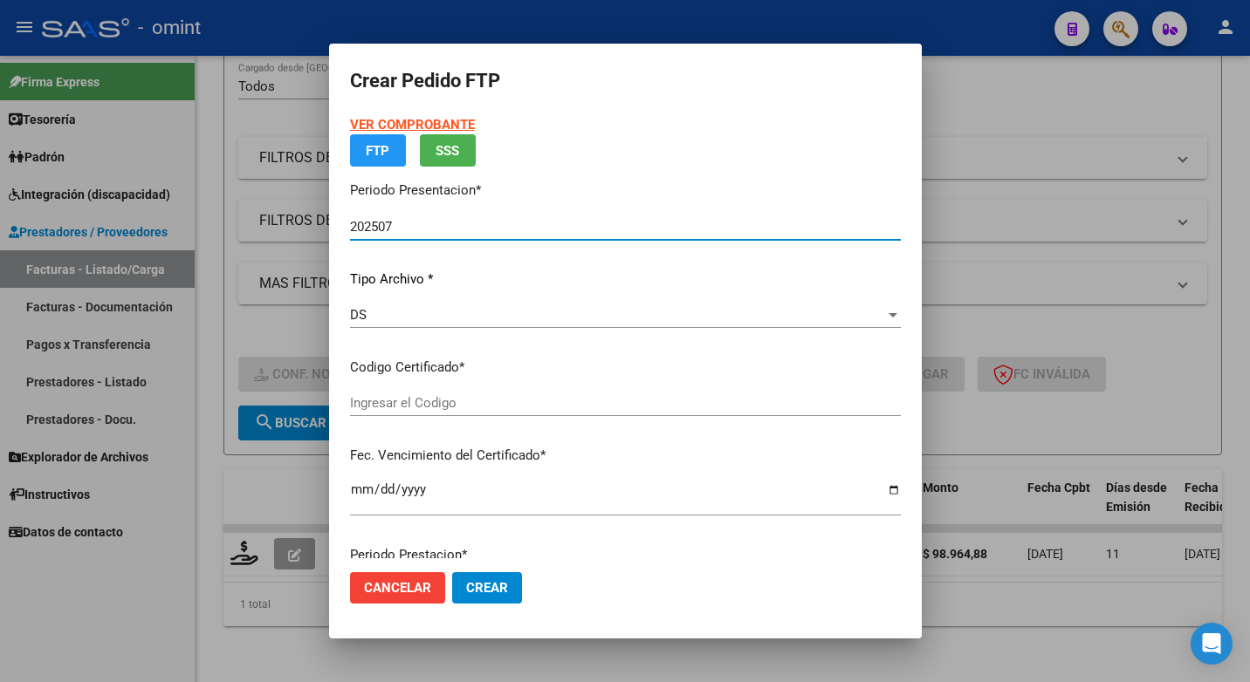
type input "1300143956"
type input "[DATE]"
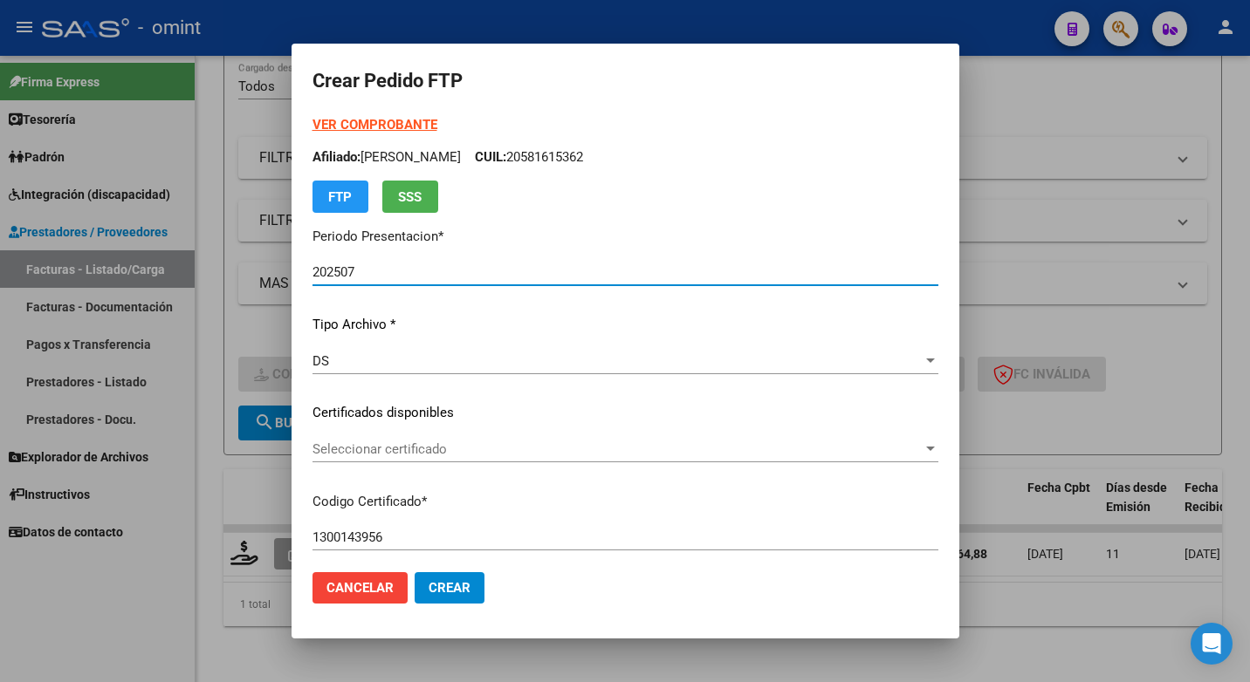
click at [927, 445] on div at bounding box center [930, 449] width 16 height 14
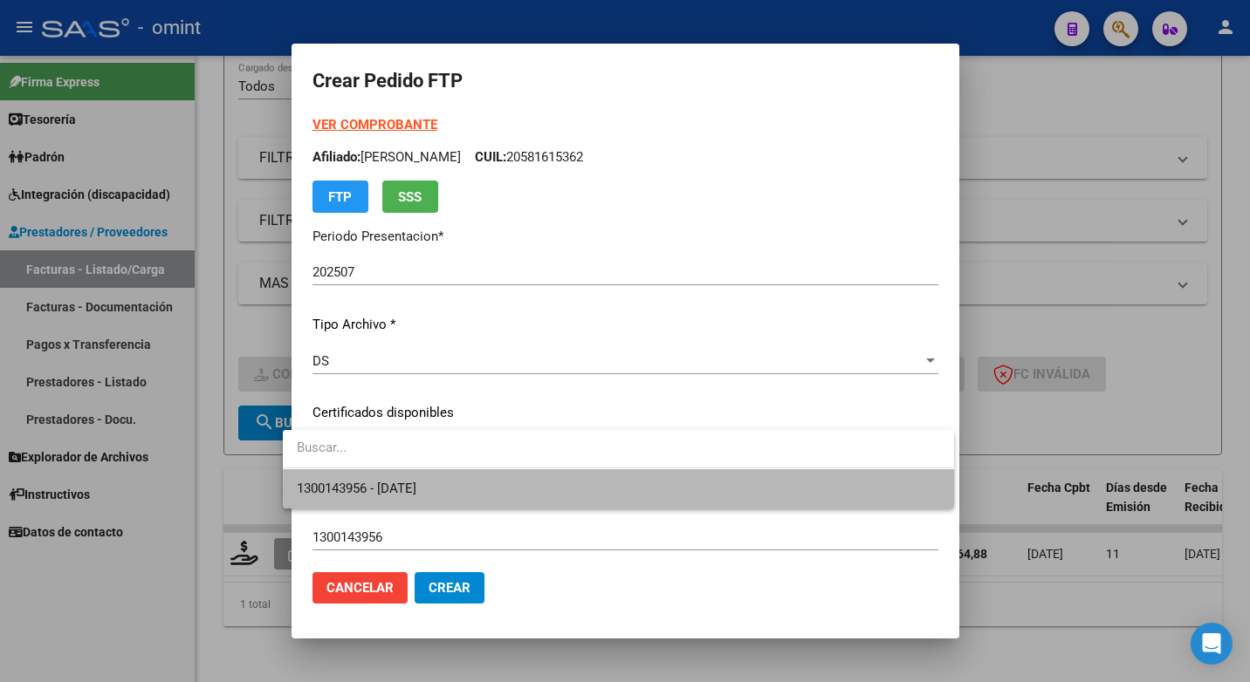
click at [875, 491] on span "1300143956 - 2025-07-16" at bounding box center [618, 489] width 643 height 39
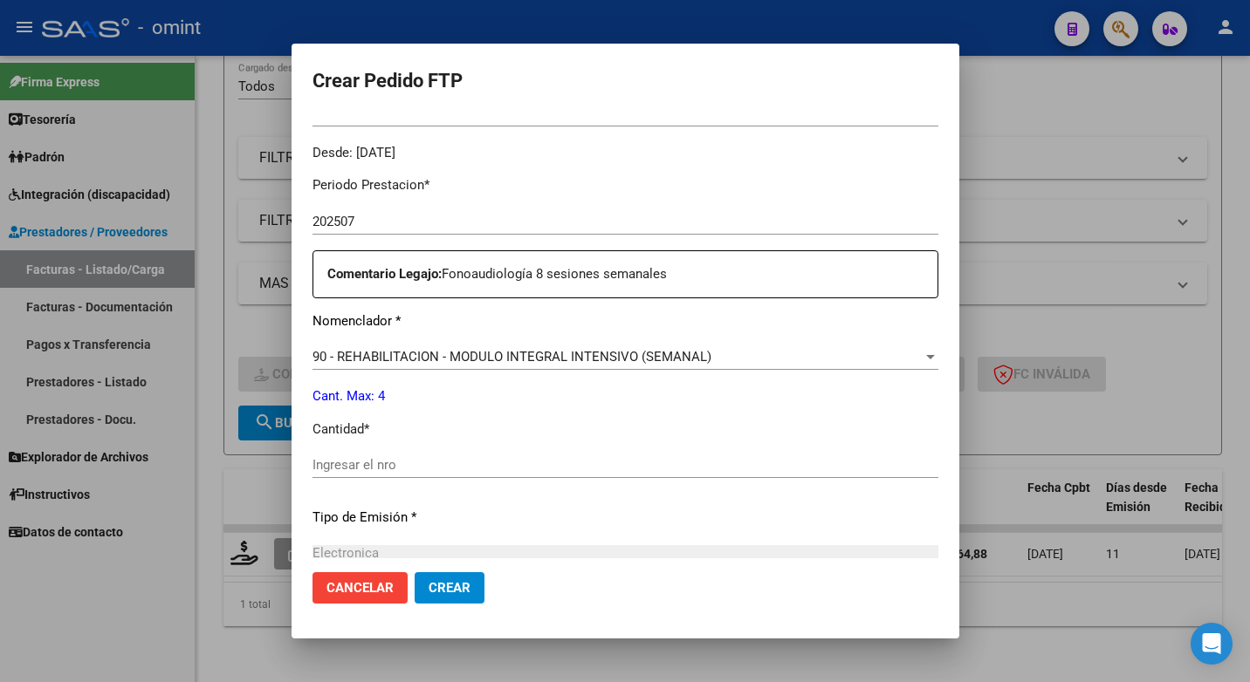
scroll to position [611, 0]
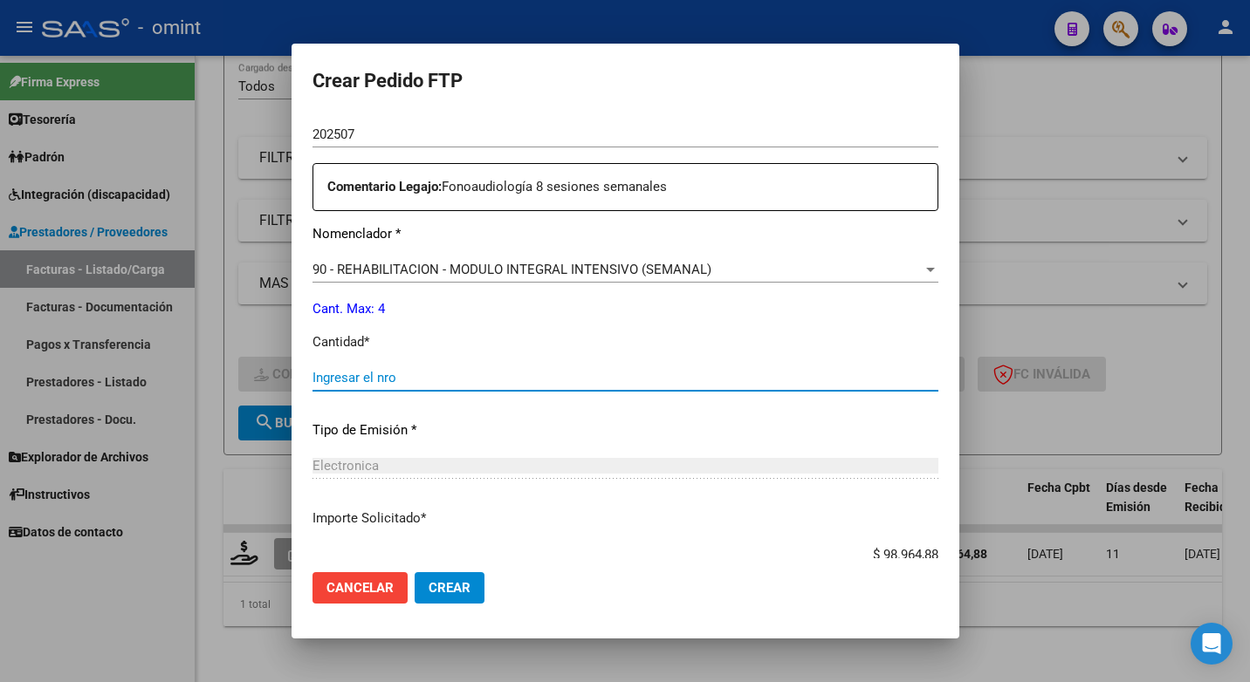
click at [366, 374] on input "Ingresar el nro" at bounding box center [625, 378] width 626 height 16
type input "4"
click at [548, 445] on div "Periodo Prestacion * 202507 Ingresar el Periodo Prestacion Comentario Legajo: F…" at bounding box center [625, 374] width 626 height 598
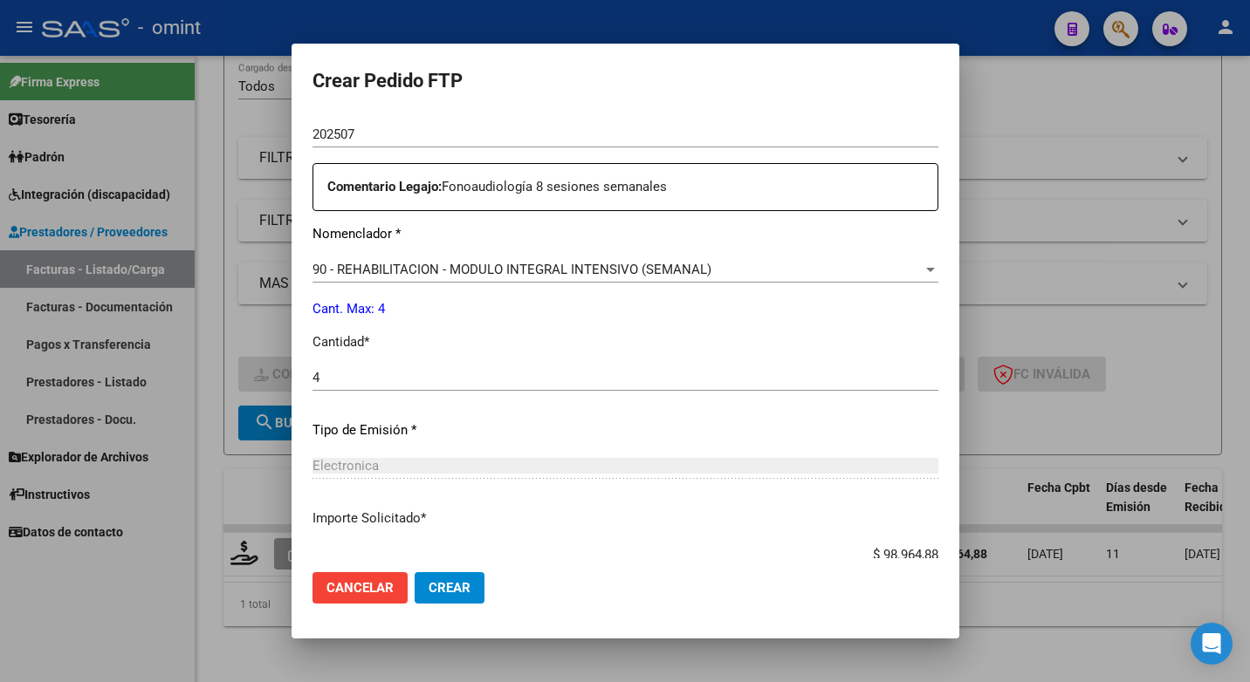
scroll to position [725, 0]
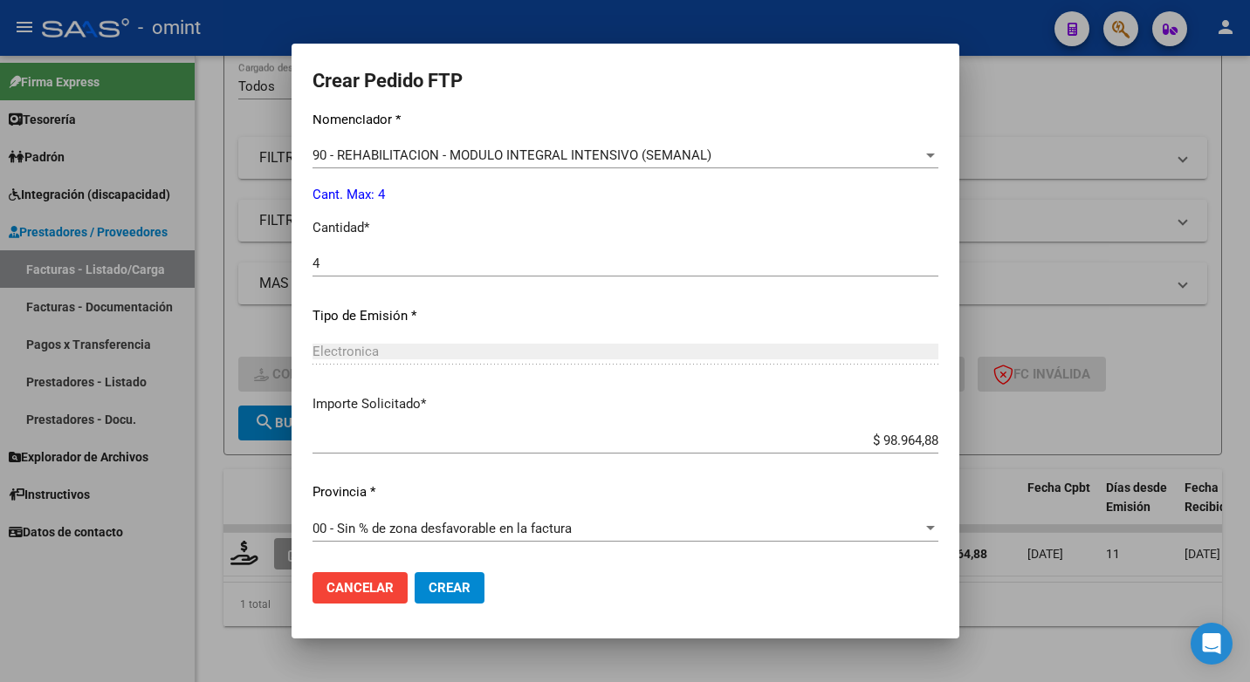
click at [428, 585] on span "Crear" at bounding box center [449, 588] width 42 height 16
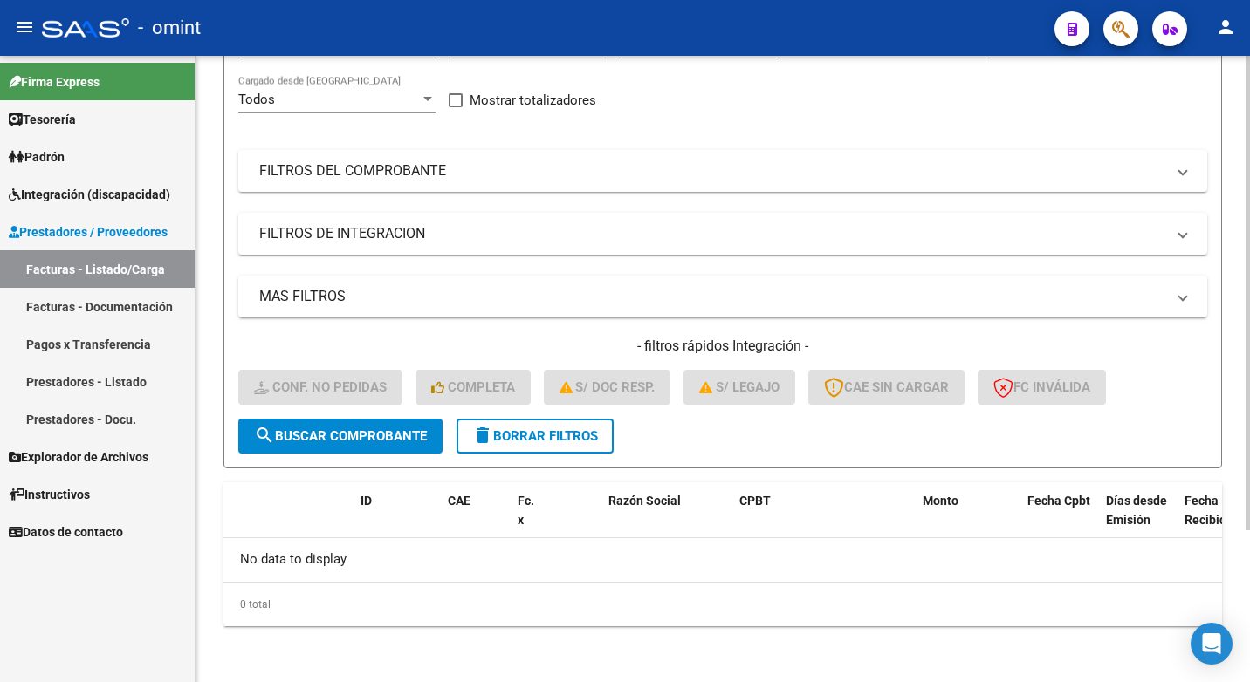
scroll to position [0, 0]
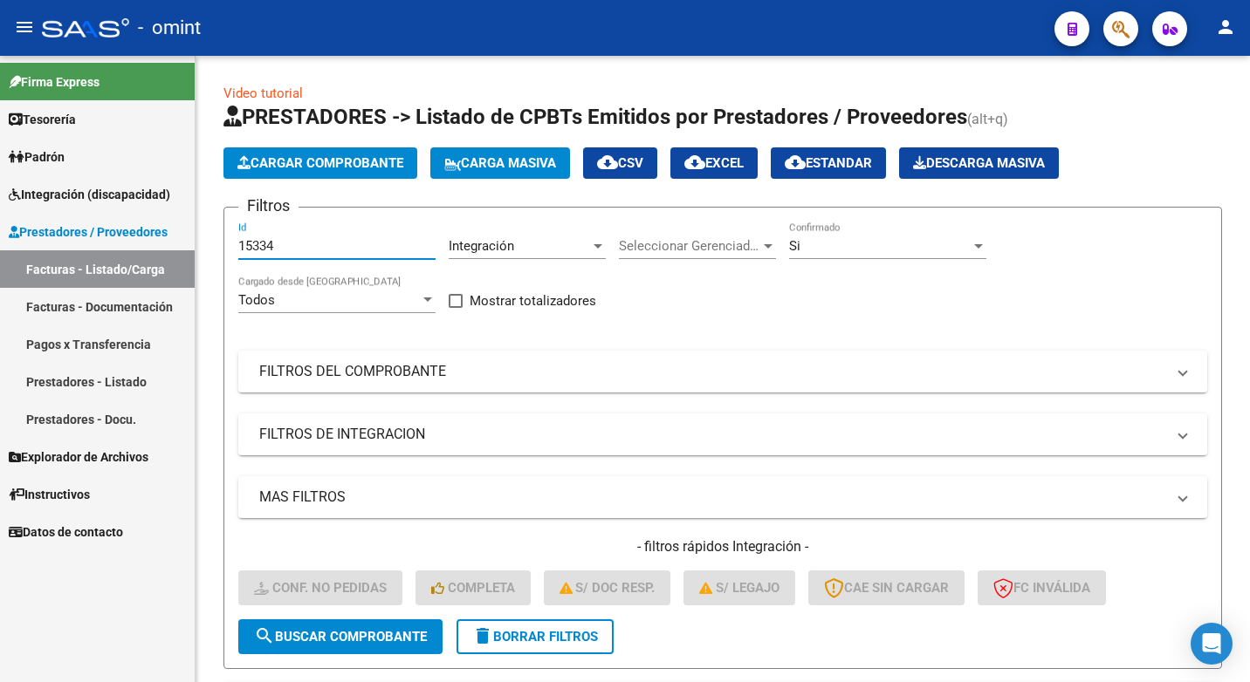
drag, startPoint x: 280, startPoint y: 244, endPoint x: 56, endPoint y: 213, distance: 226.5
click at [56, 213] on mat-sidenav-container "Firma Express Tesorería Extractos Procesados (csv) Extractos Originales (pdf) P…" at bounding box center [625, 369] width 1250 height 627
paste input "15735"
type input "15735"
click at [349, 641] on span "search Buscar Comprobante" at bounding box center [340, 637] width 173 height 16
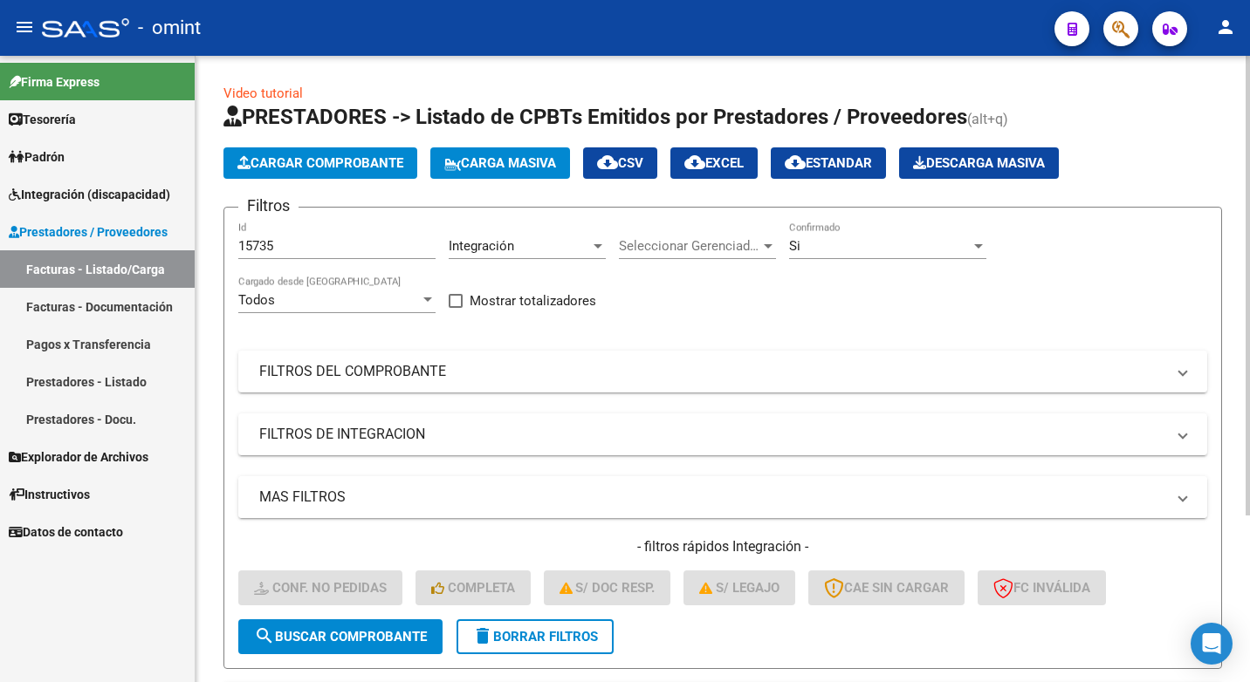
scroll to position [227, 0]
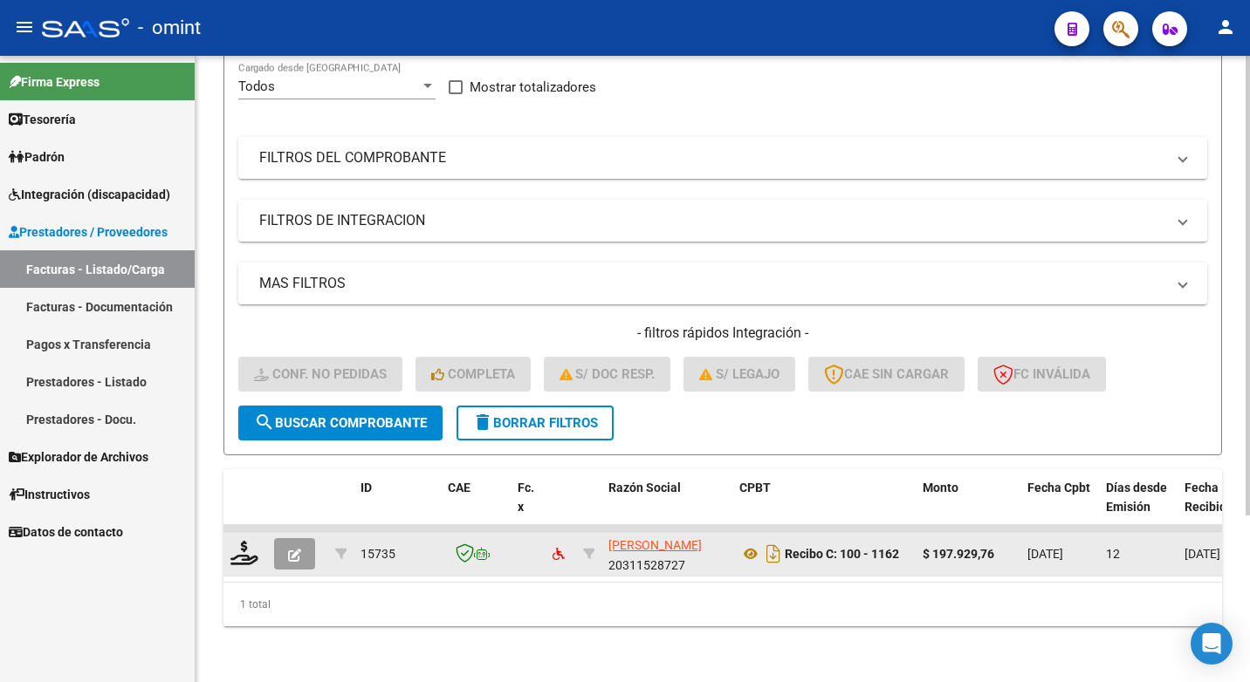
click at [258, 542] on div at bounding box center [245, 554] width 30 height 27
click at [239, 541] on icon at bounding box center [244, 553] width 28 height 24
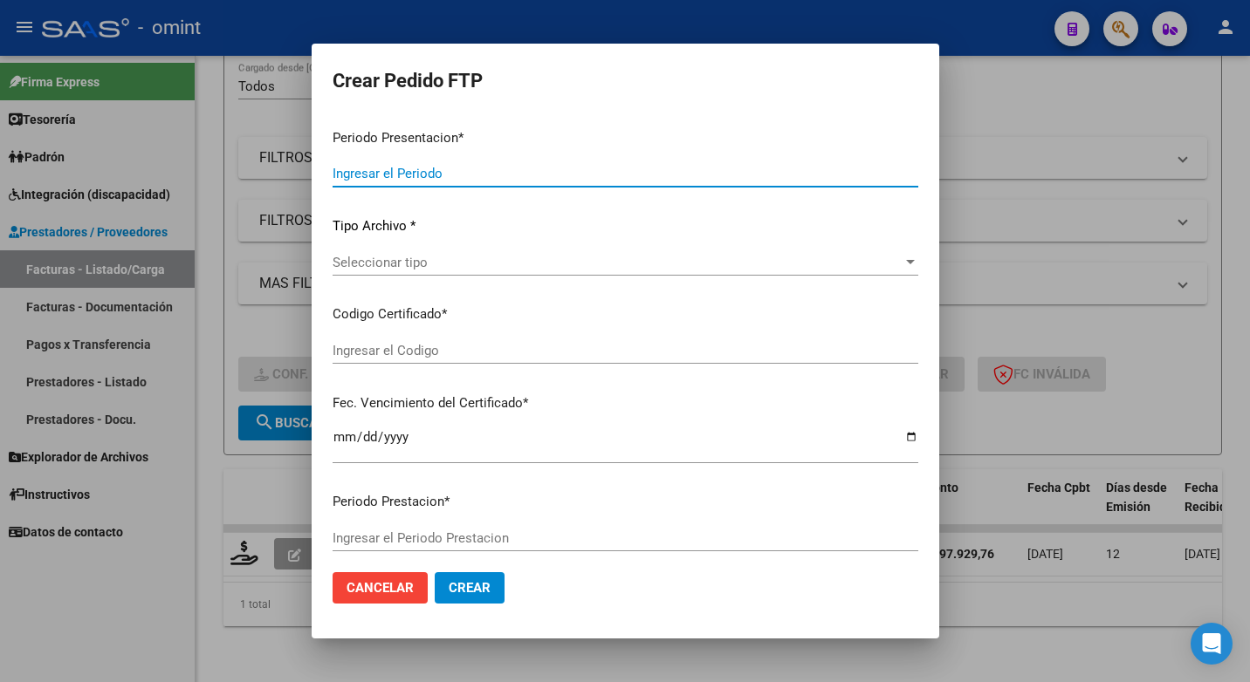
type input "202507"
type input "$ 197.929,76"
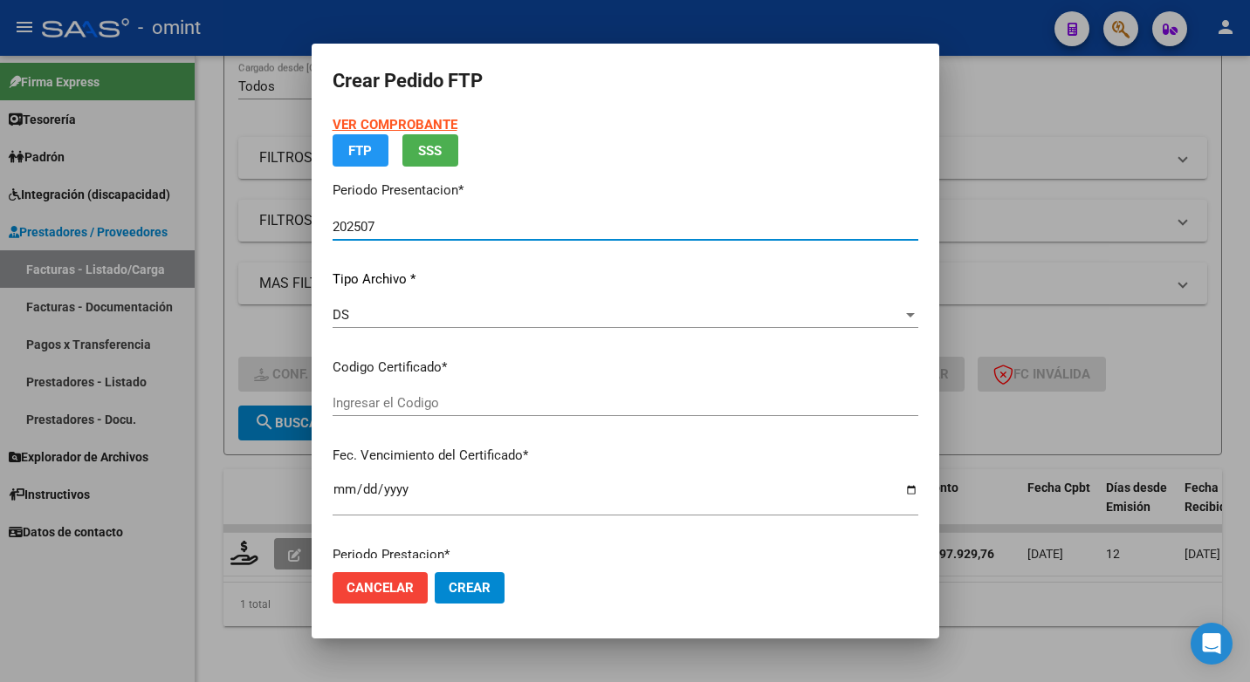
type input "1300143956"
type input "[DATE]"
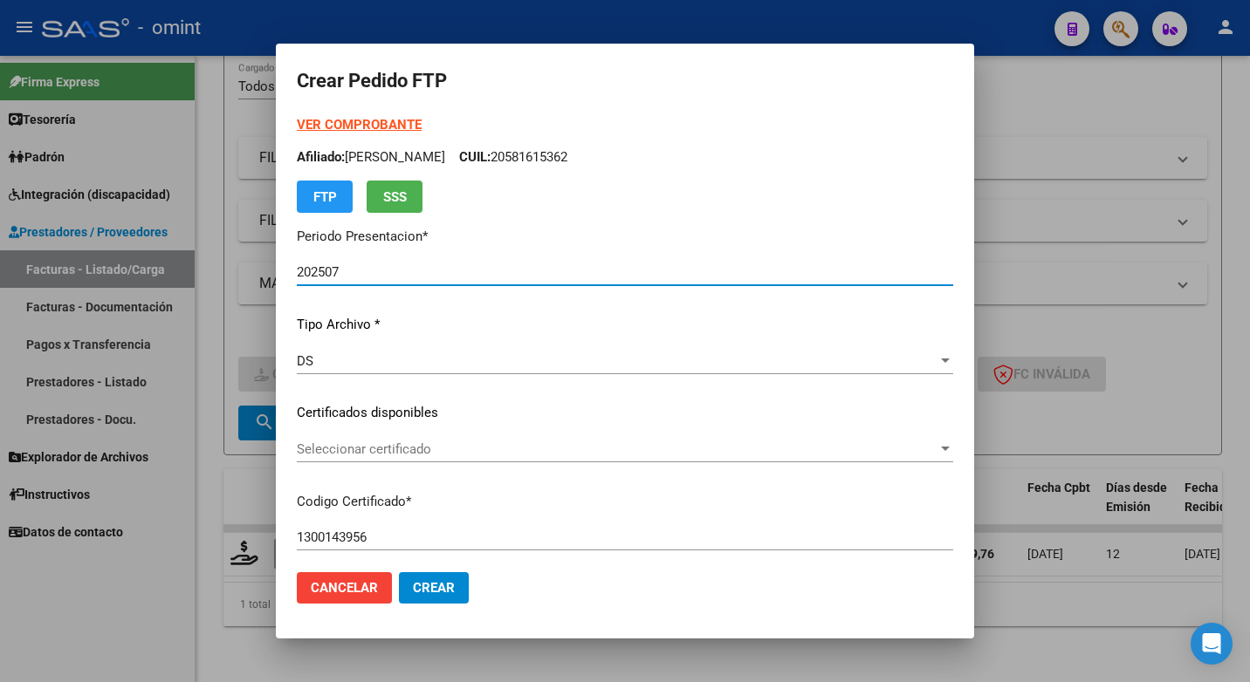
click at [941, 449] on div at bounding box center [945, 449] width 9 height 4
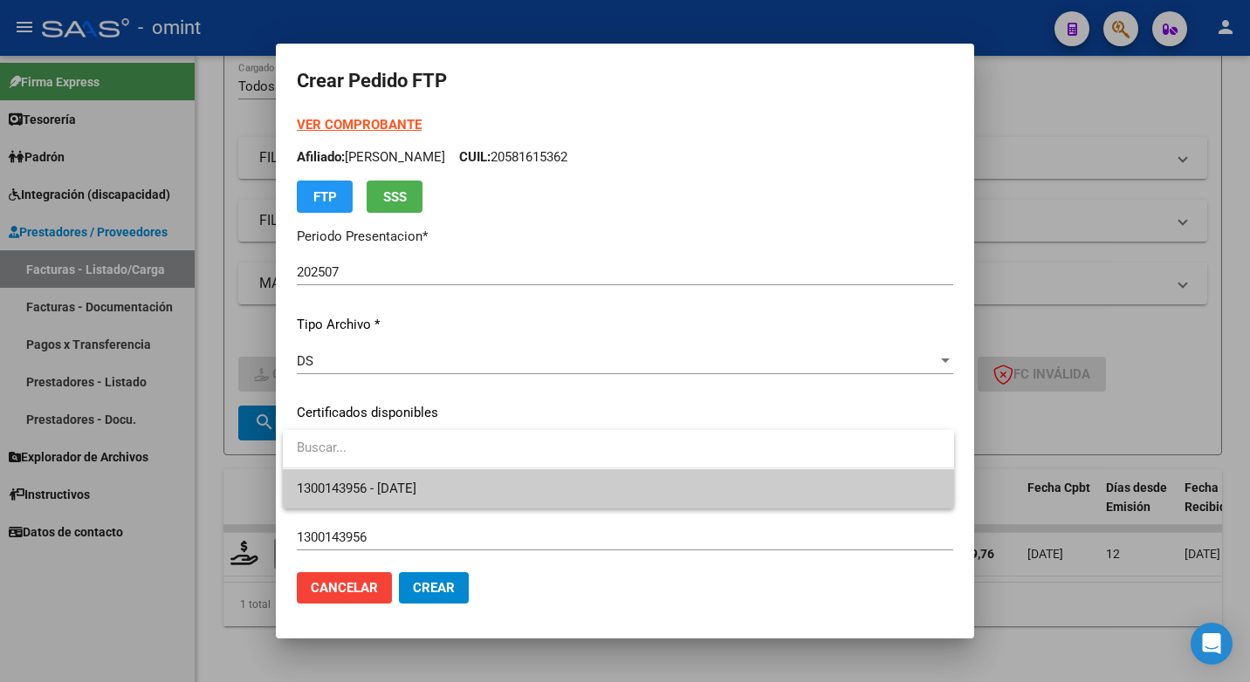
click at [816, 494] on span "1300143956 - 2025-07-16" at bounding box center [618, 489] width 643 height 39
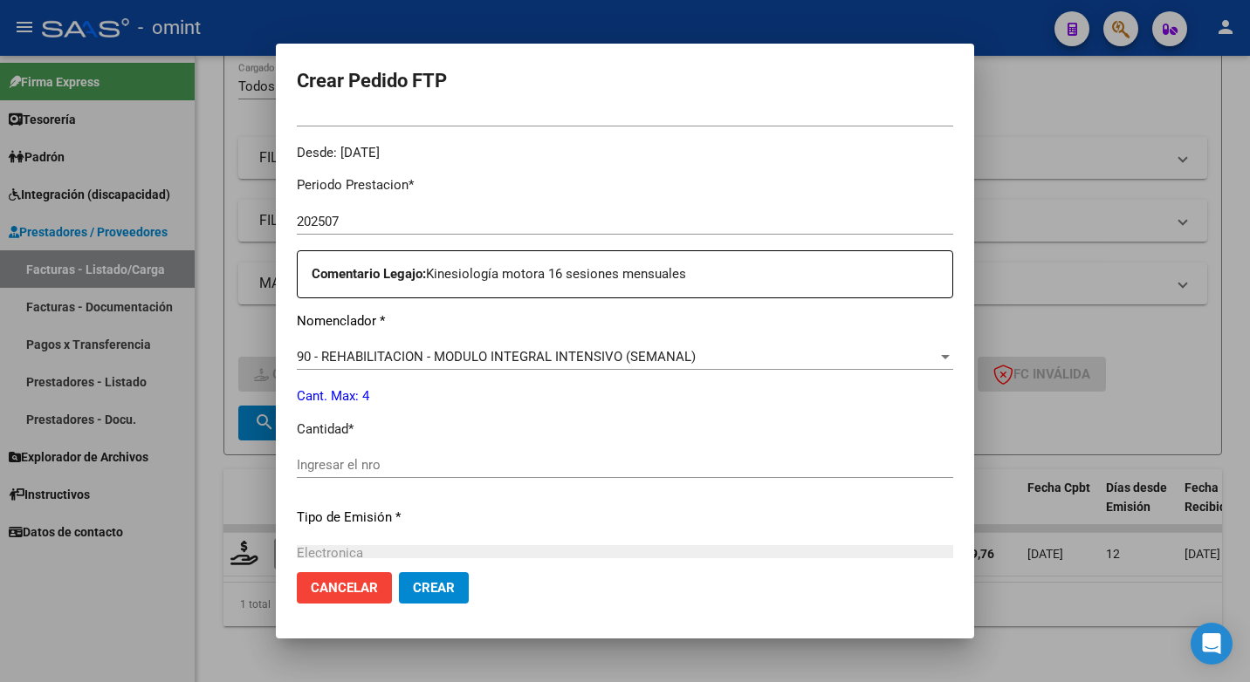
scroll to position [611, 0]
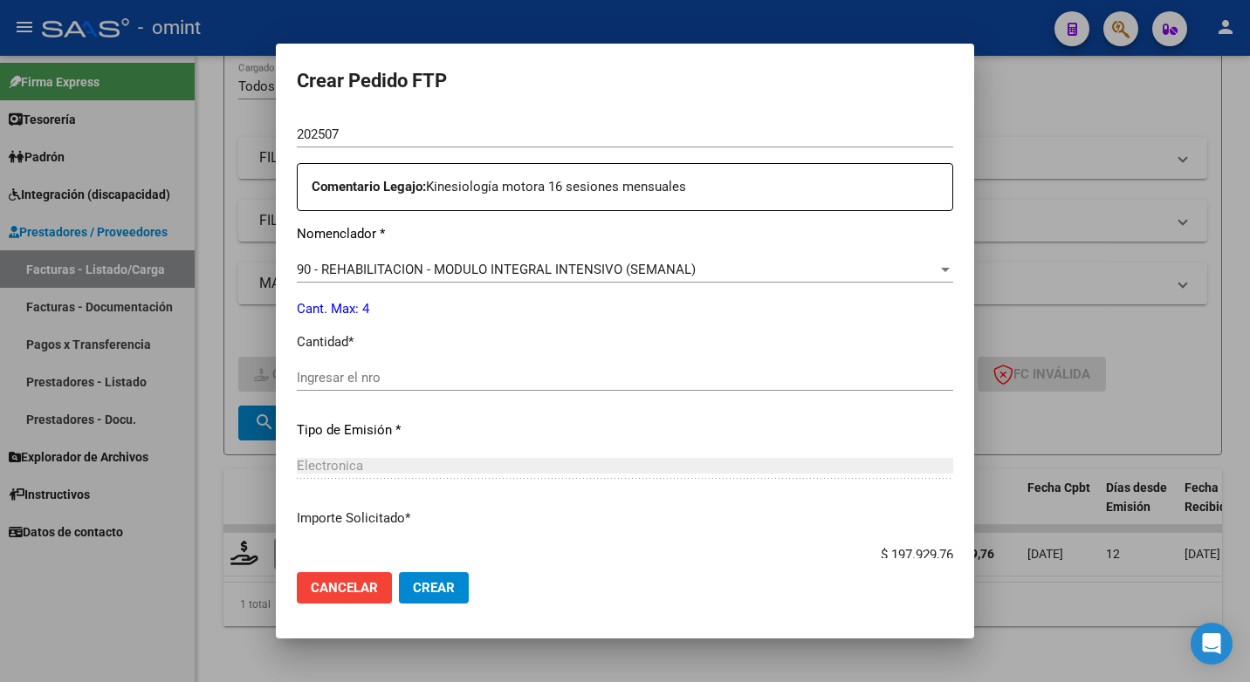
drag, startPoint x: 369, startPoint y: 377, endPoint x: 419, endPoint y: 376, distance: 49.8
click at [369, 377] on input "Ingresar el nro" at bounding box center [625, 378] width 656 height 16
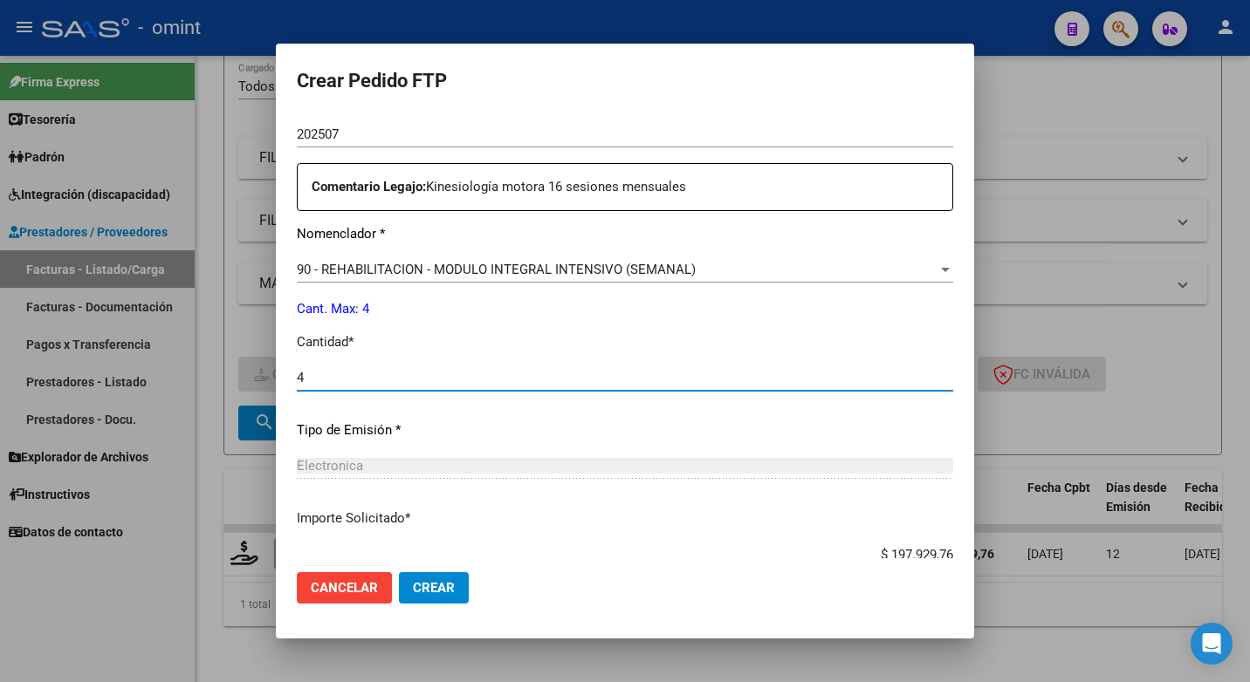
type input "4"
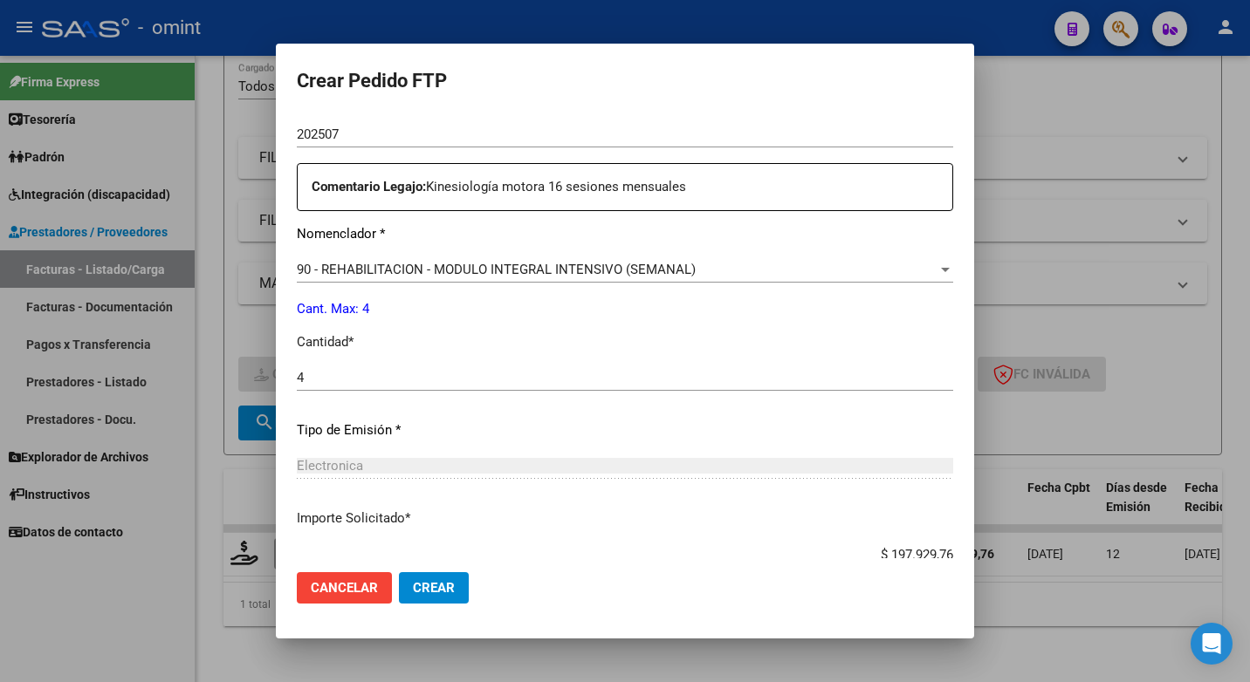
click at [817, 483] on div "Electronica Seleccionar tipo" at bounding box center [625, 474] width 656 height 43
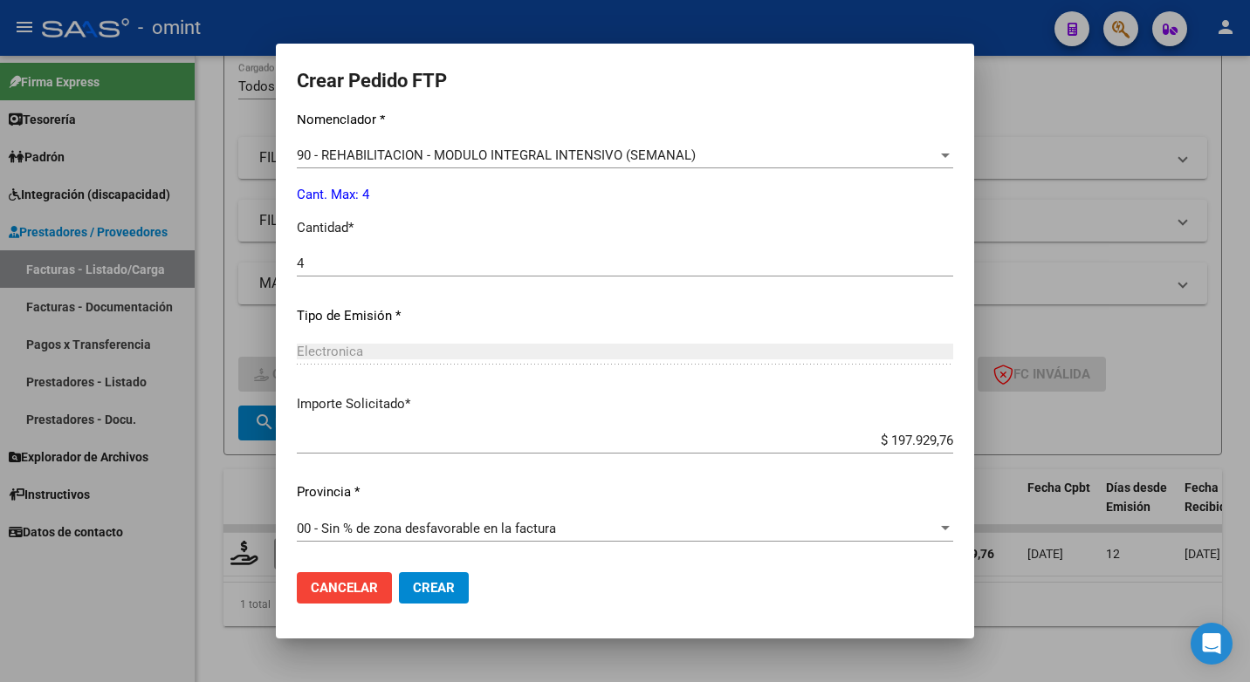
click at [449, 585] on span "Crear" at bounding box center [434, 588] width 42 height 16
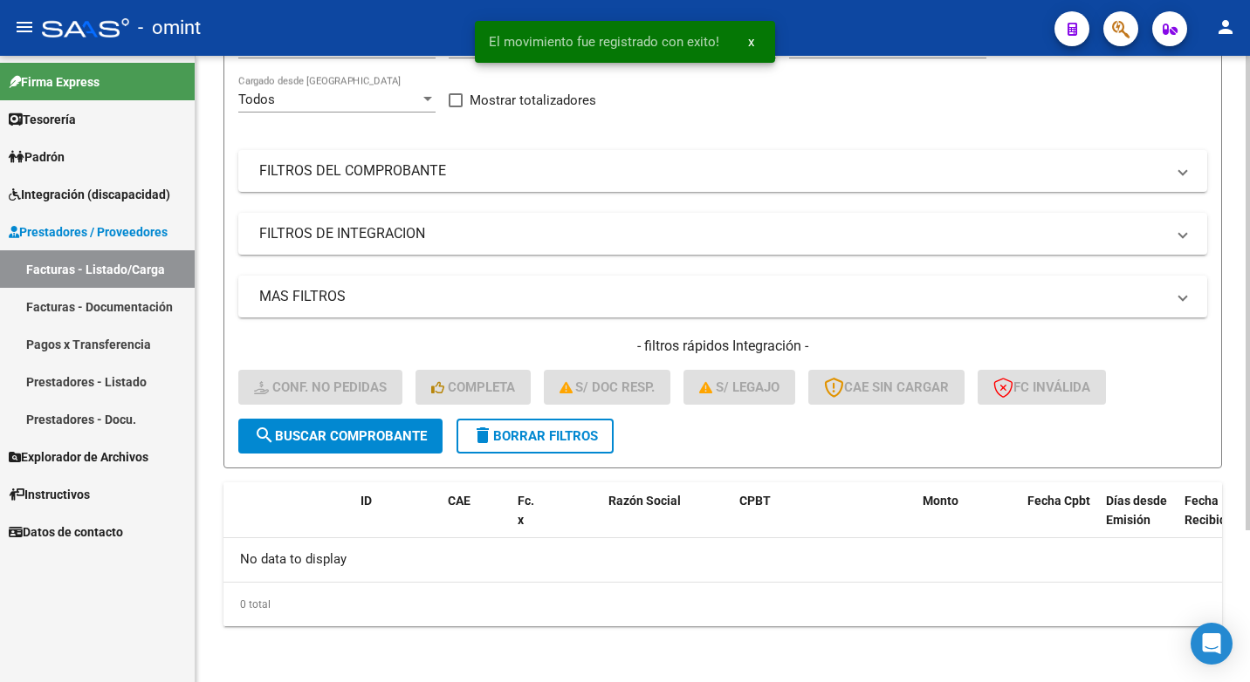
scroll to position [201, 0]
click at [402, 19] on div "- omint" at bounding box center [541, 28] width 998 height 38
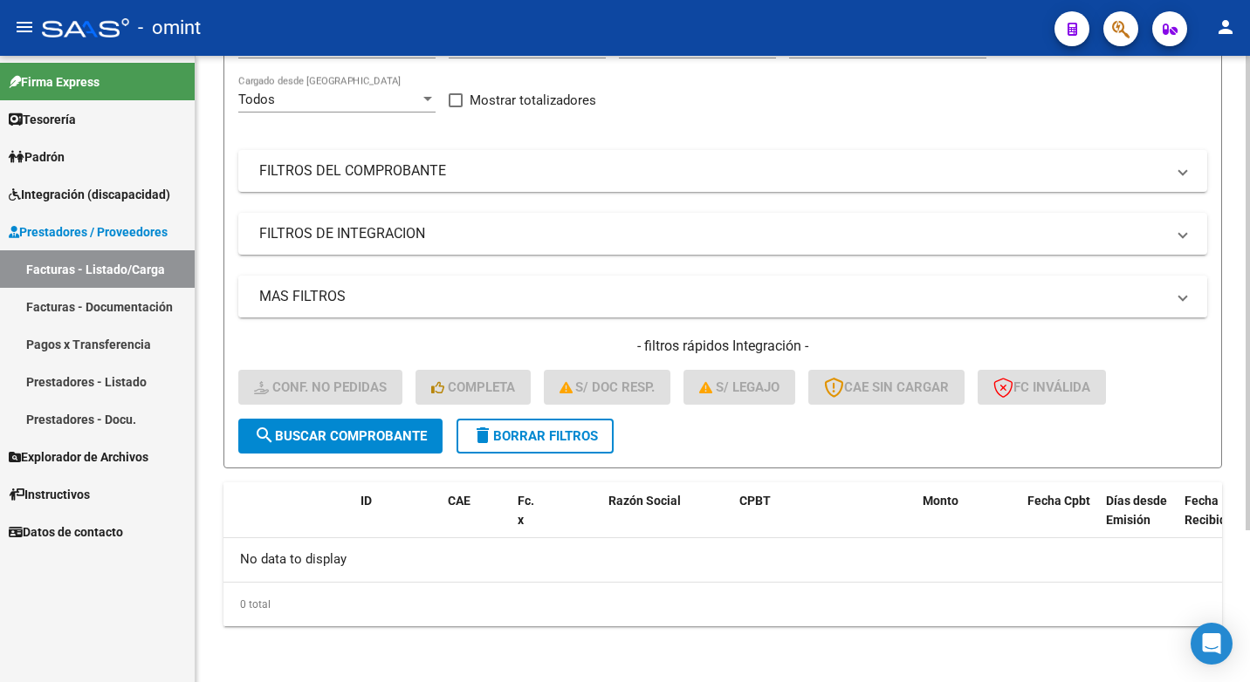
scroll to position [0, 0]
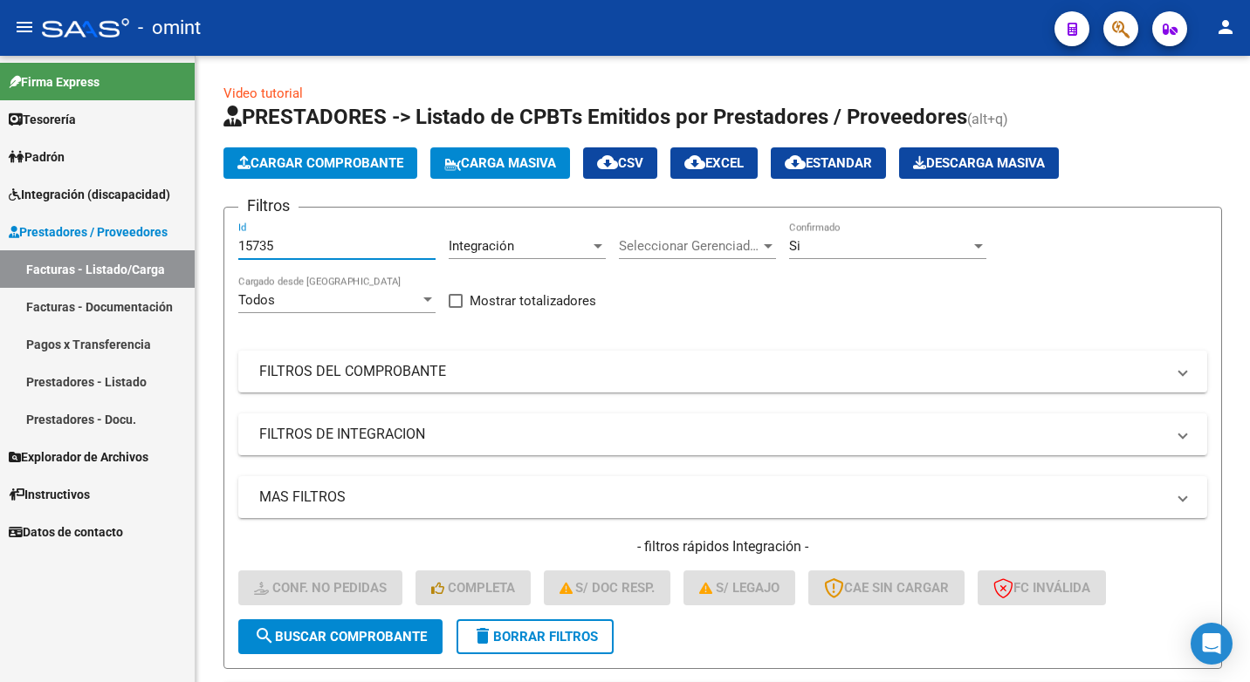
drag, startPoint x: 326, startPoint y: 243, endPoint x: 61, endPoint y: 195, distance: 269.6
click at [61, 195] on mat-sidenav-container "Firma Express Tesorería Extractos Procesados (csv) Extractos Originales (pdf) P…" at bounding box center [625, 369] width 1250 height 627
paste input "15867"
type input "15867"
drag, startPoint x: 373, startPoint y: 641, endPoint x: 383, endPoint y: 628, distance: 16.8
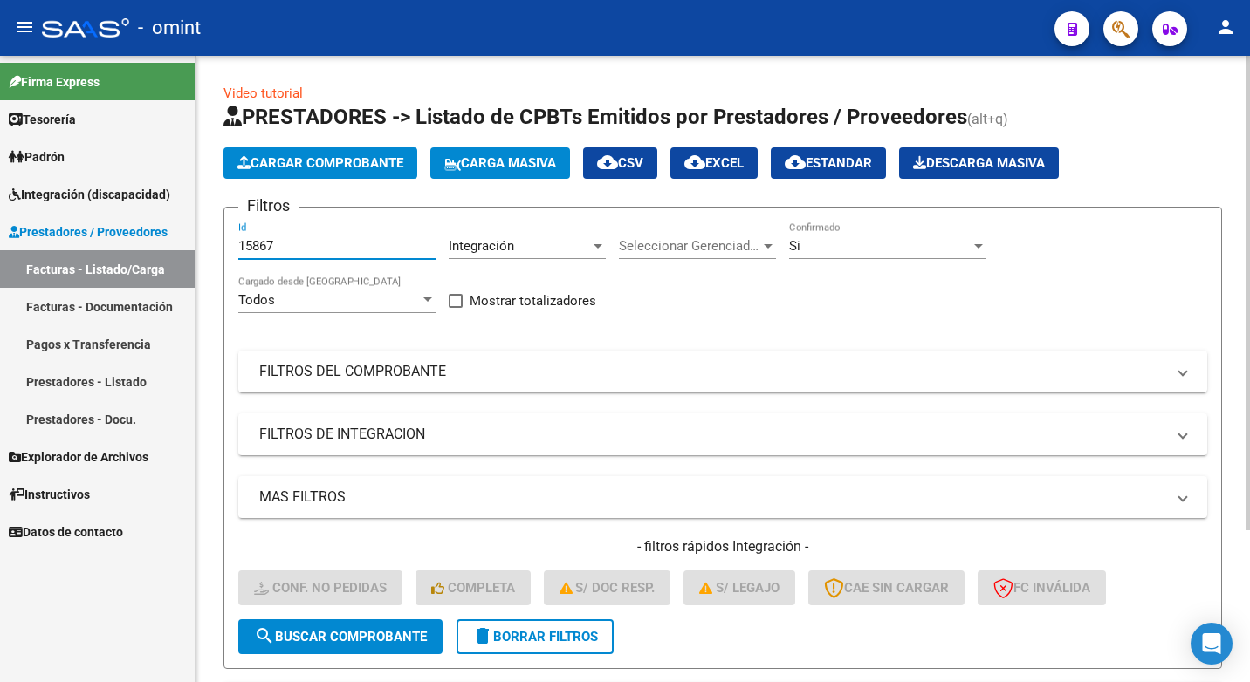
click at [374, 641] on span "search Buscar Comprobante" at bounding box center [340, 637] width 173 height 16
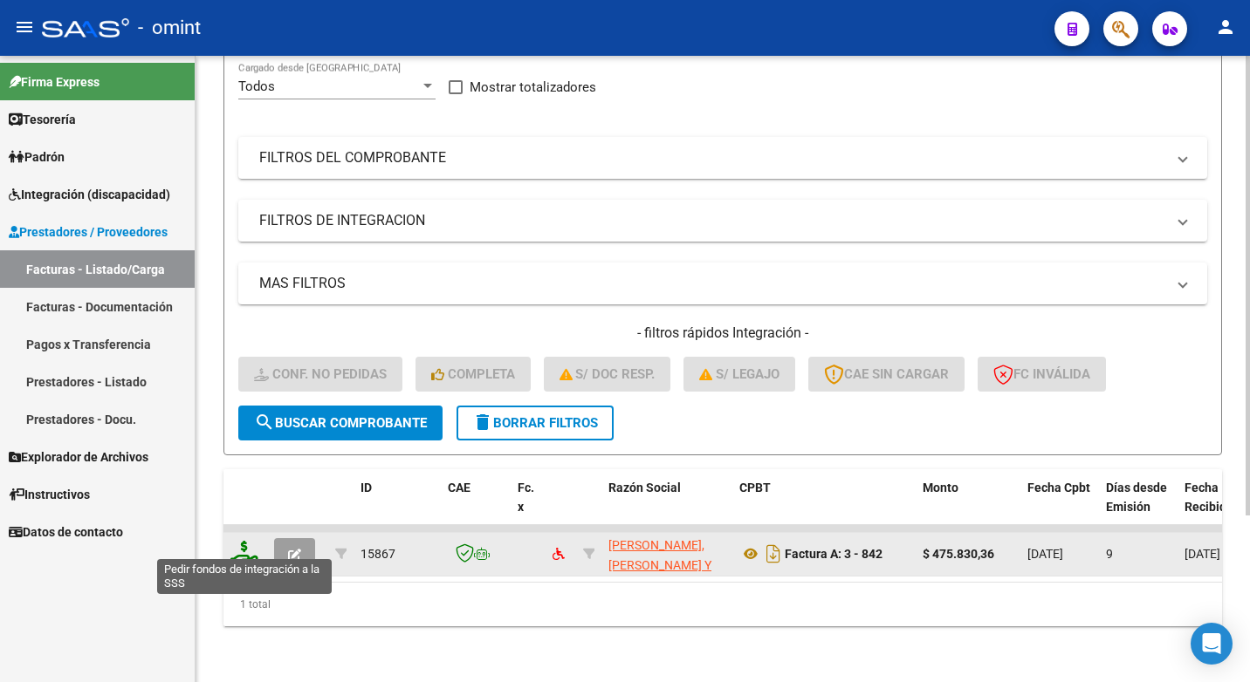
click at [247, 549] on icon at bounding box center [244, 553] width 28 height 24
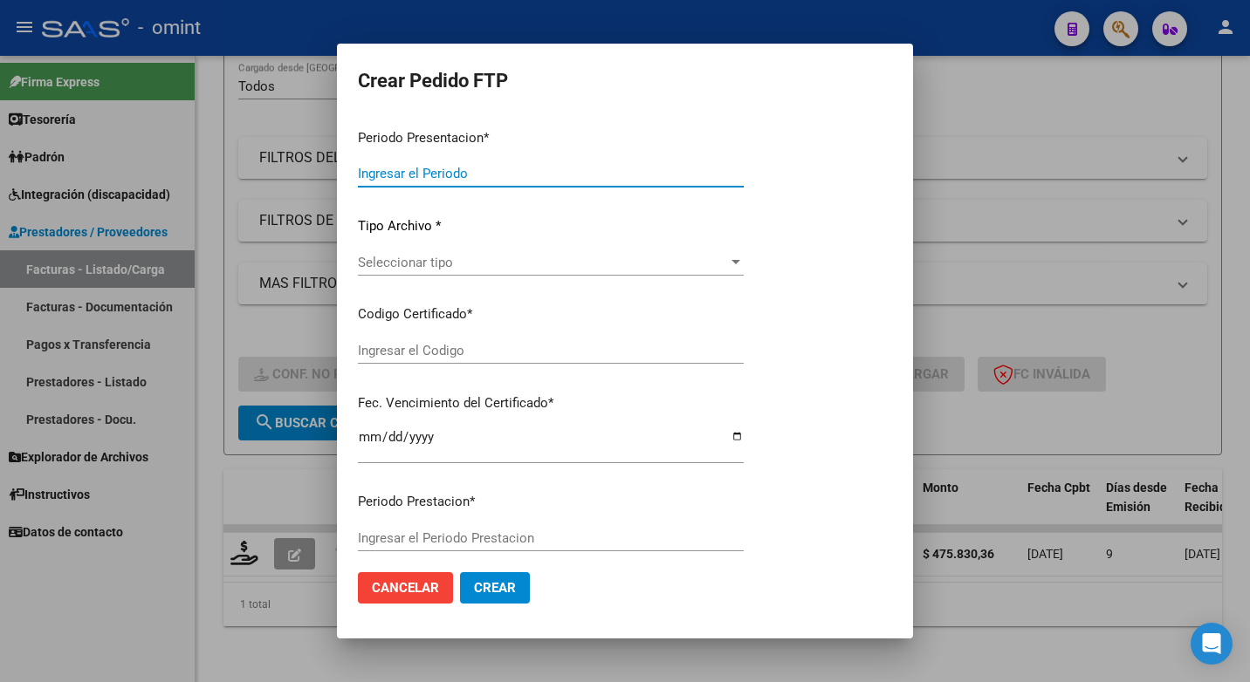
type input "202507"
type input "$ 475.830,36"
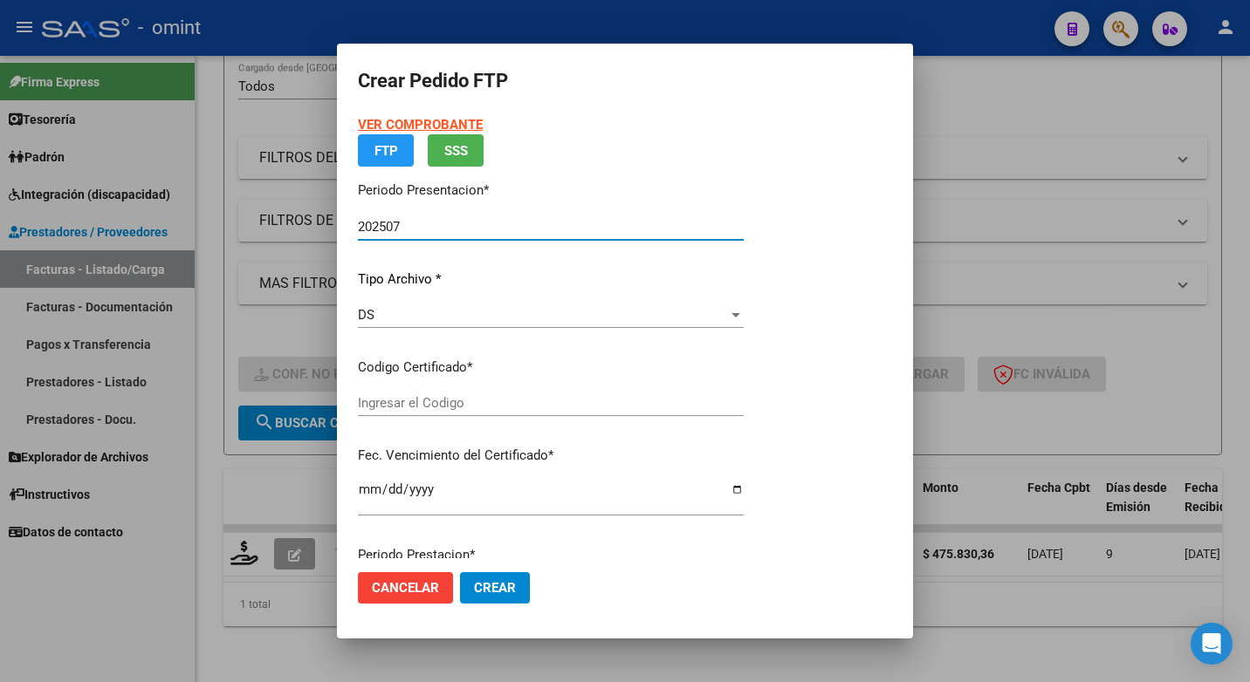
type input "6456175240"
type input "2029-11-30"
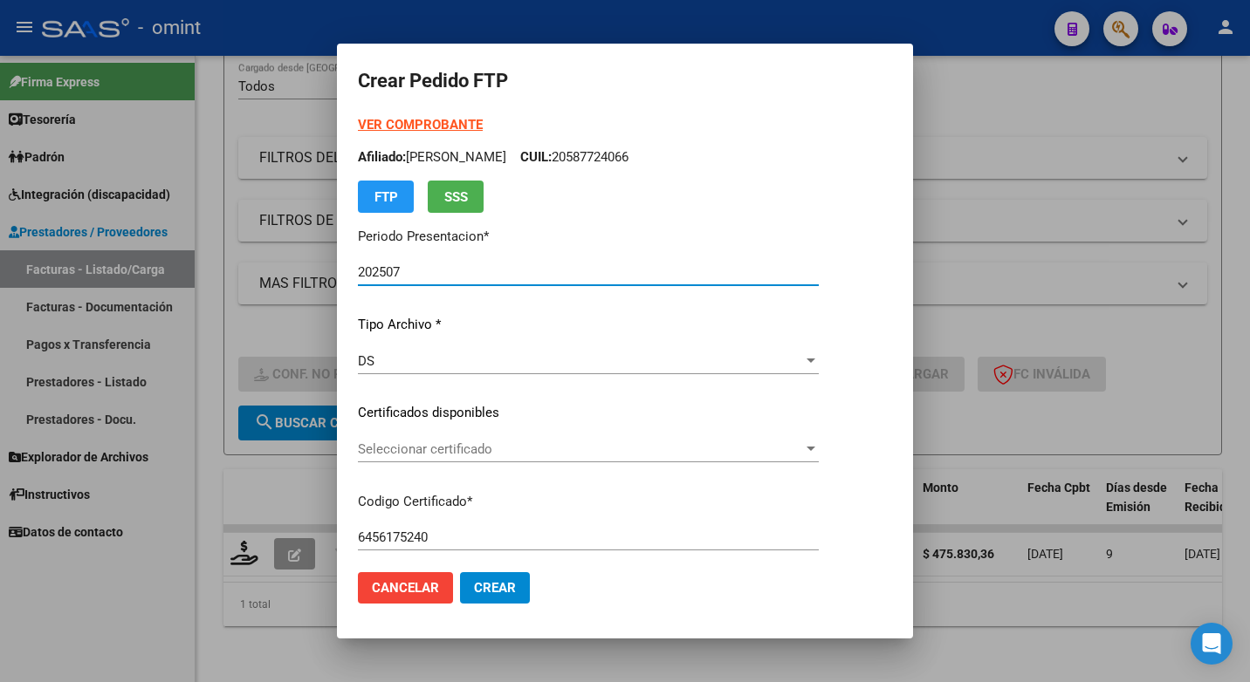
click at [803, 449] on span "Seleccionar certificado" at bounding box center [580, 450] width 445 height 16
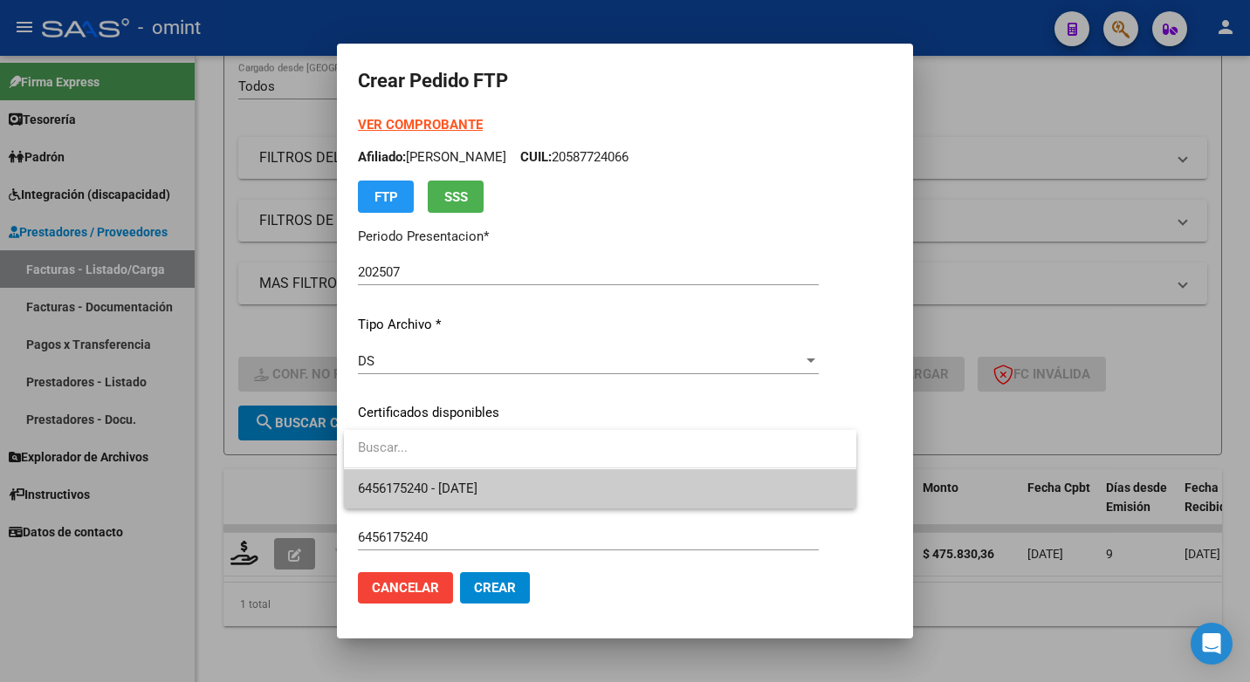
click at [686, 491] on span "6456175240 - 2029-11-30" at bounding box center [600, 489] width 484 height 39
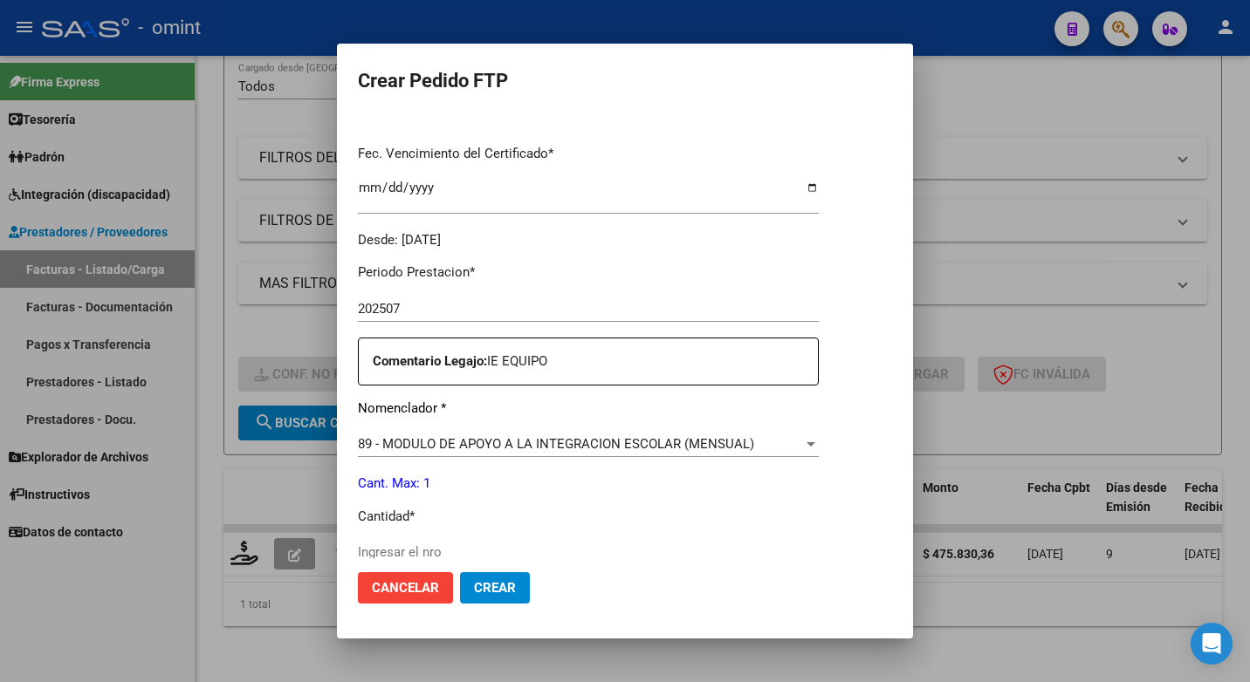
scroll to position [524, 0]
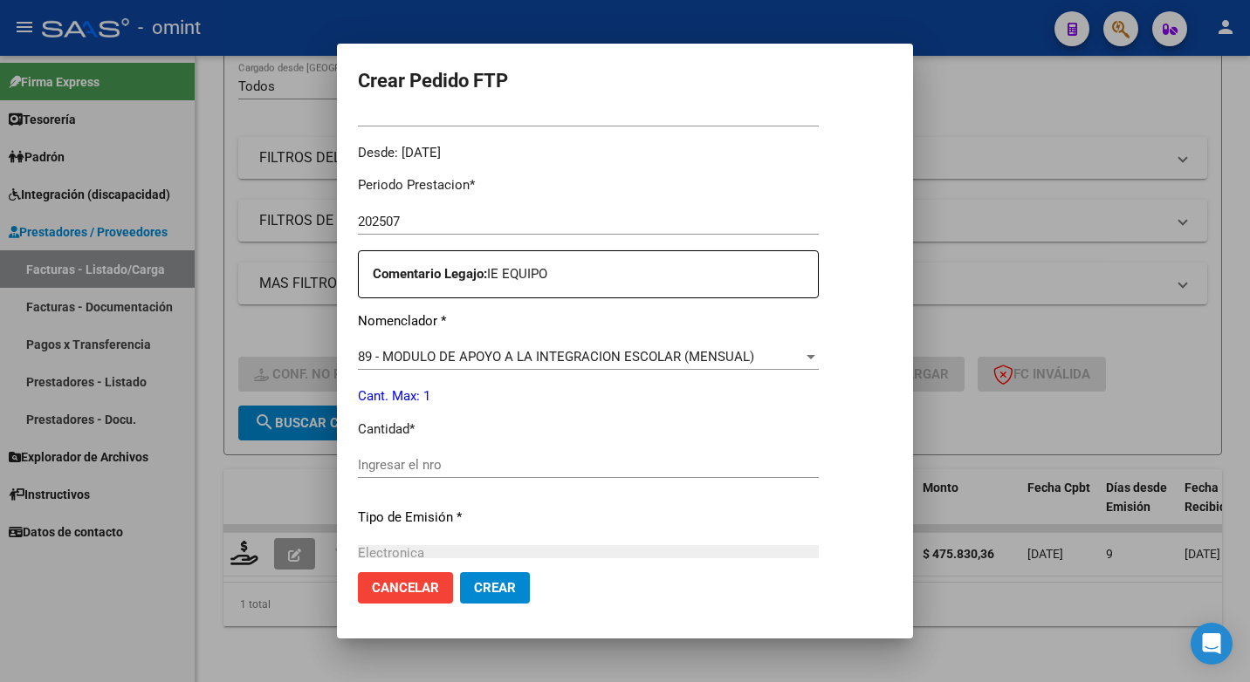
click at [404, 463] on input "Ingresar el nro" at bounding box center [588, 465] width 461 height 16
type input "1"
click at [604, 497] on div "Periodo Prestacion * 202507 Ingresar el Periodo Prestacion Comentario Legajo: I…" at bounding box center [588, 461] width 461 height 598
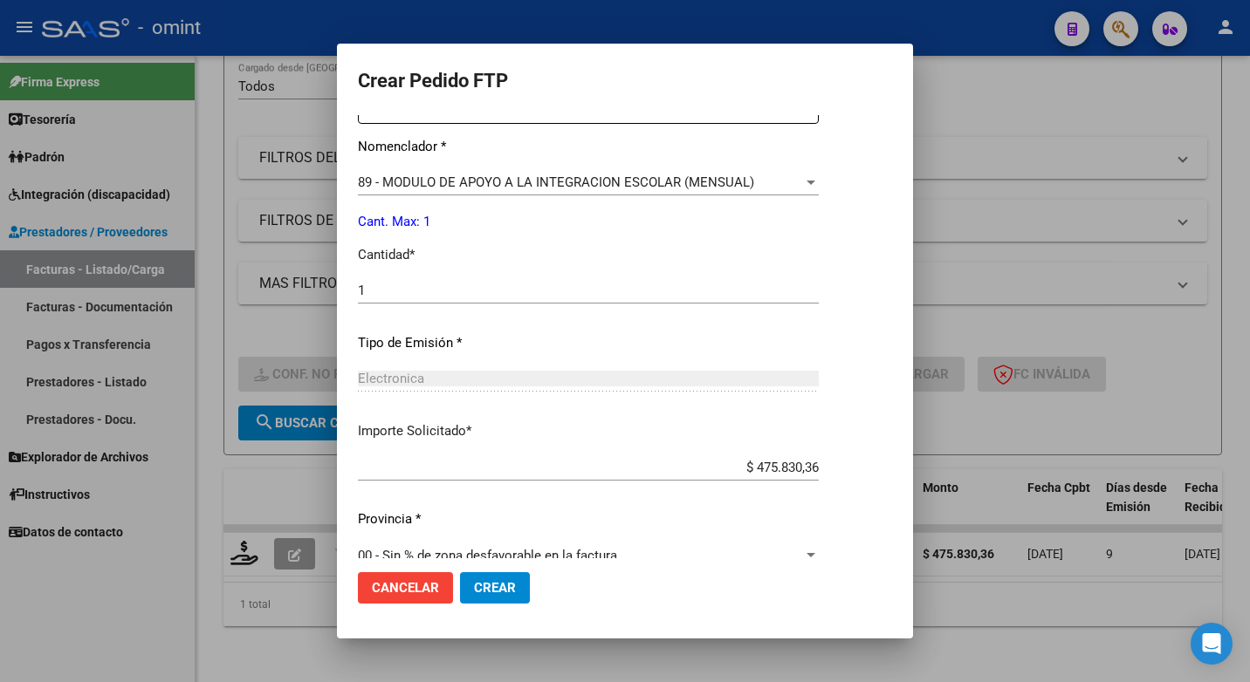
scroll to position [725, 0]
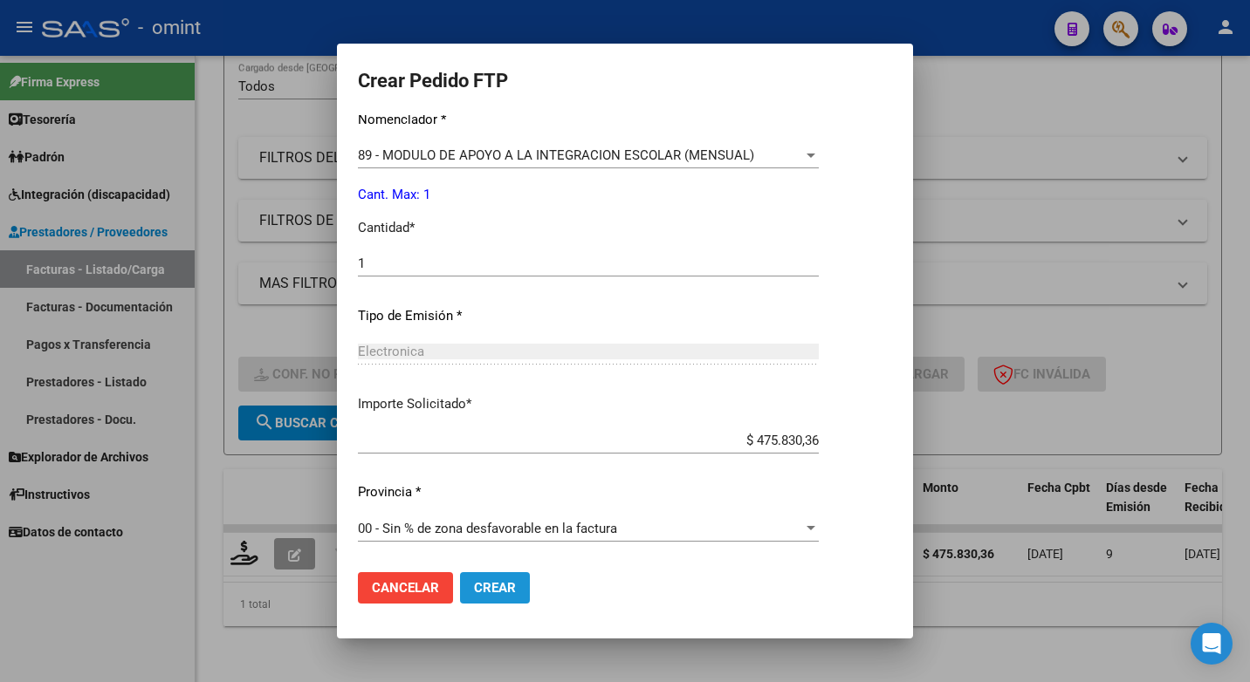
click at [501, 586] on span "Crear" at bounding box center [495, 588] width 42 height 16
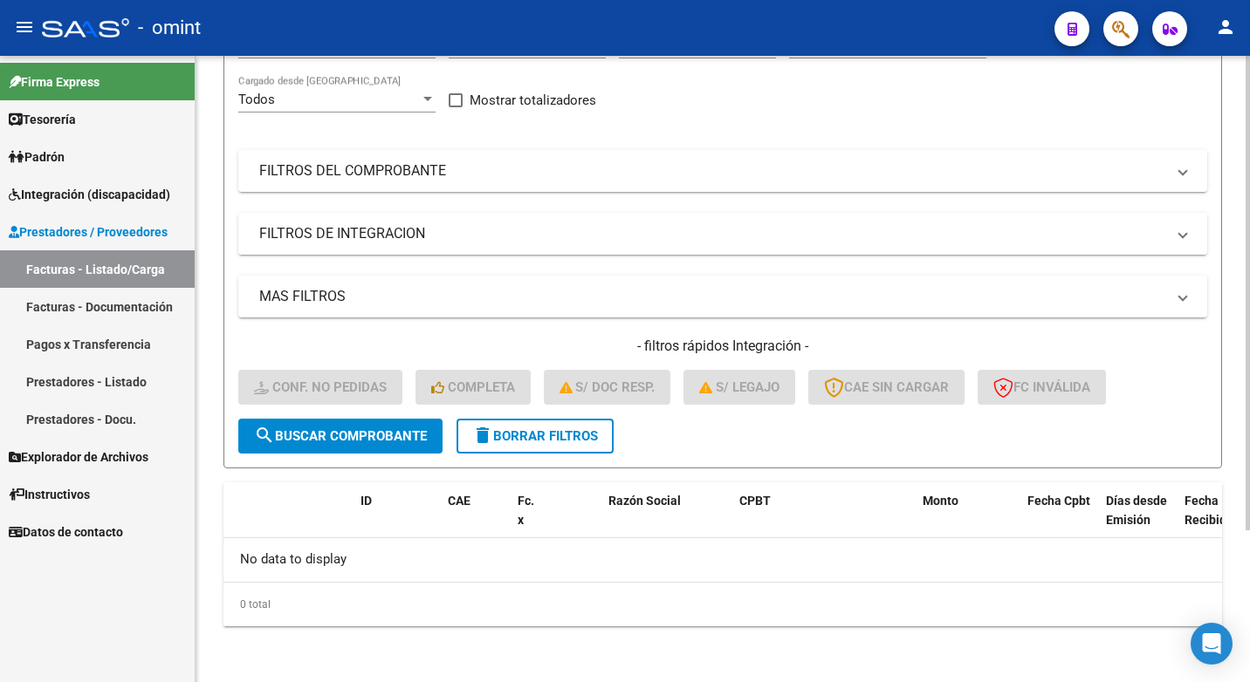
scroll to position [26, 0]
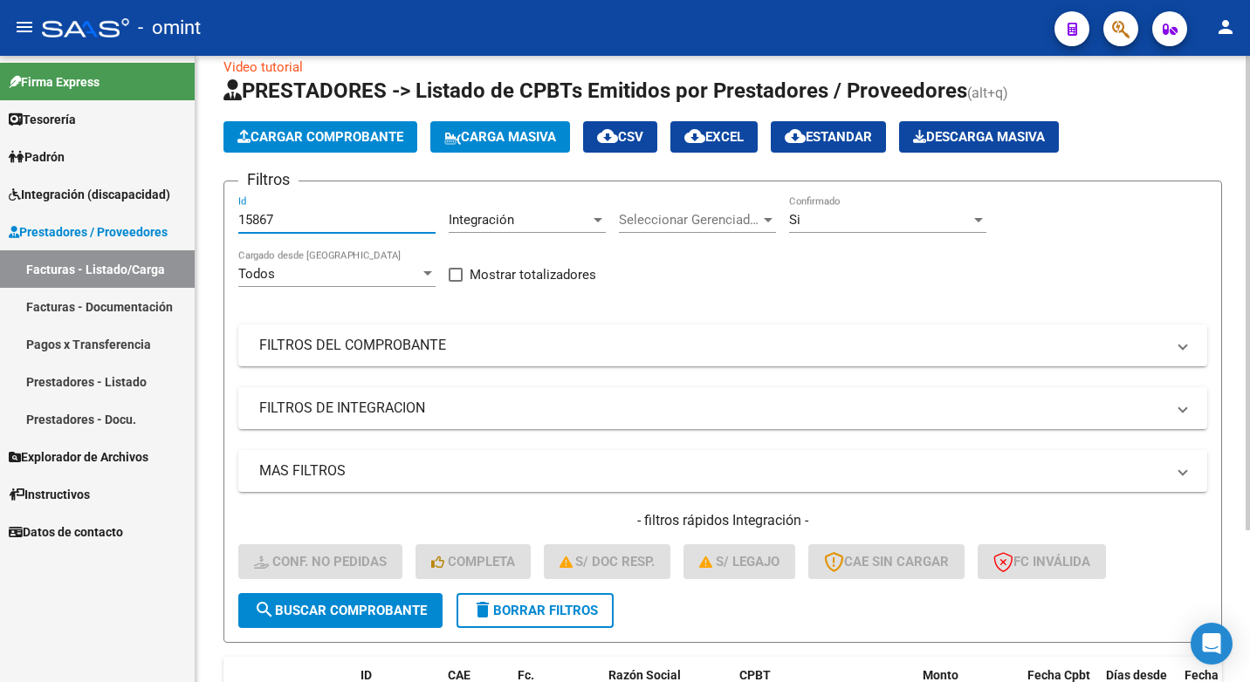
click at [286, 222] on input "15867" at bounding box center [336, 220] width 197 height 16
drag, startPoint x: 283, startPoint y: 218, endPoint x: 141, endPoint y: 202, distance: 142.3
click at [141, 202] on mat-sidenav-container "Firma Express Tesorería Extractos Procesados (csv) Extractos Originales (pdf) P…" at bounding box center [625, 369] width 1250 height 627
paste input "14883"
type input "14883"
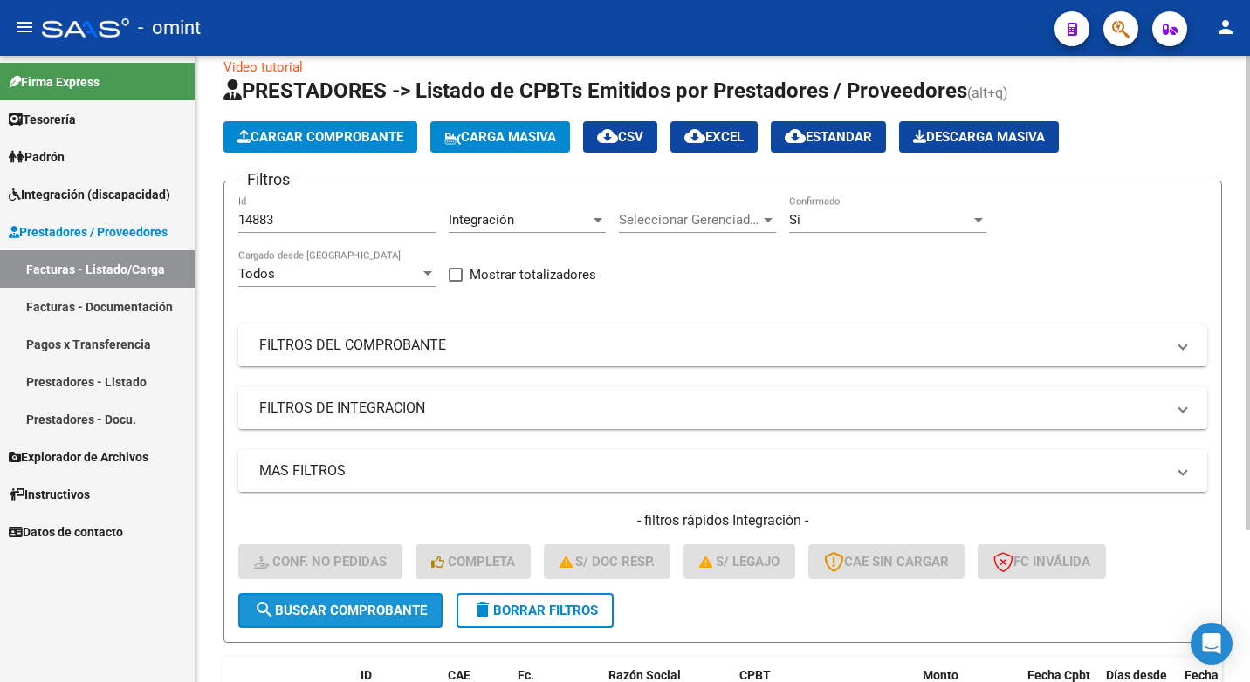
click at [305, 613] on span "search Buscar Comprobante" at bounding box center [340, 611] width 173 height 16
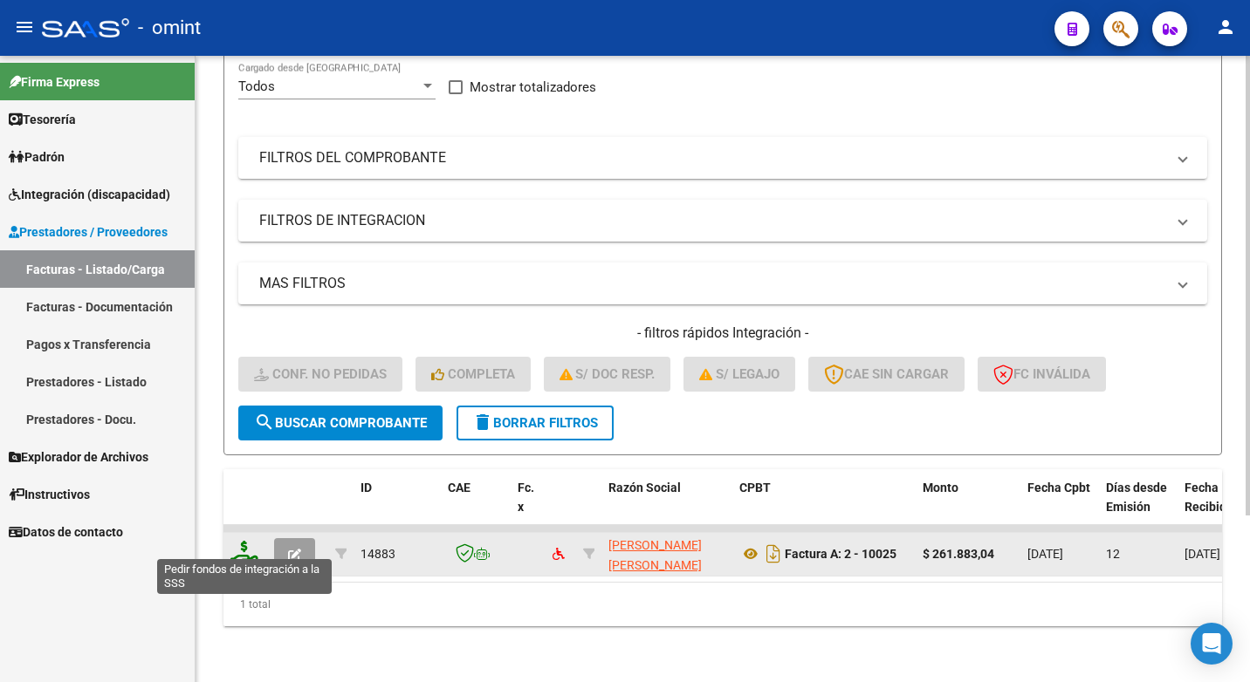
click at [254, 541] on icon at bounding box center [244, 553] width 28 height 24
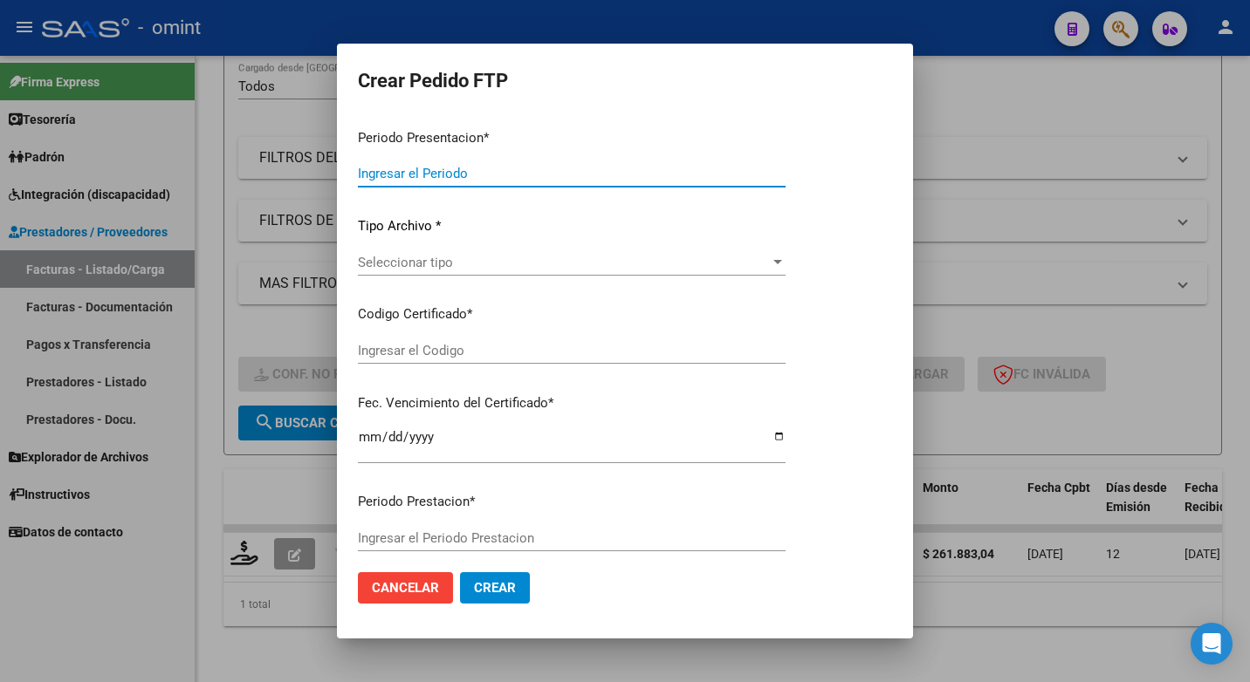
type input "202507"
type input "$ 261.883,04"
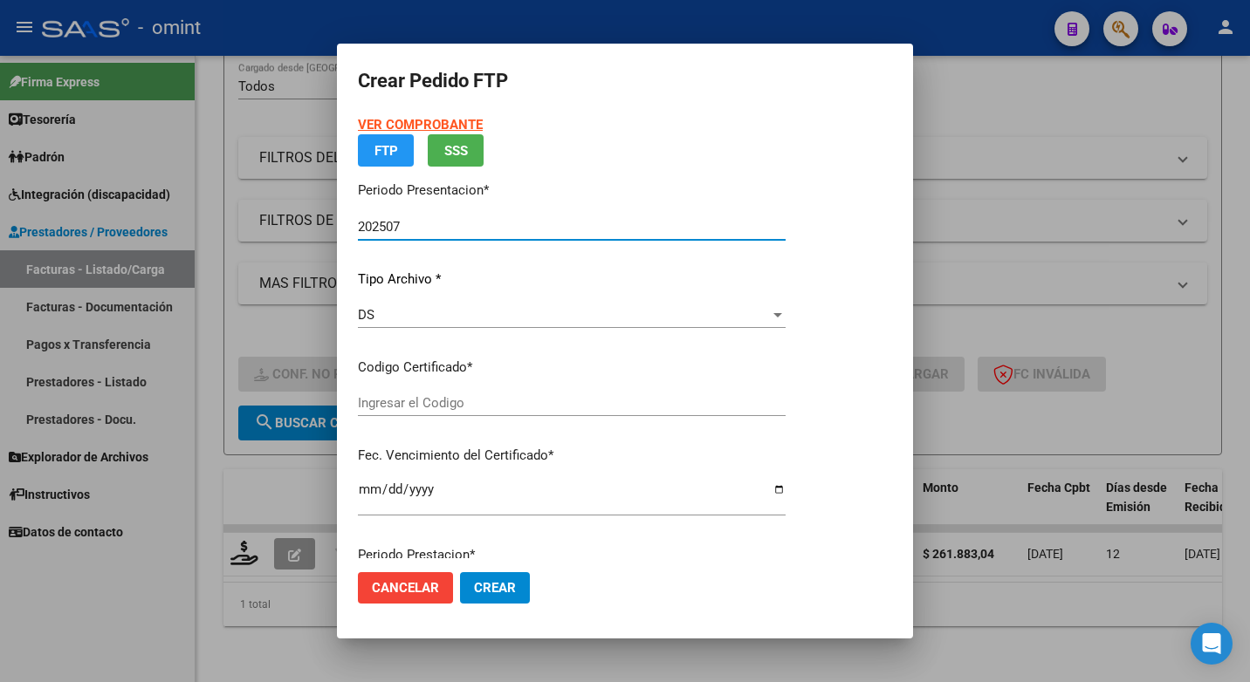
type input "6456175240"
type input "2029-11-30"
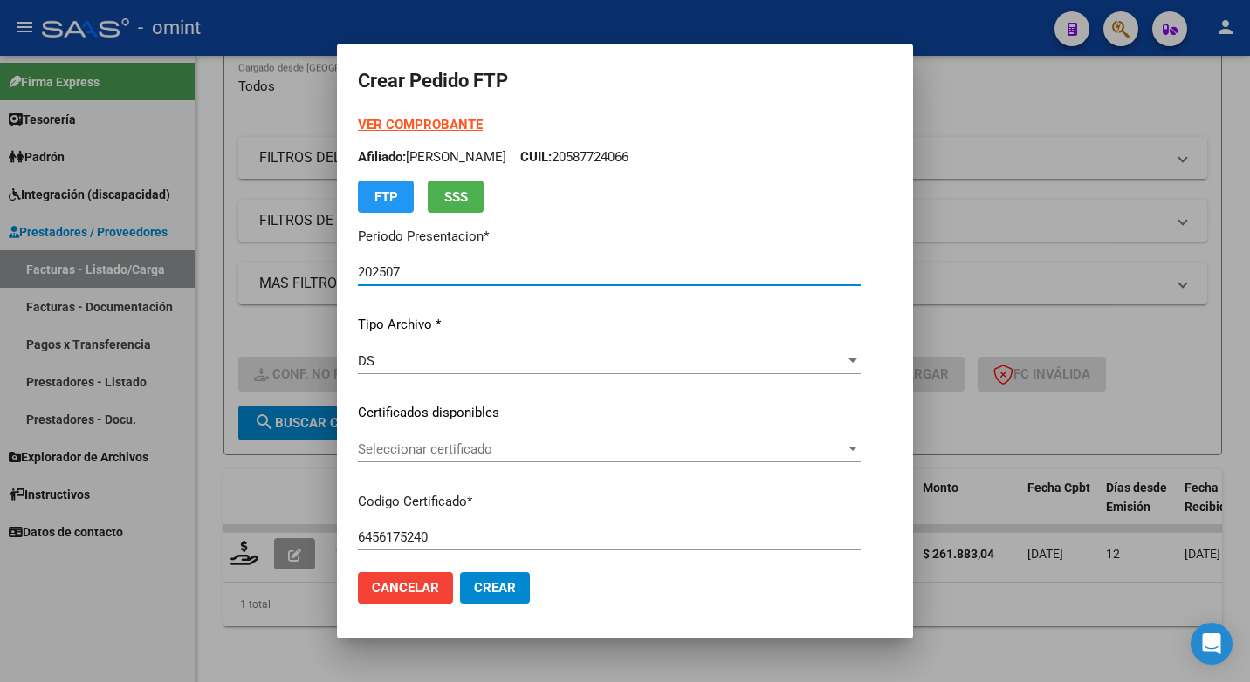
scroll to position [87, 0]
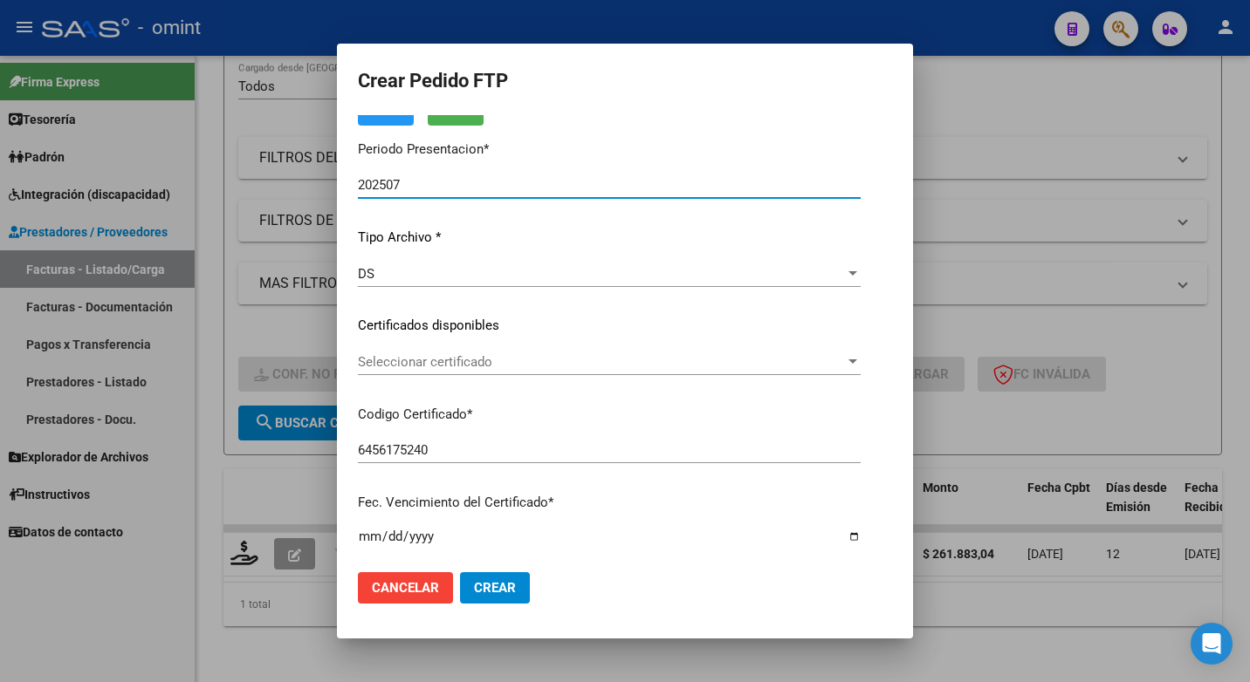
click at [845, 362] on span "Seleccionar certificado" at bounding box center [601, 362] width 487 height 16
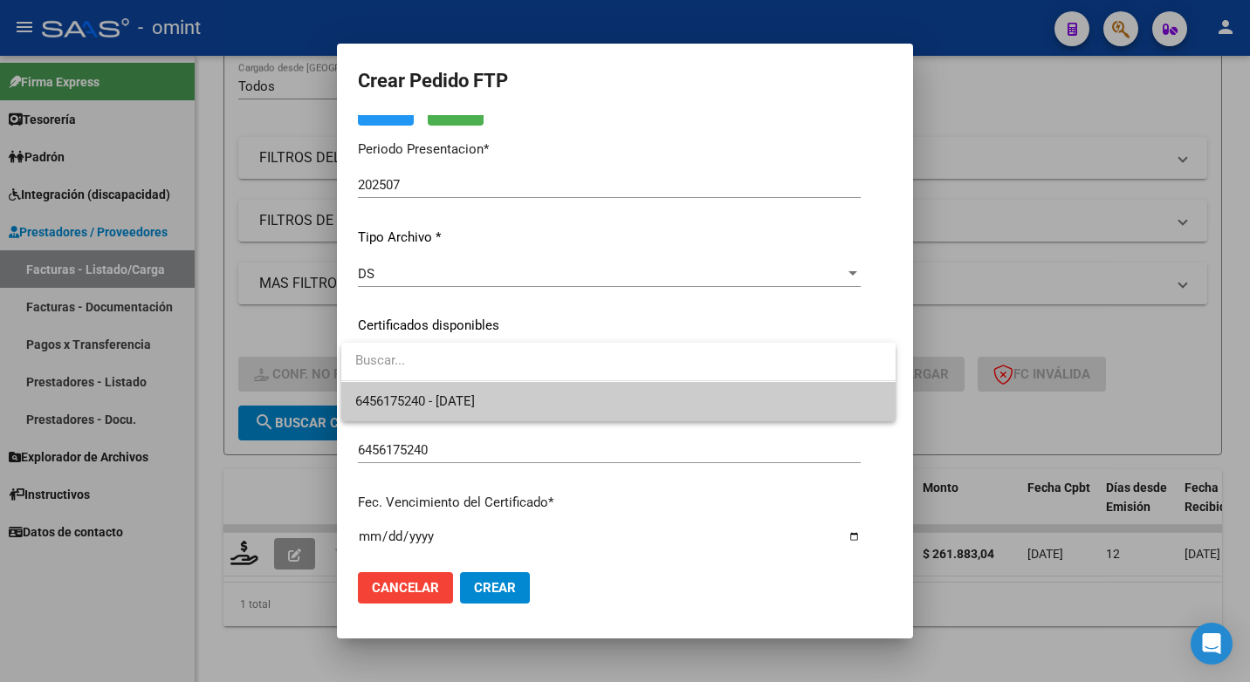
click at [774, 410] on span "6456175240 - 2029-11-30" at bounding box center [618, 401] width 526 height 39
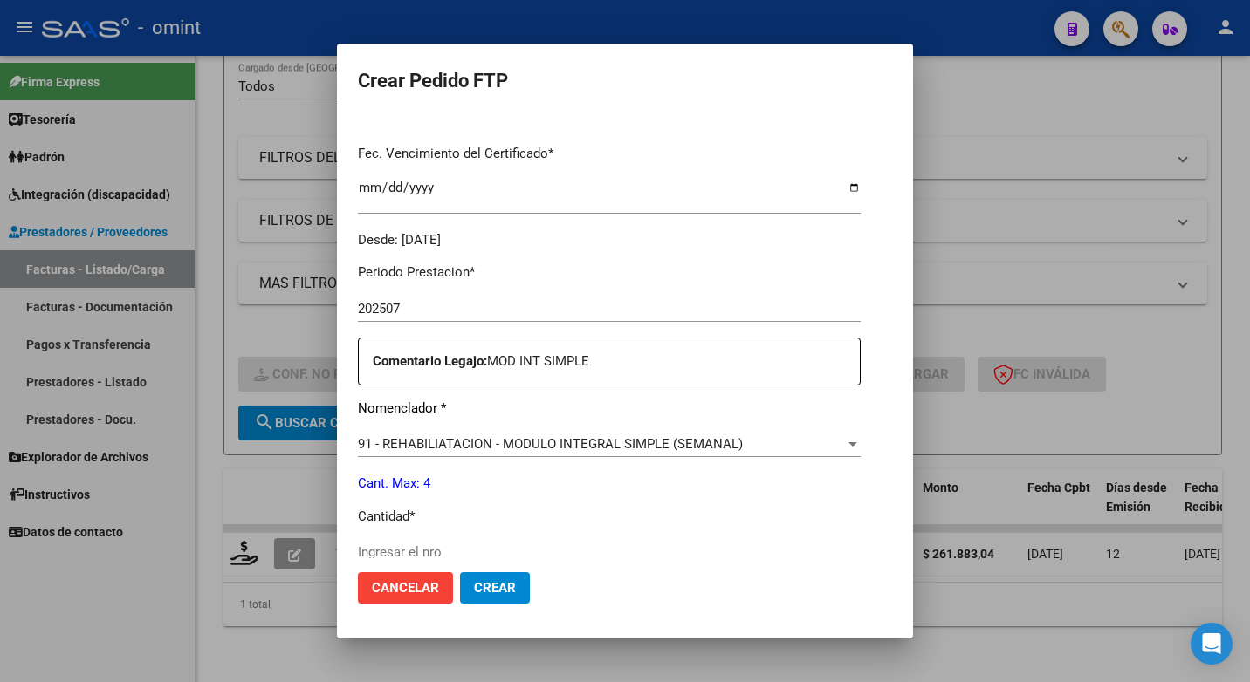
scroll to position [524, 0]
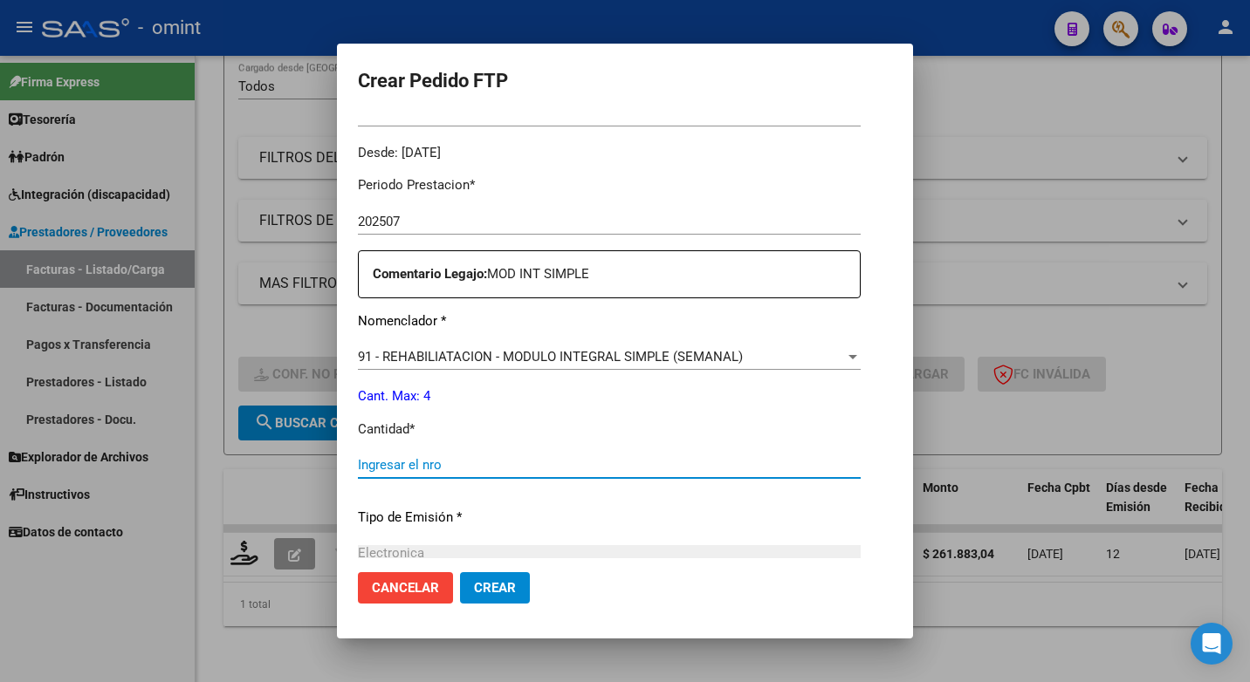
click at [408, 466] on input "Ingresar el nro" at bounding box center [609, 465] width 503 height 16
type input "4"
click at [560, 530] on div "Periodo Prestacion * 202507 Ingresar el Periodo Prestacion Comentario Legajo: M…" at bounding box center [609, 461] width 503 height 598
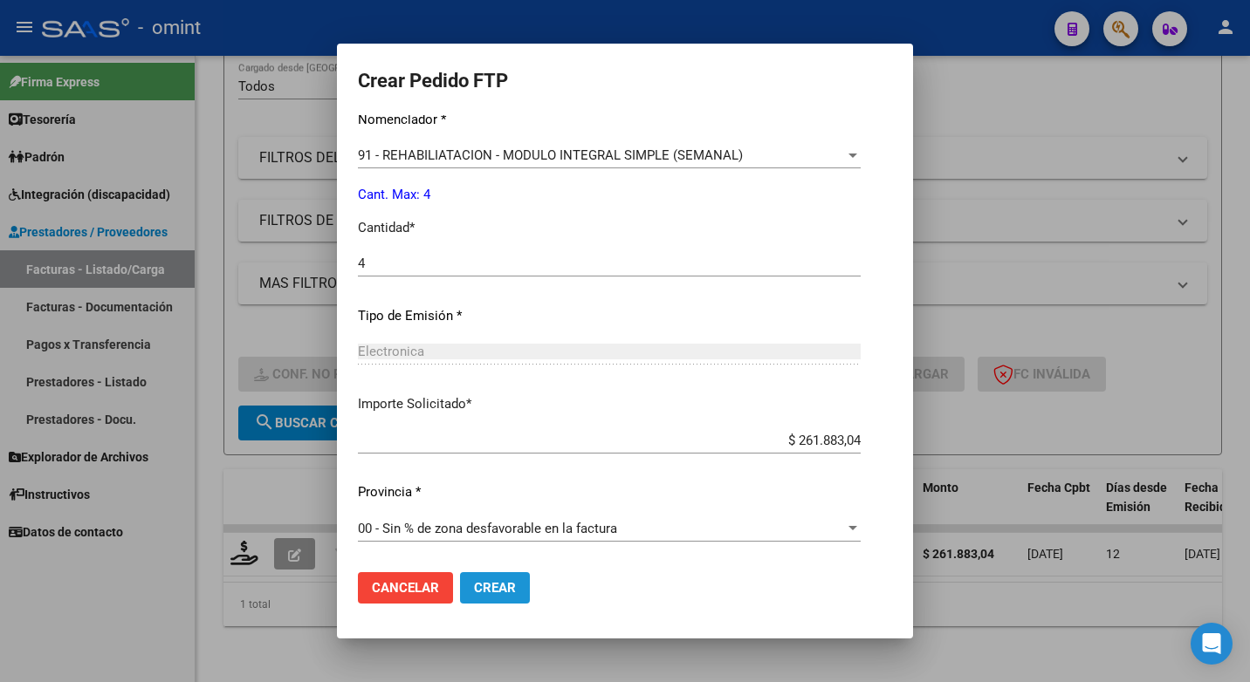
click at [518, 593] on button "Crear" at bounding box center [495, 587] width 70 height 31
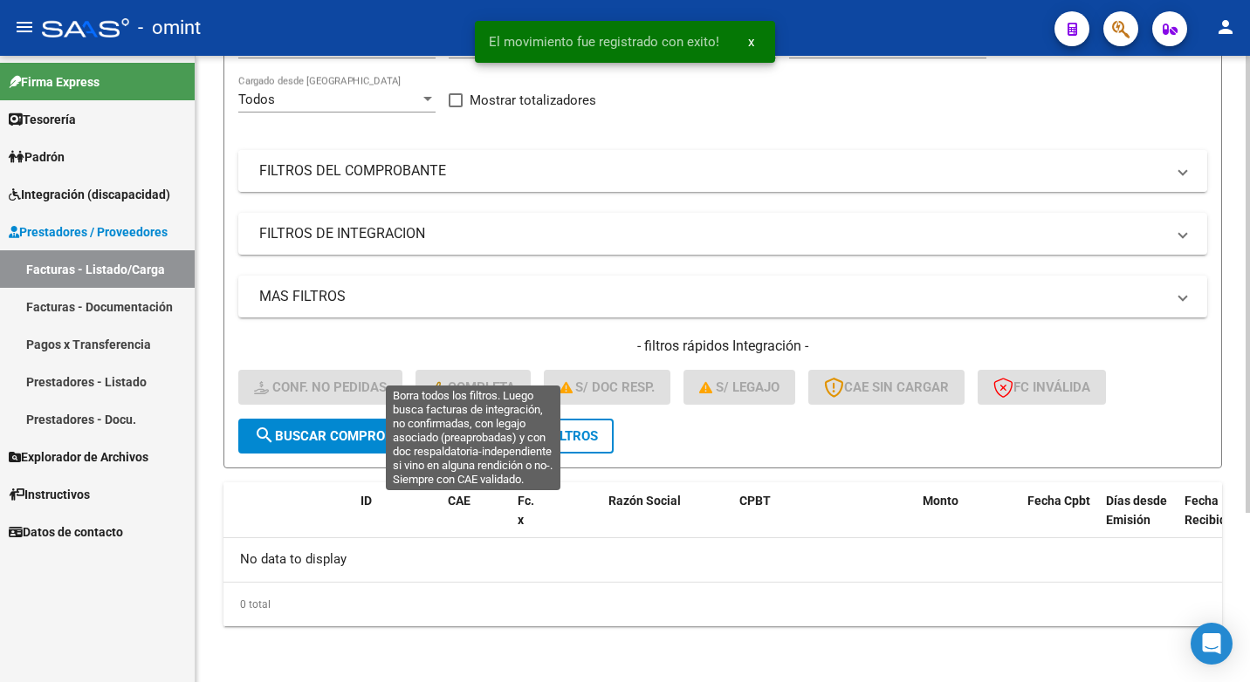
scroll to position [201, 0]
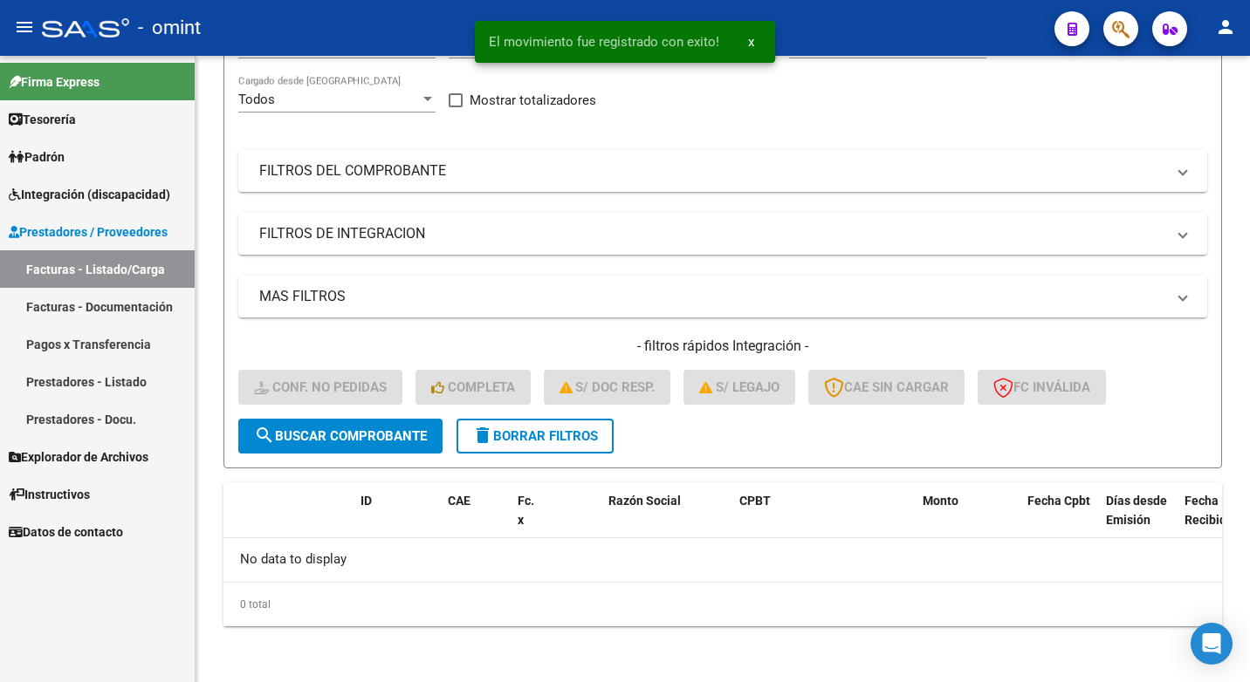
click at [312, 20] on div "- omint" at bounding box center [541, 28] width 998 height 38
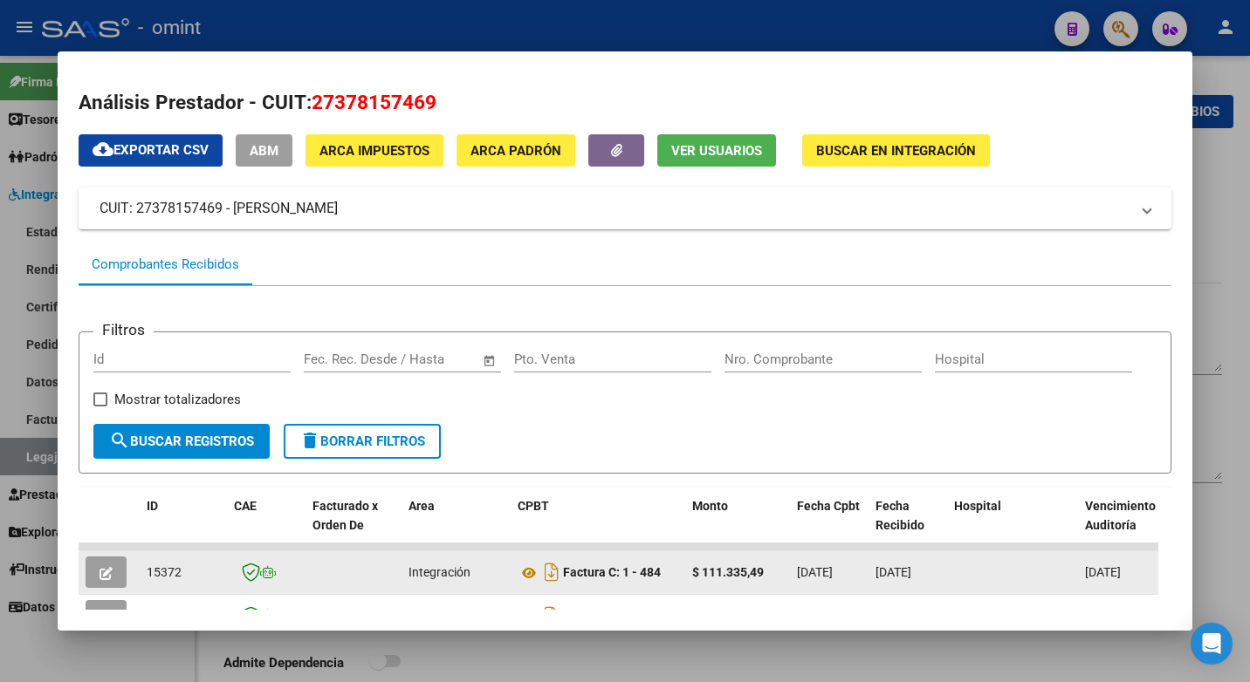
scroll to position [307, 0]
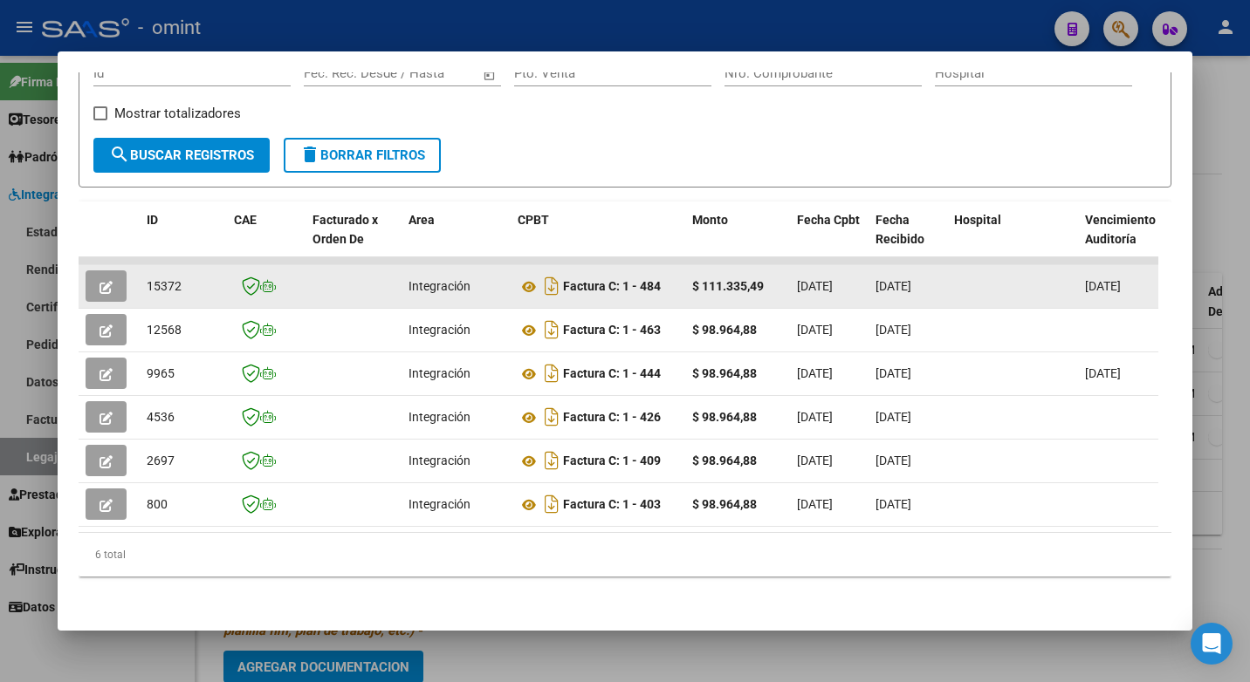
click at [109, 281] on icon "button" at bounding box center [105, 287] width 13 height 13
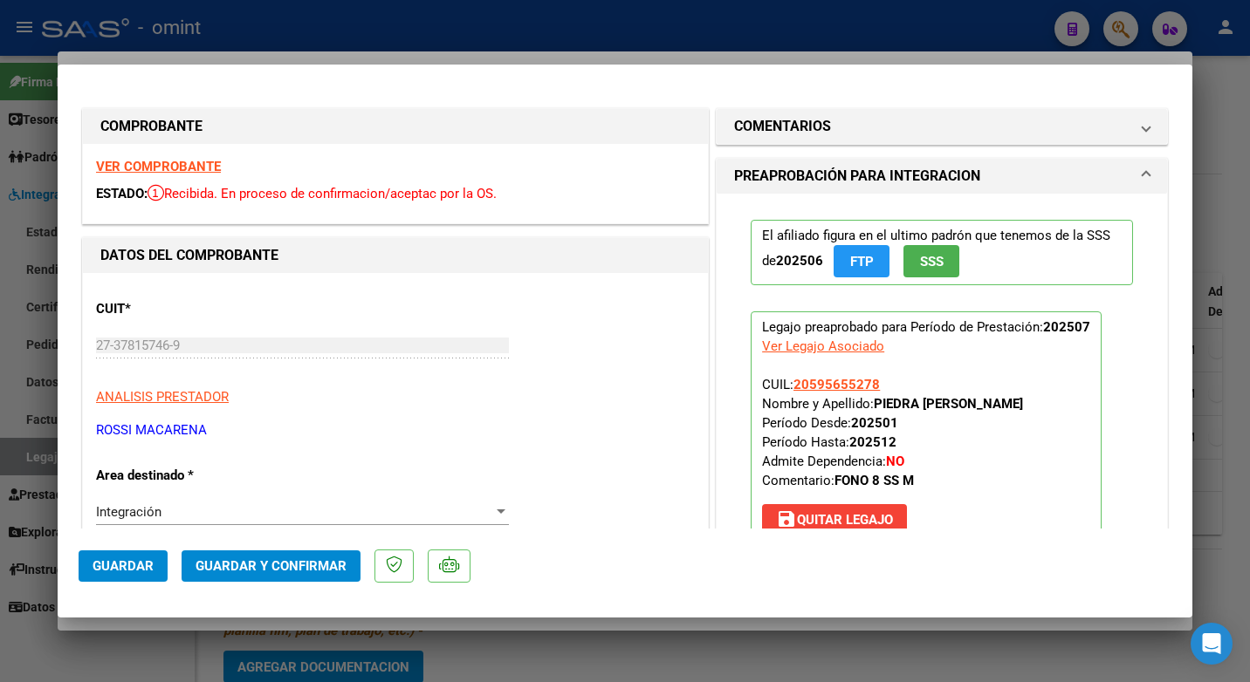
click at [107, 162] on strong "VER COMPROBANTE" at bounding box center [158, 167] width 125 height 16
click at [817, 124] on h1 "COMENTARIOS" at bounding box center [782, 126] width 97 height 21
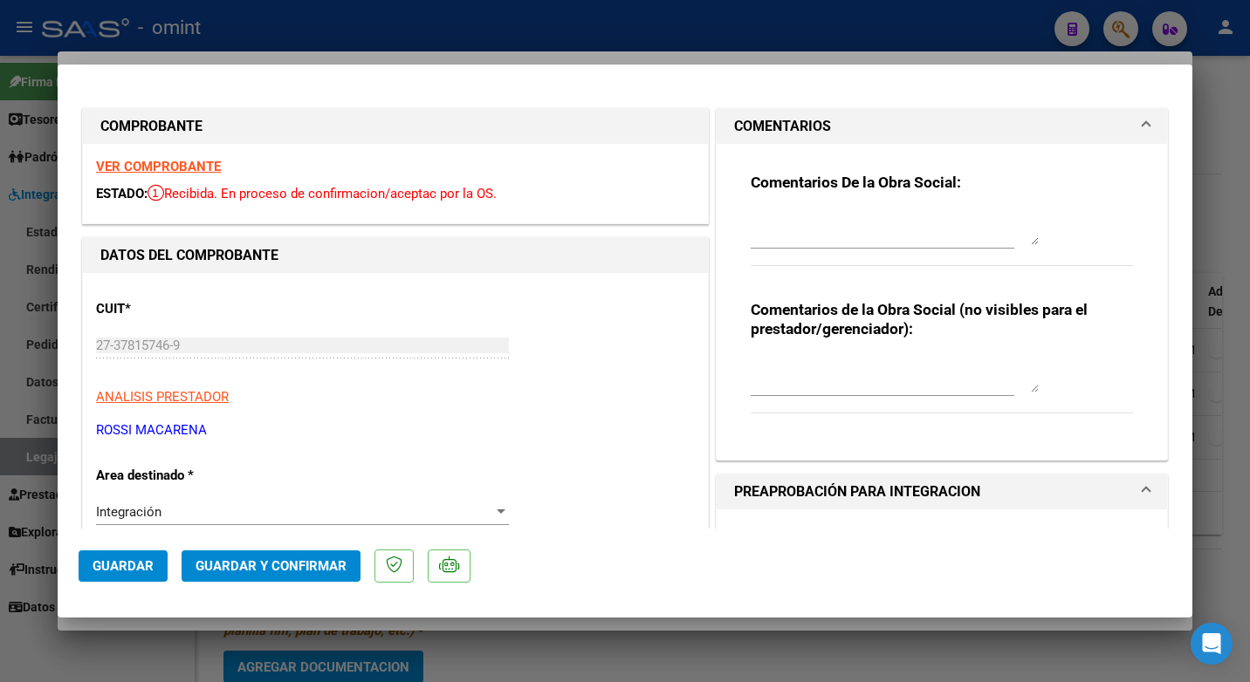
click at [840, 215] on textarea at bounding box center [895, 227] width 288 height 35
type textarea "e"
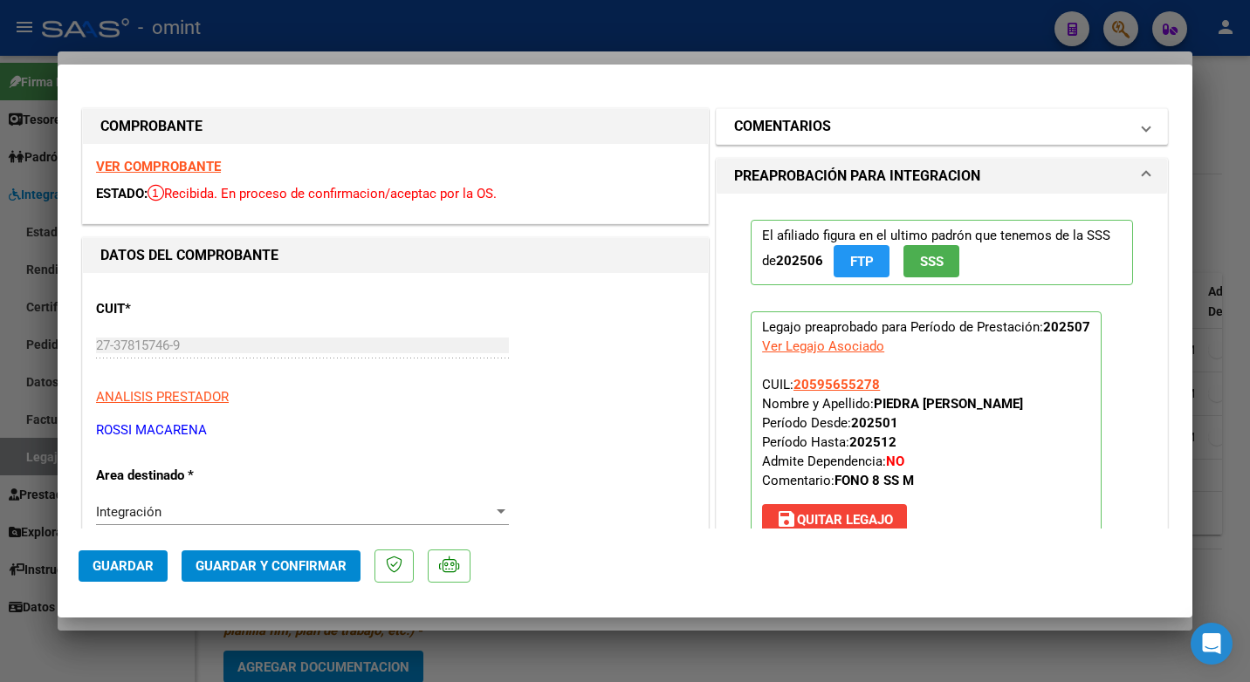
click at [876, 129] on mat-panel-title "COMENTARIOS" at bounding box center [931, 126] width 394 height 21
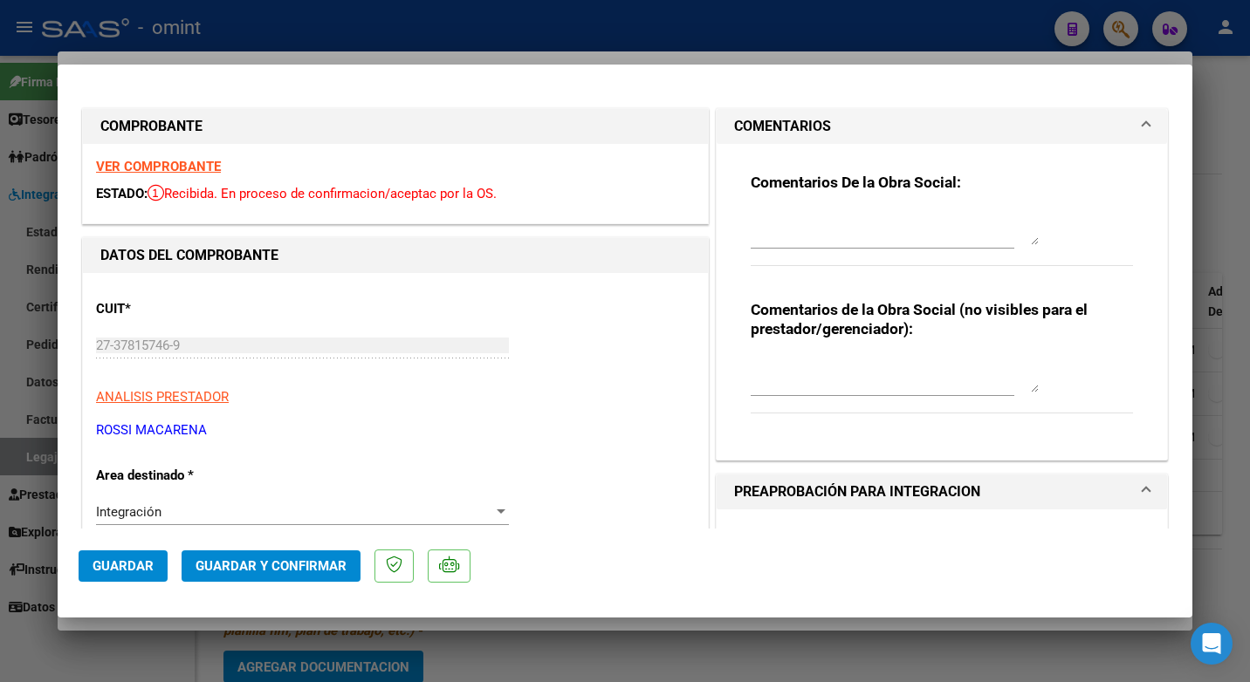
click at [781, 223] on textarea at bounding box center [895, 227] width 288 height 35
type textarea "e"
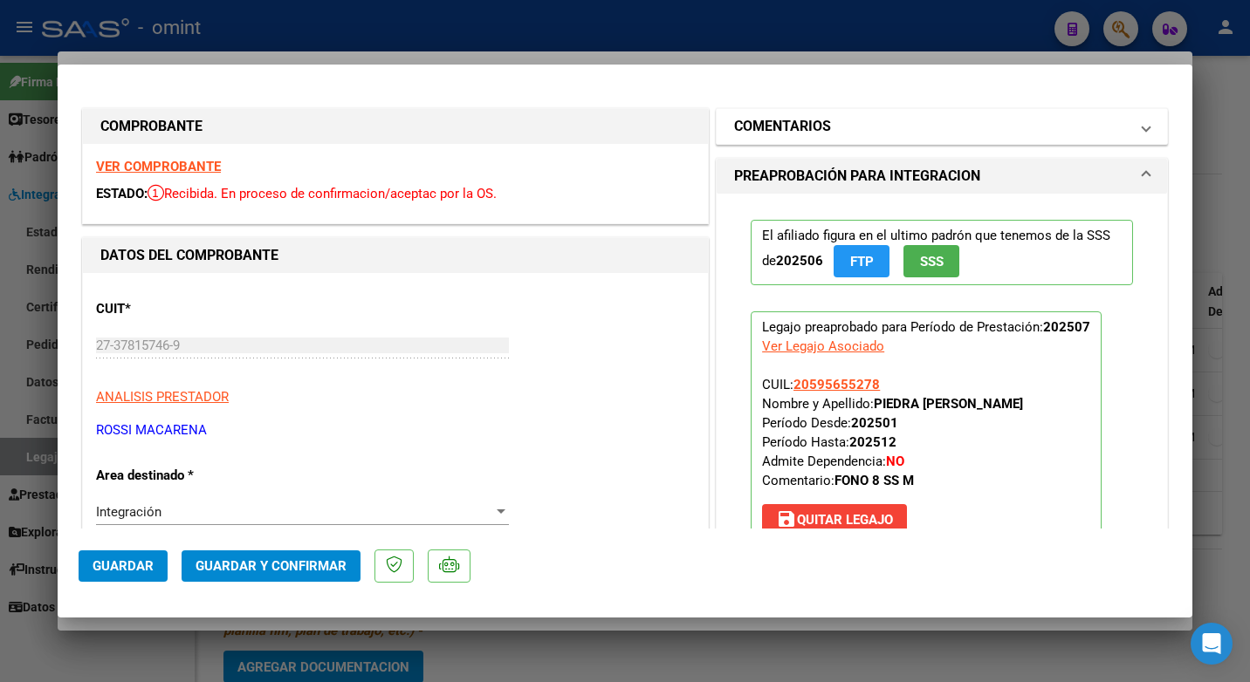
click at [888, 127] on mat-panel-title "COMENTARIOS" at bounding box center [931, 126] width 394 height 21
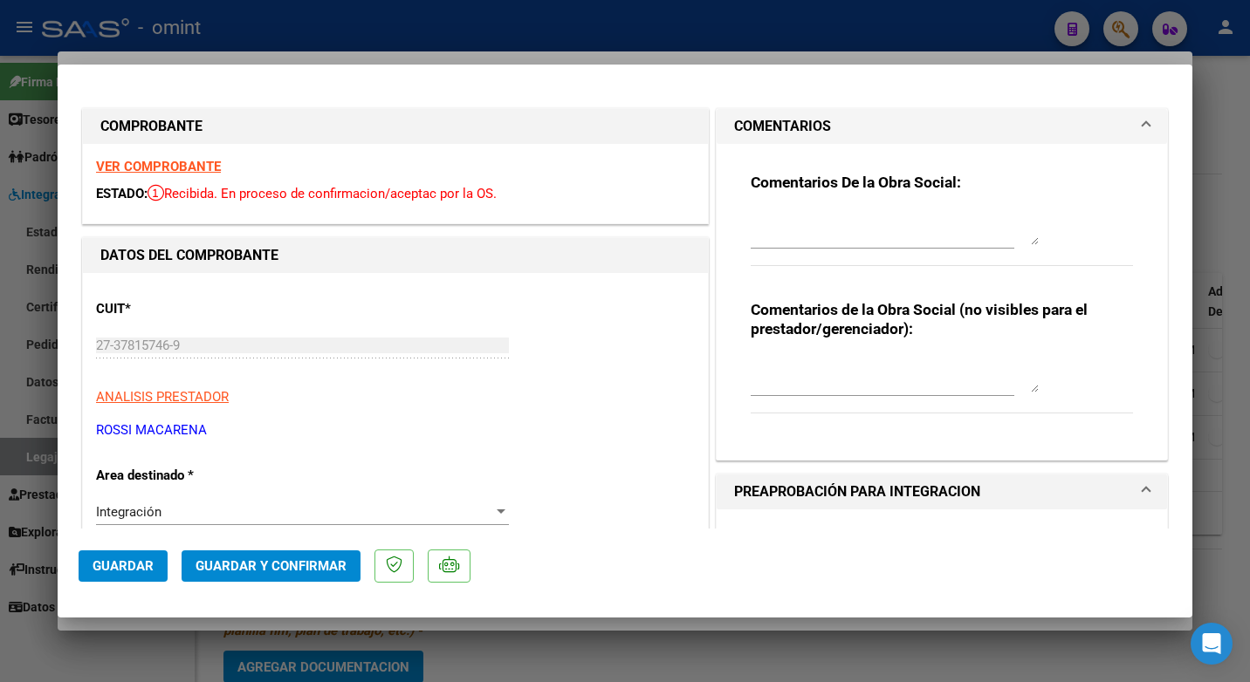
click at [798, 227] on textarea at bounding box center [895, 227] width 288 height 35
type textarea "e"
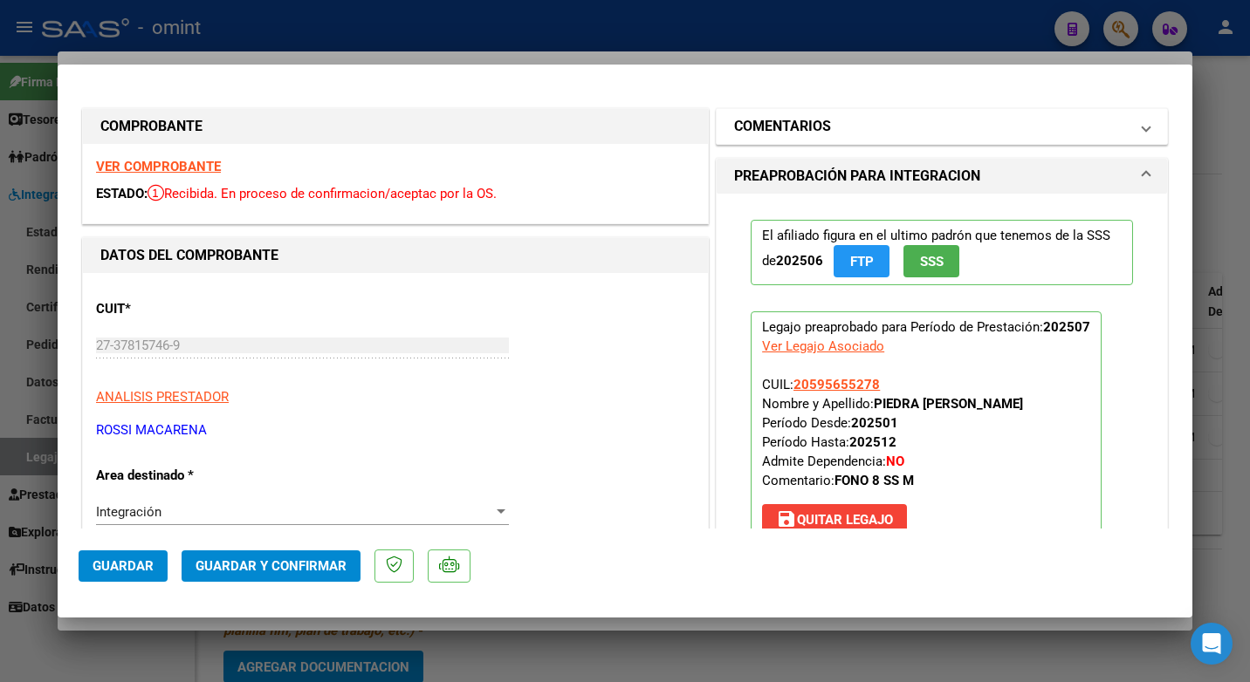
click at [1142, 128] on span at bounding box center [1145, 126] width 7 height 21
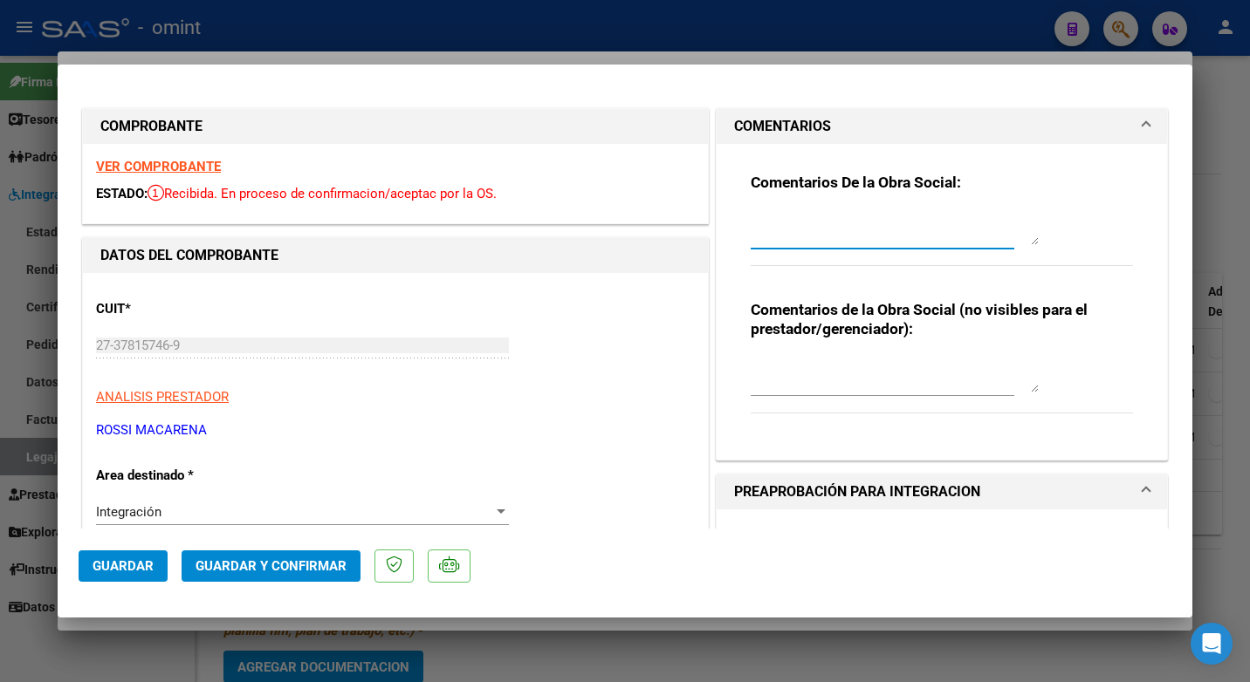
click at [823, 218] on textarea at bounding box center [895, 227] width 288 height 35
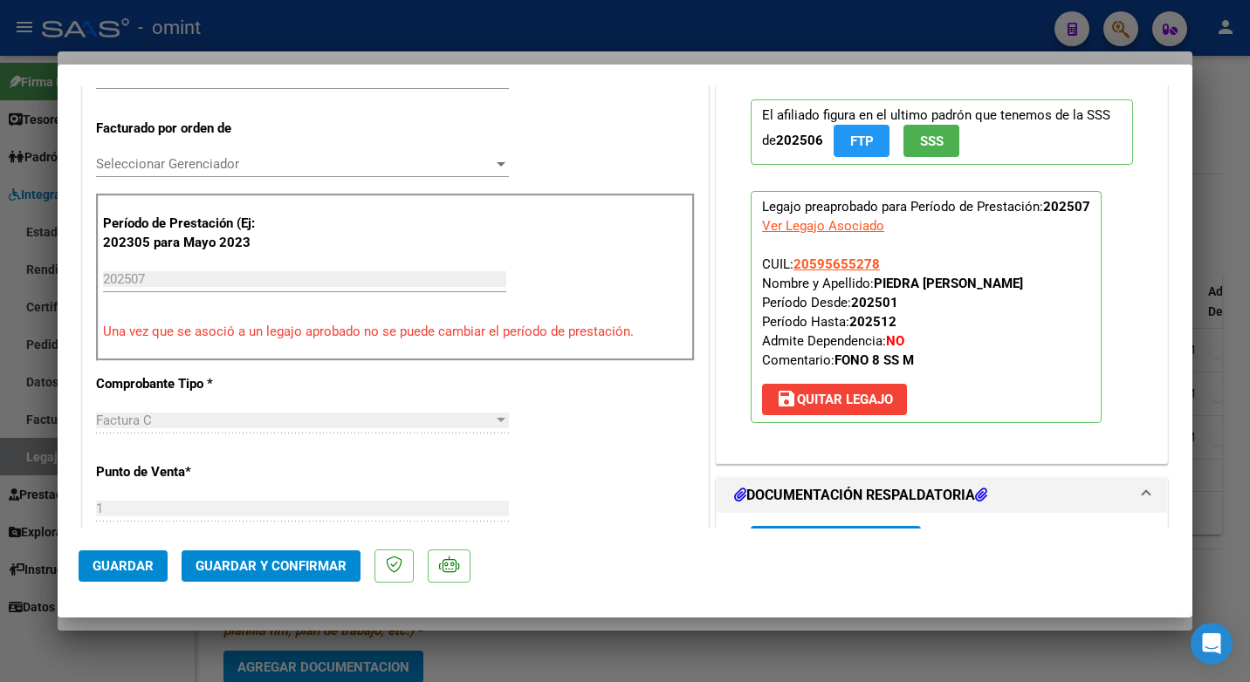
scroll to position [524, 0]
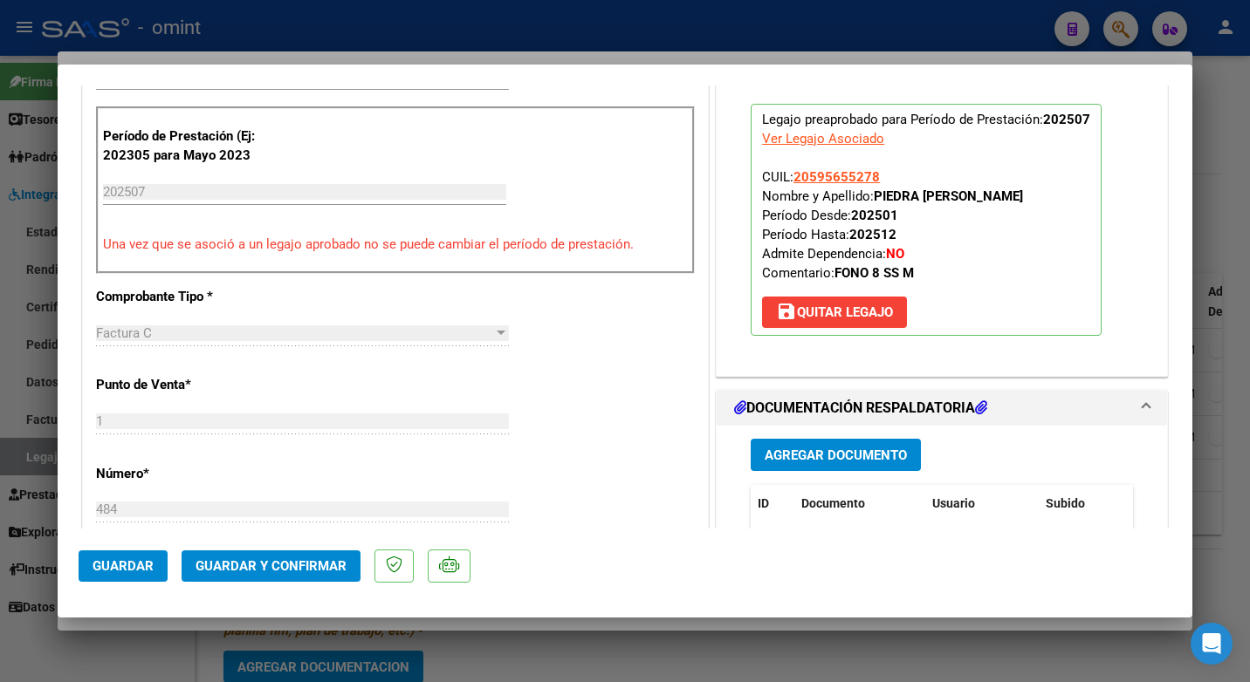
type textarea "Estimado: Se informa que las sesiones autorizadas son 8. Por favor tener en cue…"
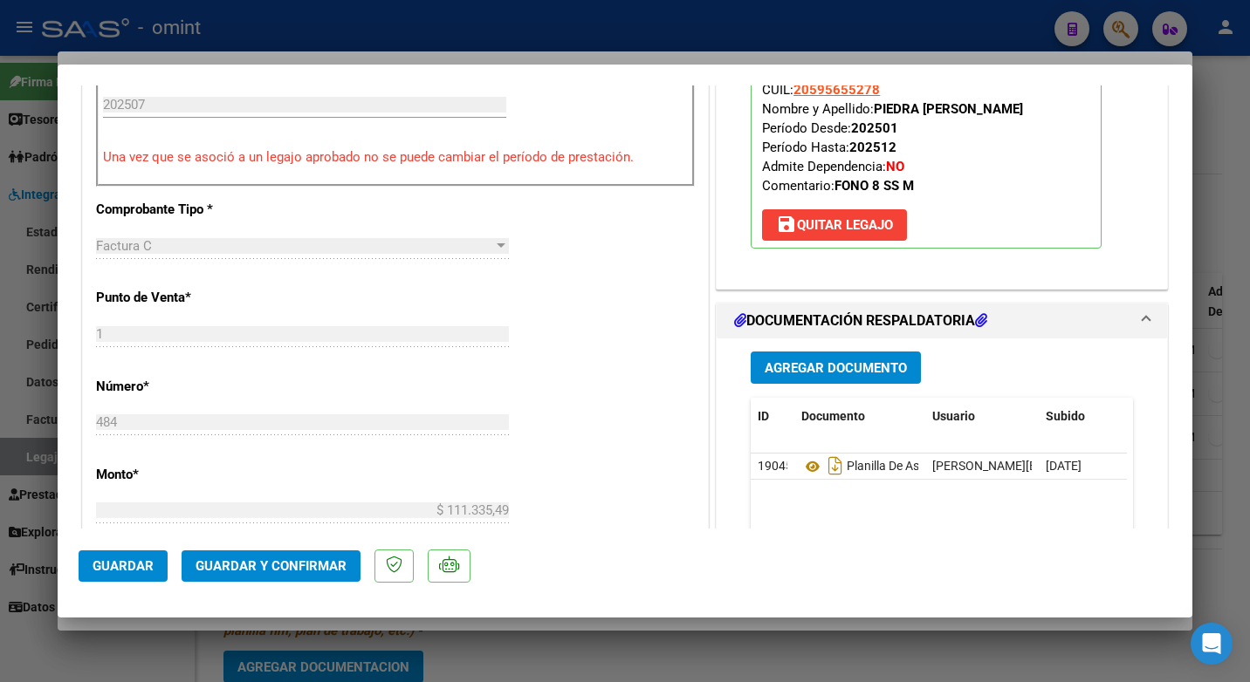
scroll to position [698, 0]
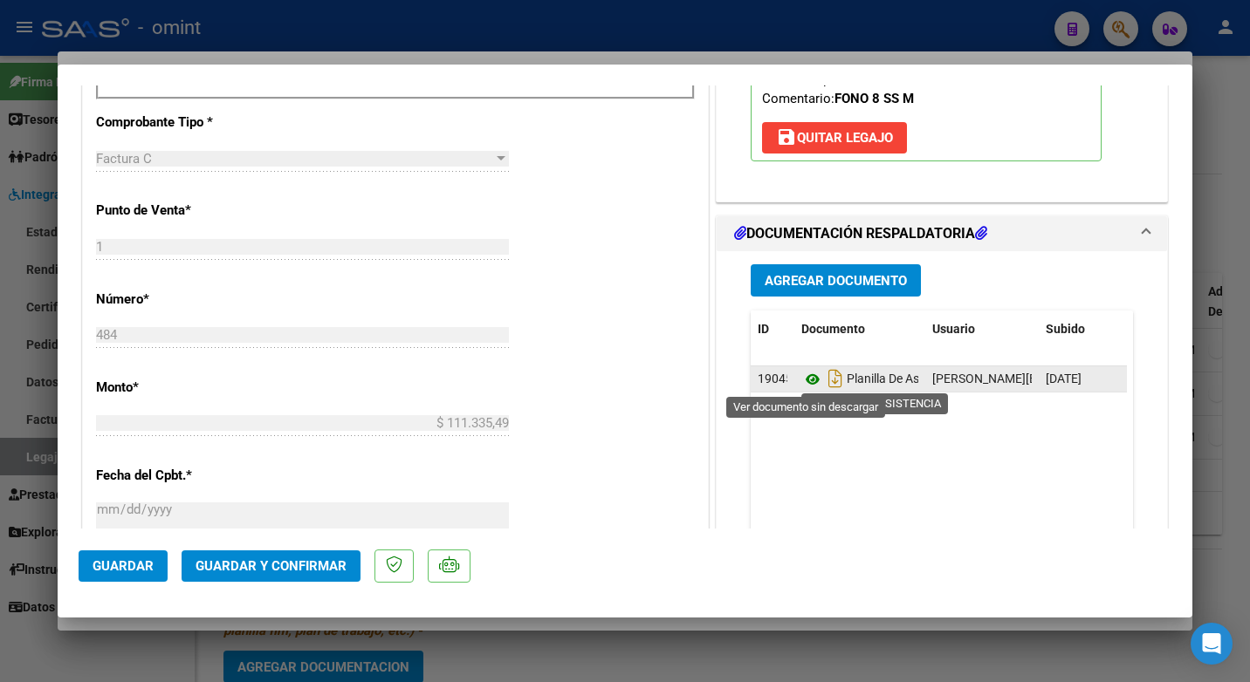
click at [801, 379] on icon at bounding box center [812, 379] width 23 height 21
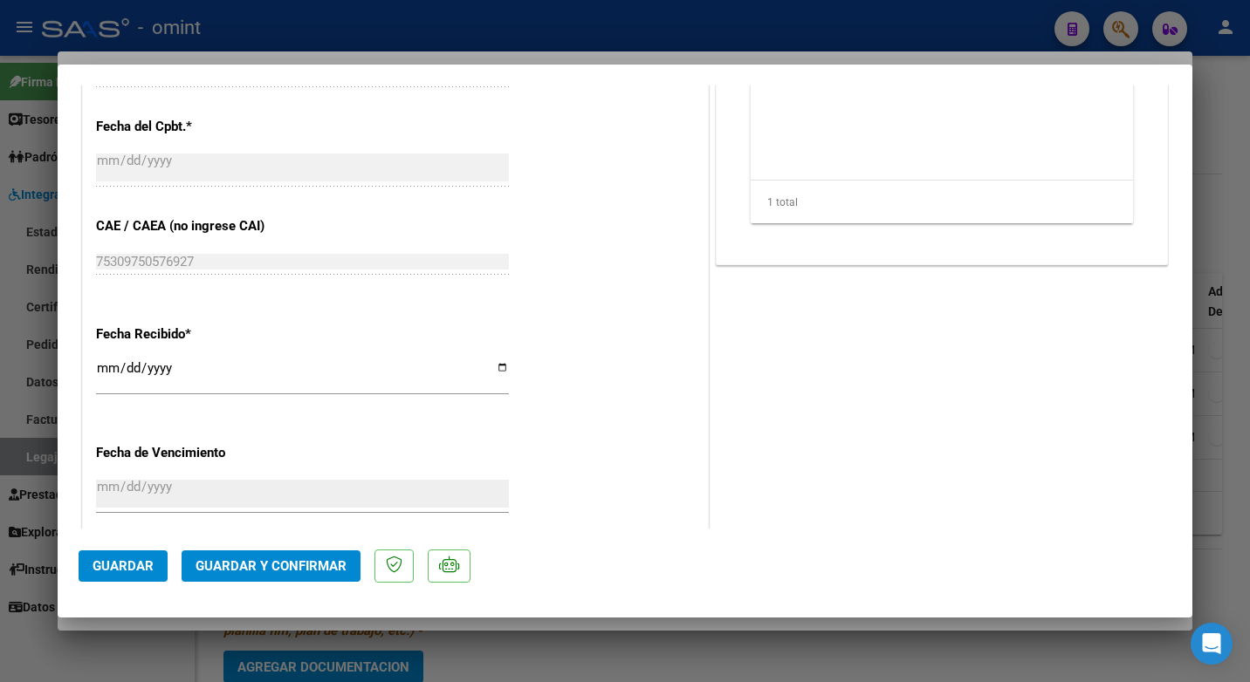
scroll to position [1242, 0]
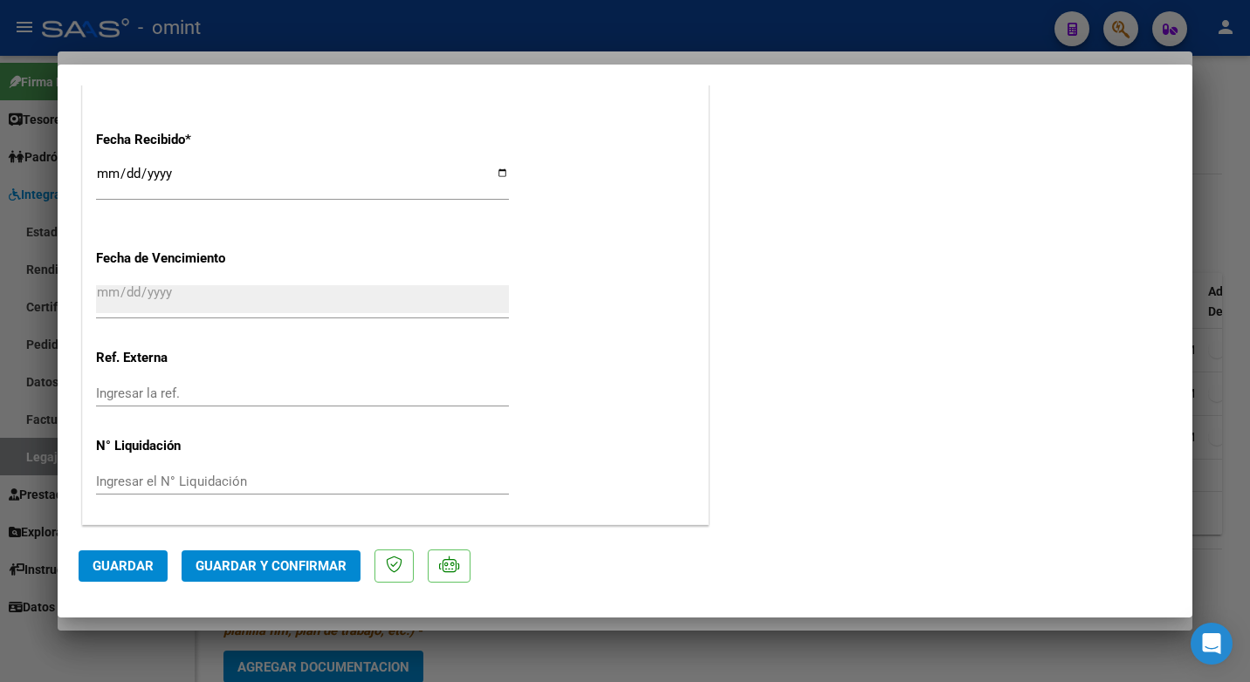
click at [264, 557] on button "Guardar y Confirmar" at bounding box center [271, 566] width 179 height 31
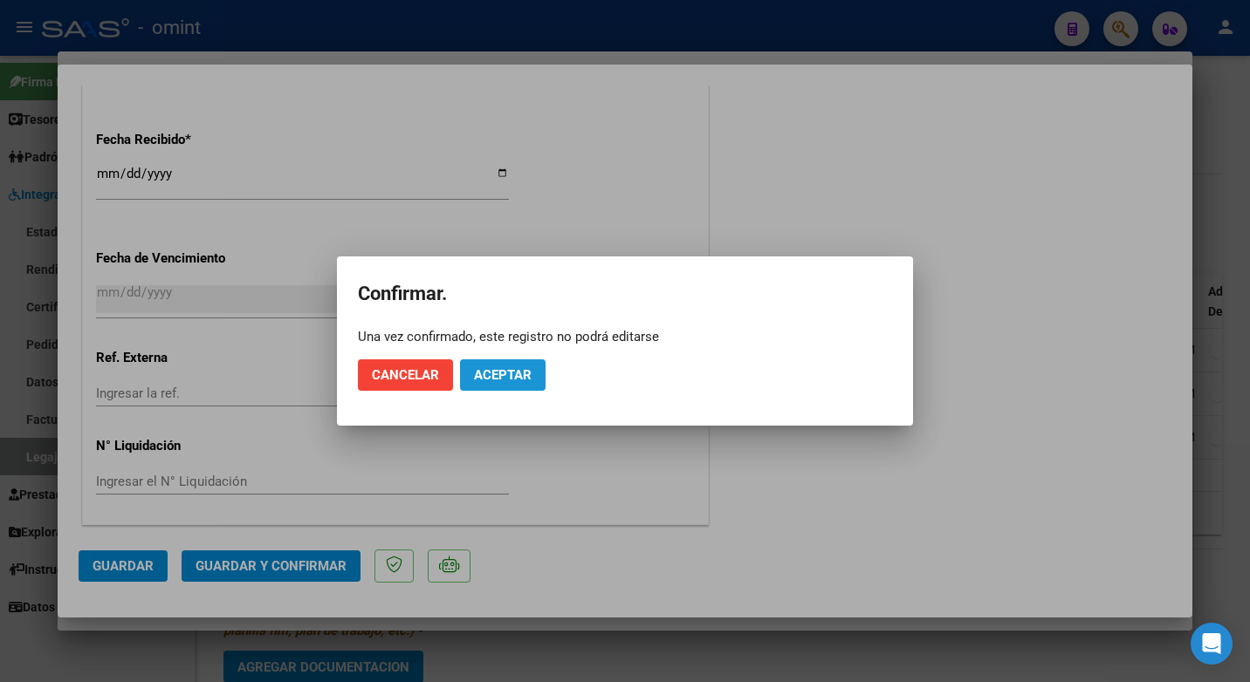
click at [476, 372] on span "Aceptar" at bounding box center [503, 375] width 58 height 16
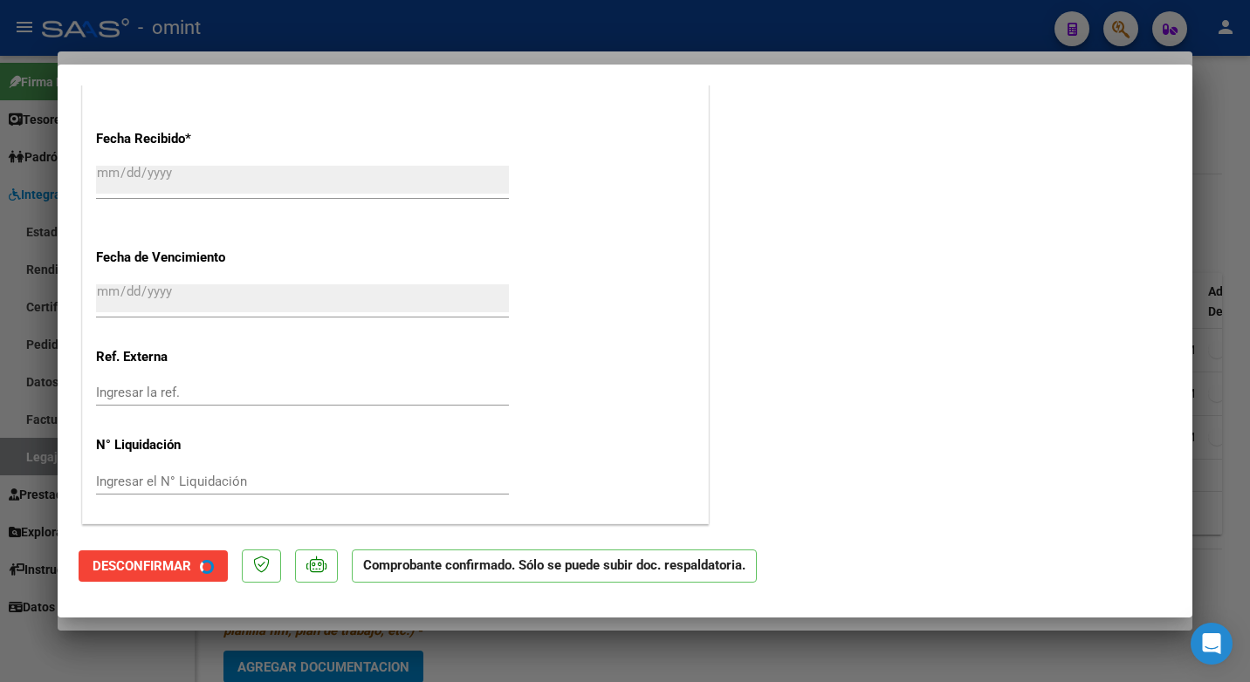
scroll to position [1134, 0]
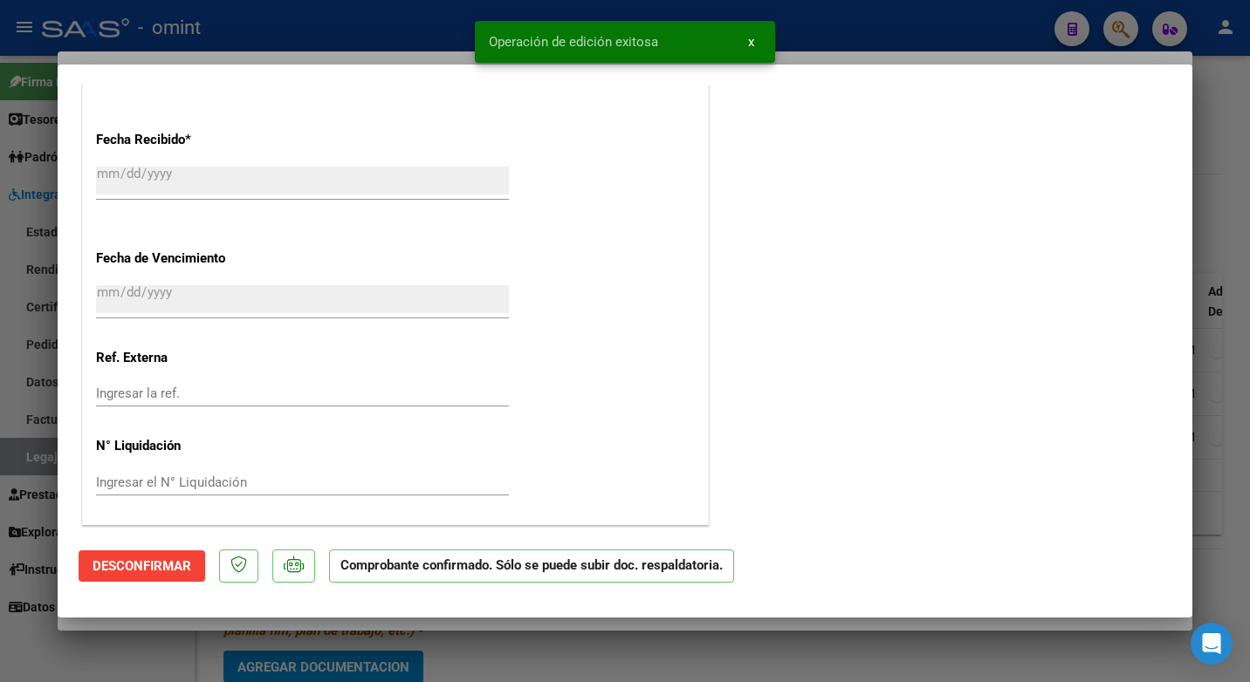
click at [360, 19] on div at bounding box center [625, 341] width 1250 height 682
type input "$ 0,00"
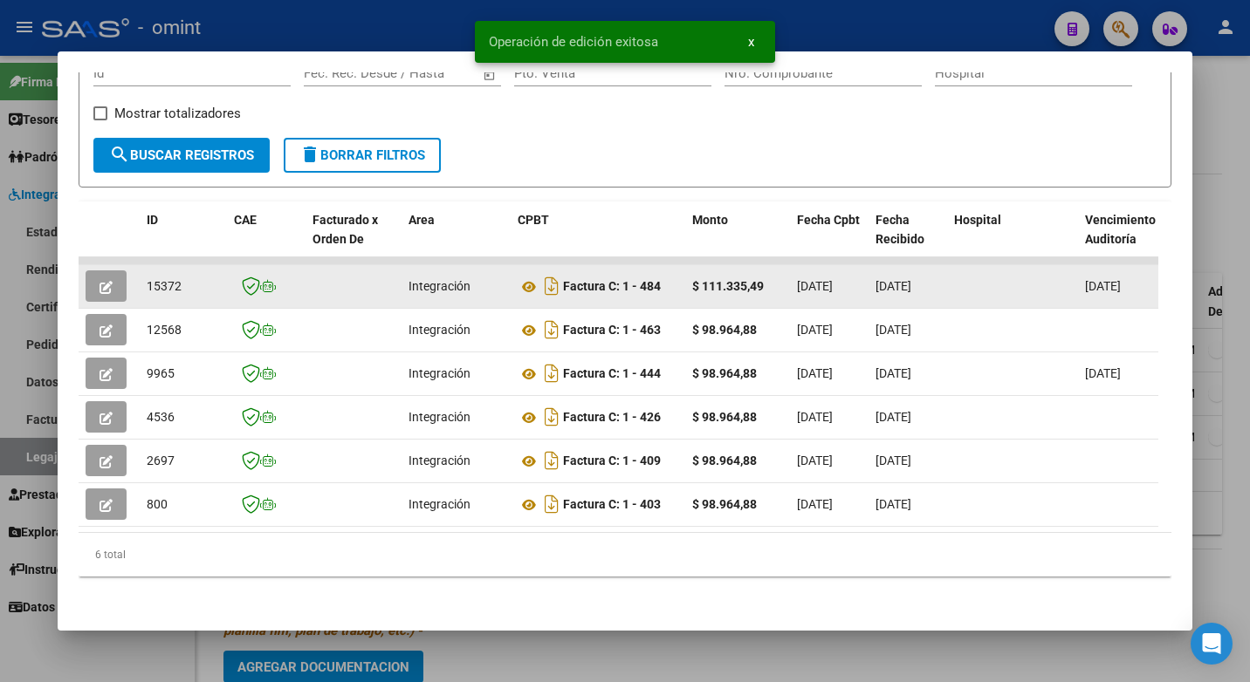
click at [164, 279] on span "15372" at bounding box center [164, 286] width 35 height 14
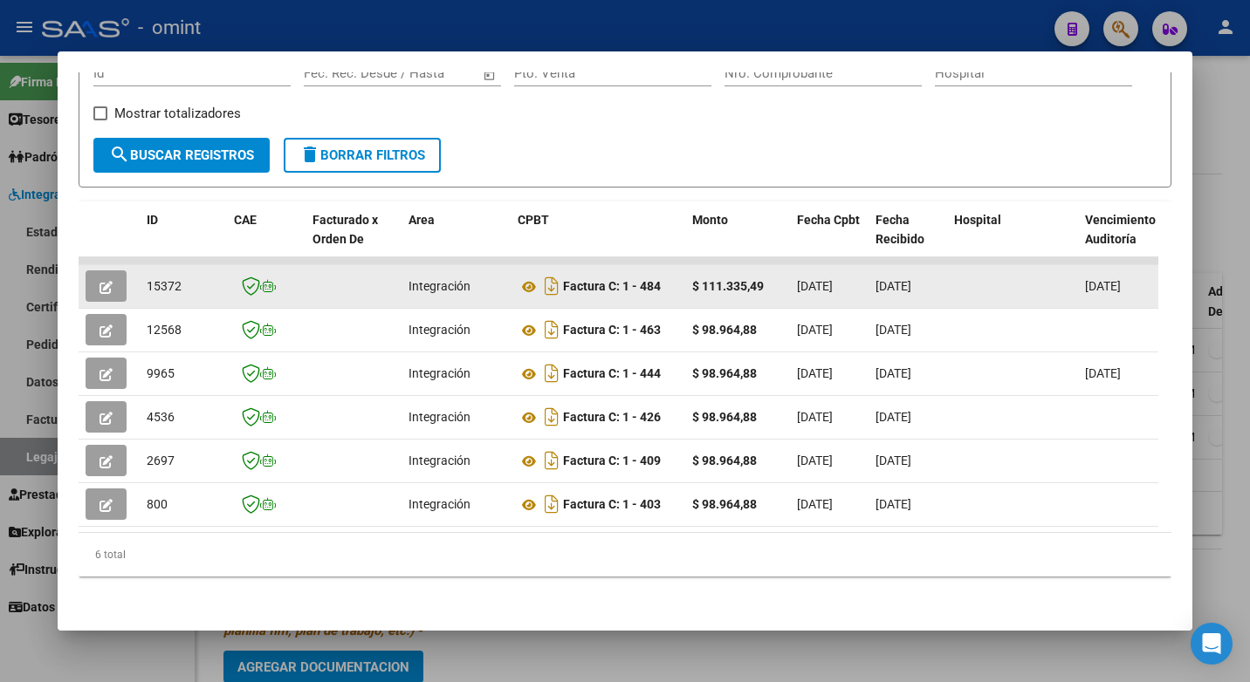
copy span "15372"
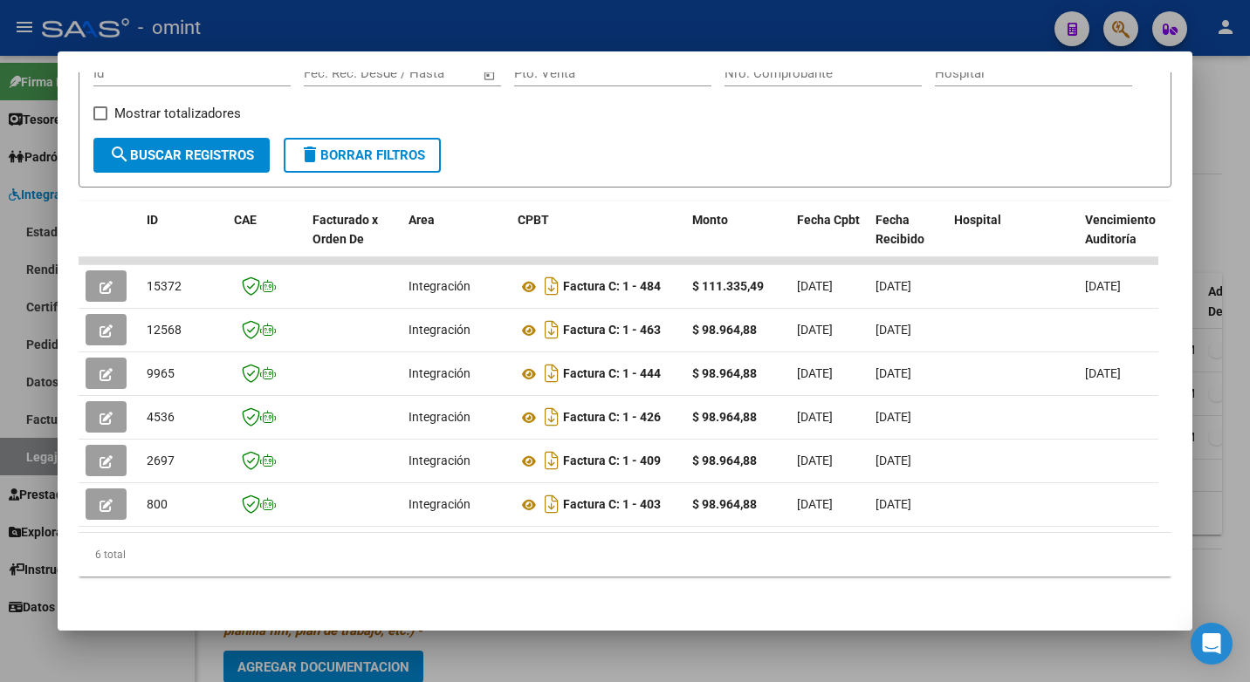
click at [309, 20] on div at bounding box center [625, 341] width 1250 height 682
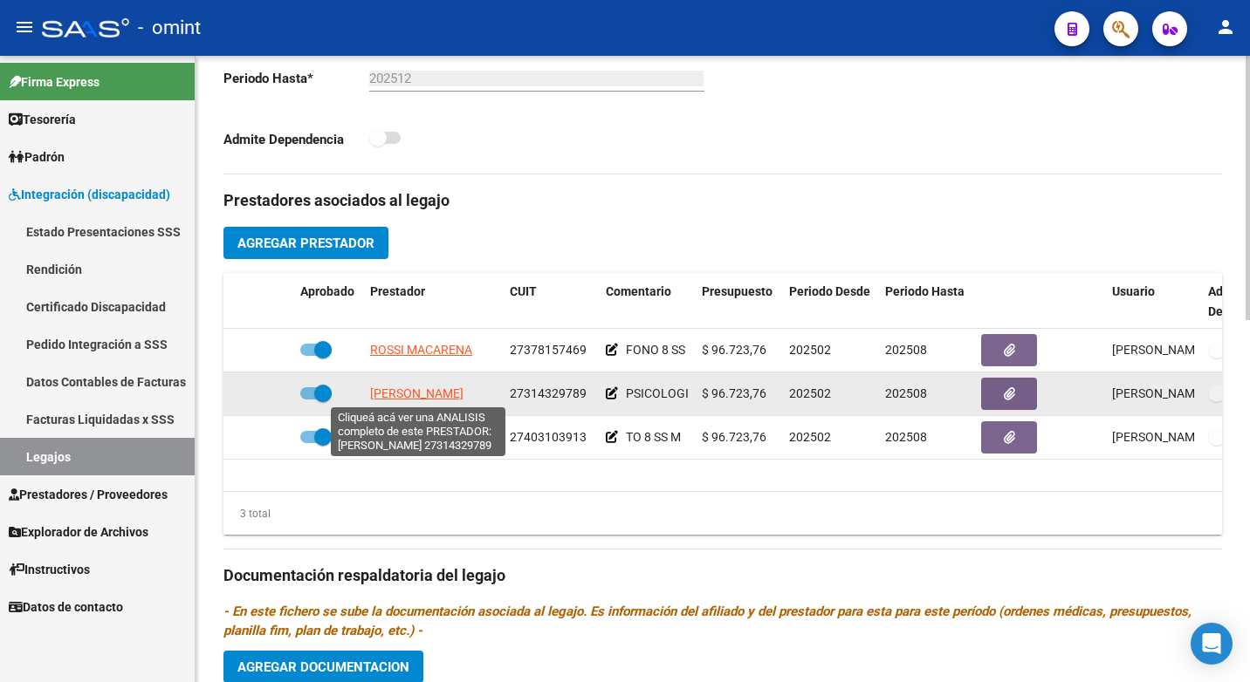
click at [440, 390] on span "[PERSON_NAME]" at bounding box center [416, 394] width 93 height 14
type textarea "27314329789"
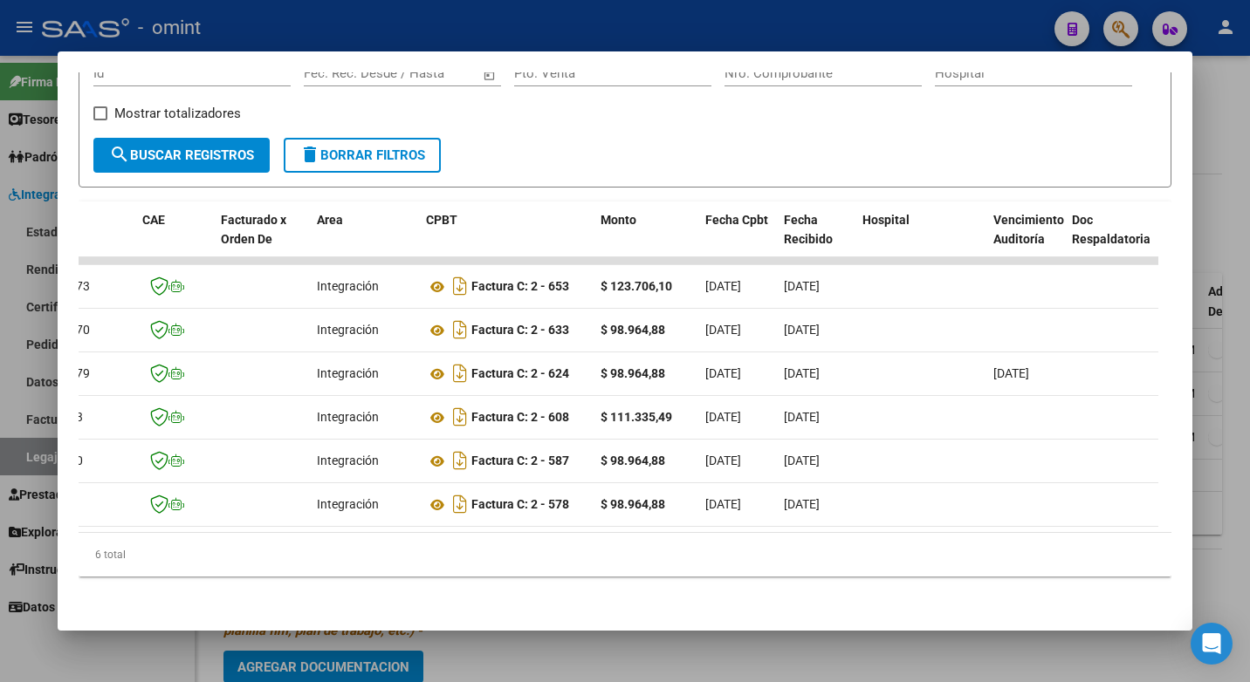
scroll to position [0, 0]
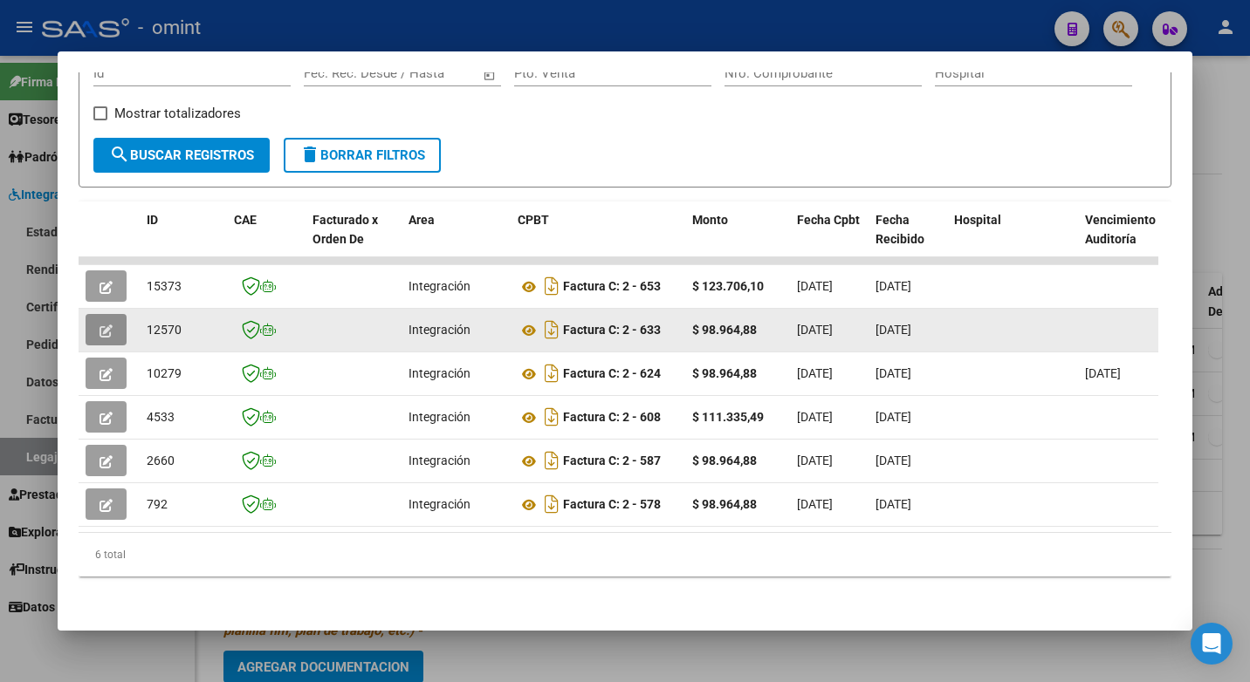
click at [100, 325] on icon "button" at bounding box center [105, 331] width 13 height 13
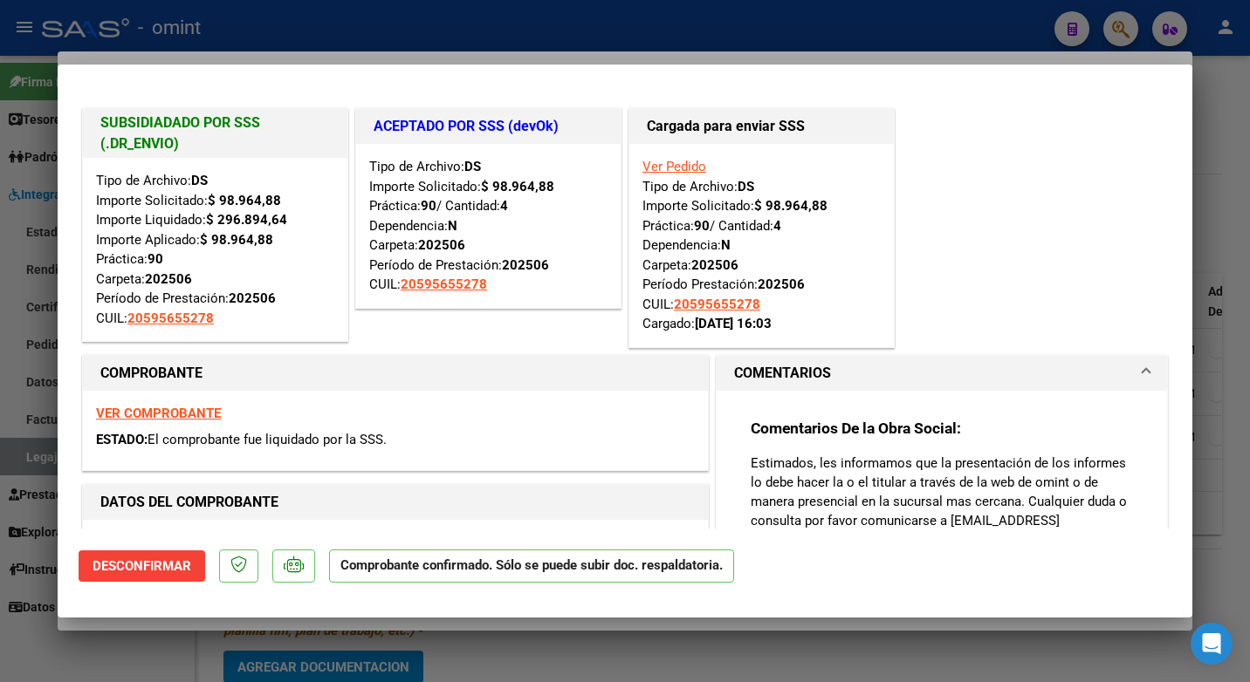
click at [394, 20] on div at bounding box center [625, 341] width 1250 height 682
type input "$ 0,00"
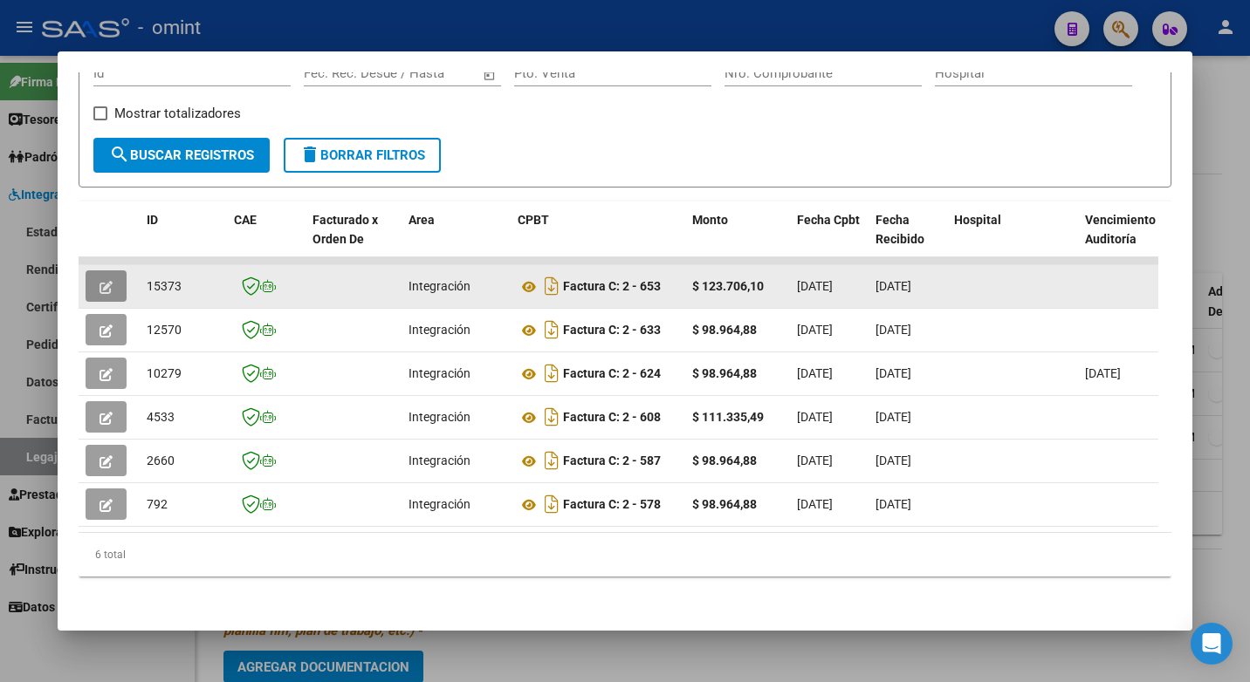
click at [91, 271] on button "button" at bounding box center [106, 286] width 41 height 31
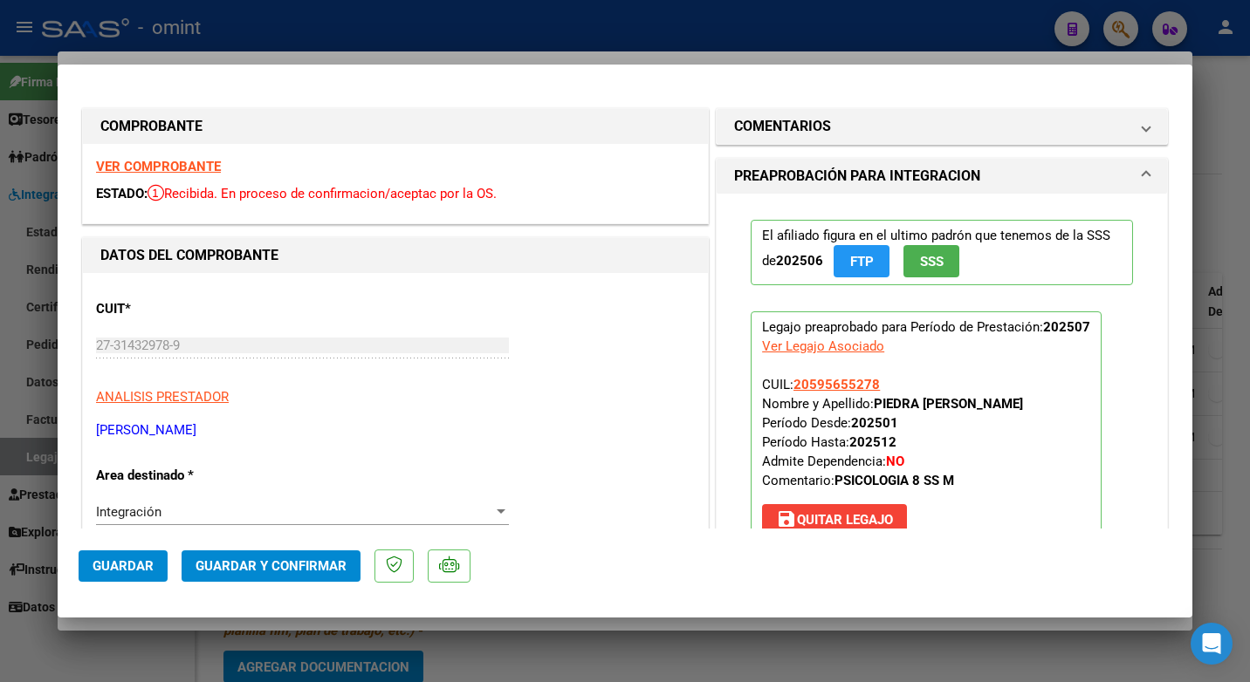
click at [174, 167] on strong "VER COMPROBANTE" at bounding box center [158, 167] width 125 height 16
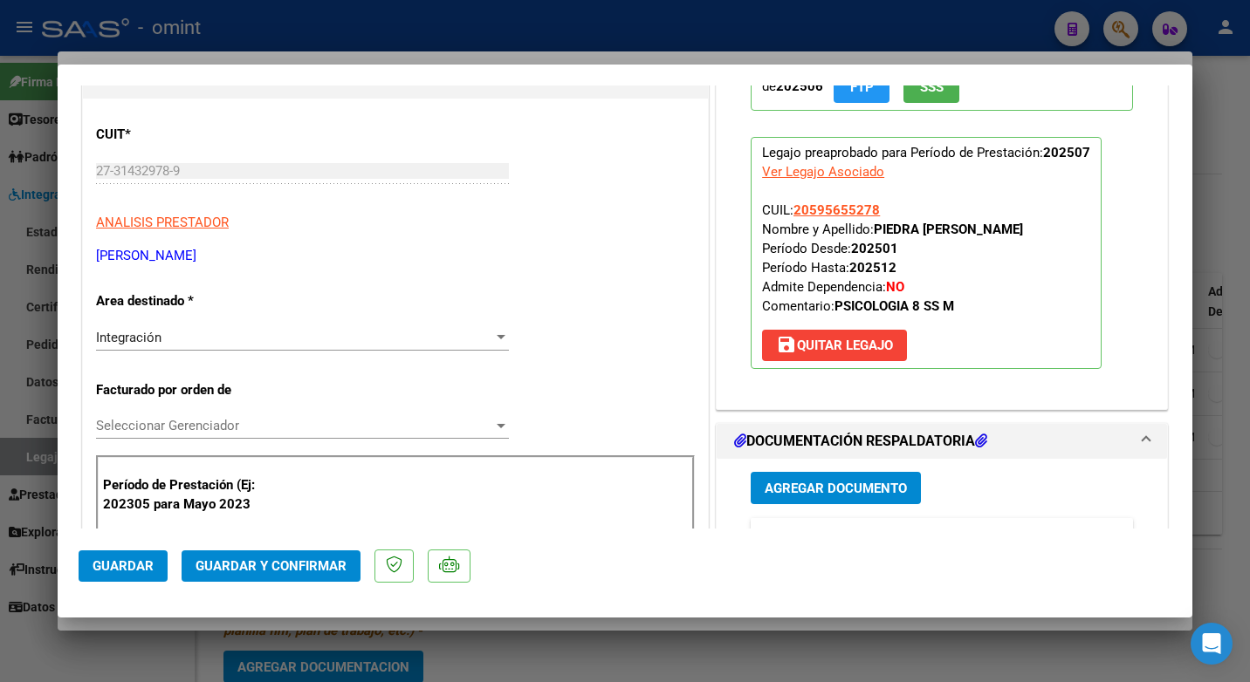
scroll to position [349, 0]
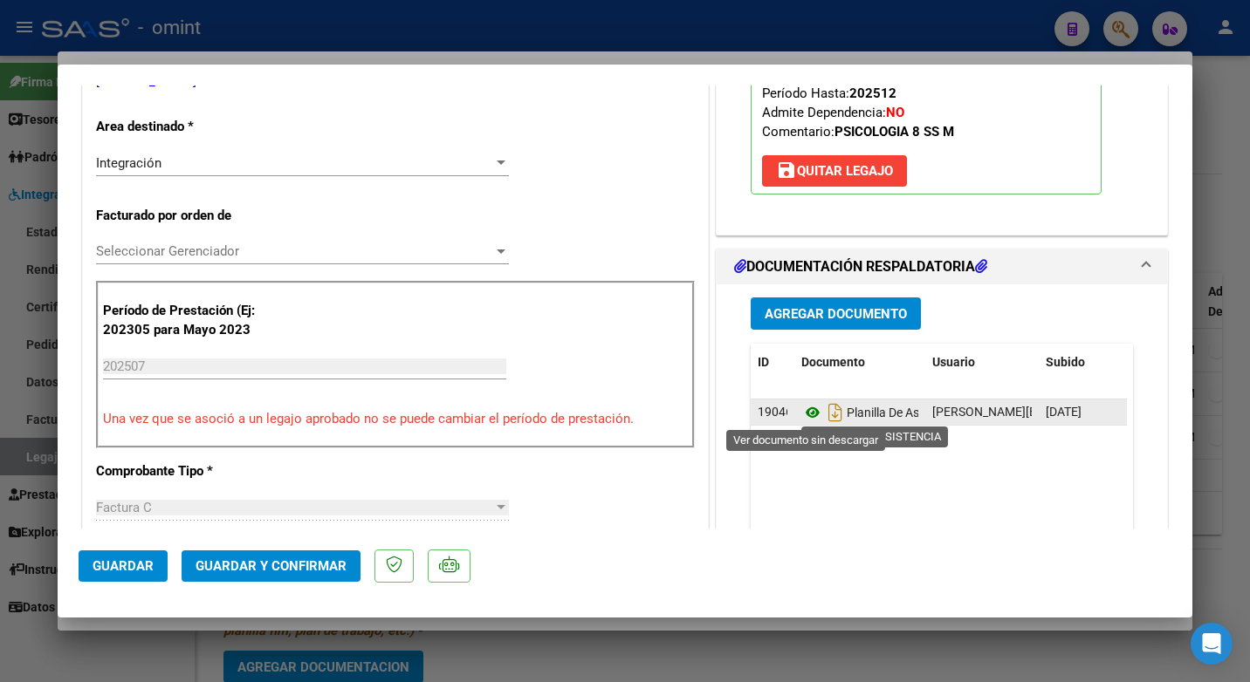
click at [807, 408] on icon at bounding box center [812, 412] width 23 height 21
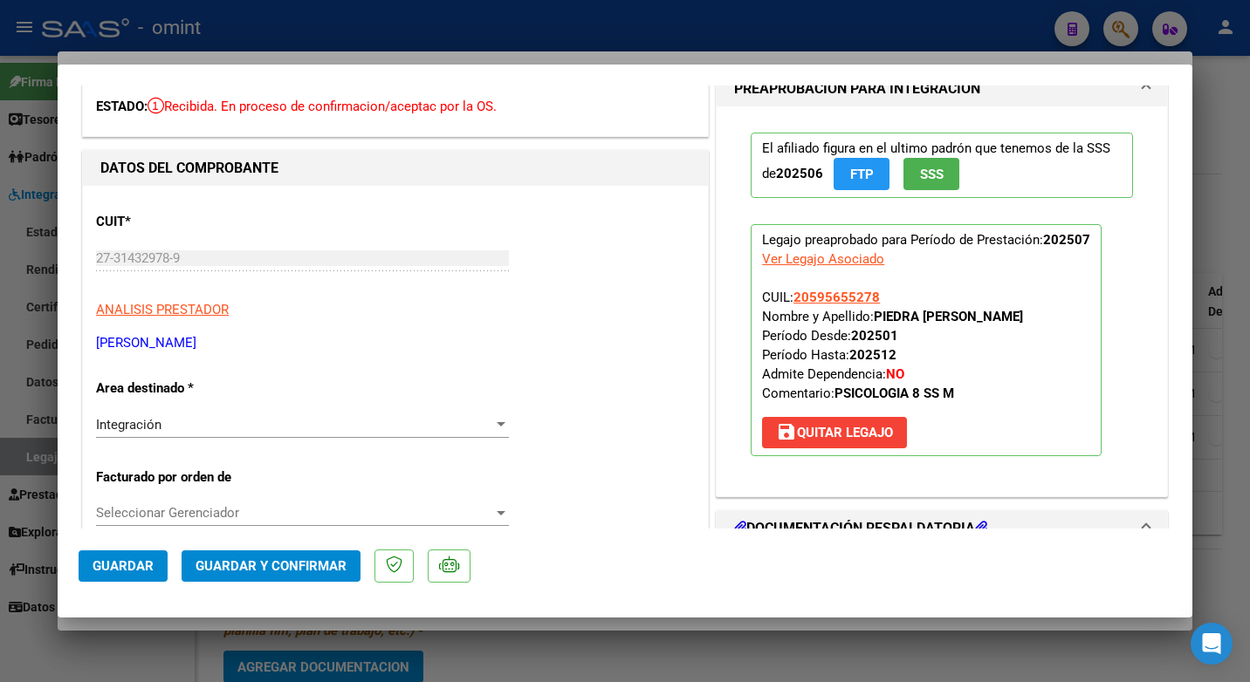
scroll to position [0, 0]
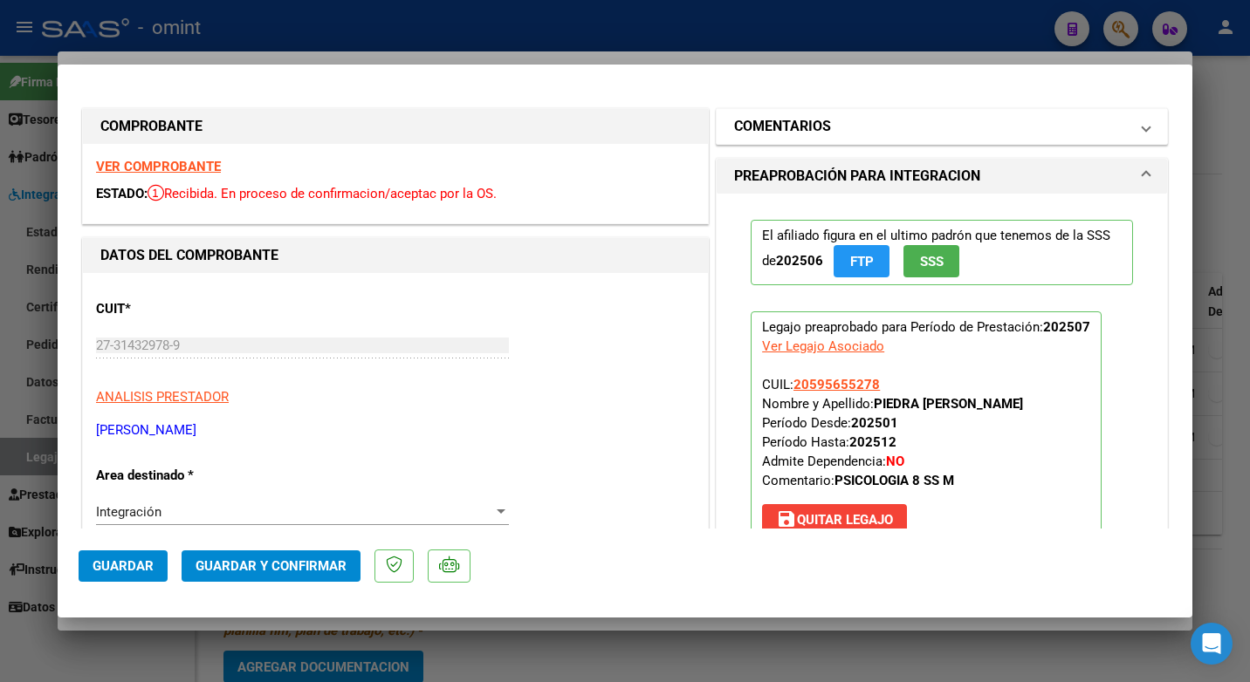
click at [1142, 133] on span at bounding box center [1145, 126] width 7 height 21
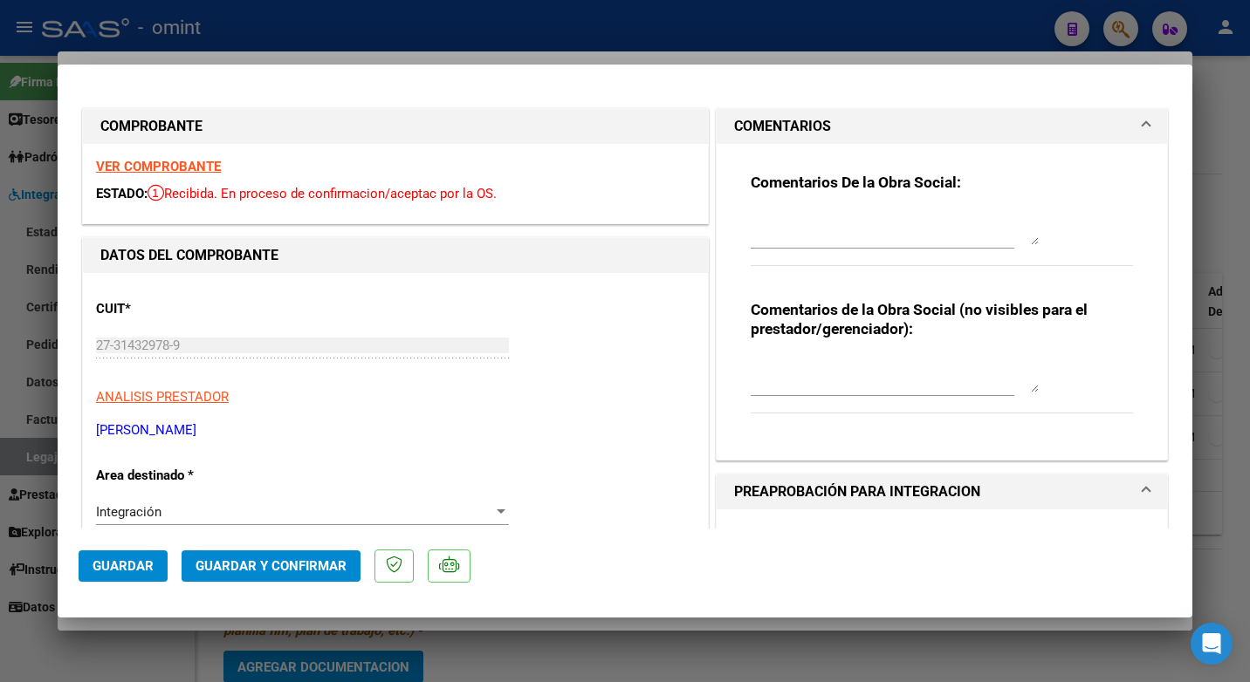
click at [803, 237] on textarea at bounding box center [895, 227] width 288 height 35
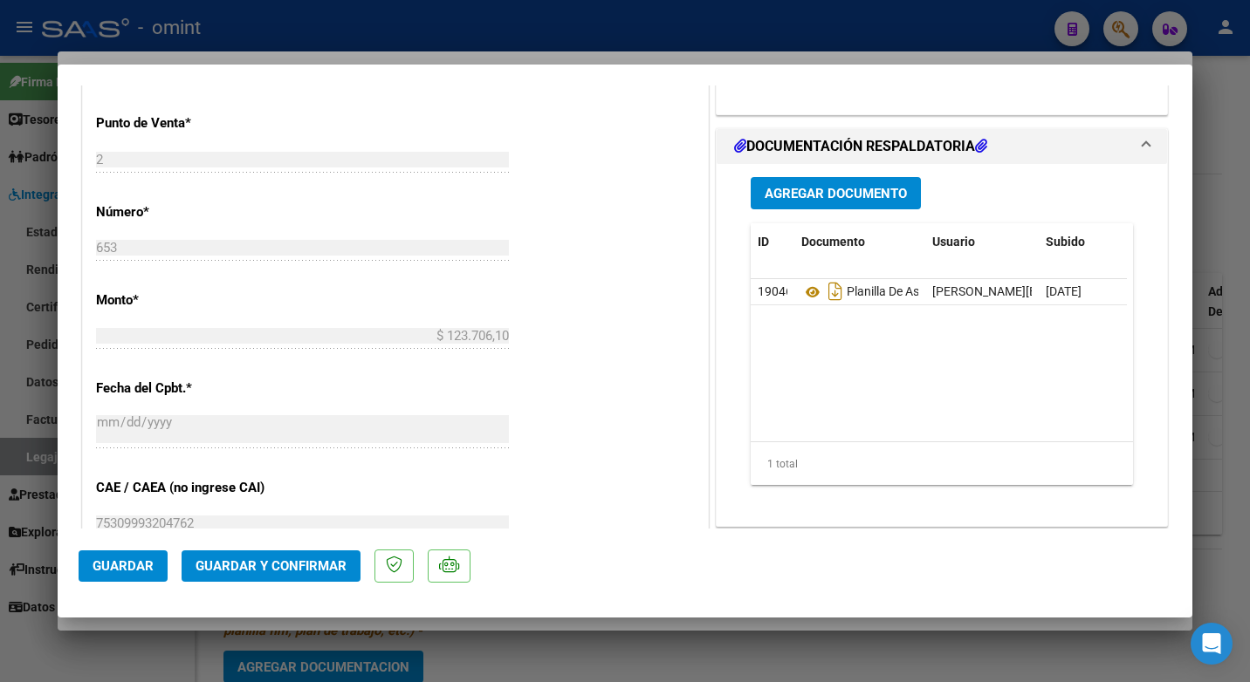
scroll to position [873, 0]
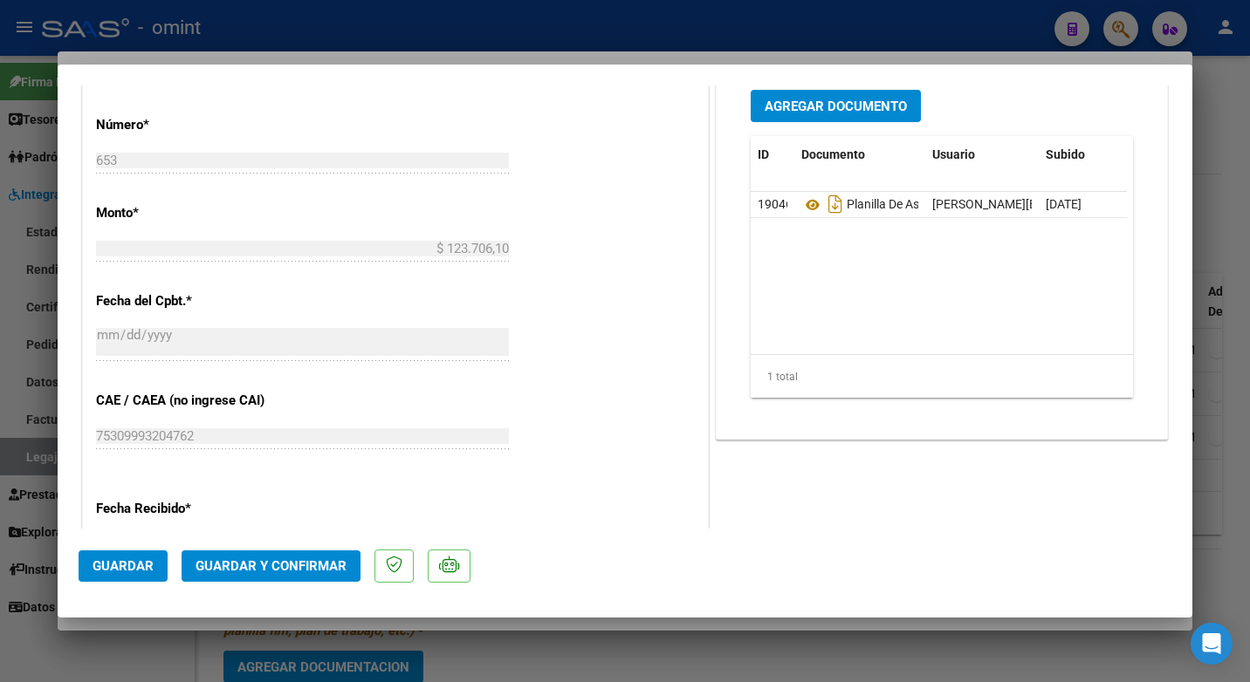
type textarea "Estimado: Se informa que las sesiones autorizadas son 8. Tener en cuenta al mom…"
click at [252, 559] on span "Guardar y Confirmar" at bounding box center [270, 567] width 151 height 16
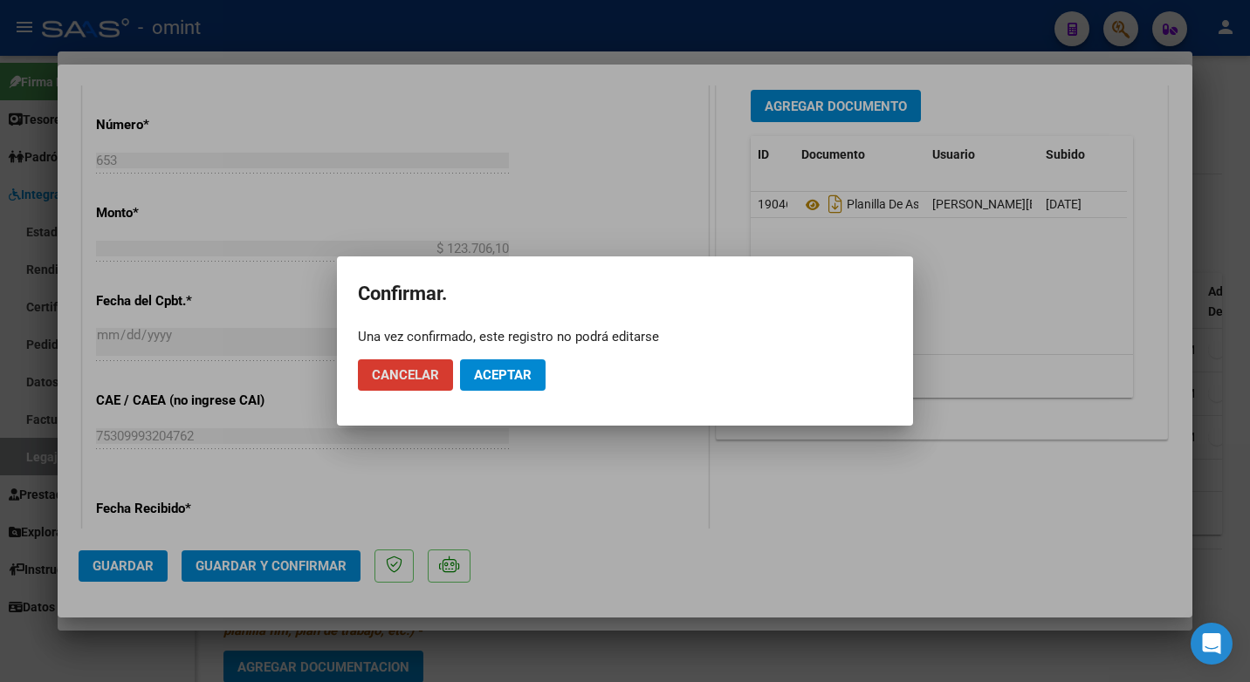
click at [519, 378] on span "Aceptar" at bounding box center [503, 375] width 58 height 16
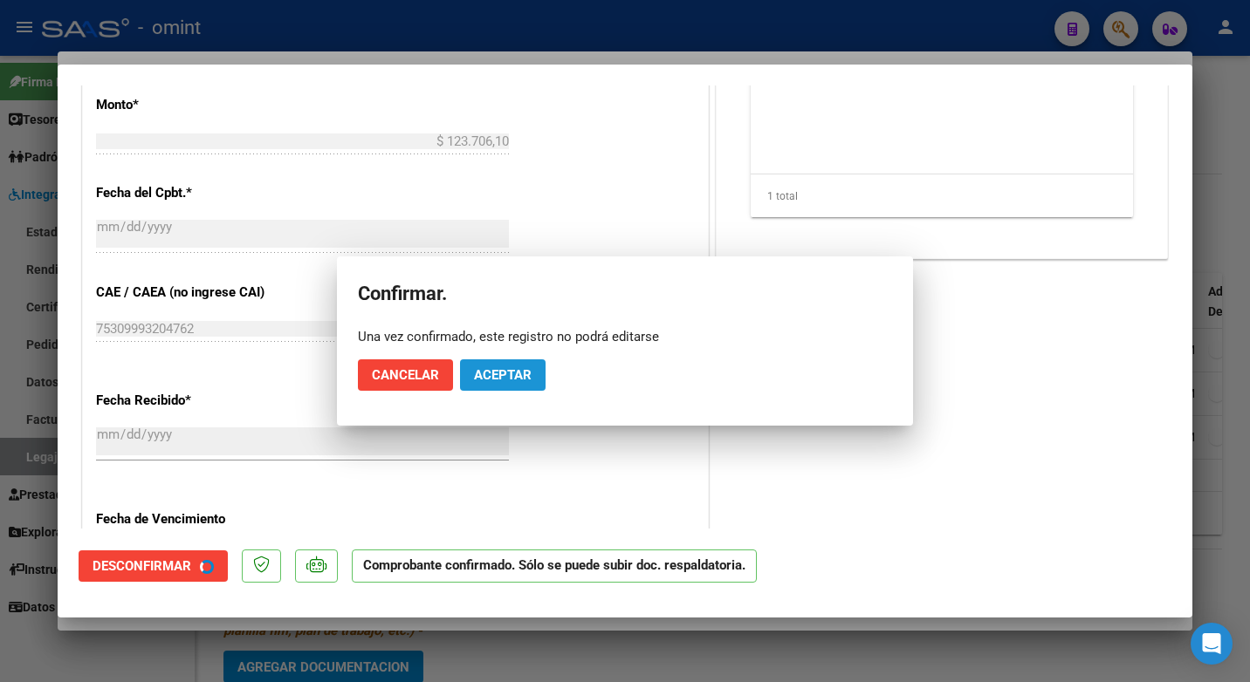
scroll to position [764, 0]
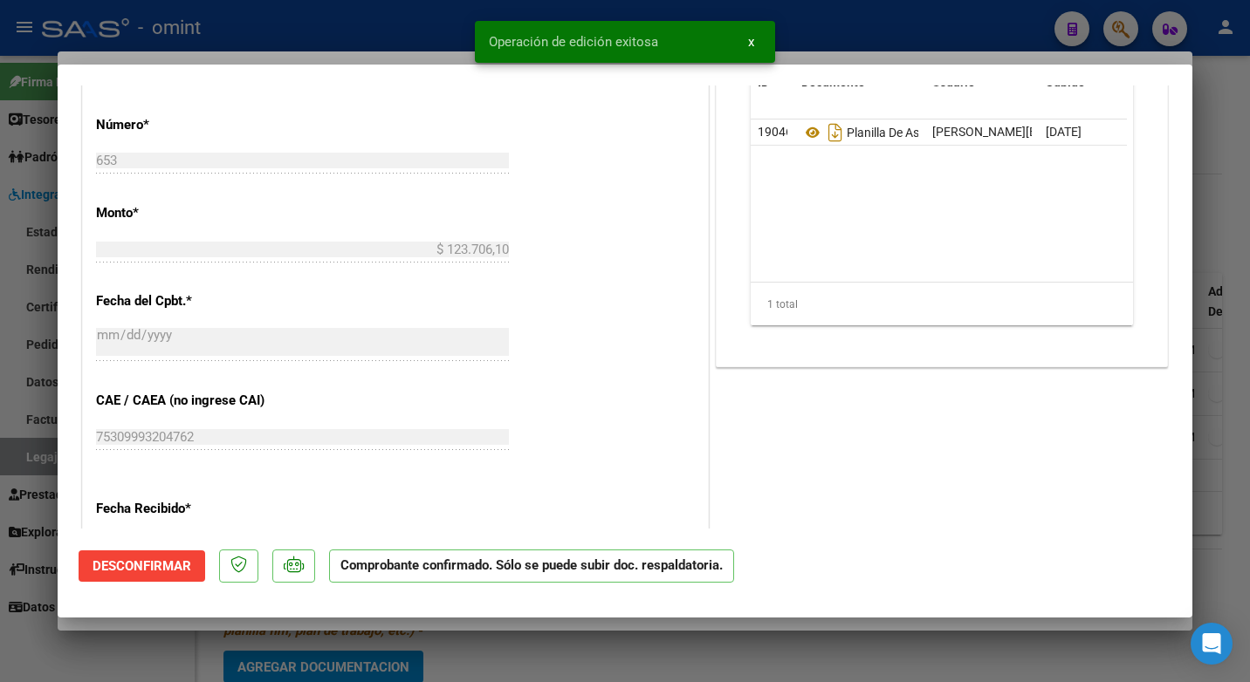
click at [395, 18] on div at bounding box center [625, 341] width 1250 height 682
type input "$ 0,00"
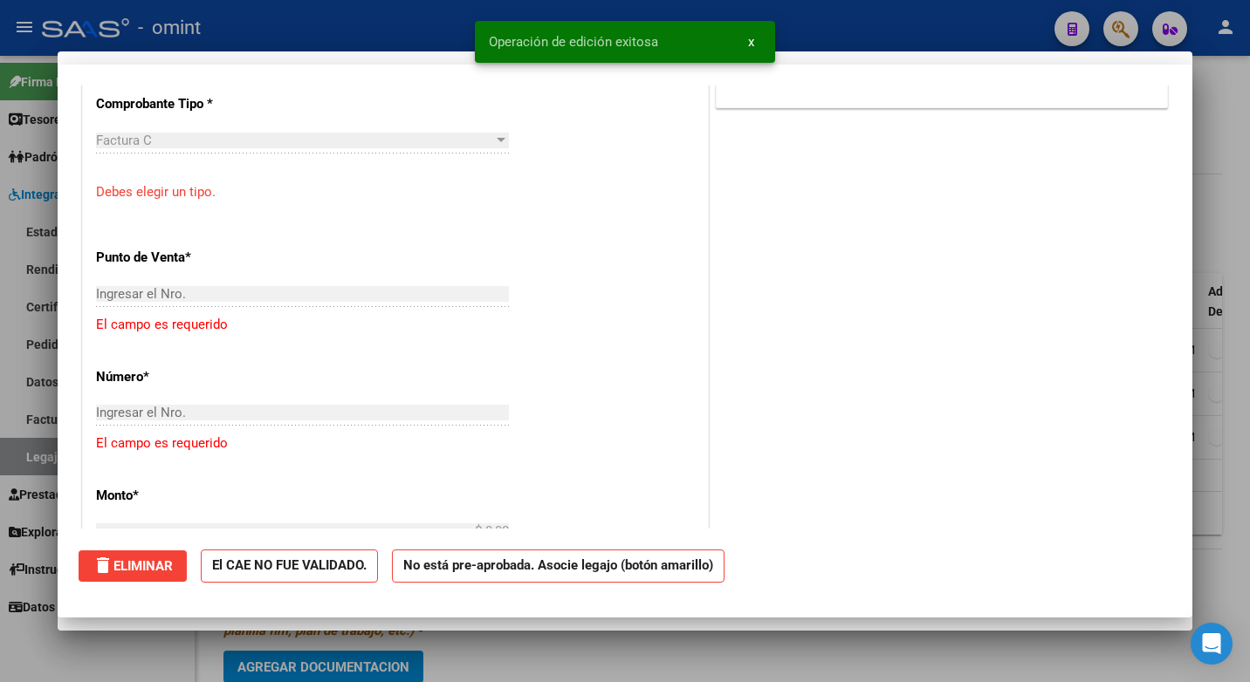
scroll to position [1089, 0]
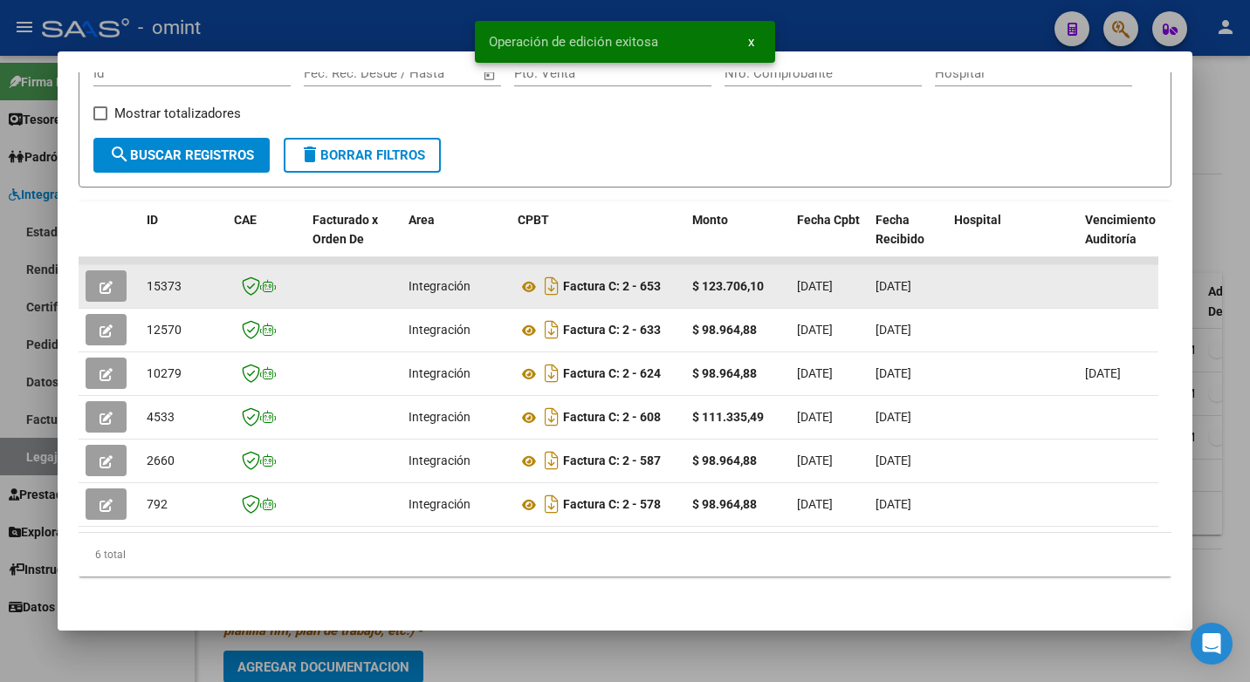
click at [165, 279] on span "15373" at bounding box center [164, 286] width 35 height 14
copy span "15373"
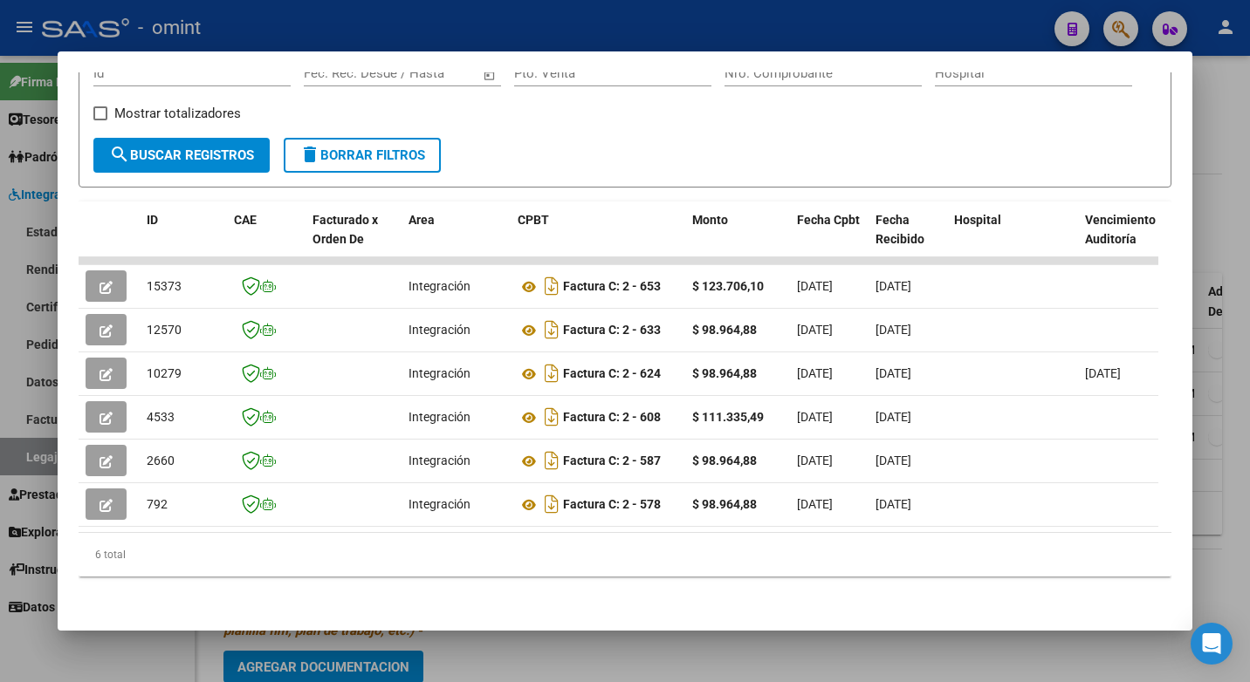
click at [288, 35] on div at bounding box center [625, 341] width 1250 height 682
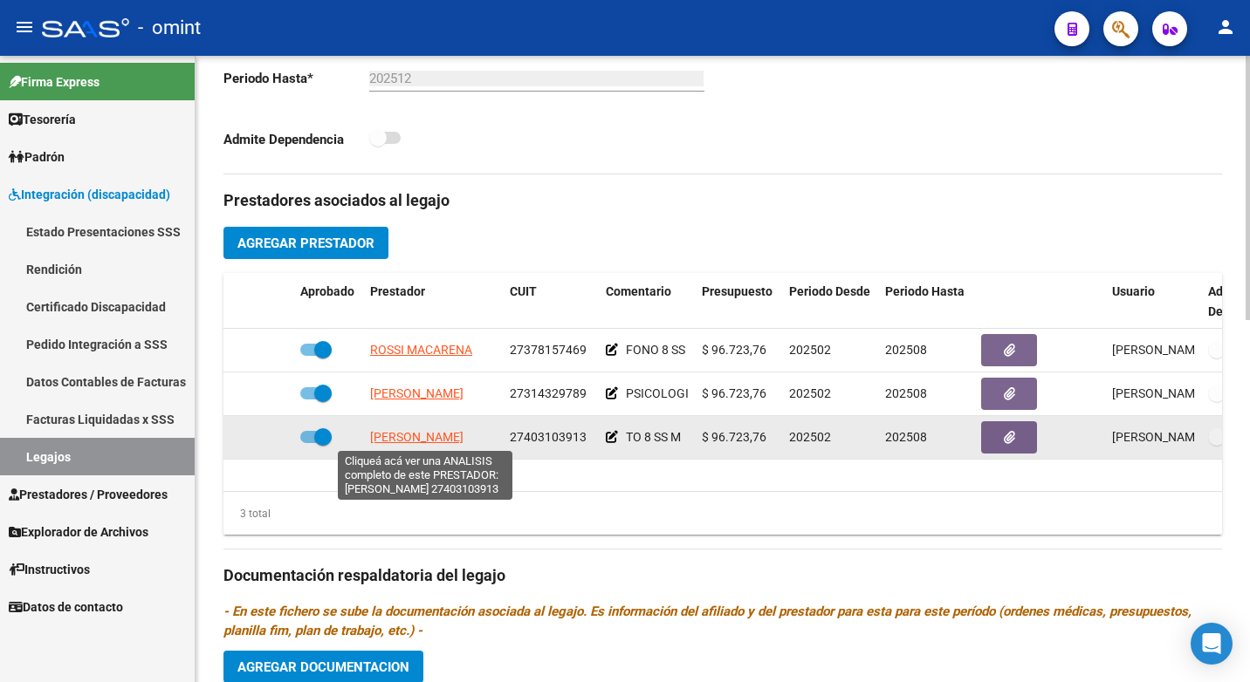
click at [417, 440] on span "[PERSON_NAME]" at bounding box center [416, 437] width 93 height 14
type textarea "27403103913"
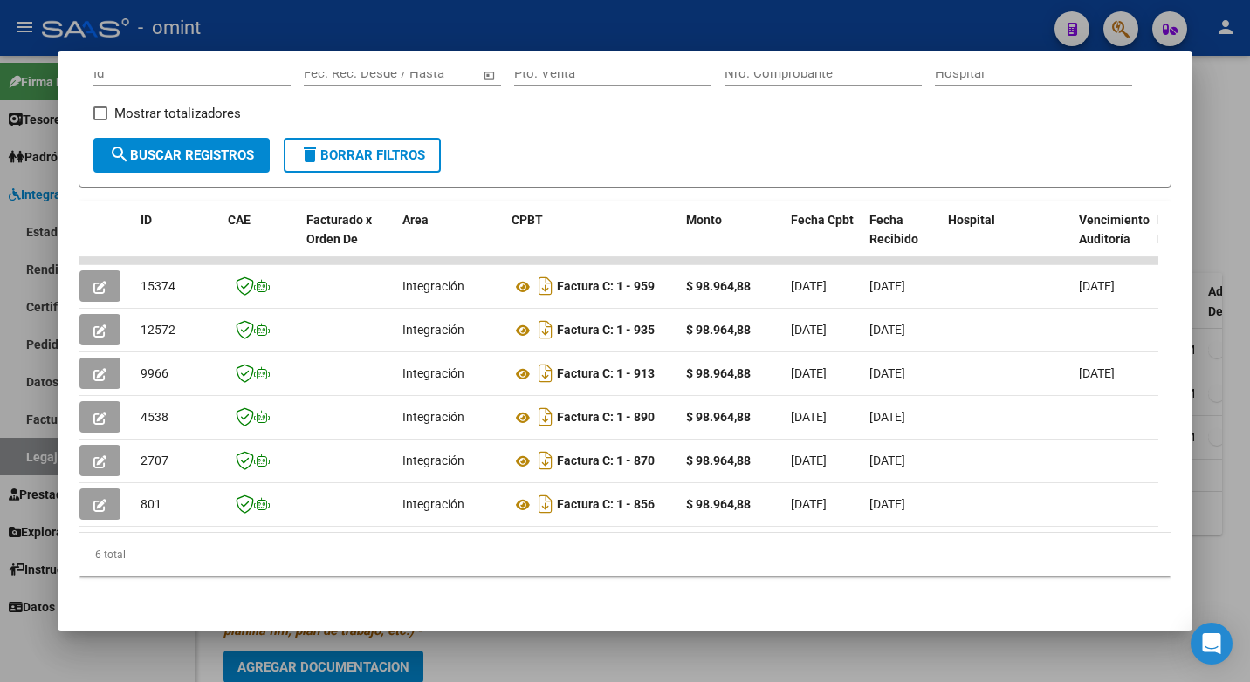
scroll to position [0, 0]
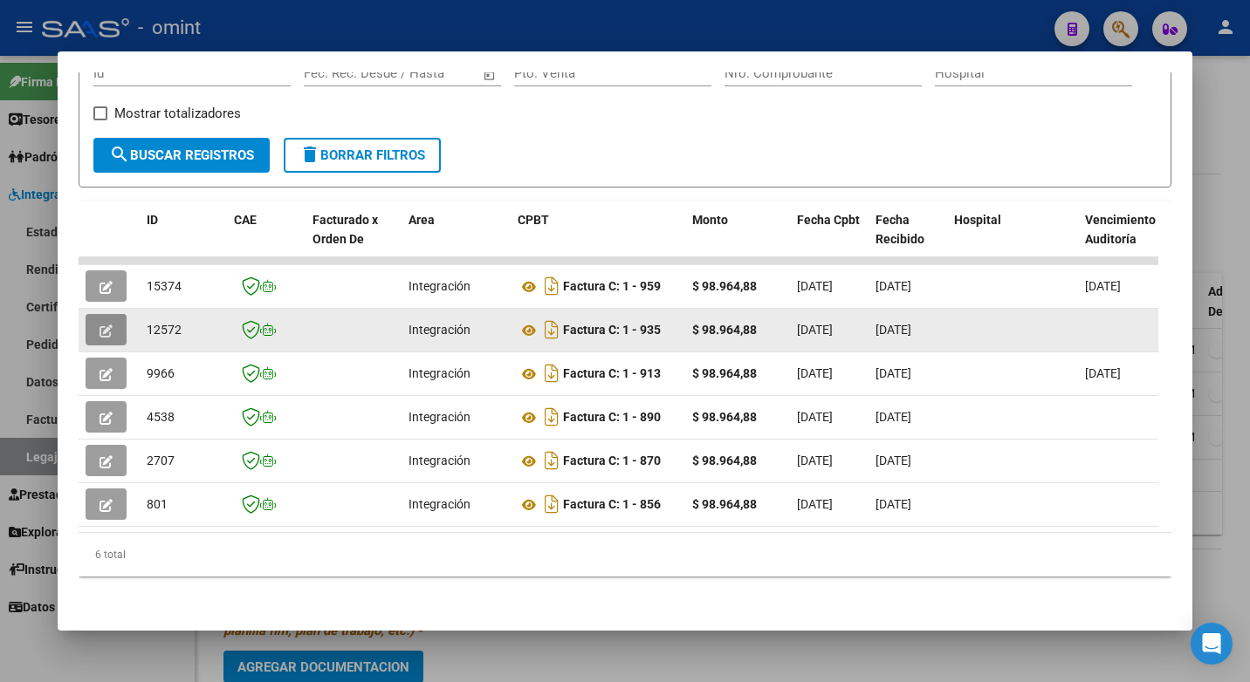
click at [120, 314] on button "button" at bounding box center [106, 329] width 41 height 31
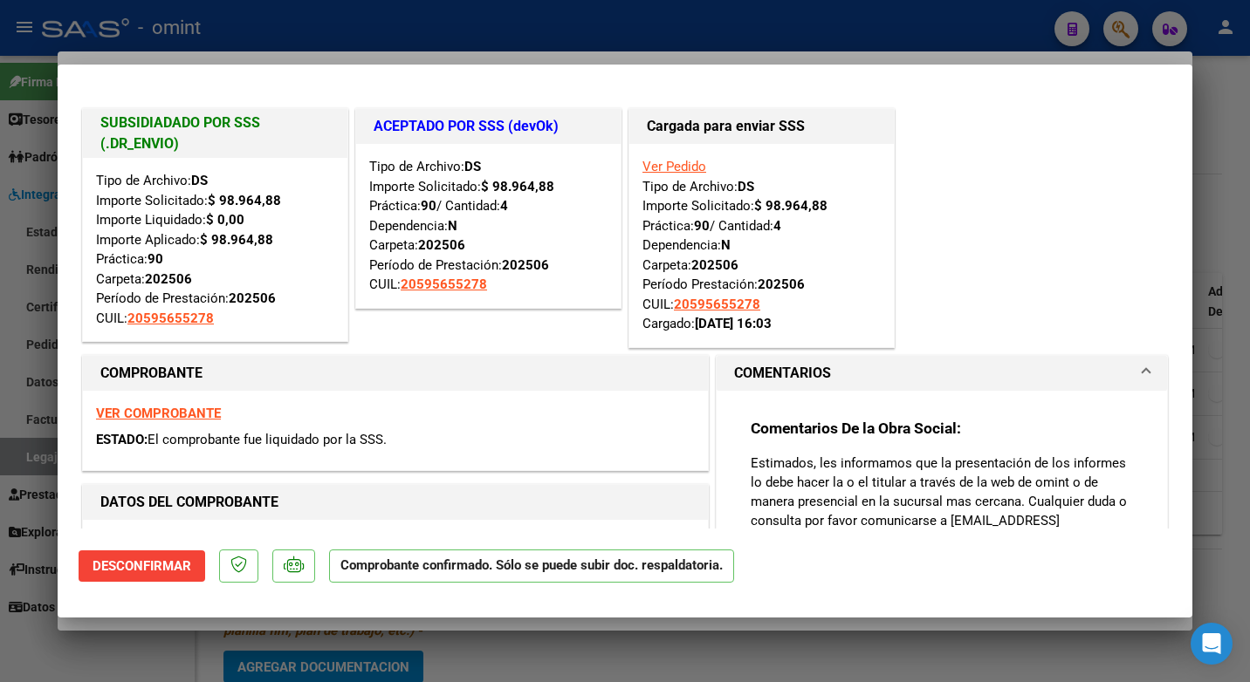
click at [451, 31] on div at bounding box center [625, 341] width 1250 height 682
type input "$ 0,00"
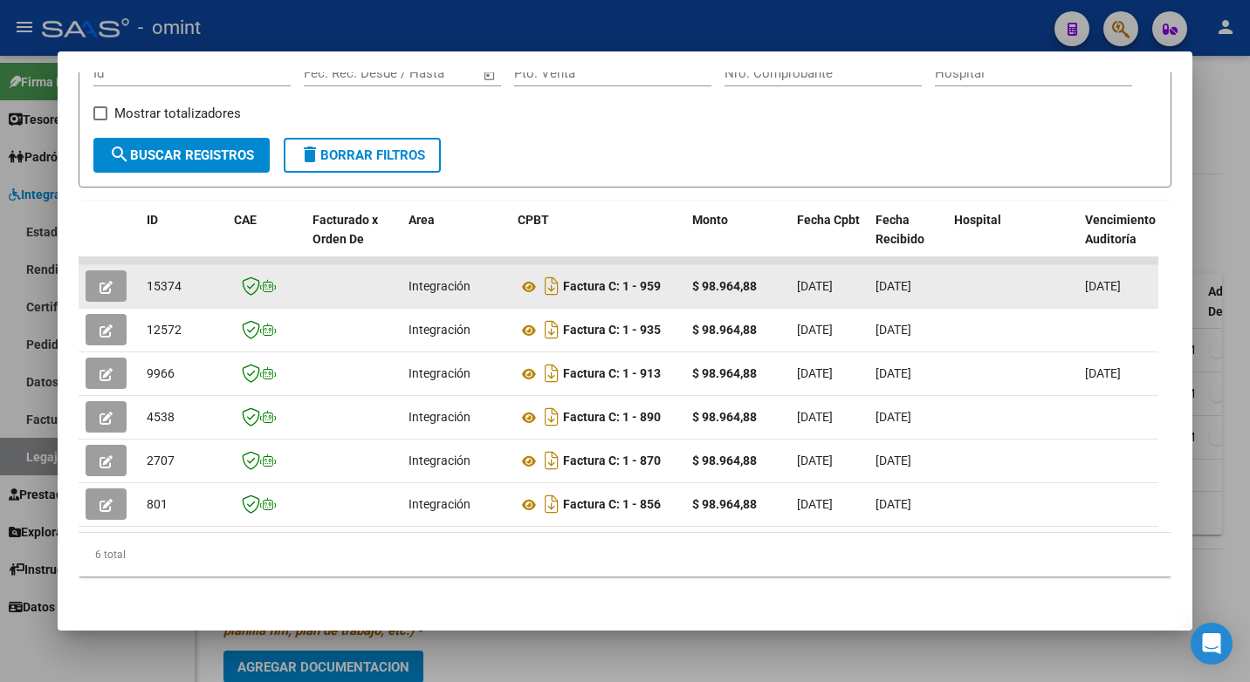
click at [107, 281] on icon "button" at bounding box center [105, 287] width 13 height 13
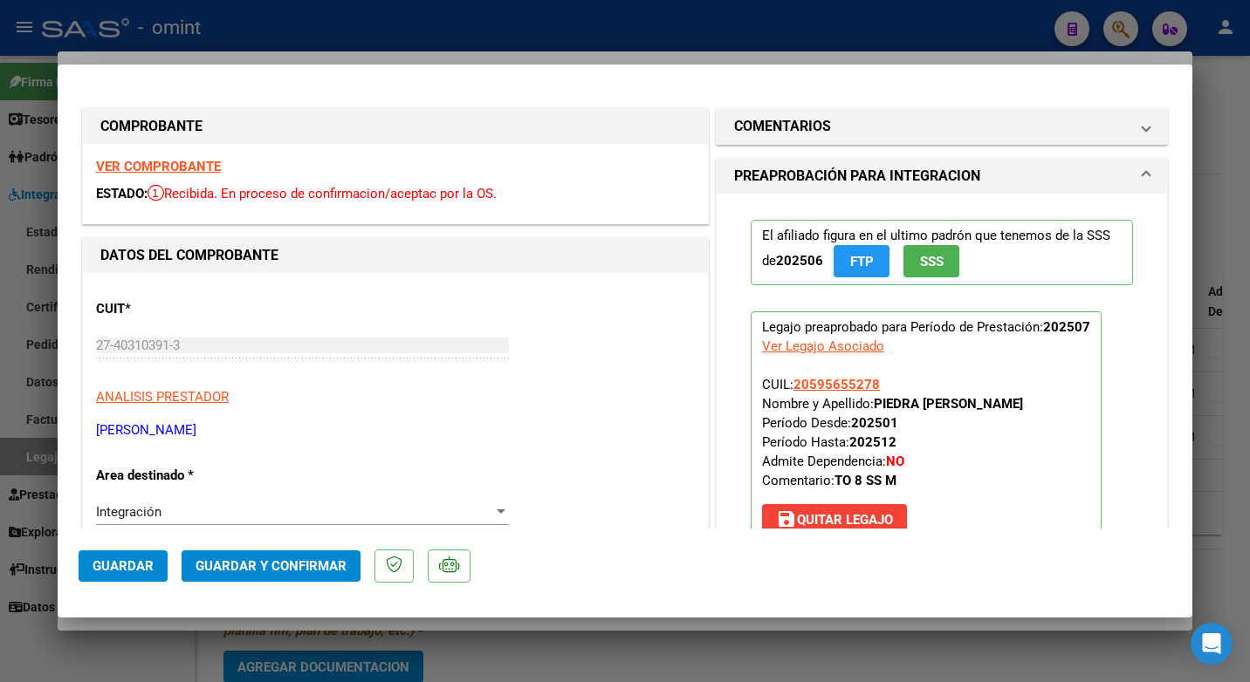
click at [213, 167] on strong "VER COMPROBANTE" at bounding box center [158, 167] width 125 height 16
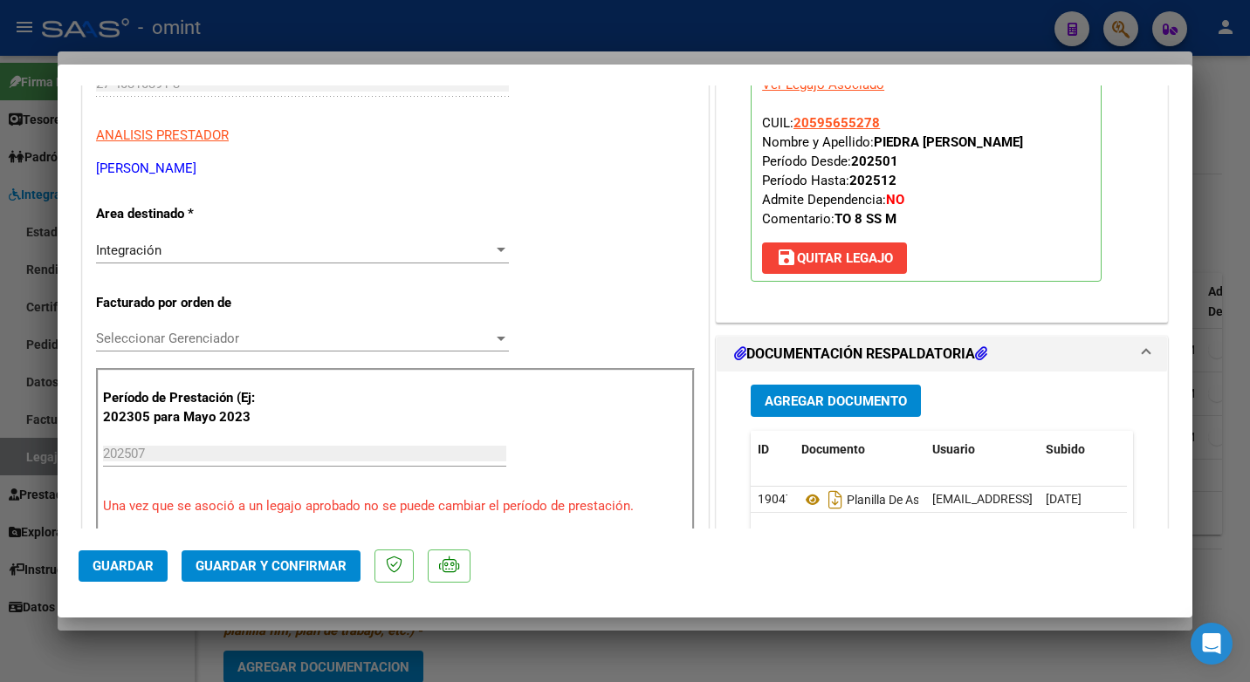
scroll to position [436, 0]
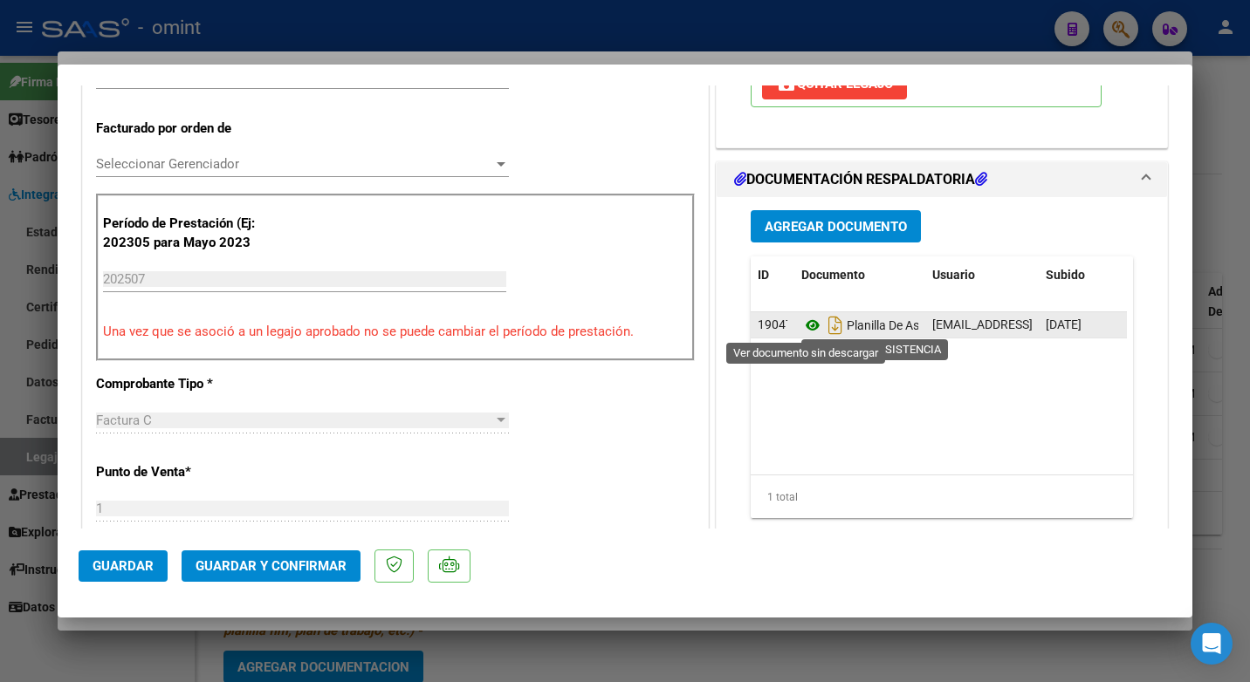
click at [802, 324] on icon at bounding box center [812, 325] width 23 height 21
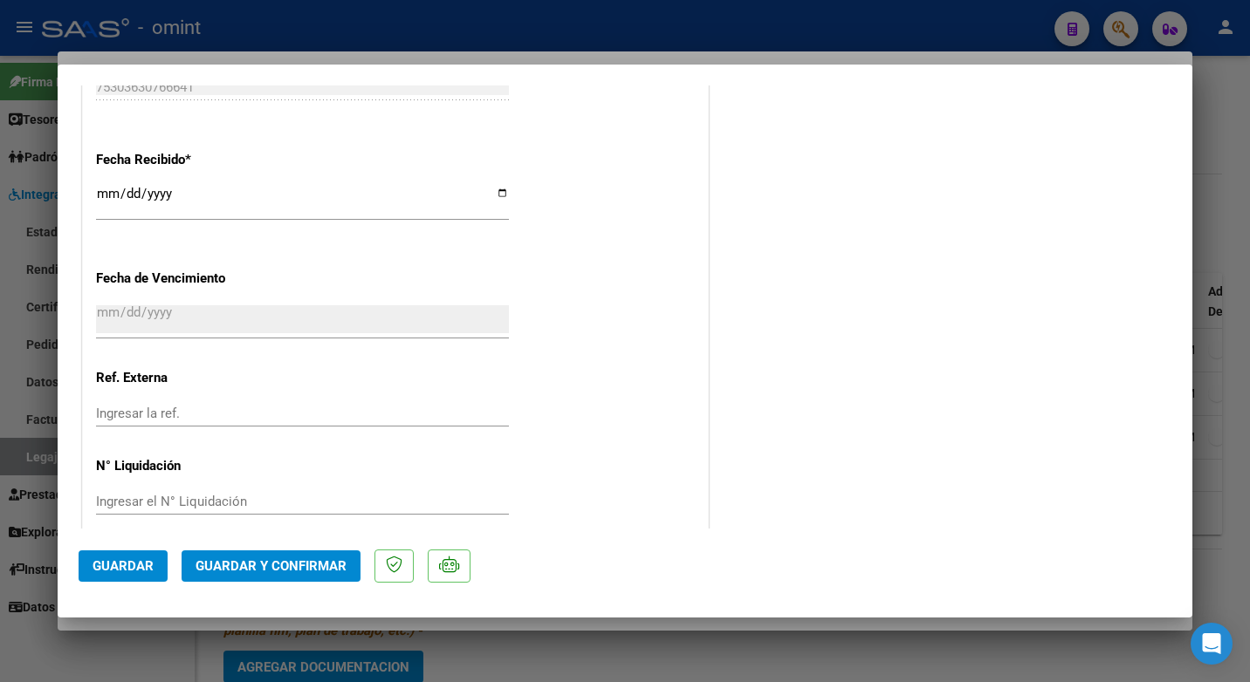
scroll to position [1242, 0]
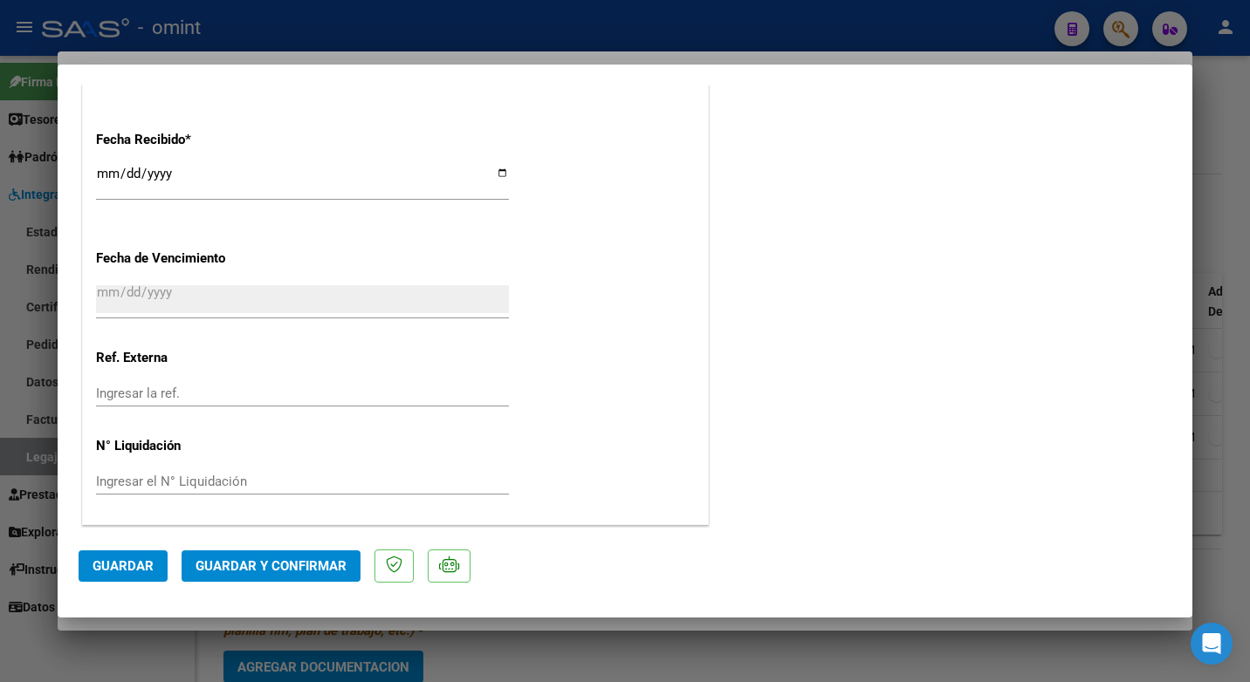
click at [282, 566] on span "Guardar y Confirmar" at bounding box center [270, 567] width 151 height 16
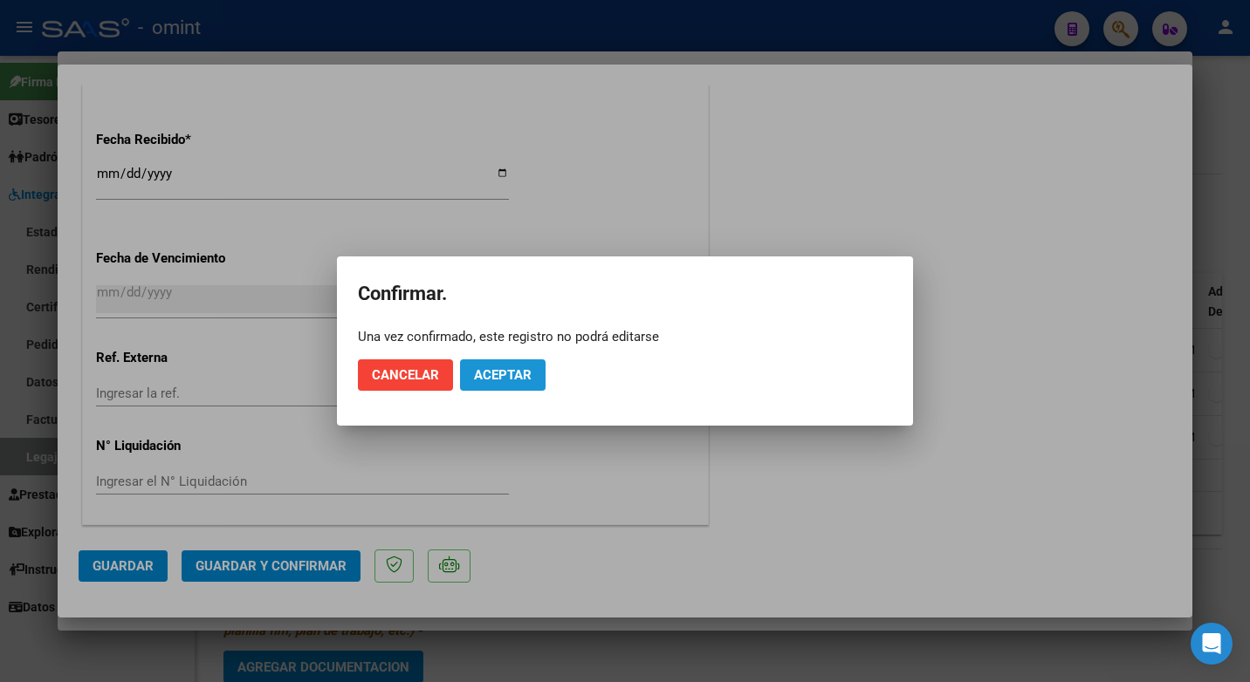
click at [510, 386] on button "Aceptar" at bounding box center [503, 375] width 86 height 31
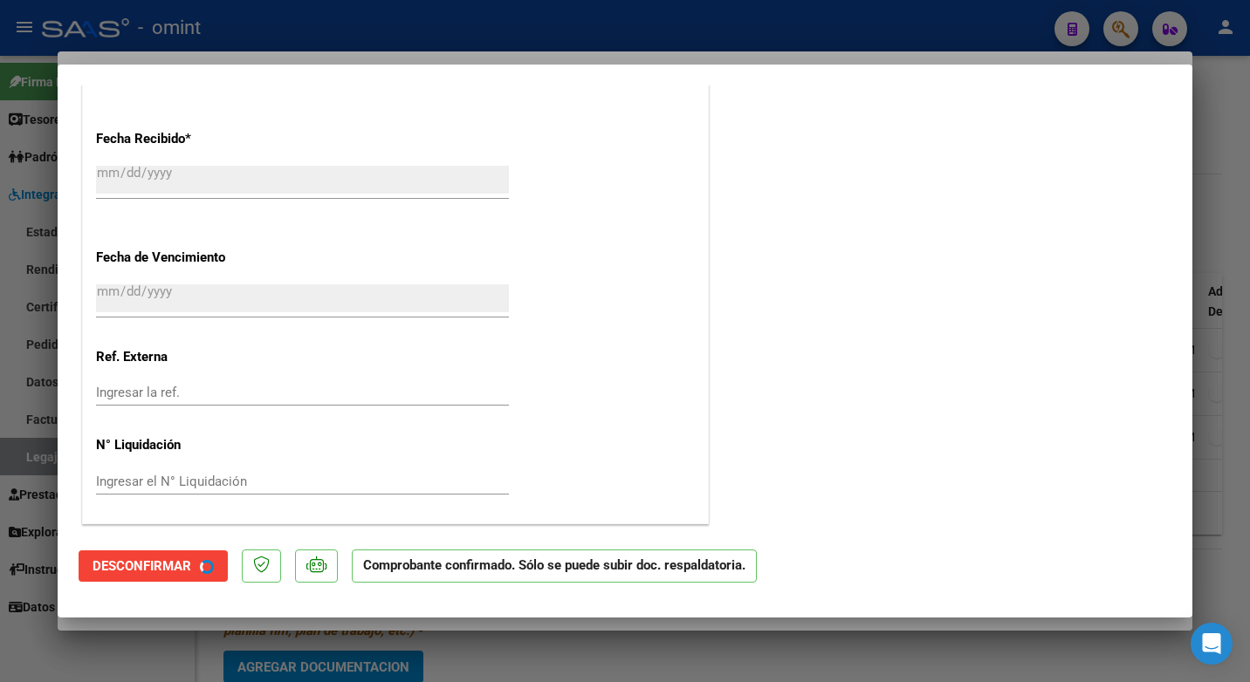
scroll to position [1134, 0]
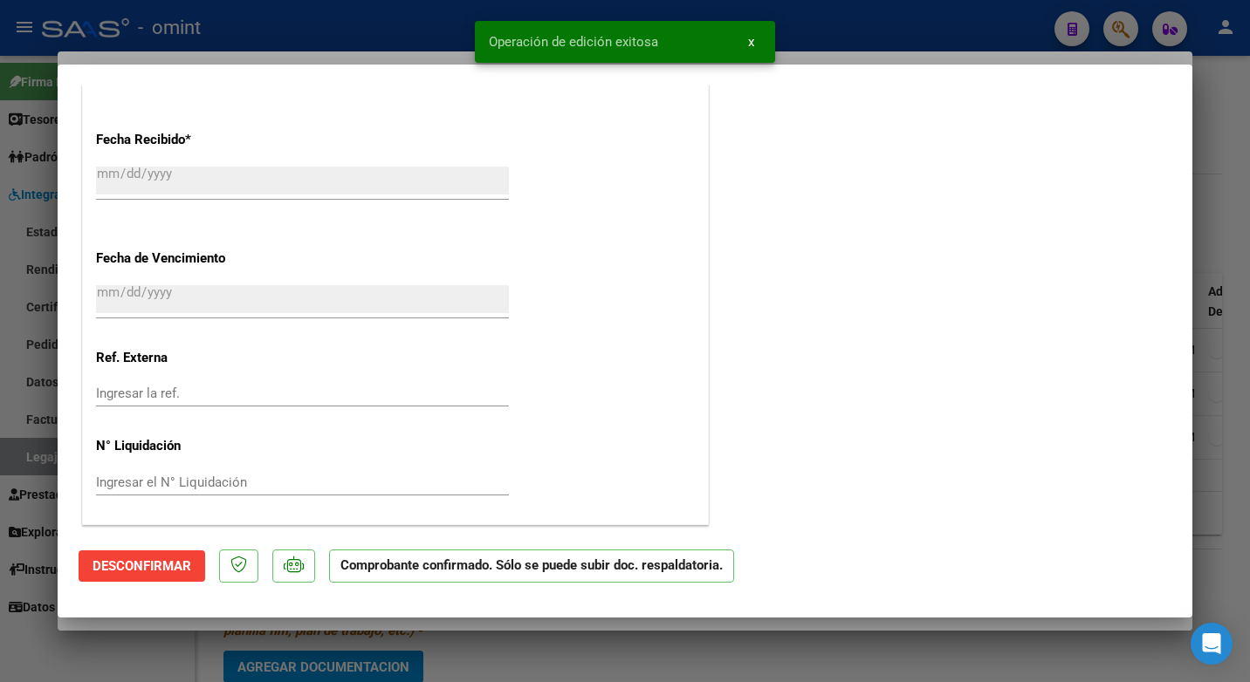
click at [407, 40] on div at bounding box center [625, 341] width 1250 height 682
type input "$ 0,00"
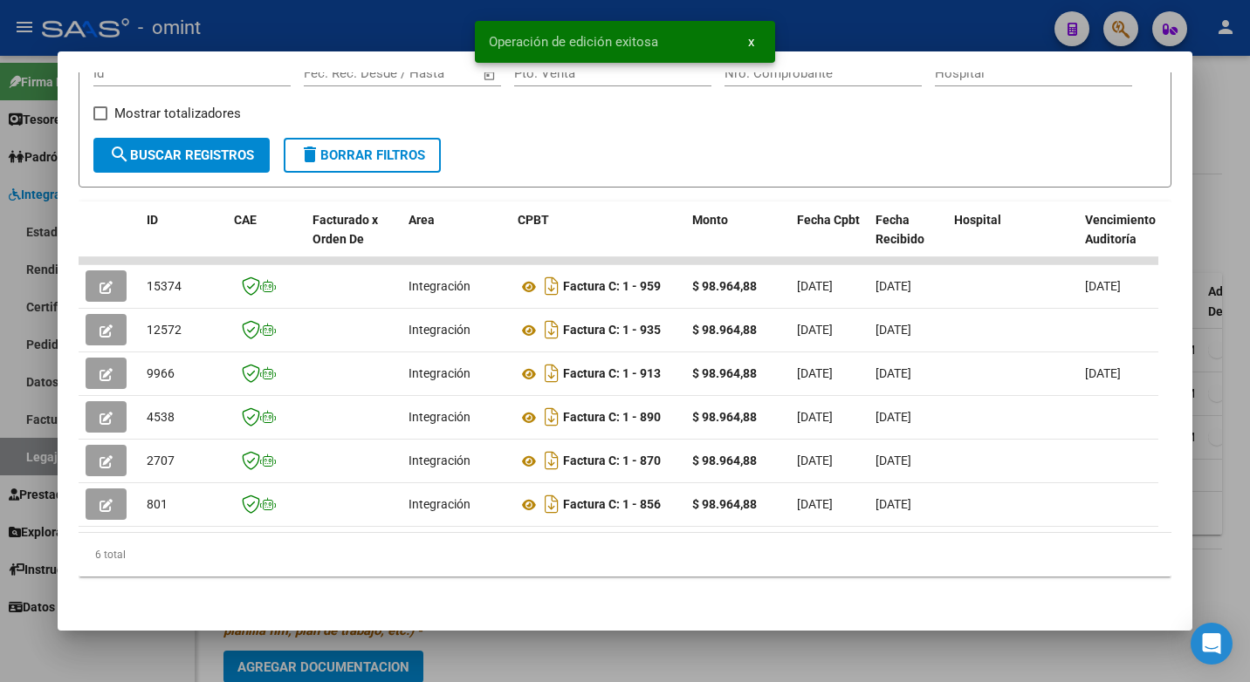
click at [277, 9] on div at bounding box center [625, 341] width 1250 height 682
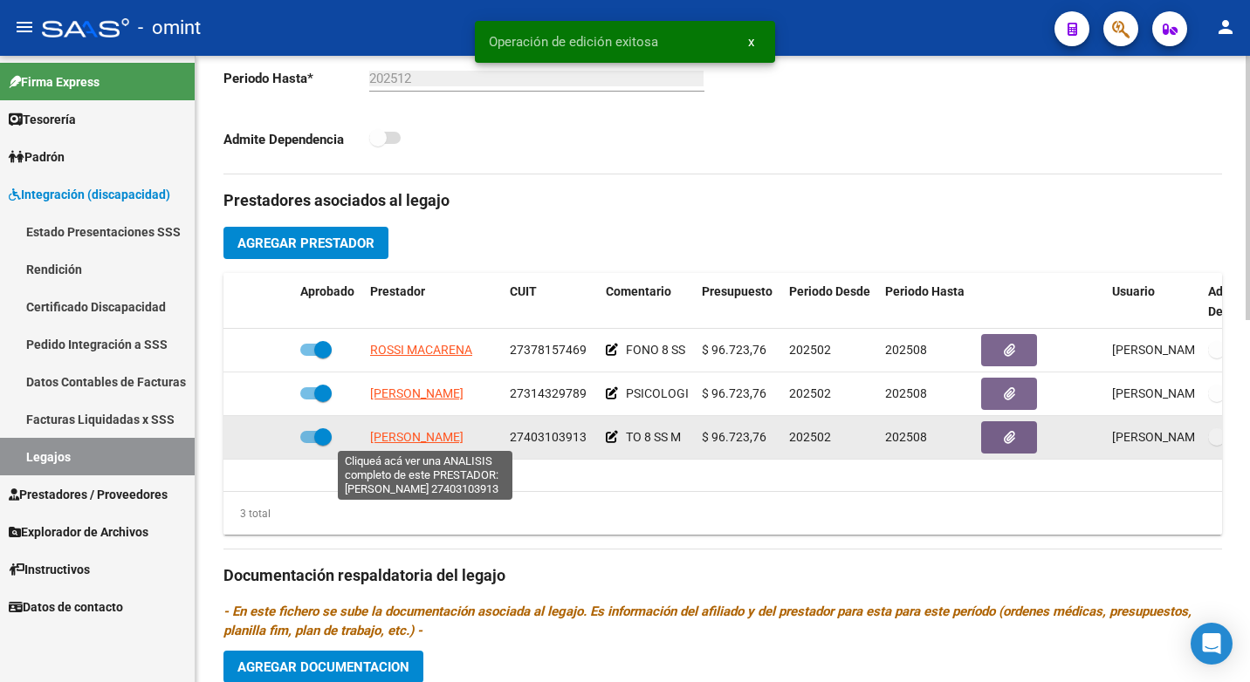
click at [415, 435] on span "[PERSON_NAME]" at bounding box center [416, 437] width 93 height 14
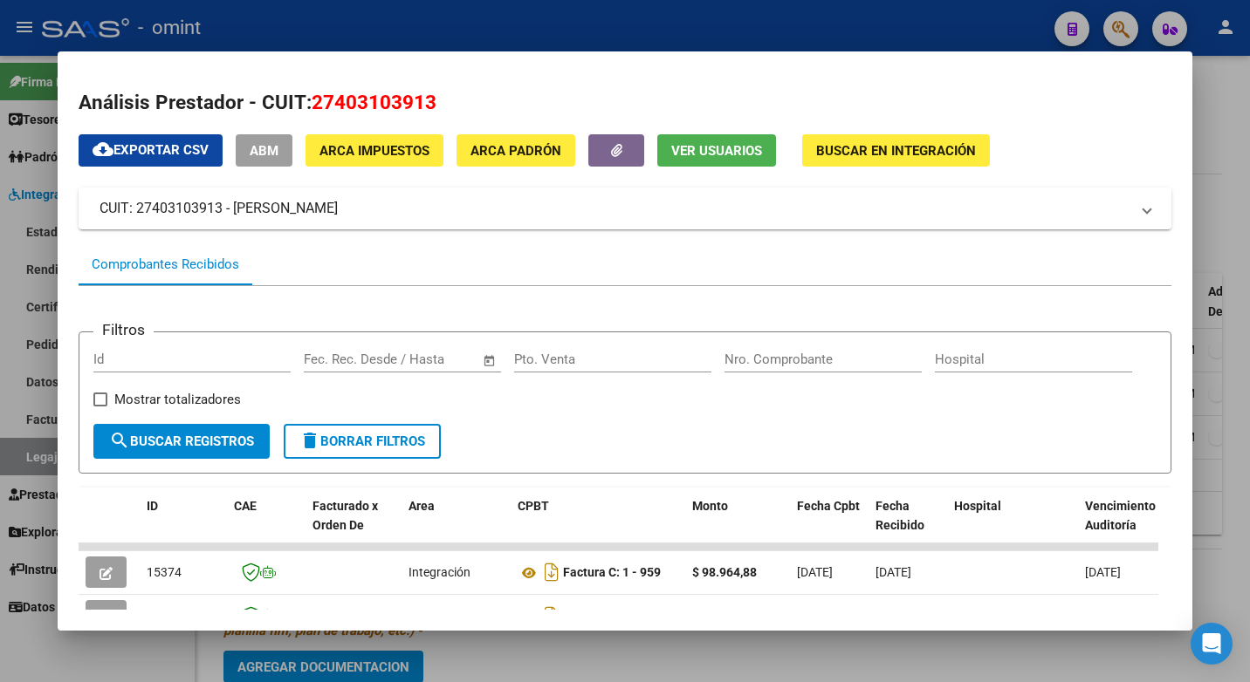
scroll to position [175, 0]
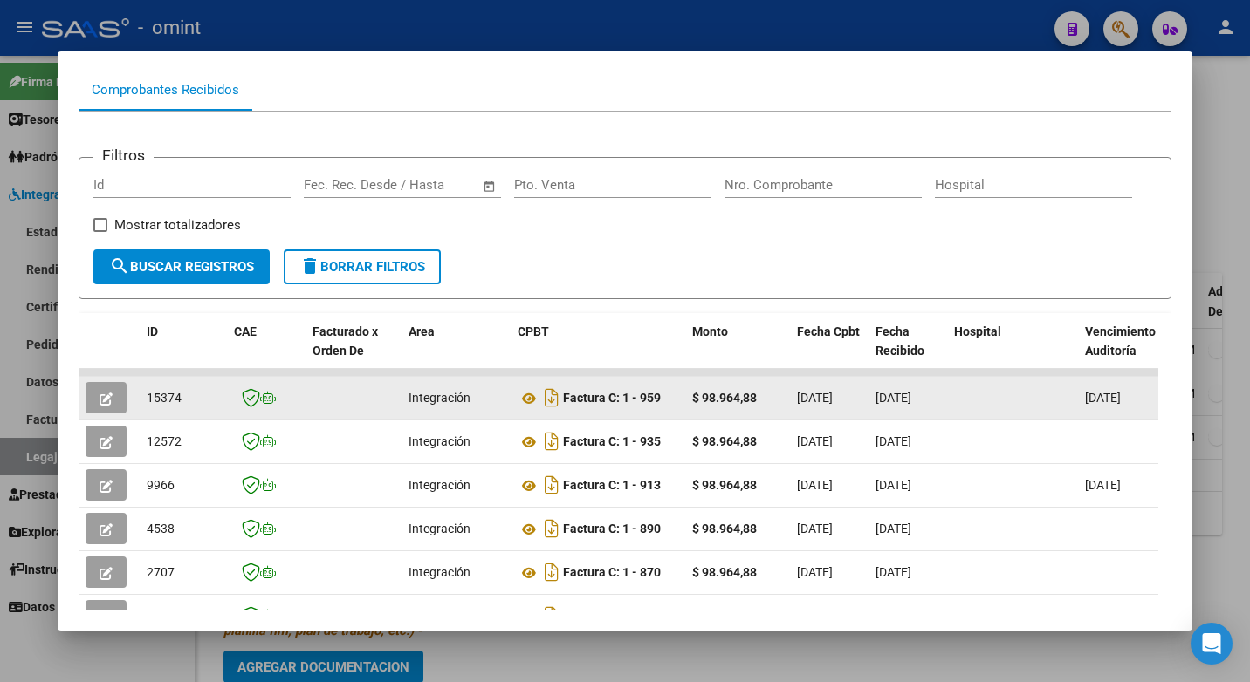
click at [167, 405] on span "15374" at bounding box center [164, 398] width 35 height 14
click at [168, 405] on span "15374" at bounding box center [164, 398] width 35 height 14
copy span "15374"
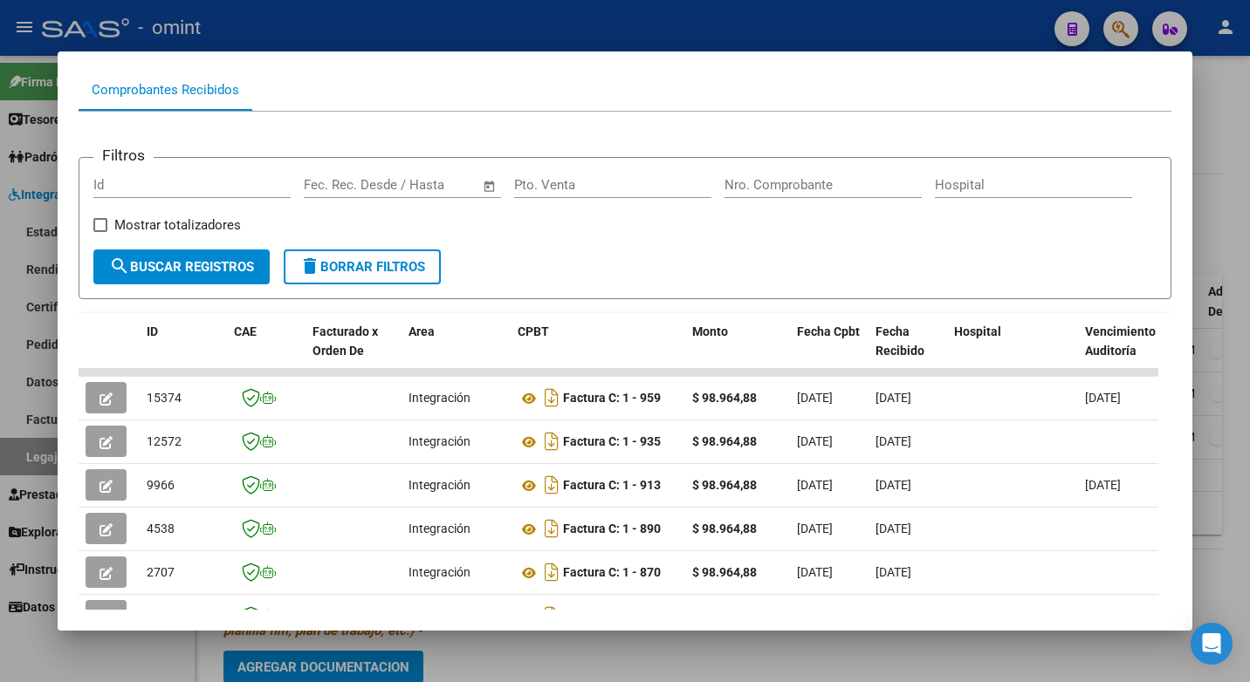
click at [482, 29] on div at bounding box center [625, 341] width 1250 height 682
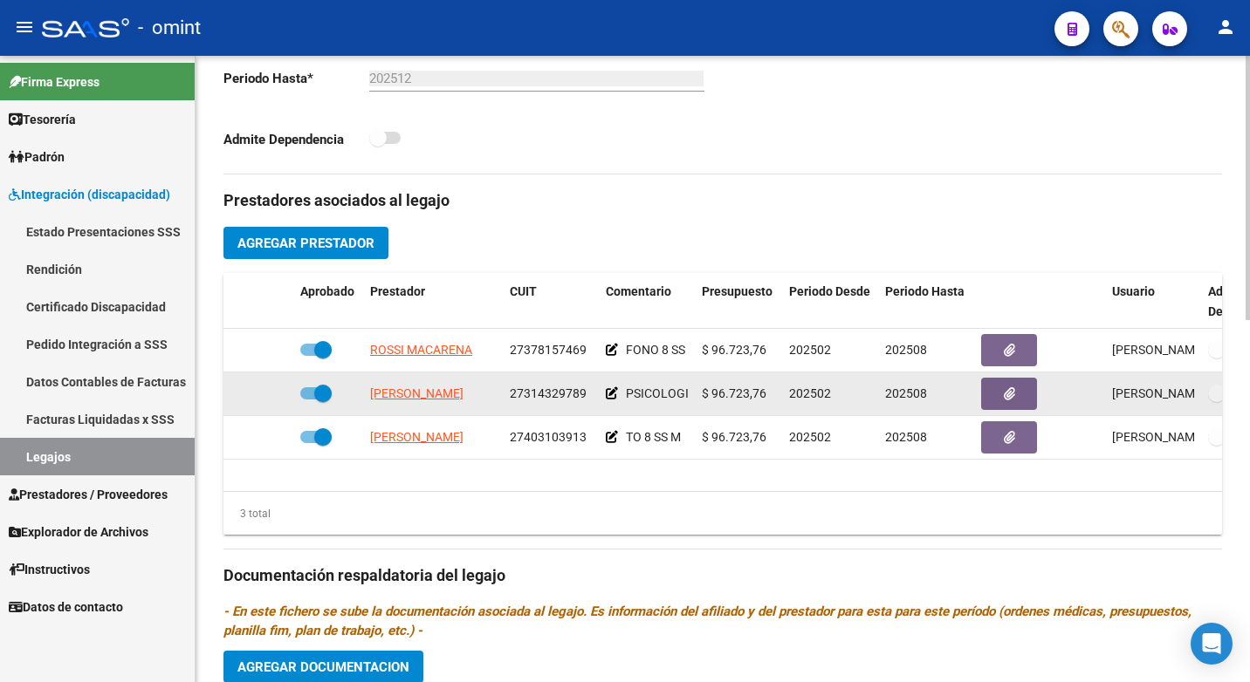
scroll to position [611, 0]
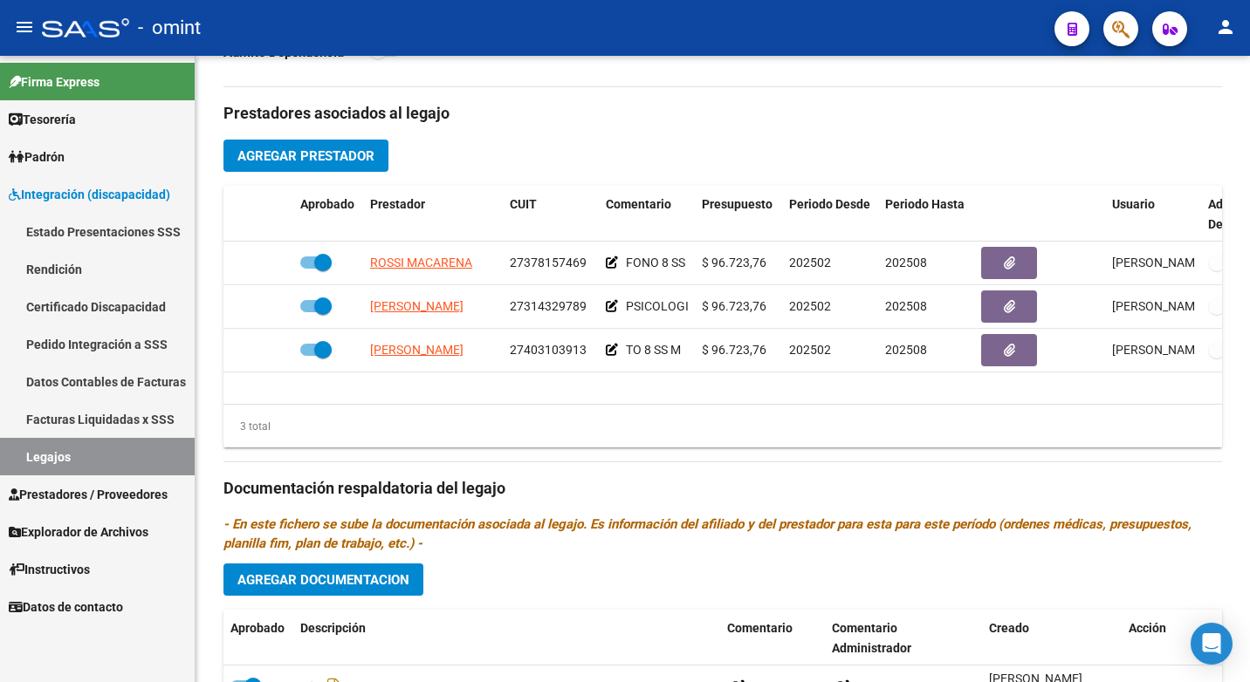
click at [106, 450] on link "Legajos" at bounding box center [97, 457] width 195 height 38
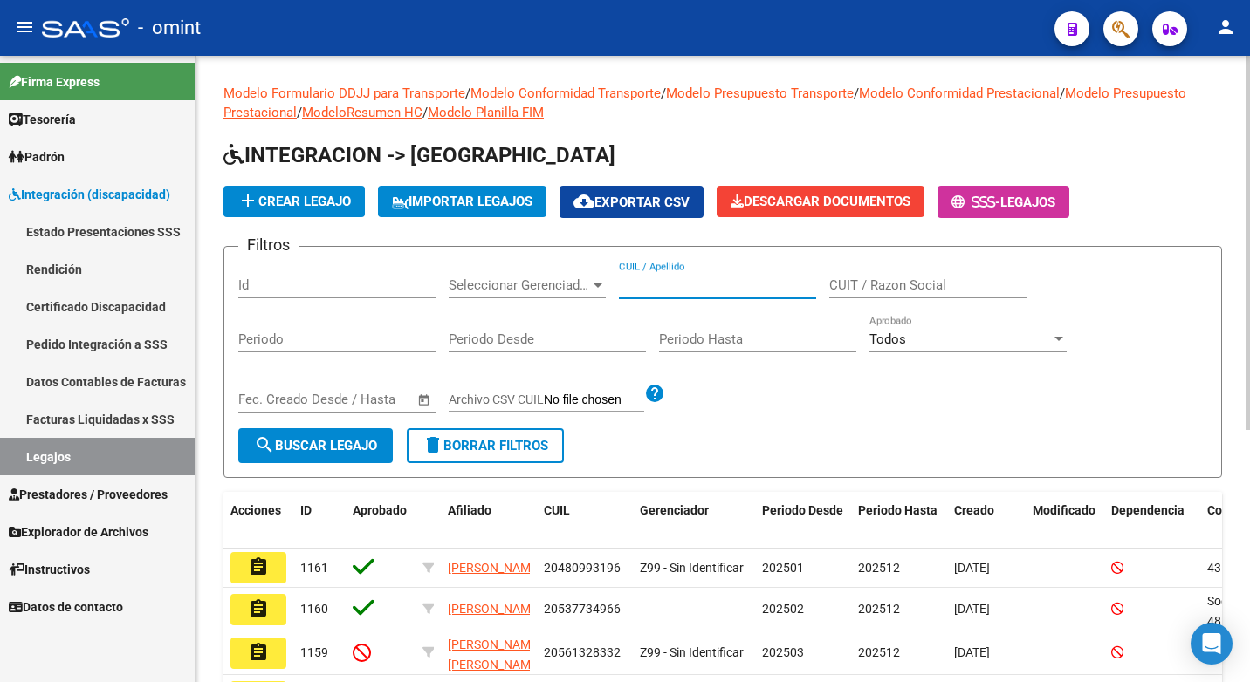
paste input "27526935425"
type input "27526935425"
click at [339, 446] on span "search Buscar Legajo" at bounding box center [315, 446] width 123 height 16
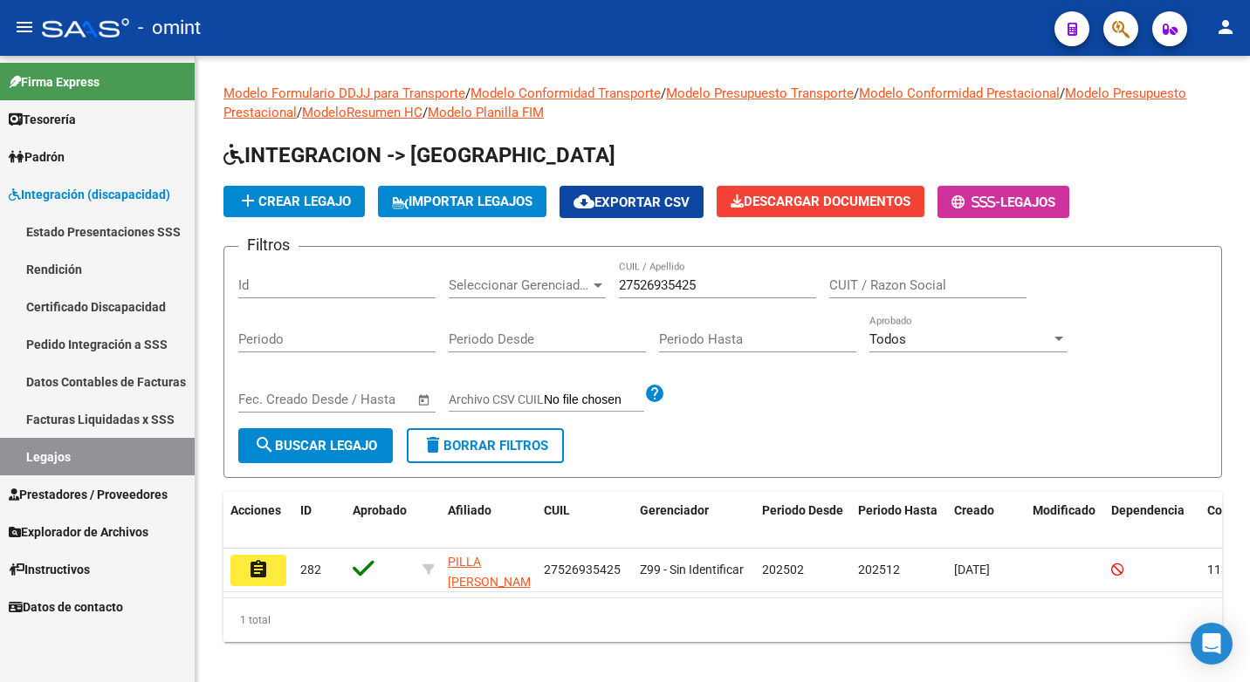
click at [267, 567] on mat-icon "assignment" at bounding box center [258, 569] width 21 height 21
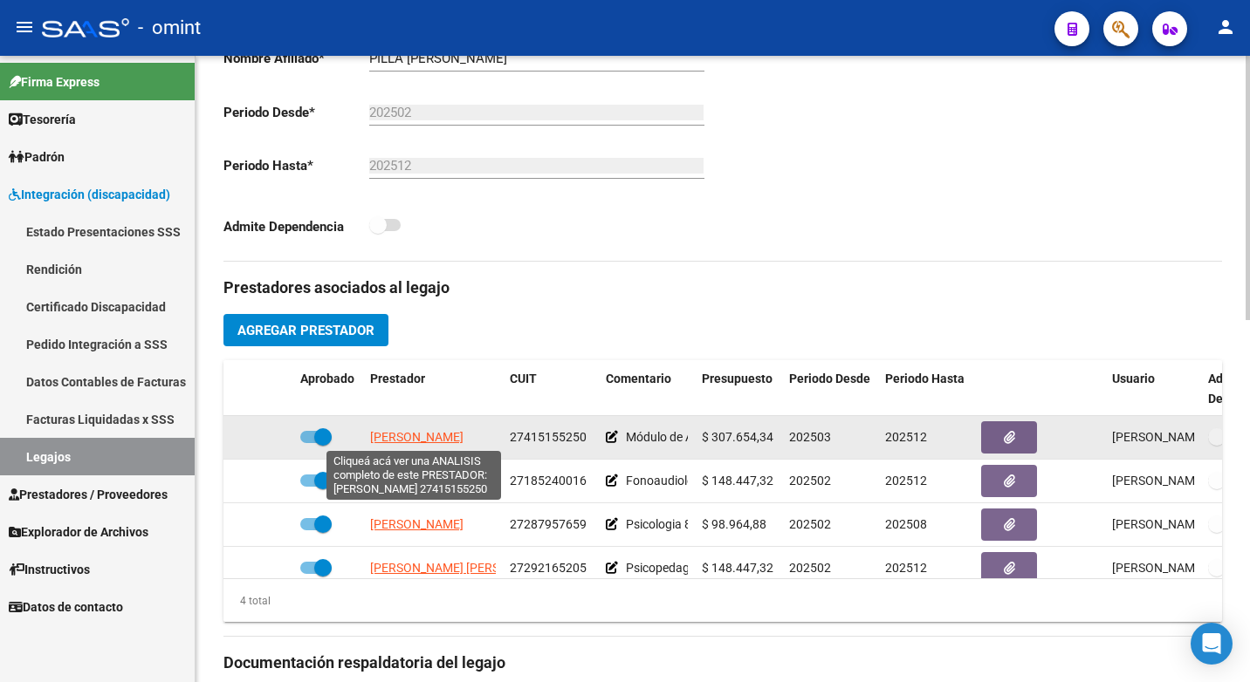
click at [414, 432] on span "AGUIRRE JULIA" at bounding box center [416, 437] width 93 height 14
type textarea "27415155250"
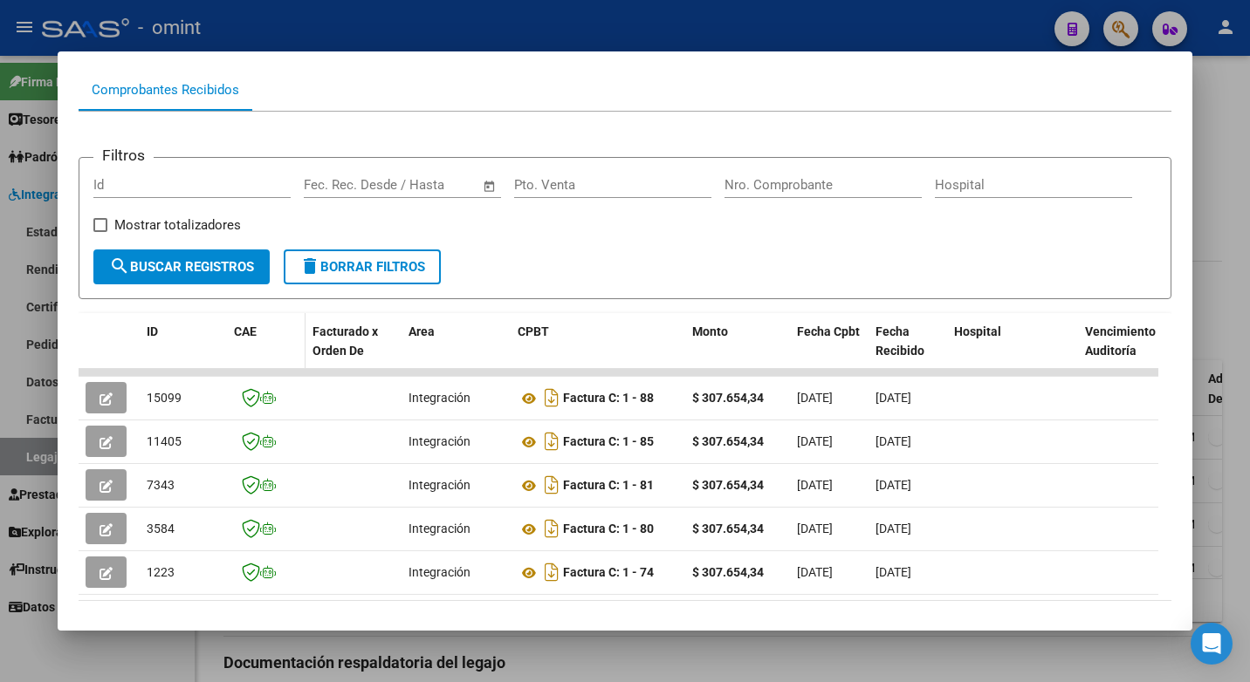
scroll to position [246, 0]
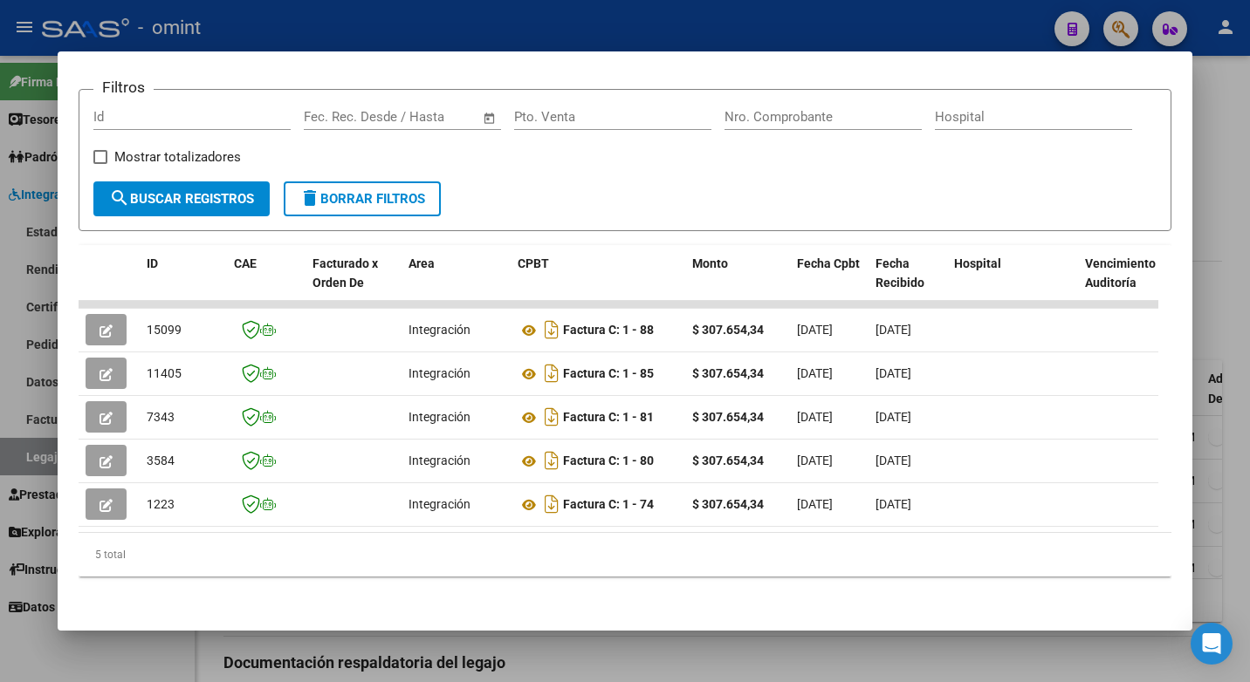
click at [270, 519] on datatable-body "15099 Integración Factura C: 1 - 88 $ 307.654,34 01/08/2025 01/08/2025 - 01/08/…" at bounding box center [619, 417] width 1080 height 232
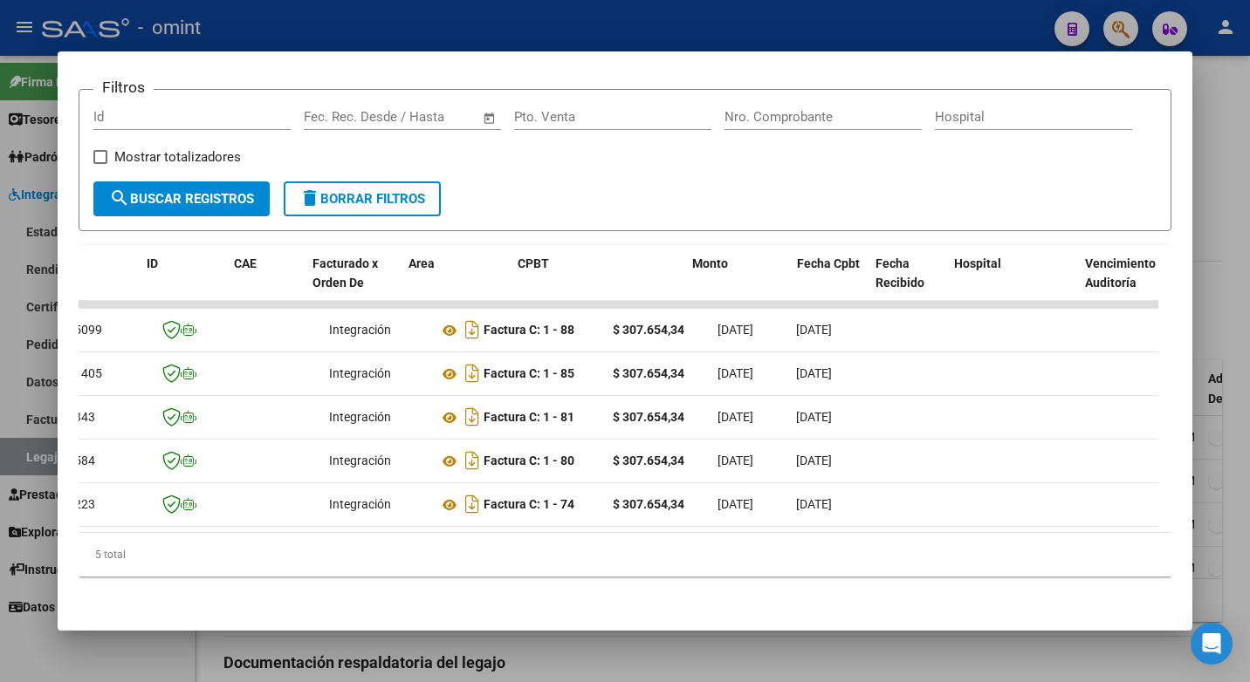
scroll to position [0, 0]
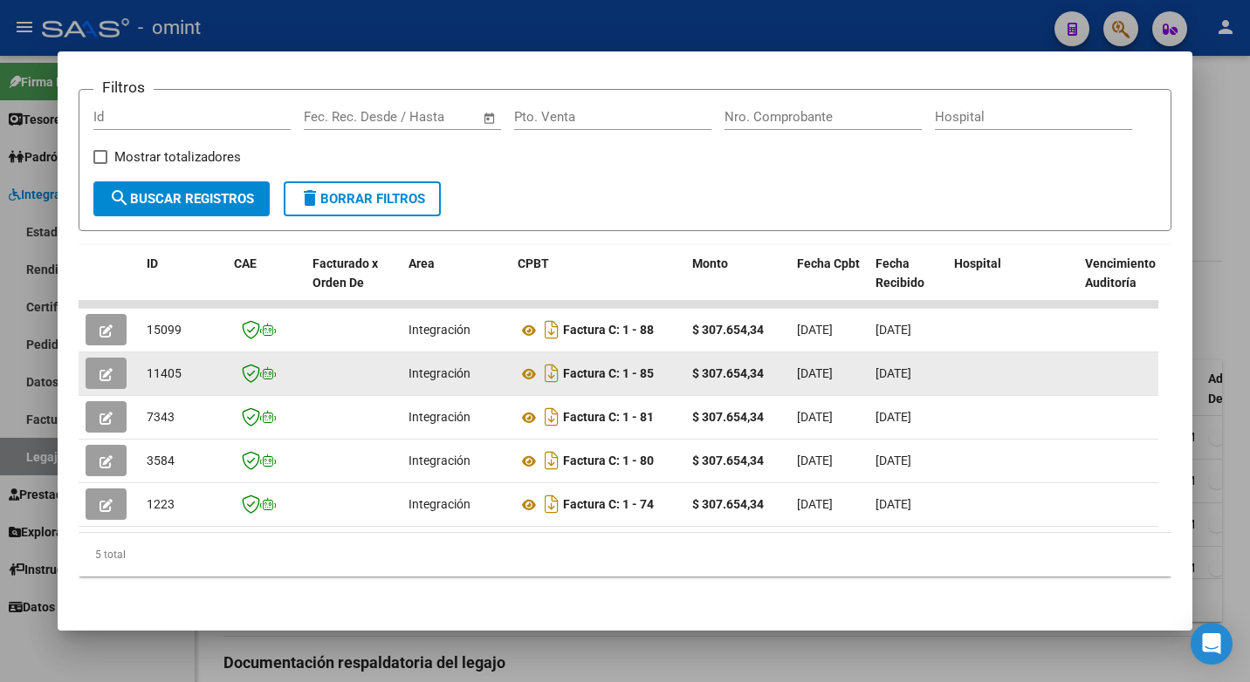
click at [108, 374] on icon "button" at bounding box center [105, 374] width 13 height 13
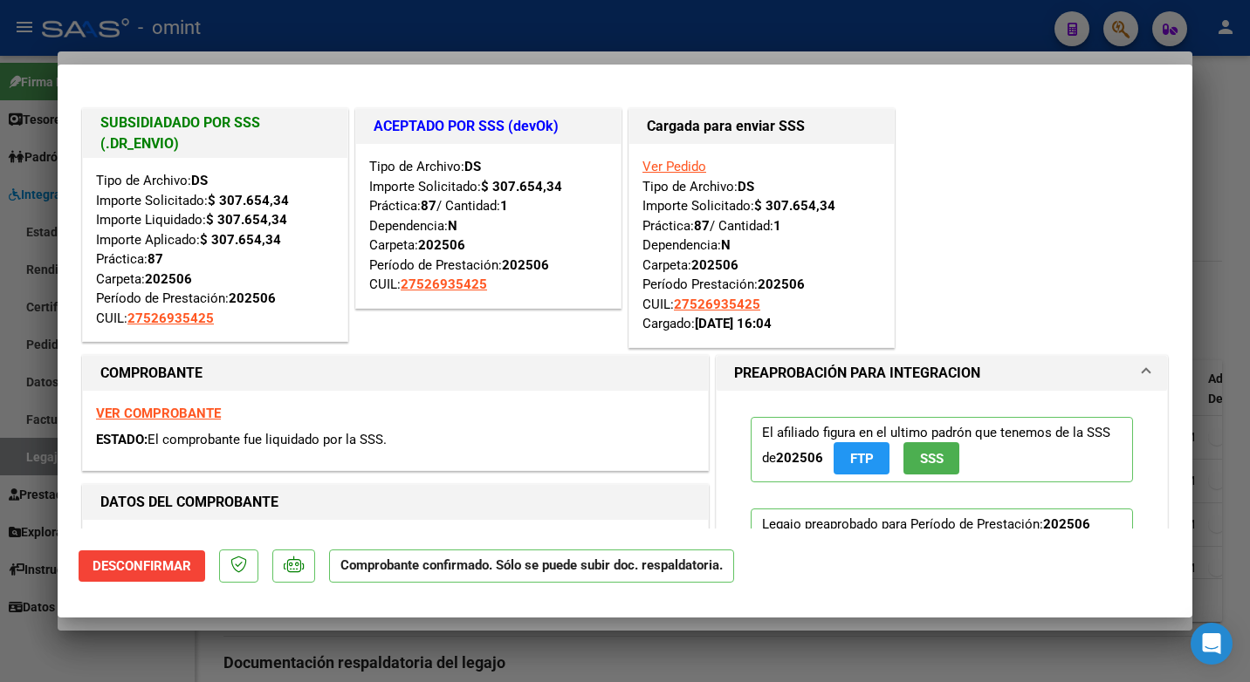
click at [602, 13] on div at bounding box center [625, 341] width 1250 height 682
type input "$ 0,00"
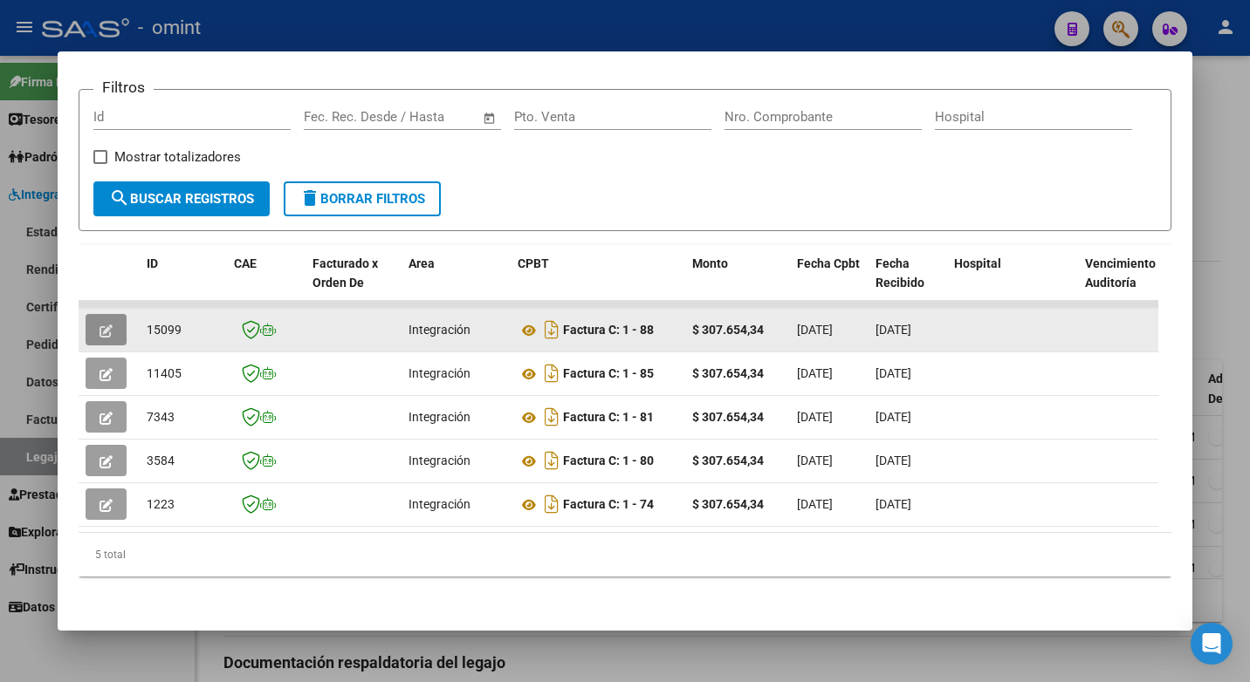
click at [109, 332] on icon "button" at bounding box center [105, 331] width 13 height 13
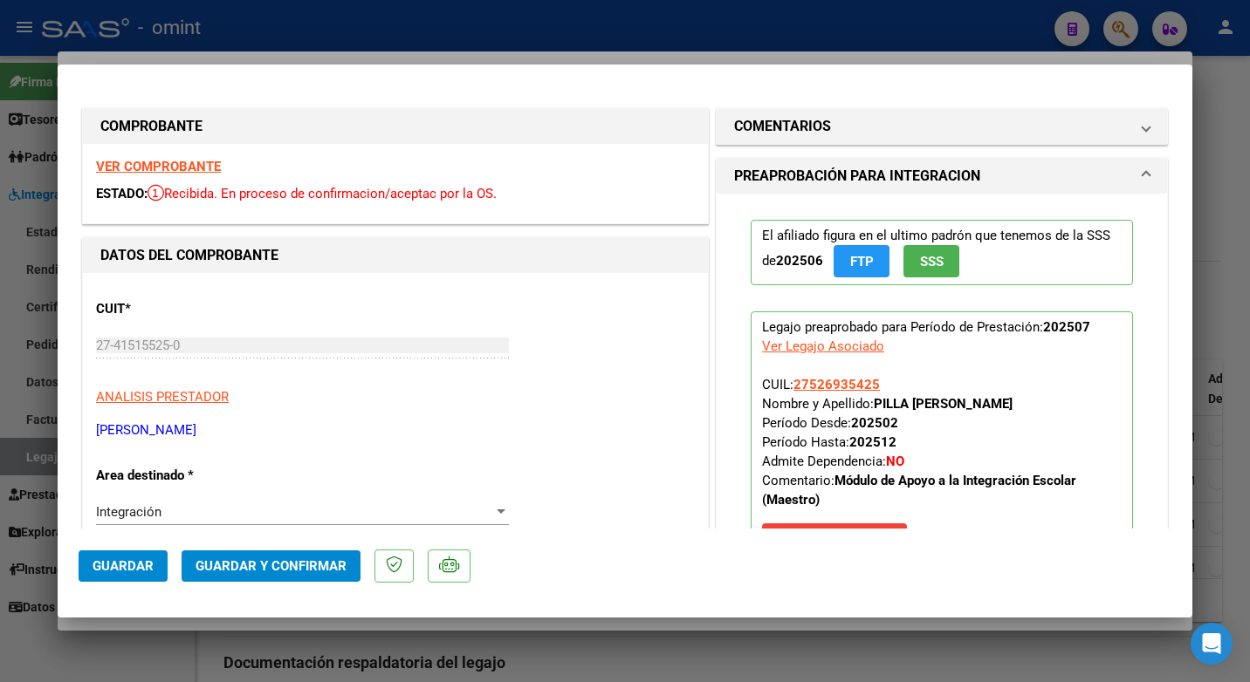
click at [182, 162] on strong "VER COMPROBANTE" at bounding box center [158, 167] width 125 height 16
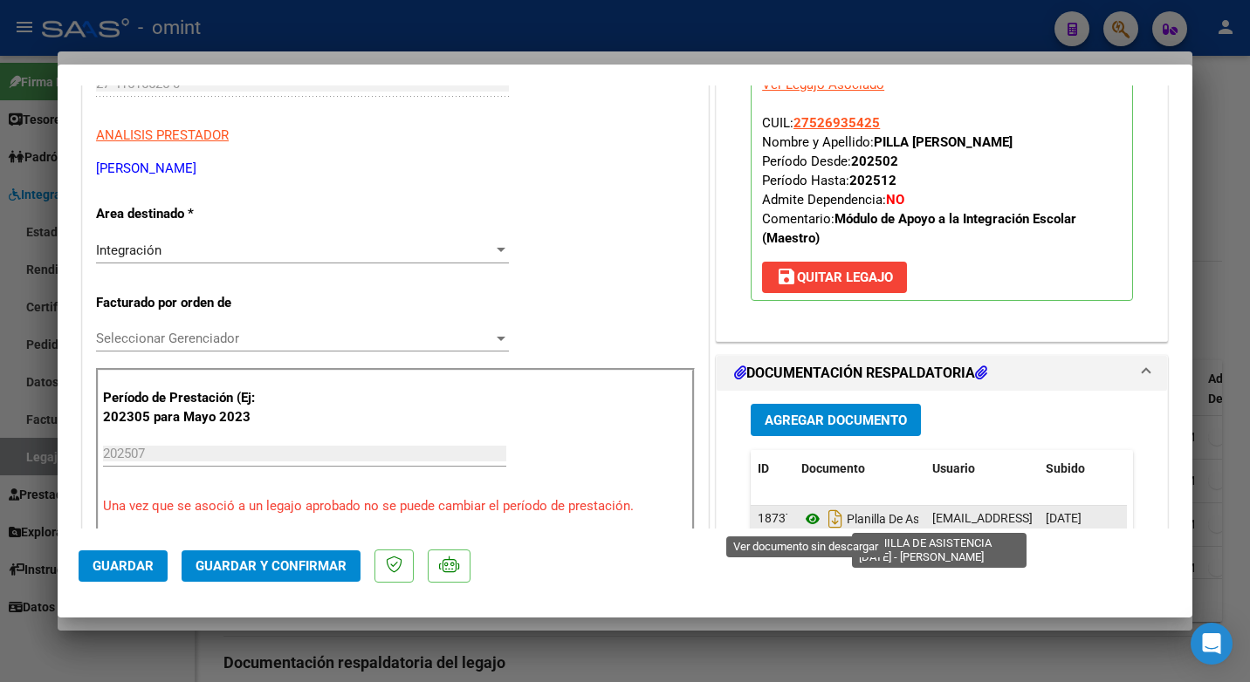
click at [805, 509] on icon at bounding box center [812, 519] width 23 height 21
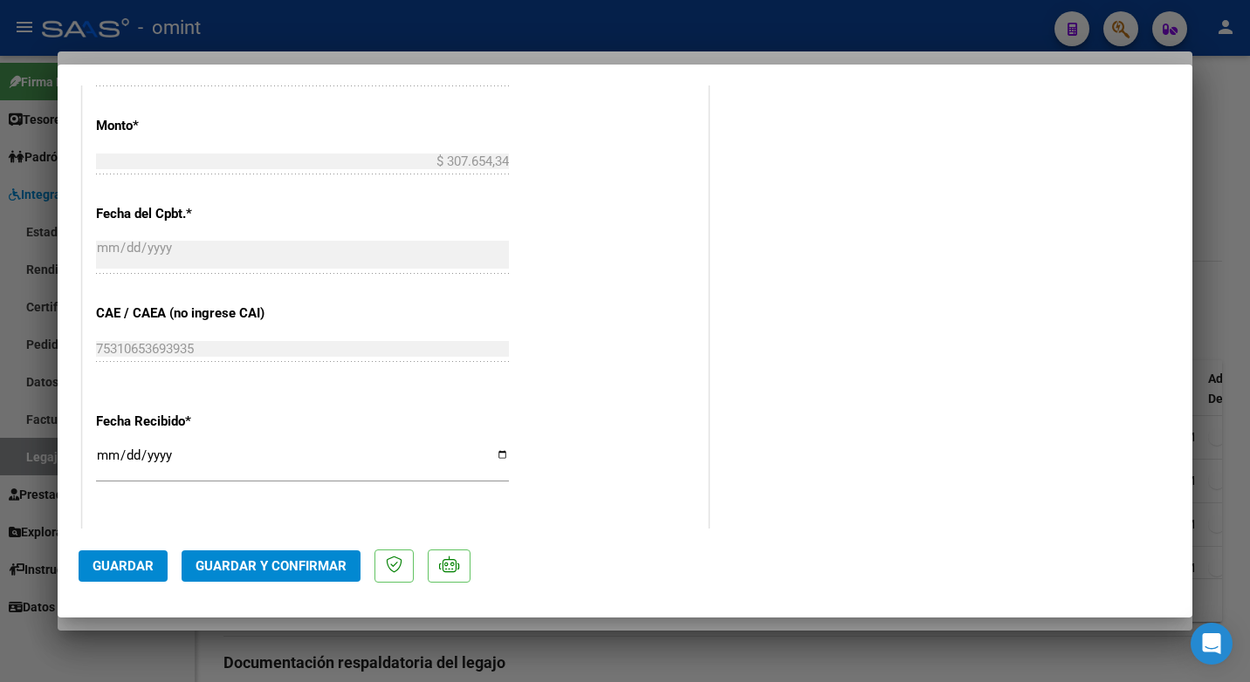
scroll to position [1242, 0]
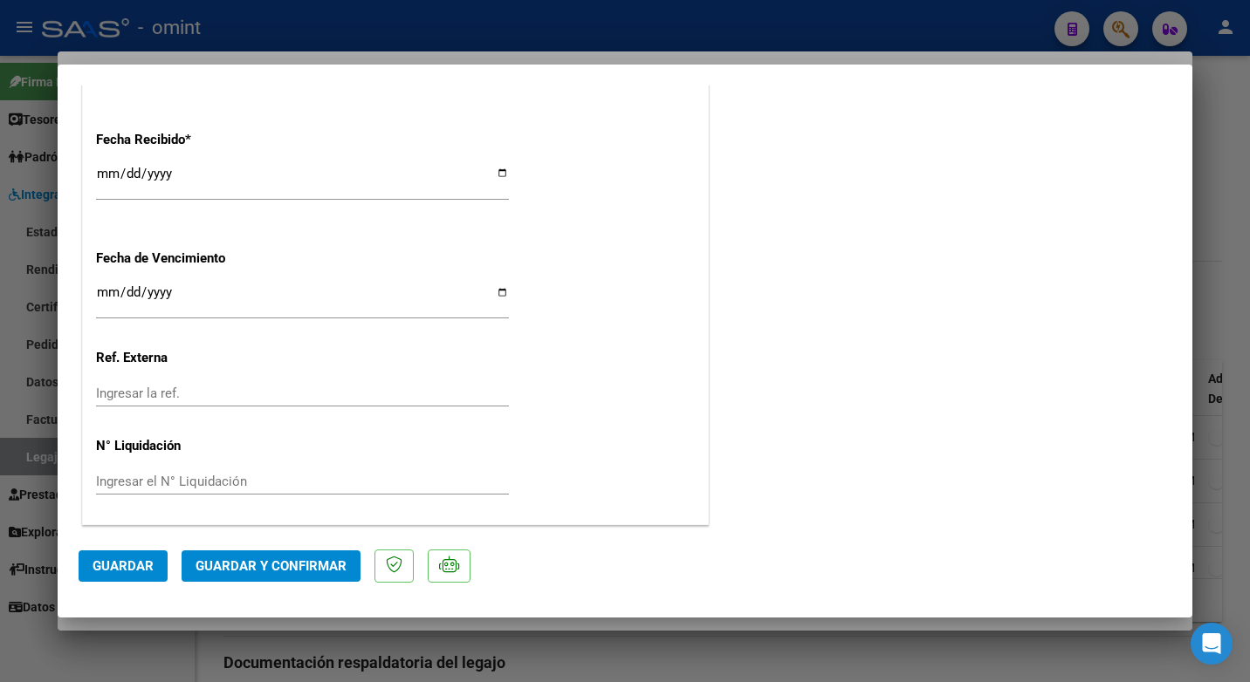
drag, startPoint x: 269, startPoint y: 566, endPoint x: 273, endPoint y: 556, distance: 11.3
click at [273, 556] on button "Guardar y Confirmar" at bounding box center [271, 566] width 179 height 31
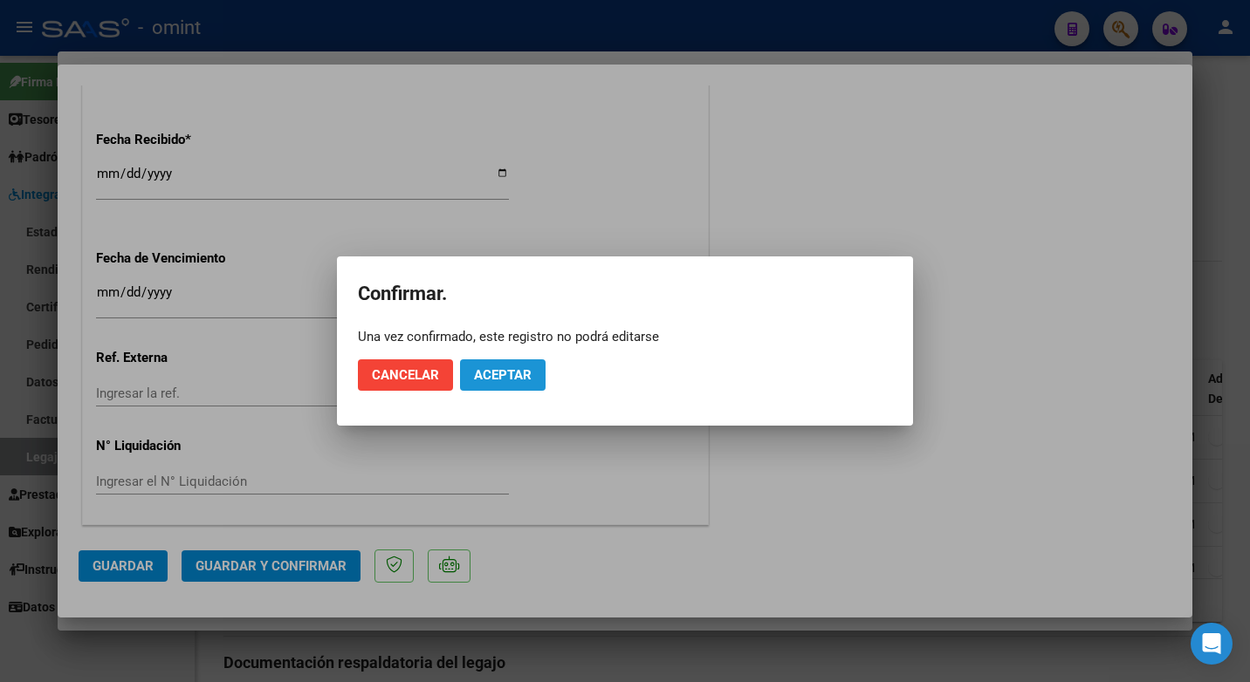
click at [503, 381] on span "Aceptar" at bounding box center [503, 375] width 58 height 16
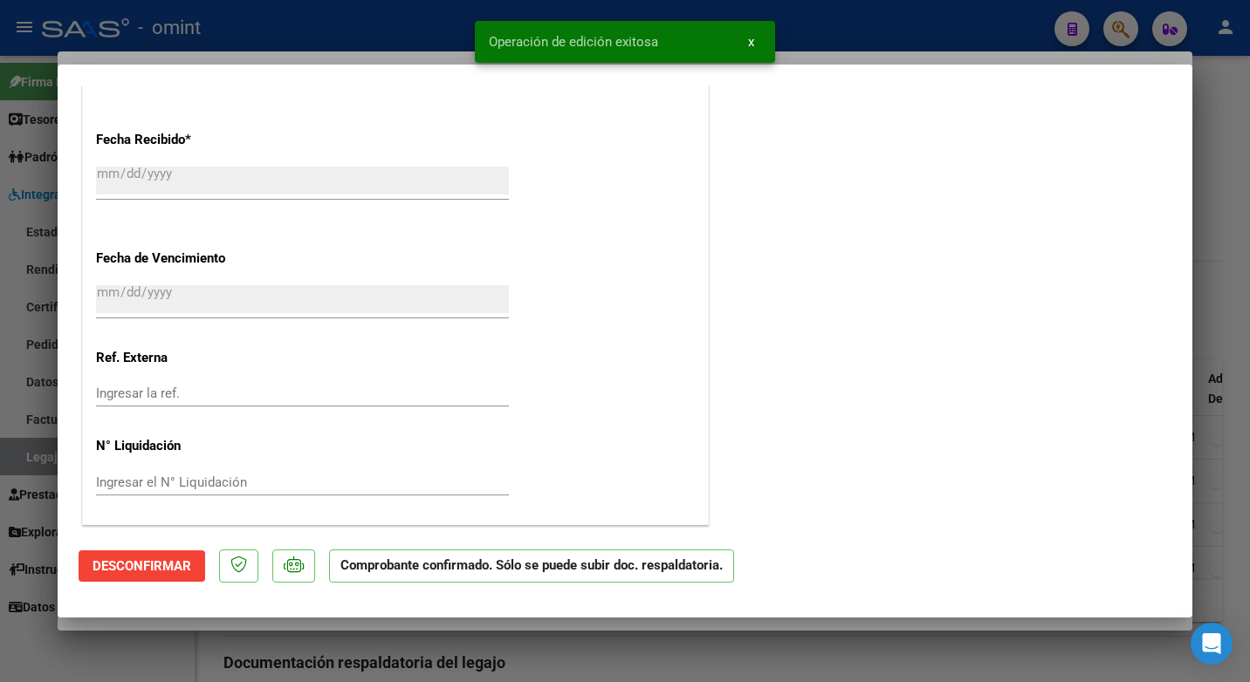
drag, startPoint x: 245, startPoint y: 34, endPoint x: 273, endPoint y: 26, distance: 29.0
click at [247, 33] on div at bounding box center [625, 341] width 1250 height 682
type input "$ 0,00"
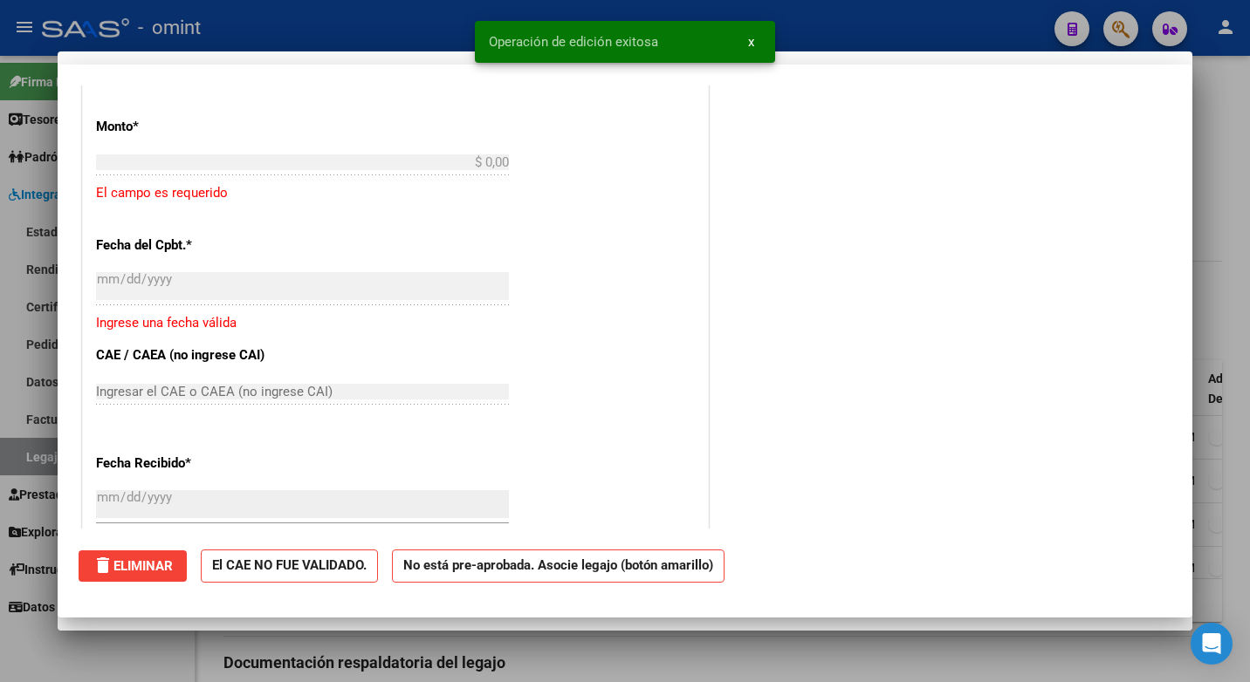
scroll to position [0, 0]
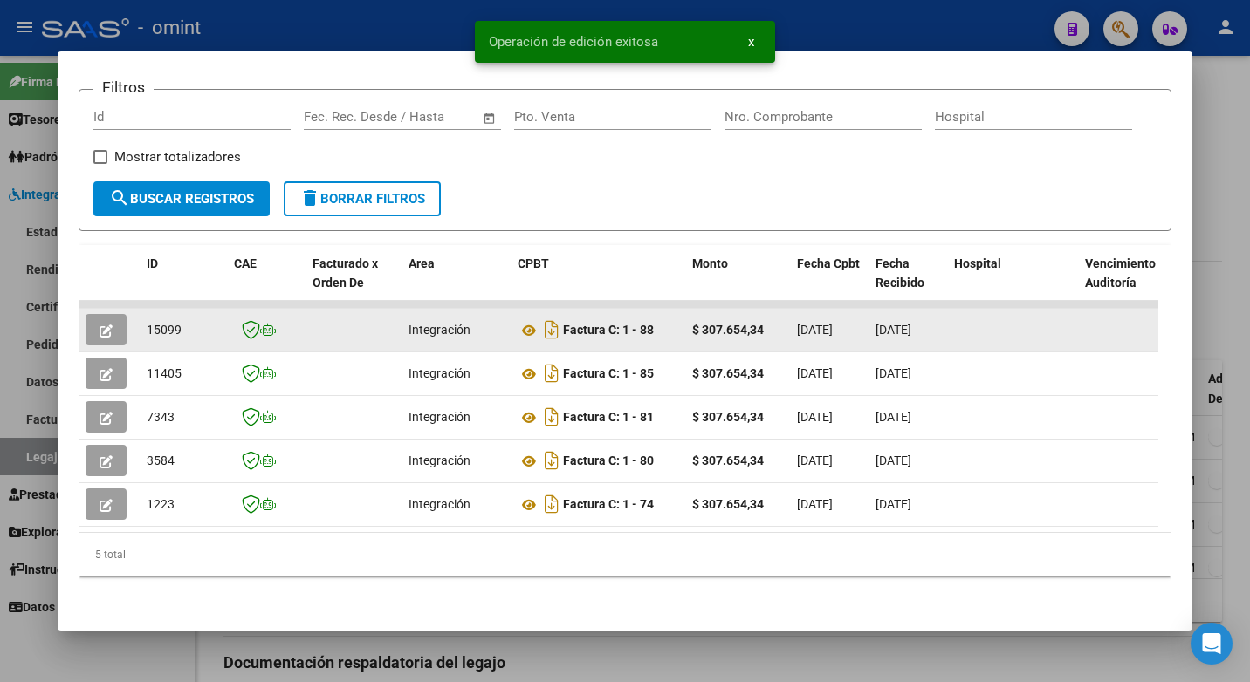
click at [155, 334] on span "15099" at bounding box center [164, 330] width 35 height 14
click at [155, 333] on span "15099" at bounding box center [164, 330] width 35 height 14
copy span "15099"
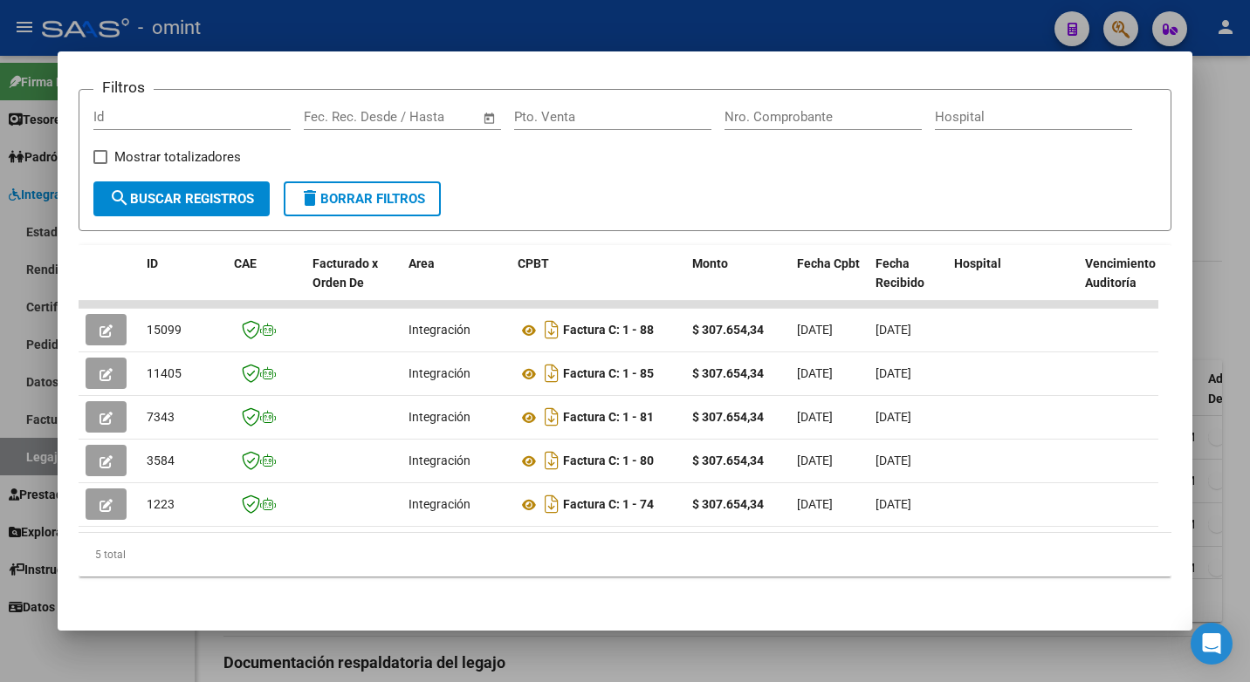
click at [246, 11] on div at bounding box center [625, 341] width 1250 height 682
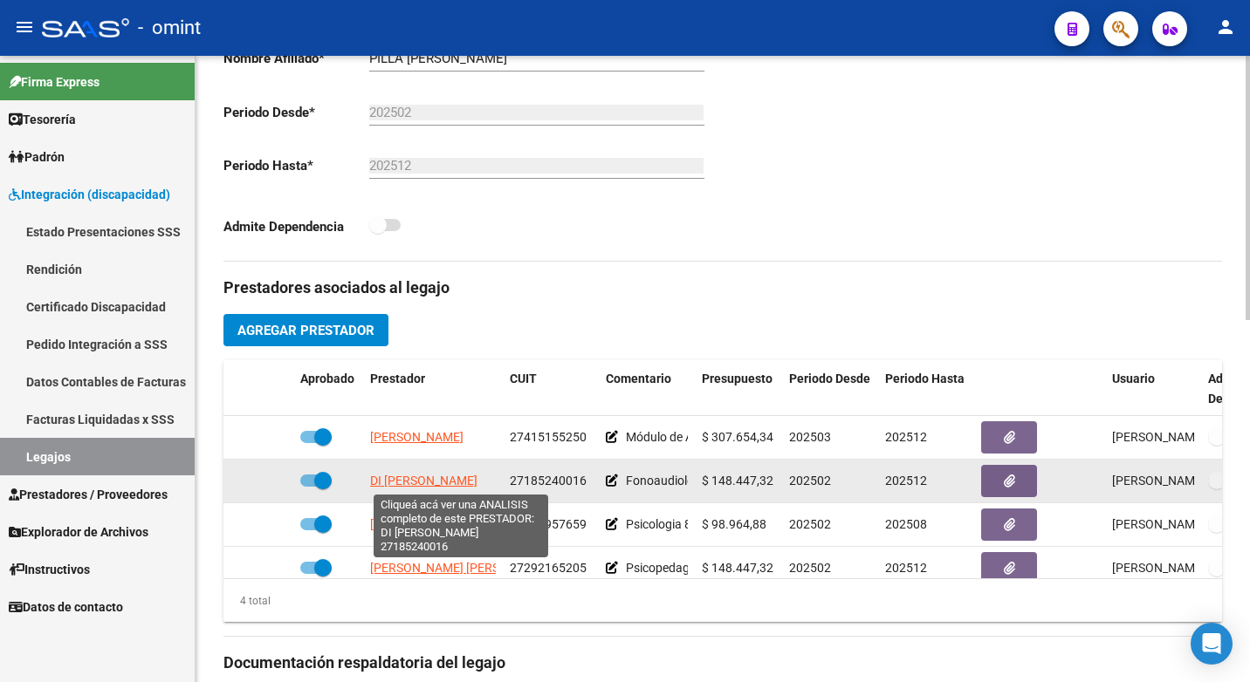
click at [440, 476] on span "DI AGOSTINO CARINA GABRIELA" at bounding box center [423, 481] width 107 height 14
type textarea "27185240016"
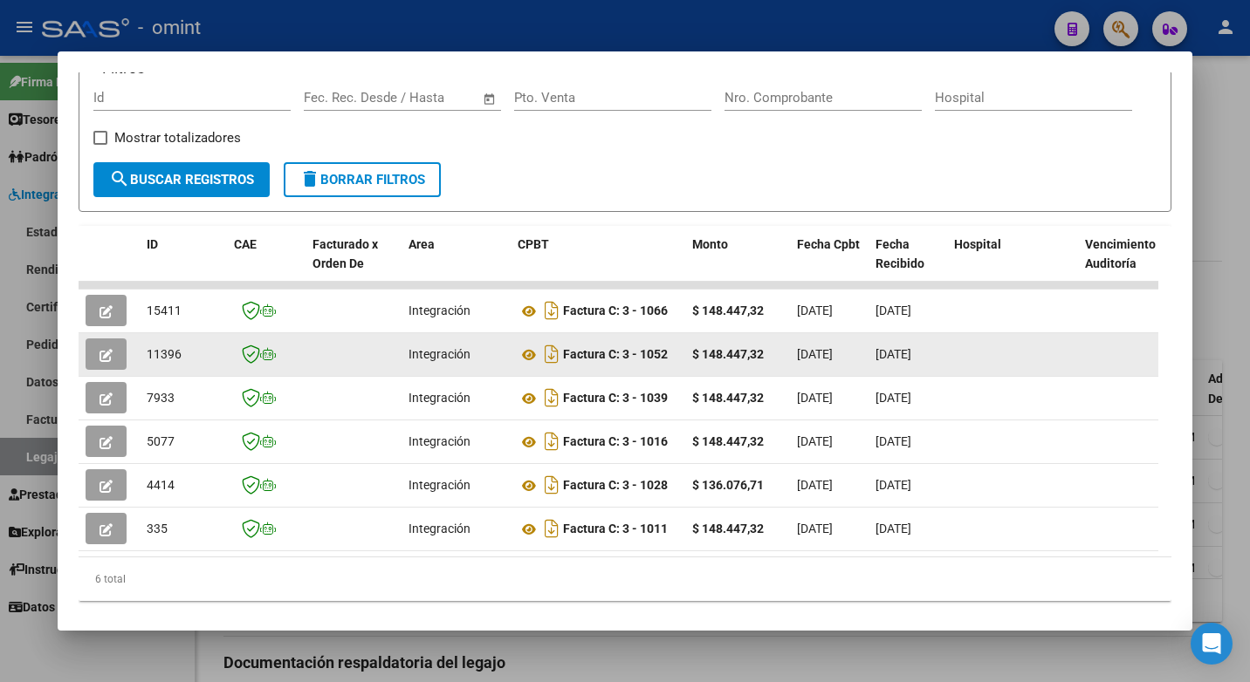
click at [108, 354] on span "button" at bounding box center [105, 354] width 13 height 16
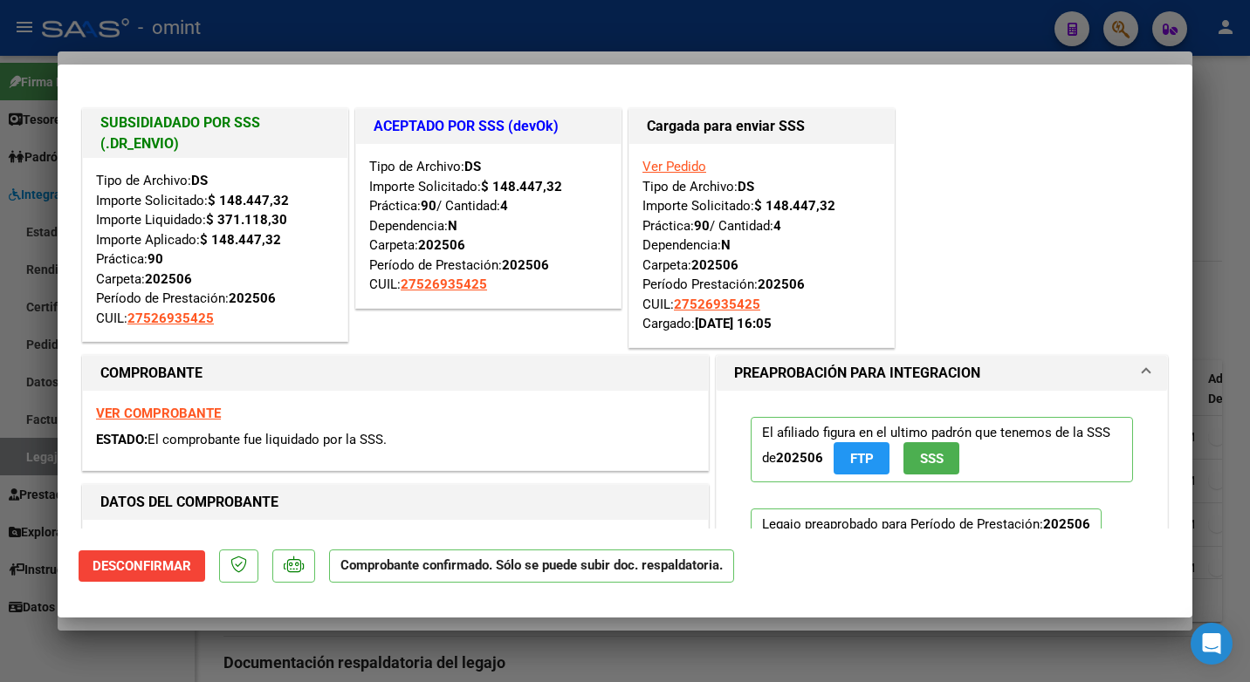
click at [381, 29] on div at bounding box center [625, 341] width 1250 height 682
type input "$ 0,00"
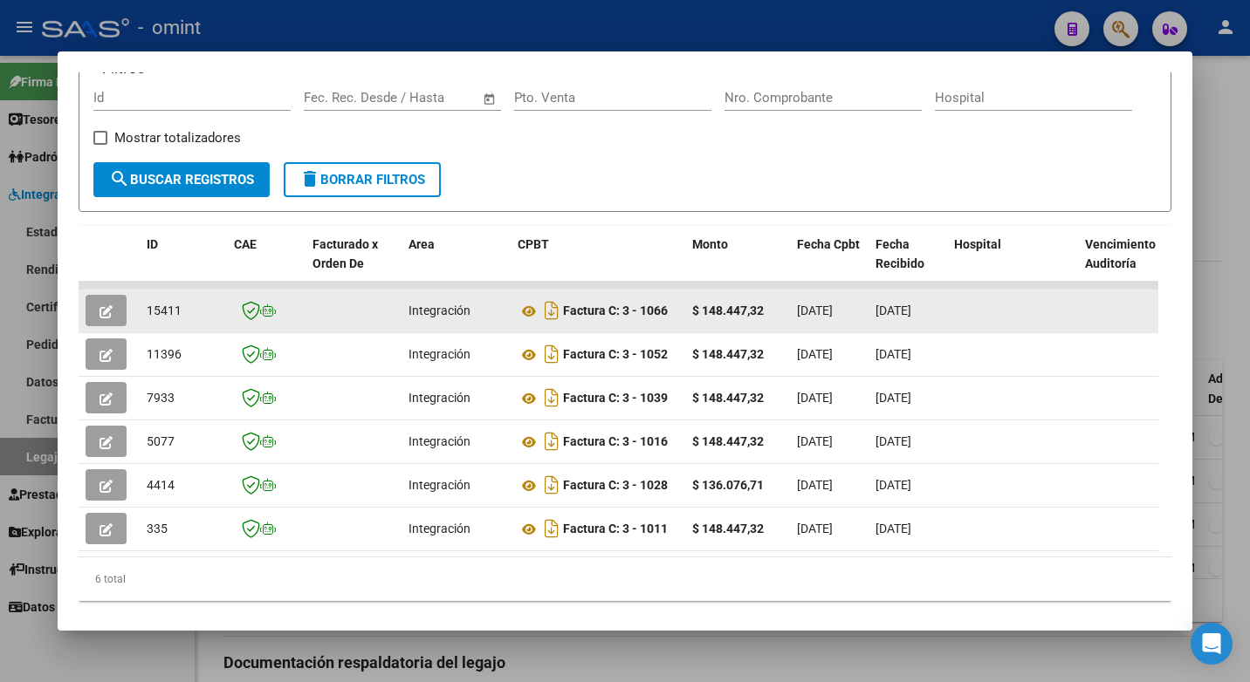
click at [99, 319] on icon "button" at bounding box center [105, 311] width 13 height 13
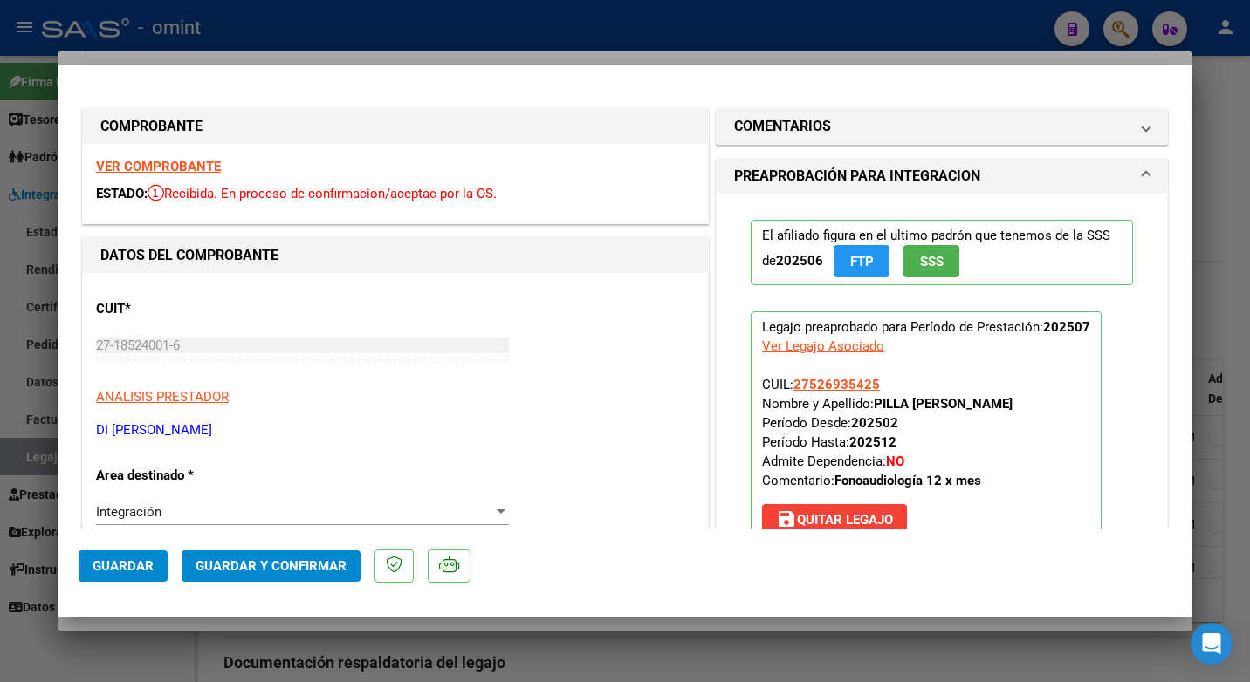
click at [170, 167] on strong "VER COMPROBANTE" at bounding box center [158, 167] width 125 height 16
click at [198, 163] on strong "VER COMPROBANTE" at bounding box center [158, 167] width 125 height 16
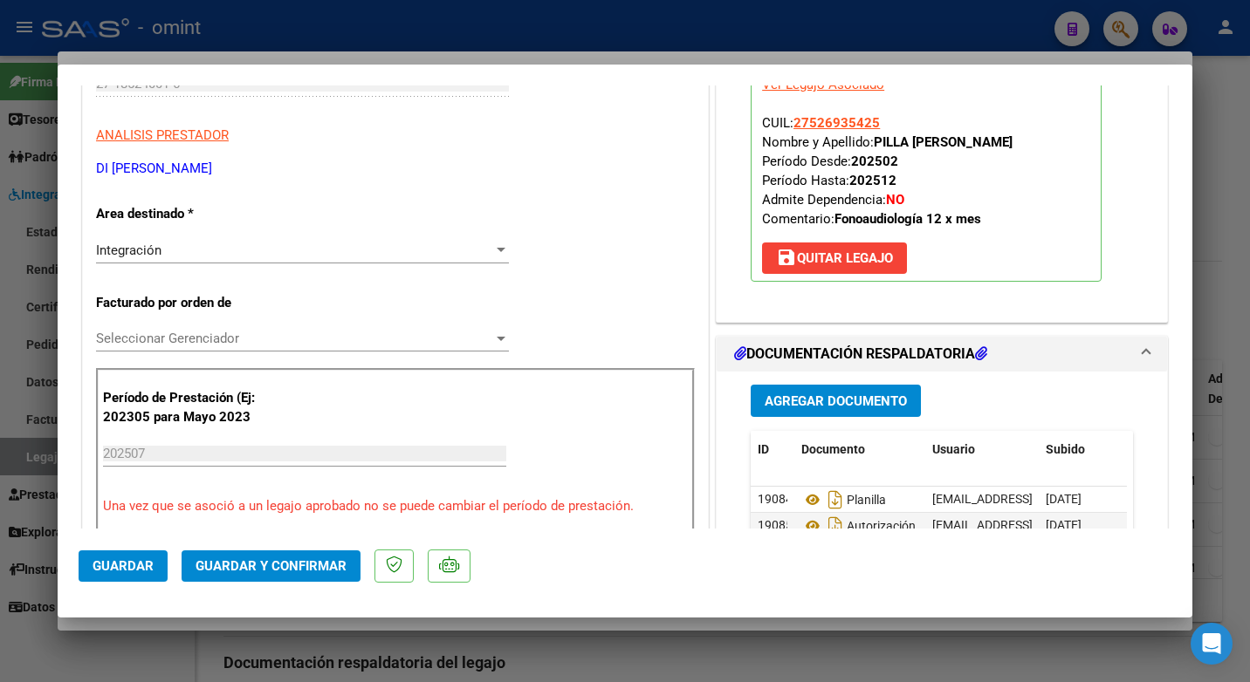
scroll to position [349, 0]
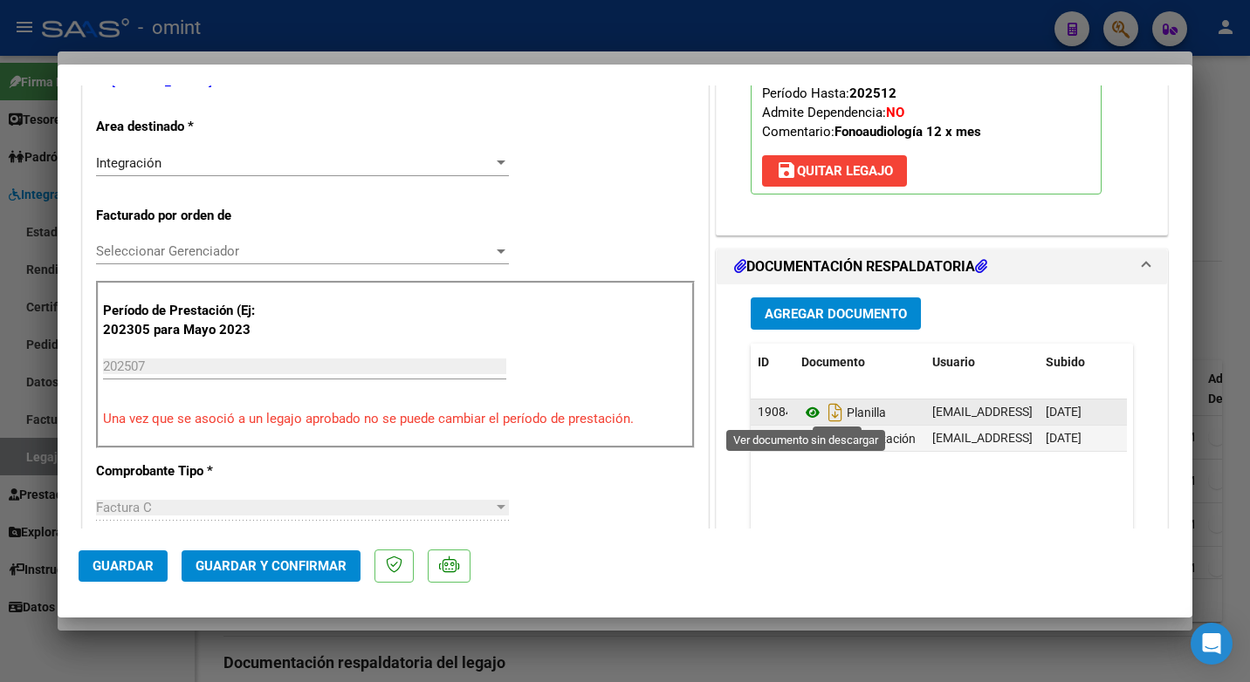
click at [809, 411] on icon at bounding box center [812, 412] width 23 height 21
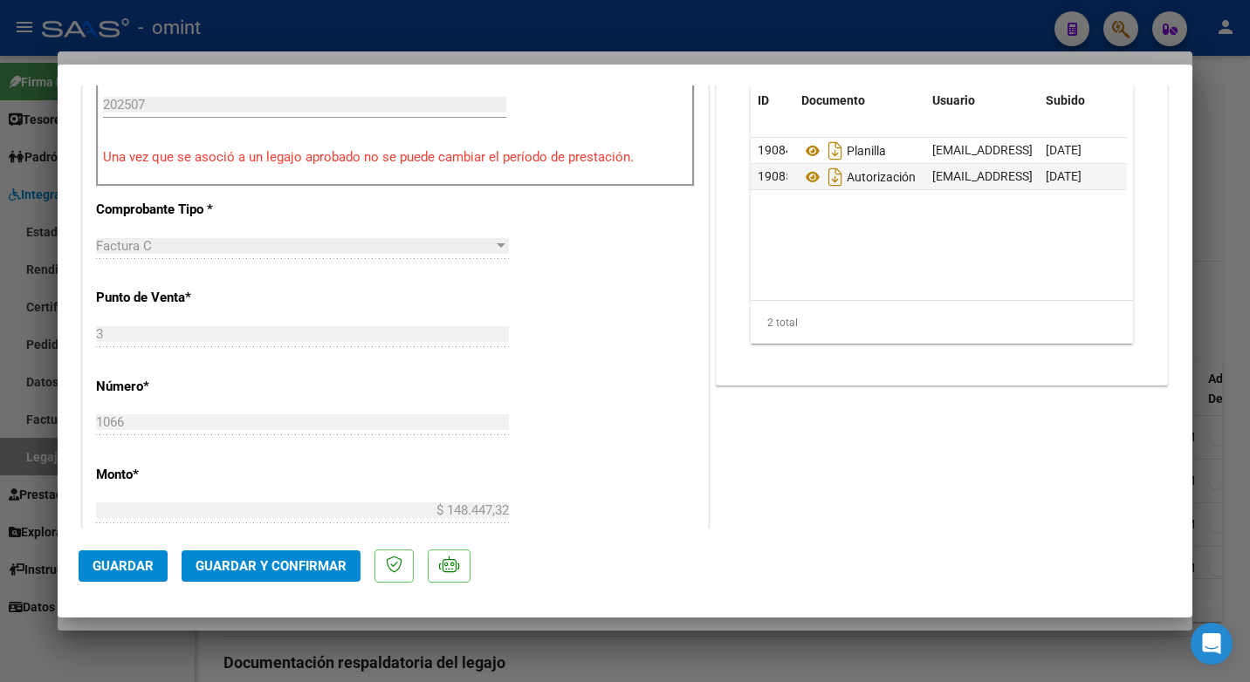
scroll to position [873, 0]
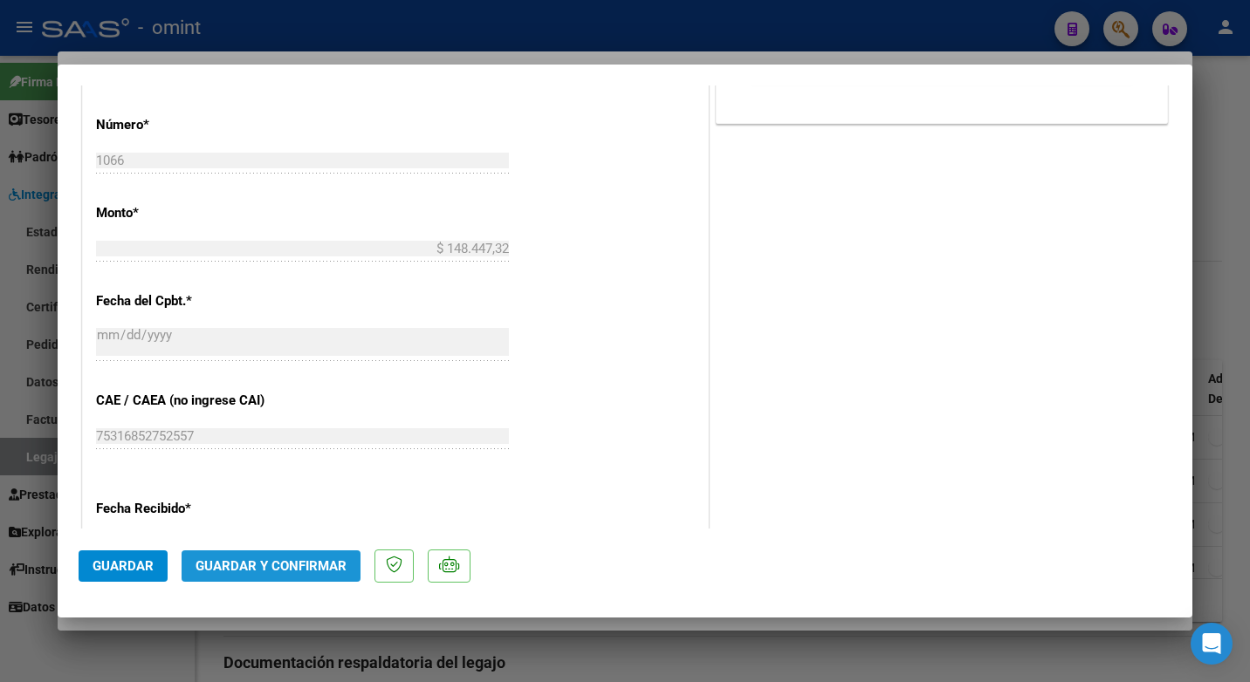
click at [258, 579] on button "Guardar y Confirmar" at bounding box center [271, 566] width 179 height 31
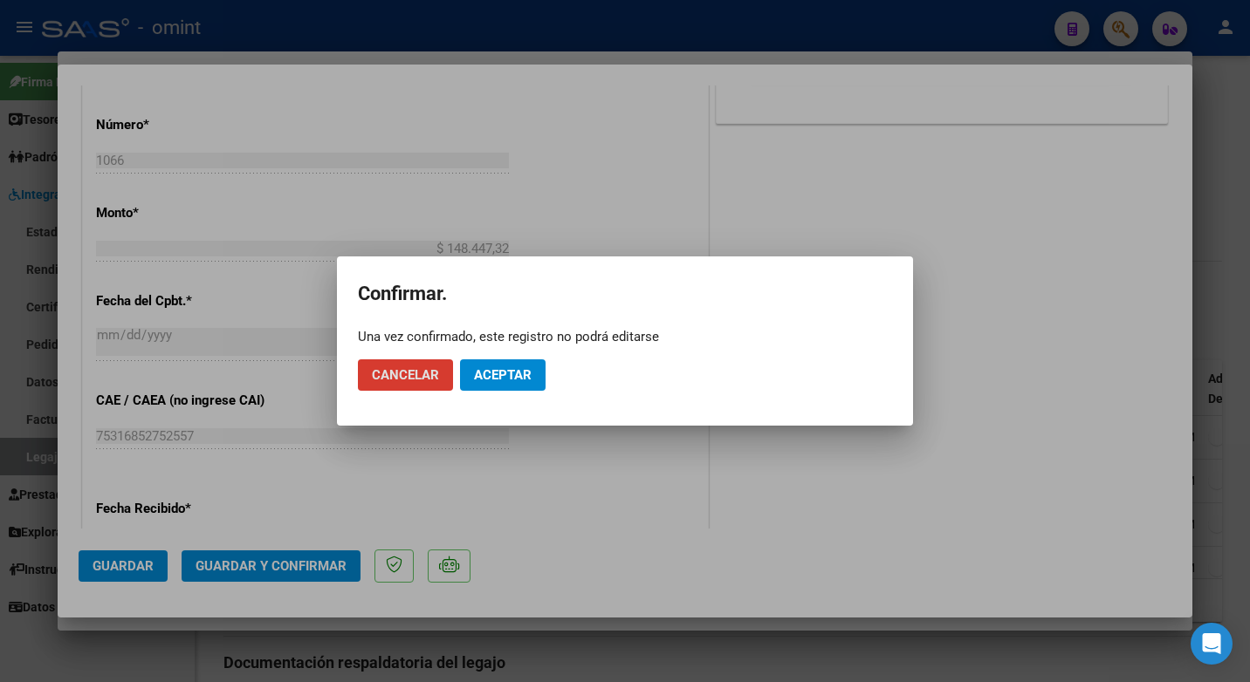
click at [527, 376] on span "Aceptar" at bounding box center [503, 375] width 58 height 16
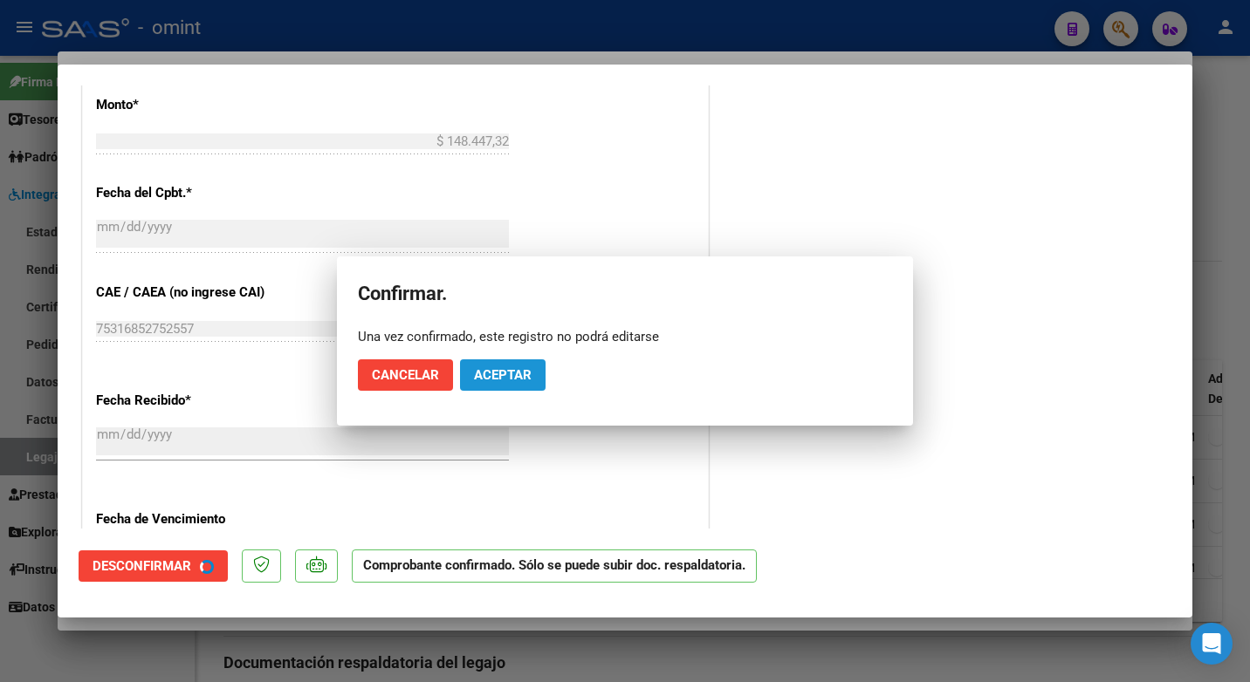
scroll to position [764, 0]
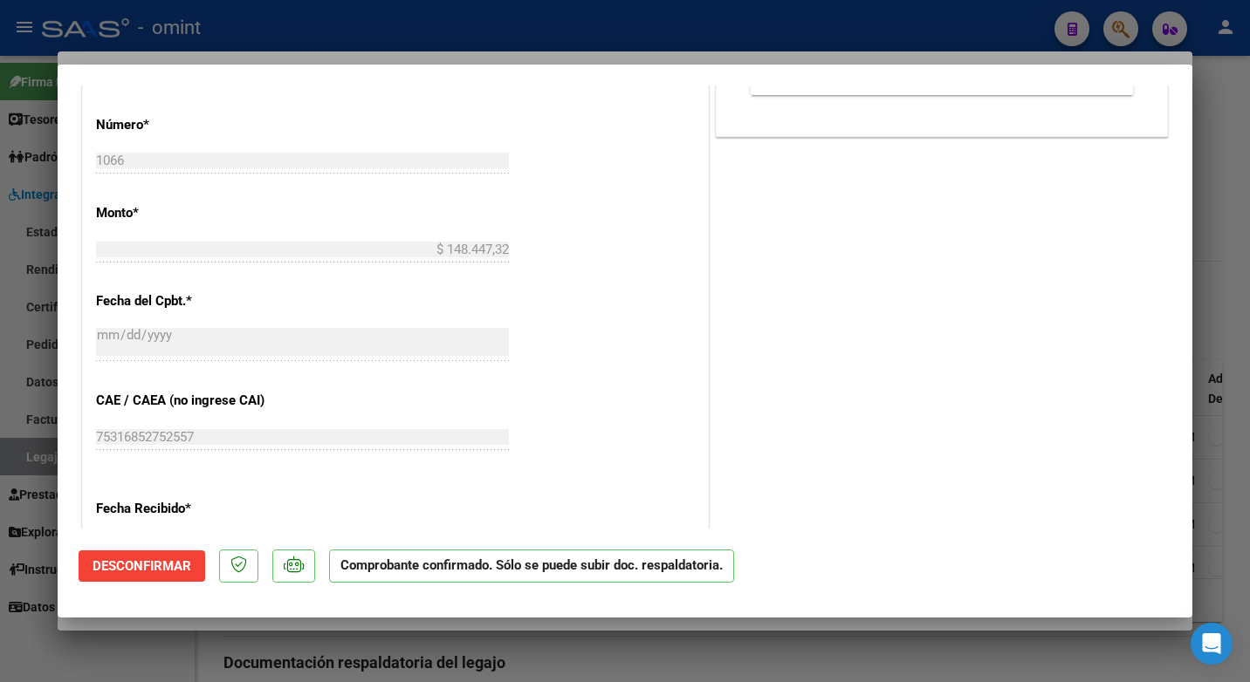
click at [212, 24] on div at bounding box center [625, 341] width 1250 height 682
type input "$ 0,00"
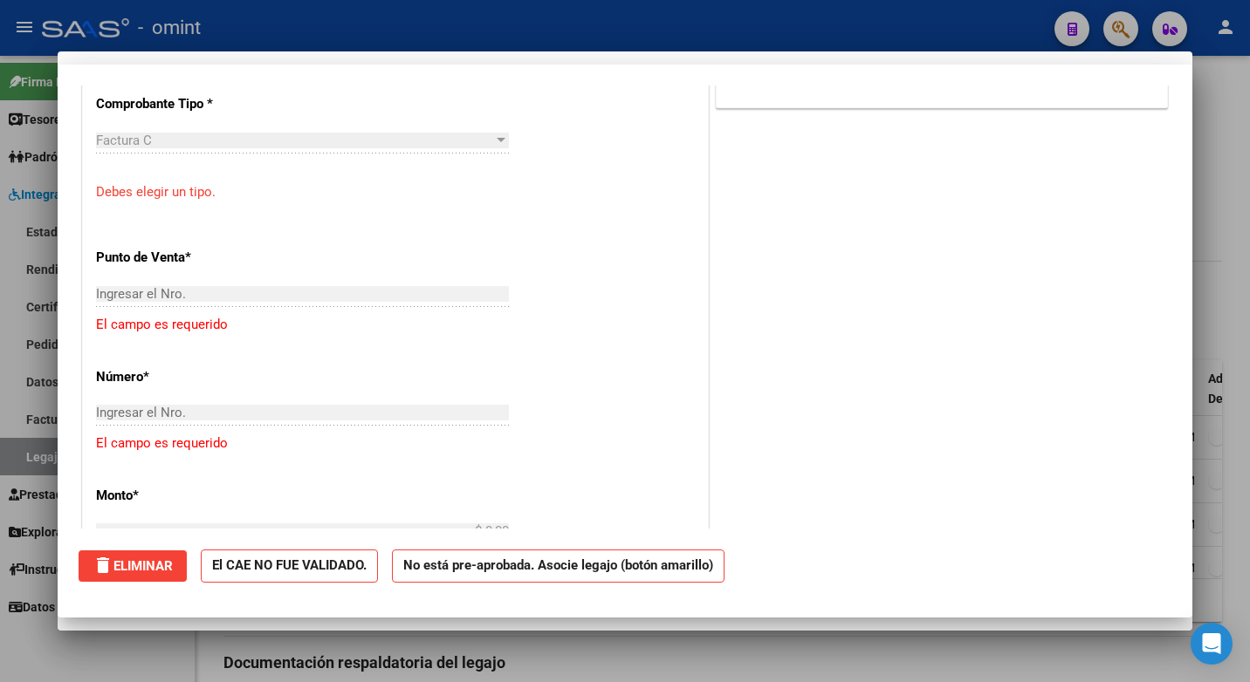
scroll to position [1089, 0]
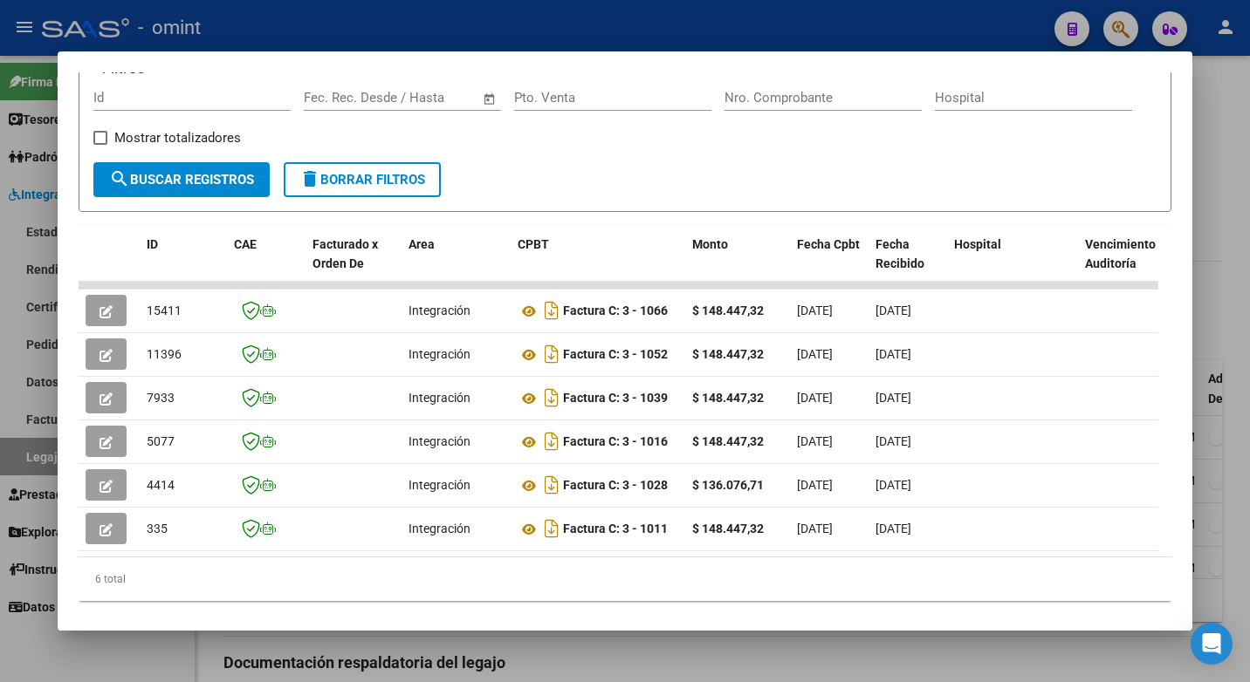
click at [476, 9] on div at bounding box center [625, 341] width 1250 height 682
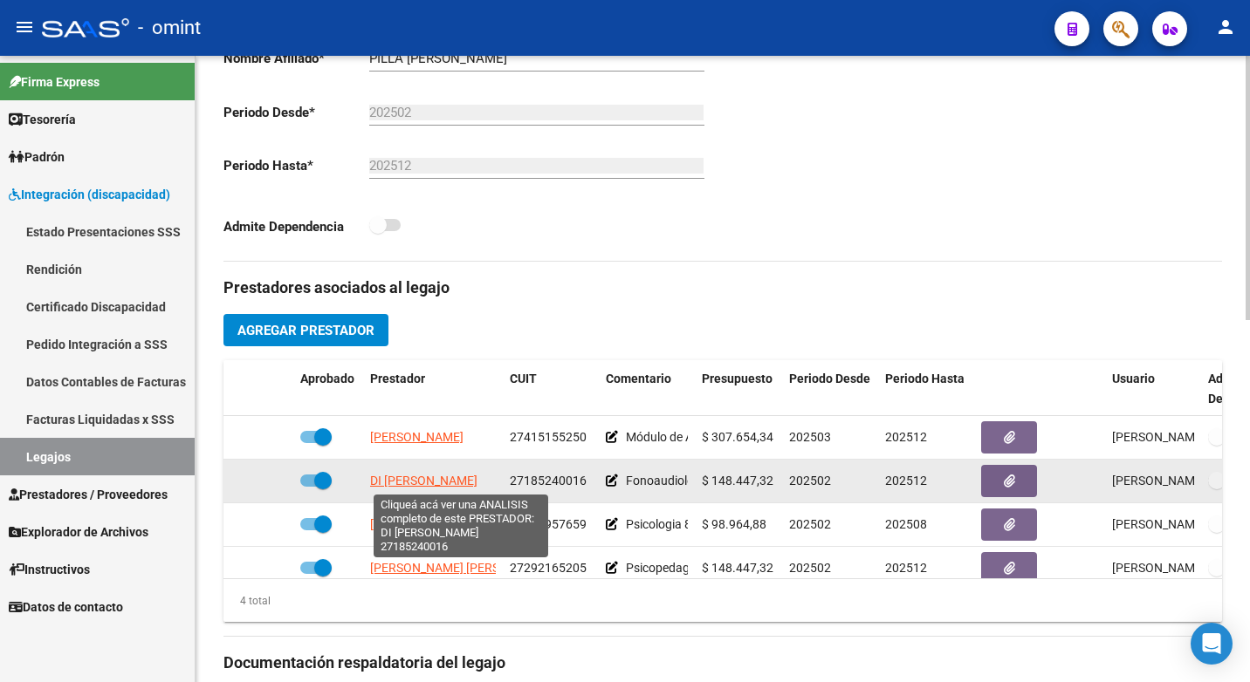
click at [417, 470] on datatable-body-cell "DI AGOSTINO CARINA GABRIELA" at bounding box center [433, 481] width 140 height 43
click at [414, 477] on span "DI AGOSTINO CARINA GABRIELA" at bounding box center [423, 481] width 107 height 14
copy span "S"
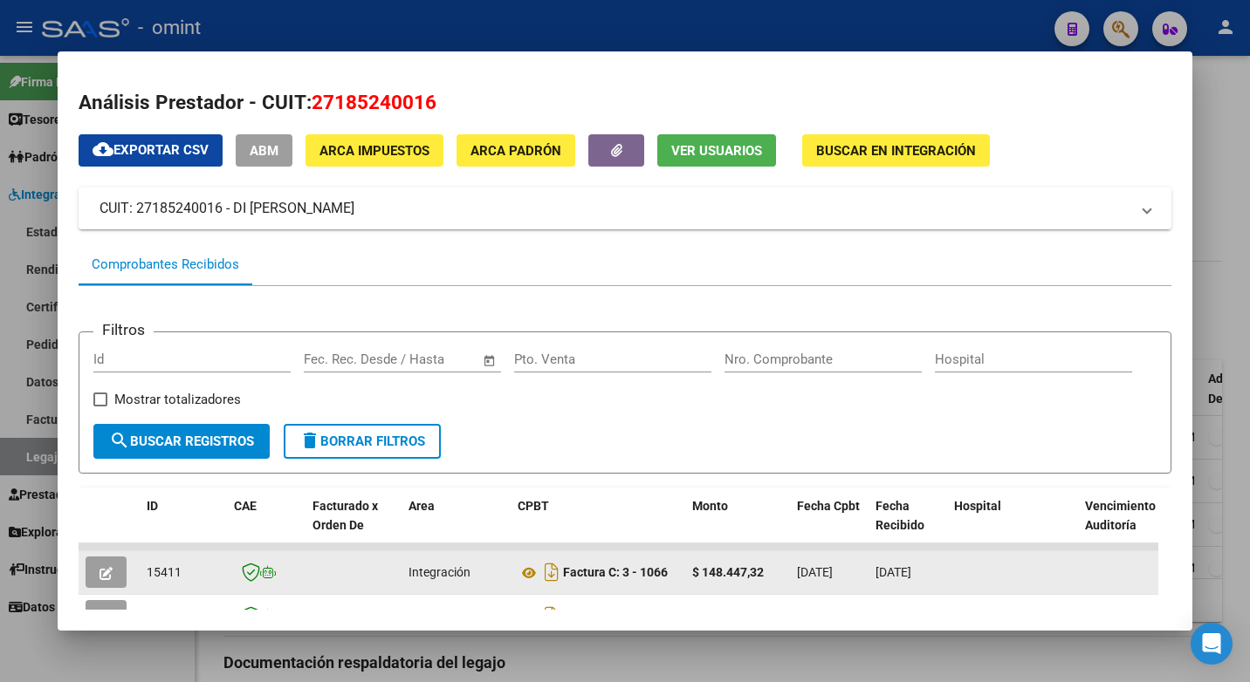
scroll to position [262, 0]
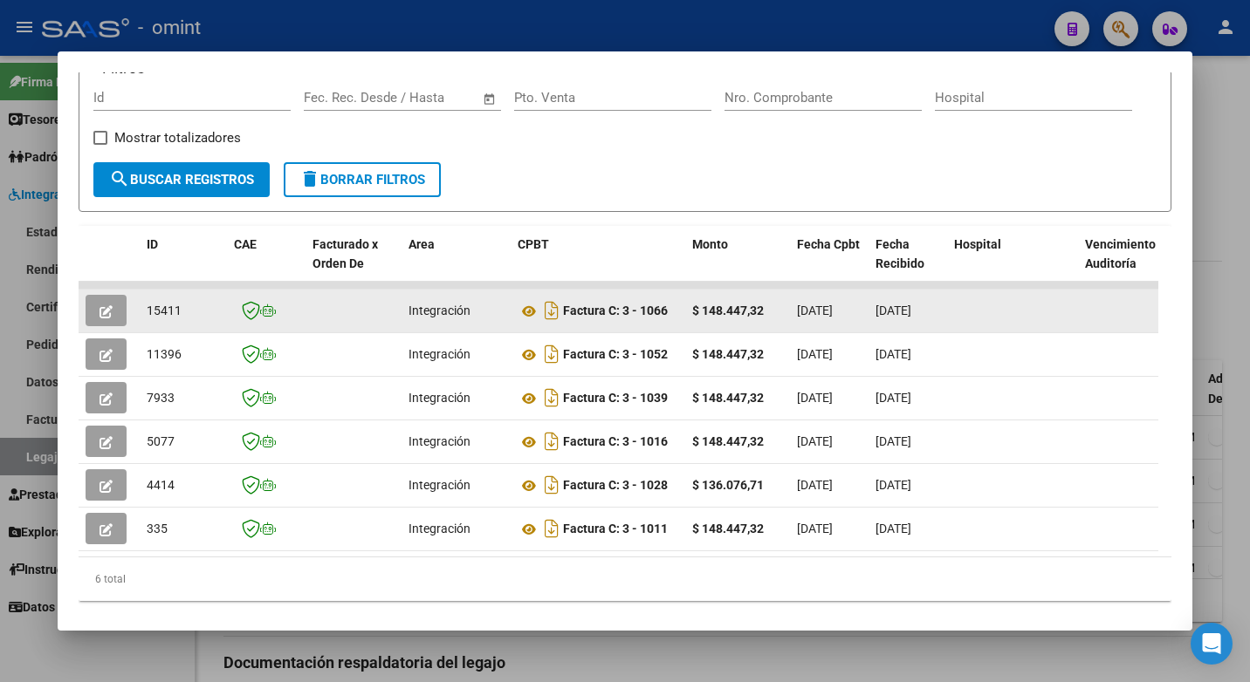
click at [162, 318] on span "15411" at bounding box center [164, 311] width 35 height 14
copy span "15411"
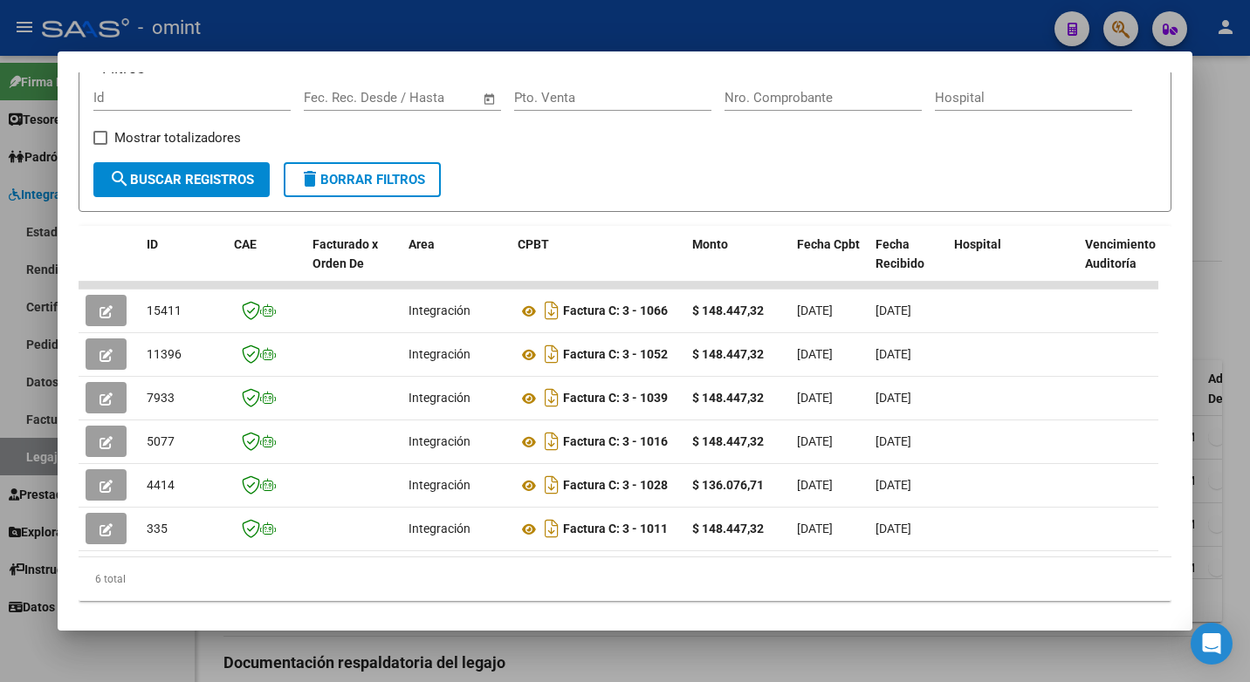
click at [365, 30] on div at bounding box center [625, 341] width 1250 height 682
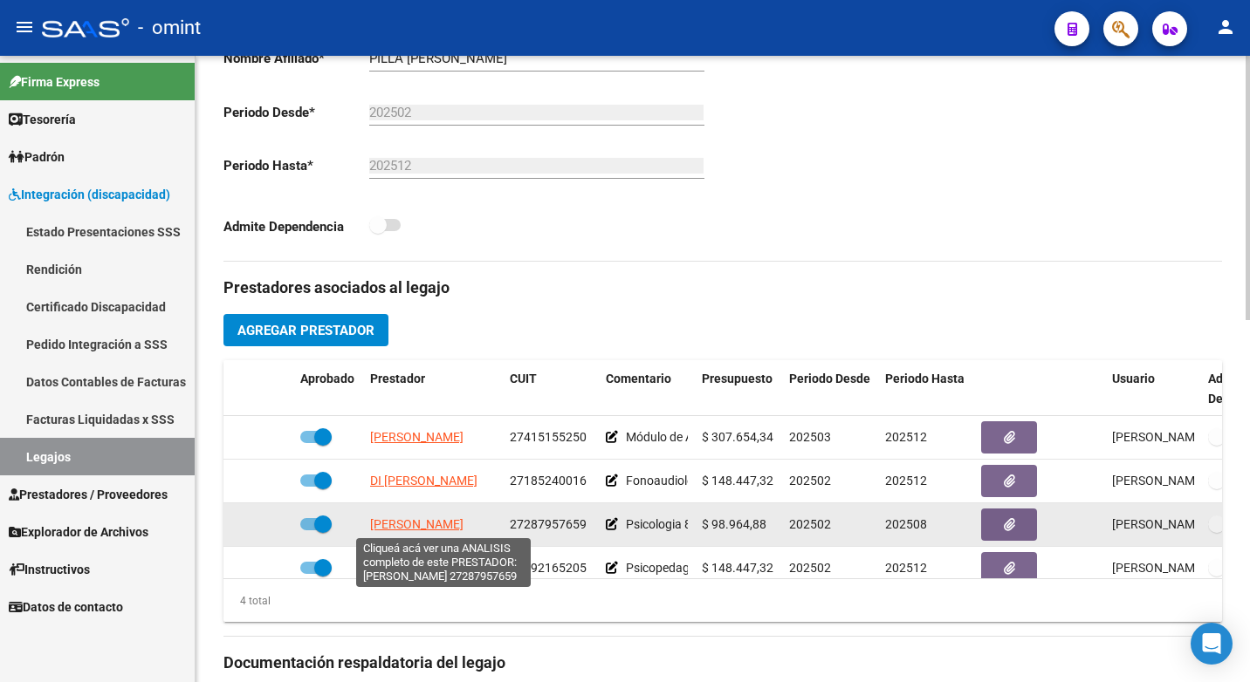
click at [406, 523] on span "ARMOA EVELIN GABRIELA" at bounding box center [416, 525] width 93 height 14
type textarea "27287957659"
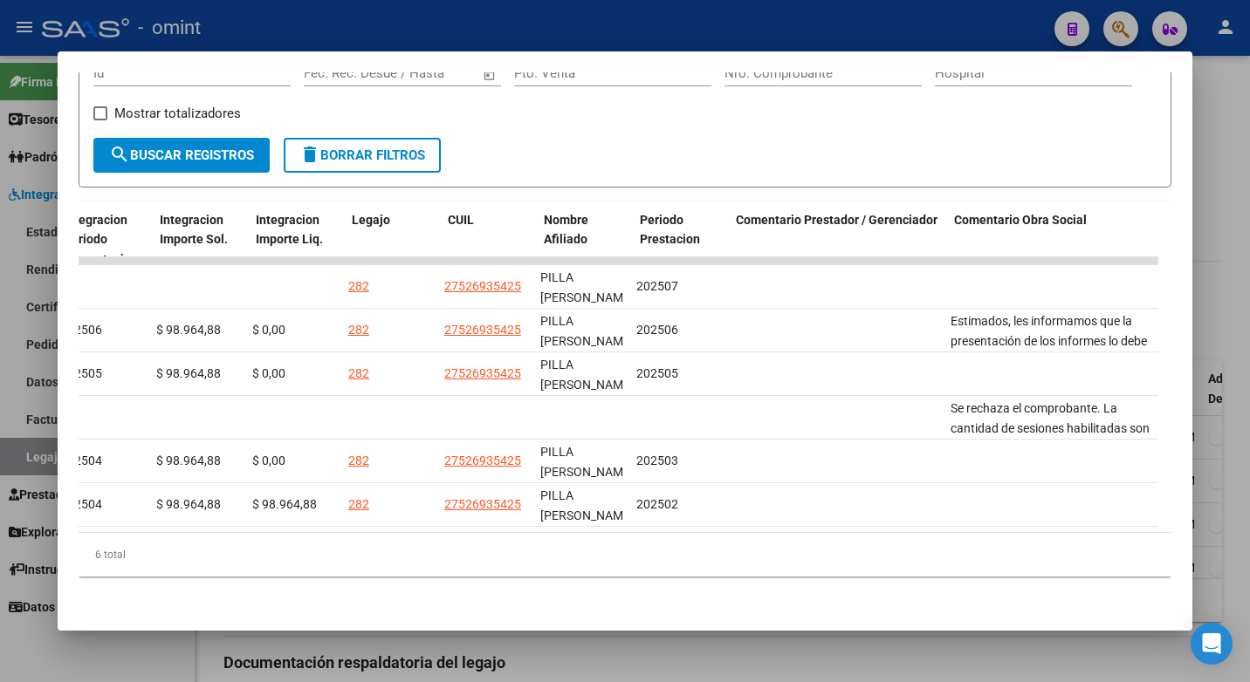
scroll to position [0, 2500]
click at [895, 535] on div "6 total" at bounding box center [625, 555] width 1093 height 44
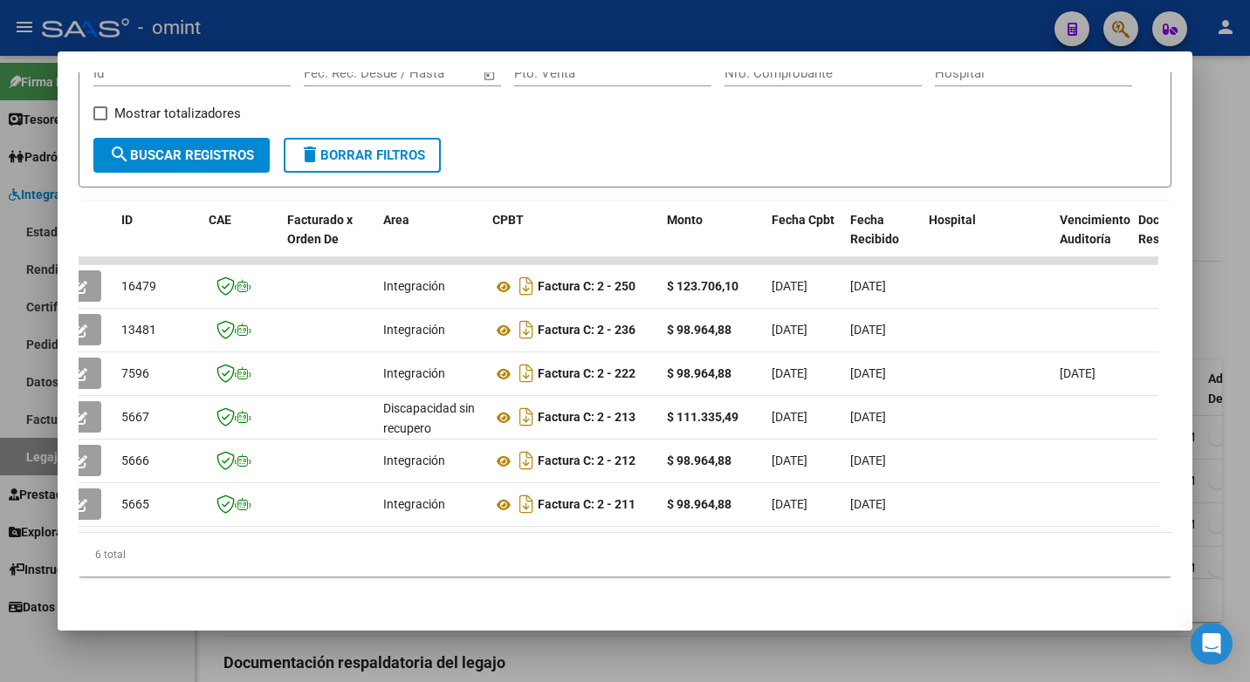
scroll to position [0, 0]
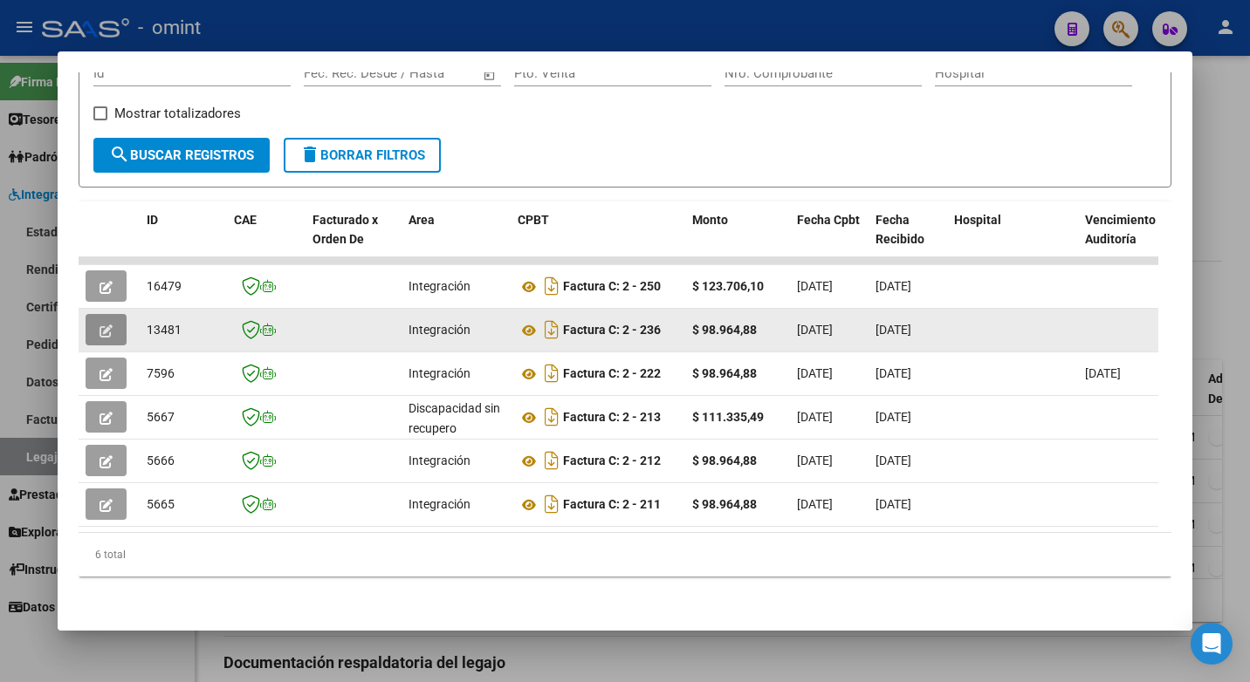
click at [101, 321] on button "button" at bounding box center [106, 329] width 41 height 31
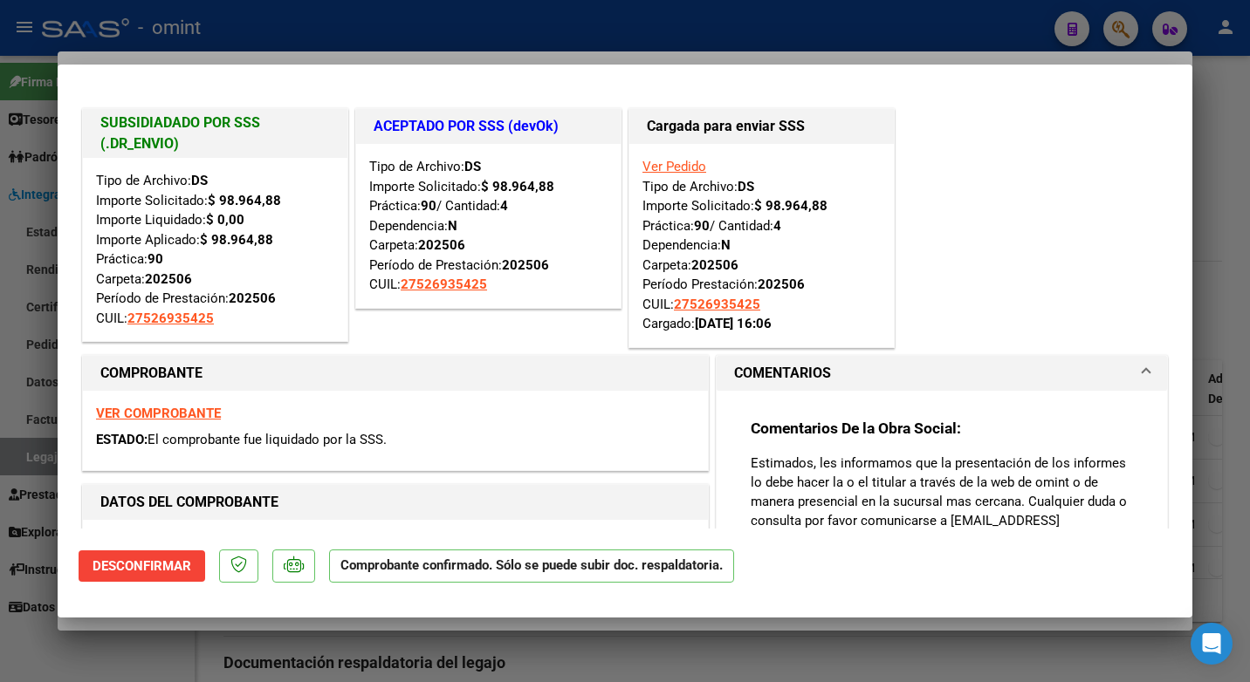
click at [726, 42] on div at bounding box center [625, 341] width 1250 height 682
type input "$ 0,00"
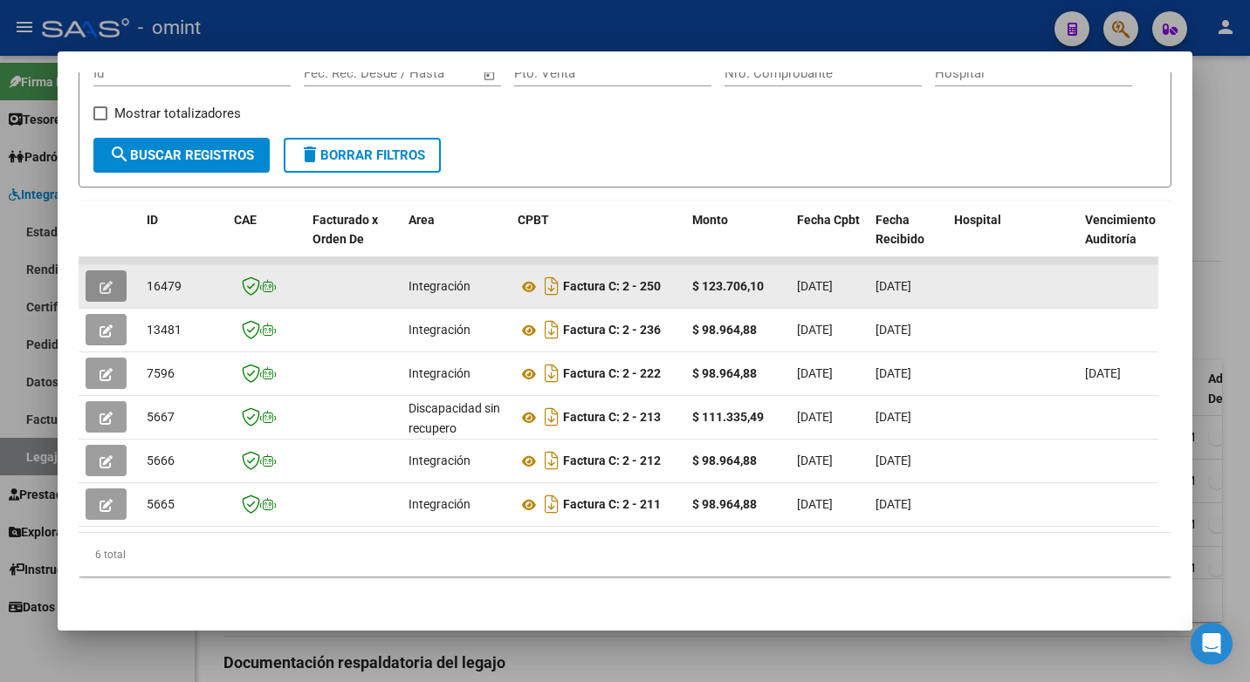
click at [99, 284] on button "button" at bounding box center [106, 286] width 41 height 31
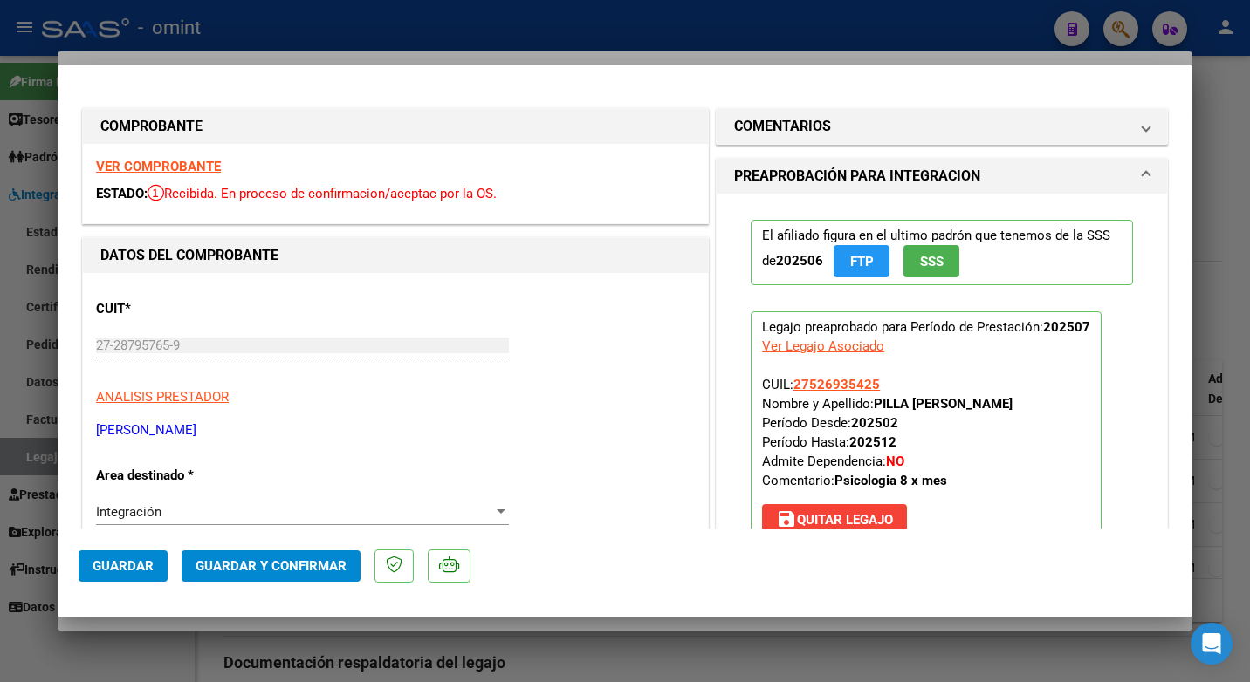
click at [149, 166] on strong "VER COMPROBANTE" at bounding box center [158, 167] width 125 height 16
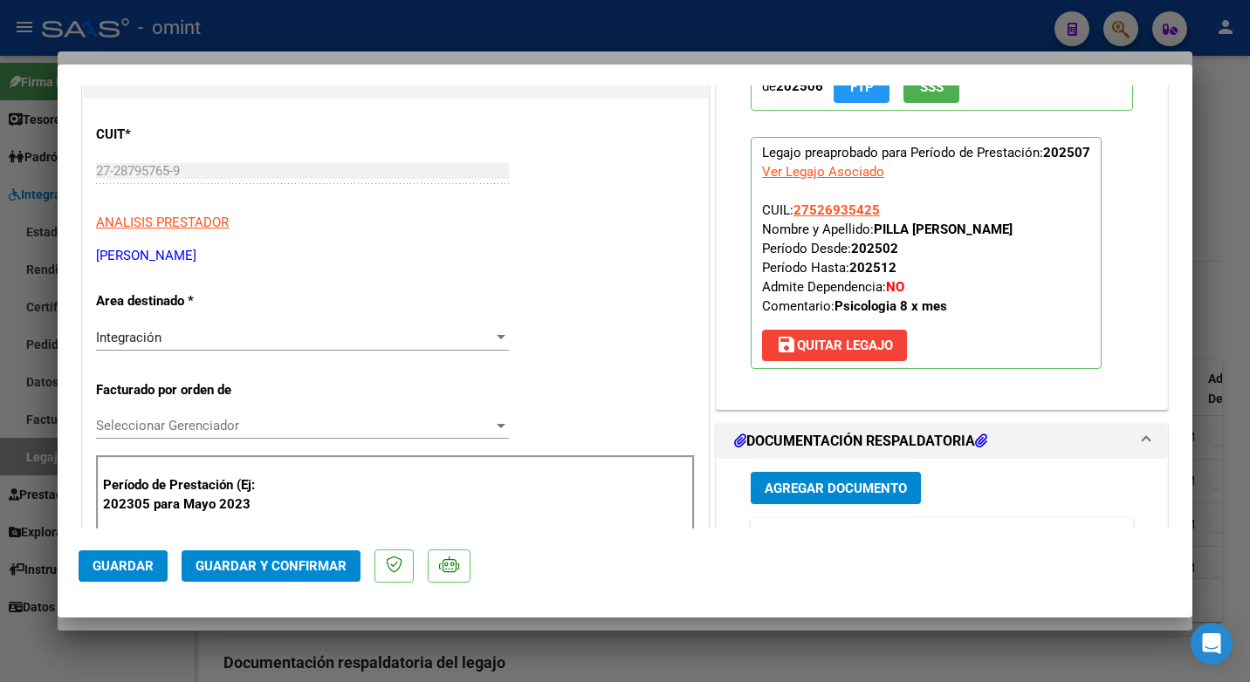
scroll to position [262, 0]
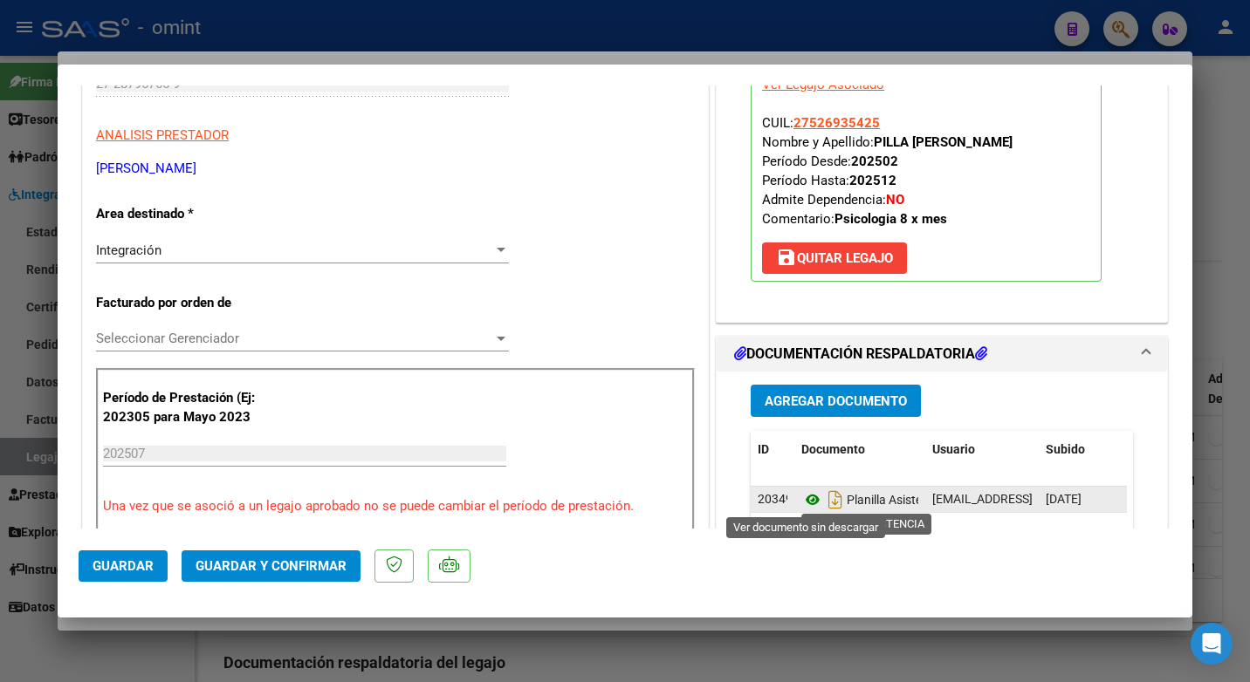
click at [807, 503] on icon at bounding box center [812, 500] width 23 height 21
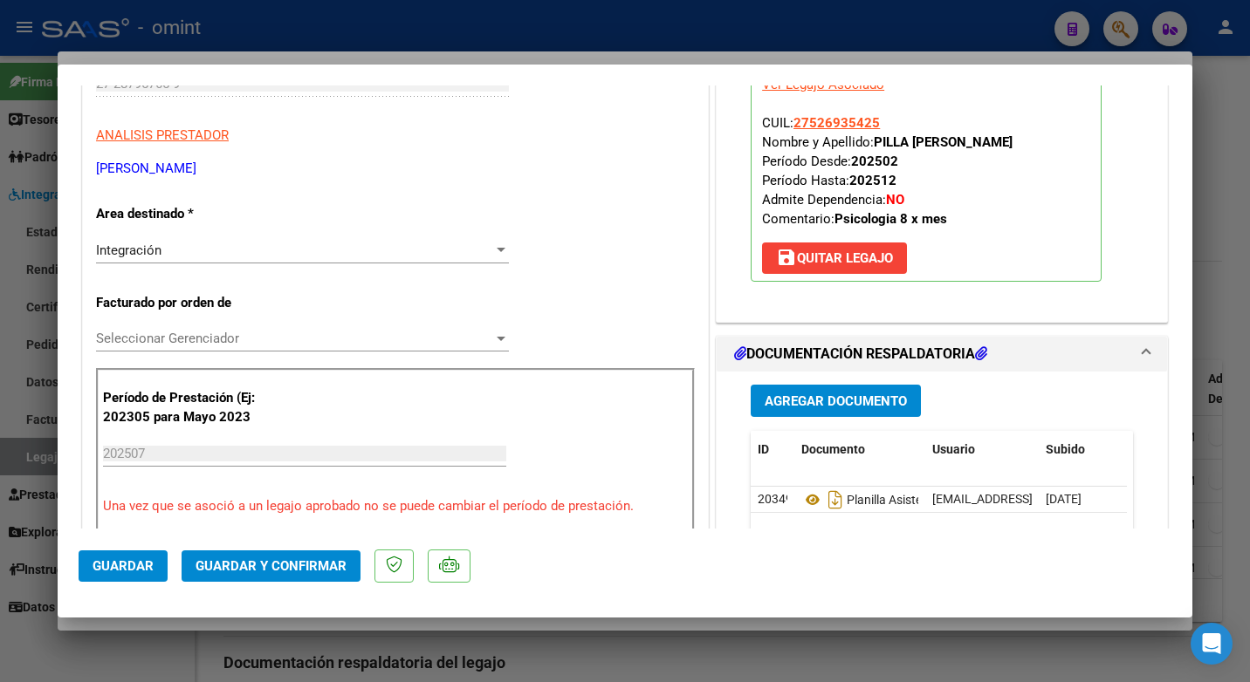
scroll to position [0, 0]
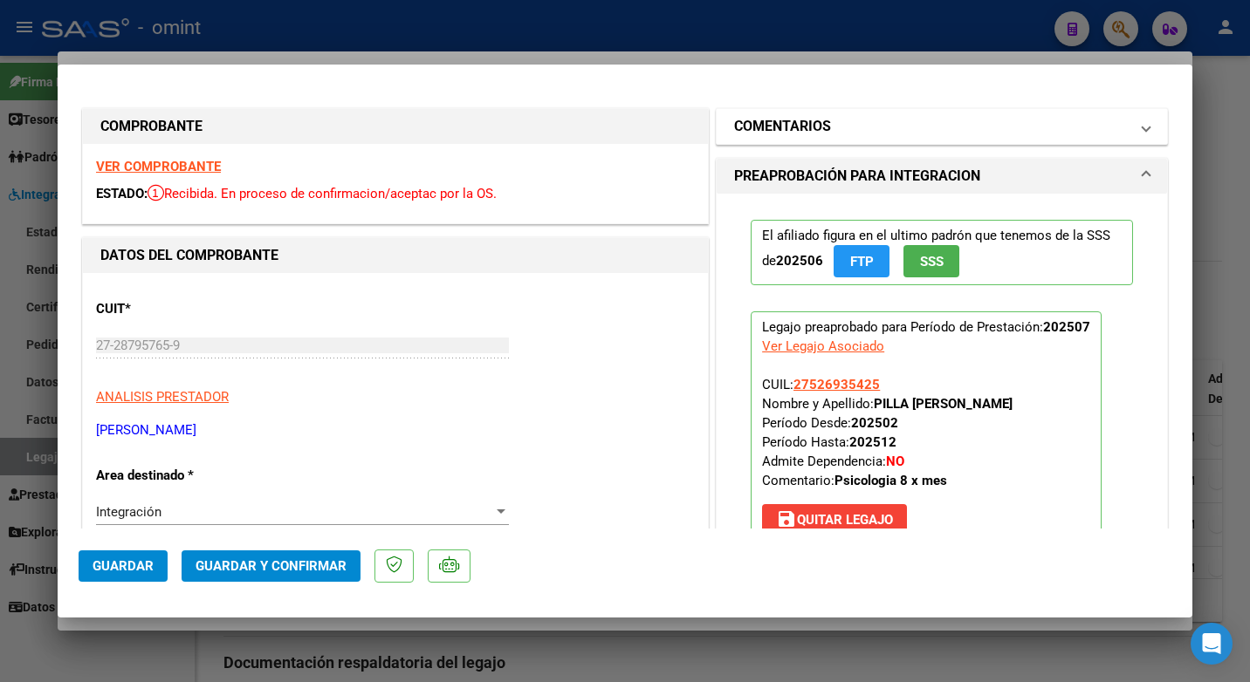
click at [1072, 132] on mat-panel-title "COMENTARIOS" at bounding box center [931, 126] width 394 height 21
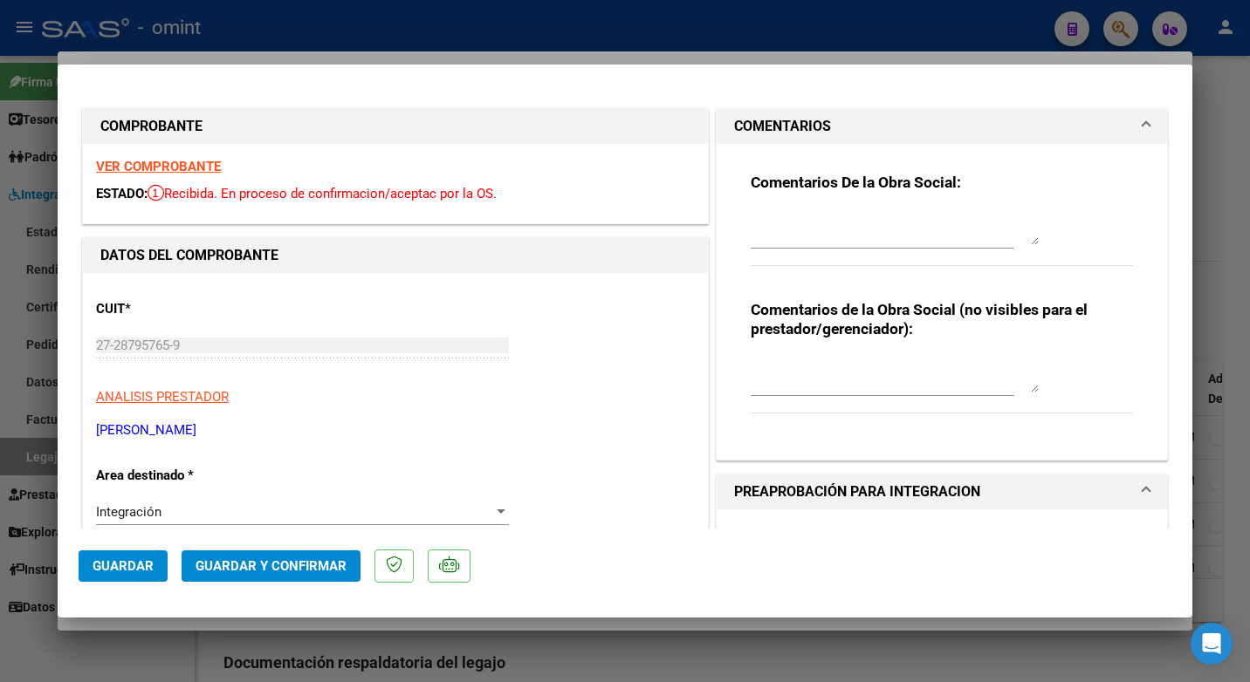
click at [817, 223] on textarea at bounding box center [895, 227] width 288 height 35
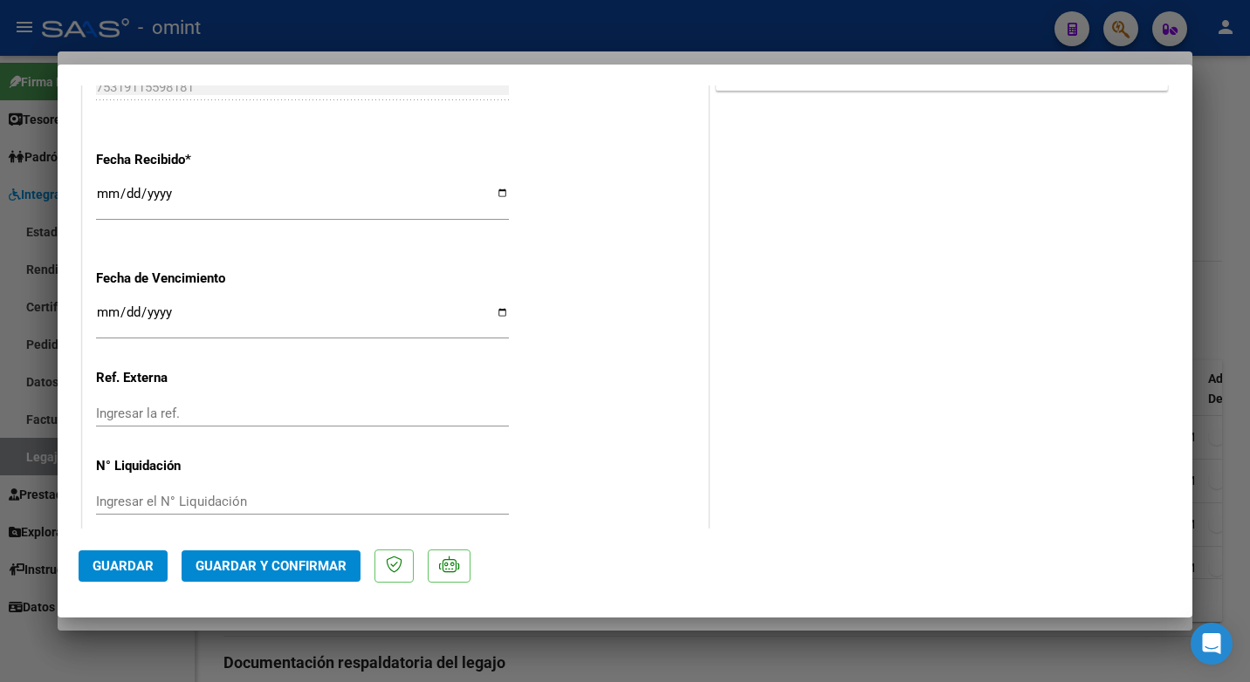
scroll to position [1242, 0]
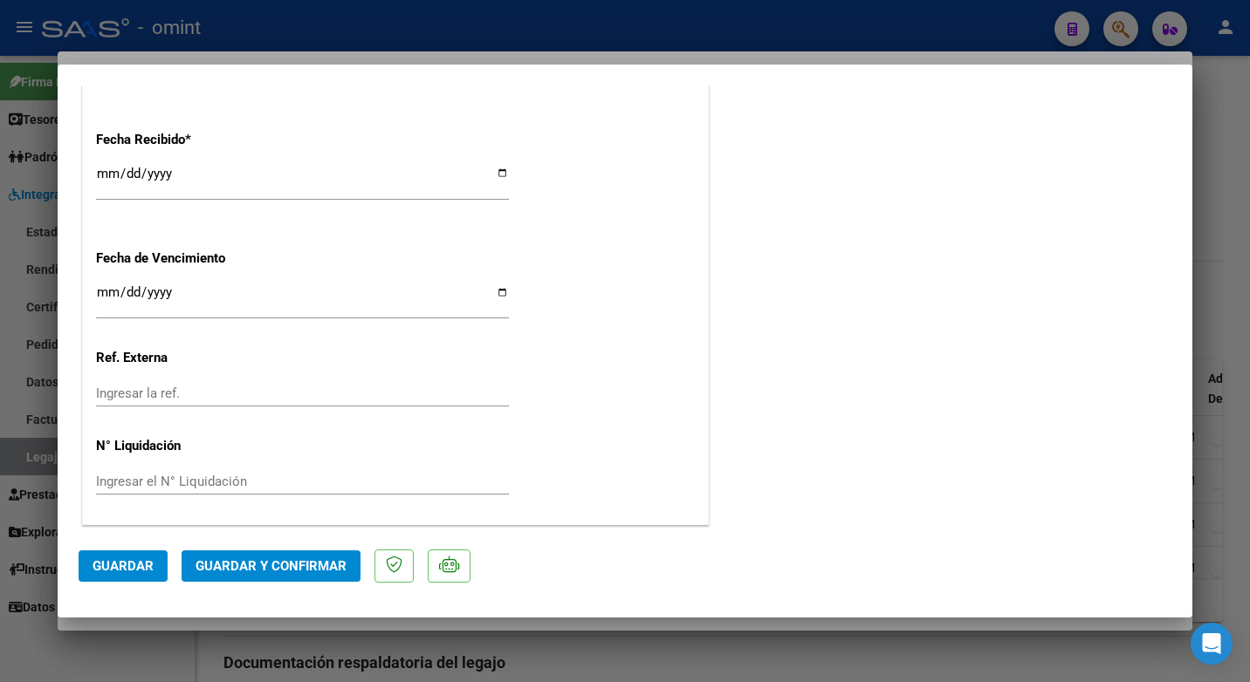
type textarea "Estimado: Se informa que las sesiones autorizadas son 8. Tener en cuenta al mom…"
click at [264, 571] on span "Guardar y Confirmar" at bounding box center [270, 567] width 151 height 16
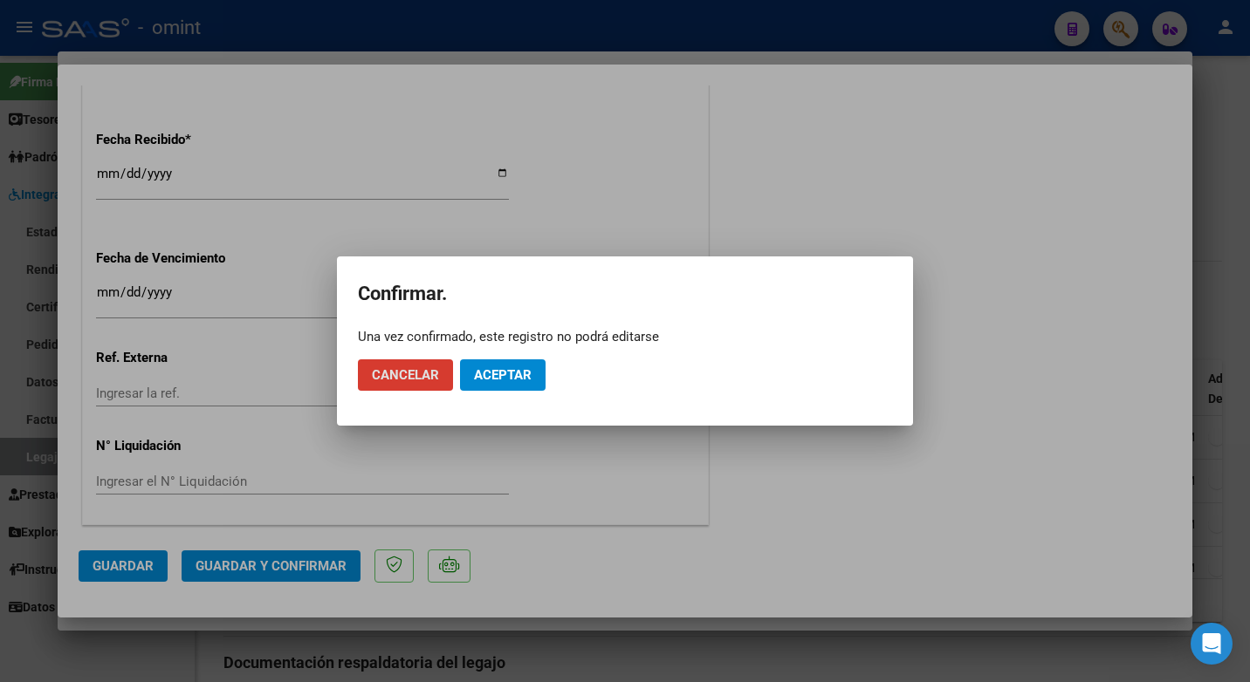
click at [495, 355] on mat-dialog-actions "Cancelar Aceptar" at bounding box center [625, 375] width 534 height 59
click at [499, 378] on span "Aceptar" at bounding box center [503, 375] width 58 height 16
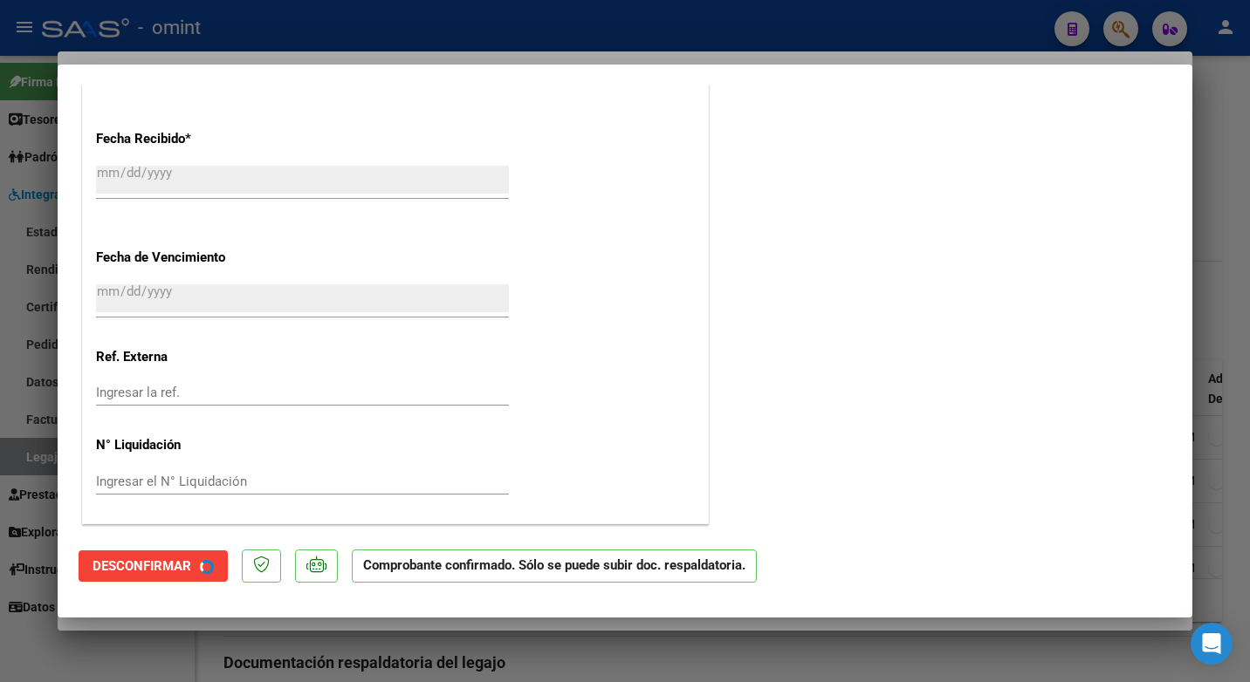
scroll to position [1134, 0]
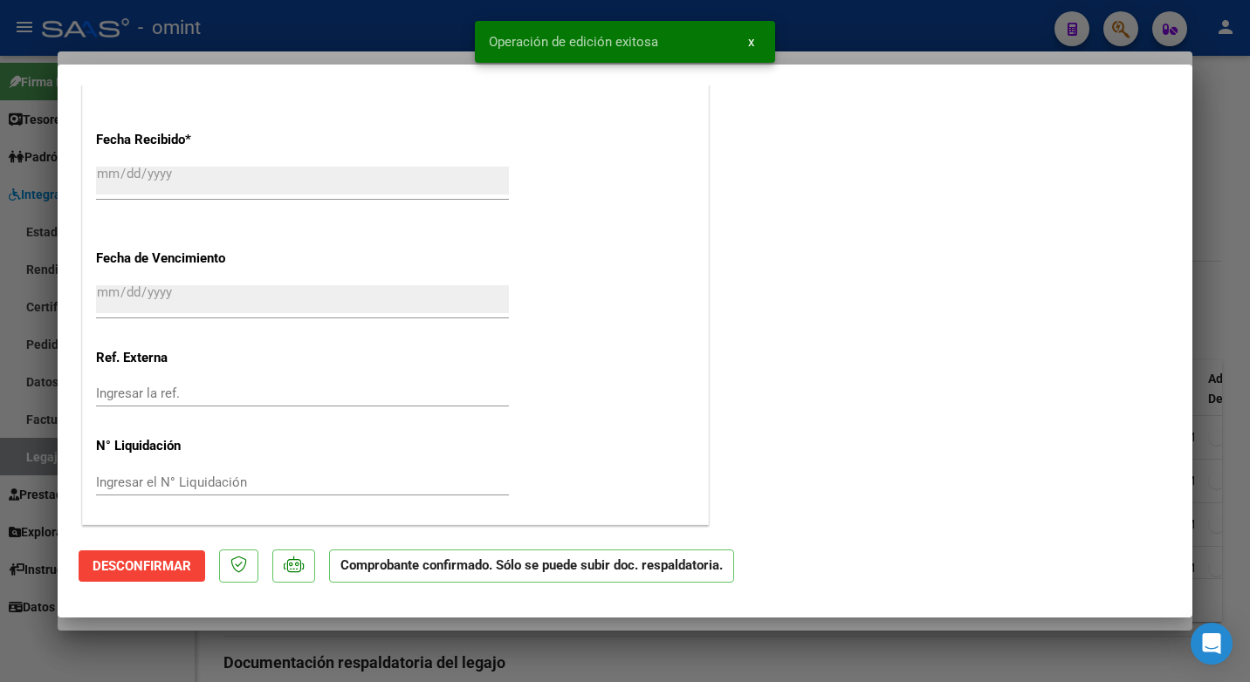
click at [250, 35] on div at bounding box center [625, 341] width 1250 height 682
type input "$ 0,00"
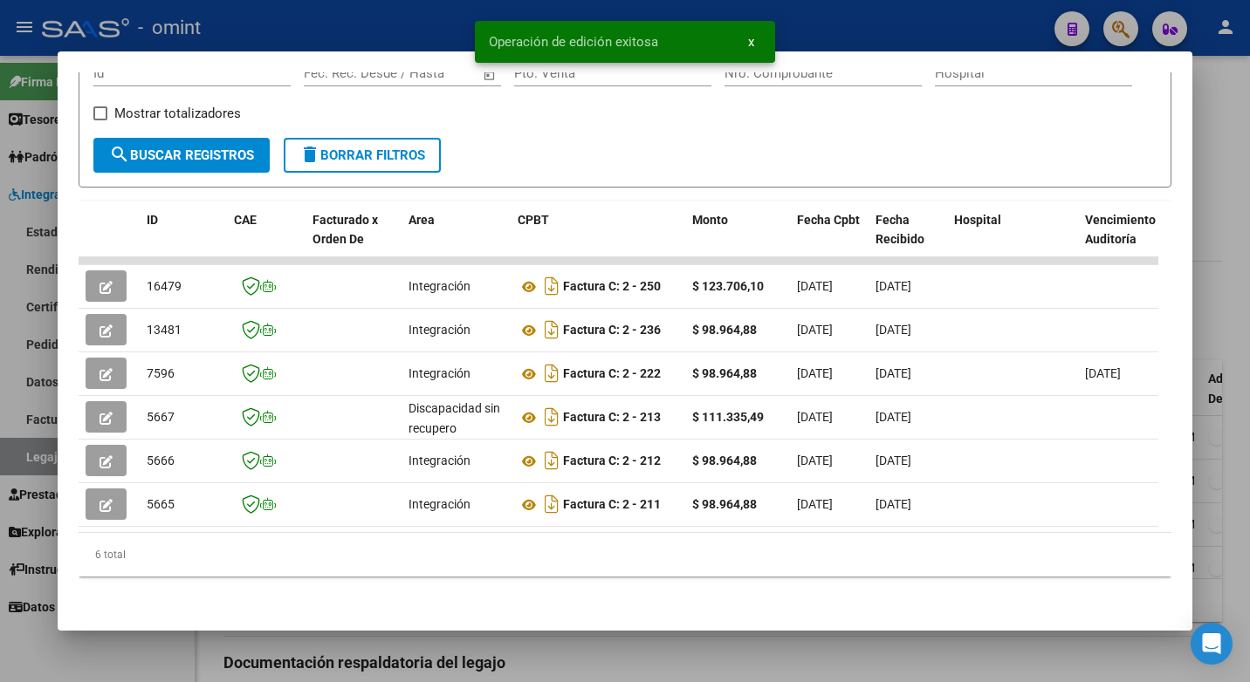
scroll to position [28, 0]
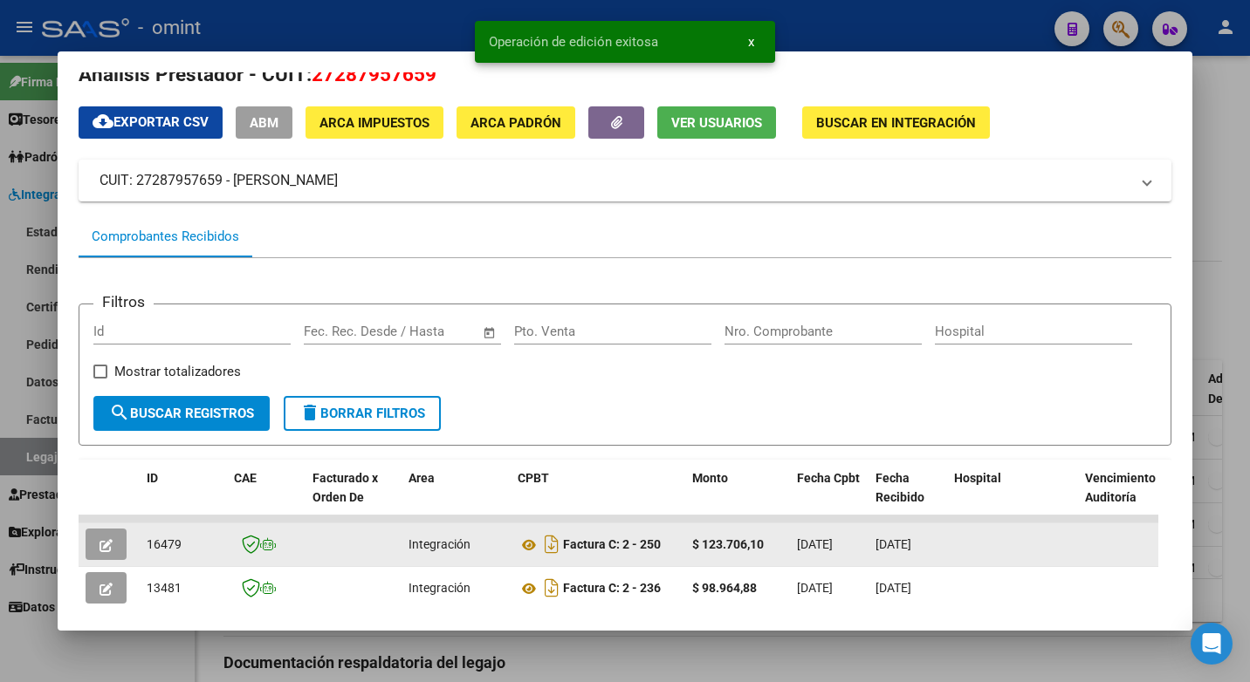
click at [161, 550] on span "16479" at bounding box center [164, 545] width 35 height 14
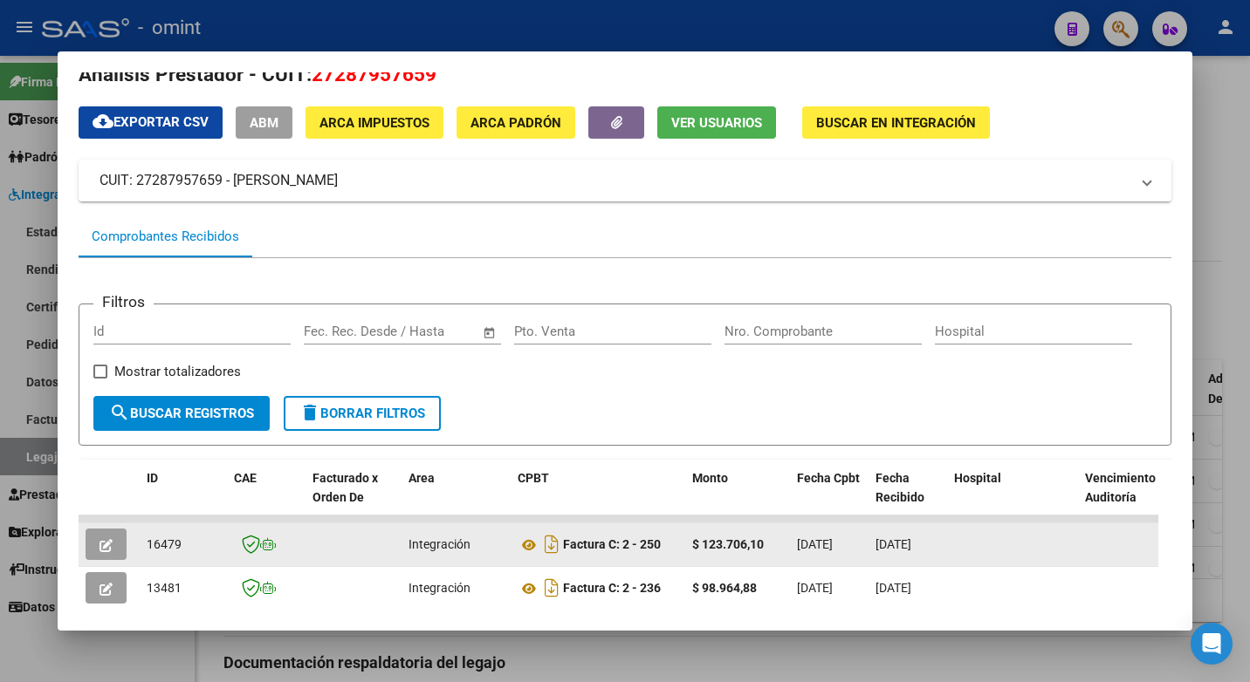
copy span "16479"
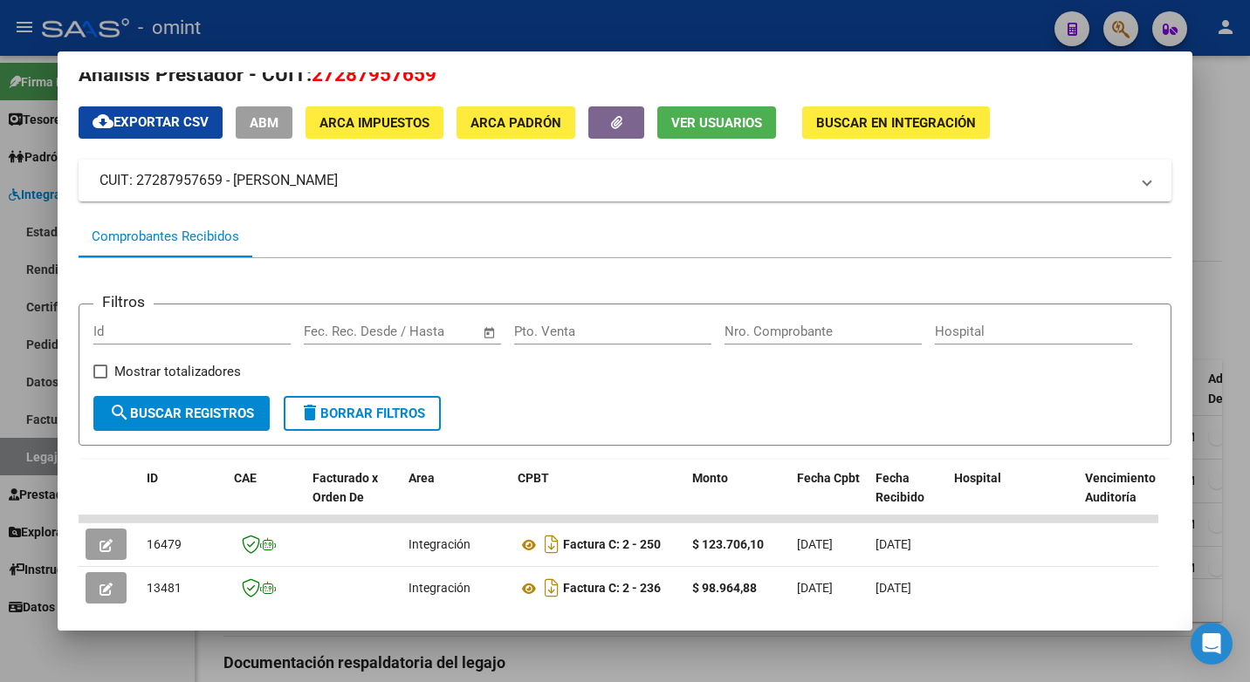
click at [390, 15] on div at bounding box center [625, 341] width 1250 height 682
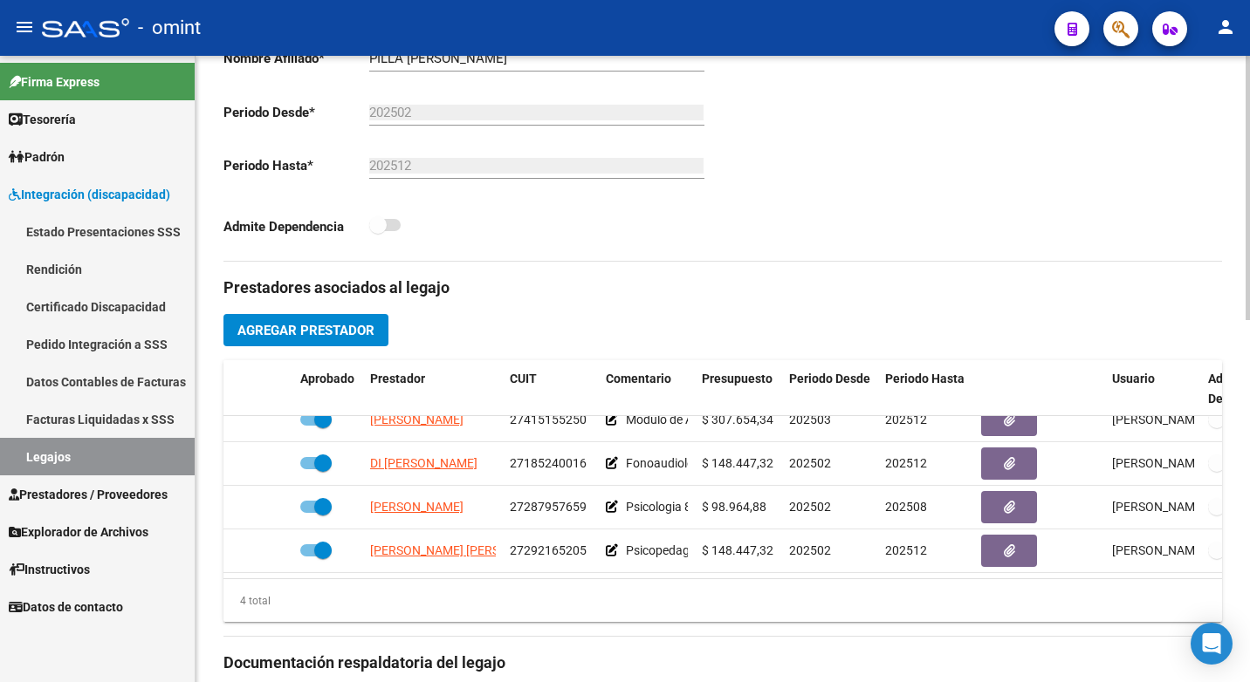
scroll to position [524, 0]
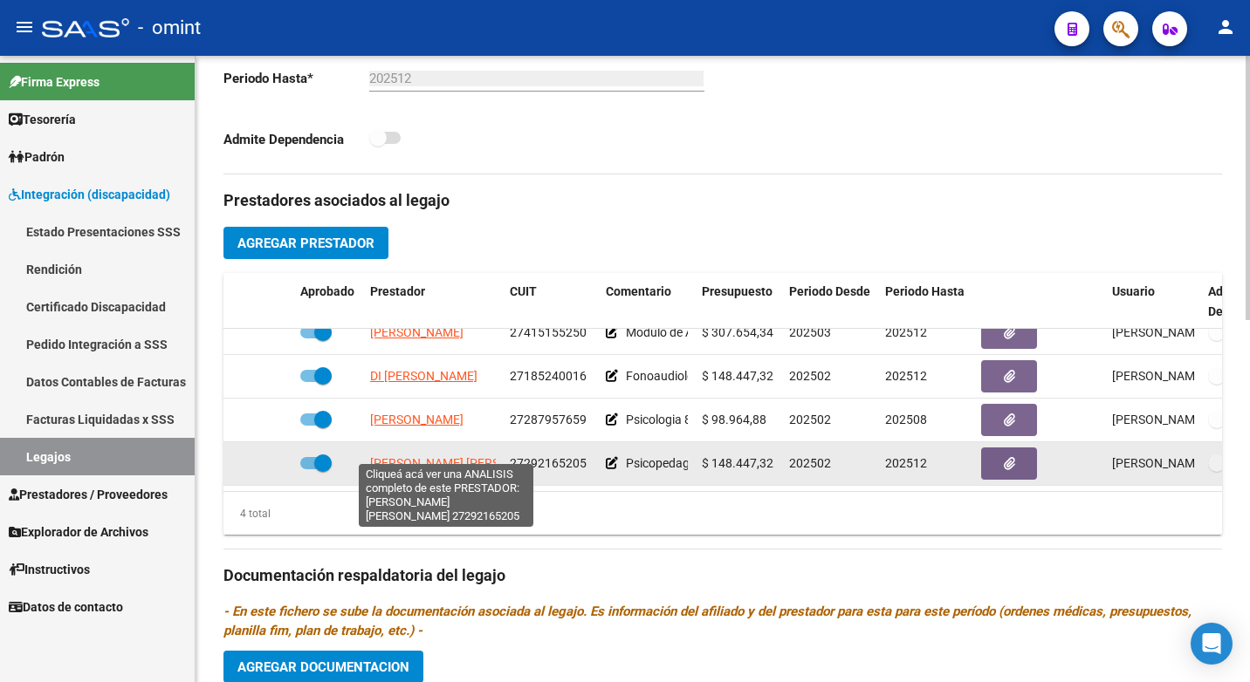
click at [431, 456] on span "FACCHIANO ELISA LEONOR" at bounding box center [464, 463] width 189 height 14
type textarea "27292165205"
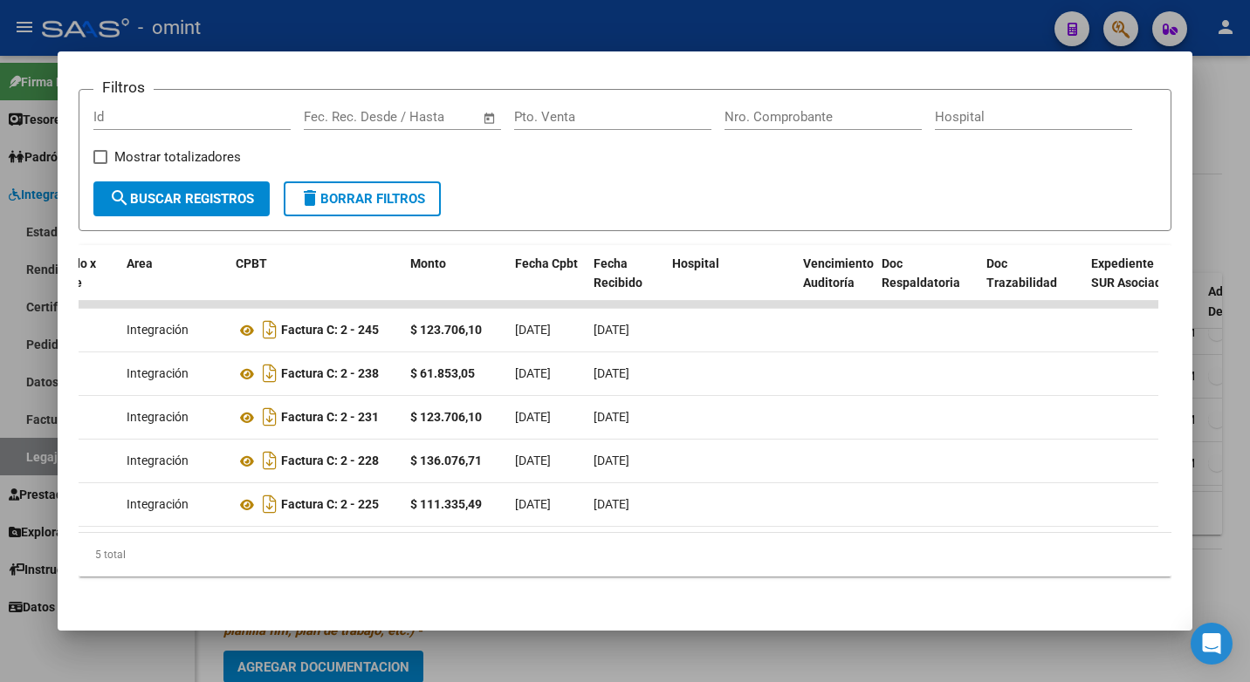
scroll to position [0, 0]
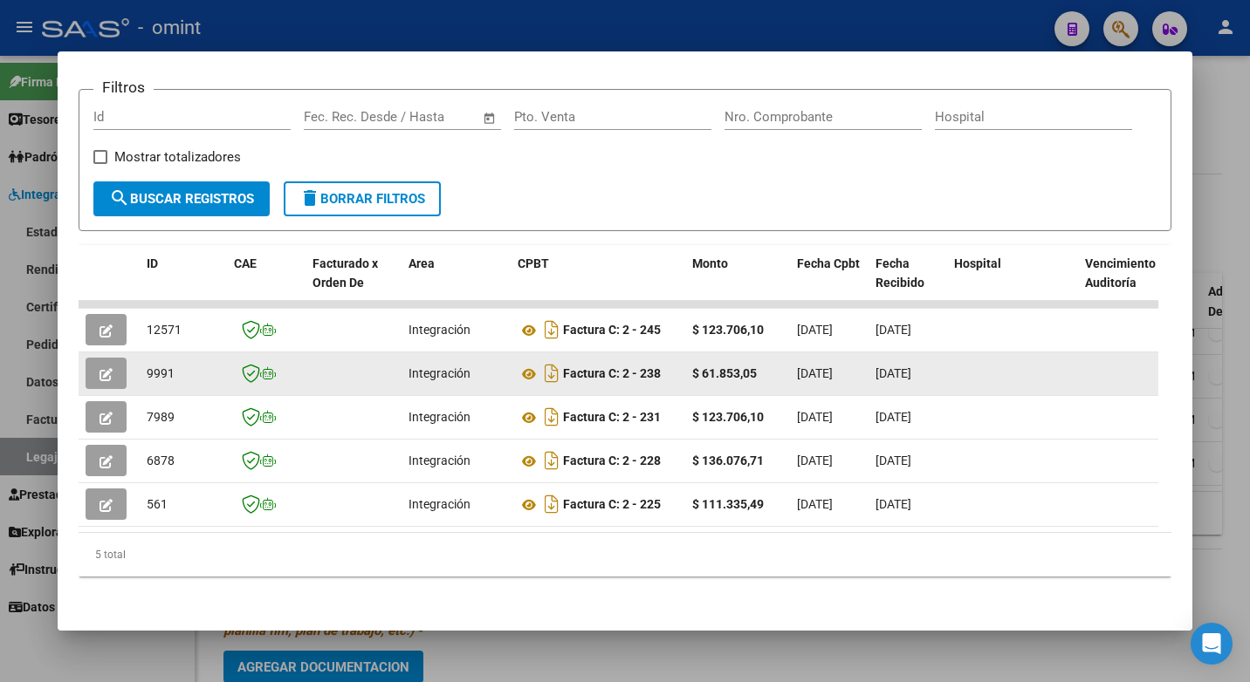
click at [120, 362] on button "button" at bounding box center [106, 373] width 41 height 31
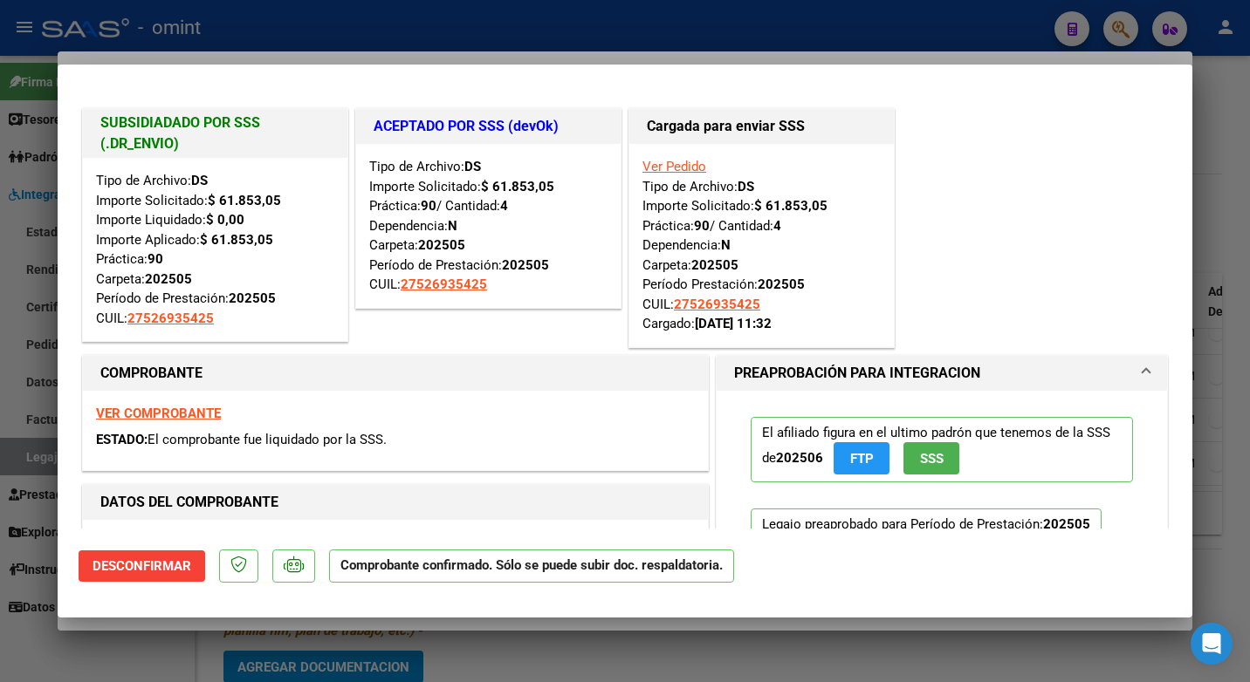
click at [379, 34] on div at bounding box center [625, 341] width 1250 height 682
type input "$ 0,00"
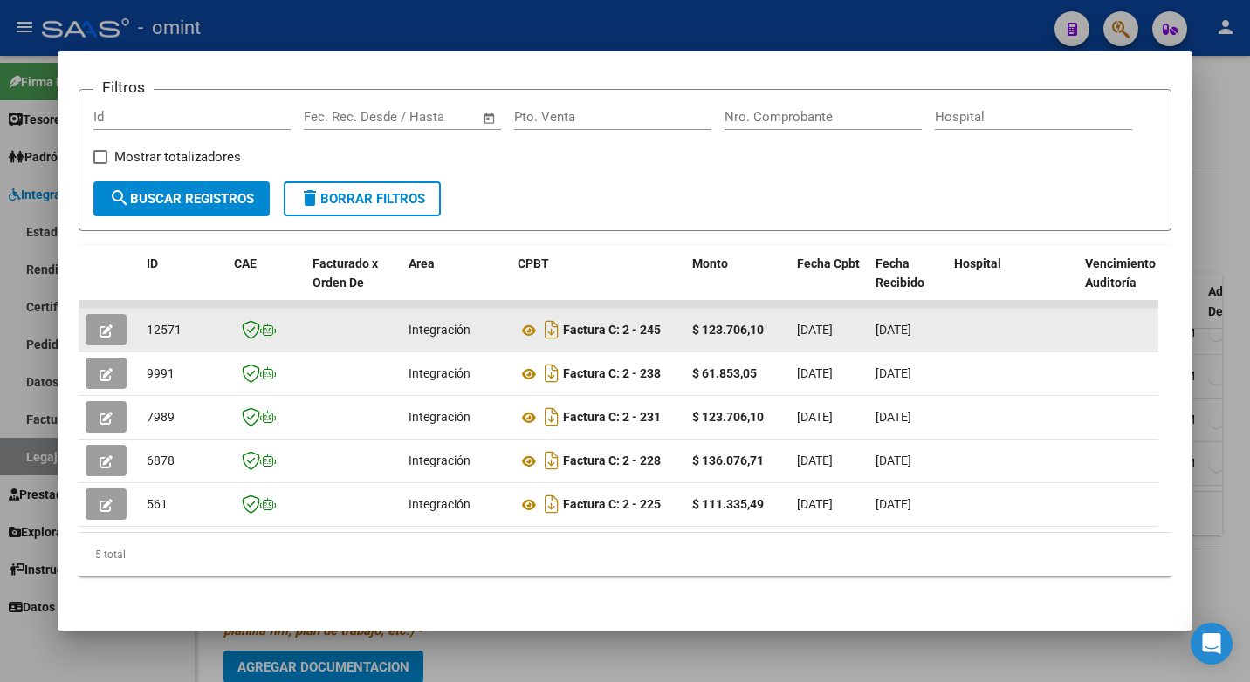
click at [99, 334] on button "button" at bounding box center [106, 329] width 41 height 31
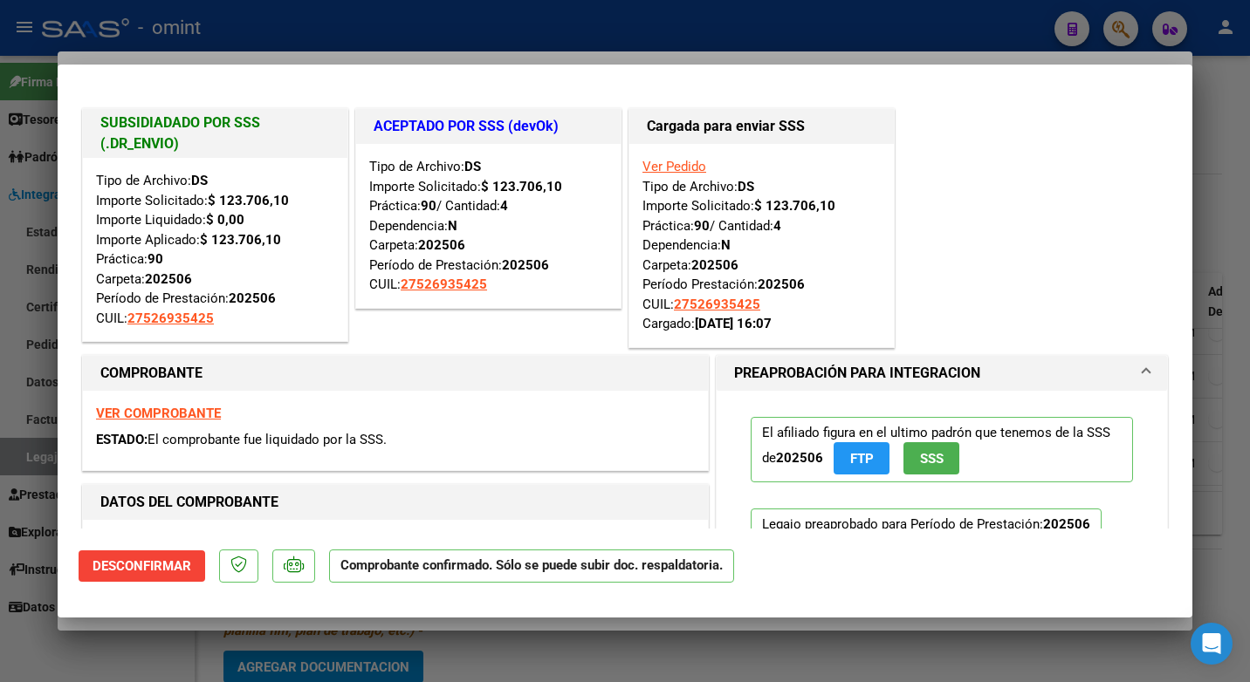
click at [376, 37] on div at bounding box center [625, 341] width 1250 height 682
type input "$ 0,00"
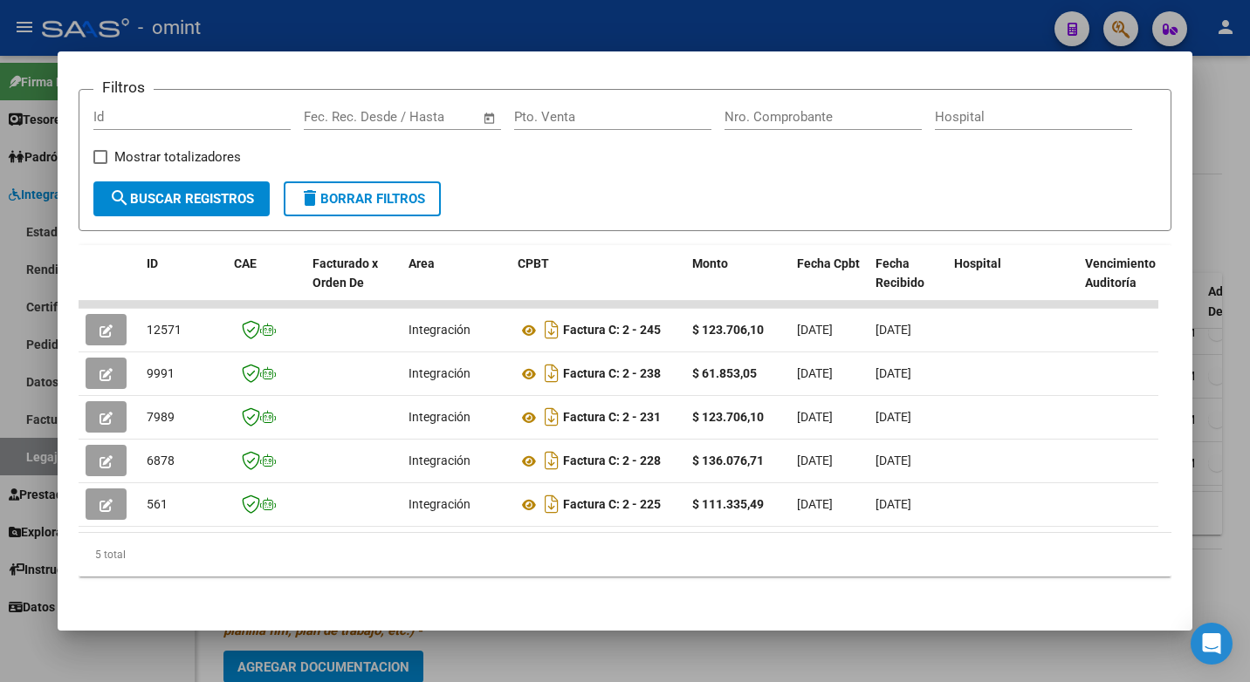
click at [421, 14] on div at bounding box center [625, 341] width 1250 height 682
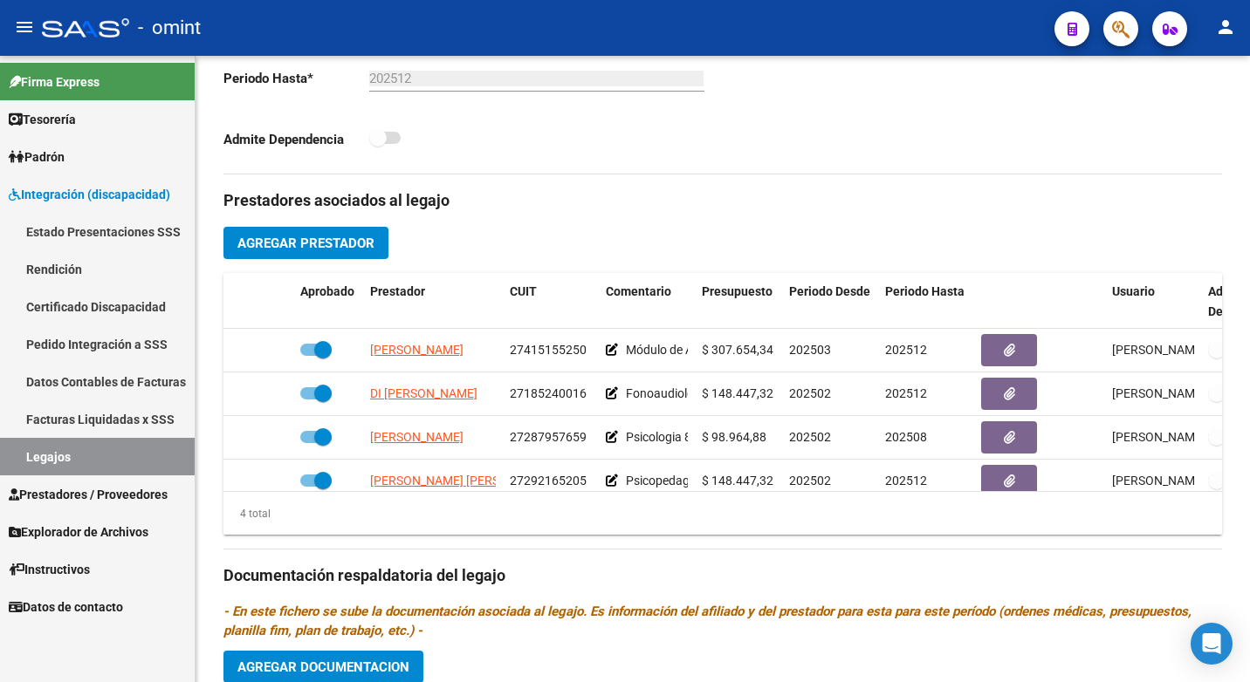
click at [86, 454] on link "Legajos" at bounding box center [97, 457] width 195 height 38
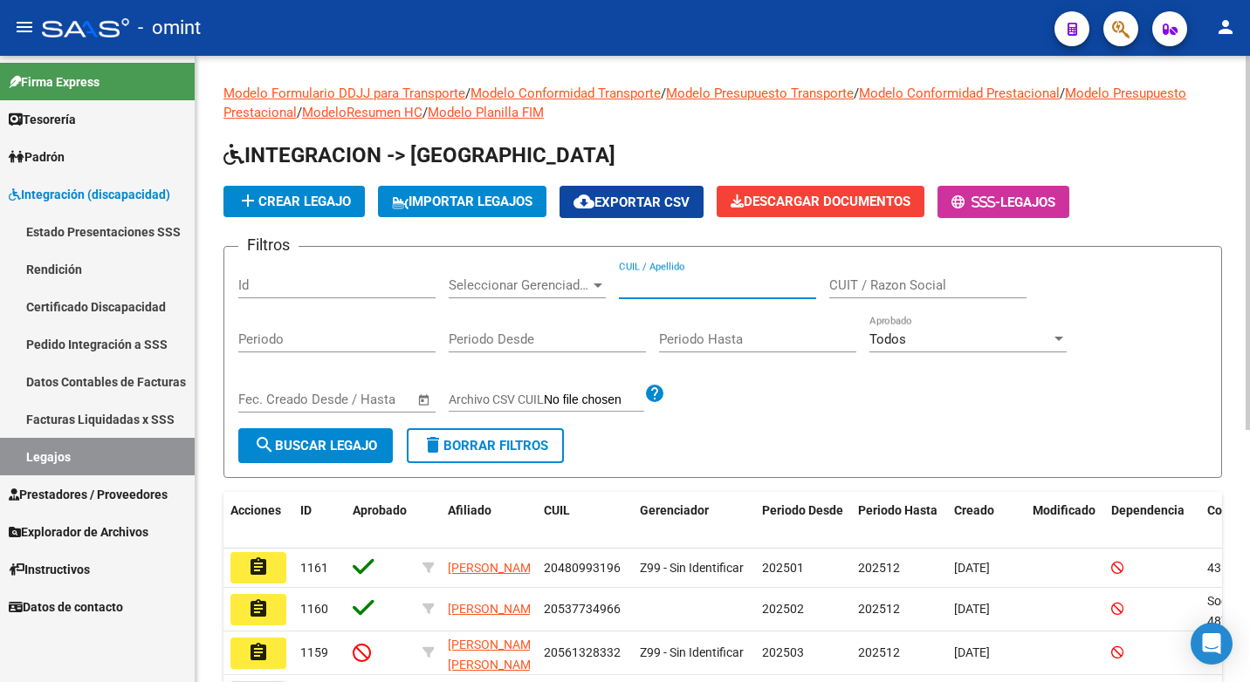
paste input "20581615362"
type input "20581615362"
click at [354, 451] on span "search Buscar Legajo" at bounding box center [315, 446] width 123 height 16
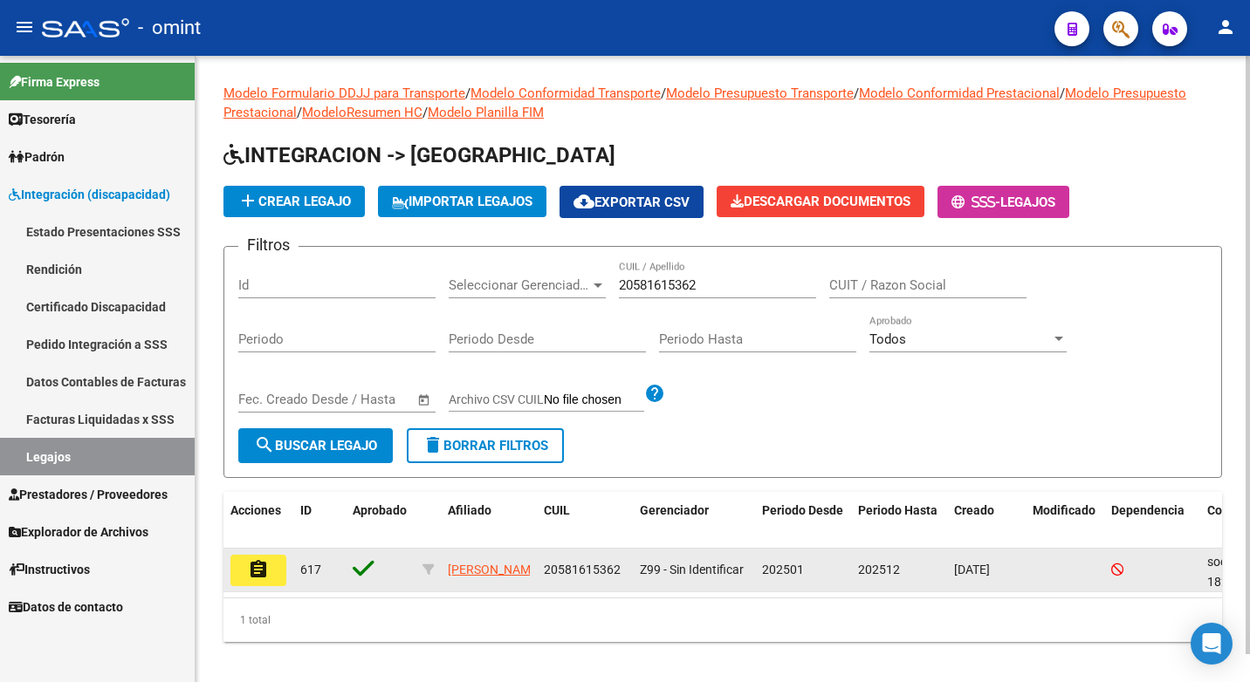
click at [262, 573] on mat-icon "assignment" at bounding box center [258, 569] width 21 height 21
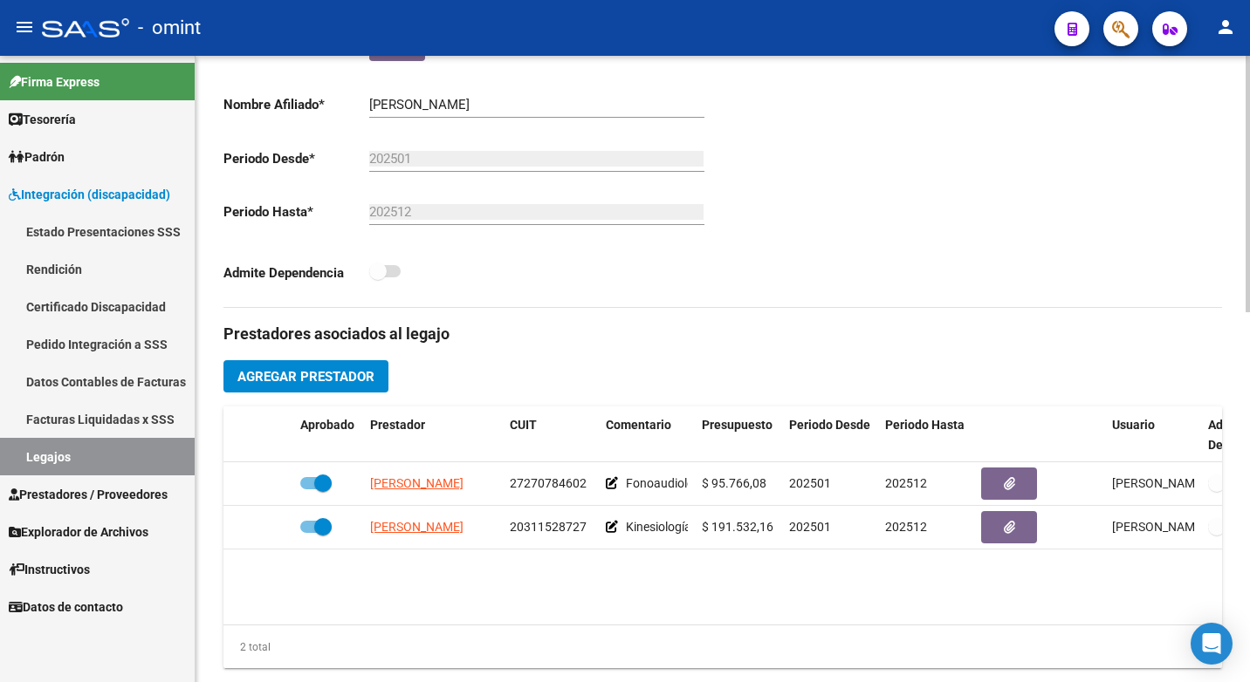
scroll to position [611, 0]
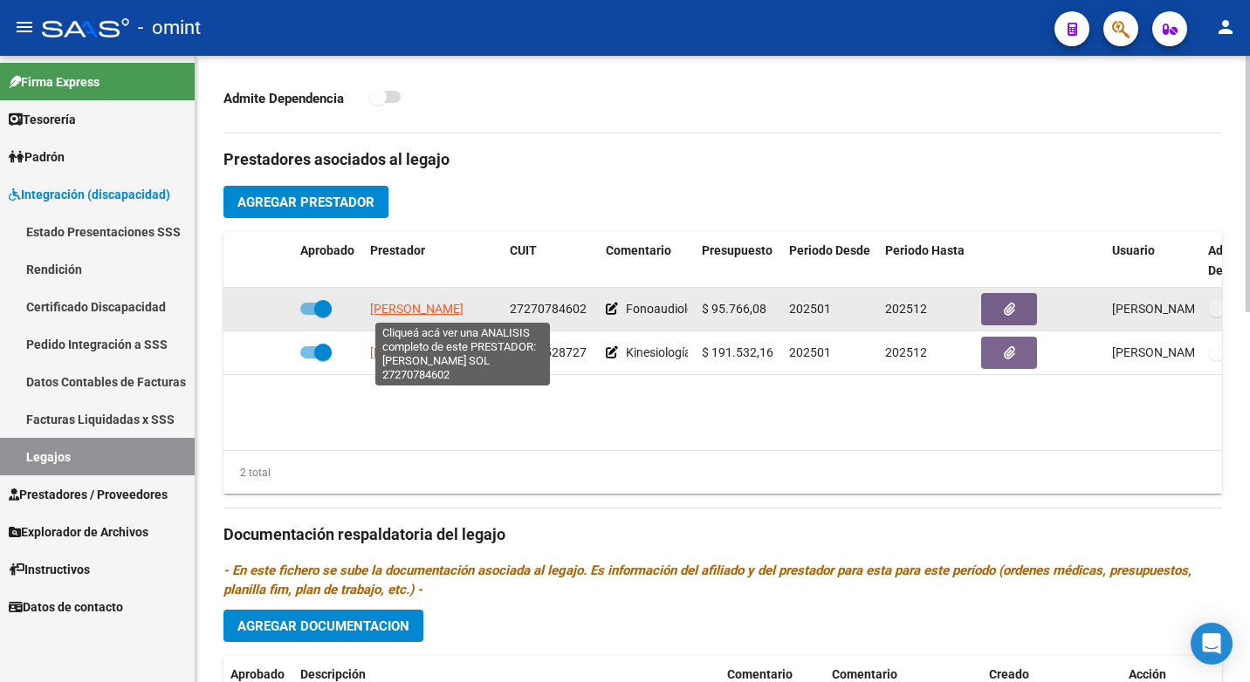
click at [463, 309] on span "SANCHEZ GONZALEZ MARIA SOL" at bounding box center [416, 309] width 93 height 14
type textarea "27270784602"
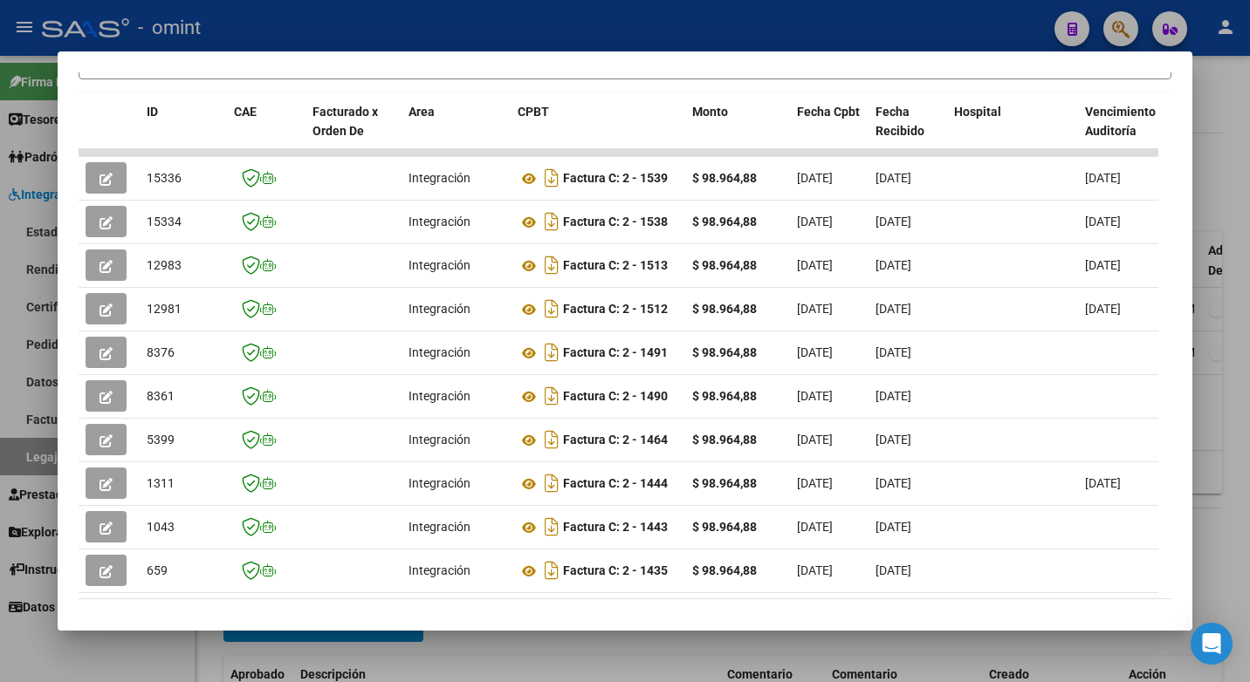
scroll to position [1, 0]
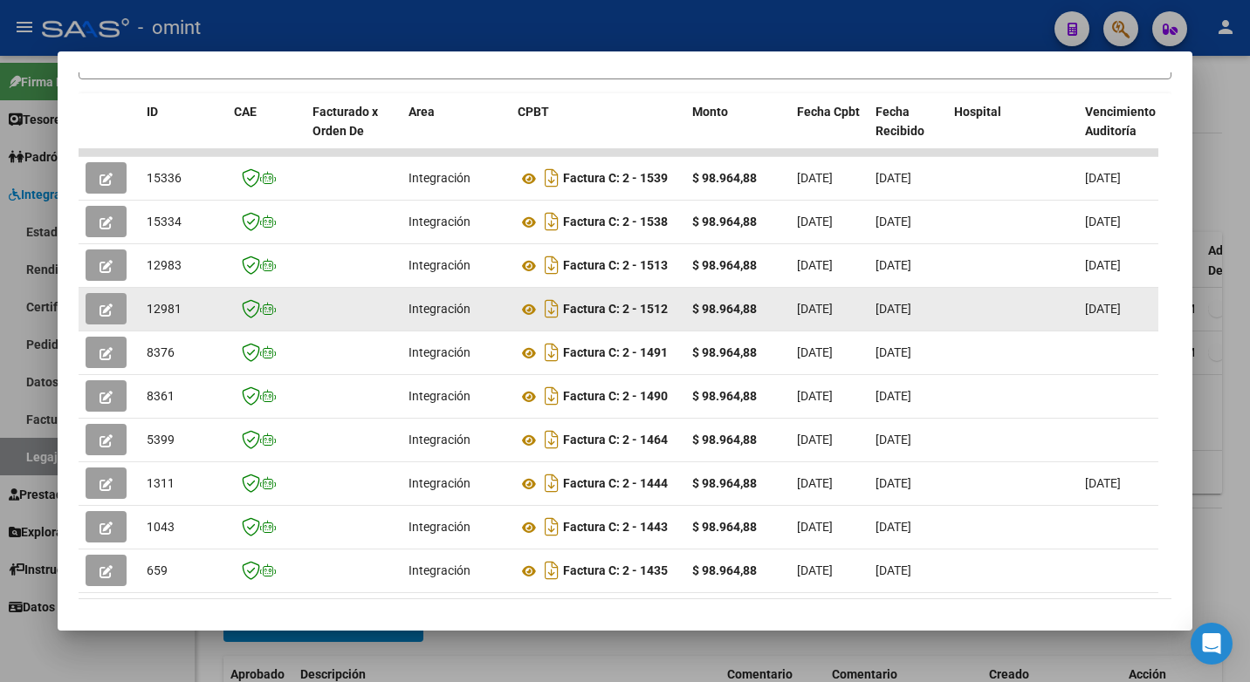
drag, startPoint x: 575, startPoint y: 317, endPoint x: 153, endPoint y: 318, distance: 422.4
drag, startPoint x: 153, startPoint y: 318, endPoint x: 98, endPoint y: 307, distance: 56.0
click at [98, 307] on button "button" at bounding box center [106, 308] width 41 height 31
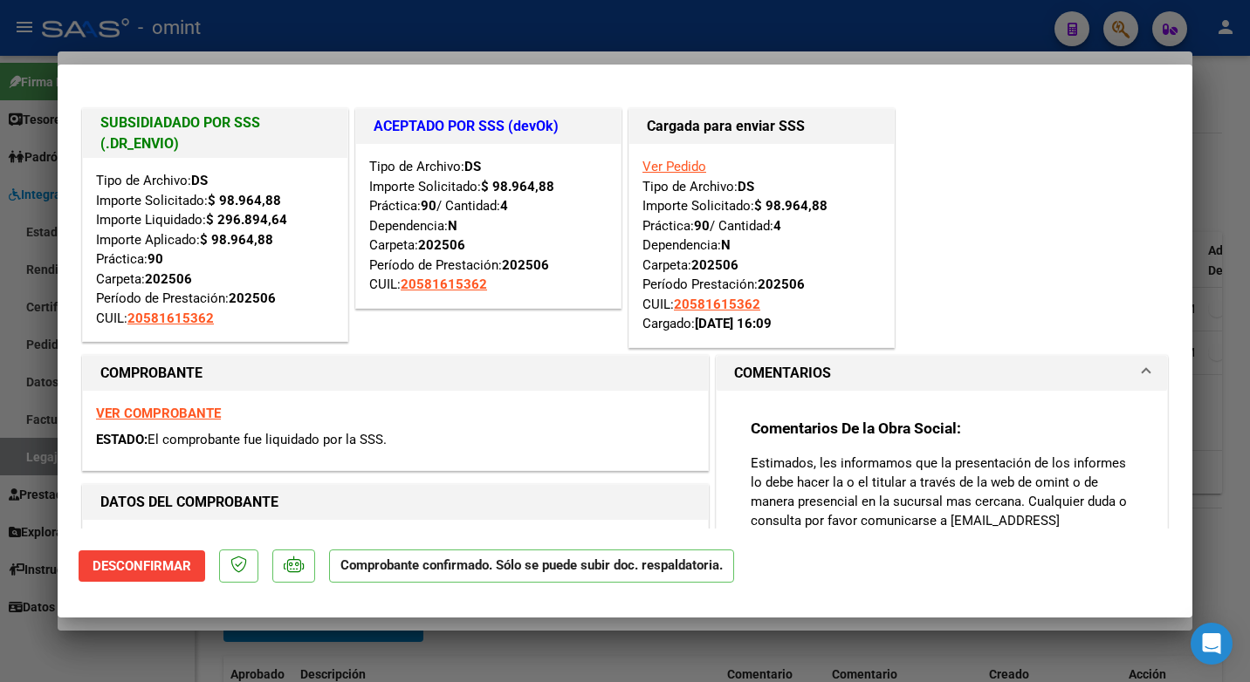
click at [311, 3] on div at bounding box center [625, 341] width 1250 height 682
type input "$ 0,00"
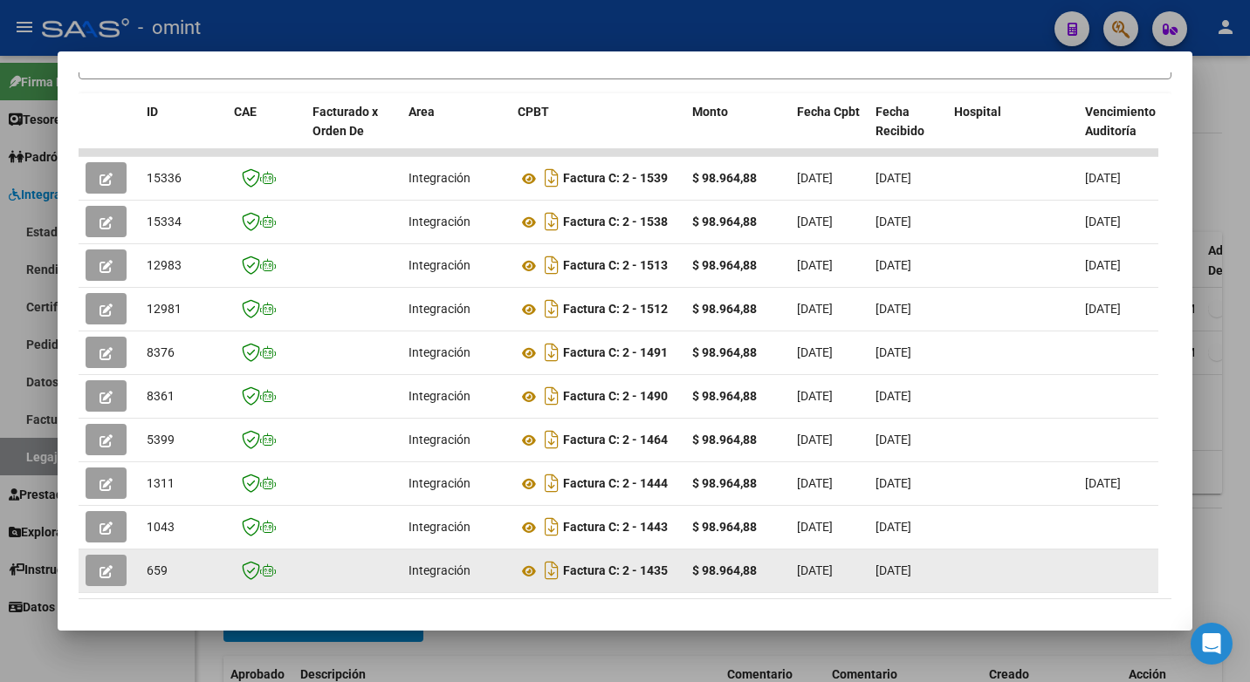
scroll to position [482, 0]
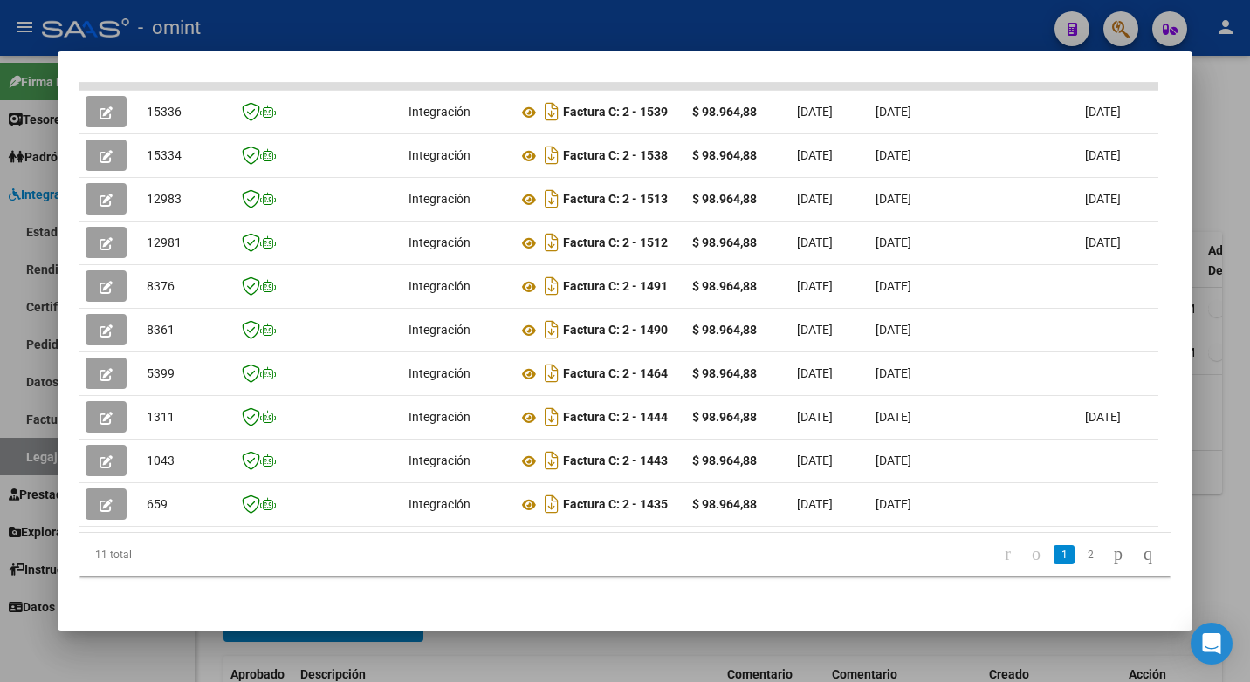
drag, startPoint x: 353, startPoint y: 518, endPoint x: 404, endPoint y: 533, distance: 53.8
click at [404, 533] on div "ID CAE Facturado x Orden De Area CPBT Monto Fecha Cpbt Fecha Recibido Hospital …" at bounding box center [625, 302] width 1093 height 551
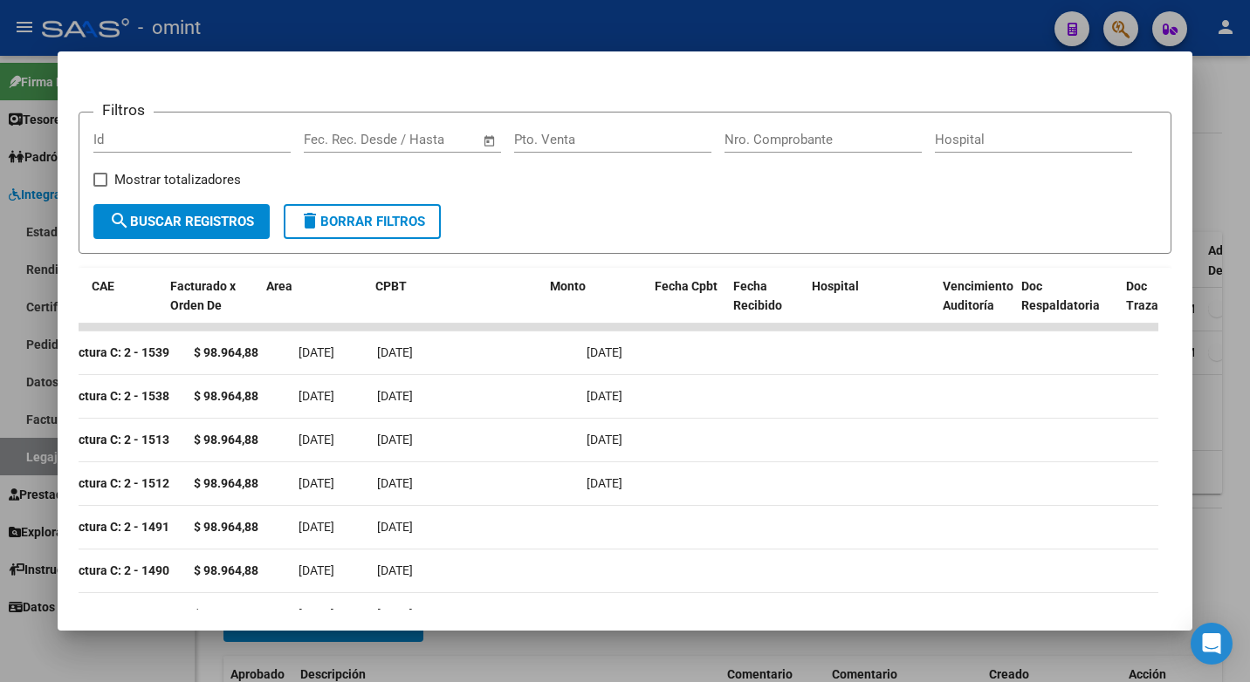
scroll to position [0, 0]
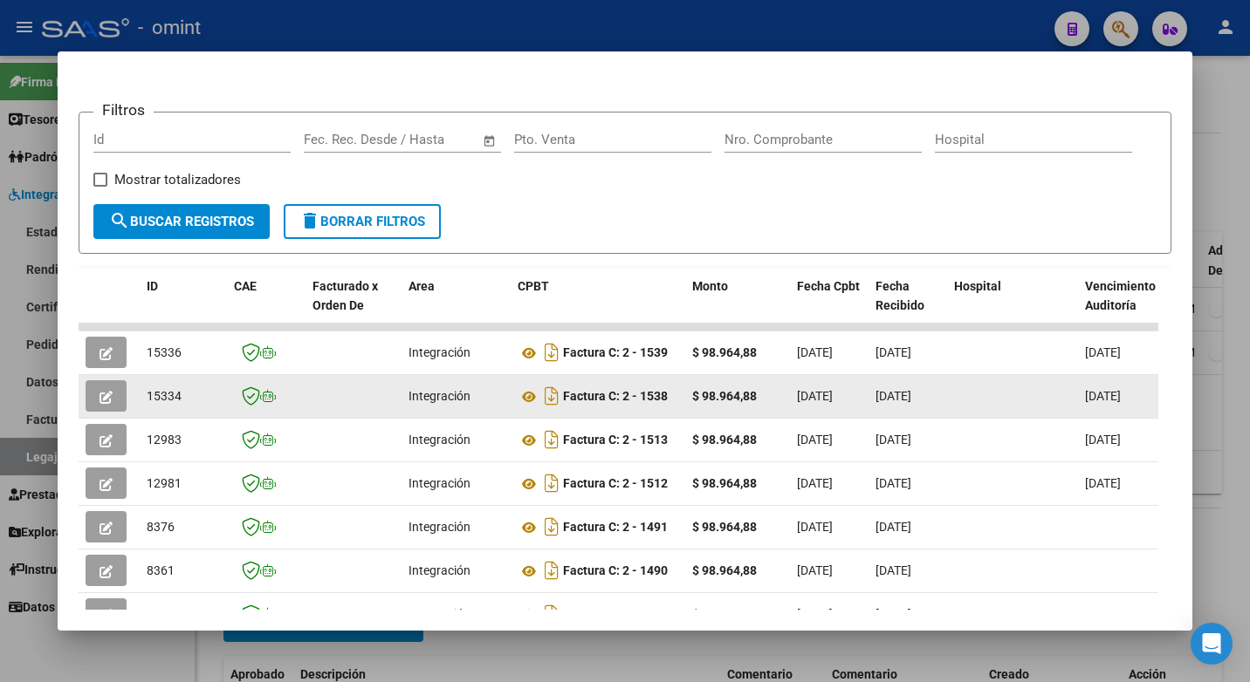
drag, startPoint x: 819, startPoint y: 399, endPoint x: 83, endPoint y: 395, distance: 735.7
drag, startPoint x: 83, startPoint y: 395, endPoint x: 110, endPoint y: 407, distance: 29.3
click at [110, 404] on icon "button" at bounding box center [105, 397] width 13 height 13
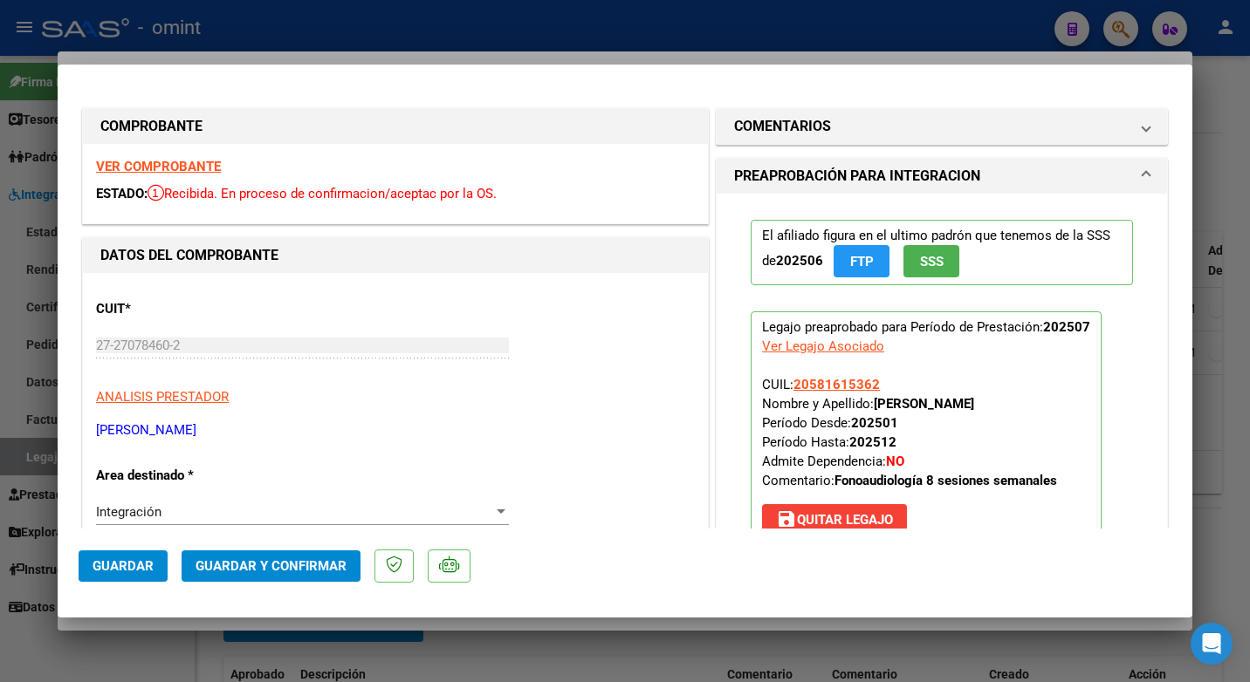
click at [146, 168] on strong "VER COMPROBANTE" at bounding box center [158, 167] width 125 height 16
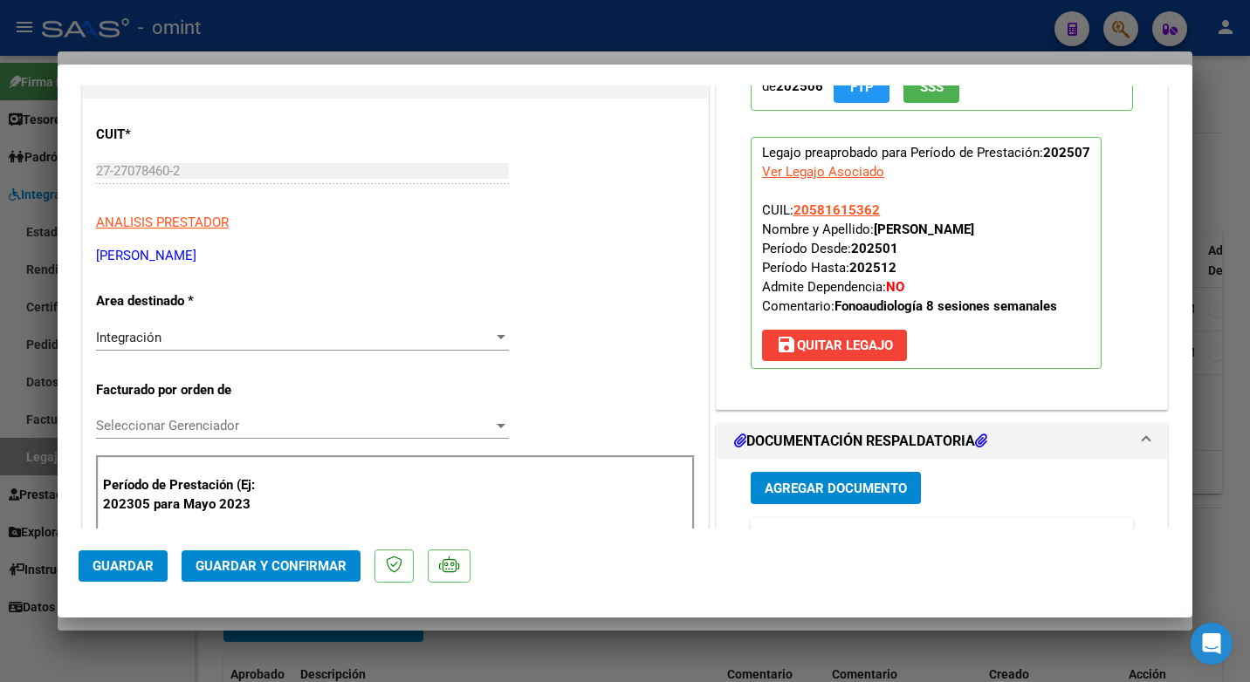
scroll to position [262, 0]
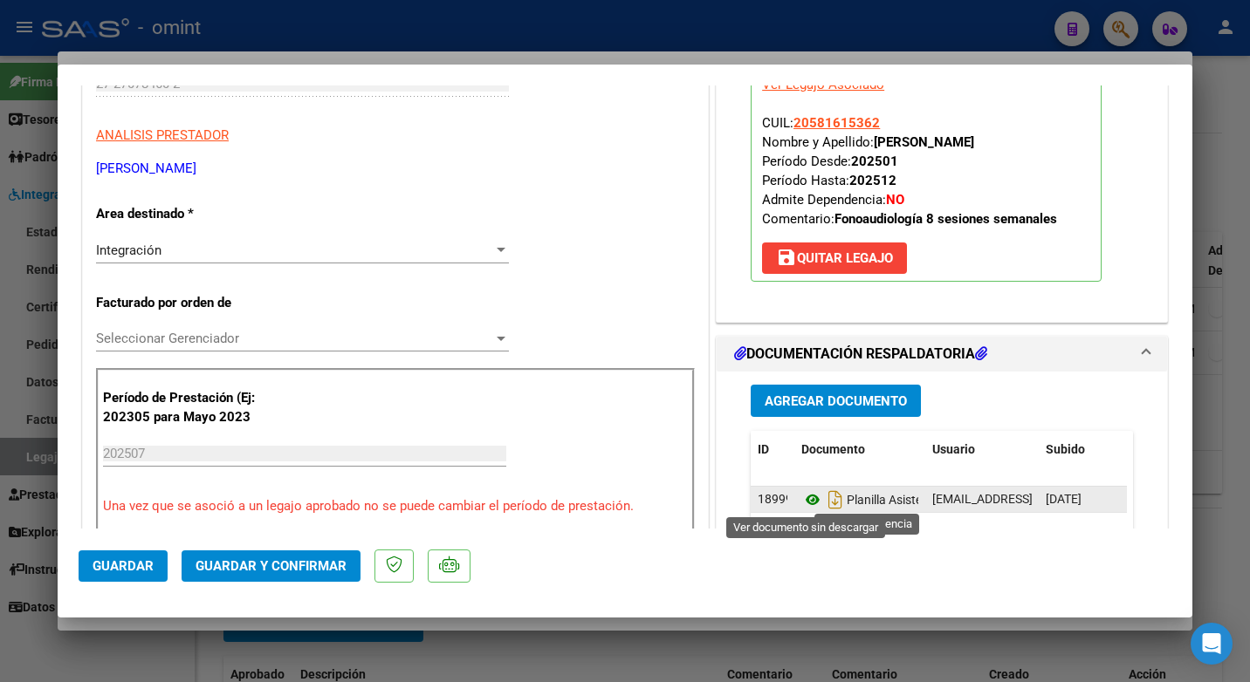
click at [805, 497] on icon at bounding box center [812, 500] width 23 height 21
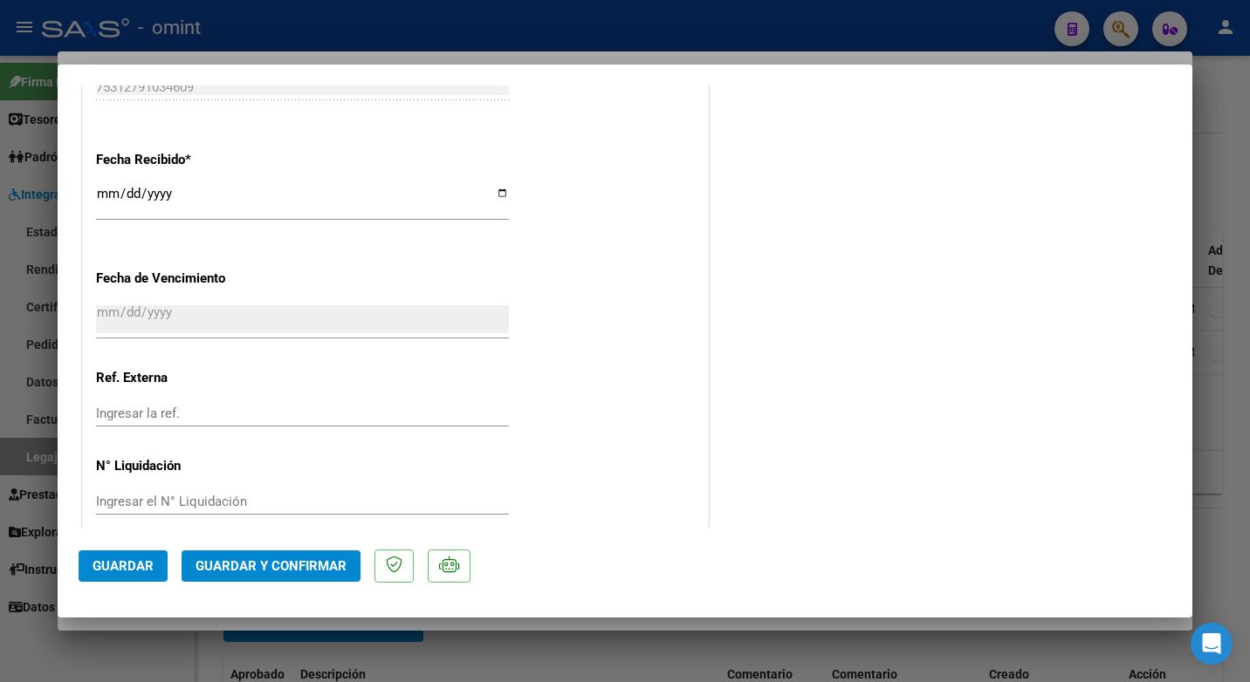
scroll to position [1242, 0]
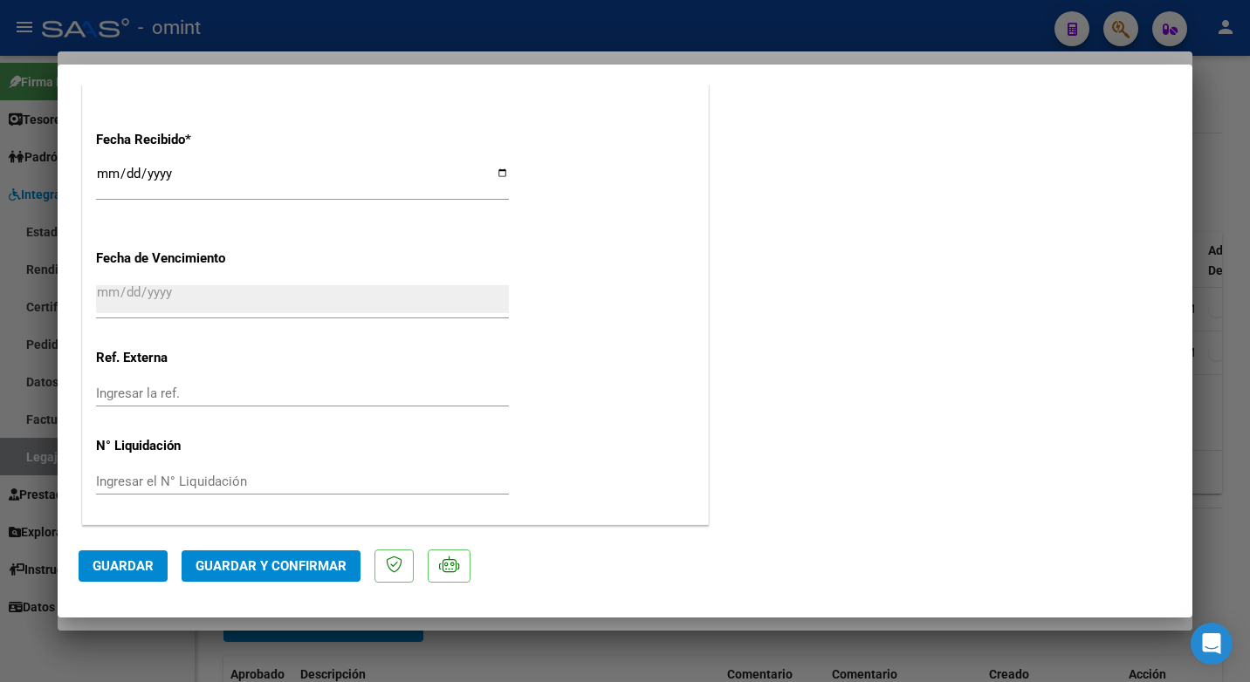
click at [302, 559] on span "Guardar y Confirmar" at bounding box center [270, 567] width 151 height 16
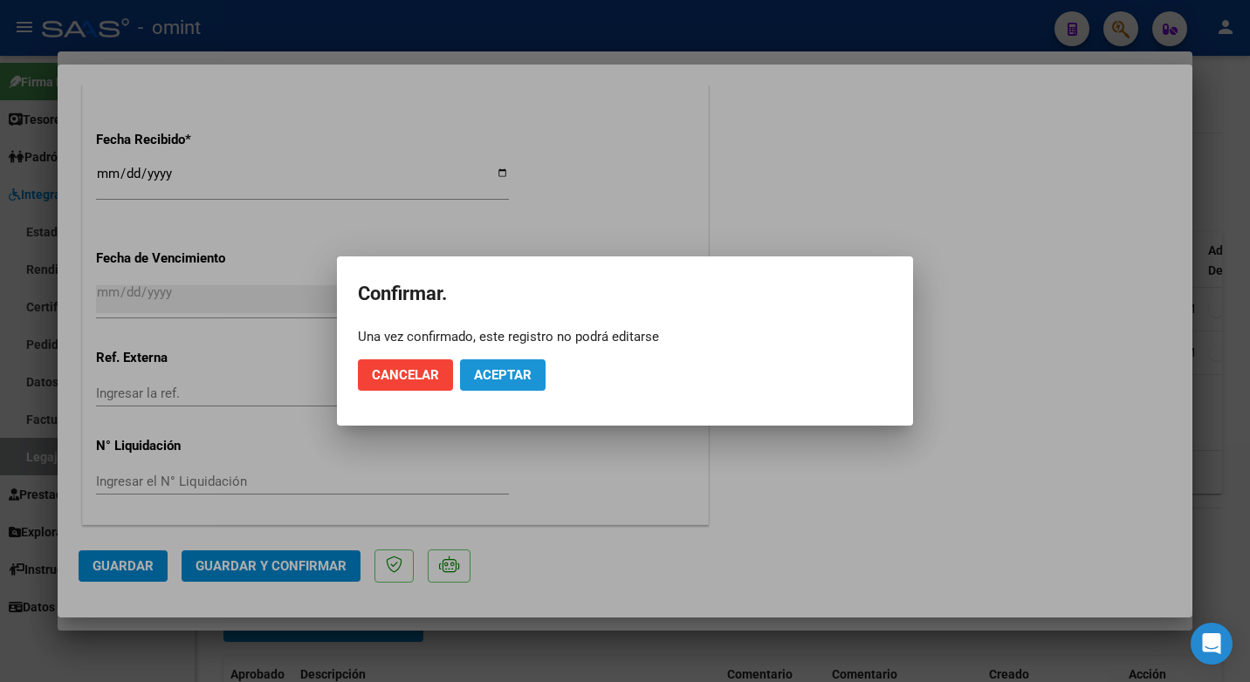
click at [510, 367] on span "Aceptar" at bounding box center [503, 375] width 58 height 16
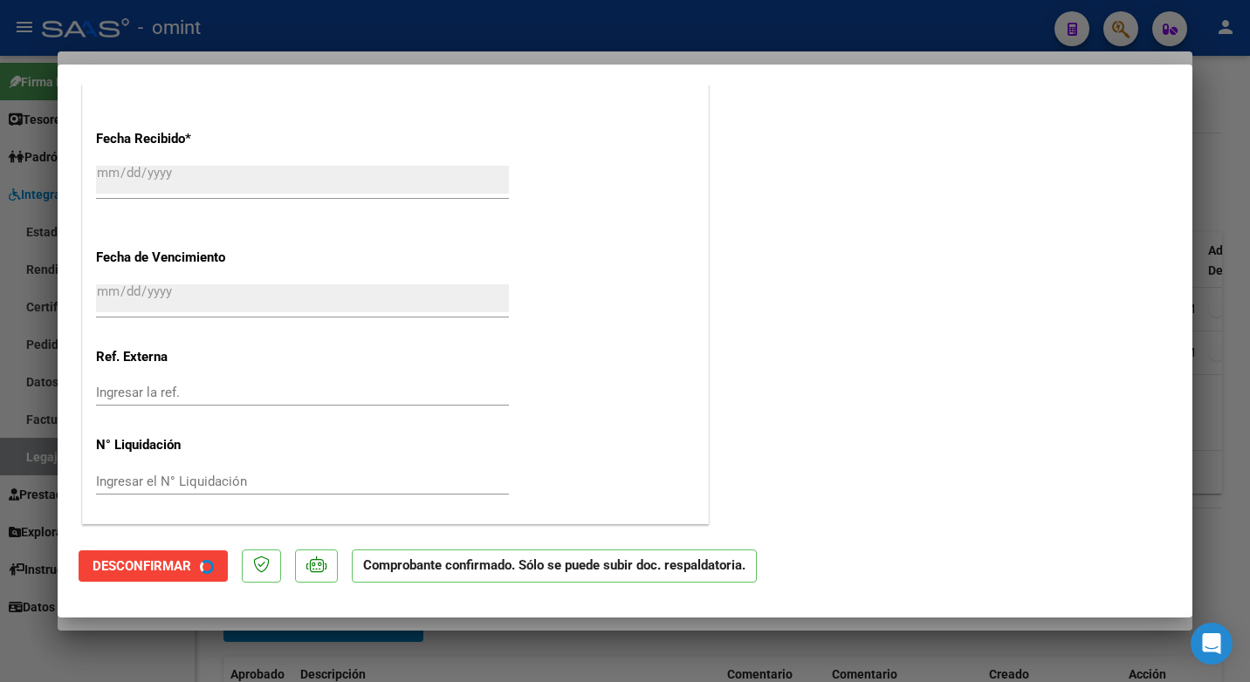
scroll to position [1134, 0]
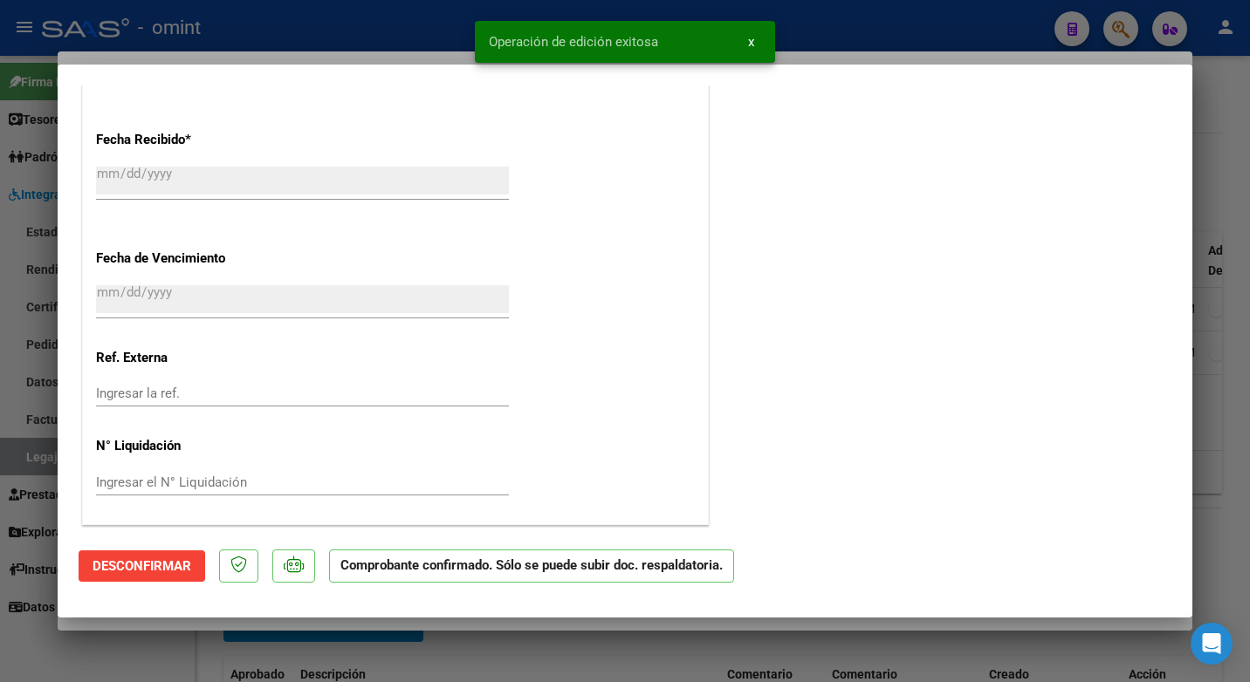
click at [411, 34] on div at bounding box center [625, 341] width 1250 height 682
type input "$ 0,00"
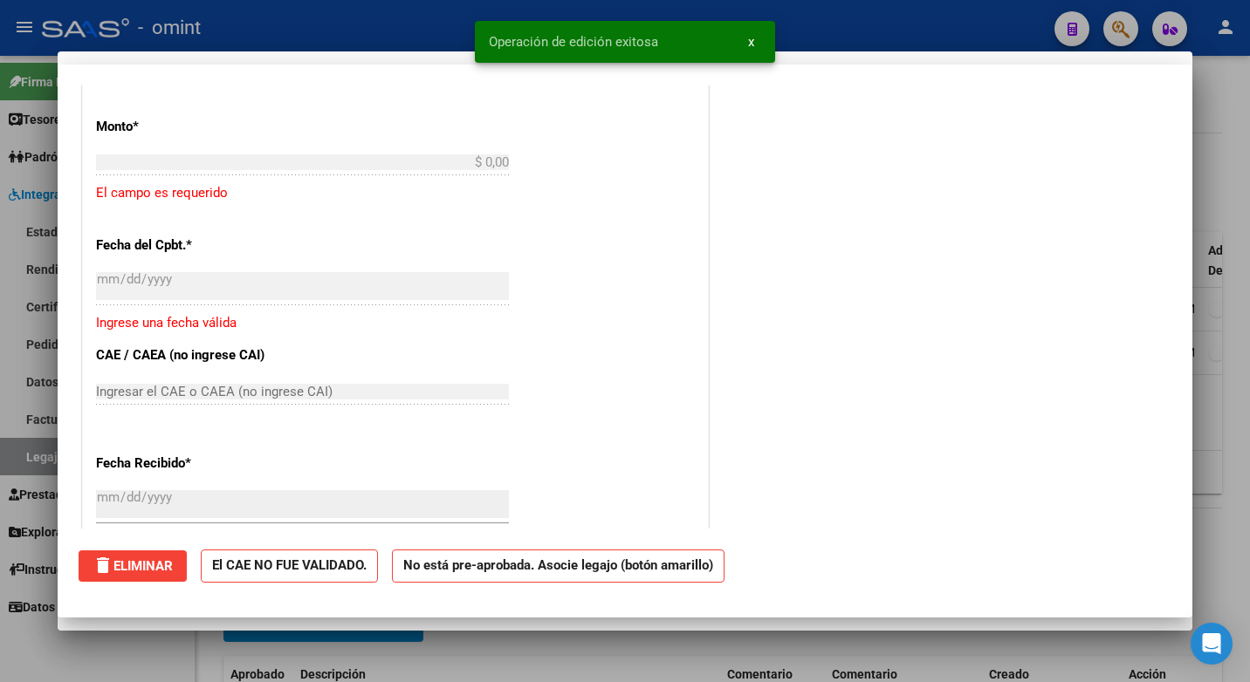
scroll to position [1458, 0]
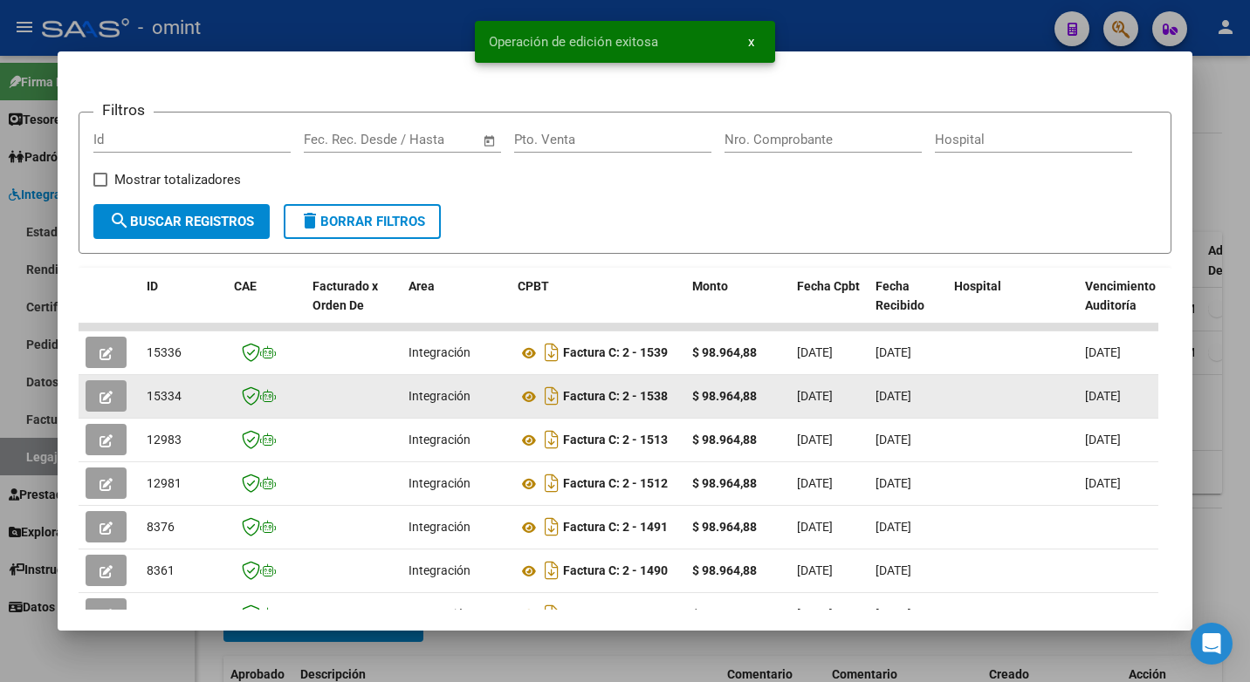
click at [162, 403] on span "15334" at bounding box center [164, 396] width 35 height 14
copy span "15334"
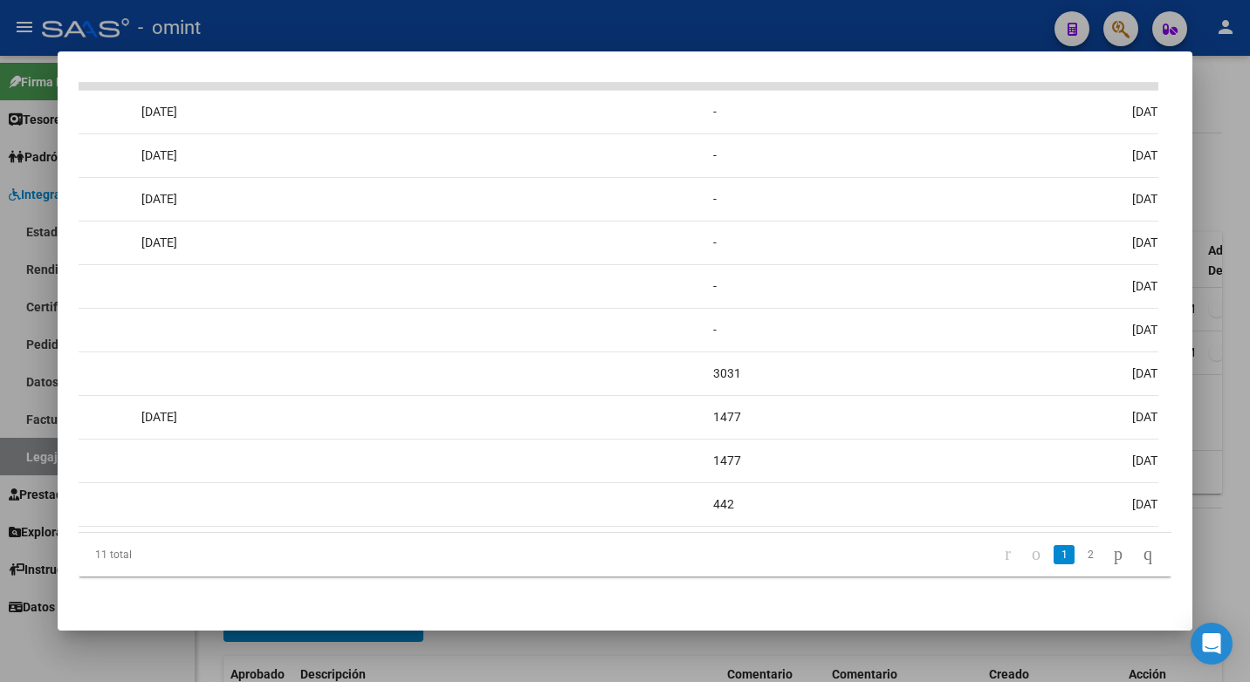
scroll to position [0, 0]
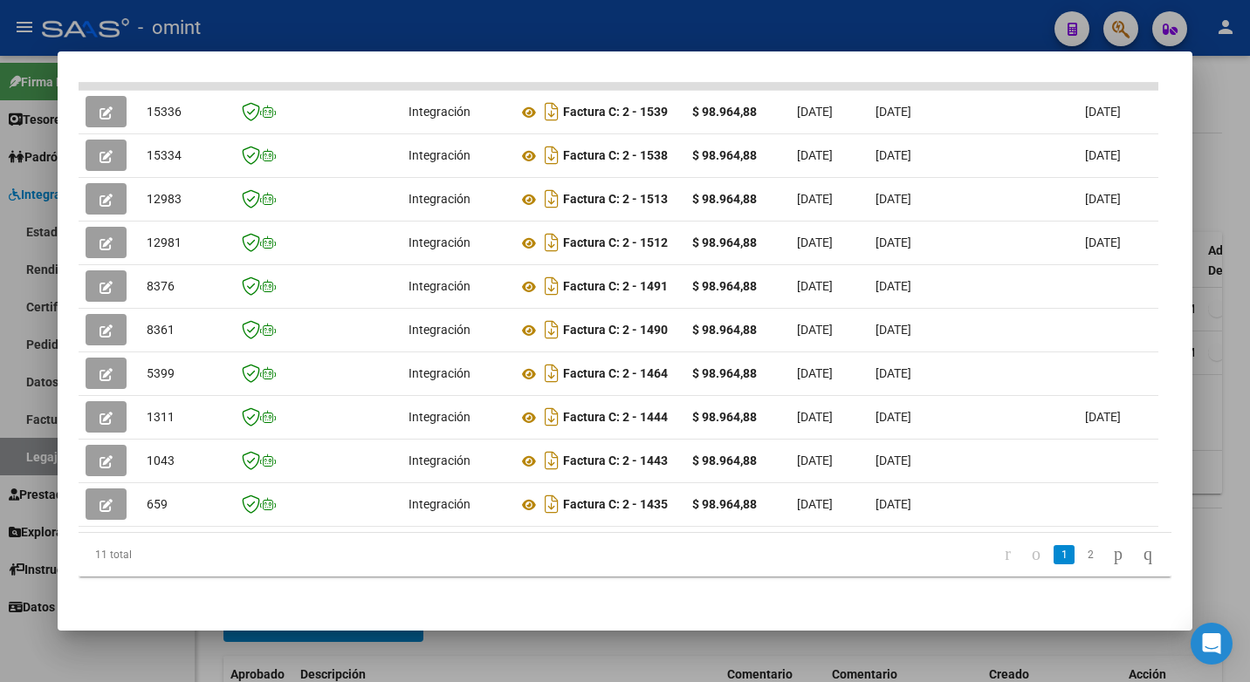
click at [308, 14] on div at bounding box center [625, 341] width 1250 height 682
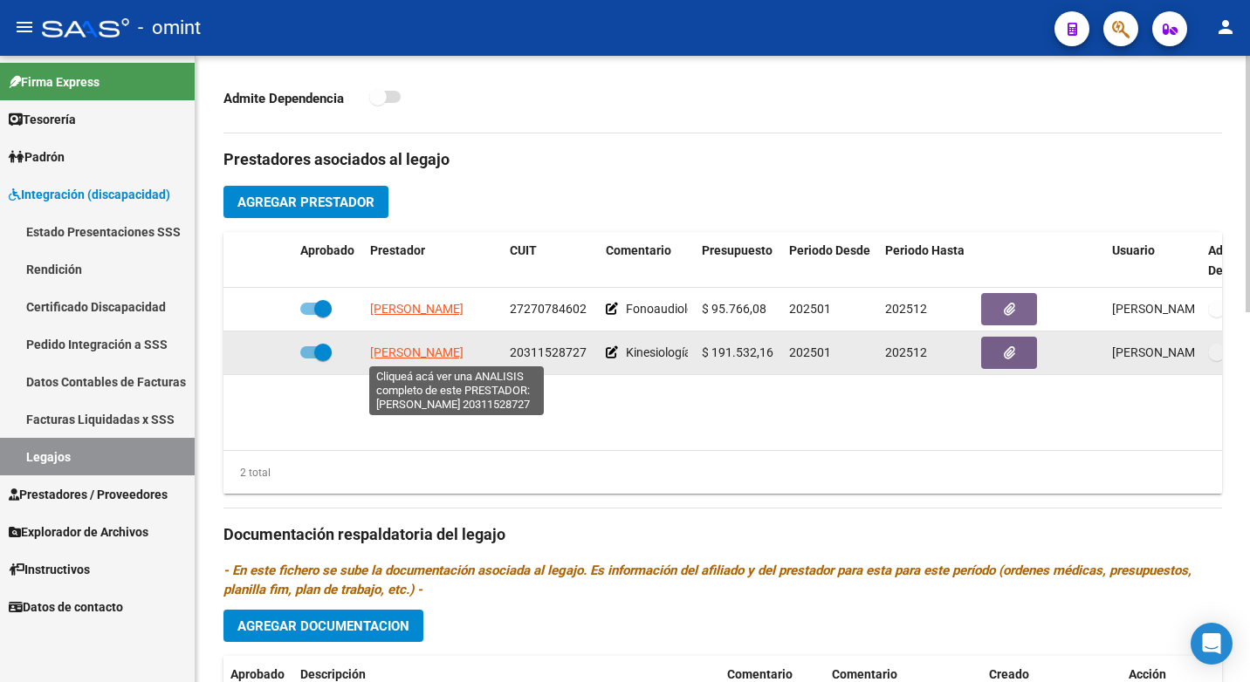
click at [400, 348] on span "COLACILLI MAURO SEBASTIAN" at bounding box center [416, 353] width 93 height 14
type textarea "20311528727"
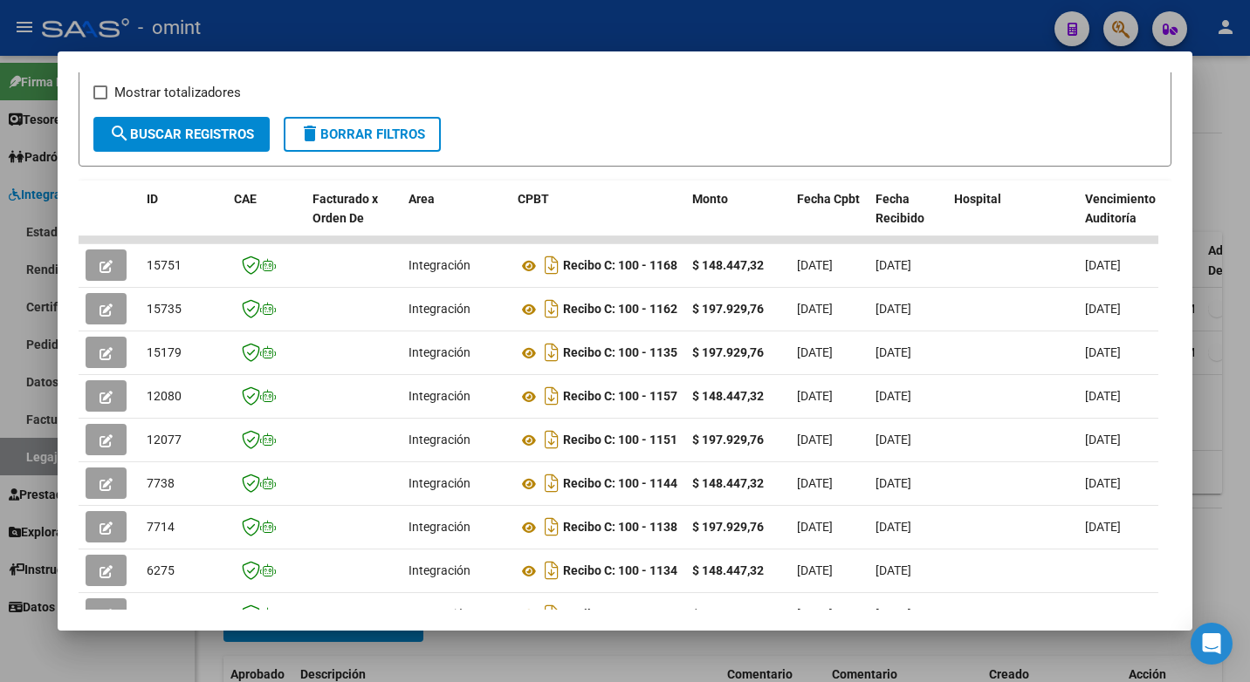
drag, startPoint x: 605, startPoint y: 357, endPoint x: 21, endPoint y: 367, distance: 583.9
click at [21, 367] on div "Análisis Prestador - CUIT: 20311528727 cloud_download Exportar CSV ABM ARCA Imp…" at bounding box center [625, 341] width 1250 height 682
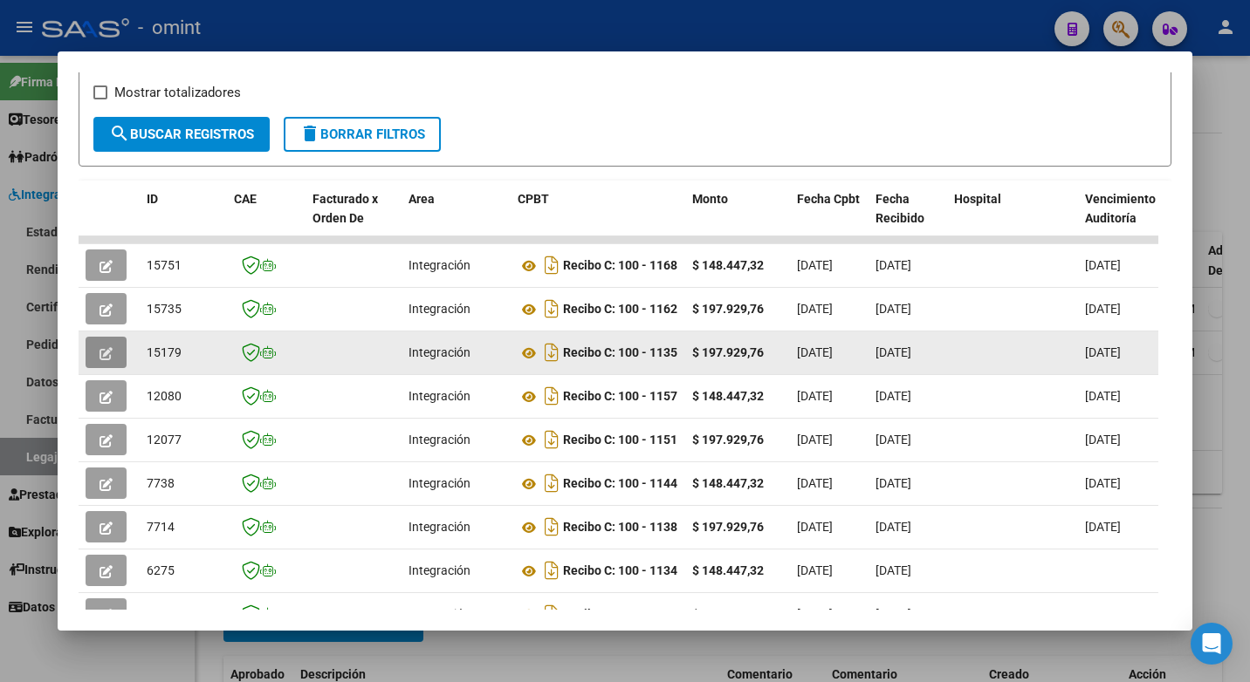
drag, startPoint x: 21, startPoint y: 367, endPoint x: 108, endPoint y: 360, distance: 87.6
click at [108, 360] on icon "button" at bounding box center [105, 353] width 13 height 13
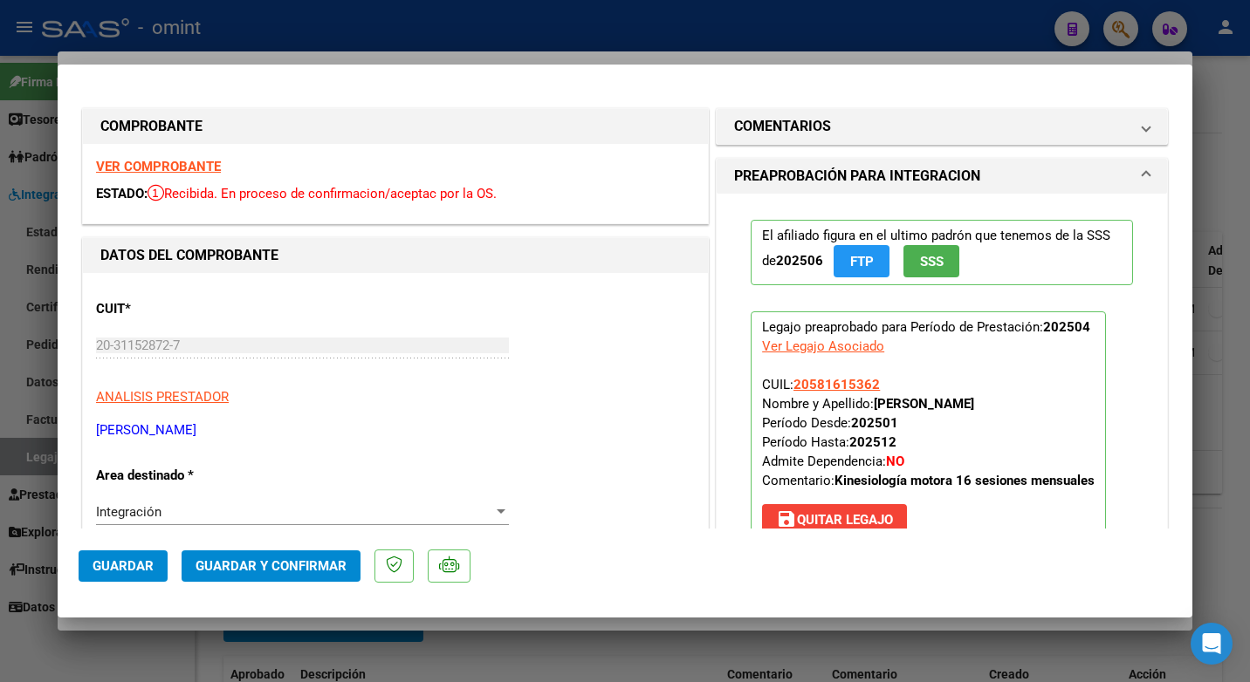
click at [141, 169] on strong "VER COMPROBANTE" at bounding box center [158, 167] width 125 height 16
click at [433, 46] on div at bounding box center [625, 341] width 1250 height 682
type input "$ 0,00"
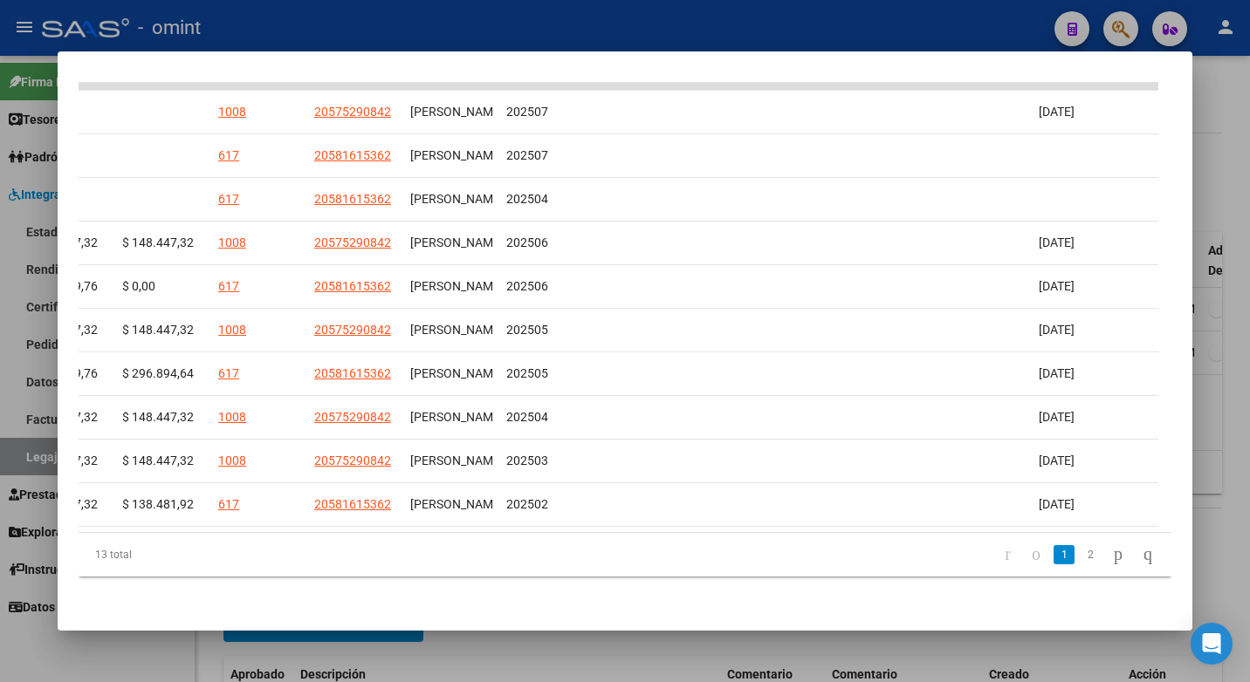
scroll to position [0, 2671]
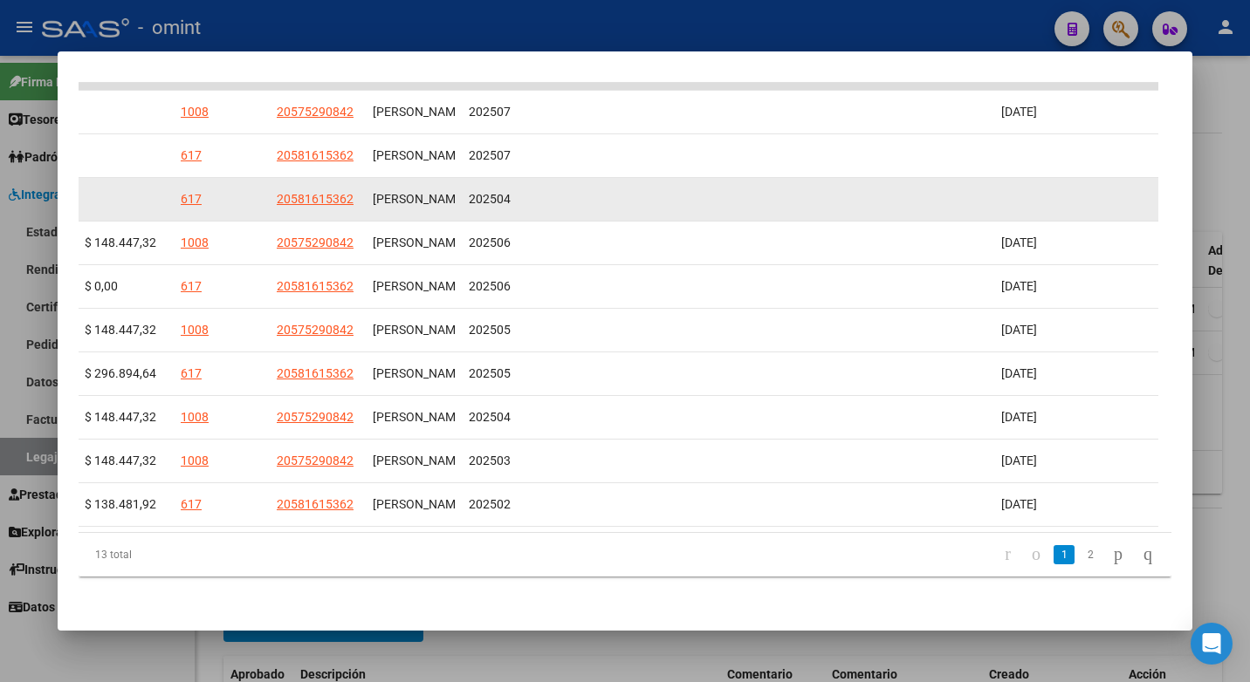
drag, startPoint x: 515, startPoint y: 189, endPoint x: 186, endPoint y: 188, distance: 329.0
click at [515, 189] on div "202504" at bounding box center [510, 199] width 82 height 20
drag, startPoint x: 438, startPoint y: 190, endPoint x: 260, endPoint y: 182, distance: 178.2
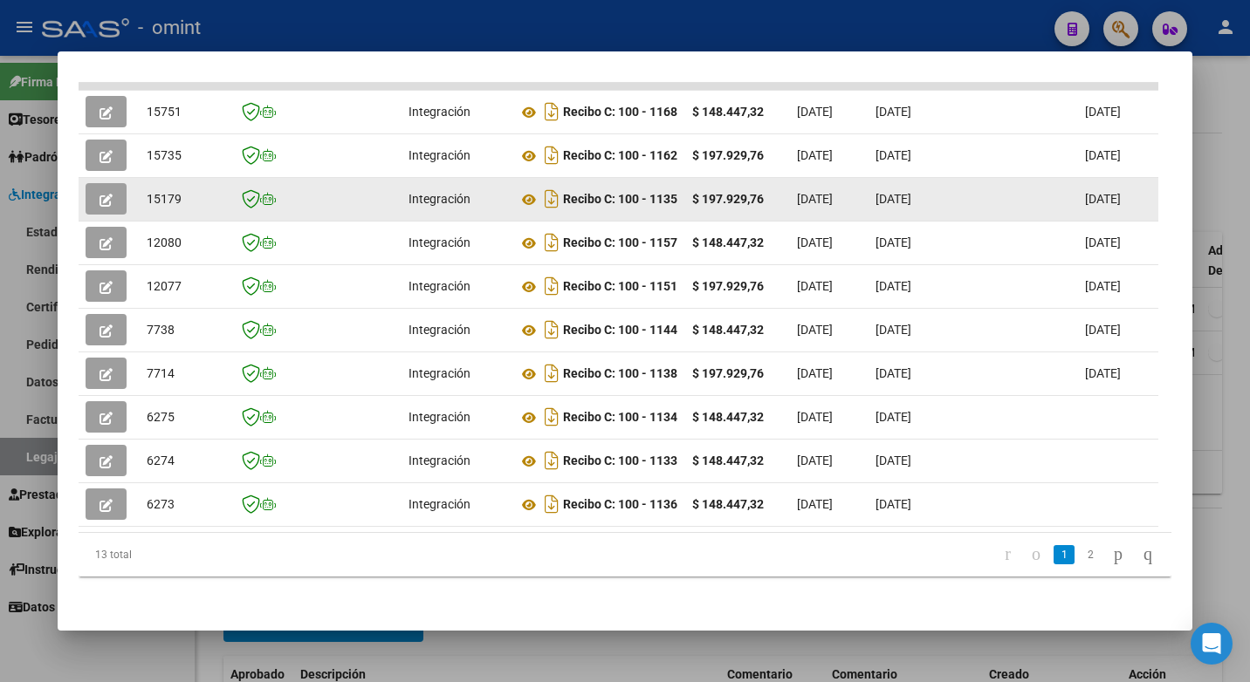
click at [108, 183] on button "button" at bounding box center [106, 198] width 41 height 31
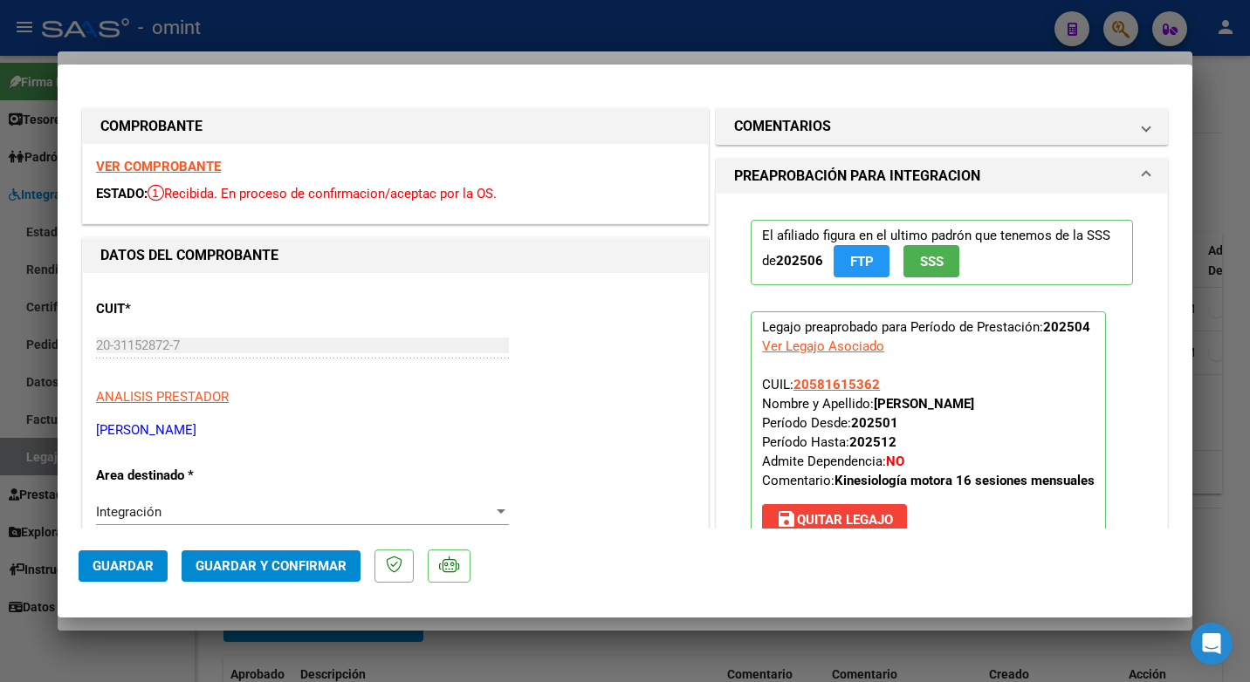
click at [135, 161] on strong "VER COMPROBANTE" at bounding box center [158, 167] width 125 height 16
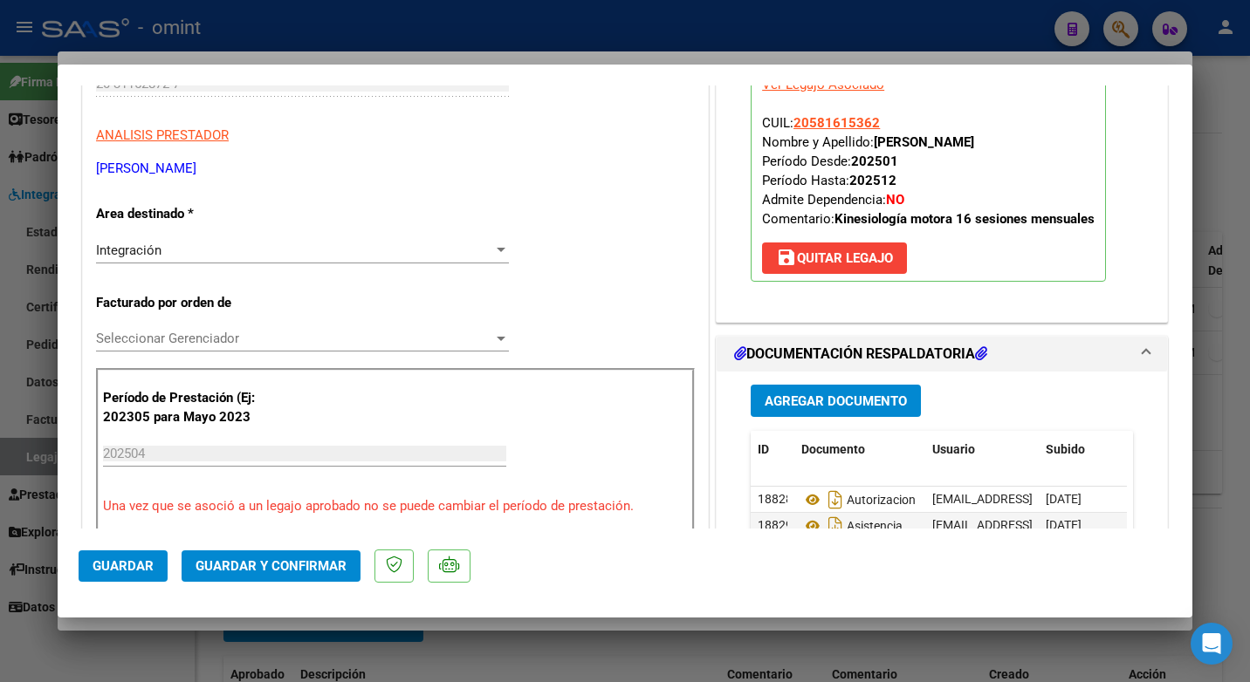
click at [969, 256] on p "Legajo preaprobado para Período de Prestación: 202504 Ver Legajo Asociado CUIL:…" at bounding box center [928, 166] width 355 height 232
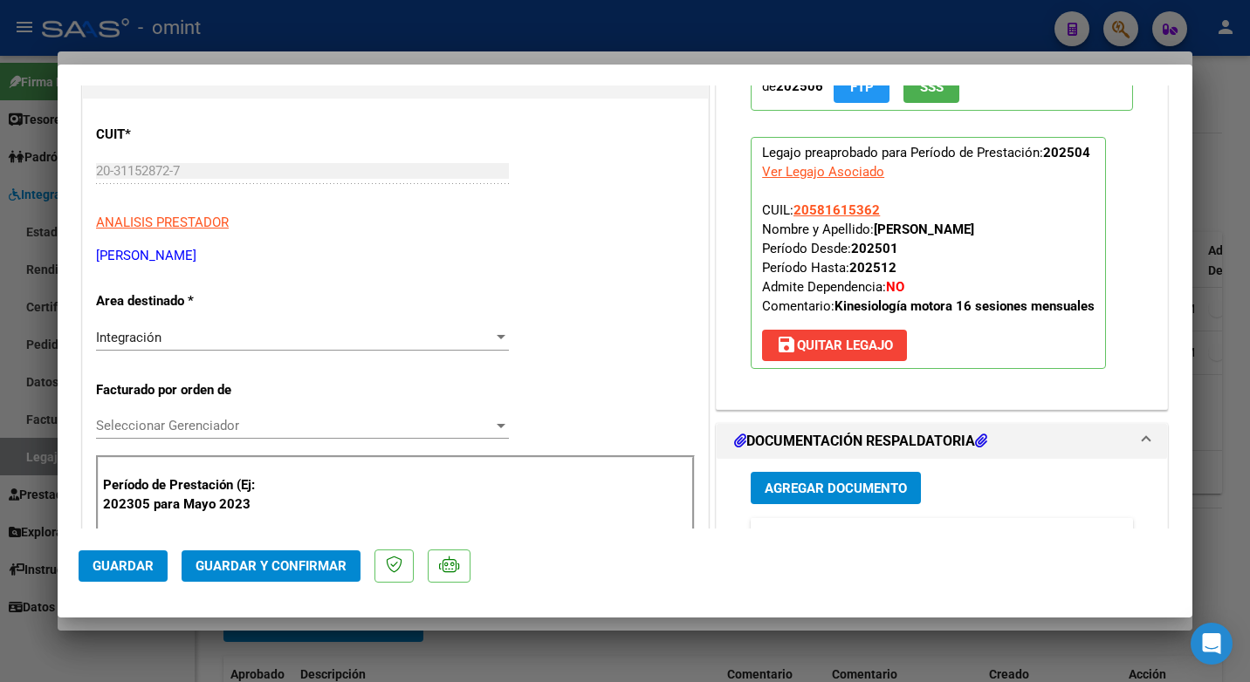
scroll to position [0, 0]
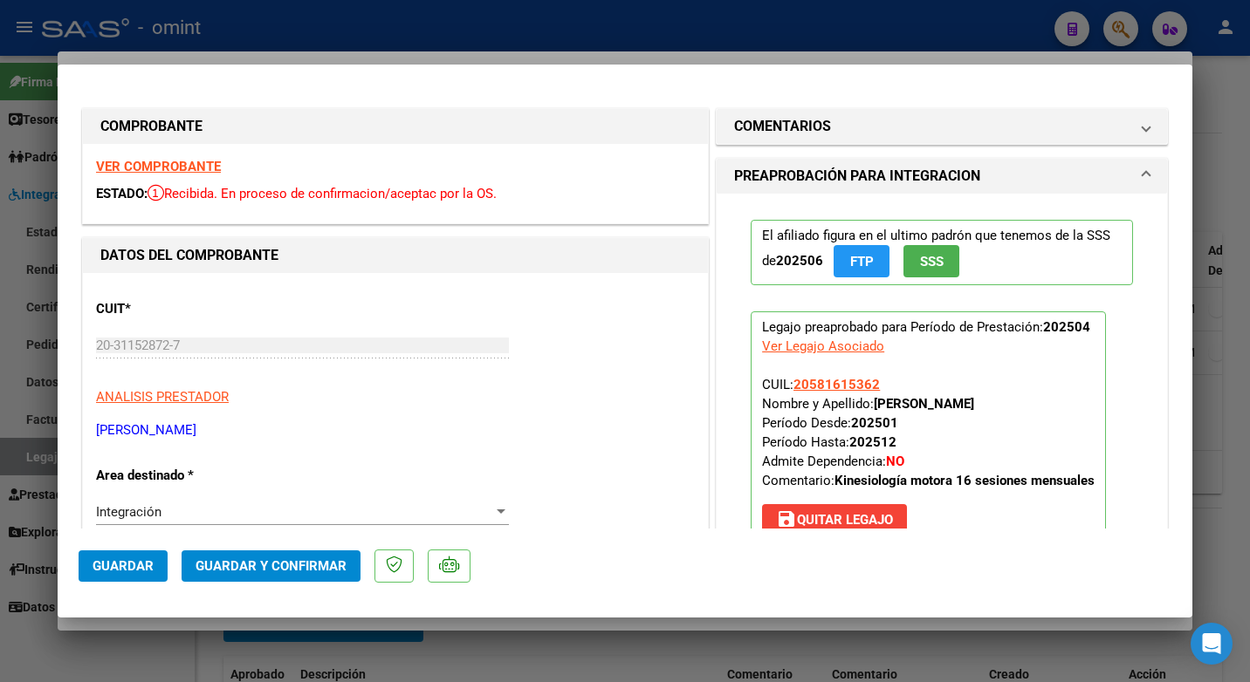
click at [461, 36] on div at bounding box center [625, 341] width 1250 height 682
type input "$ 0,00"
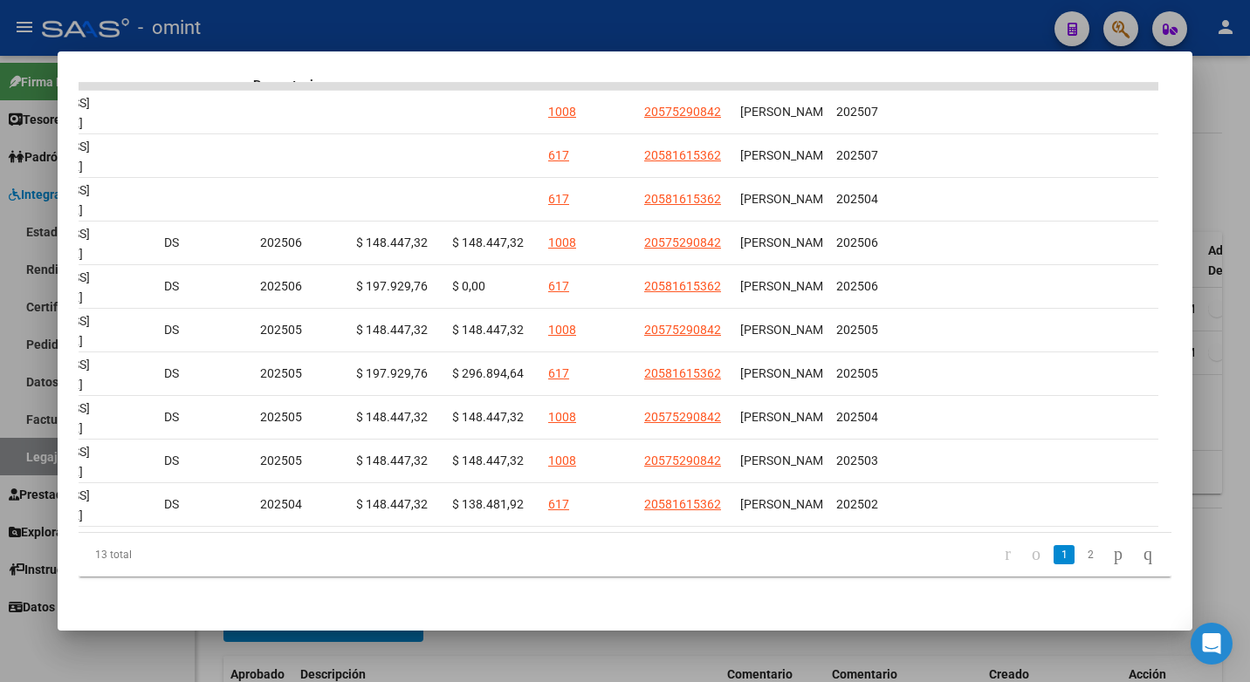
scroll to position [0, 2311]
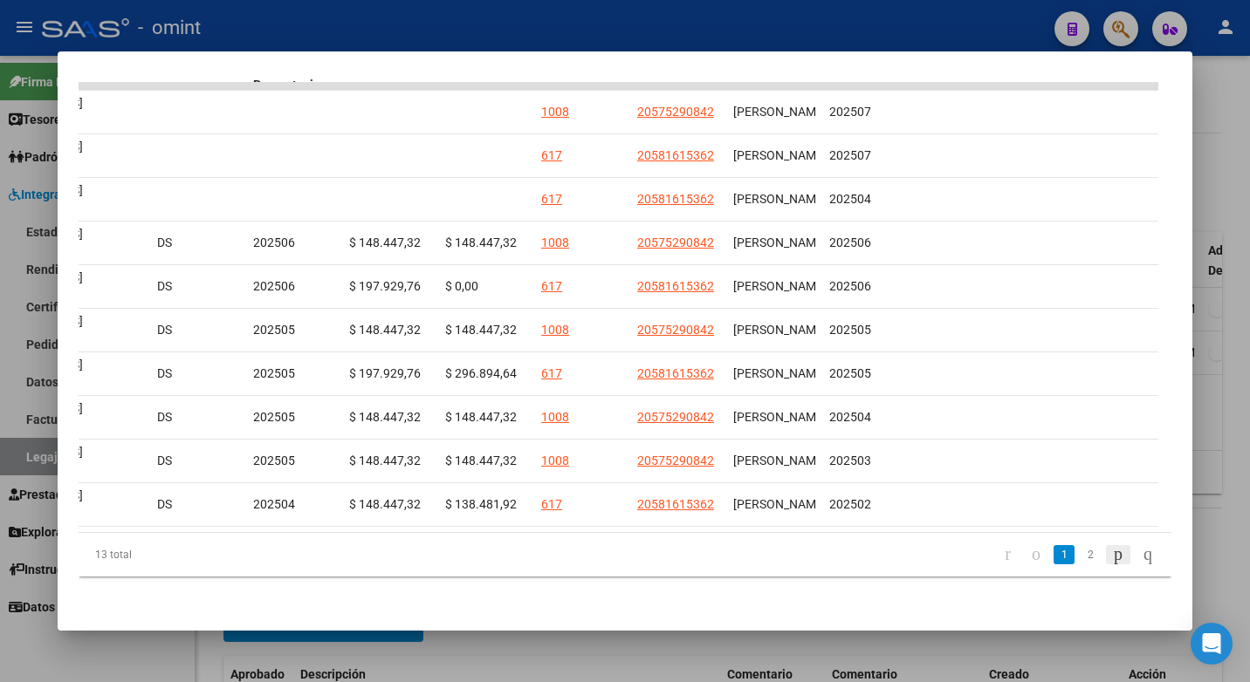
click at [1111, 551] on icon "go to next page" at bounding box center [1118, 554] width 14 height 21
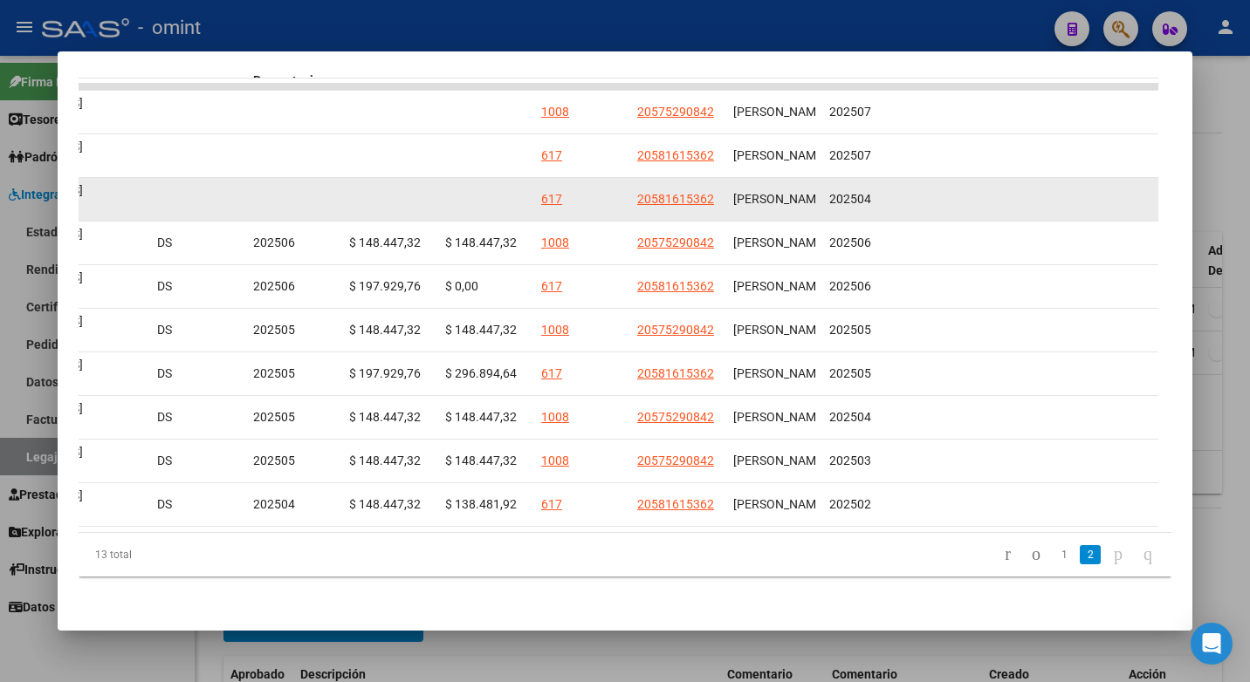
scroll to position [176, 0]
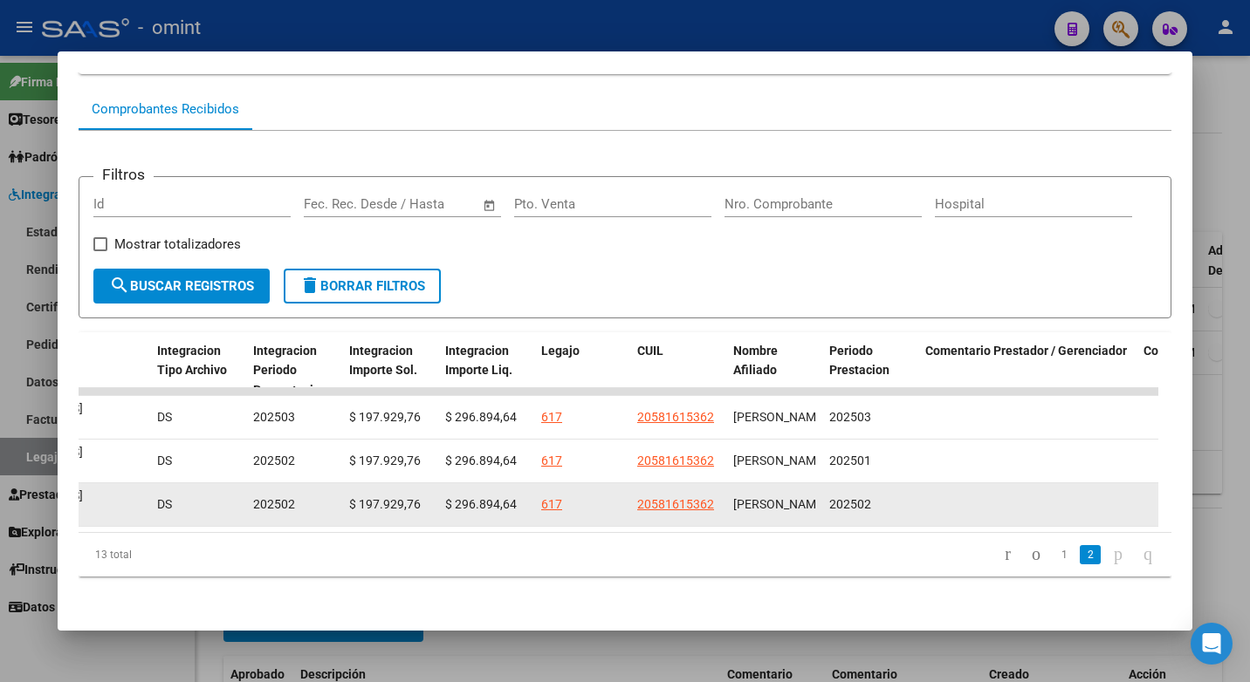
drag, startPoint x: 871, startPoint y: 494, endPoint x: 841, endPoint y: 487, distance: 30.5
click at [841, 495] on div "202502" at bounding box center [870, 505] width 82 height 20
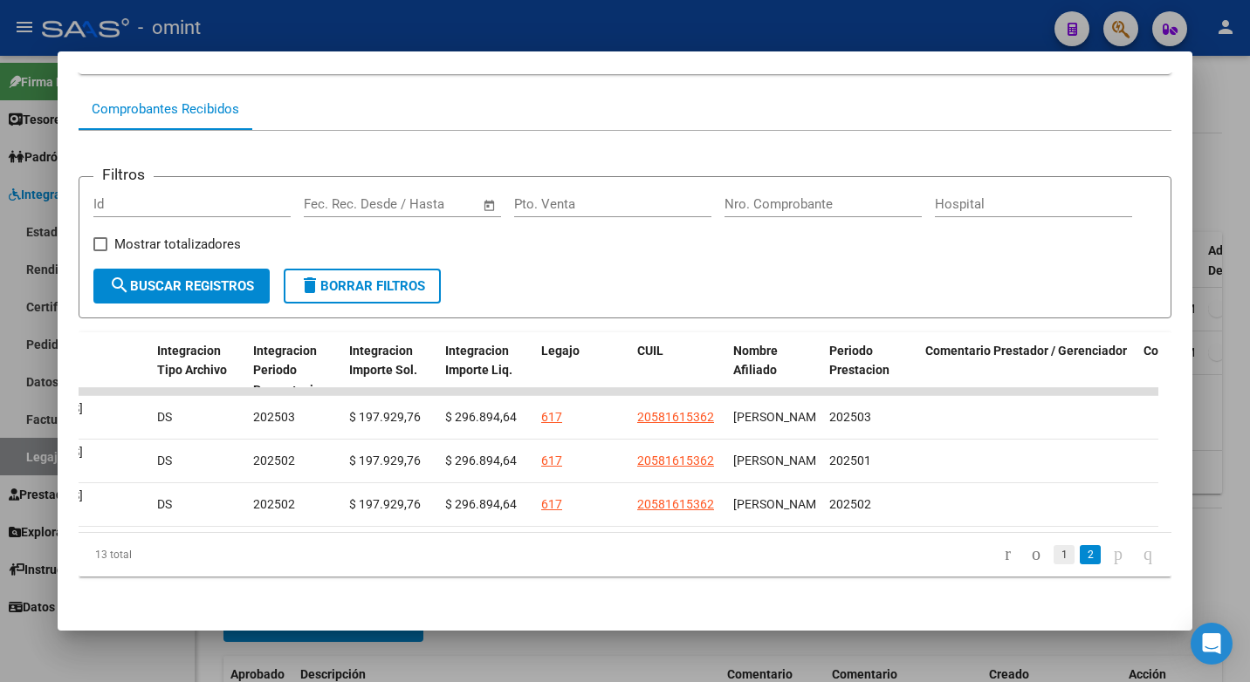
click at [1053, 555] on link "1" at bounding box center [1063, 554] width 21 height 19
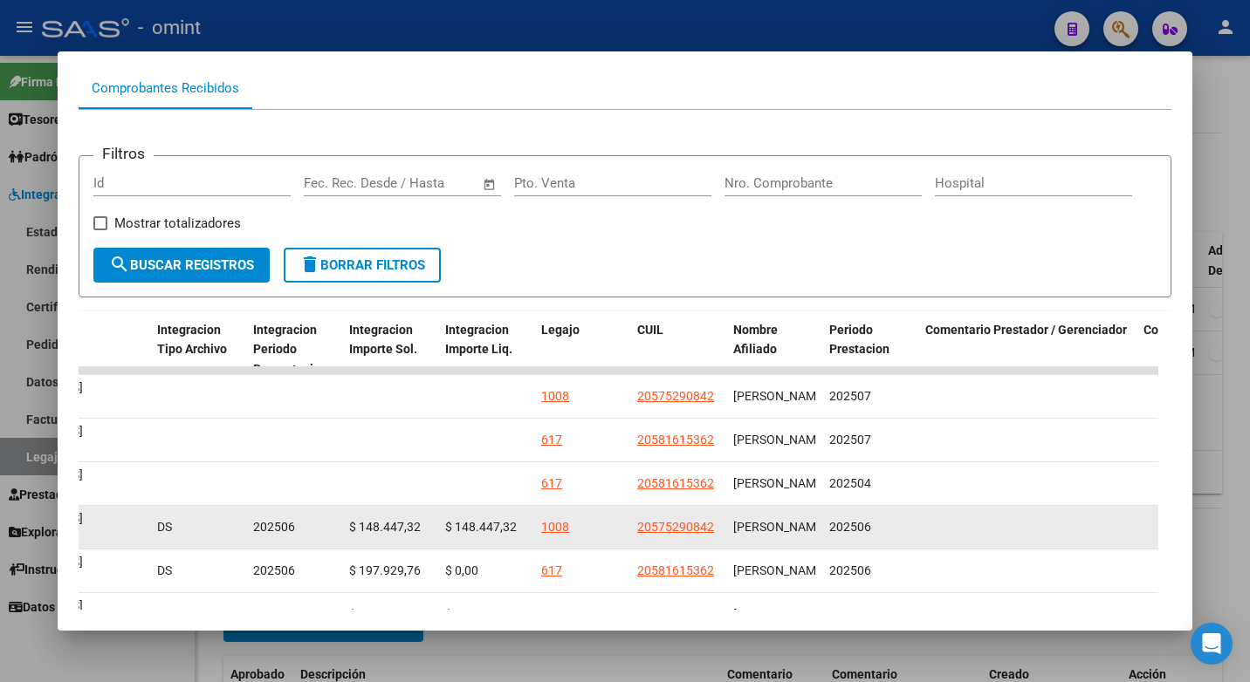
scroll to position [264, 0]
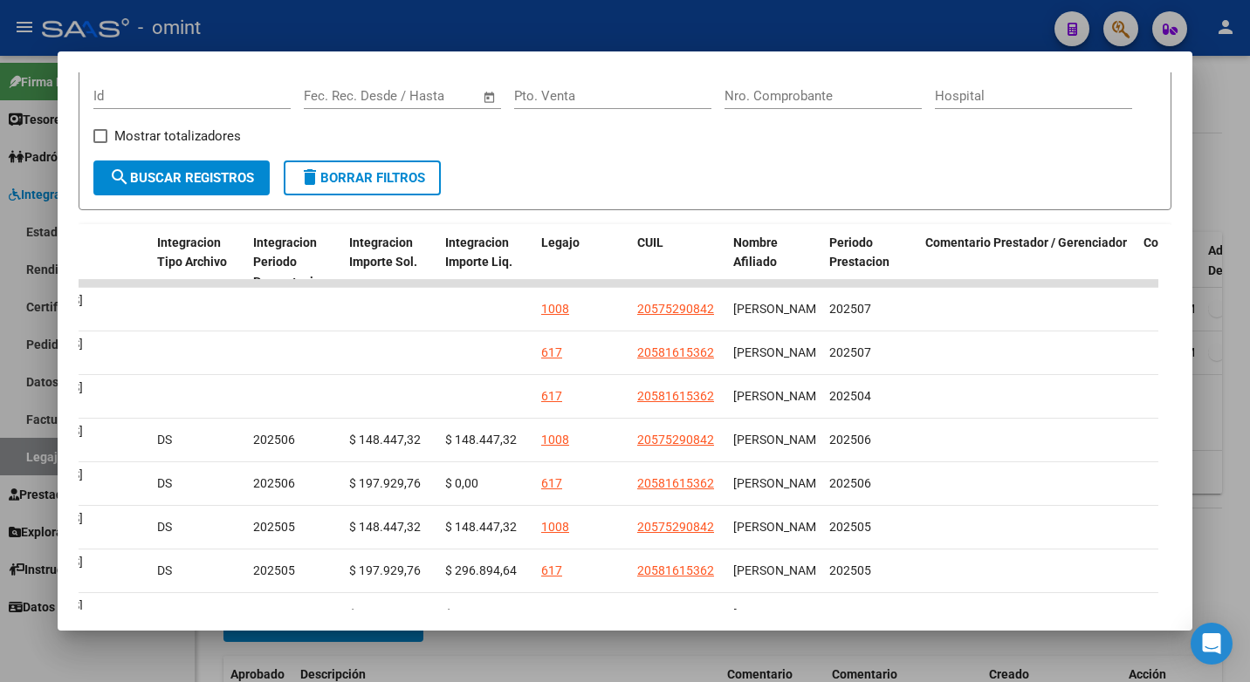
click at [805, 10] on div at bounding box center [625, 341] width 1250 height 682
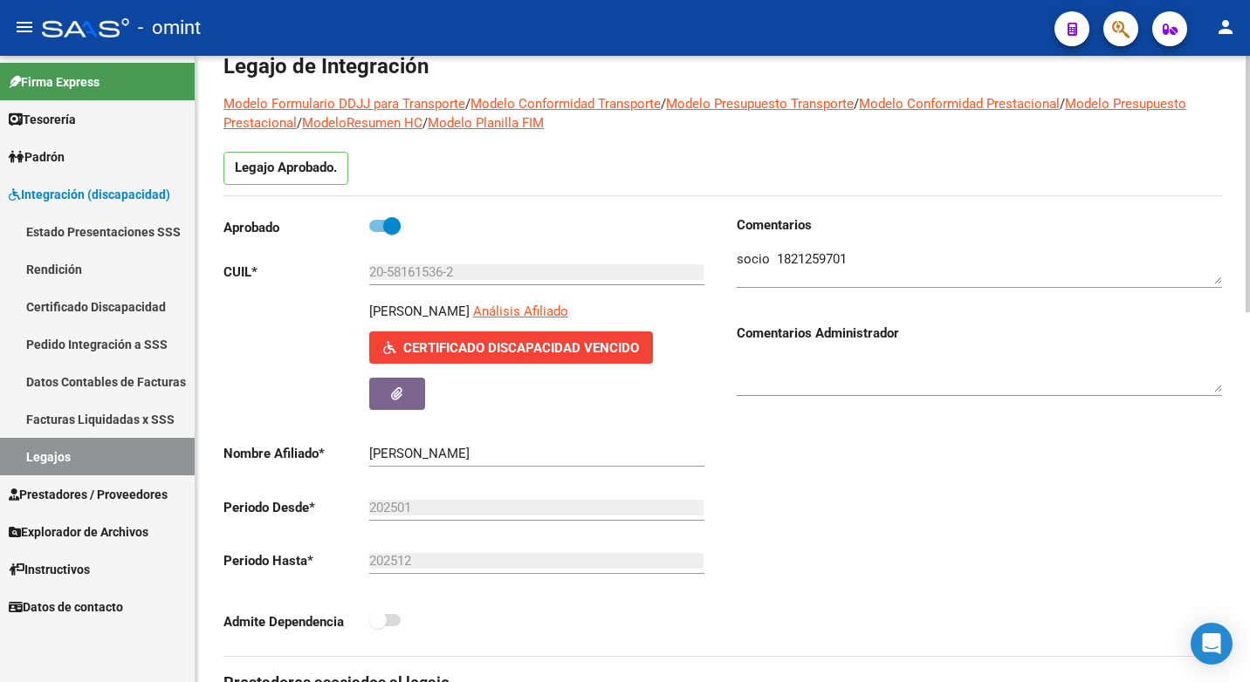
scroll to position [0, 0]
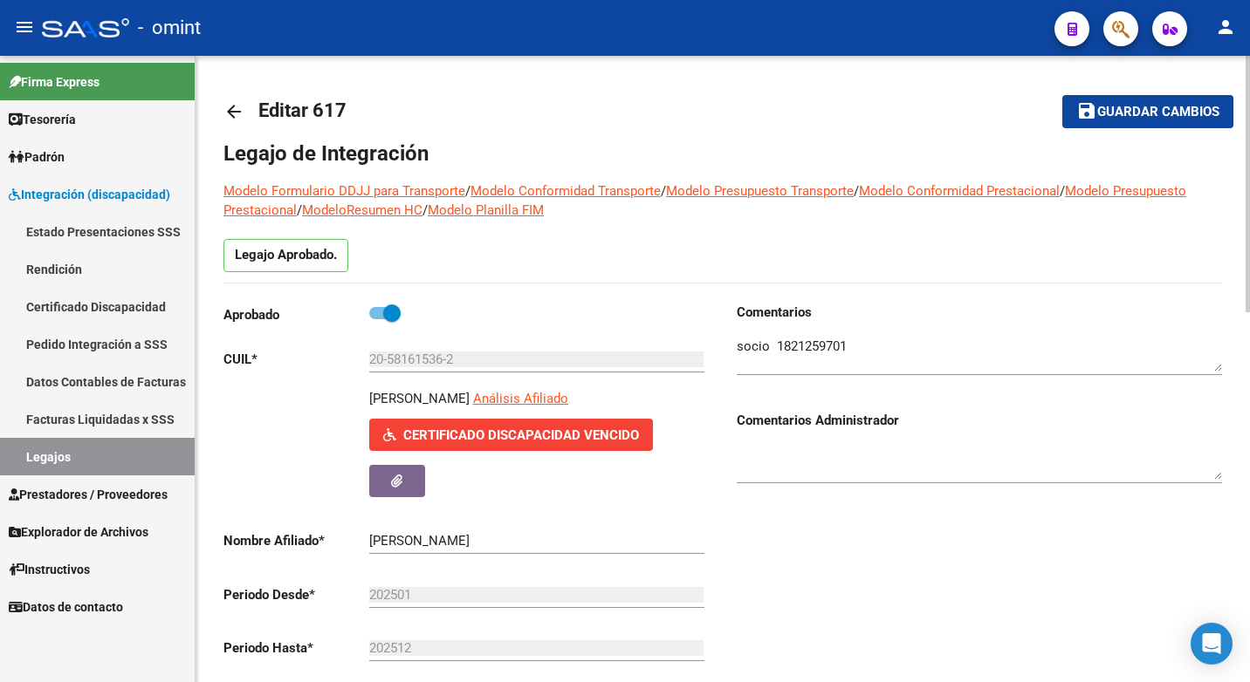
click at [806, 356] on textarea at bounding box center [979, 354] width 485 height 35
click at [820, 334] on div at bounding box center [979, 348] width 485 height 53
click at [809, 346] on textarea at bounding box center [979, 354] width 485 height 35
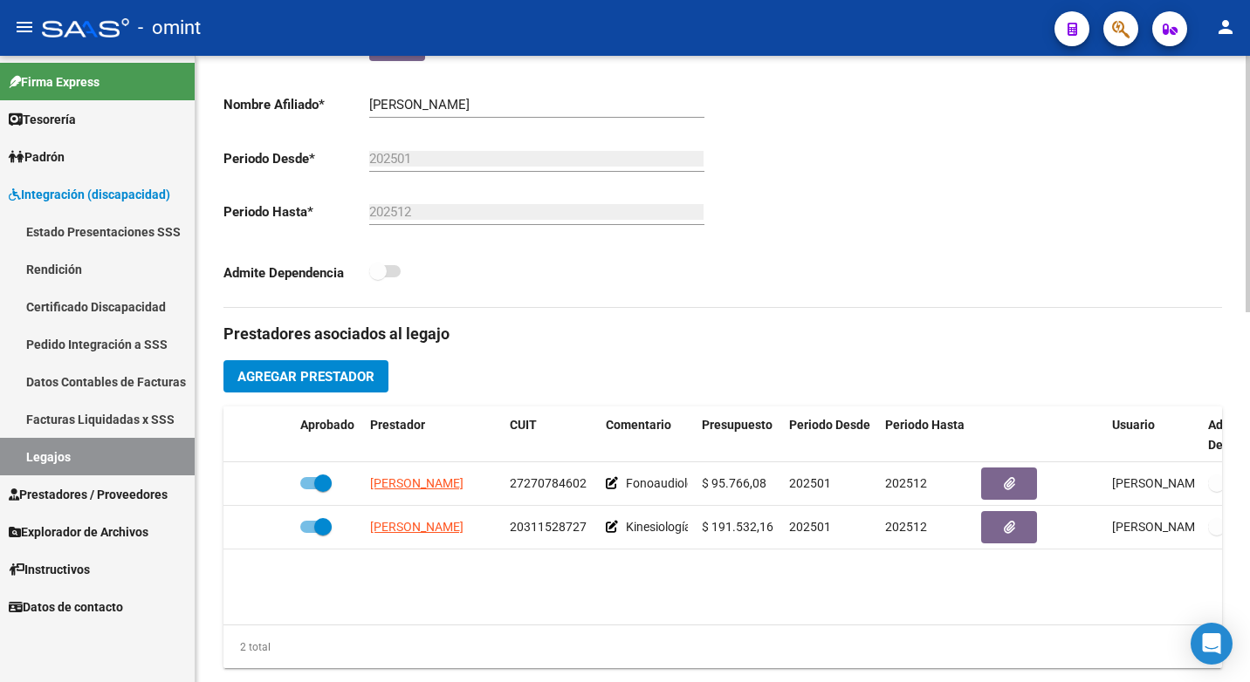
scroll to position [611, 0]
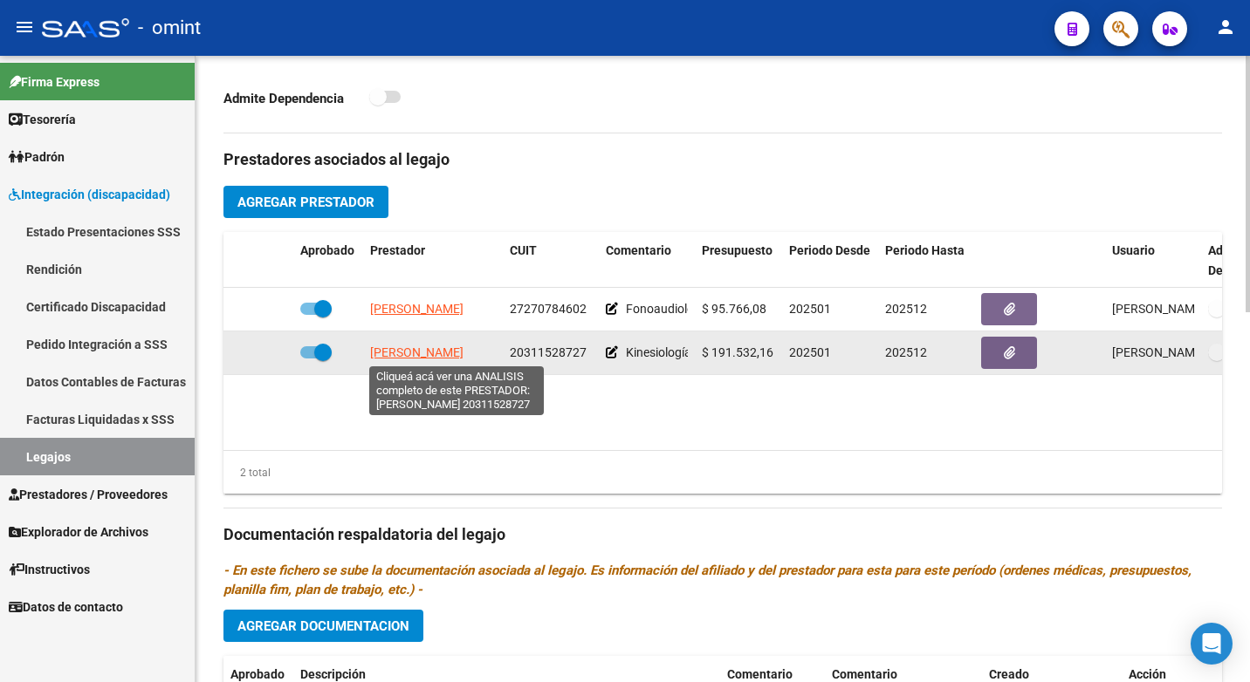
click at [428, 350] on span "COLACILLI MAURO SEBASTIAN" at bounding box center [416, 353] width 93 height 14
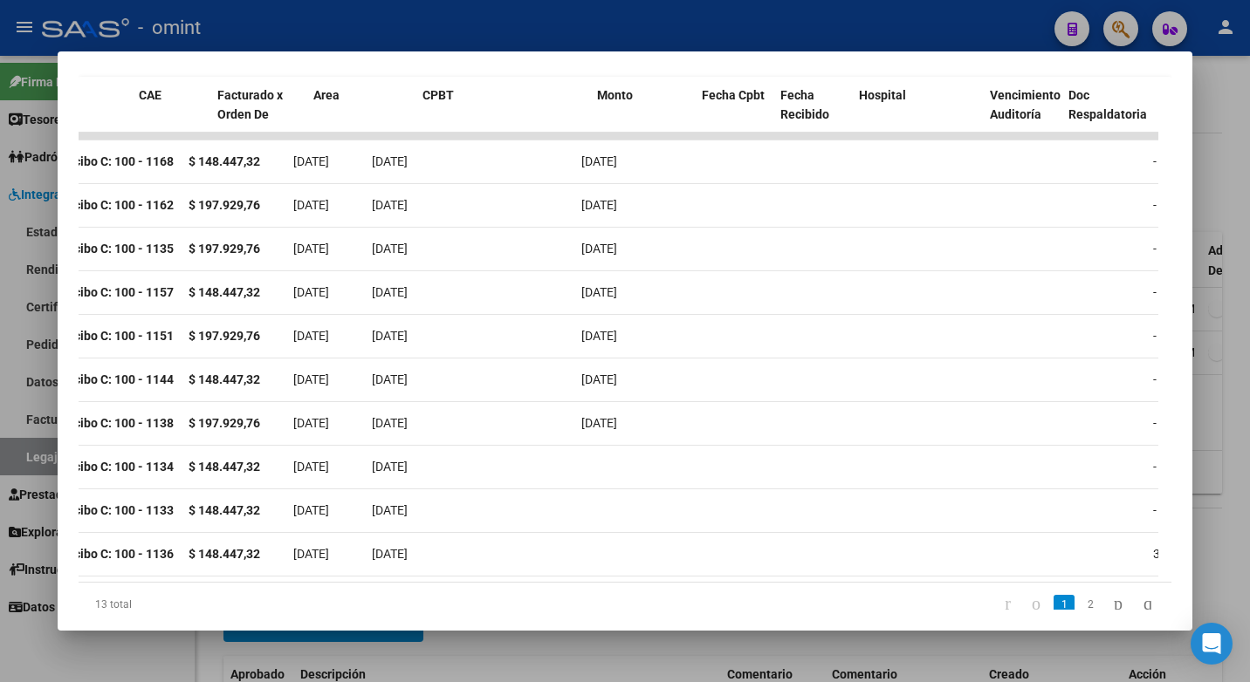
scroll to position [0, 0]
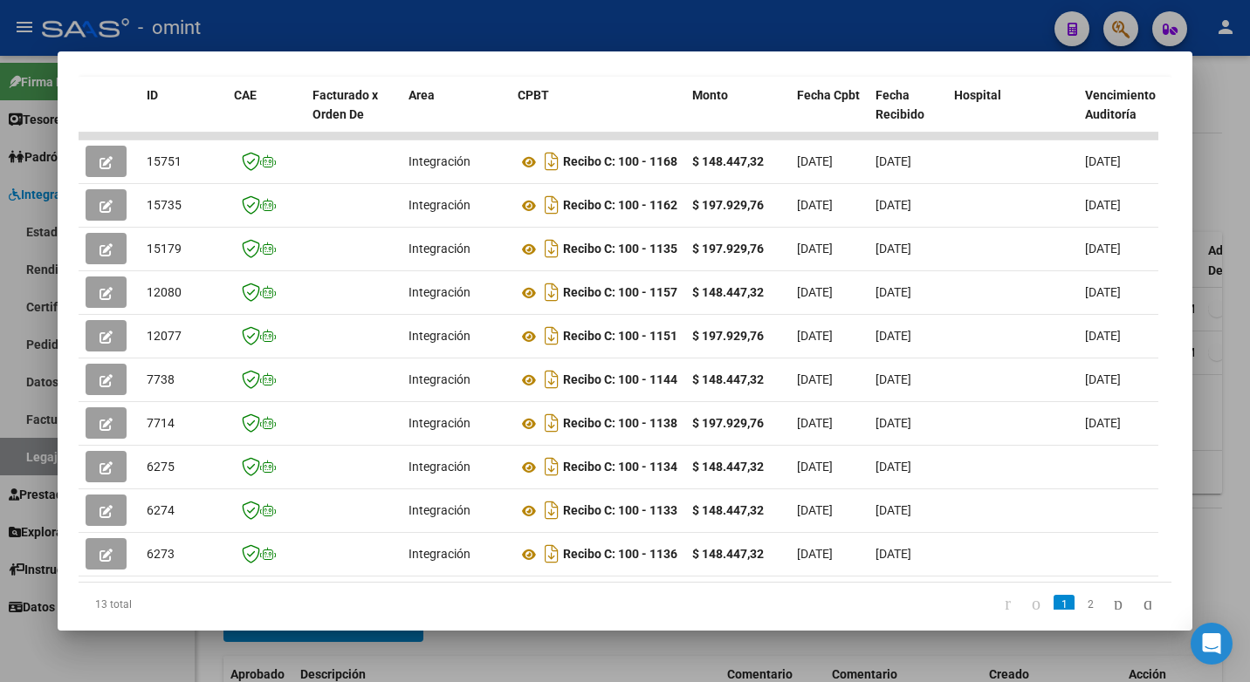
click at [78, 256] on mat-dialog-content "Análisis Prestador - CUIT: 20311528727 cloud_download Exportar CSV ABM ARCA Imp…" at bounding box center [625, 341] width 1134 height 538
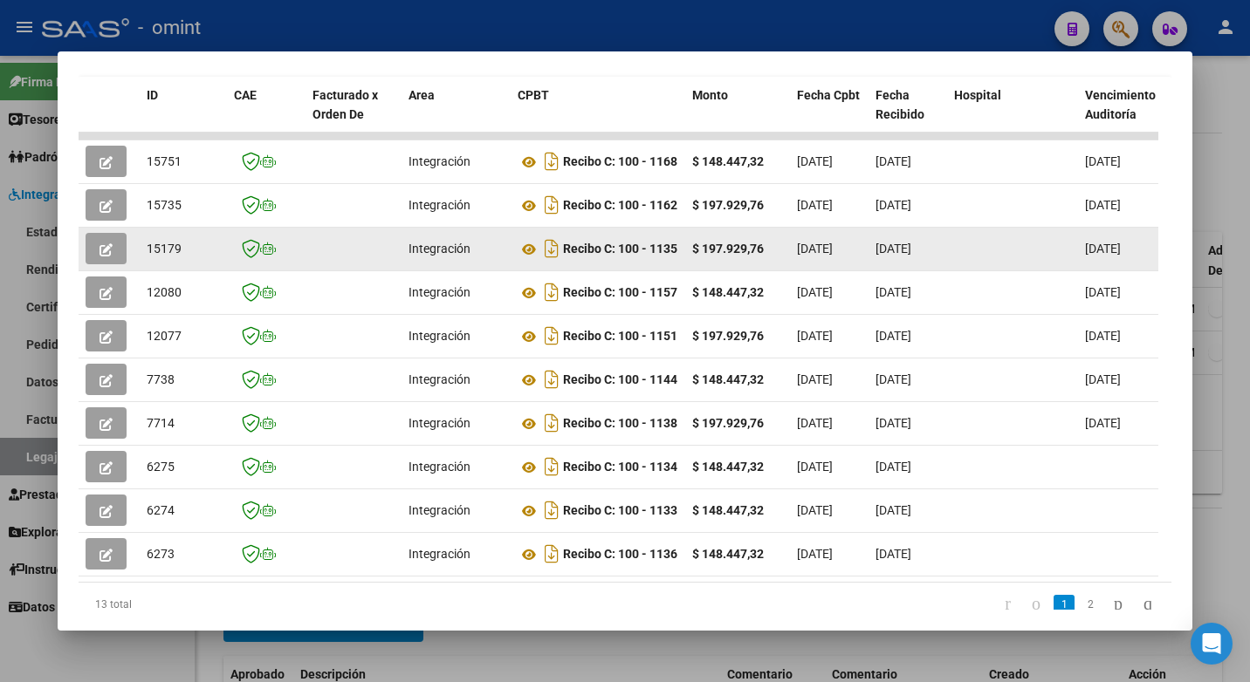
click at [89, 254] on button "button" at bounding box center [106, 248] width 41 height 31
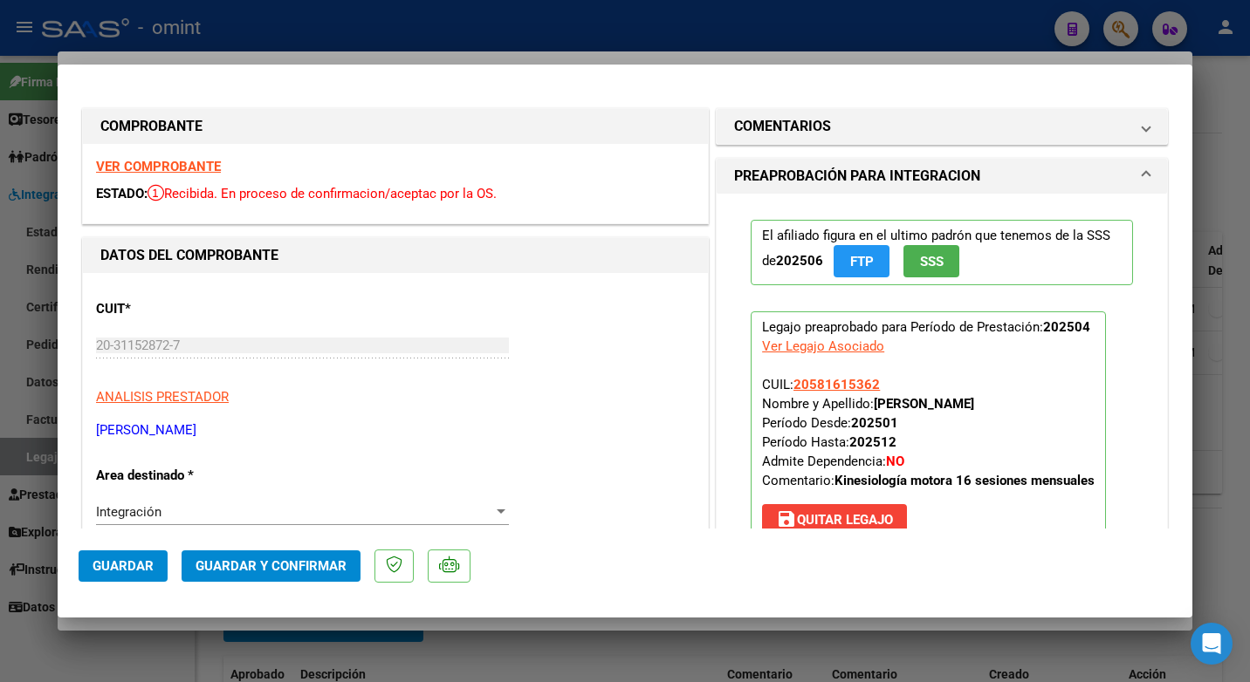
click at [137, 169] on strong "VER COMPROBANTE" at bounding box center [158, 167] width 125 height 16
click at [798, 133] on h1 "COMENTARIOS" at bounding box center [782, 126] width 97 height 21
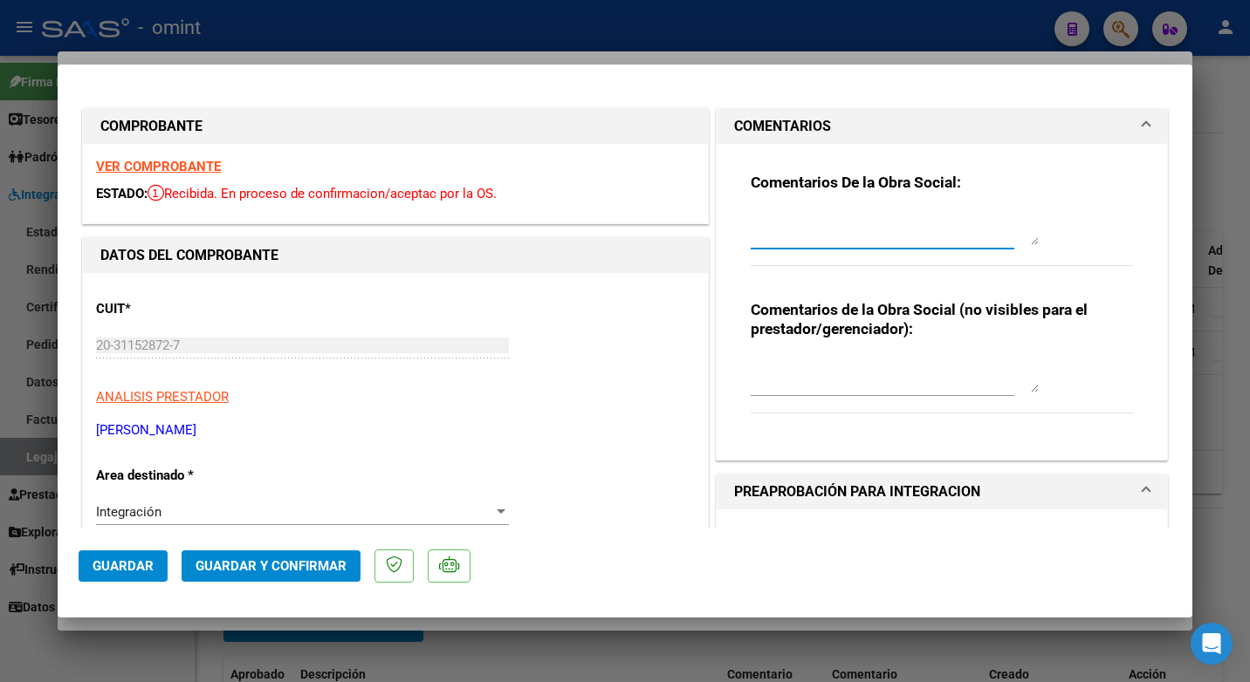
click at [779, 219] on textarea at bounding box center [895, 227] width 288 height 35
click at [703, 24] on div at bounding box center [625, 341] width 1250 height 682
type input "$ 0,00"
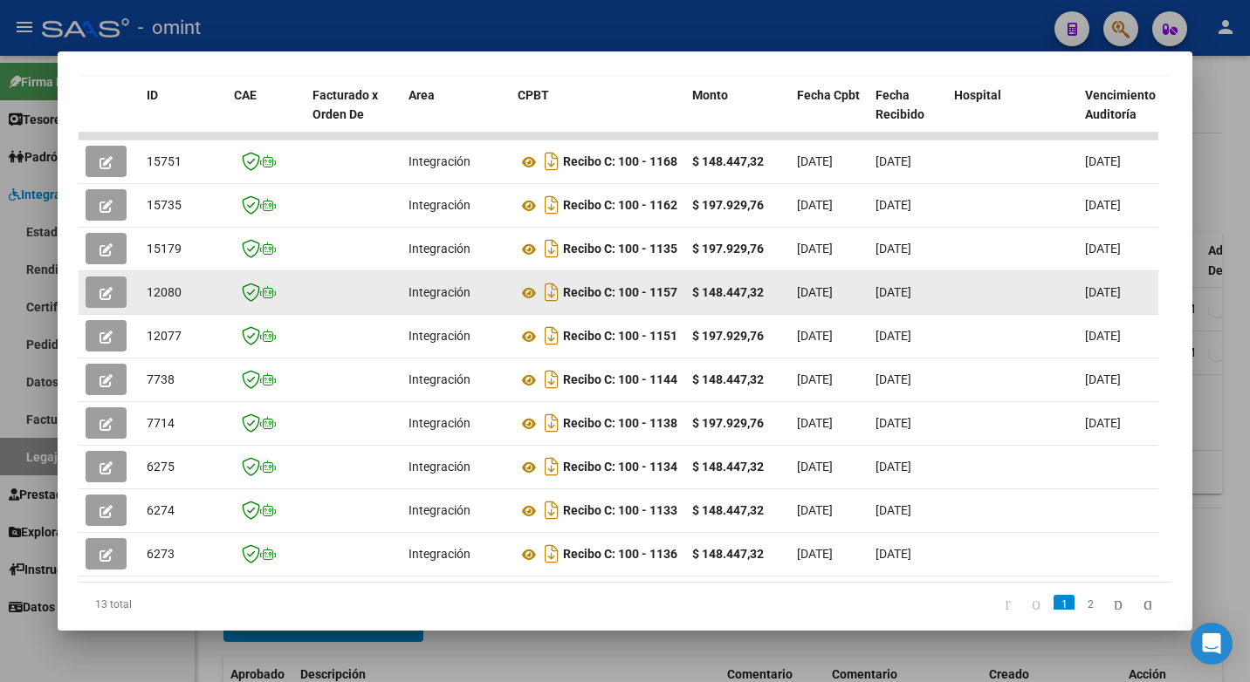
click at [115, 308] on button "button" at bounding box center [106, 292] width 41 height 31
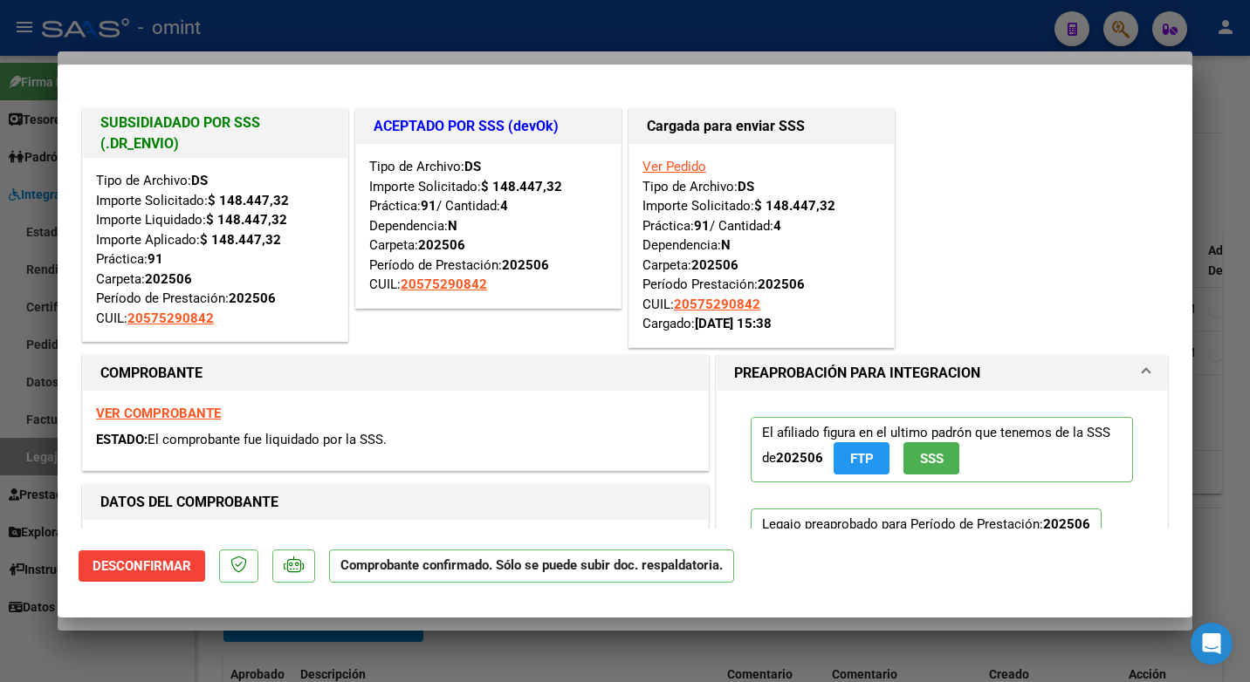
click at [522, 27] on div at bounding box center [625, 341] width 1250 height 682
type input "$ 0,00"
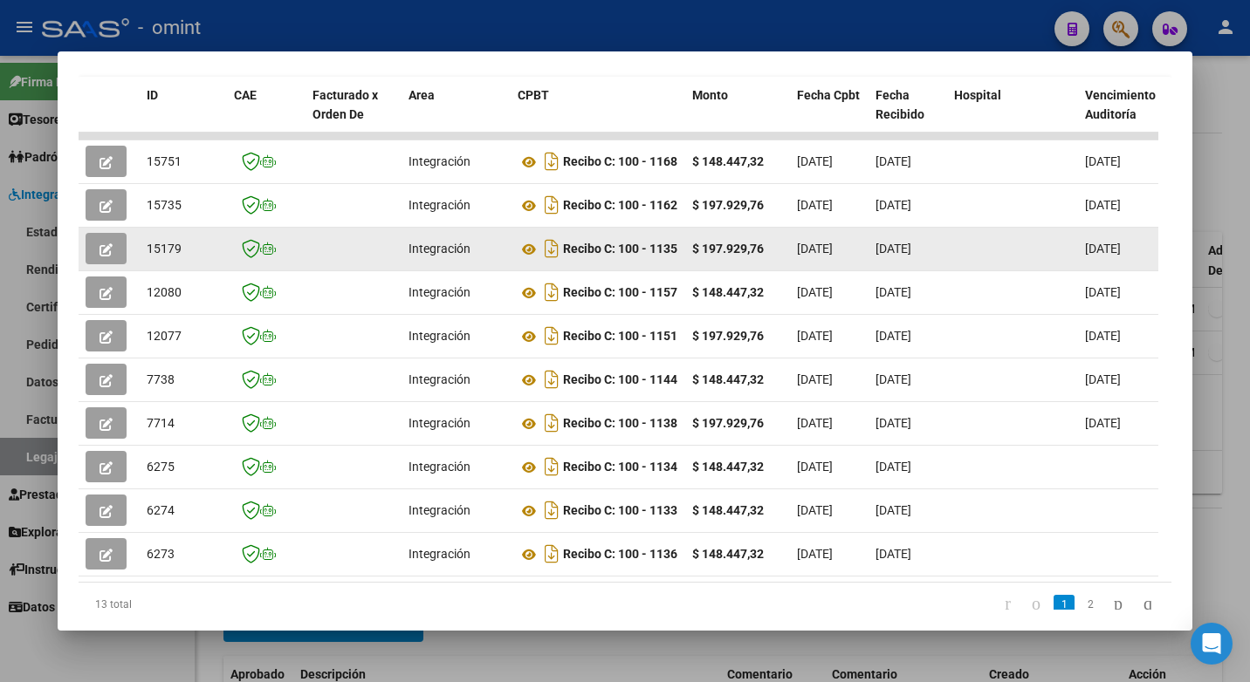
click at [96, 262] on button "button" at bounding box center [106, 248] width 41 height 31
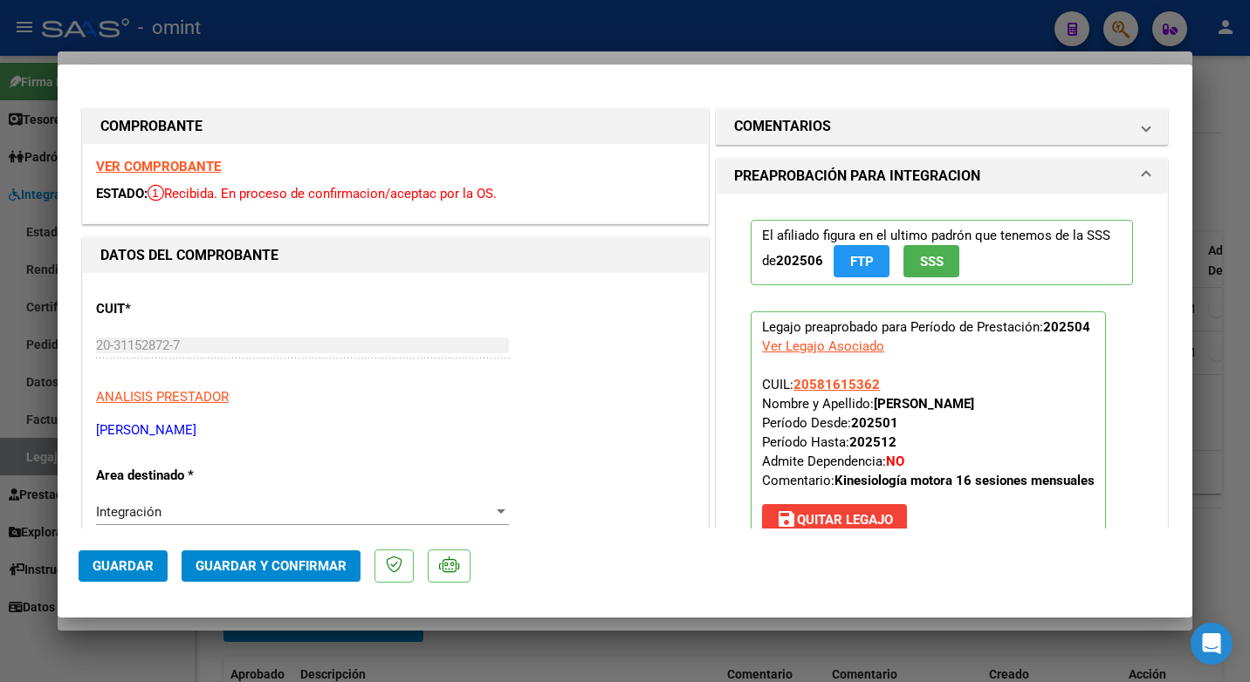
click at [161, 162] on strong "VER COMPROBANTE" at bounding box center [158, 167] width 125 height 16
click at [1095, 127] on mat-panel-title "COMENTARIOS" at bounding box center [931, 126] width 394 height 21
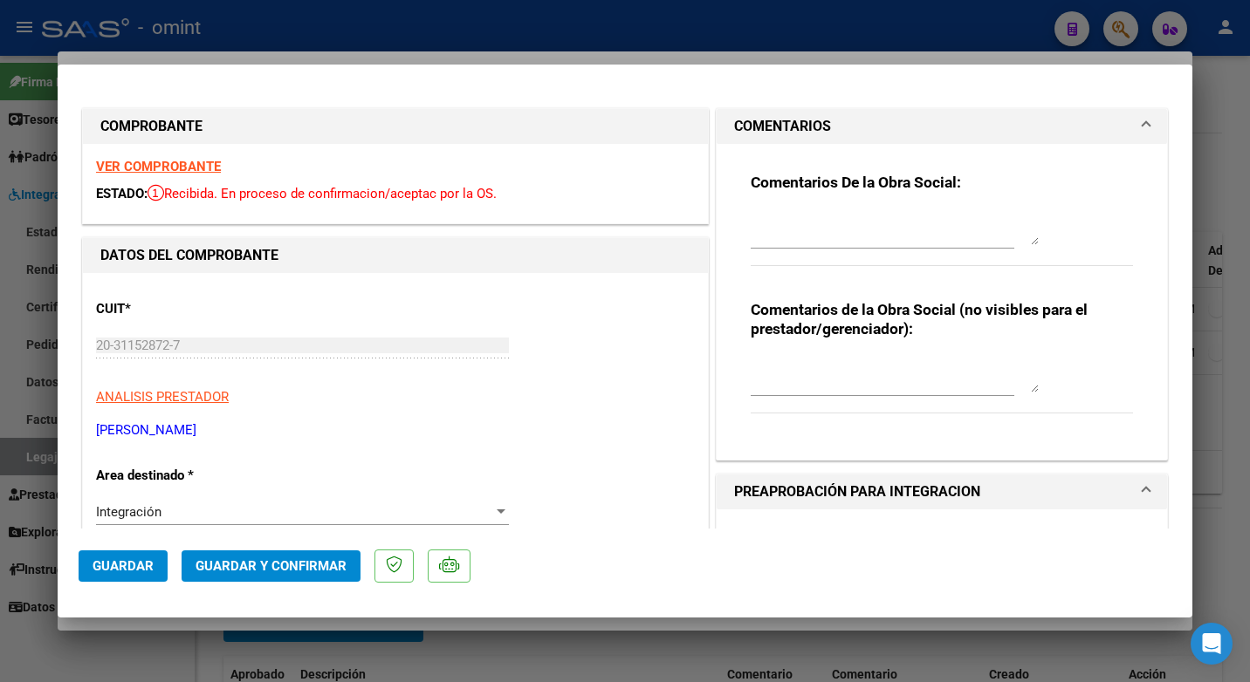
click at [777, 236] on textarea at bounding box center [895, 227] width 288 height 35
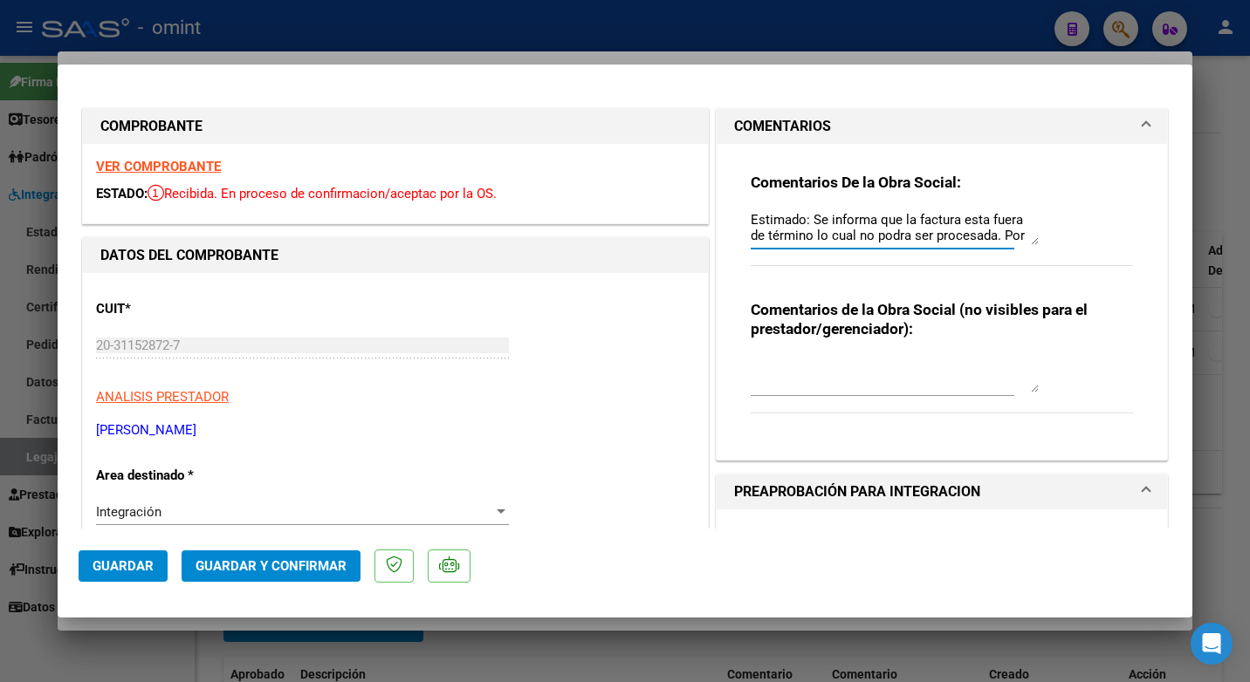
type textarea "Estimado: Se informa que la factura esta fuera de término lo cual no podra ser …"
click at [415, 331] on div "CUIT * 20-31152872-7 Ingresar CUIT ANALISIS PRESTADOR COLACILLI MAURO SEBASTIAN…" at bounding box center [395, 363] width 599 height 154
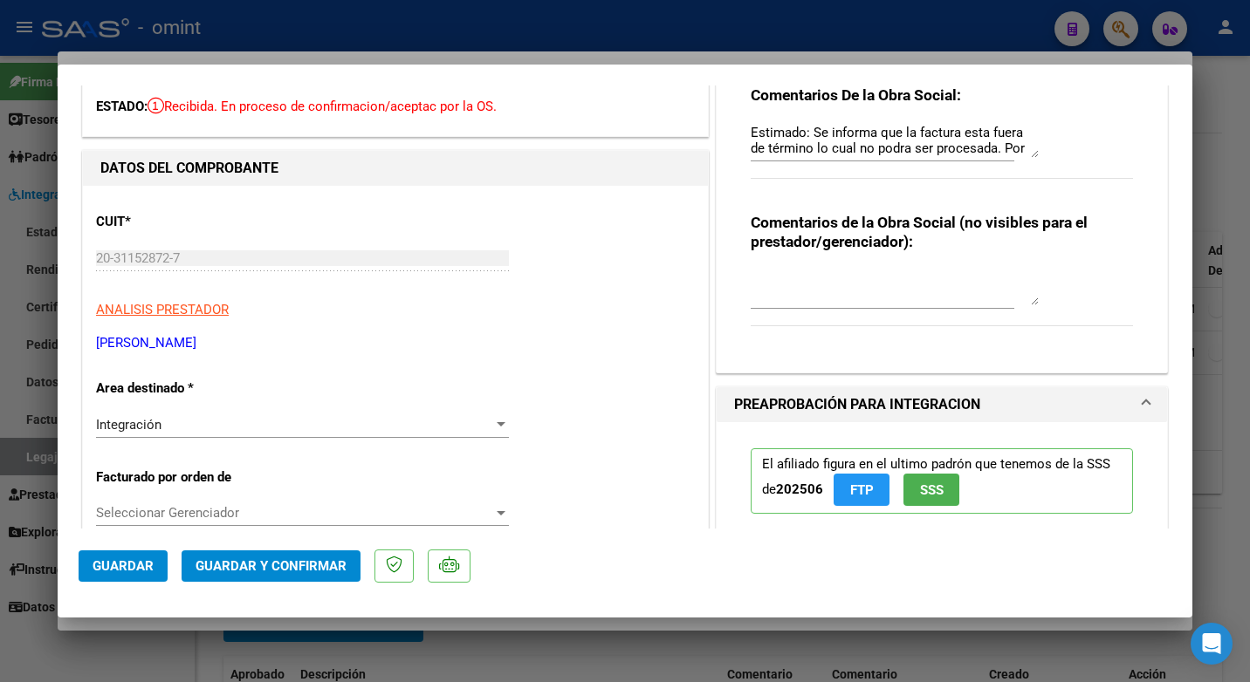
scroll to position [175, 0]
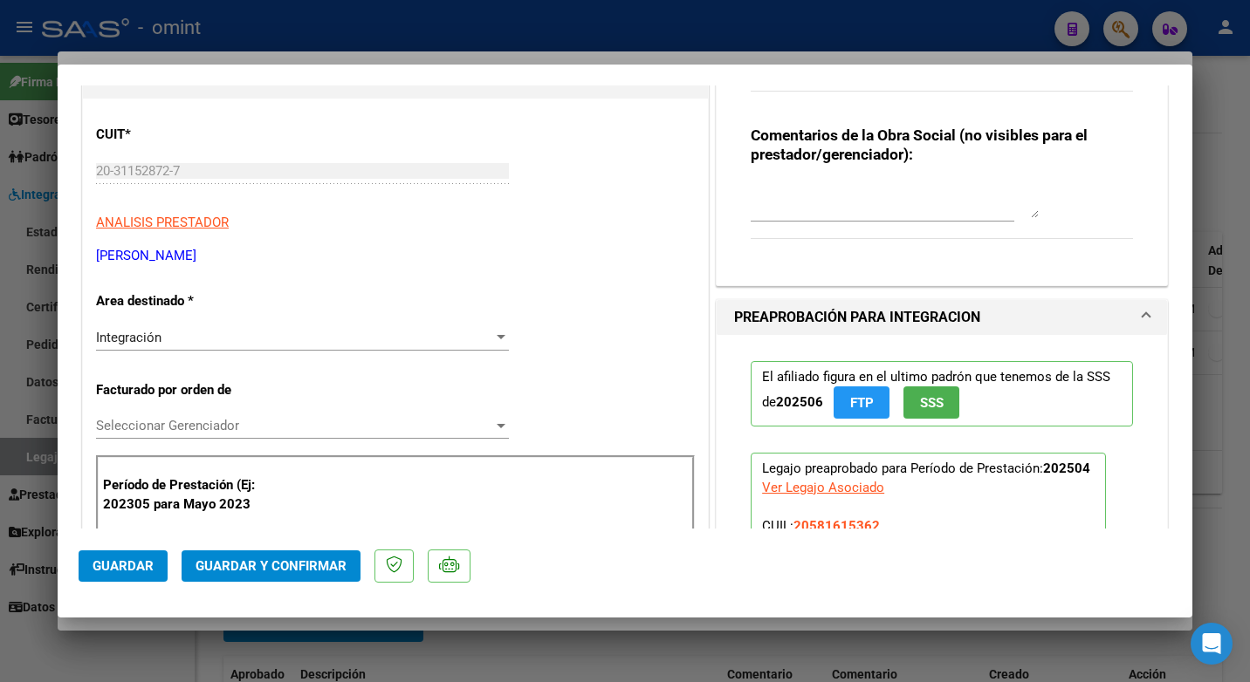
click at [493, 334] on div at bounding box center [501, 338] width 16 height 14
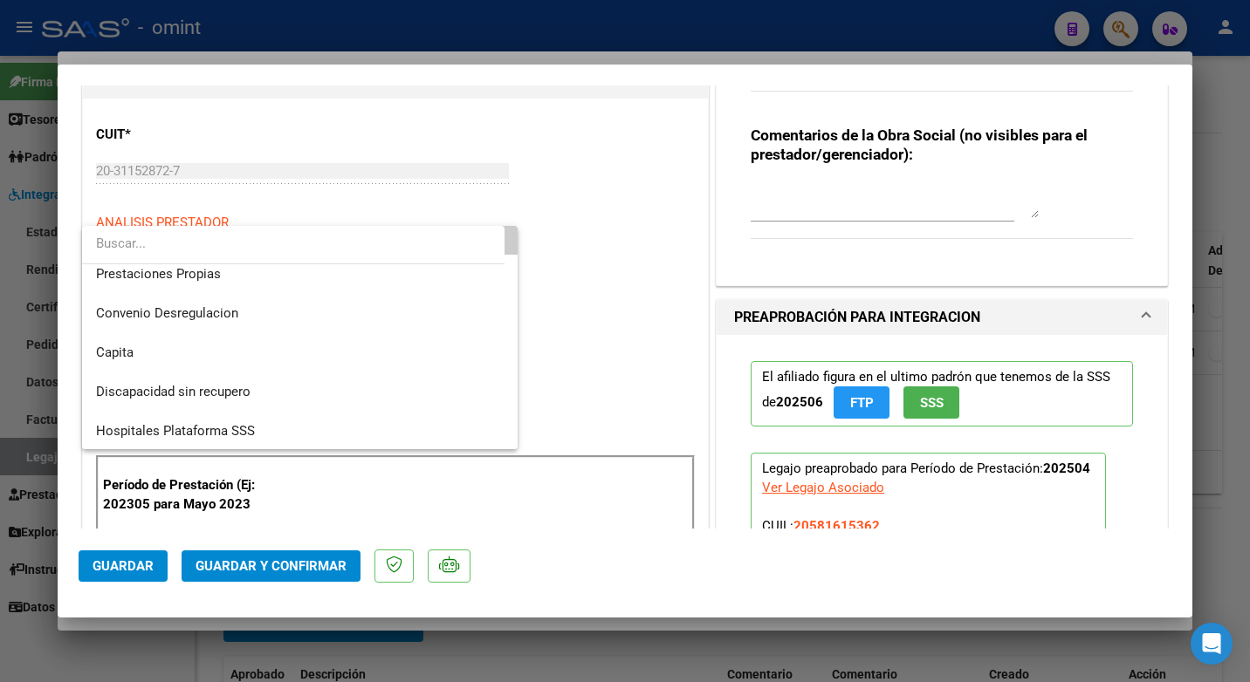
scroll to position [169, 0]
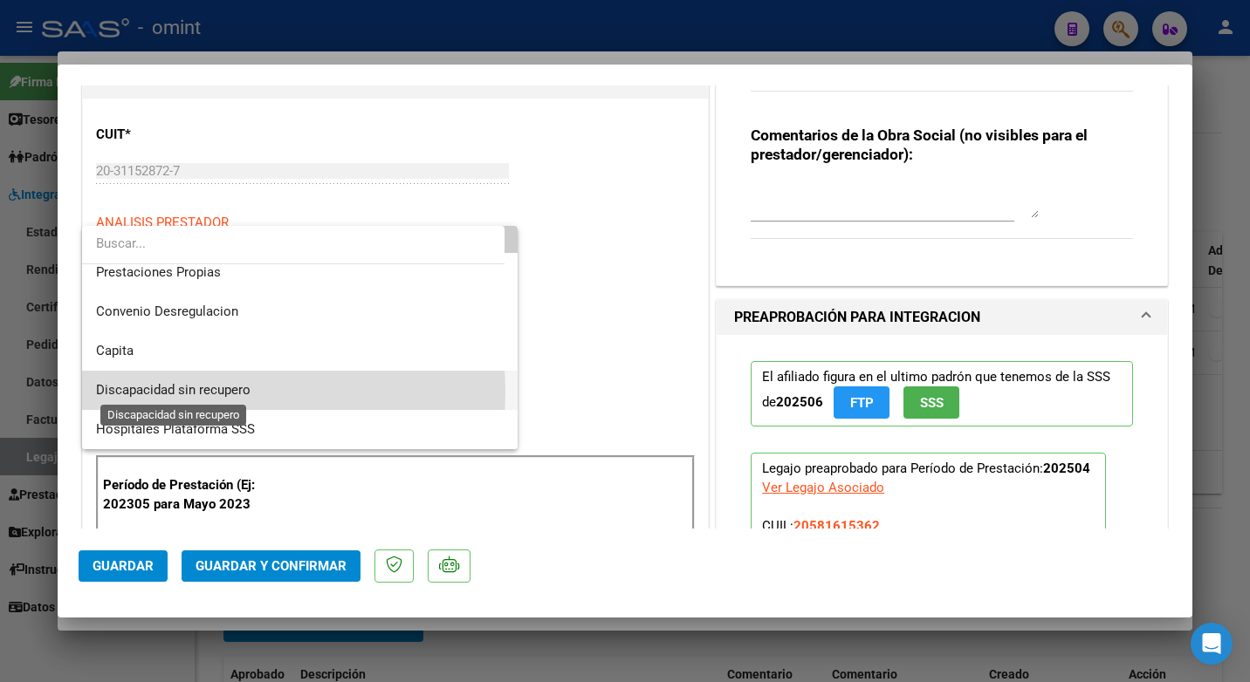
click at [187, 392] on span "Discapacidad sin recupero" at bounding box center [173, 390] width 154 height 16
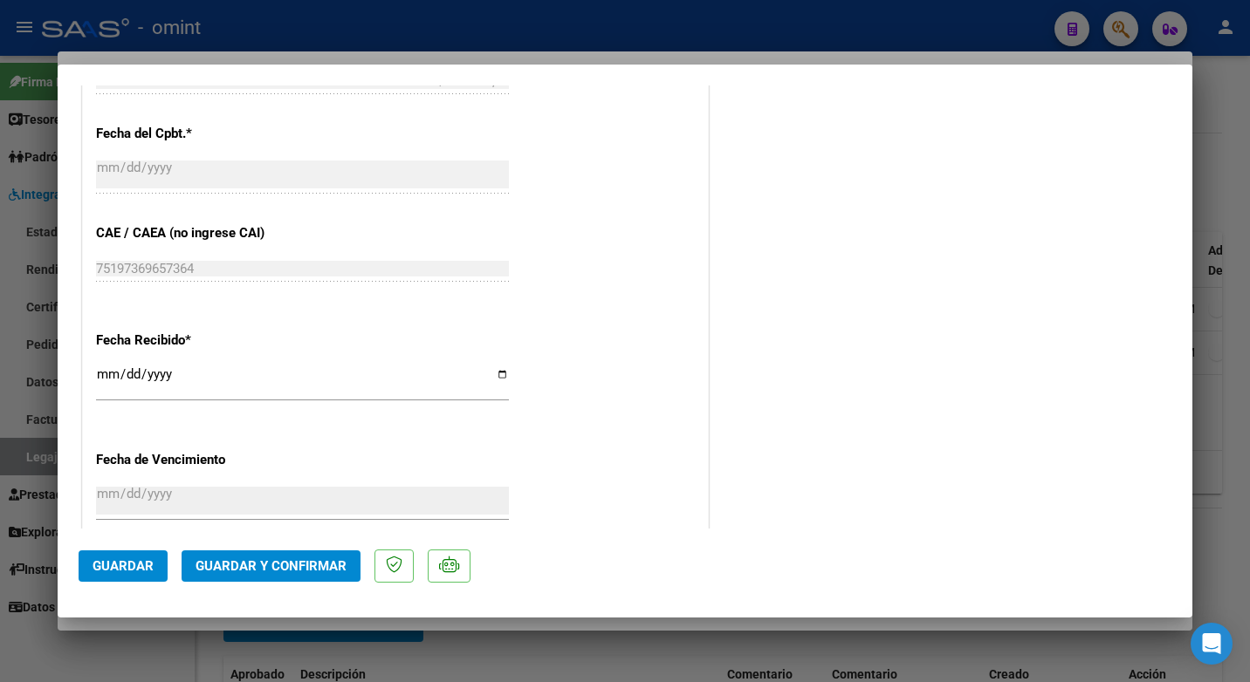
scroll to position [1074, 0]
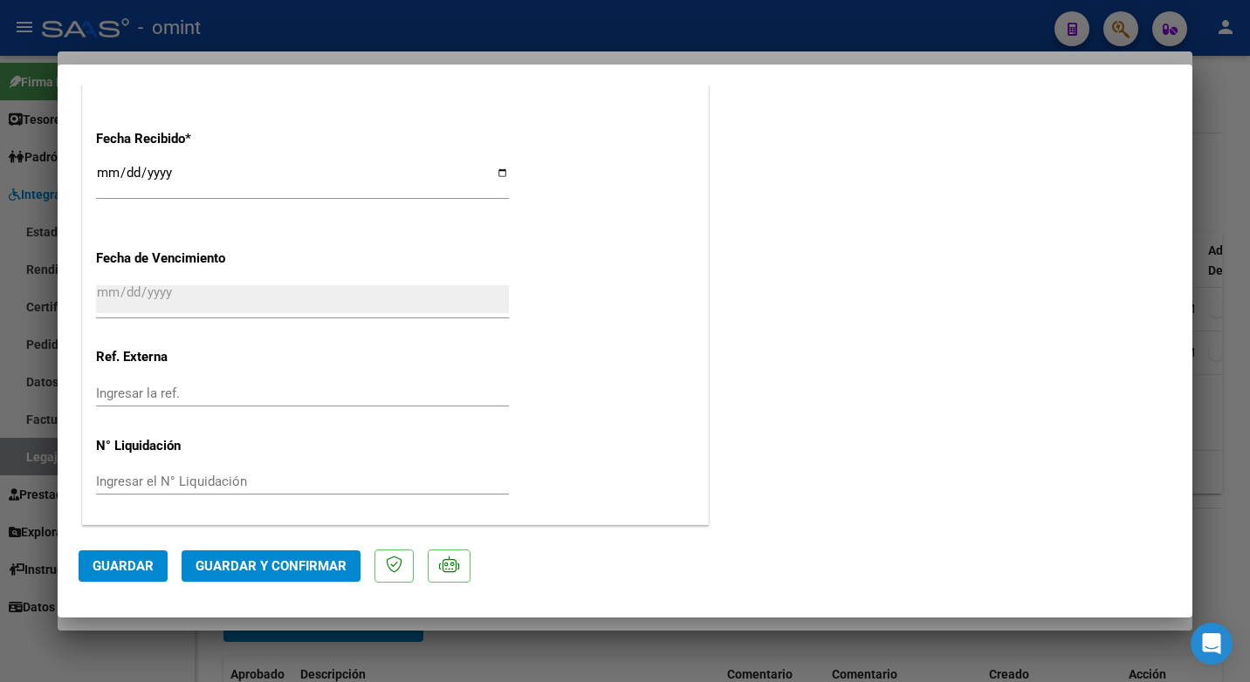
click at [278, 579] on button "Guardar y Confirmar" at bounding box center [271, 566] width 179 height 31
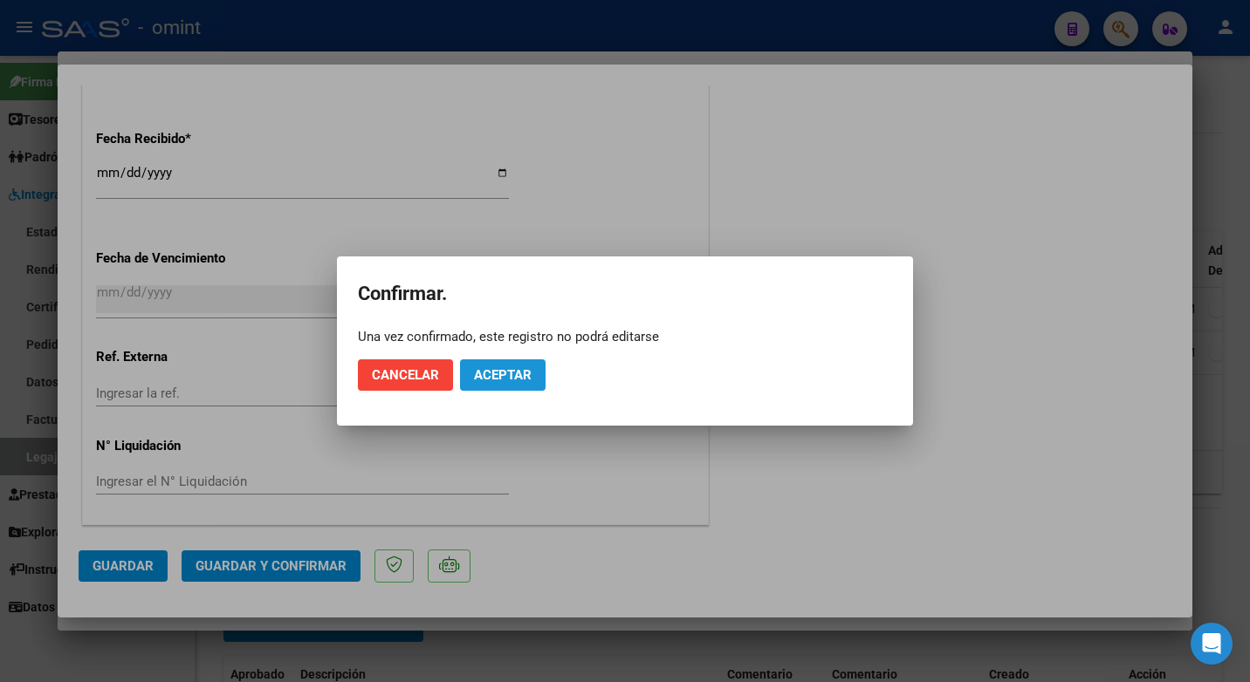
click at [531, 379] on span "Aceptar" at bounding box center [503, 375] width 58 height 16
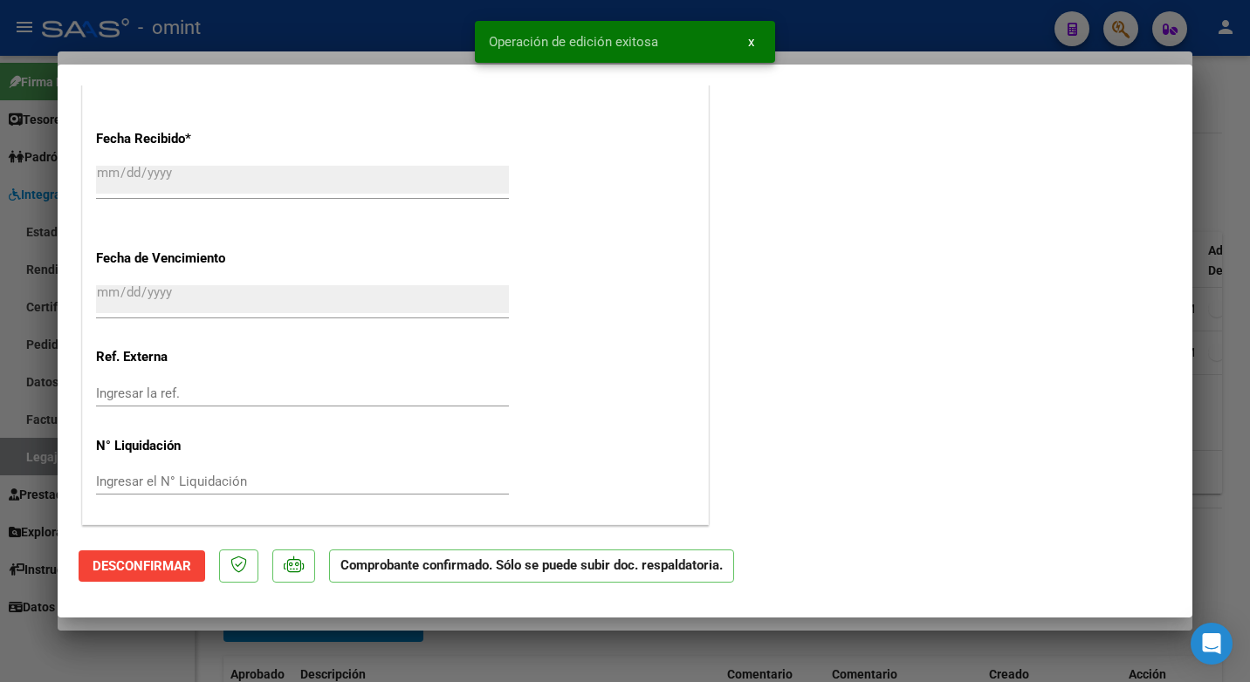
click at [295, 42] on div at bounding box center [625, 341] width 1250 height 682
type input "$ 0,00"
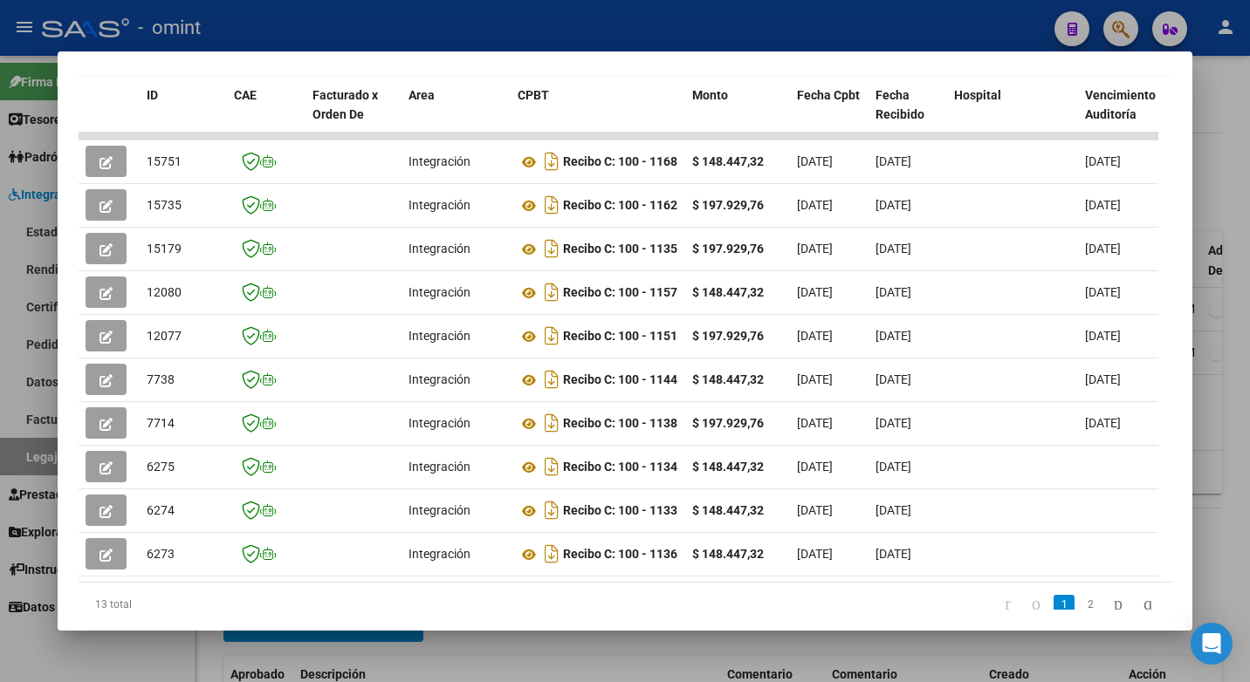
click at [288, 25] on div at bounding box center [625, 341] width 1250 height 682
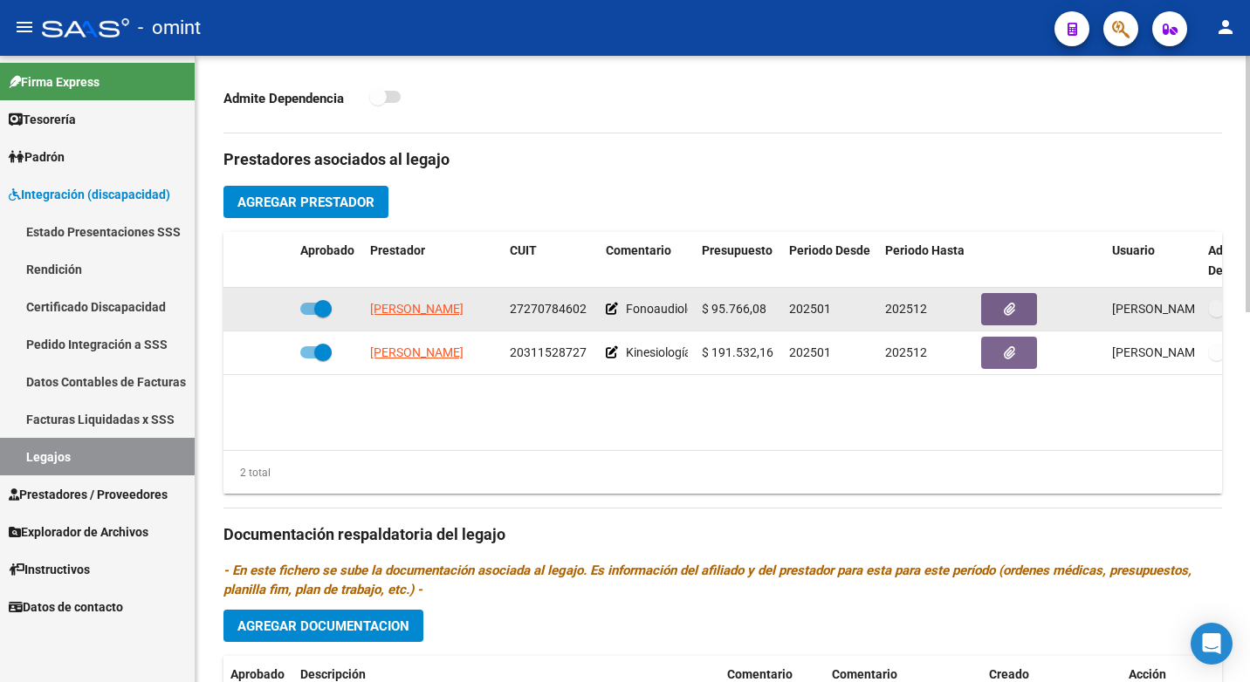
click at [443, 309] on span "SANCHEZ GONZALEZ MARIA SOL" at bounding box center [416, 309] width 93 height 14
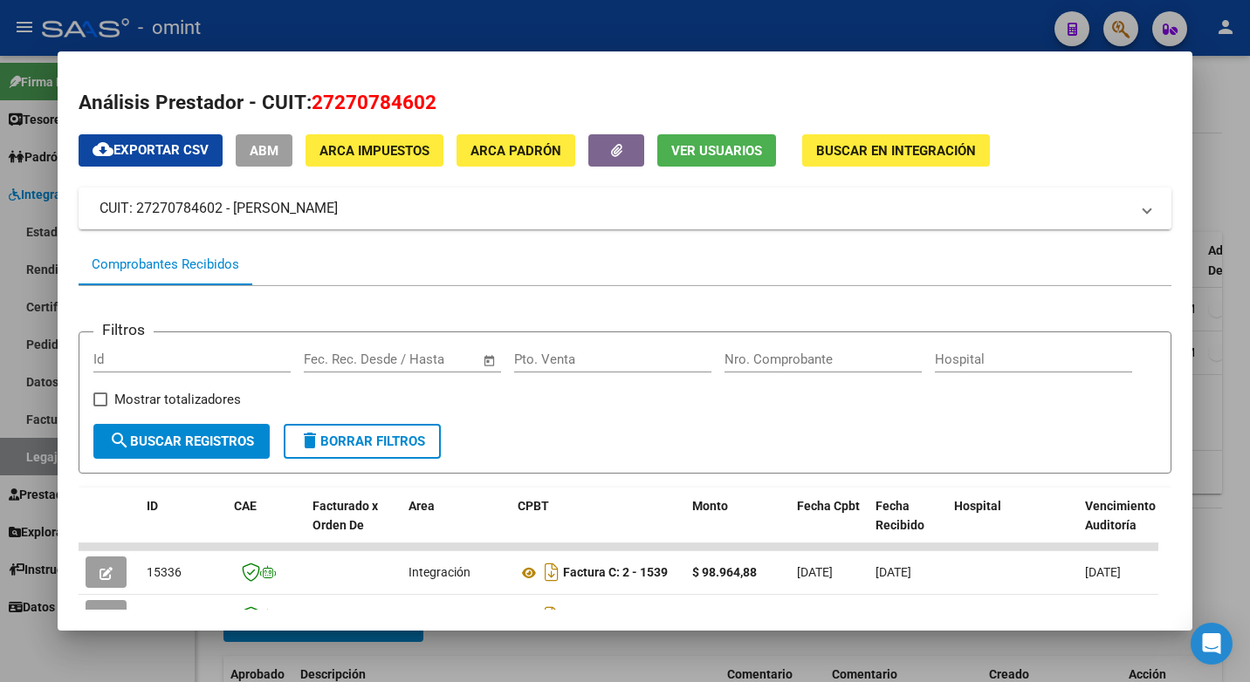
click at [378, 26] on div at bounding box center [625, 341] width 1250 height 682
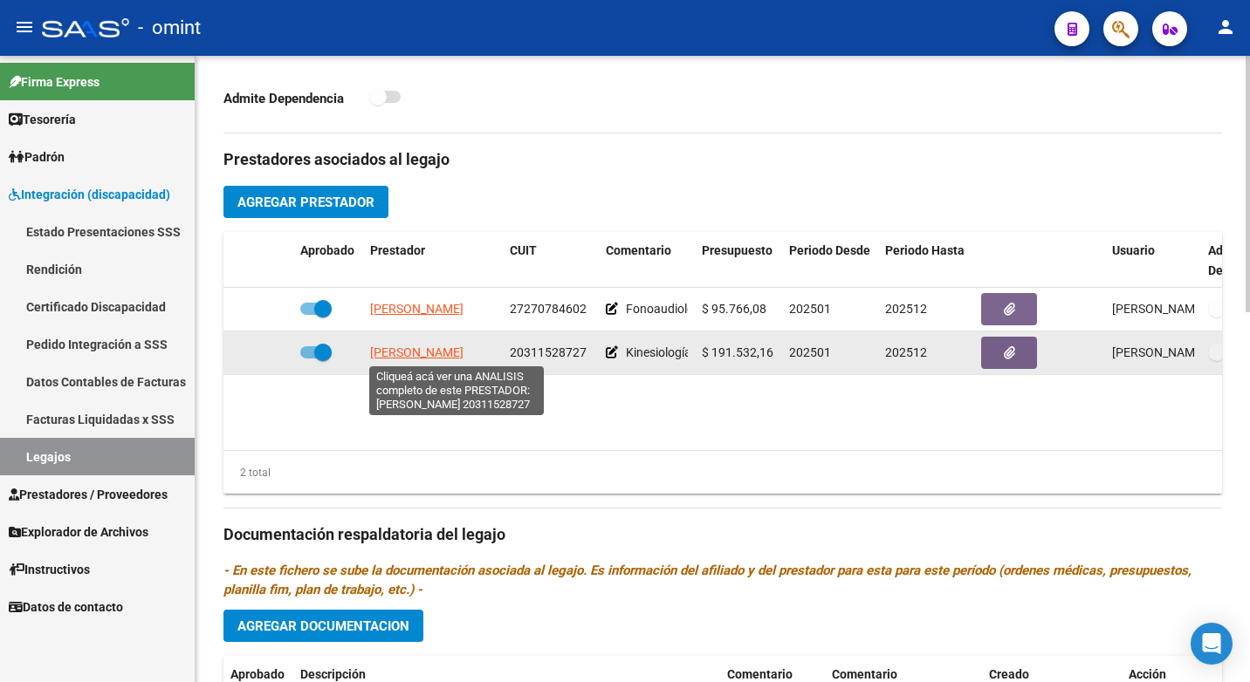
click at [424, 357] on span "COLACILLI MAURO SEBASTIAN" at bounding box center [416, 353] width 93 height 14
type textarea "20311528727"
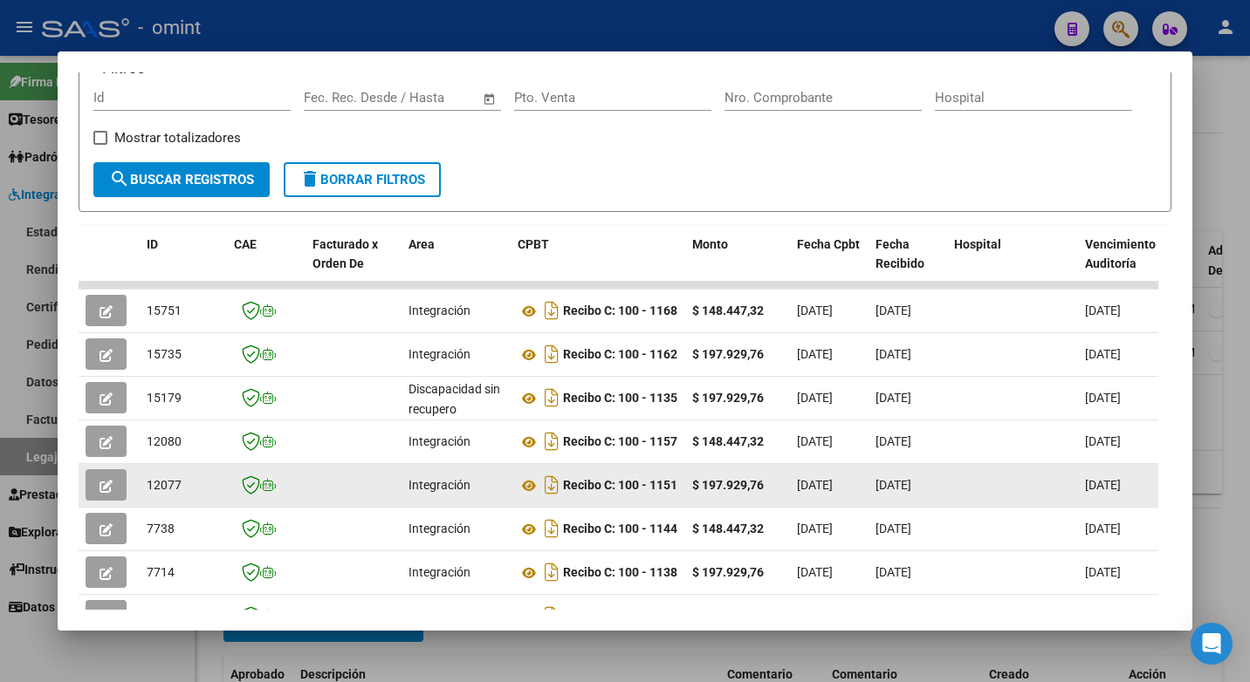
scroll to position [482, 0]
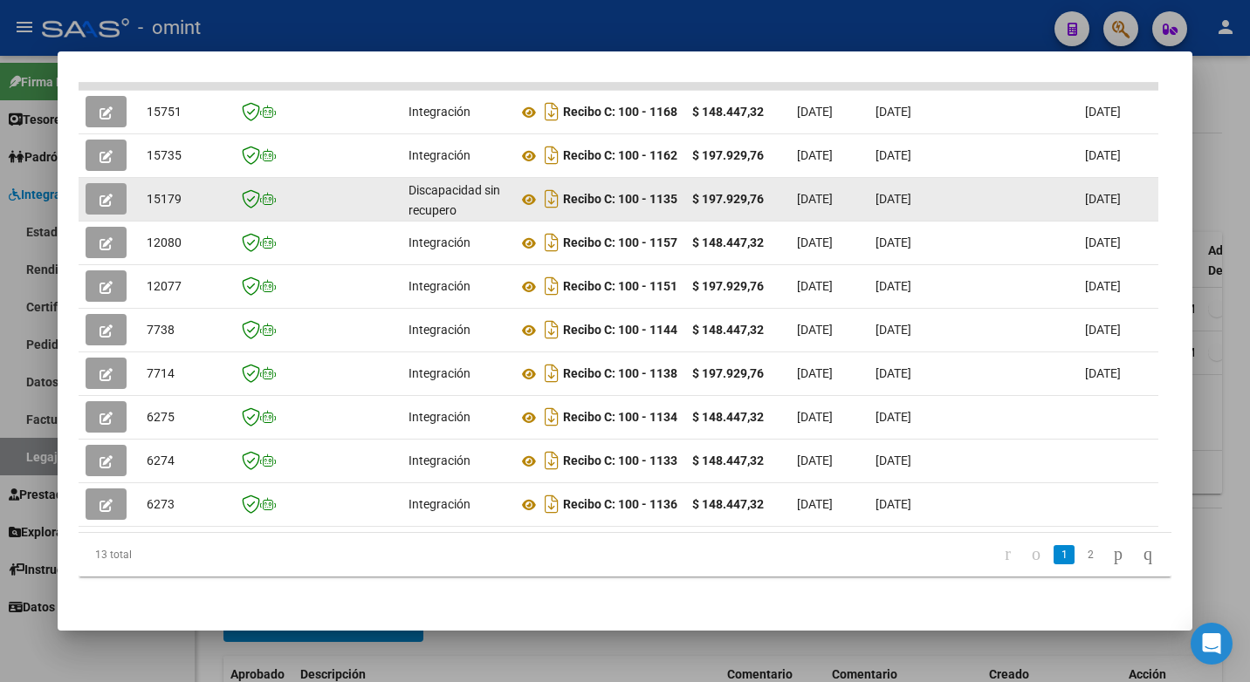
click at [116, 185] on button "button" at bounding box center [106, 198] width 41 height 31
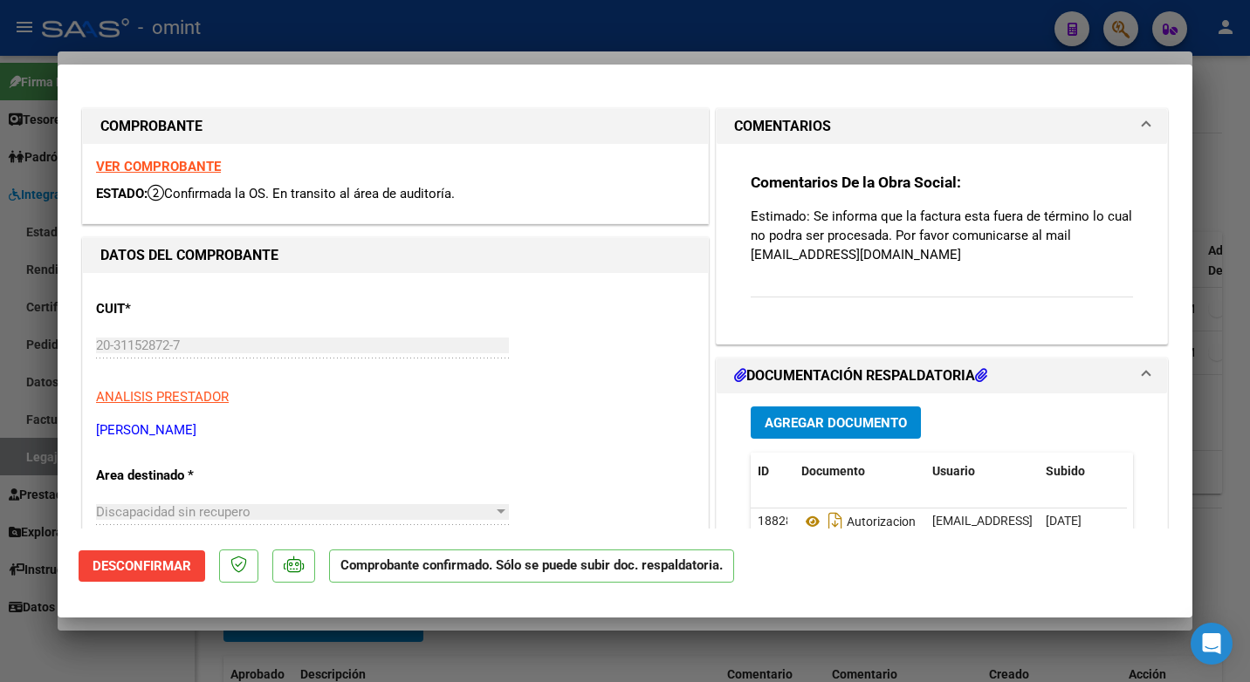
click at [424, 17] on div at bounding box center [625, 341] width 1250 height 682
type input "$ 0,00"
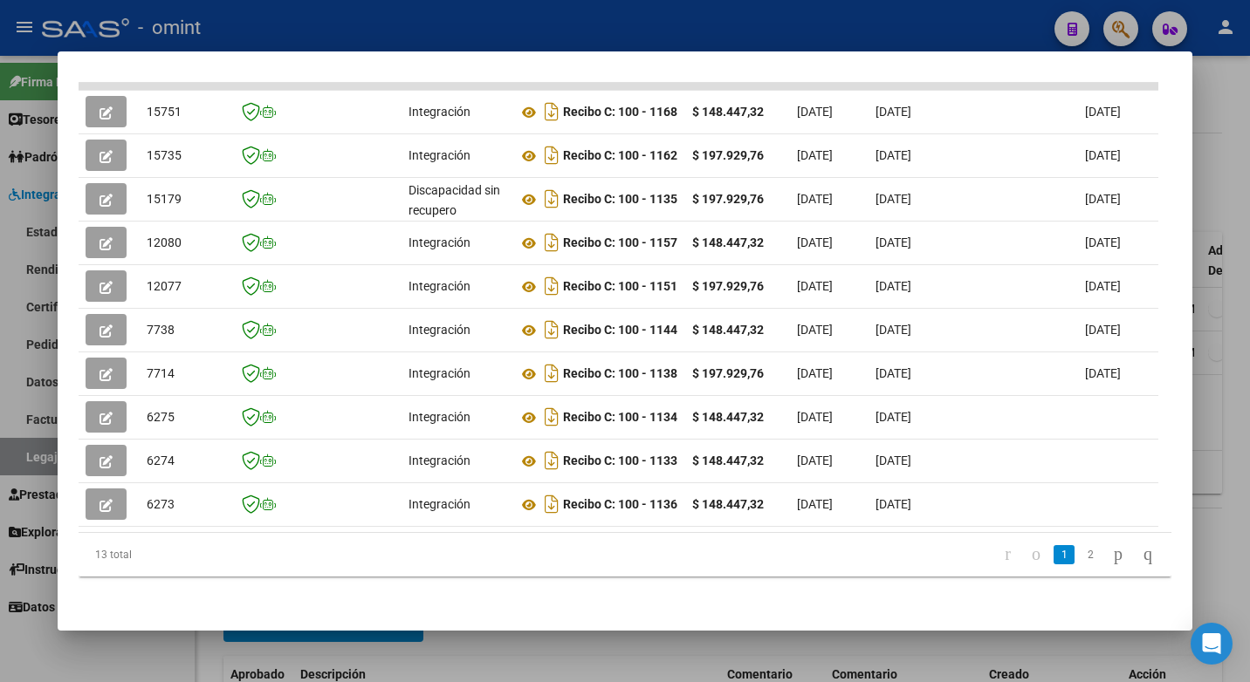
click at [533, 16] on div at bounding box center [625, 341] width 1250 height 682
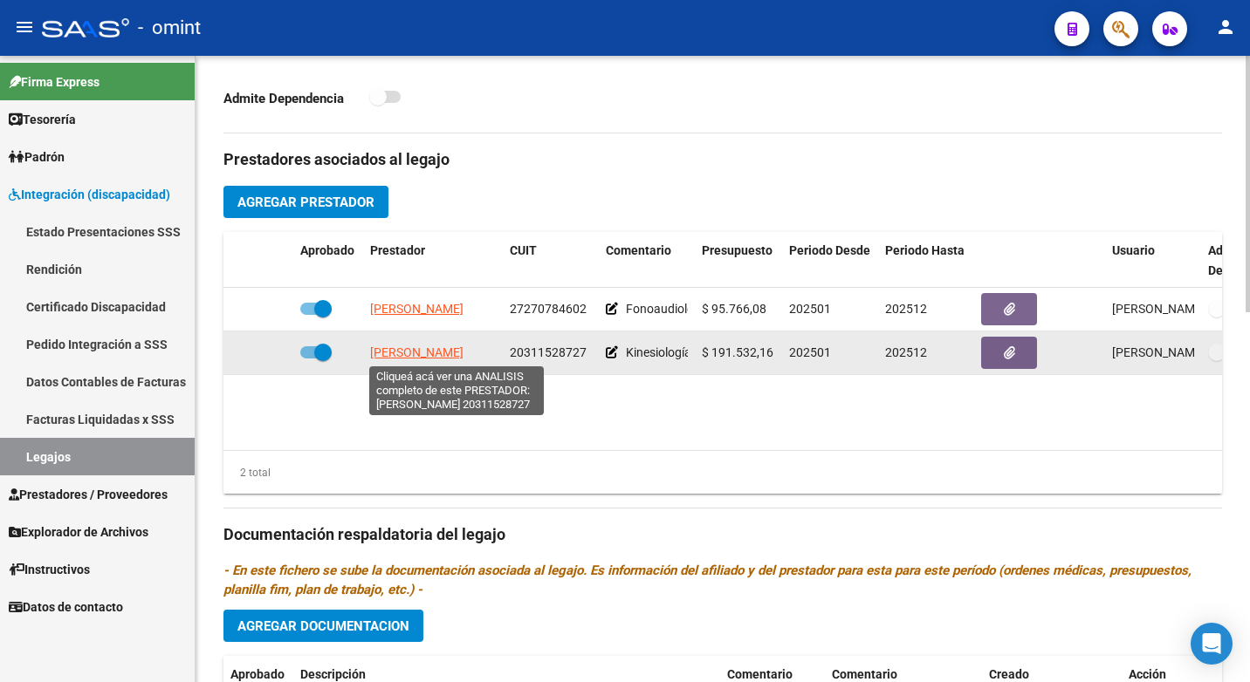
click at [392, 355] on span "COLACILLI MAURO SEBASTIAN" at bounding box center [416, 353] width 93 height 14
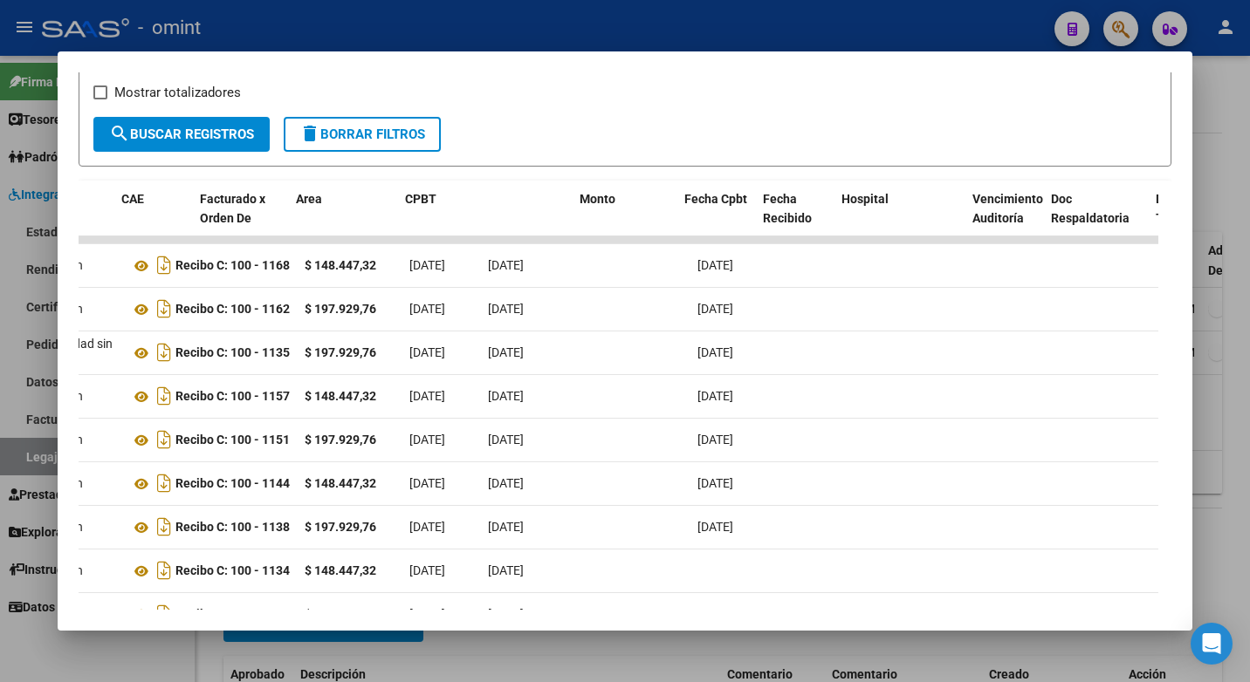
scroll to position [0, 0]
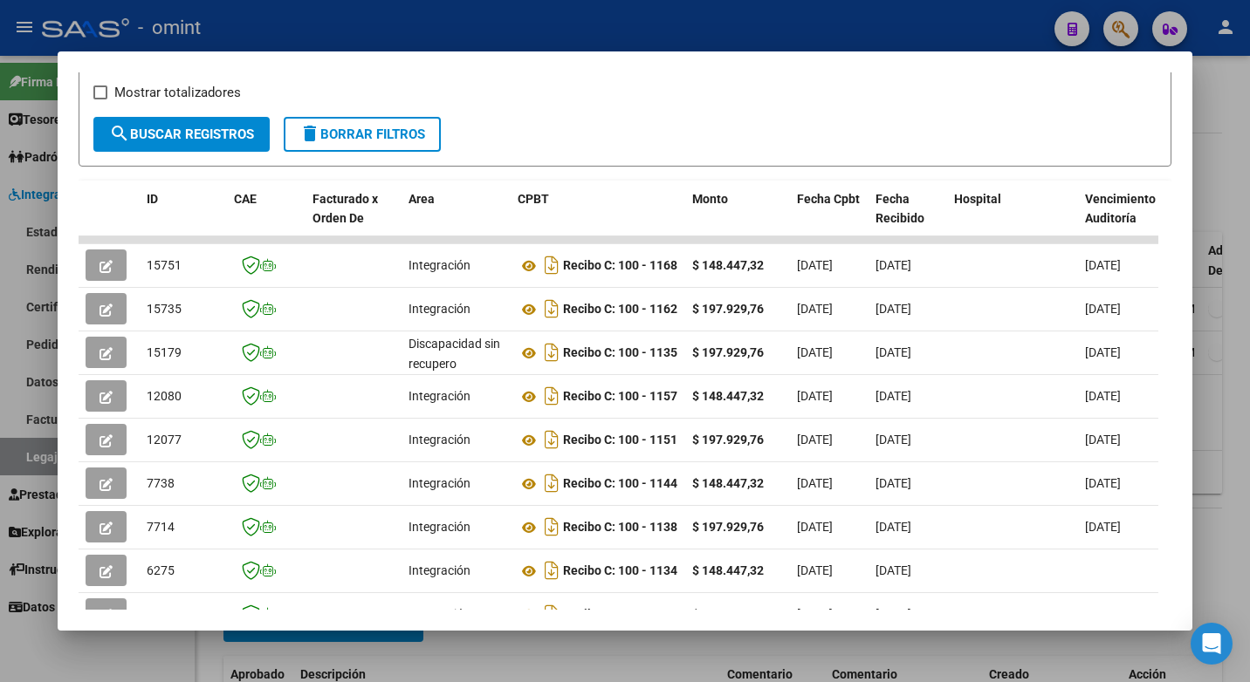
drag, startPoint x: 549, startPoint y: 454, endPoint x: 5, endPoint y: 445, distance: 543.8
click at [5, 445] on div "Análisis Prestador - CUIT: 20311528727 cloud_download Exportar CSV ABM ARCA Imp…" at bounding box center [625, 341] width 1250 height 682
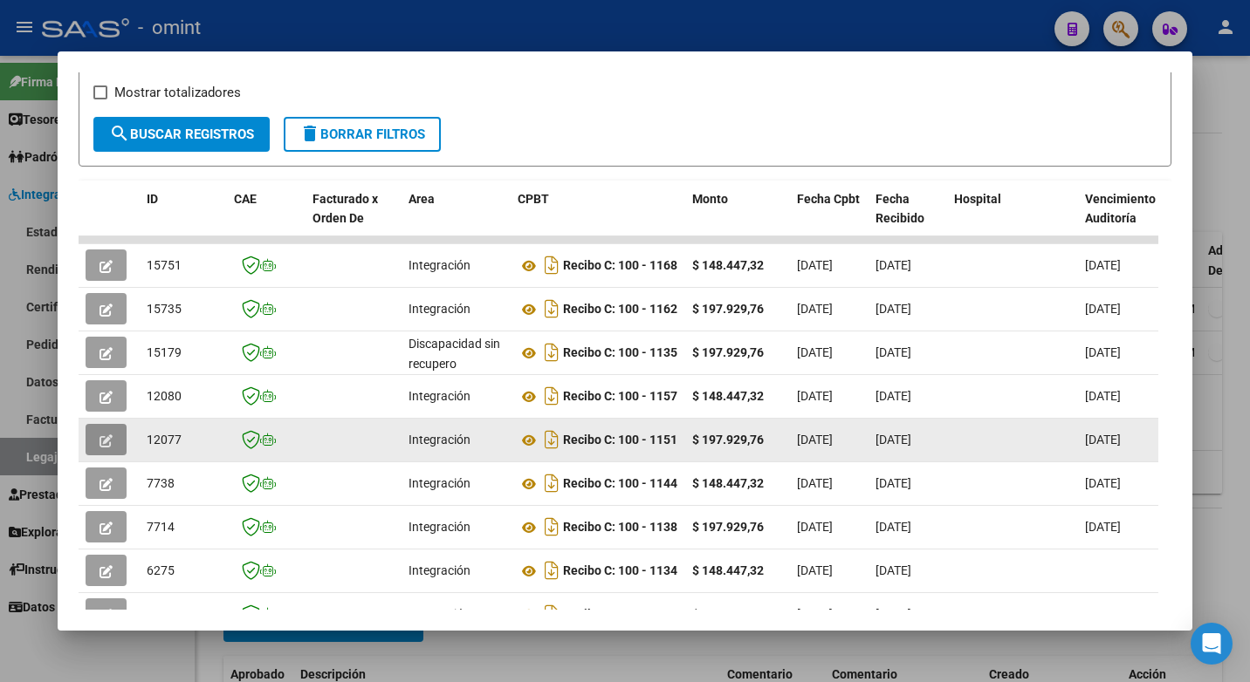
drag, startPoint x: 5, startPoint y: 445, endPoint x: 99, endPoint y: 450, distance: 94.4
click at [99, 450] on button "button" at bounding box center [106, 439] width 41 height 31
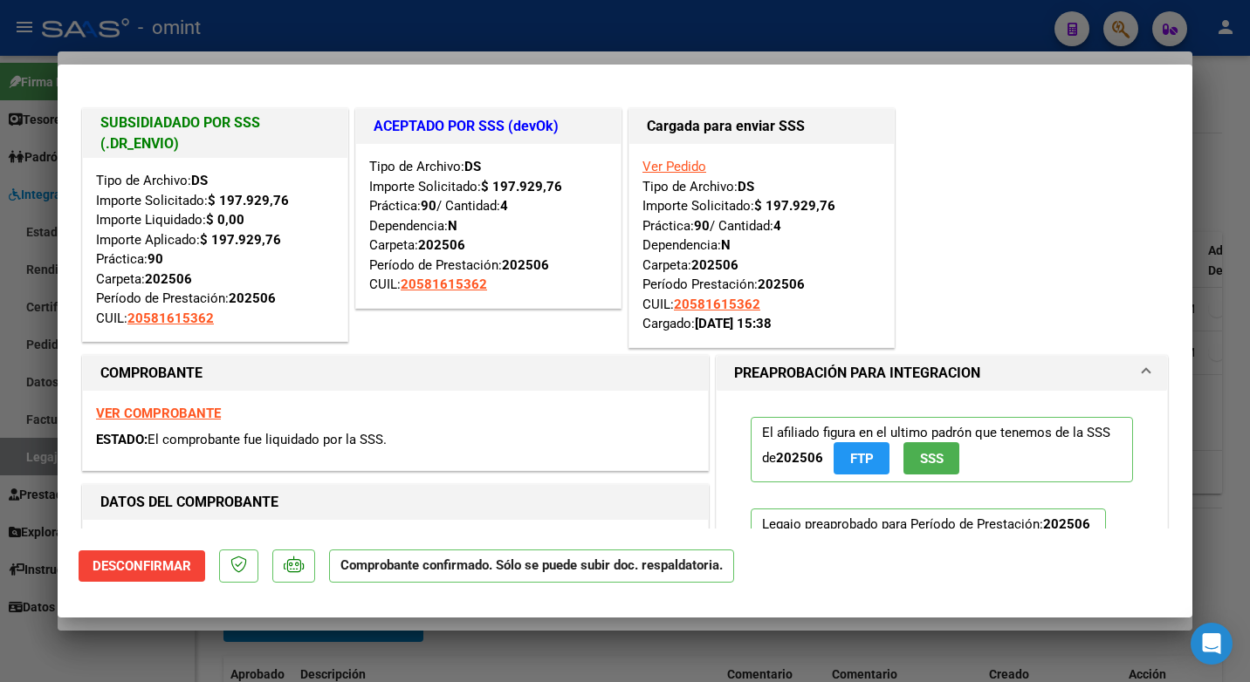
drag, startPoint x: 243, startPoint y: 43, endPoint x: 260, endPoint y: 37, distance: 17.7
click at [244, 43] on div at bounding box center [625, 341] width 1250 height 682
type input "$ 0,00"
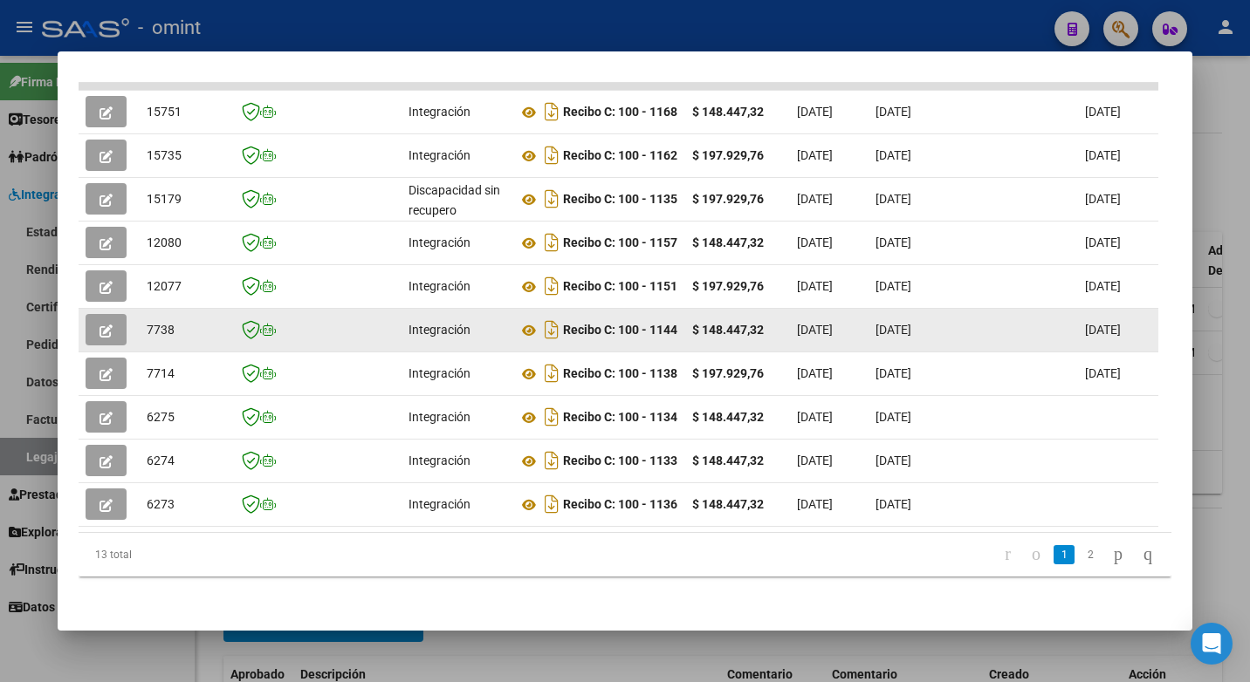
scroll to position [307, 0]
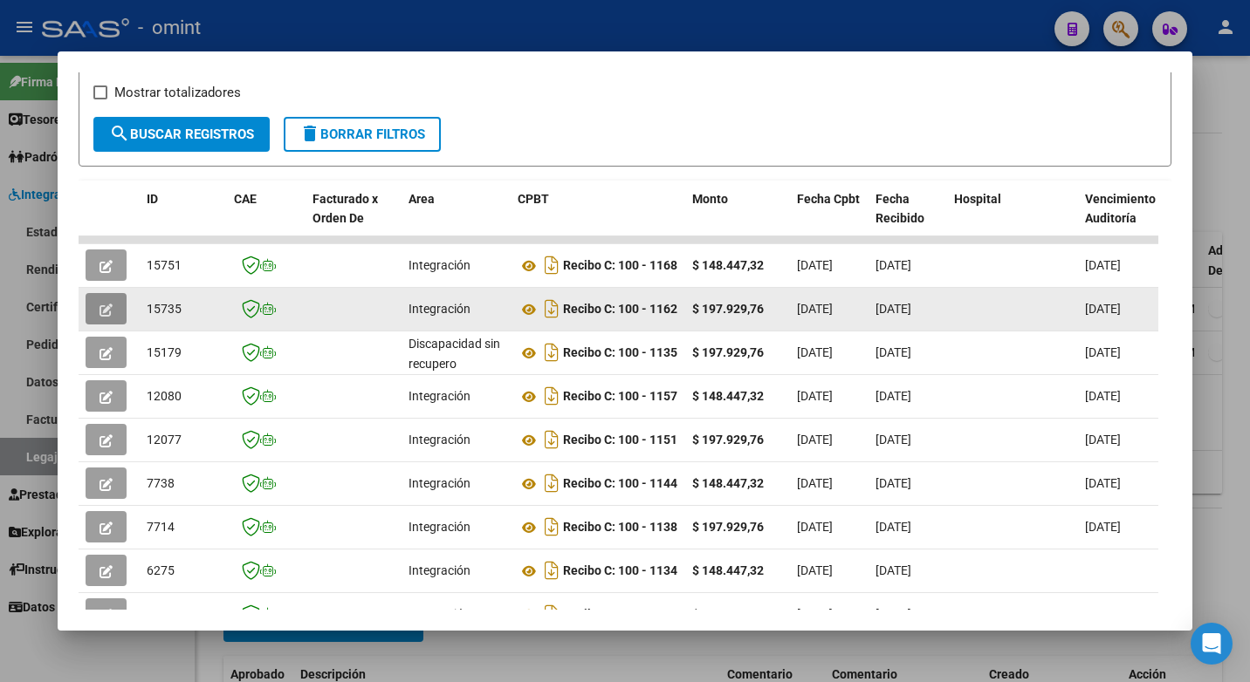
click at [106, 314] on icon "button" at bounding box center [105, 310] width 13 height 13
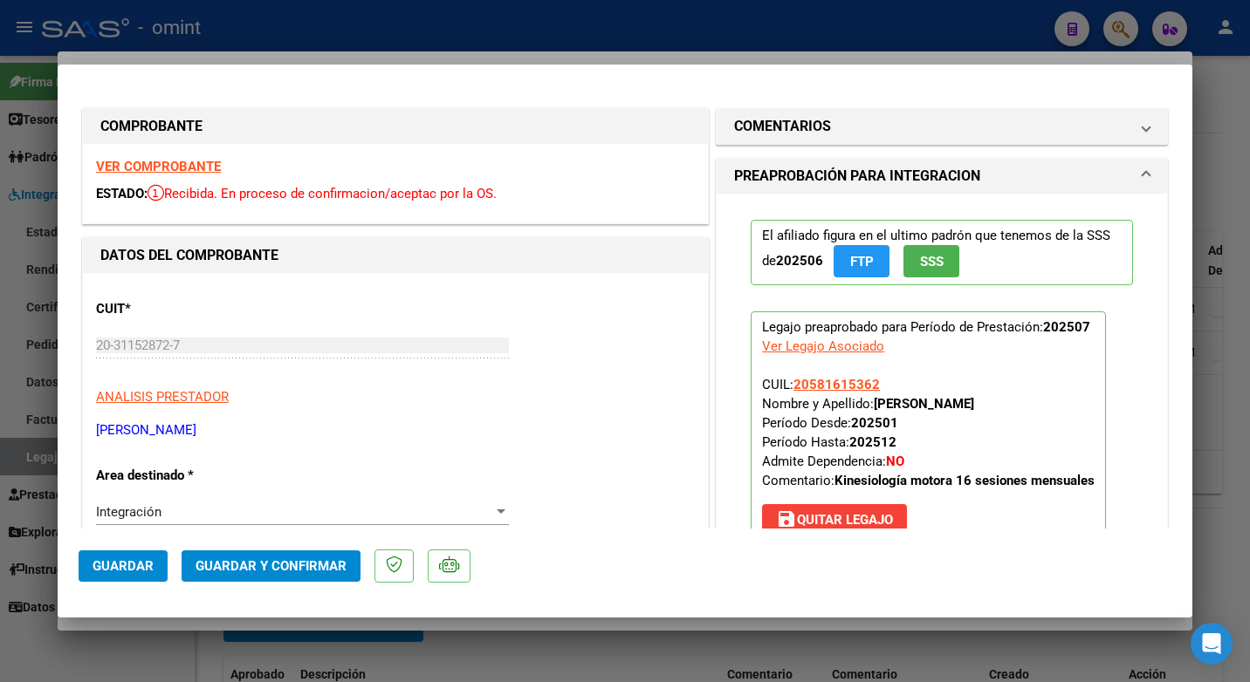
click at [183, 165] on strong "VER COMPROBANTE" at bounding box center [158, 167] width 125 height 16
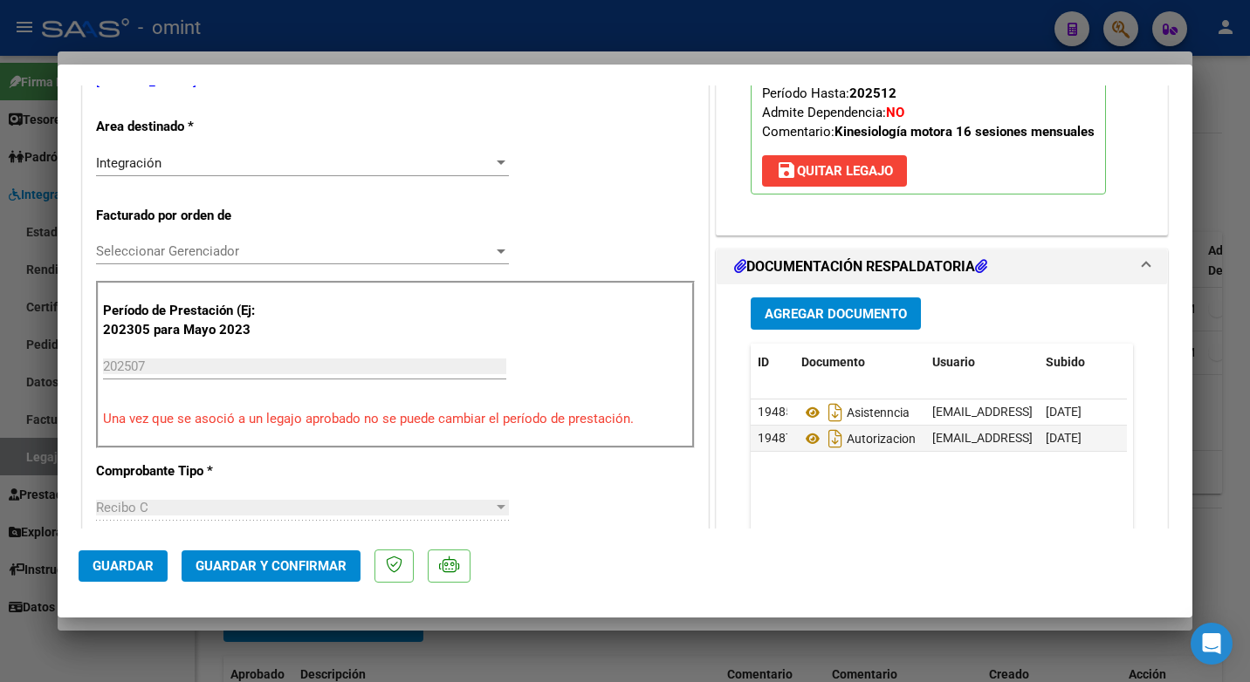
scroll to position [436, 0]
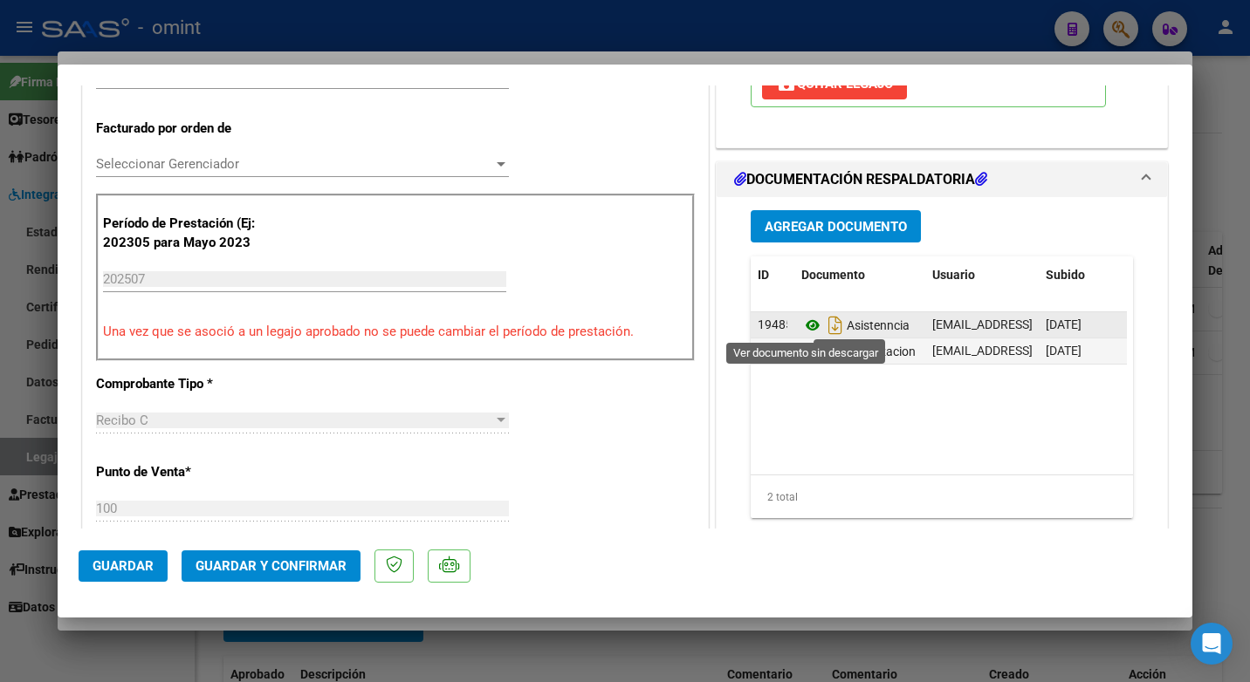
click at [808, 324] on icon at bounding box center [812, 325] width 23 height 21
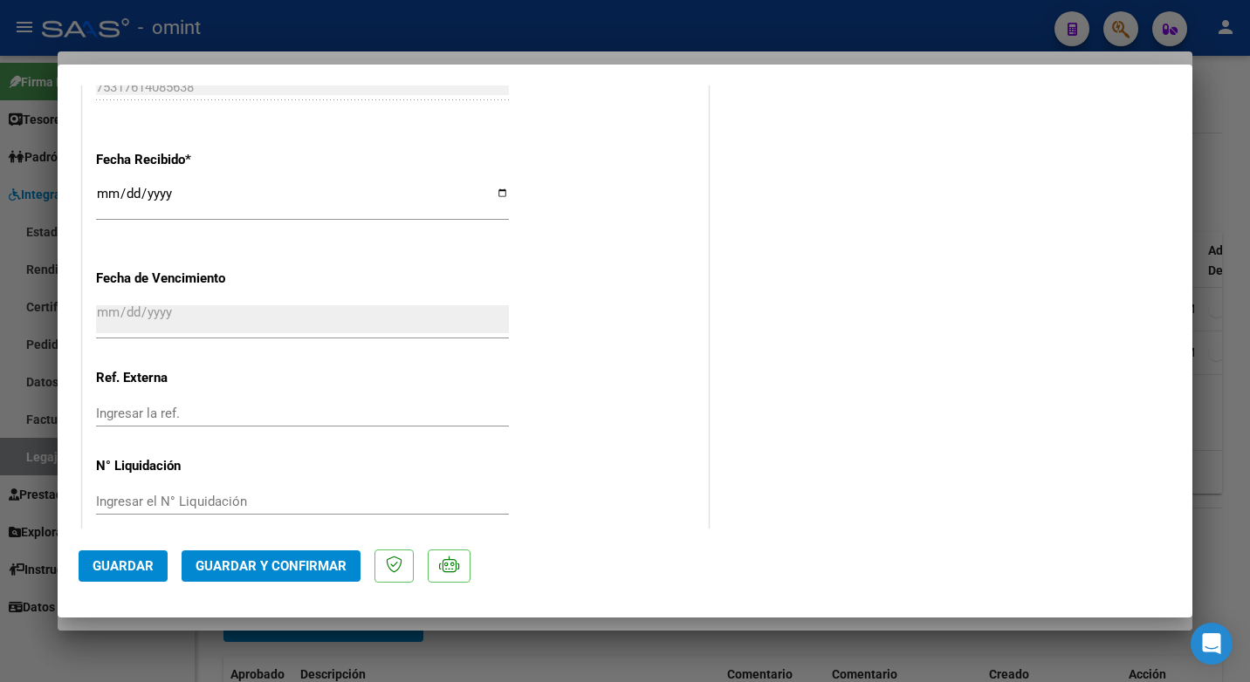
scroll to position [1242, 0]
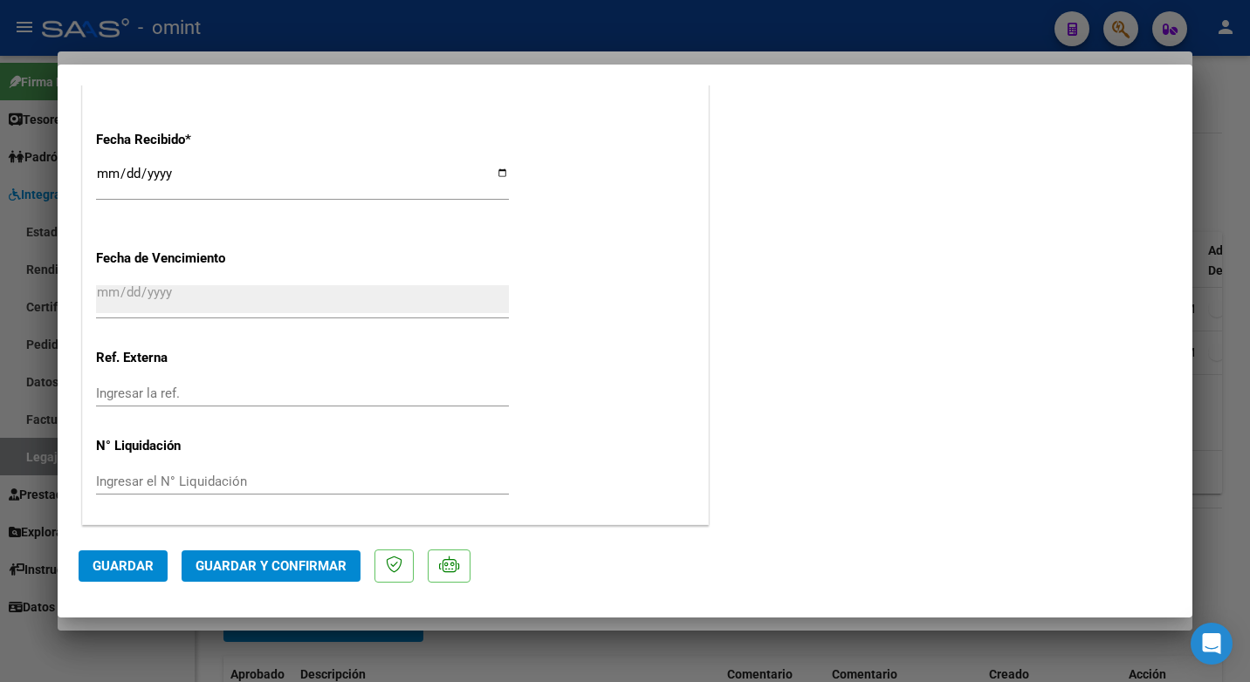
click at [302, 568] on span "Guardar y Confirmar" at bounding box center [270, 567] width 151 height 16
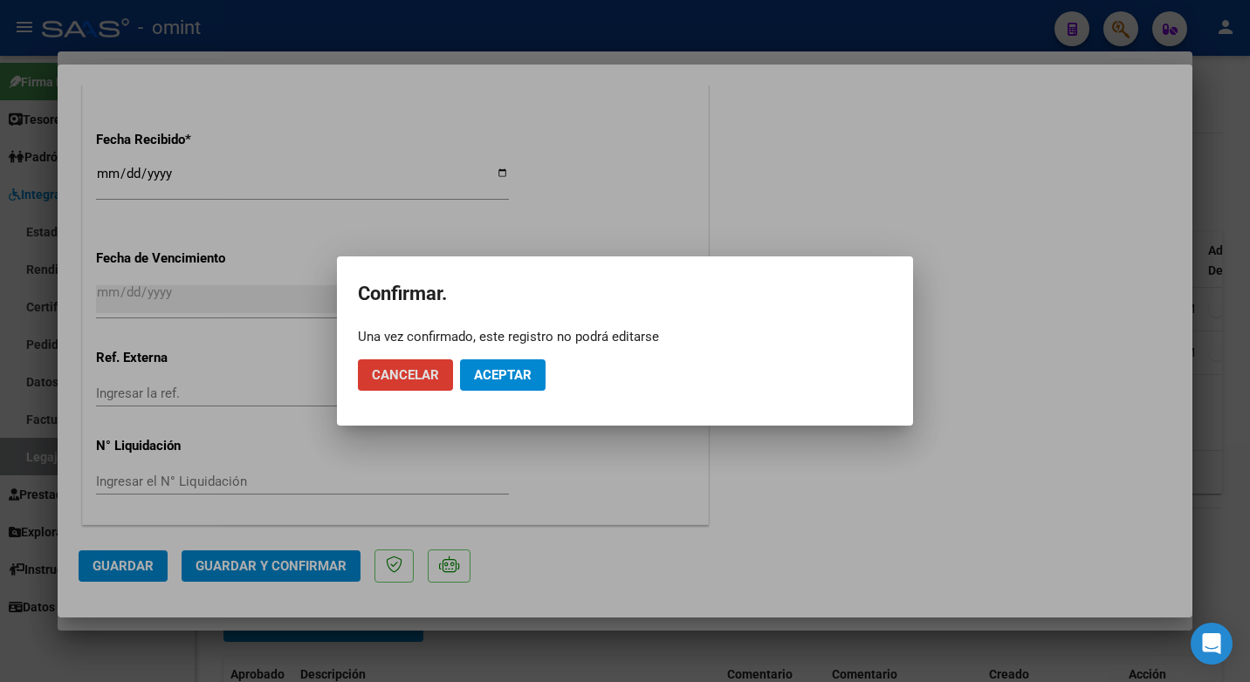
click at [516, 373] on span "Aceptar" at bounding box center [503, 375] width 58 height 16
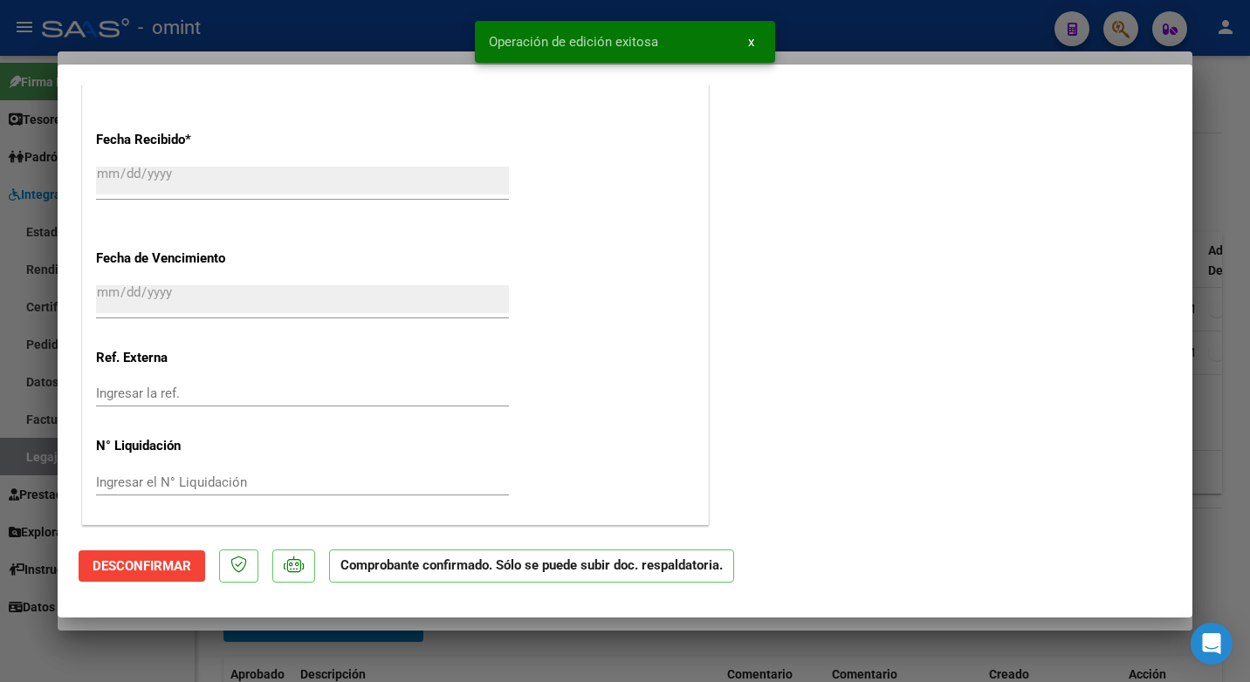
click at [277, 31] on div at bounding box center [625, 341] width 1250 height 682
type input "$ 0,00"
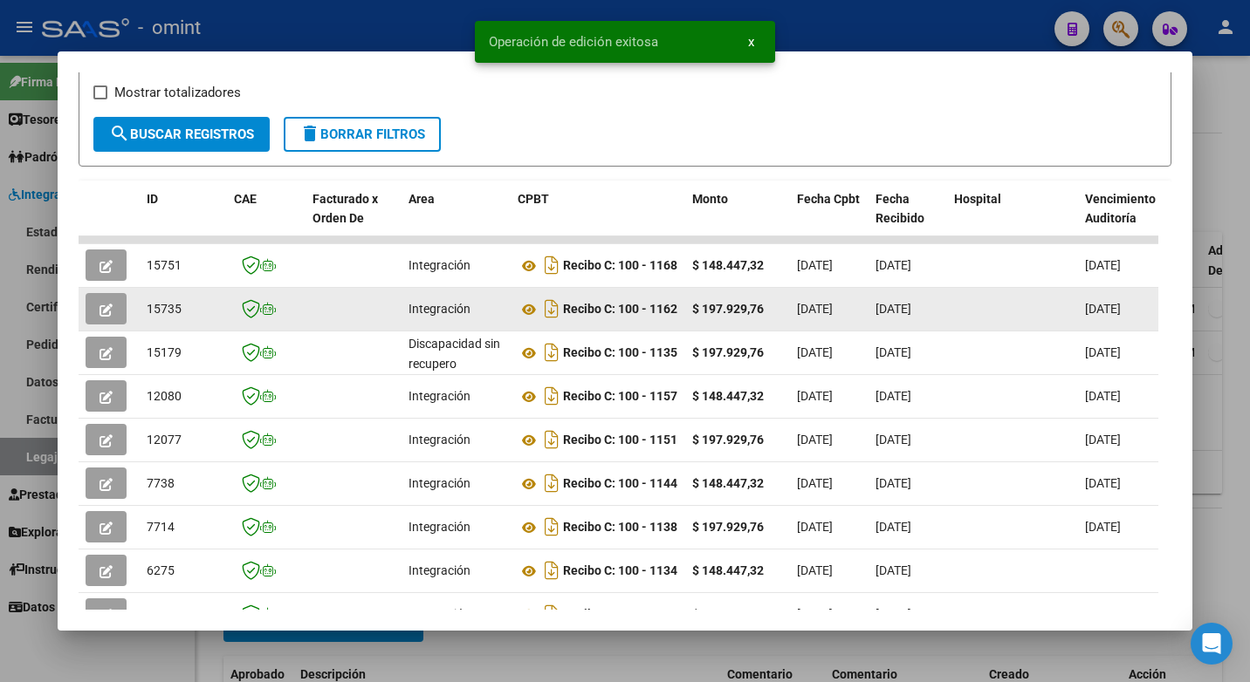
click at [165, 314] on span "15735" at bounding box center [164, 309] width 35 height 14
click at [167, 314] on span "15735" at bounding box center [164, 309] width 35 height 14
copy span "15735"
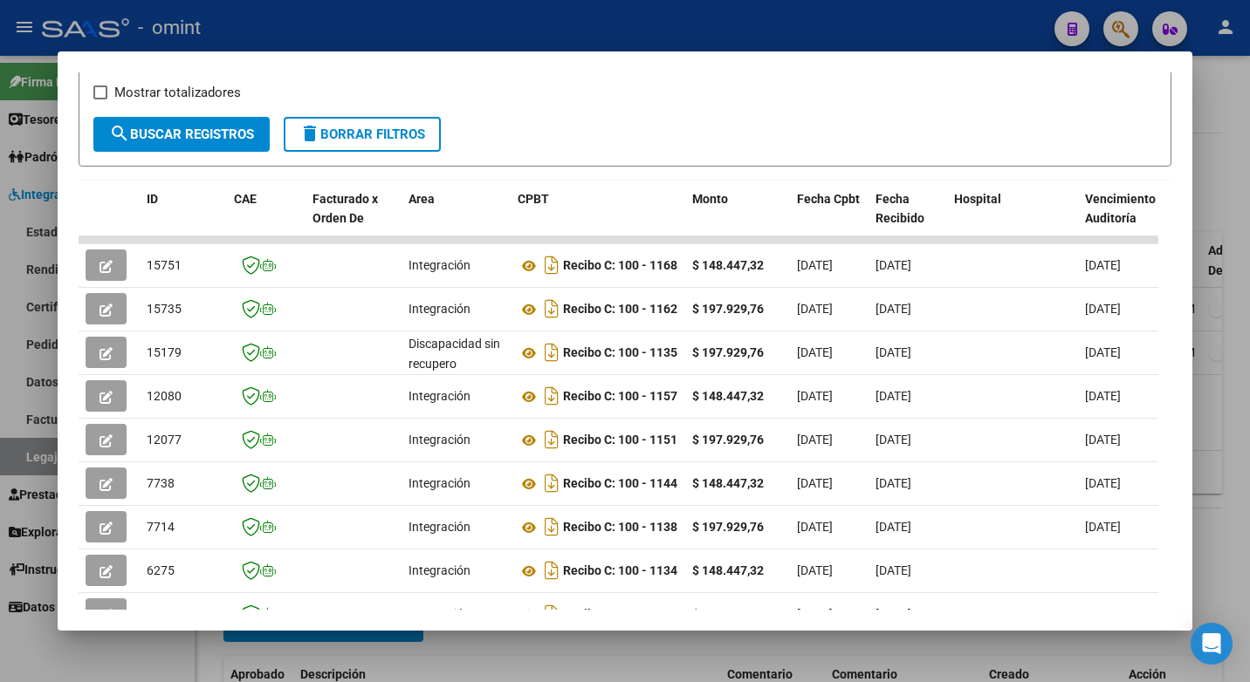
drag, startPoint x: 437, startPoint y: 10, endPoint x: 446, endPoint y: 20, distance: 13.6
click at [439, 10] on div at bounding box center [625, 341] width 1250 height 682
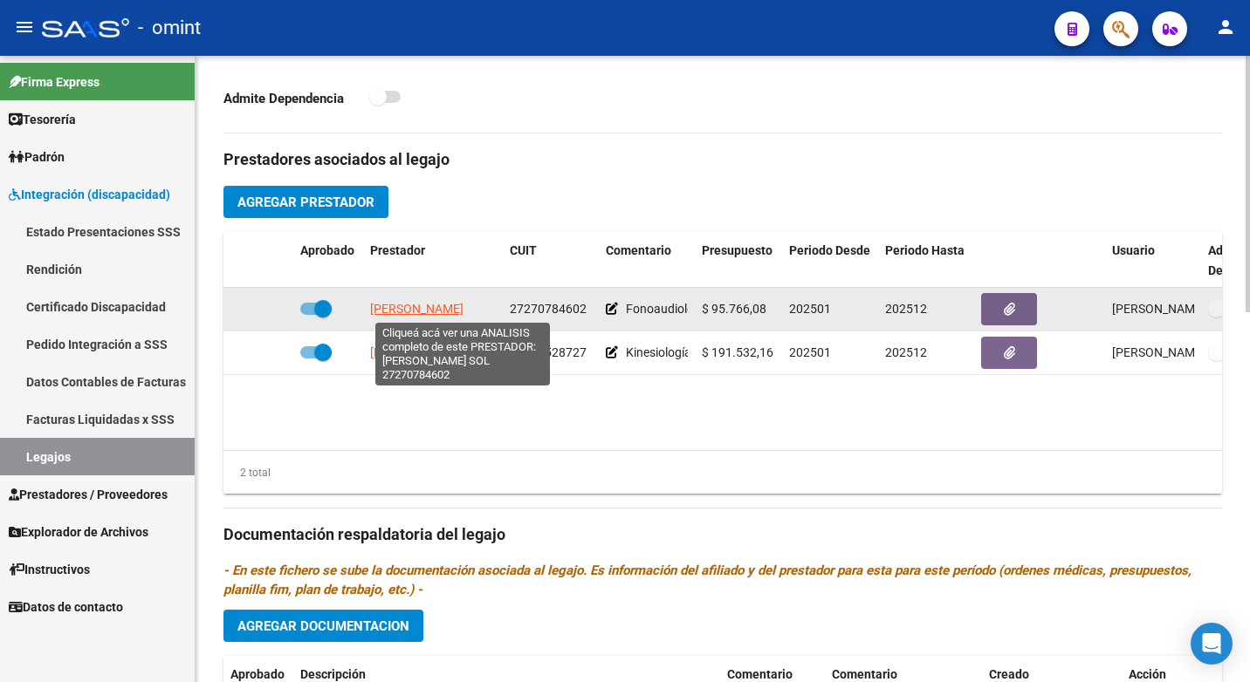
click at [463, 305] on span "SANCHEZ GONZALEZ MARIA SOL" at bounding box center [416, 309] width 93 height 14
type textarea "27270784602"
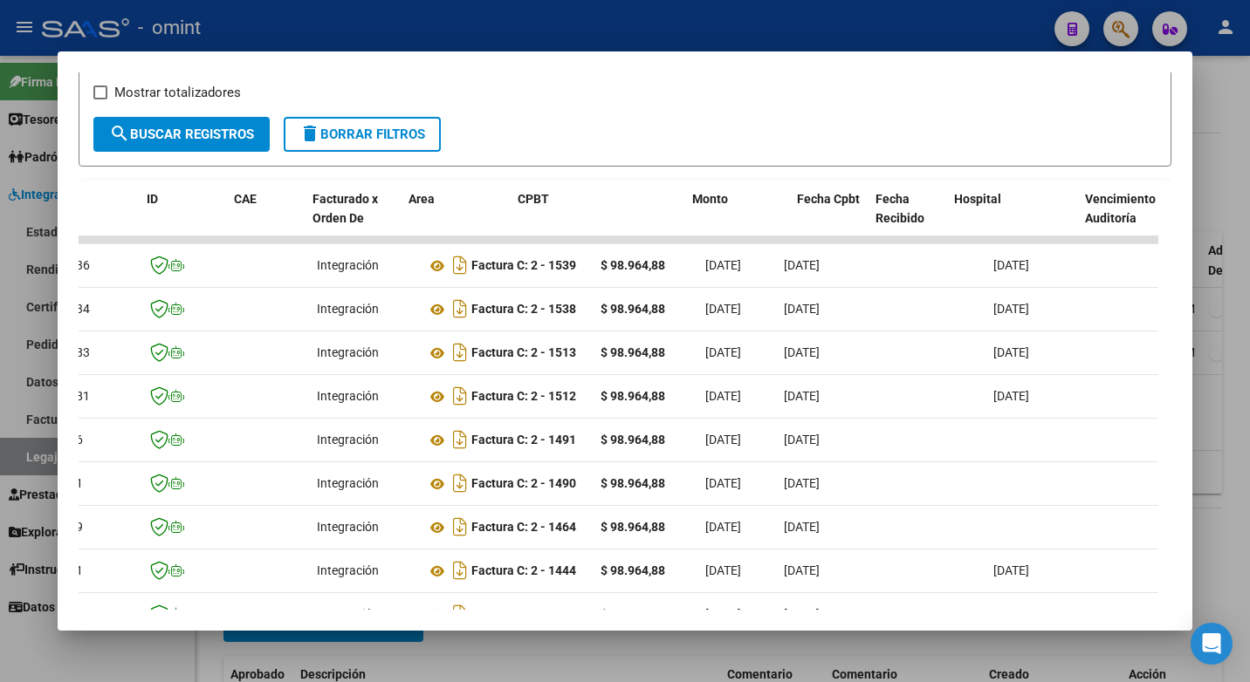
scroll to position [0, 0]
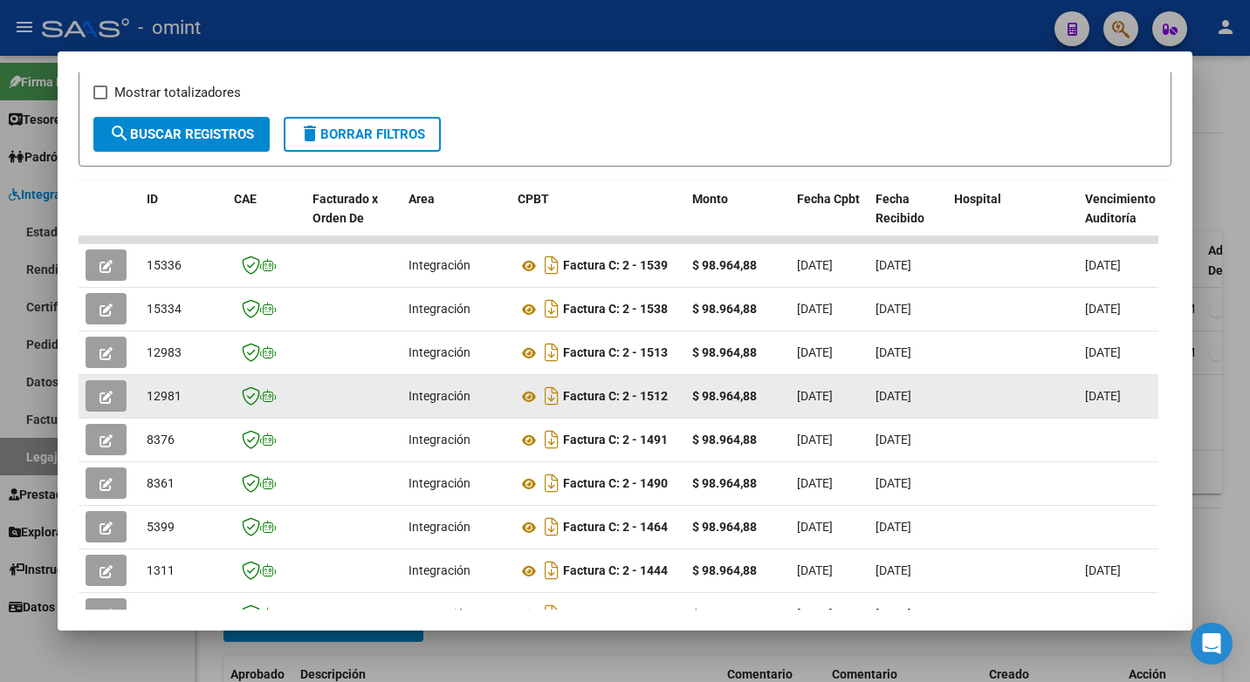
drag, startPoint x: 560, startPoint y: 410, endPoint x: 111, endPoint y: 404, distance: 449.5
click at [106, 401] on icon "button" at bounding box center [105, 397] width 13 height 13
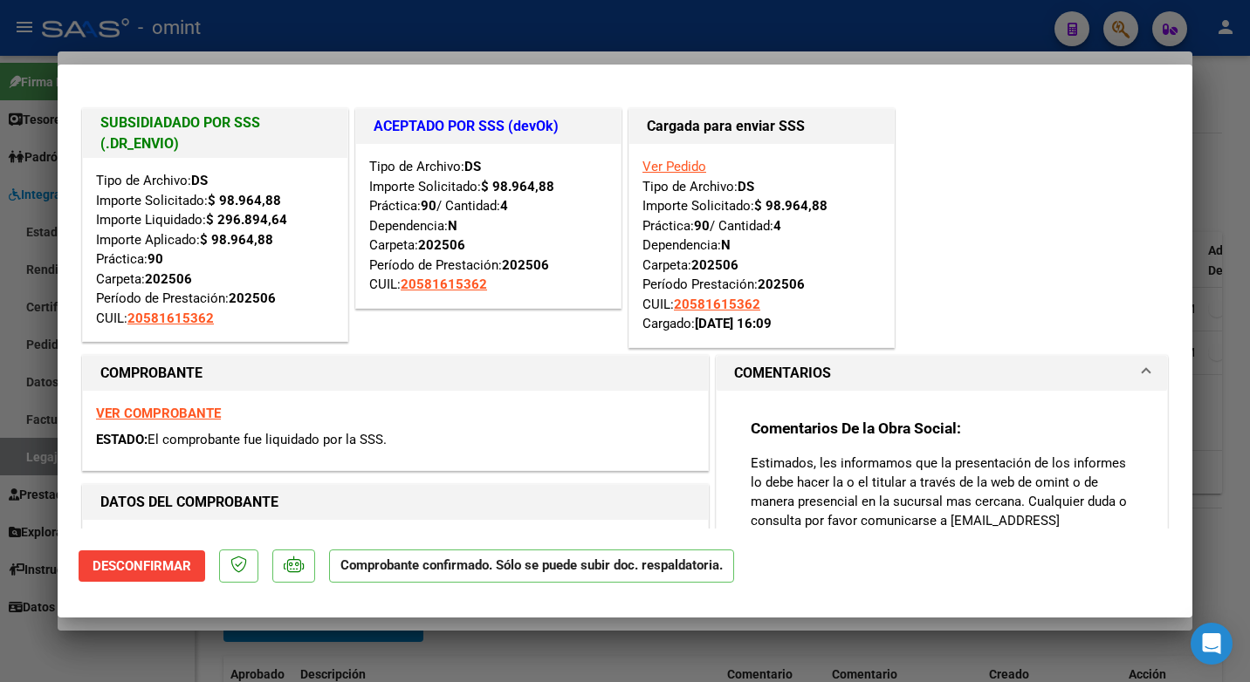
click at [370, 23] on div at bounding box center [625, 341] width 1250 height 682
type input "$ 0,00"
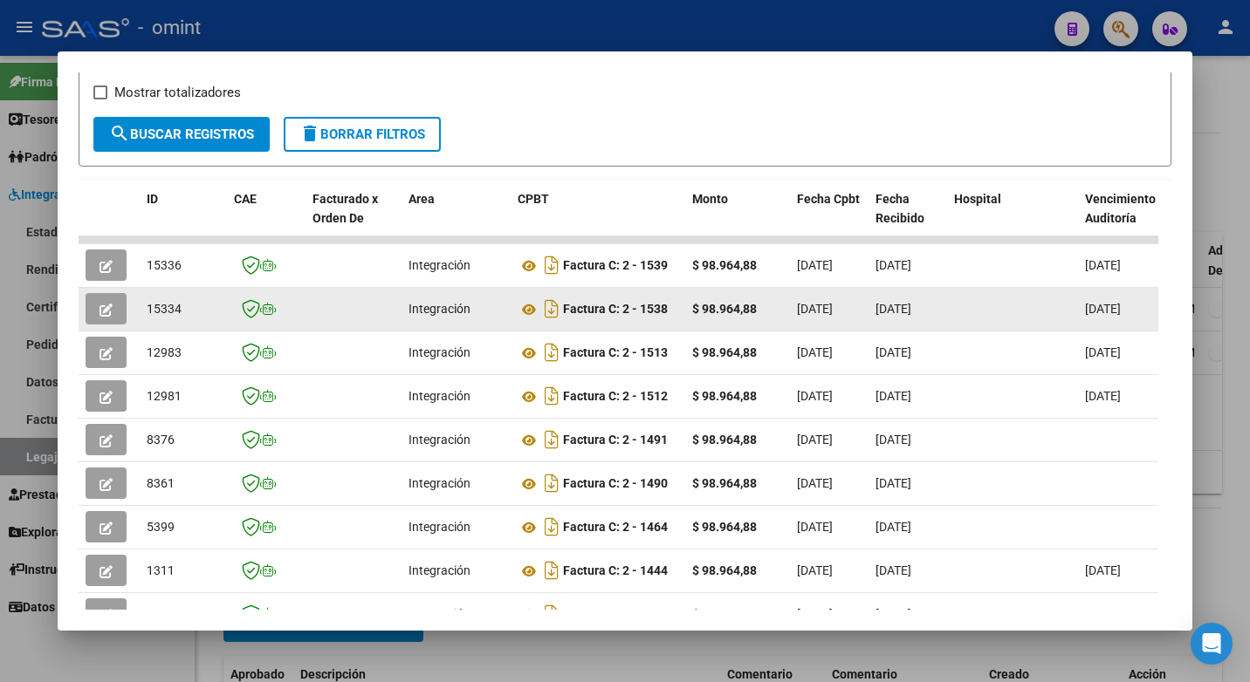
drag, startPoint x: 446, startPoint y: 319, endPoint x: 115, endPoint y: 316, distance: 330.8
drag, startPoint x: 115, startPoint y: 316, endPoint x: 100, endPoint y: 314, distance: 14.9
click at [100, 314] on icon "button" at bounding box center [105, 310] width 13 height 13
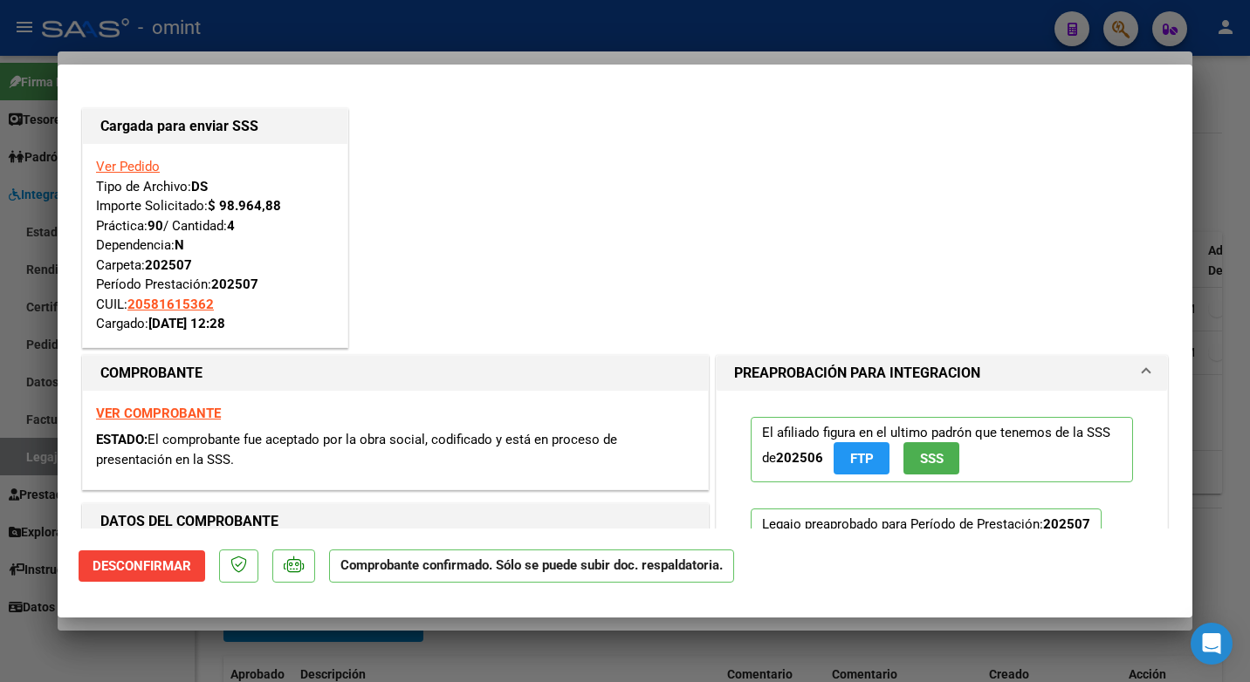
drag, startPoint x: 257, startPoint y: 0, endPoint x: 274, endPoint y: 17, distance: 24.1
click at [260, 3] on div at bounding box center [625, 341] width 1250 height 682
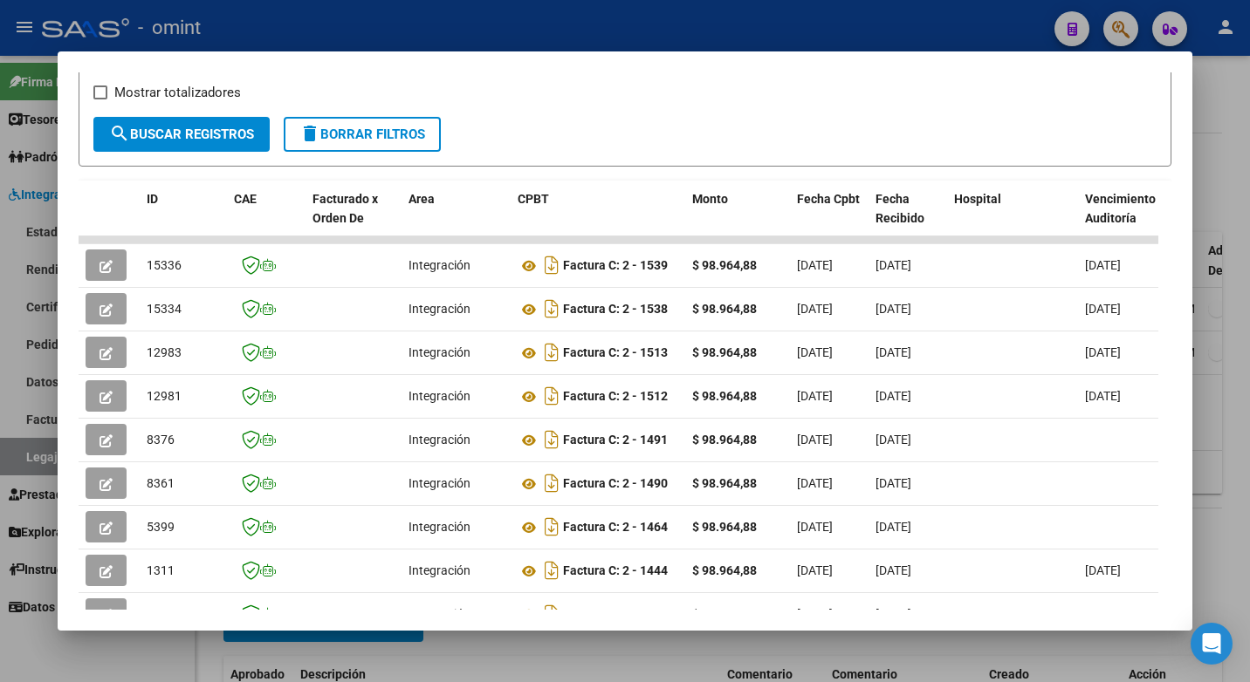
click at [267, 16] on div at bounding box center [625, 341] width 1250 height 682
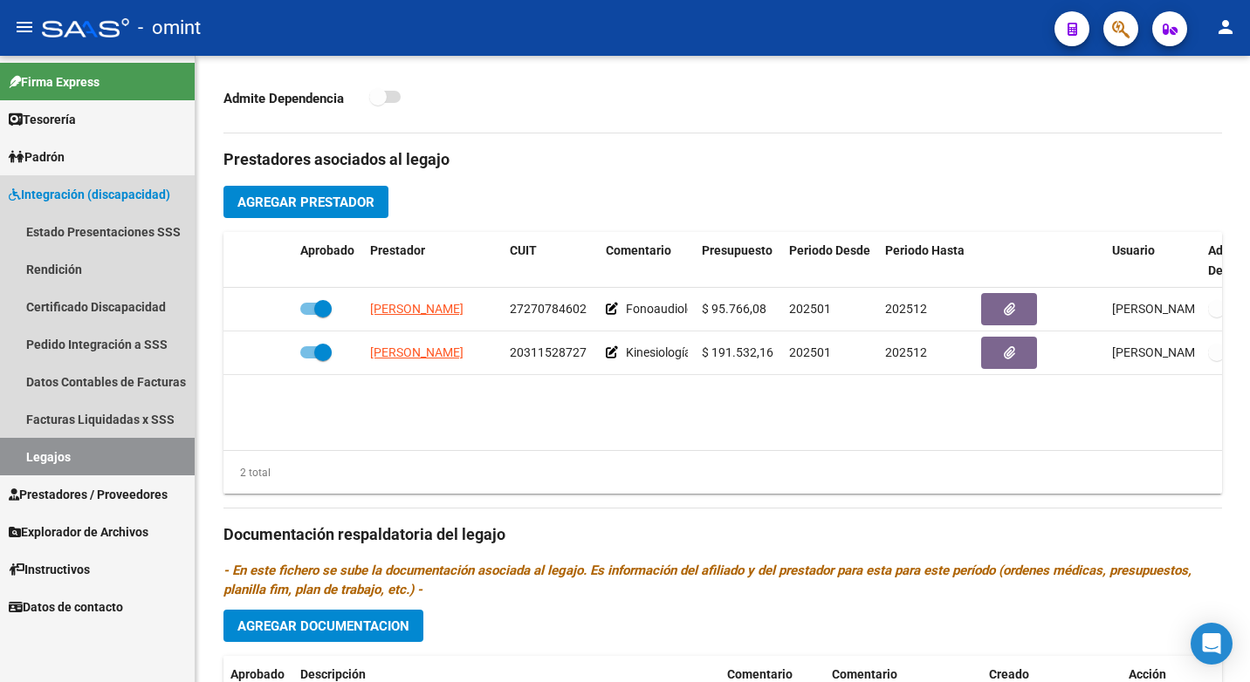
click at [64, 460] on link "Legajos" at bounding box center [97, 457] width 195 height 38
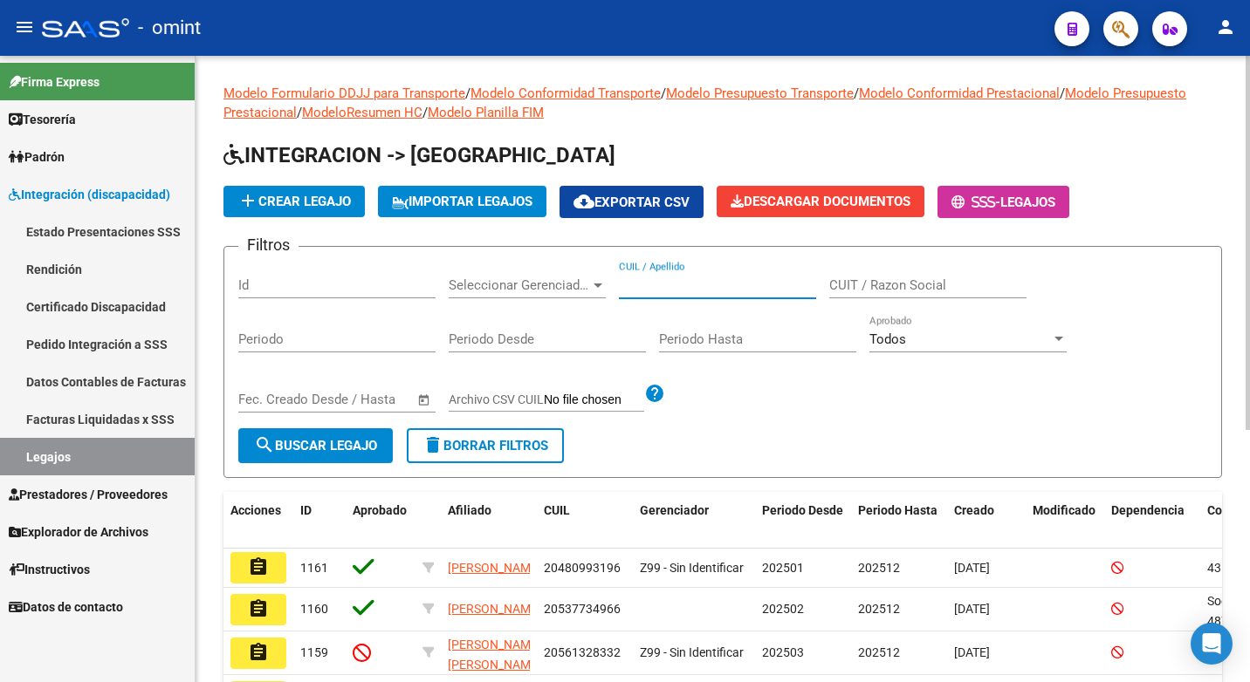
paste input "20-55596952-0"
click at [641, 288] on input "20-55596952-0" at bounding box center [717, 286] width 197 height 16
click at [691, 284] on input "2055596952-0" at bounding box center [717, 286] width 197 height 16
click at [722, 285] on input "20555969520" at bounding box center [717, 286] width 197 height 16
click at [333, 451] on span "search Buscar Legajo" at bounding box center [315, 446] width 123 height 16
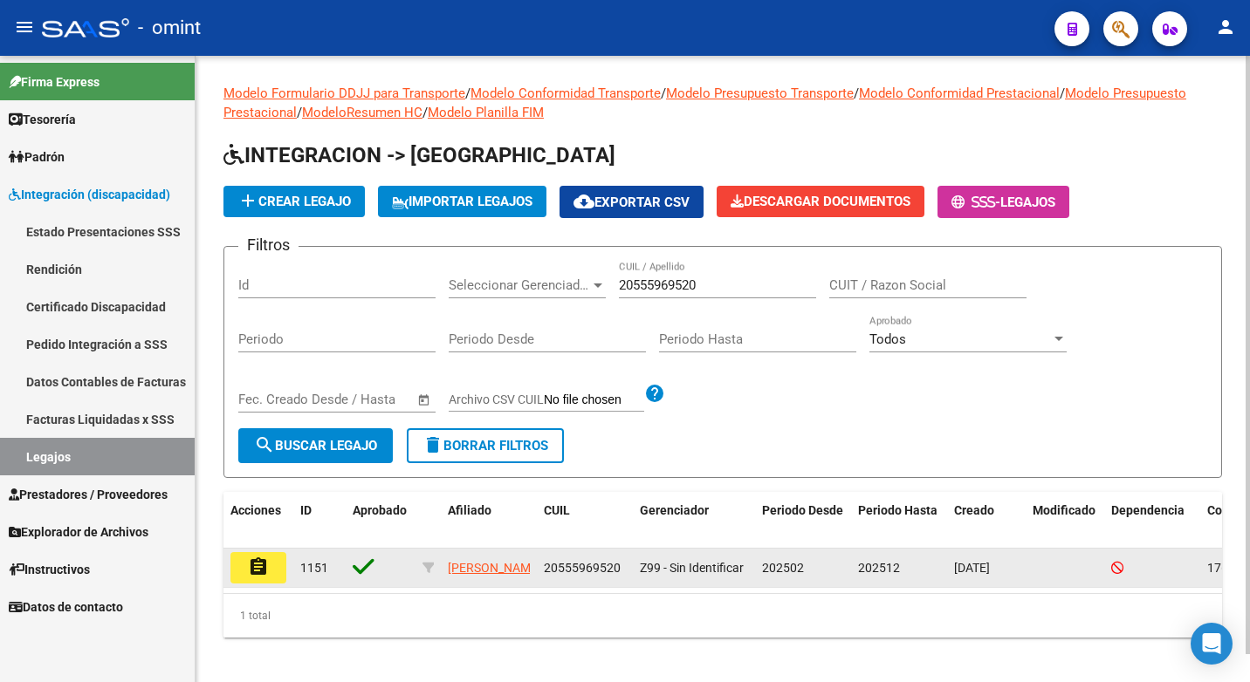
click at [266, 566] on mat-icon "assignment" at bounding box center [258, 567] width 21 height 21
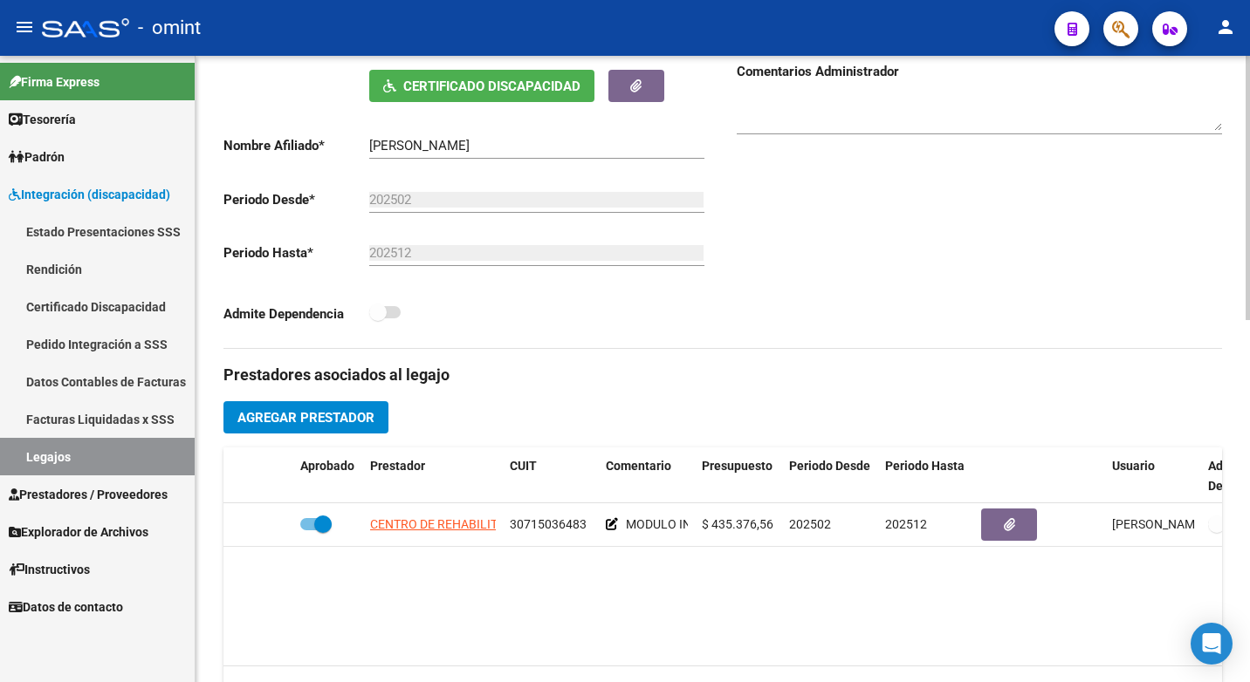
scroll to position [436, 0]
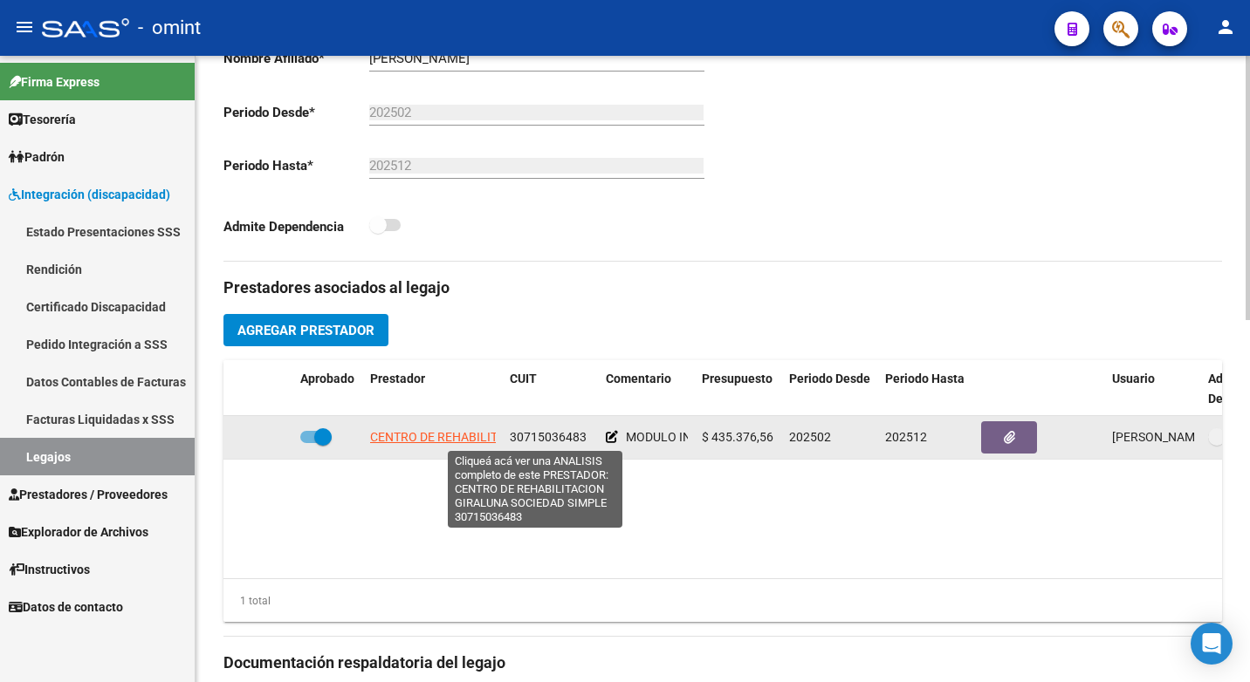
click at [458, 432] on span "CENTRO DE REHABILITACION GIRALUNA SOCIEDAD SIMPLE" at bounding box center [535, 437] width 331 height 14
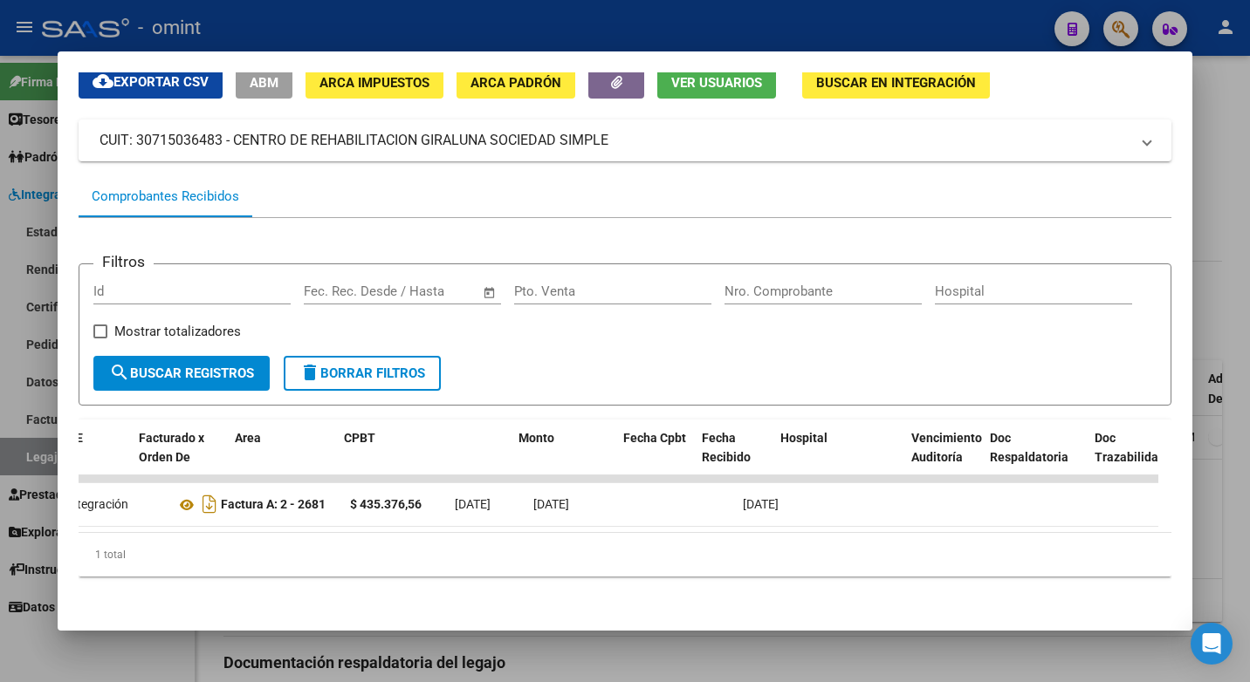
scroll to position [0, 0]
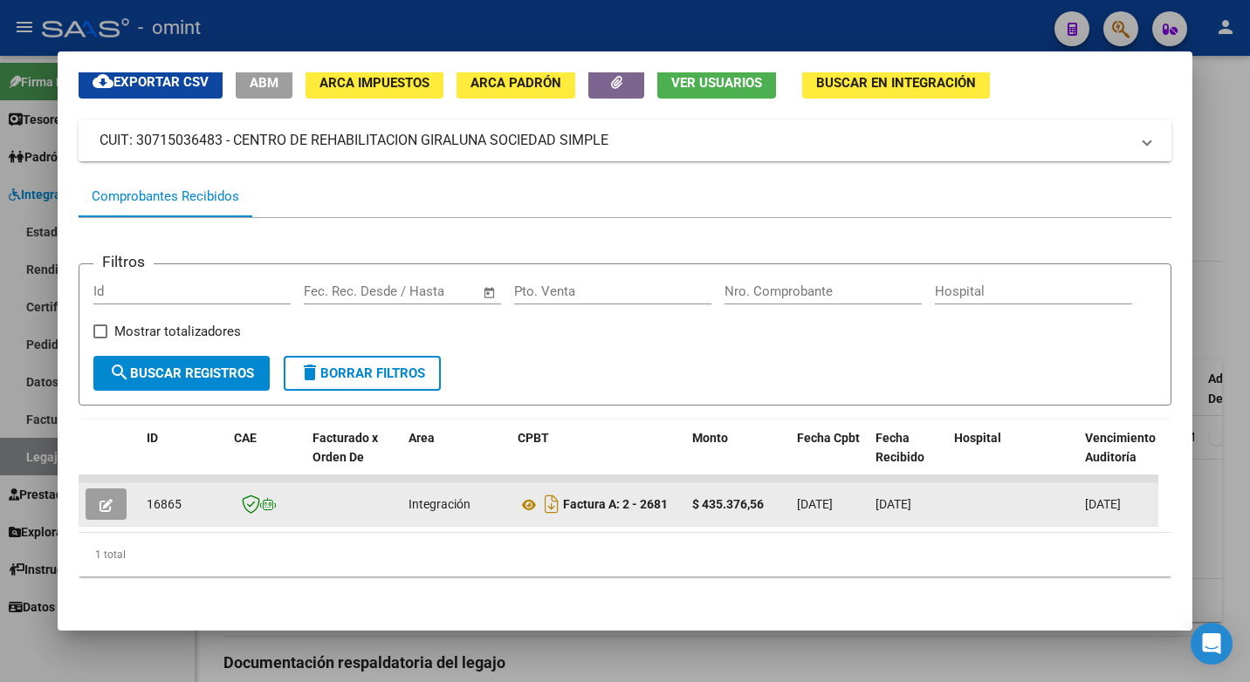
click at [108, 499] on icon "button" at bounding box center [105, 505] width 13 height 13
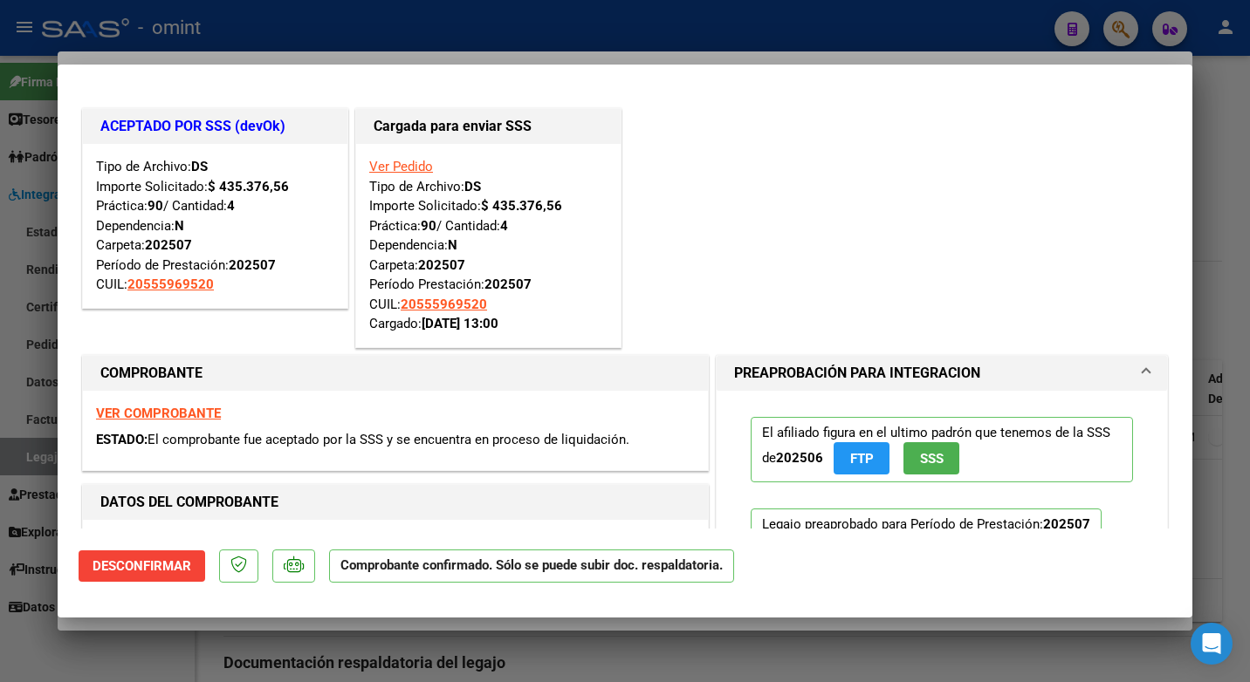
drag, startPoint x: 329, startPoint y: 45, endPoint x: 392, endPoint y: 31, distance: 64.6
click at [330, 45] on div at bounding box center [625, 341] width 1250 height 682
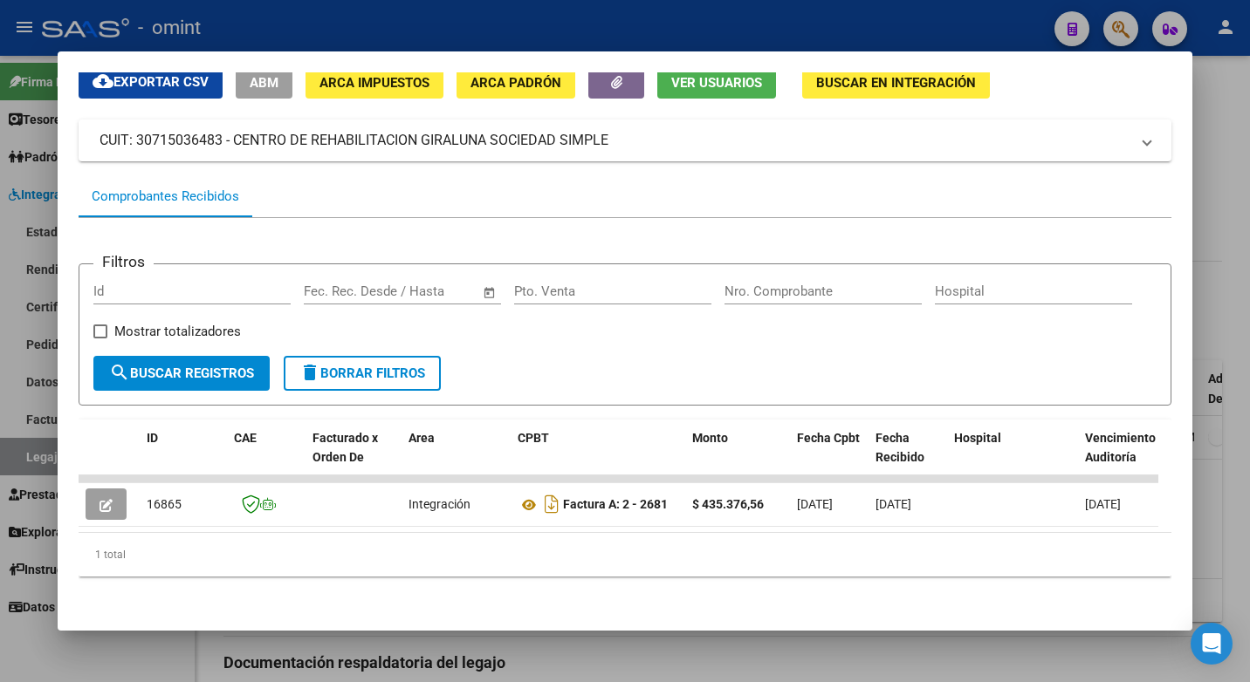
click at [245, 24] on div at bounding box center [625, 341] width 1250 height 682
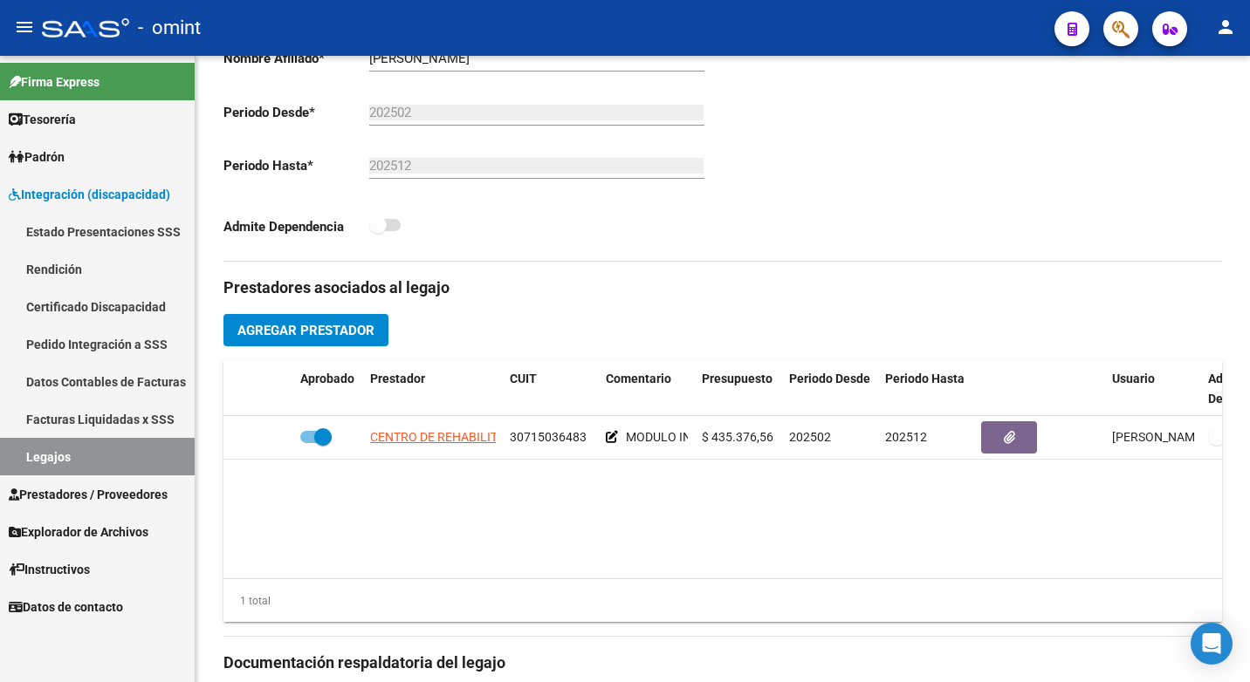
click at [103, 452] on link "Legajos" at bounding box center [97, 457] width 195 height 38
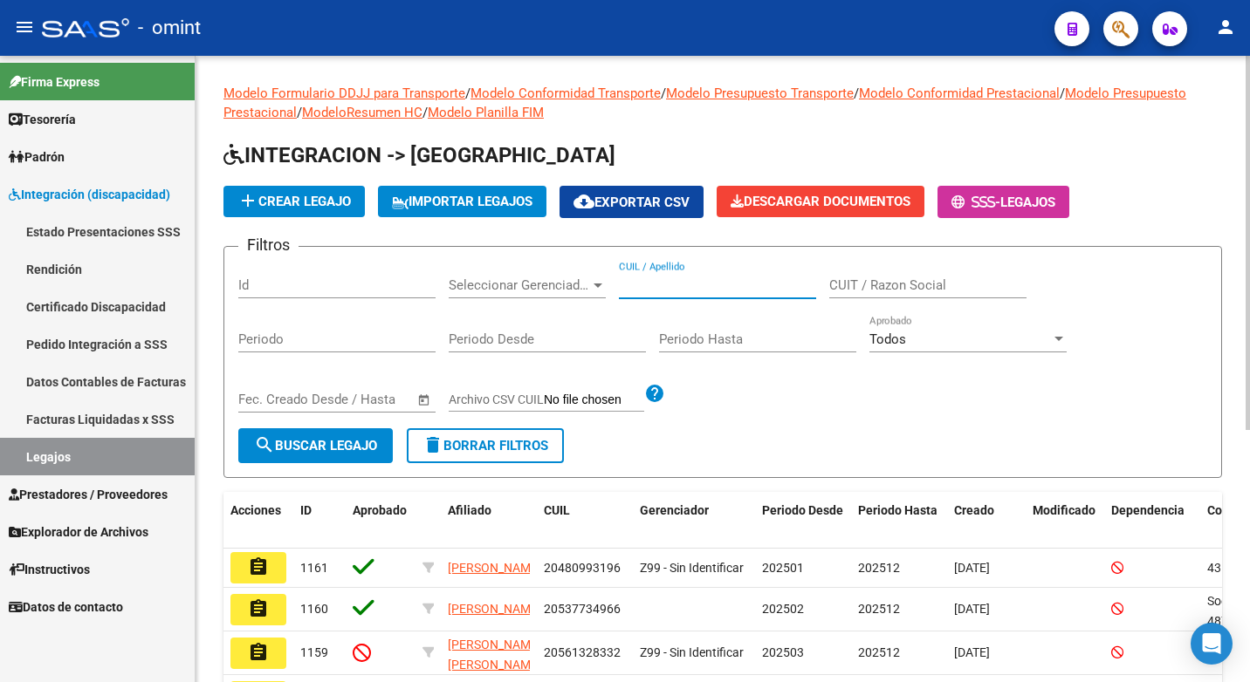
paste input "20587724066"
click at [345, 436] on button "search Buscar Legajo" at bounding box center [315, 445] width 154 height 35
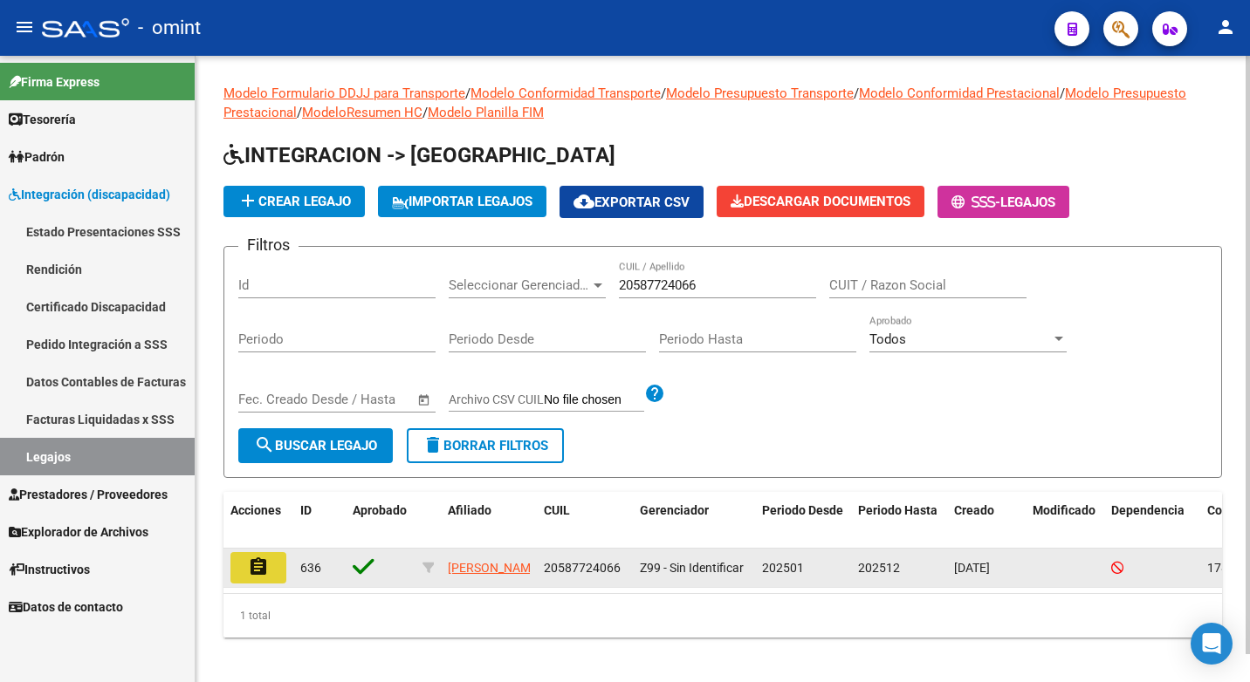
click at [255, 559] on mat-icon "assignment" at bounding box center [258, 567] width 21 height 21
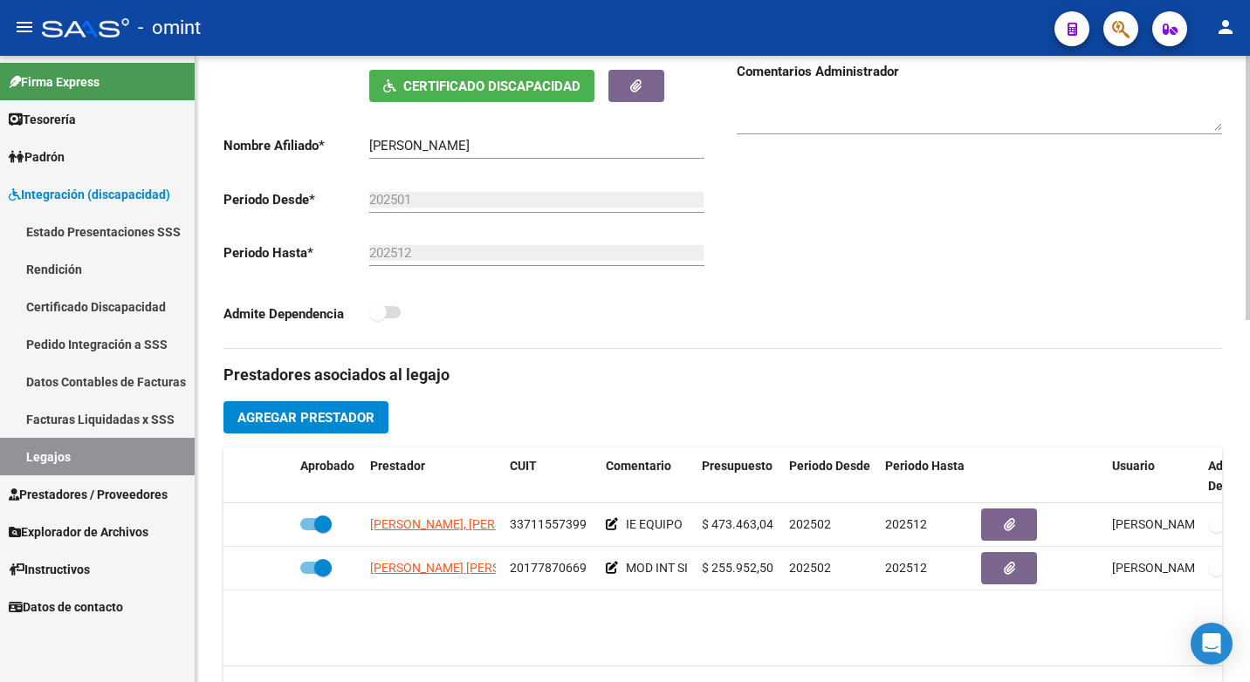
scroll to position [524, 0]
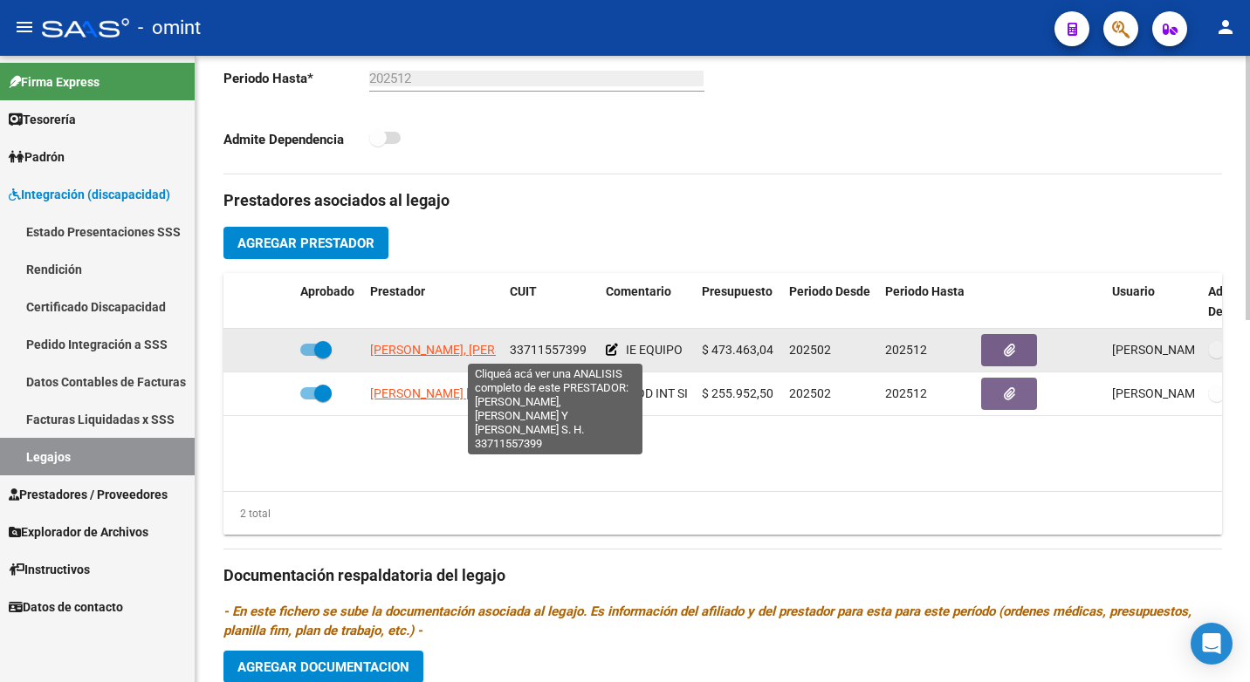
click at [472, 346] on span "MARCELA CASTRO, ROSANA MEZZAVILLA Y PAOLA NAVALON S. H." at bounding box center [533, 350] width 326 height 14
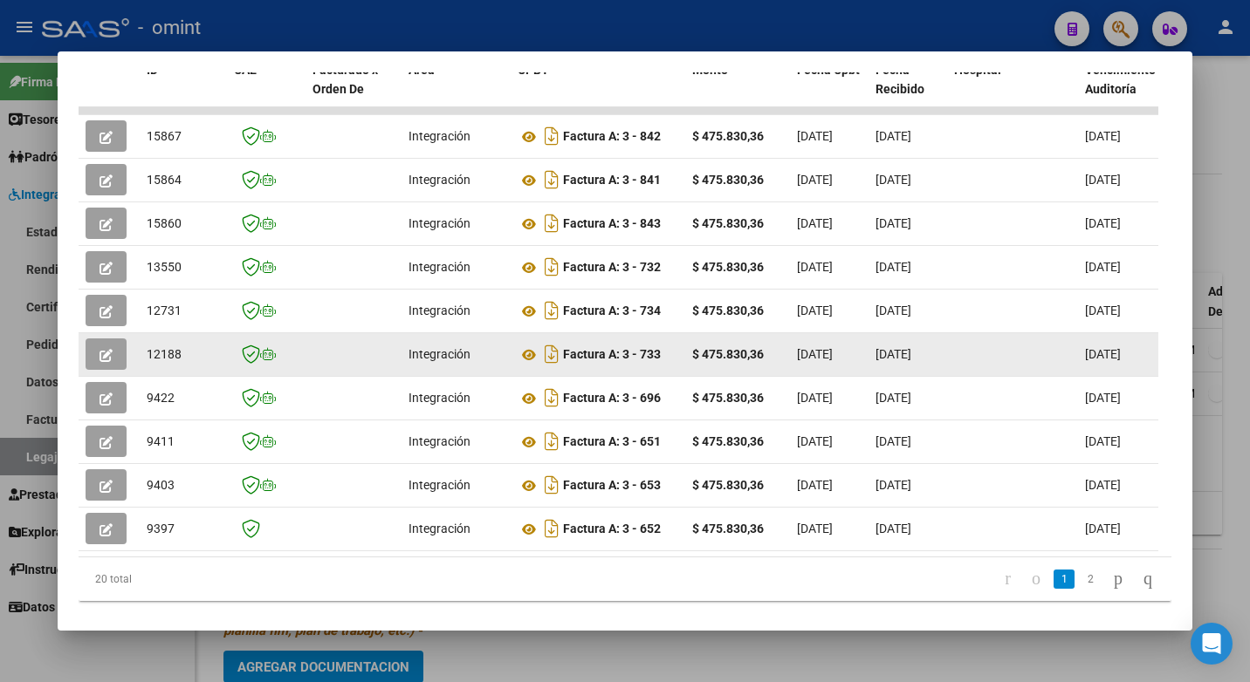
scroll to position [1, 0]
drag, startPoint x: 809, startPoint y: 368, endPoint x: 103, endPoint y: 367, distance: 706.0
click at [104, 361] on icon "button" at bounding box center [105, 355] width 13 height 13
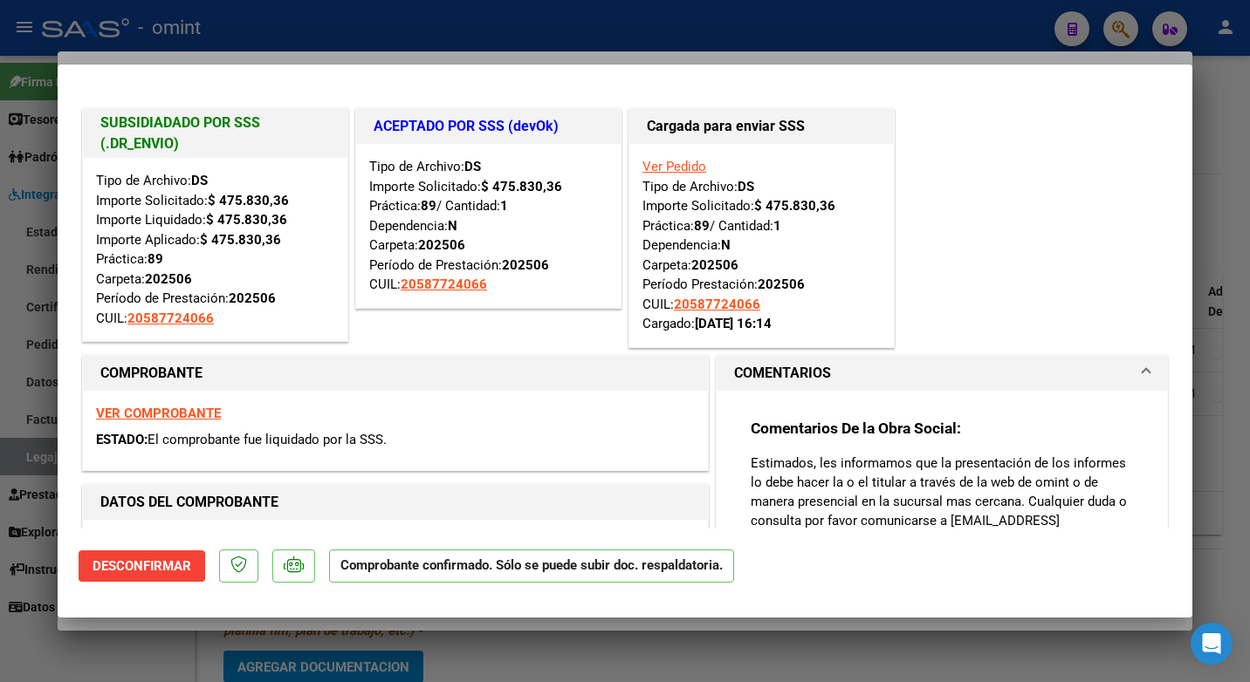
click at [465, 42] on div at bounding box center [625, 341] width 1250 height 682
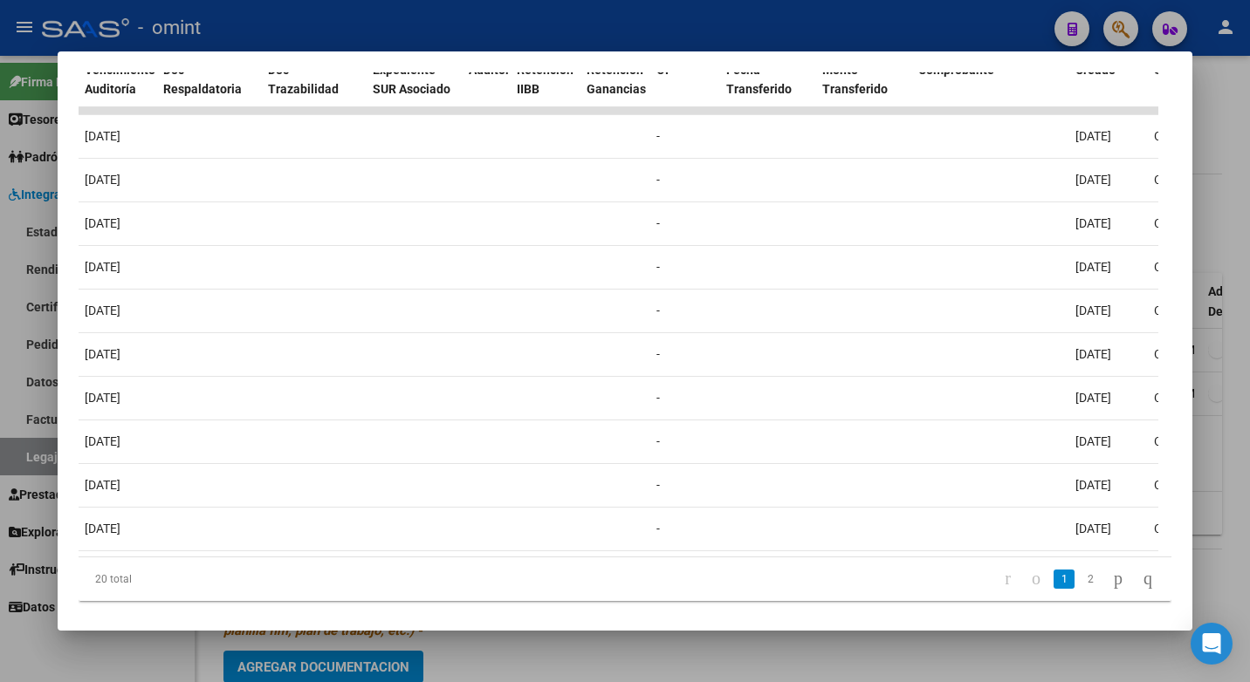
scroll to position [0, 0]
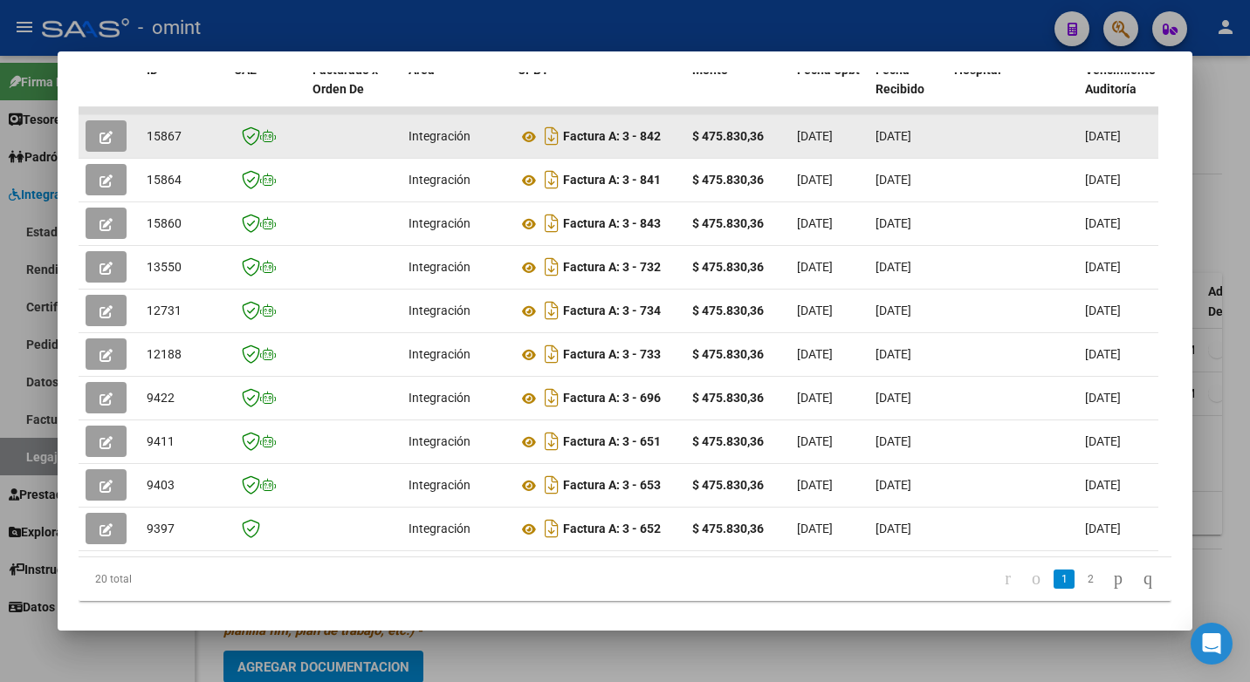
click at [113, 152] on button "button" at bounding box center [106, 135] width 41 height 31
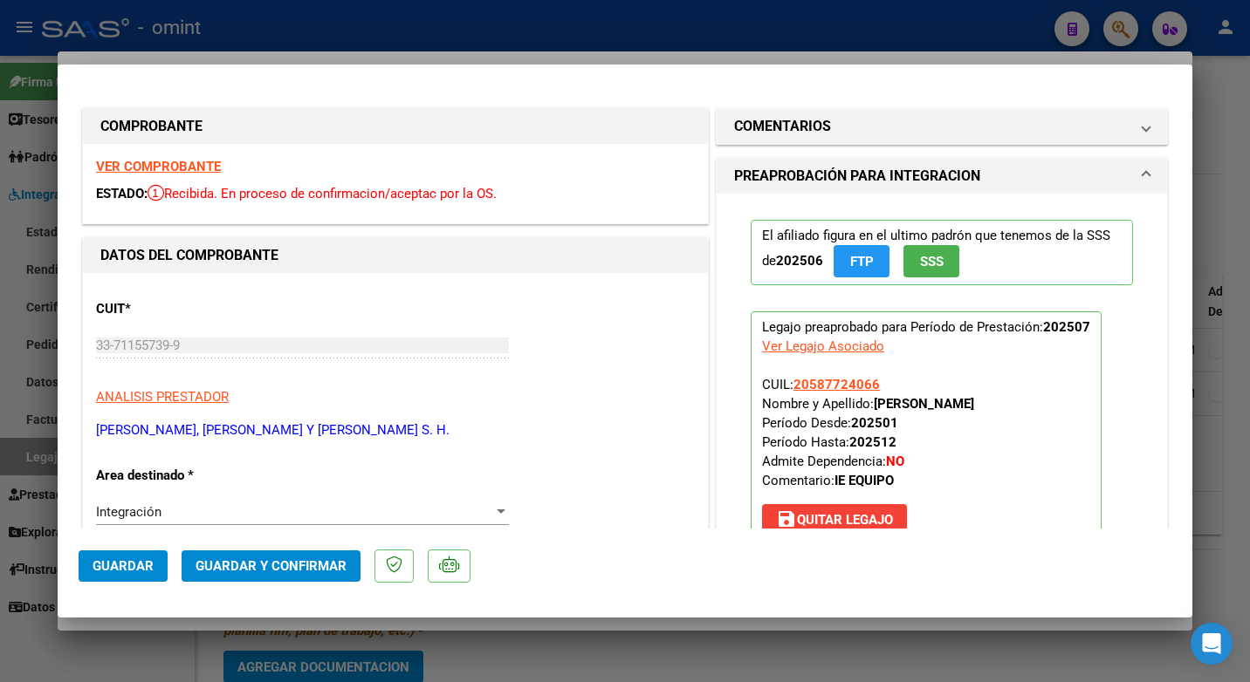
click at [199, 168] on strong "VER COMPROBANTE" at bounding box center [158, 167] width 125 height 16
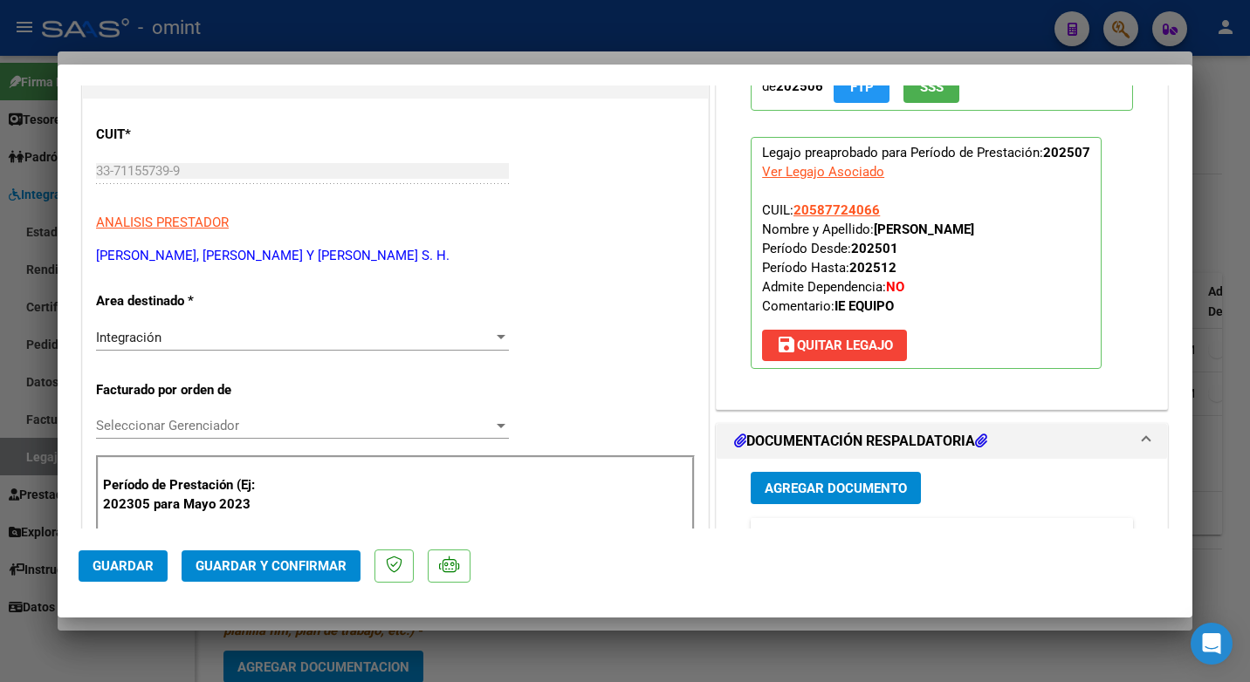
scroll to position [262, 0]
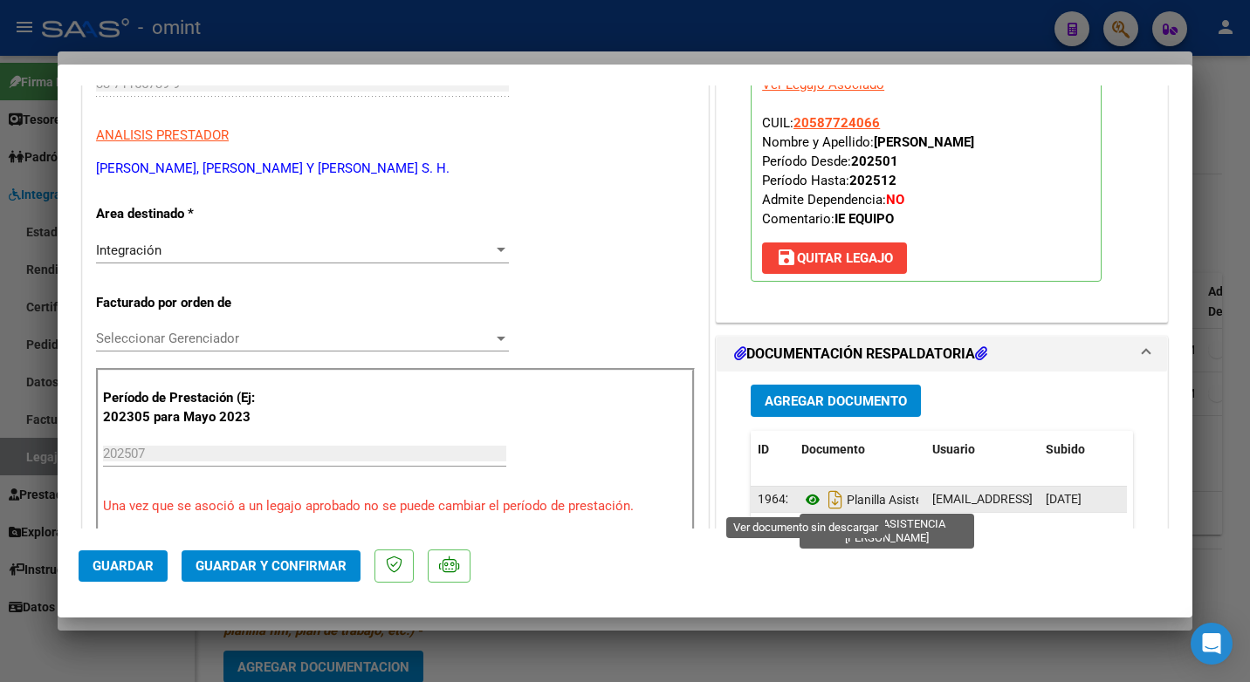
click at [805, 499] on icon at bounding box center [812, 500] width 23 height 21
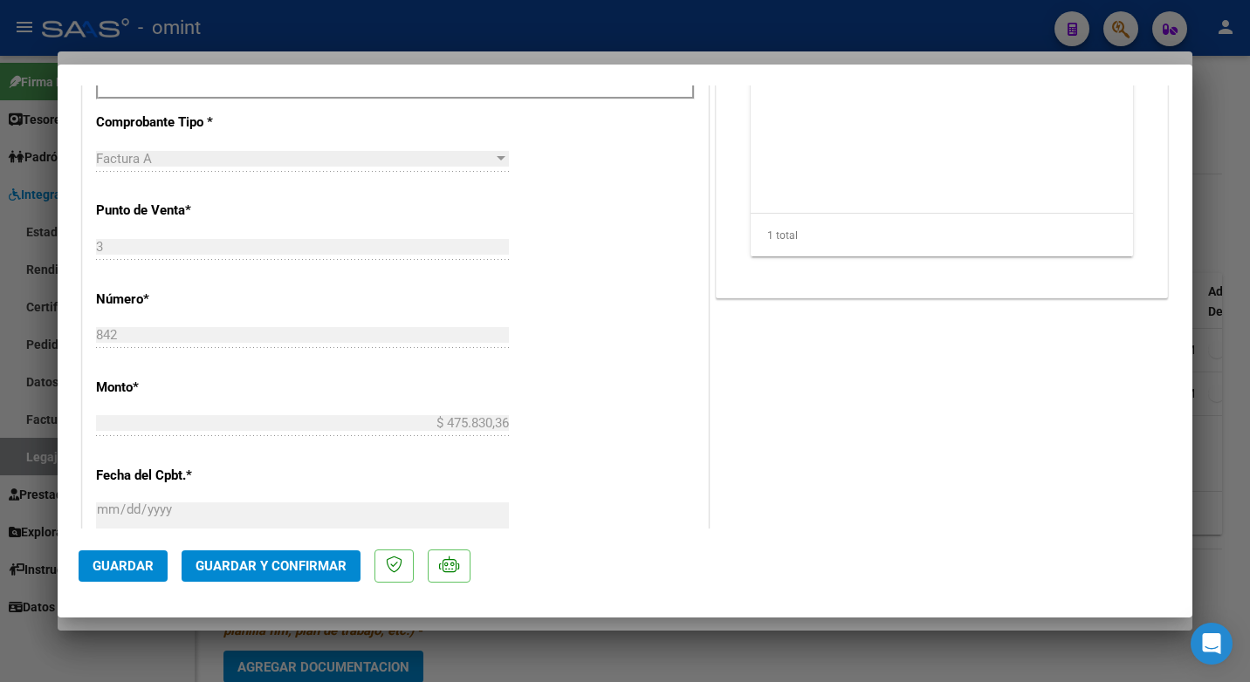
scroll to position [1222, 0]
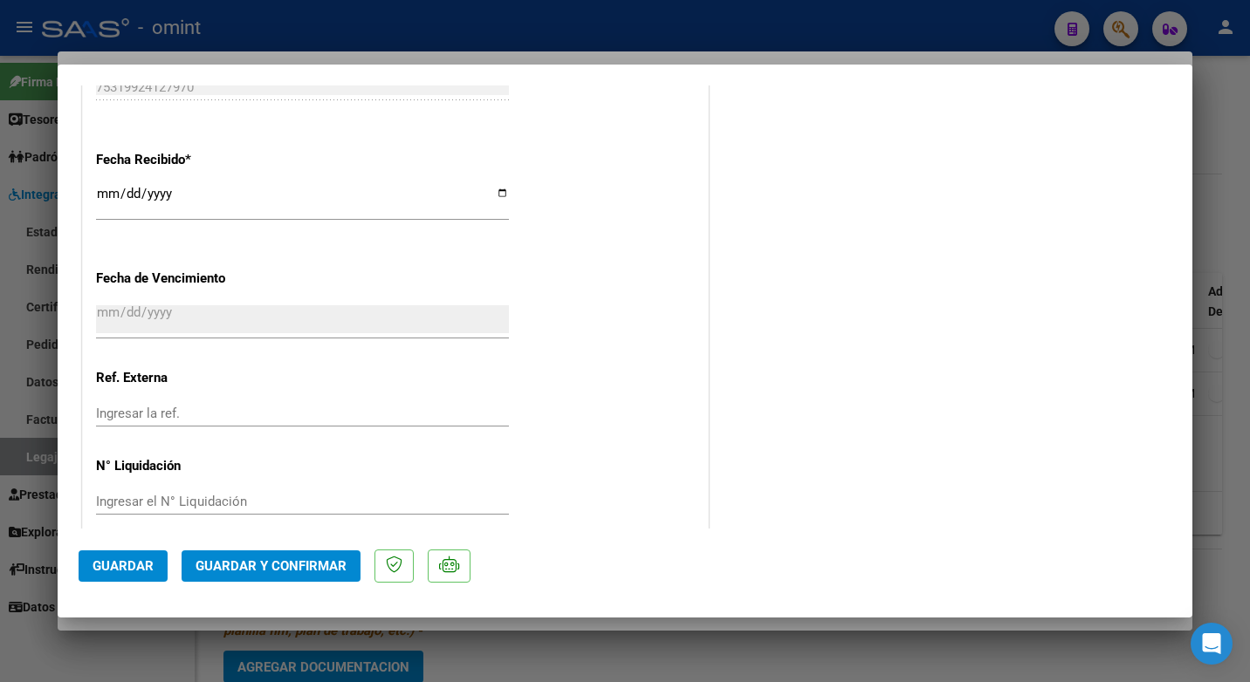
drag, startPoint x: 277, startPoint y: 584, endPoint x: 282, endPoint y: 573, distance: 11.7
click at [277, 582] on mat-dialog-actions "Guardar Guardar y Confirmar" at bounding box center [625, 563] width 1093 height 69
click at [282, 573] on span "Guardar y Confirmar" at bounding box center [270, 567] width 151 height 16
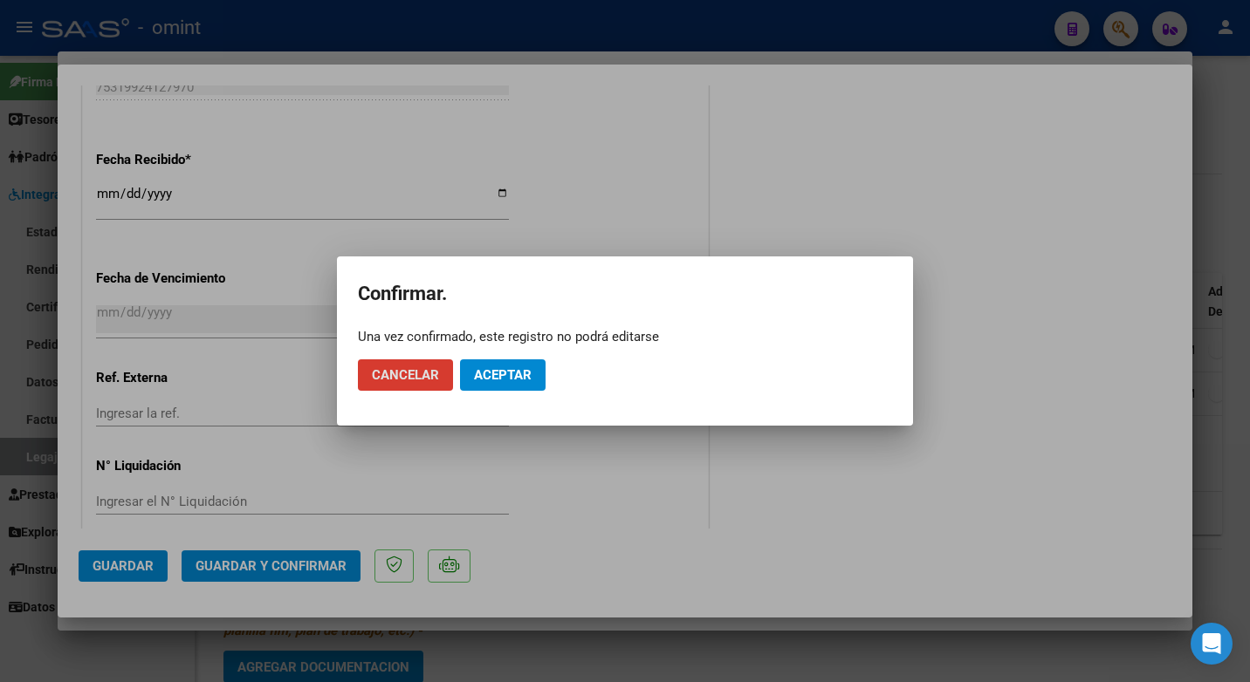
click at [495, 365] on button "Aceptar" at bounding box center [503, 375] width 86 height 31
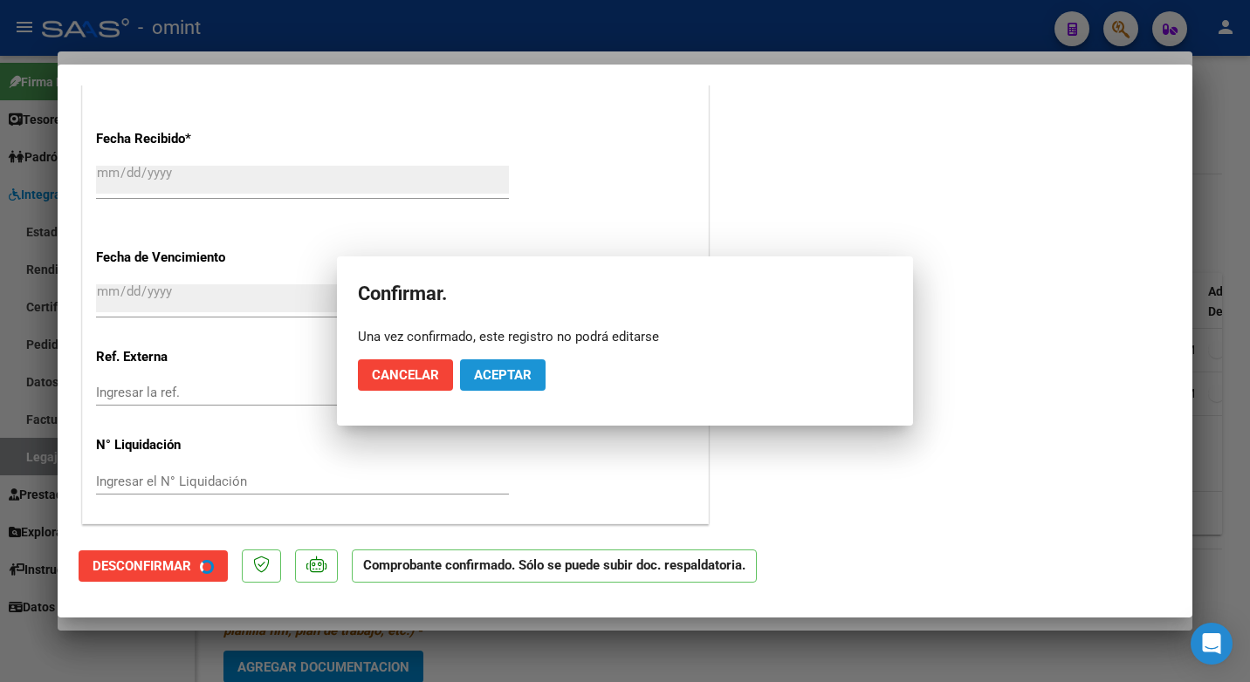
scroll to position [1114, 0]
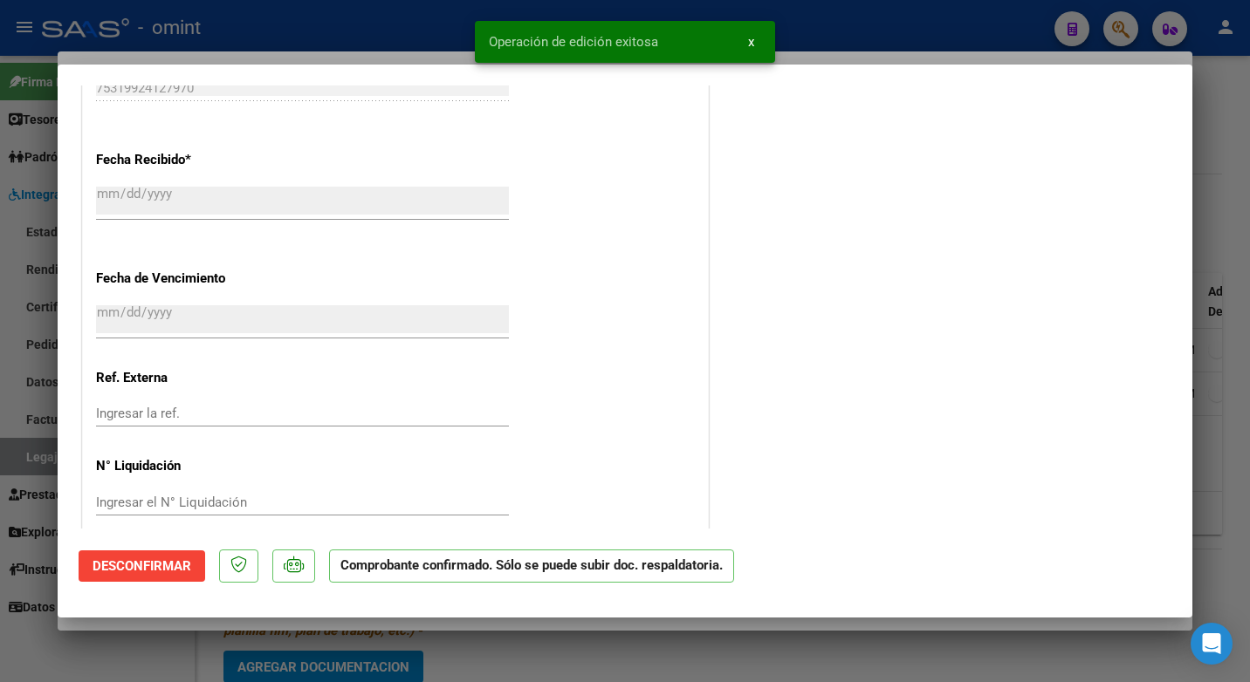
click at [316, 36] on div at bounding box center [625, 341] width 1250 height 682
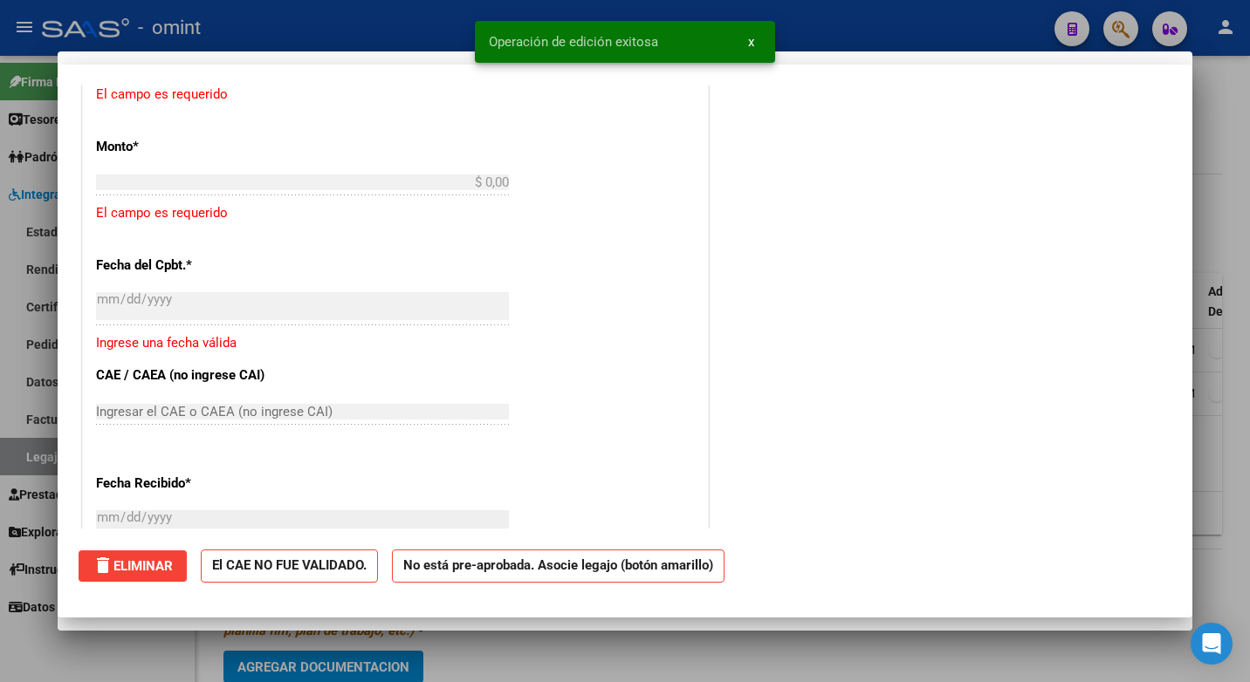
scroll to position [0, 0]
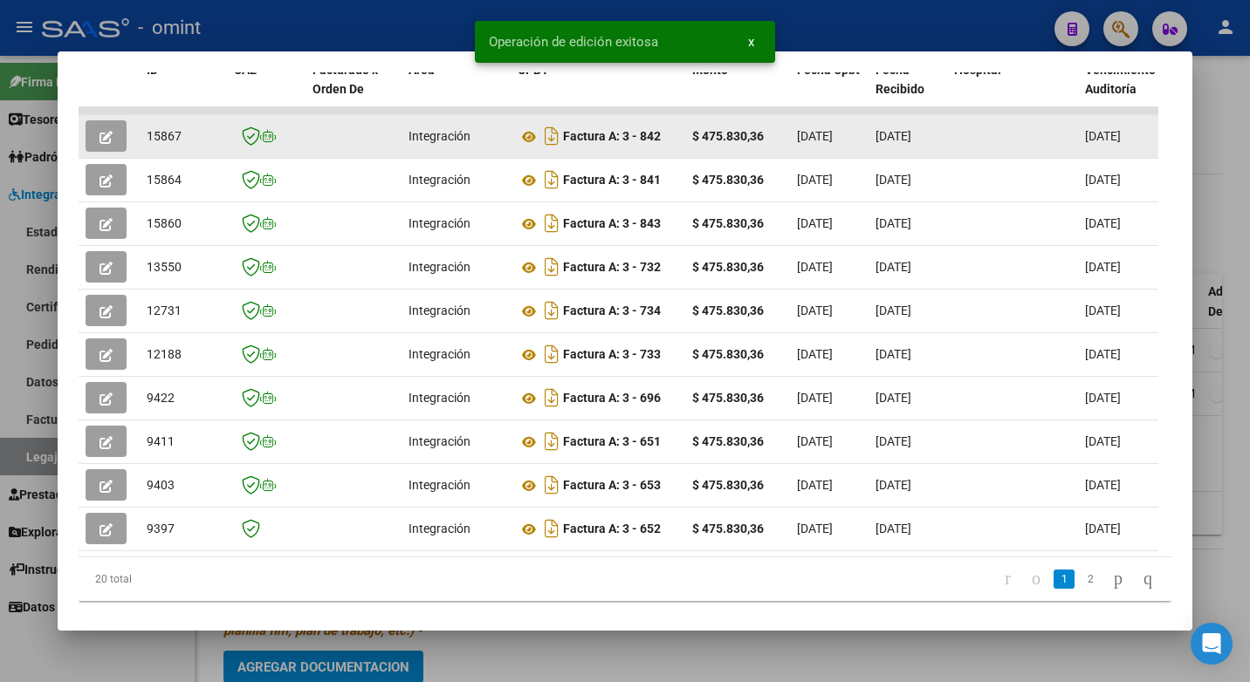
click at [169, 143] on span "15867" at bounding box center [164, 136] width 35 height 14
copy span "15867"
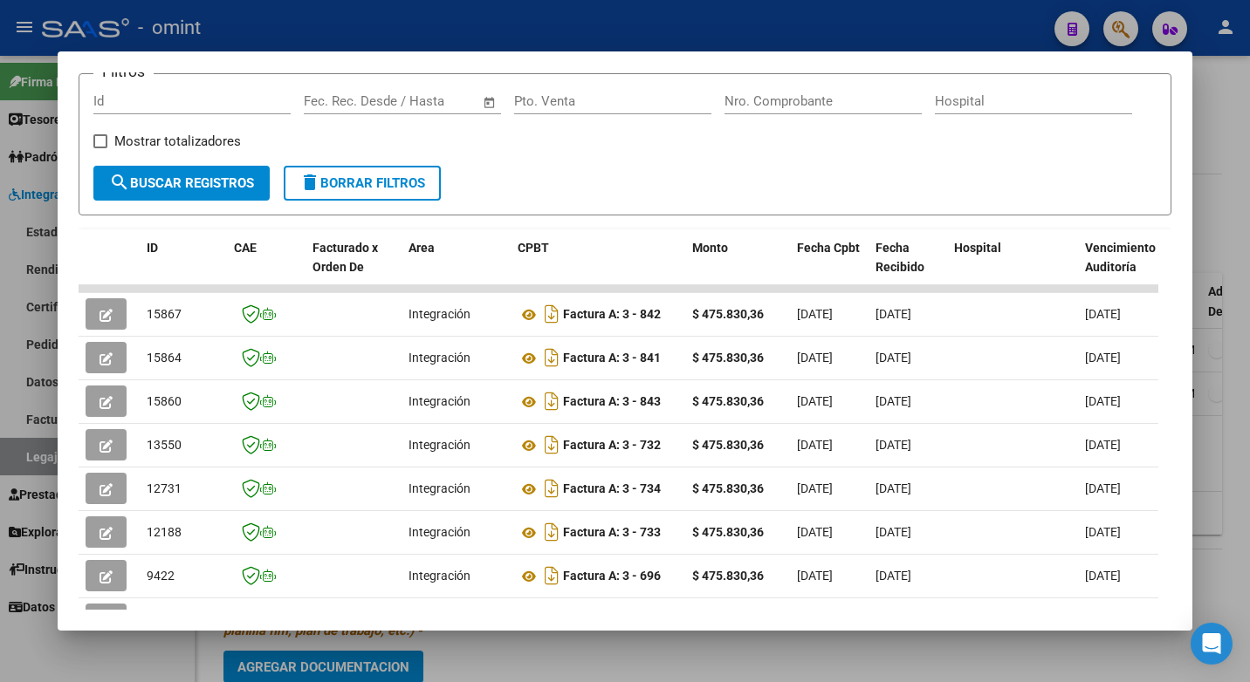
scroll to position [250, 0]
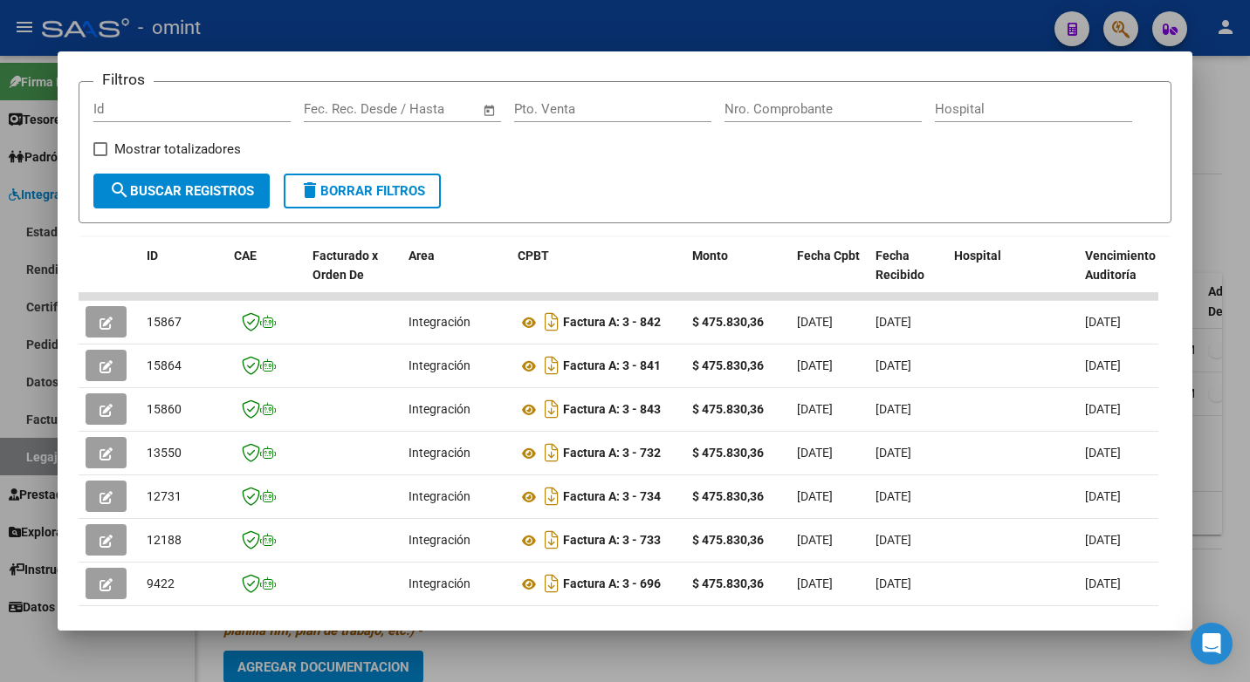
click at [386, 27] on div at bounding box center [625, 341] width 1250 height 682
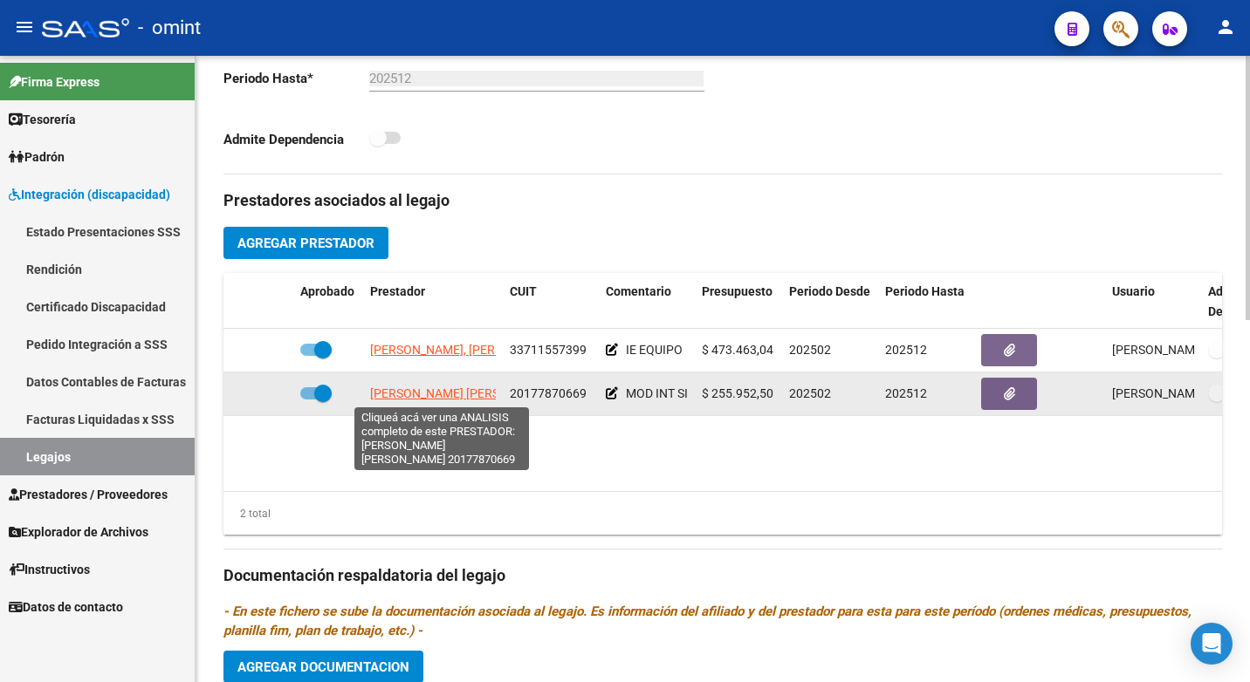
click at [427, 391] on span "MARZARI JOSE EDUARDO" at bounding box center [464, 394] width 189 height 14
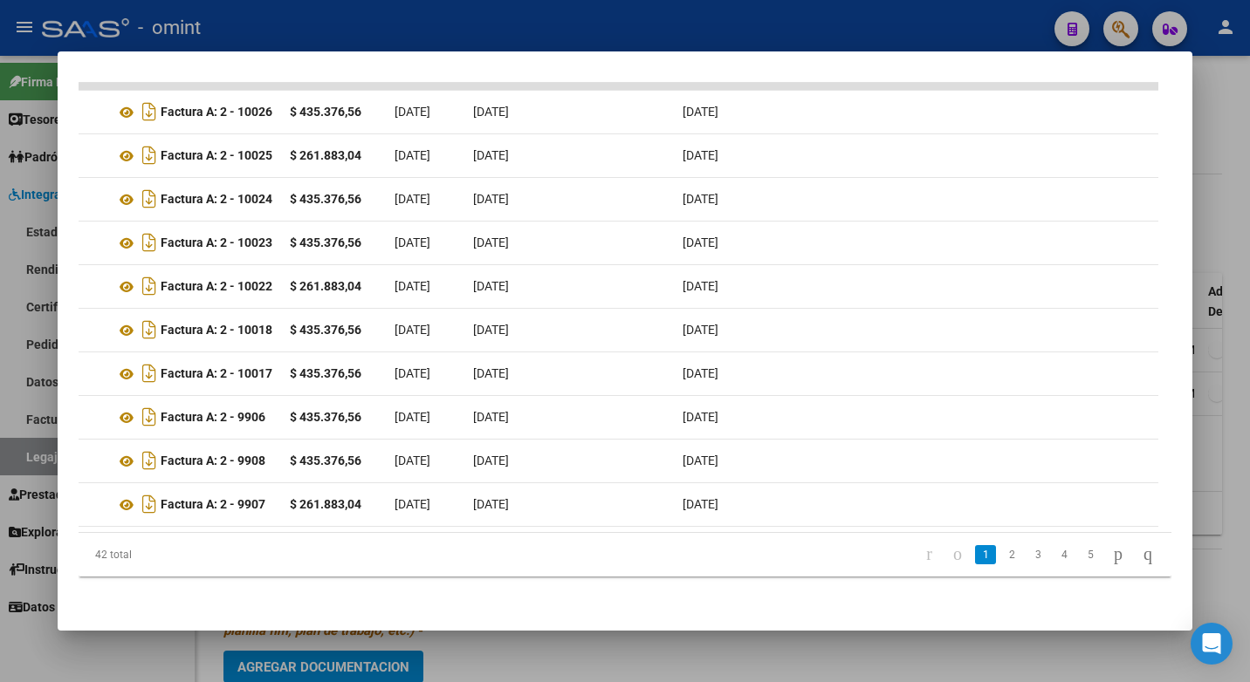
scroll to position [0, 0]
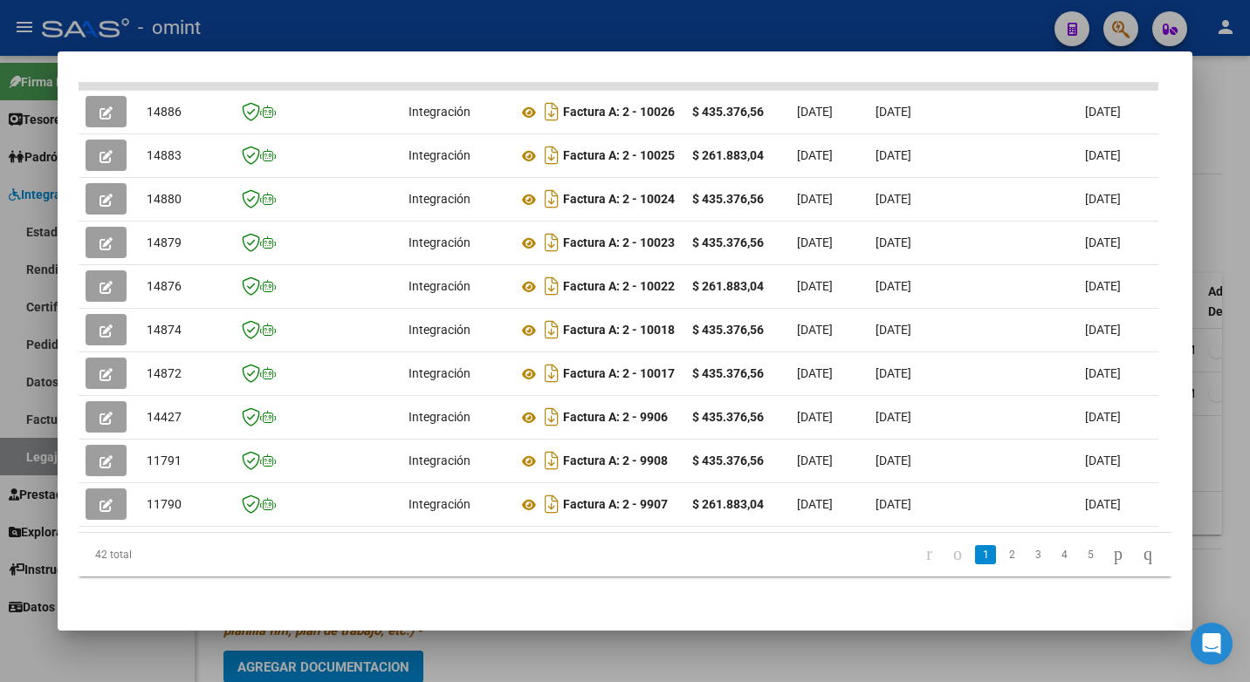
drag, startPoint x: 449, startPoint y: 490, endPoint x: 17, endPoint y: 498, distance: 432.1
click at [17, 498] on div "Análisis Prestador - CUIT: 20177870669 cloud_download Exportar CSV ABM ARCA Imp…" at bounding box center [625, 341] width 1250 height 682
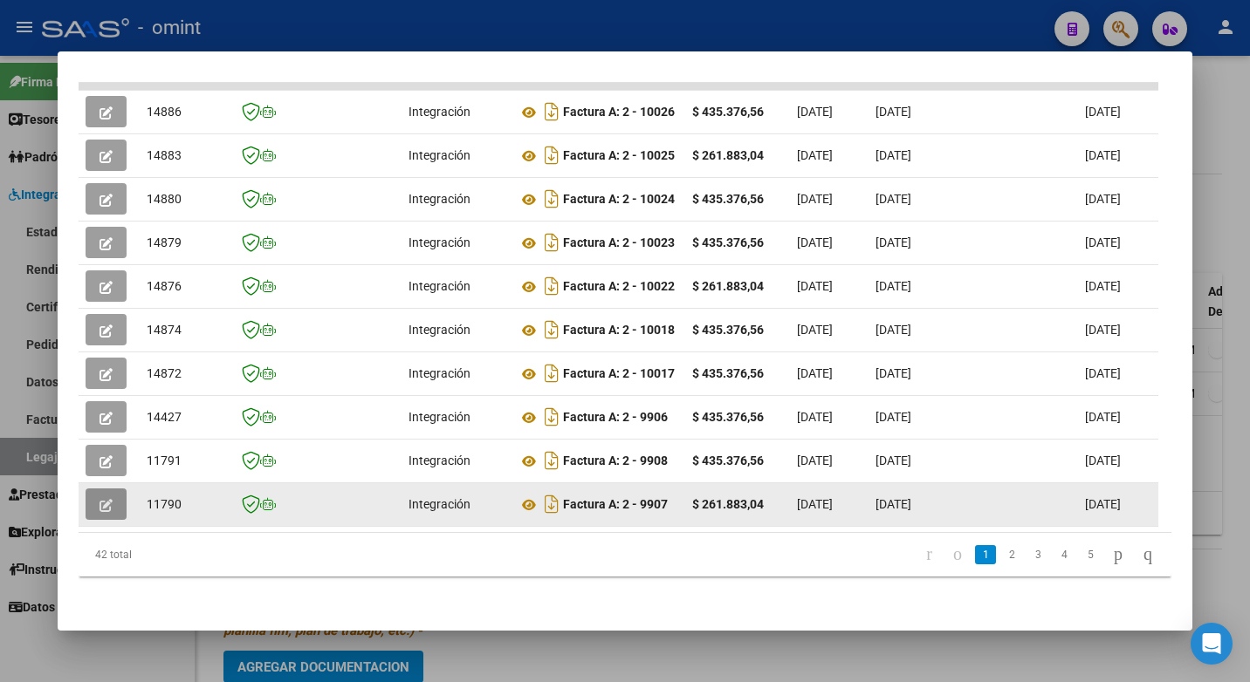
drag, startPoint x: 17, startPoint y: 498, endPoint x: 113, endPoint y: 491, distance: 95.4
click at [113, 491] on button "button" at bounding box center [106, 504] width 41 height 31
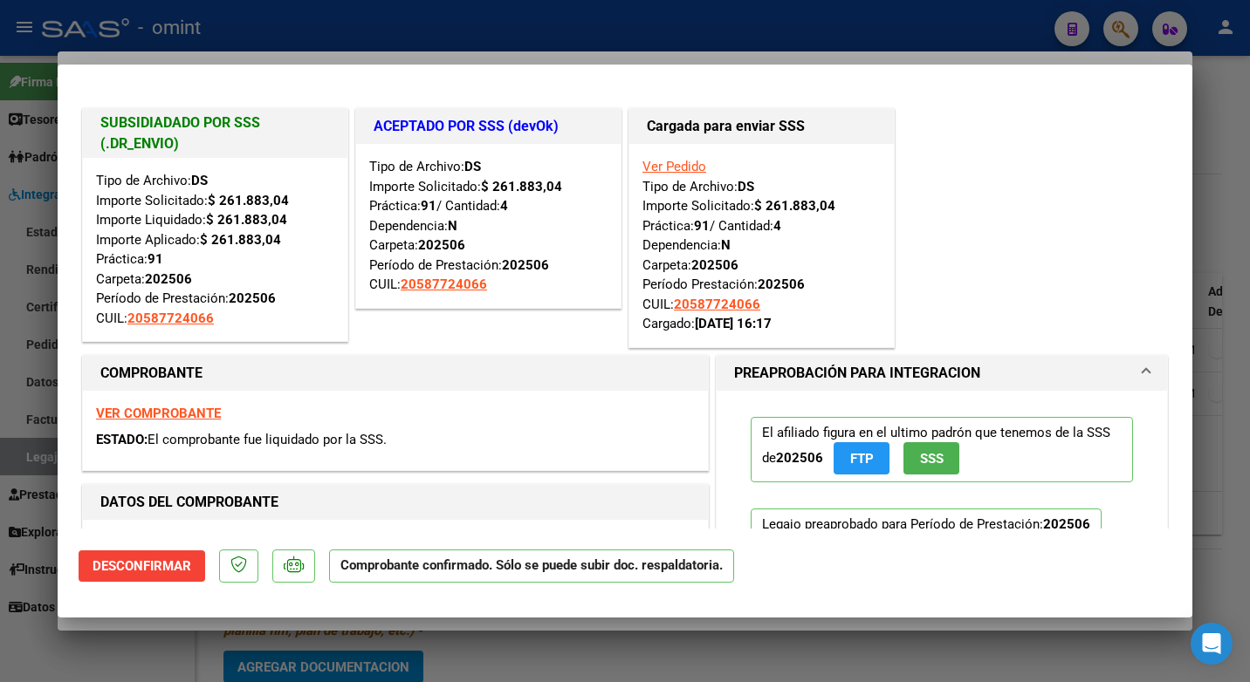
drag, startPoint x: 381, startPoint y: 4, endPoint x: 436, endPoint y: 55, distance: 74.7
click at [381, 6] on div at bounding box center [625, 341] width 1250 height 682
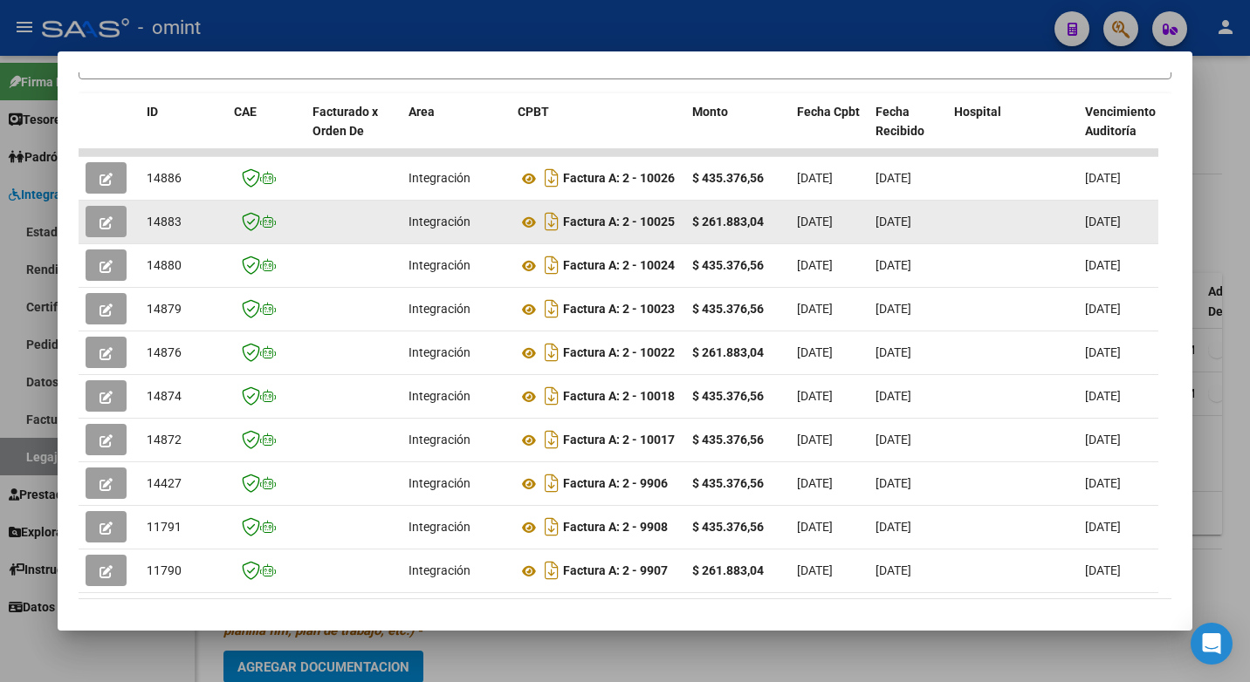
drag, startPoint x: 461, startPoint y: 230, endPoint x: 119, endPoint y: 232, distance: 342.1
drag, startPoint x: 119, startPoint y: 232, endPoint x: 105, endPoint y: 226, distance: 15.2
click at [105, 226] on icon "button" at bounding box center [105, 222] width 13 height 13
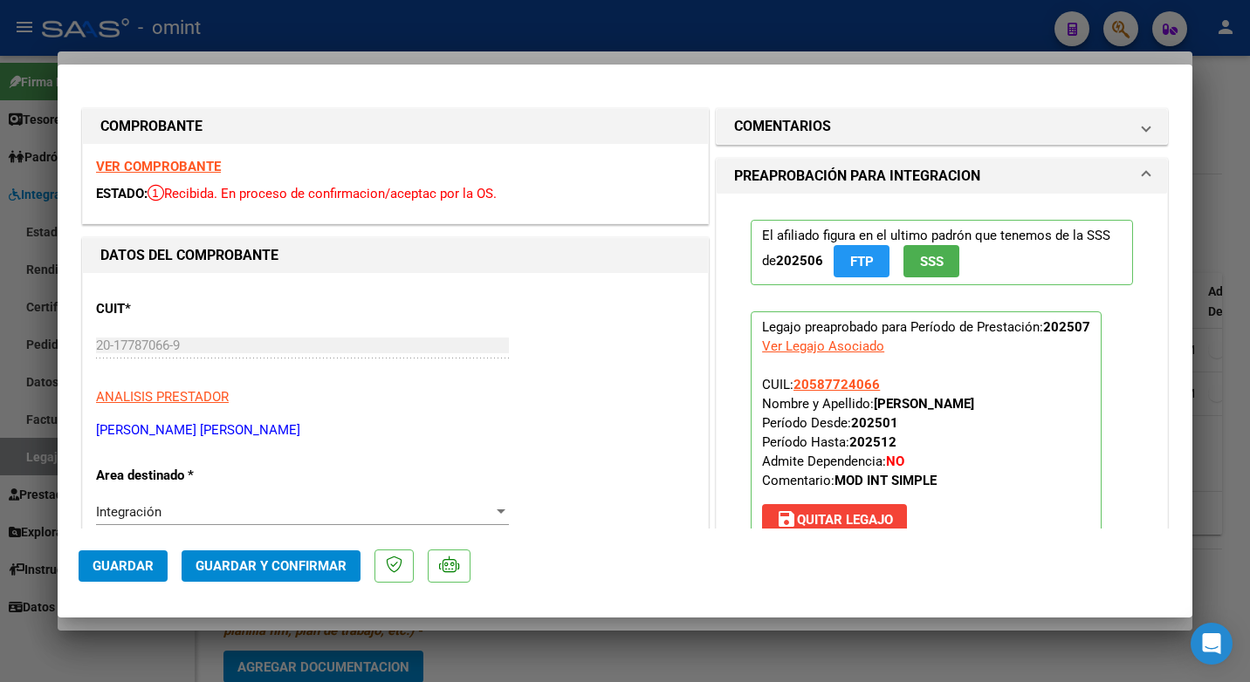
click at [192, 168] on strong "VER COMPROBANTE" at bounding box center [158, 167] width 125 height 16
click at [138, 169] on strong "VER COMPROBANTE" at bounding box center [158, 167] width 125 height 16
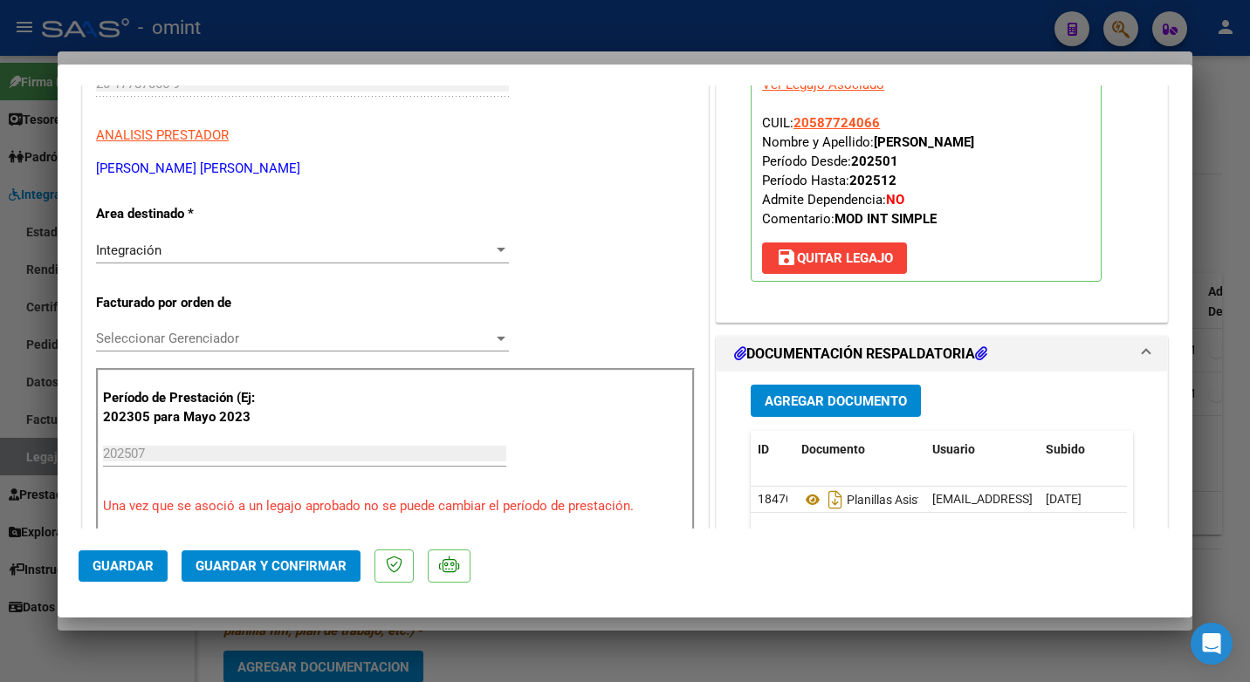
scroll to position [349, 0]
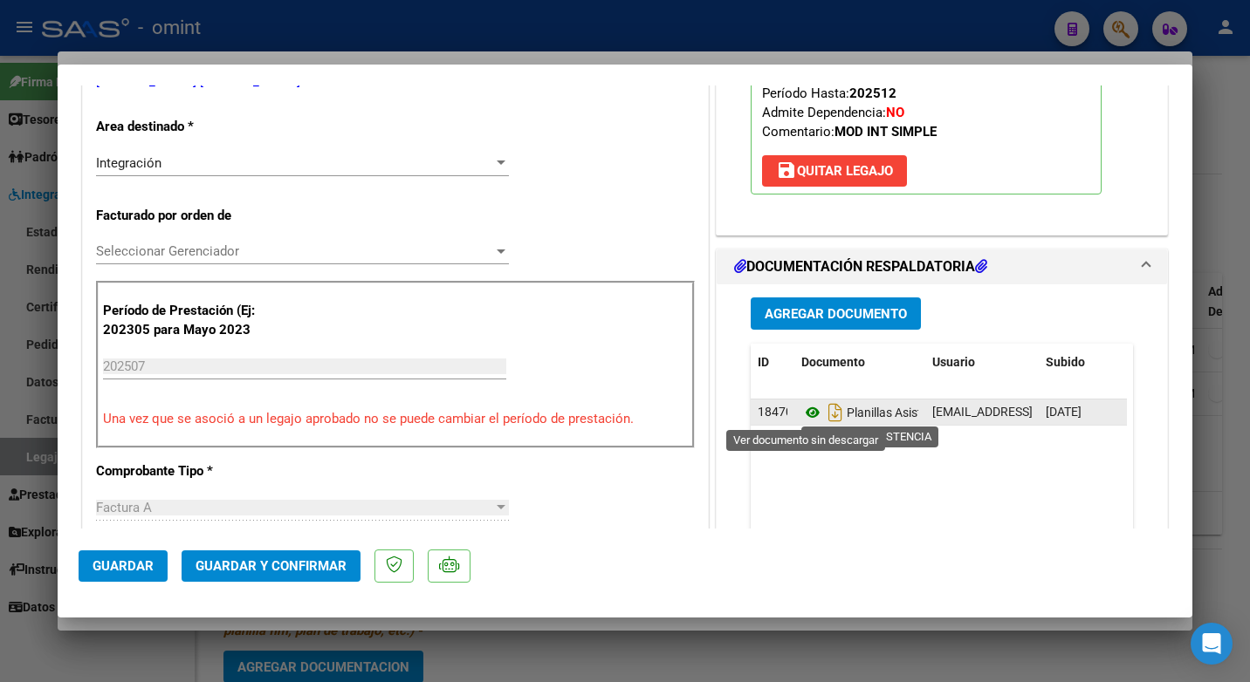
click at [806, 415] on icon at bounding box center [812, 412] width 23 height 21
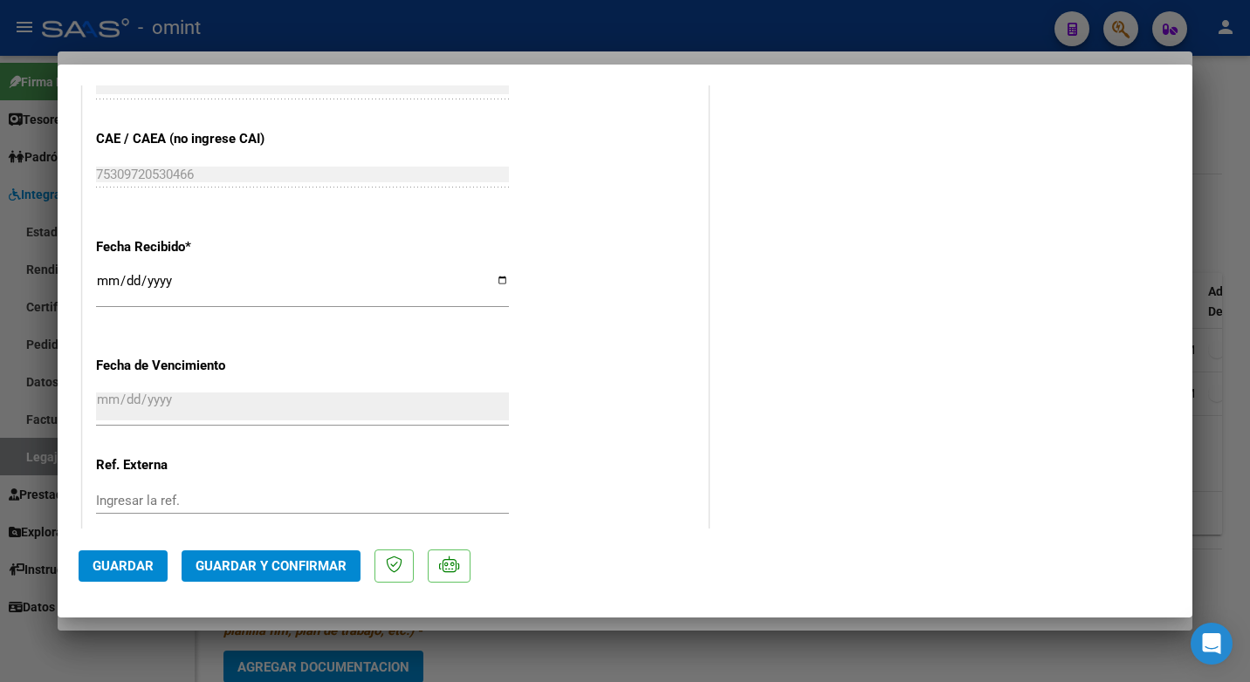
scroll to position [1242, 0]
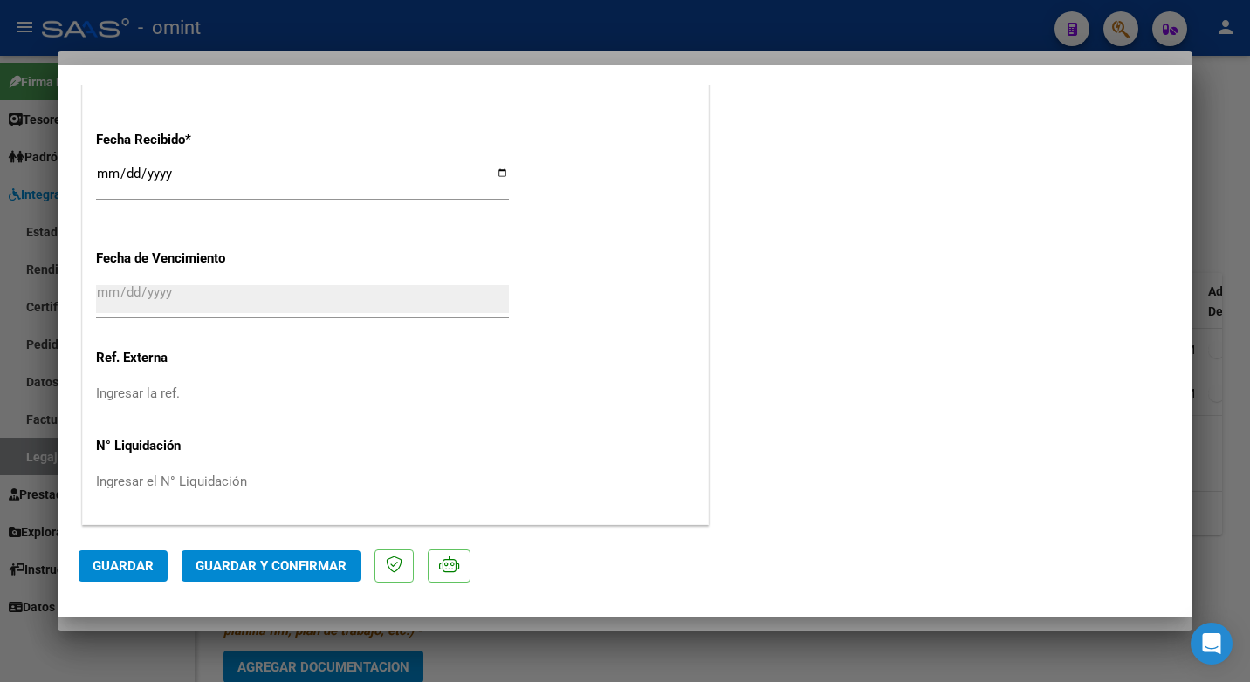
click at [253, 565] on span "Guardar y Confirmar" at bounding box center [270, 567] width 151 height 16
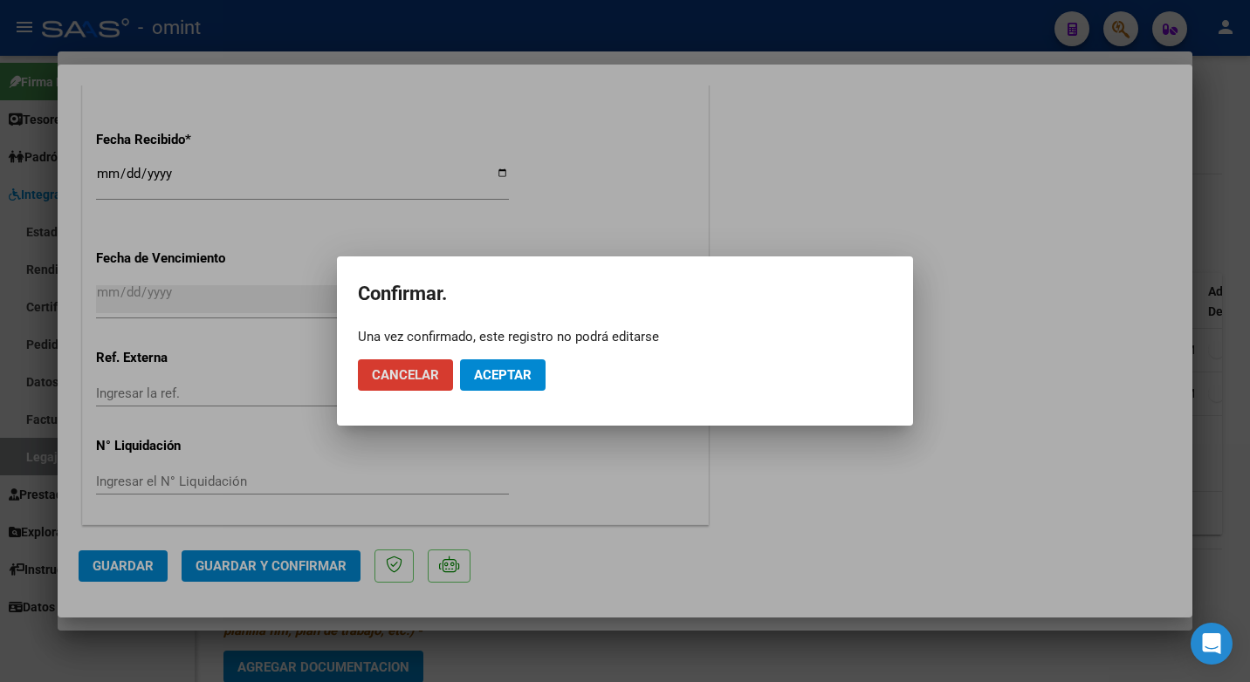
click at [527, 373] on span "Aceptar" at bounding box center [503, 375] width 58 height 16
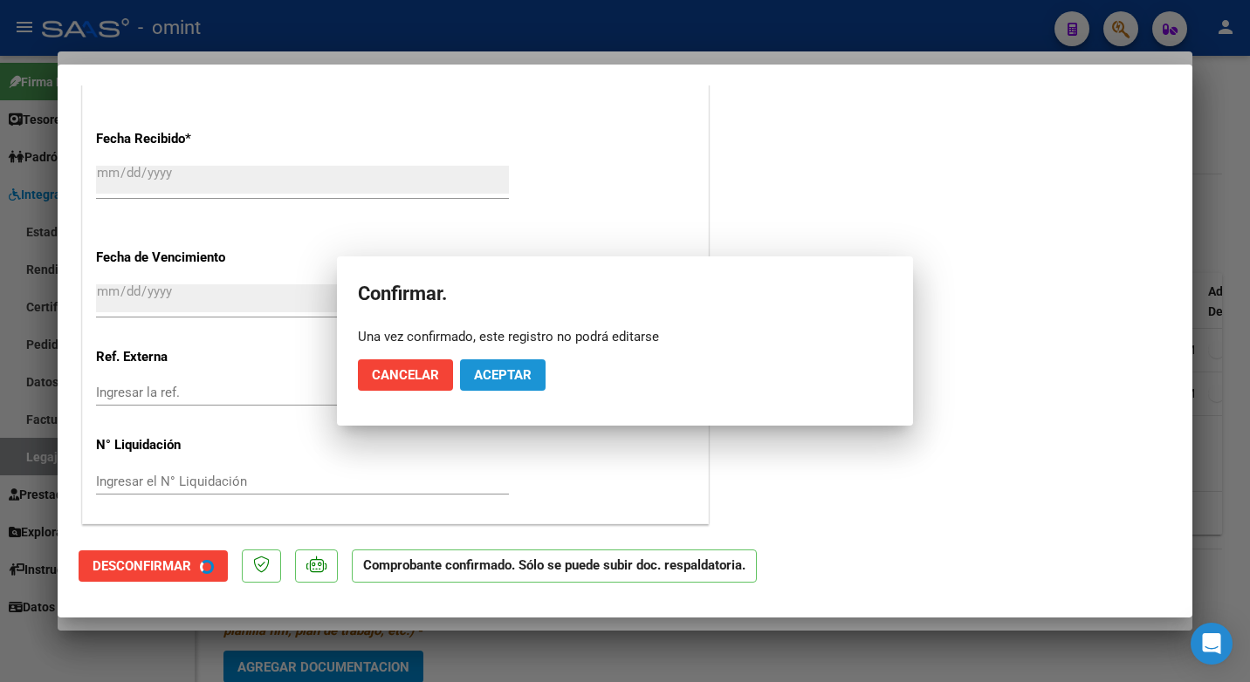
scroll to position [1134, 0]
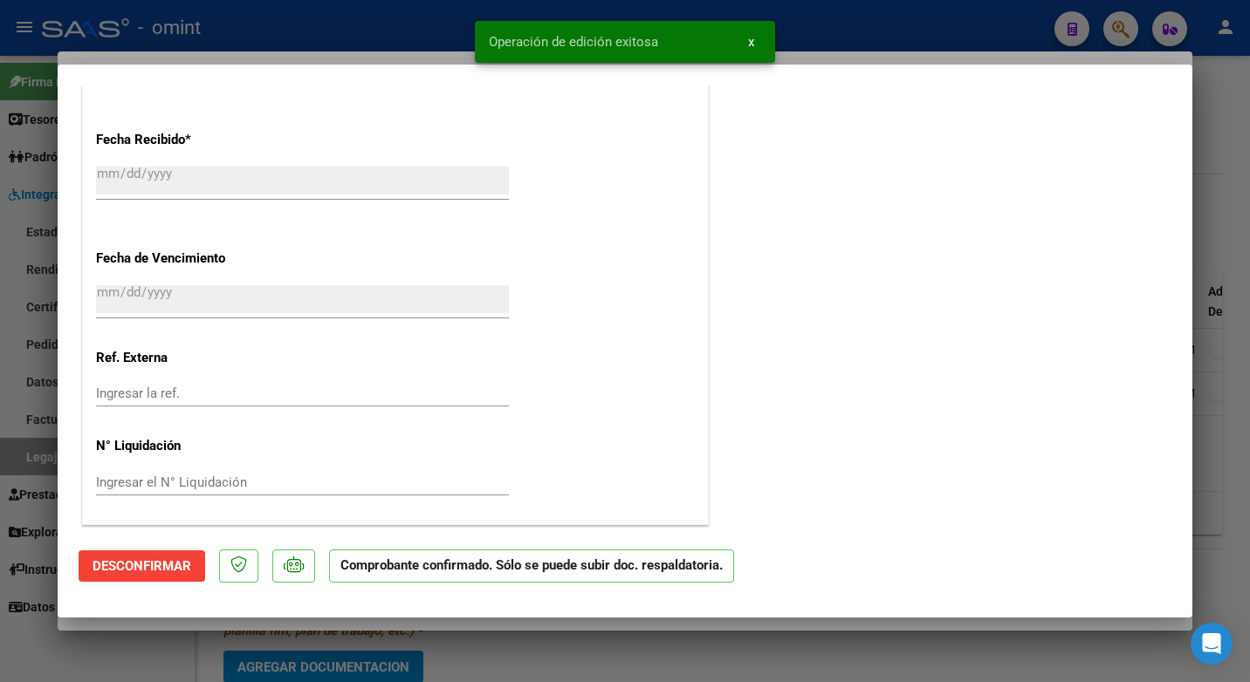
click at [318, 48] on div at bounding box center [625, 341] width 1250 height 682
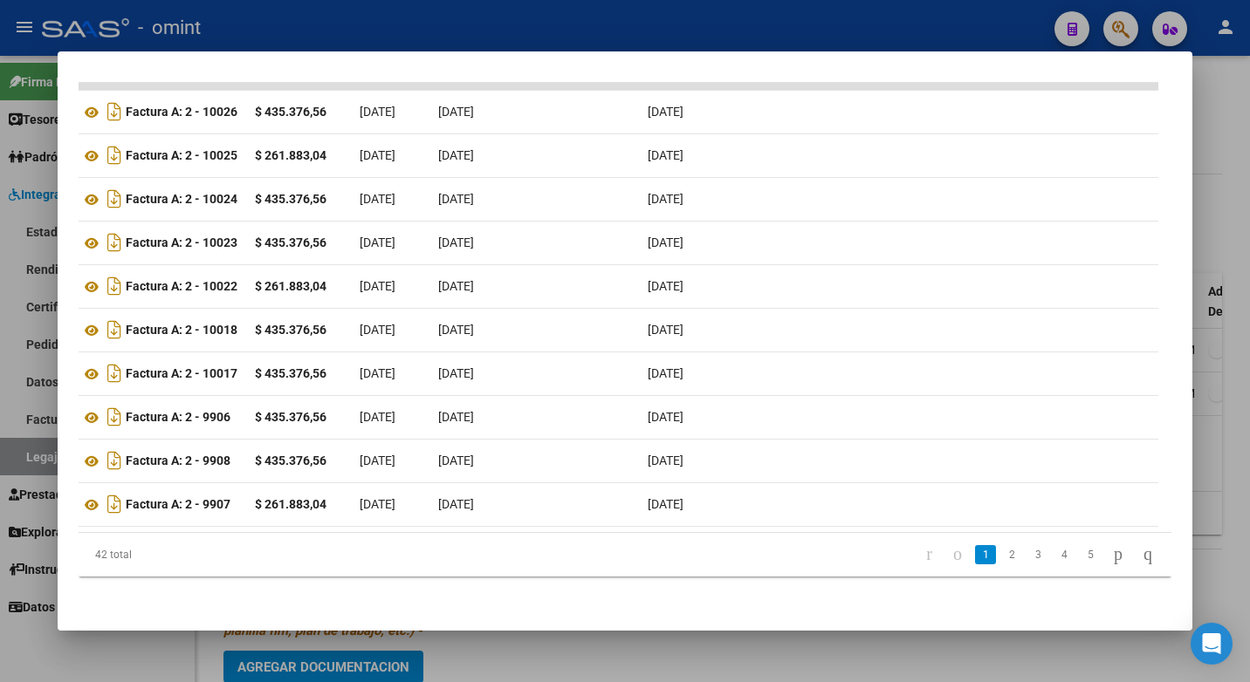
scroll to position [0, 0]
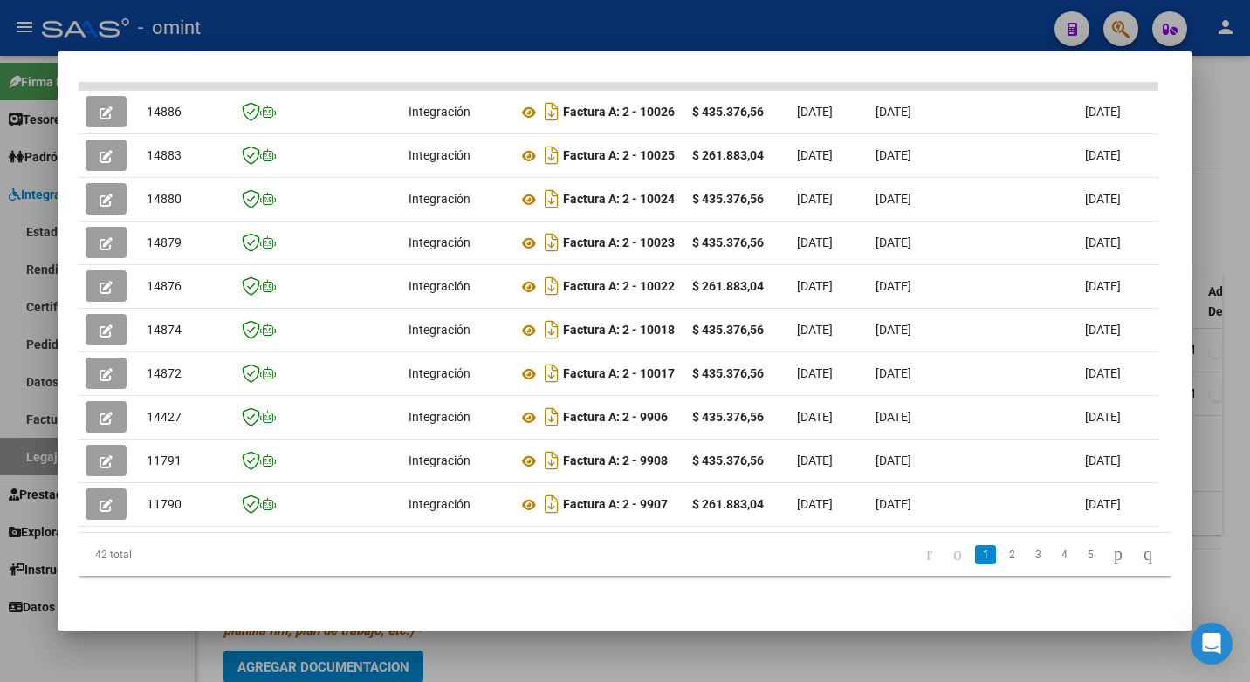
drag, startPoint x: 394, startPoint y: 144, endPoint x: -3, endPoint y: 137, distance: 397.1
click at [0, 137] on html "menu - omint person Firma Express Tesorería Extractos Procesados (csv) Extracto…" at bounding box center [625, 341] width 1250 height 682
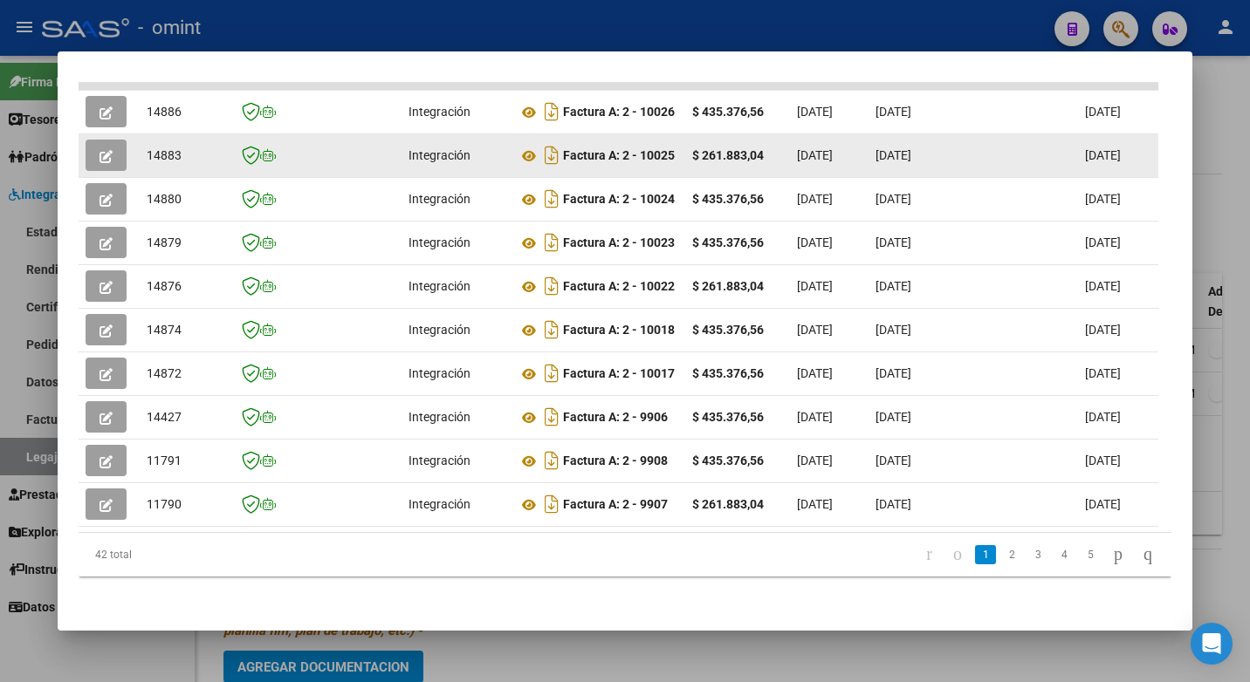
click at [173, 148] on span "14883" at bounding box center [164, 155] width 35 height 14
click at [170, 148] on span "14883" at bounding box center [164, 155] width 35 height 14
click at [169, 148] on span "14883" at bounding box center [164, 155] width 35 height 14
